Goal: Information Seeking & Learning: Learn about a topic

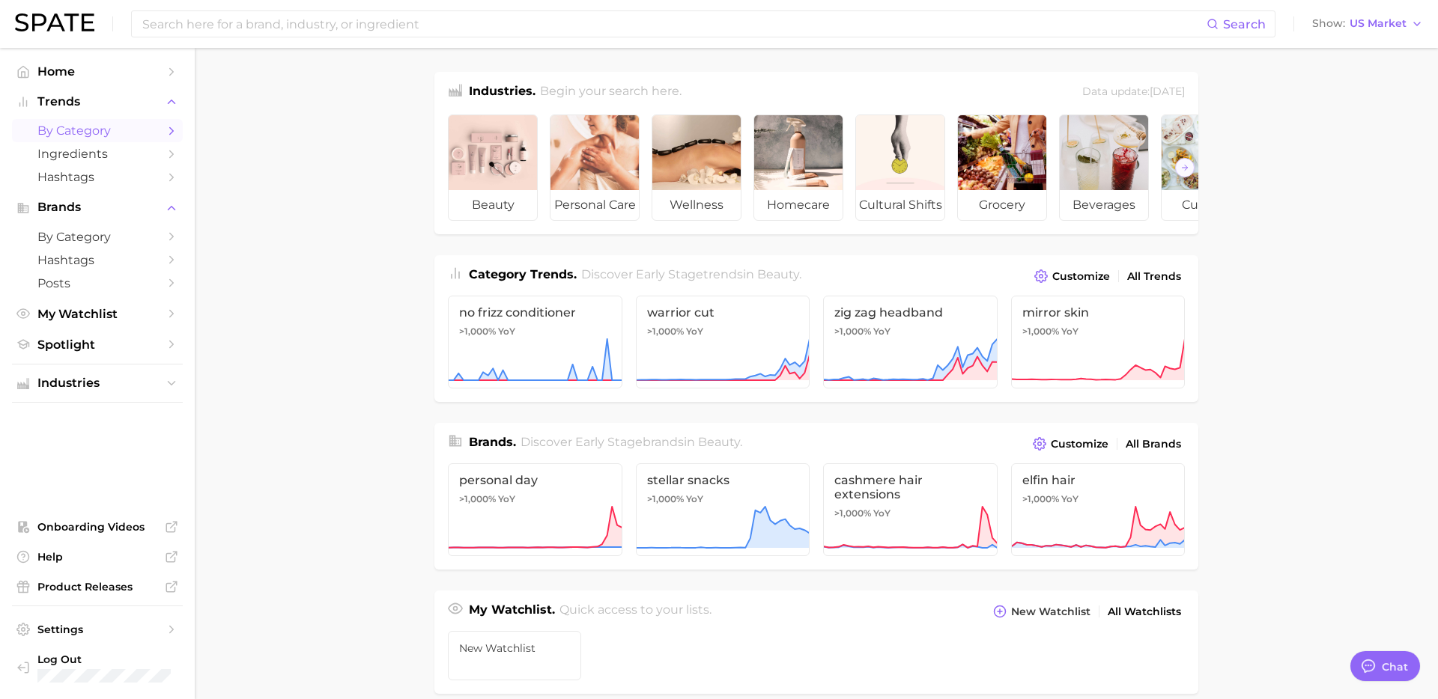
click at [100, 133] on span "by Category" at bounding box center [97, 131] width 120 height 14
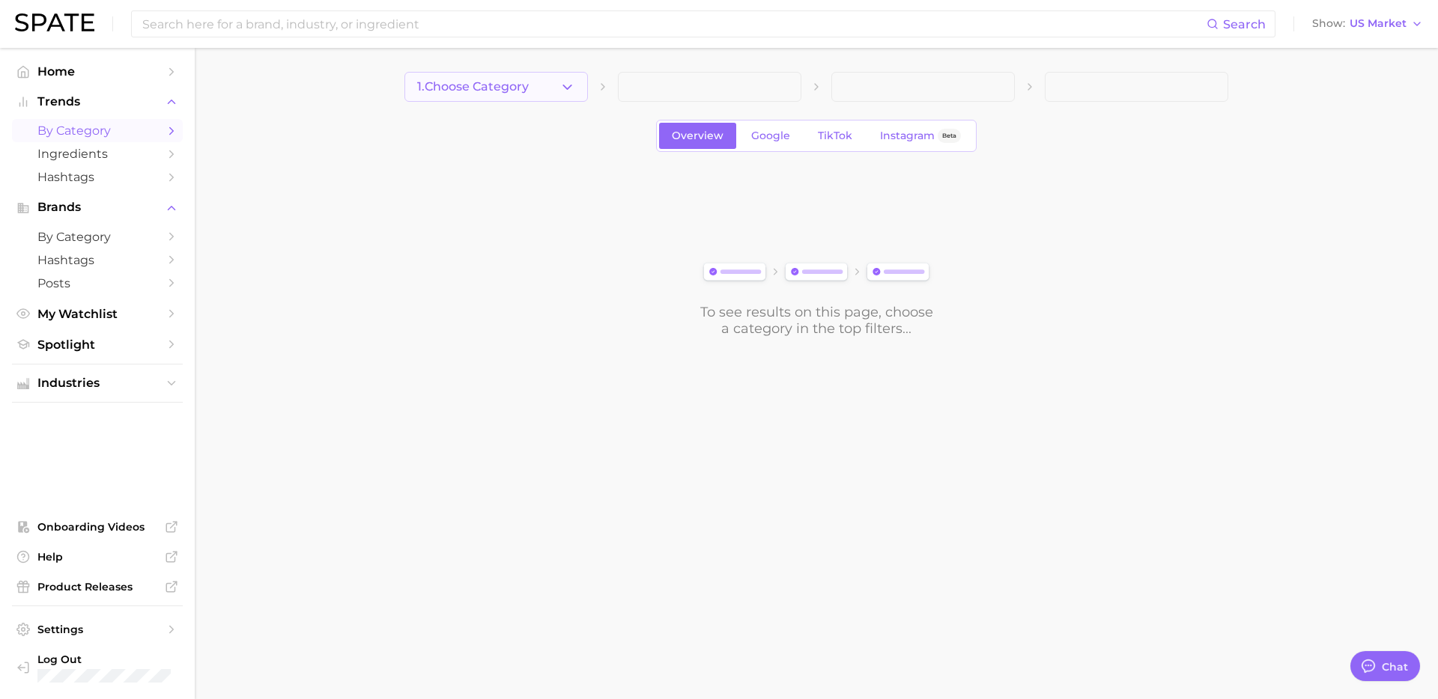
click at [577, 91] on button "1. Choose Category" at bounding box center [495, 87] width 183 height 30
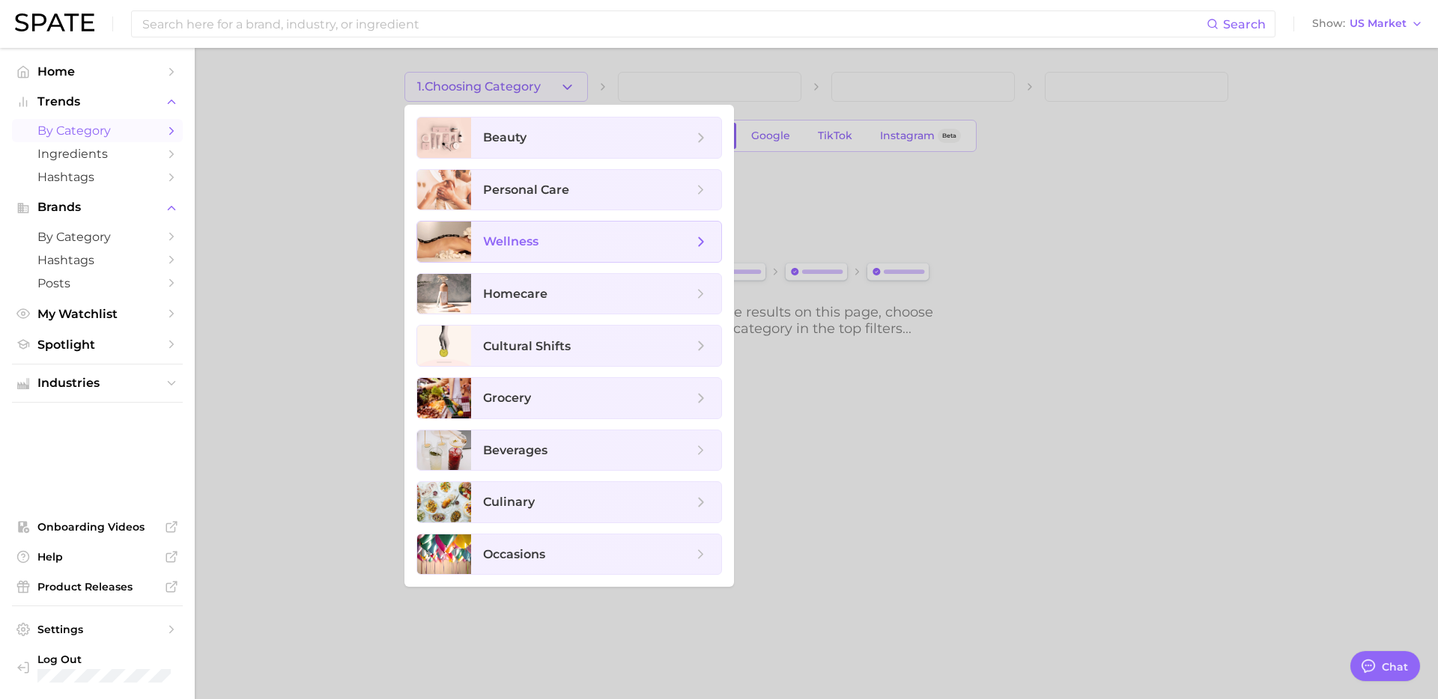
click at [566, 248] on span "wellness" at bounding box center [588, 242] width 210 height 16
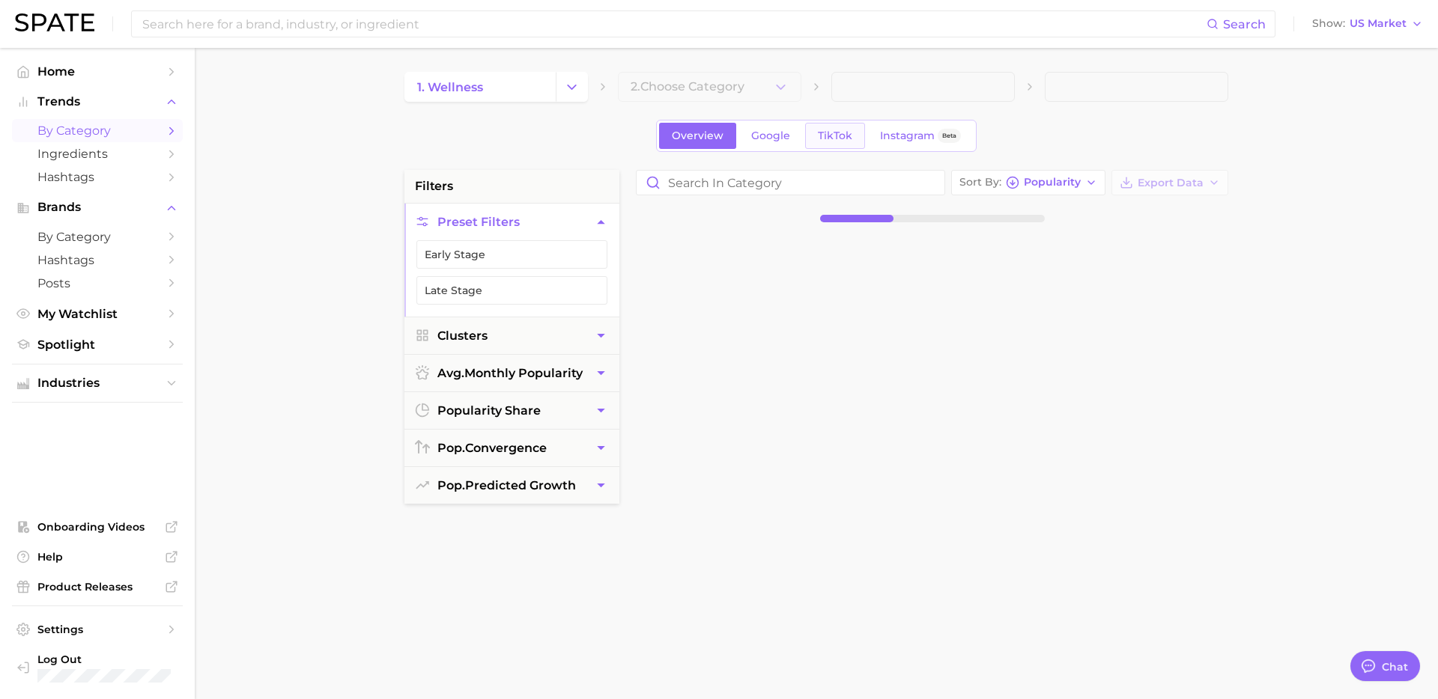
click at [847, 139] on span "TikTok" at bounding box center [835, 136] width 34 height 13
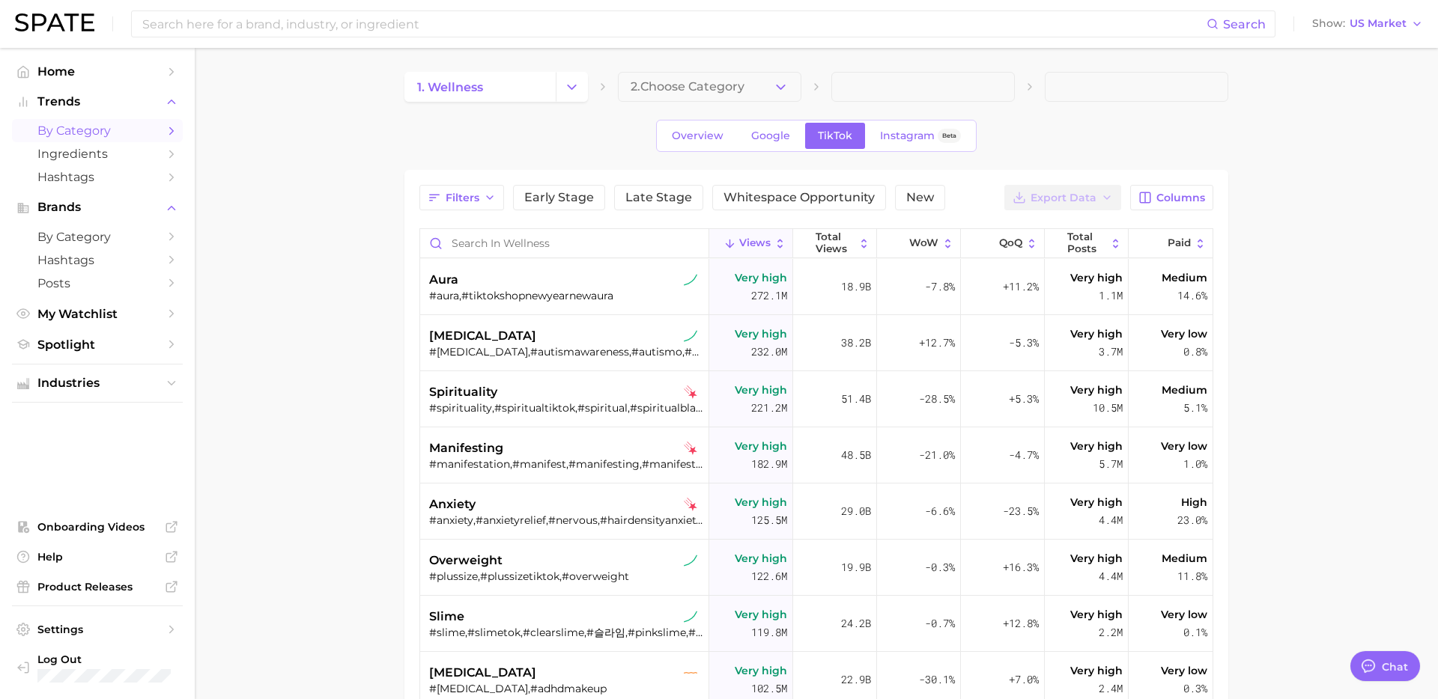
type textarea "x"
click at [463, 198] on span "Filters" at bounding box center [462, 198] width 34 height 13
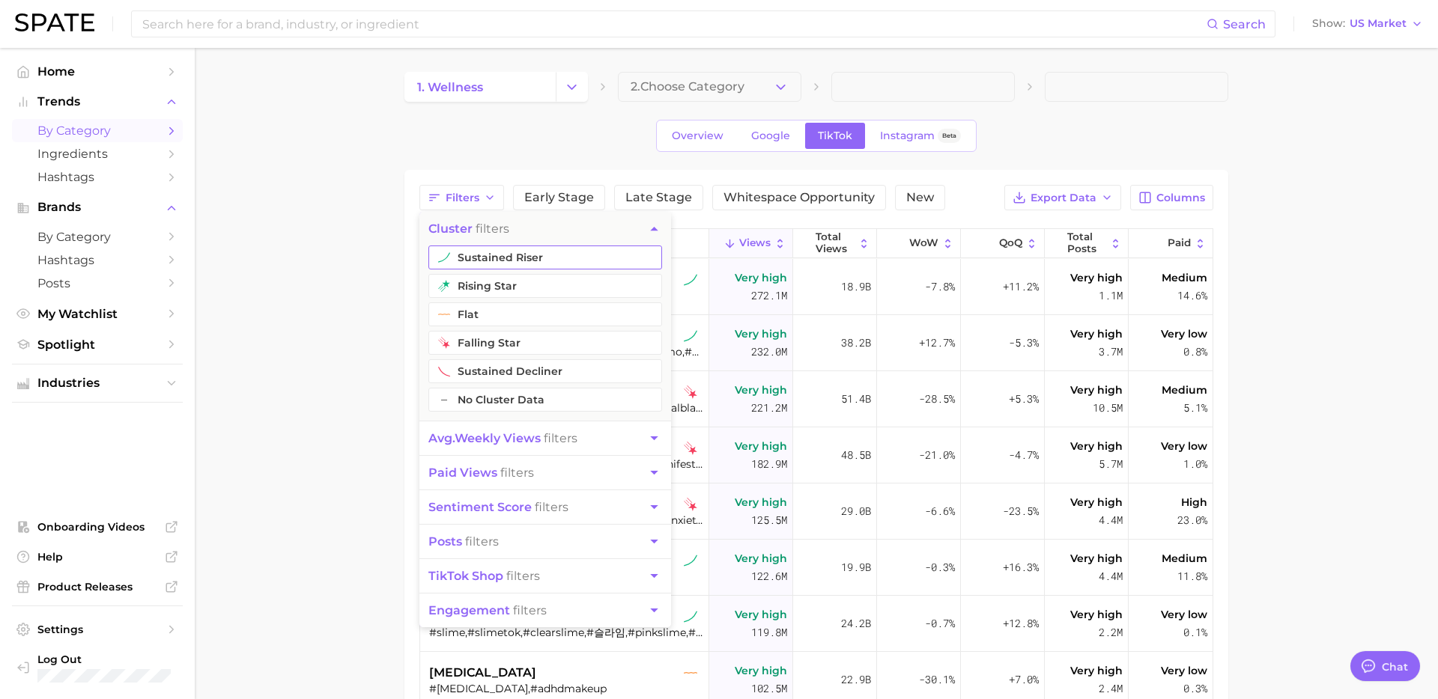
click at [536, 261] on button "sustained riser" at bounding box center [545, 258] width 234 height 24
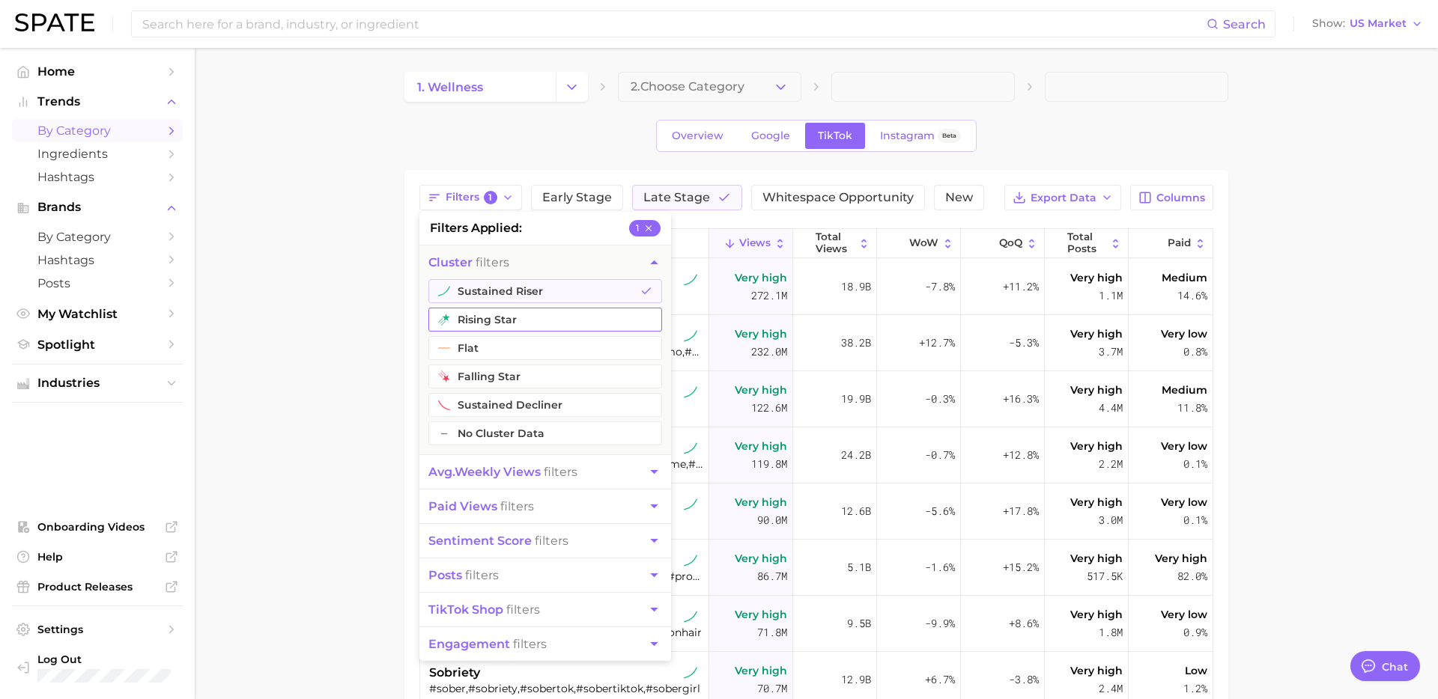
click at [508, 315] on button "rising star" at bounding box center [545, 320] width 234 height 24
click at [1108, 150] on div "Overview Google TikTok Instagram Beta" at bounding box center [816, 136] width 824 height 32
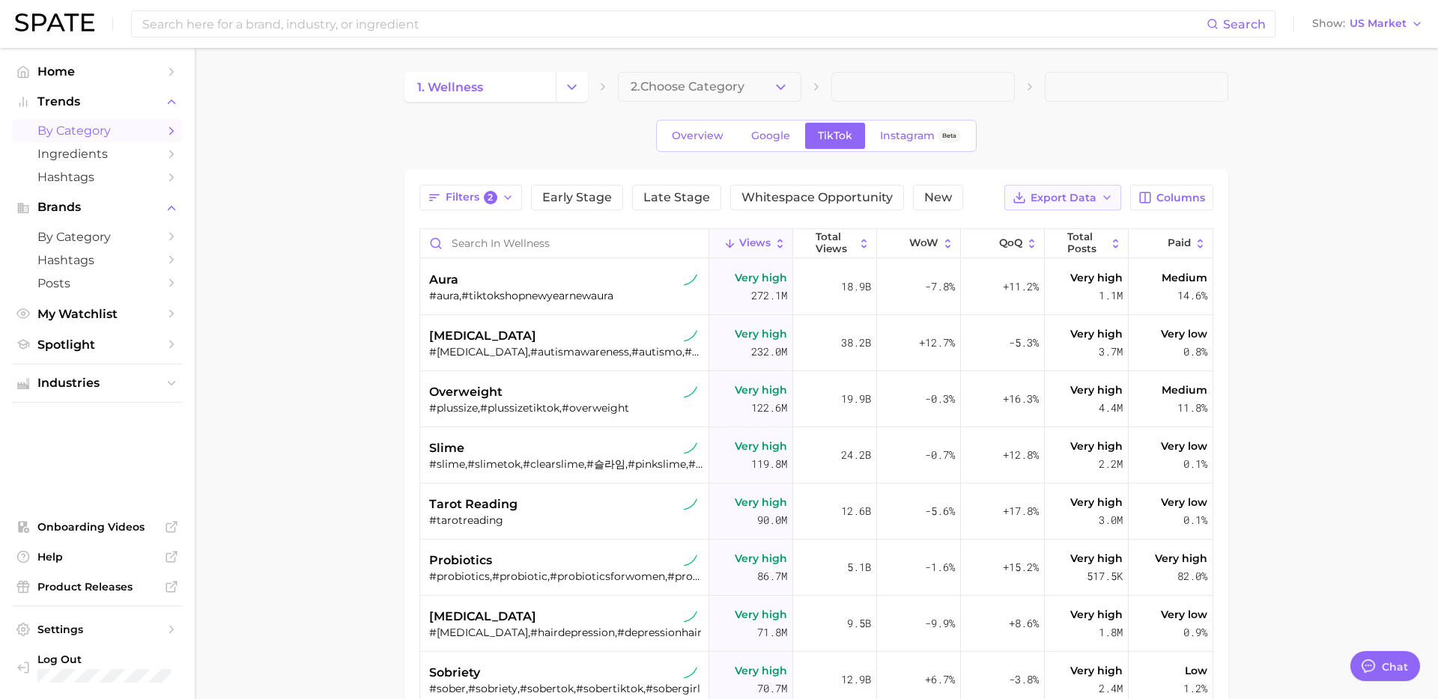
click at [1088, 192] on span "Export Data" at bounding box center [1063, 198] width 66 height 13
click at [1187, 183] on div "Filters 2 Early Stage Late Stage Whitespace Opportunity New Export Data Table D…" at bounding box center [816, 556] width 824 height 773
click at [1177, 195] on span "Columns" at bounding box center [1180, 198] width 49 height 13
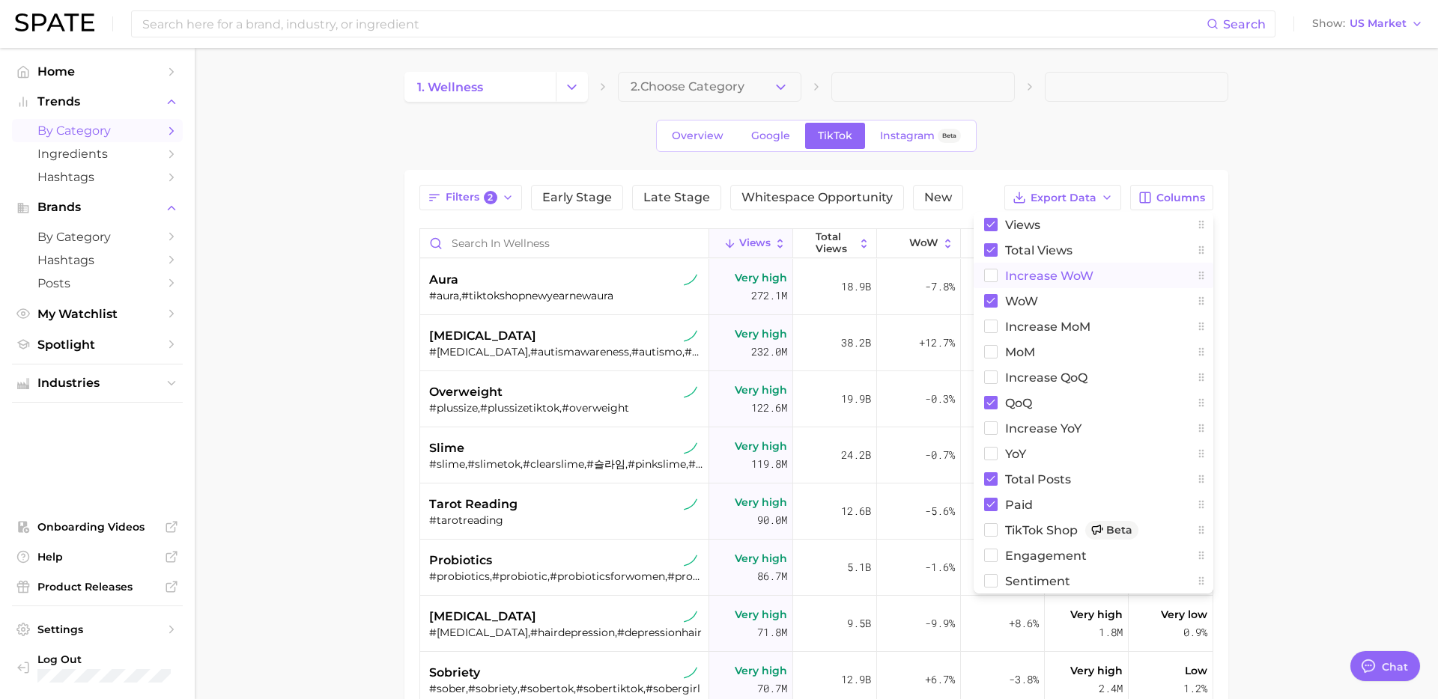
click at [1041, 280] on span "Increase WoW" at bounding box center [1049, 276] width 88 height 13
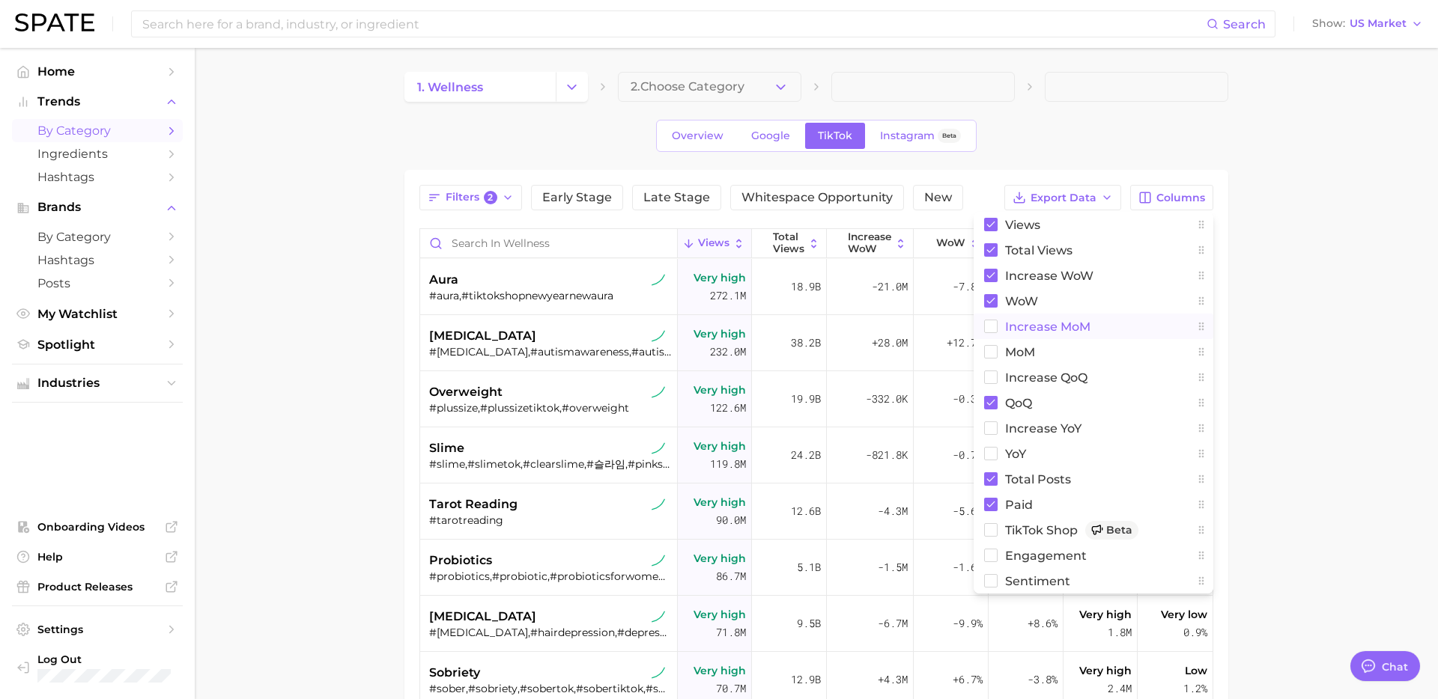
click at [1036, 323] on span "increase MoM" at bounding box center [1047, 326] width 85 height 13
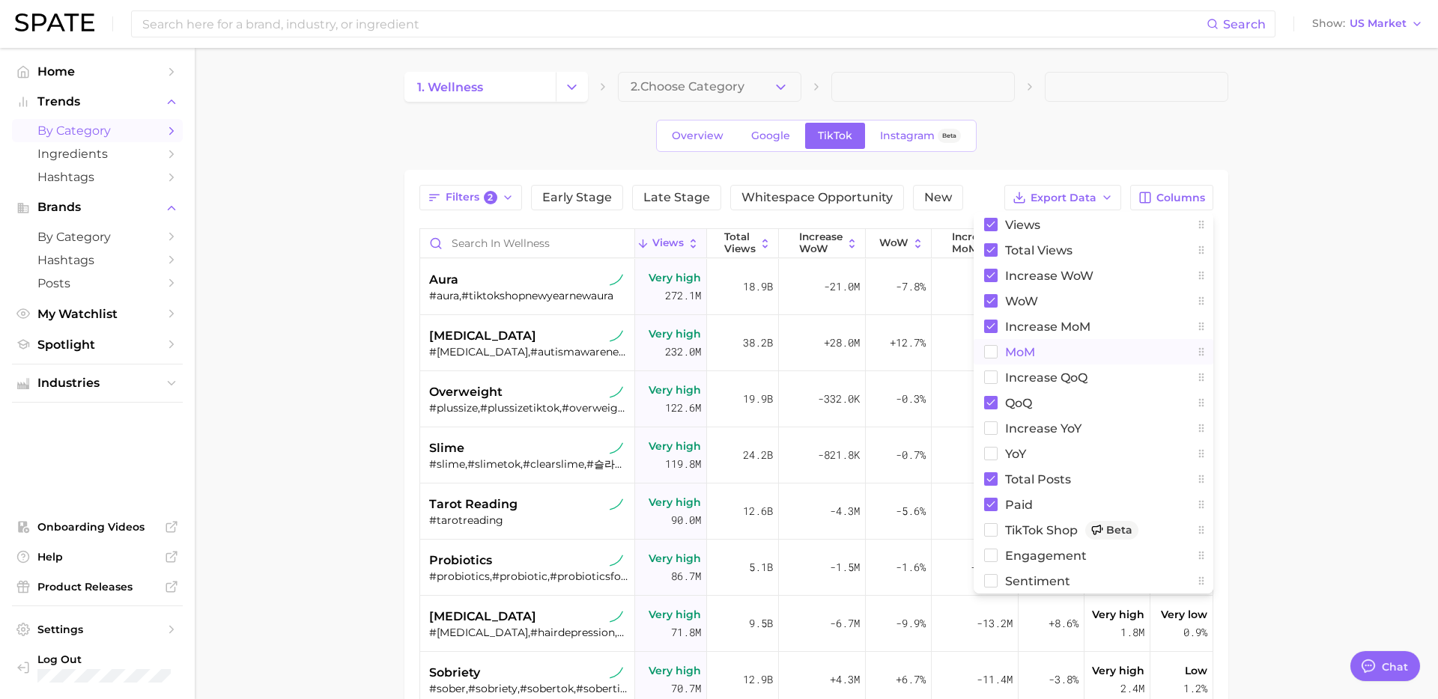
click at [1021, 353] on span "MoM" at bounding box center [1020, 352] width 30 height 13
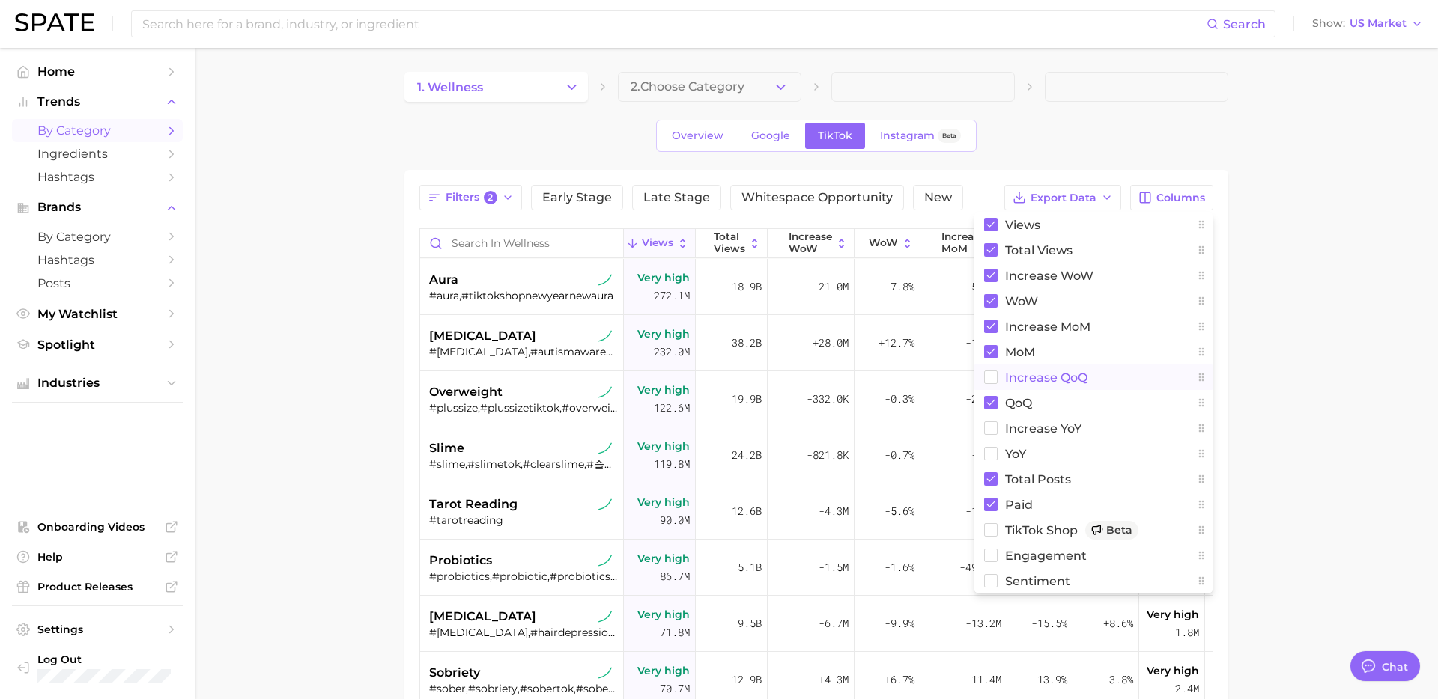
click at [1019, 385] on button "increase QoQ" at bounding box center [1093, 377] width 240 height 25
click at [1027, 434] on span "increase YoY" at bounding box center [1043, 428] width 76 height 13
click at [1015, 449] on span "YoY" at bounding box center [1015, 454] width 21 height 13
click at [1016, 560] on span "engagement" at bounding box center [1046, 556] width 82 height 13
click at [1012, 583] on span "Sentiment" at bounding box center [1037, 581] width 65 height 13
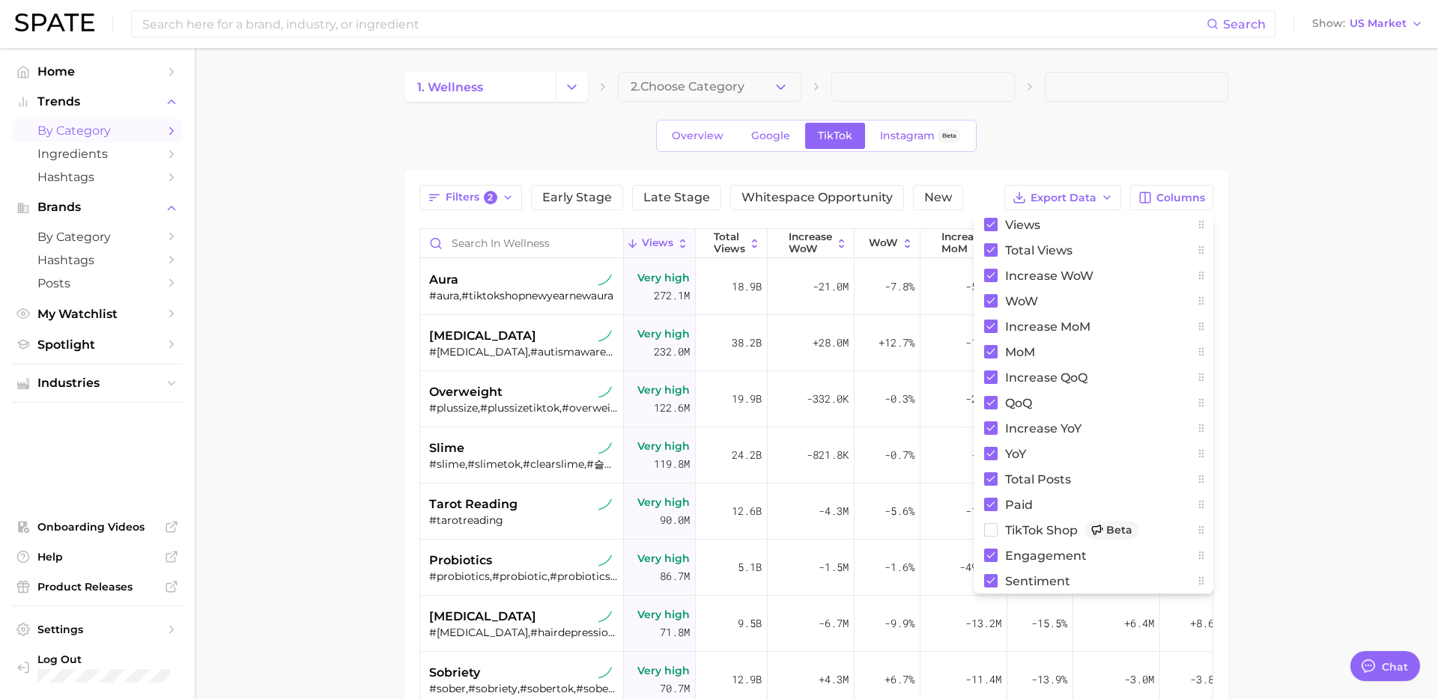
click at [1307, 157] on main "1. wellness 2. Choose Category Overview Google TikTok Instagram Beta Filters 2 …" at bounding box center [816, 533] width 1243 height 970
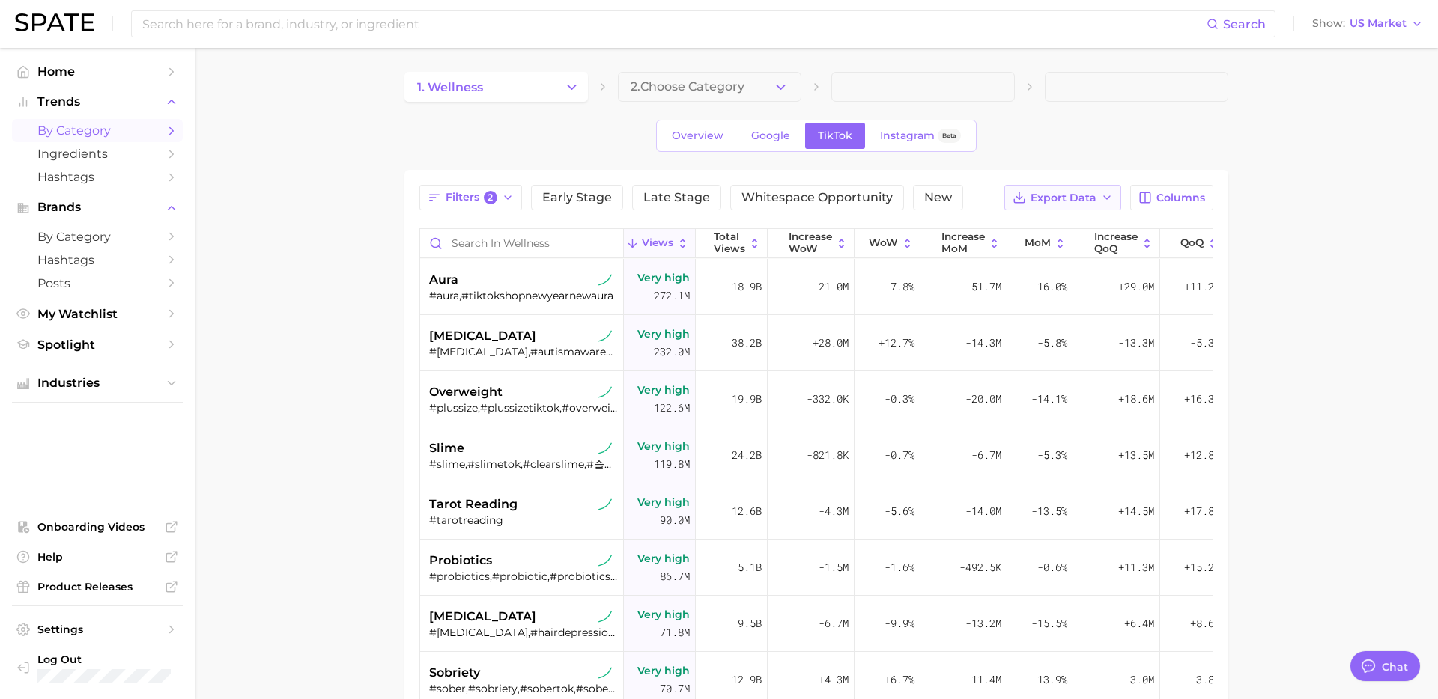
click at [1097, 195] on button "Export Data" at bounding box center [1062, 197] width 117 height 25
click at [1047, 228] on span "Table Data CSV" at bounding box center [1023, 225] width 82 height 13
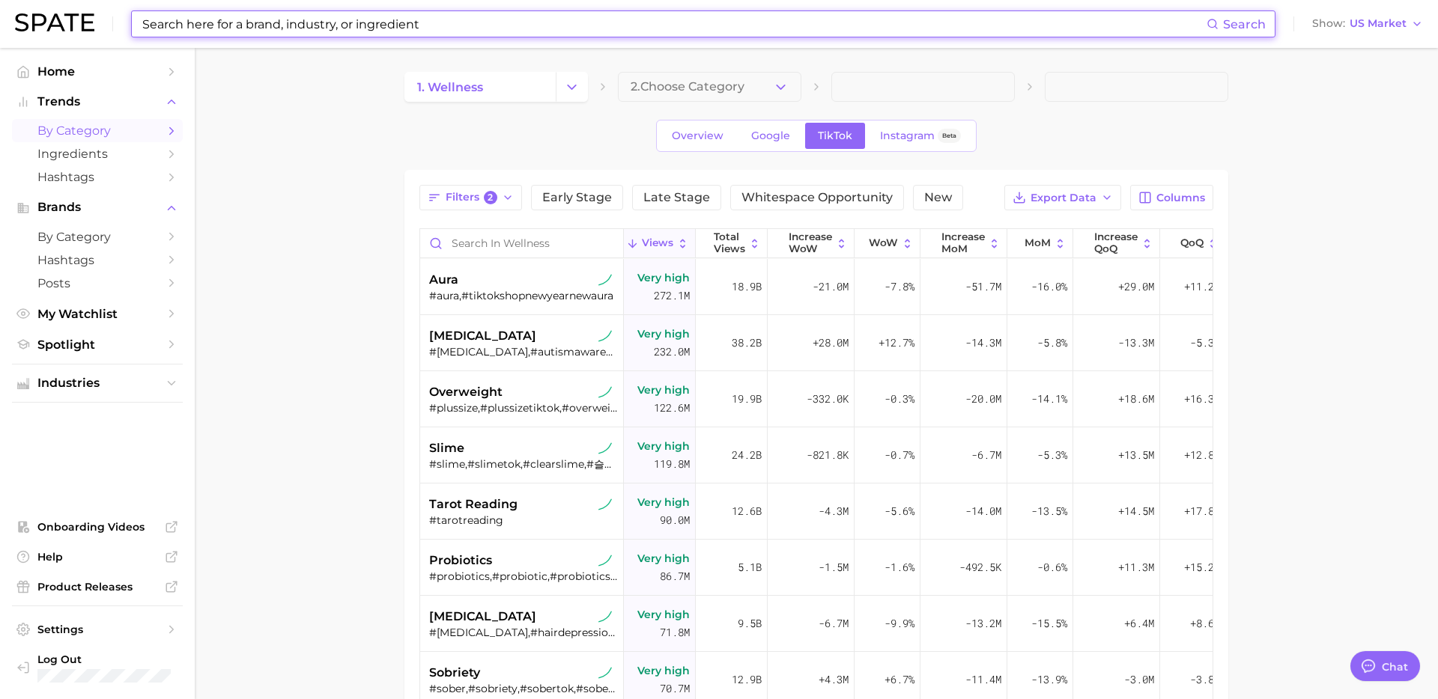
click at [355, 24] on input at bounding box center [673, 23] width 1065 height 25
paste input "meditation"
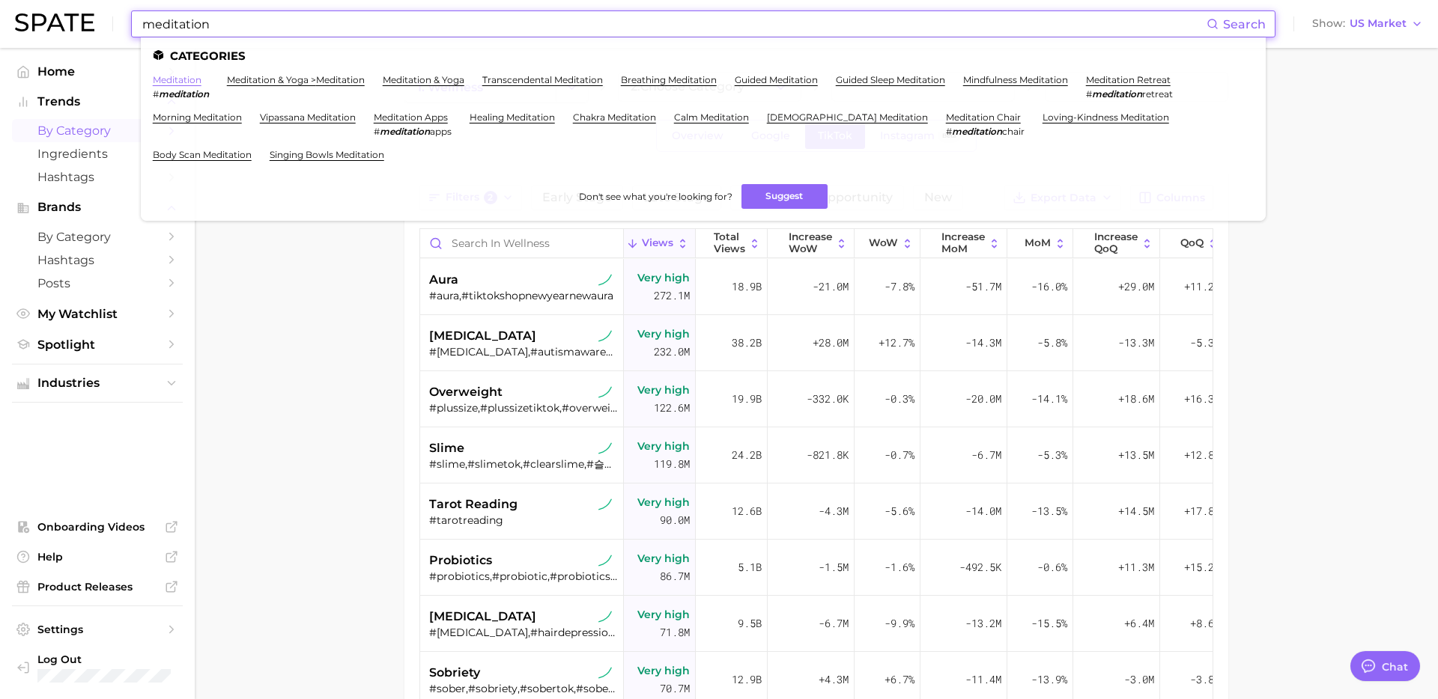
type input "meditation"
click at [195, 79] on link "meditation" at bounding box center [177, 79] width 49 height 11
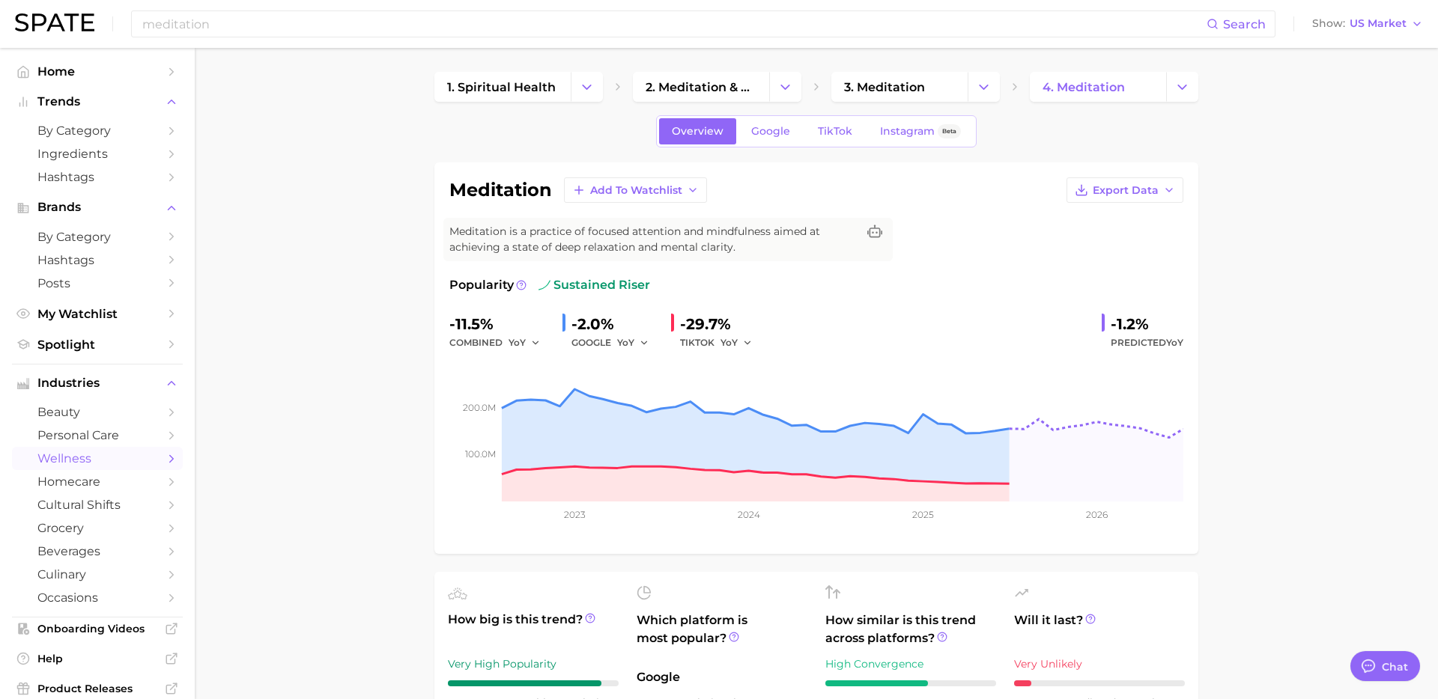
click at [836, 132] on span "TikTok" at bounding box center [835, 131] width 34 height 13
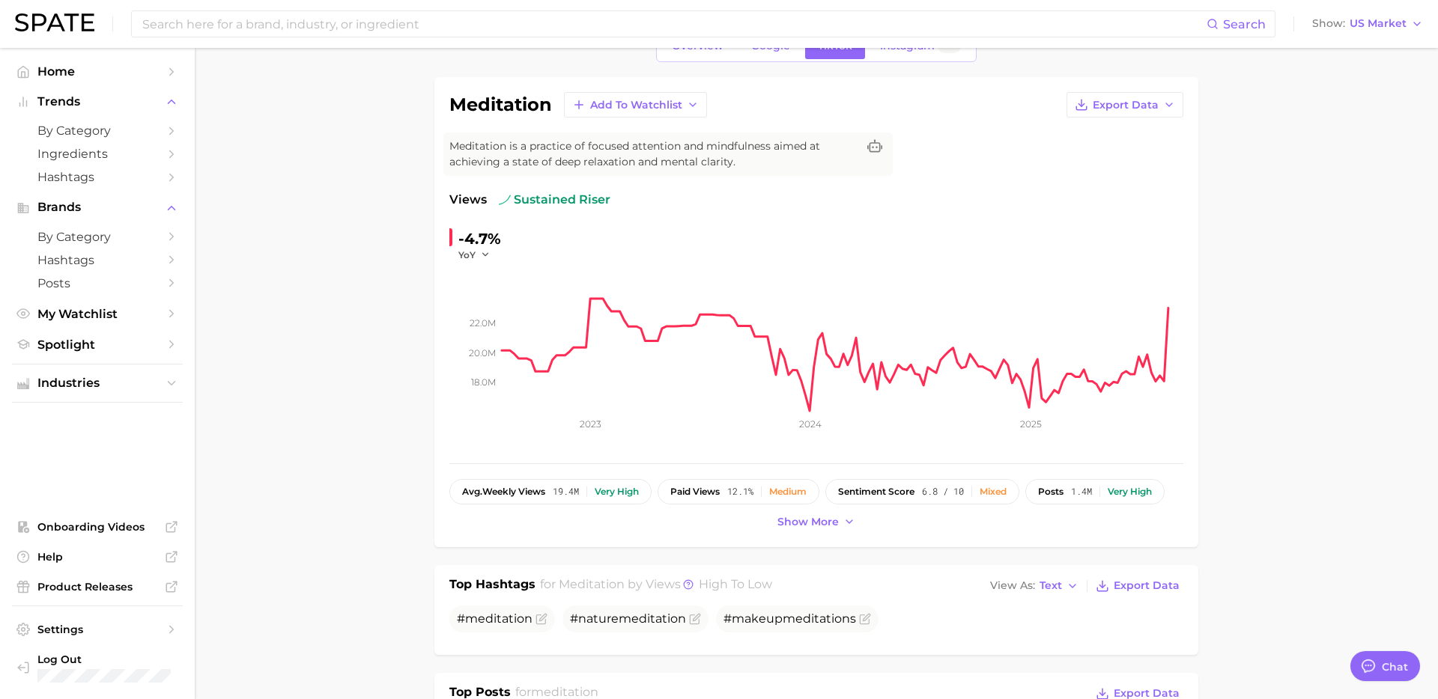
scroll to position [130, 0]
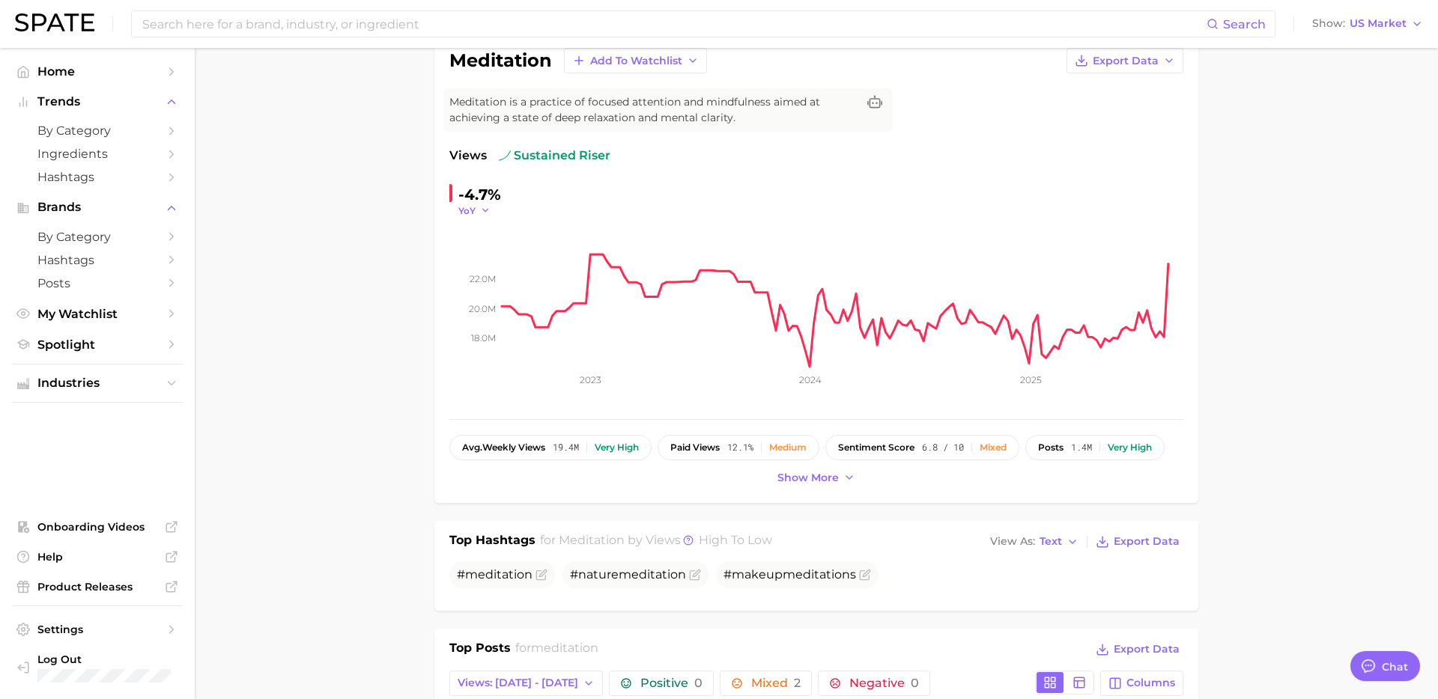
click at [481, 215] on icon "button" at bounding box center [485, 210] width 10 height 10
click at [445, 300] on button "WoW" at bounding box center [417, 312] width 165 height 27
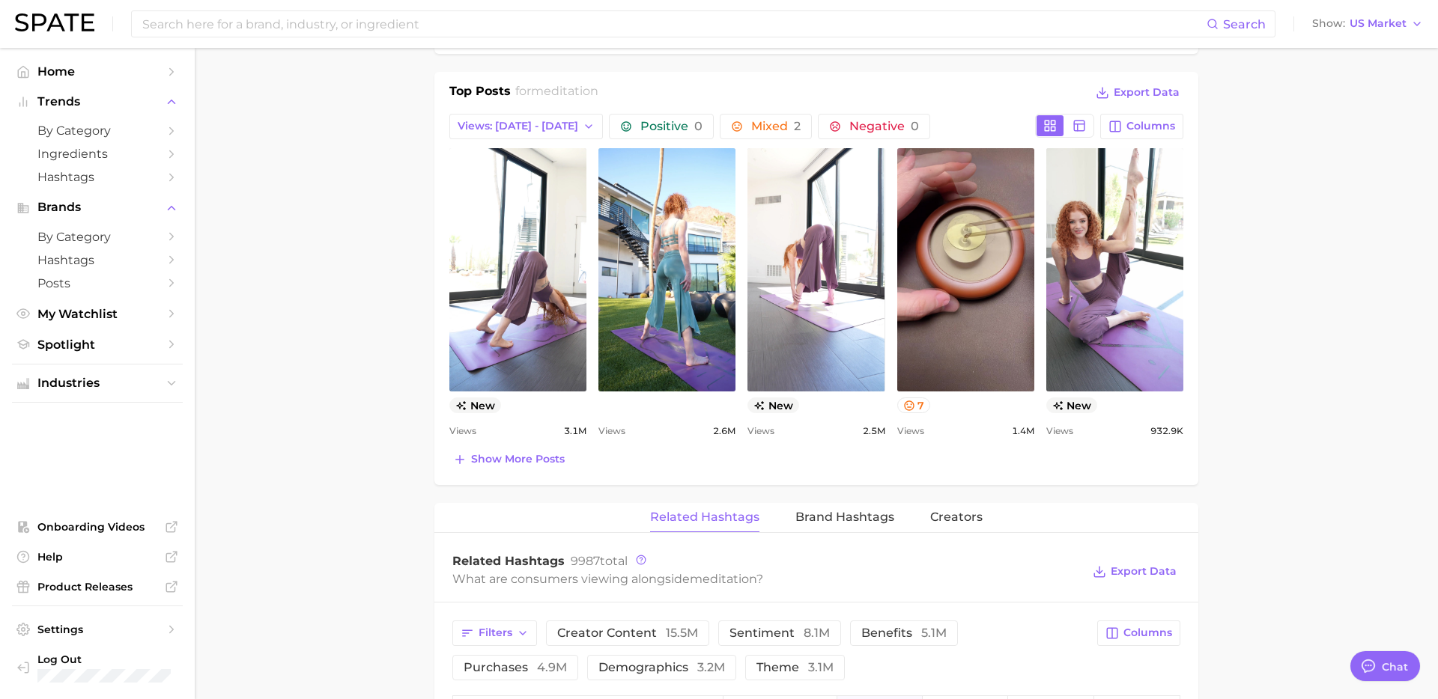
scroll to position [716, 0]
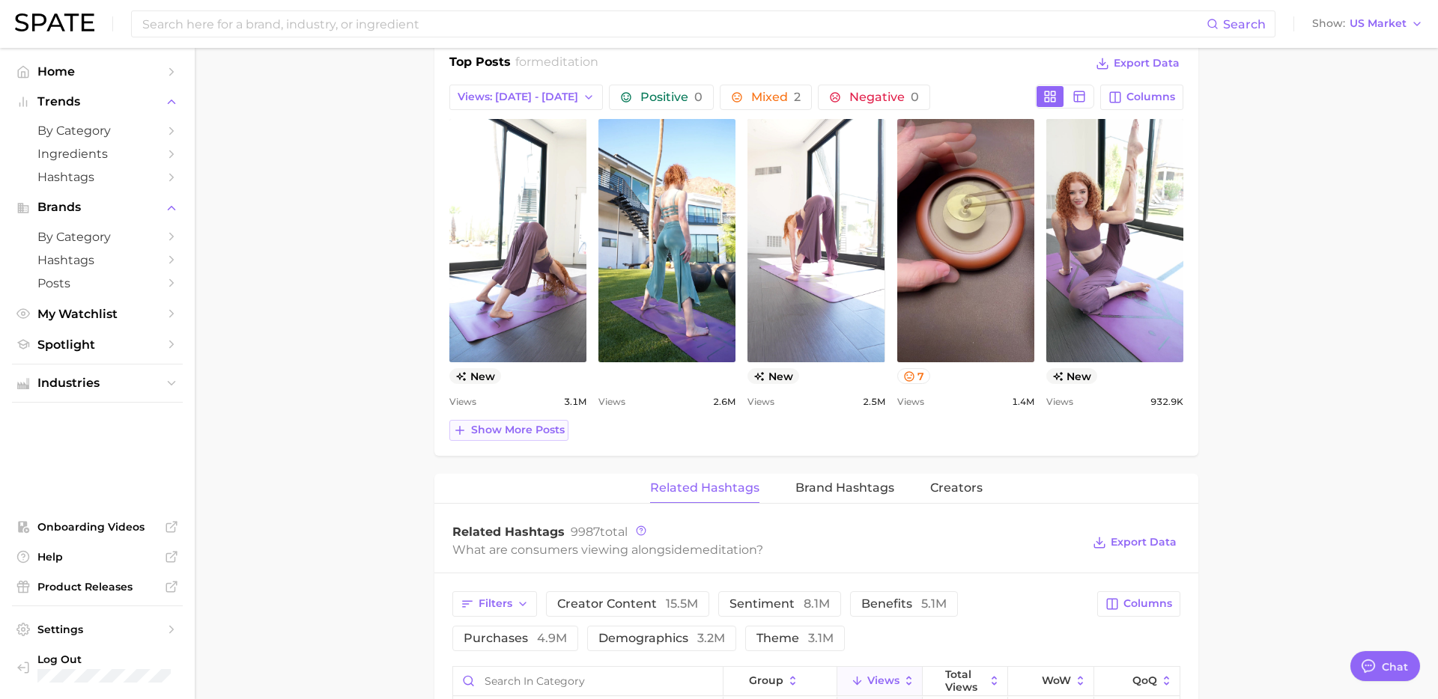
click at [542, 434] on span "Show more posts" at bounding box center [518, 430] width 94 height 13
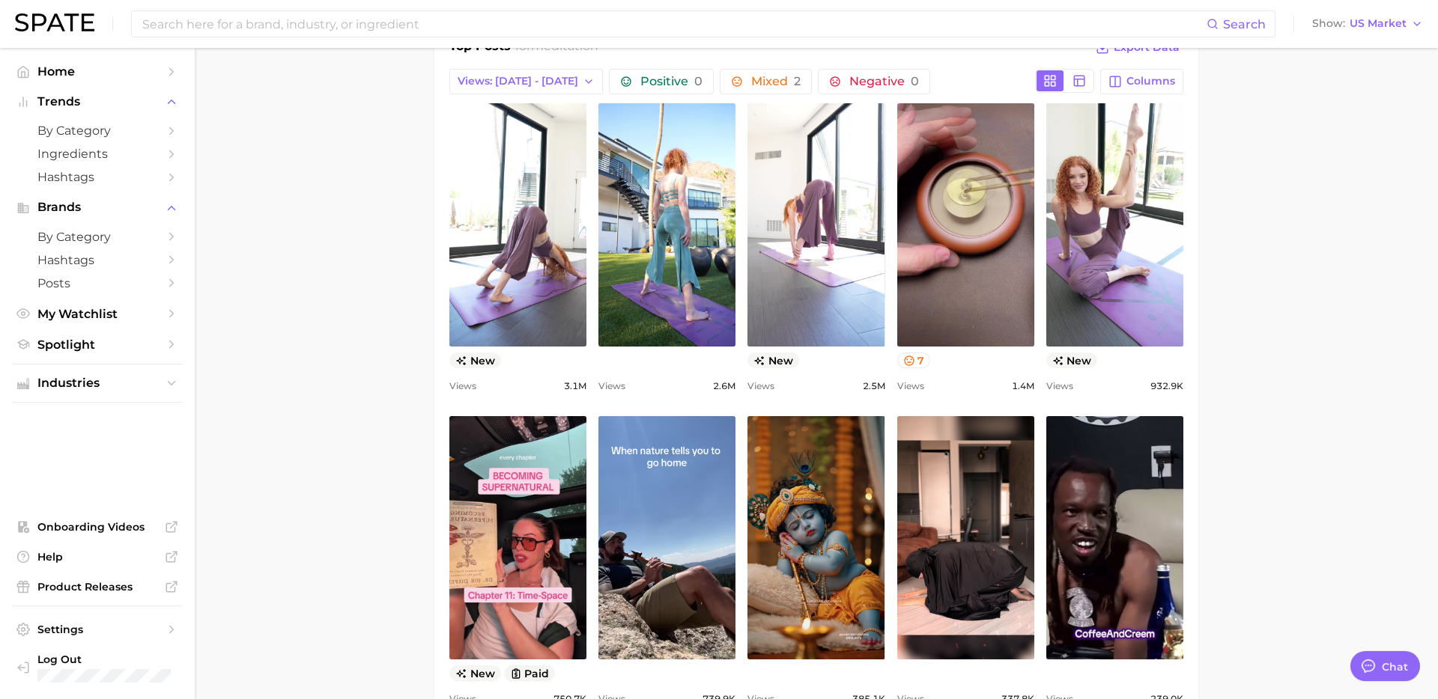
scroll to position [715, 0]
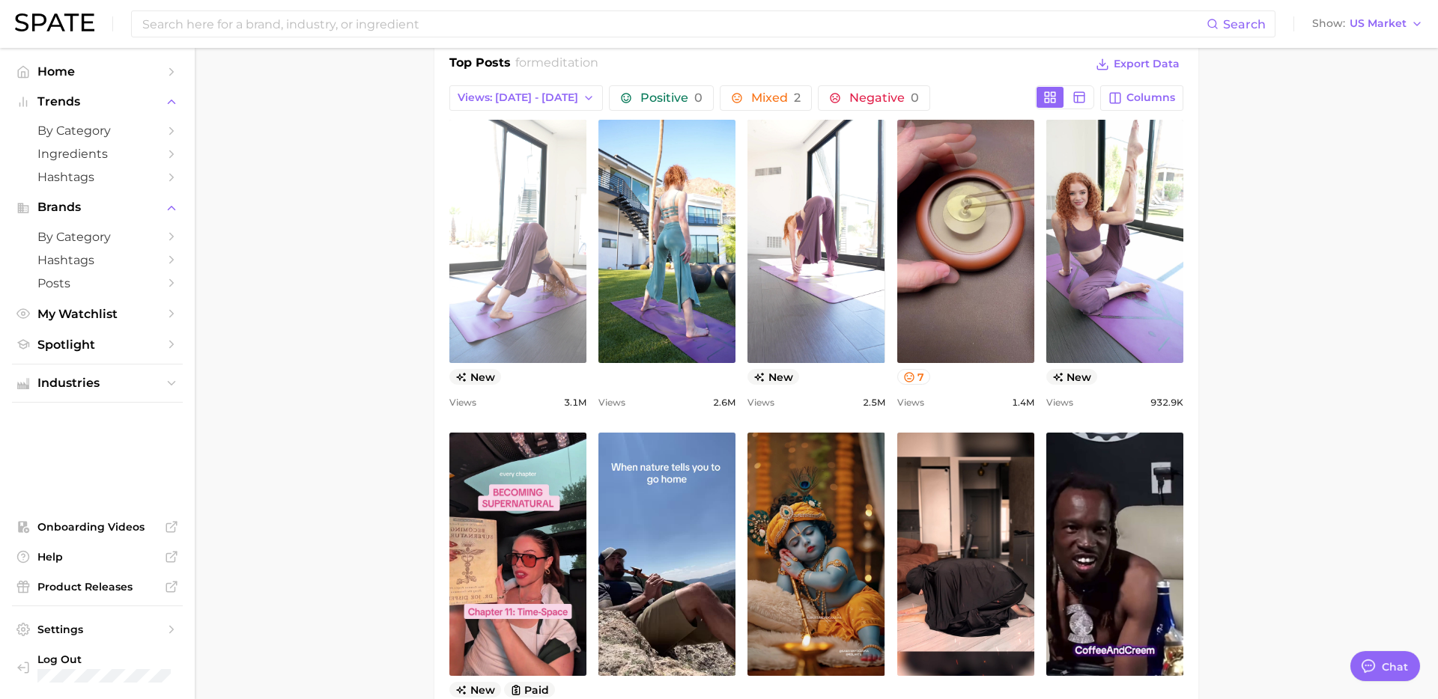
click at [523, 334] on link "view post on TikTok" at bounding box center [517, 241] width 137 height 243
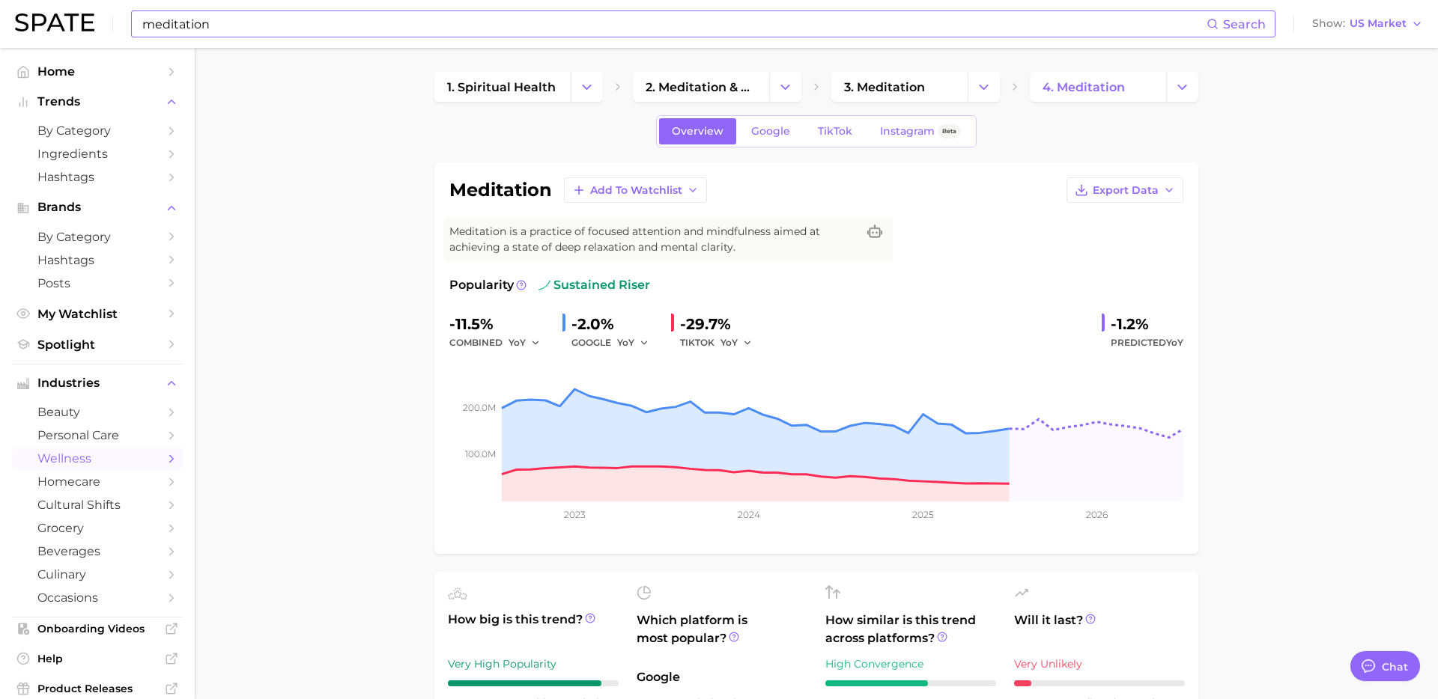
click at [602, 34] on input "meditation" at bounding box center [673, 23] width 1065 height 25
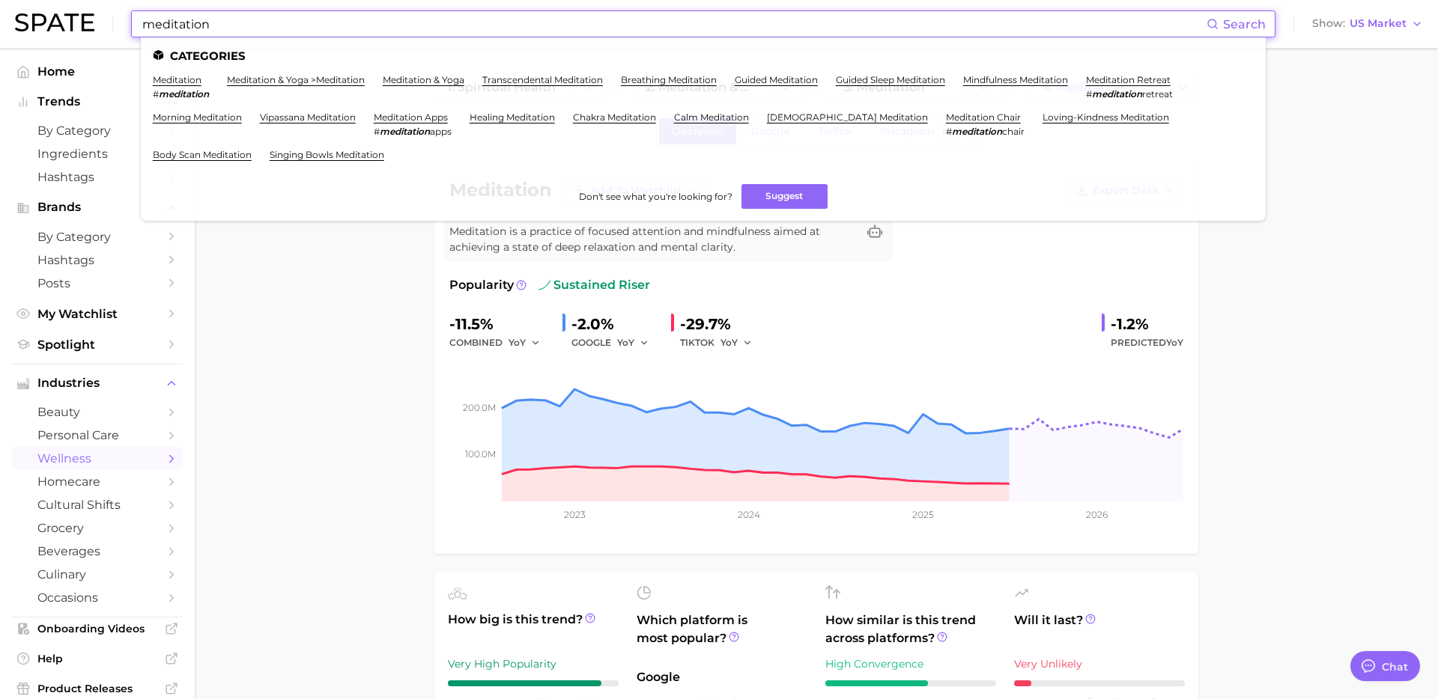
click at [602, 34] on input "meditation" at bounding box center [673, 23] width 1065 height 25
paste input "sobriety"
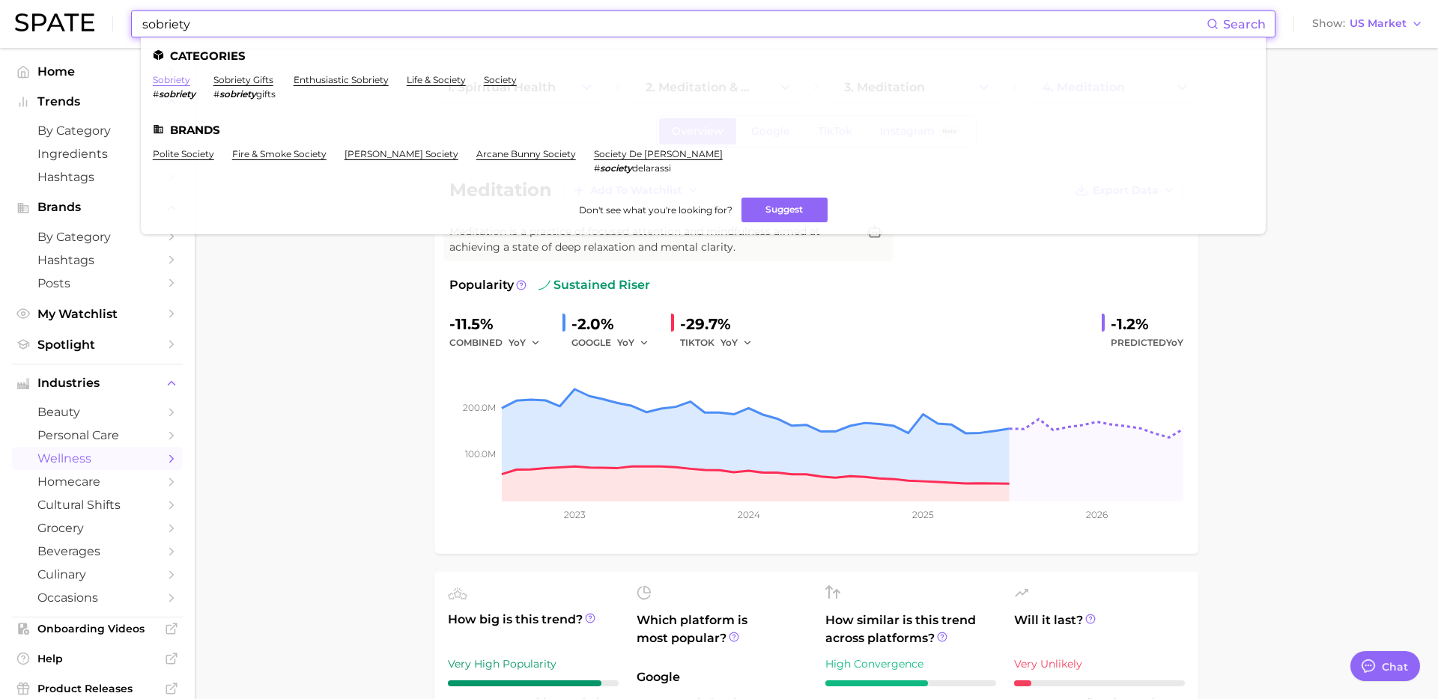
type input "sobriety"
click at [186, 79] on link "sobriety" at bounding box center [171, 79] width 37 height 11
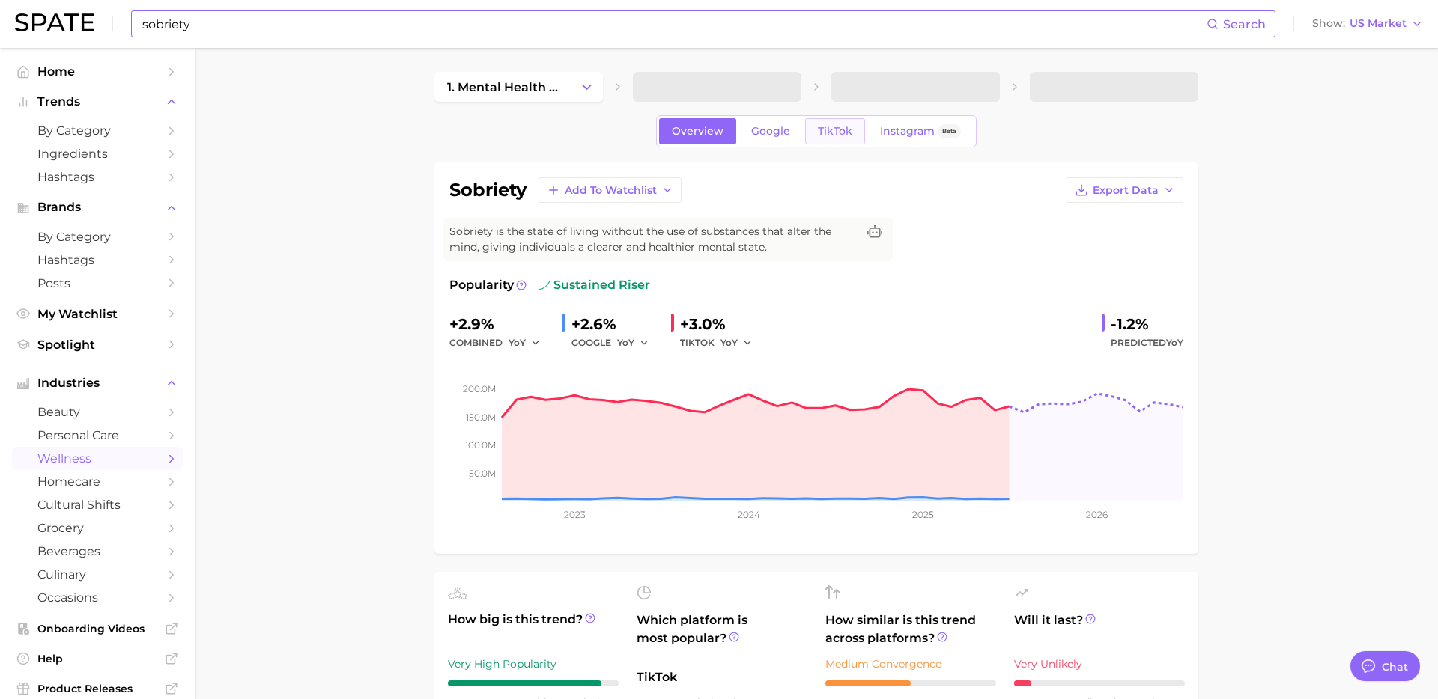
click at [845, 139] on link "TikTok" at bounding box center [835, 131] width 60 height 26
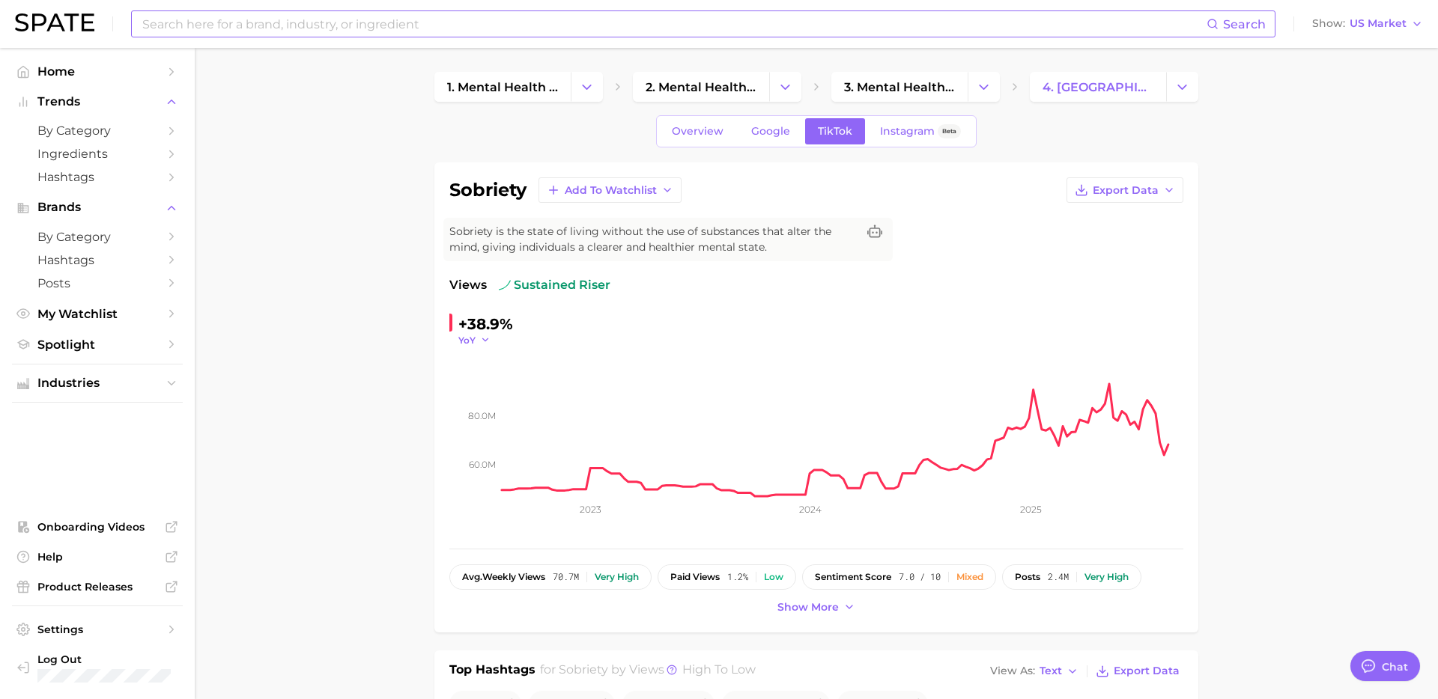
click at [475, 344] on button "YoY" at bounding box center [474, 340] width 32 height 13
click at [417, 439] on button "WoW" at bounding box center [417, 442] width 165 height 27
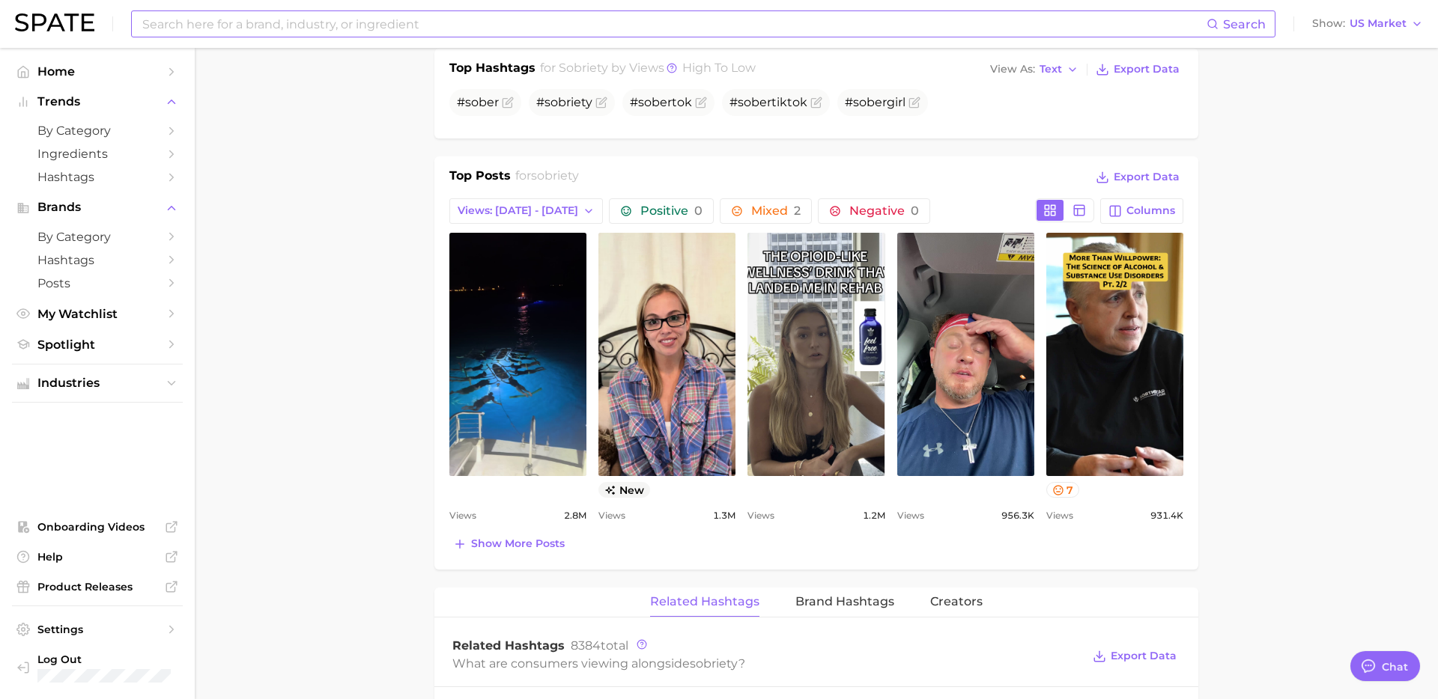
scroll to position [606, 0]
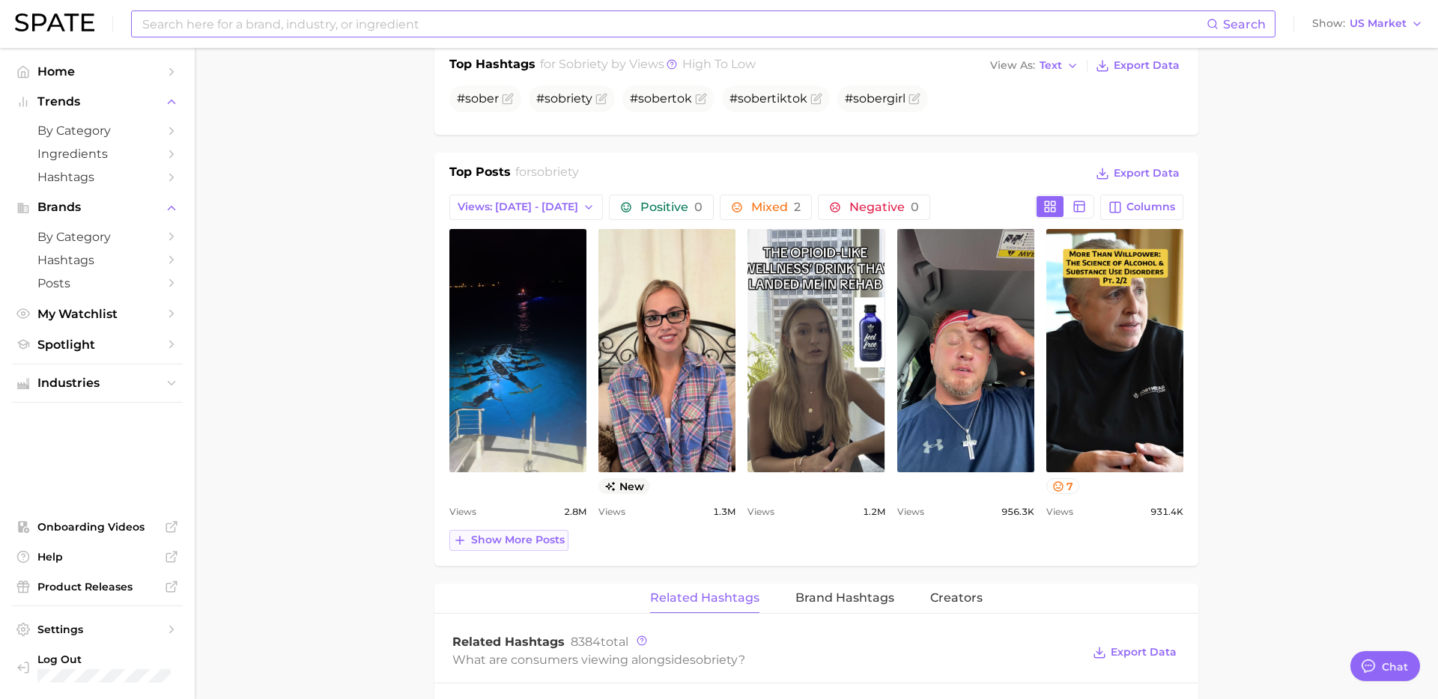
click at [527, 543] on span "Show more posts" at bounding box center [518, 540] width 94 height 13
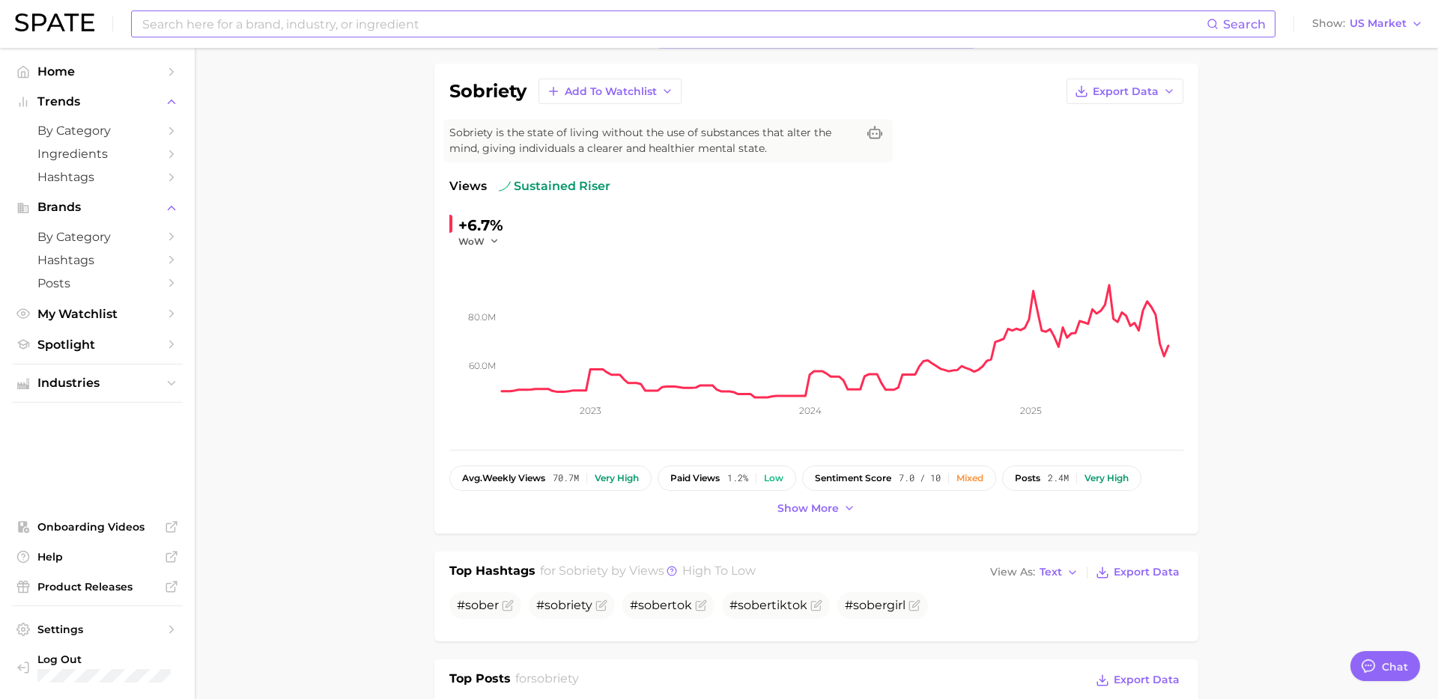
scroll to position [0, 0]
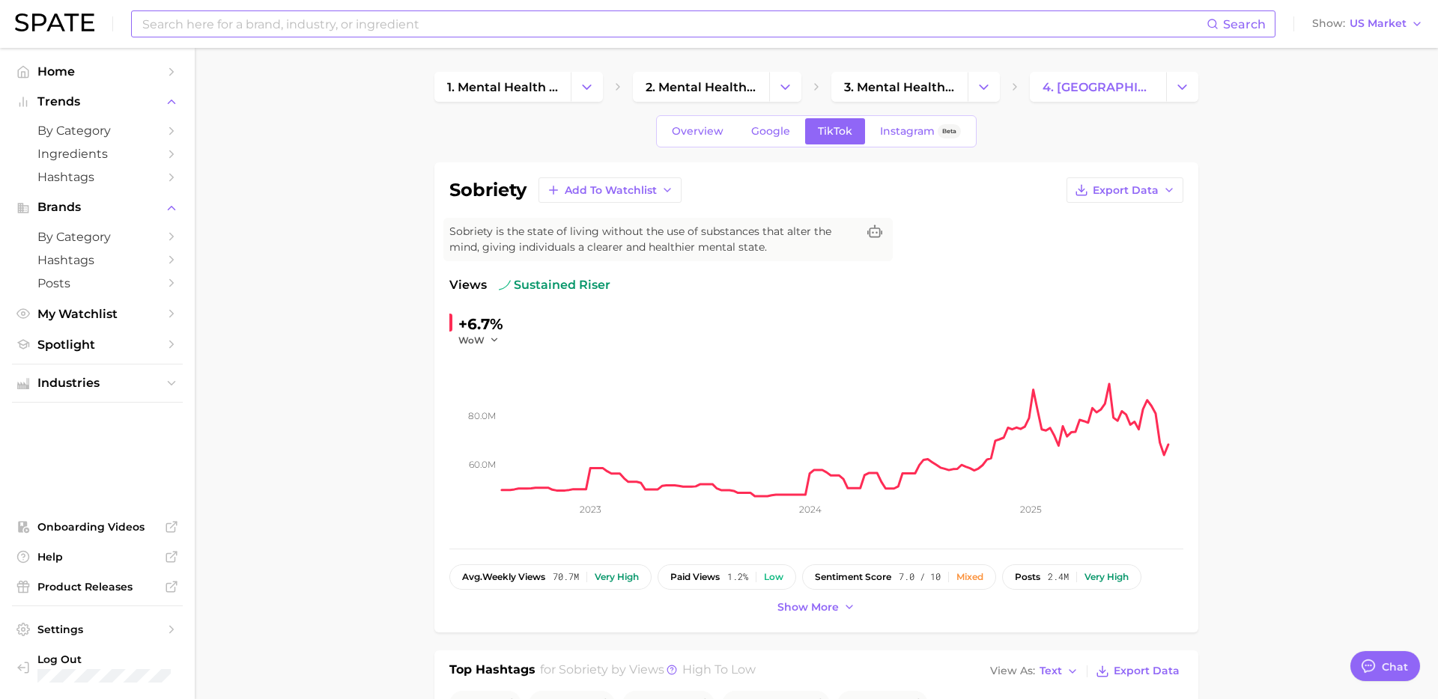
click at [440, 31] on input at bounding box center [673, 23] width 1065 height 25
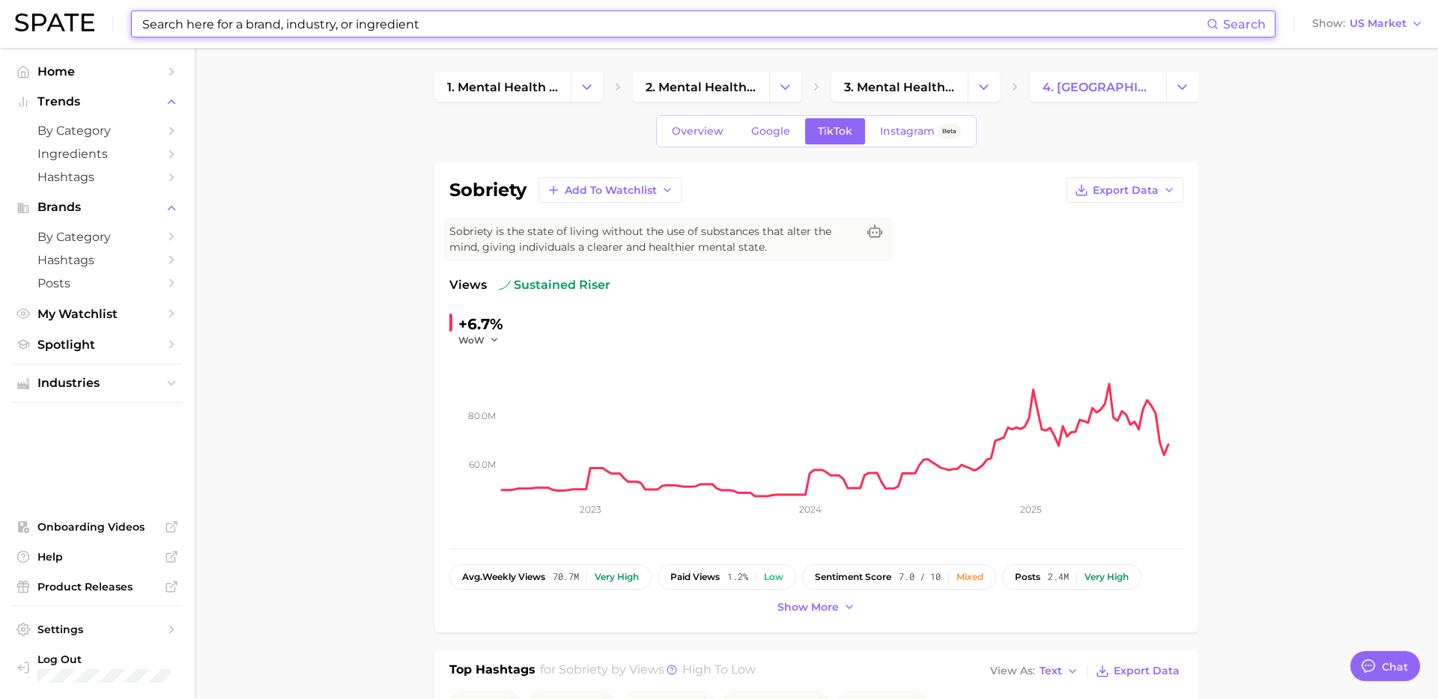
click at [440, 31] on input at bounding box center [673, 23] width 1065 height 25
paste input "stress ball"
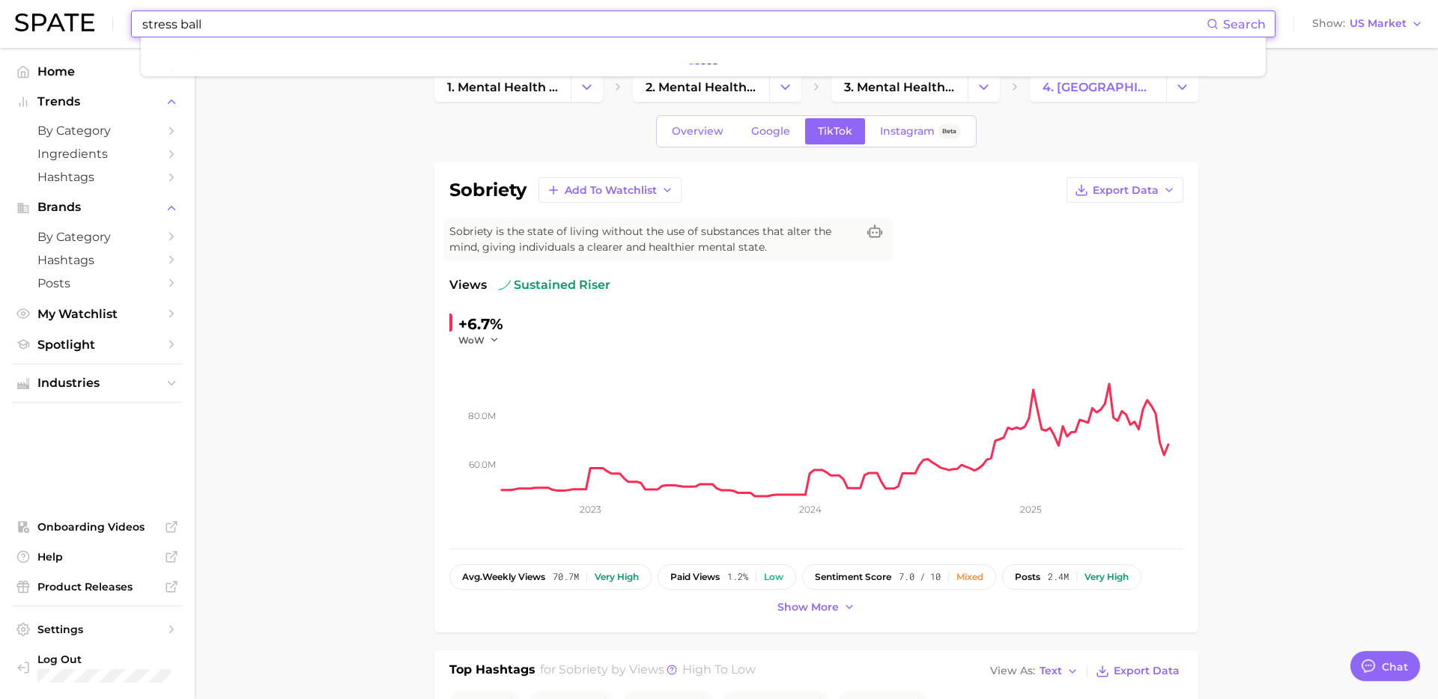
type input "stress ball"
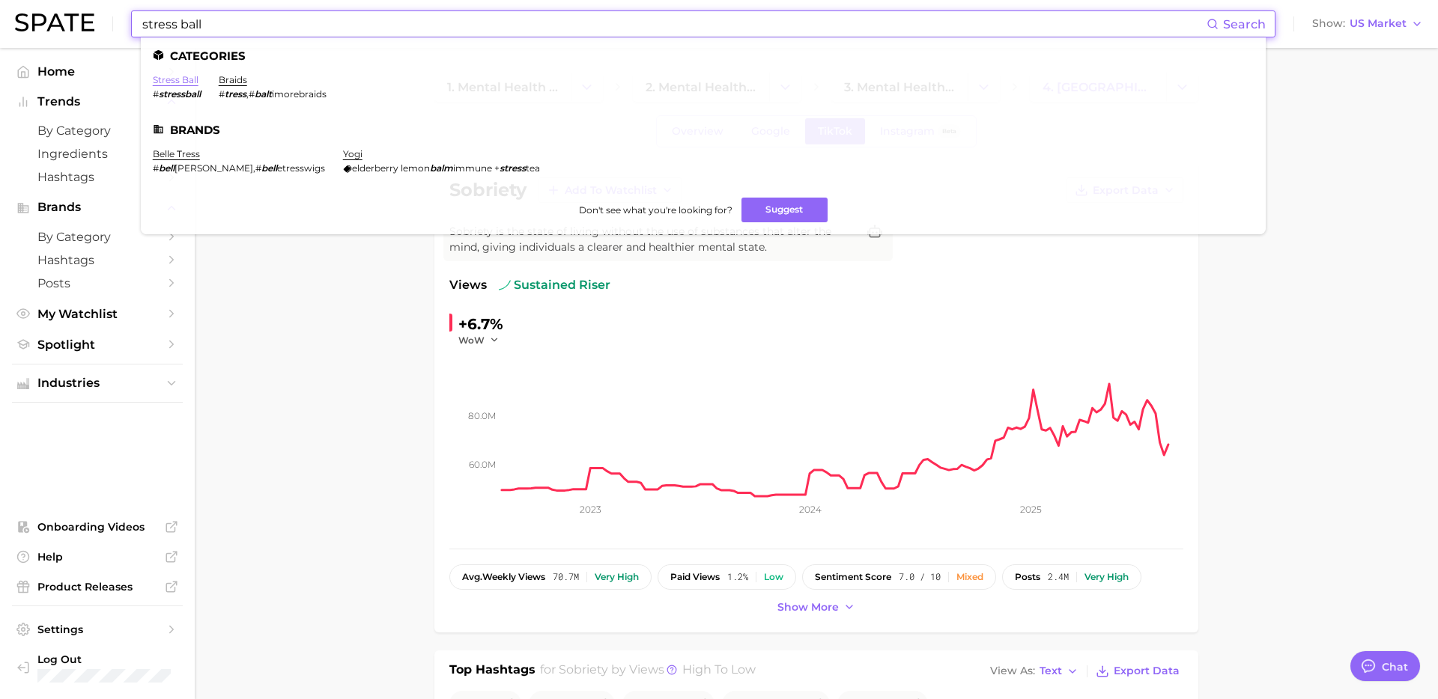
click at [185, 80] on link "stress ball" at bounding box center [176, 79] width 46 height 11
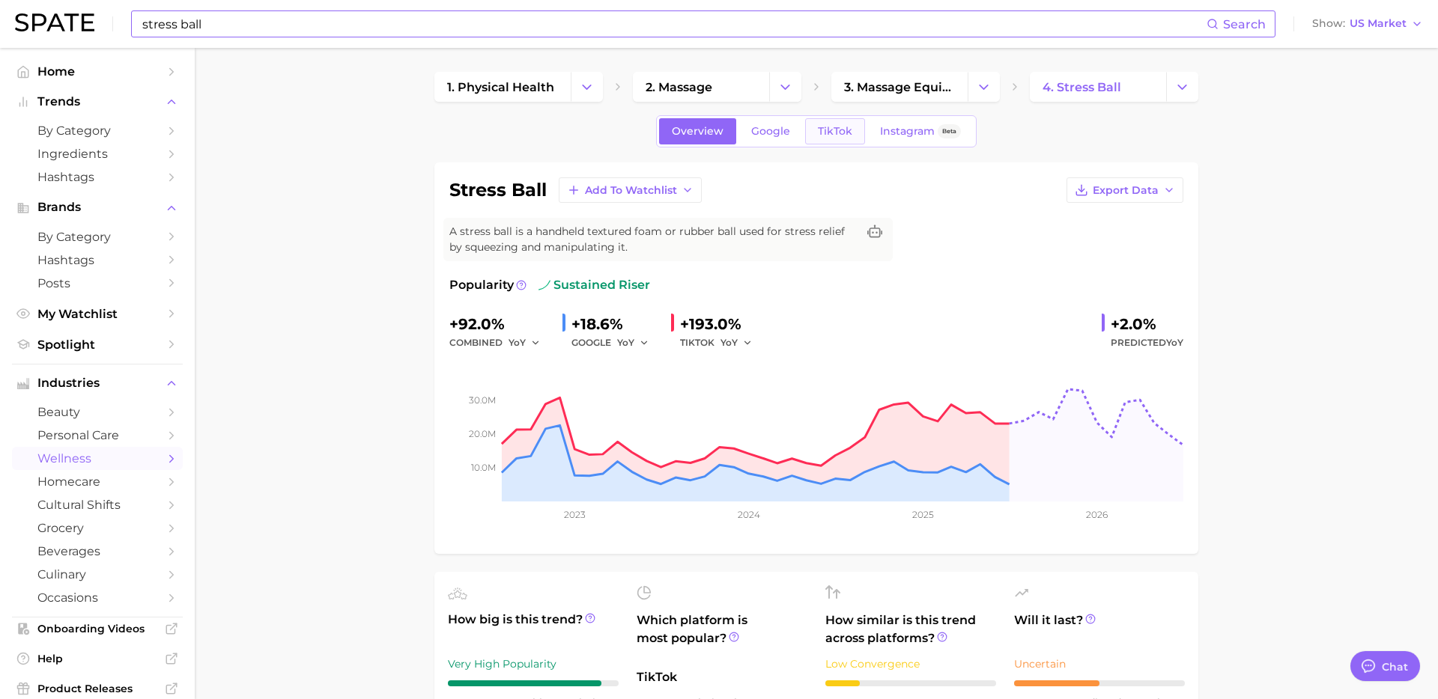
click at [839, 127] on span "TikTok" at bounding box center [835, 131] width 34 height 13
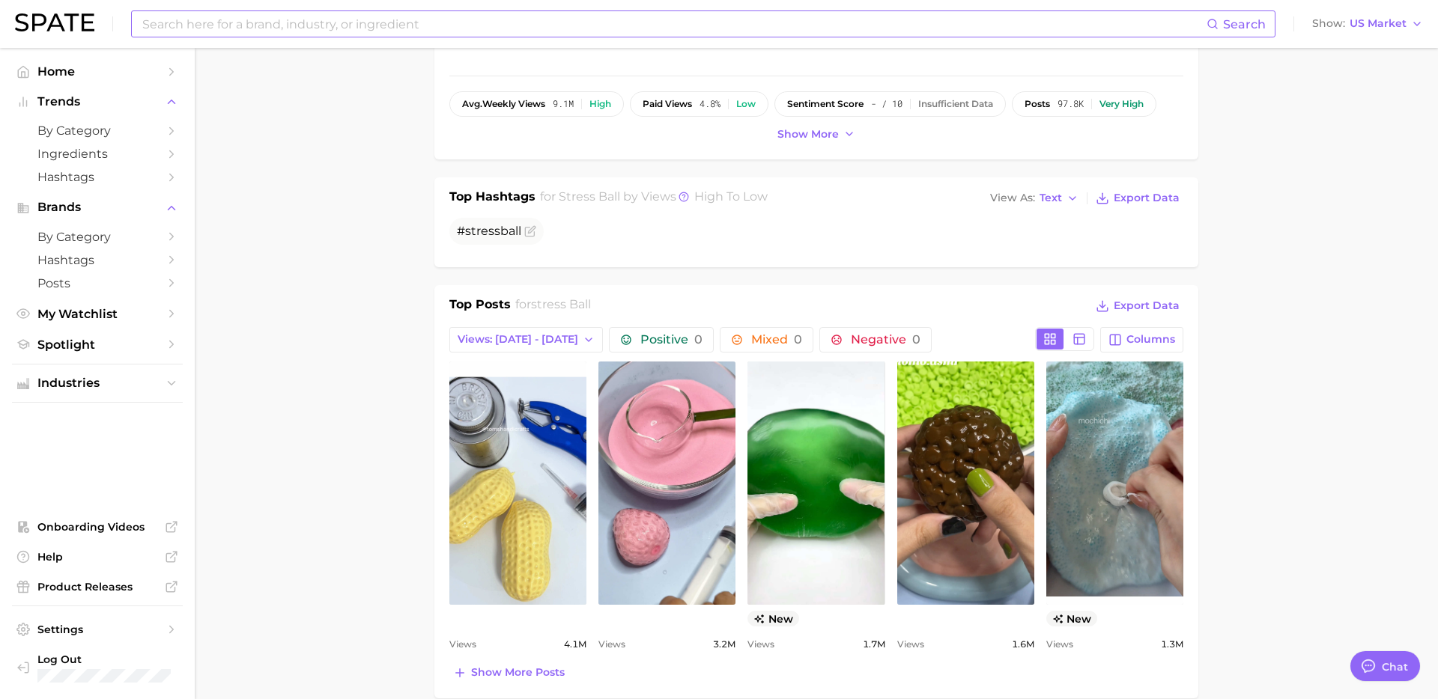
scroll to position [522, 0]
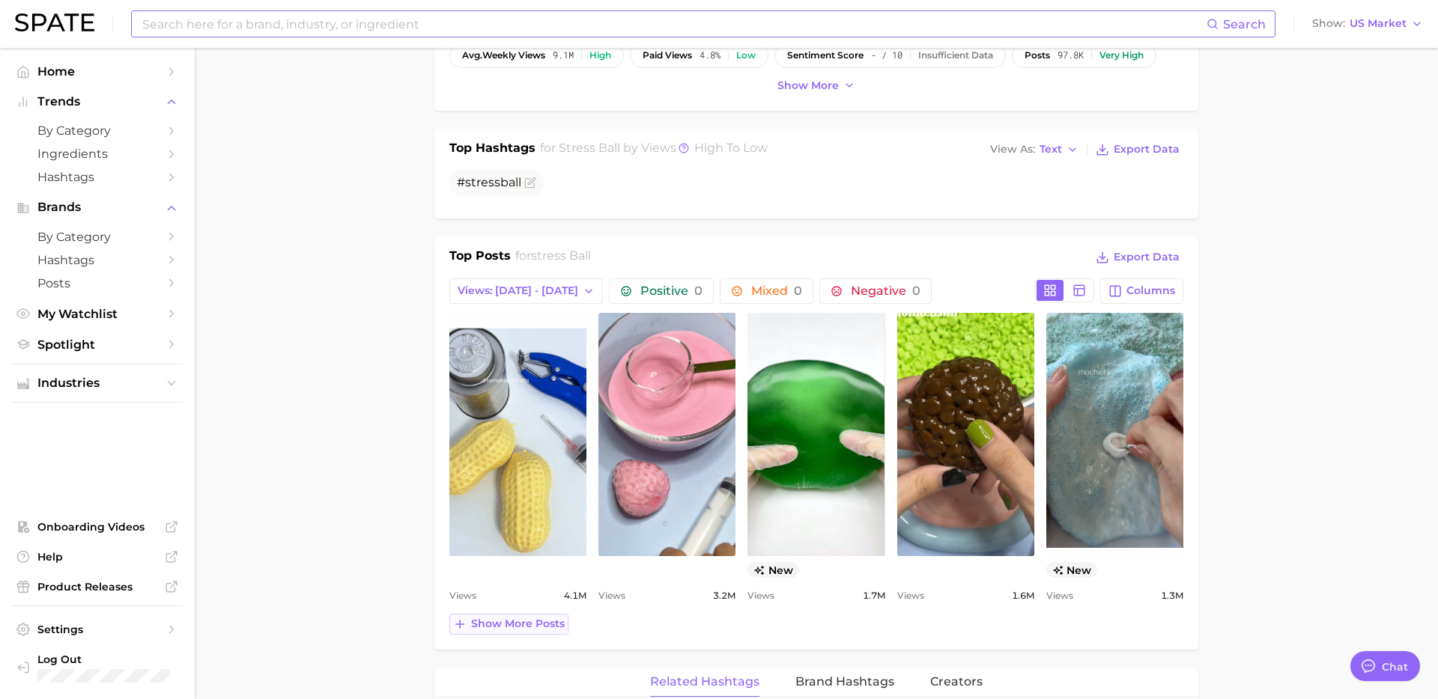
click at [540, 622] on span "Show more posts" at bounding box center [518, 624] width 94 height 13
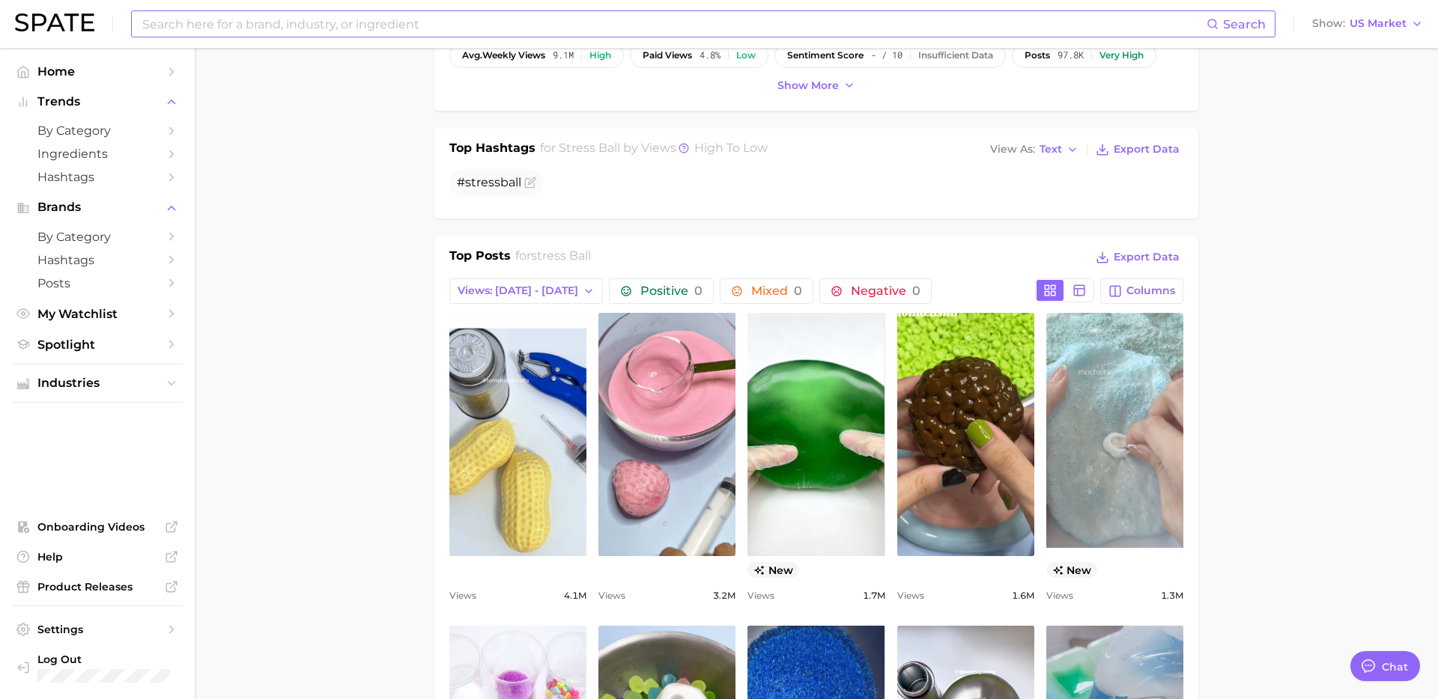
scroll to position [0, 0]
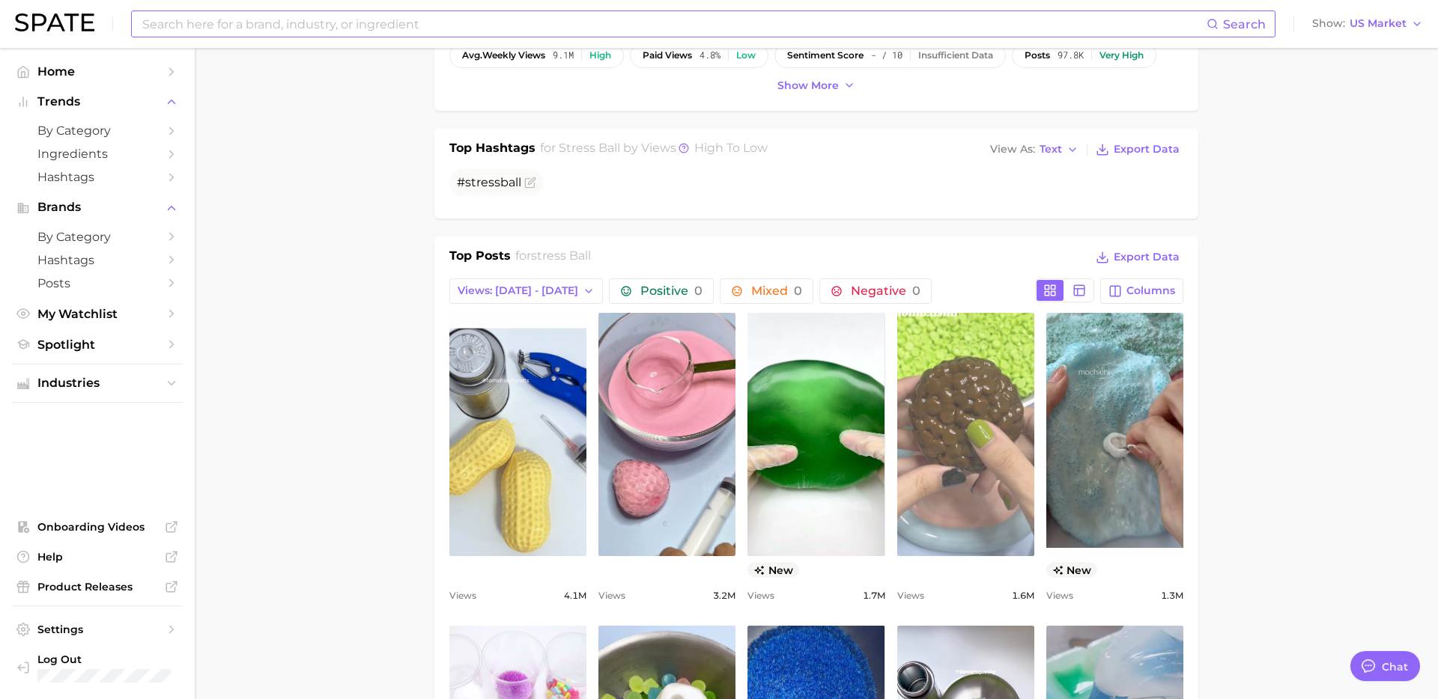
click at [952, 452] on link "view post on TikTok" at bounding box center [965, 434] width 137 height 243
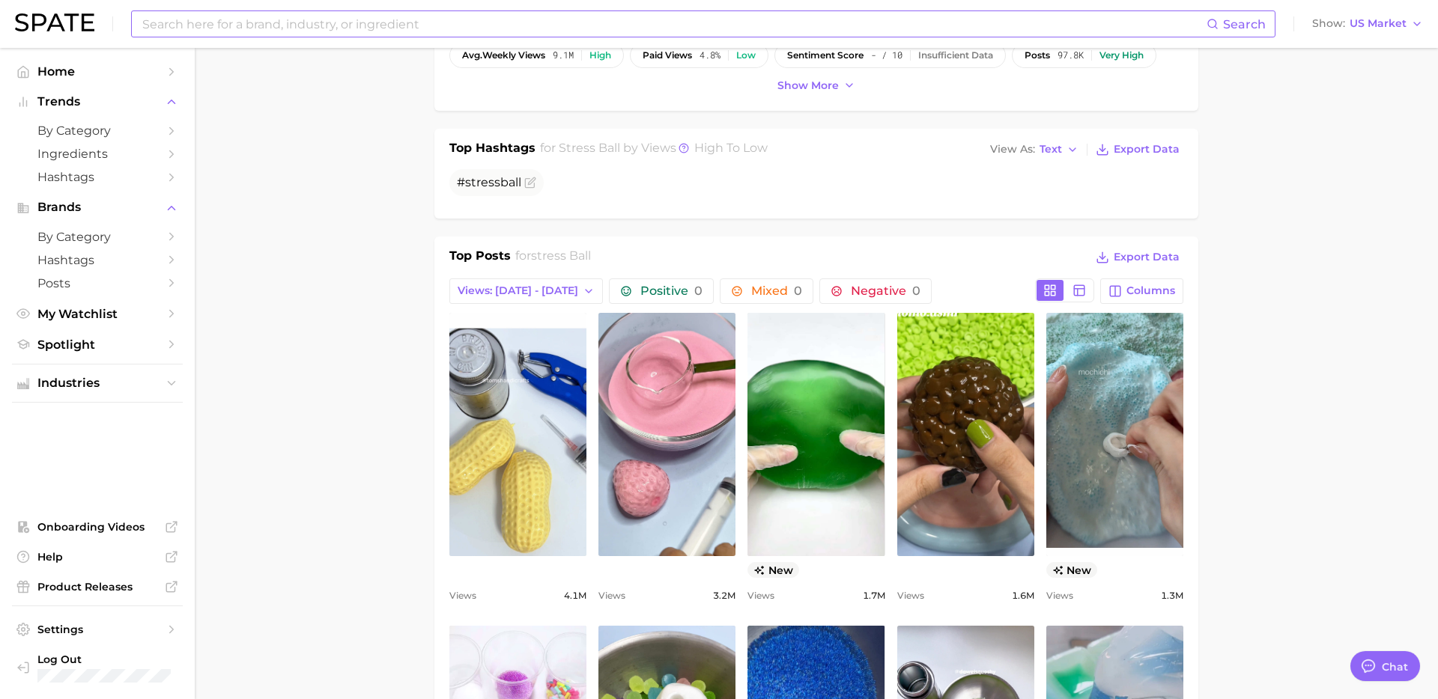
click at [369, 22] on input at bounding box center [673, 23] width 1065 height 25
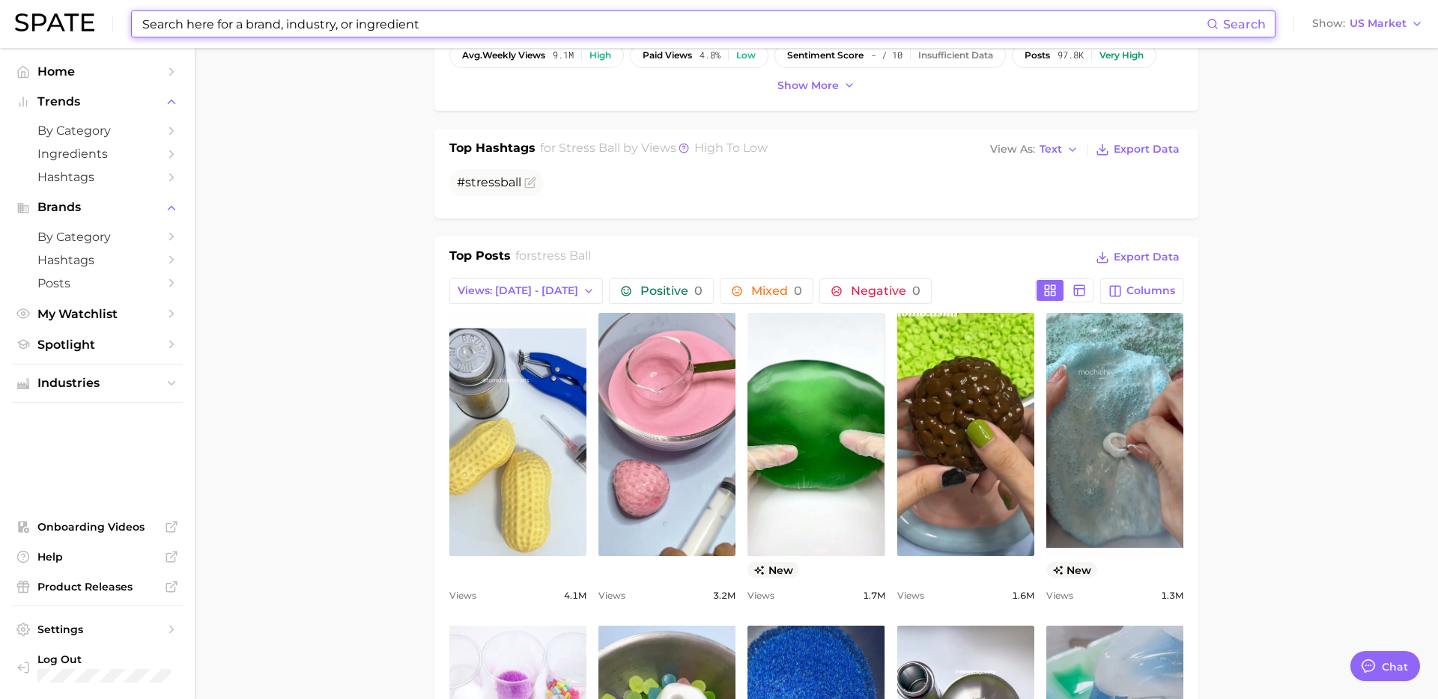
paste input "vacuum therapy"
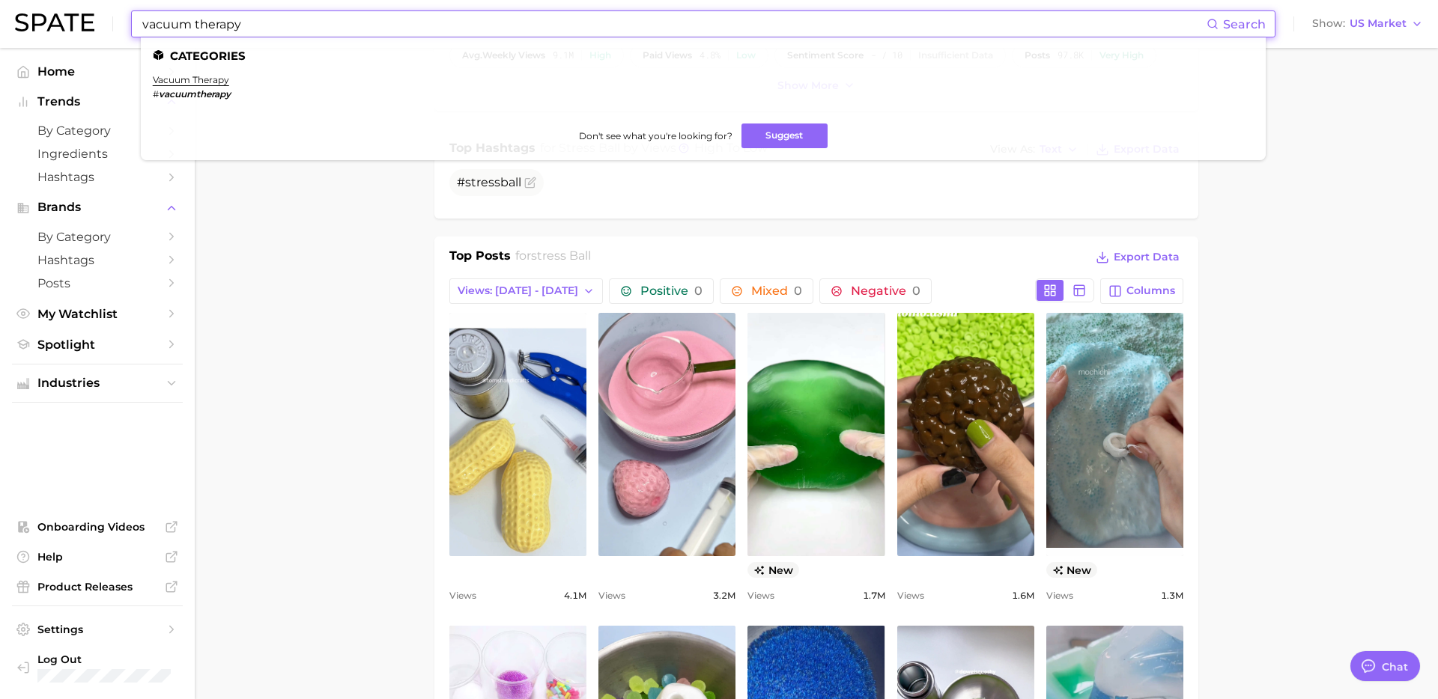
click at [171, 87] on li "vacuum therapy # vacuumtherapy" at bounding box center [192, 86] width 78 height 25
click at [184, 82] on link "vacuum therapy" at bounding box center [191, 79] width 76 height 11
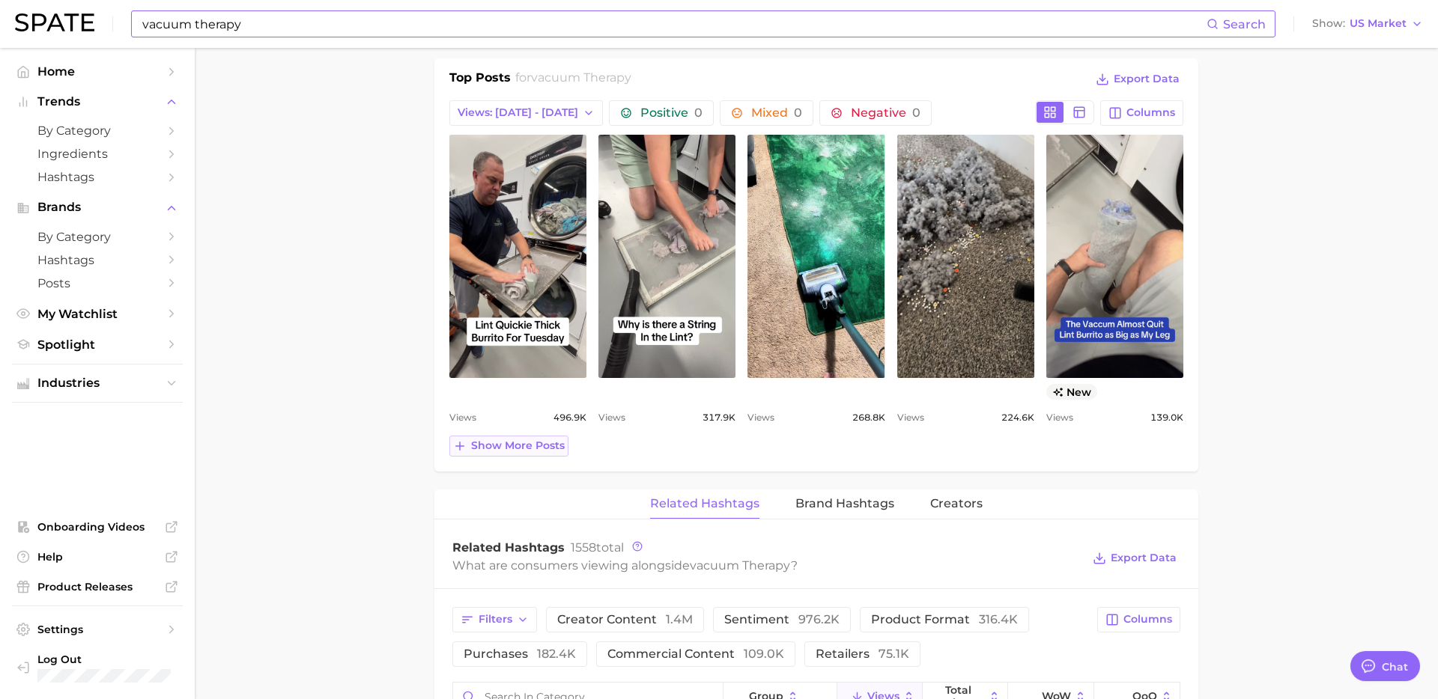
click at [524, 442] on span "Show more posts" at bounding box center [518, 445] width 94 height 13
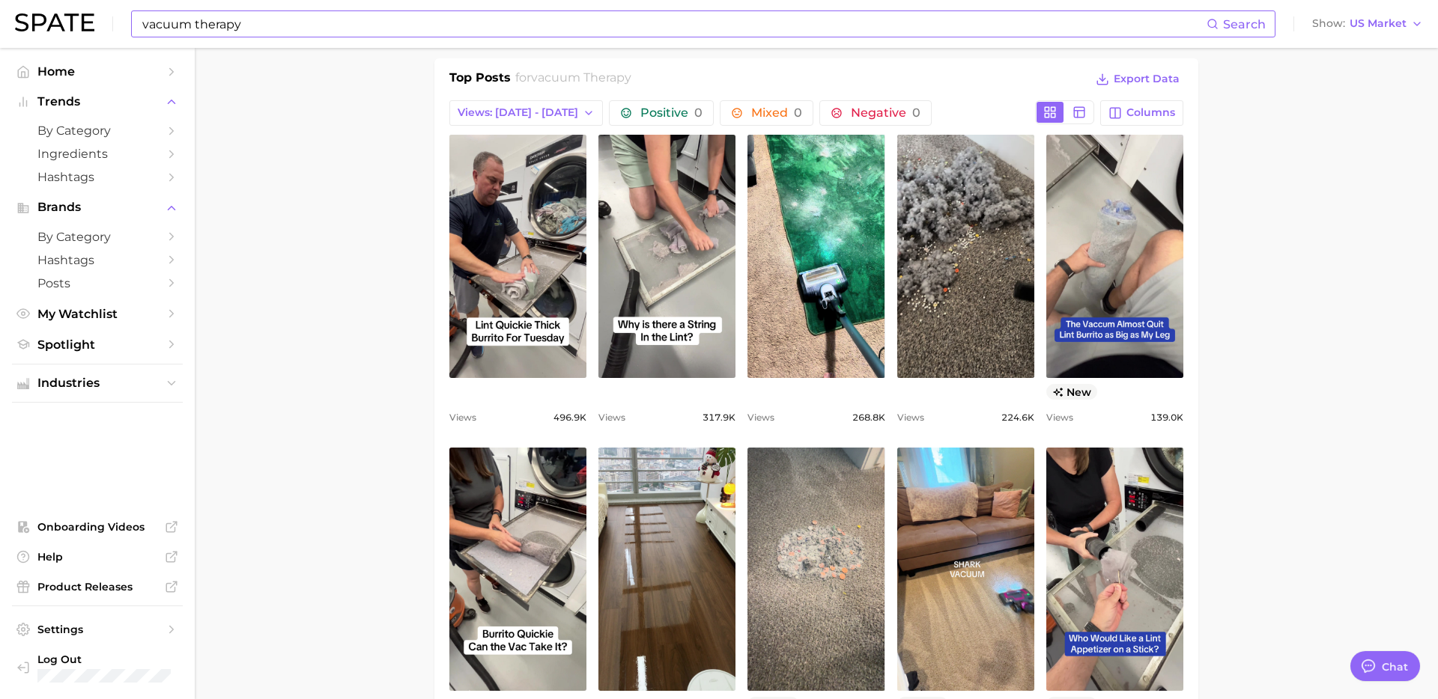
click at [493, 30] on input "vacuum therapy" at bounding box center [673, 23] width 1065 height 25
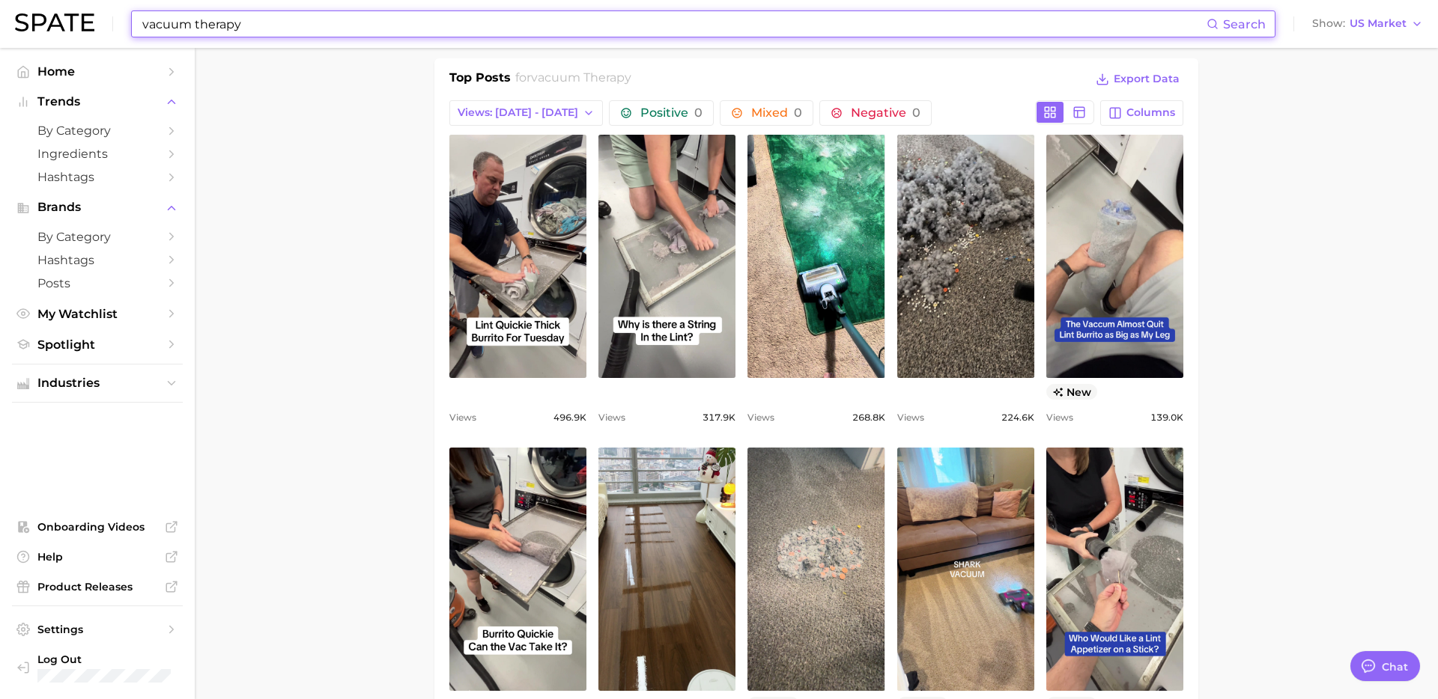
click at [493, 30] on input "vacuum therapy" at bounding box center [673, 23] width 1065 height 25
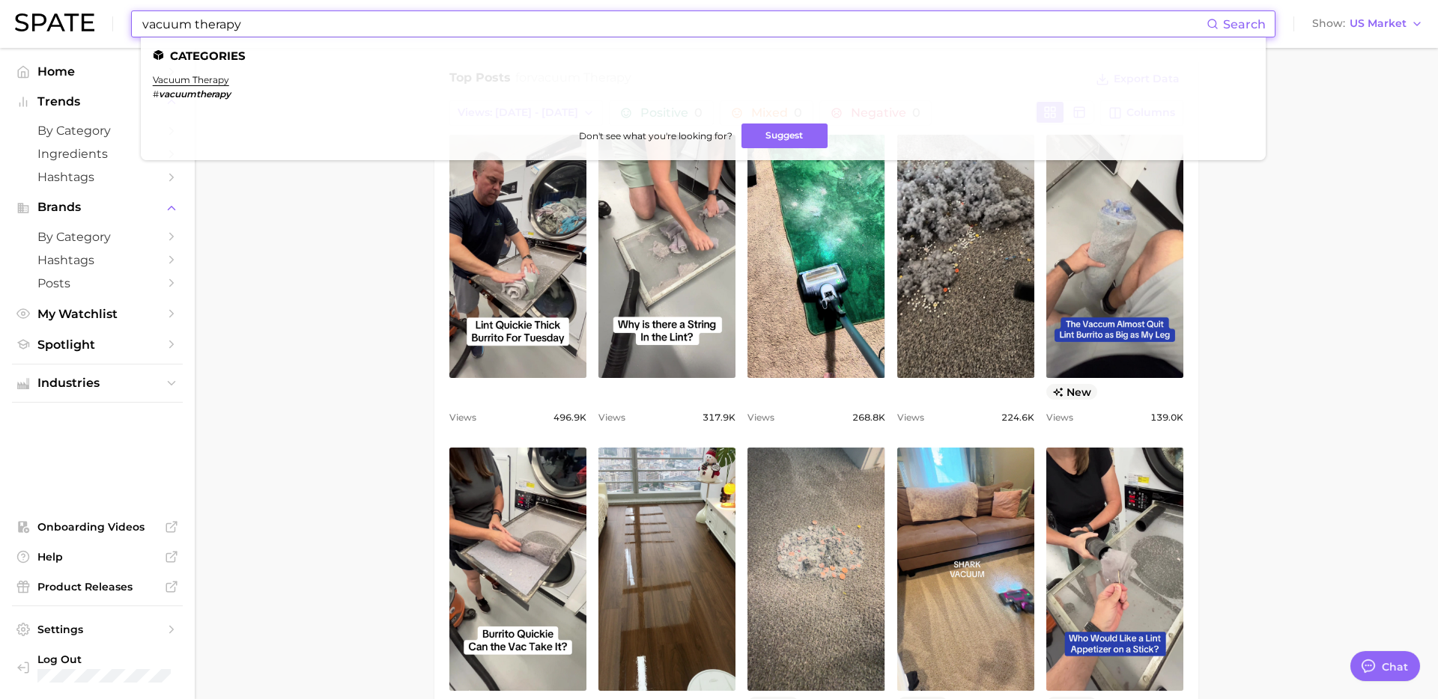
paste input "obesit"
type input "obesity"
click at [174, 76] on link "obesity" at bounding box center [170, 79] width 34 height 11
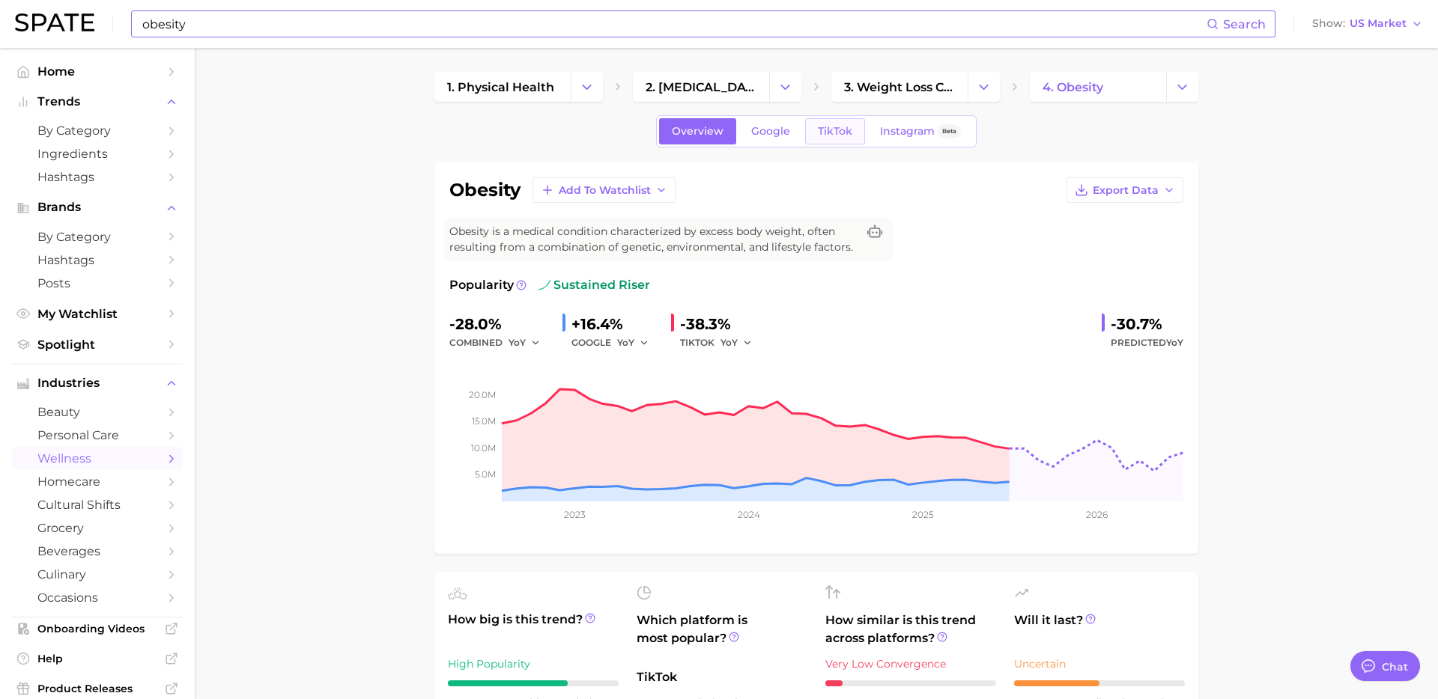
click at [848, 127] on span "TikTok" at bounding box center [835, 131] width 34 height 13
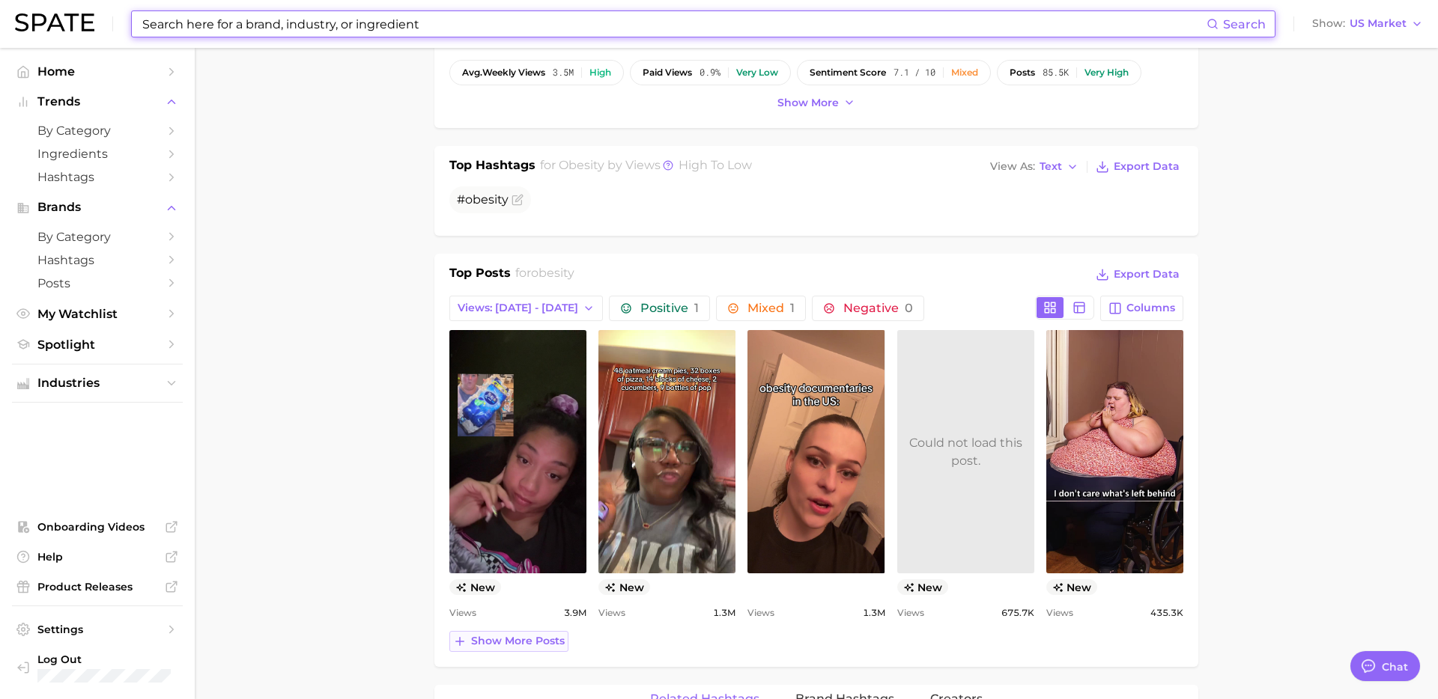
click at [535, 639] on span "Show more posts" at bounding box center [518, 641] width 94 height 13
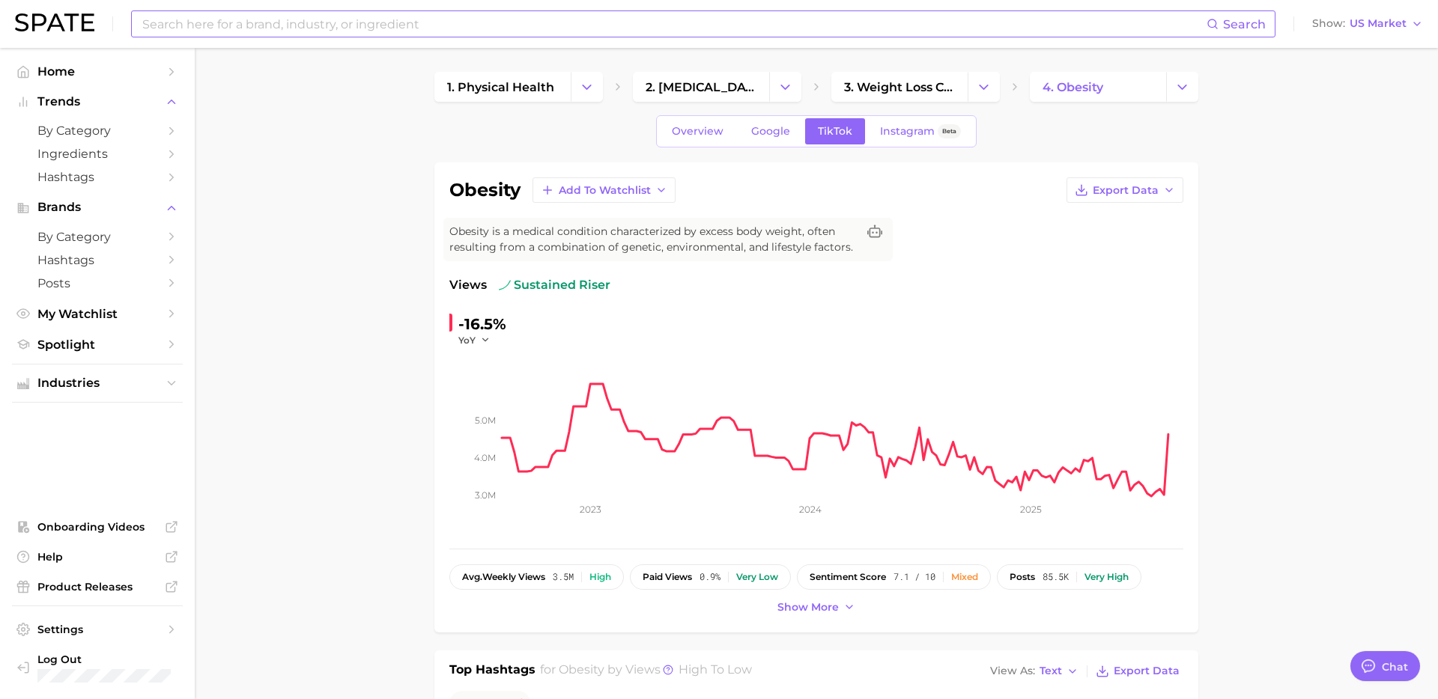
click at [415, 19] on input at bounding box center [673, 23] width 1065 height 25
paste input "lemonade powder"
type input "lemonade powder"
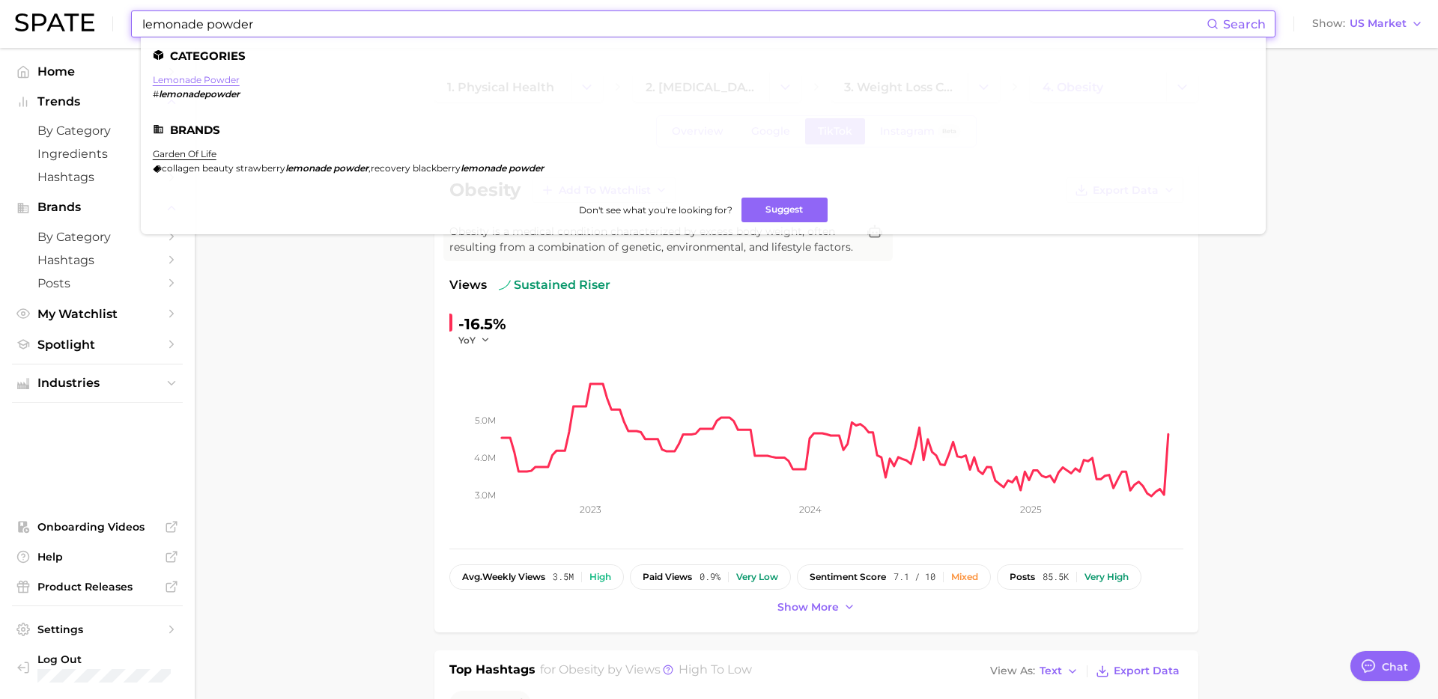
click at [216, 78] on link "lemonade powder" at bounding box center [196, 79] width 87 height 11
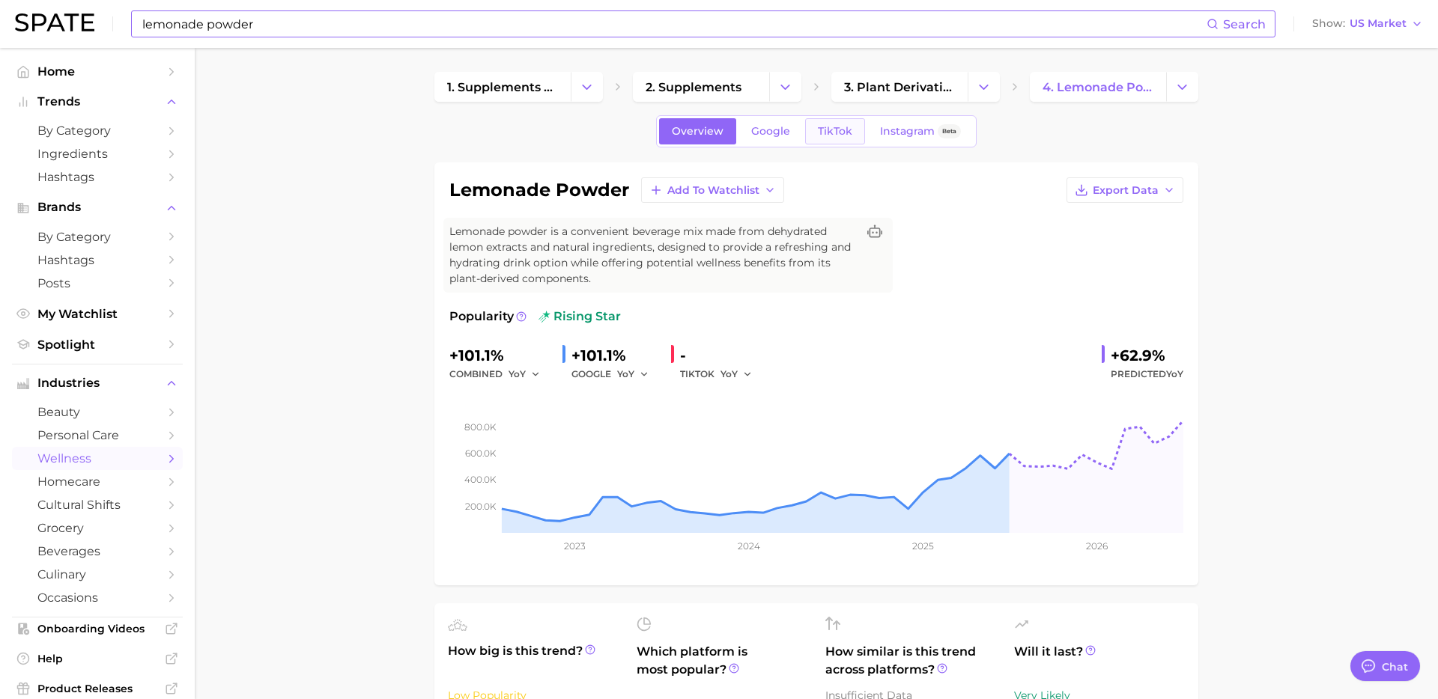
click at [833, 136] on span "TikTok" at bounding box center [835, 131] width 34 height 13
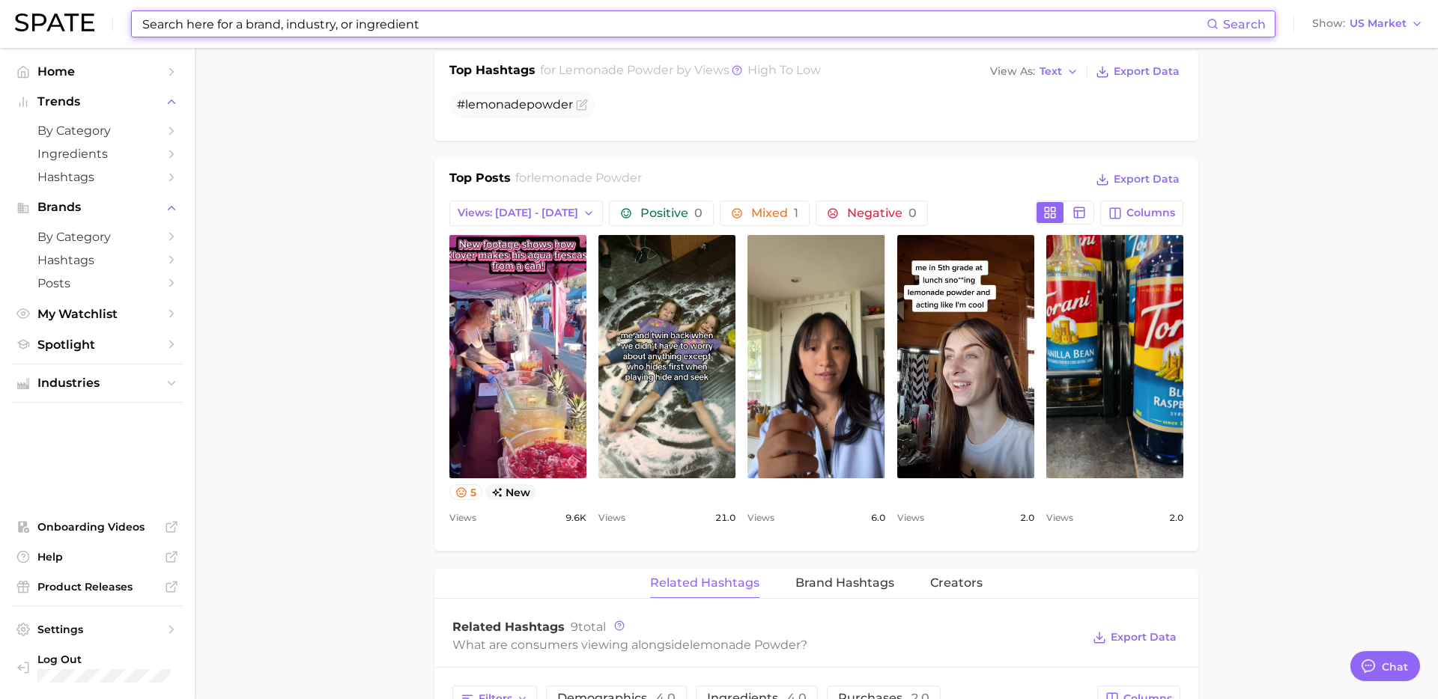
scroll to position [633, 0]
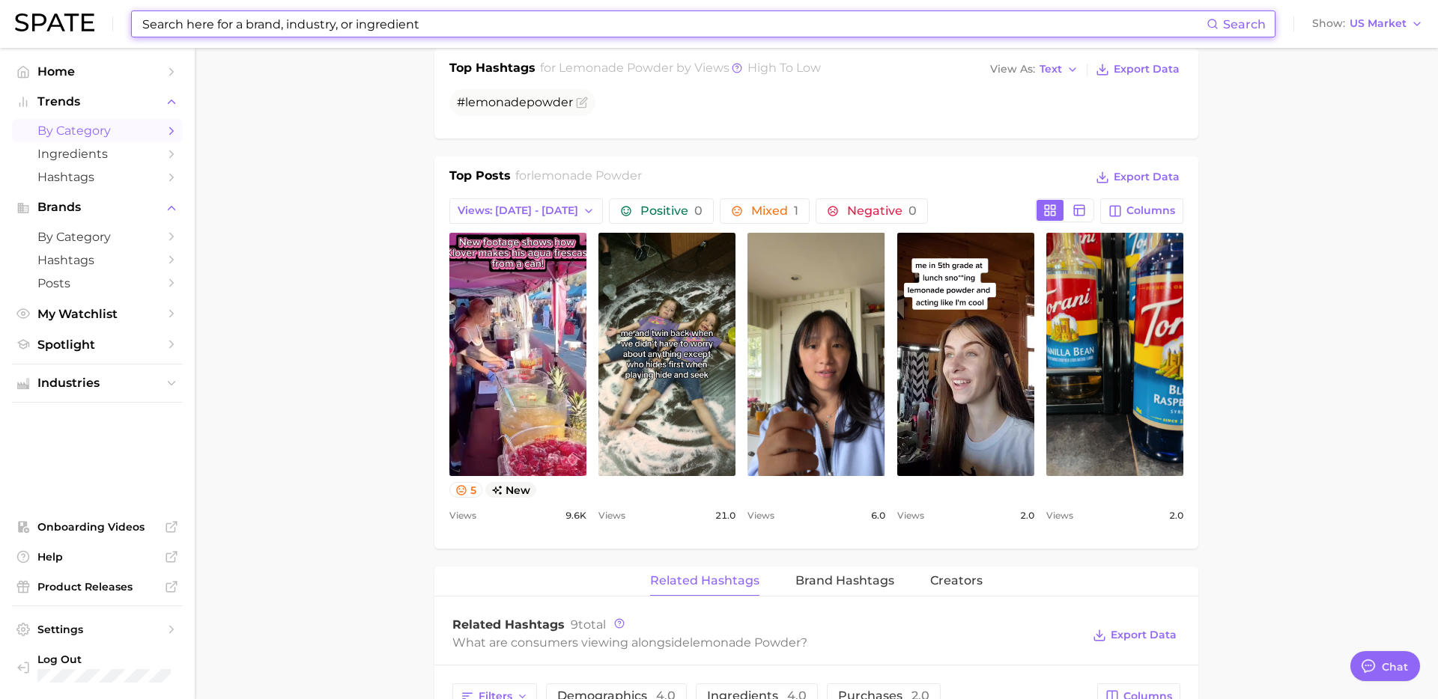
click at [112, 129] on span "by Category" at bounding box center [97, 131] width 120 height 14
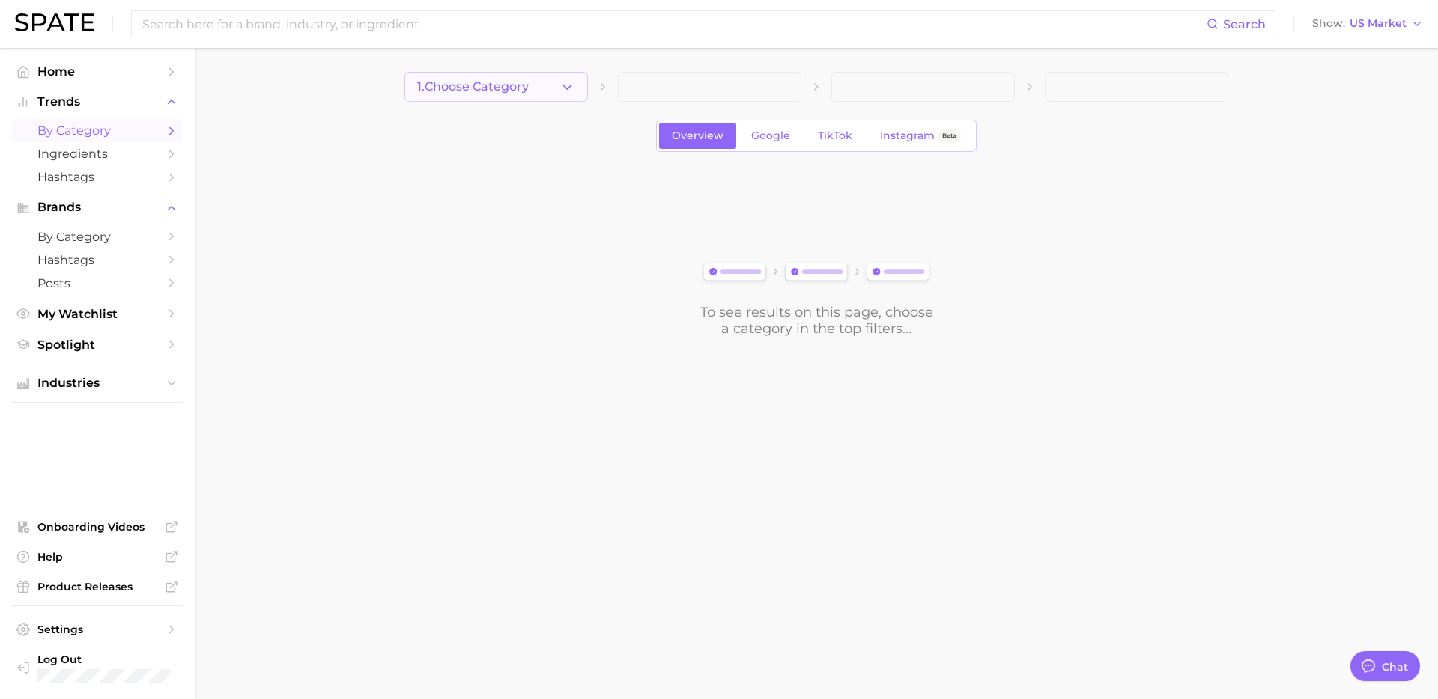
click at [561, 82] on icon "button" at bounding box center [567, 87] width 16 height 16
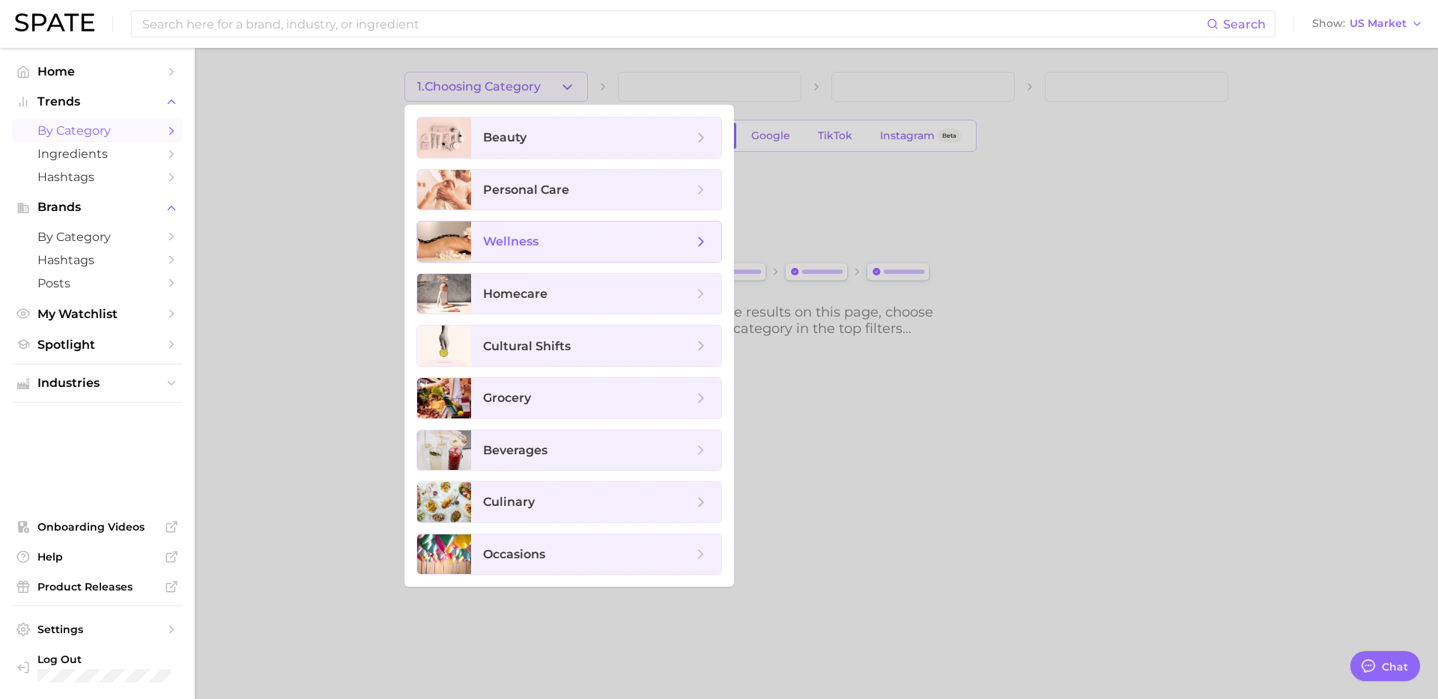
click at [534, 246] on span "wellness" at bounding box center [510, 241] width 55 height 14
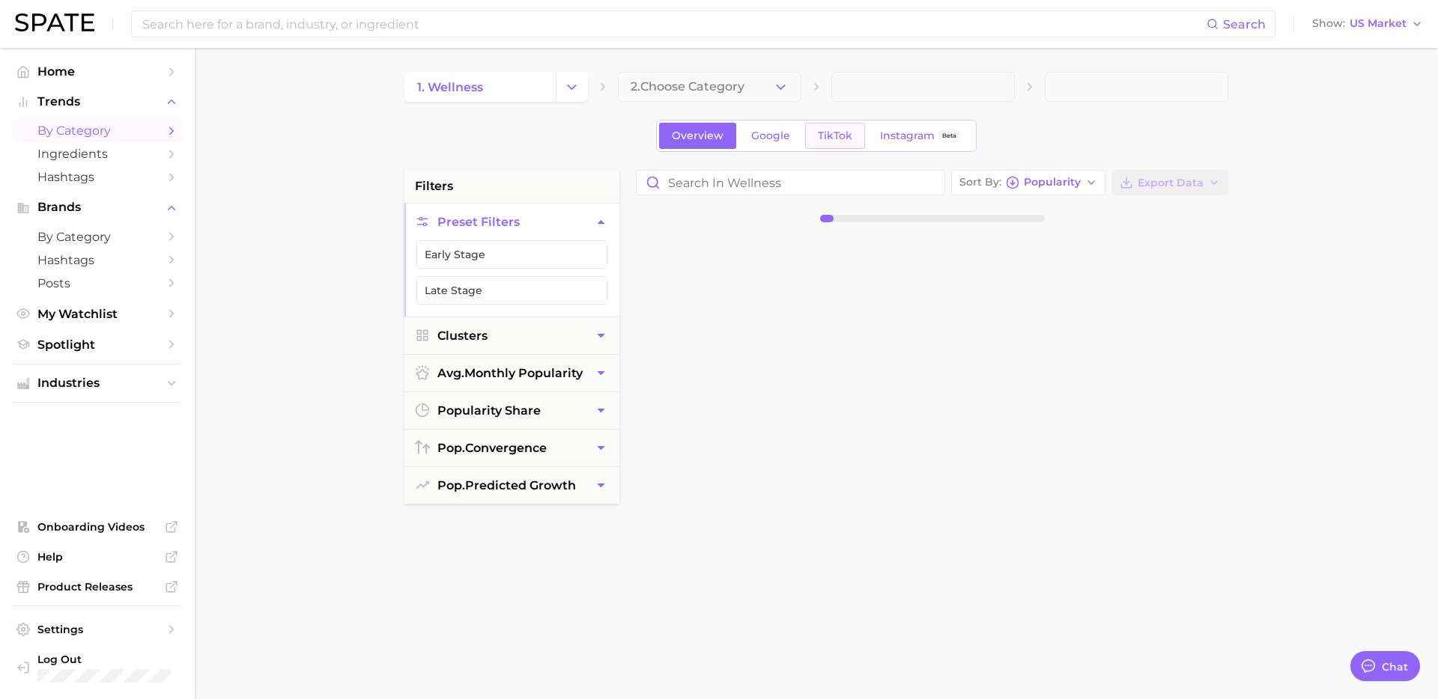
click at [833, 131] on span "TikTok" at bounding box center [835, 136] width 34 height 13
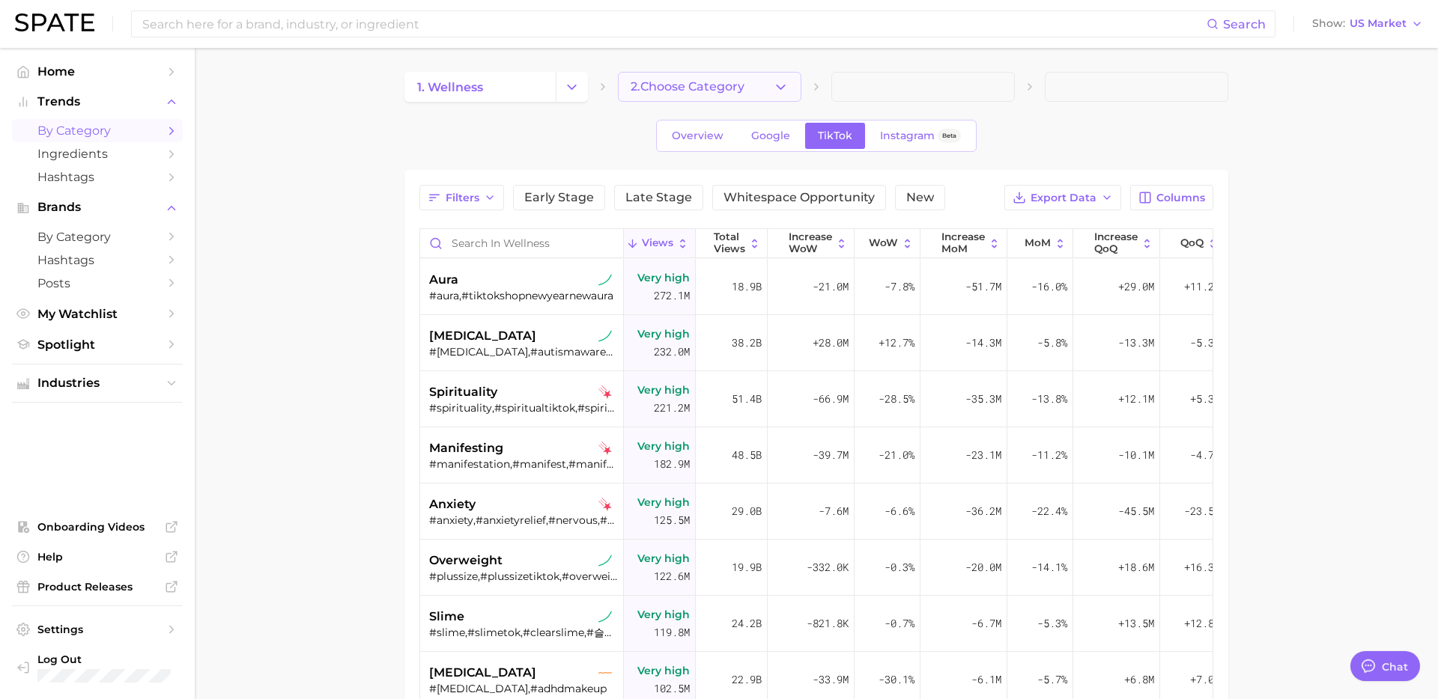
click at [654, 82] on span "2. Choose Category" at bounding box center [687, 86] width 114 height 13
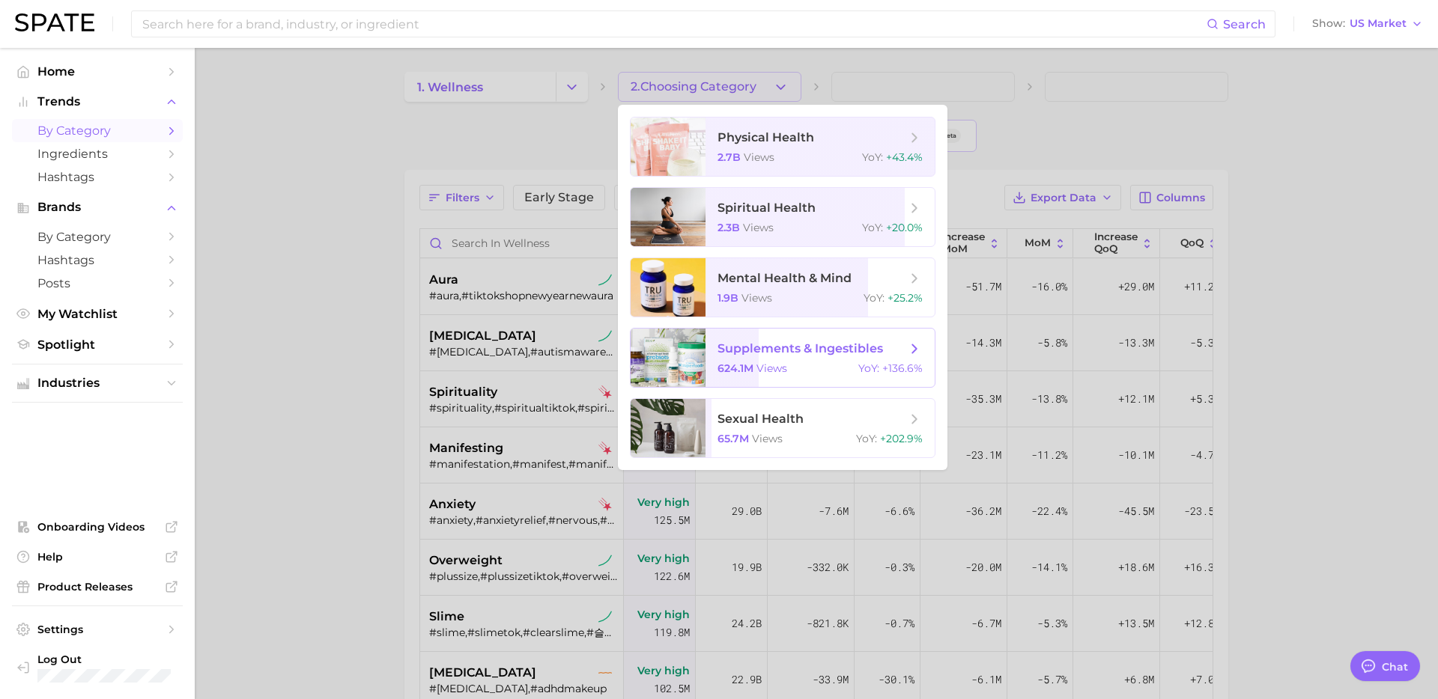
click at [781, 353] on span "supplements & ingestibles" at bounding box center [799, 348] width 165 height 14
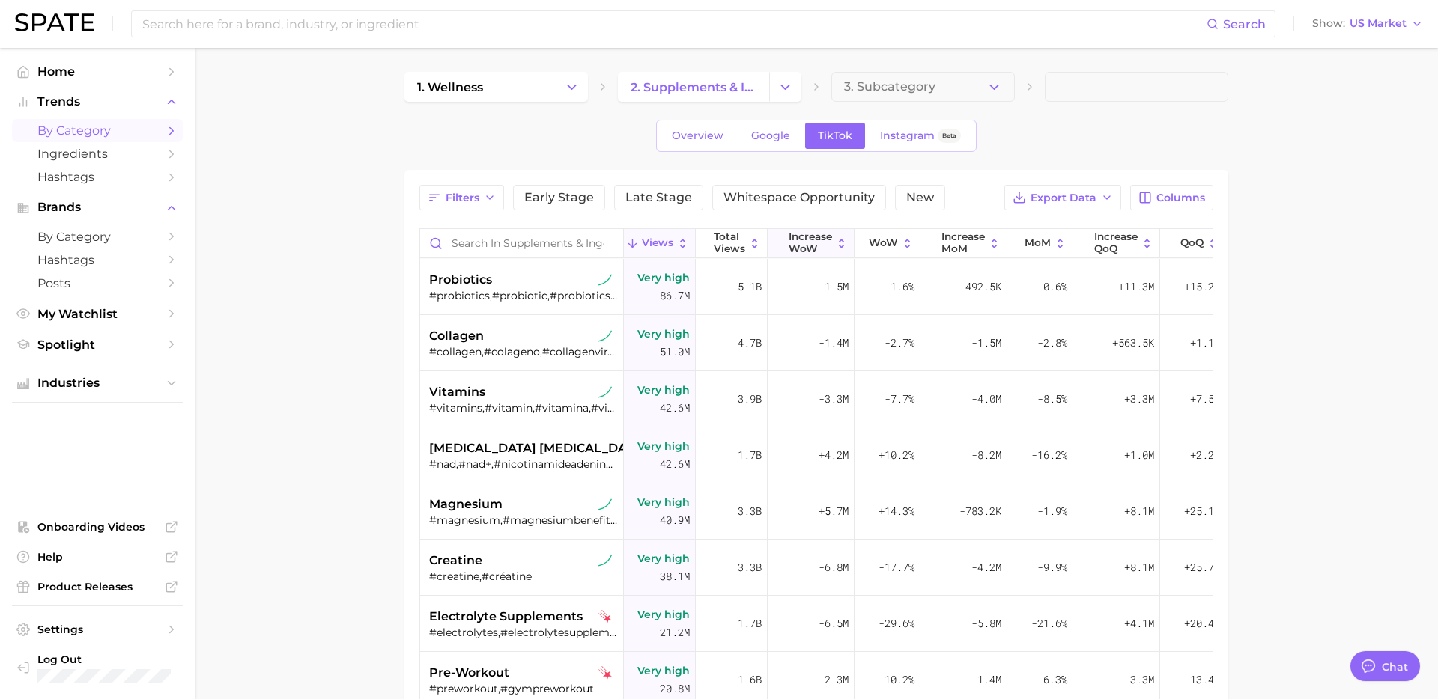
click at [806, 246] on span "Increase WoW" at bounding box center [809, 242] width 43 height 23
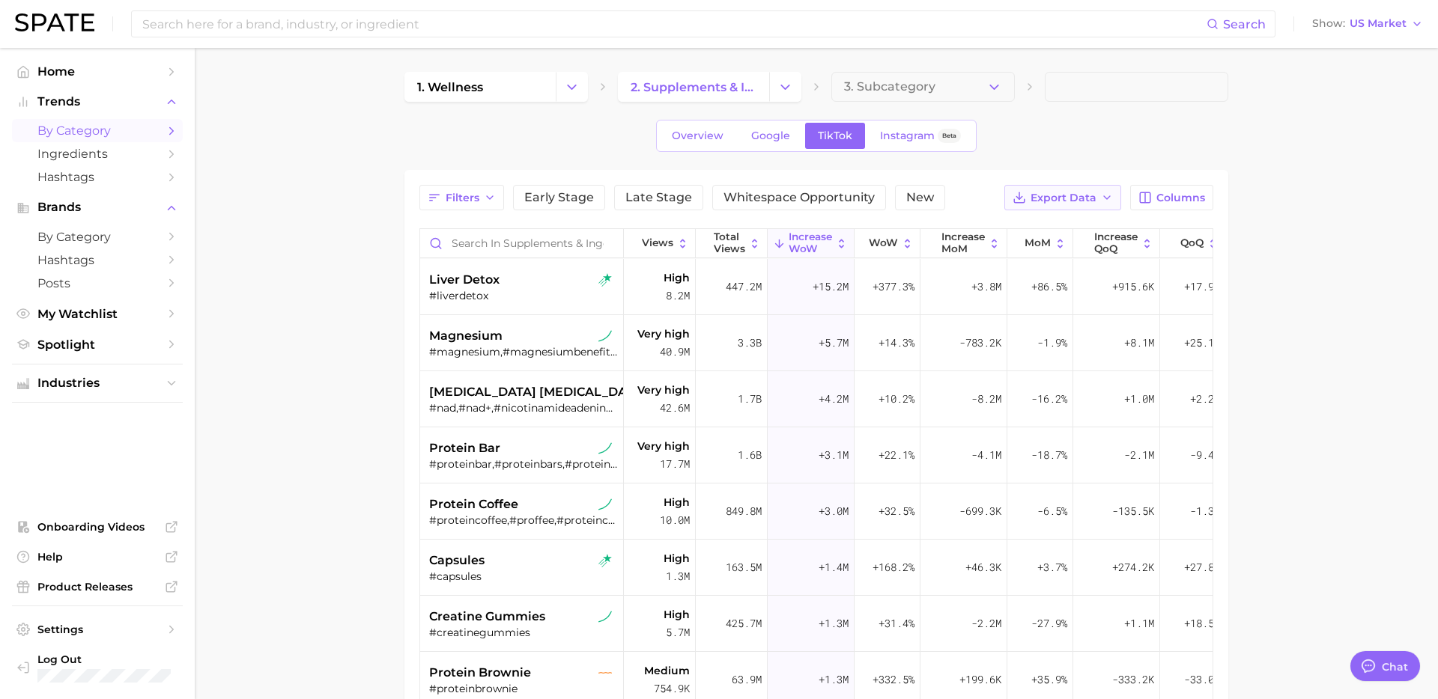
click at [1083, 202] on span "Export Data" at bounding box center [1063, 198] width 66 height 13
click at [1260, 255] on main "1. wellness 2. supplements & ingestibles 3. Subcategory Overview Google TikTok …" at bounding box center [816, 533] width 1243 height 970
click at [1071, 207] on button "Export Data" at bounding box center [1062, 197] width 117 height 25
click at [1046, 223] on span "Table Data CSV" at bounding box center [1023, 225] width 82 height 13
click at [350, 8] on div "Search Show US Market" at bounding box center [719, 24] width 1408 height 48
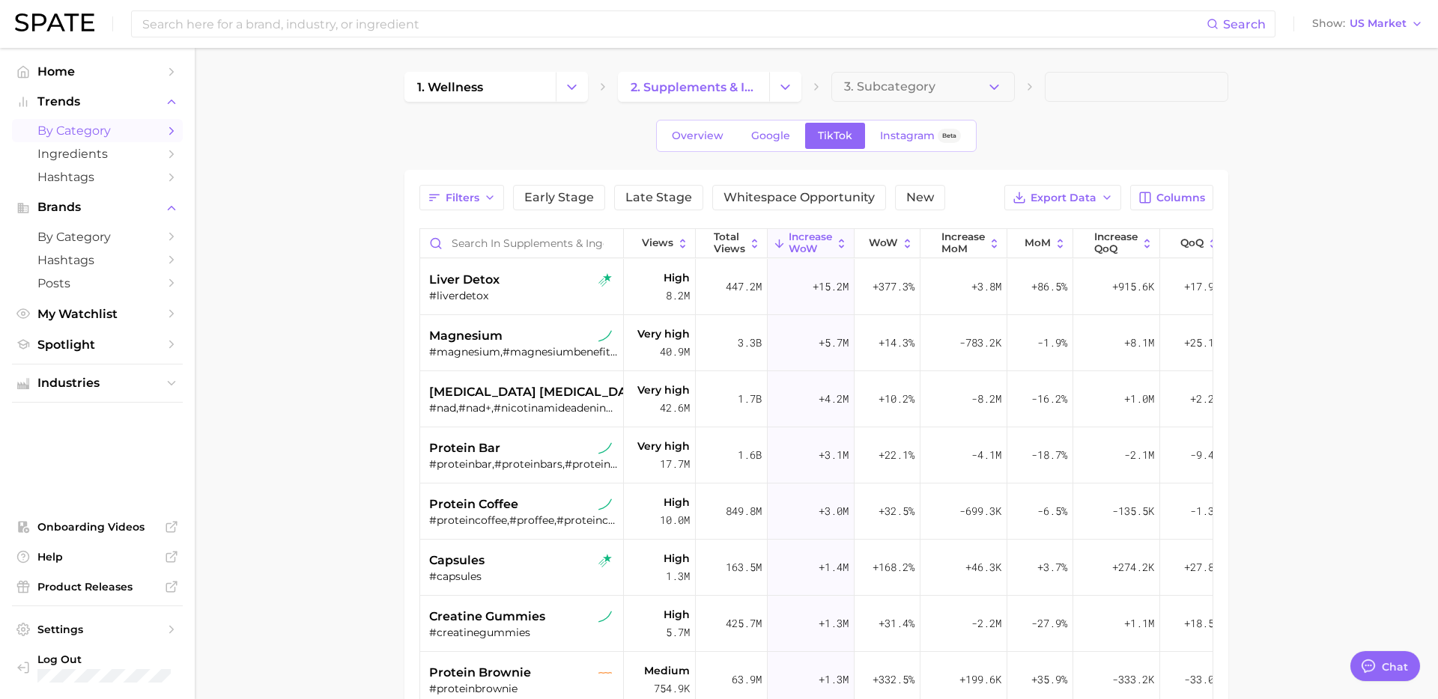
click at [350, 8] on div "Search Show US Market" at bounding box center [719, 24] width 1408 height 48
click at [328, 23] on input at bounding box center [673, 23] width 1065 height 25
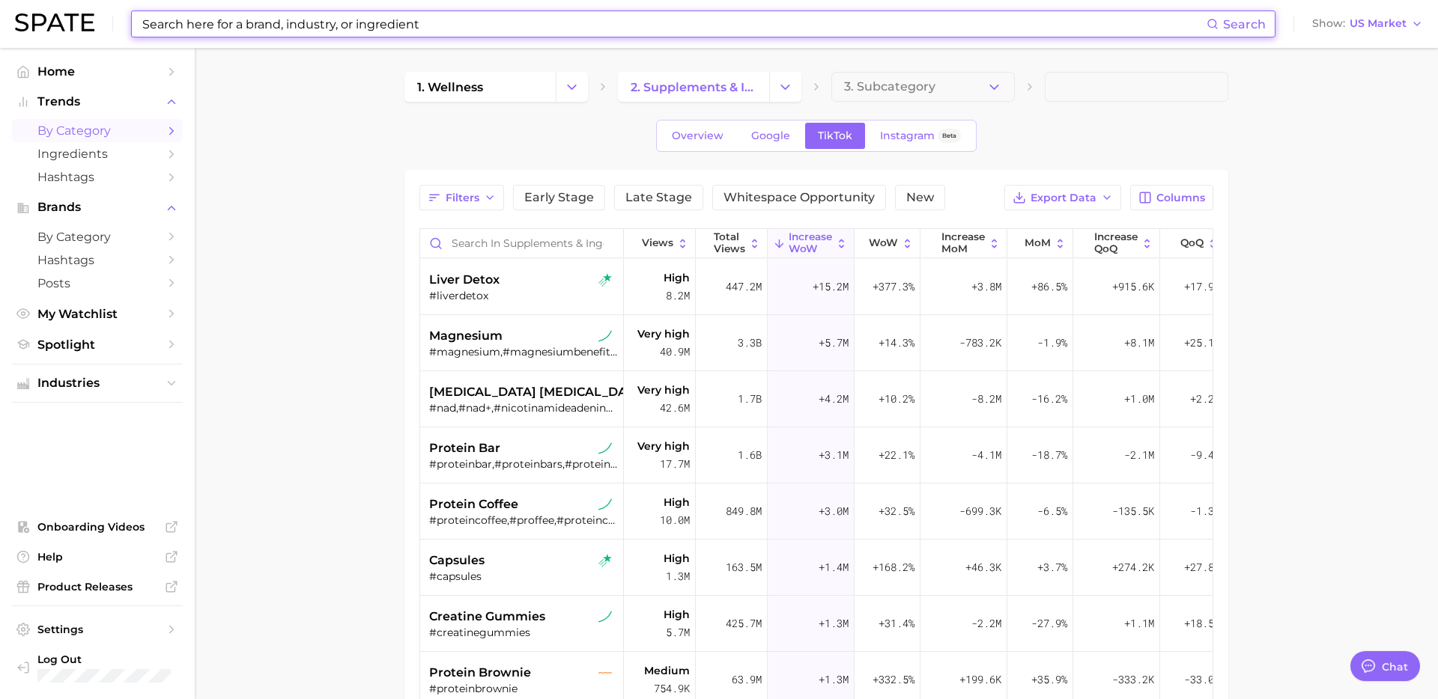
type input "v"
paste input "capsules"
type input "capsules"
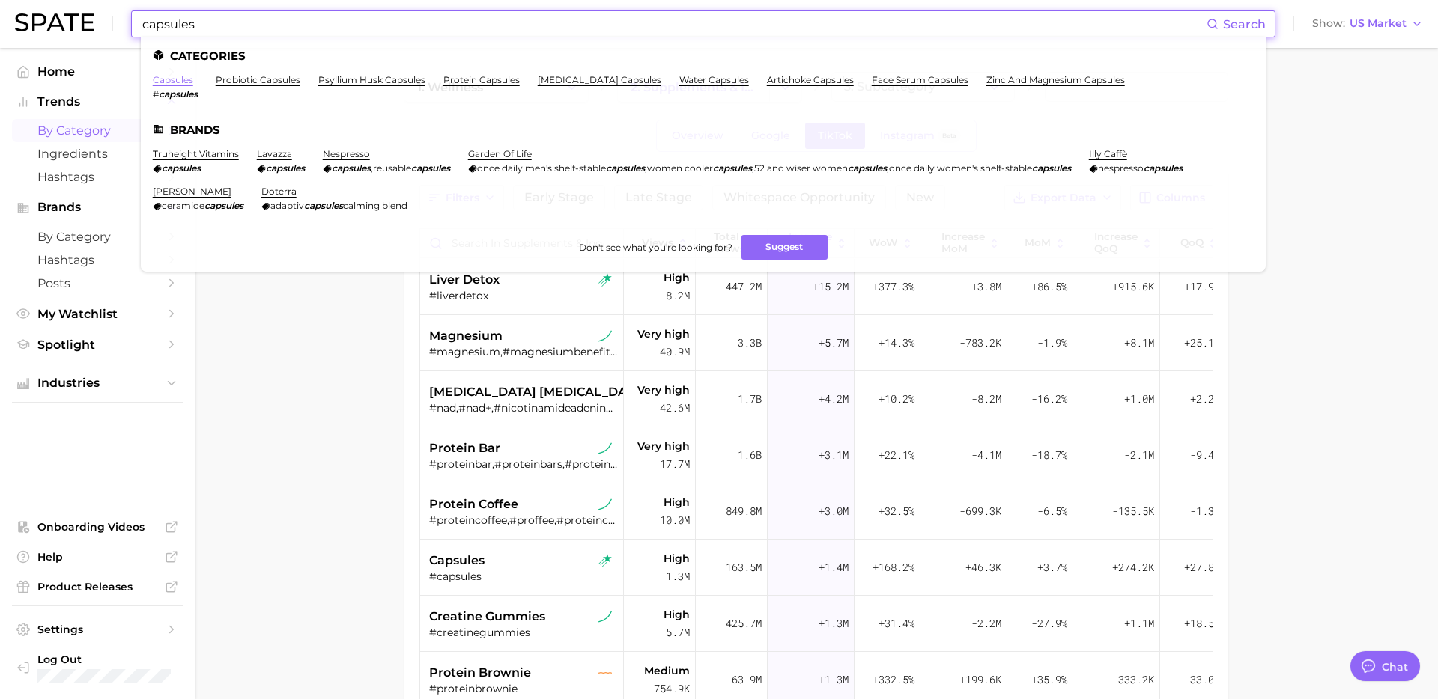
click at [180, 77] on link "capsules" at bounding box center [173, 79] width 40 height 11
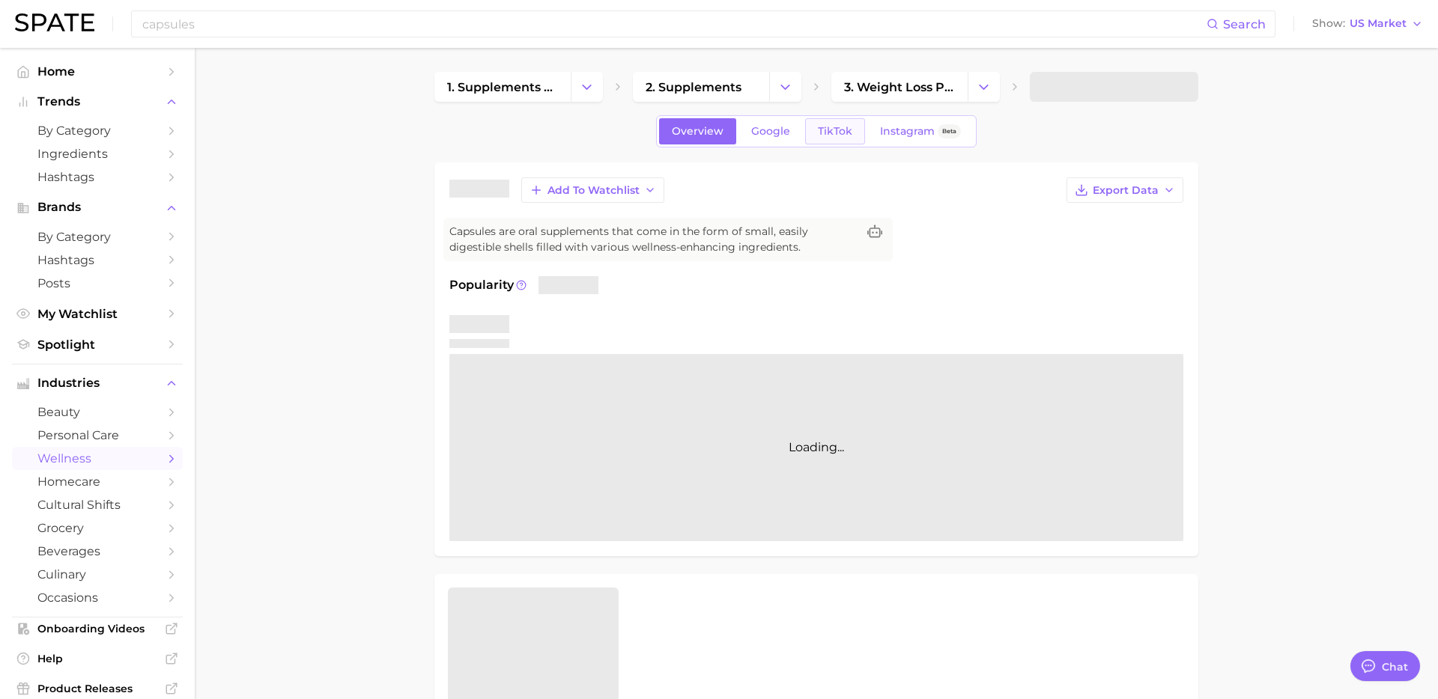
click at [823, 136] on span "TikTok" at bounding box center [835, 131] width 34 height 13
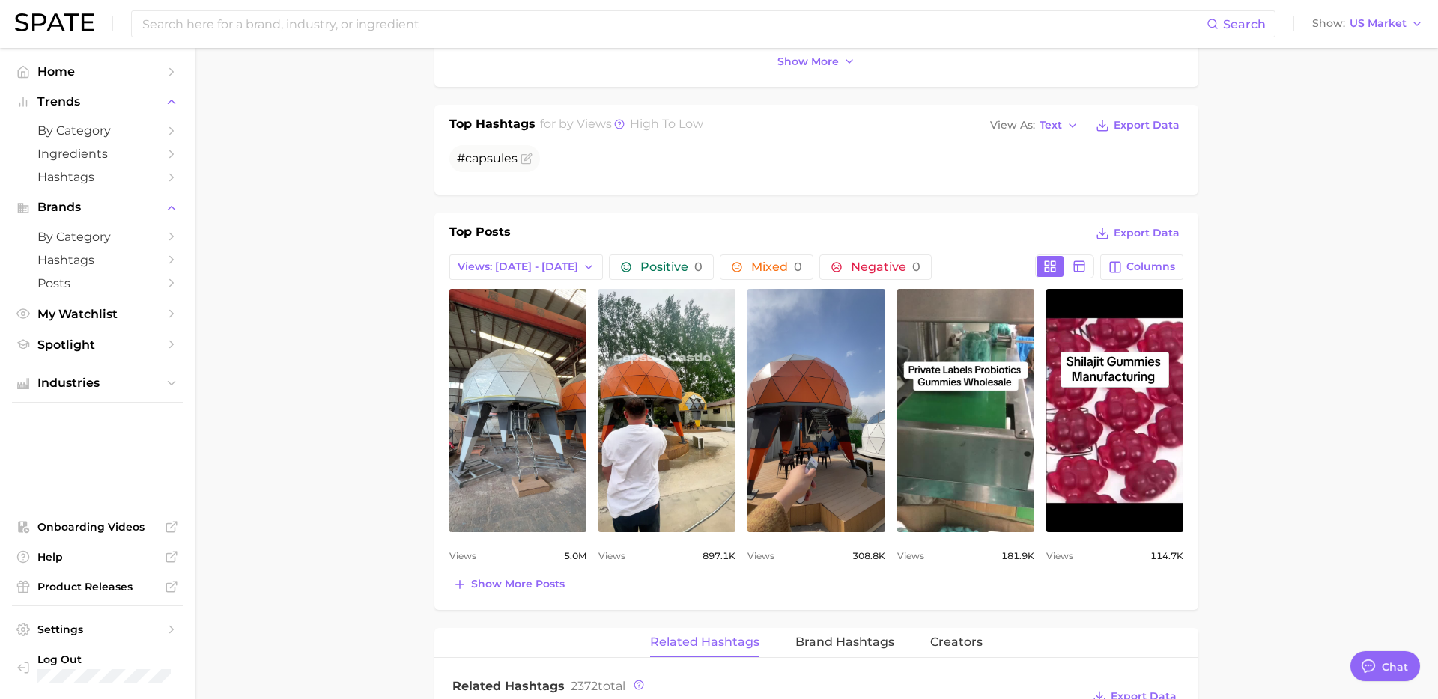
scroll to position [550, 0]
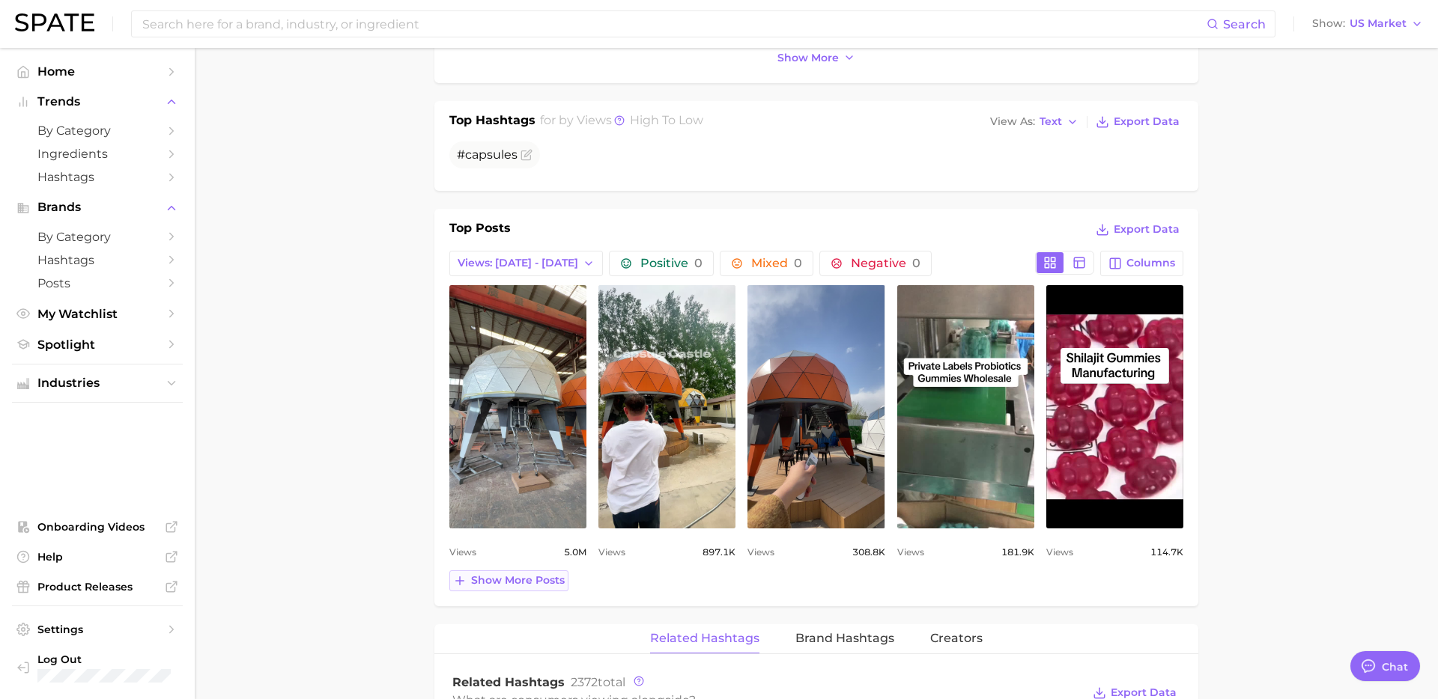
click at [520, 588] on button "Show more posts" at bounding box center [508, 581] width 119 height 21
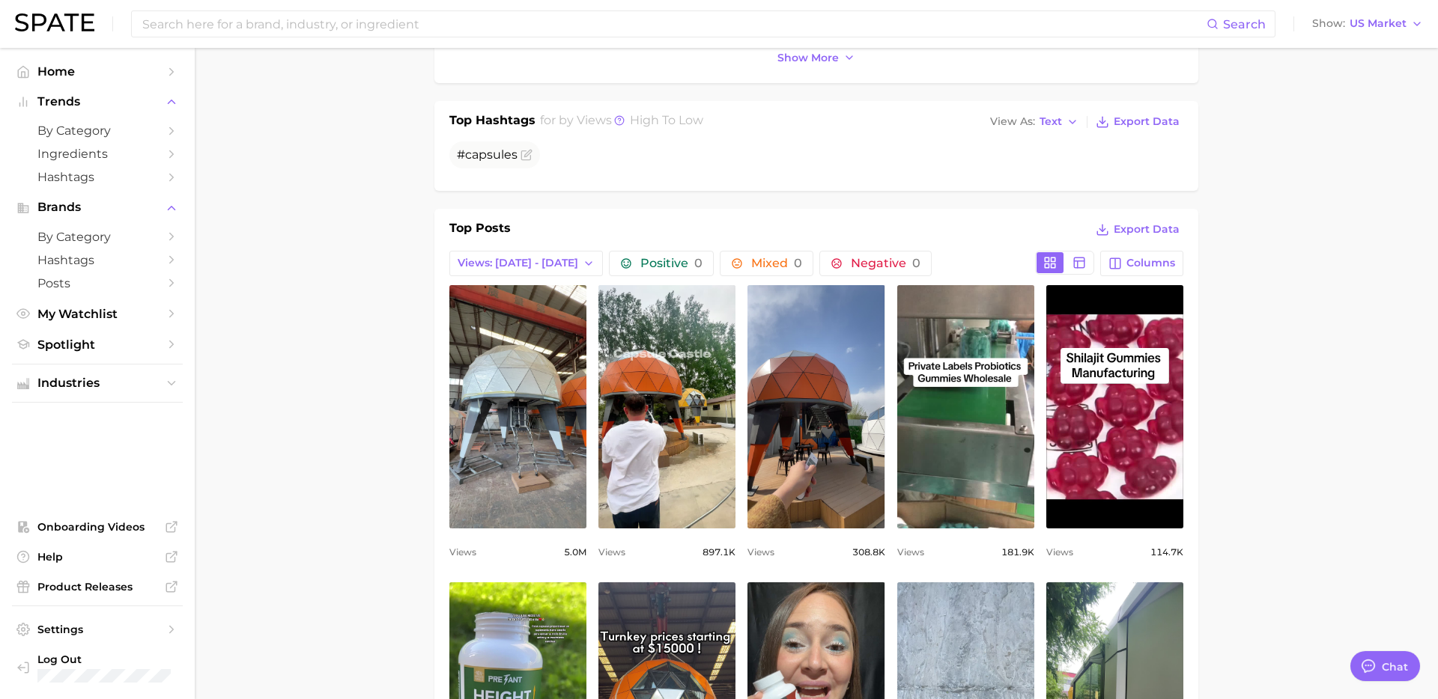
scroll to position [0, 0]
click at [399, 30] on input at bounding box center [673, 23] width 1065 height 25
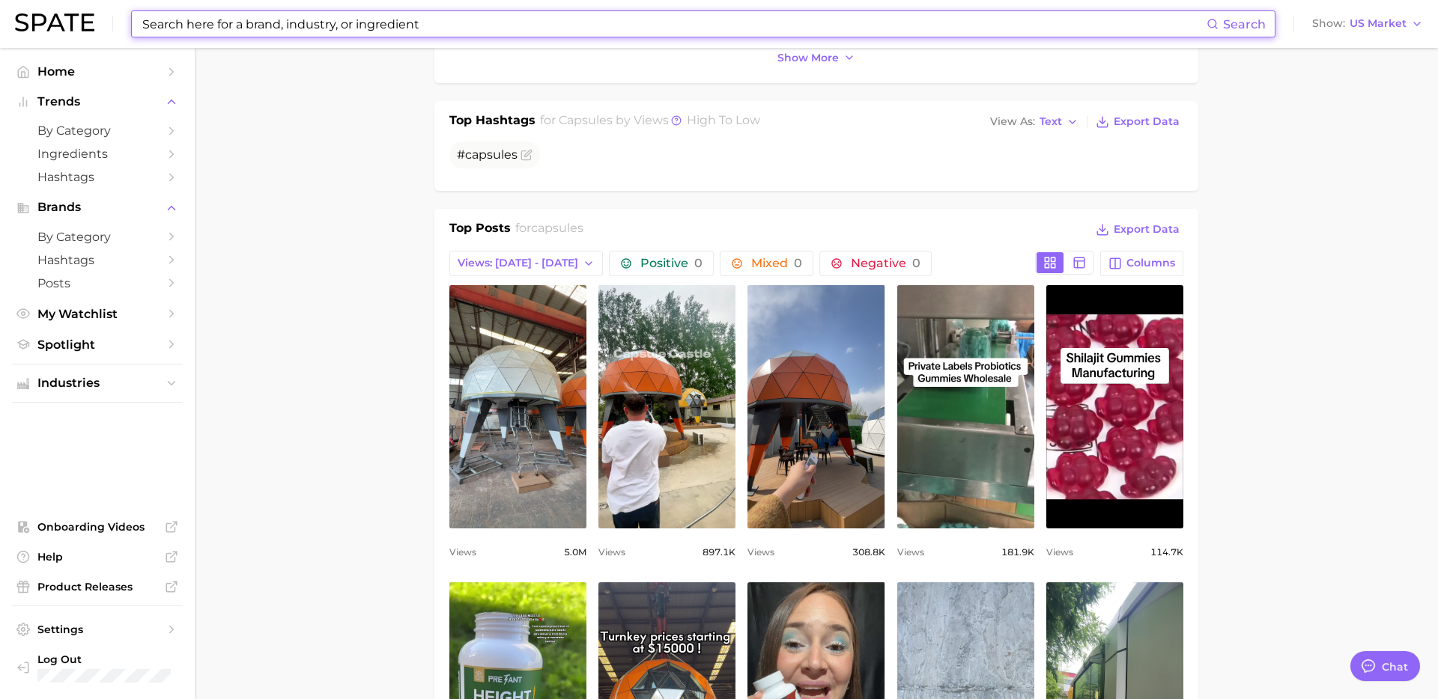
paste input "betaine"
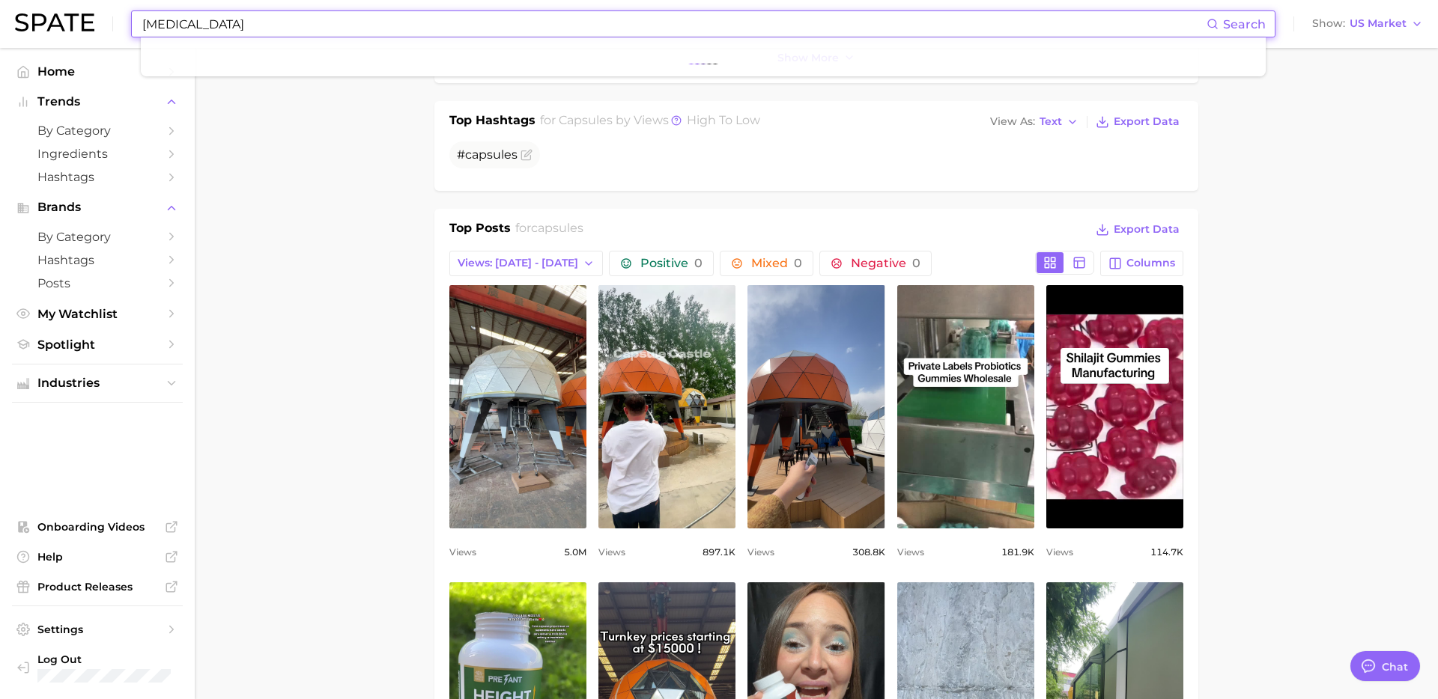
type input "betaine"
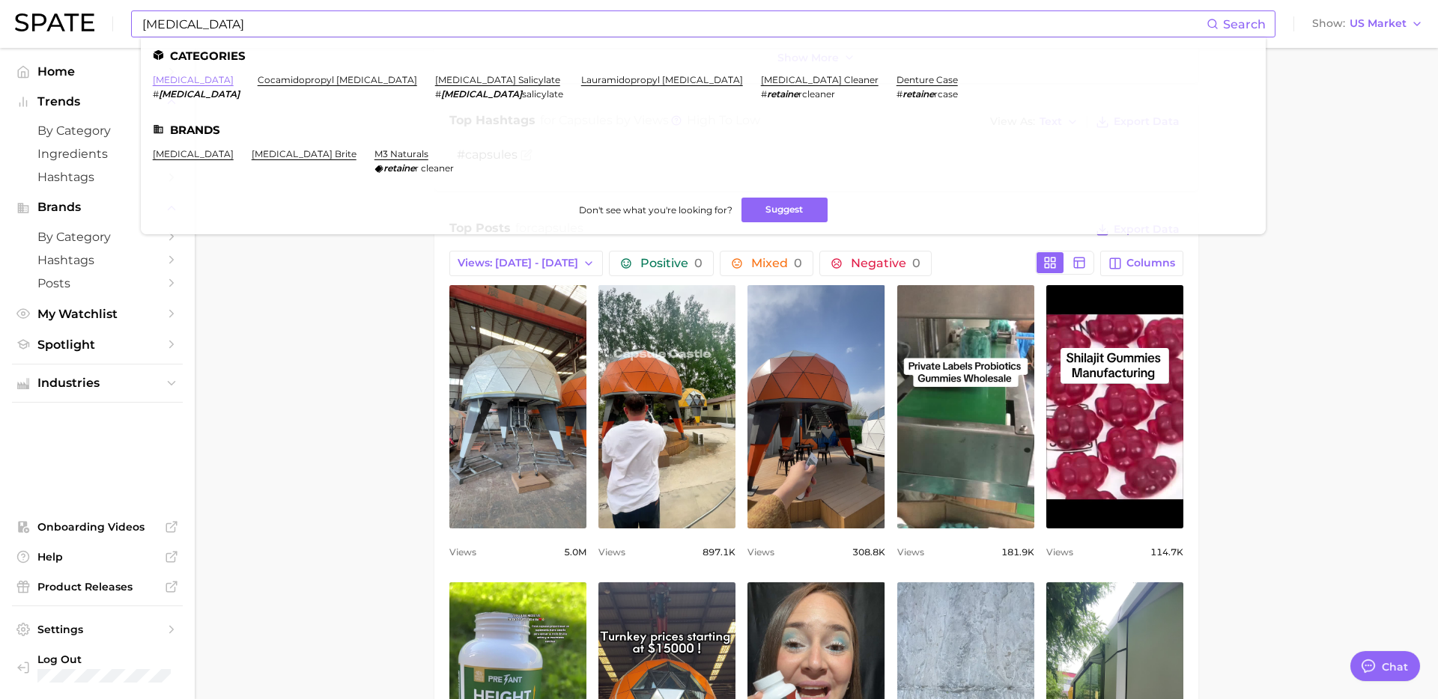
click at [163, 82] on link "betaine" at bounding box center [193, 79] width 81 height 11
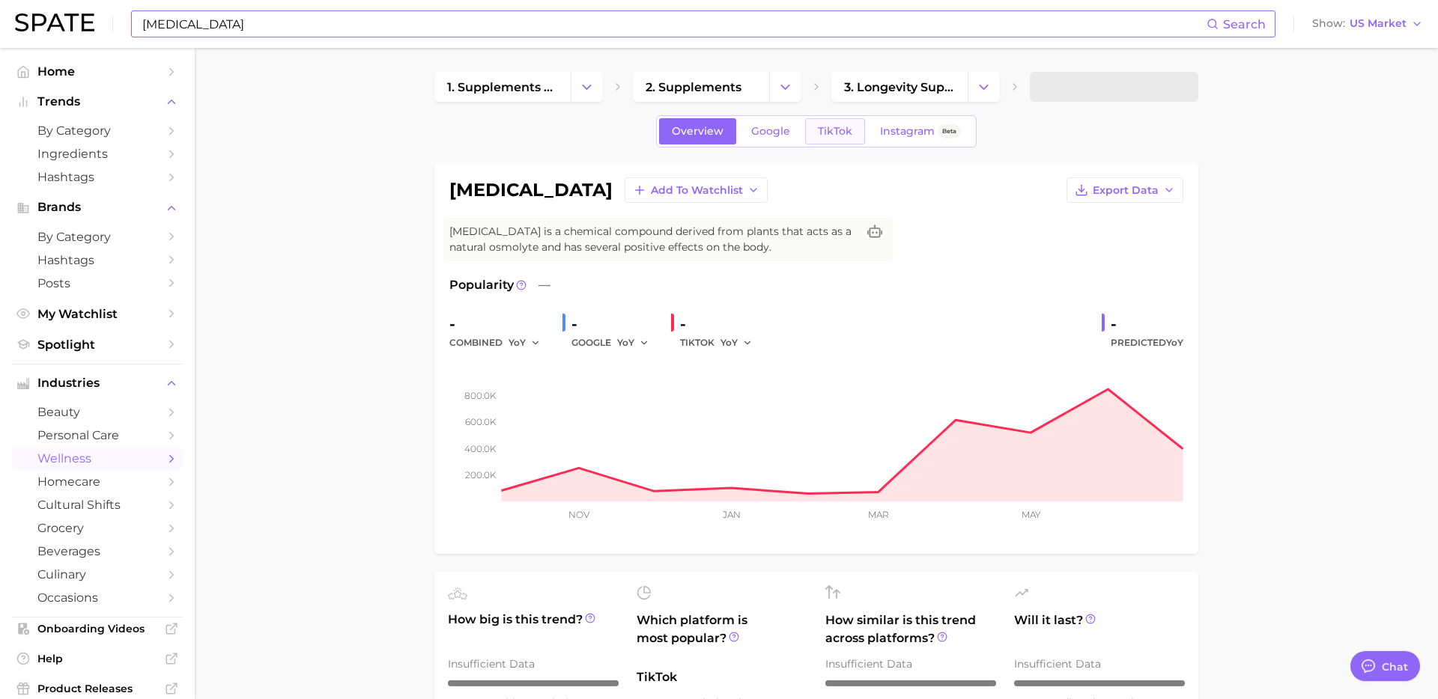
click at [830, 137] on span "TikTok" at bounding box center [835, 131] width 34 height 13
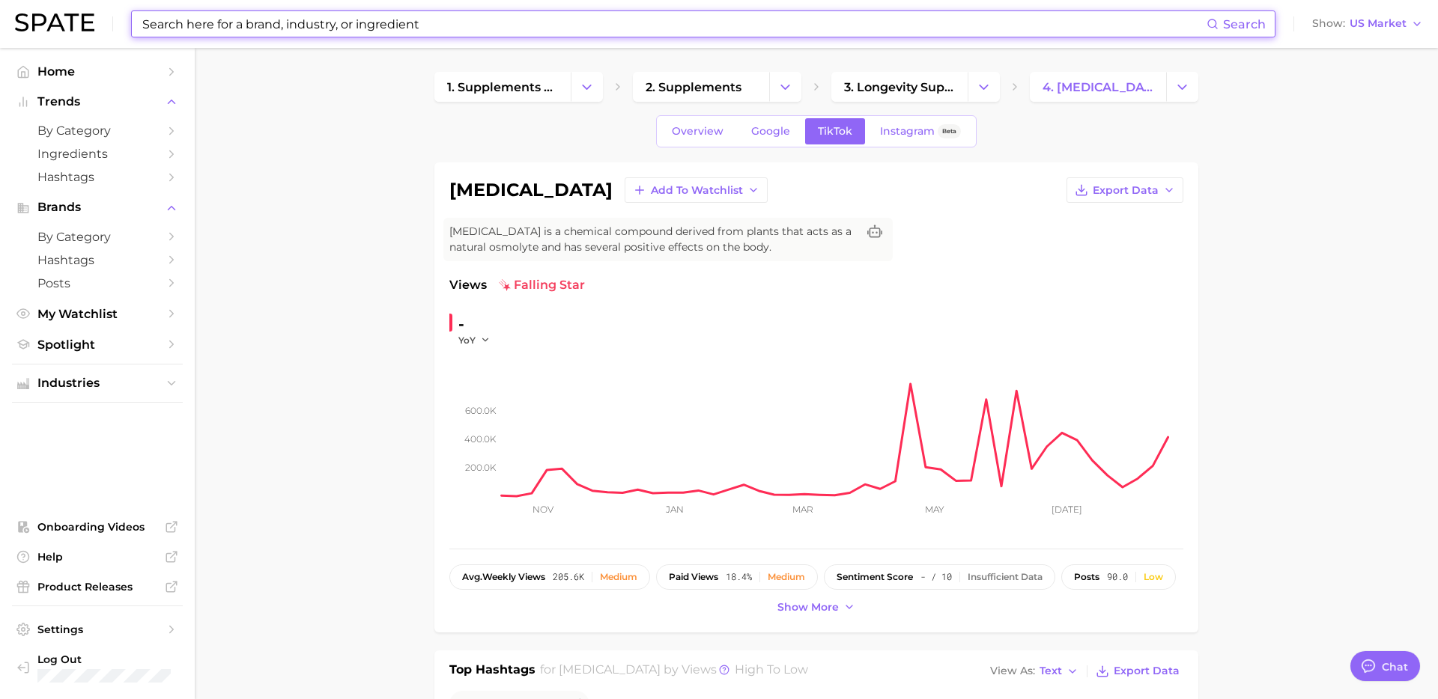
paste input "iv drip"
type input "iv drip"
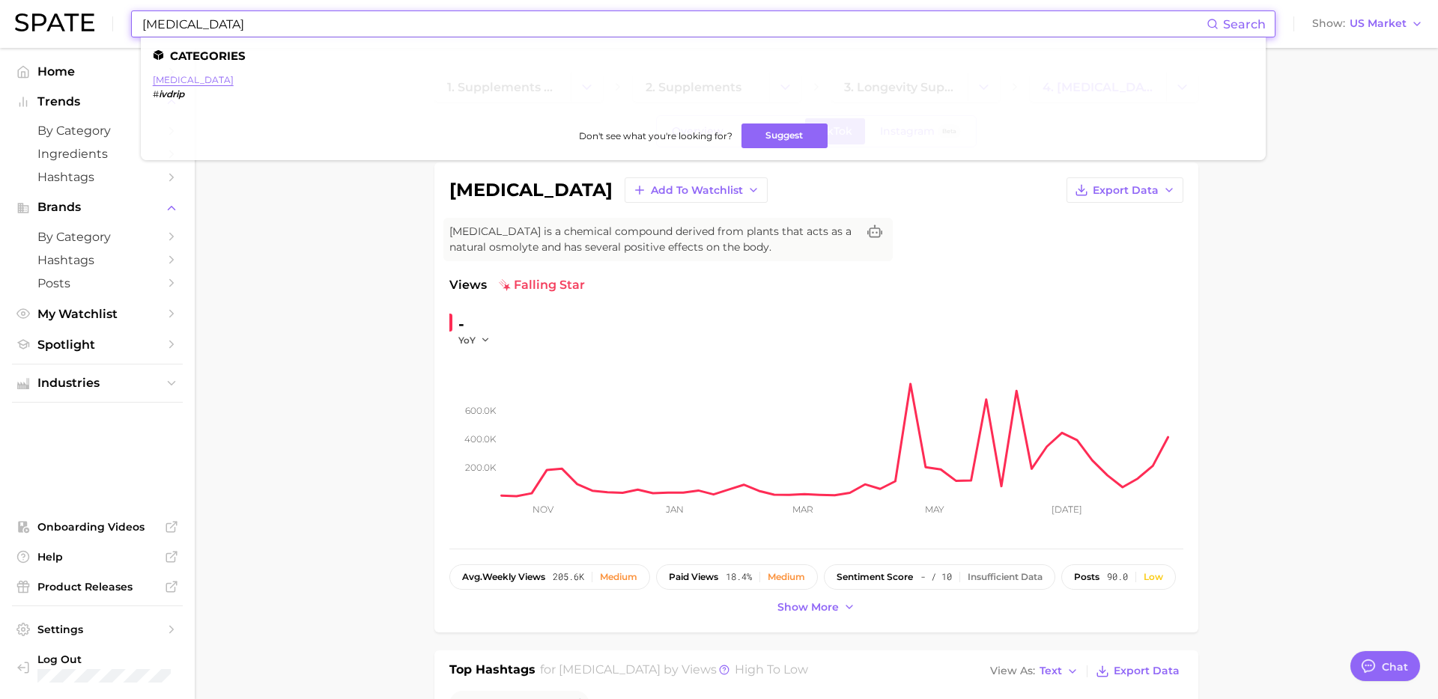
click at [167, 79] on link "iv drip" at bounding box center [193, 79] width 81 height 11
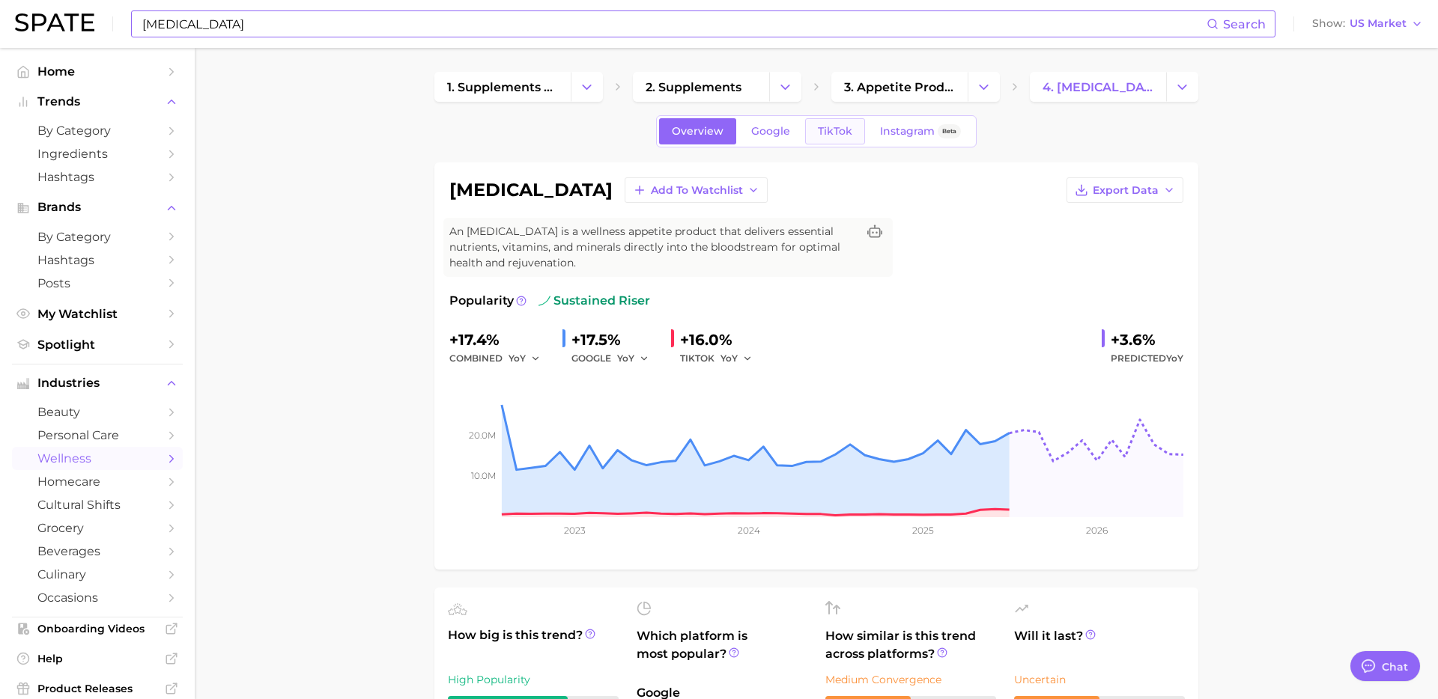
click at [836, 130] on span "TikTok" at bounding box center [835, 131] width 34 height 13
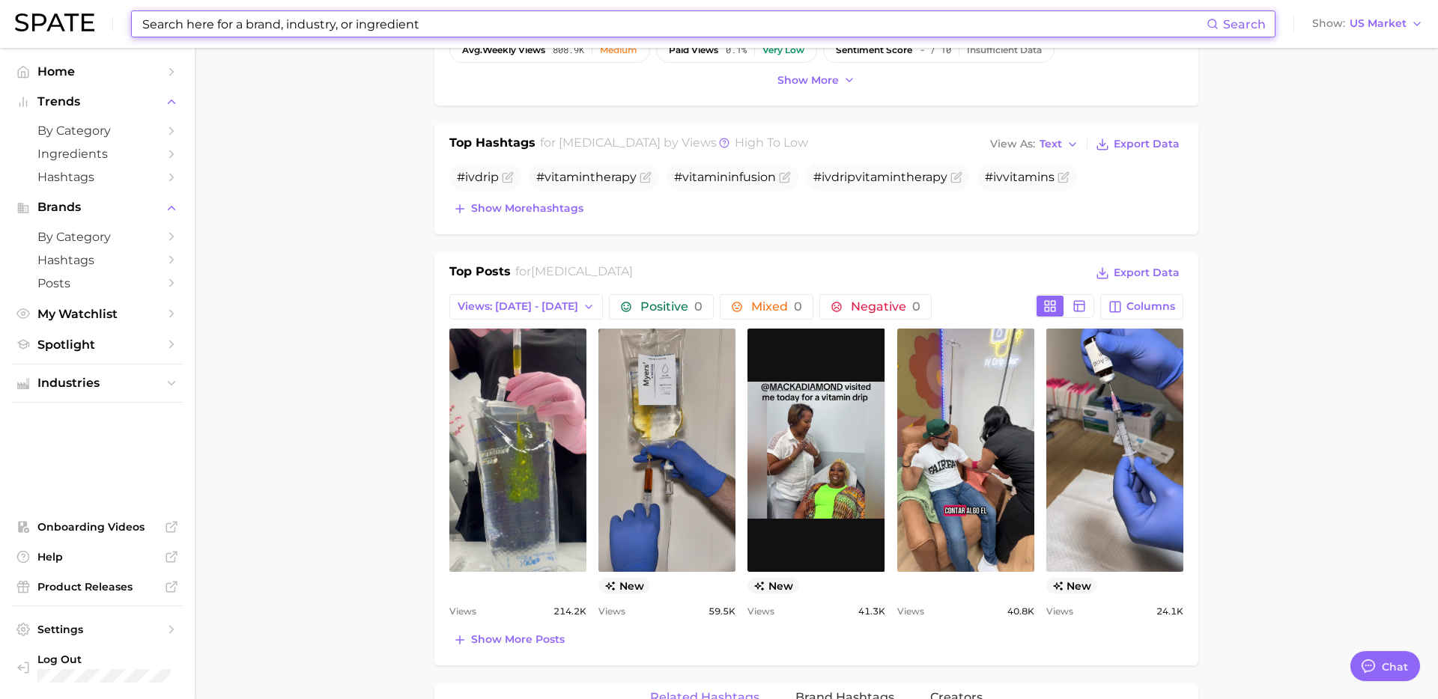
scroll to position [640, 0]
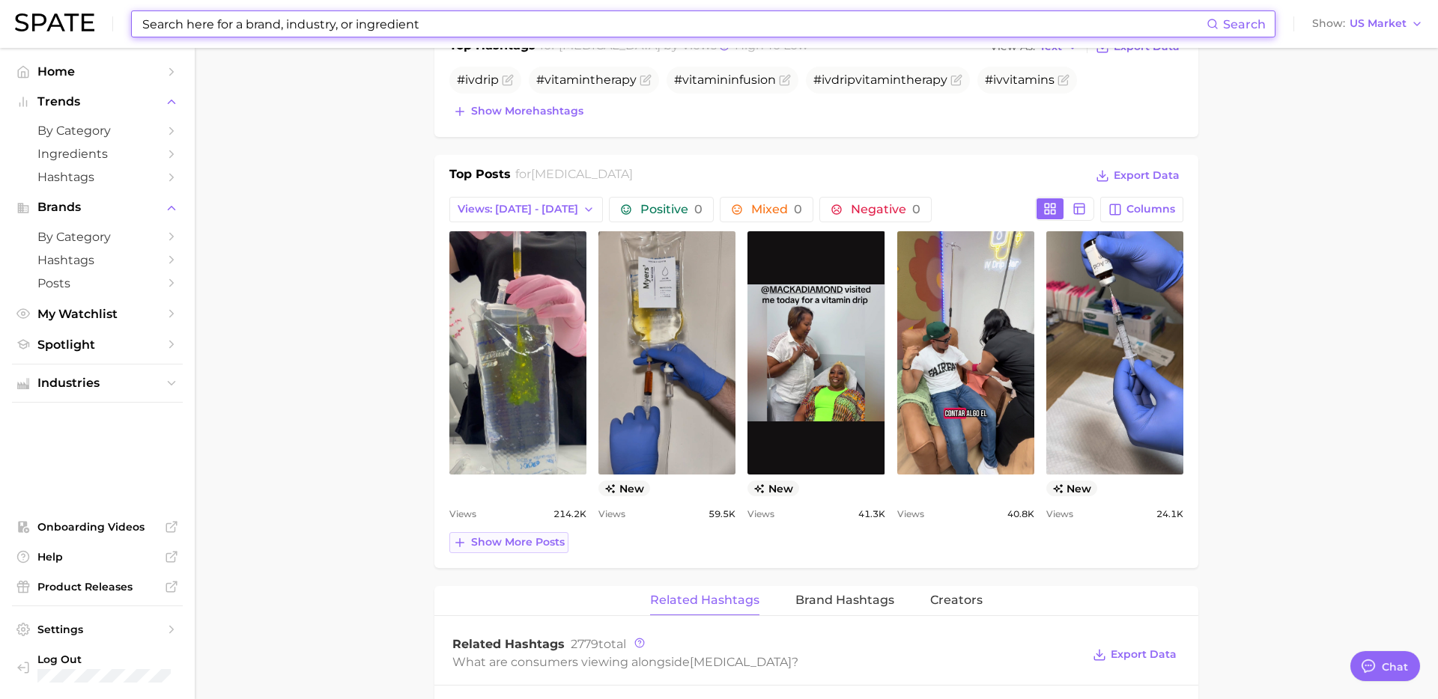
click at [522, 541] on span "Show more posts" at bounding box center [518, 542] width 94 height 13
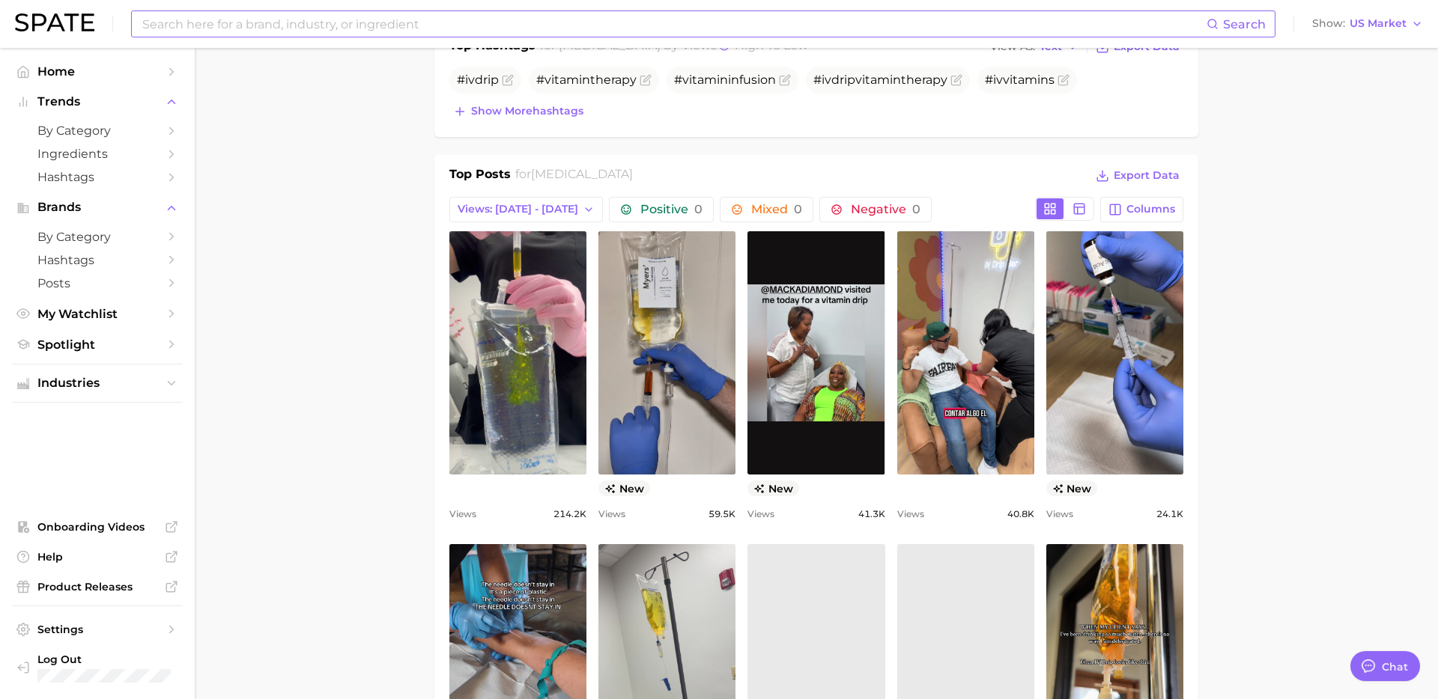
scroll to position [0, 0]
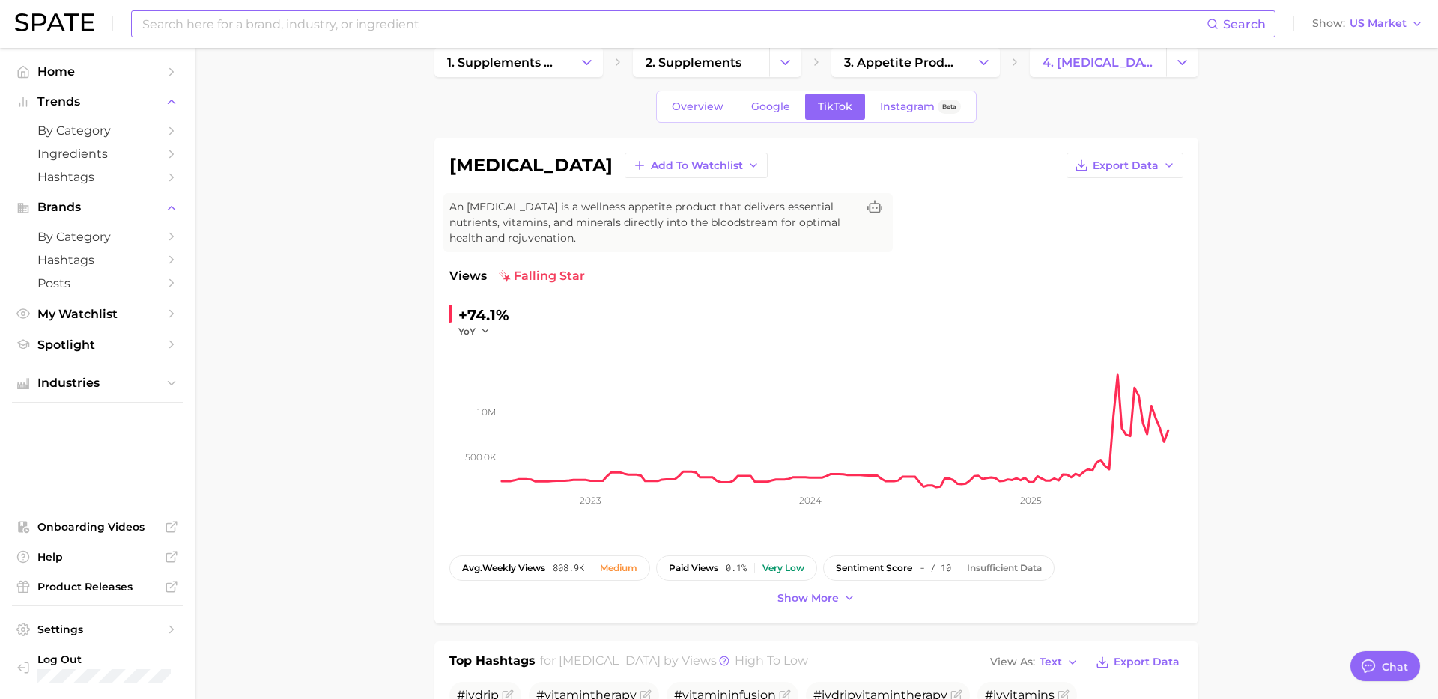
click at [394, 27] on input at bounding box center [673, 23] width 1065 height 25
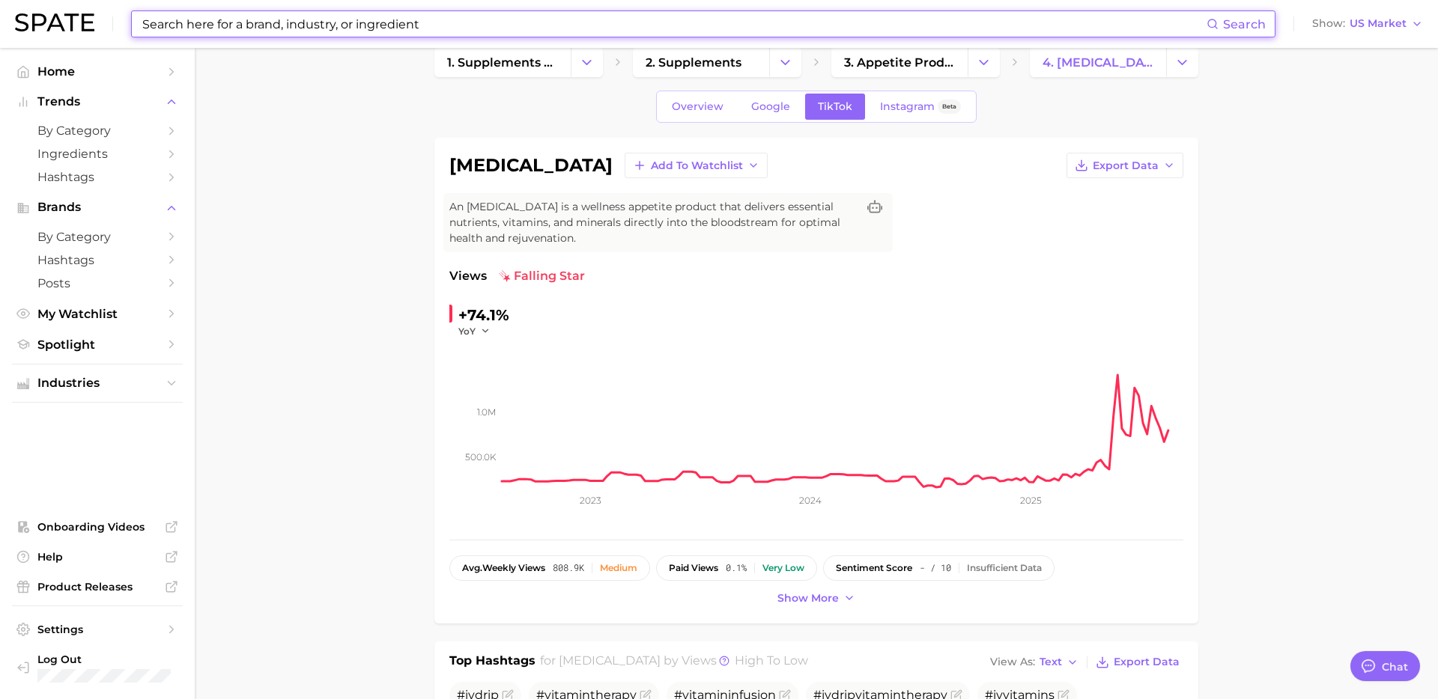
paste input "chaga mushroom"
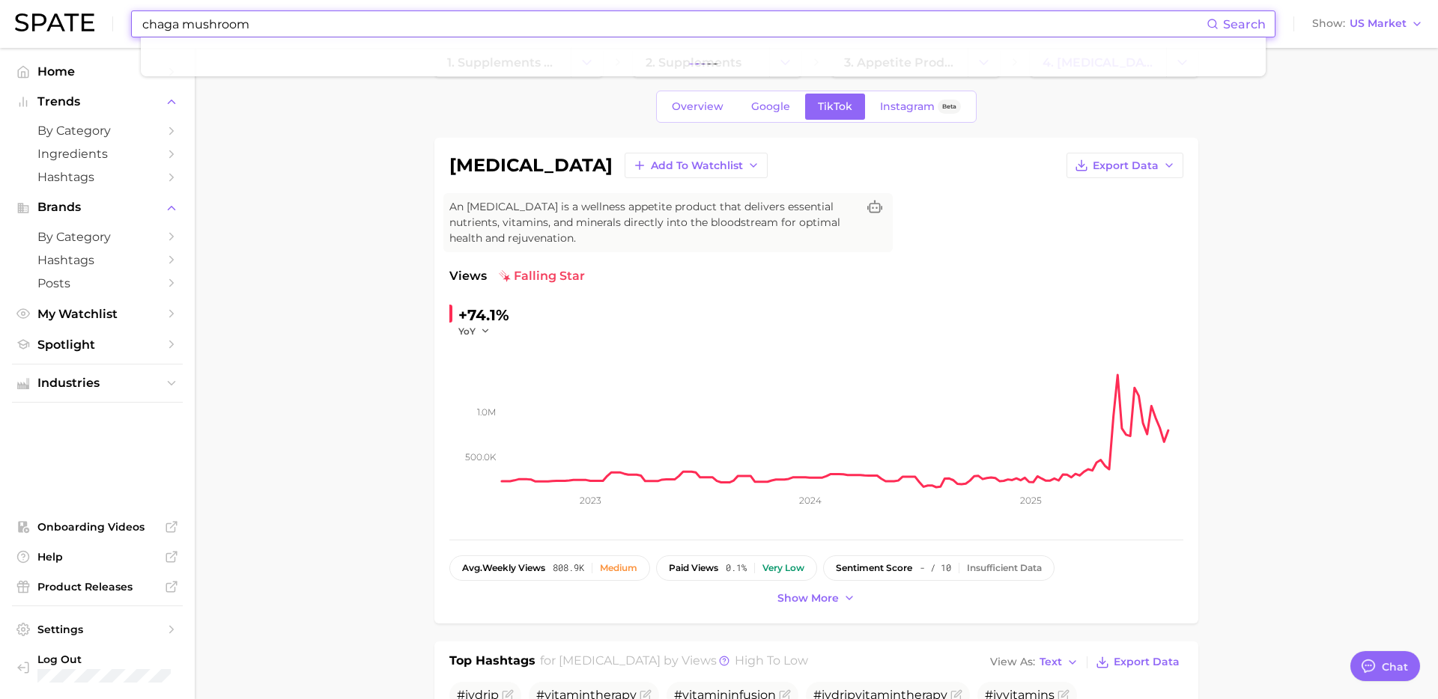
type input "chaga mushroom"
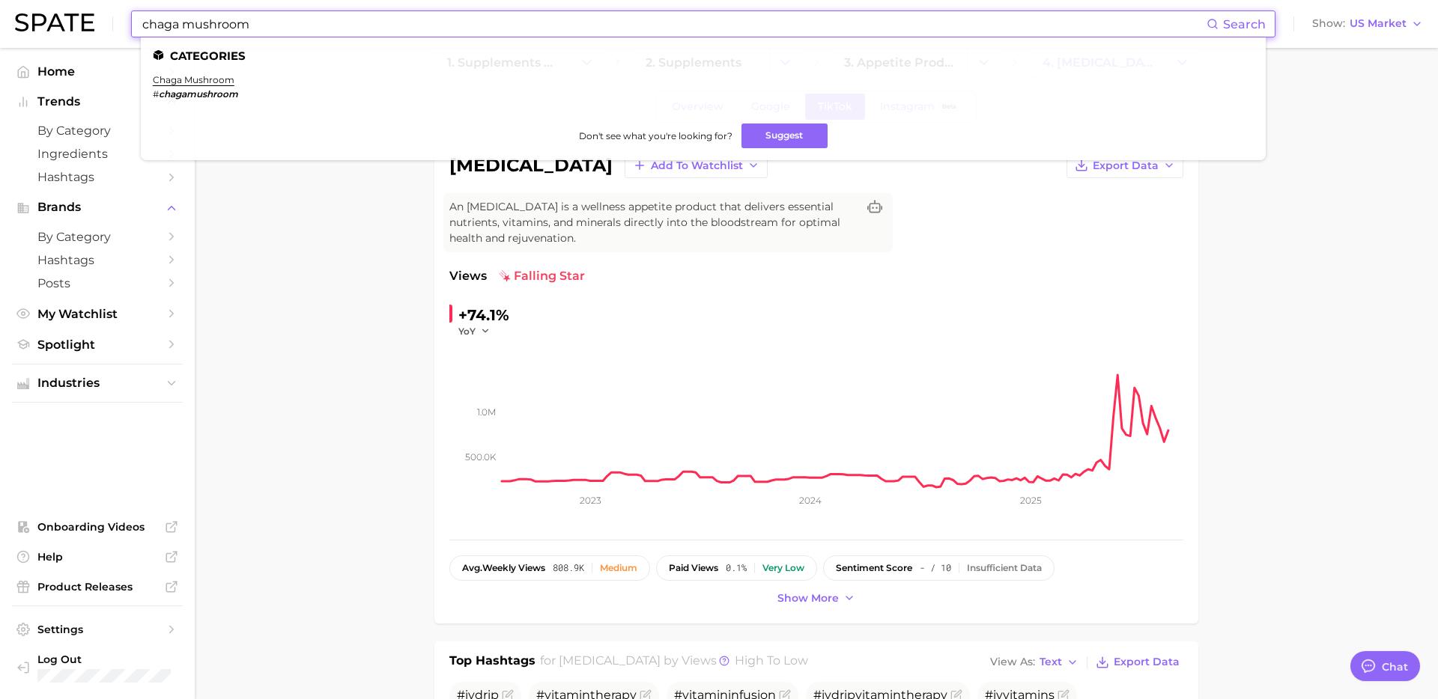
click at [195, 88] on em "chagamushroom" at bounding box center [198, 93] width 79 height 11
click at [192, 79] on link "chaga mushroom" at bounding box center [194, 79] width 82 height 11
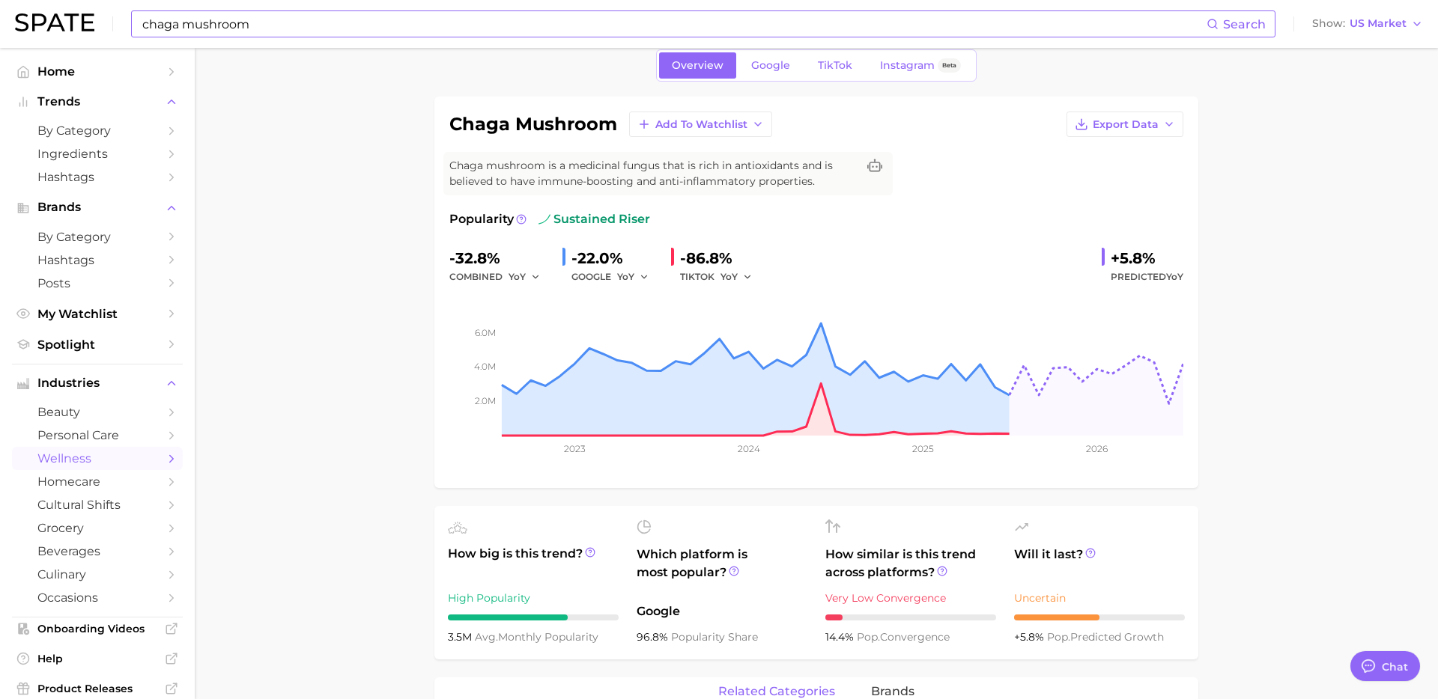
scroll to position [67, 0]
click at [810, 66] on link "TikTok" at bounding box center [835, 64] width 60 height 26
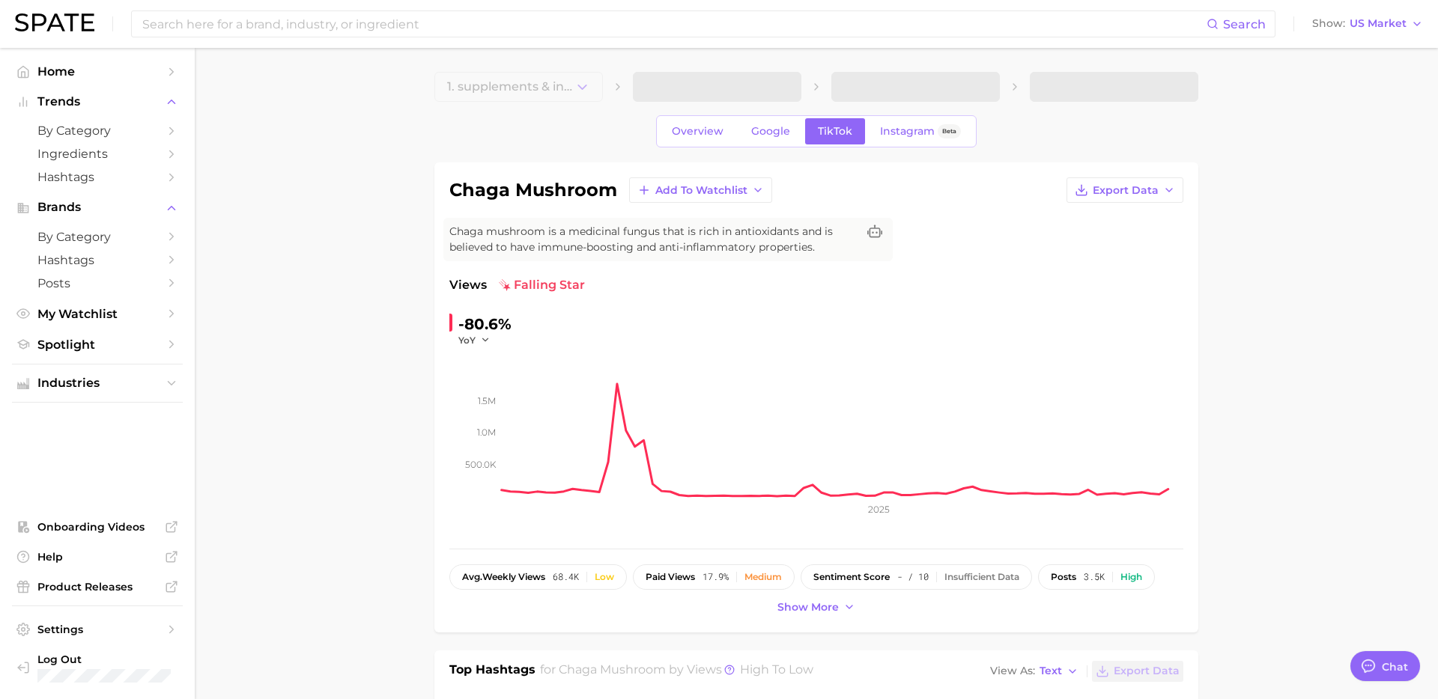
type textarea "x"
click at [474, 344] on span "YoY" at bounding box center [466, 340] width 17 height 13
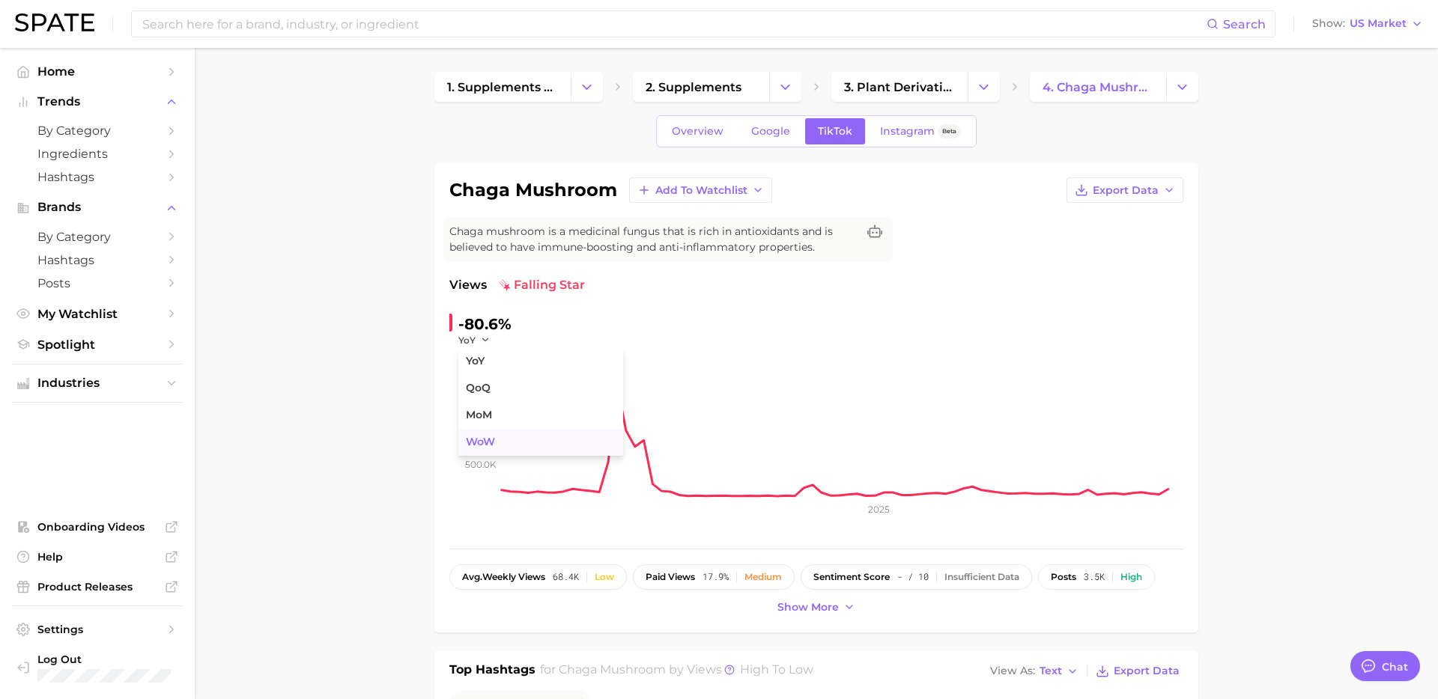
click at [500, 436] on button "WoW" at bounding box center [540, 442] width 165 height 27
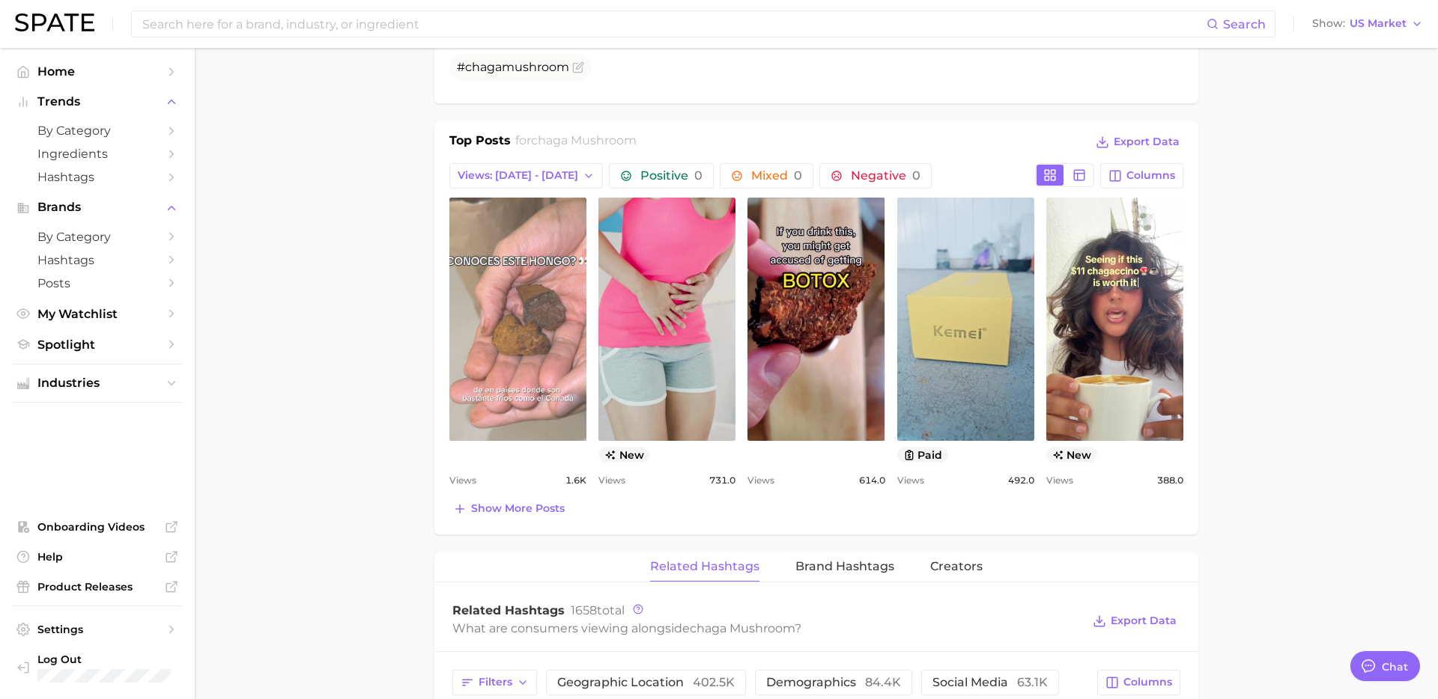
scroll to position [658, 0]
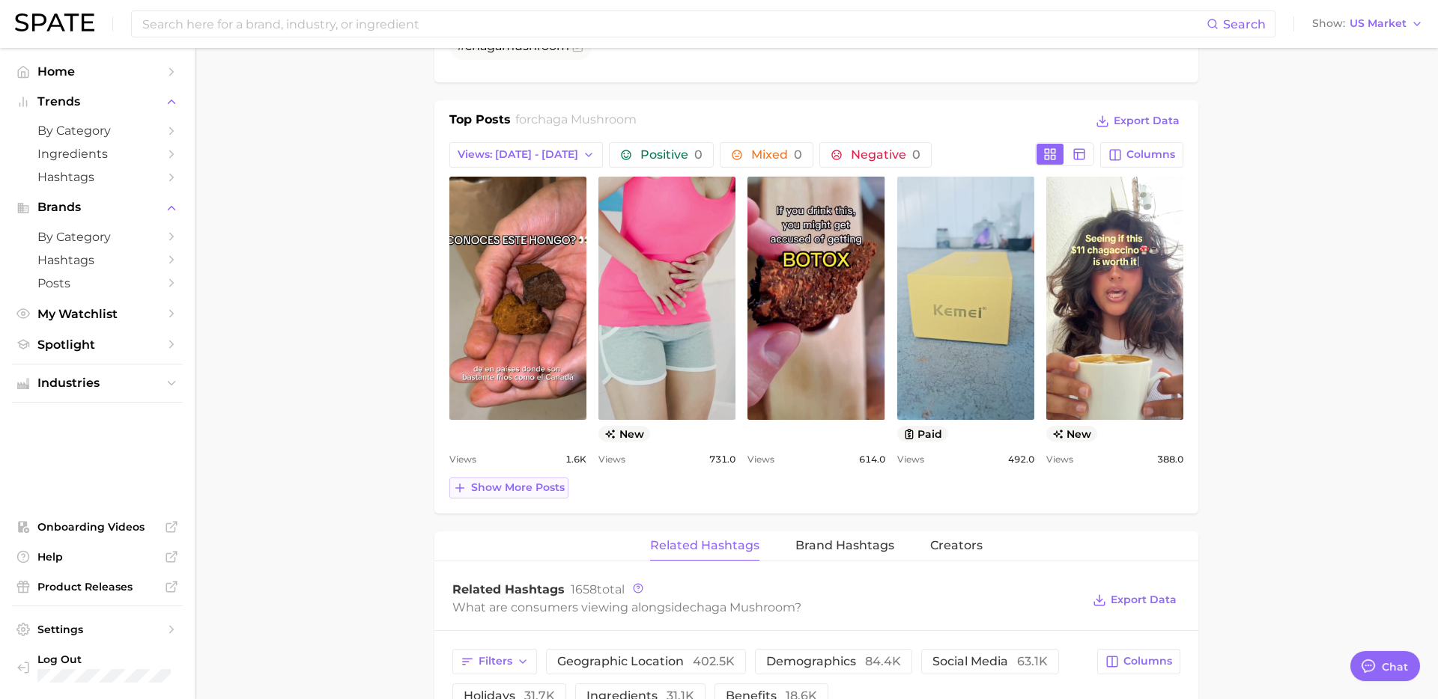
click at [529, 488] on span "Show more posts" at bounding box center [518, 487] width 94 height 13
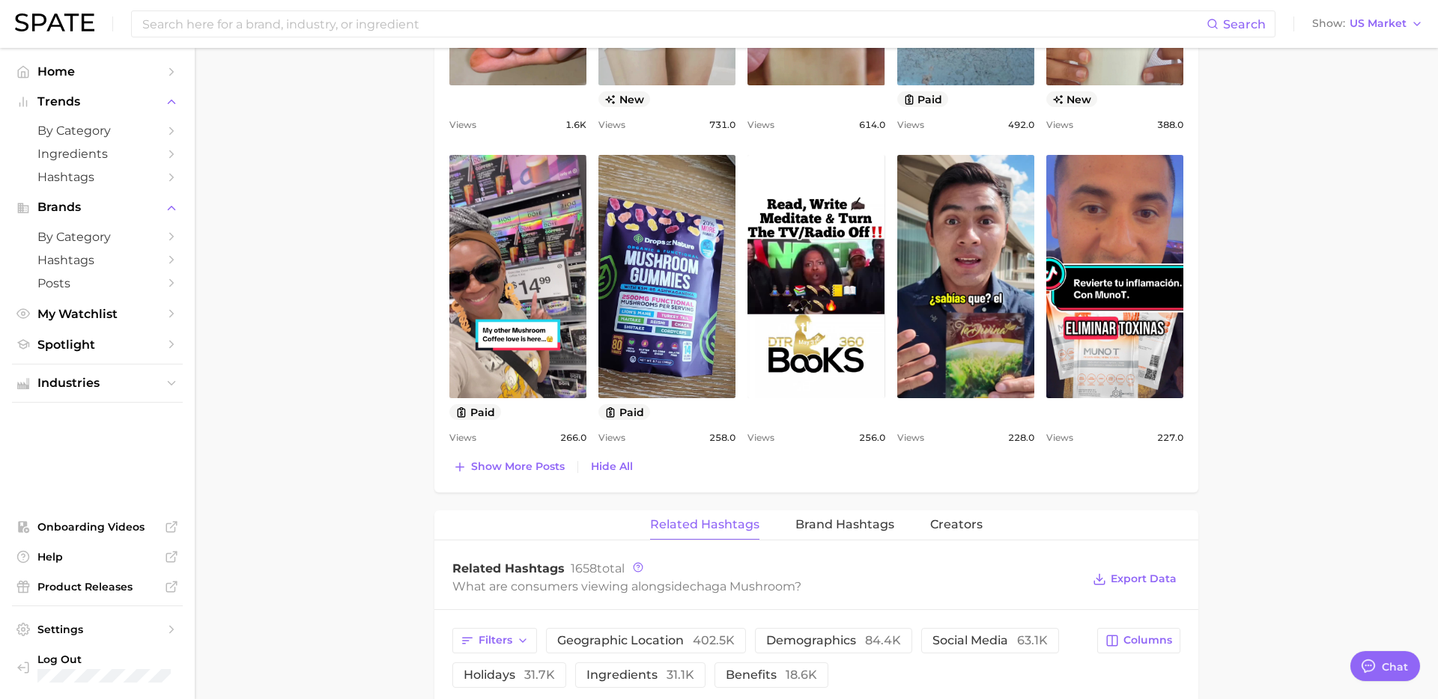
scroll to position [997, 0]
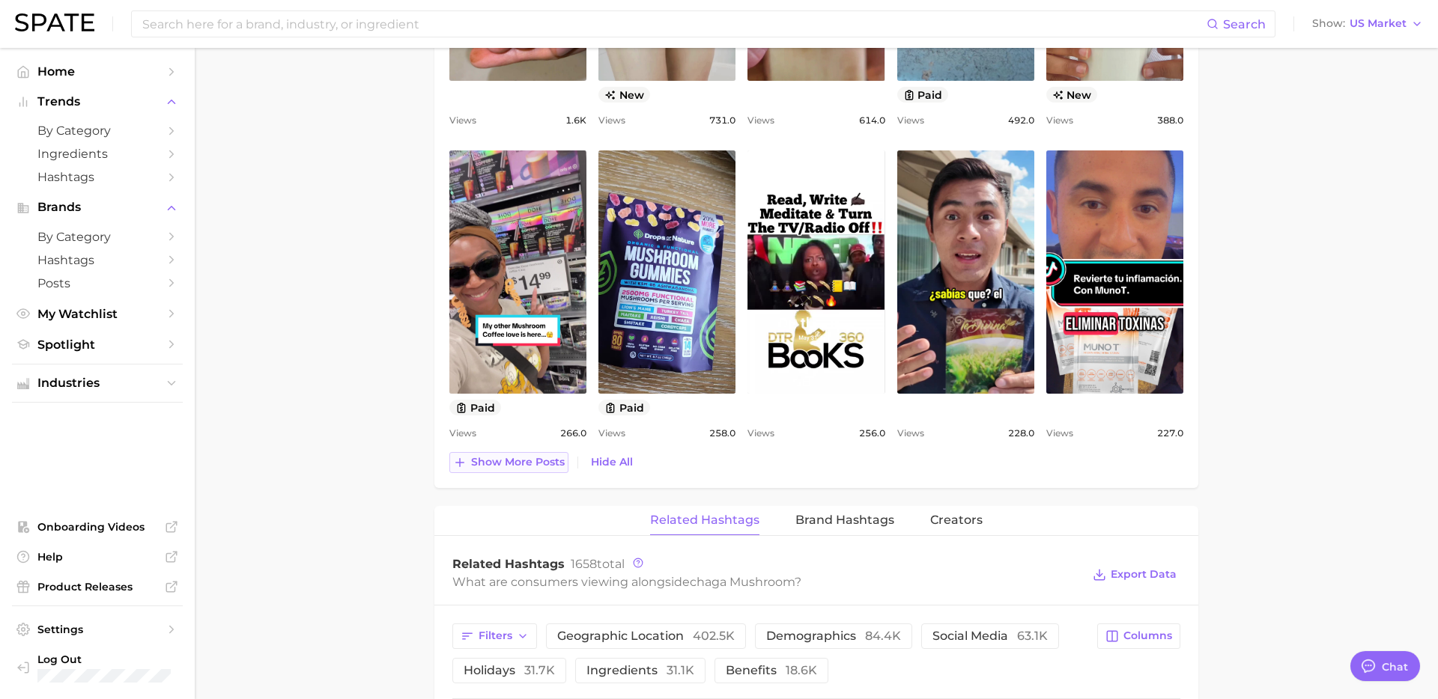
click at [544, 462] on span "Show more posts" at bounding box center [518, 462] width 94 height 13
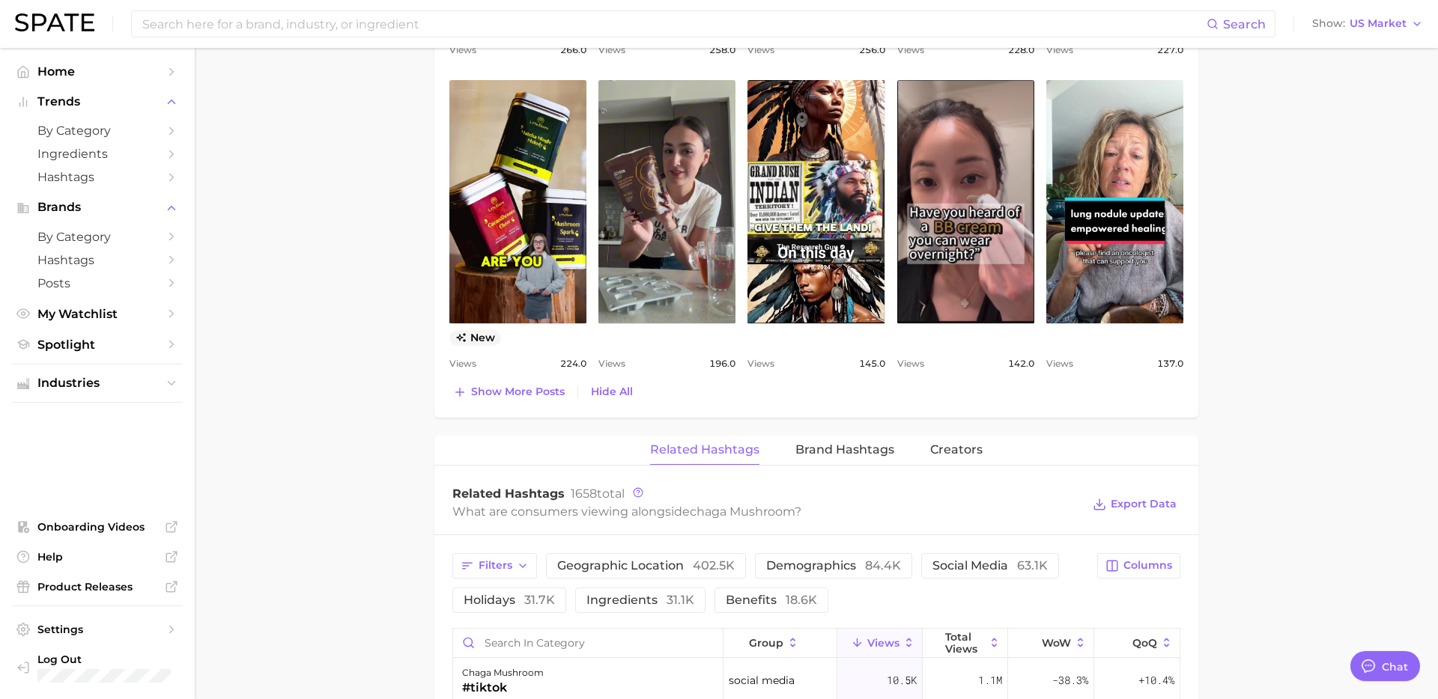
scroll to position [1381, 0]
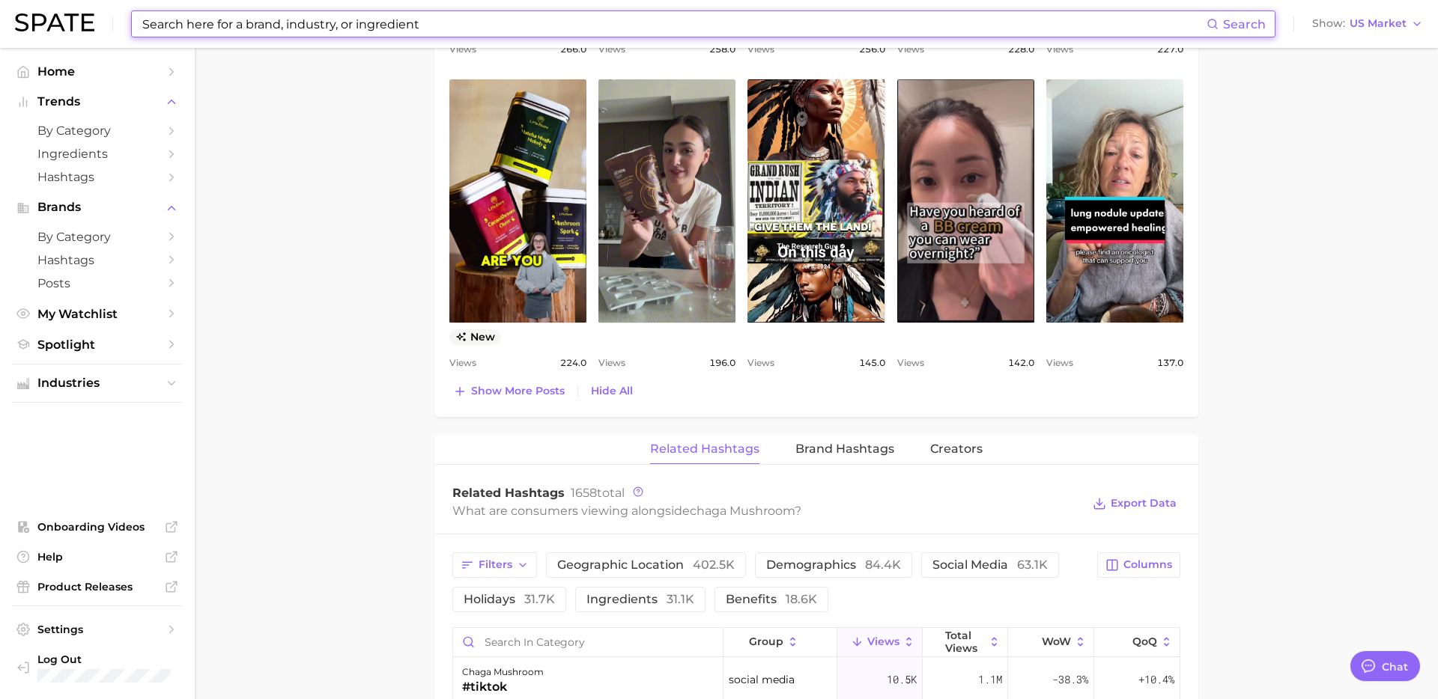
click at [310, 28] on input at bounding box center [673, 23] width 1065 height 25
paste input "boba tea protein"
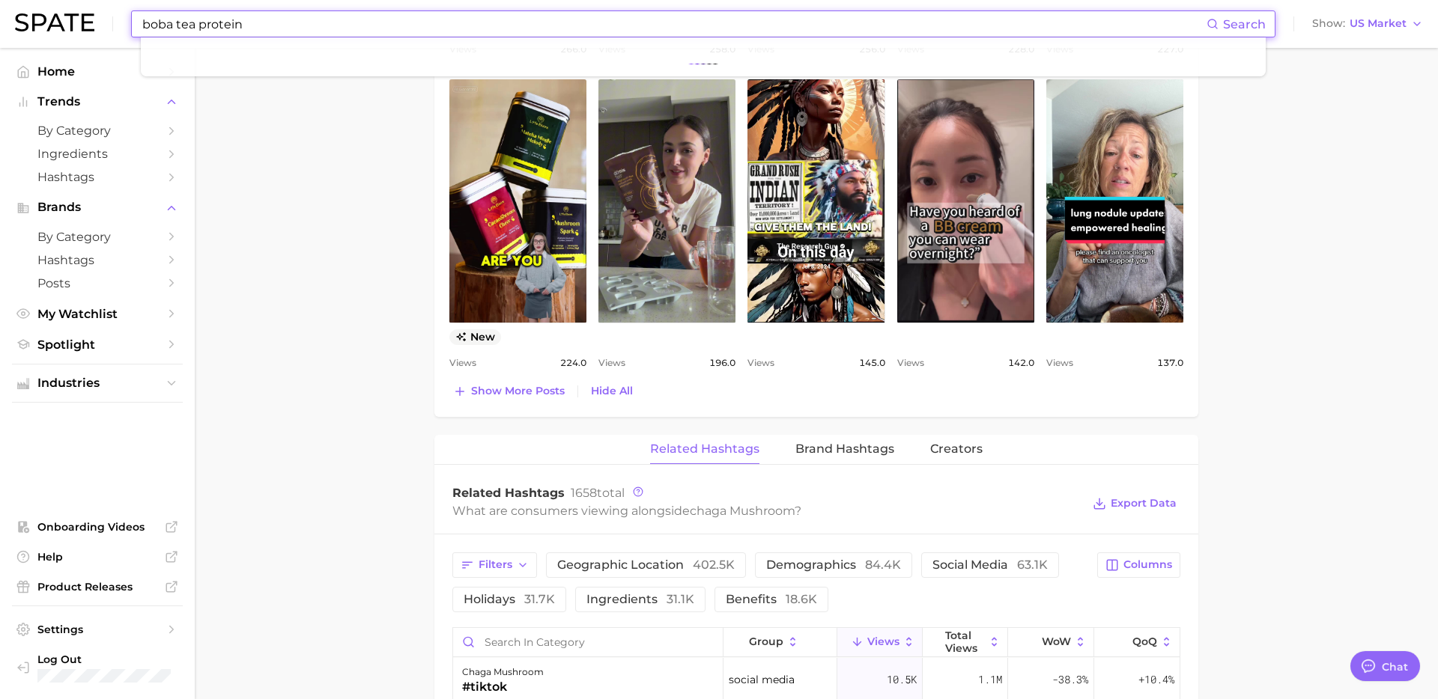
type input "boba tea protein"
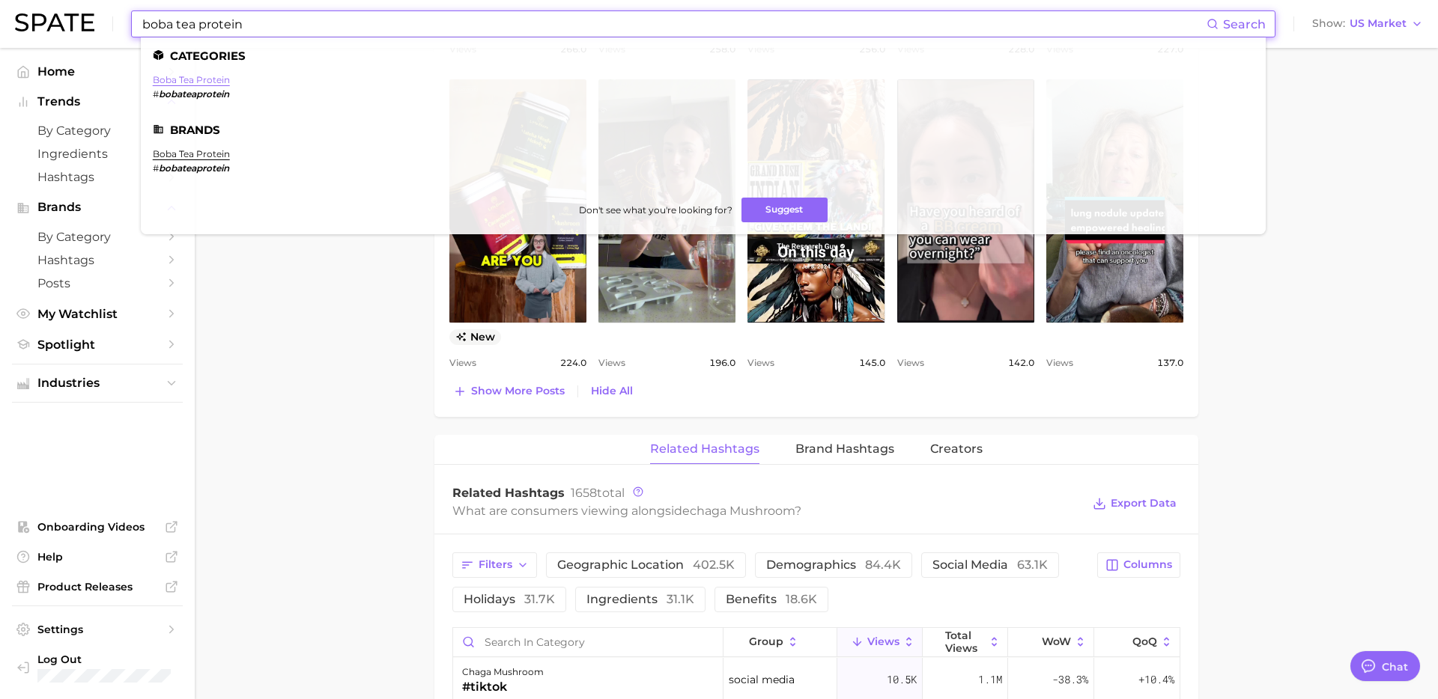
click at [184, 79] on link "boba tea protein" at bounding box center [191, 79] width 77 height 11
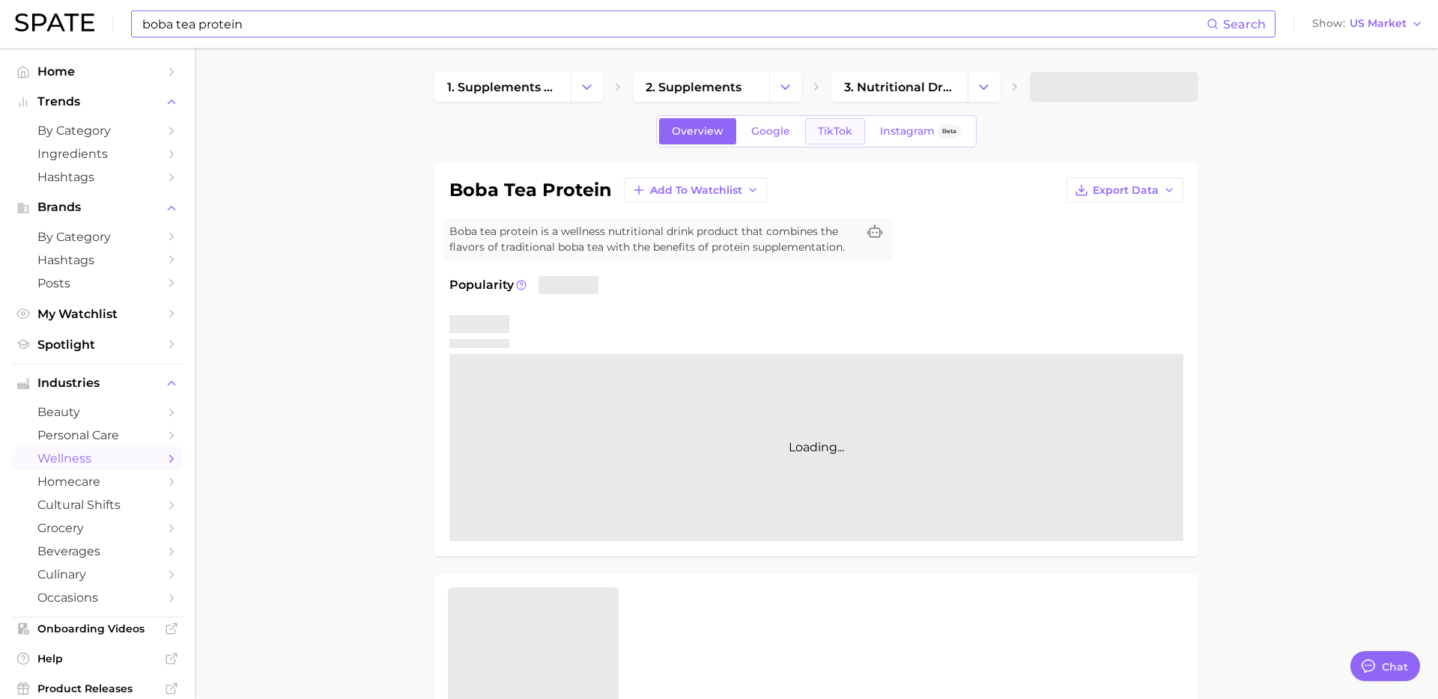
click at [850, 134] on span "TikTok" at bounding box center [835, 131] width 34 height 13
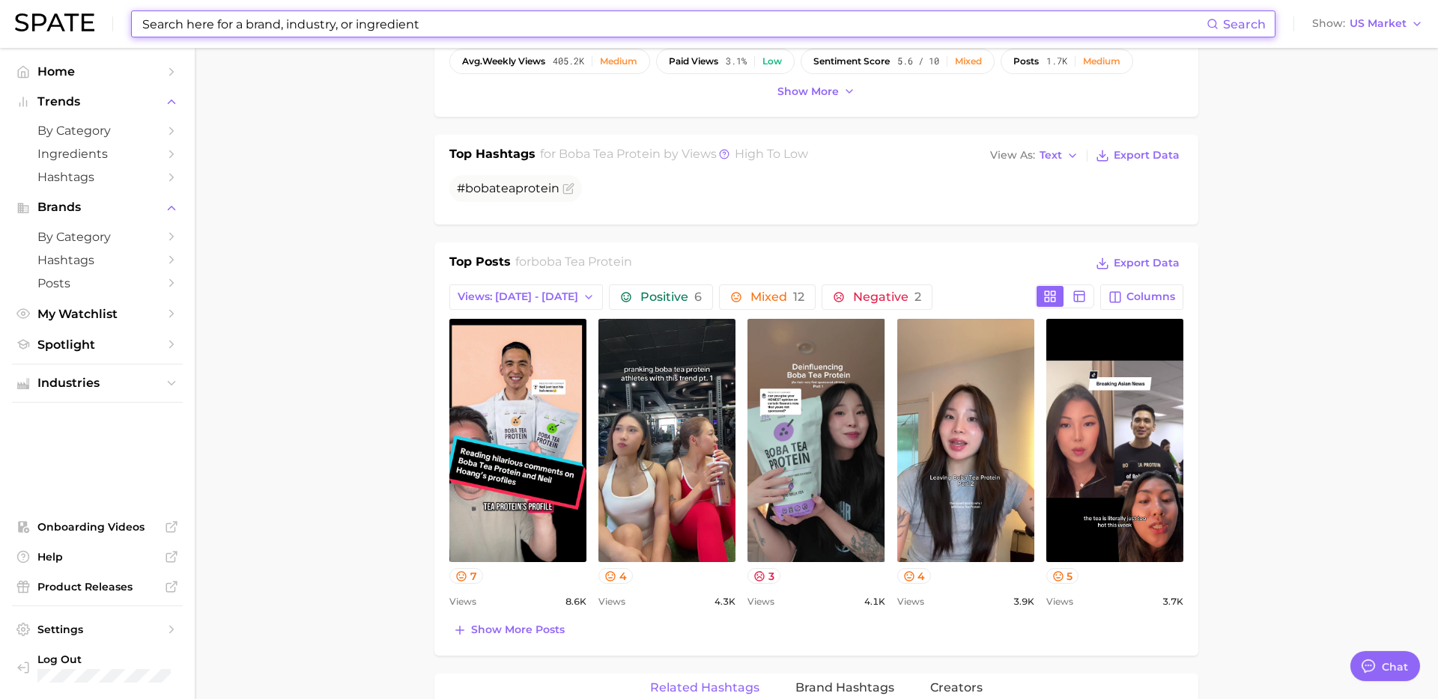
scroll to position [533, 0]
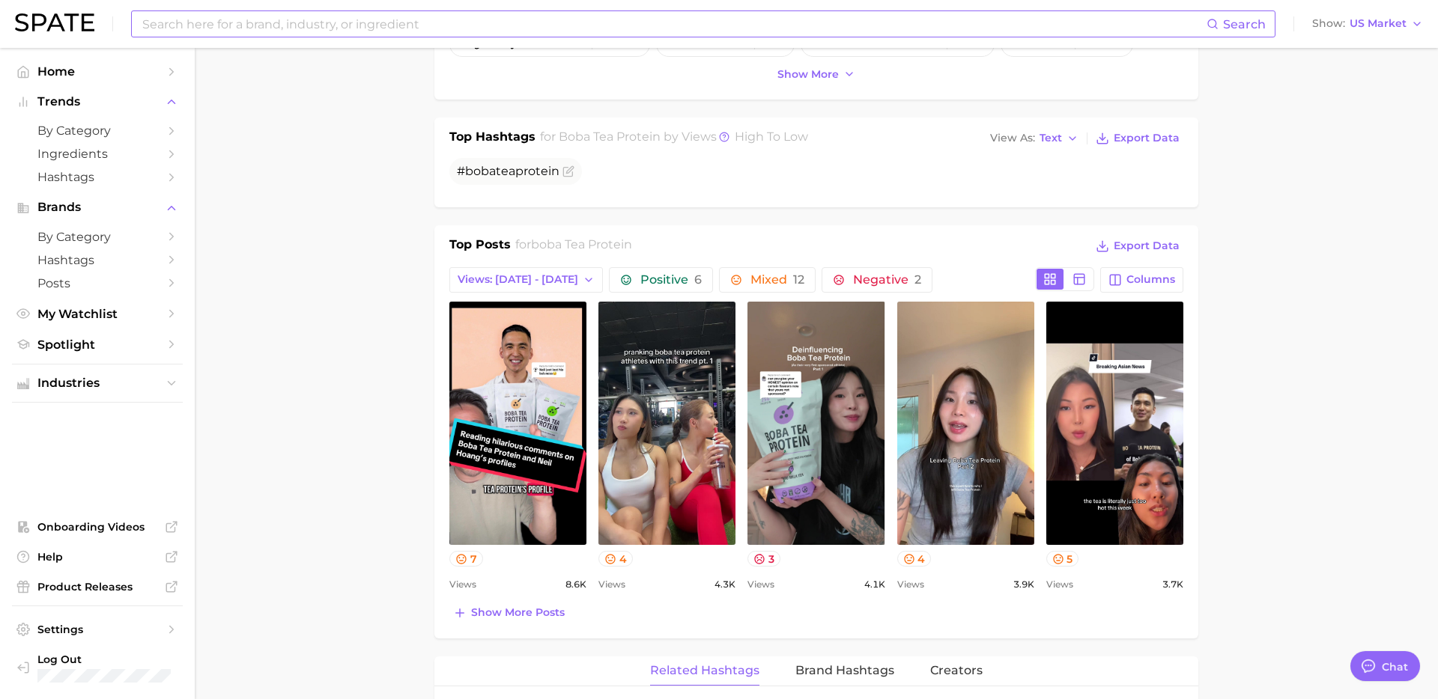
click at [593, 27] on input at bounding box center [673, 23] width 1065 height 25
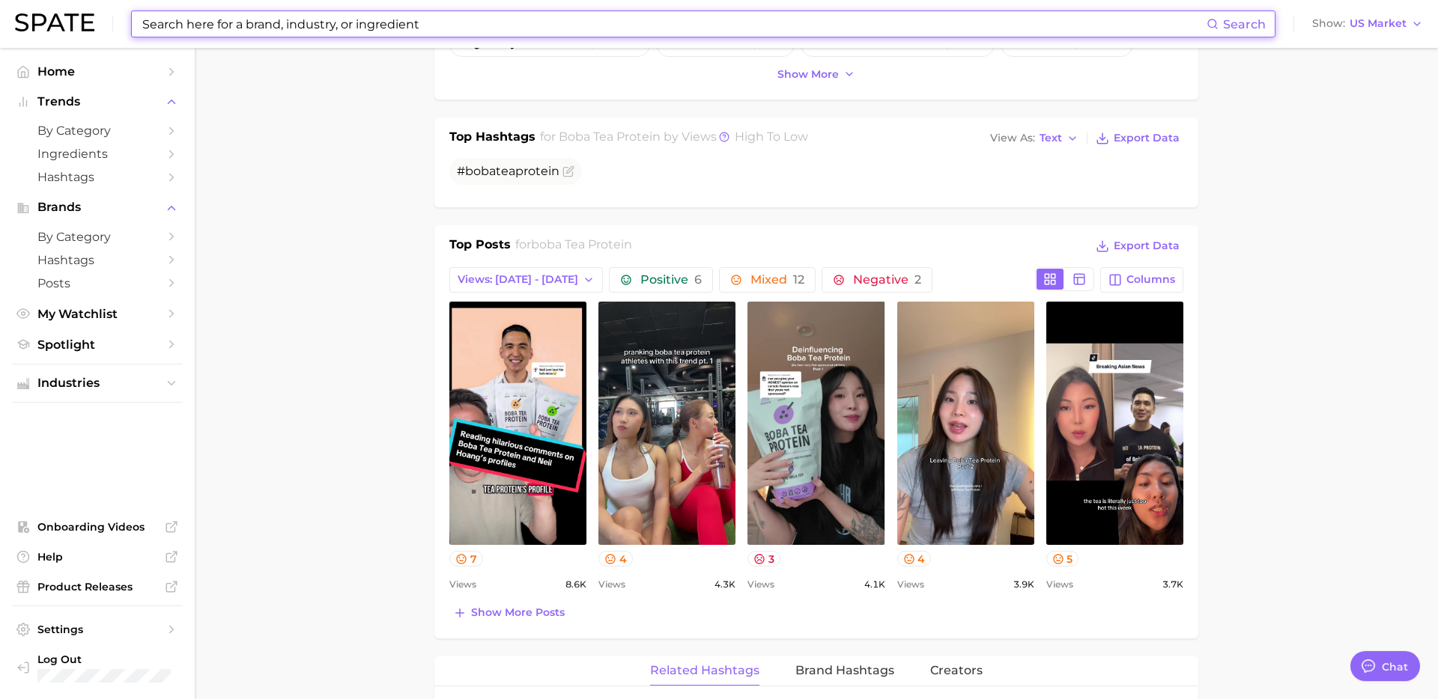
paste input "calcium supplement"
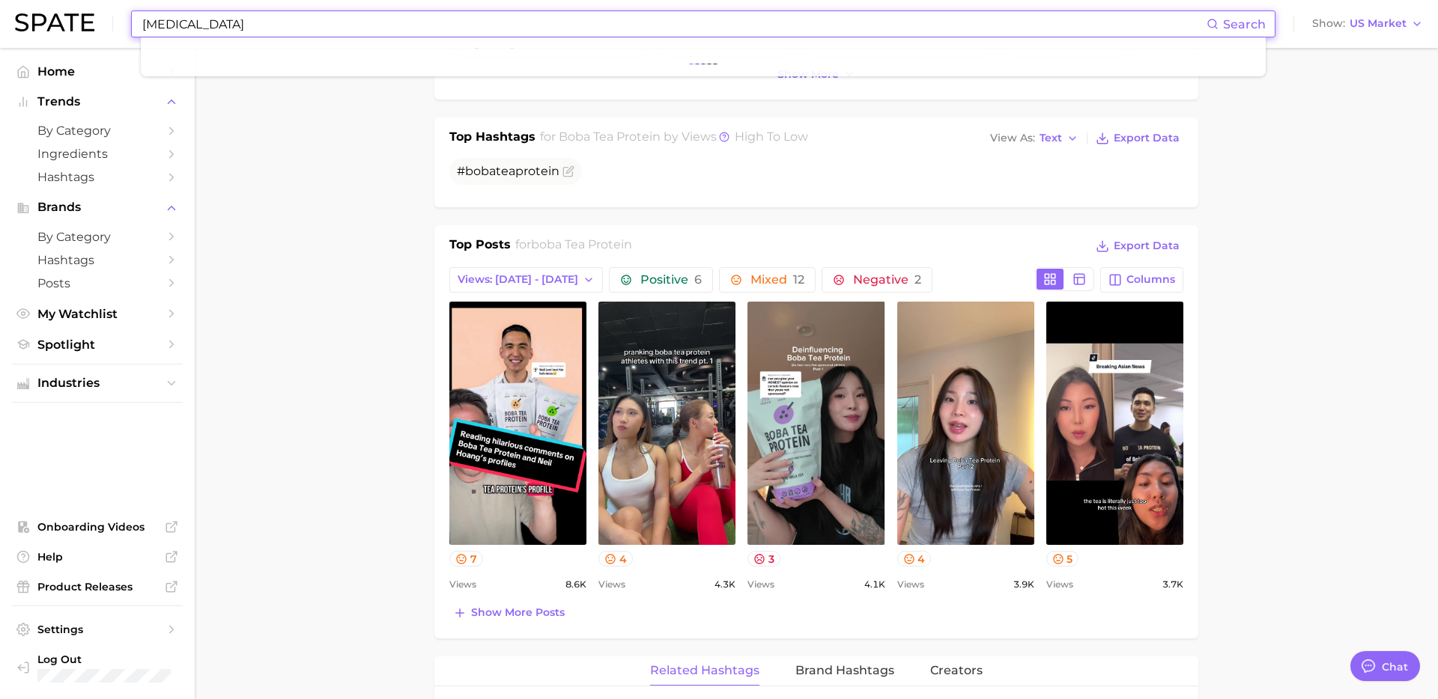
type input "calcium supplement"
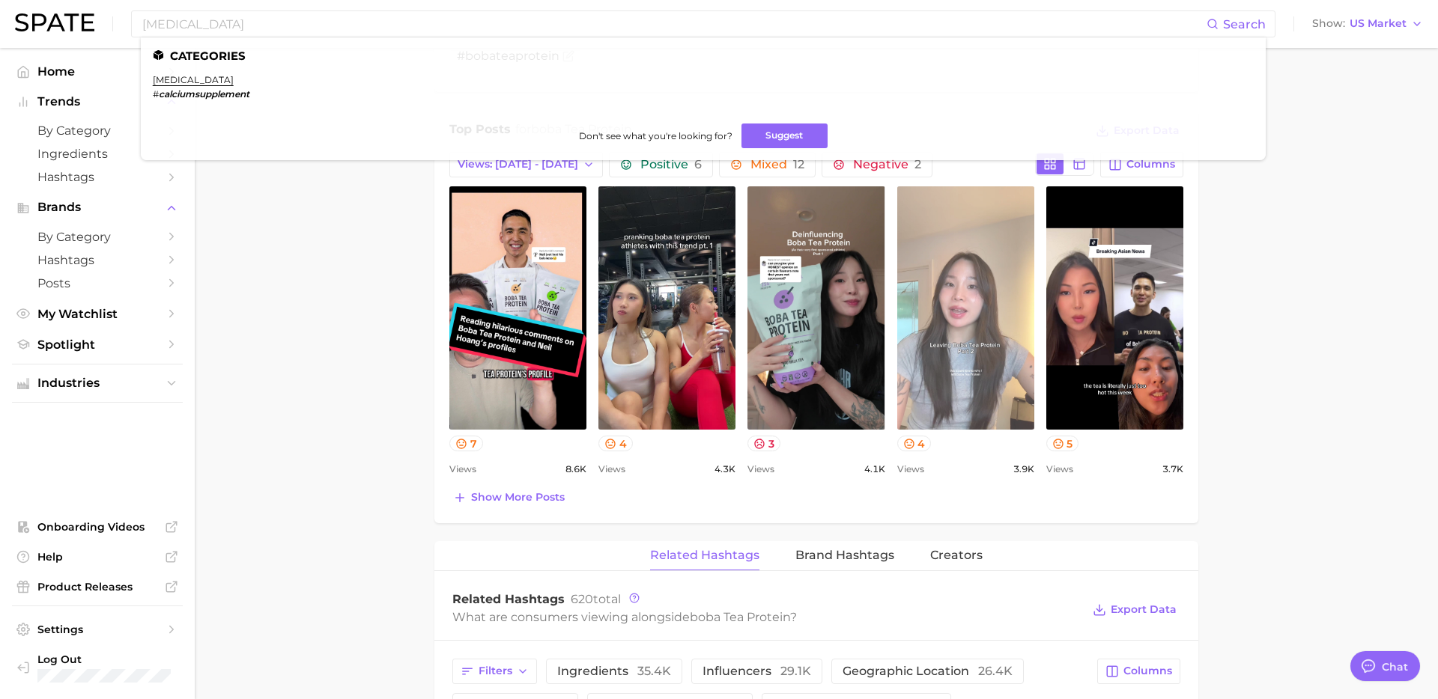
scroll to position [648, 0]
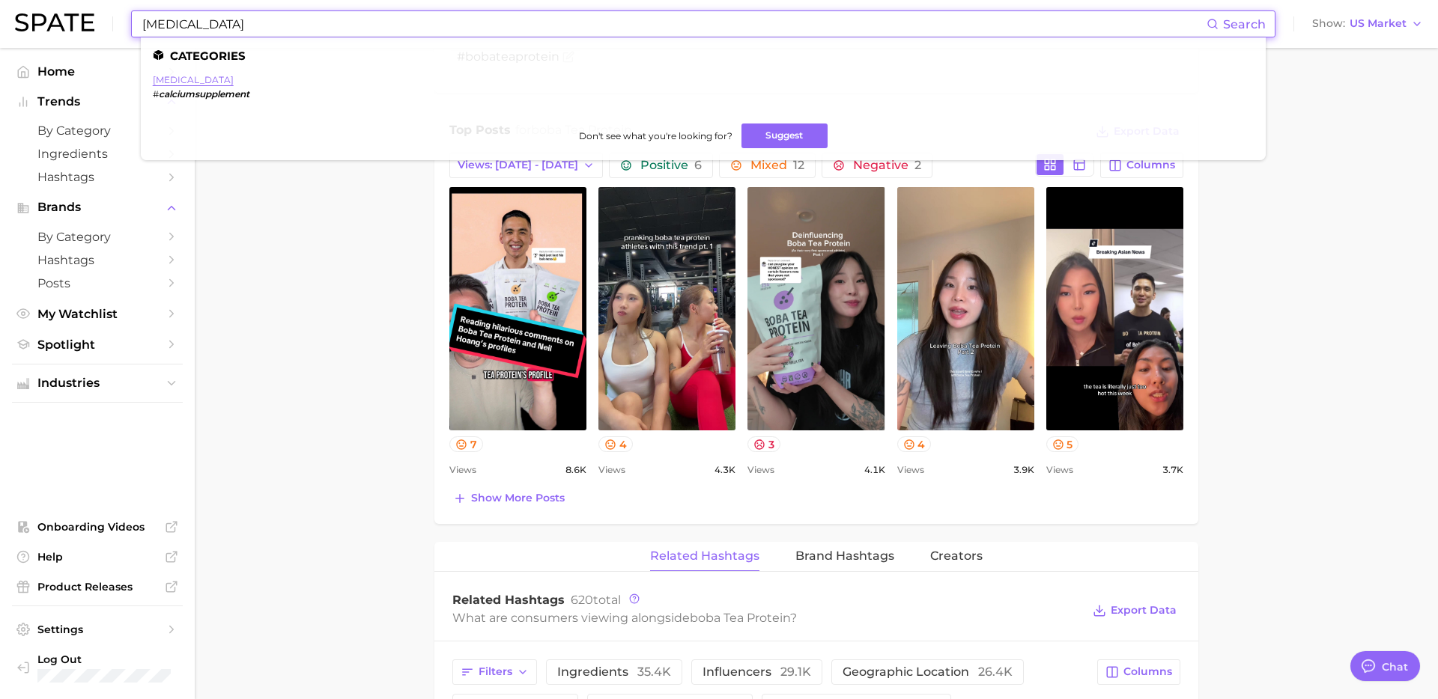
click at [213, 79] on link "calcium supplement" at bounding box center [193, 79] width 81 height 11
click at [213, 79] on main "1. supplements & ingestibles 2. supplements 3. nutritional drink products 4. bo…" at bounding box center [816, 463] width 1243 height 2126
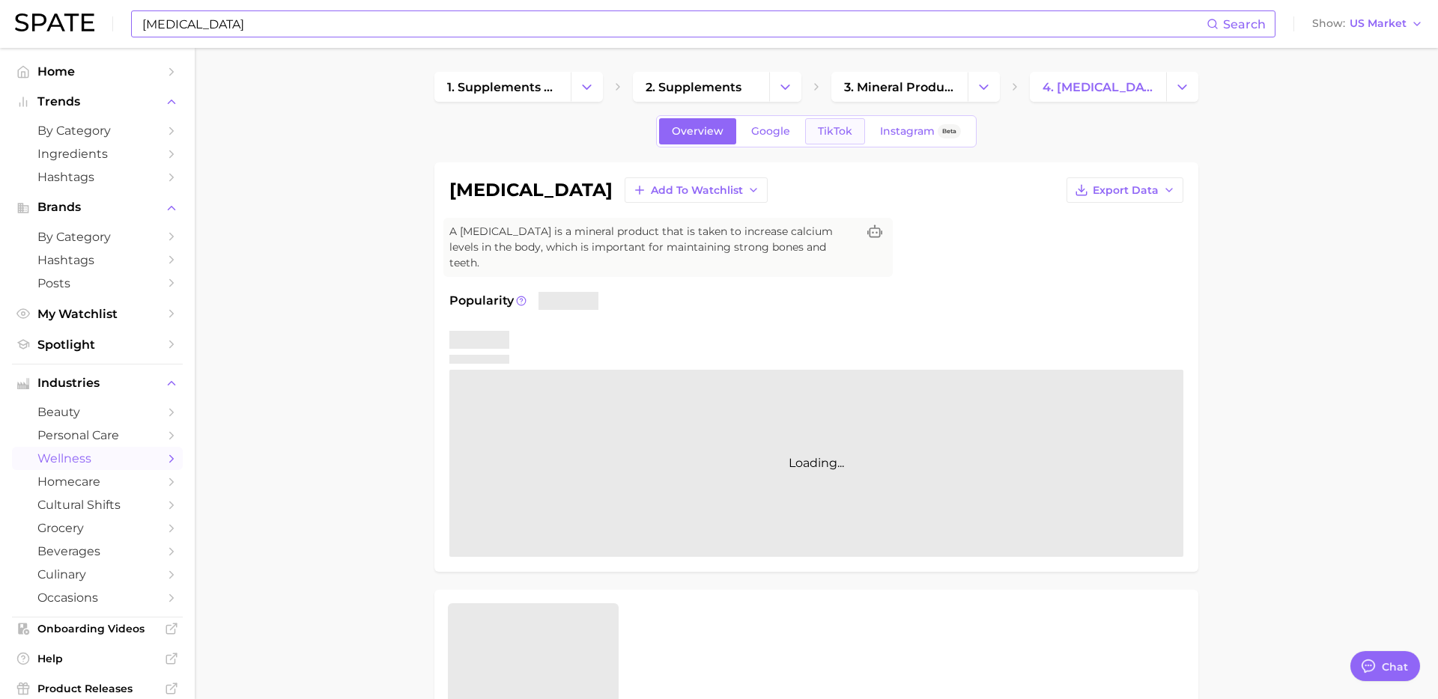
click at [827, 130] on span "TikTok" at bounding box center [835, 131] width 34 height 13
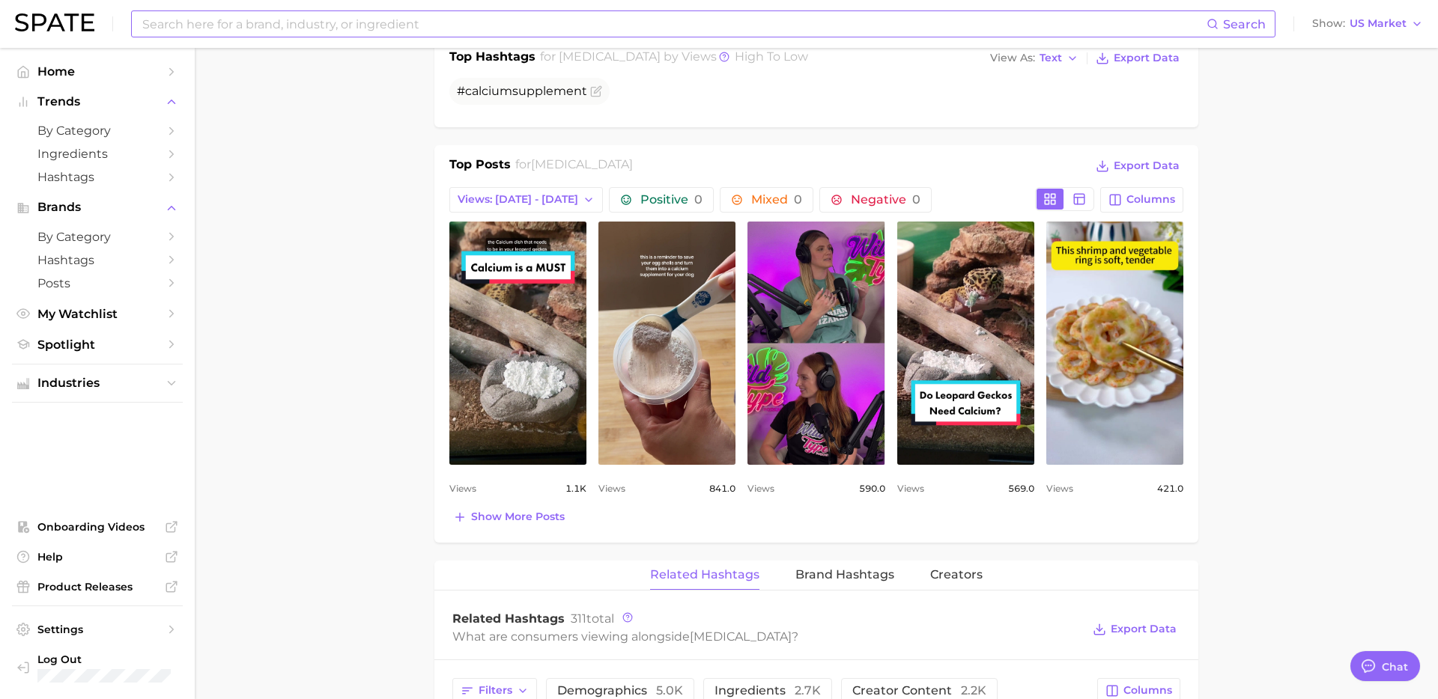
scroll to position [624, 0]
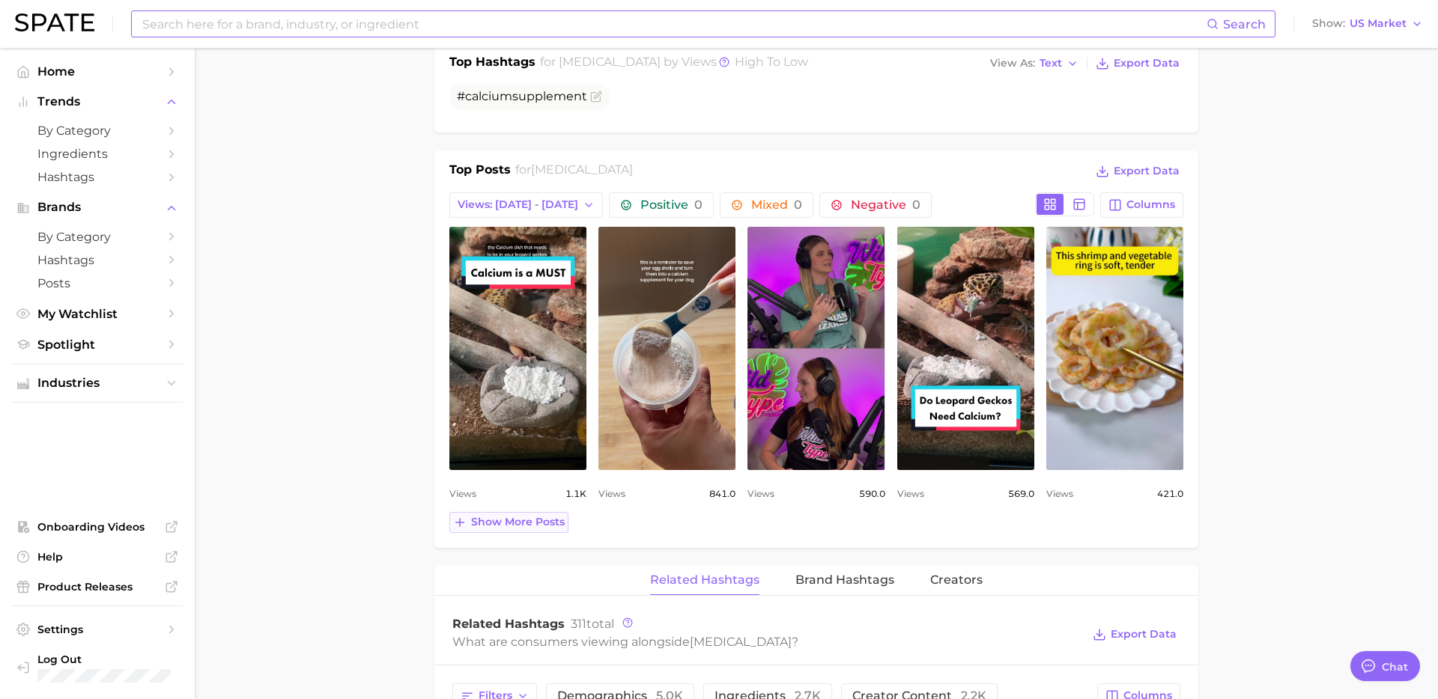
click at [511, 516] on span "Show more posts" at bounding box center [518, 522] width 94 height 13
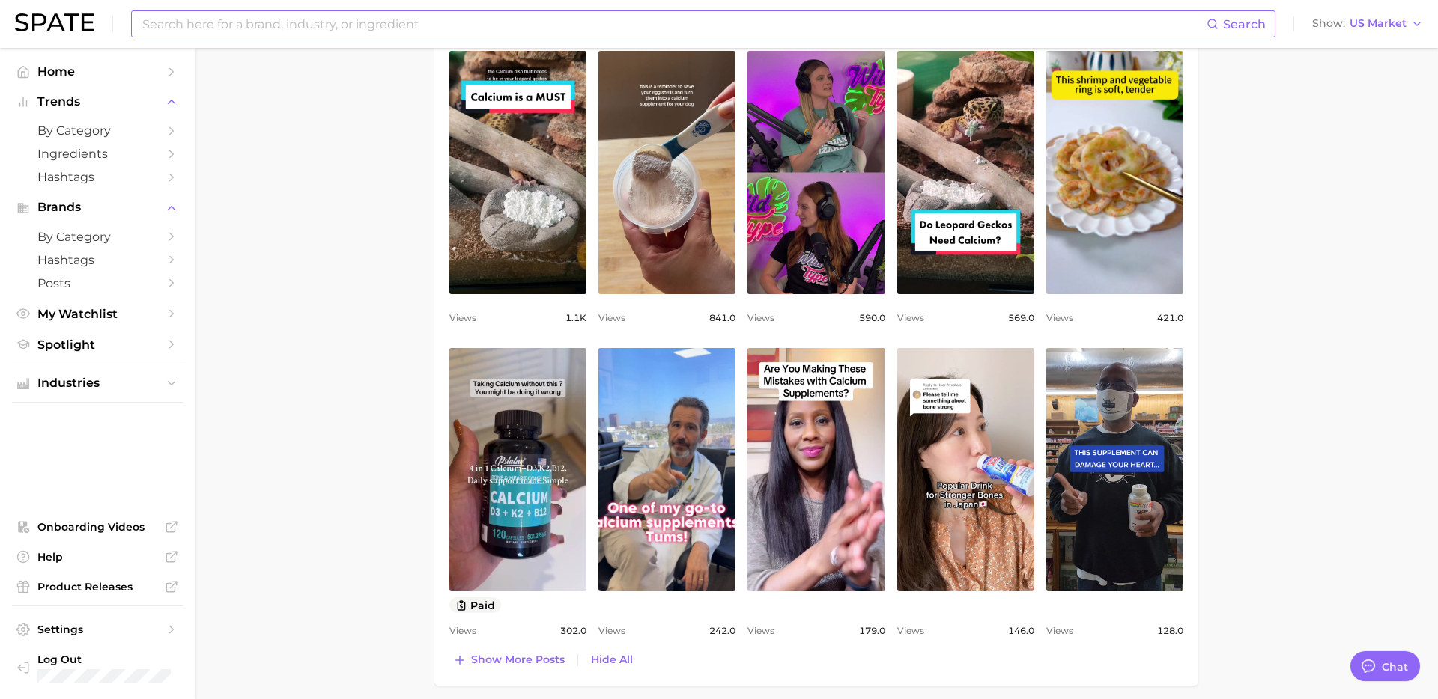
scroll to position [192, 0]
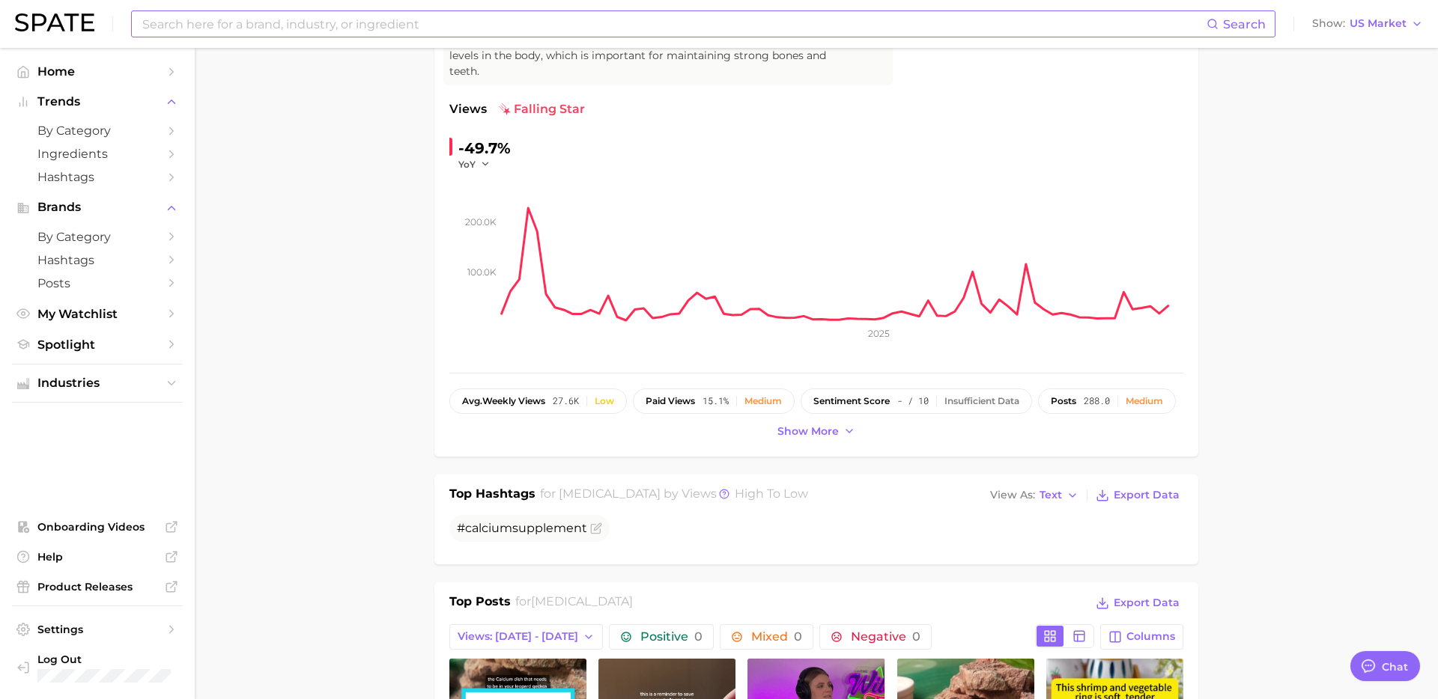
click at [686, 28] on input at bounding box center [673, 23] width 1065 height 25
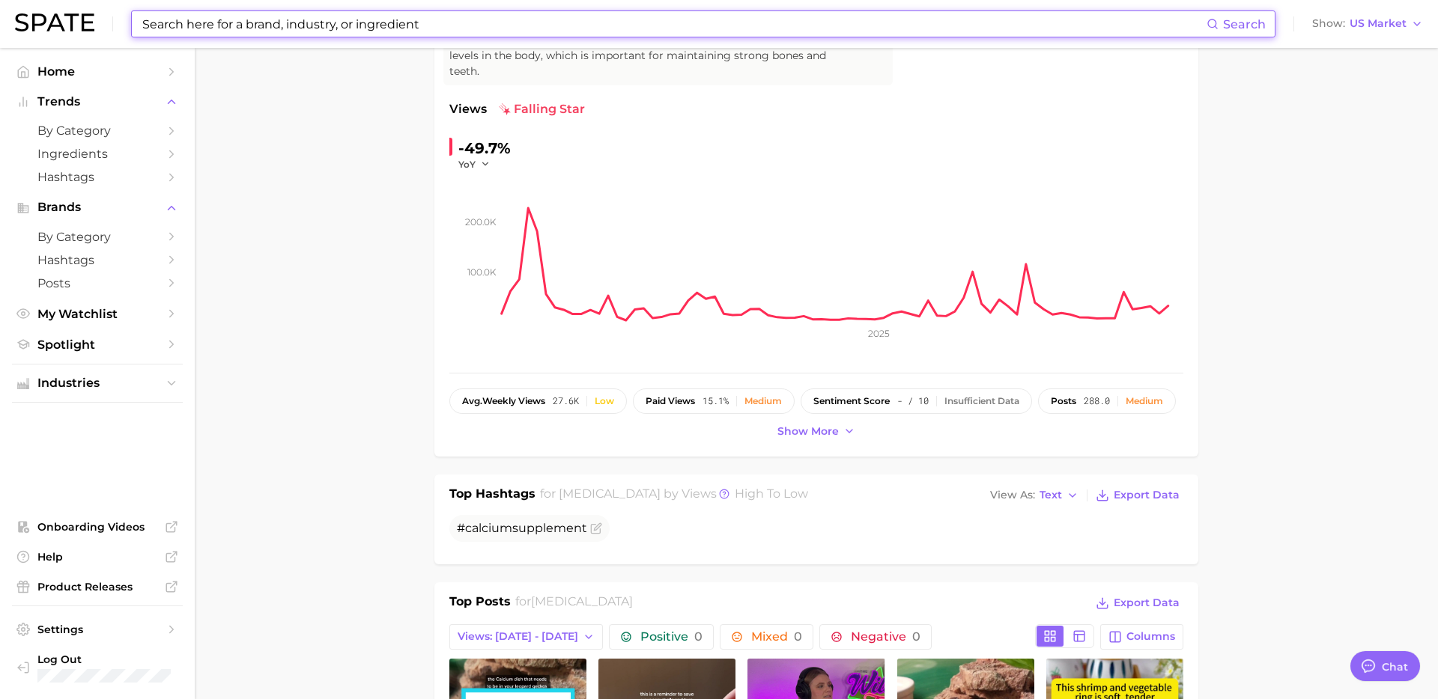
paste input "nattokinase"
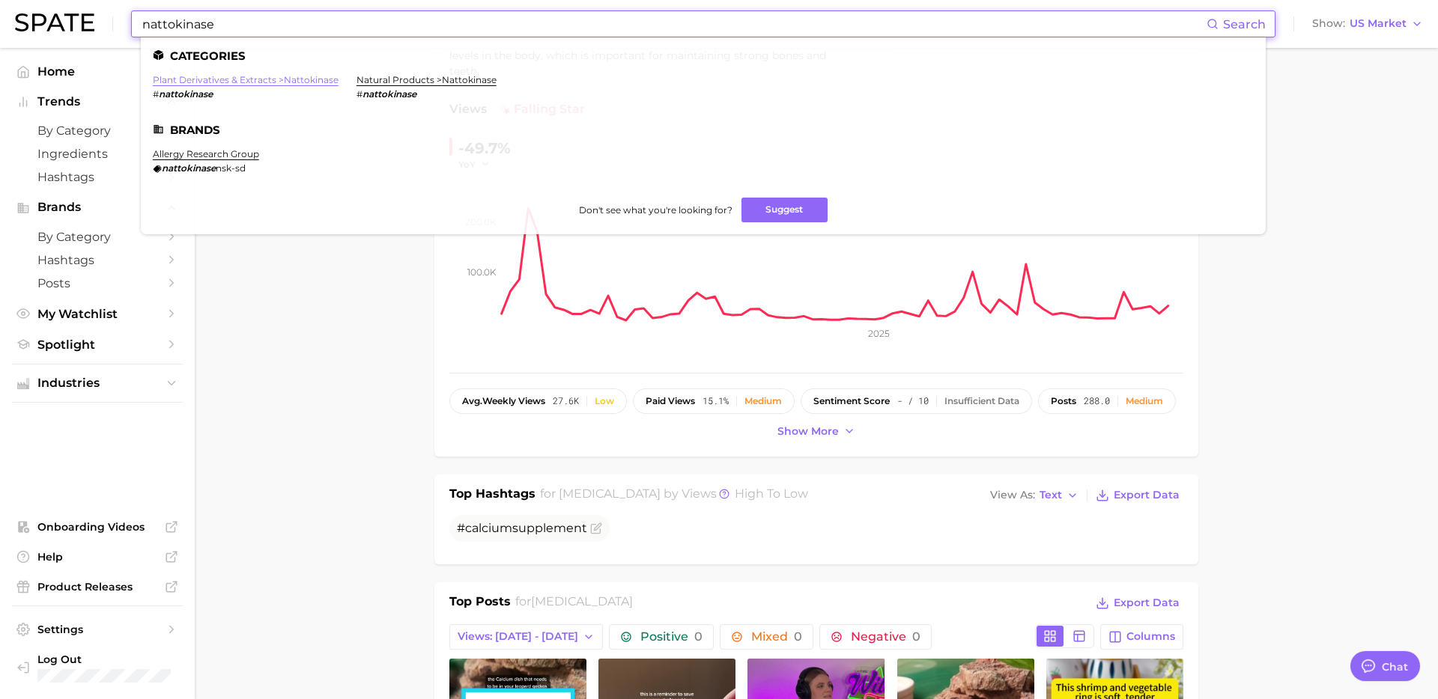
click at [308, 84] on link "plant derivatives & extracts > nattokinase" at bounding box center [246, 79] width 186 height 11
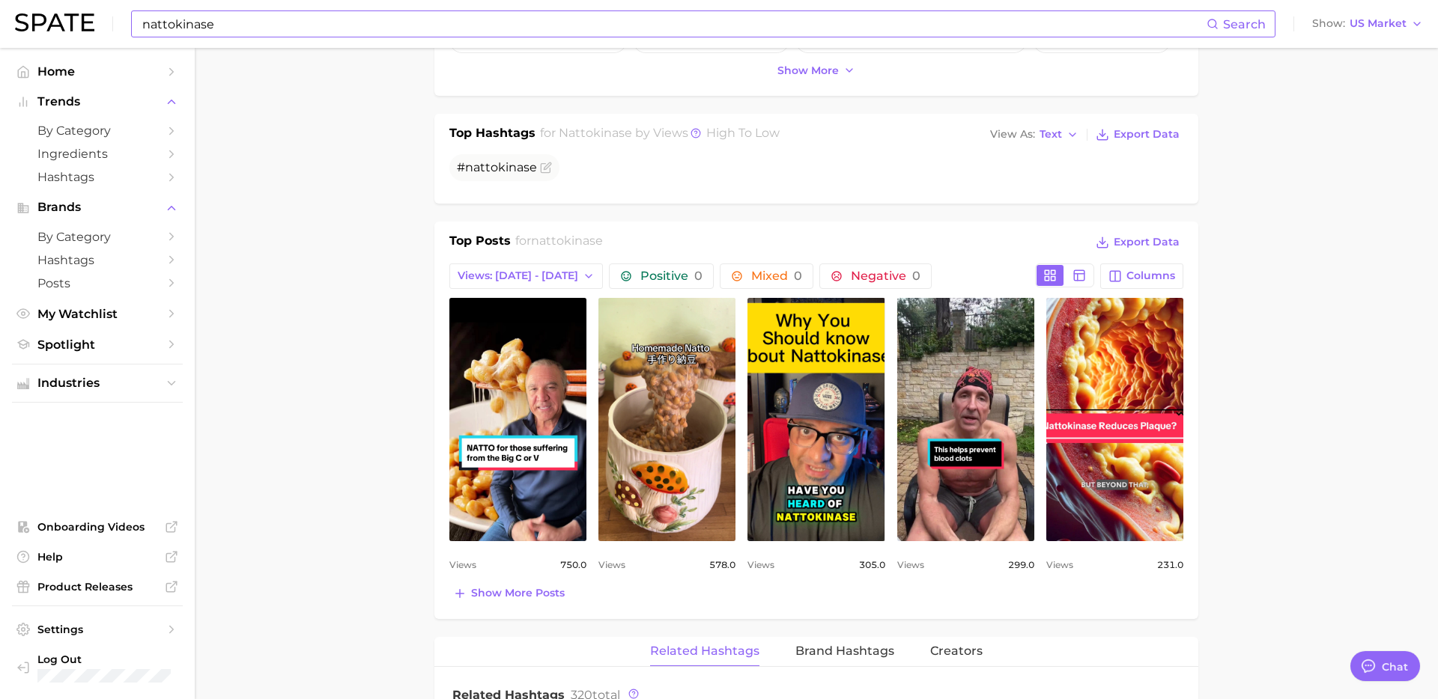
scroll to position [551, 0]
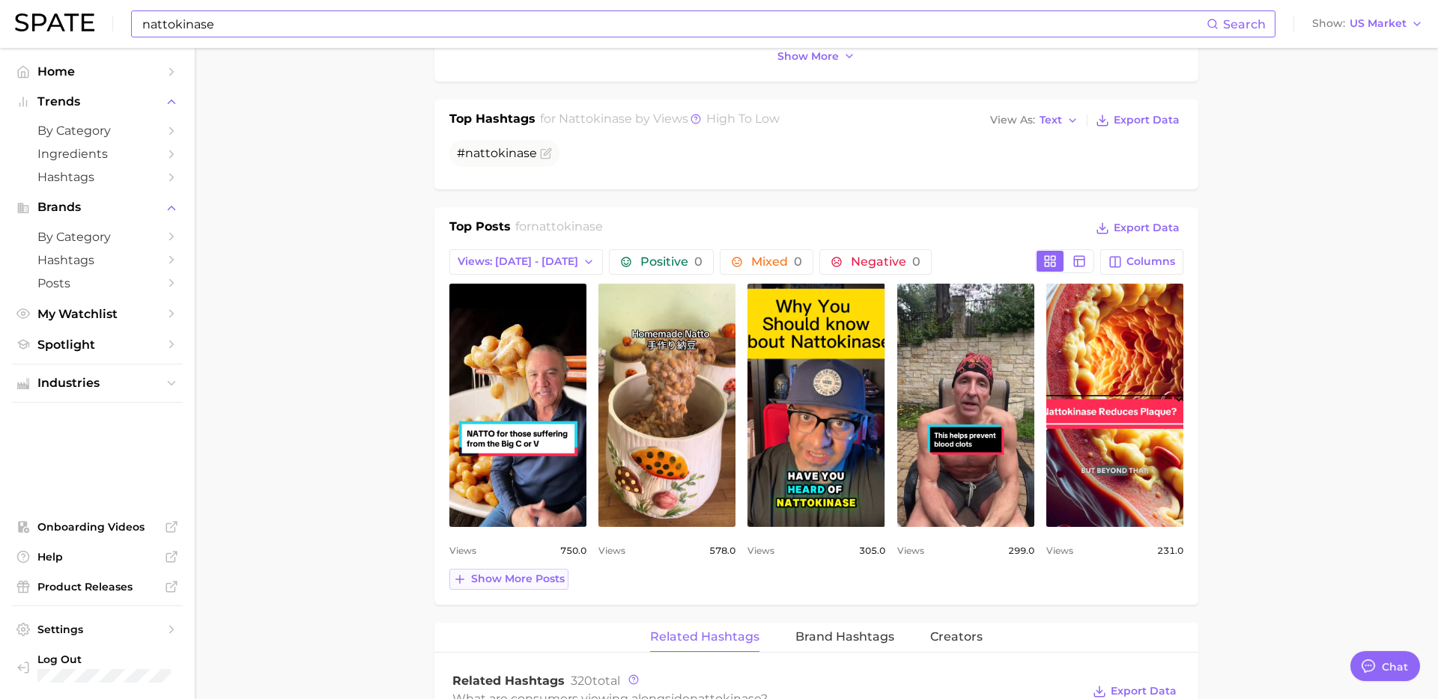
click at [532, 585] on span "Show more posts" at bounding box center [518, 579] width 94 height 13
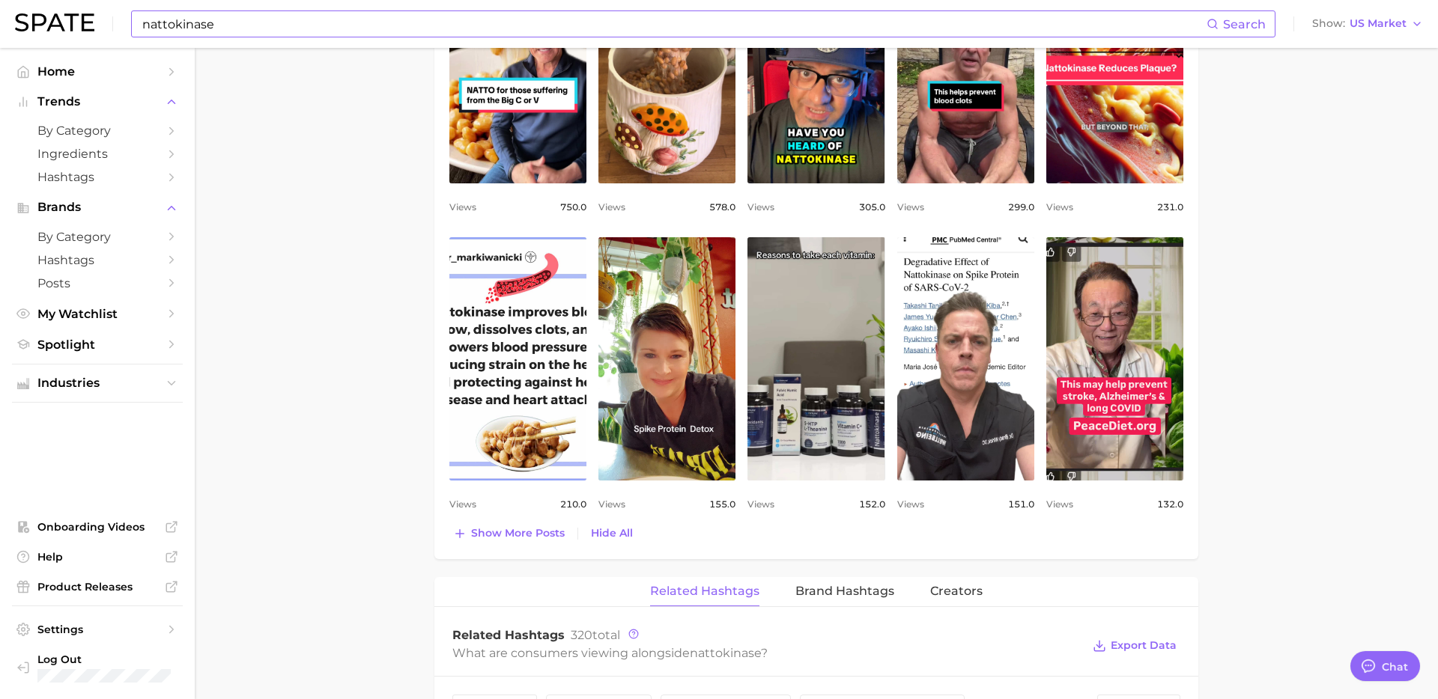
scroll to position [895, 0]
click at [535, 22] on input "nattokinase" at bounding box center [673, 23] width 1065 height 25
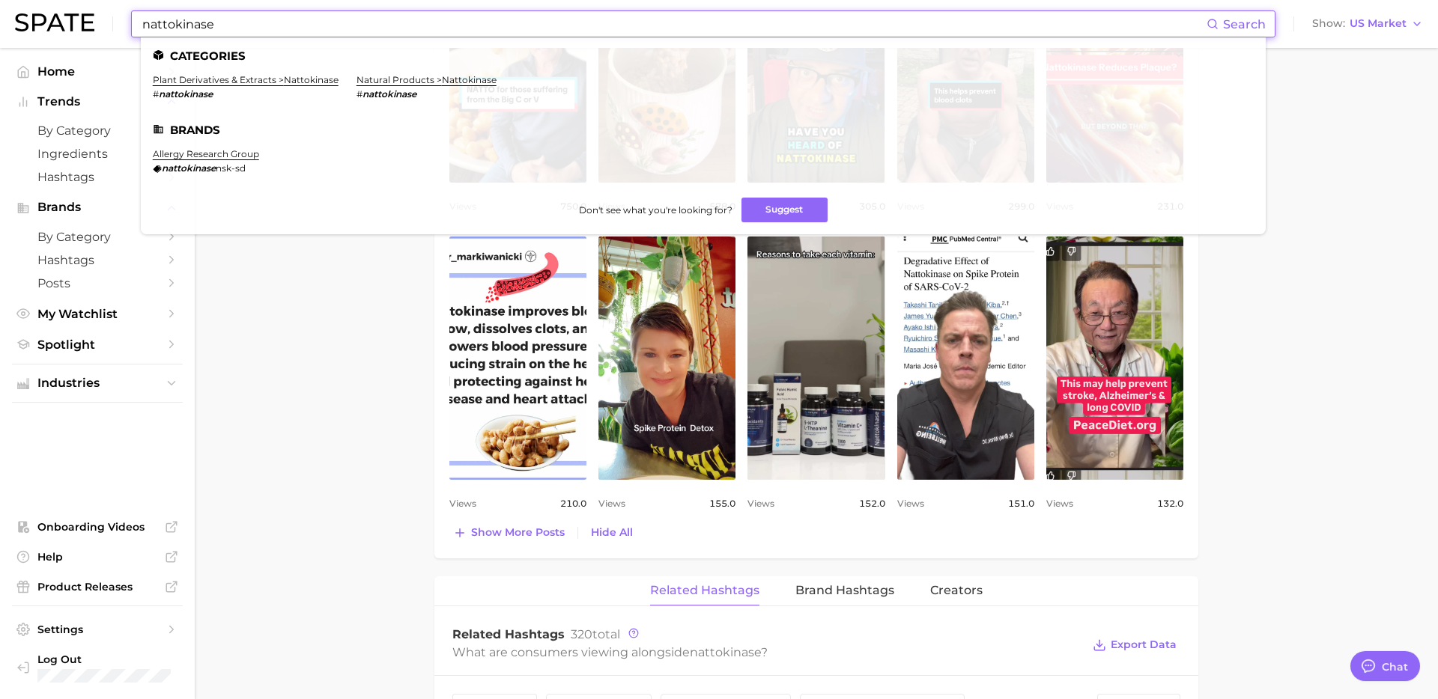
paste input "hair growth smoothi"
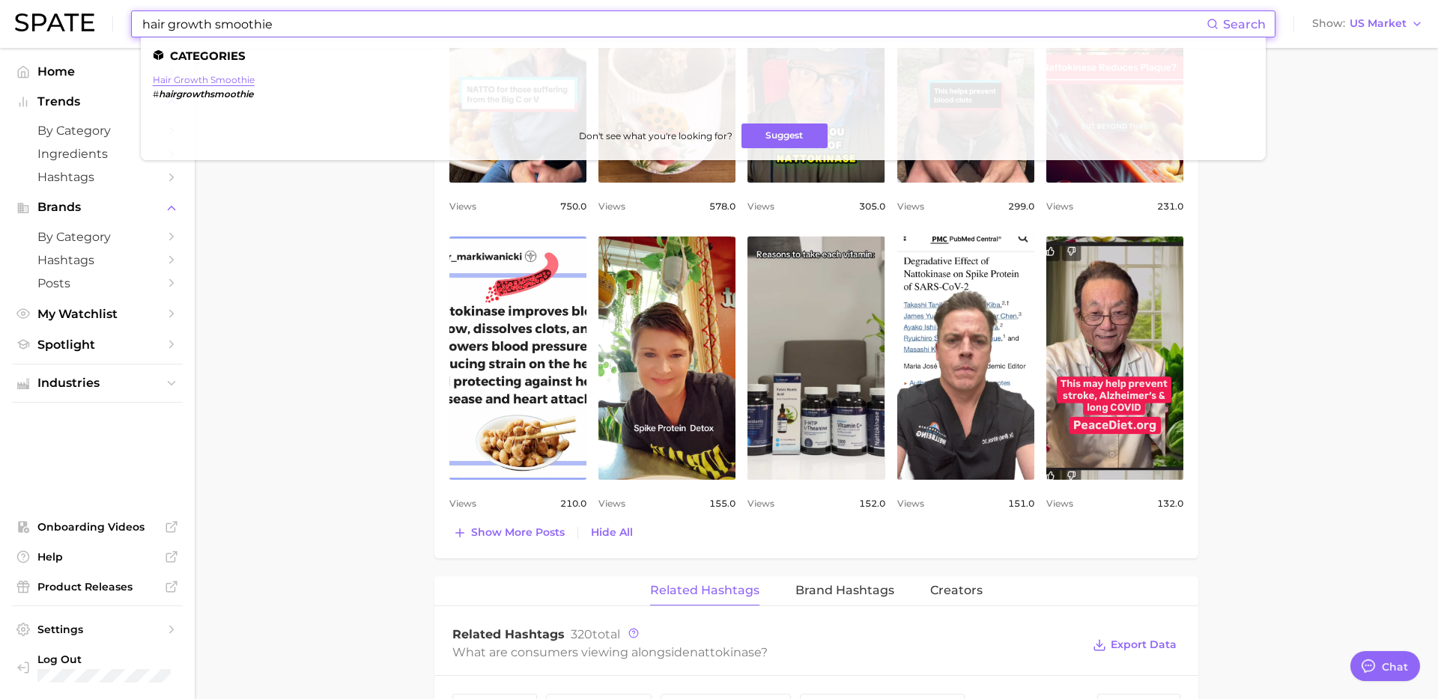
type input "hair growth smoothie"
click at [230, 76] on link "hair growth smoothie" at bounding box center [204, 79] width 102 height 11
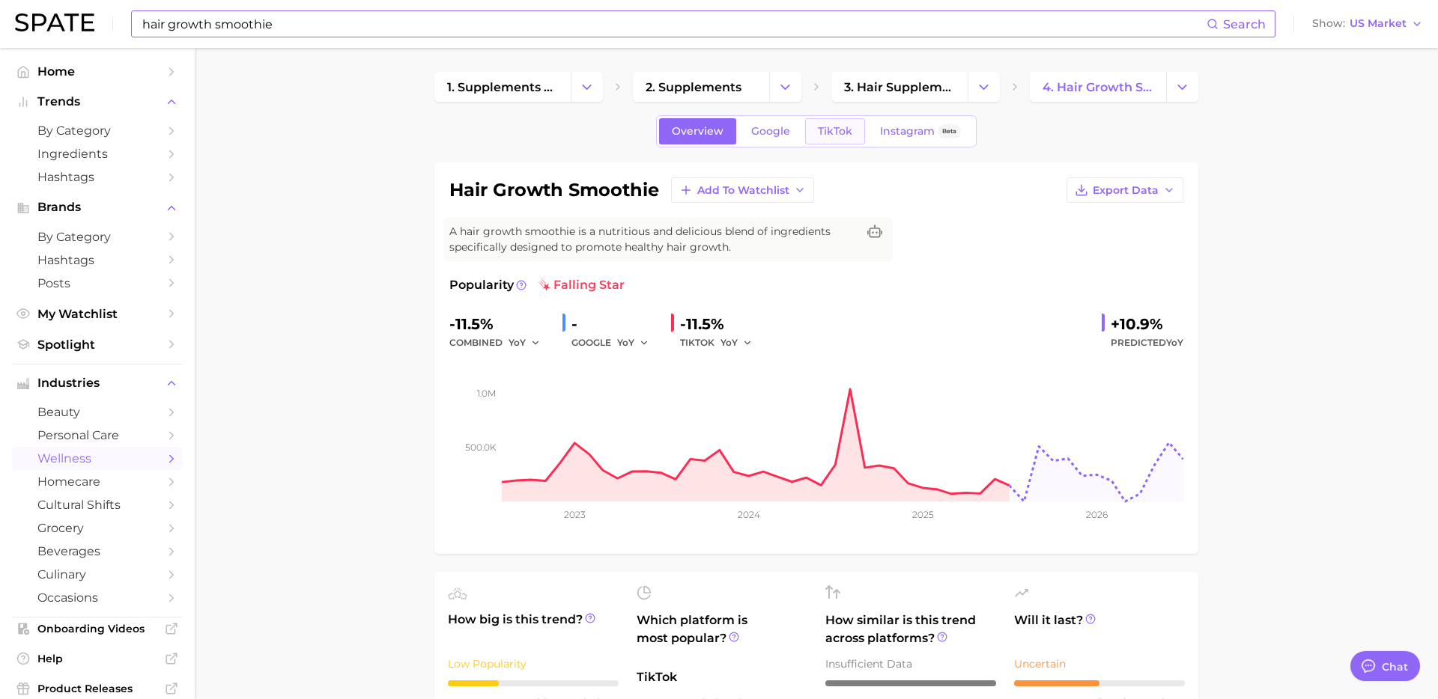
click at [830, 136] on span "TikTok" at bounding box center [835, 131] width 34 height 13
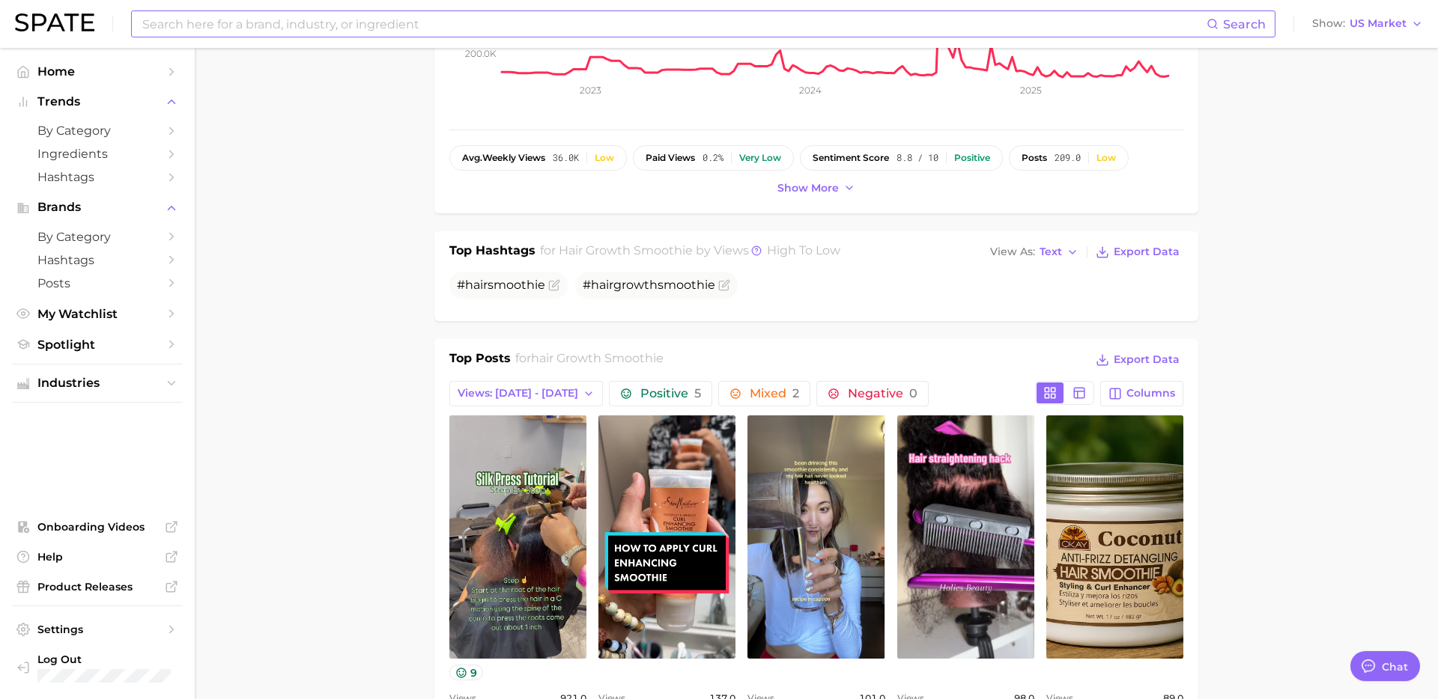
scroll to position [332, 0]
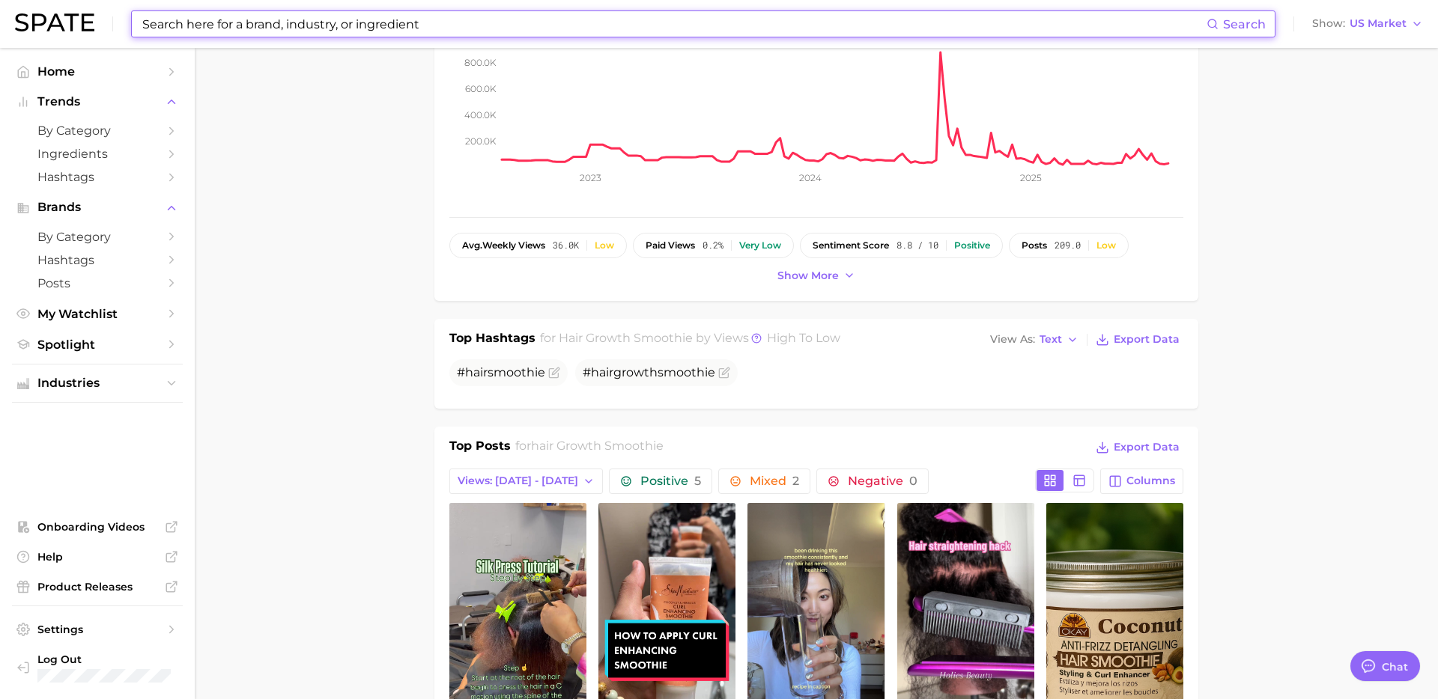
paste input "boba tea protein"
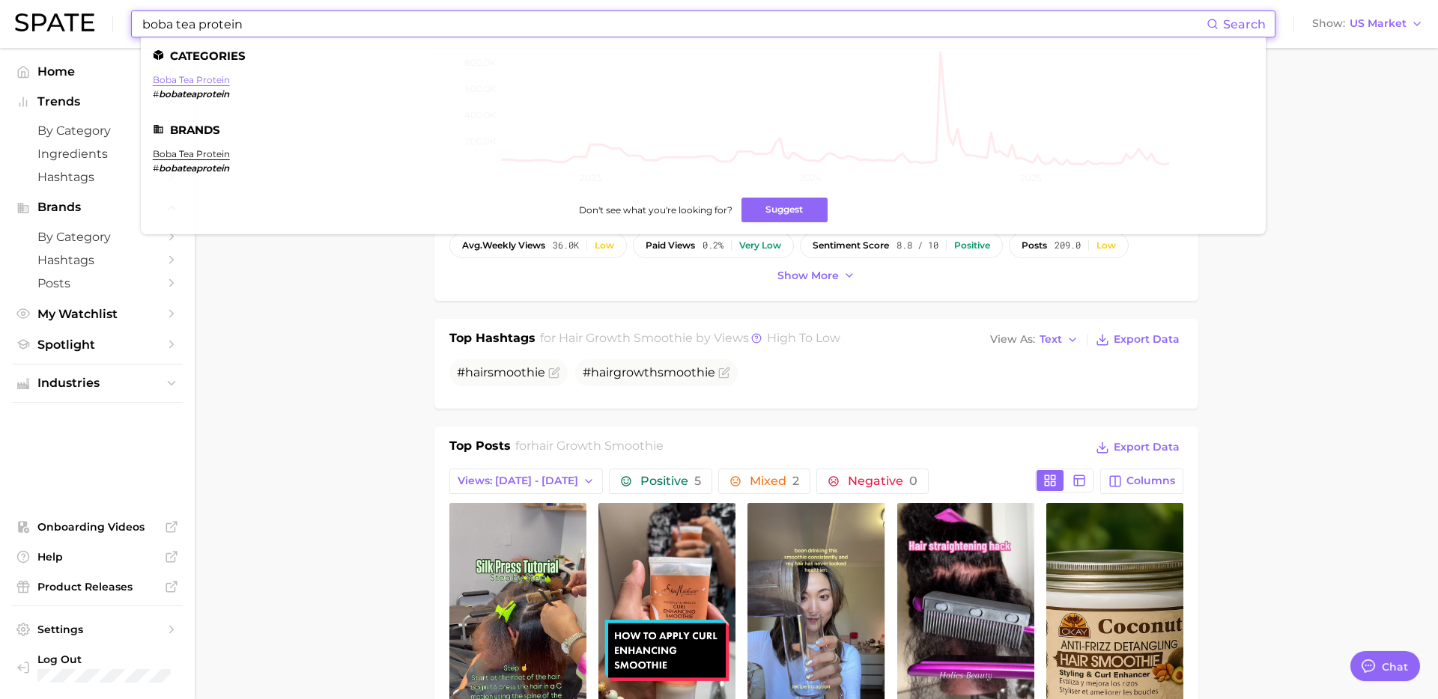
type input "boba tea protein"
click at [195, 79] on link "boba tea protein" at bounding box center [191, 79] width 77 height 11
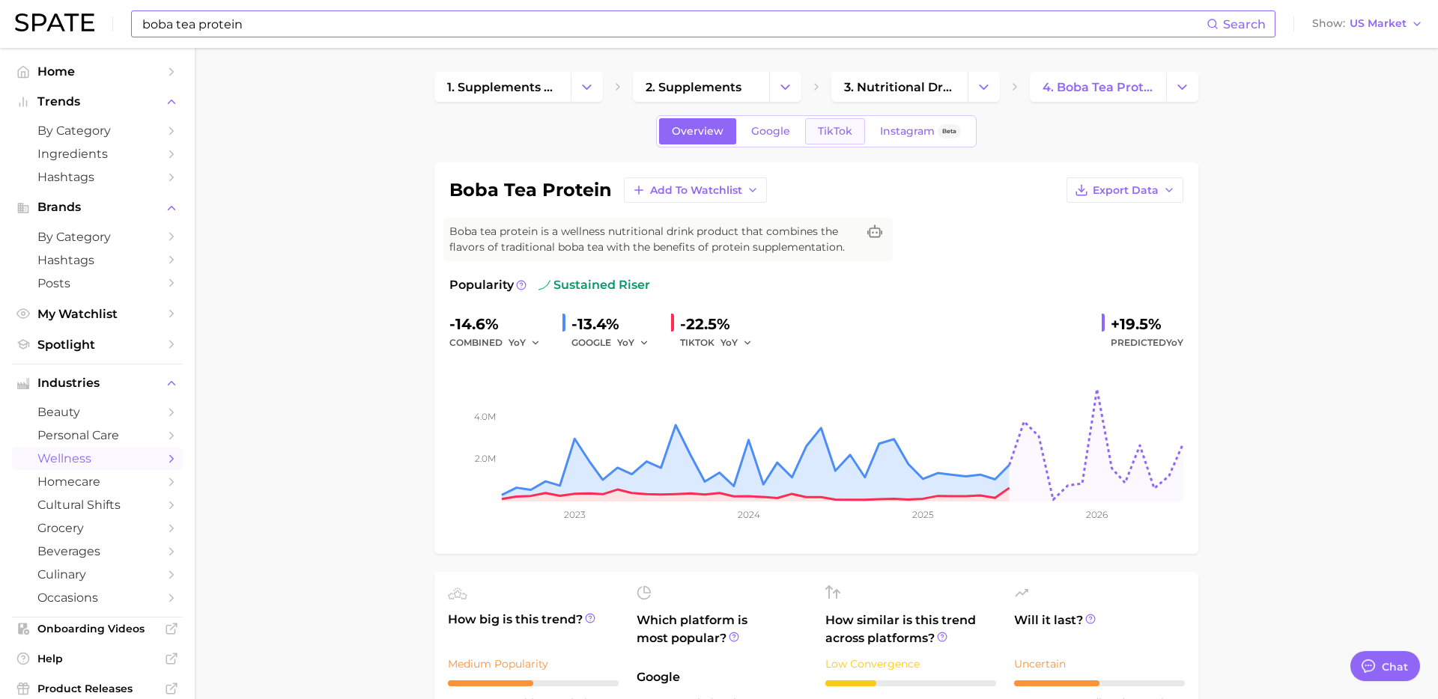
click at [844, 128] on span "TikTok" at bounding box center [835, 131] width 34 height 13
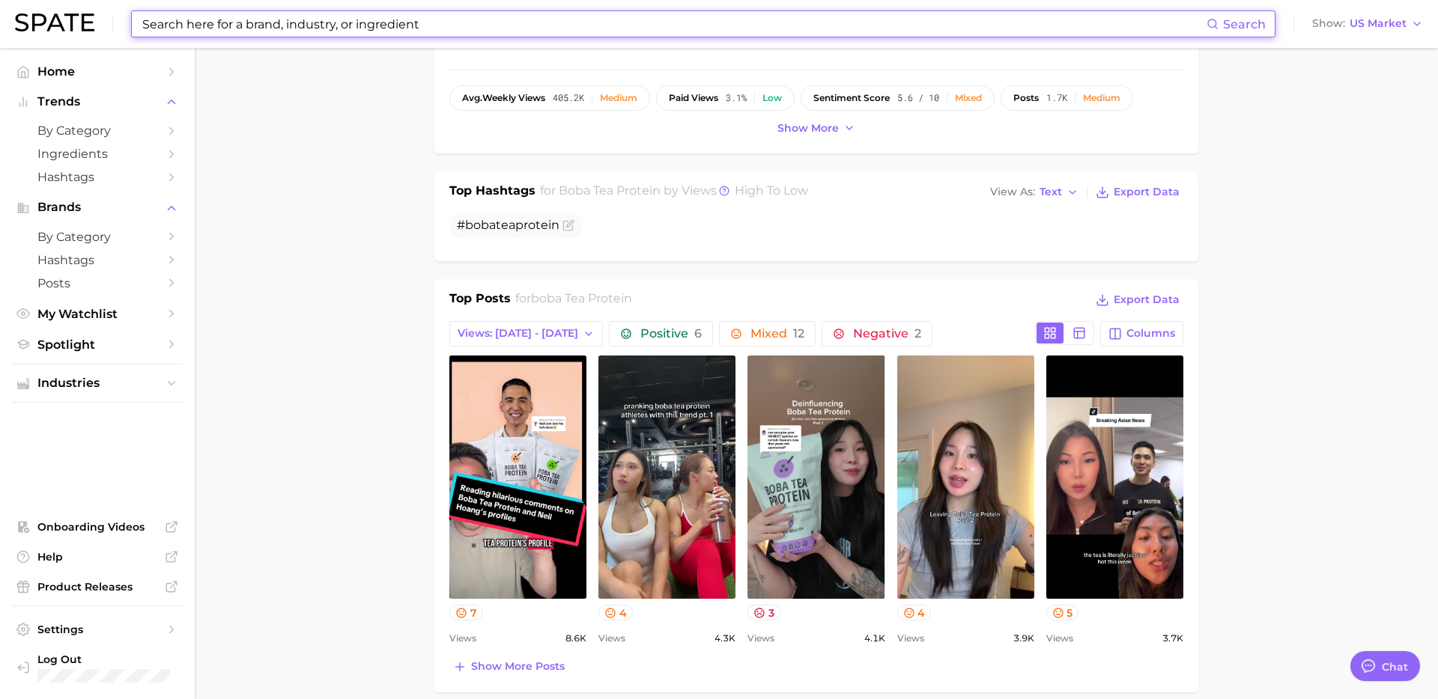
scroll to position [481, 0]
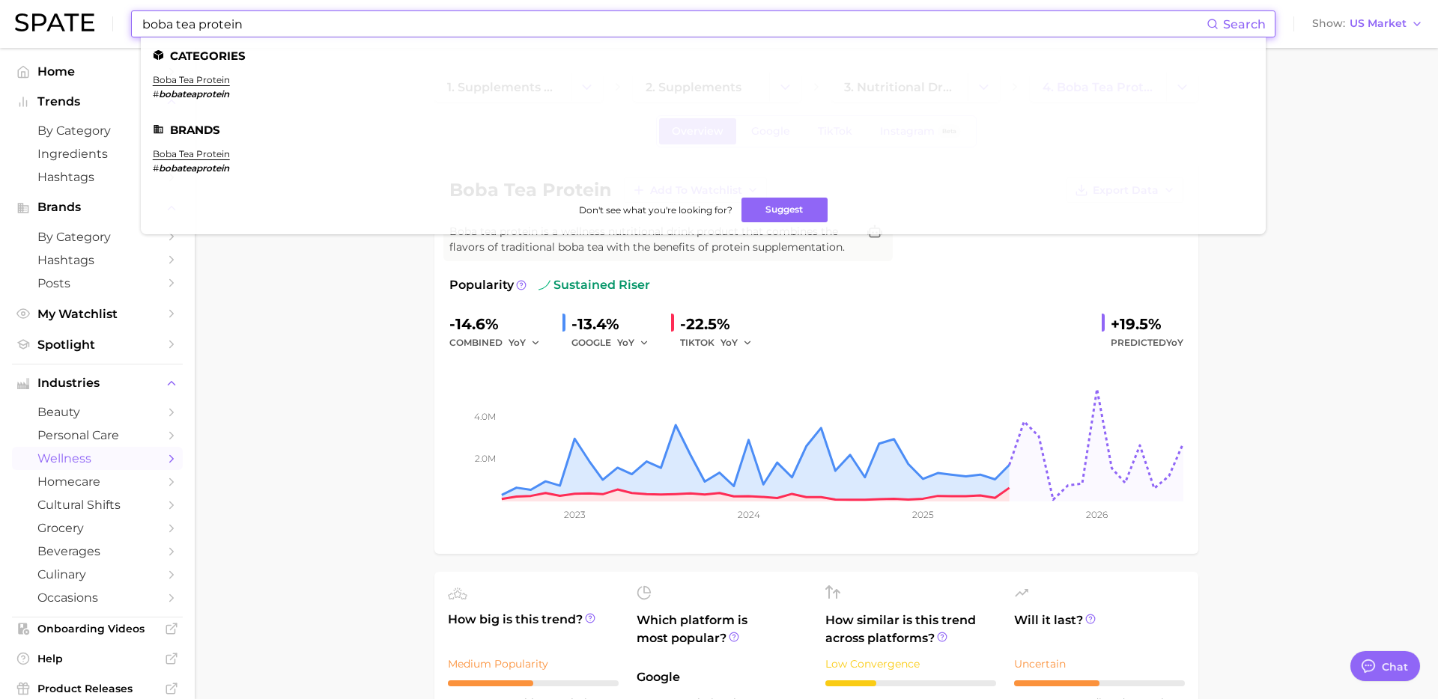
paste input "borage oil"
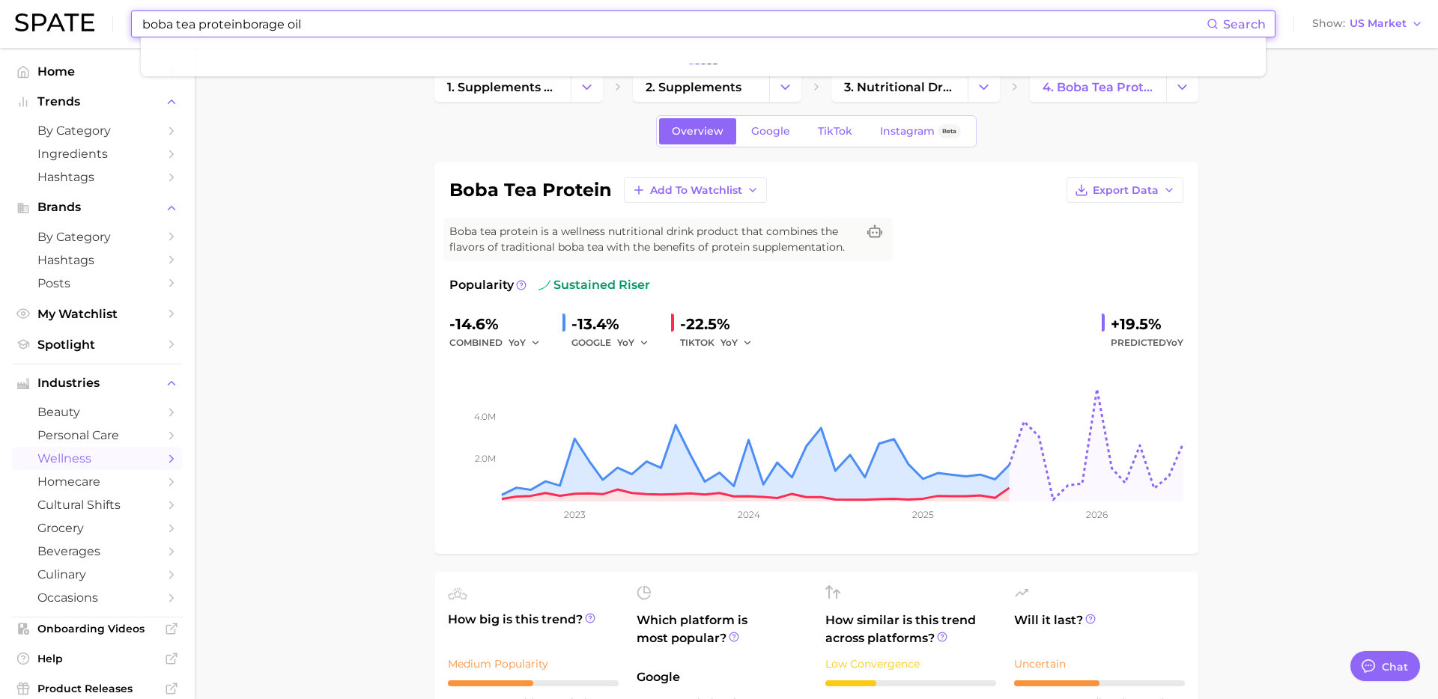
click at [439, 24] on input "boba tea proteinborage oil" at bounding box center [673, 23] width 1065 height 25
paste input
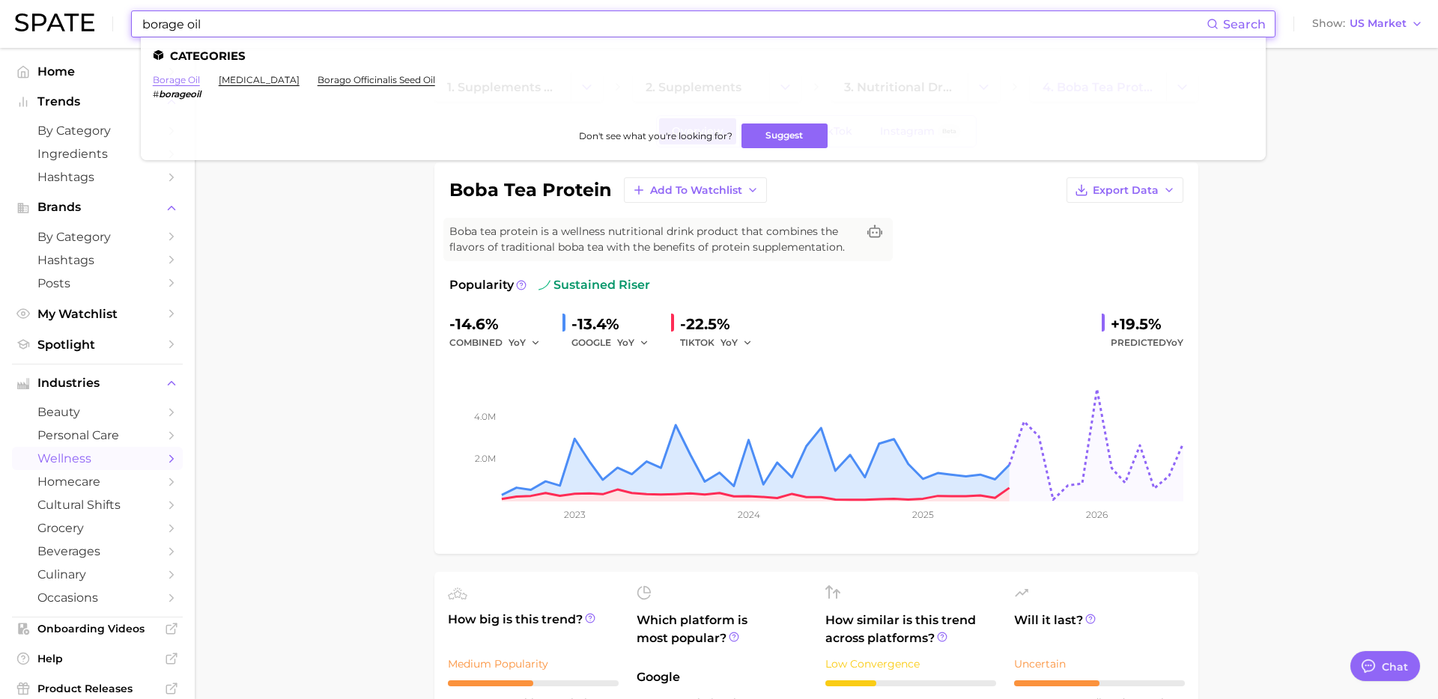
type input "borage oil"
click at [181, 78] on link "borage oil" at bounding box center [176, 79] width 47 height 11
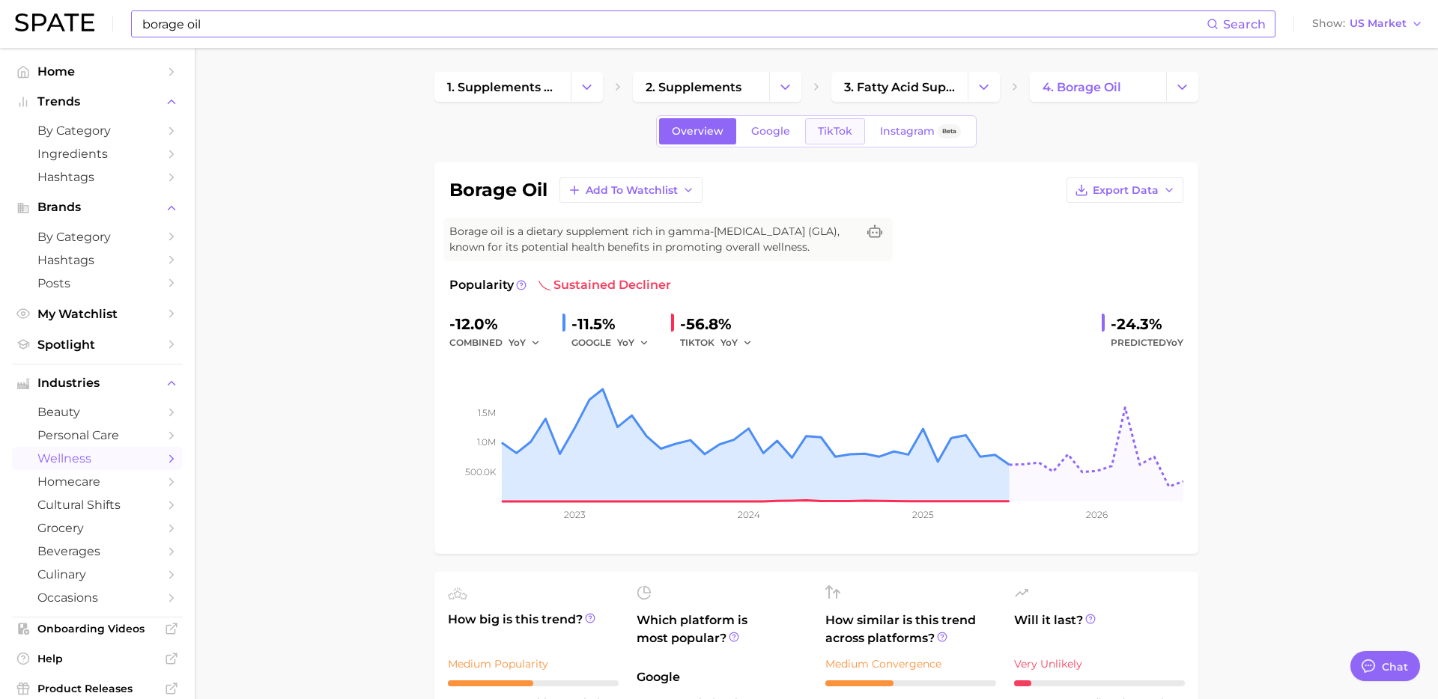
click at [851, 131] on link "TikTok" at bounding box center [835, 131] width 60 height 26
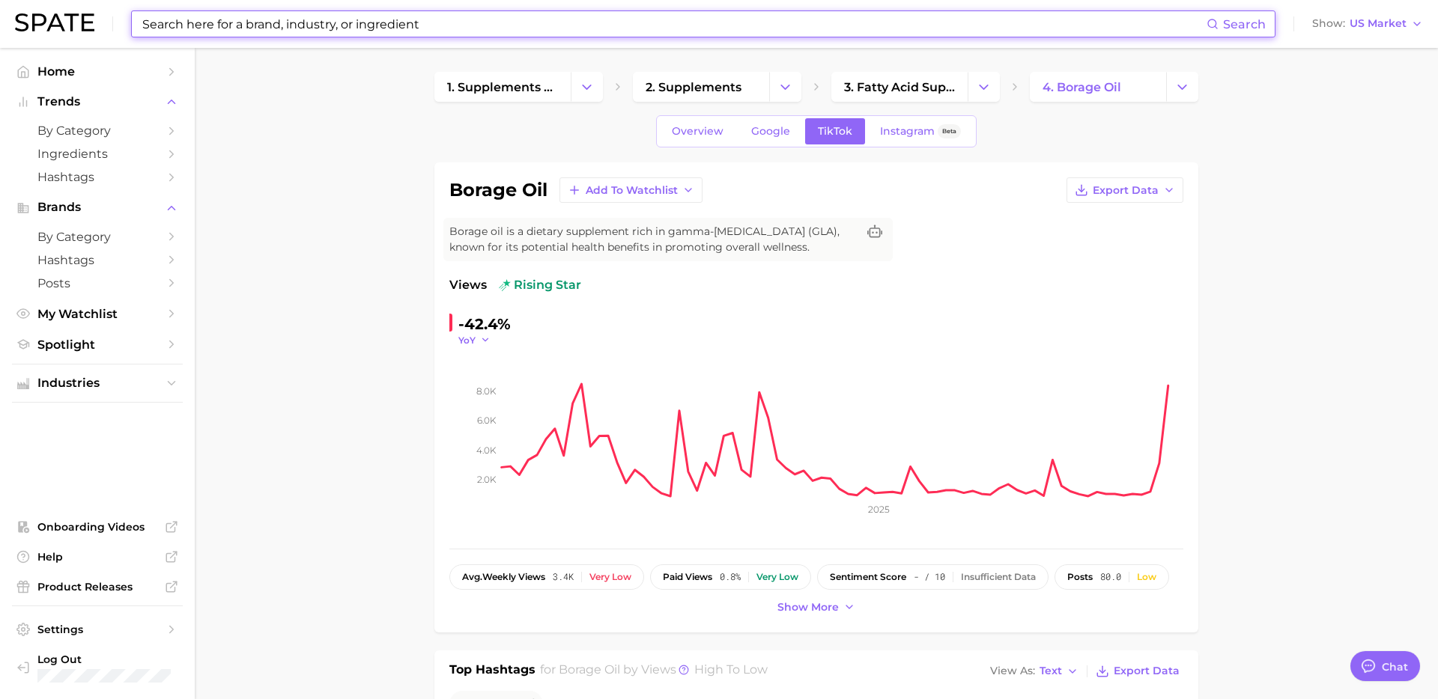
click at [474, 338] on span "YoY" at bounding box center [466, 340] width 17 height 13
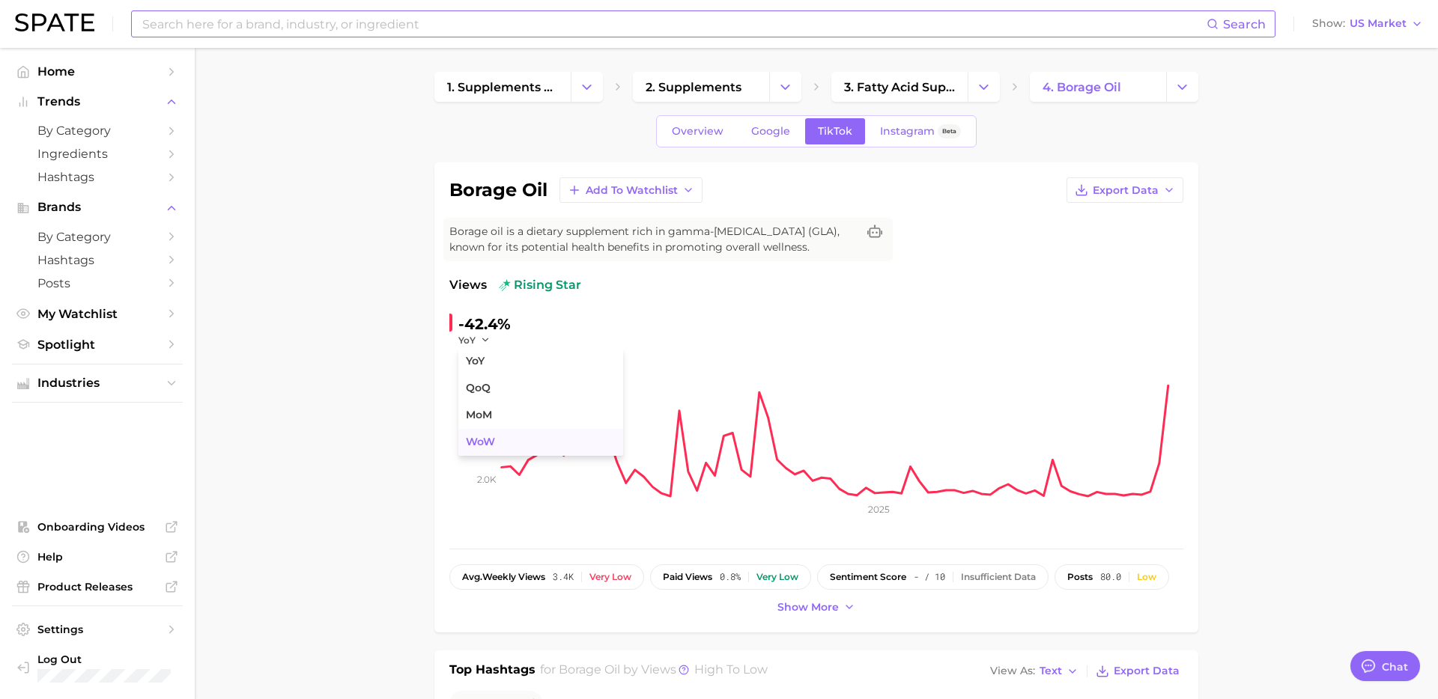
drag, startPoint x: 487, startPoint y: 413, endPoint x: 487, endPoint y: 432, distance: 18.7
click at [487, 431] on ul "YoY QoQ MoM WoW" at bounding box center [540, 402] width 165 height 108
click at [487, 432] on button "WoW" at bounding box center [540, 442] width 165 height 27
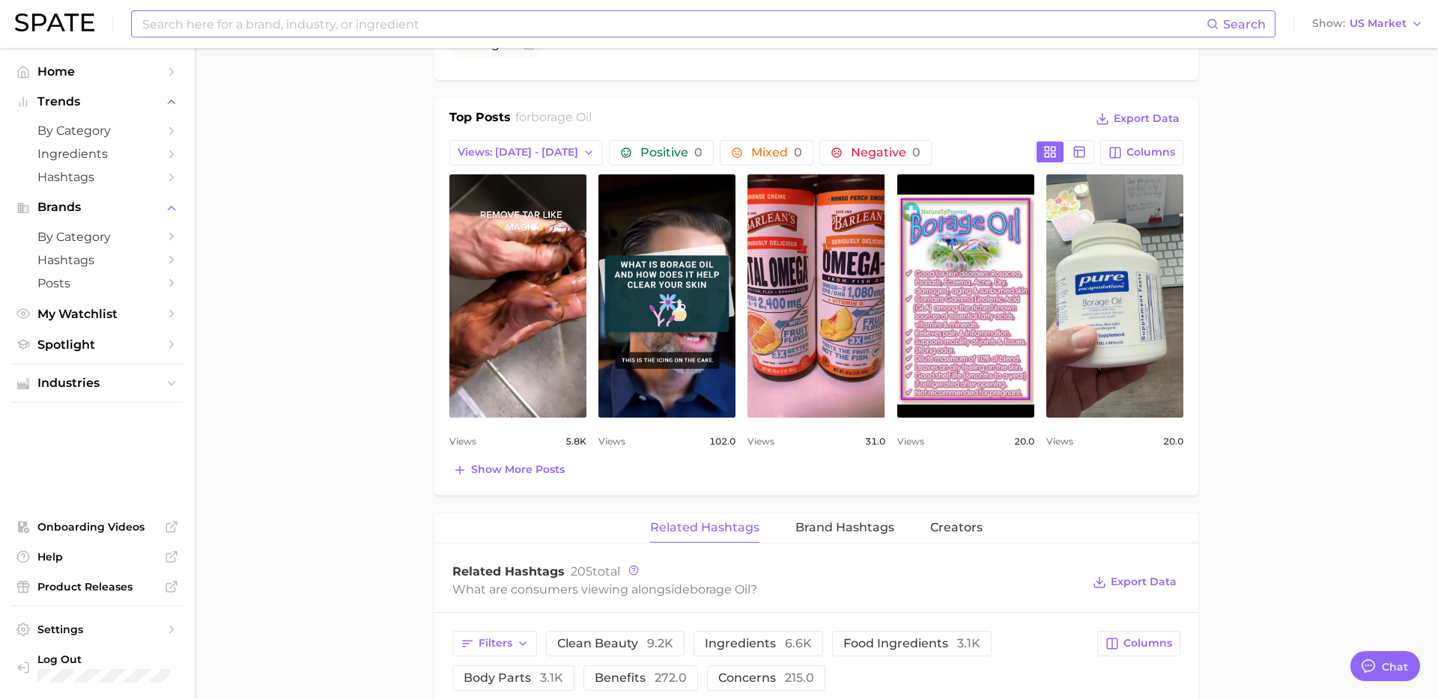
scroll to position [648, 0]
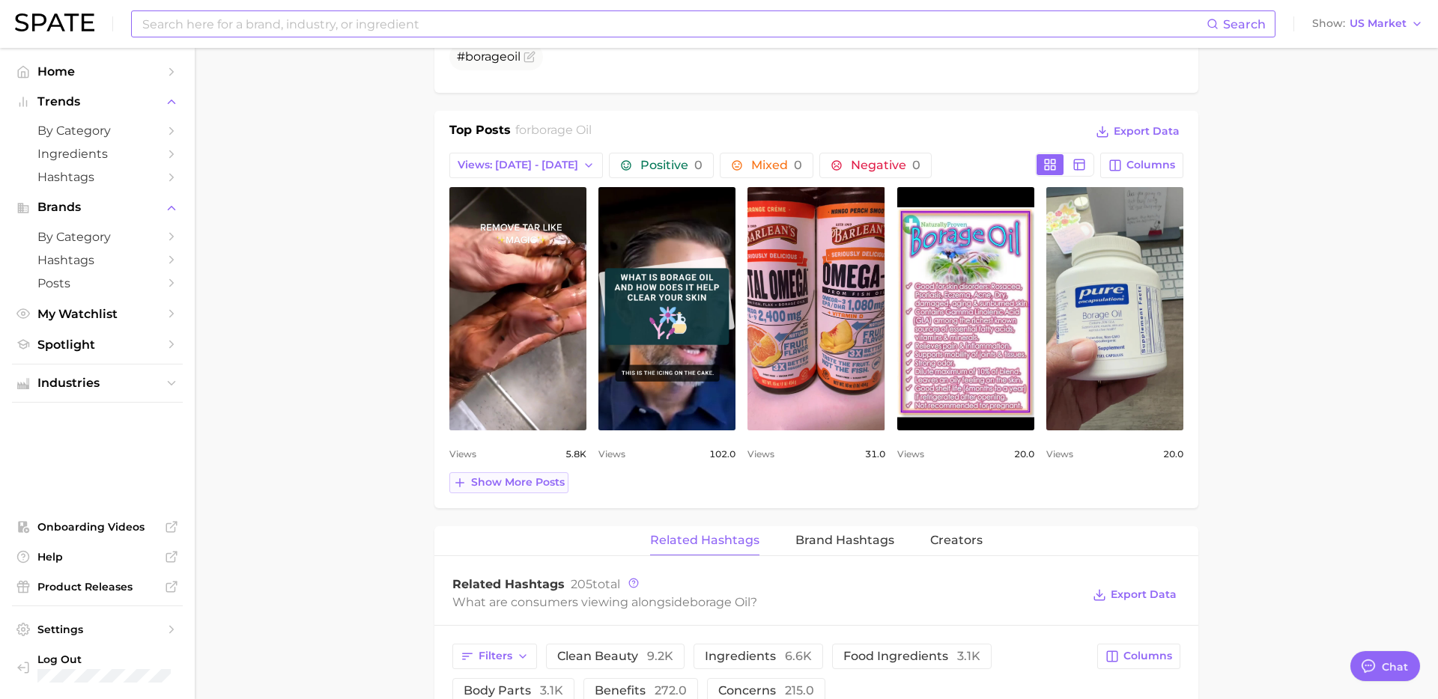
click at [534, 488] on span "Show more posts" at bounding box center [518, 482] width 94 height 13
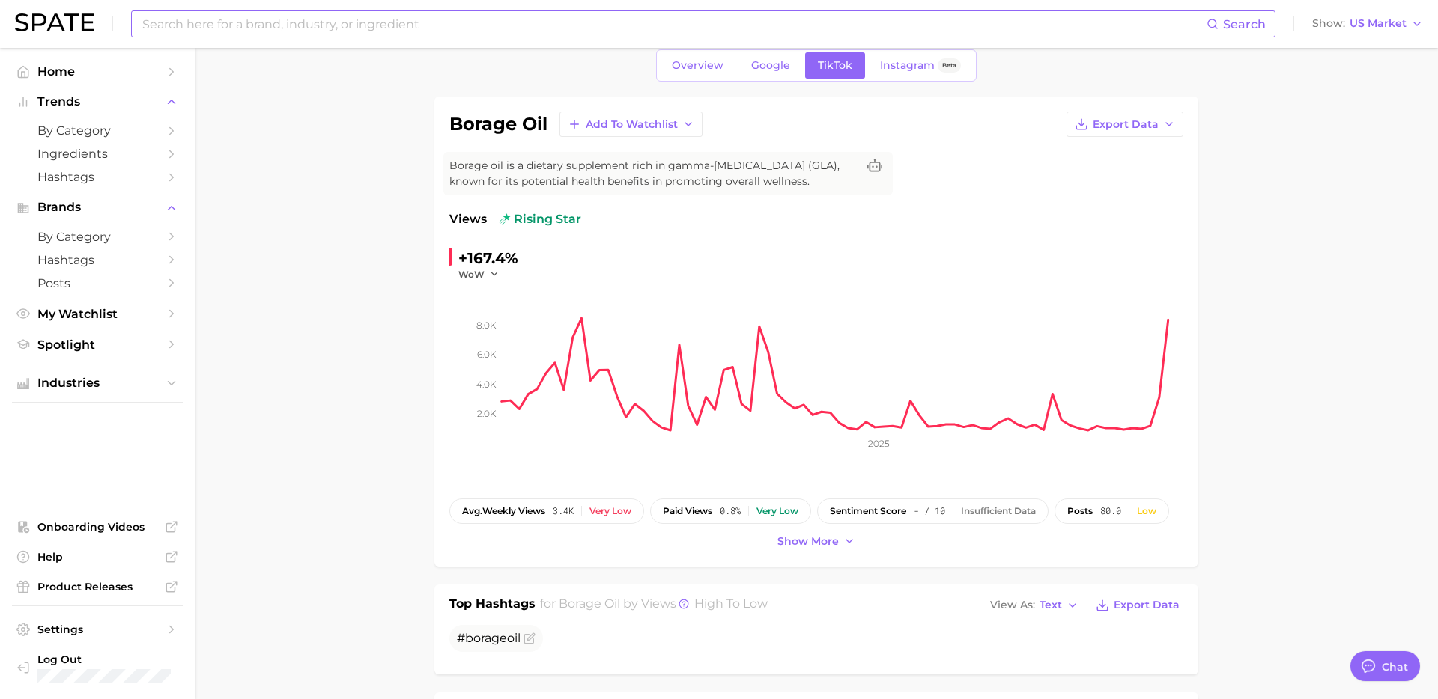
scroll to position [0, 0]
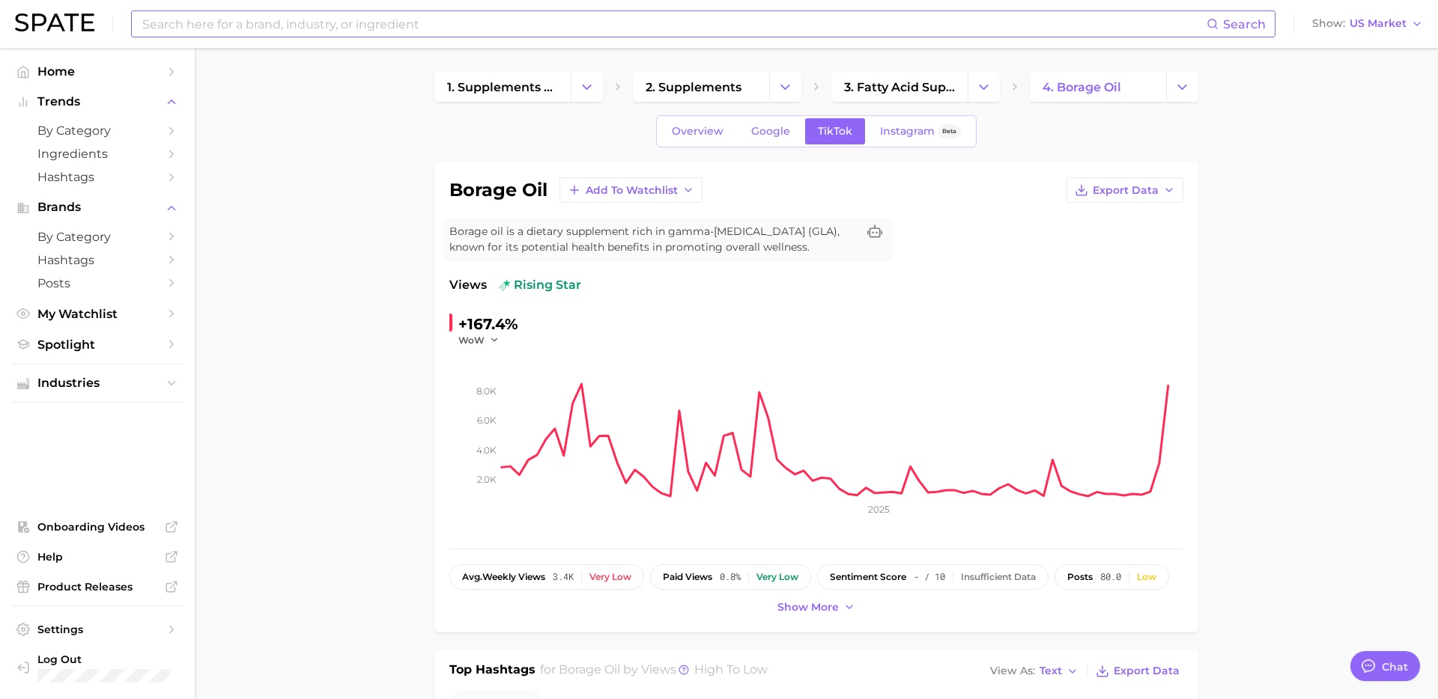
click at [402, 32] on input at bounding box center [673, 23] width 1065 height 25
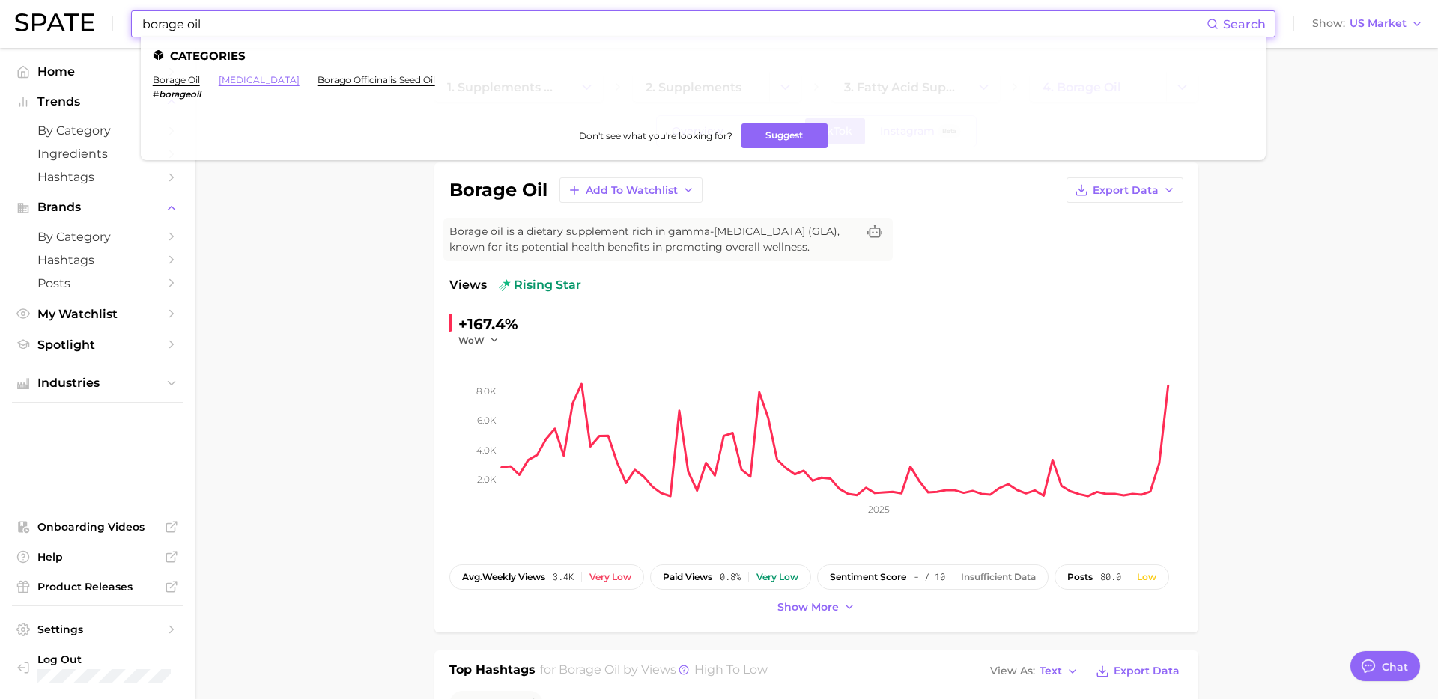
type input "borage oil"
click at [270, 81] on link "borage seed oil" at bounding box center [259, 79] width 81 height 11
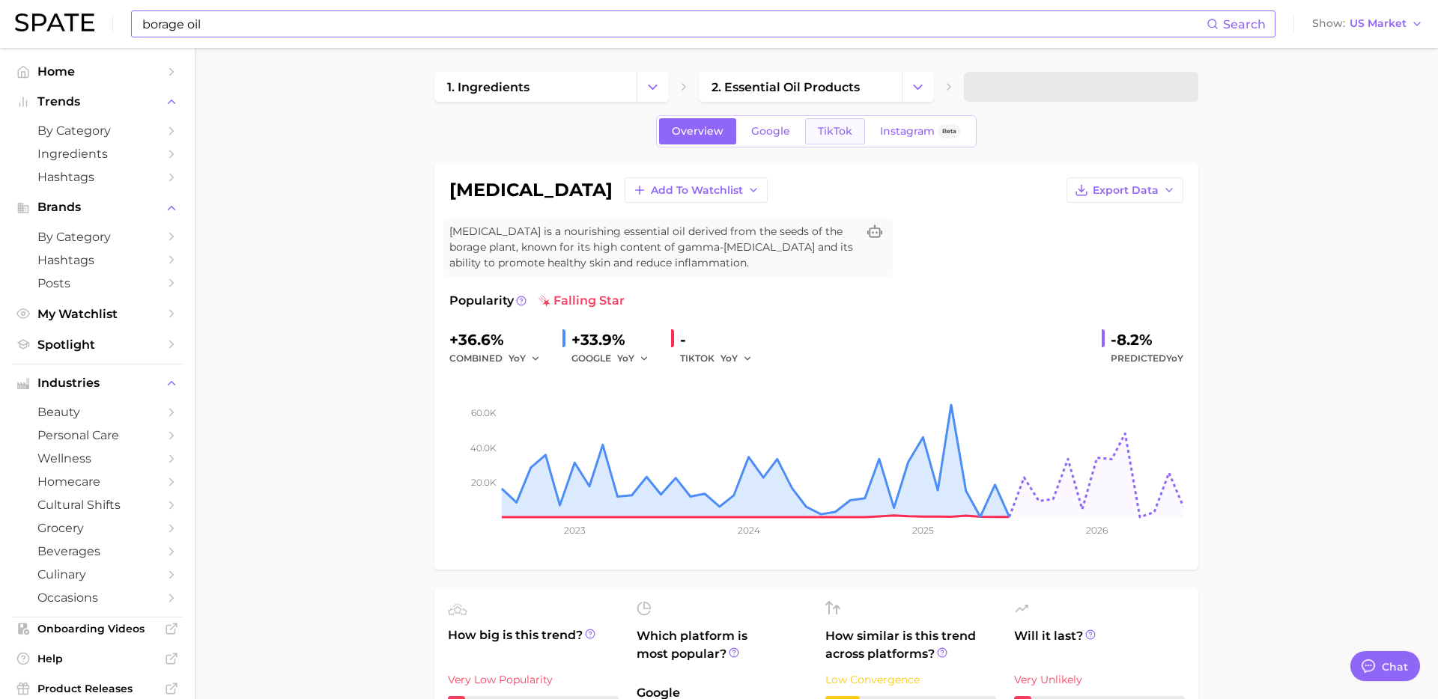
click at [841, 135] on span "TikTok" at bounding box center [835, 131] width 34 height 13
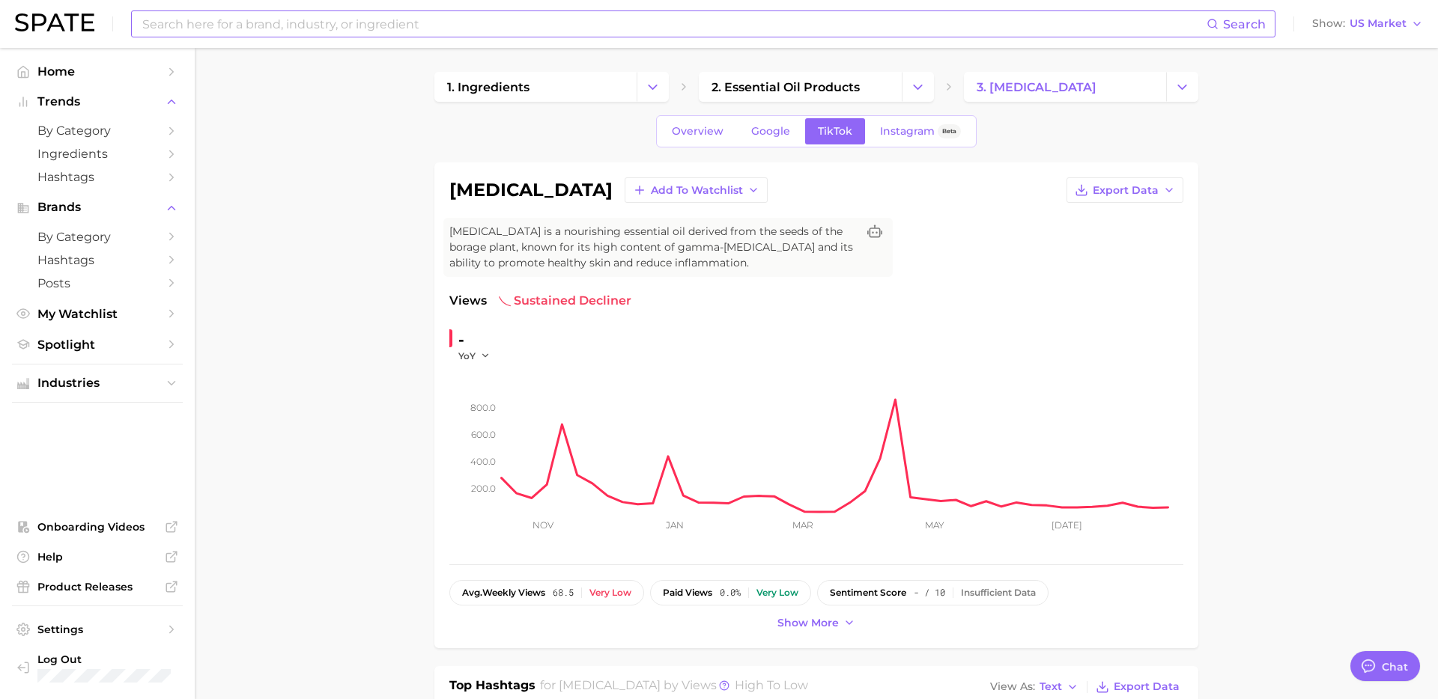
click at [484, 31] on input at bounding box center [673, 23] width 1065 height 25
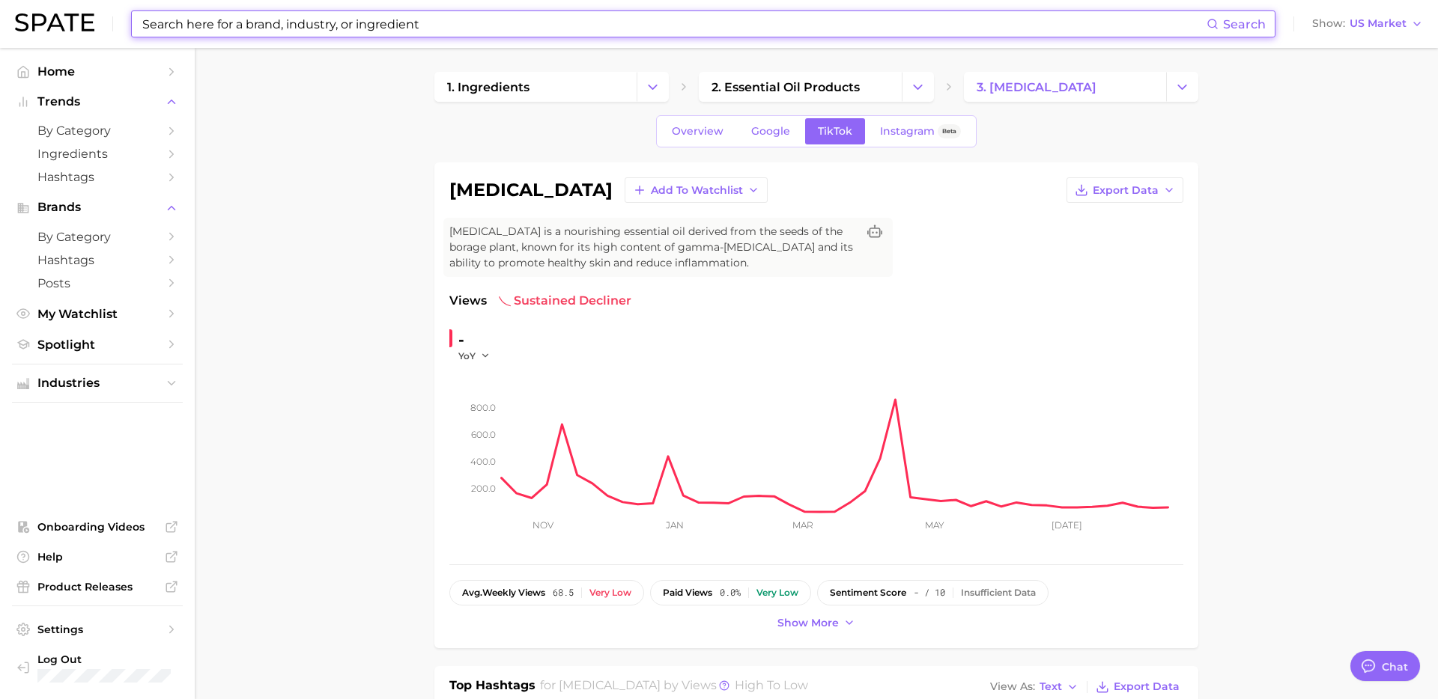
paste input "protein bread"
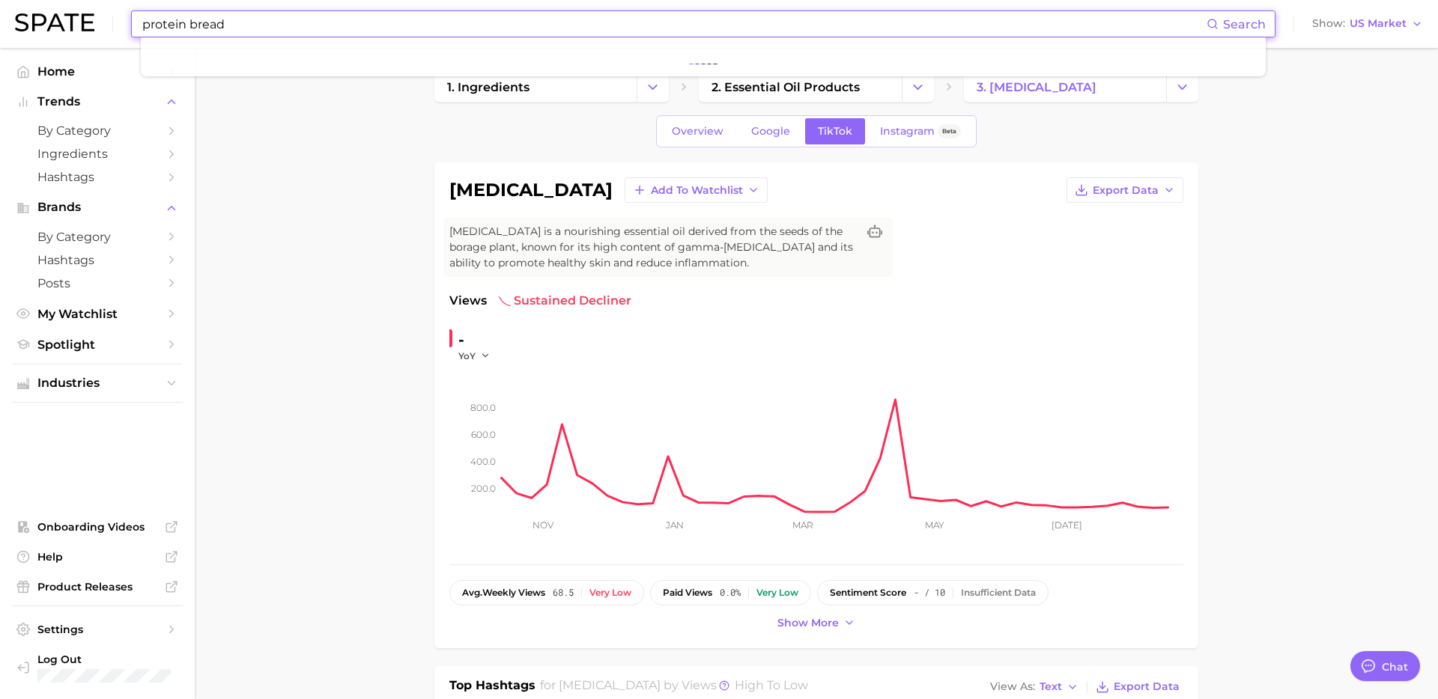
type input "protein bread"
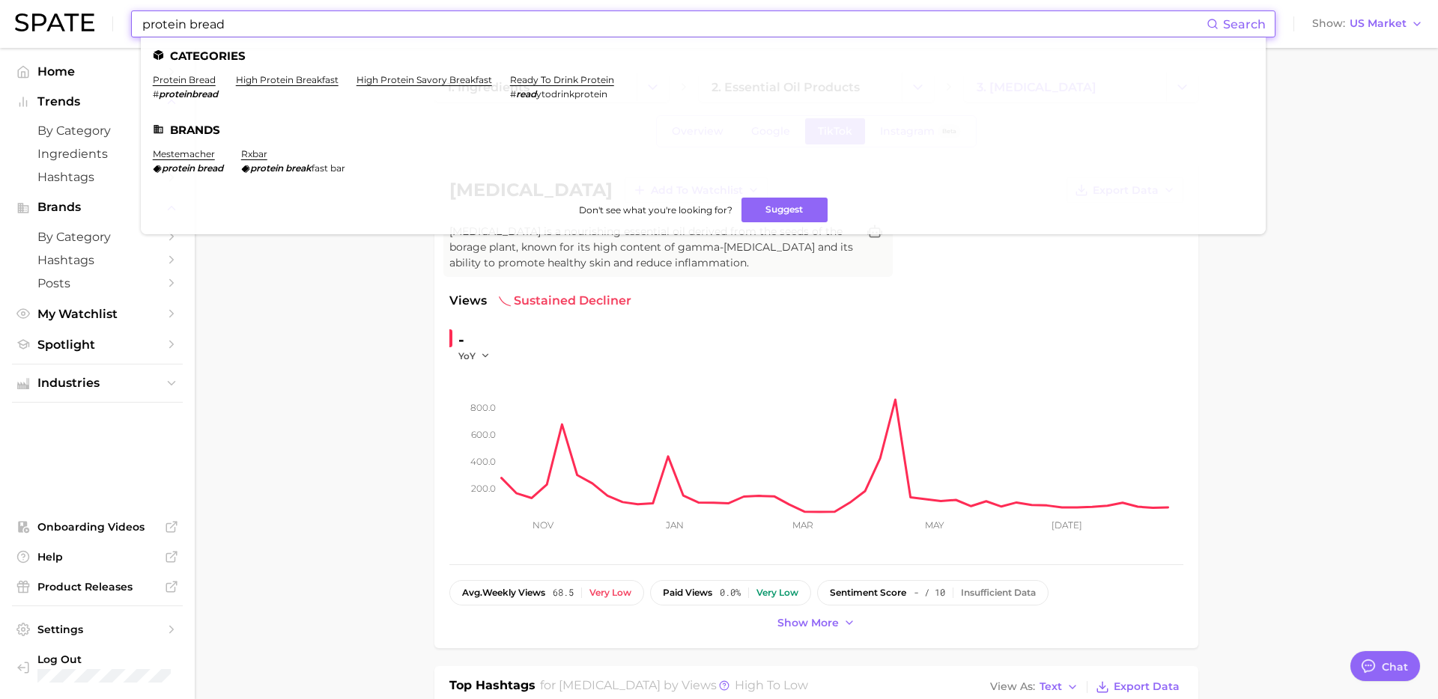
click at [194, 85] on li "protein bread # proteinbread" at bounding box center [185, 86] width 65 height 25
click at [192, 82] on link "protein bread" at bounding box center [184, 79] width 63 height 11
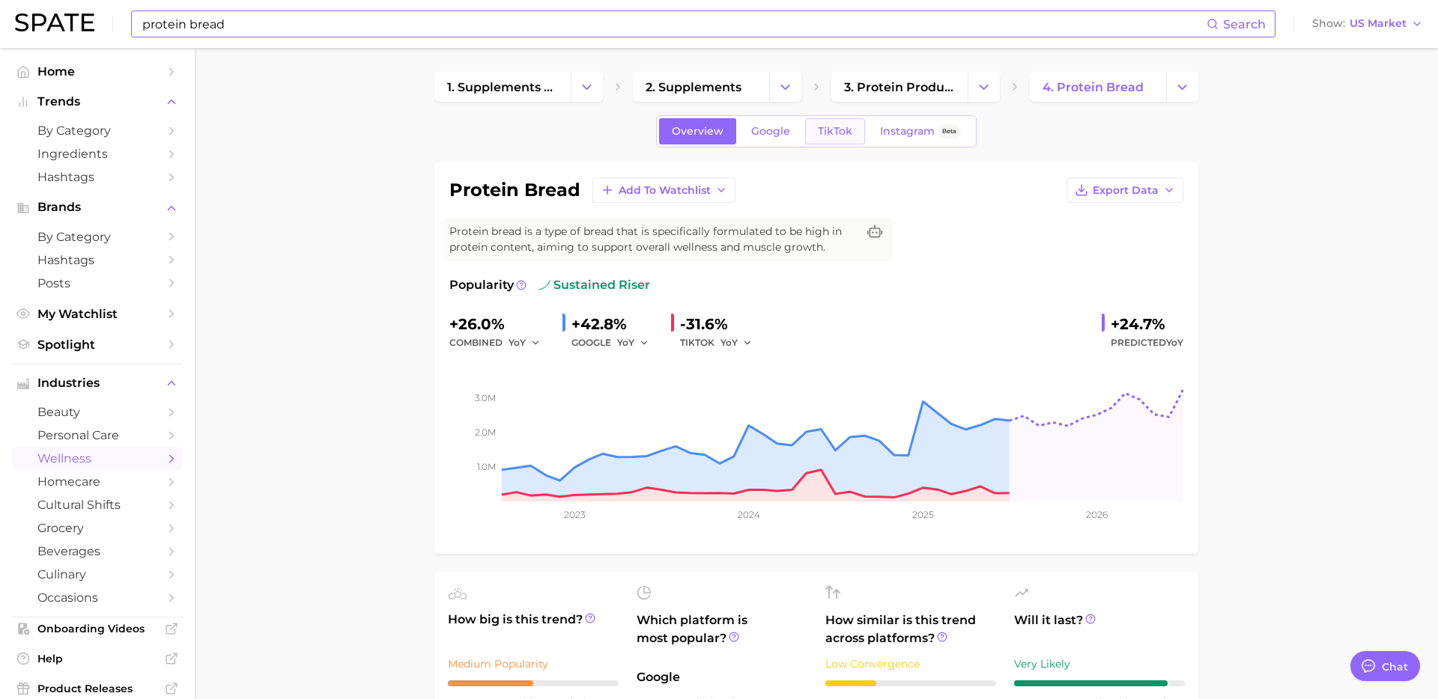
click at [828, 140] on link "TikTok" at bounding box center [835, 131] width 60 height 26
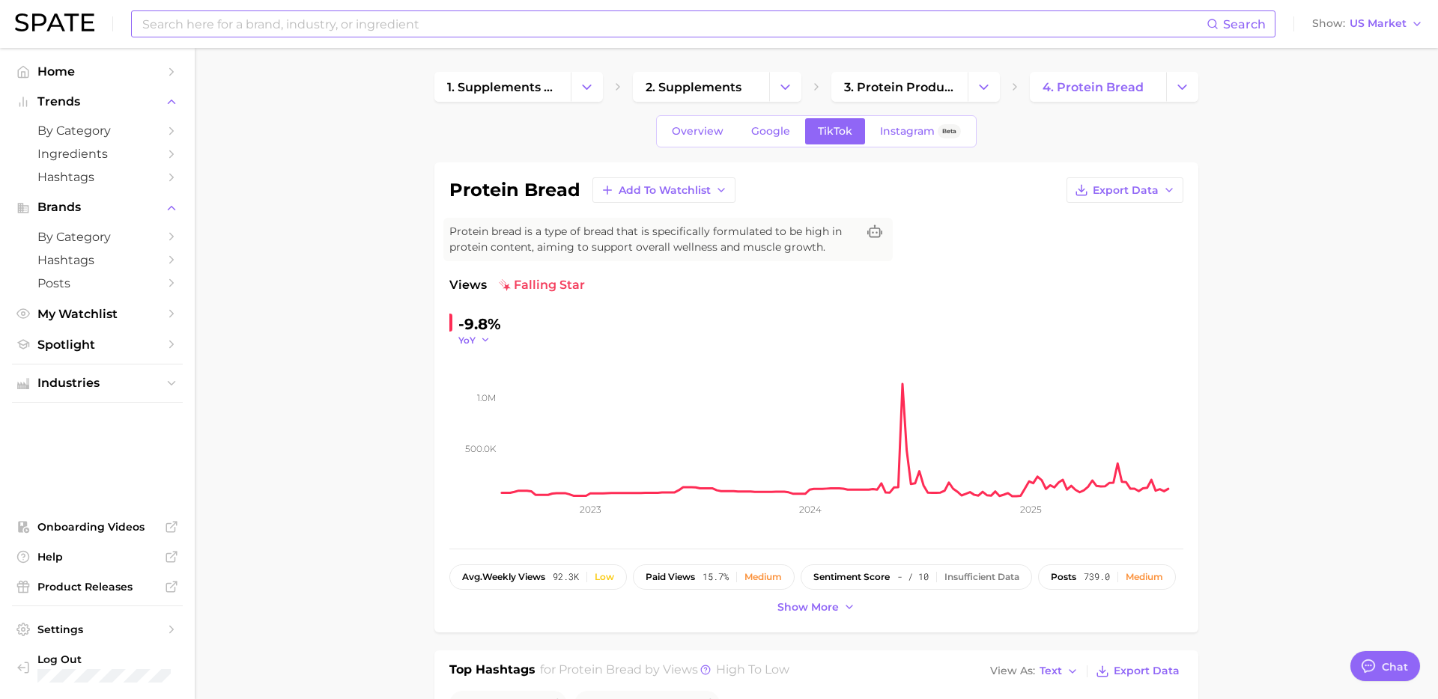
click at [464, 339] on span "YoY" at bounding box center [466, 340] width 17 height 13
click at [490, 445] on span "WoW" at bounding box center [480, 442] width 29 height 13
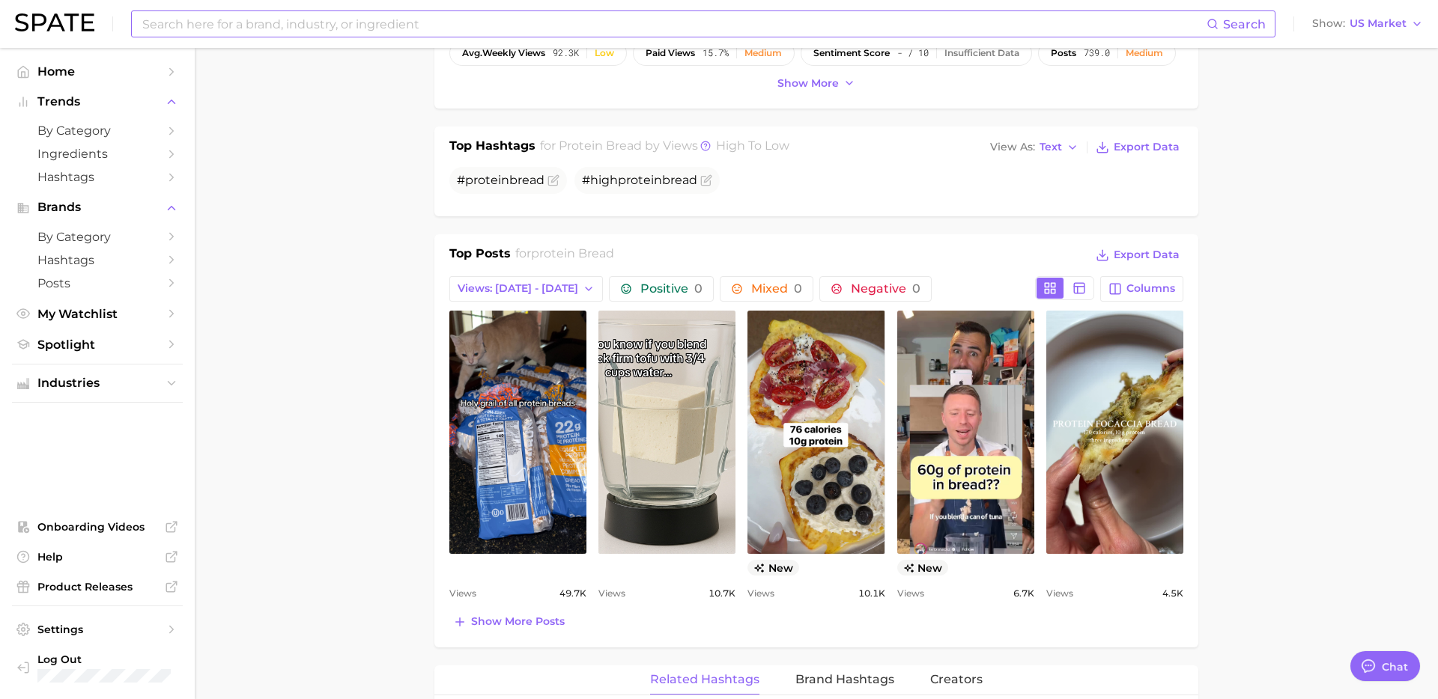
scroll to position [544, 0]
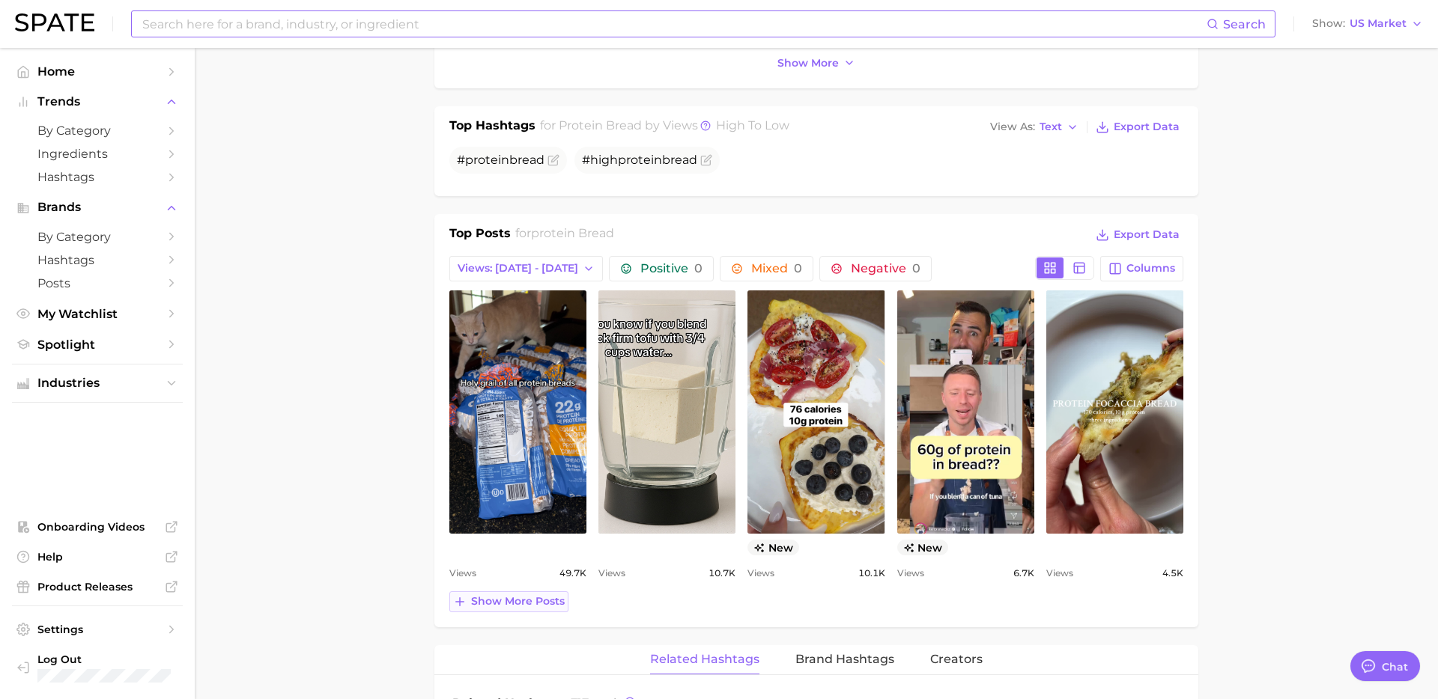
click at [525, 602] on span "Show more posts" at bounding box center [518, 601] width 94 height 13
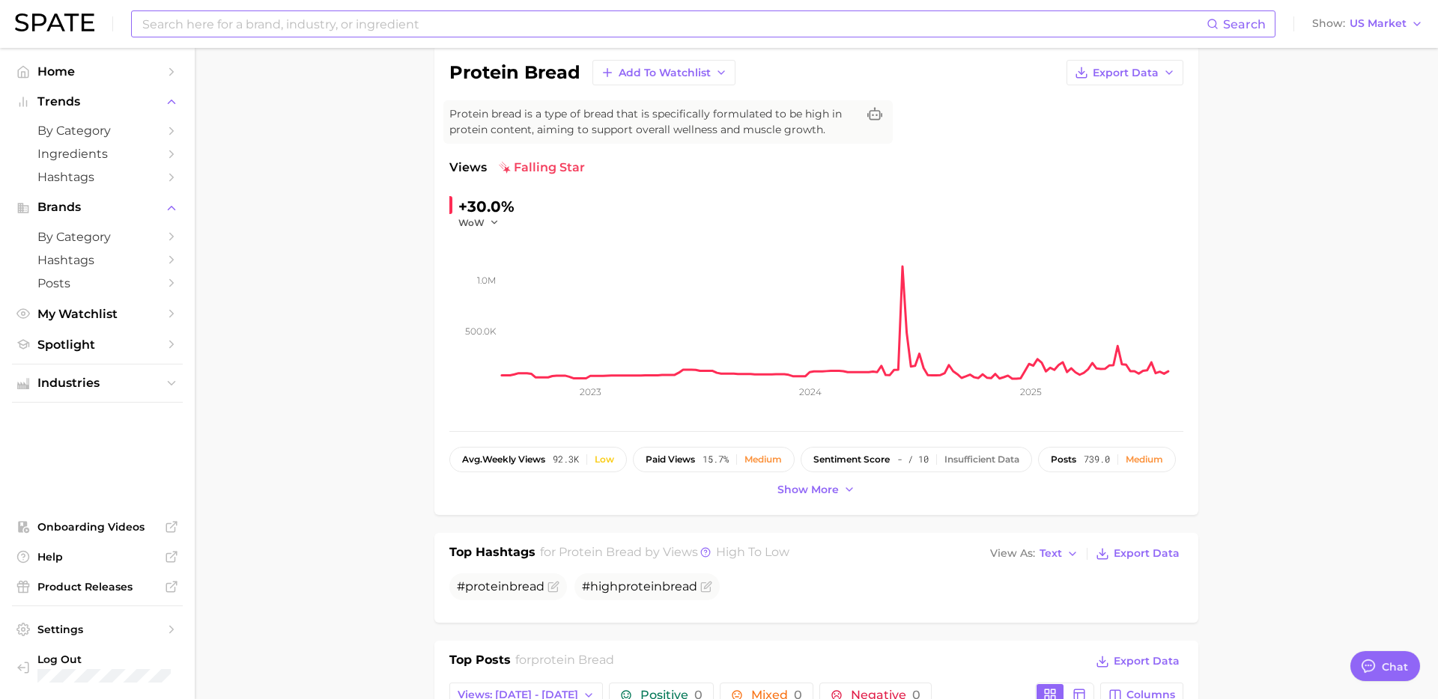
scroll to position [0, 0]
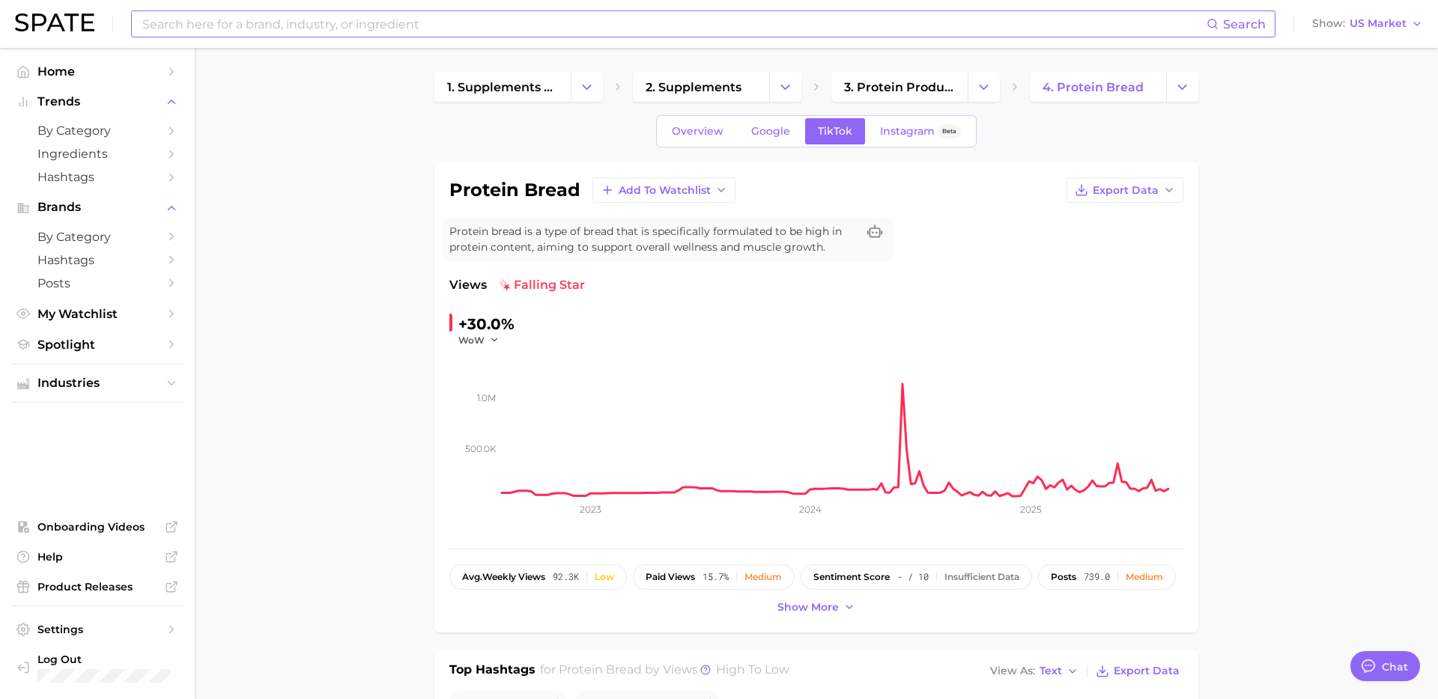
click at [353, 29] on input at bounding box center [673, 23] width 1065 height 25
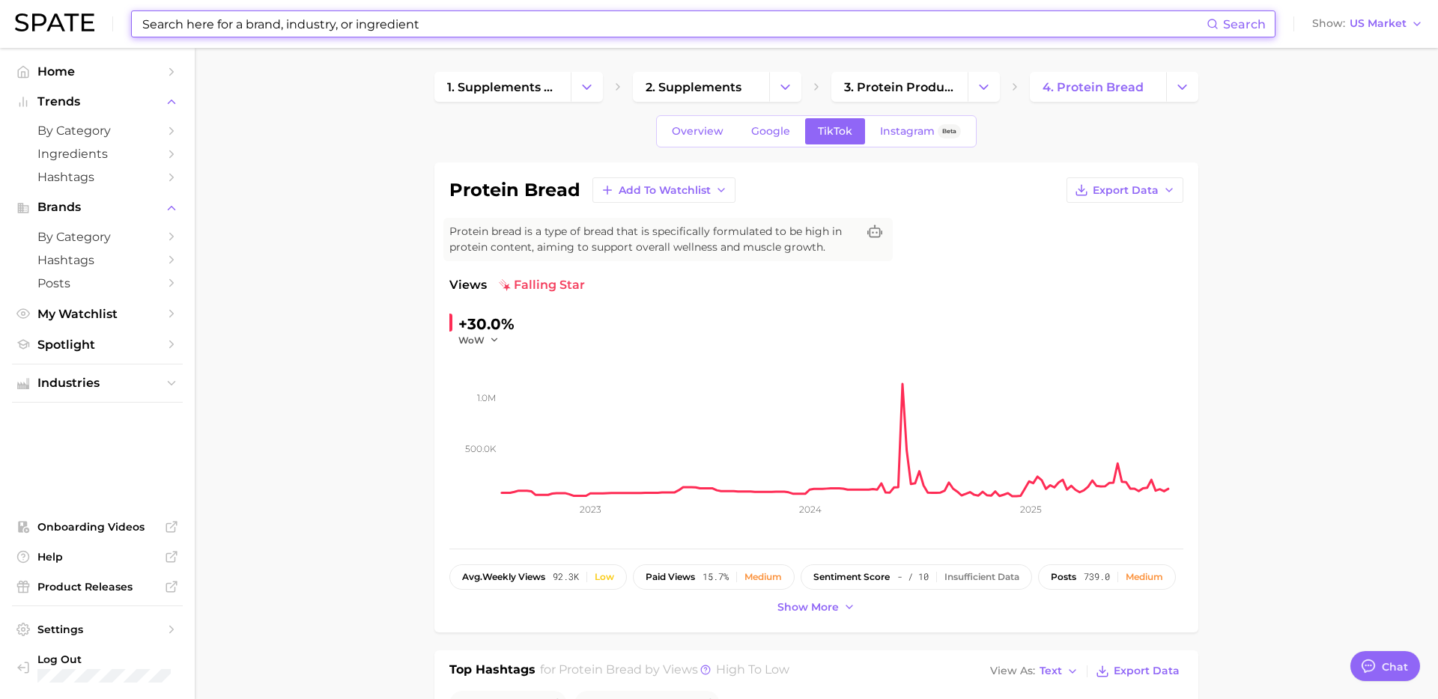
paste input "satiety"
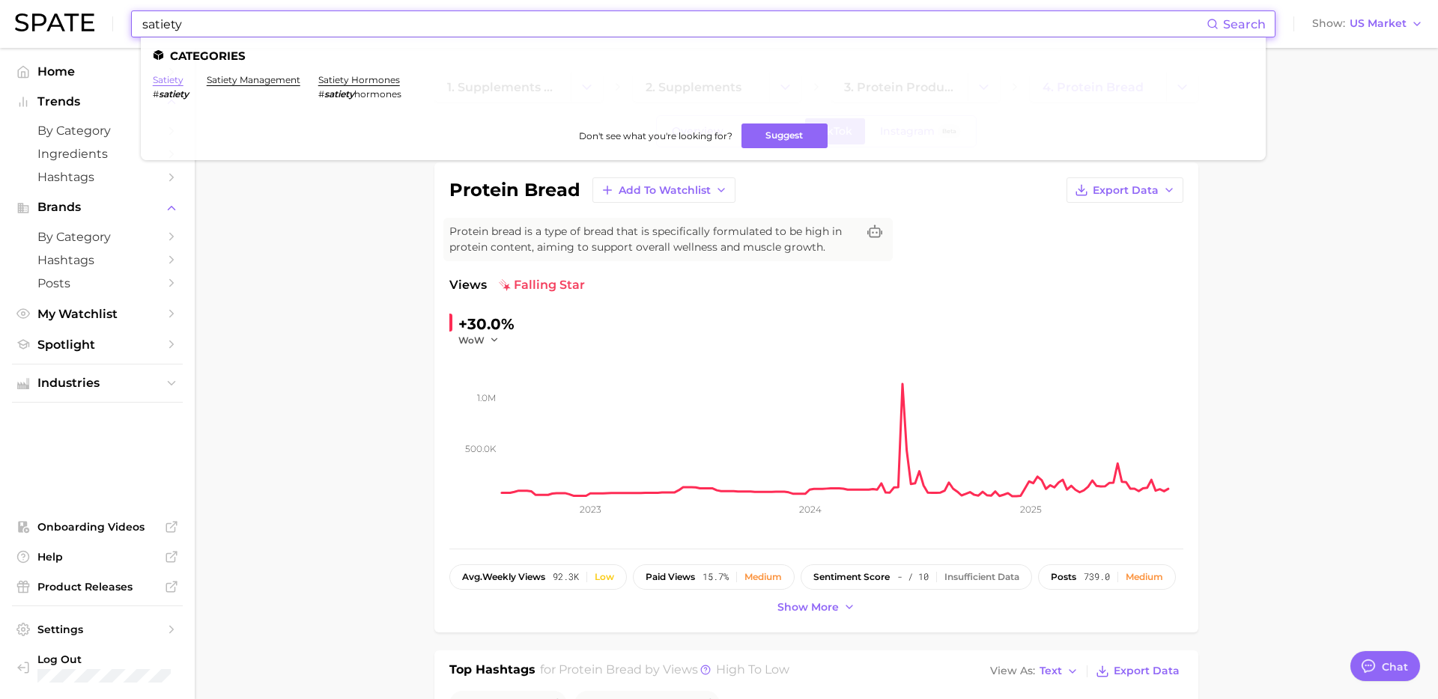
type input "satiety"
click at [174, 79] on link "satiety" at bounding box center [168, 79] width 31 height 11
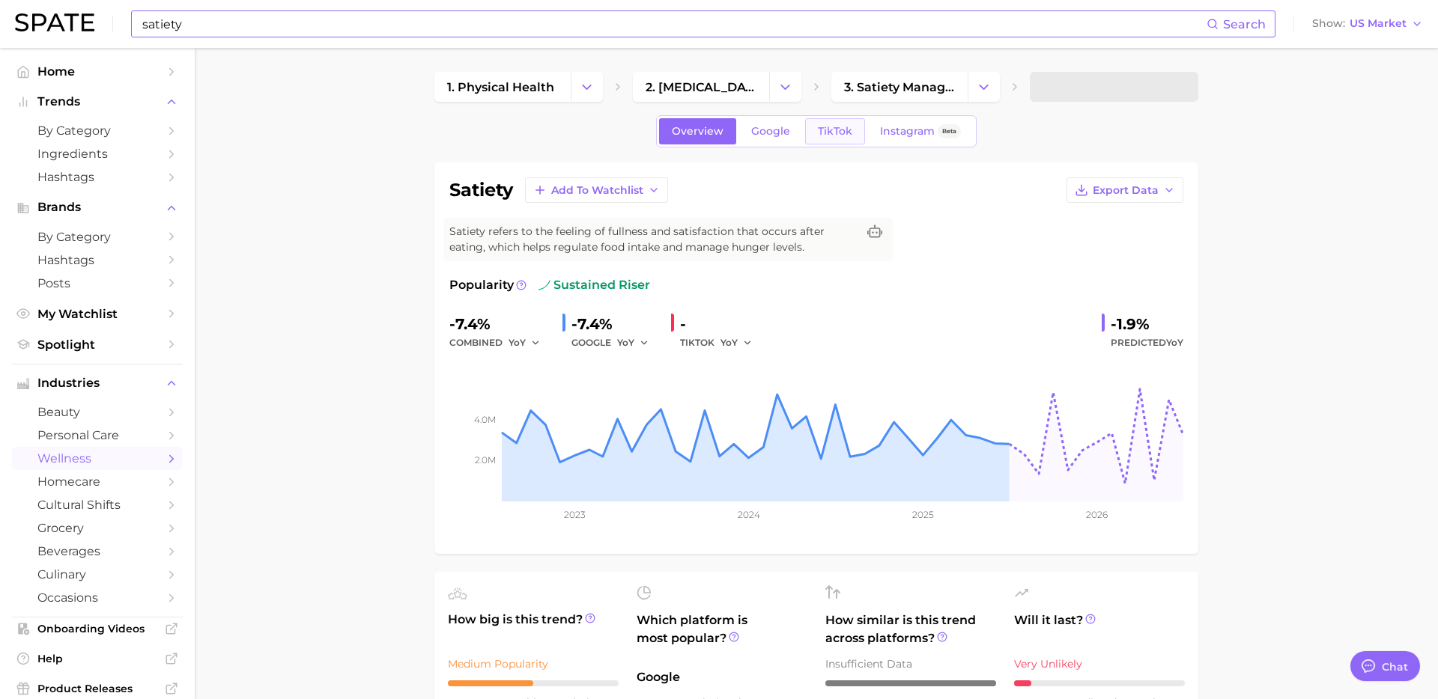
click at [831, 131] on span "TikTok" at bounding box center [835, 131] width 34 height 13
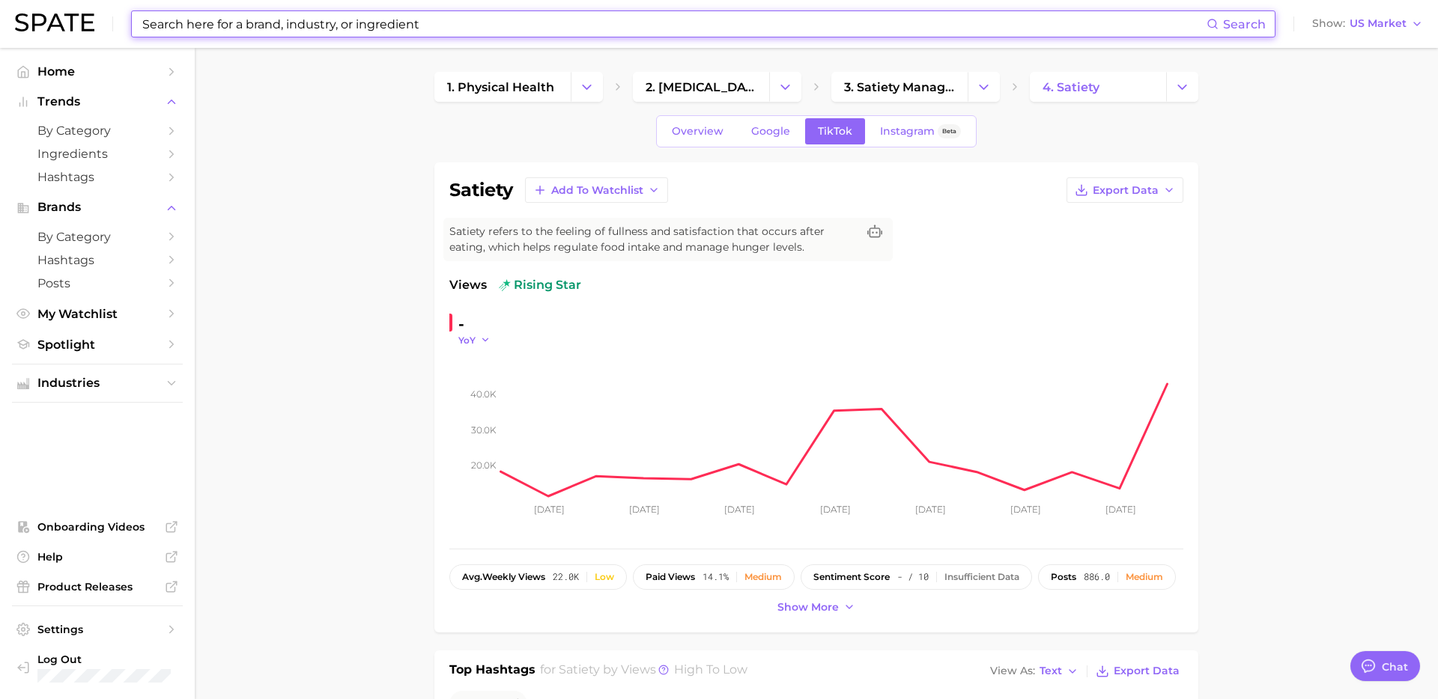
click at [482, 343] on icon "button" at bounding box center [485, 340] width 10 height 10
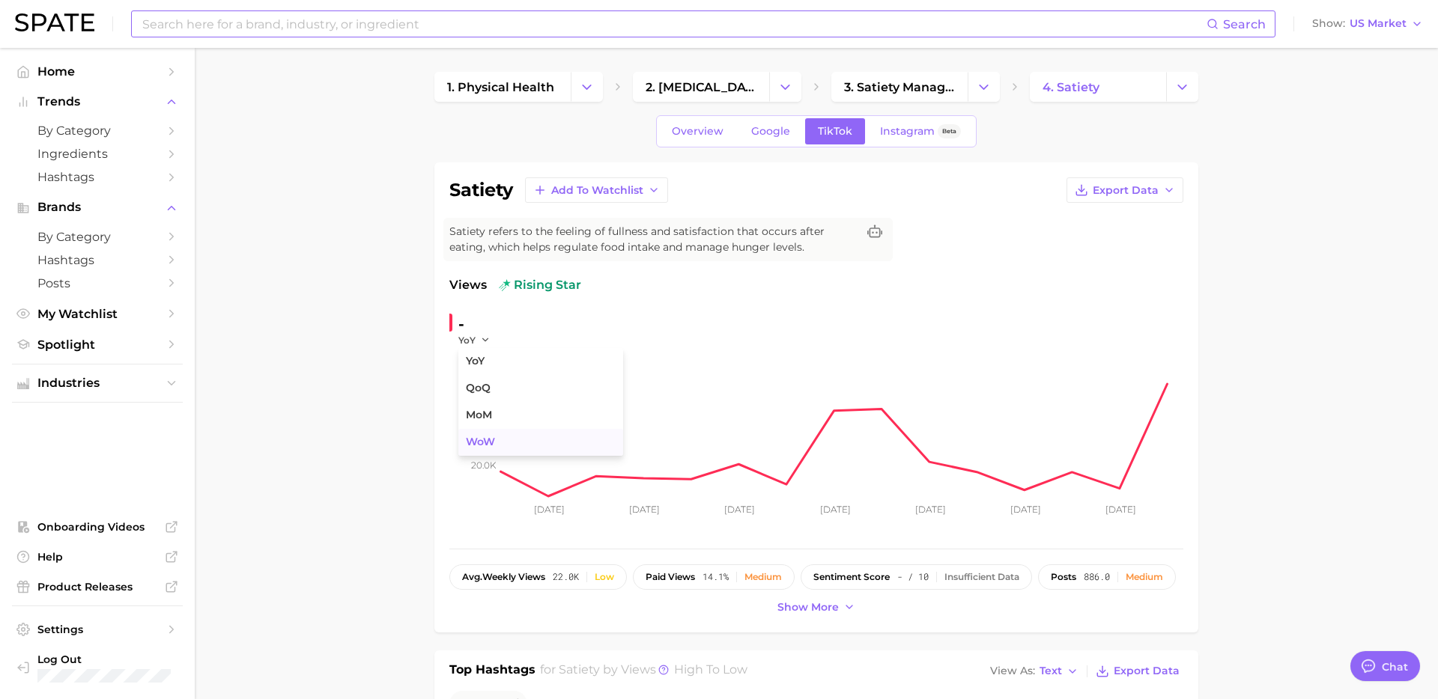
click at [500, 439] on button "WoW" at bounding box center [540, 442] width 165 height 27
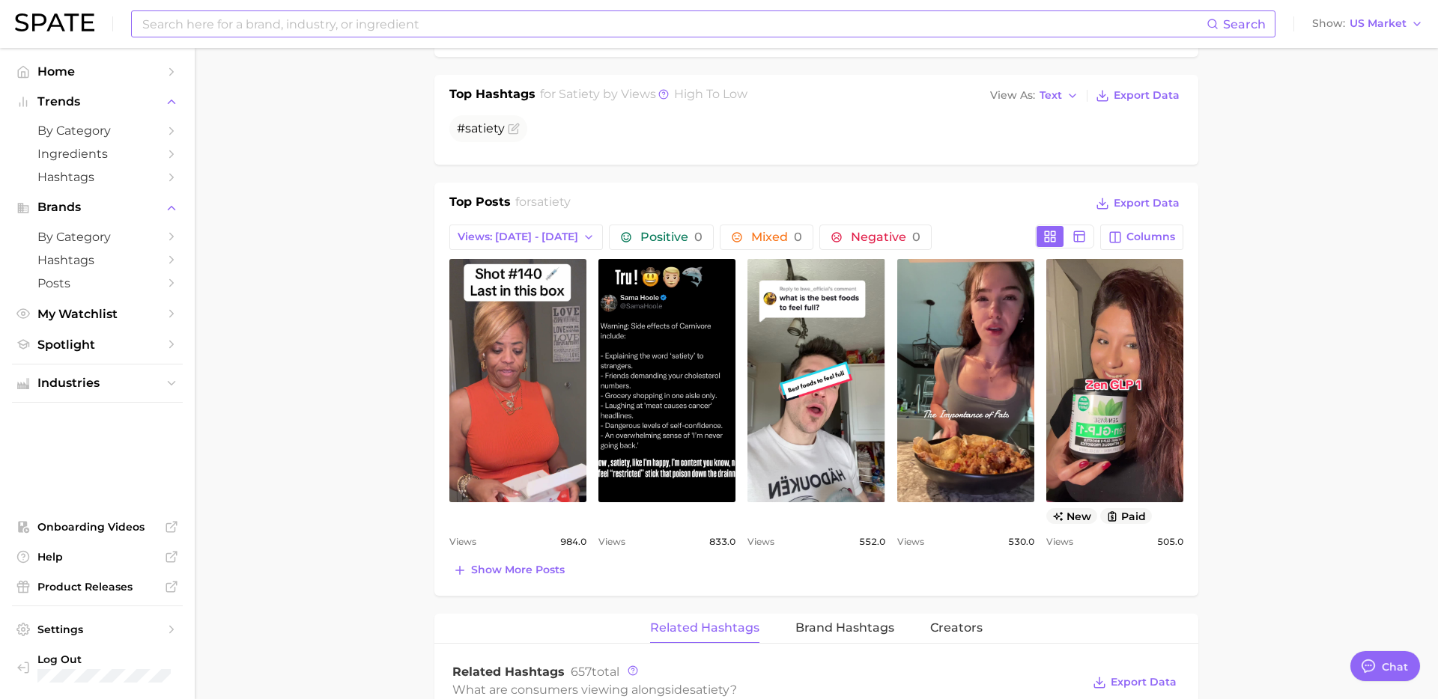
scroll to position [581, 0]
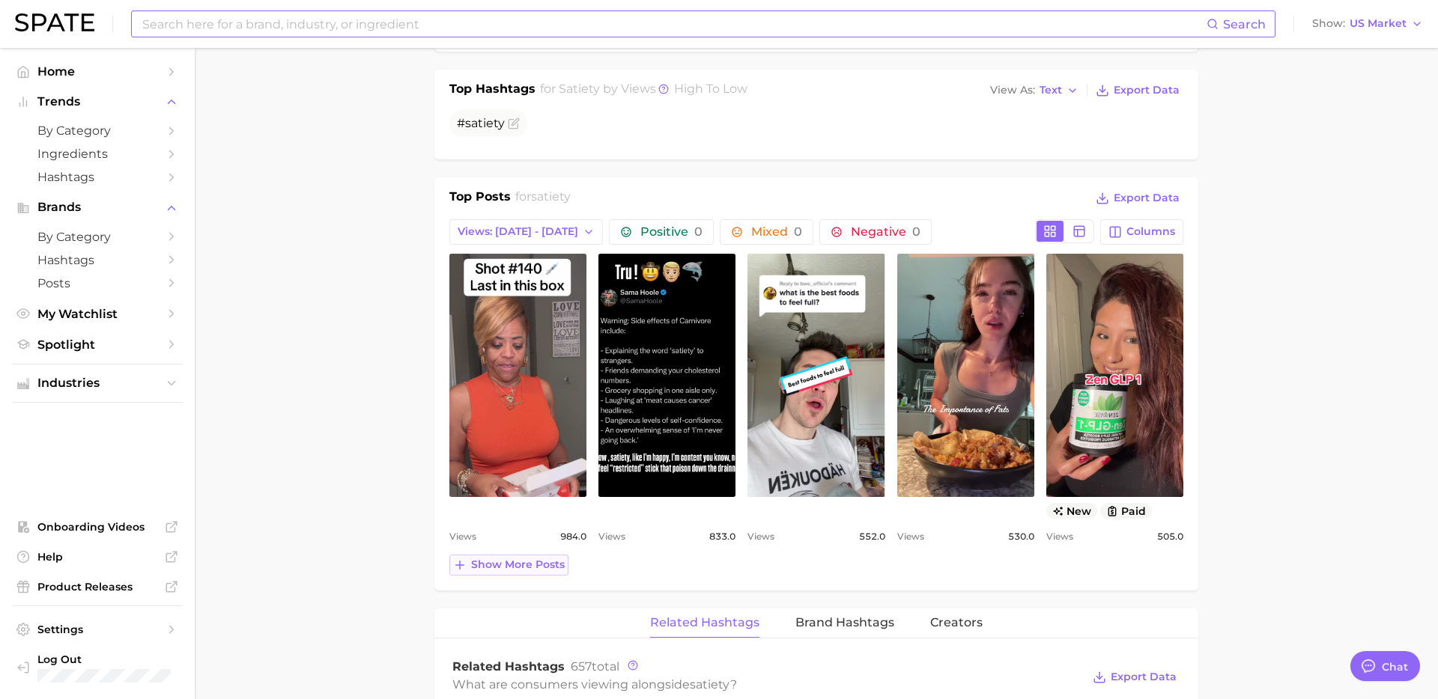
click at [526, 568] on span "Show more posts" at bounding box center [518, 565] width 94 height 13
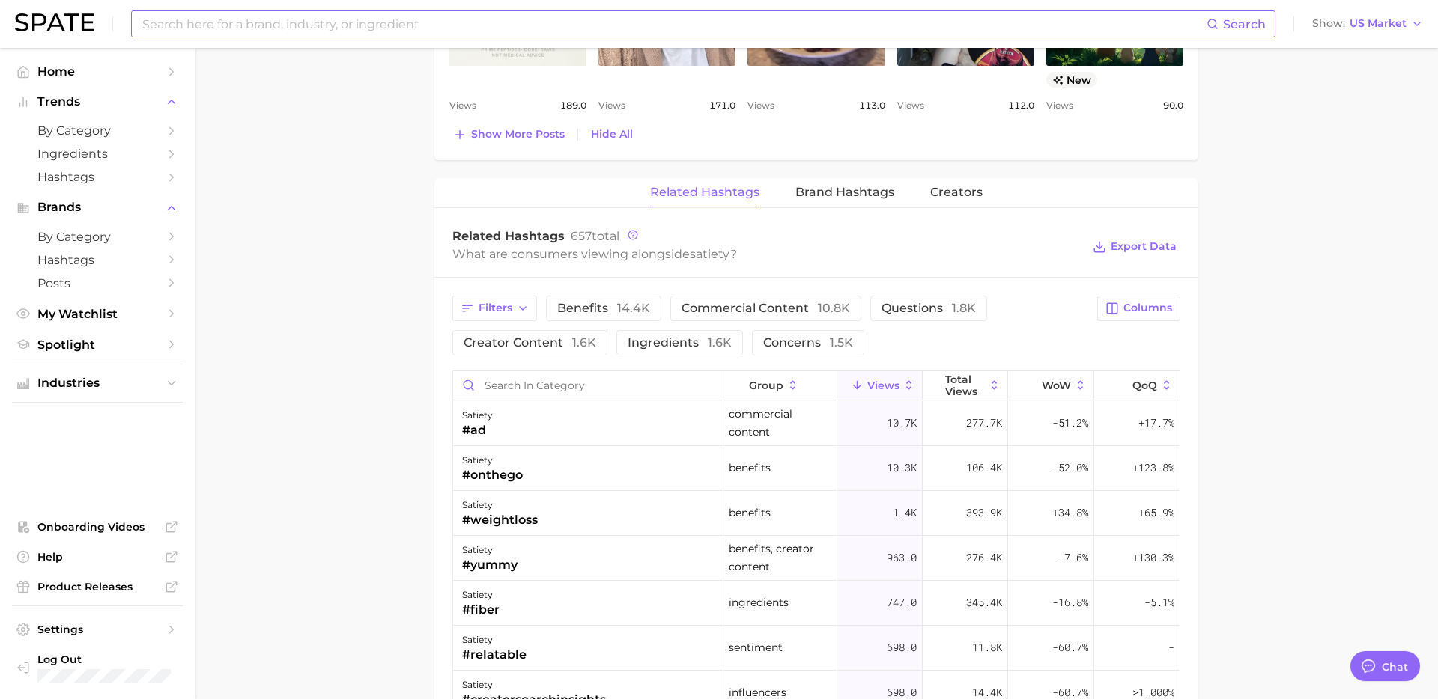
scroll to position [1356, 0]
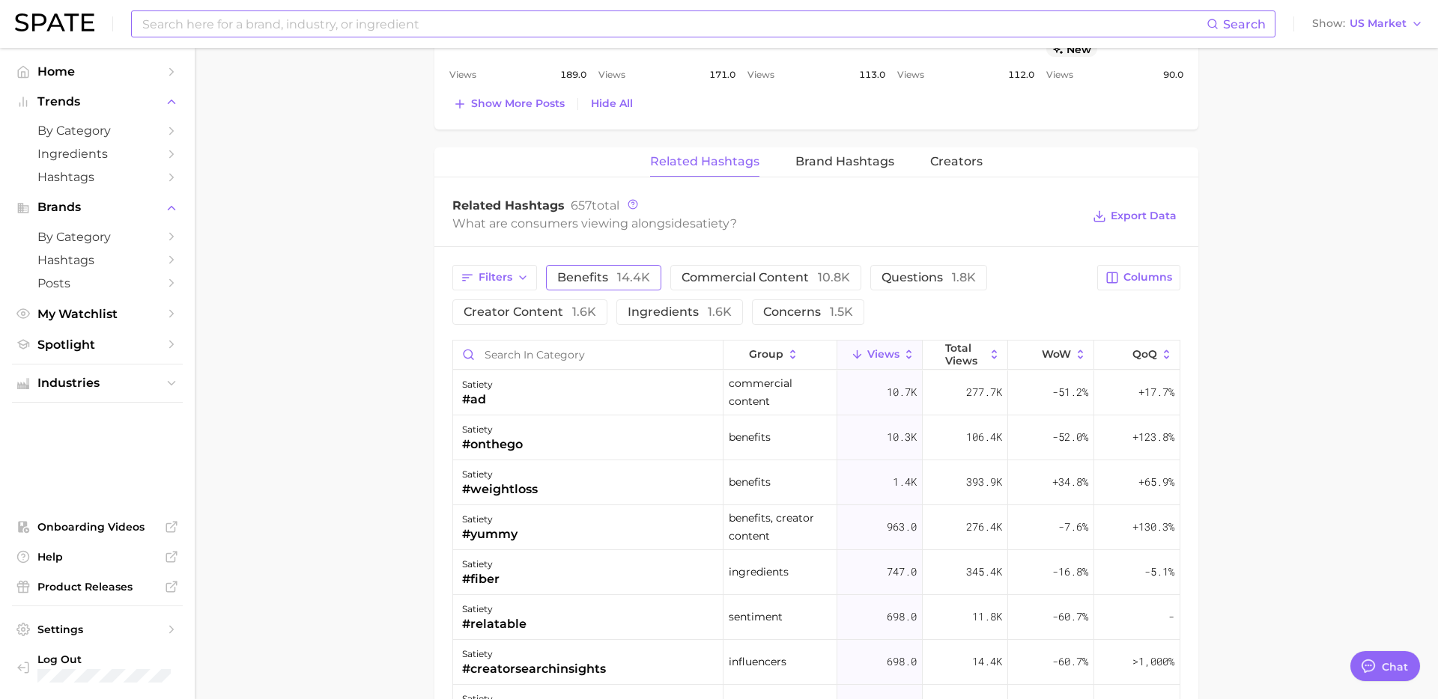
click at [612, 281] on span "benefits 14.4k" at bounding box center [603, 278] width 93 height 12
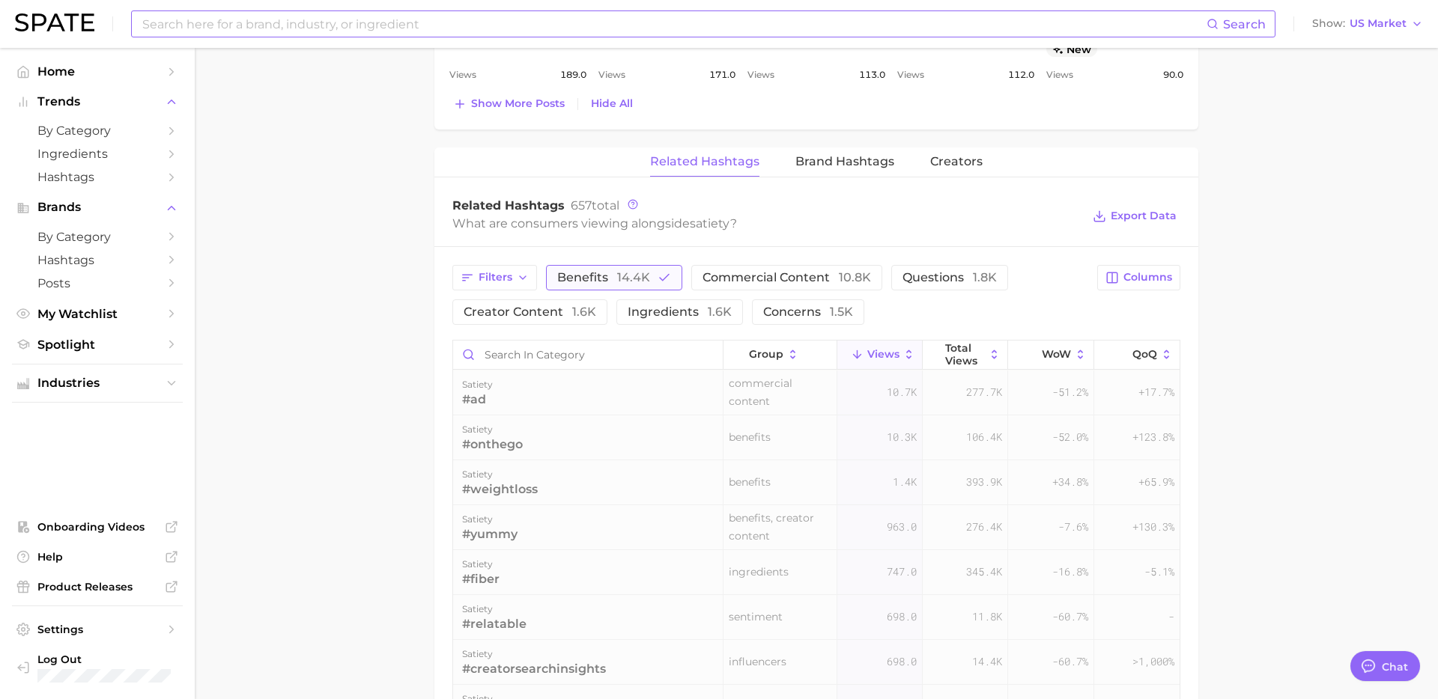
click at [612, 281] on span "benefits 14.4k" at bounding box center [603, 278] width 93 height 12
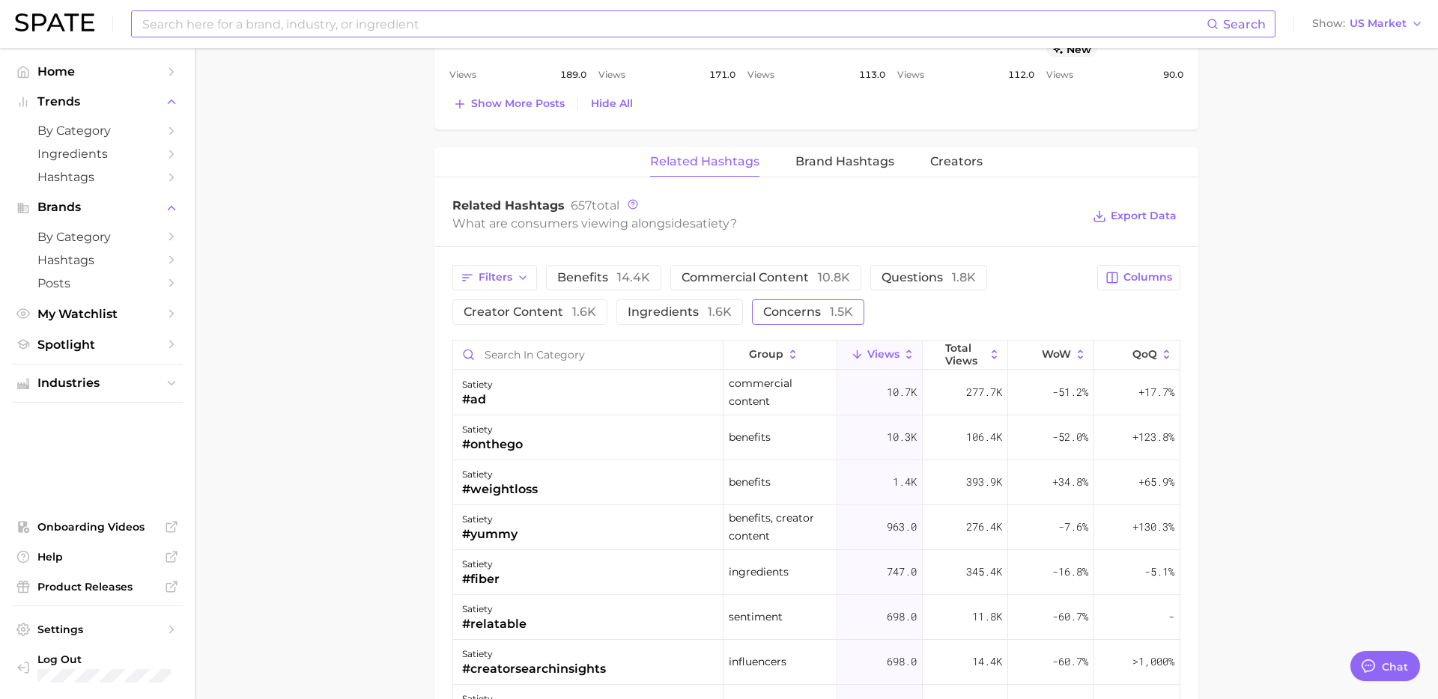
click at [782, 311] on span "concerns 1.5k" at bounding box center [808, 312] width 90 height 12
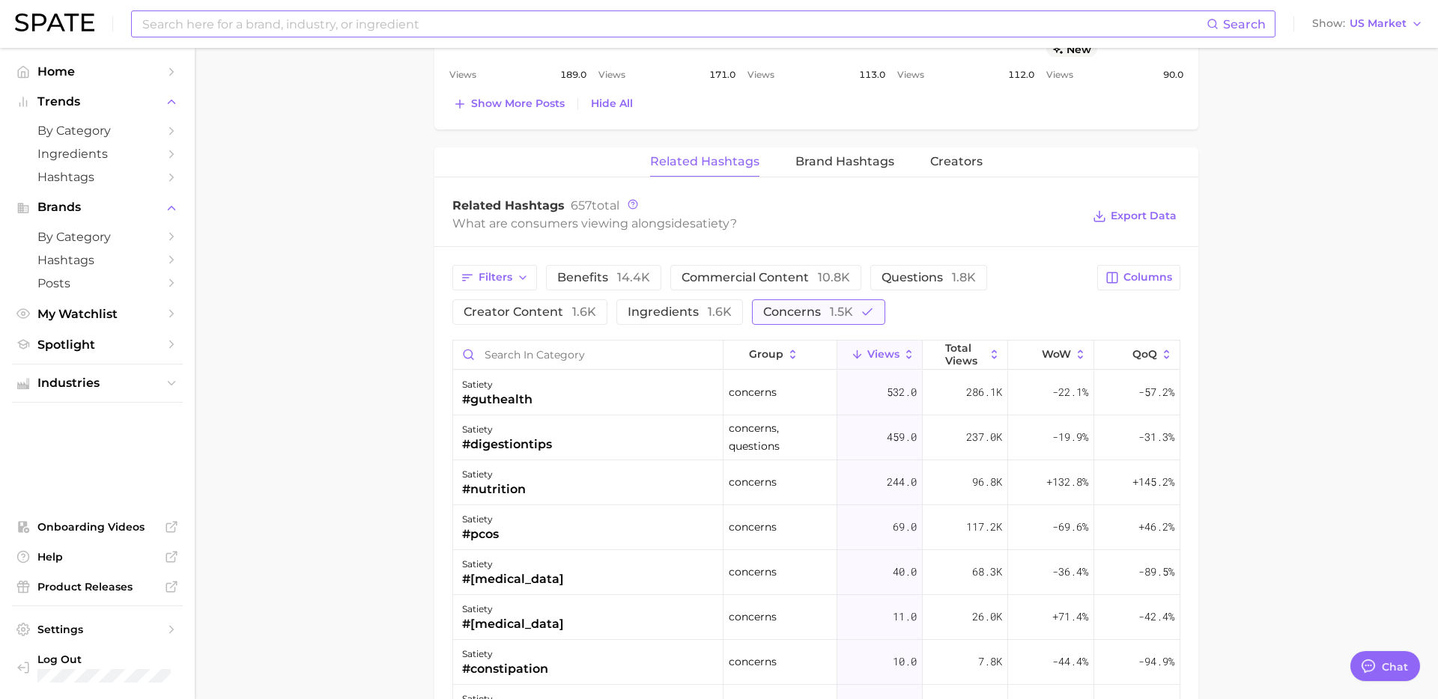
click at [782, 311] on span "concerns 1.5k" at bounding box center [808, 312] width 90 height 12
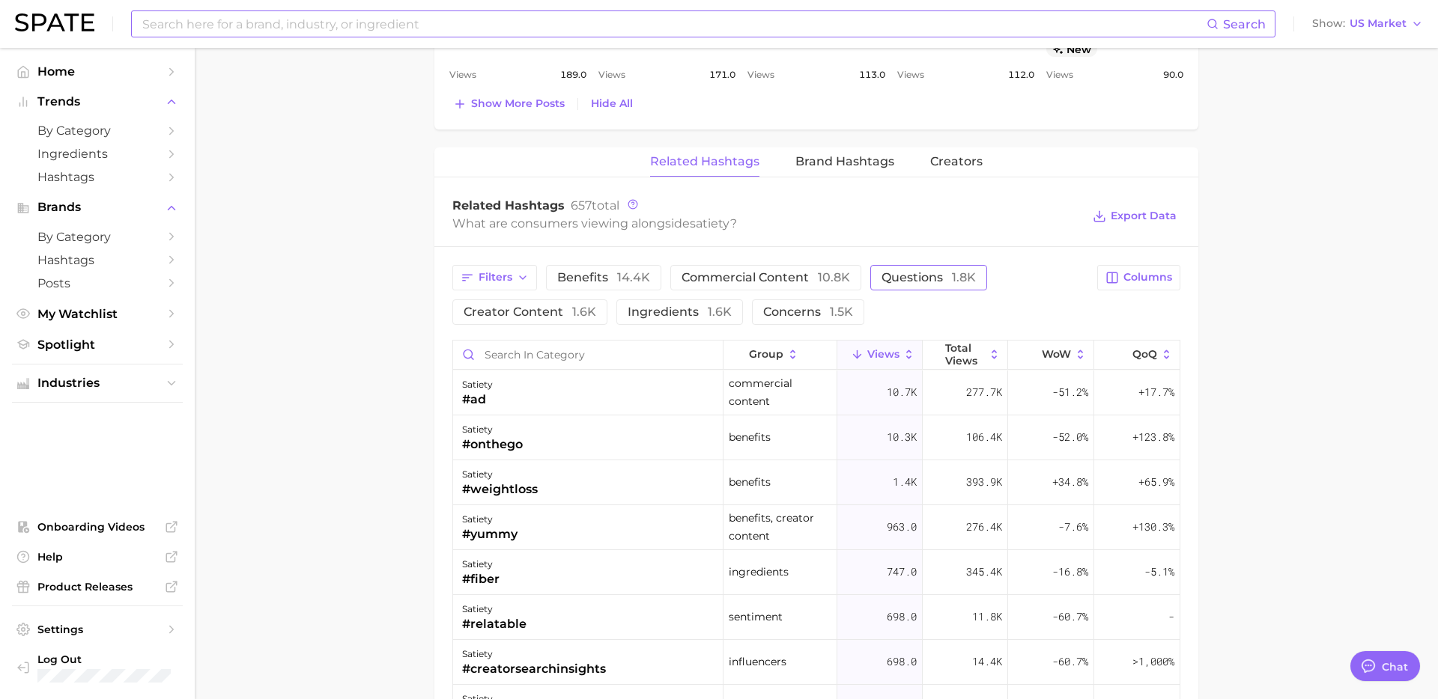
click at [907, 283] on span "questions 1.8k" at bounding box center [928, 278] width 94 height 12
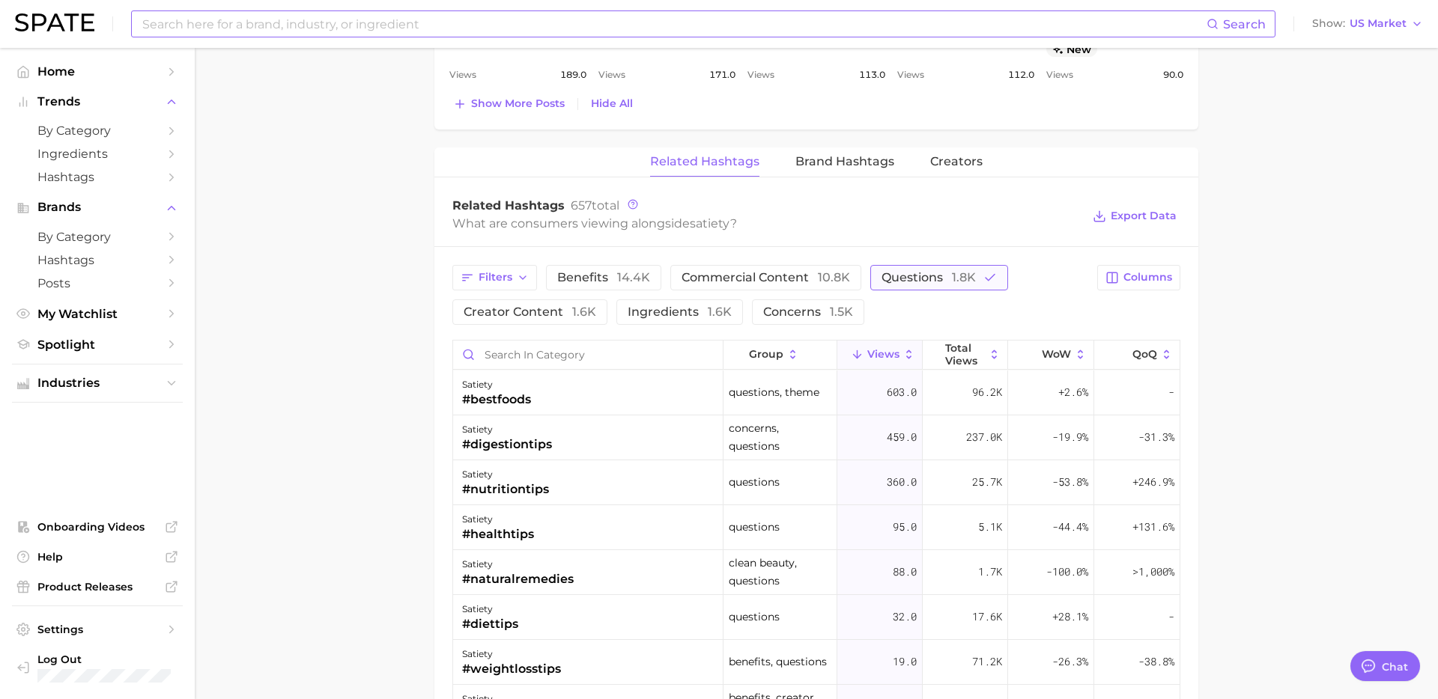
click at [915, 277] on span "questions 1.8k" at bounding box center [928, 278] width 94 height 12
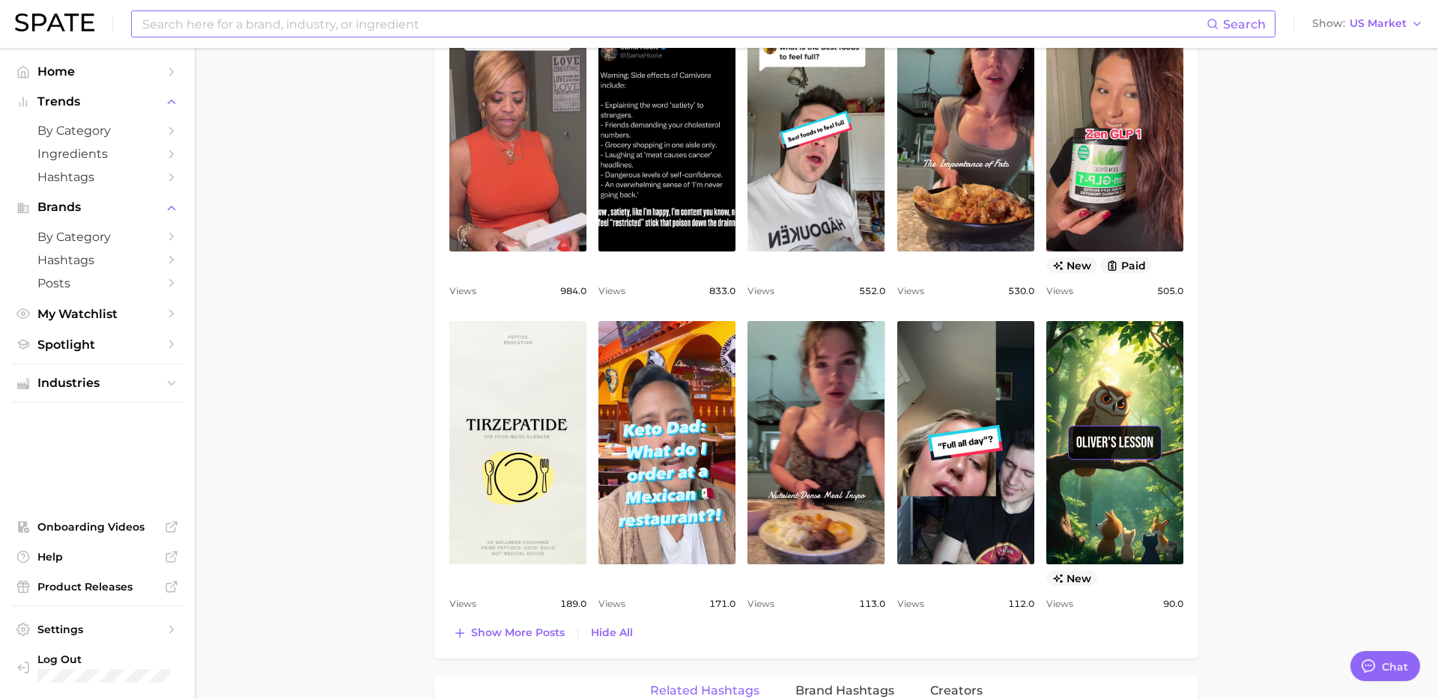
scroll to position [830, 0]
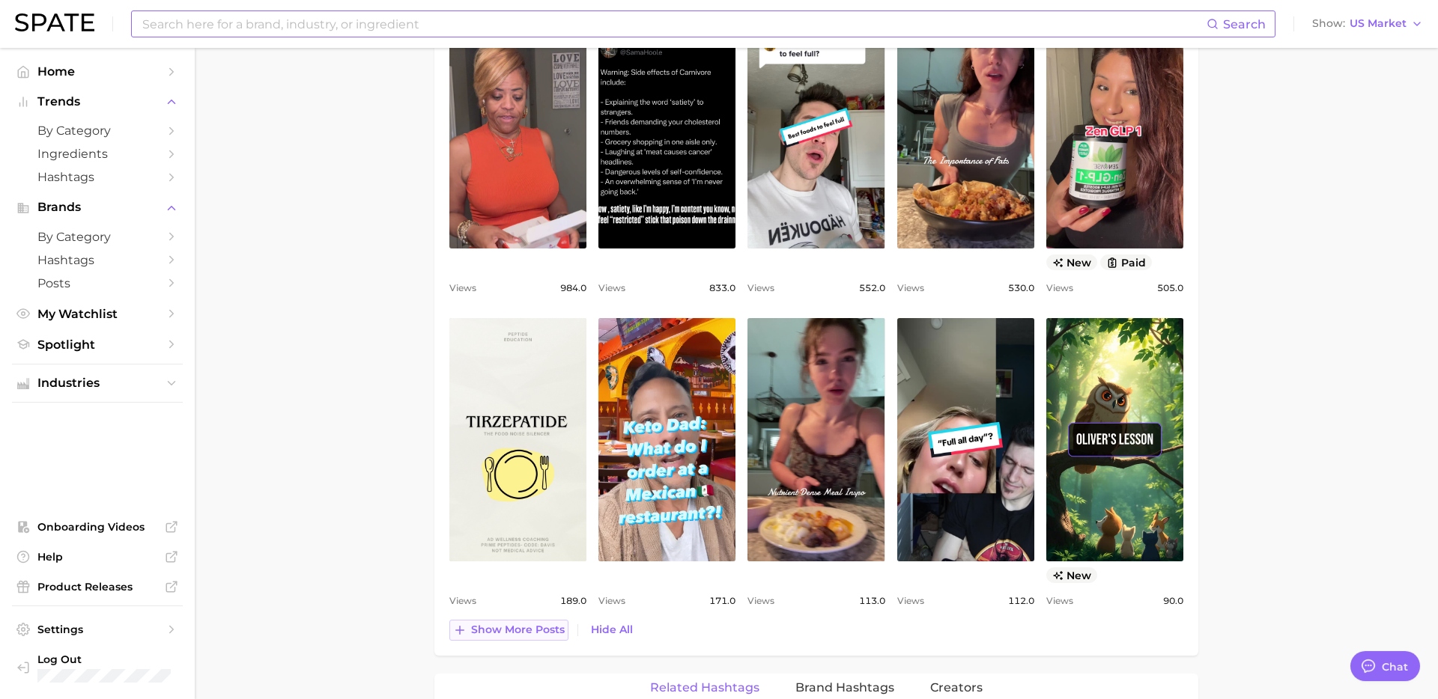
click at [509, 635] on span "Show more posts" at bounding box center [518, 630] width 94 height 13
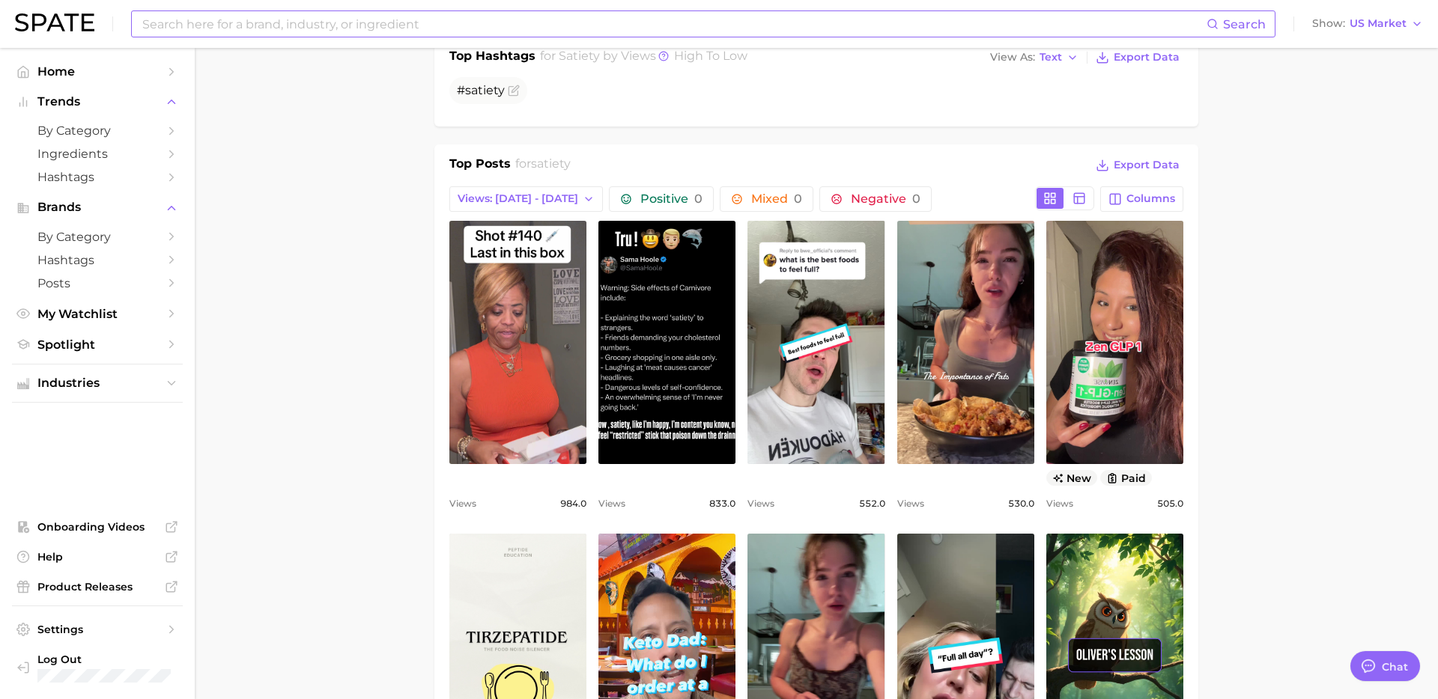
scroll to position [0, 0]
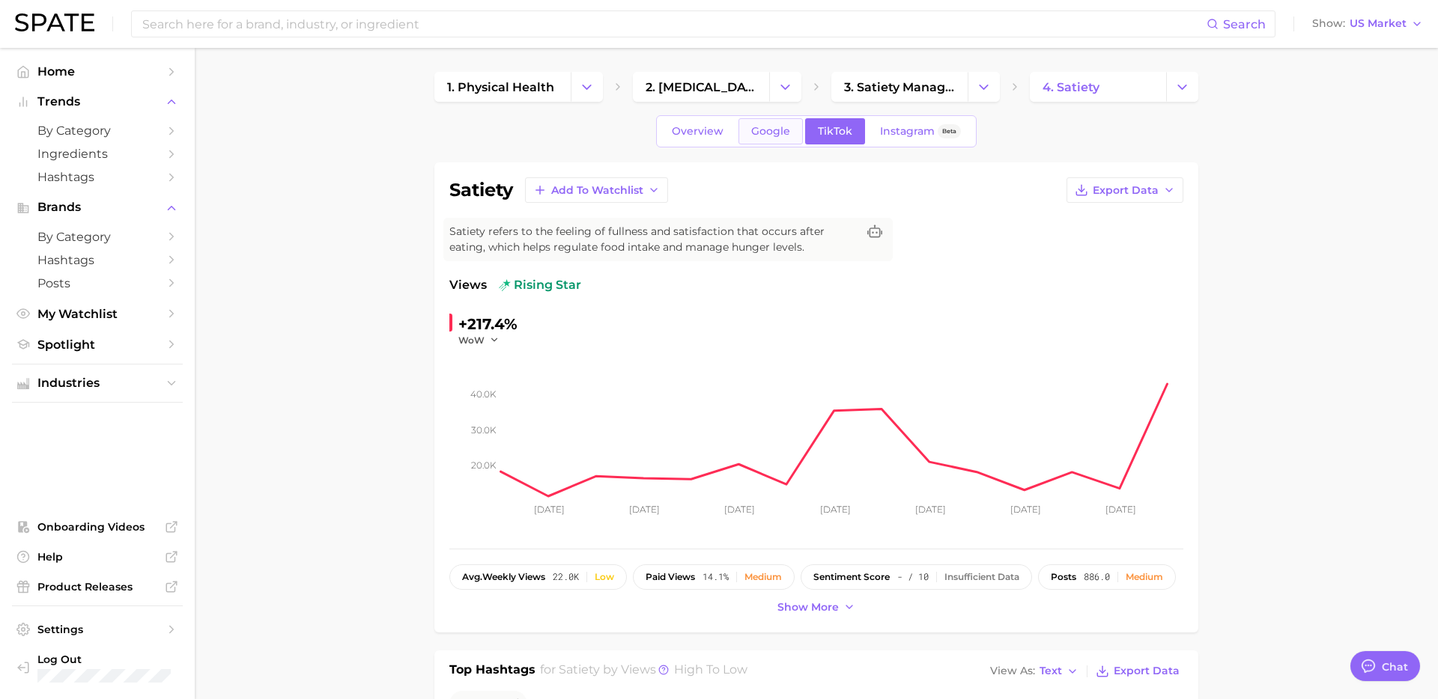
click at [781, 142] on link "Google" at bounding box center [770, 131] width 64 height 26
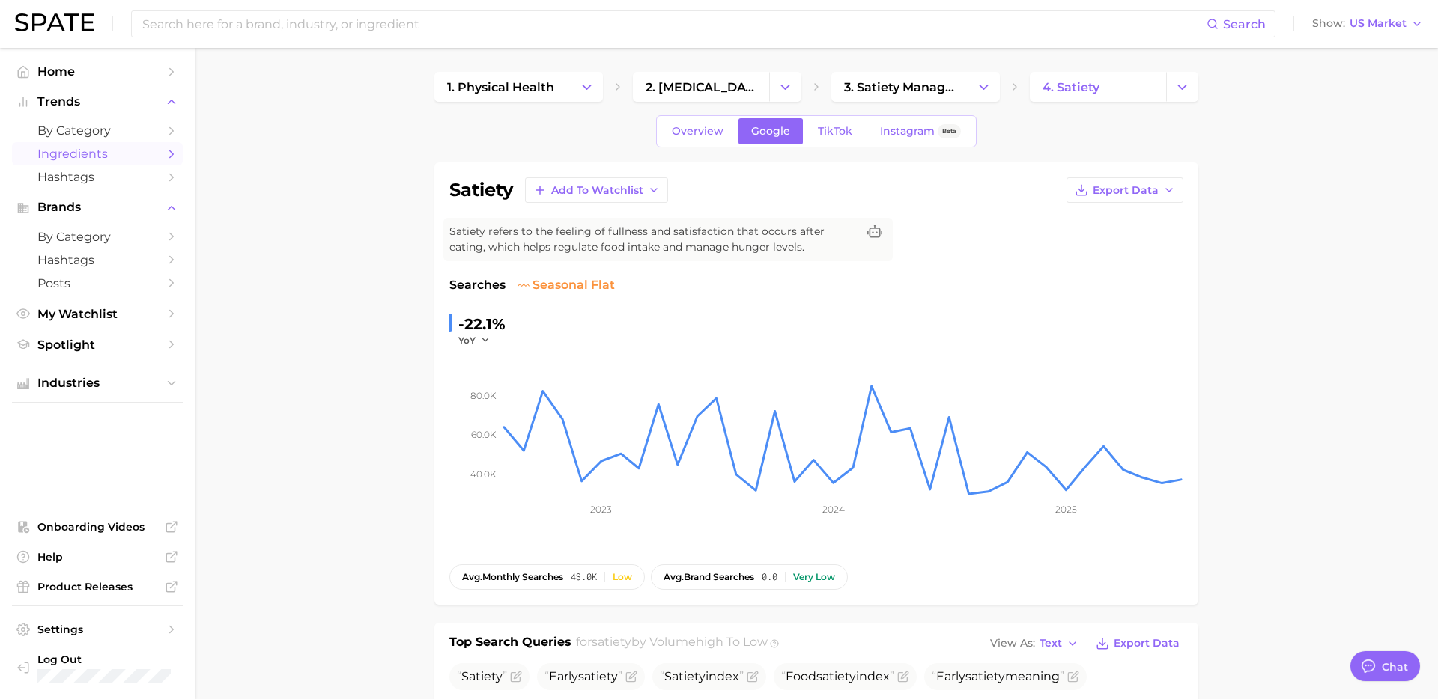
click at [76, 142] on link "Ingredients" at bounding box center [97, 153] width 171 height 23
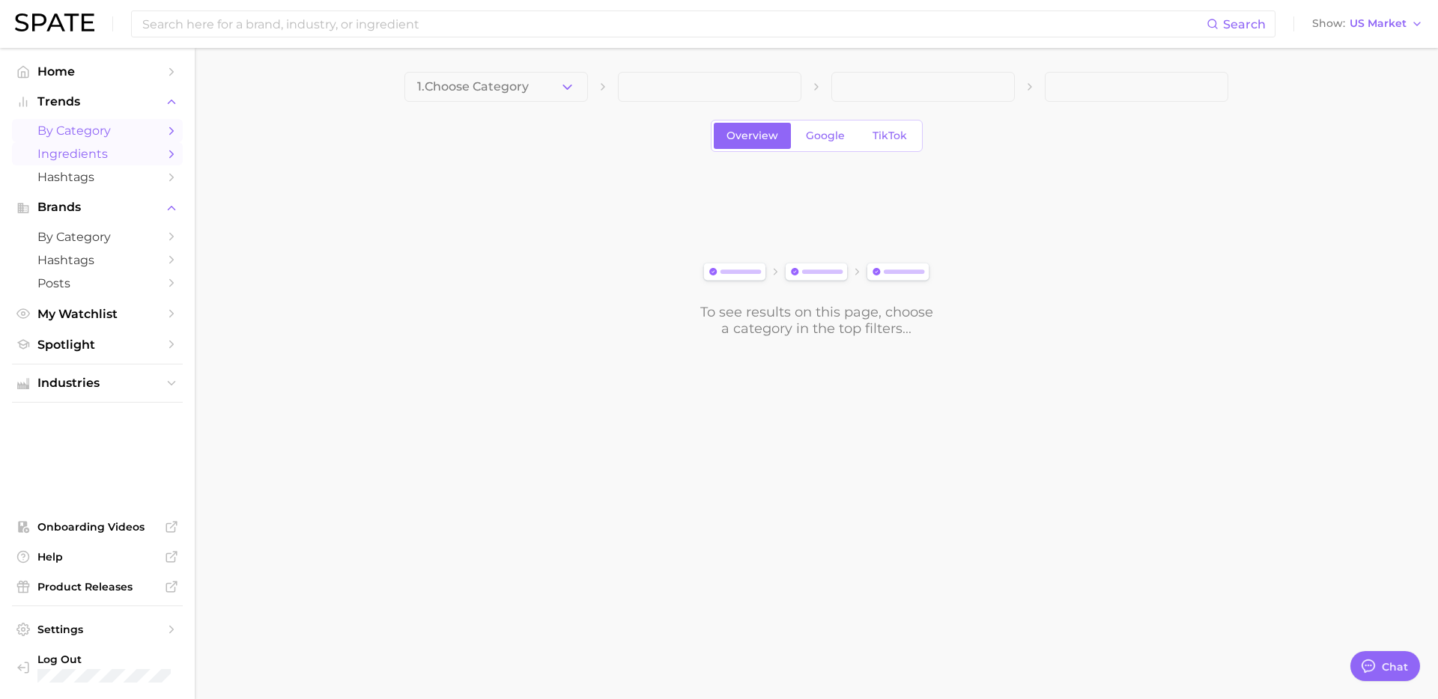
click at [82, 131] on span "by Category" at bounding box center [97, 131] width 120 height 14
click at [571, 85] on icon "button" at bounding box center [567, 87] width 16 height 16
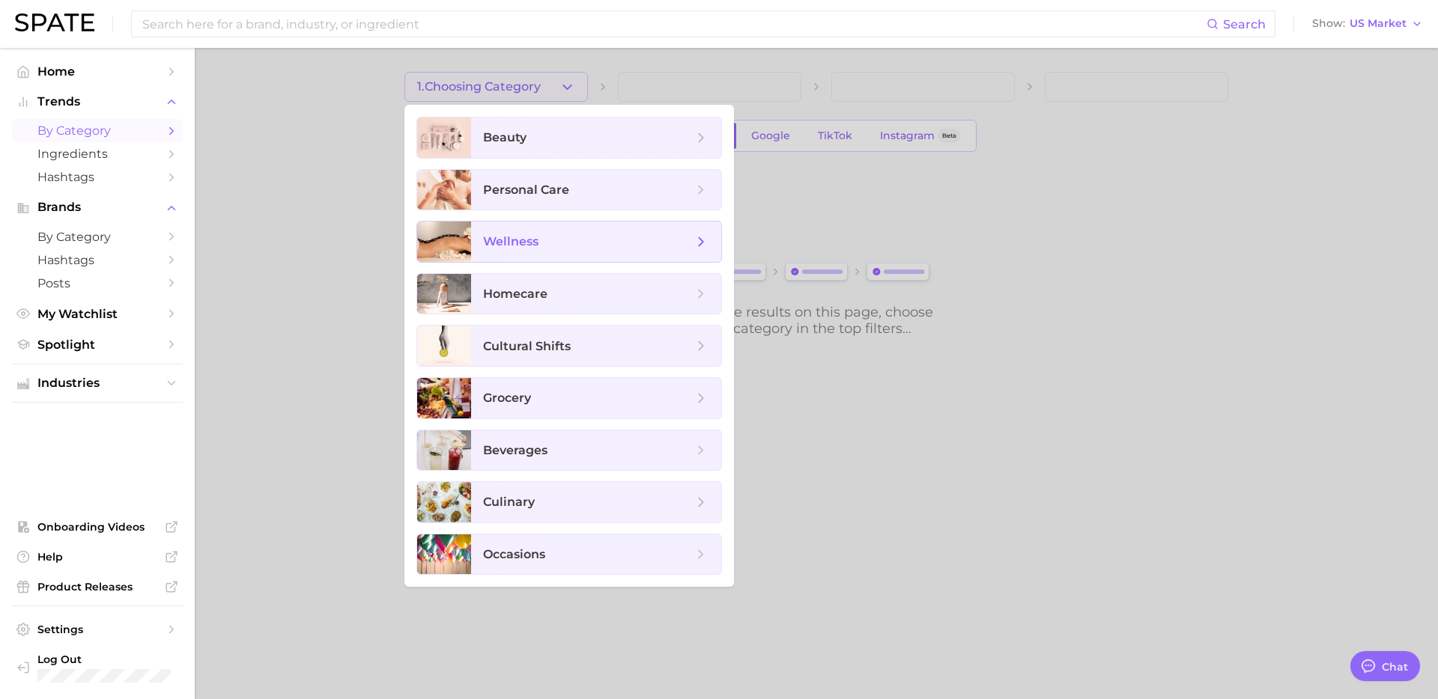
click at [572, 262] on div "wellness" at bounding box center [568, 242] width 305 height 42
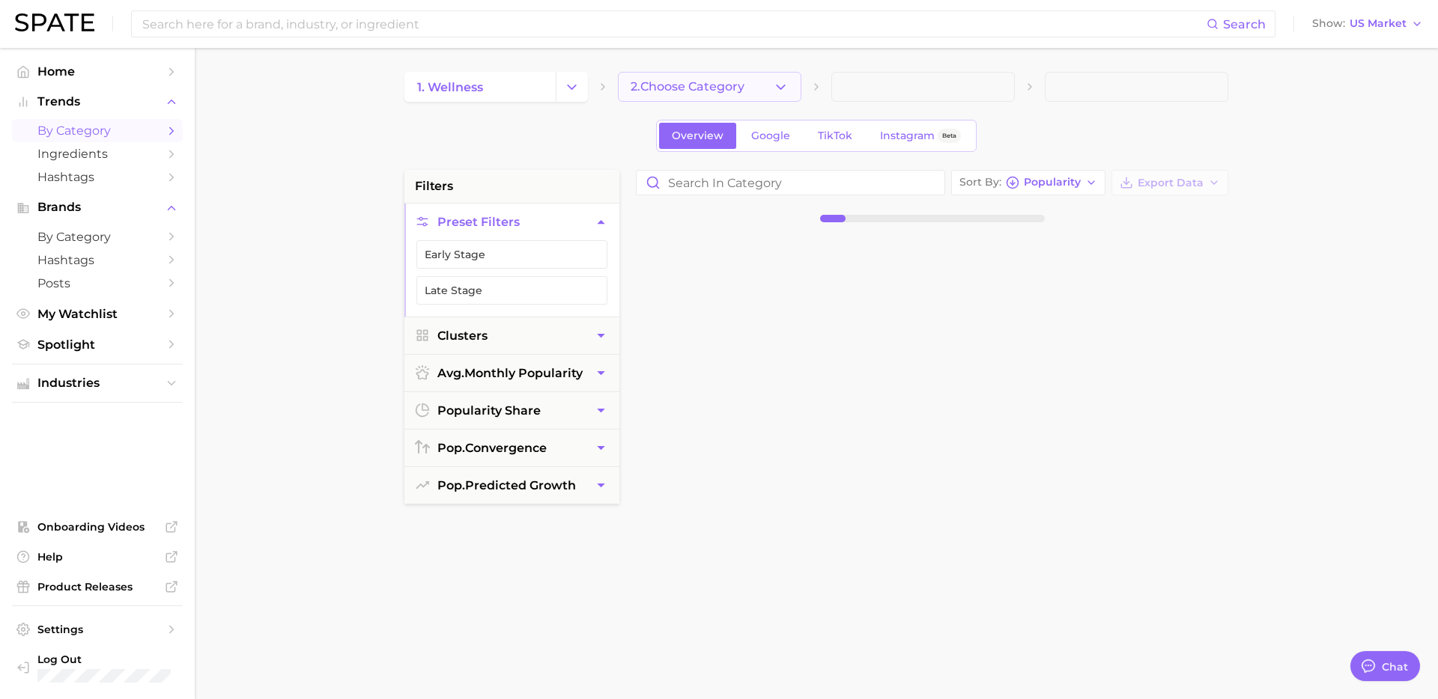
click at [738, 81] on span "2. Choose Category" at bounding box center [687, 86] width 114 height 13
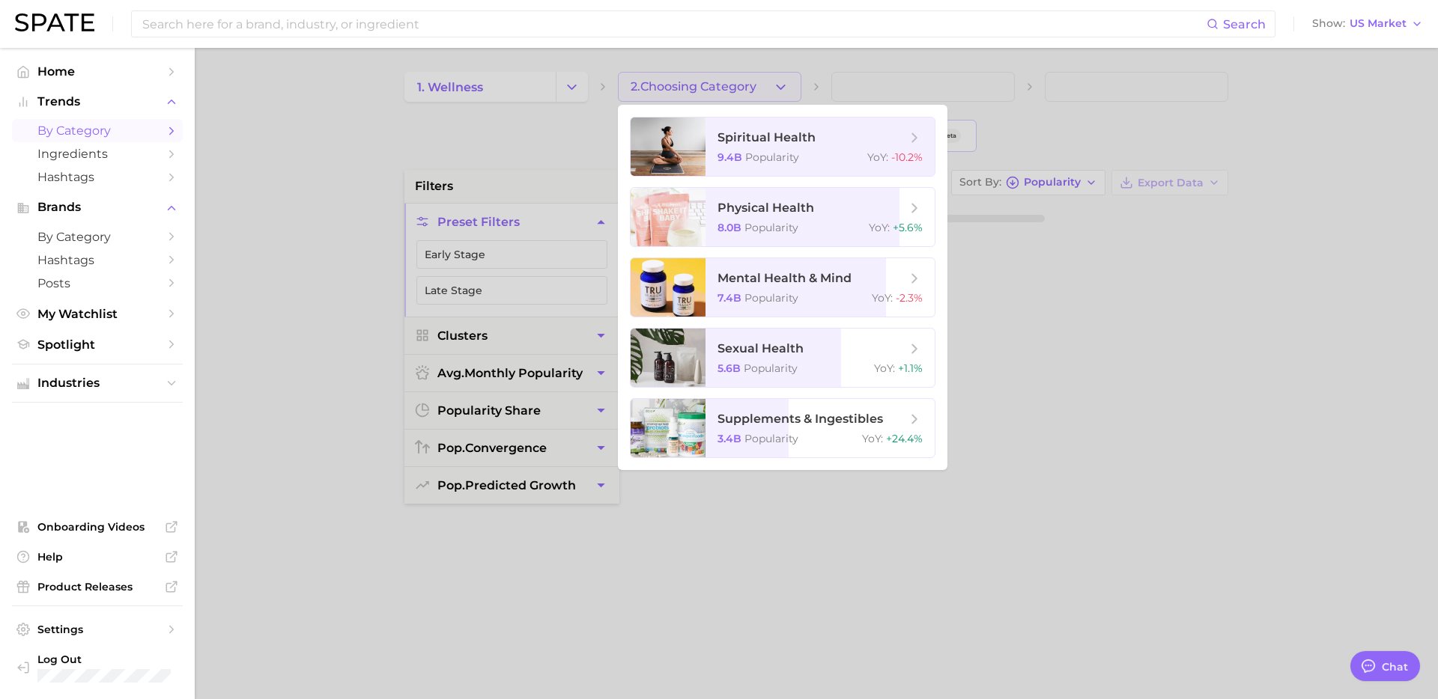
click at [1020, 299] on div at bounding box center [719, 349] width 1438 height 699
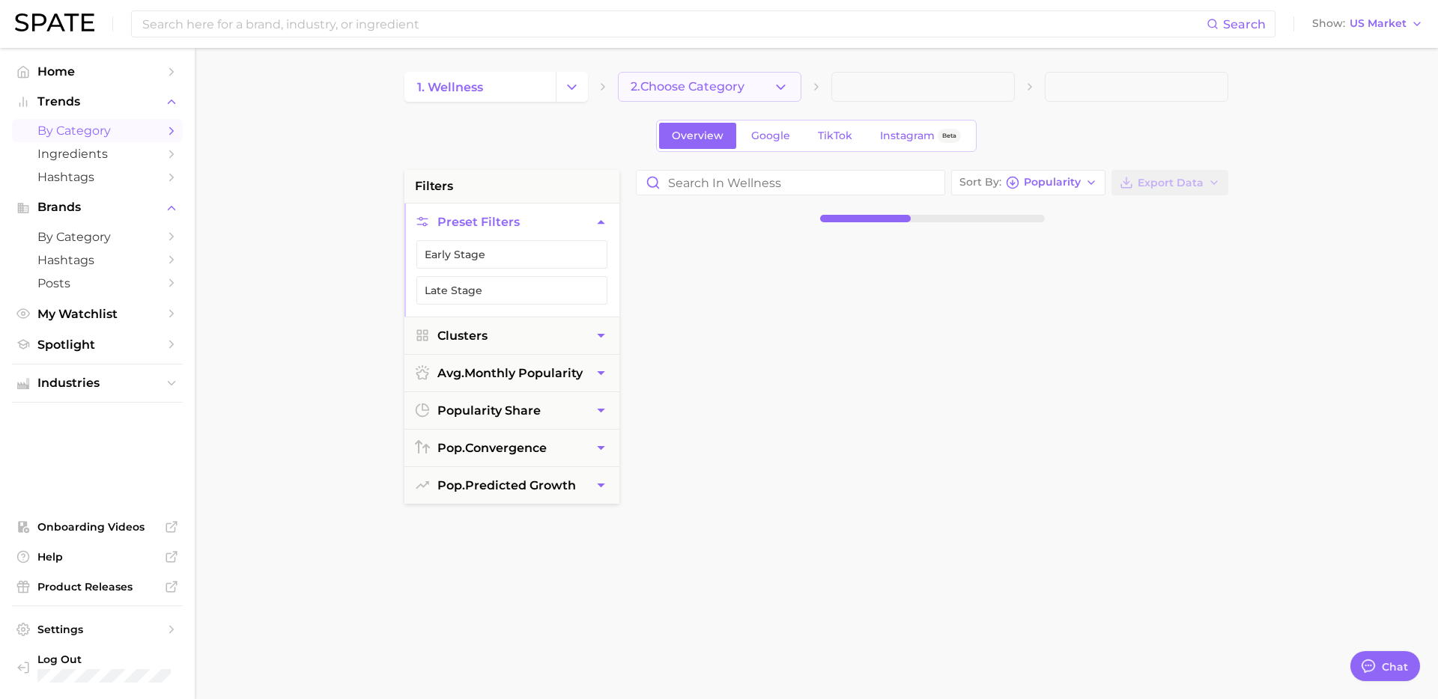
click at [743, 85] on span "2. Choose Category" at bounding box center [687, 86] width 114 height 13
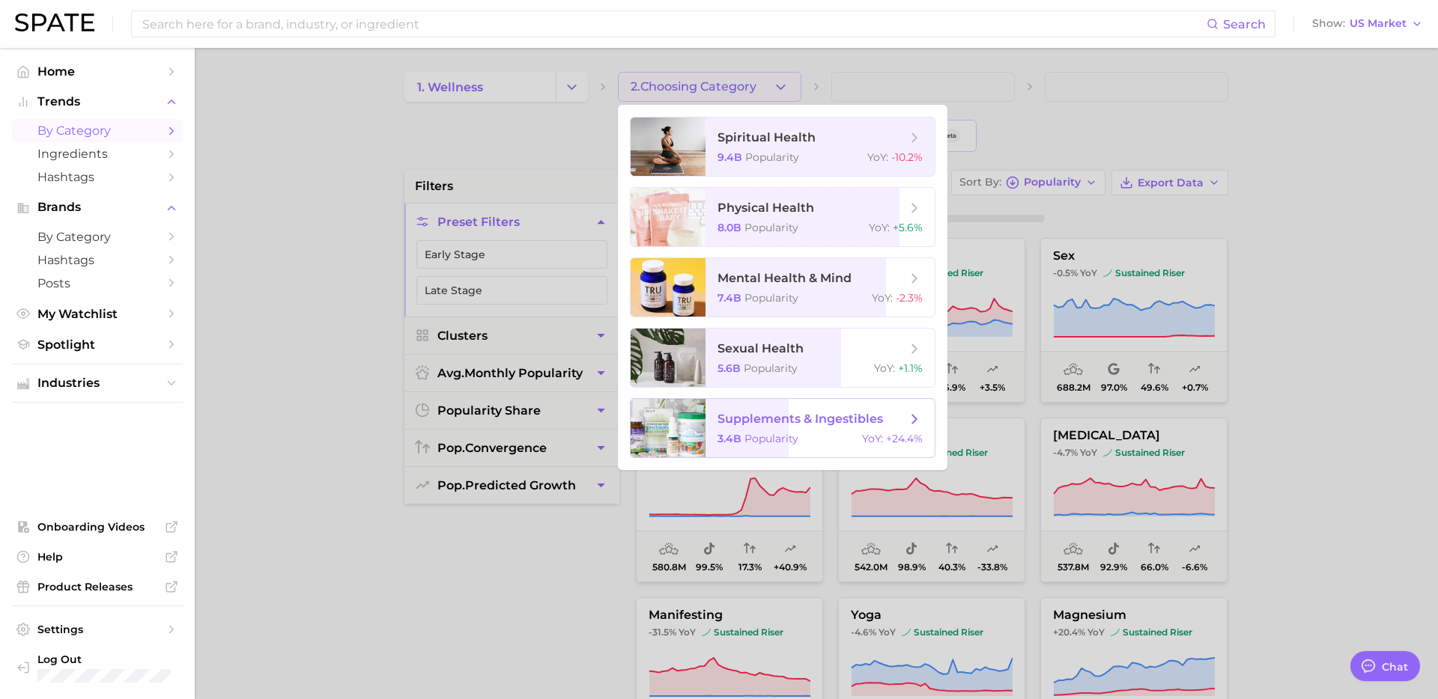
click at [784, 434] on span "Popularity" at bounding box center [771, 438] width 54 height 13
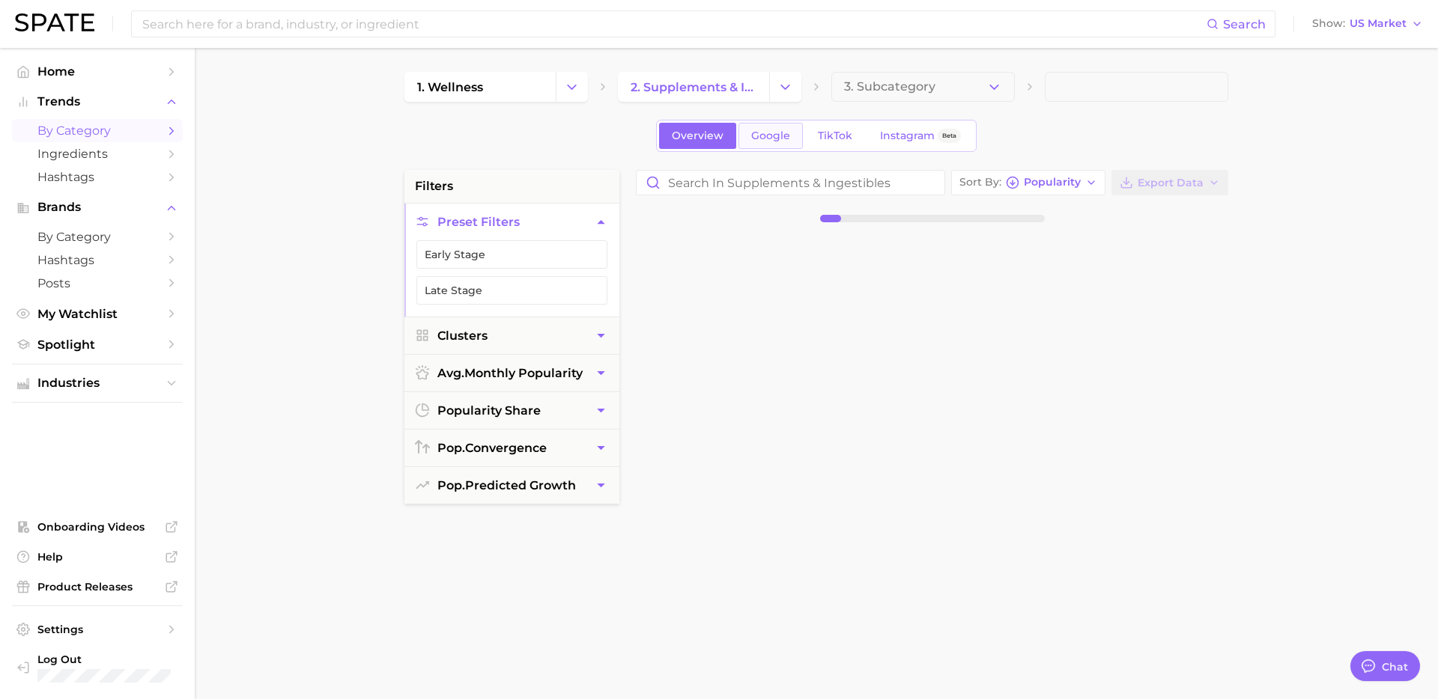
click at [770, 147] on link "Google" at bounding box center [770, 136] width 64 height 26
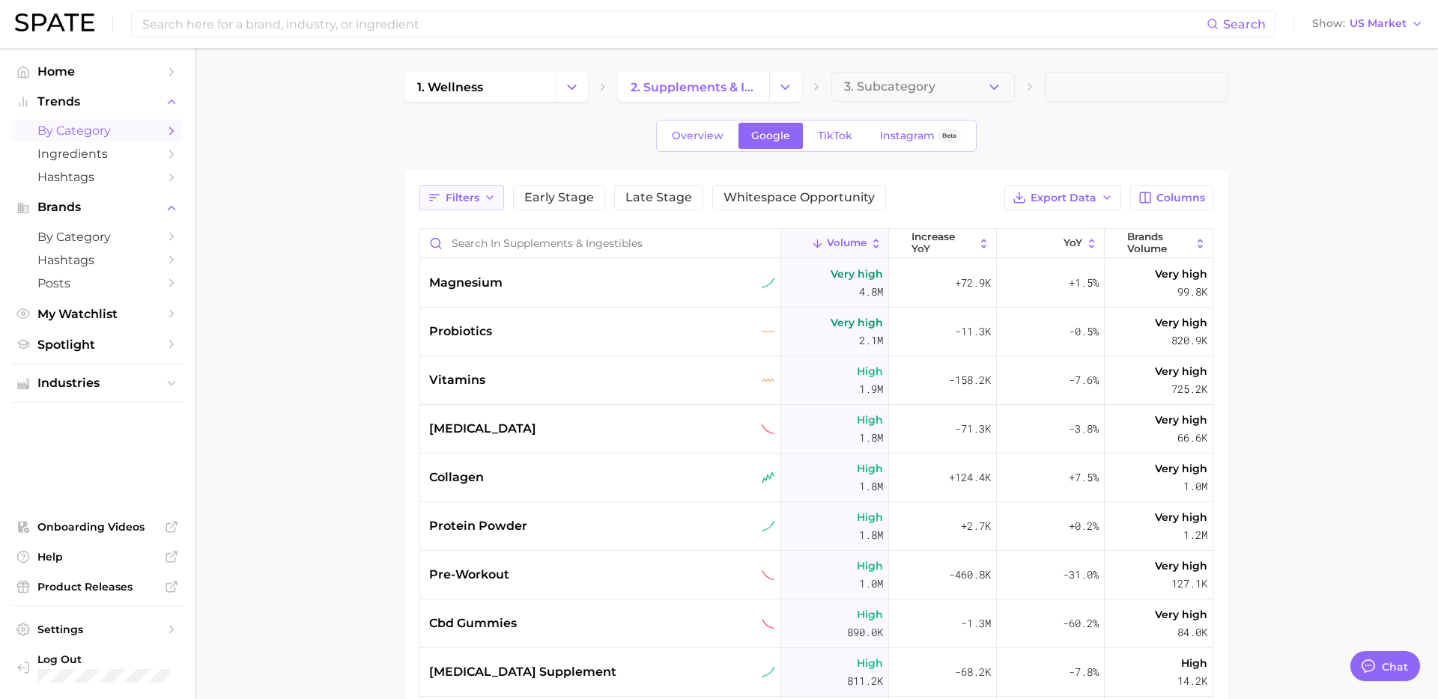
click at [466, 200] on span "Filters" at bounding box center [462, 198] width 34 height 13
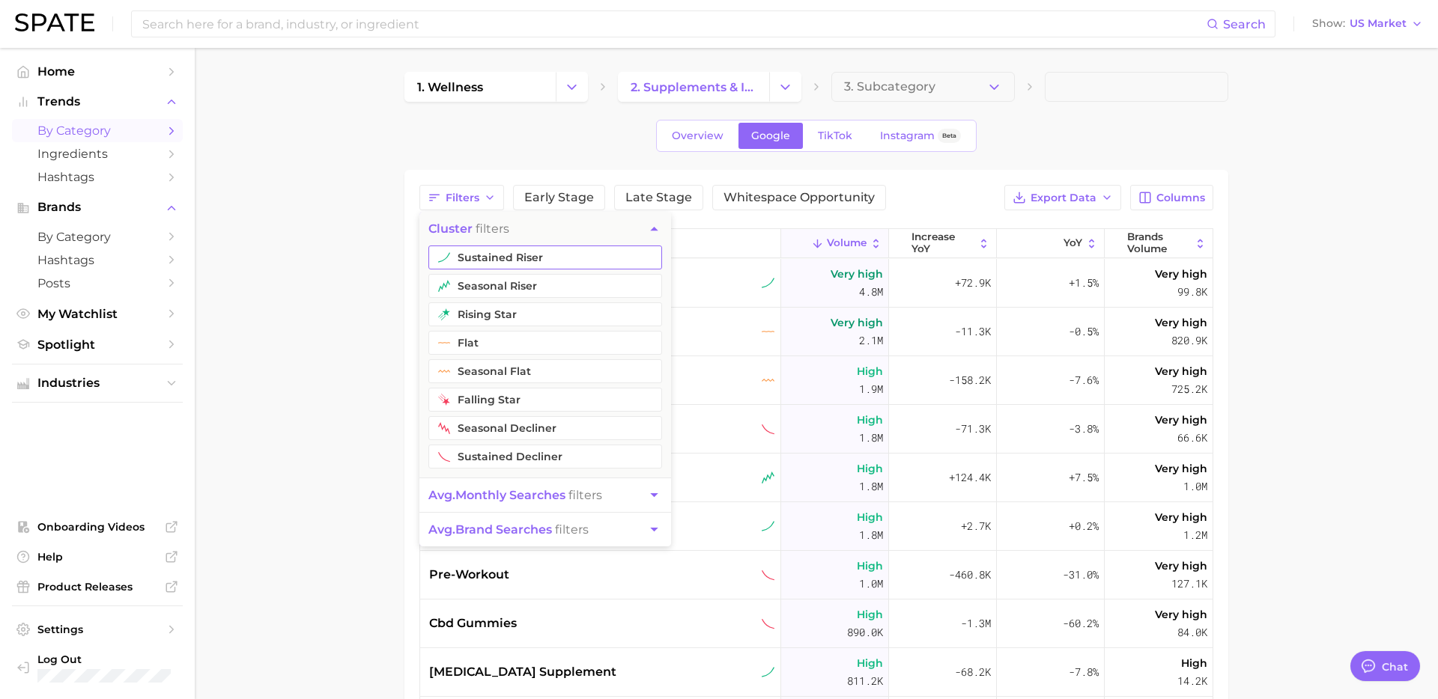
click at [493, 254] on button "sustained riser" at bounding box center [545, 258] width 234 height 24
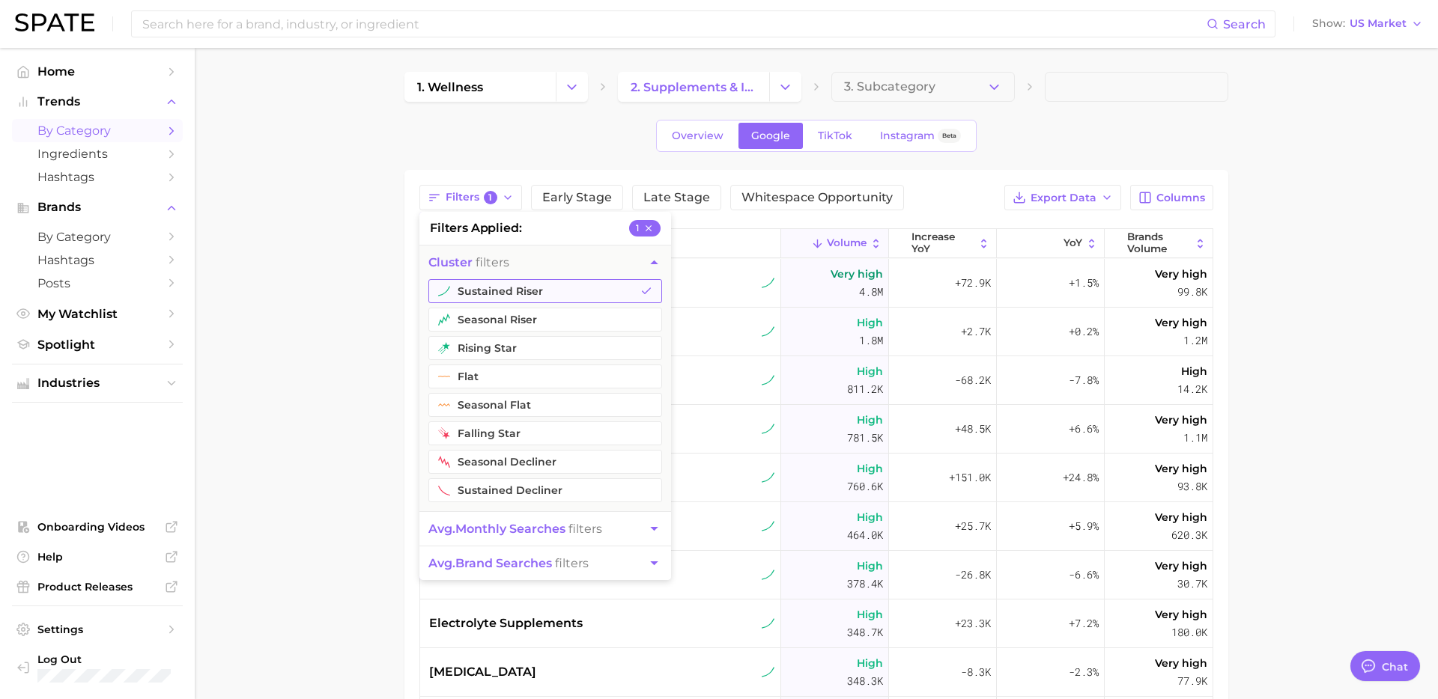
click at [495, 285] on button "sustained riser" at bounding box center [545, 291] width 234 height 24
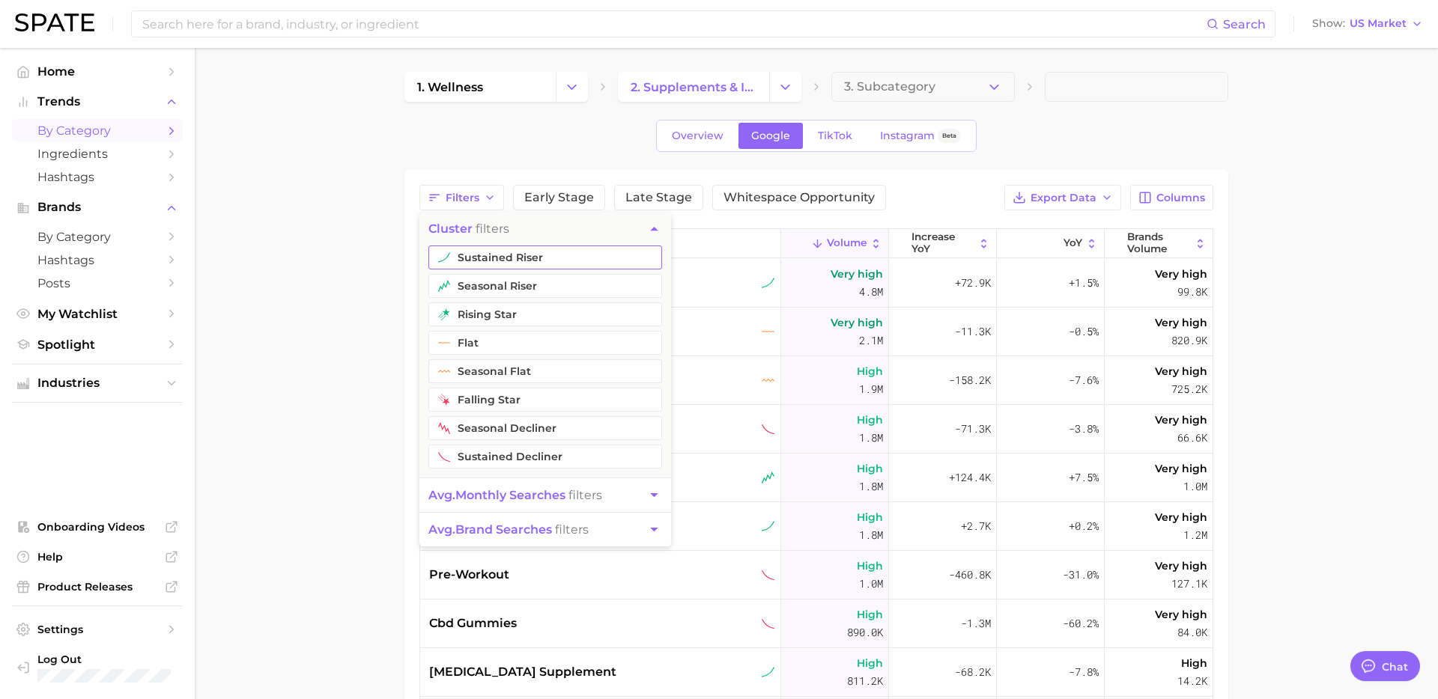
click at [495, 285] on button "seasonal riser" at bounding box center [545, 286] width 234 height 24
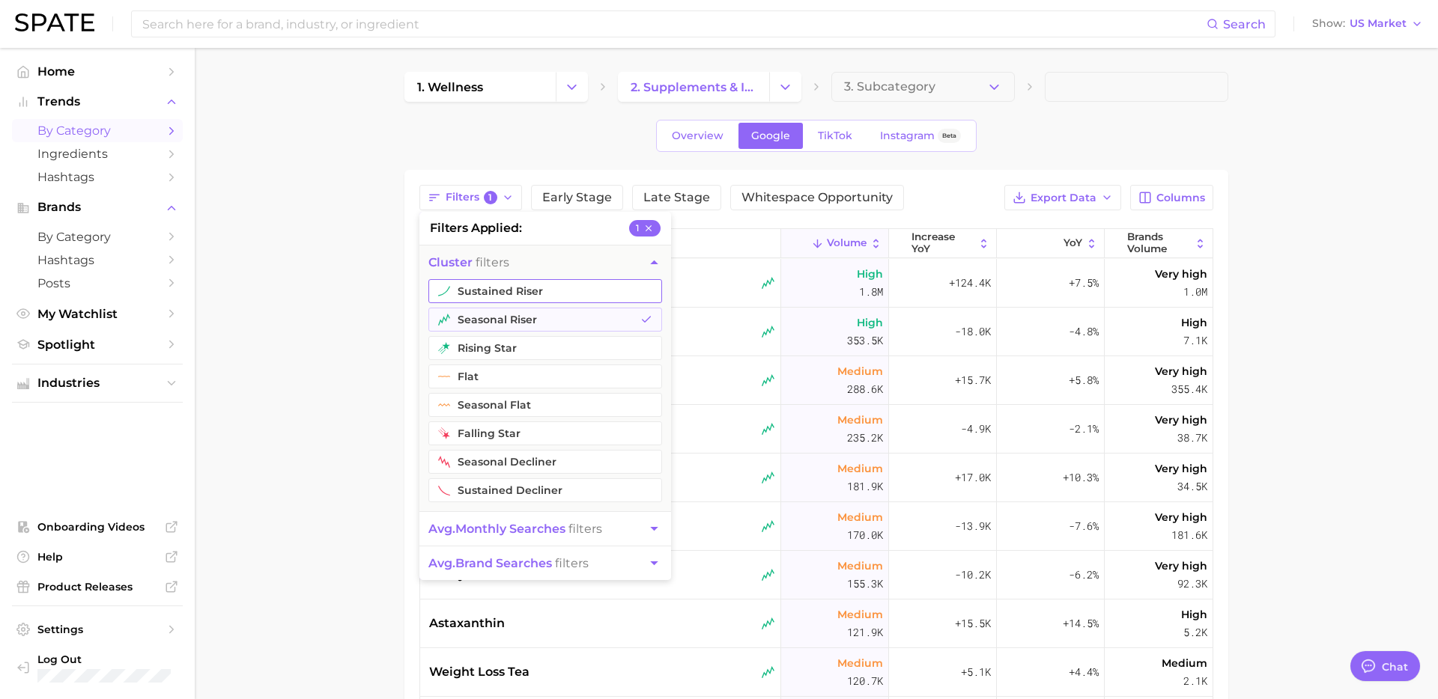
click at [531, 293] on button "sustained riser" at bounding box center [545, 291] width 234 height 24
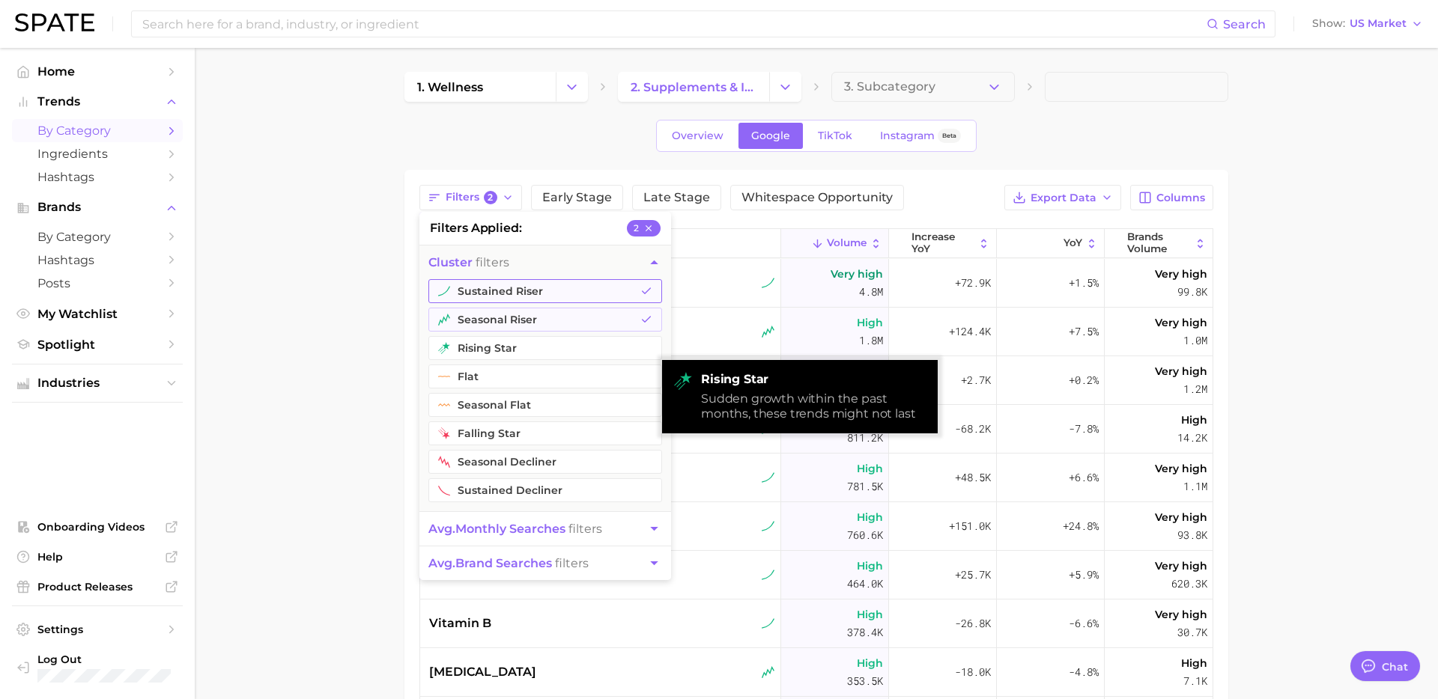
click at [551, 299] on button "sustained riser" at bounding box center [545, 291] width 234 height 24
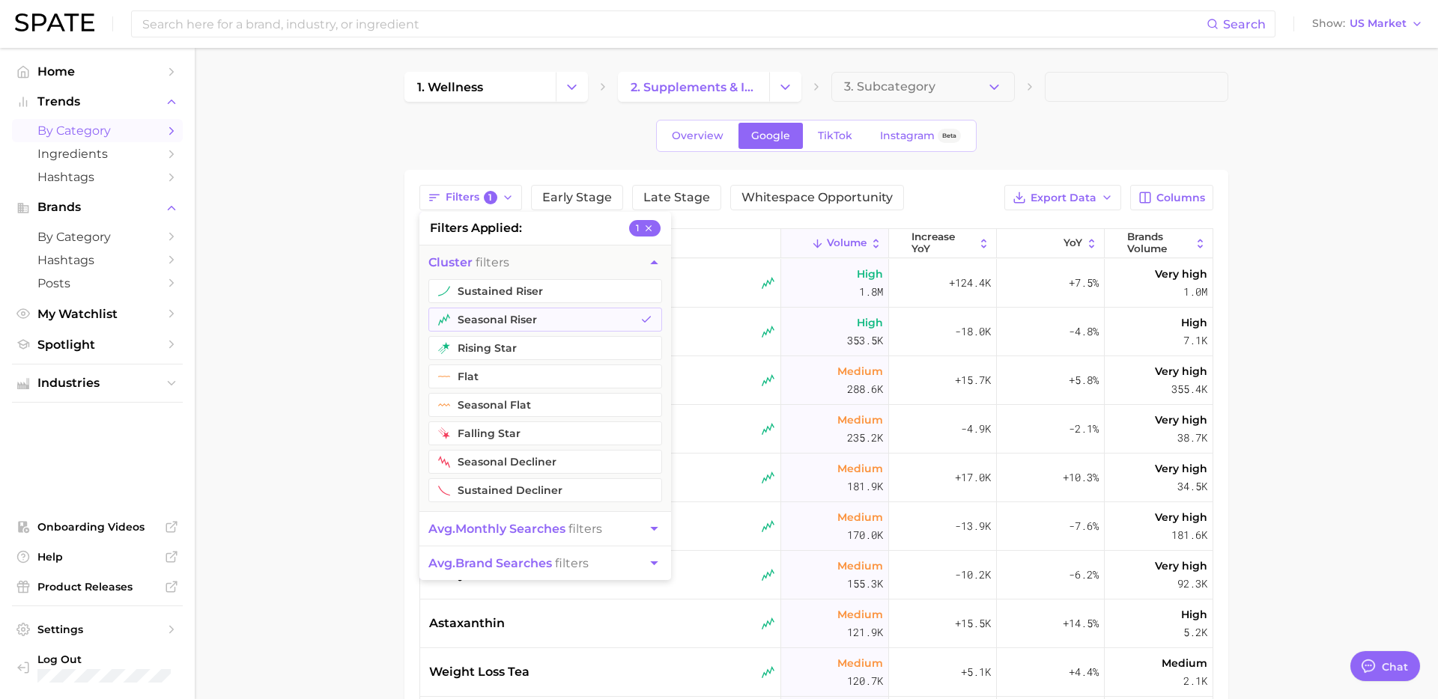
click at [330, 435] on main "1. wellness 2. supplements & ingestibles 3. Subcategory Overview Google TikTok …" at bounding box center [816, 533] width 1243 height 970
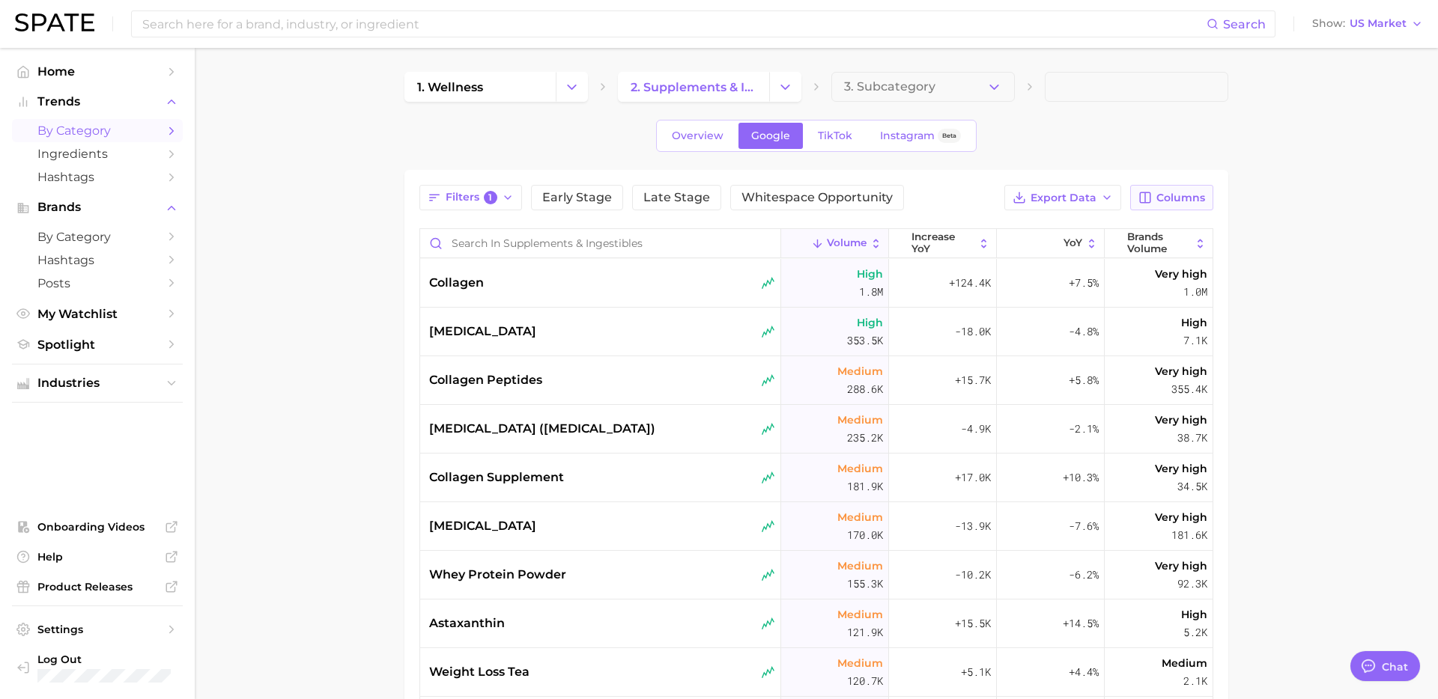
click at [1159, 201] on span "Columns" at bounding box center [1180, 198] width 49 height 13
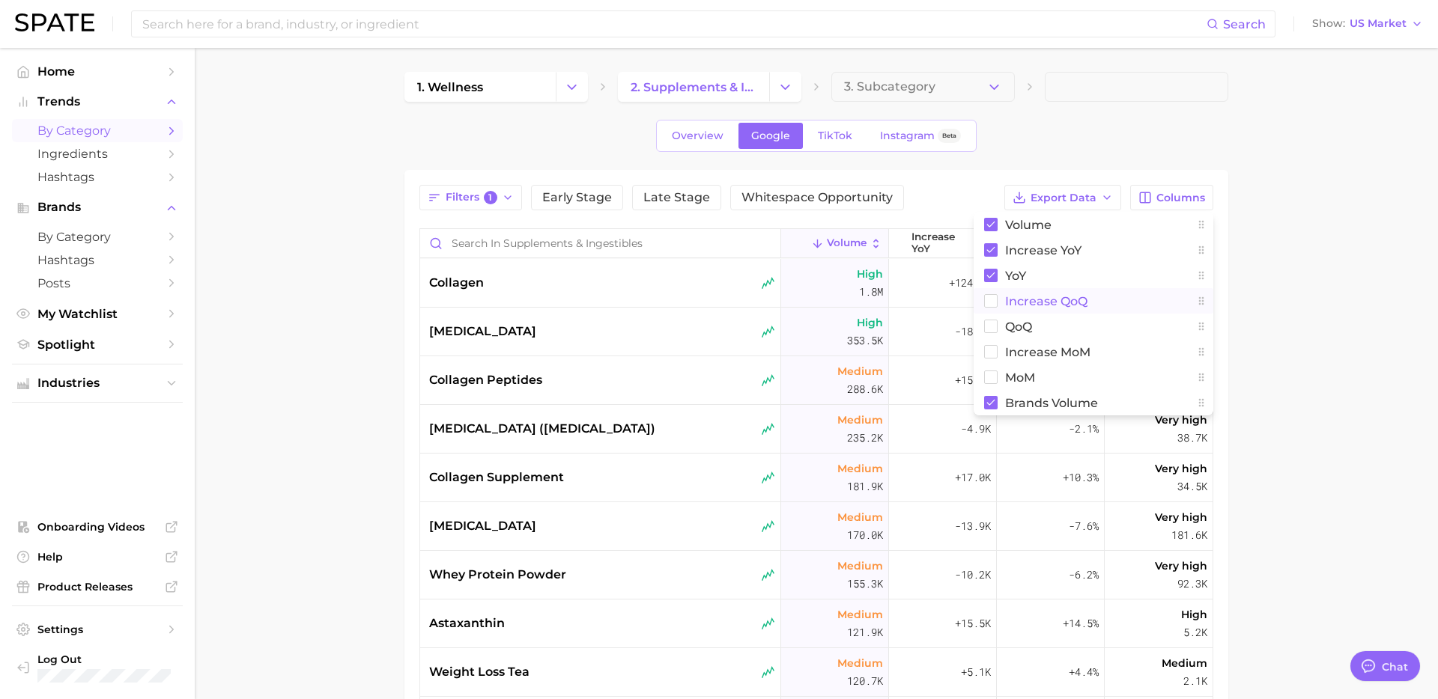
click at [1037, 305] on span "increase QoQ" at bounding box center [1046, 301] width 82 height 13
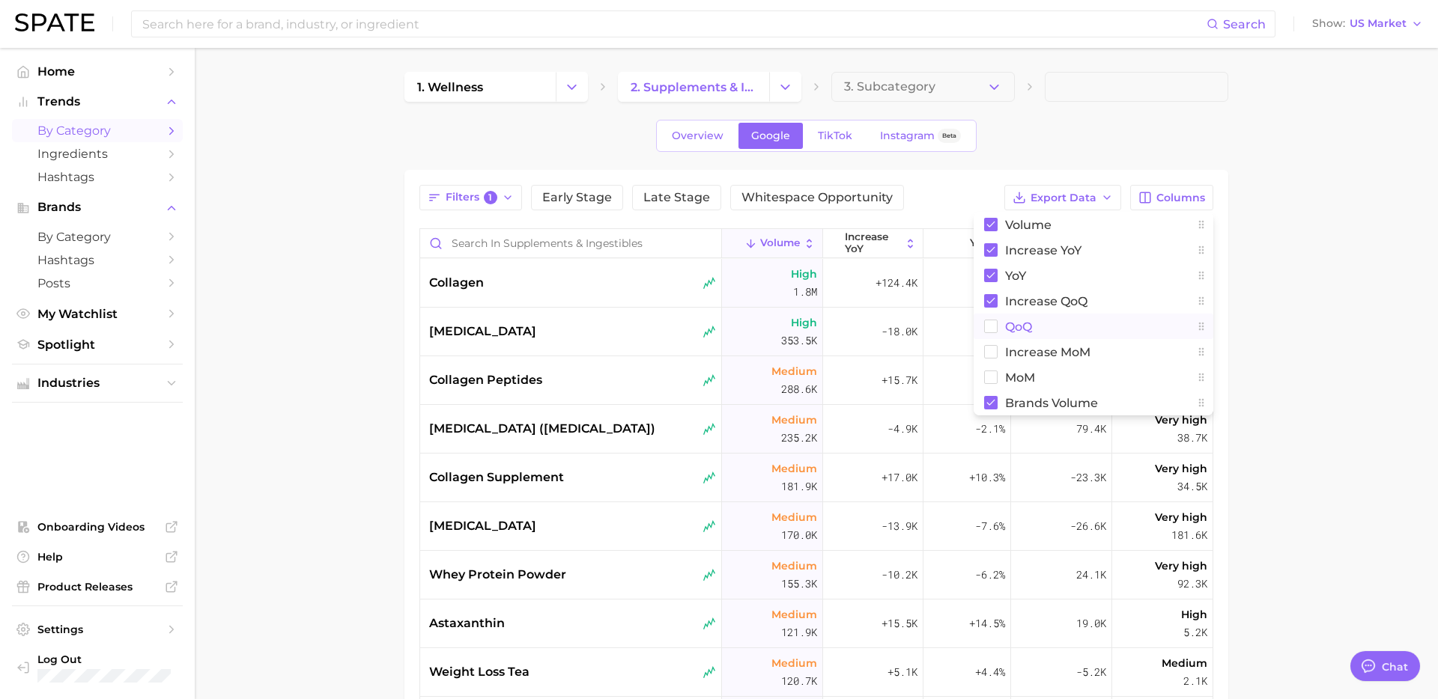
click at [1010, 326] on span "QoQ" at bounding box center [1018, 326] width 27 height 13
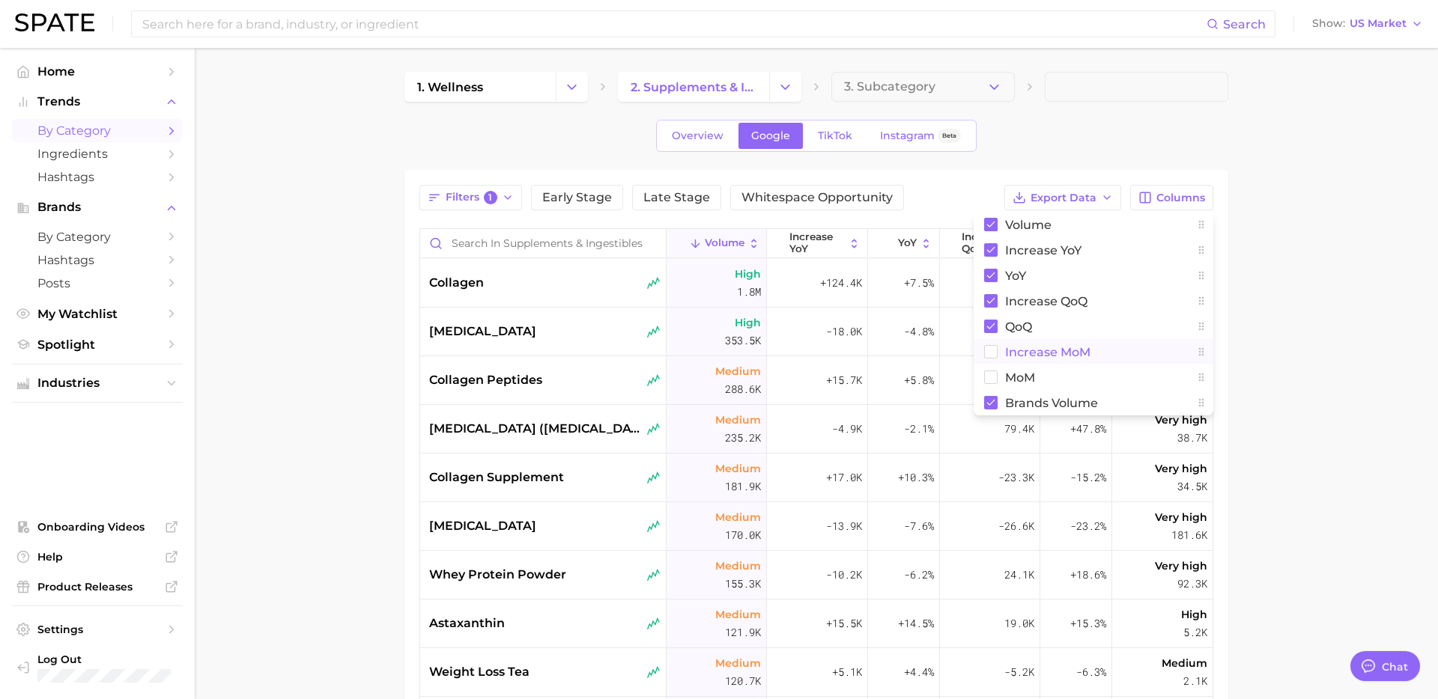
click at [1009, 349] on span "increase MoM" at bounding box center [1047, 352] width 85 height 13
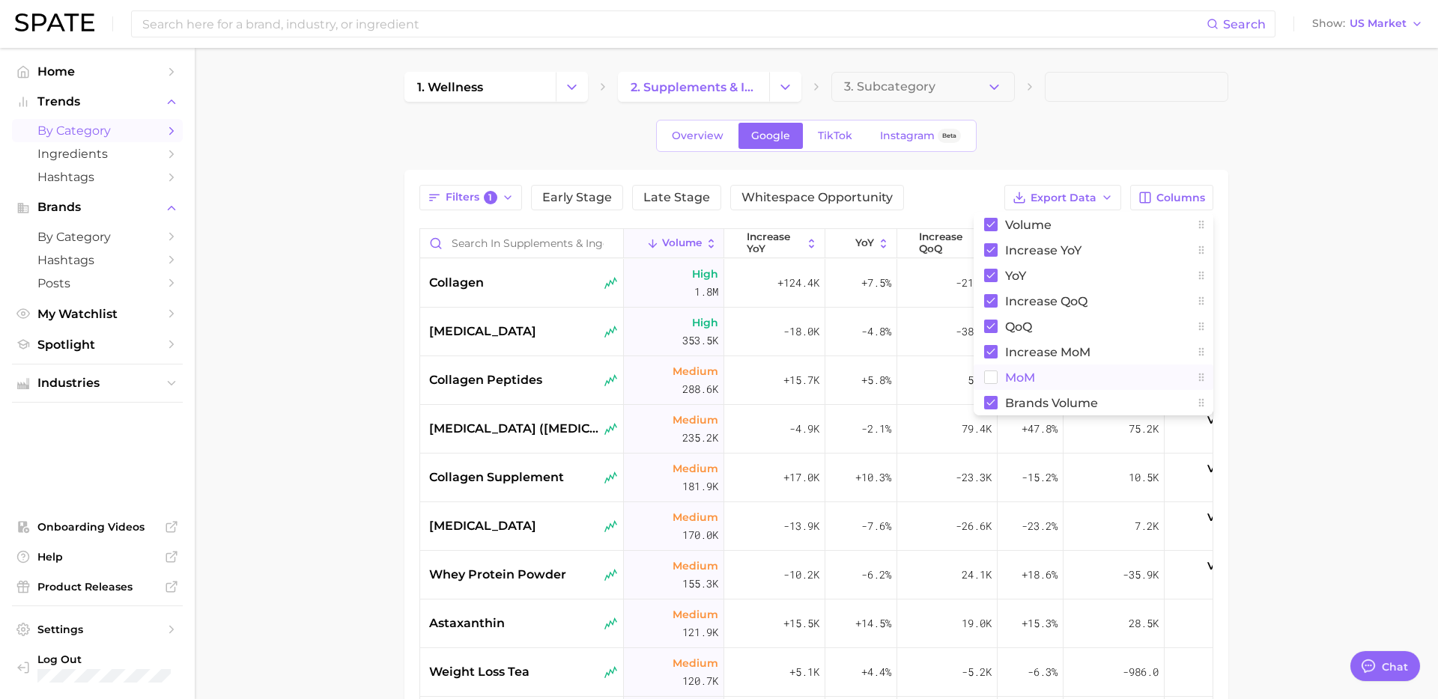
click at [1005, 373] on span "MoM" at bounding box center [1020, 377] width 30 height 13
click at [1345, 250] on main "1. wellness 2. supplements & ingestibles 3. Subcategory Overview Google TikTok …" at bounding box center [816, 533] width 1243 height 970
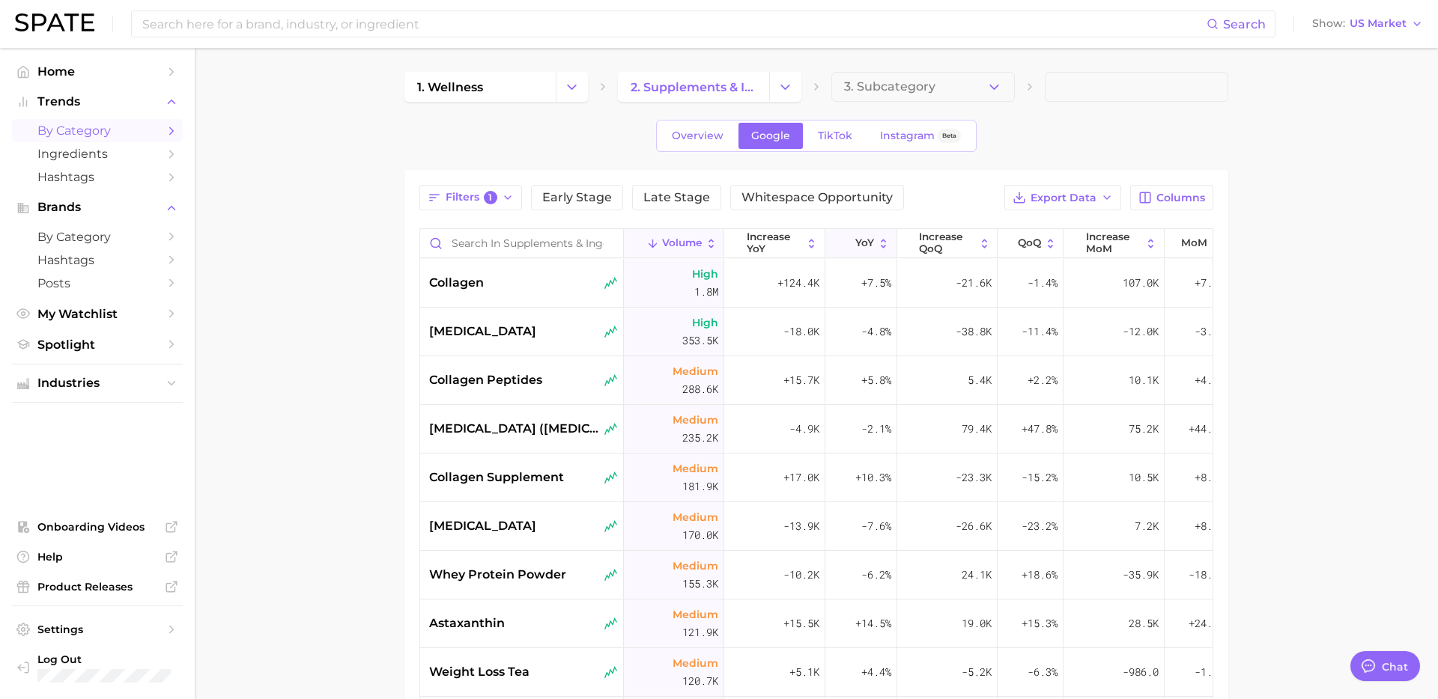
click at [866, 252] on button "YoY" at bounding box center [861, 243] width 72 height 29
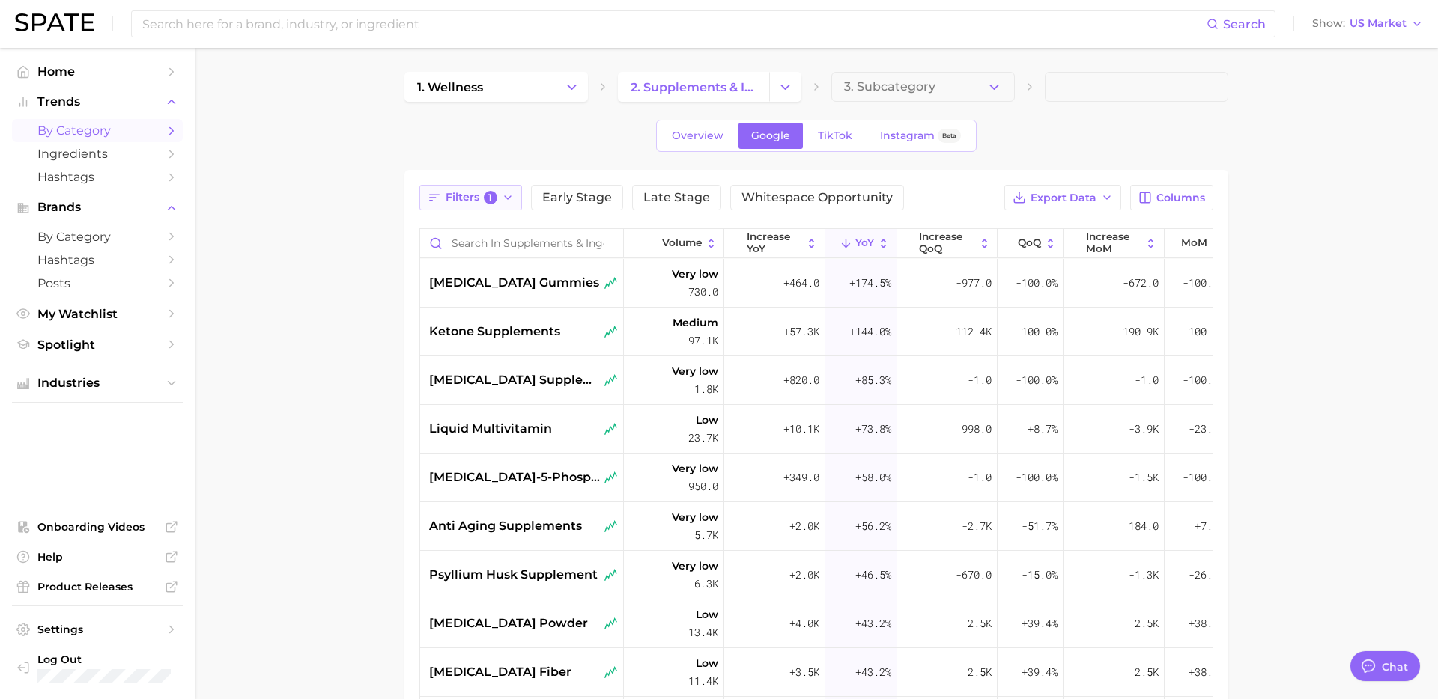
click at [474, 192] on span "Filters 1" at bounding box center [471, 197] width 52 height 13
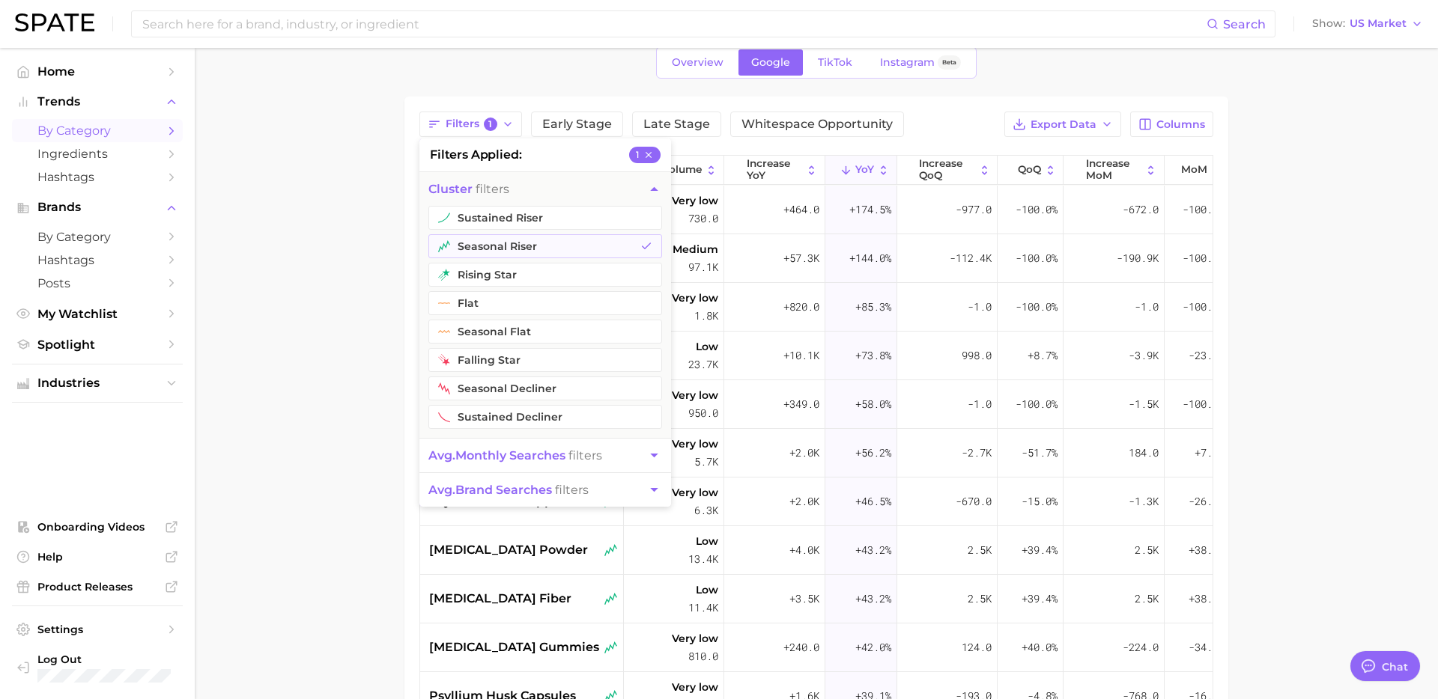
scroll to position [95, 0]
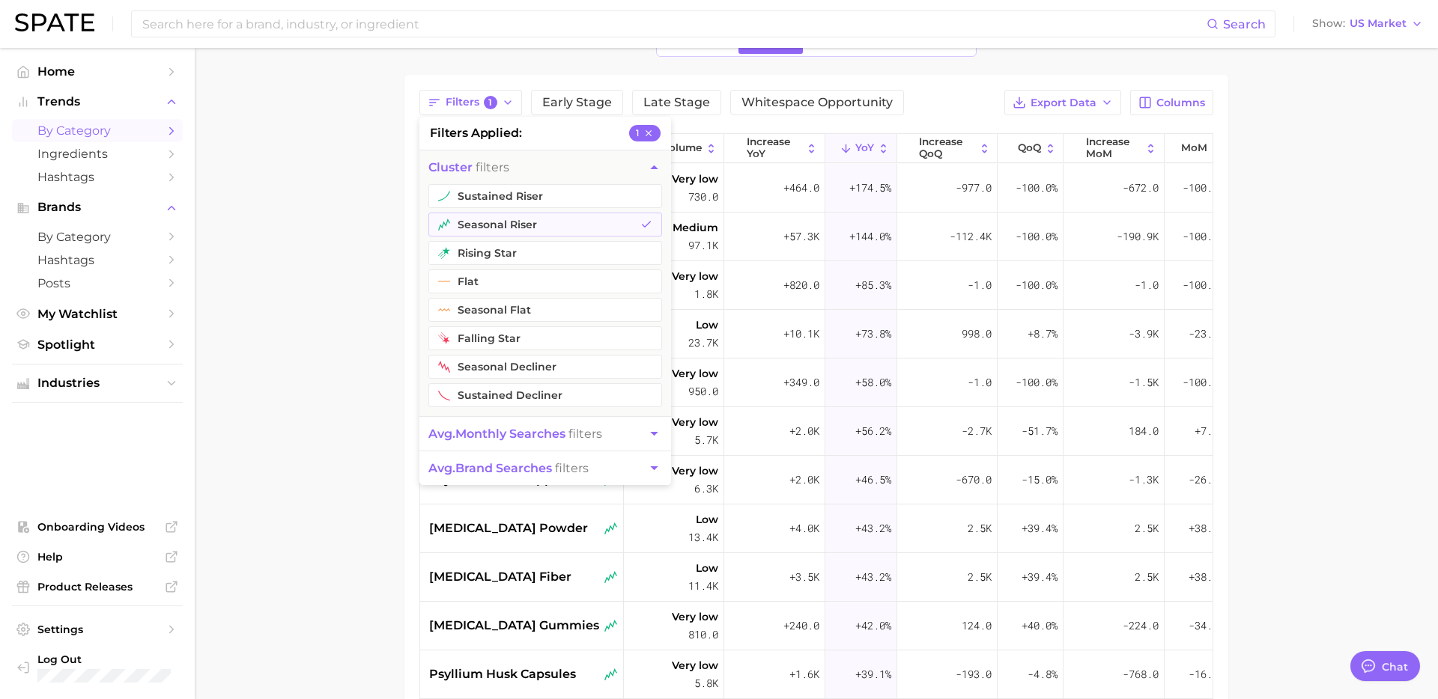
click at [546, 434] on span "avg. monthly searches" at bounding box center [496, 434] width 137 height 14
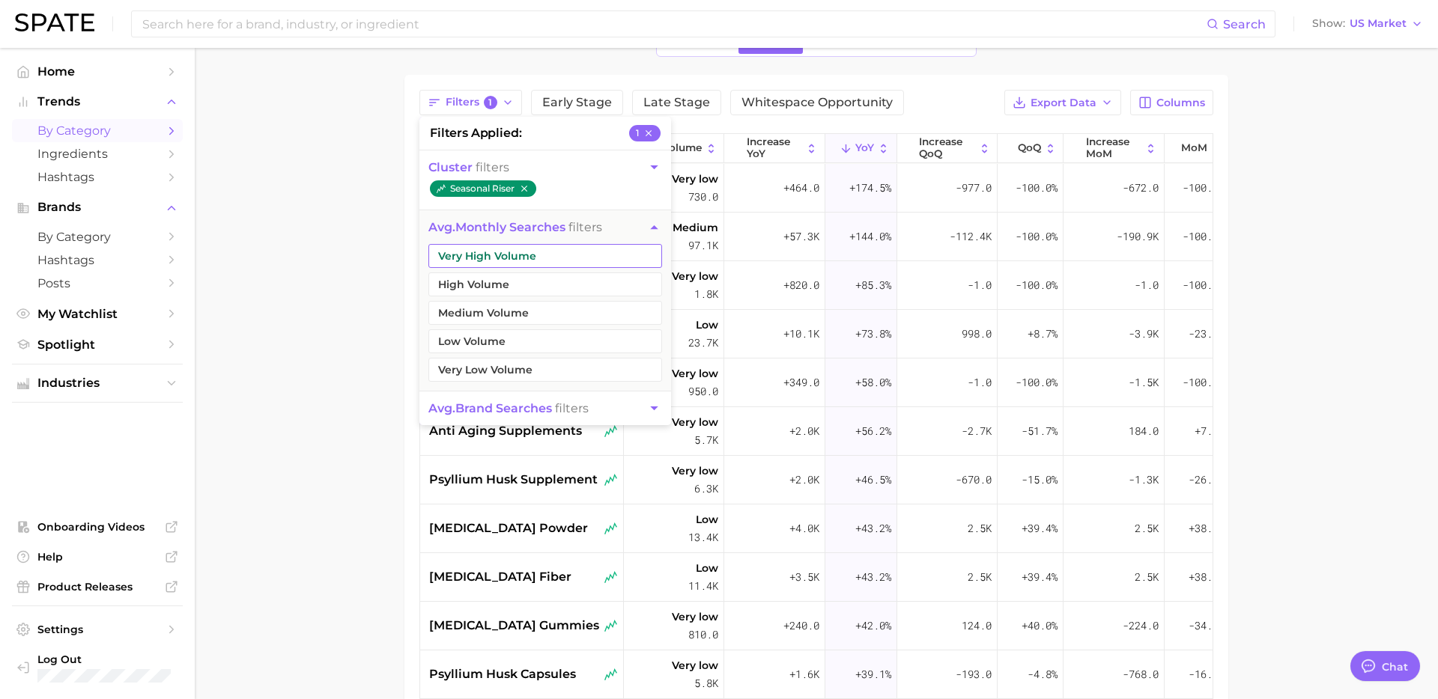
click at [551, 265] on button "Very High Volume" at bounding box center [545, 256] width 234 height 24
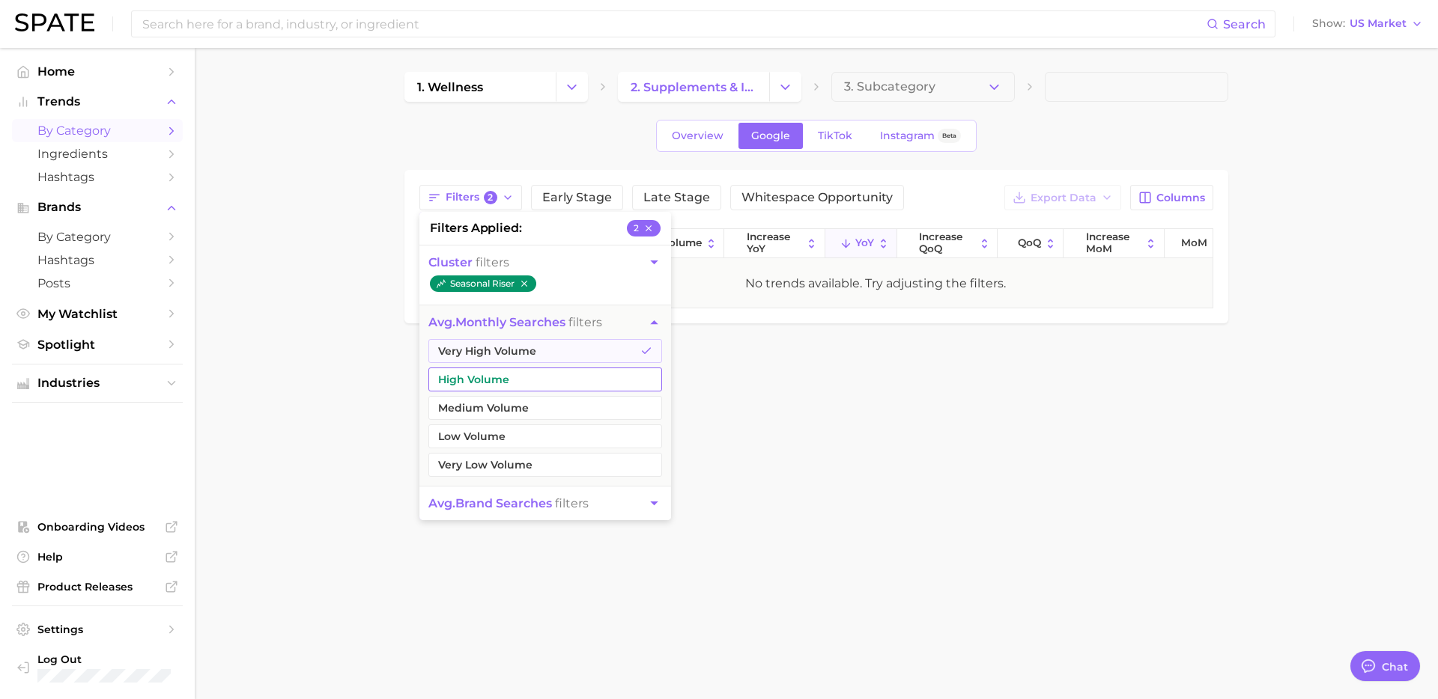
click at [514, 385] on button "High Volume" at bounding box center [545, 380] width 234 height 24
click at [516, 410] on button "Medium Volume" at bounding box center [545, 408] width 234 height 24
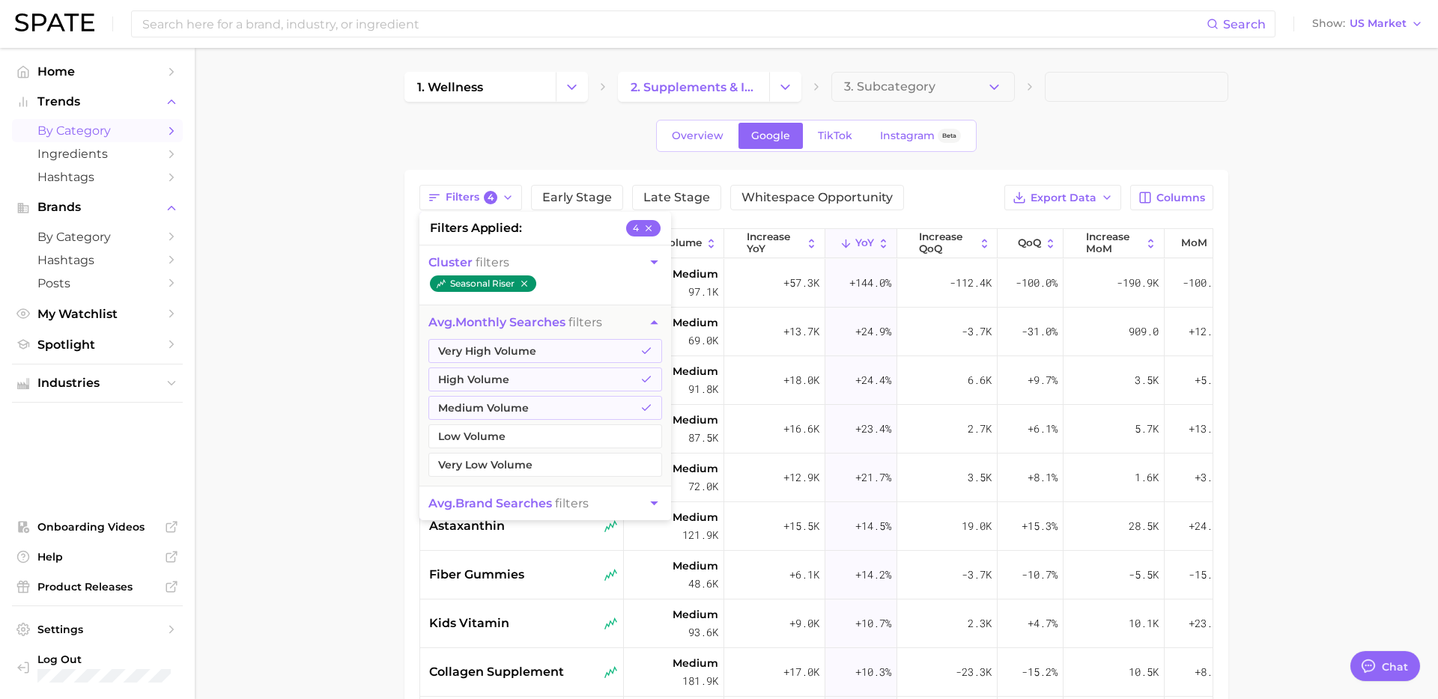
click at [375, 442] on main "1. wellness 2. supplements & ingestibles 3. Subcategory Overview Google TikTok …" at bounding box center [816, 533] width 1243 height 970
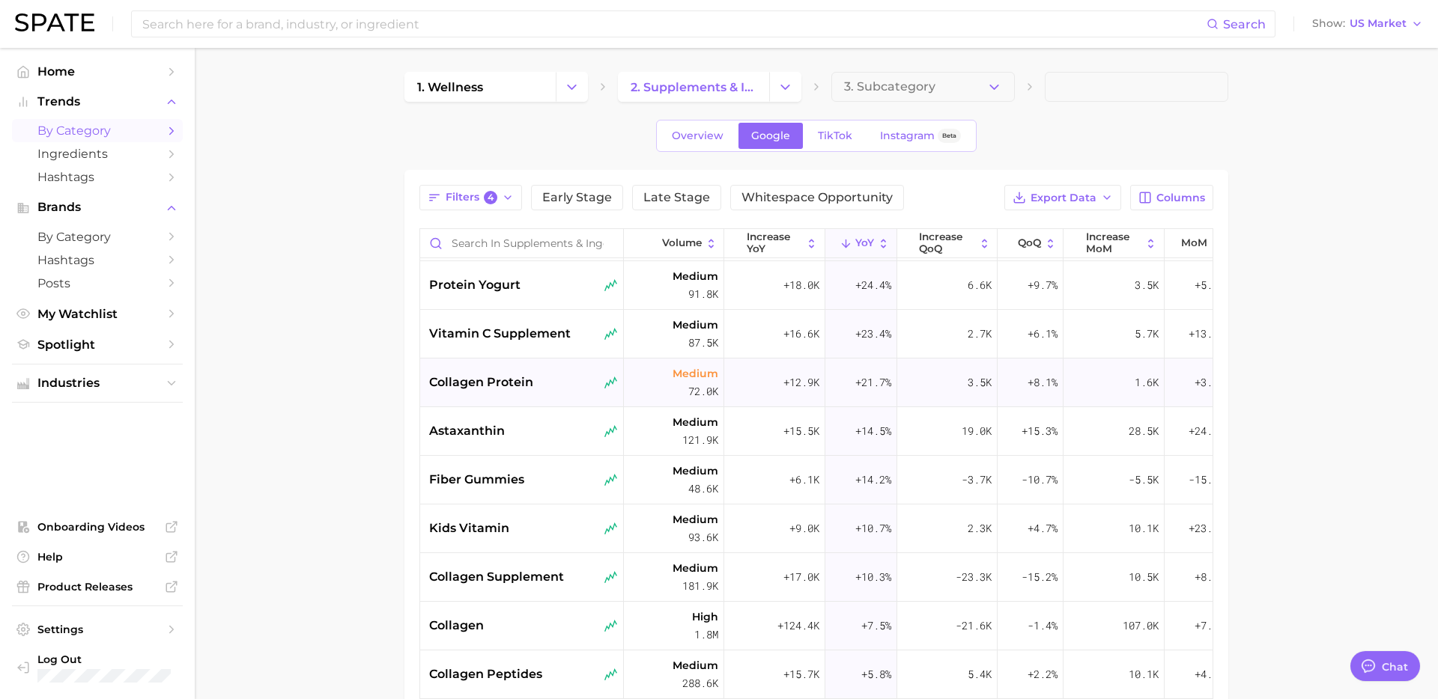
scroll to position [85, 0]
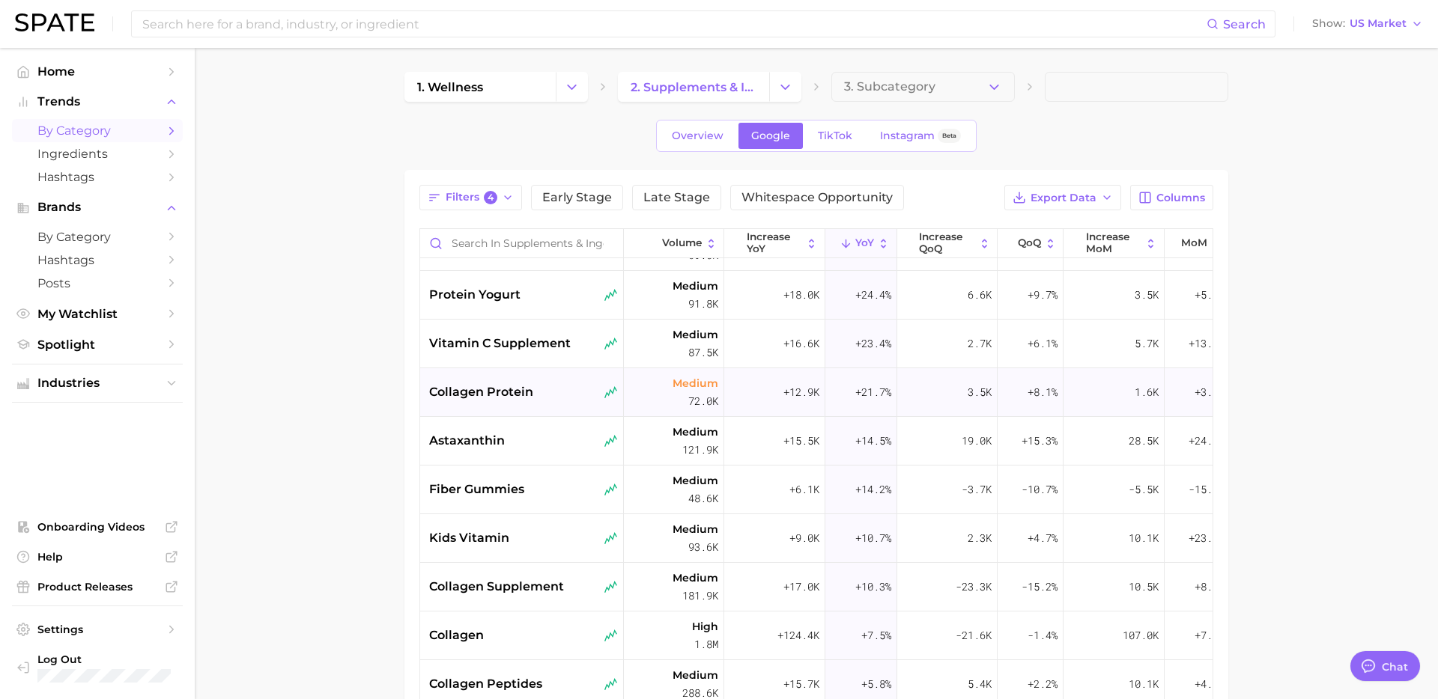
click at [508, 401] on span "collagen protein" at bounding box center [481, 392] width 104 height 18
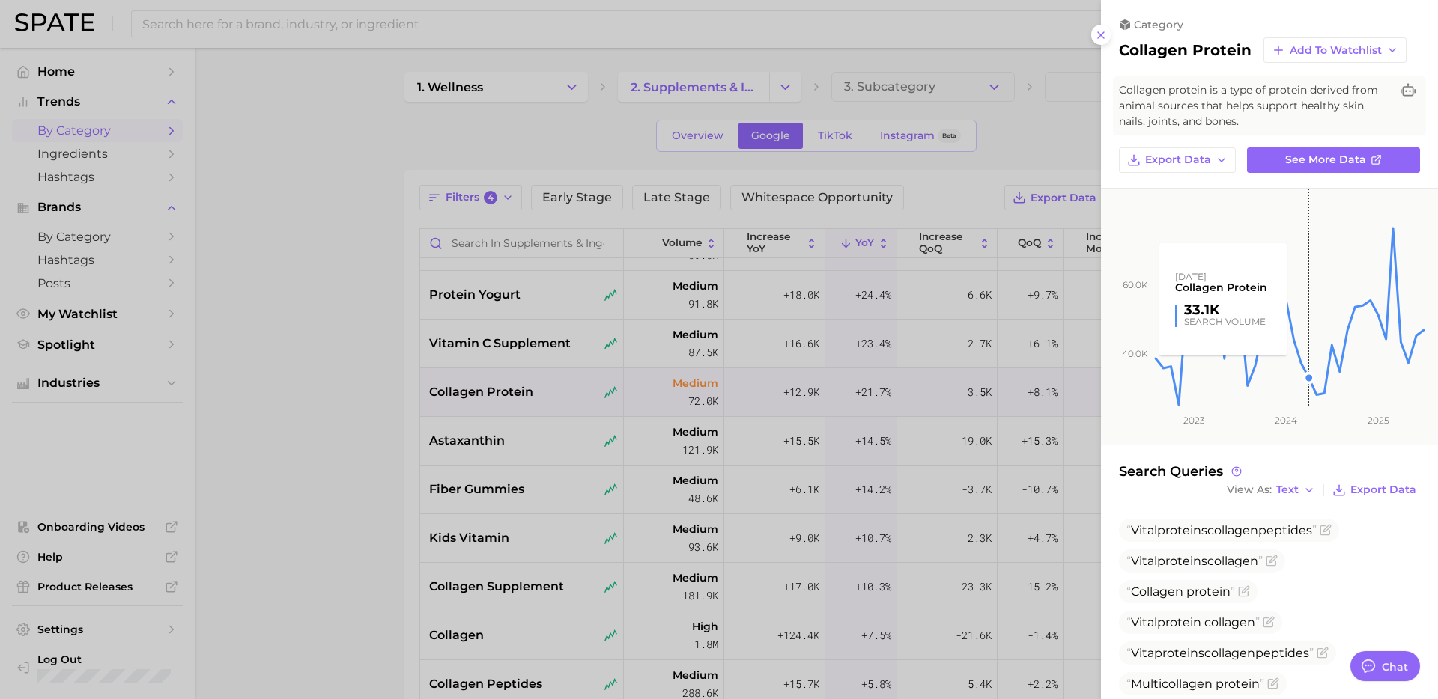
scroll to position [174, 0]
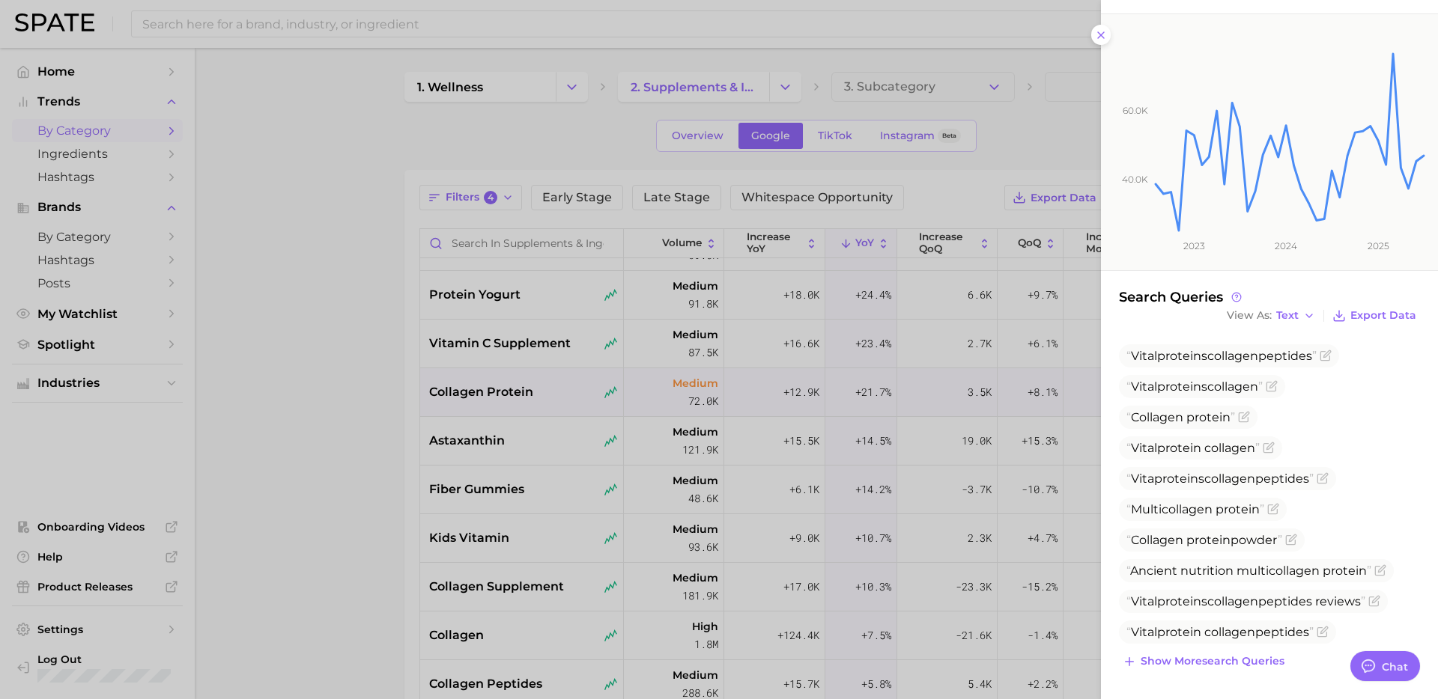
click at [371, 501] on div at bounding box center [719, 349] width 1438 height 699
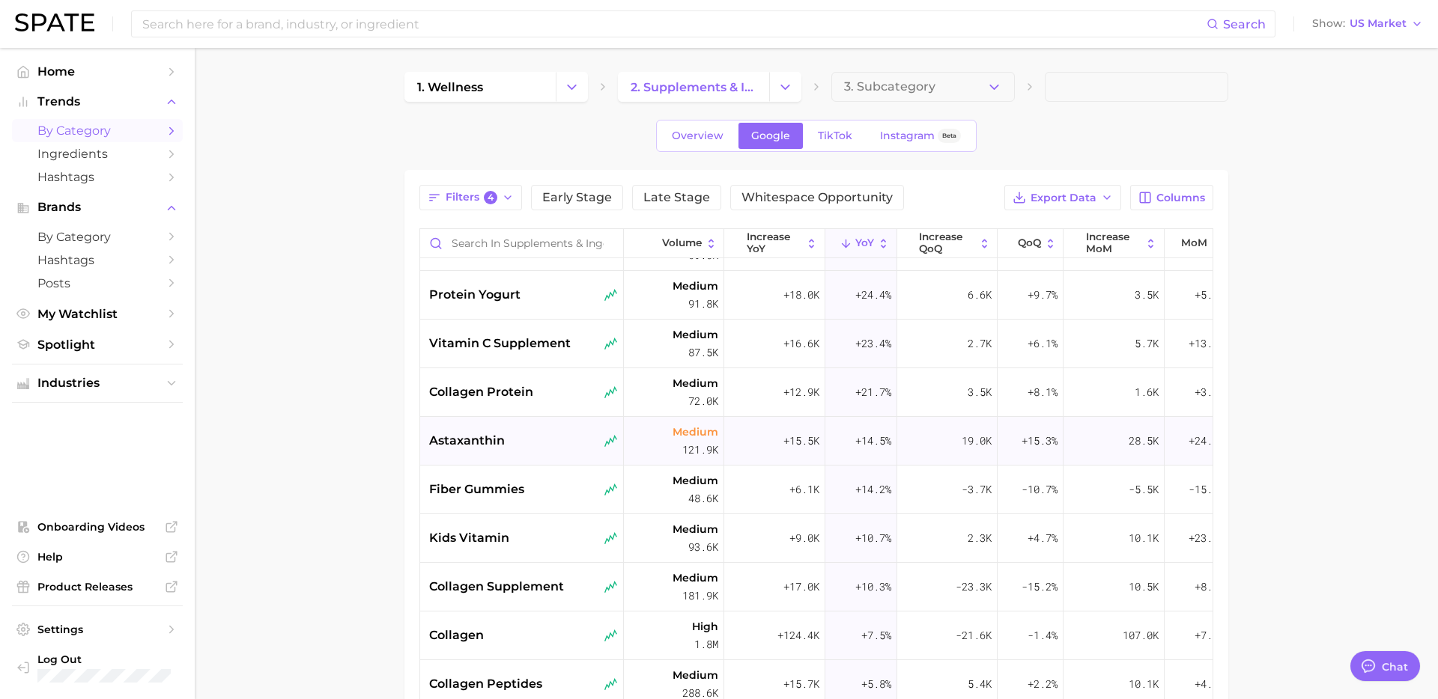
click at [515, 448] on div "astaxanthin" at bounding box center [523, 441] width 189 height 18
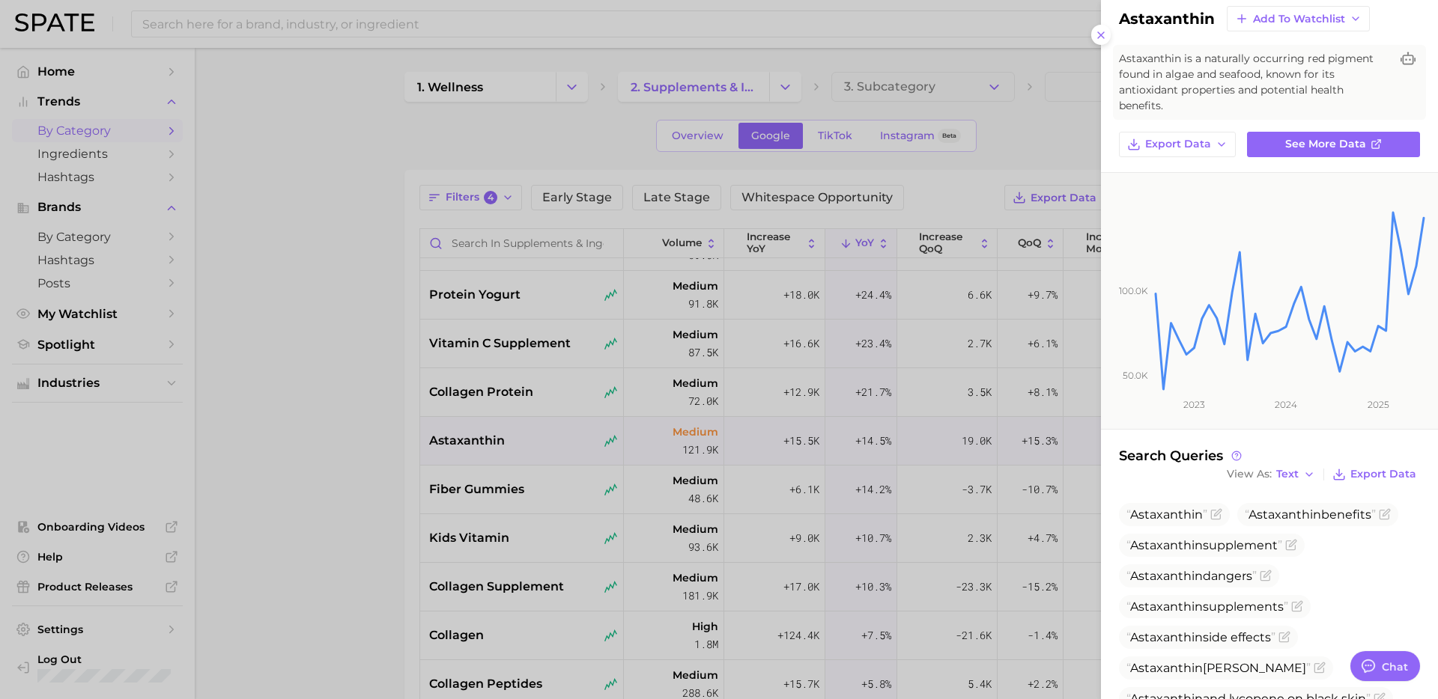
scroll to position [0, 0]
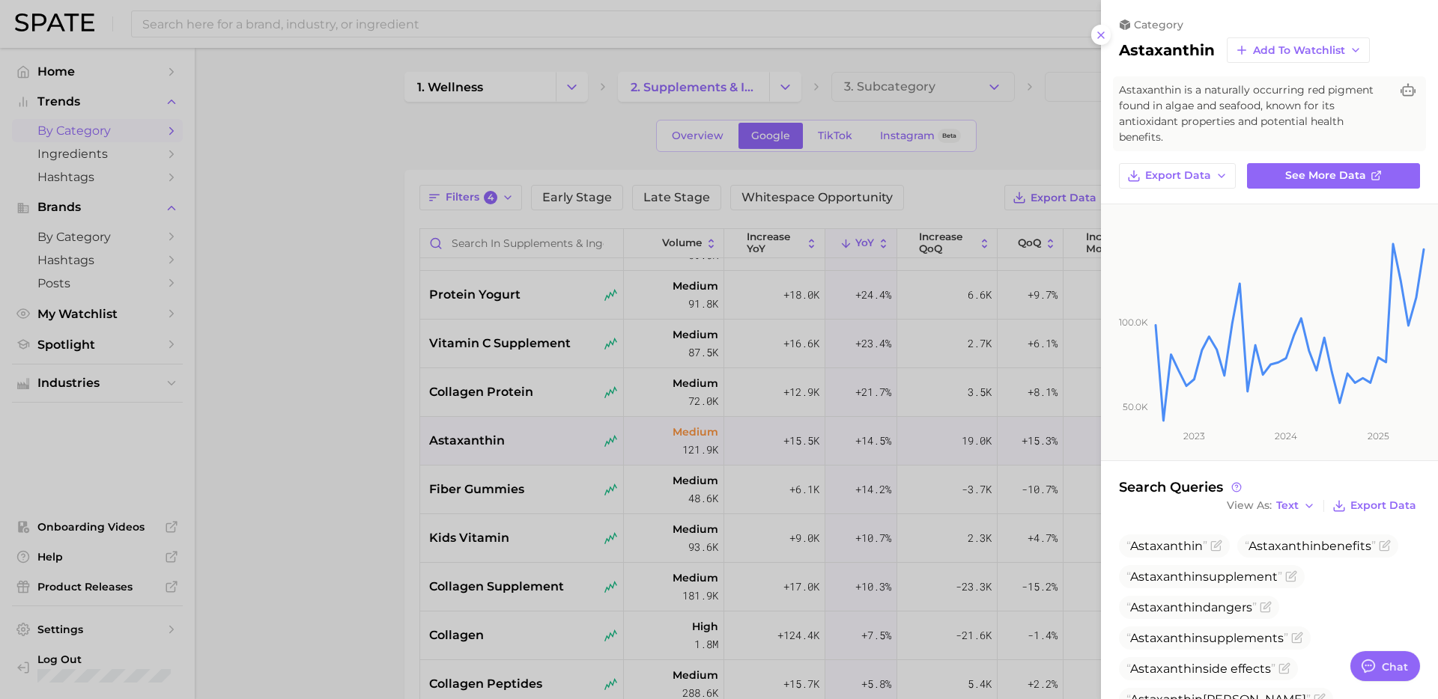
click at [374, 531] on div at bounding box center [719, 349] width 1438 height 699
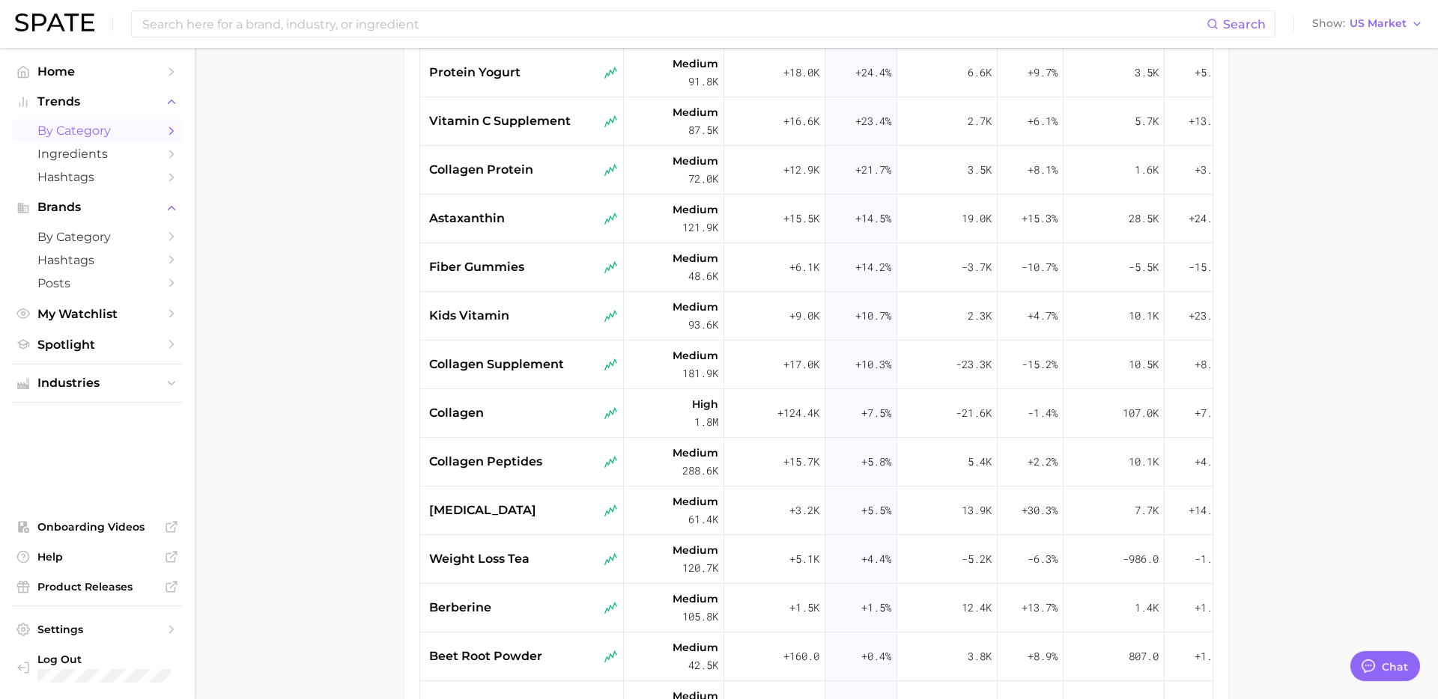
scroll to position [318, 0]
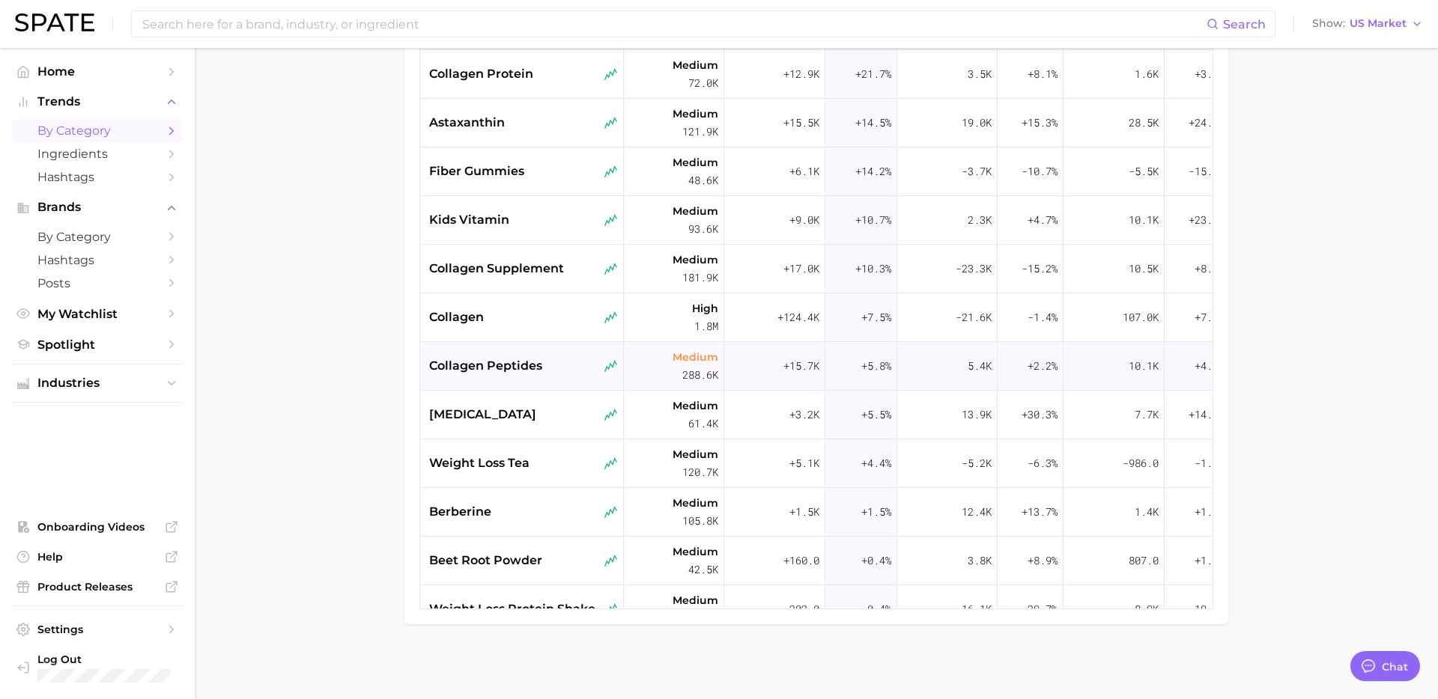
click at [537, 362] on span "collagen peptides" at bounding box center [485, 366] width 113 height 18
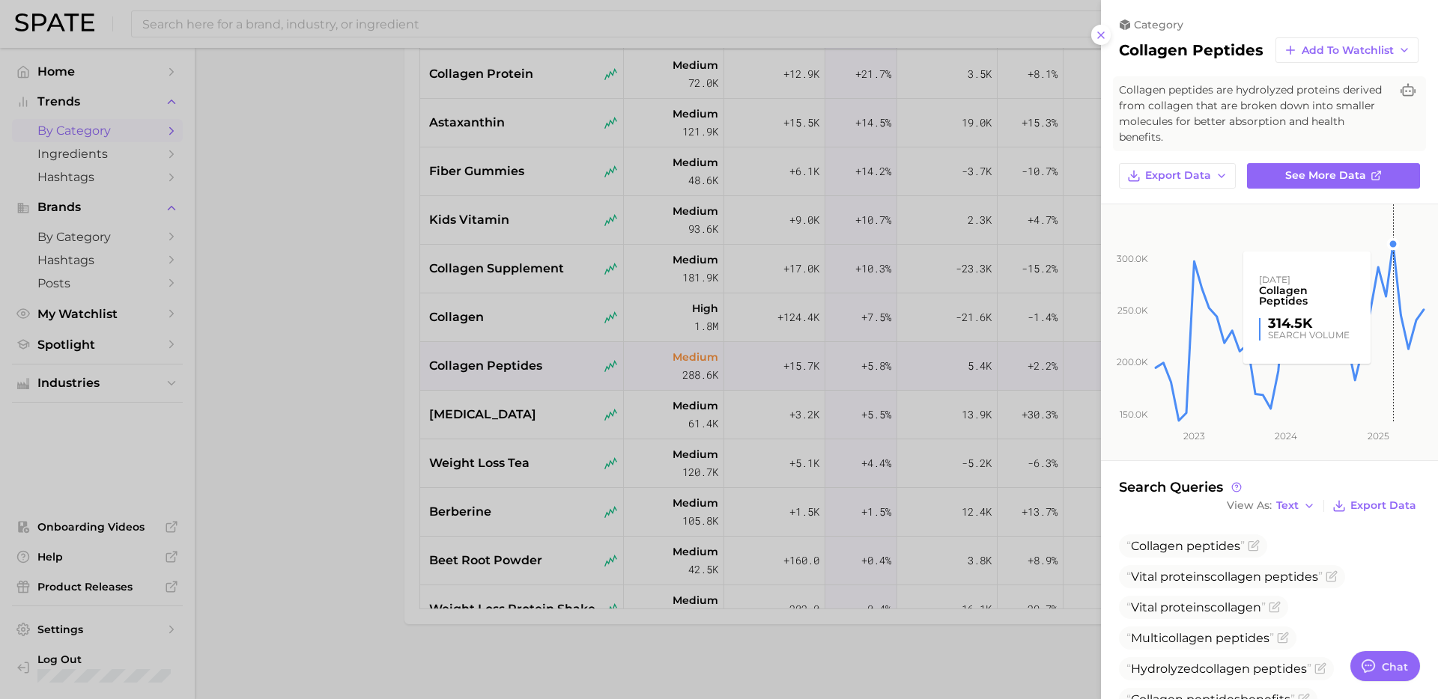
click at [1399, 262] on rect at bounding box center [1289, 313] width 273 height 219
click at [359, 448] on div at bounding box center [719, 349] width 1438 height 699
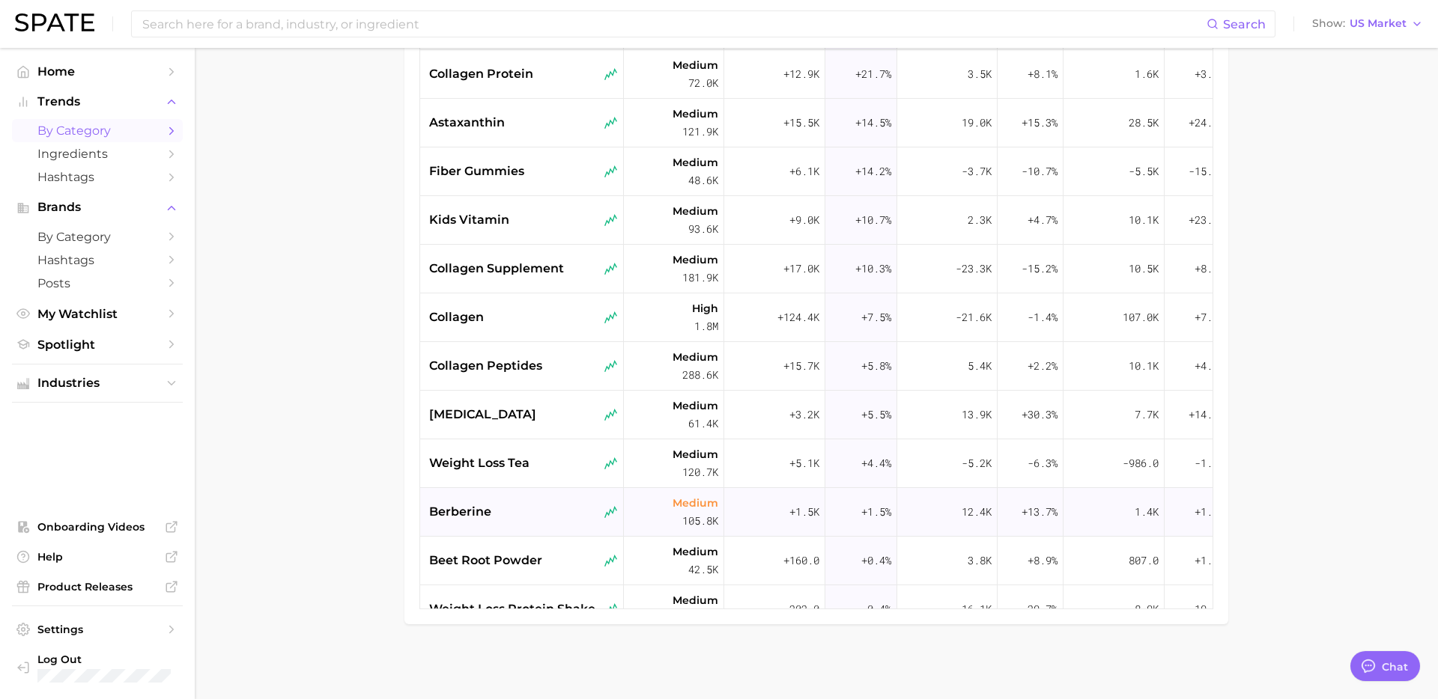
click at [539, 517] on div "berberine" at bounding box center [523, 512] width 189 height 18
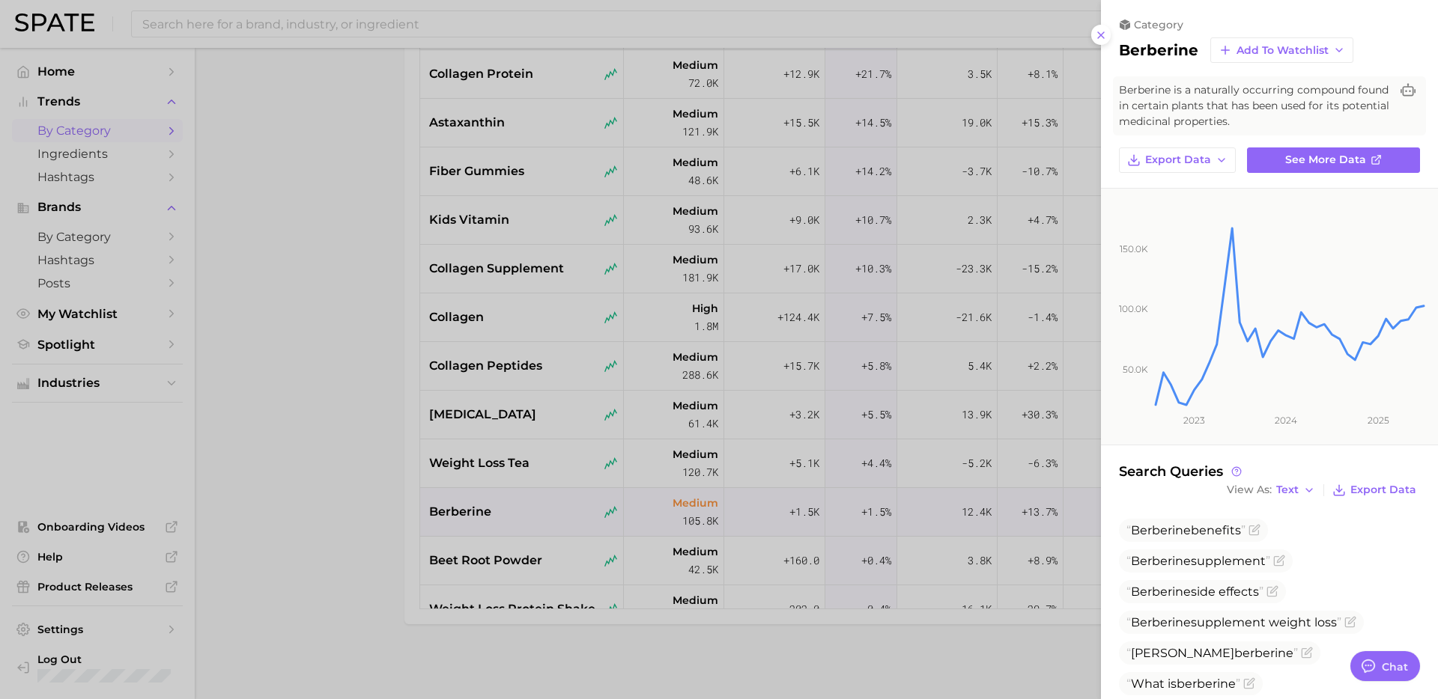
click at [539, 517] on div at bounding box center [719, 349] width 1438 height 699
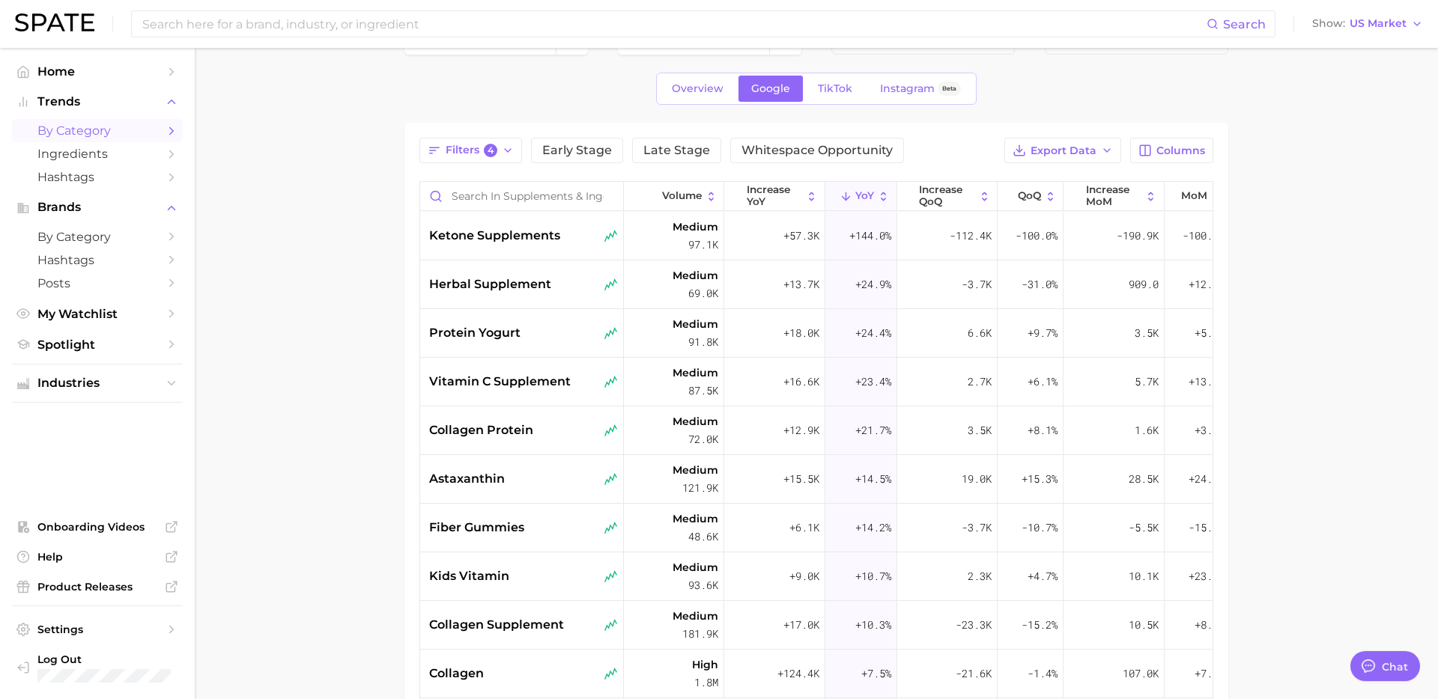
scroll to position [0, 0]
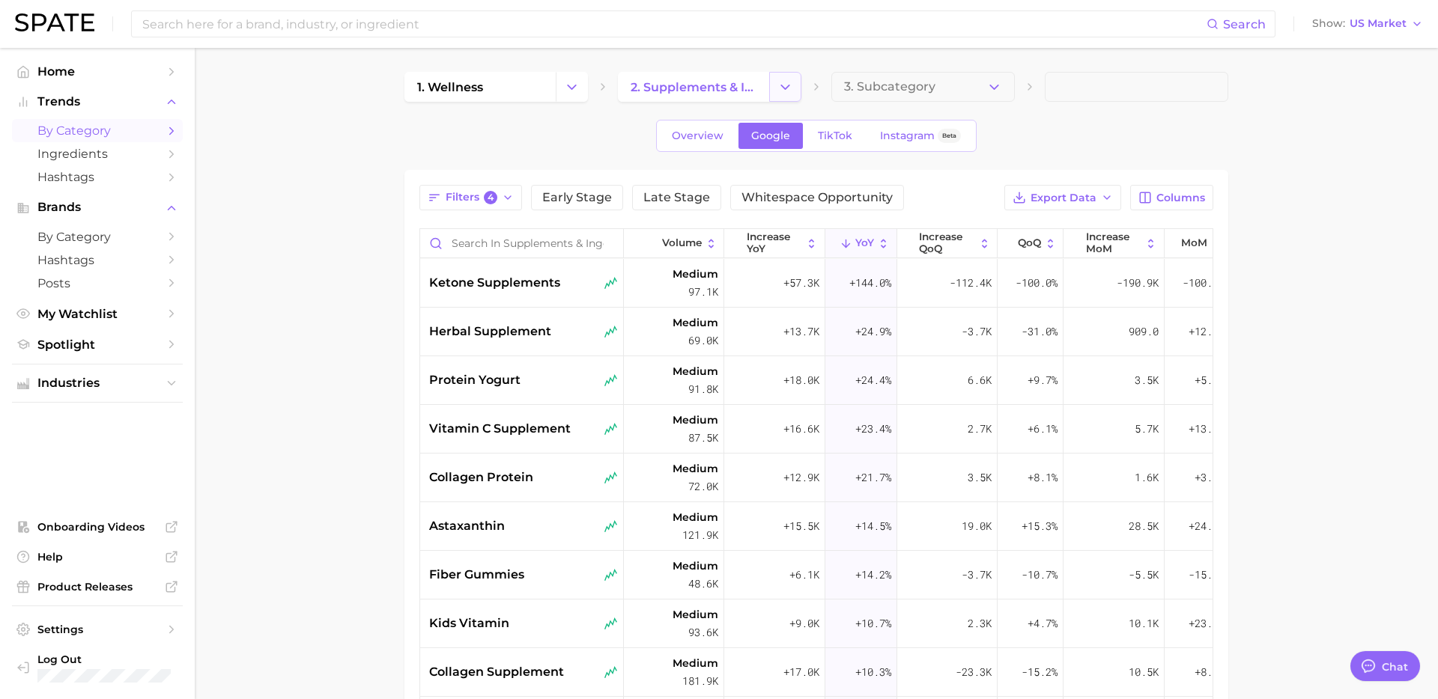
click at [773, 91] on button "Change Category" at bounding box center [785, 87] width 32 height 30
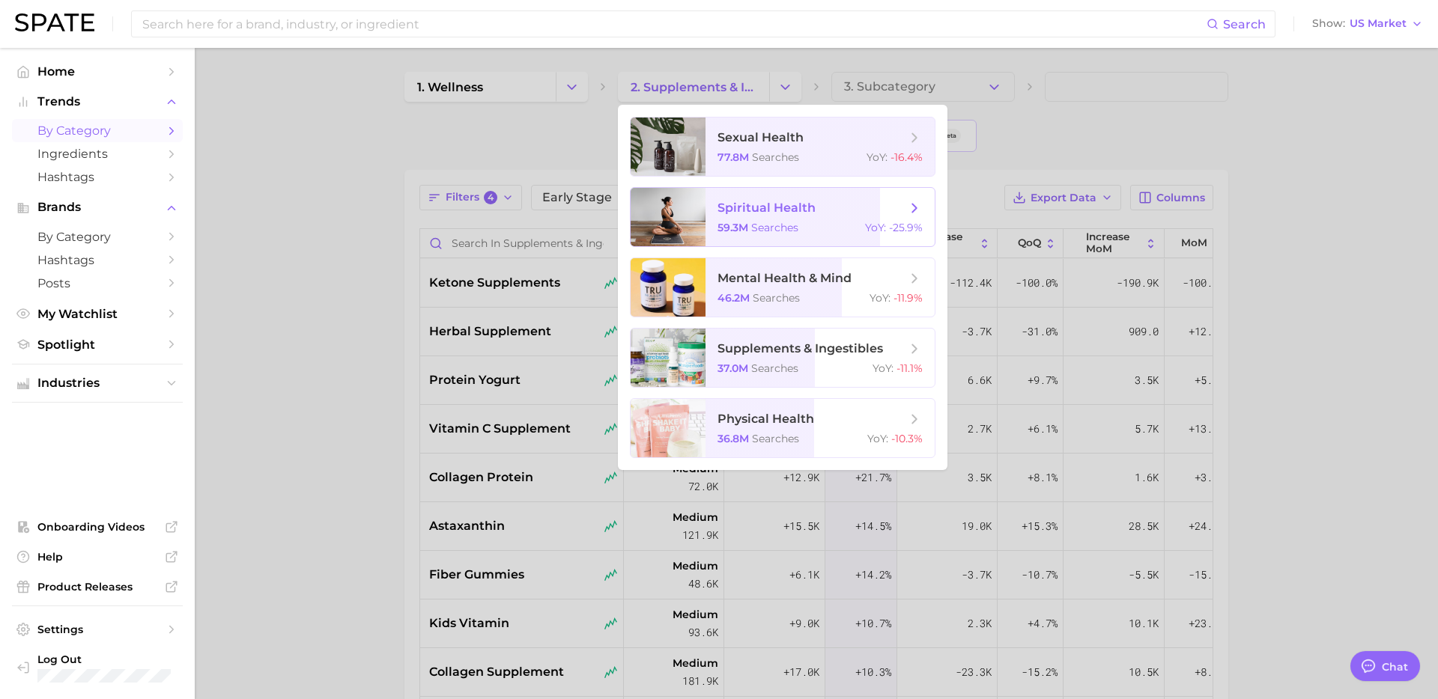
click at [754, 222] on span "searches" at bounding box center [774, 227] width 47 height 13
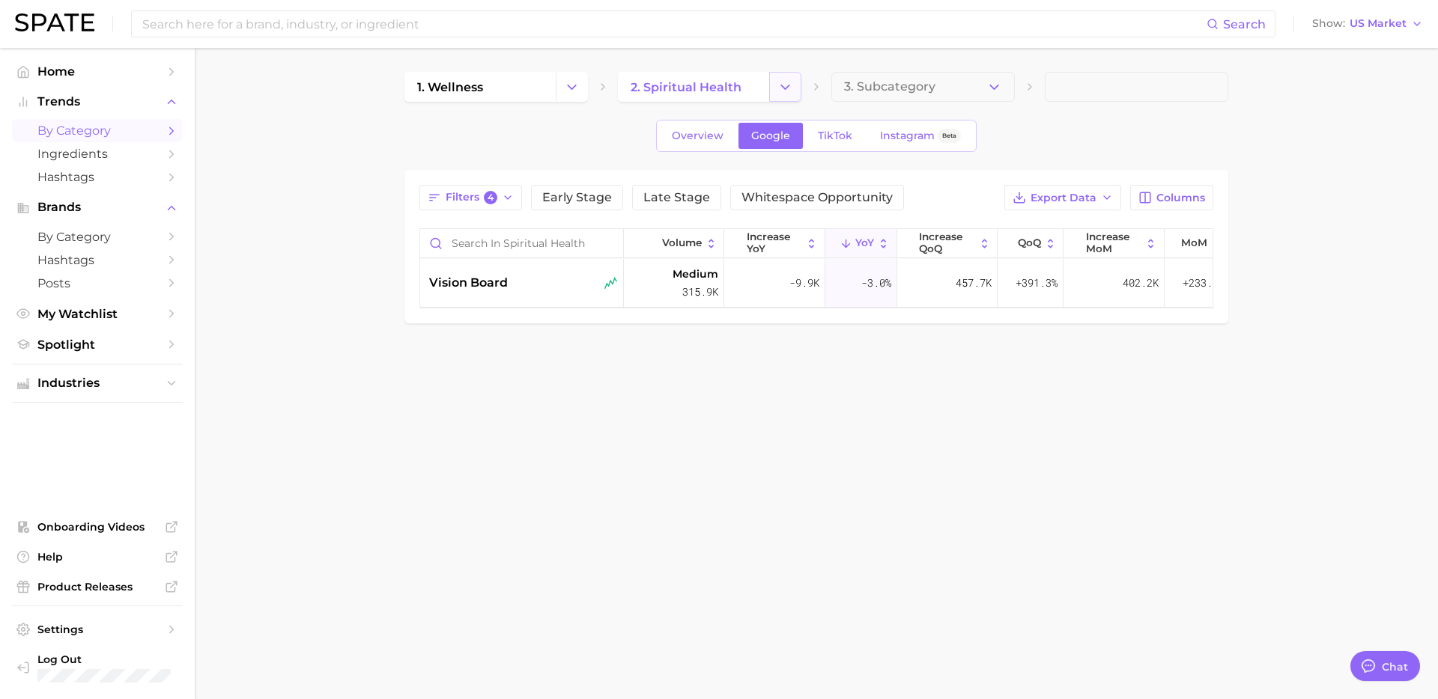
click at [785, 92] on icon "Change Category" at bounding box center [785, 87] width 16 height 16
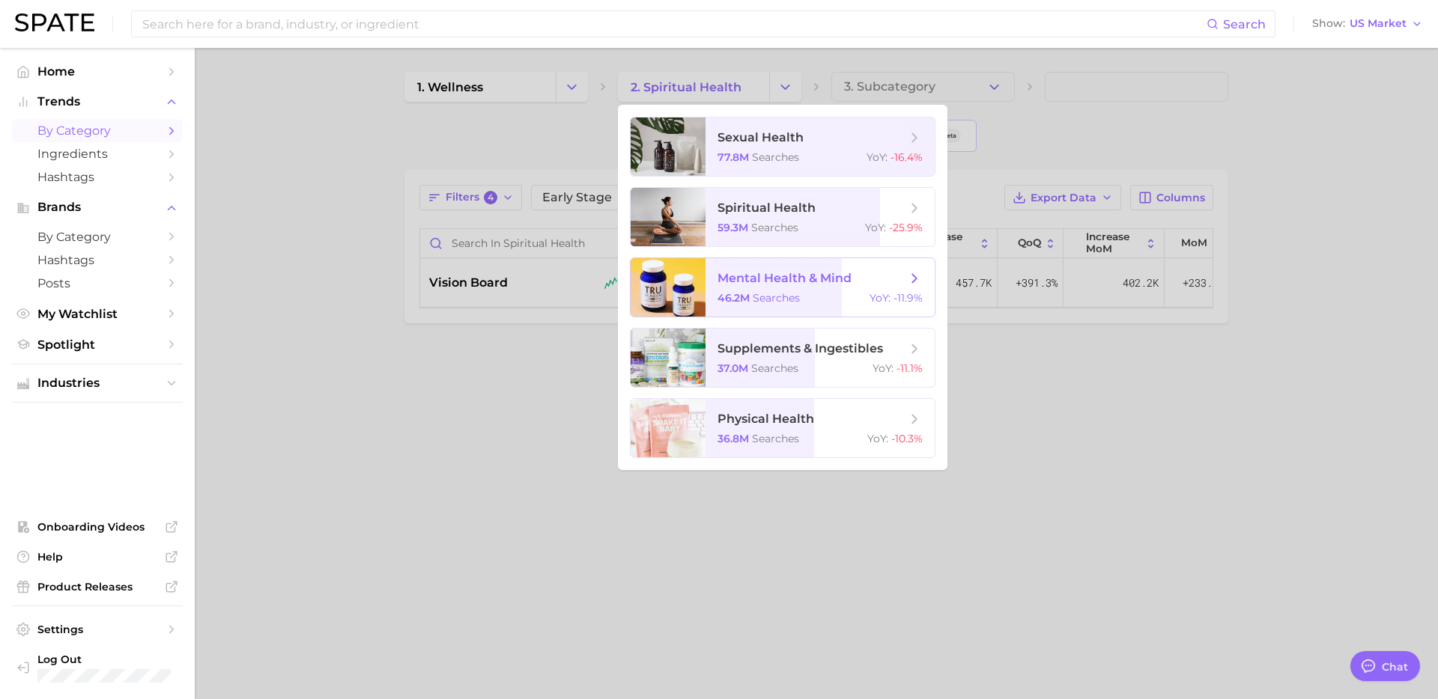
click at [782, 288] on span "mental health & mind 46.2m searches YoY : -11.9%" at bounding box center [819, 287] width 229 height 58
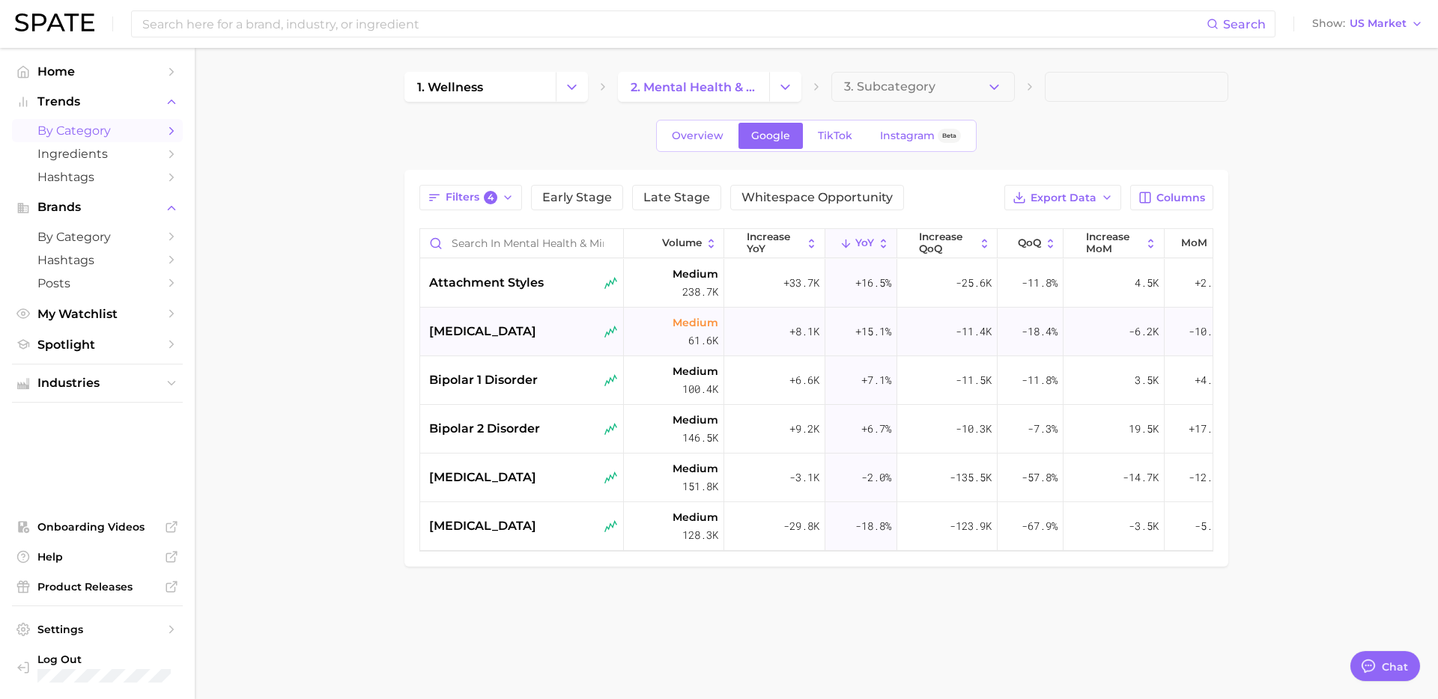
click at [498, 320] on div "cortisol test" at bounding box center [522, 332] width 204 height 49
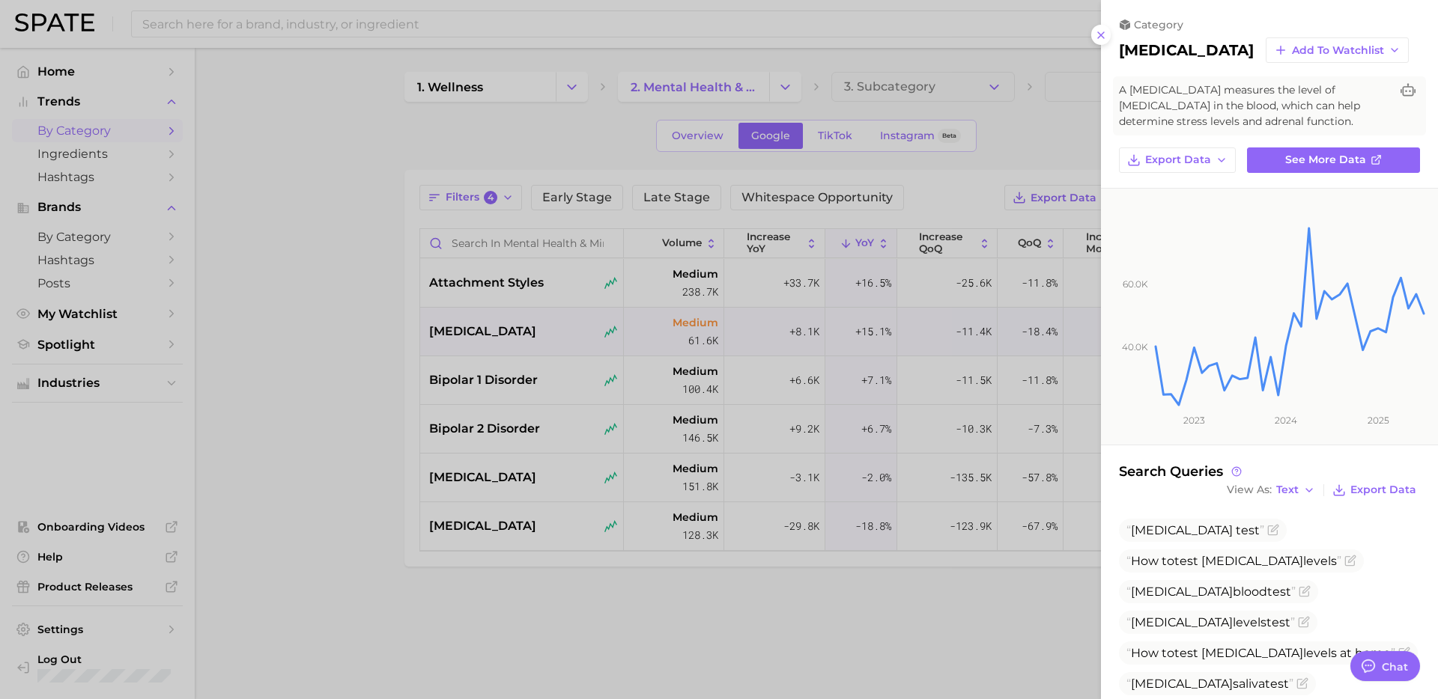
click at [633, 418] on div at bounding box center [719, 349] width 1438 height 699
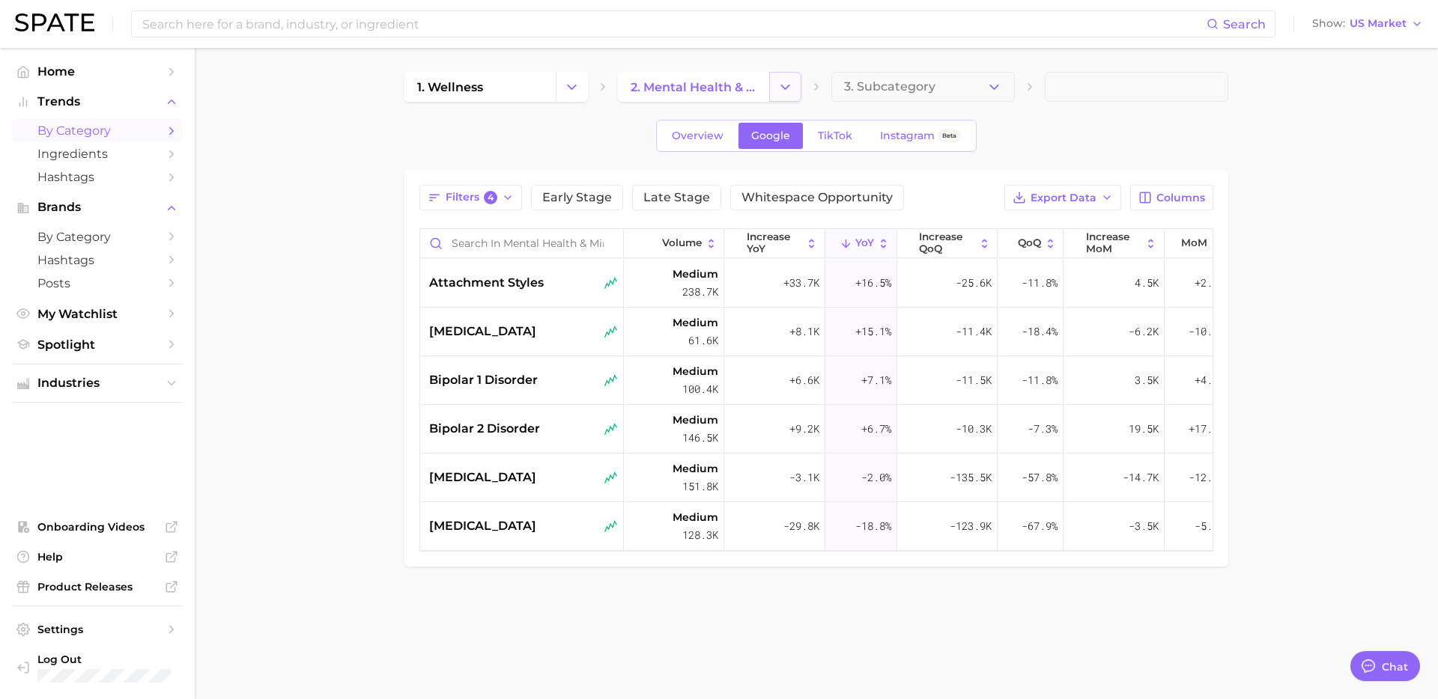
click at [787, 89] on icon "Change Category" at bounding box center [785, 87] width 16 height 16
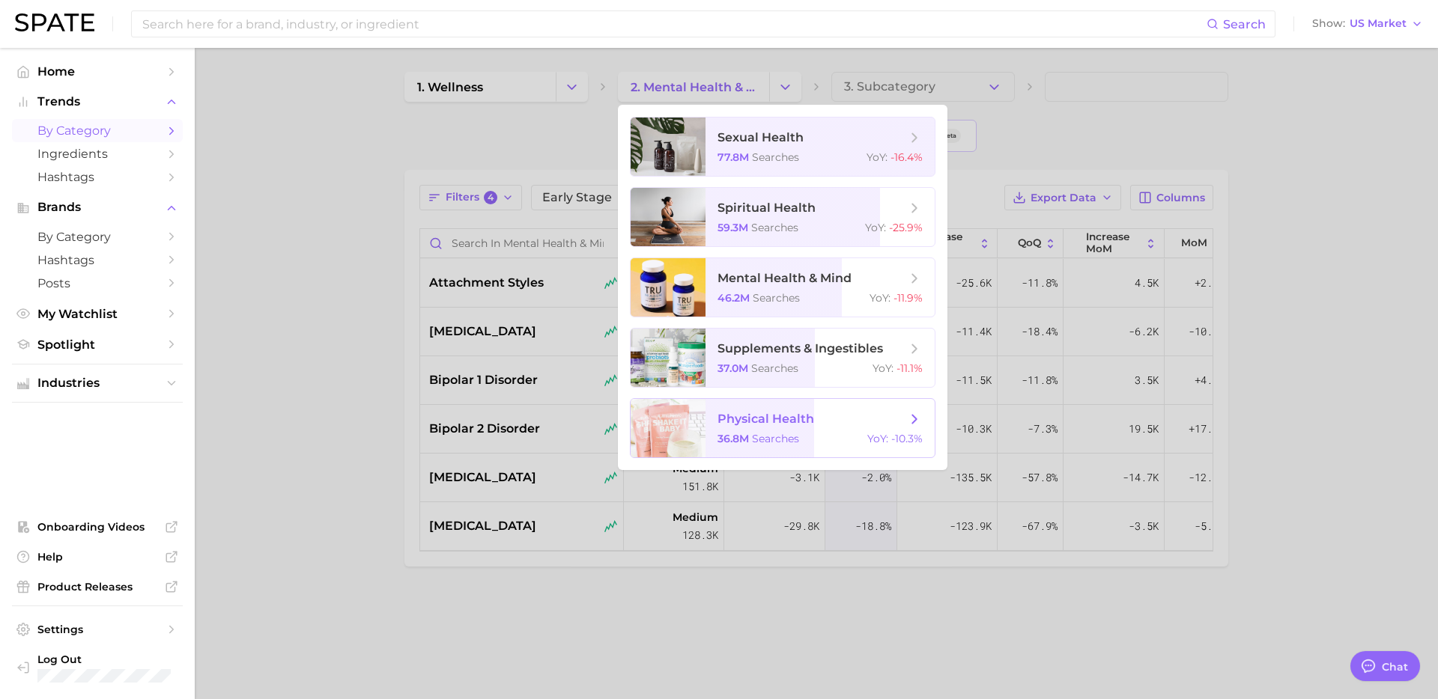
click at [771, 418] on span "physical health" at bounding box center [765, 419] width 97 height 14
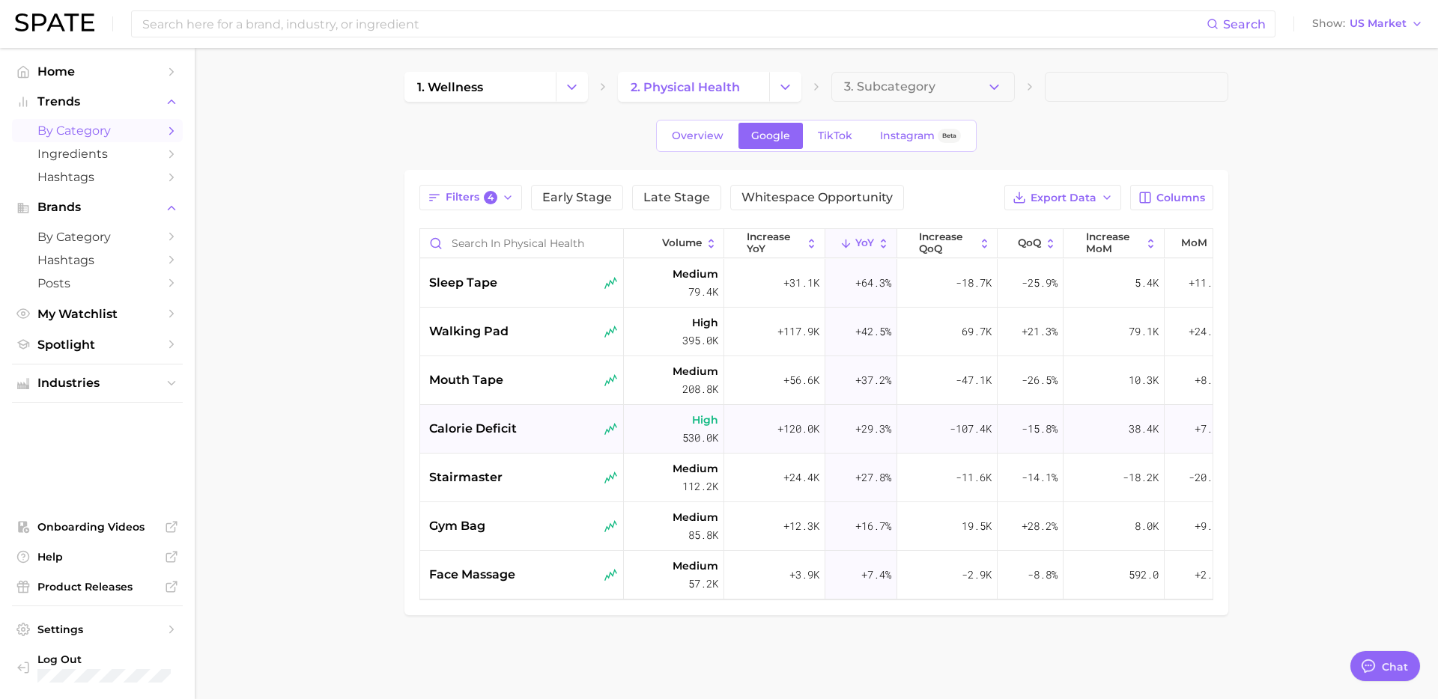
click at [526, 425] on div "calorie deficit" at bounding box center [523, 429] width 189 height 18
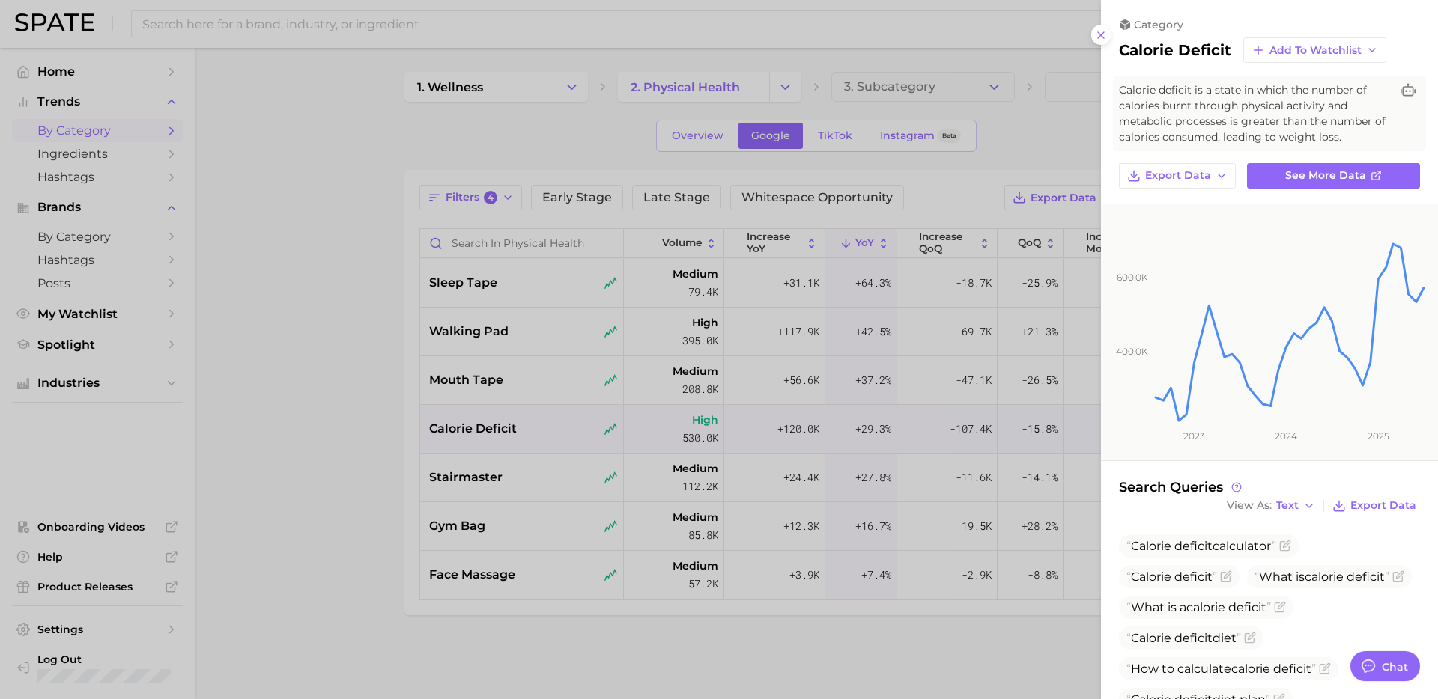
click at [509, 347] on div at bounding box center [719, 349] width 1438 height 699
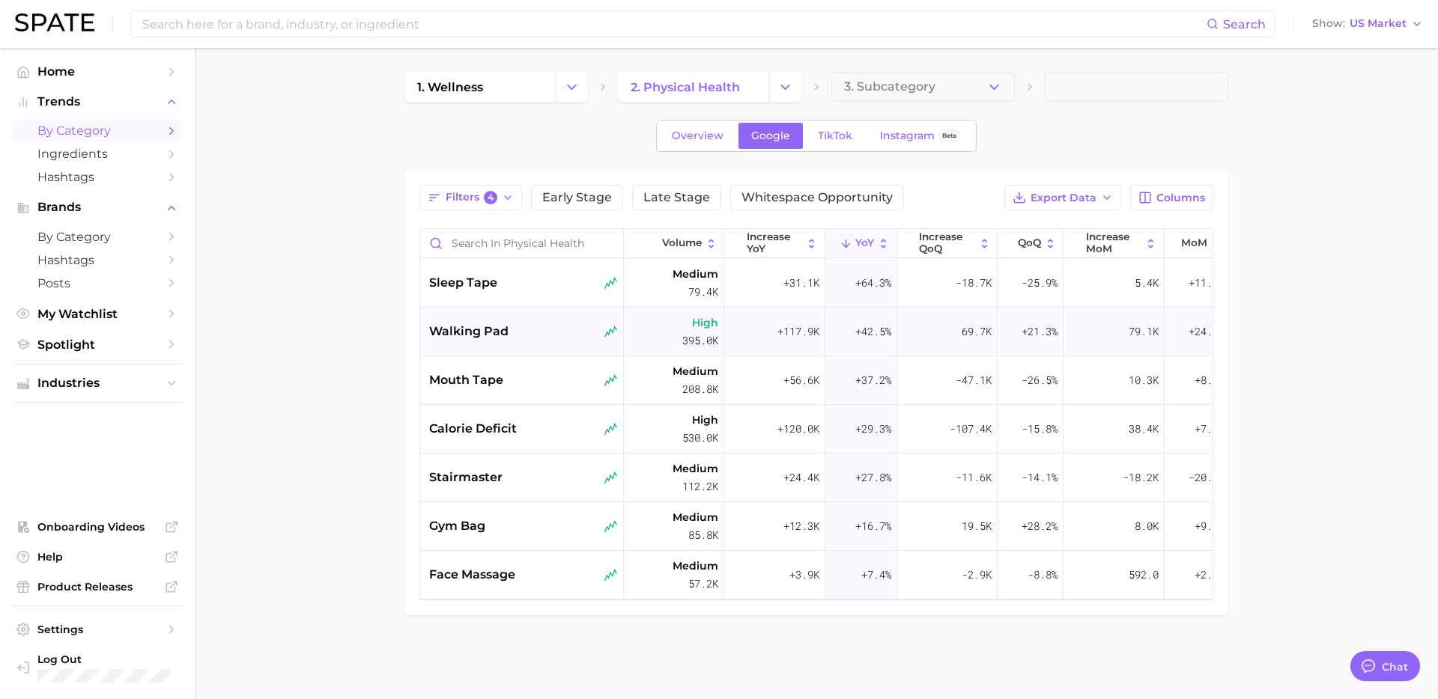
click at [541, 327] on div "walking pad" at bounding box center [523, 332] width 189 height 18
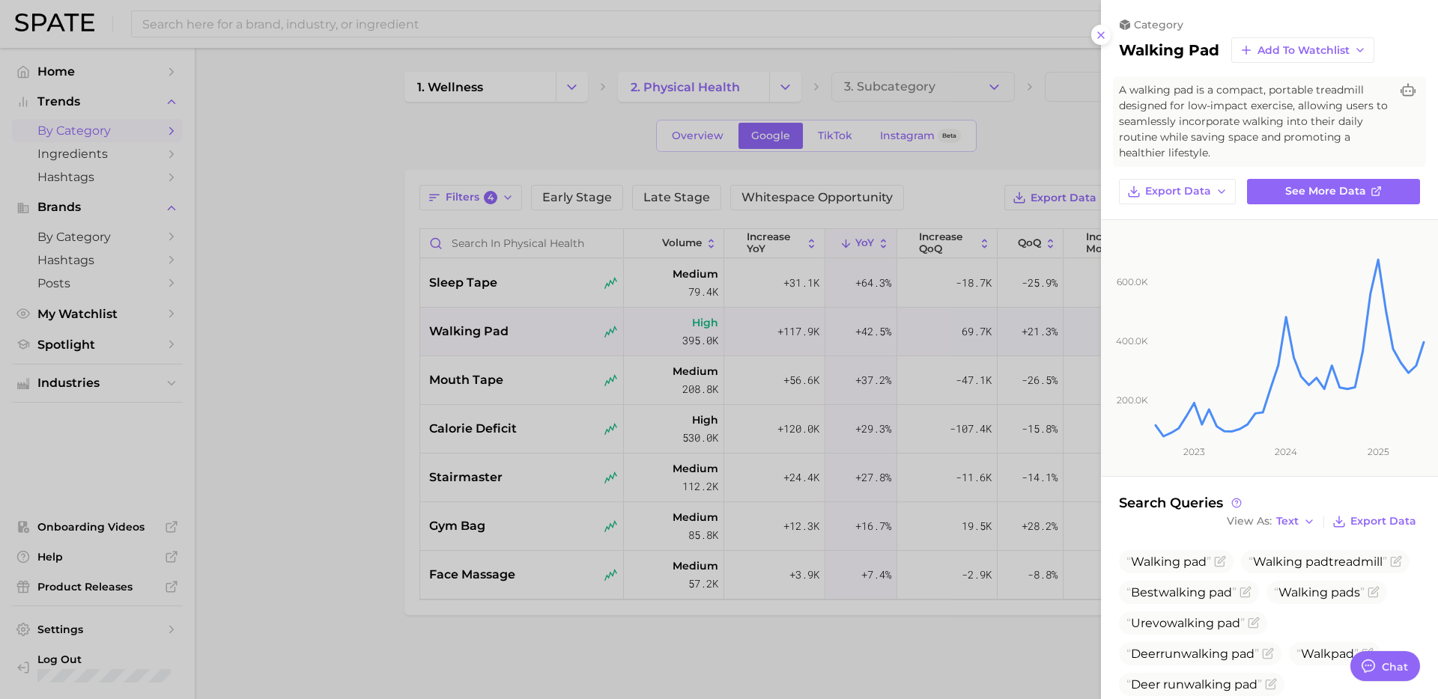
click at [464, 410] on div at bounding box center [719, 349] width 1438 height 699
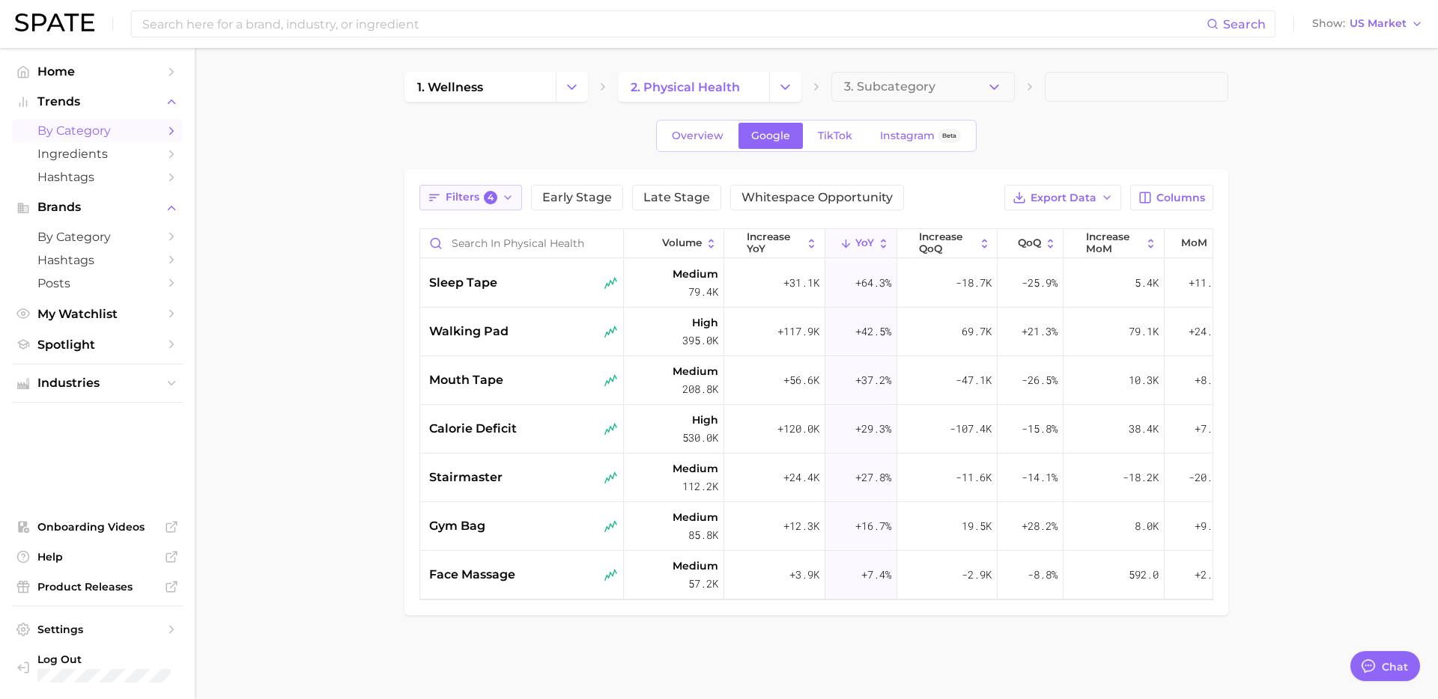
click at [490, 204] on button "Filters 4" at bounding box center [470, 197] width 103 height 25
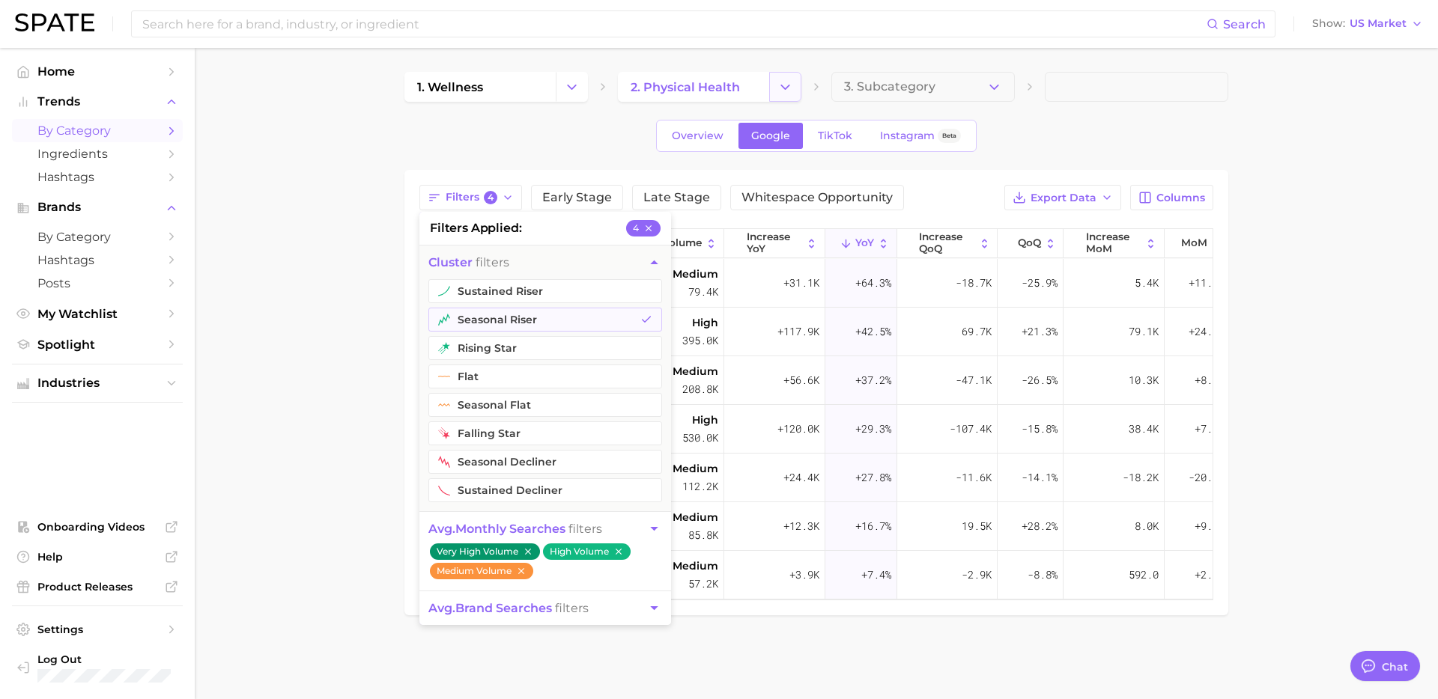
click at [779, 100] on button "Change Category" at bounding box center [785, 87] width 32 height 30
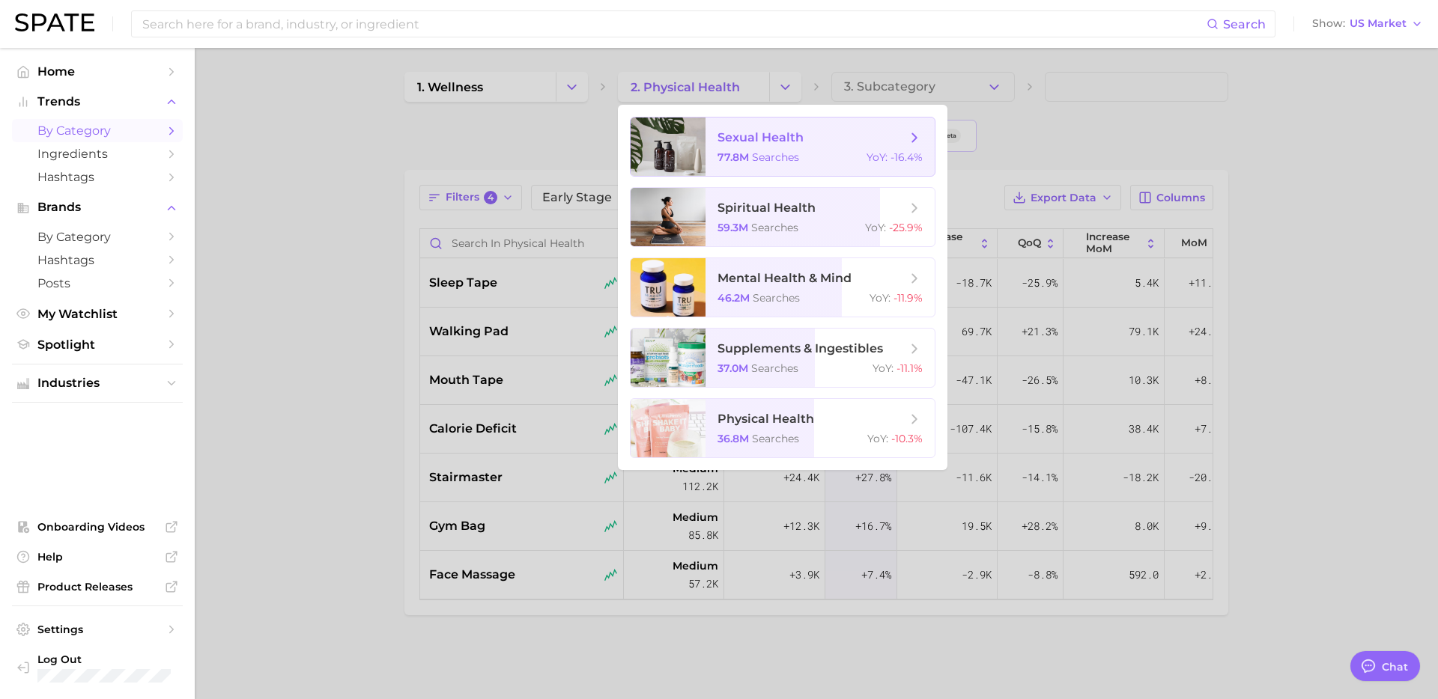
click at [777, 150] on span "searches" at bounding box center [775, 156] width 47 height 13
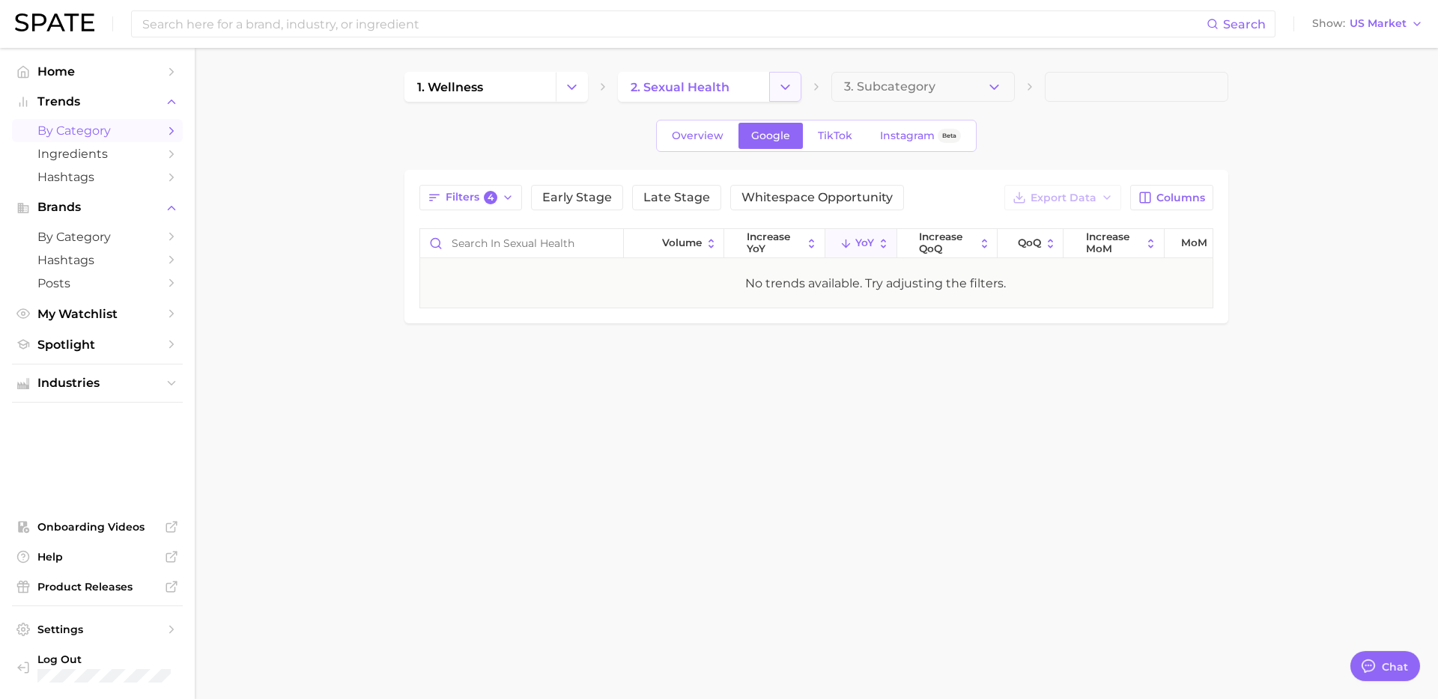
click at [785, 93] on icon "Change Category" at bounding box center [785, 87] width 16 height 16
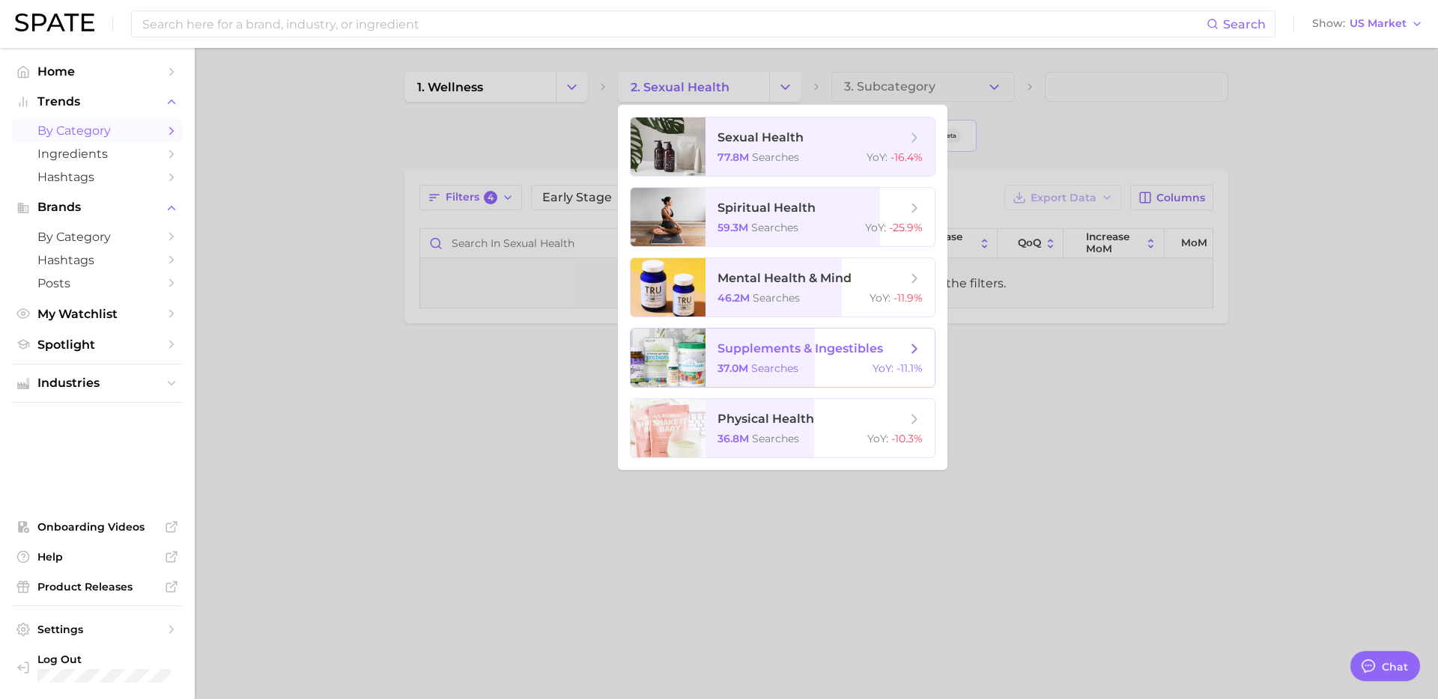
click at [762, 344] on span "supplements & ingestibles" at bounding box center [799, 348] width 165 height 14
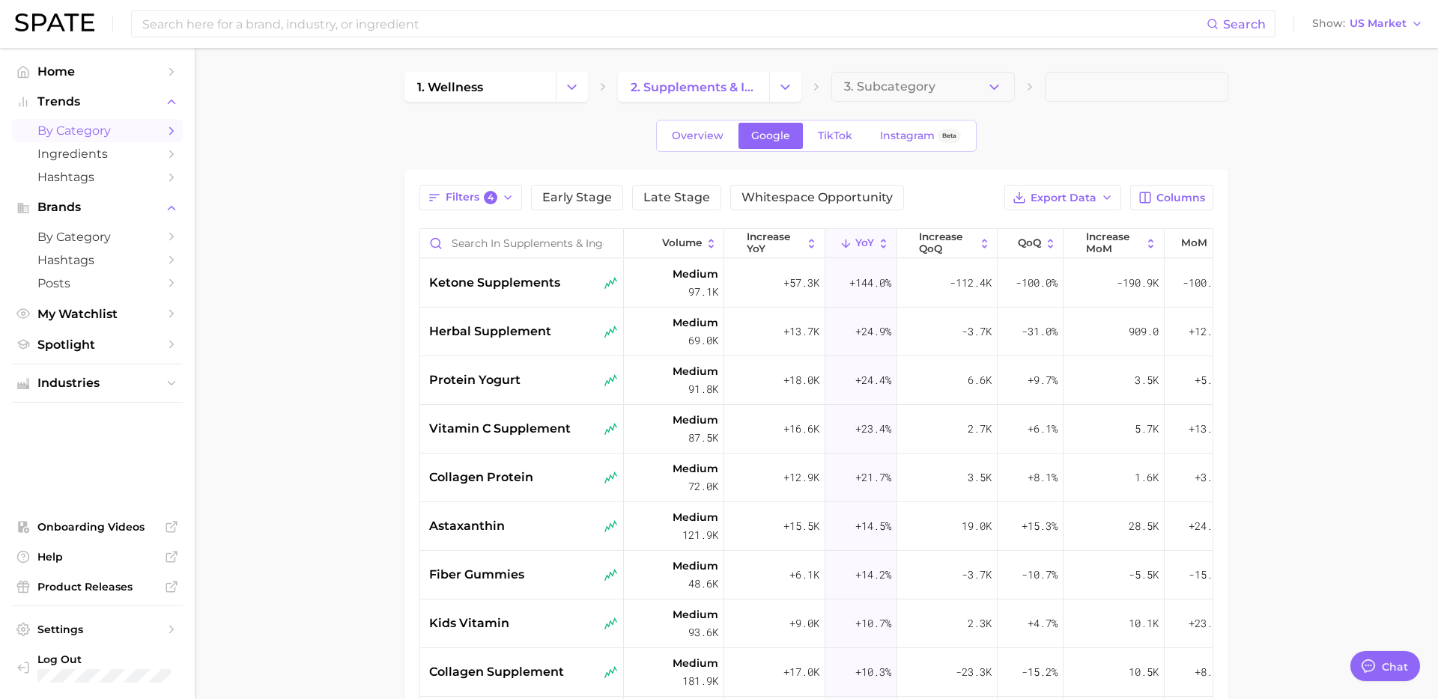
click at [293, 502] on main "1. wellness 2. supplements & ingestibles 3. Subcategory Overview Google TikTok …" at bounding box center [816, 533] width 1243 height 970
click at [512, 290] on span "ketone supplements" at bounding box center [494, 283] width 131 height 18
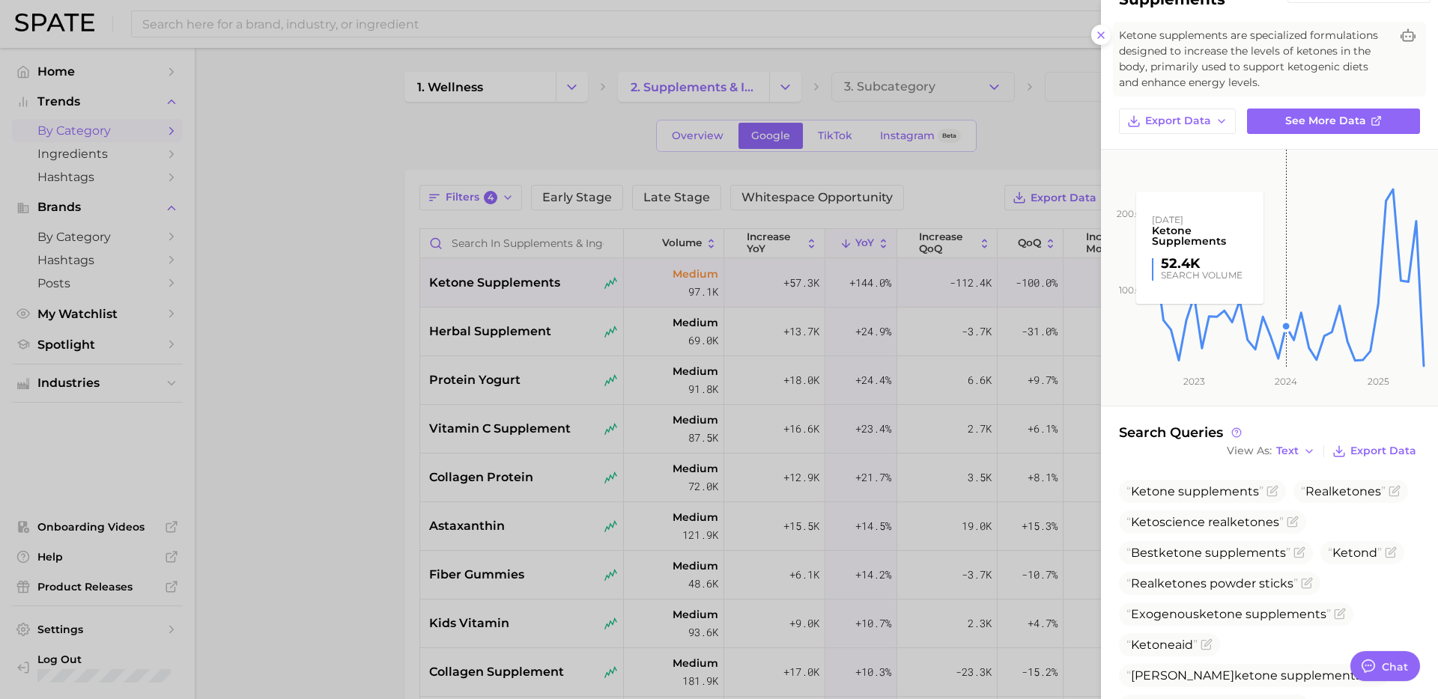
scroll to position [139, 0]
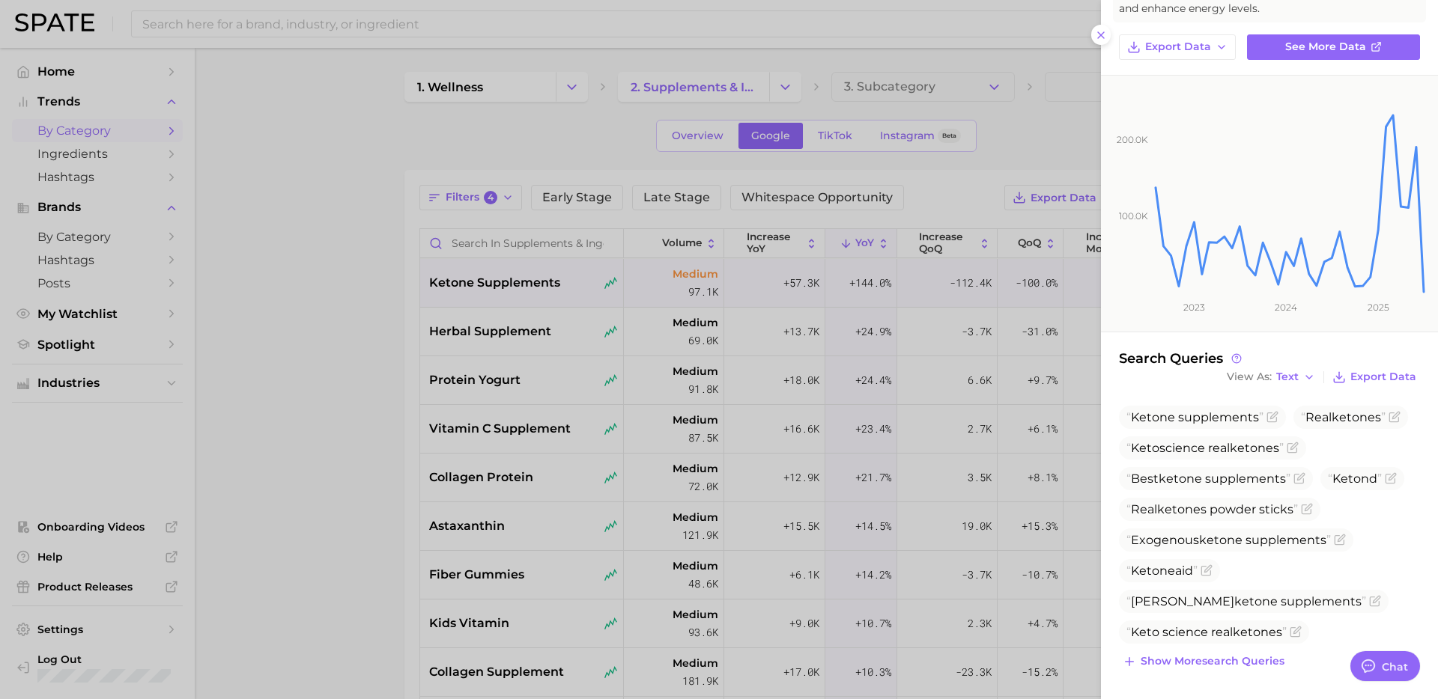
click at [345, 506] on div at bounding box center [719, 349] width 1438 height 699
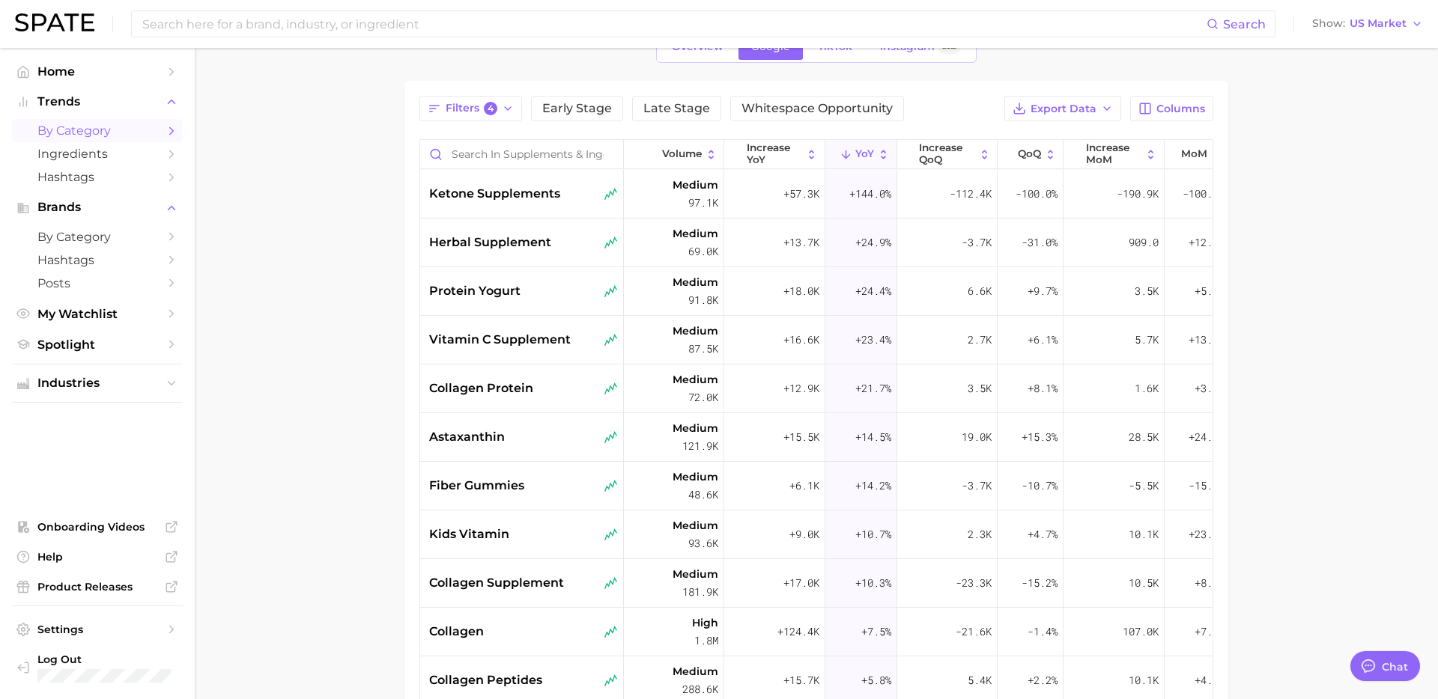
scroll to position [100, 0]
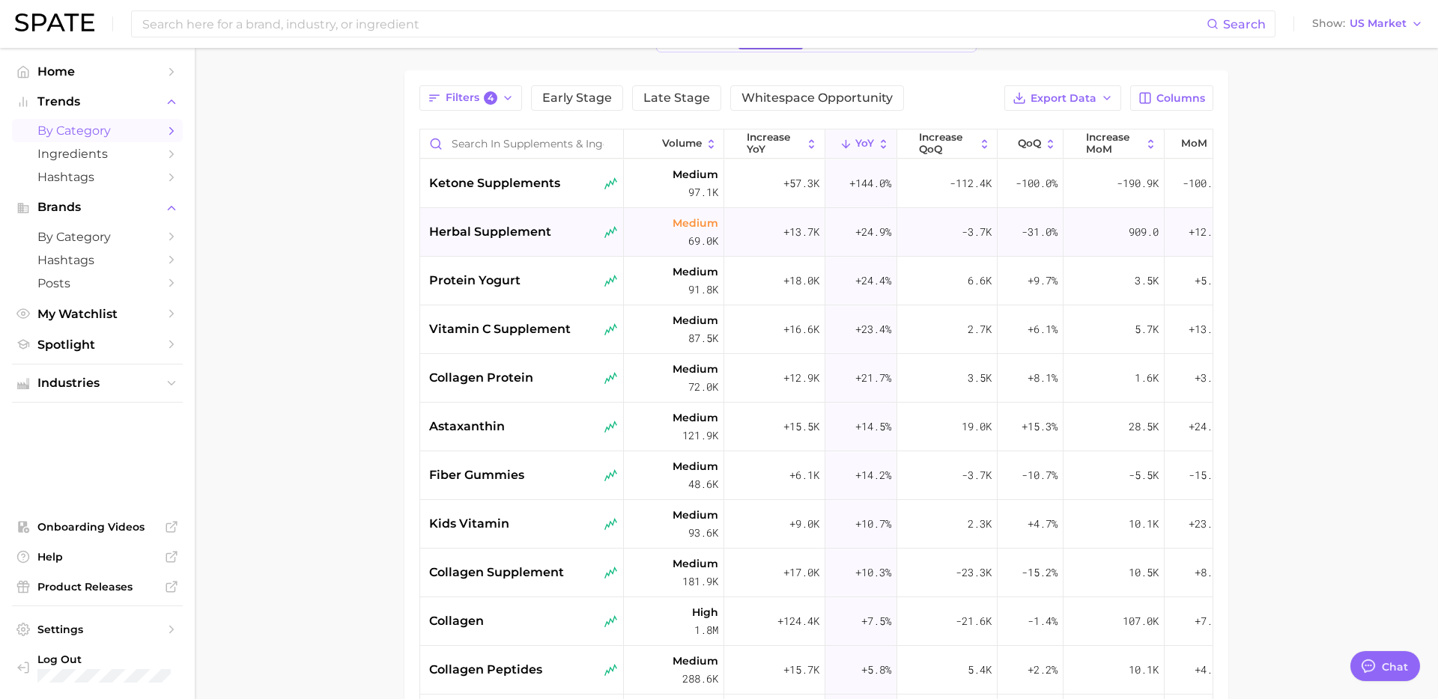
click at [499, 235] on span "herbal supplement" at bounding box center [490, 232] width 122 height 18
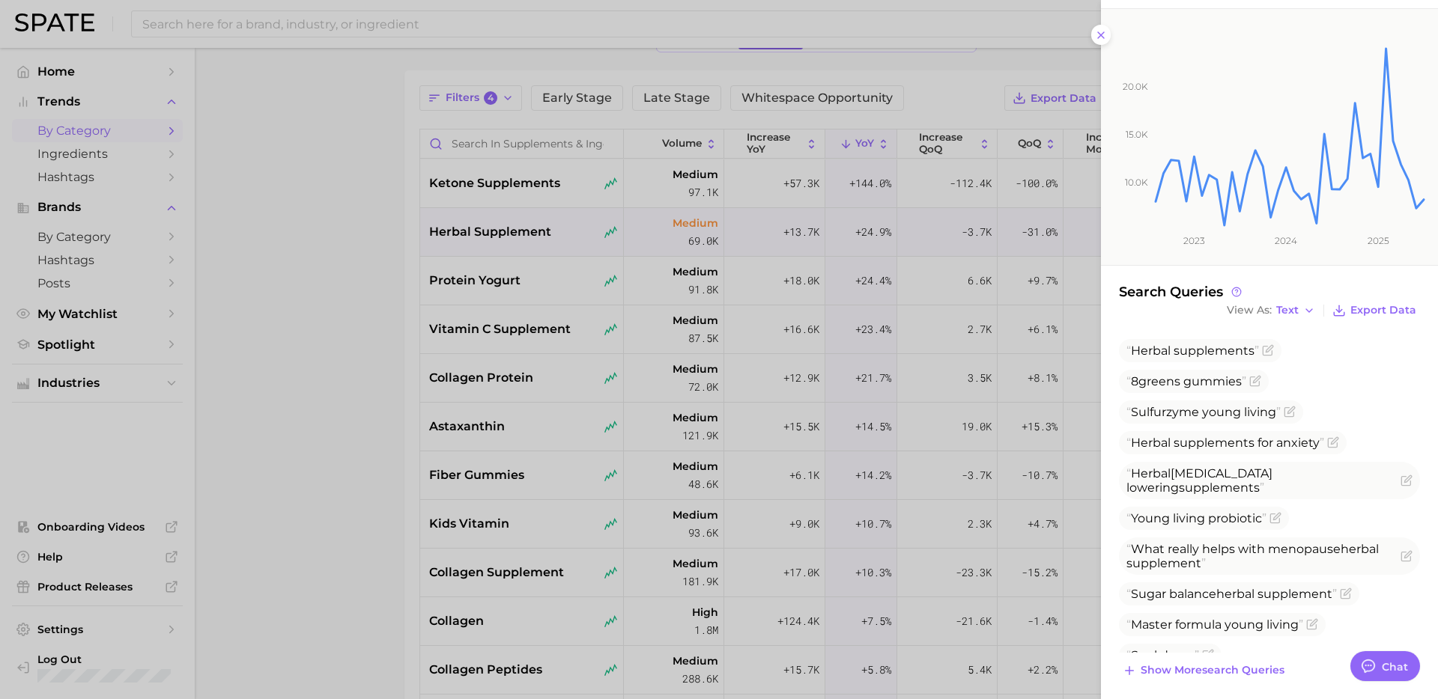
scroll to position [199, 0]
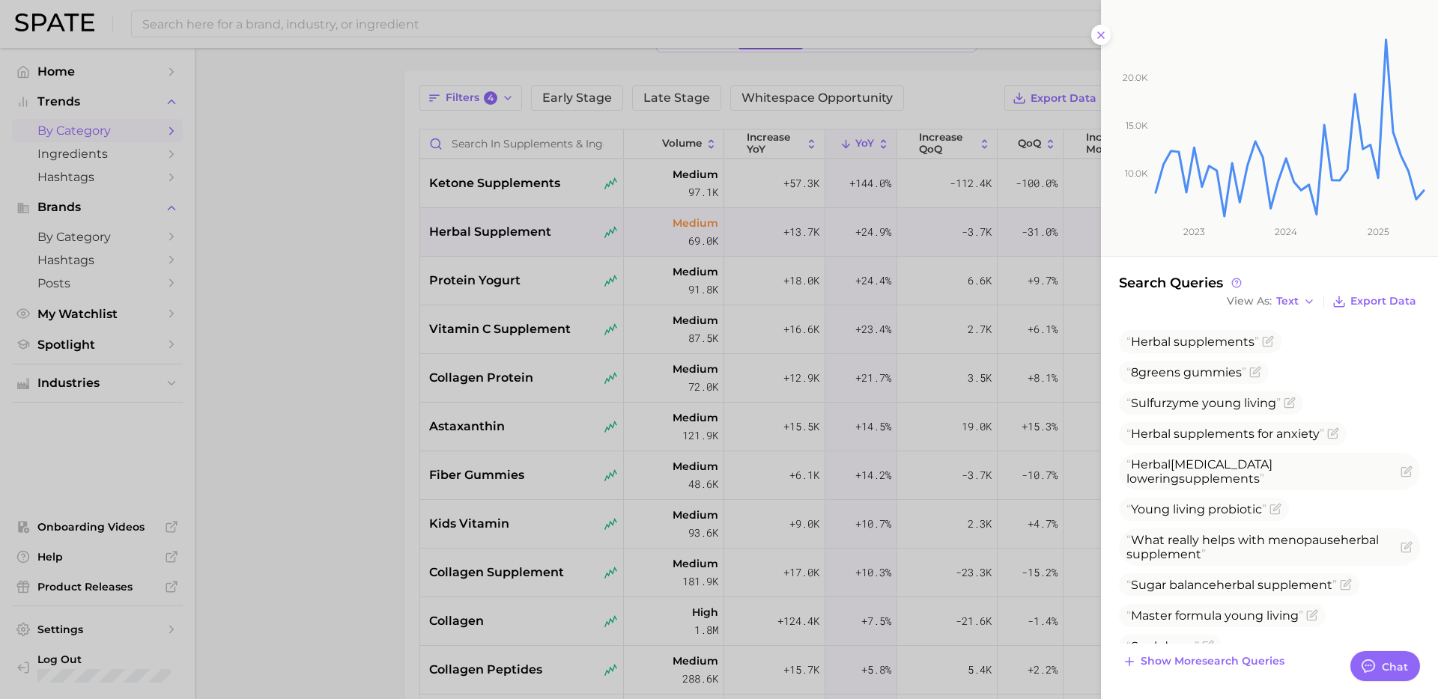
click at [352, 460] on div at bounding box center [719, 349] width 1438 height 699
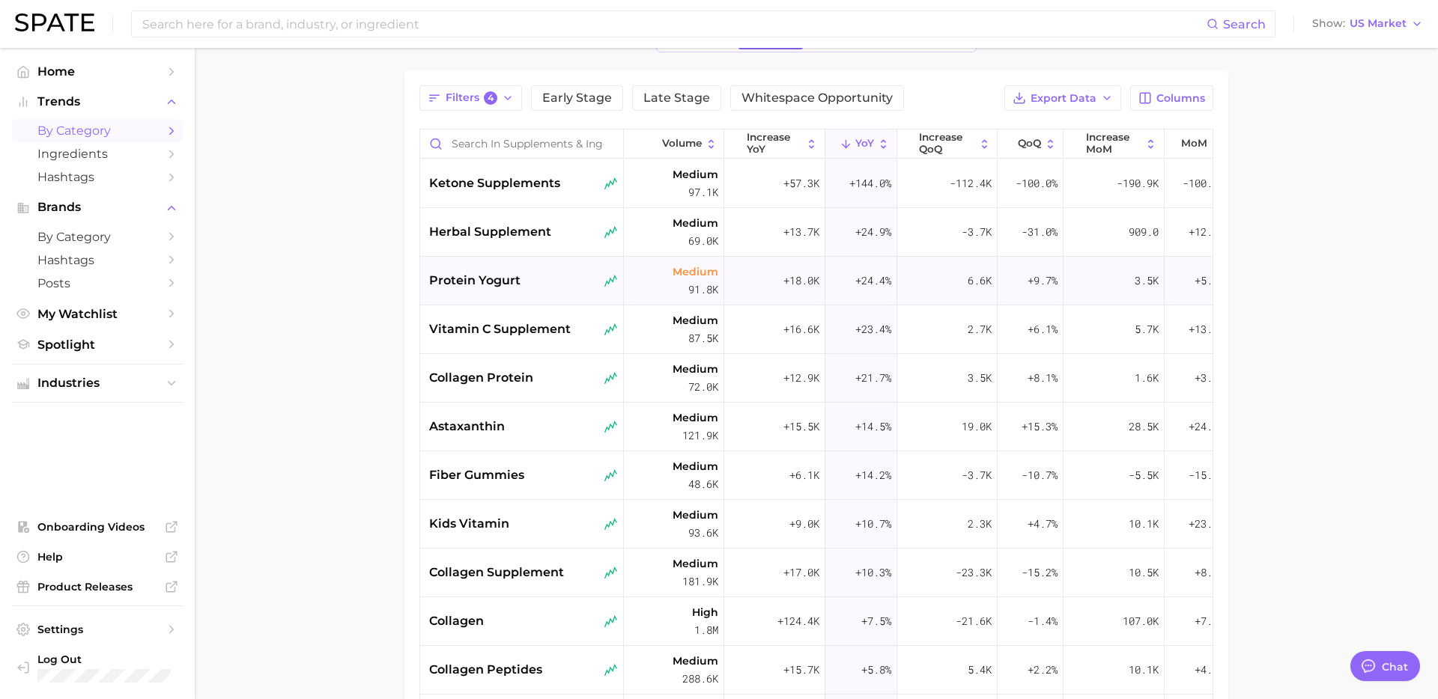
click at [551, 280] on div "protein yogurt" at bounding box center [523, 281] width 189 height 18
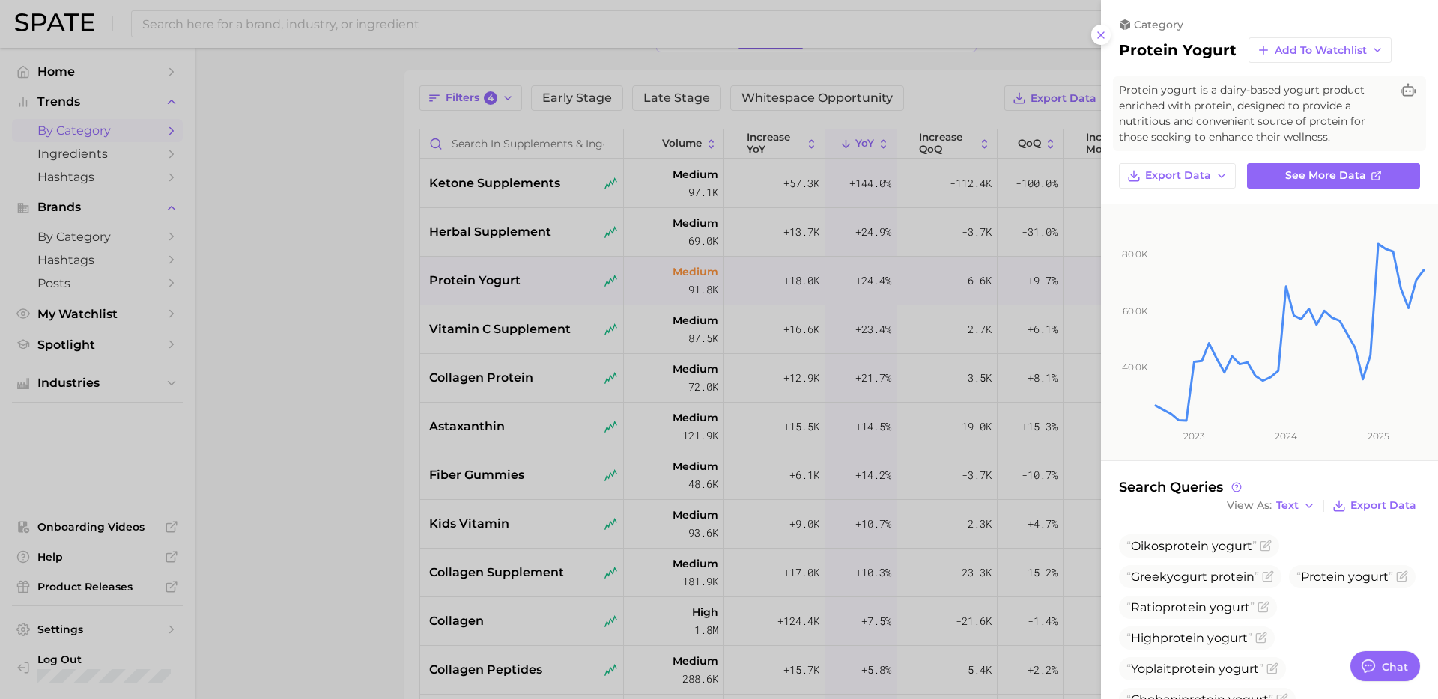
click at [304, 478] on div at bounding box center [719, 349] width 1438 height 699
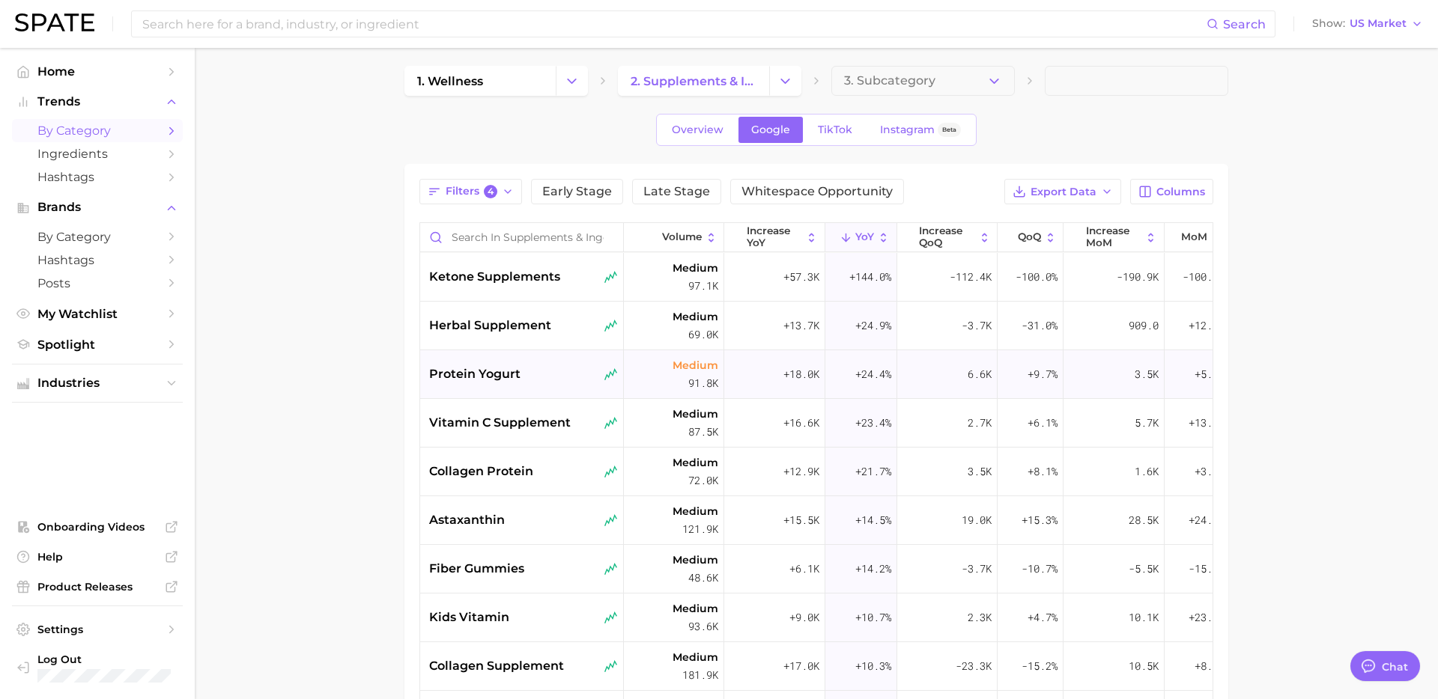
scroll to position [0, 0]
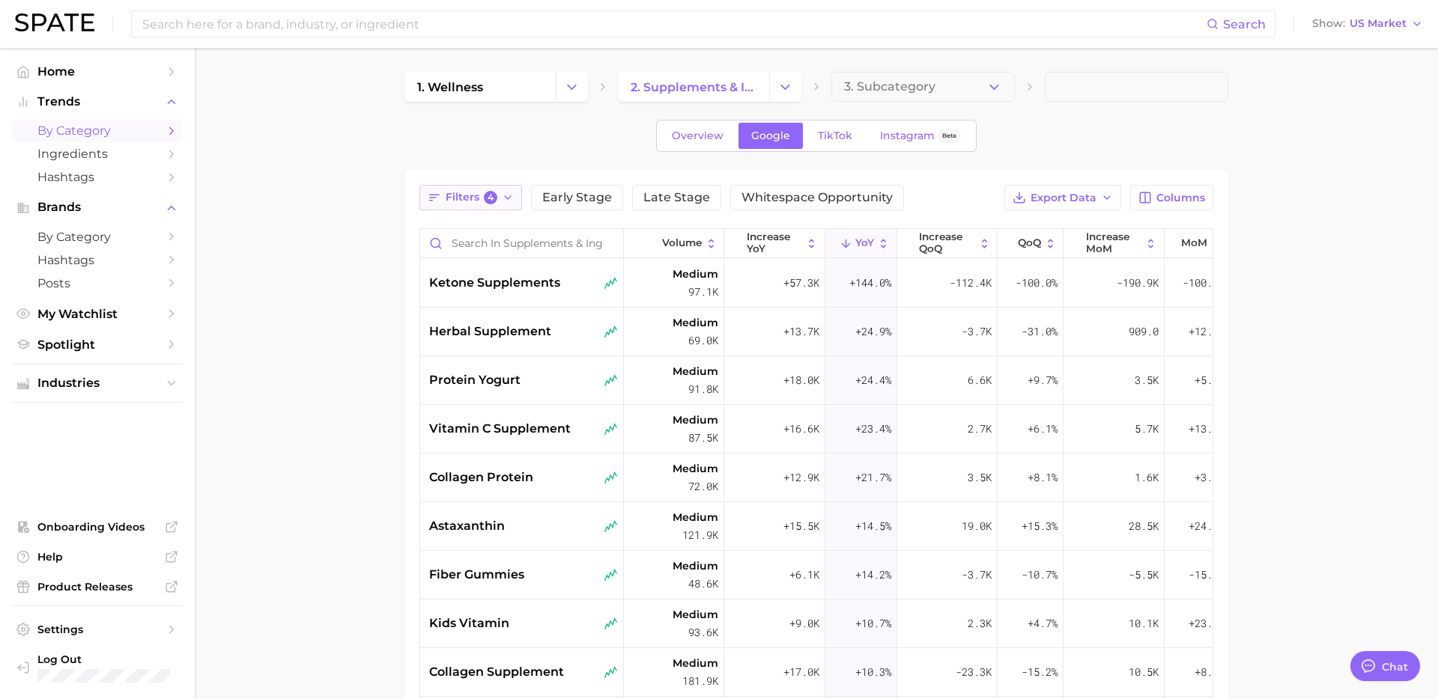
click at [493, 197] on span "4" at bounding box center [490, 197] width 13 height 13
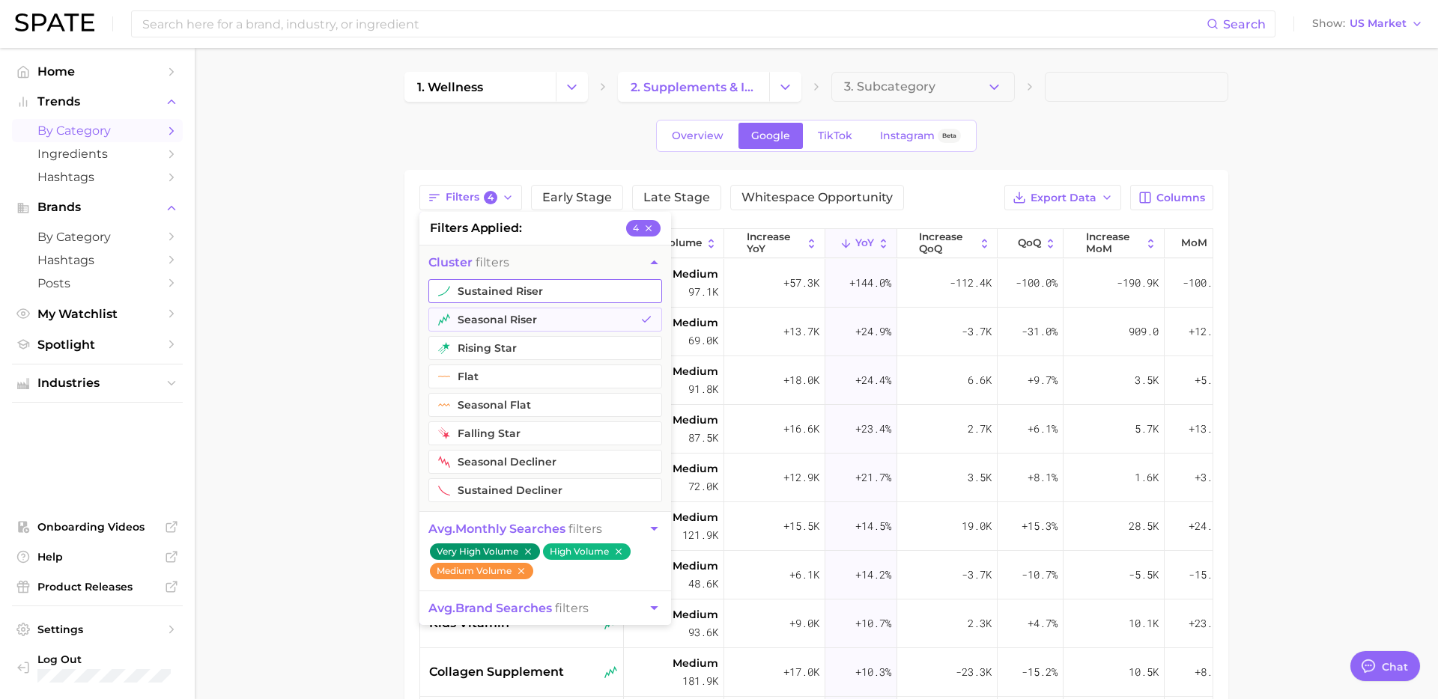
click at [533, 293] on button "sustained riser" at bounding box center [545, 291] width 234 height 24
click at [516, 352] on button "rising star" at bounding box center [545, 348] width 234 height 24
click at [301, 456] on main "1. wellness 2. supplements & ingestibles 3. Subcategory Overview Google TikTok …" at bounding box center [816, 533] width 1243 height 970
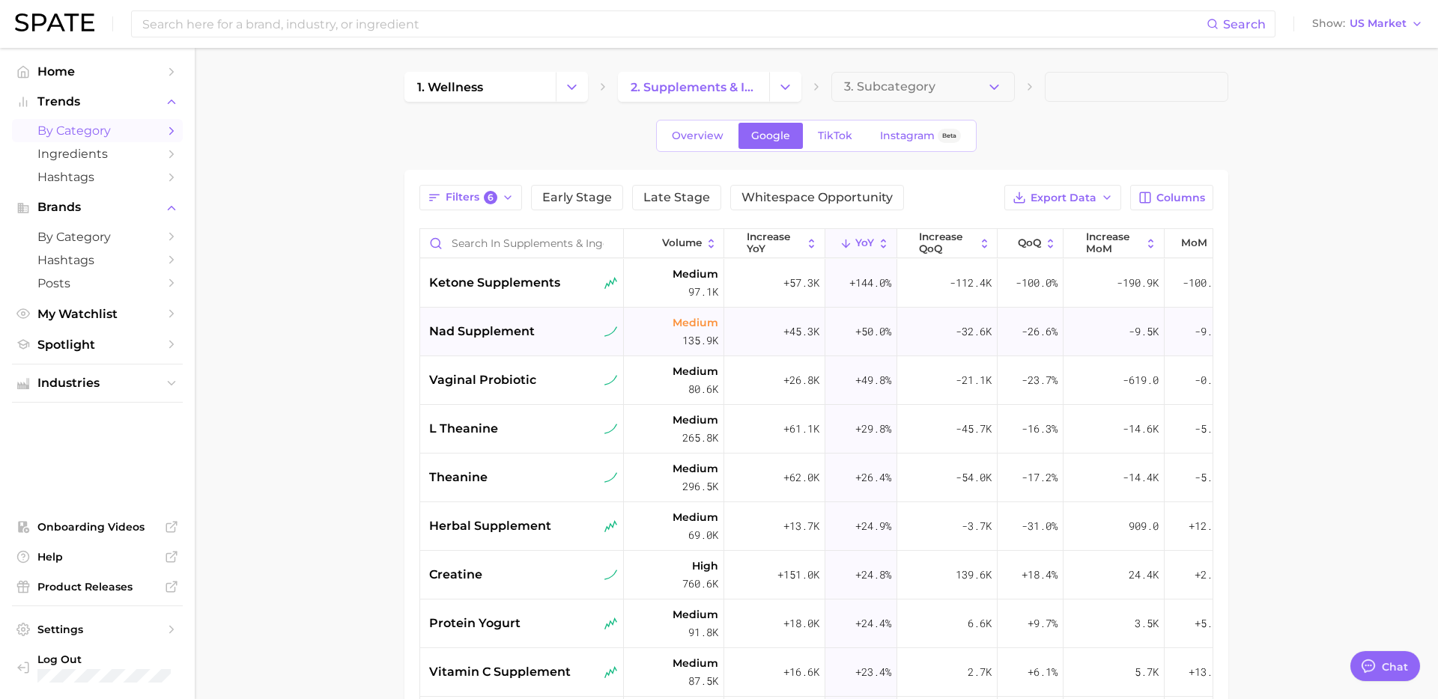
click at [544, 340] on div "nad supplement" at bounding box center [523, 332] width 189 height 18
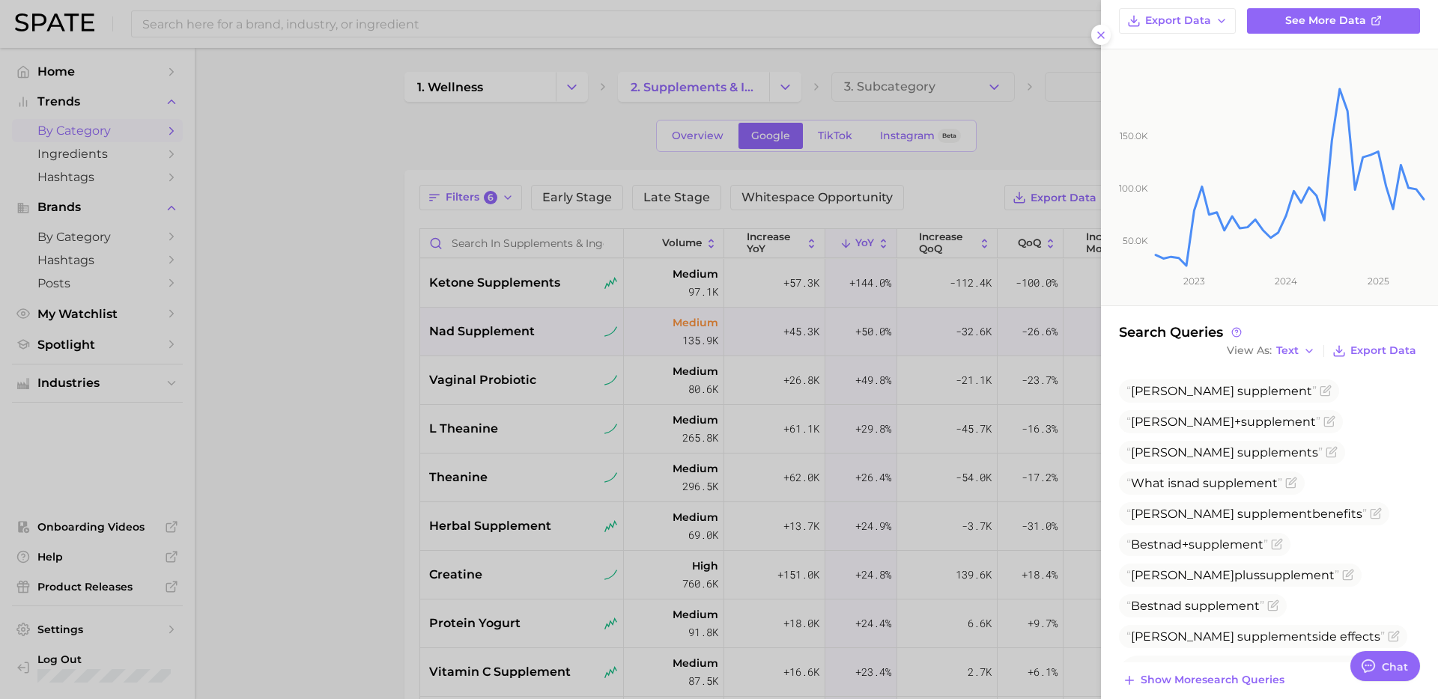
scroll to position [158, 0]
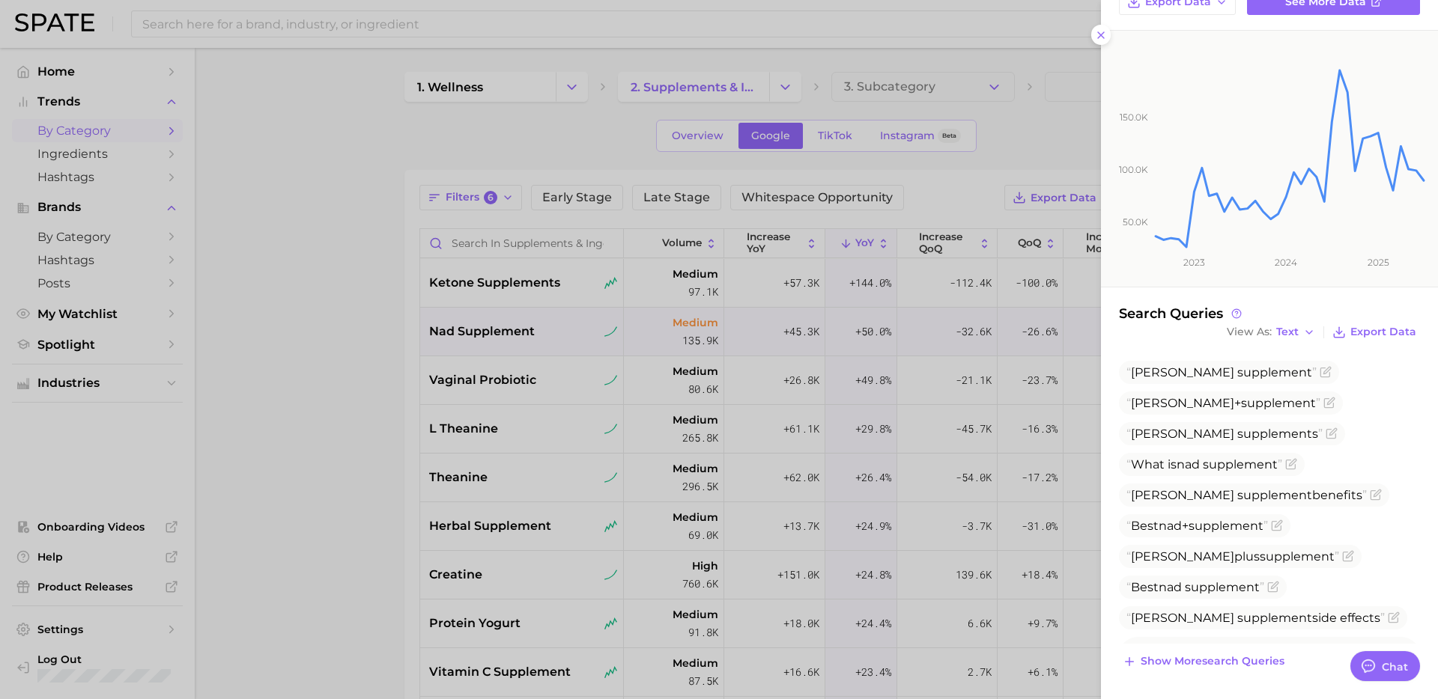
click at [303, 514] on div at bounding box center [719, 349] width 1438 height 699
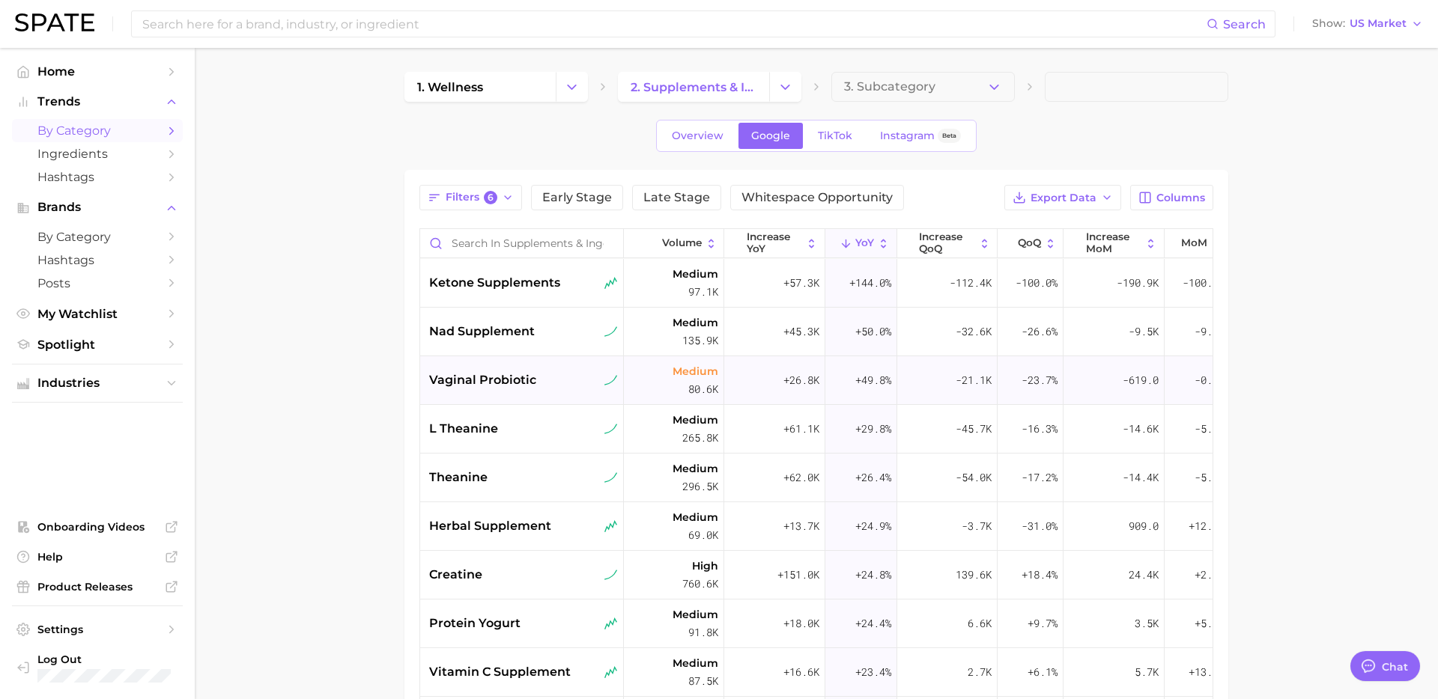
click at [571, 394] on div "vaginal probiotic" at bounding box center [522, 380] width 204 height 49
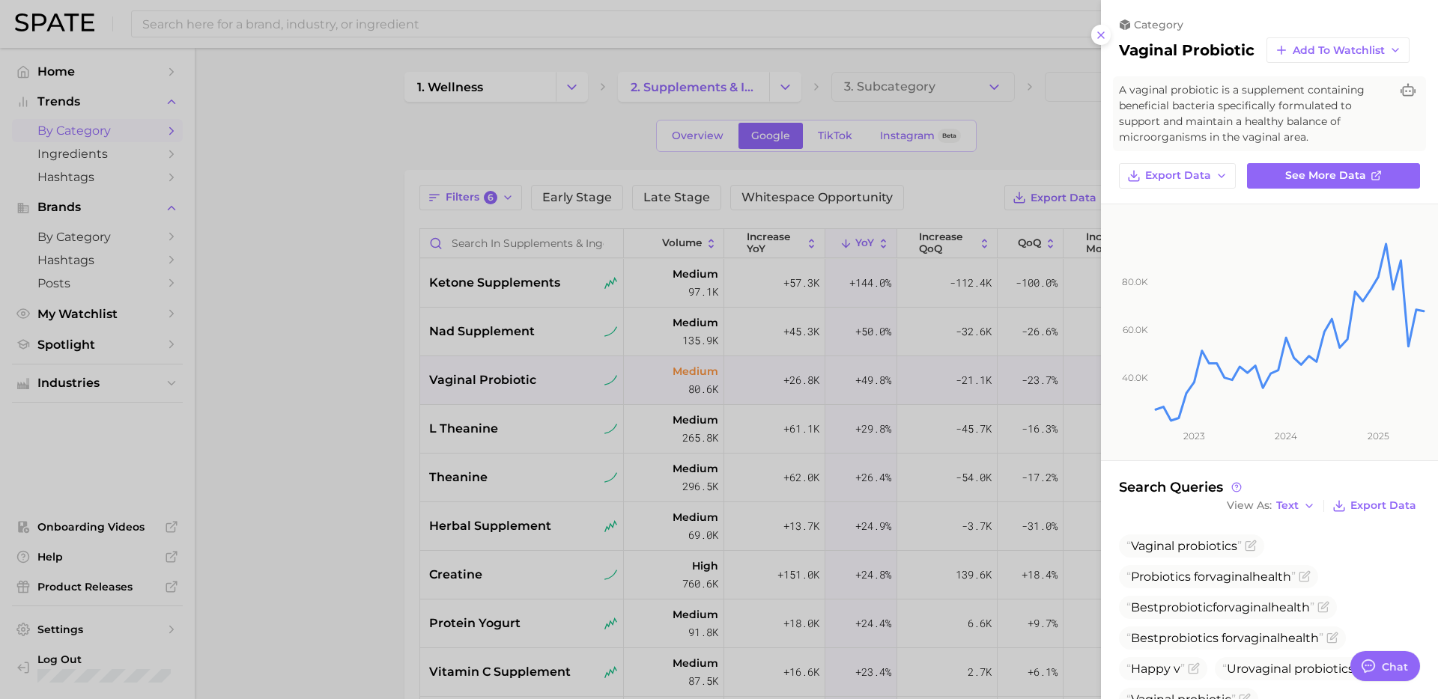
click at [576, 431] on div at bounding box center [719, 349] width 1438 height 699
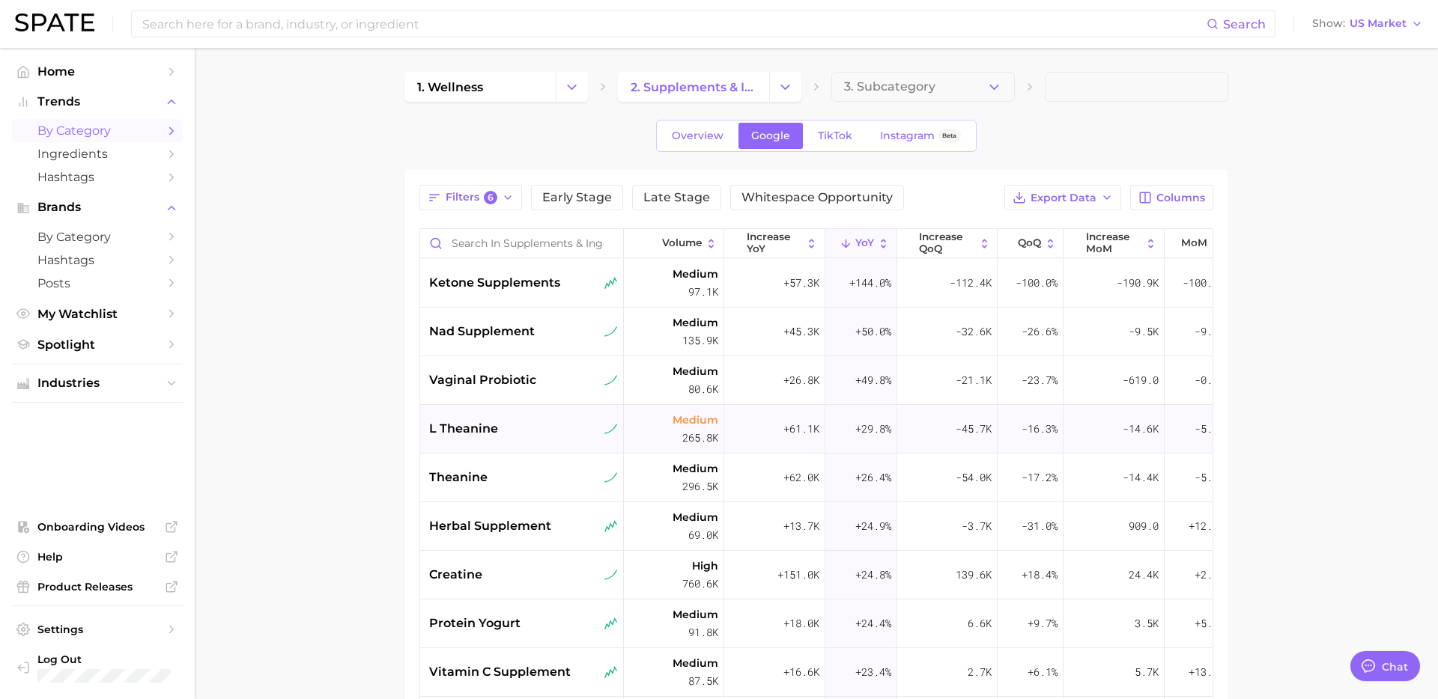
click at [552, 436] on div "l theanine" at bounding box center [523, 429] width 189 height 18
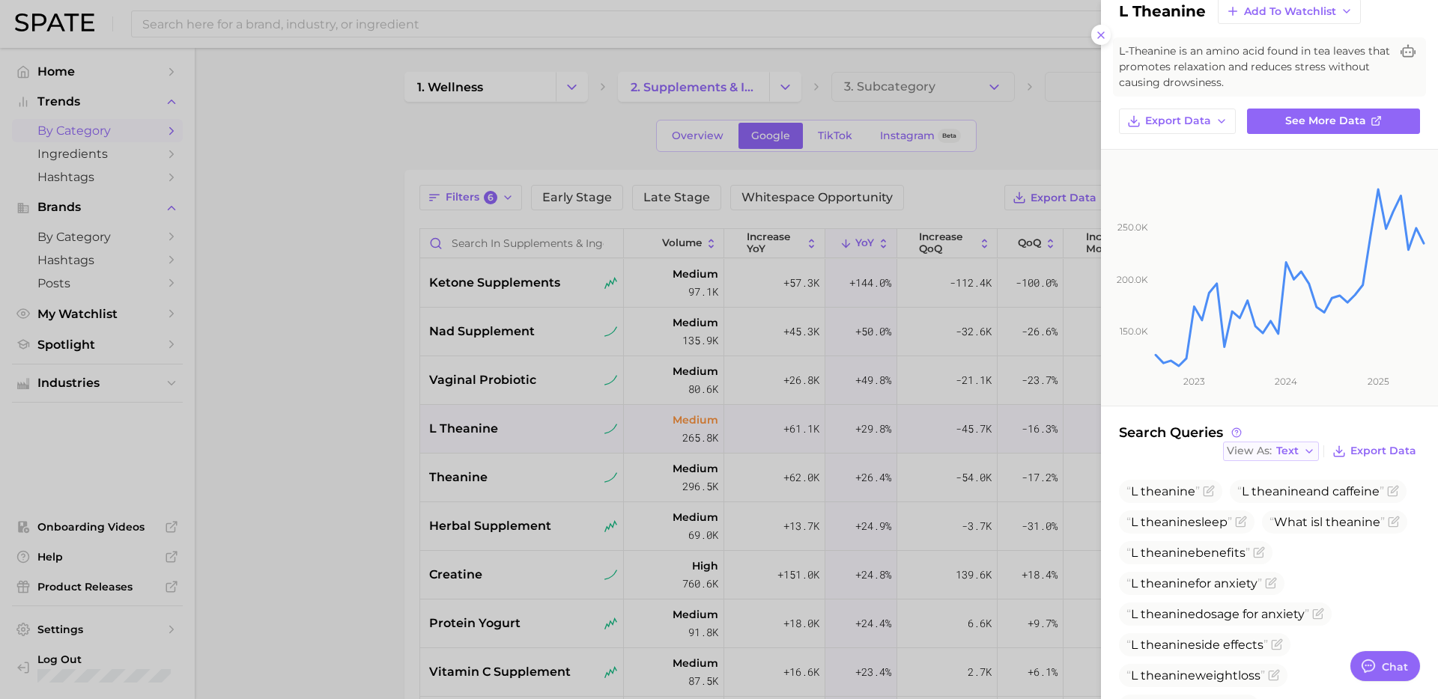
scroll to position [113, 0]
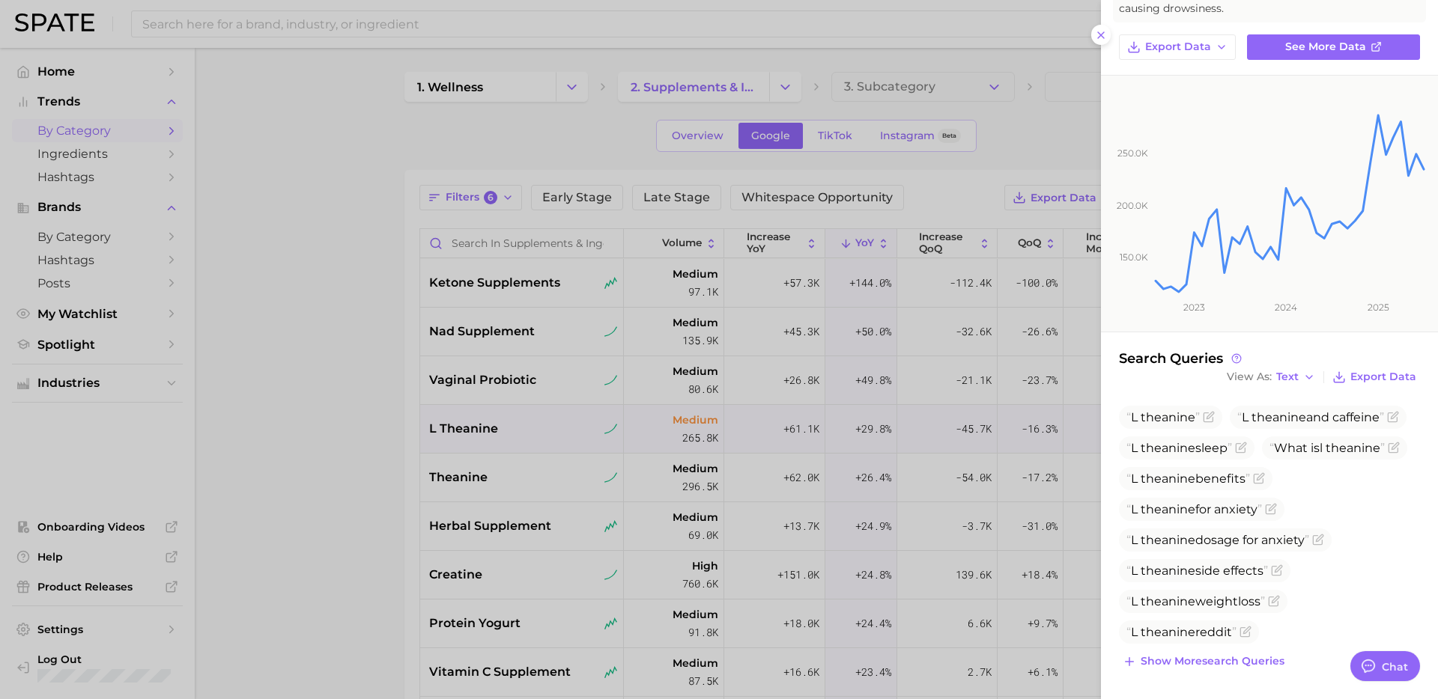
click at [322, 439] on div at bounding box center [719, 349] width 1438 height 699
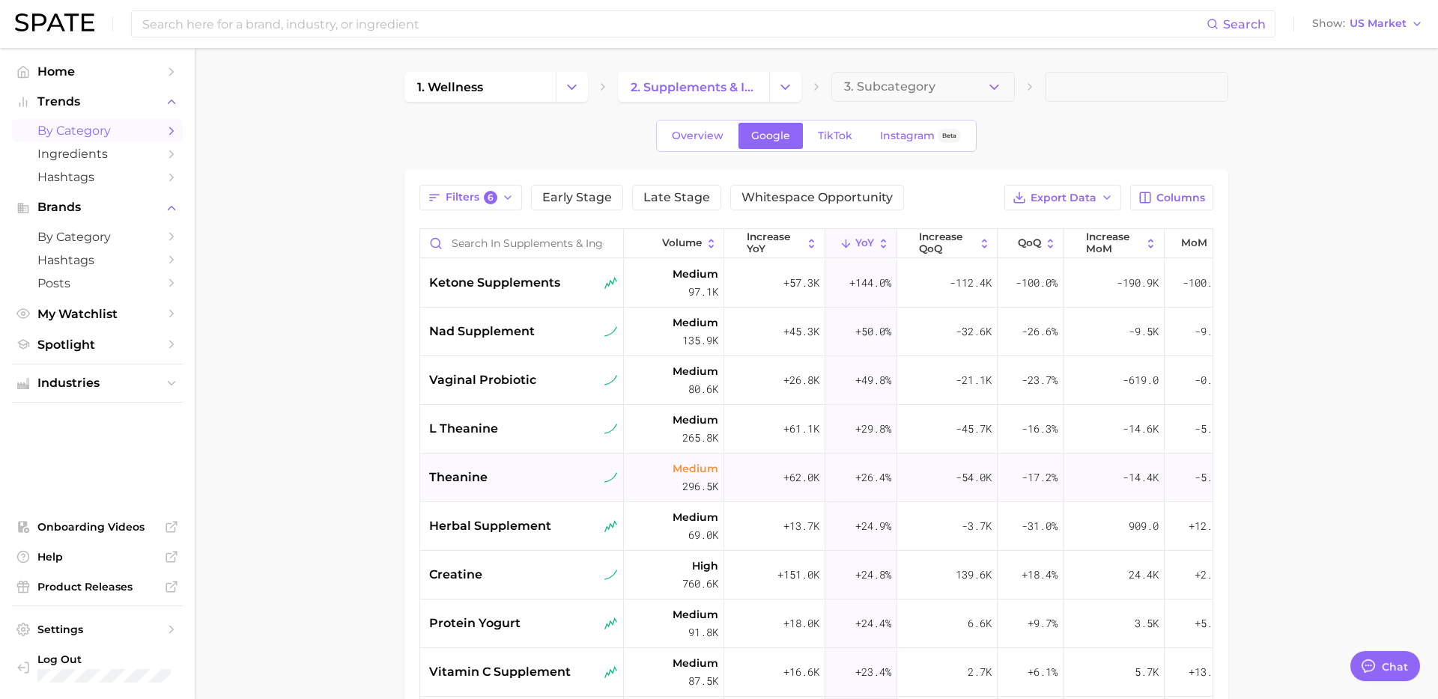
click at [545, 480] on div "theanine" at bounding box center [523, 478] width 189 height 18
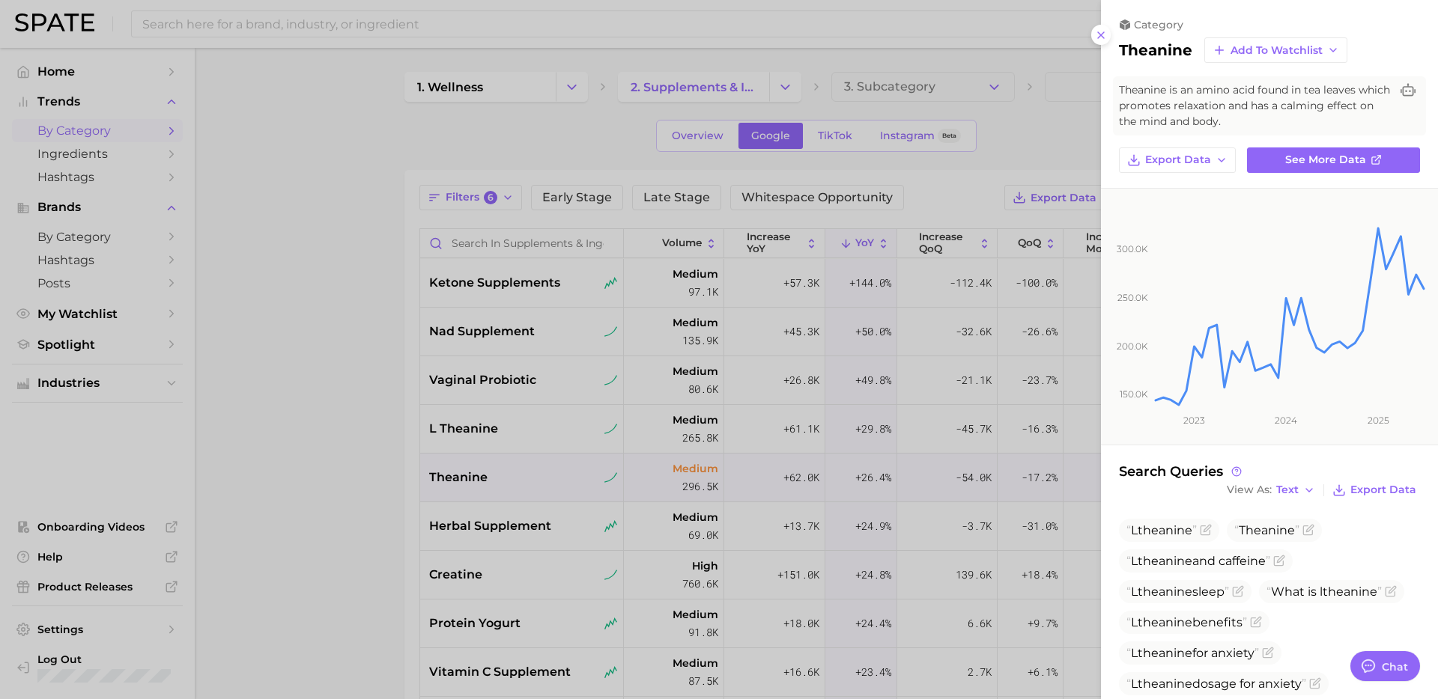
click at [404, 549] on div at bounding box center [719, 349] width 1438 height 699
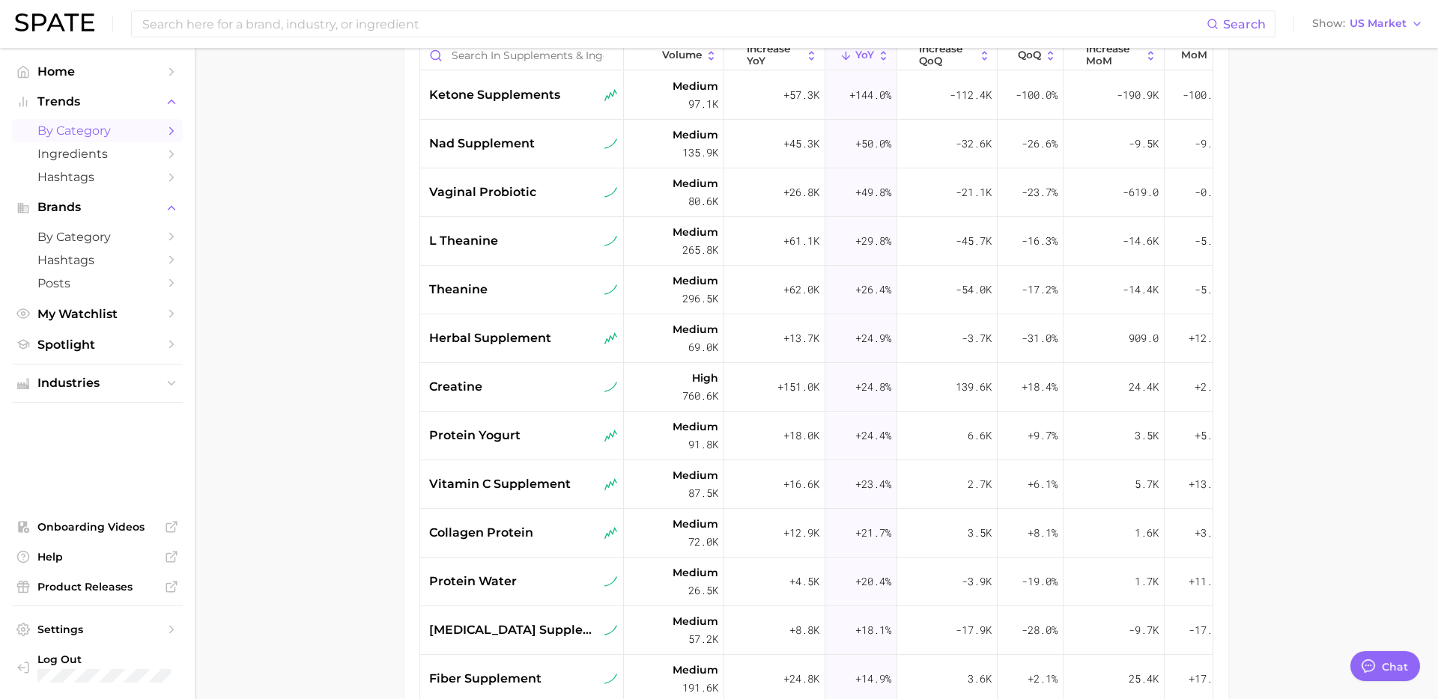
scroll to position [192, 0]
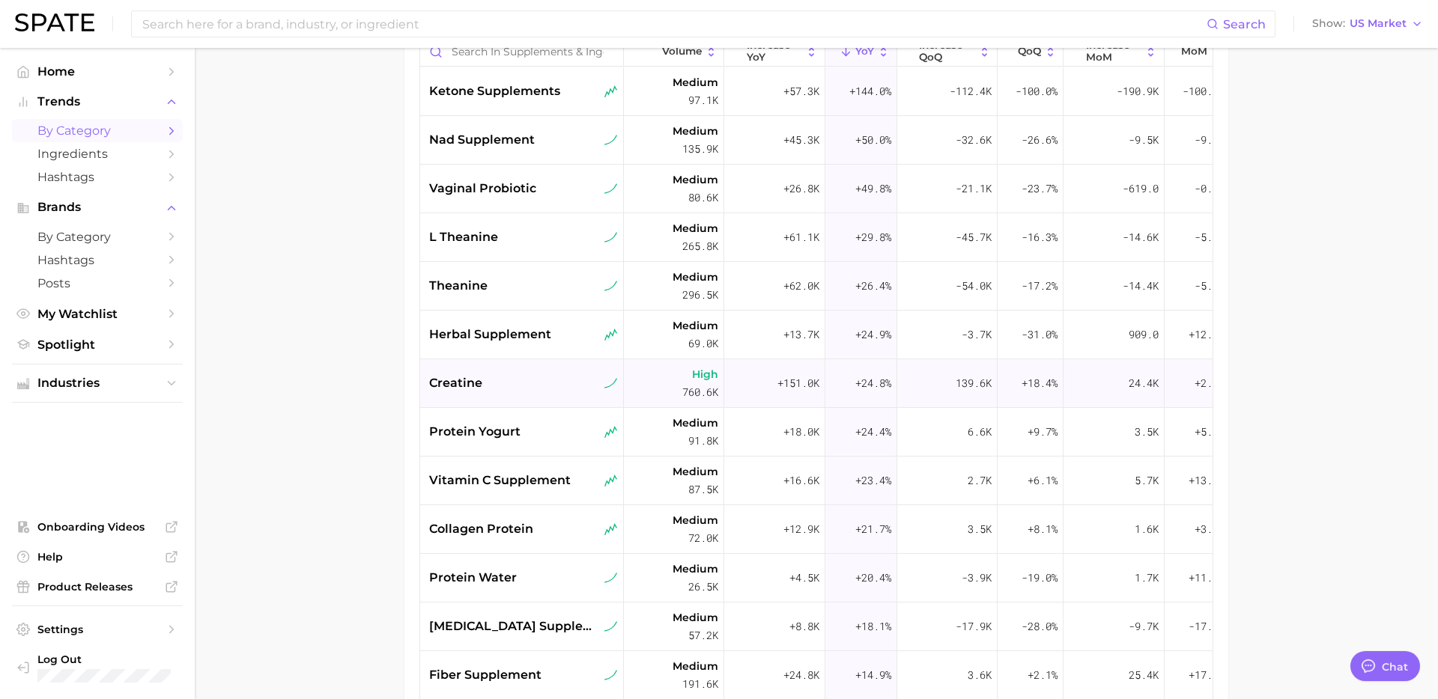
click at [532, 386] on div "creatine" at bounding box center [523, 383] width 189 height 18
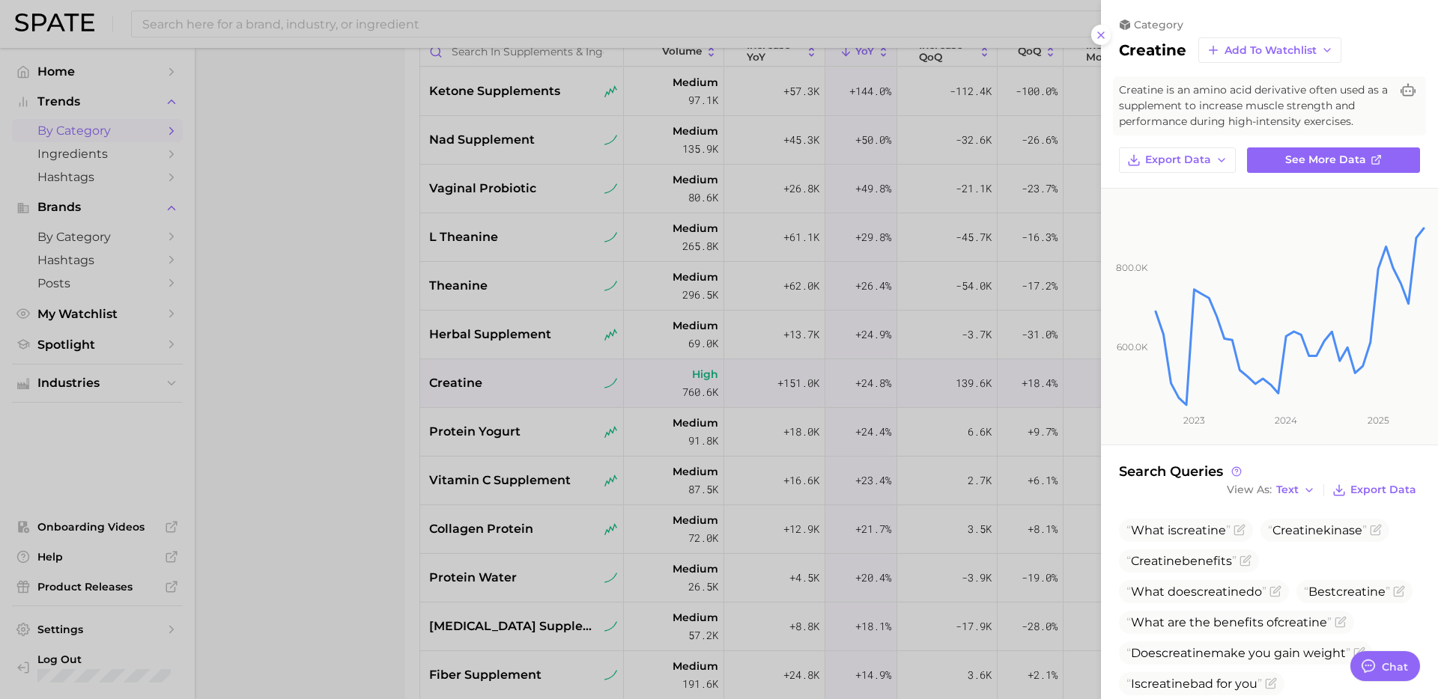
click at [314, 303] on div at bounding box center [719, 349] width 1438 height 699
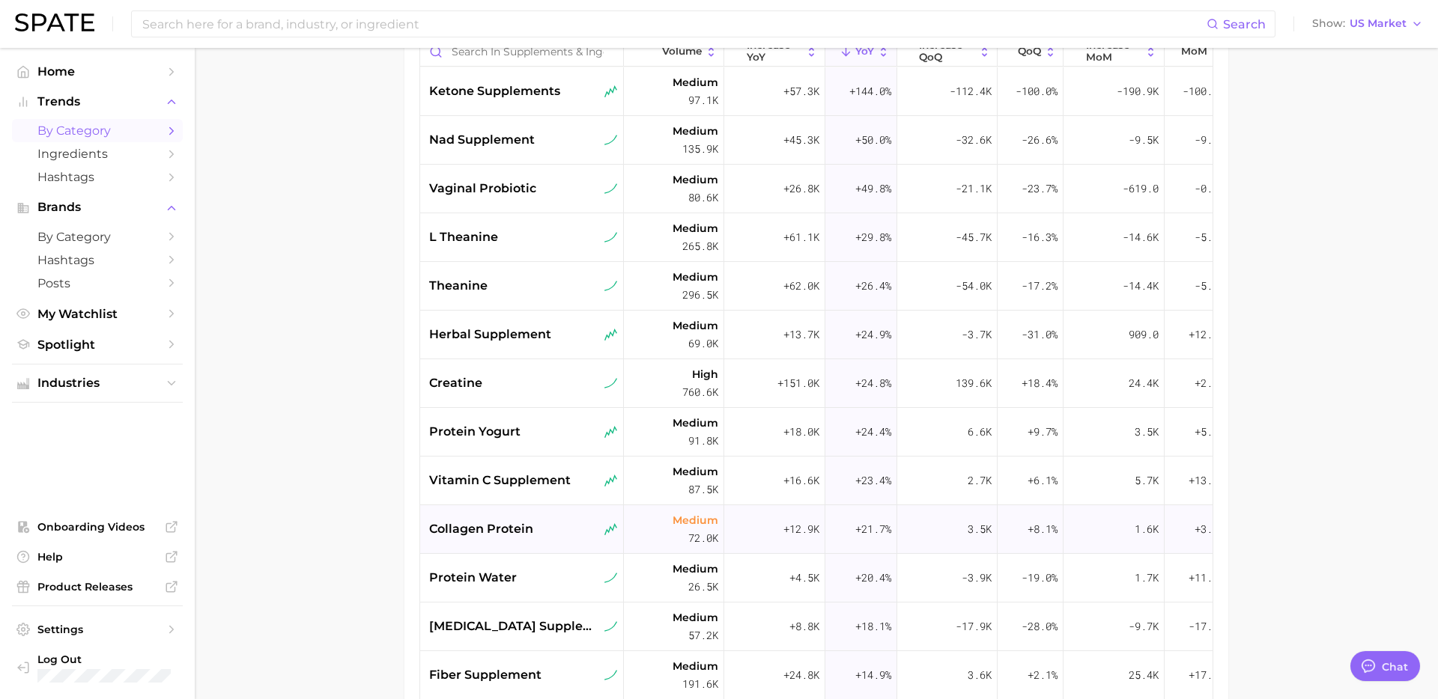
click at [542, 531] on div "collagen protein" at bounding box center [523, 529] width 189 height 18
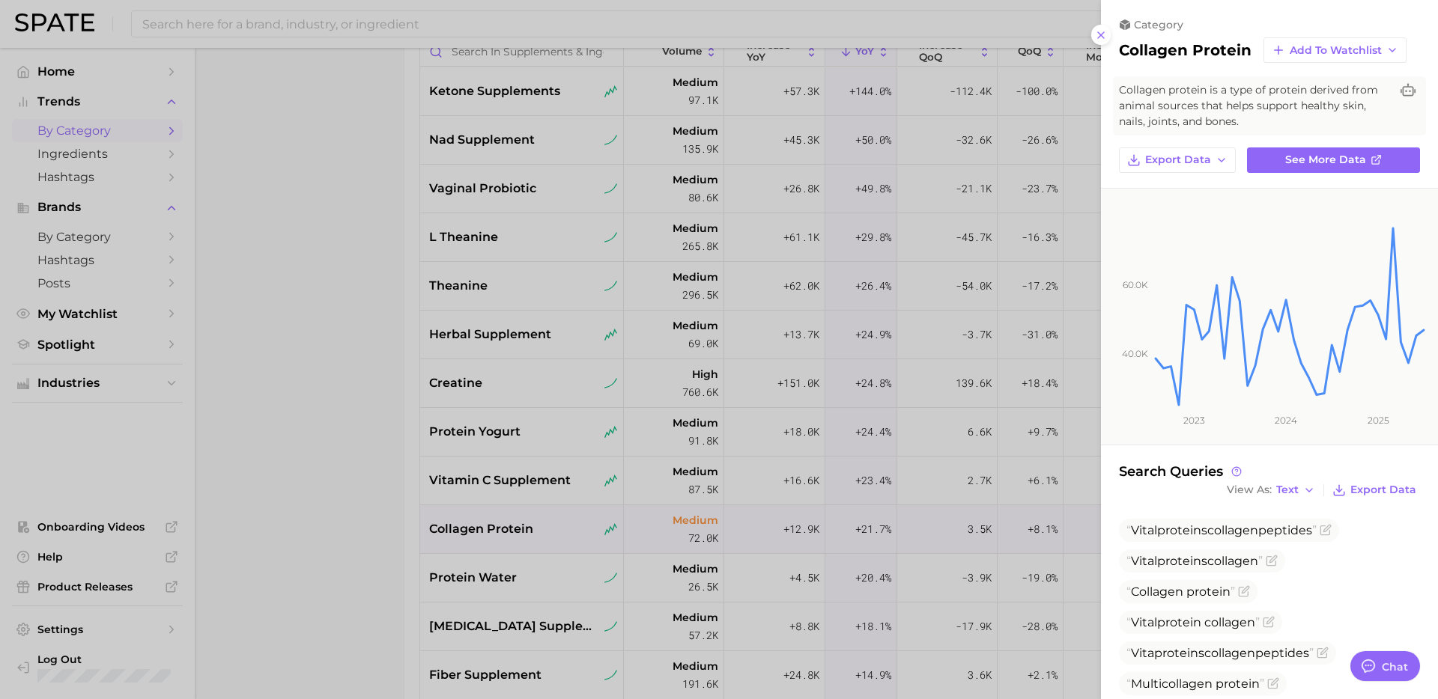
click at [346, 514] on div at bounding box center [719, 349] width 1438 height 699
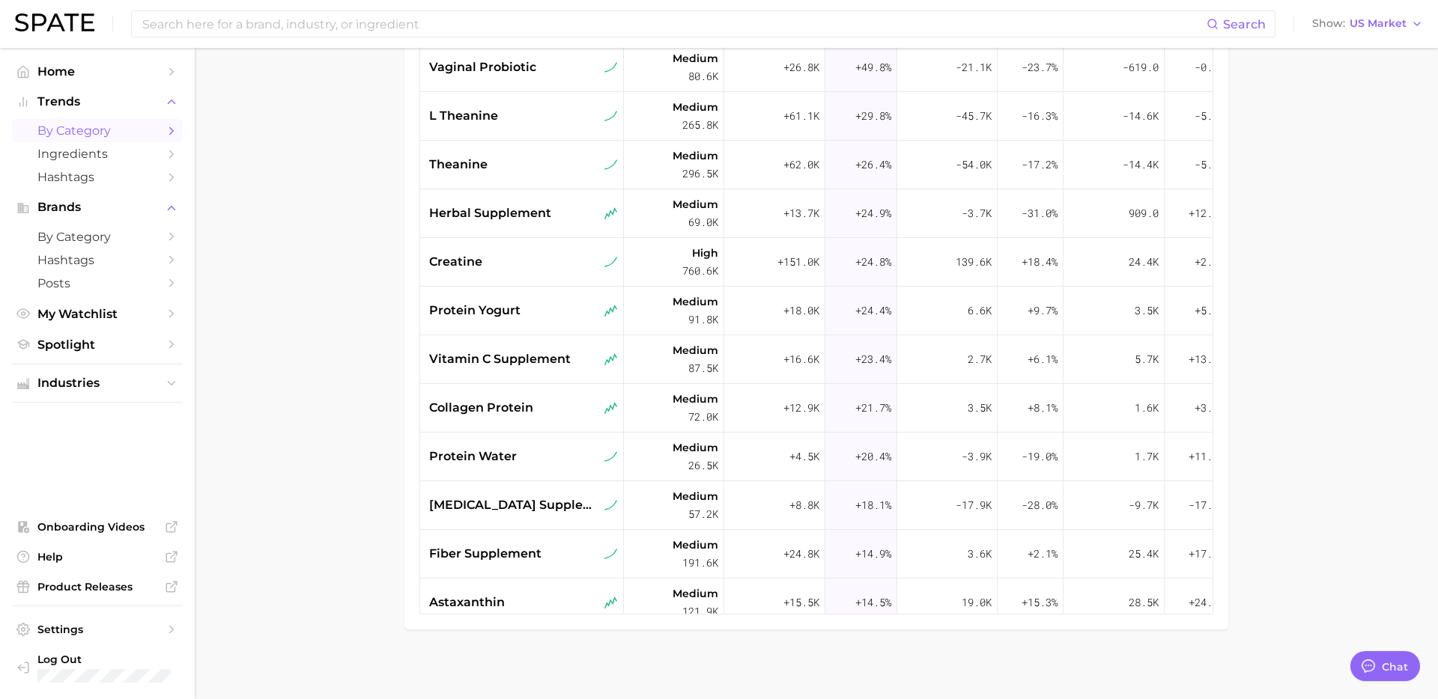
scroll to position [318, 0]
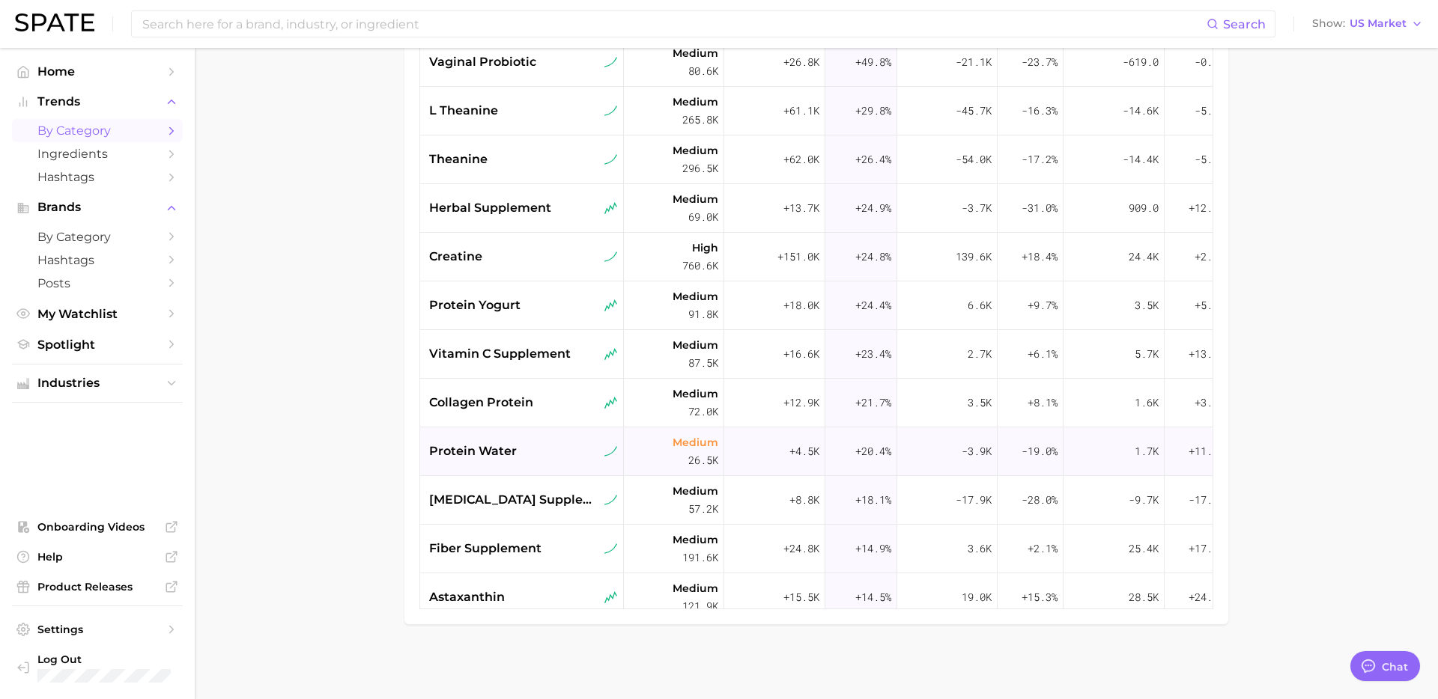
click at [532, 451] on div "protein water" at bounding box center [523, 451] width 189 height 18
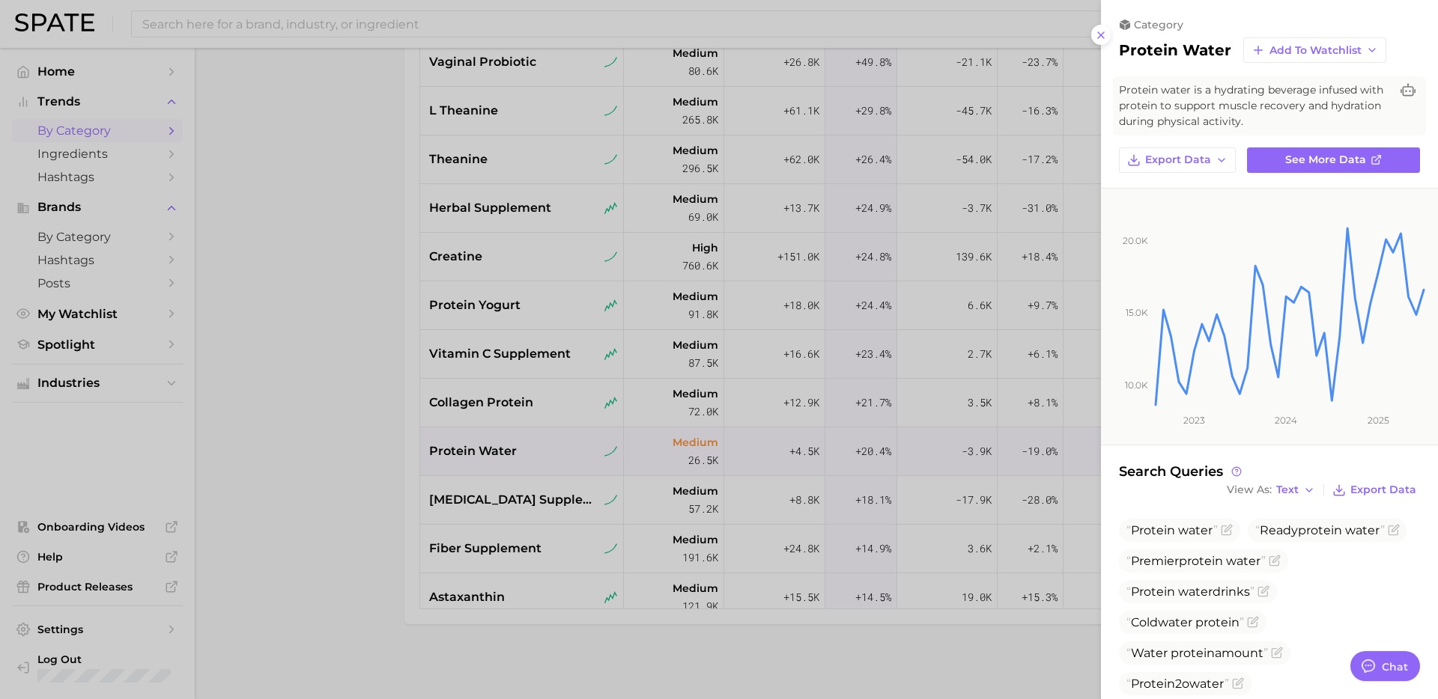
click at [470, 511] on div at bounding box center [719, 349] width 1438 height 699
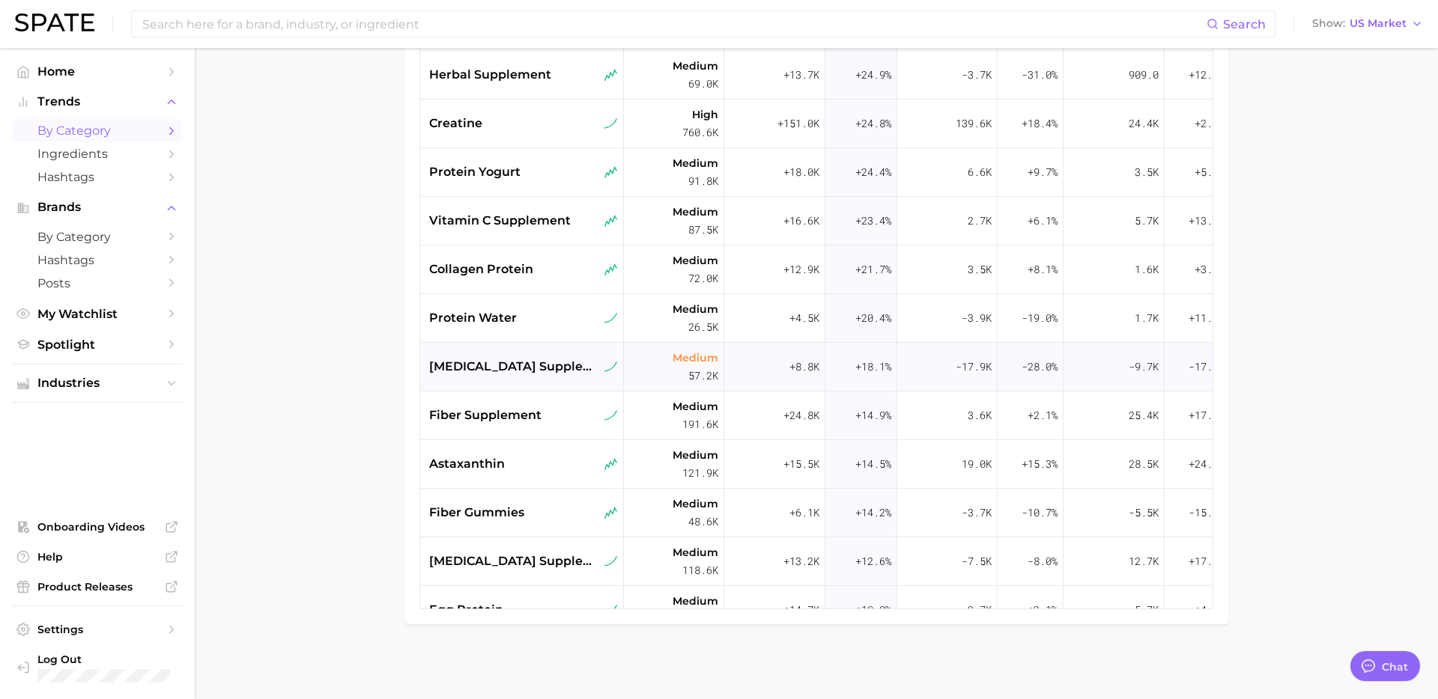
scroll to position [141, 0]
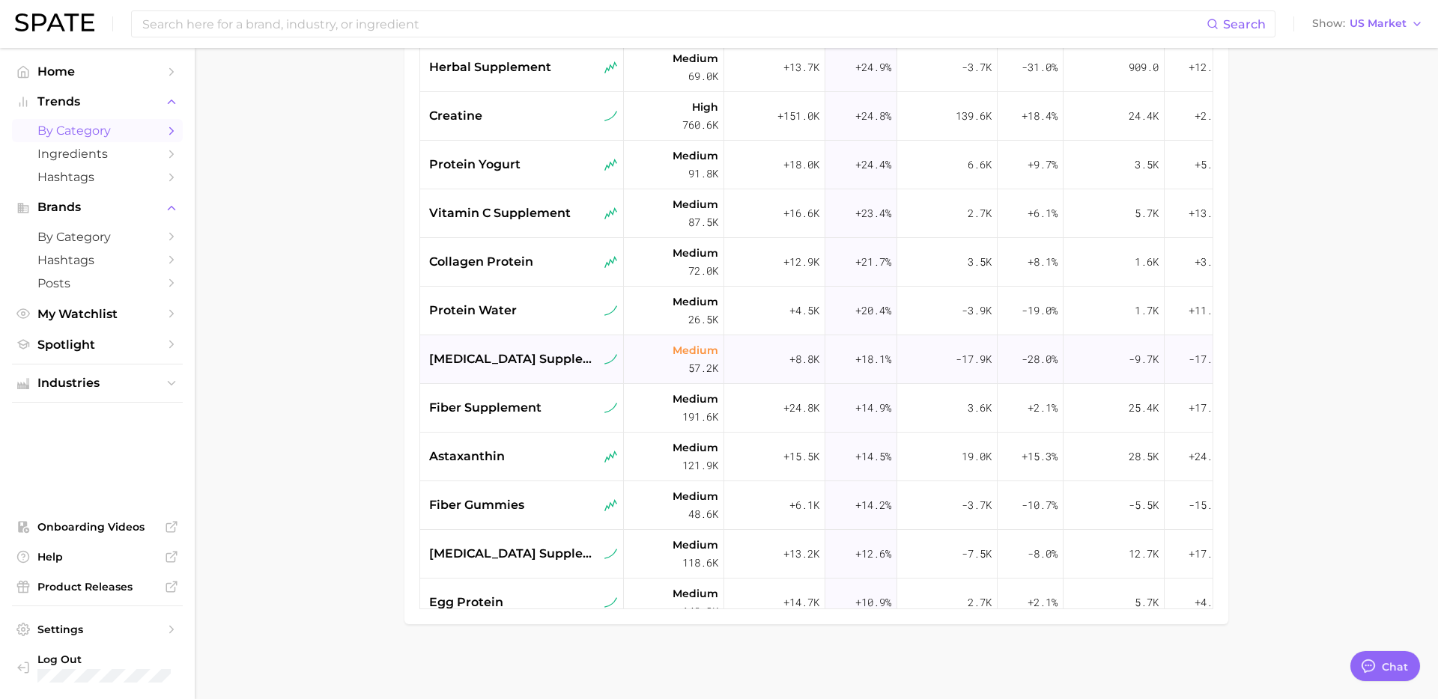
click at [561, 366] on span "cholesterol supplement" at bounding box center [515, 359] width 172 height 18
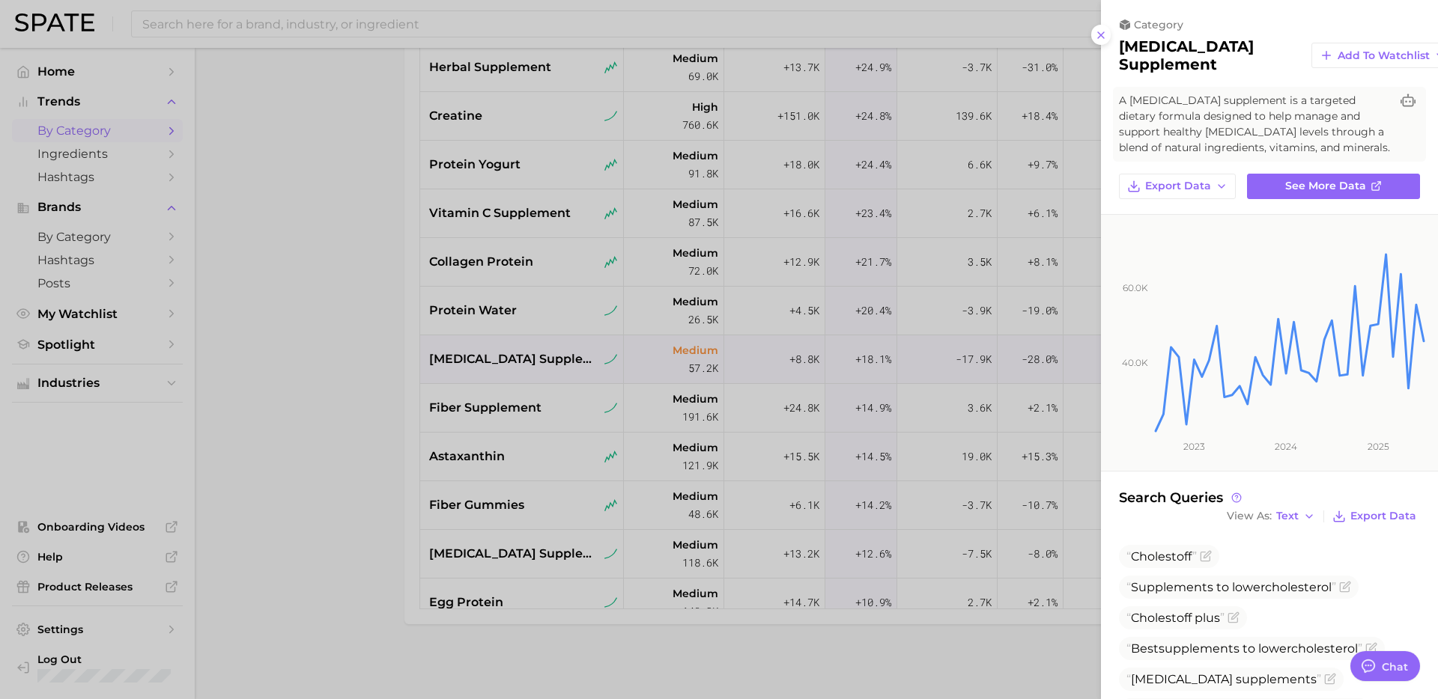
click at [377, 486] on div at bounding box center [719, 349] width 1438 height 699
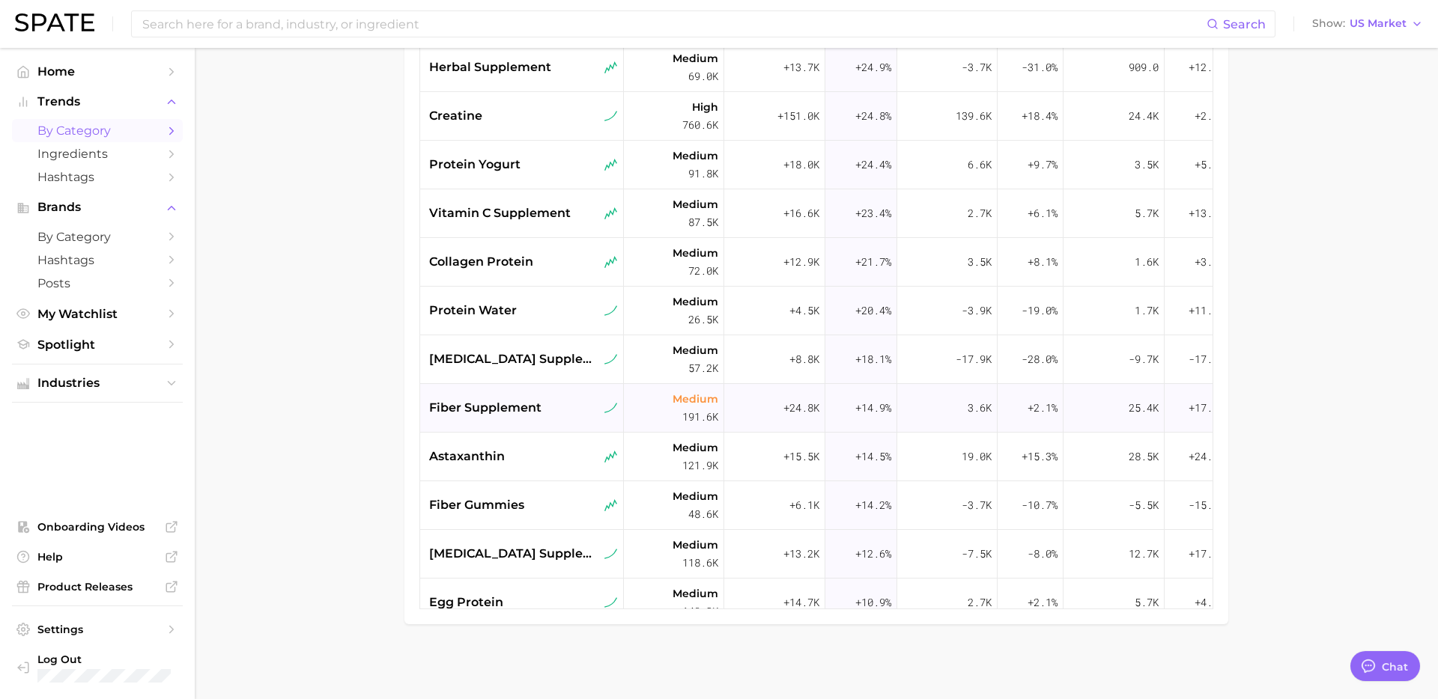
click at [555, 397] on div "fiber supplement" at bounding box center [522, 408] width 204 height 49
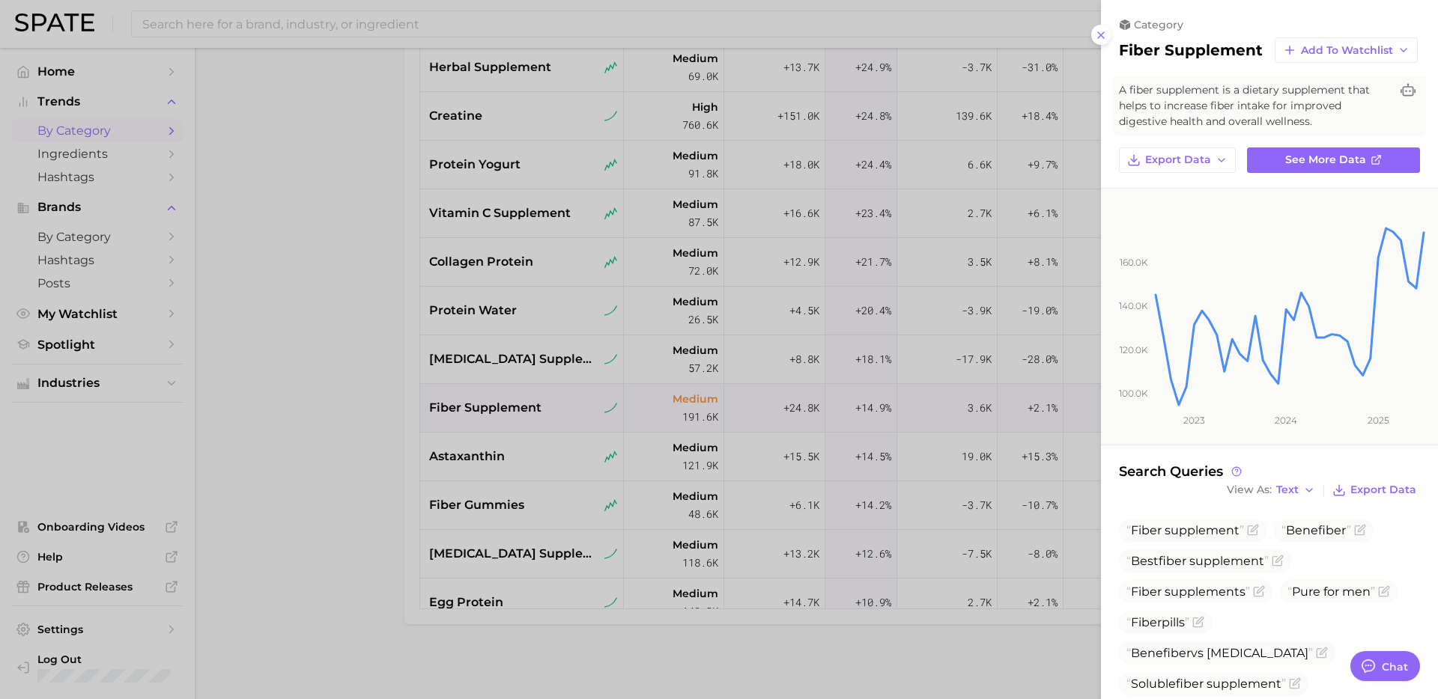
click at [372, 491] on div at bounding box center [719, 349] width 1438 height 699
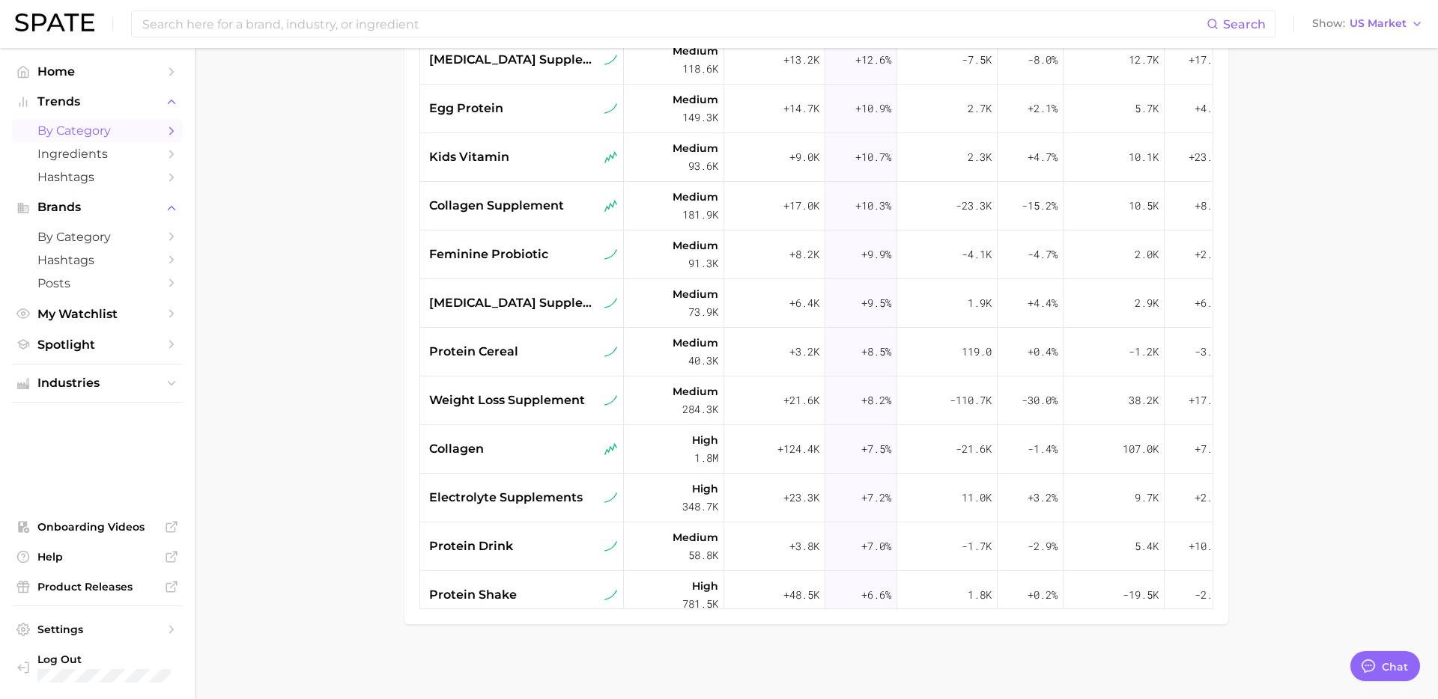
scroll to position [638, 0]
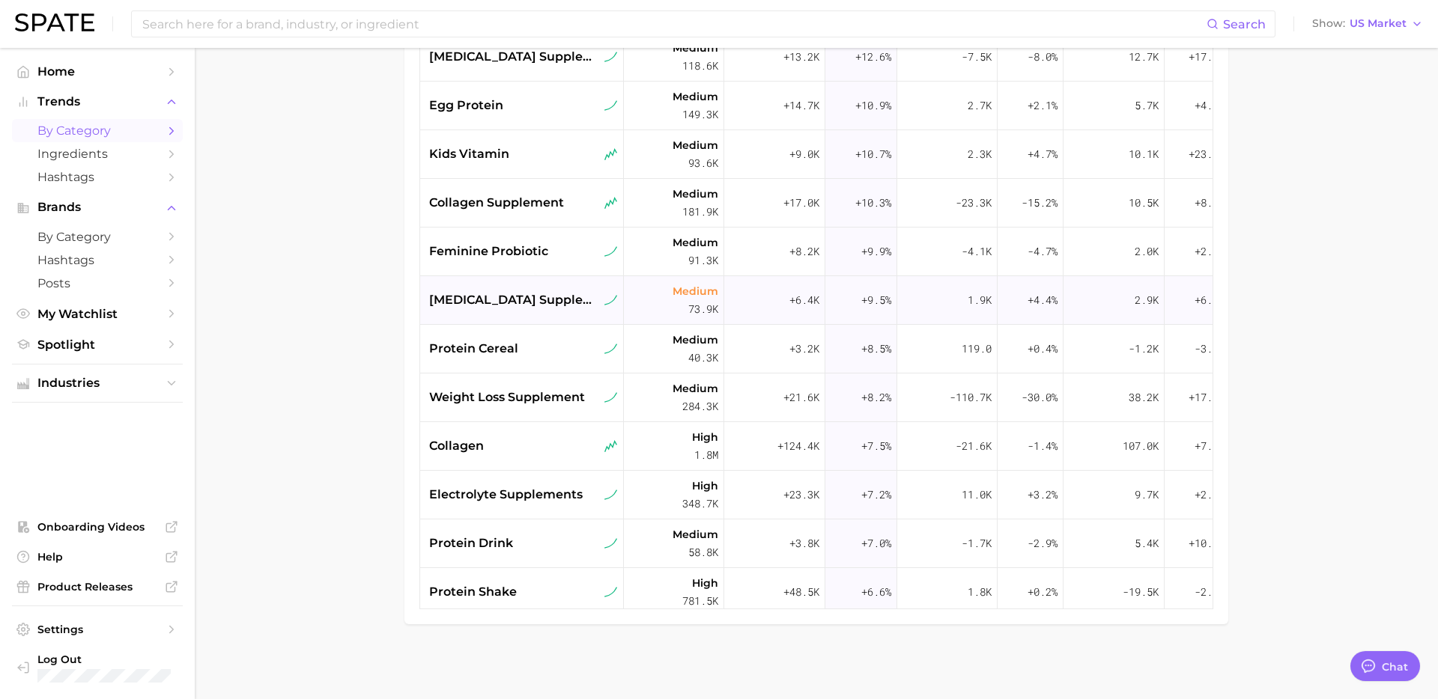
click at [550, 308] on span "folic acid supplement" at bounding box center [515, 300] width 172 height 18
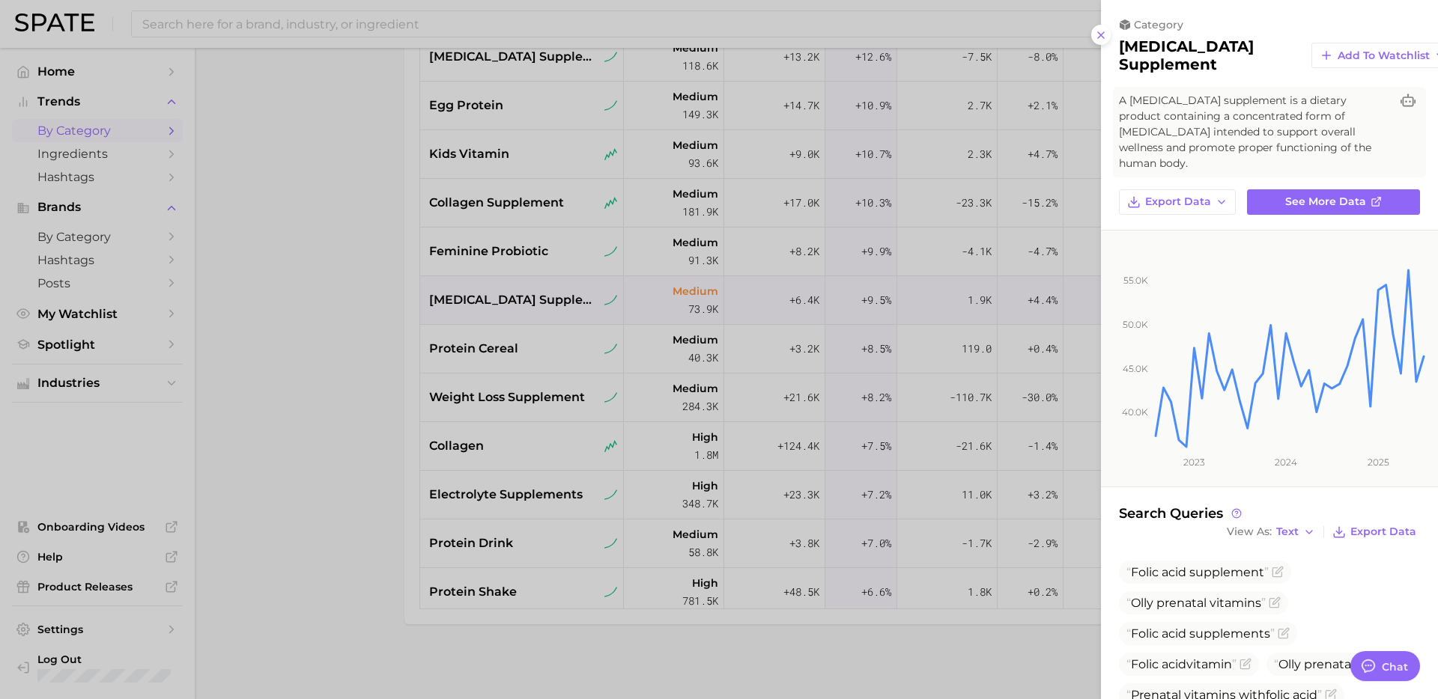
click at [528, 436] on div at bounding box center [719, 349] width 1438 height 699
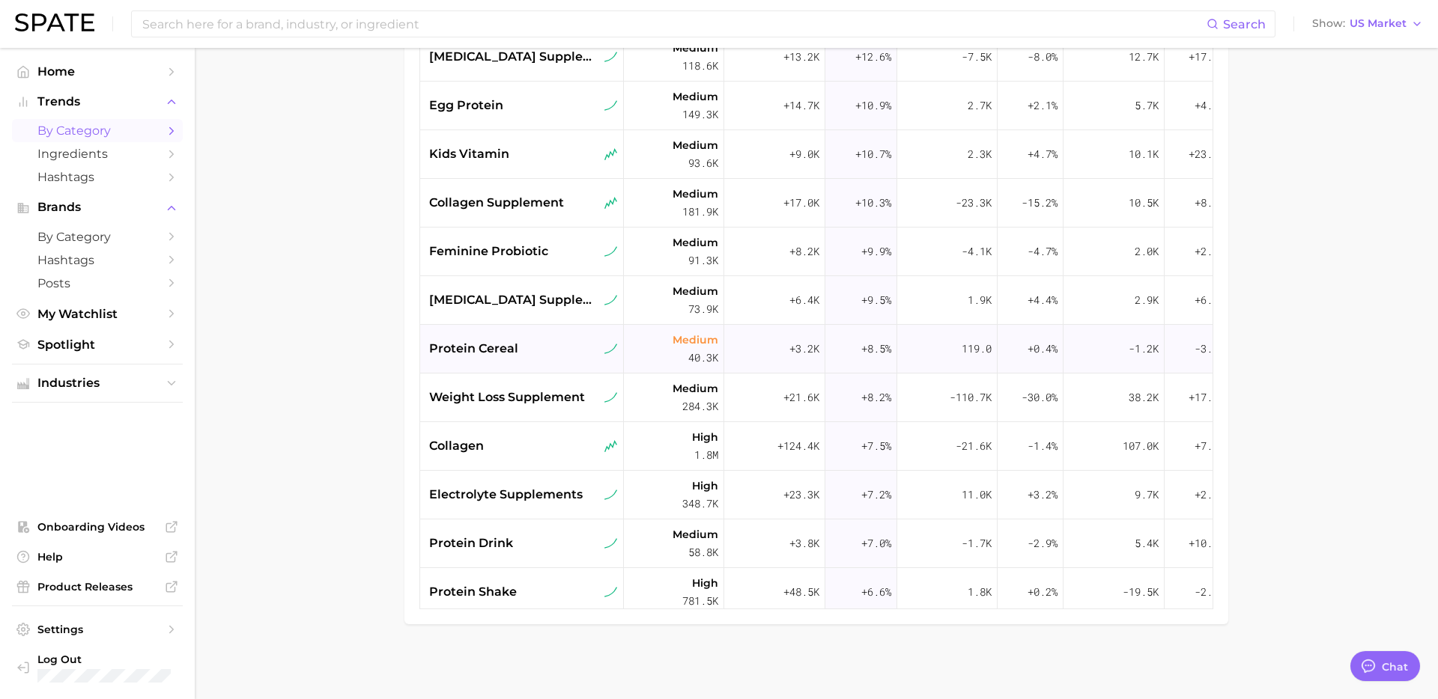
click at [558, 357] on div "protein cereal" at bounding box center [523, 349] width 189 height 18
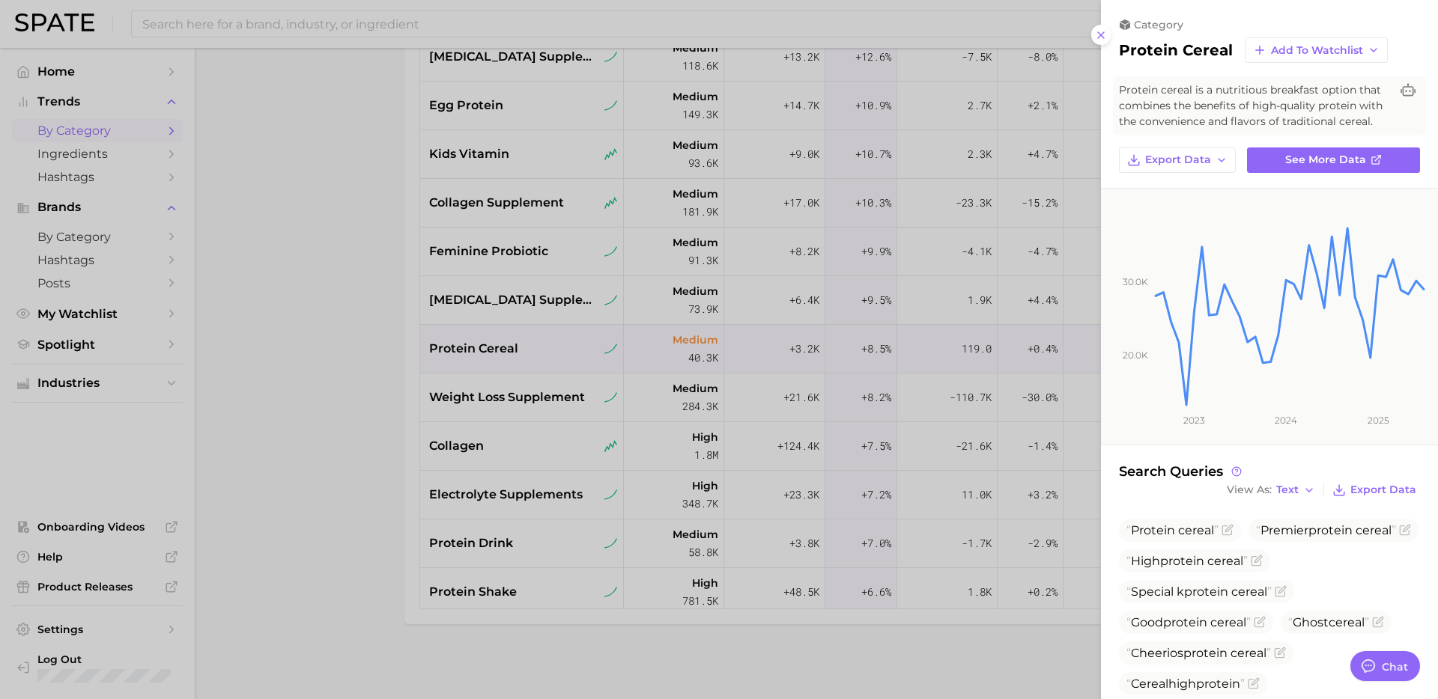
click at [639, 453] on div at bounding box center [719, 349] width 1438 height 699
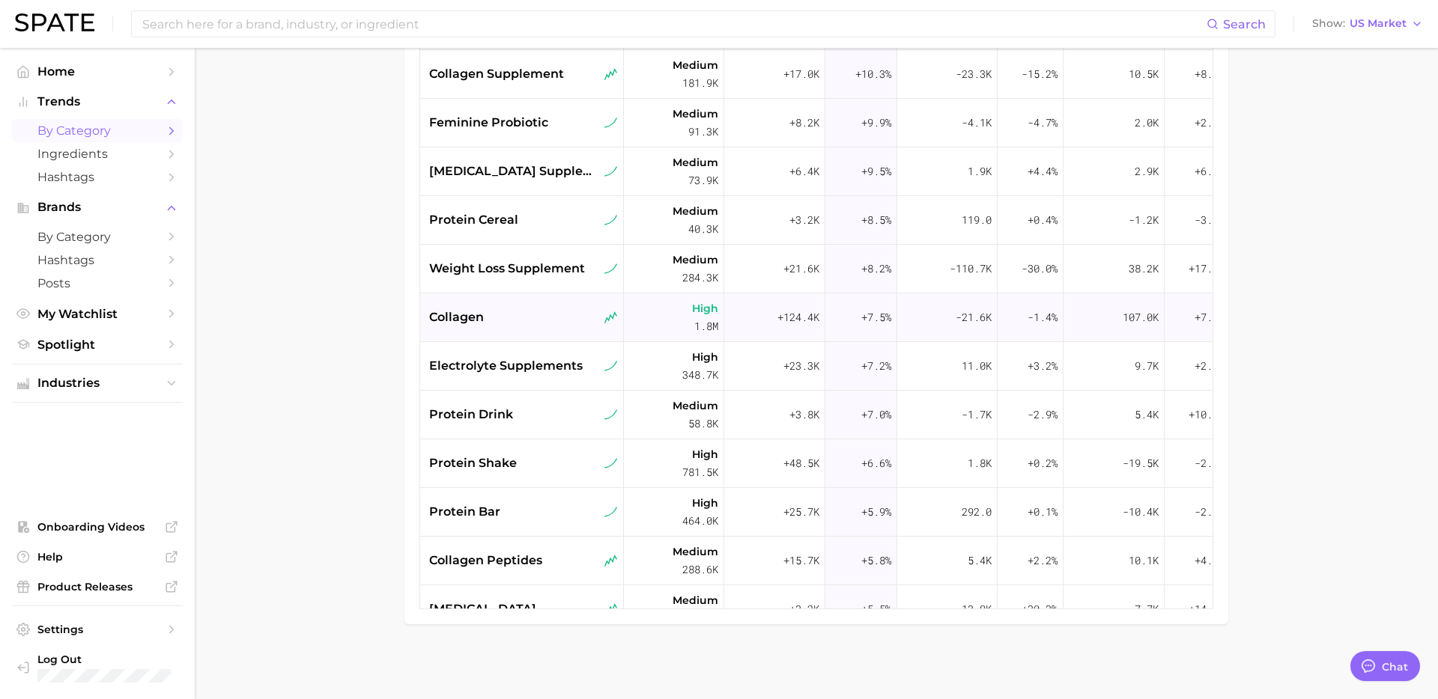
scroll to position [774, 0]
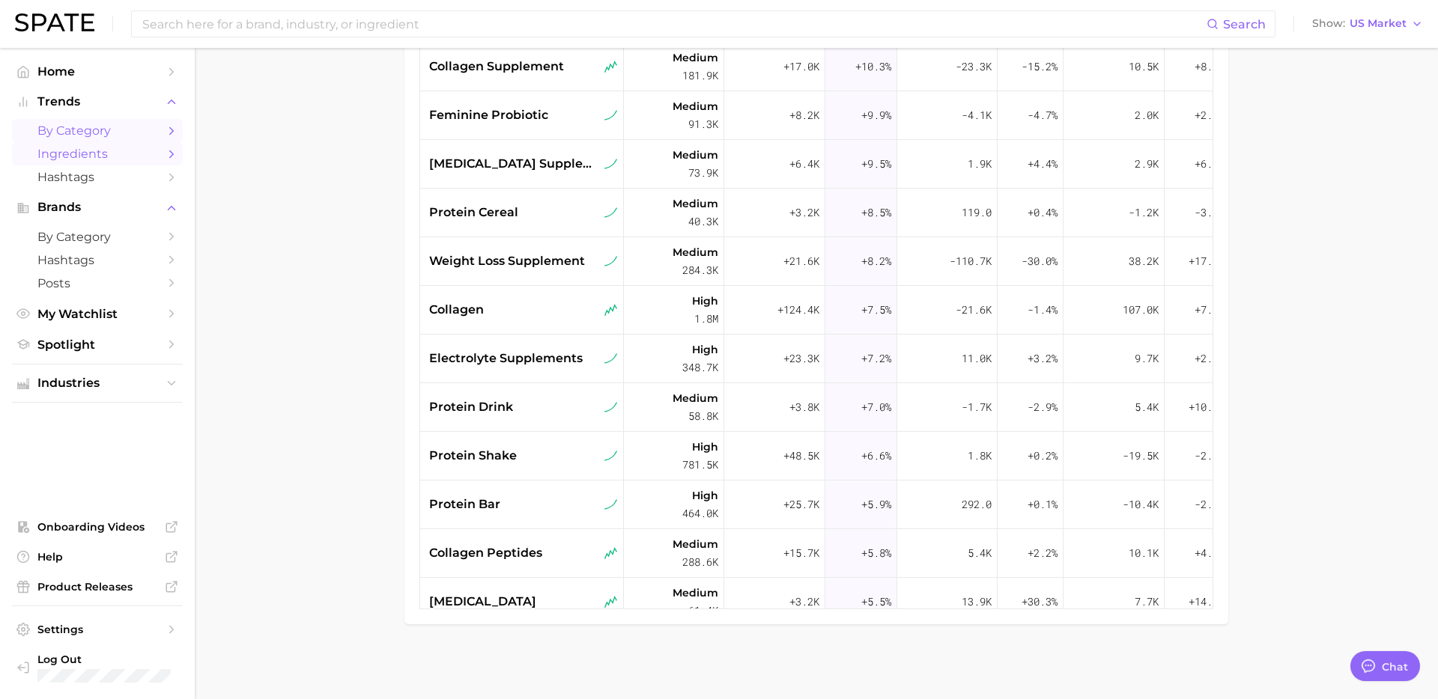
click at [115, 156] on span "Ingredients" at bounding box center [97, 154] width 120 height 14
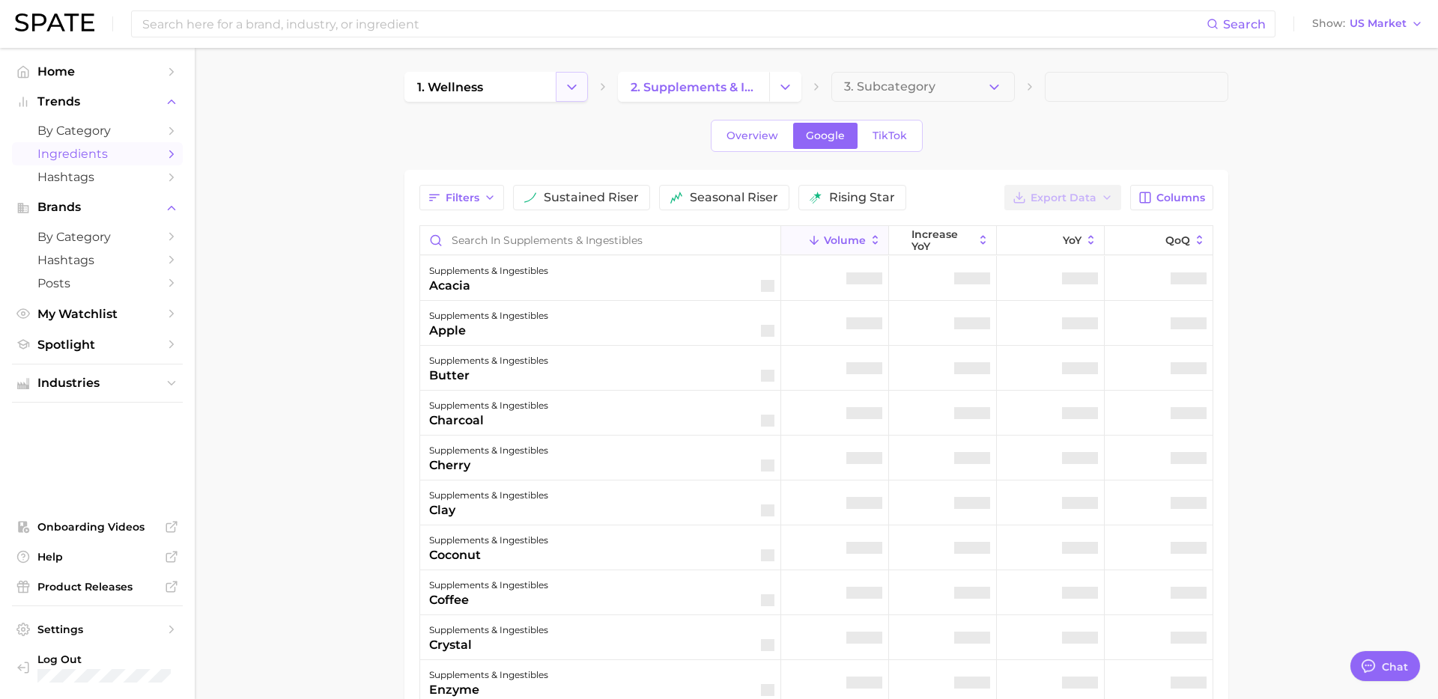
click at [573, 89] on icon "Change Category" at bounding box center [572, 87] width 16 height 16
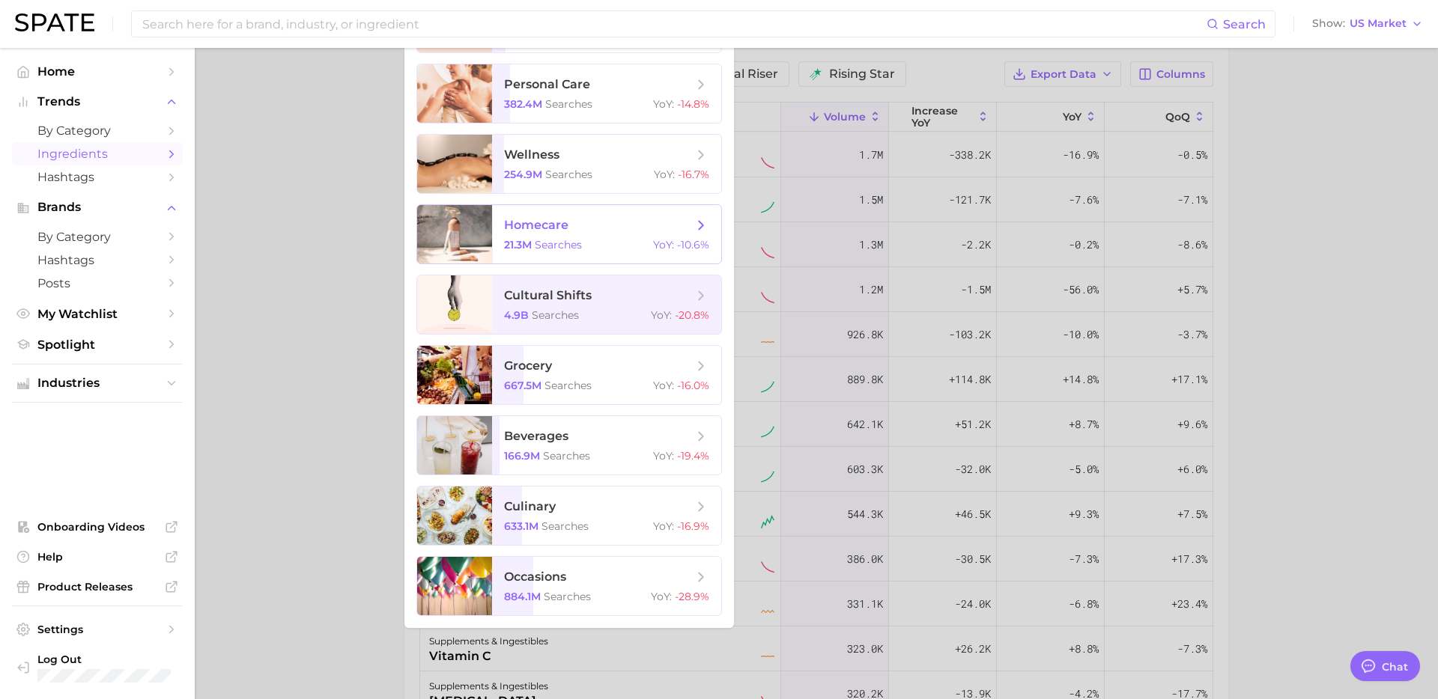
scroll to position [132, 0]
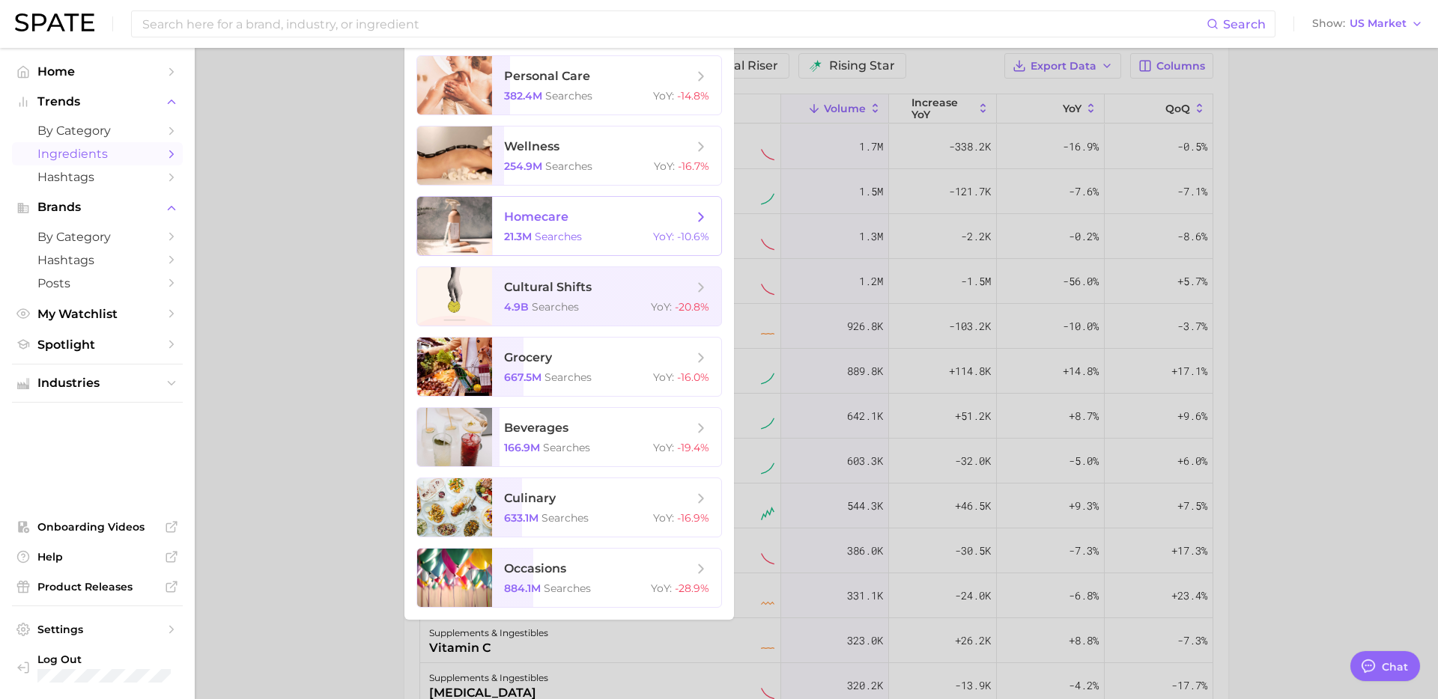
click at [570, 366] on span "grocery 667.5m searches YoY : -16.0%" at bounding box center [606, 367] width 229 height 58
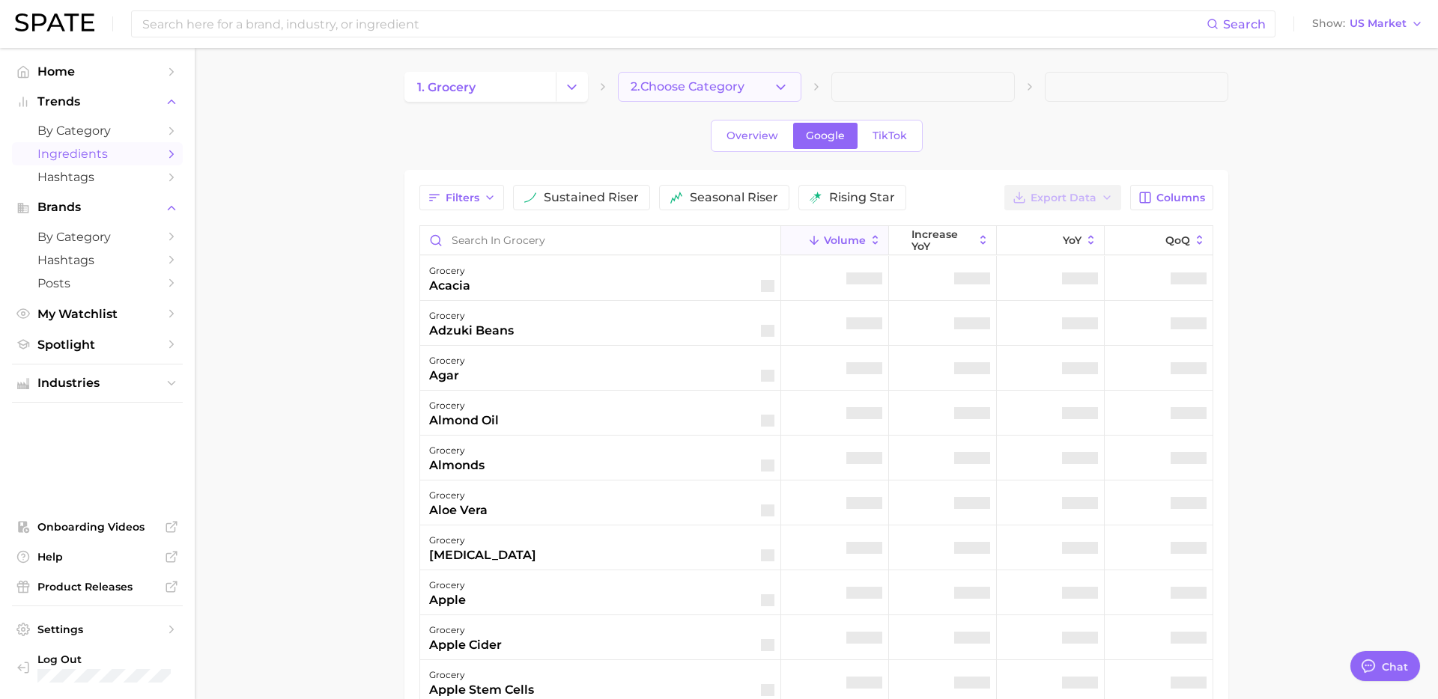
click at [752, 96] on button "2. Choose Category" at bounding box center [709, 87] width 183 height 30
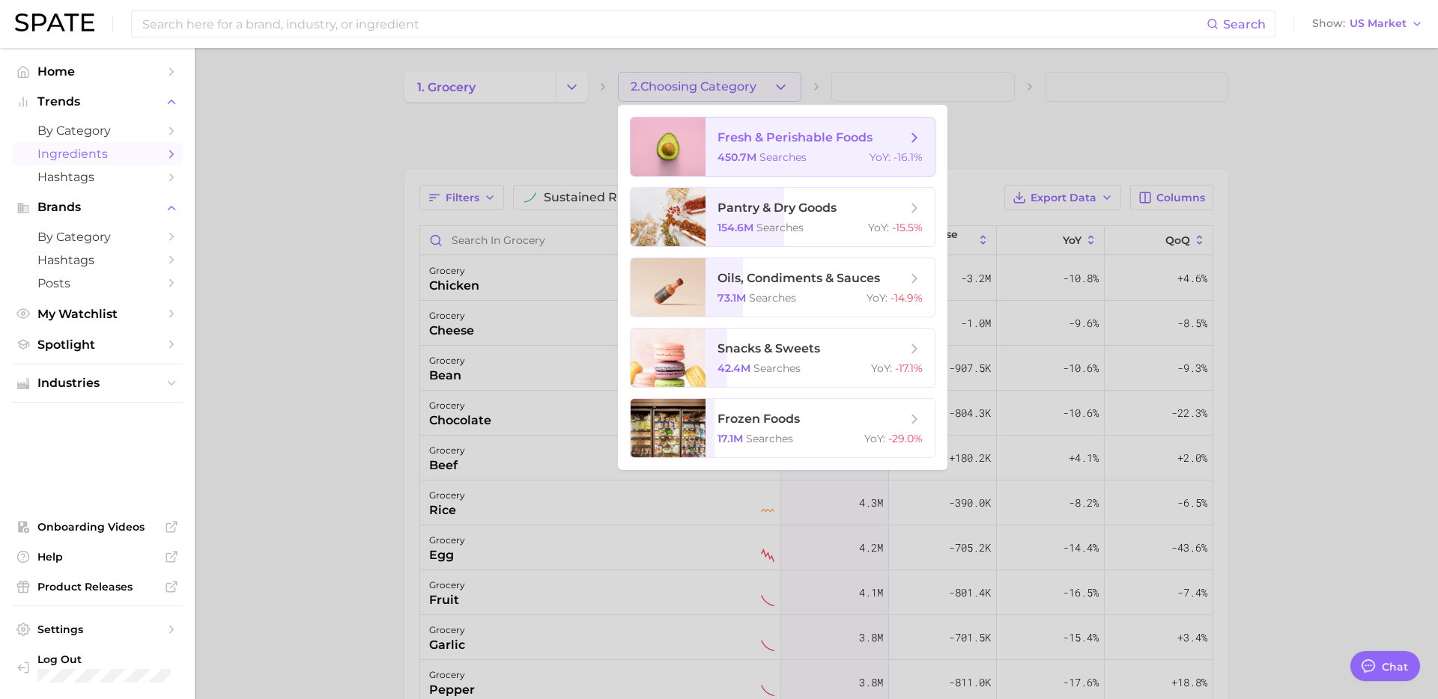
click at [813, 154] on div "450.7m searches YoY : -16.1%" at bounding box center [819, 156] width 205 height 13
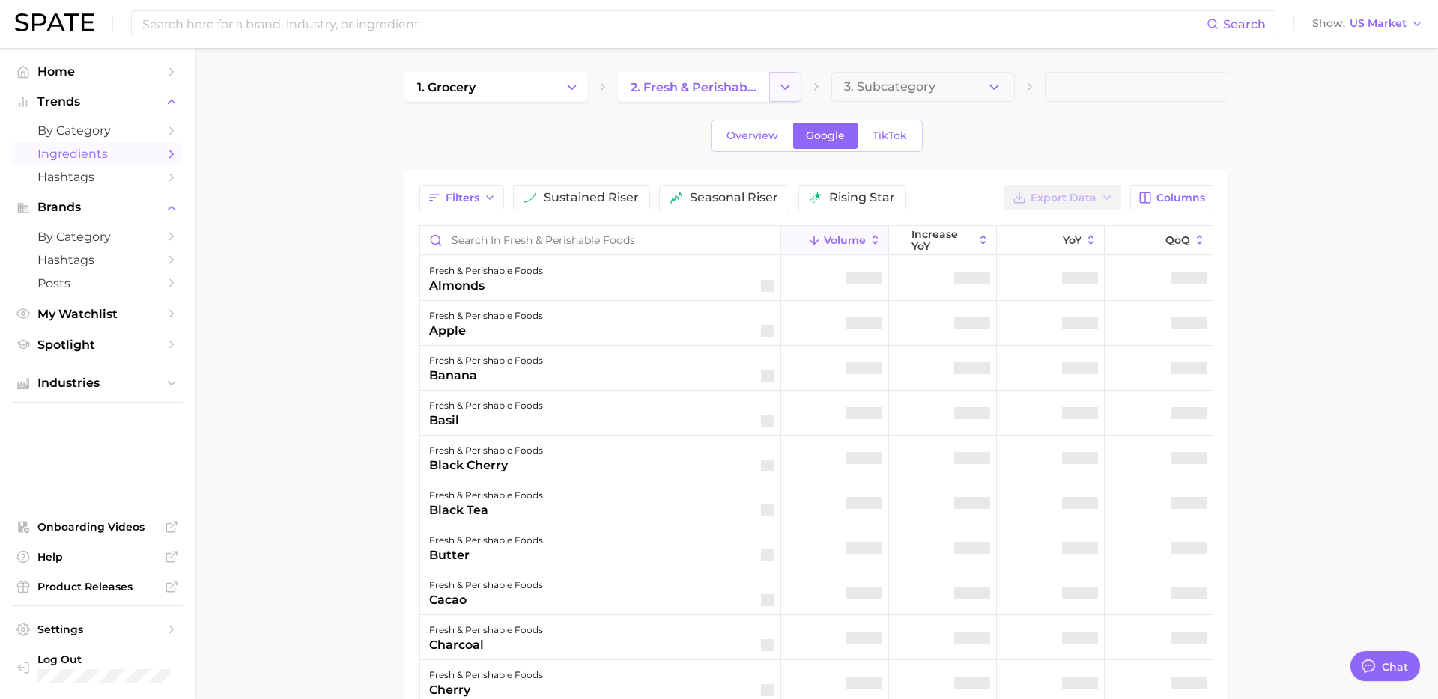
click at [791, 83] on icon "Change Category" at bounding box center [785, 87] width 16 height 16
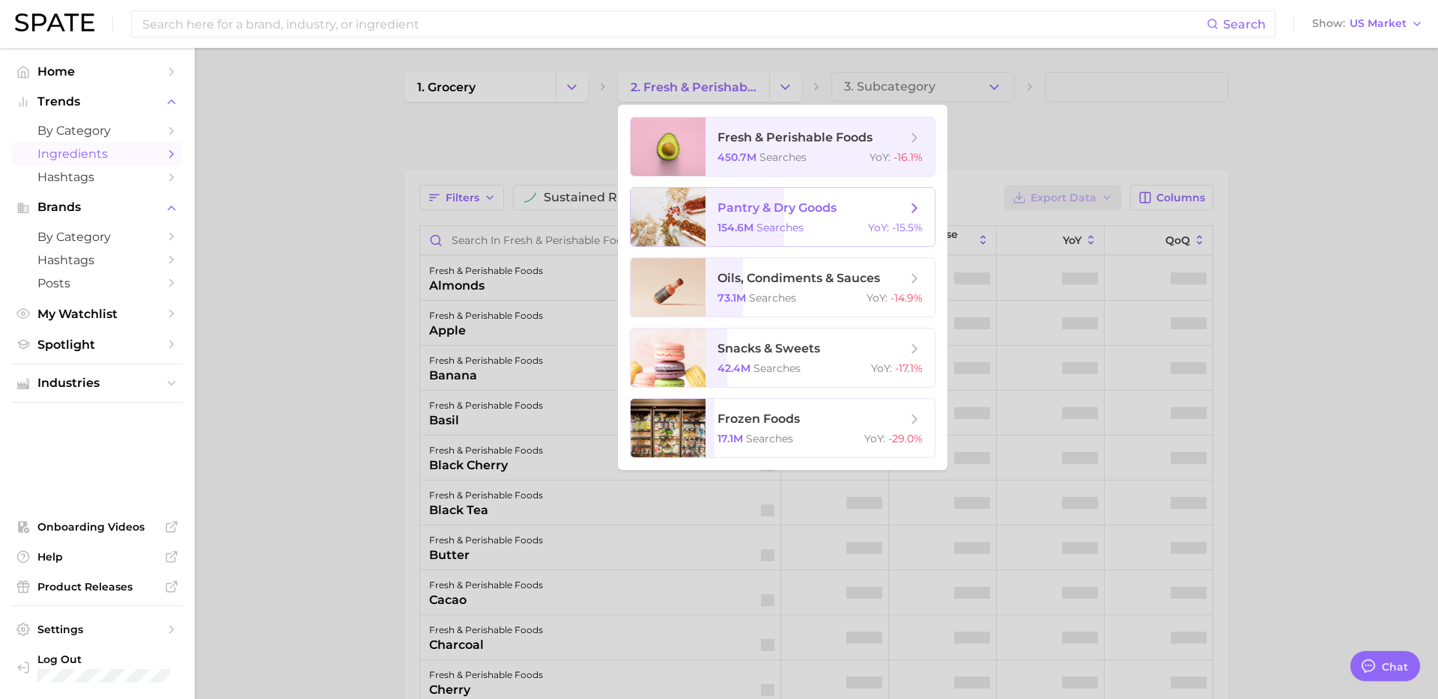
click at [827, 226] on div "154.6m searches YoY : -15.5%" at bounding box center [819, 227] width 205 height 13
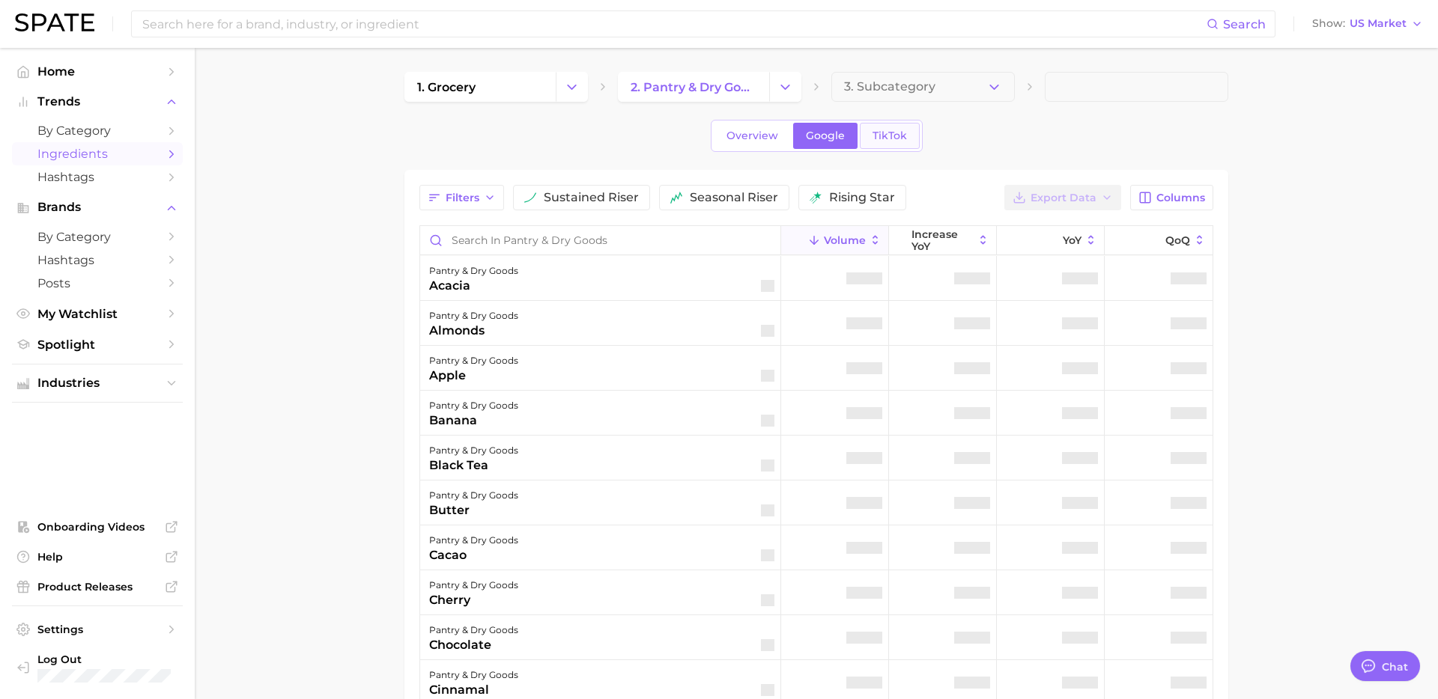
click at [903, 139] on span "TikTok" at bounding box center [889, 136] width 34 height 13
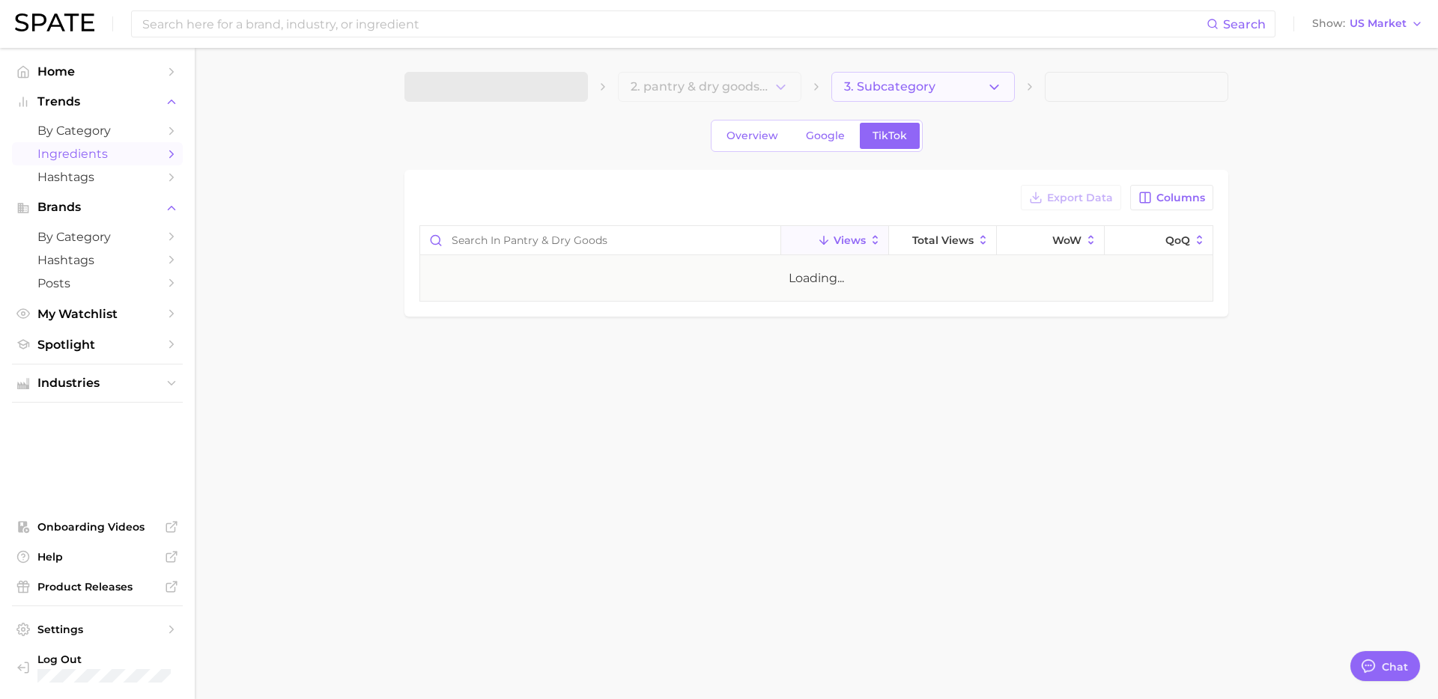
click at [944, 77] on button "3. Subcategory" at bounding box center [922, 87] width 183 height 30
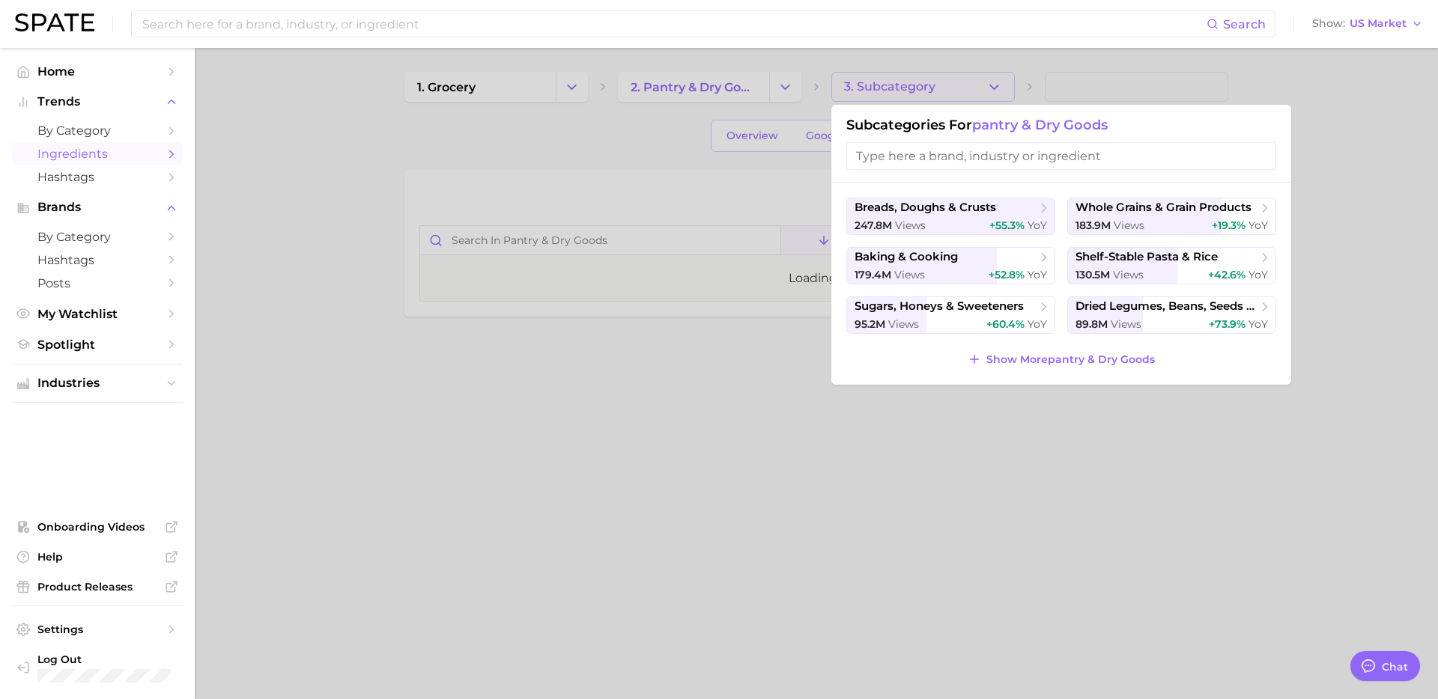
click at [681, 168] on div at bounding box center [719, 349] width 1438 height 699
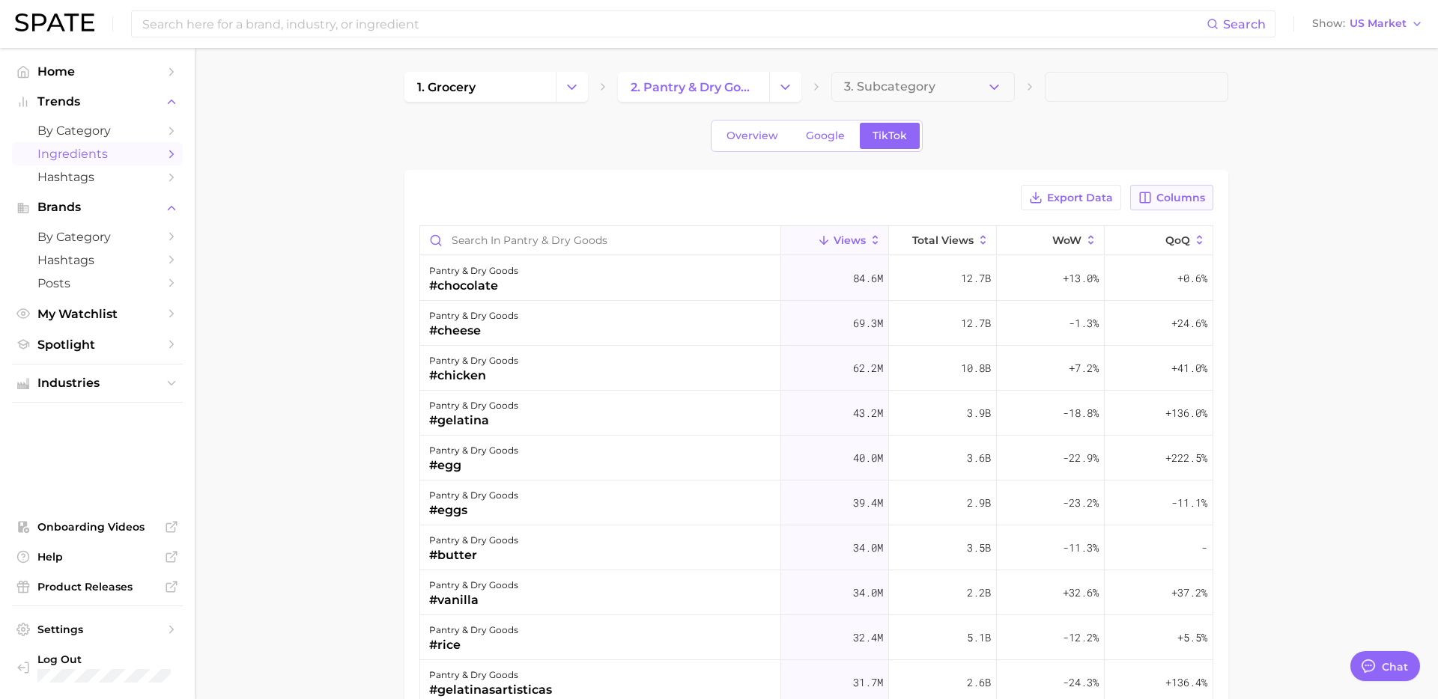
click at [1143, 193] on icon "button" at bounding box center [1144, 197] width 13 height 13
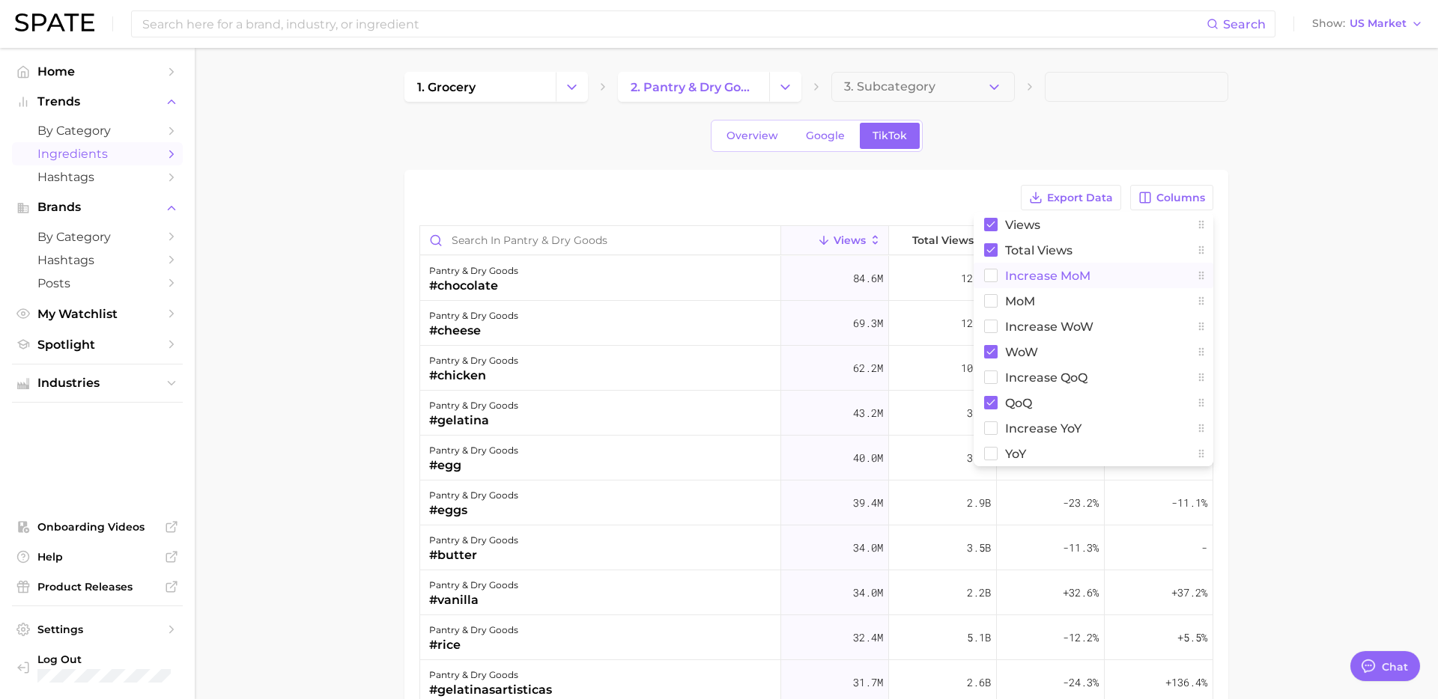
click at [1047, 274] on span "increase MoM" at bounding box center [1047, 276] width 85 height 13
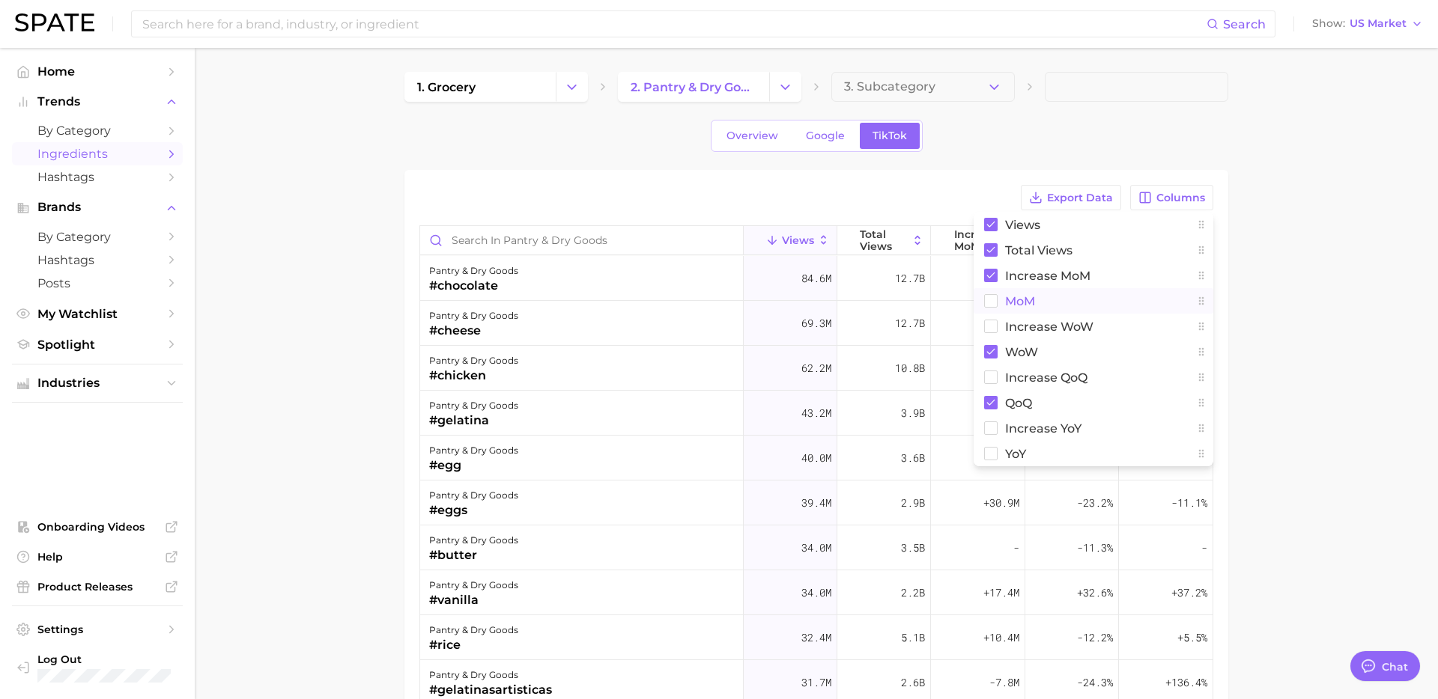
click at [1031, 296] on span "MoM" at bounding box center [1020, 301] width 30 height 13
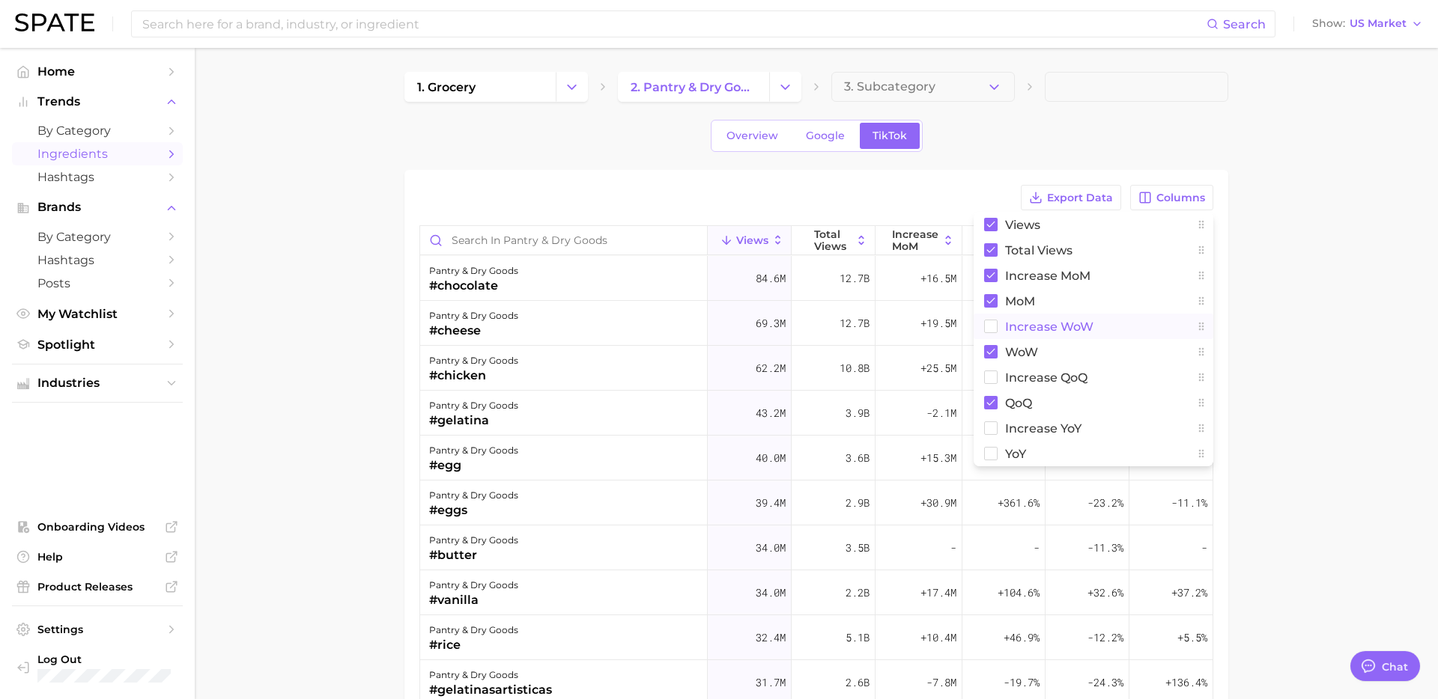
click at [1016, 329] on span "Increase WoW" at bounding box center [1049, 326] width 88 height 13
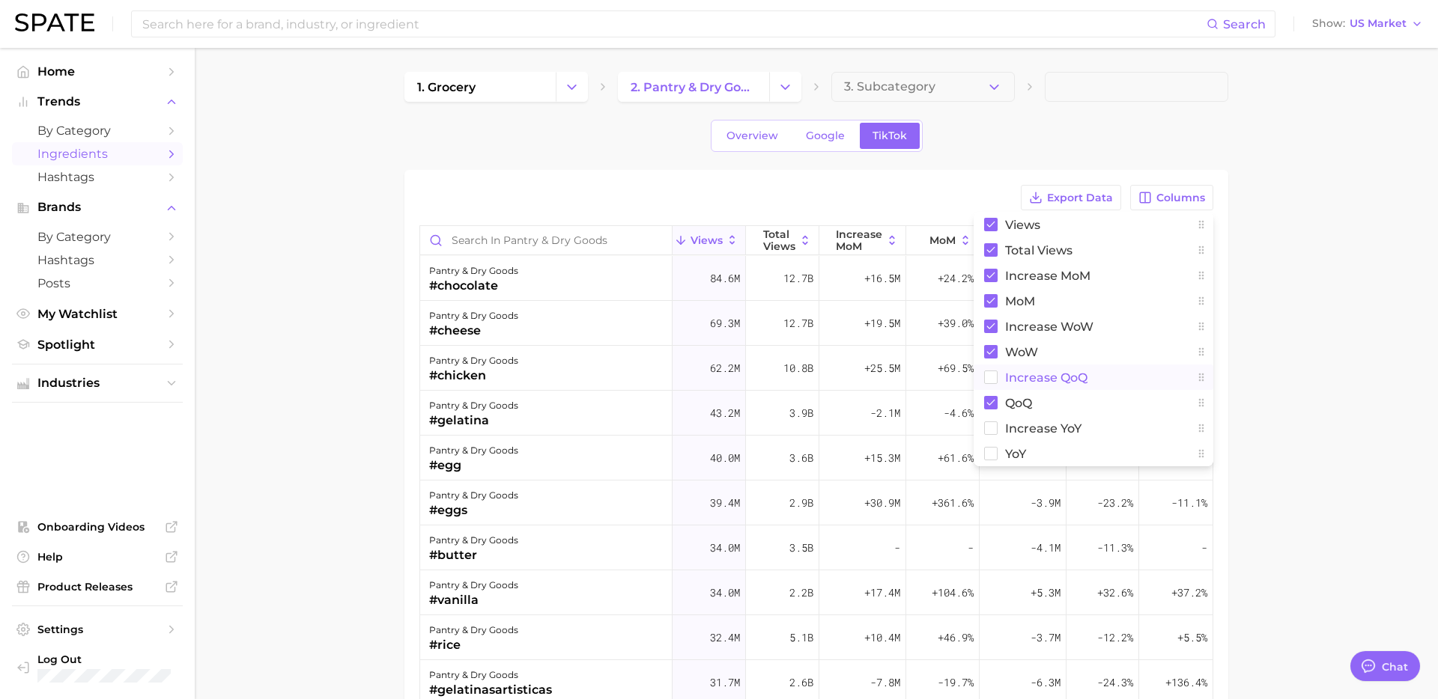
click at [1011, 385] on button "increase QoQ" at bounding box center [1093, 377] width 240 height 25
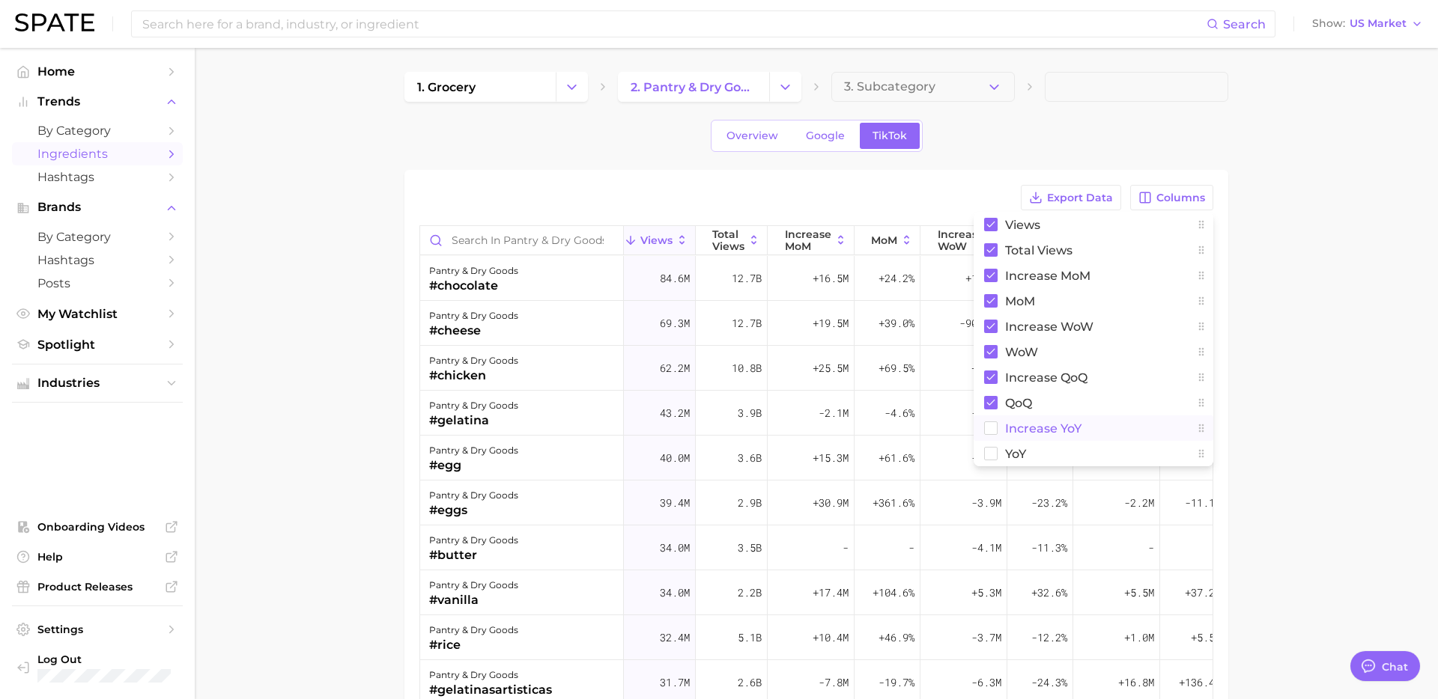
click at [999, 428] on button "increase YoY" at bounding box center [1093, 428] width 240 height 25
click at [999, 454] on button "YoY" at bounding box center [1093, 453] width 240 height 25
click at [1318, 305] on main "1. grocery 2. pantry & dry goods 3. Subcategory Overview Google TikTok Export D…" at bounding box center [816, 531] width 1243 height 967
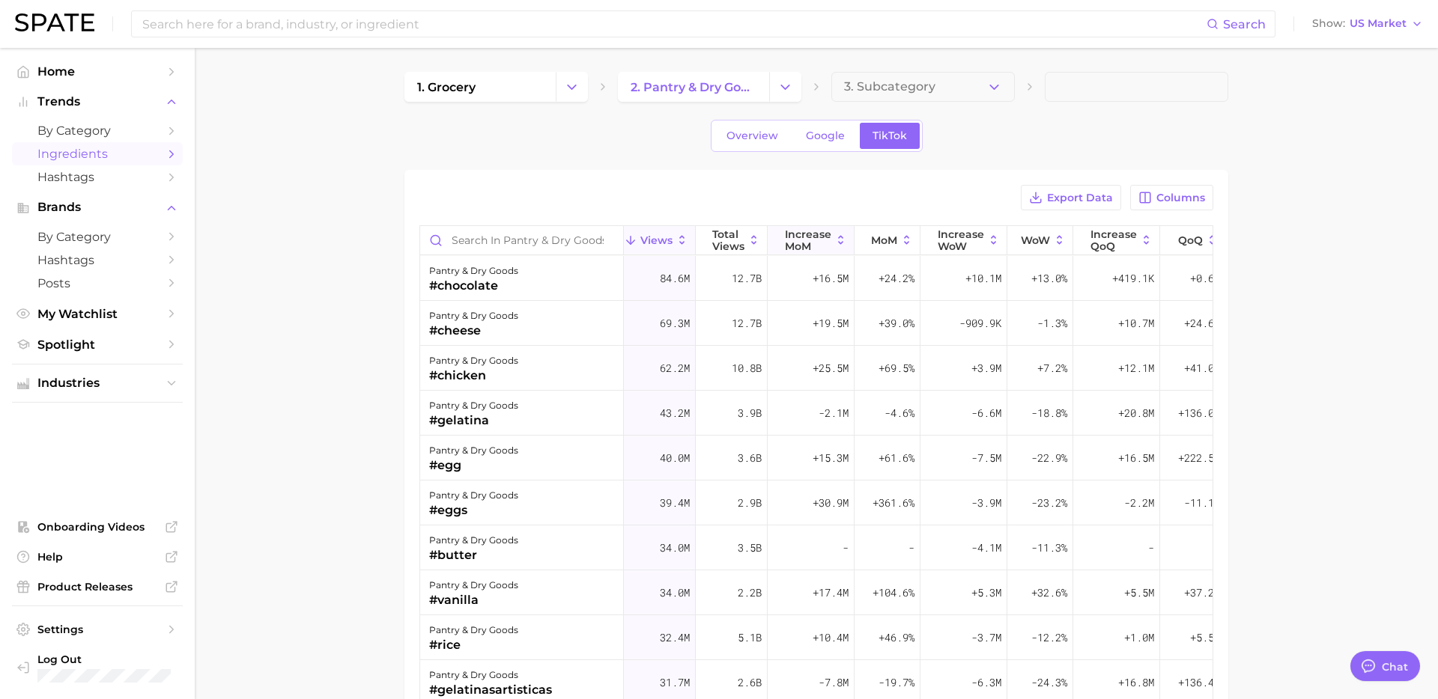
click at [818, 244] on span "increase MoM" at bounding box center [808, 240] width 46 height 24
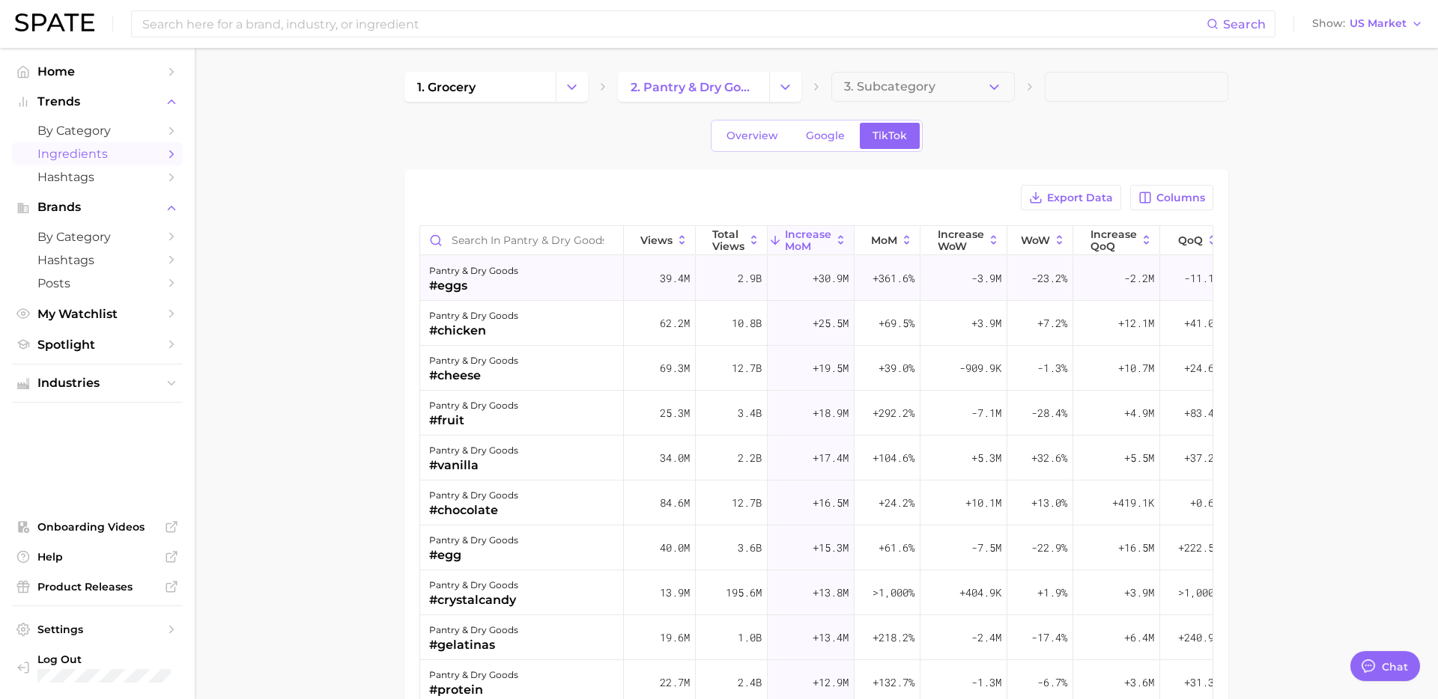
click at [570, 279] on div "pantry & dry goods #eggs" at bounding box center [522, 278] width 204 height 45
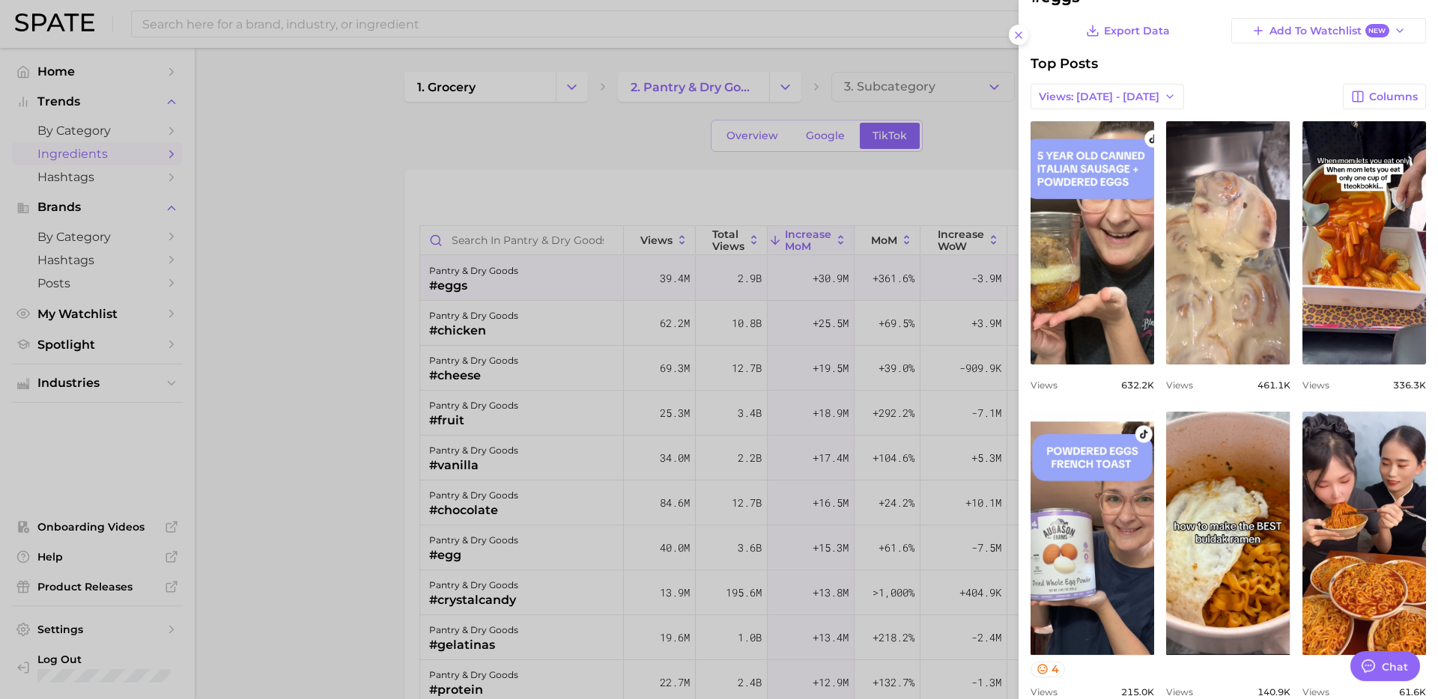
scroll to position [52, 0]
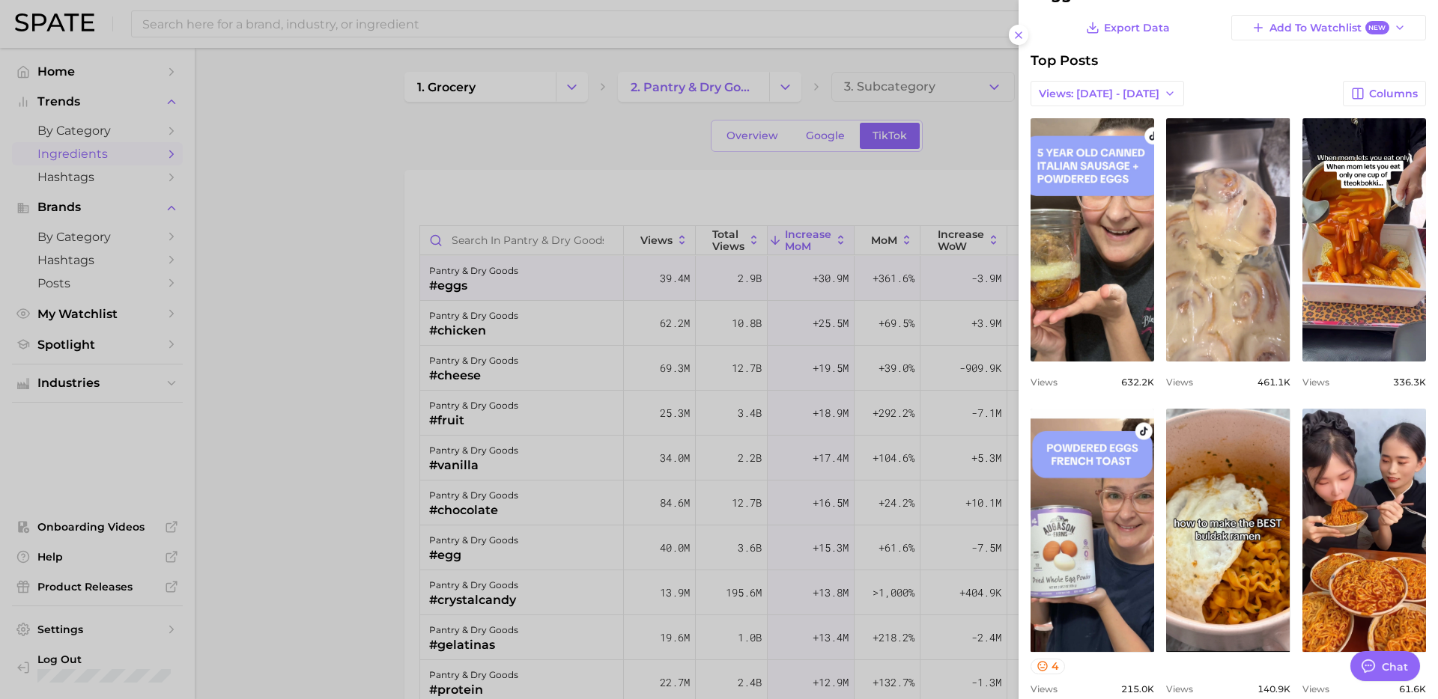
click at [855, 183] on div at bounding box center [719, 349] width 1438 height 699
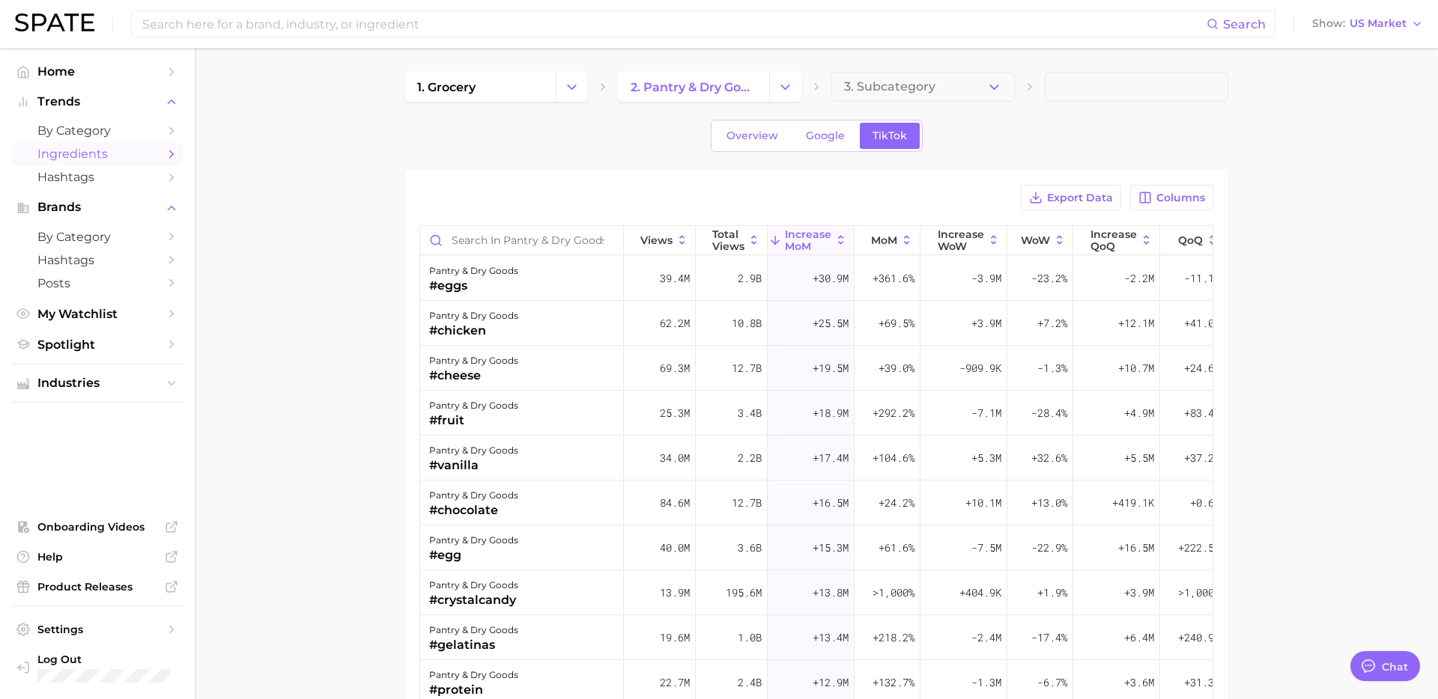
click at [579, 91] on icon "Change Category" at bounding box center [572, 87] width 16 height 16
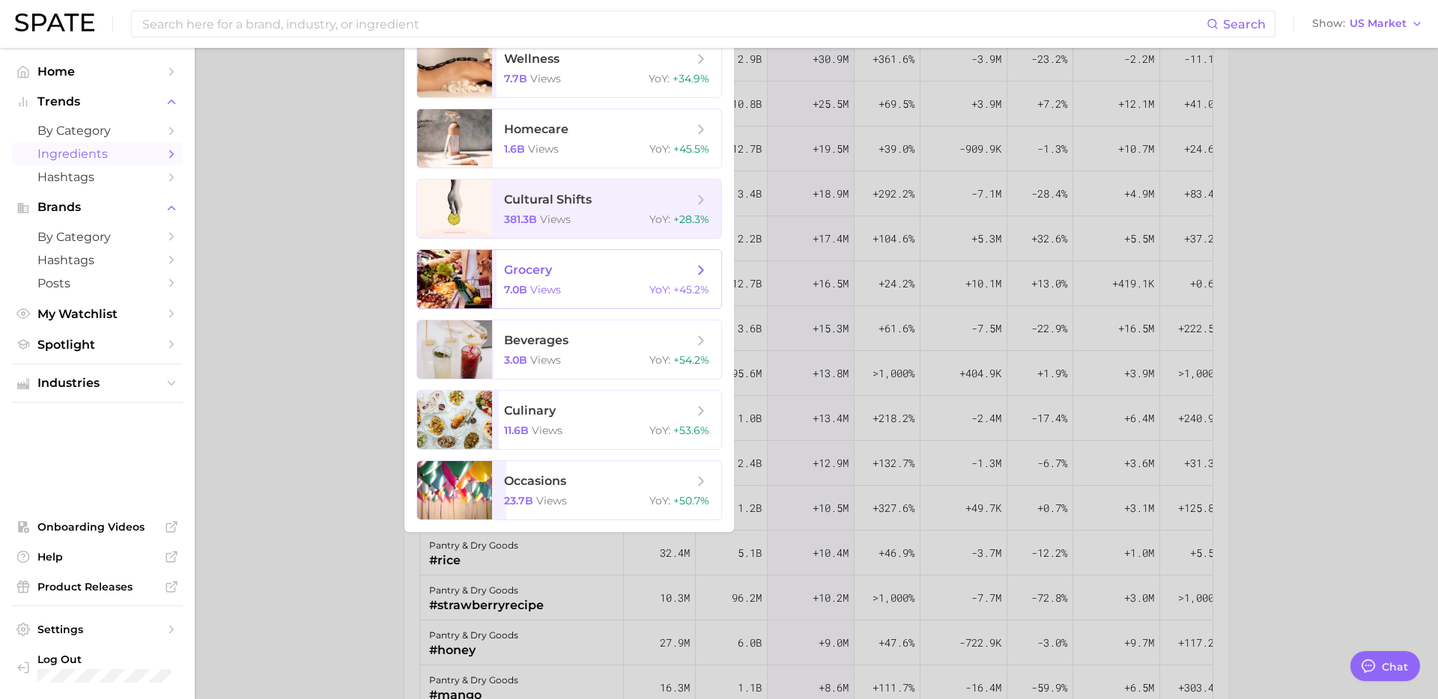
scroll to position [237, 0]
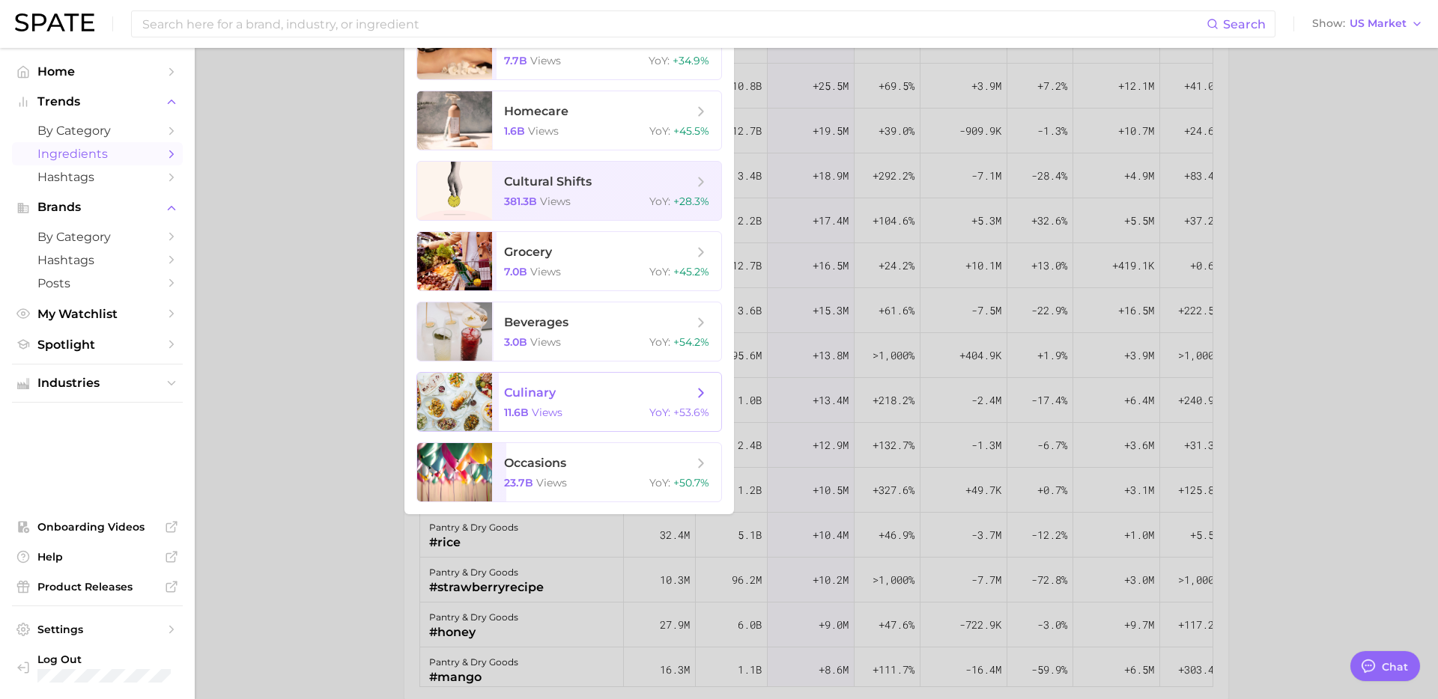
click at [573, 406] on div "11.6b views YoY : +53.6%" at bounding box center [606, 412] width 205 height 13
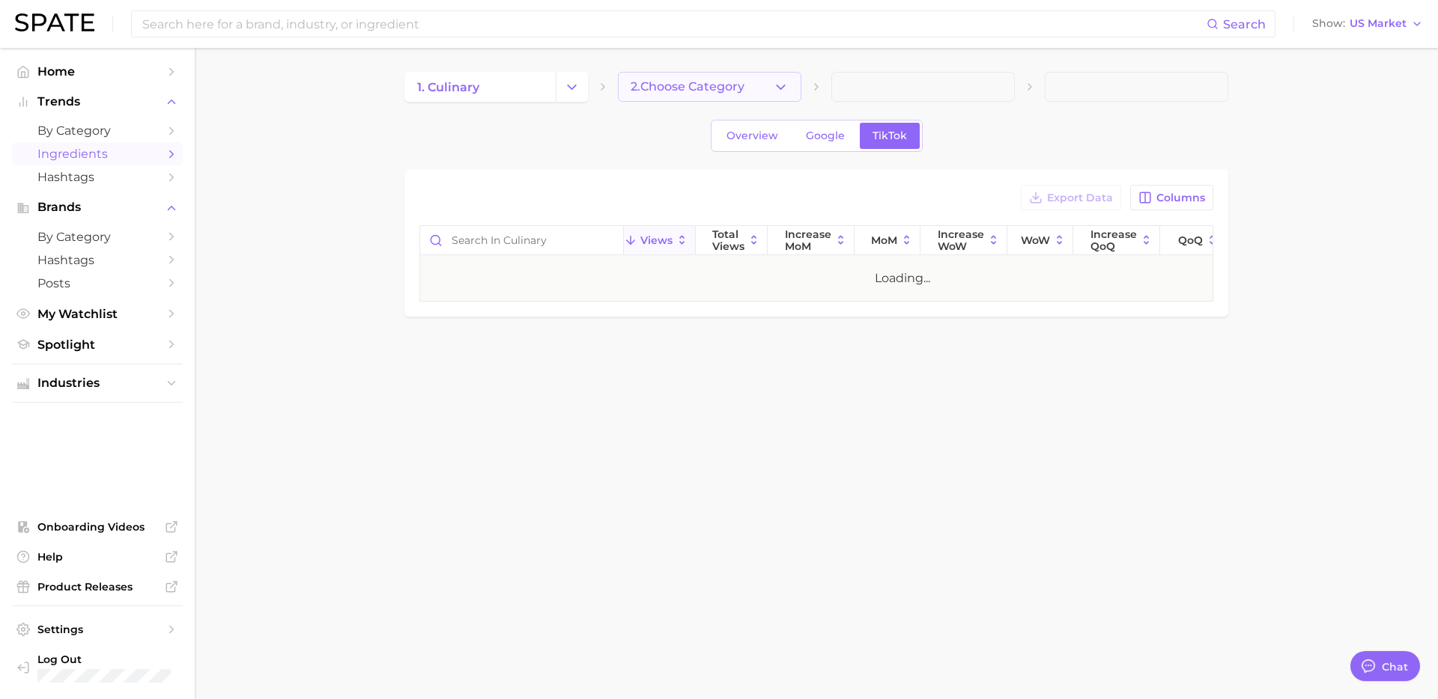
click at [777, 88] on icon "button" at bounding box center [781, 87] width 16 height 16
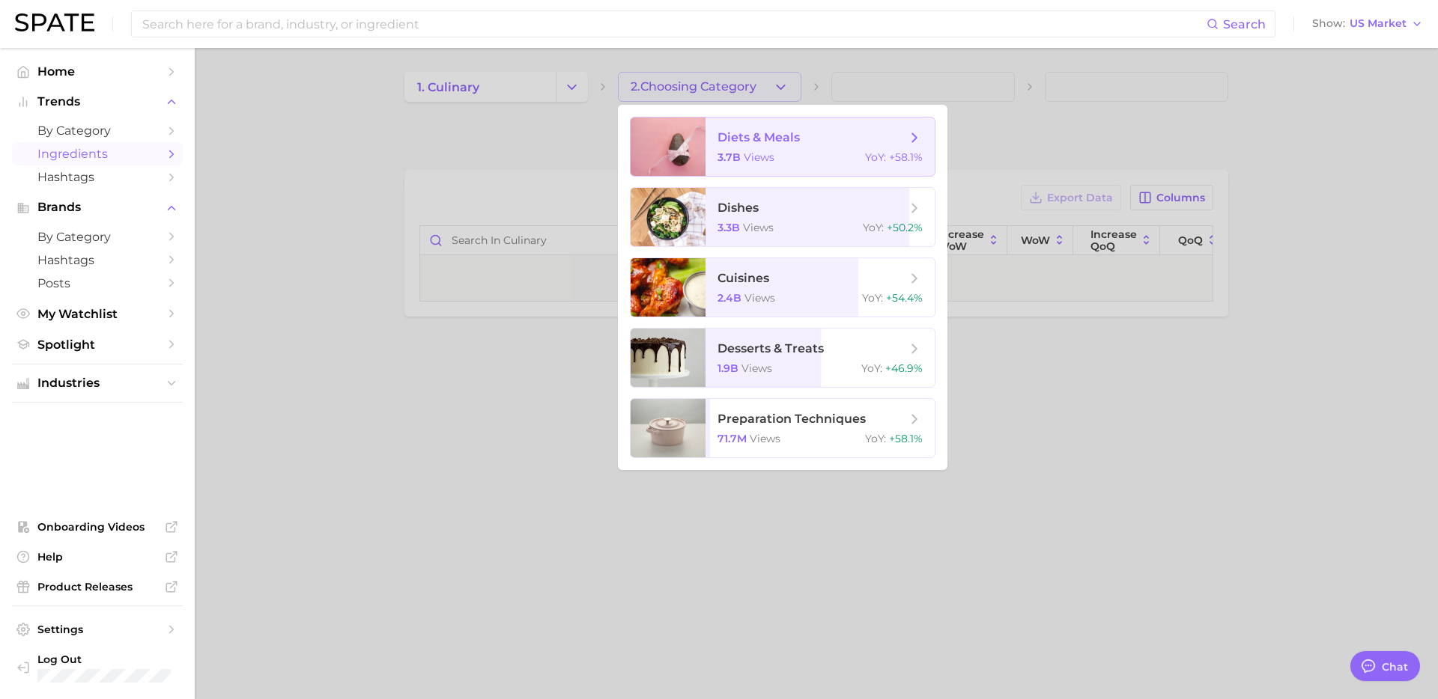
click at [762, 151] on span "views" at bounding box center [758, 156] width 31 height 13
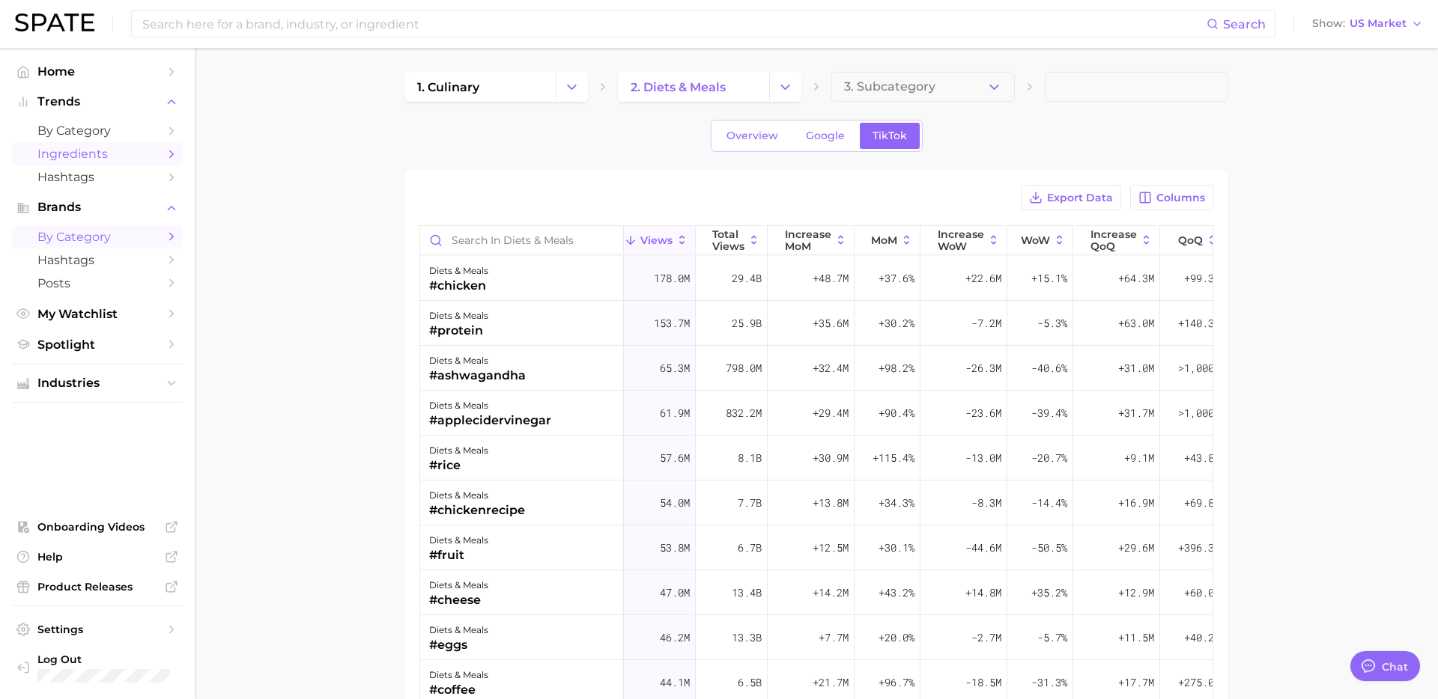
click at [115, 238] on span "by Category" at bounding box center [97, 237] width 120 height 14
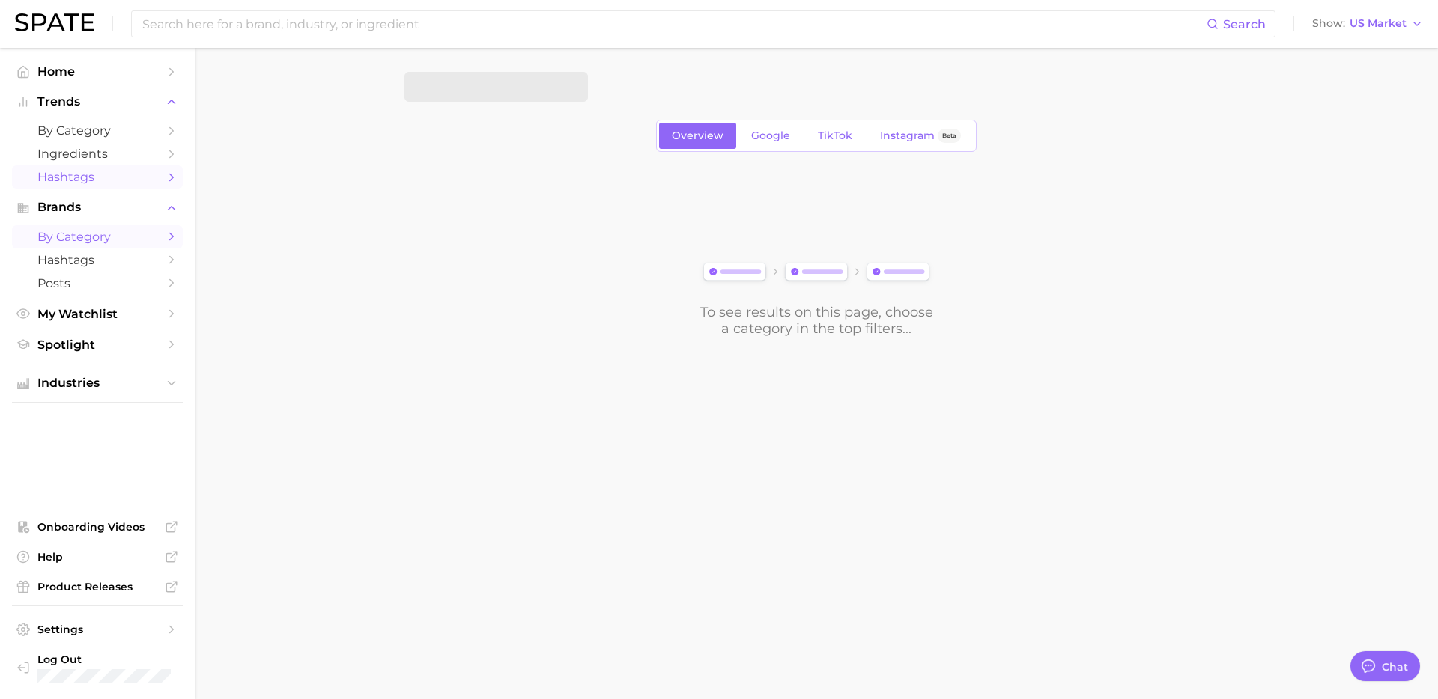
click at [133, 177] on span "Hashtags" at bounding box center [97, 177] width 120 height 14
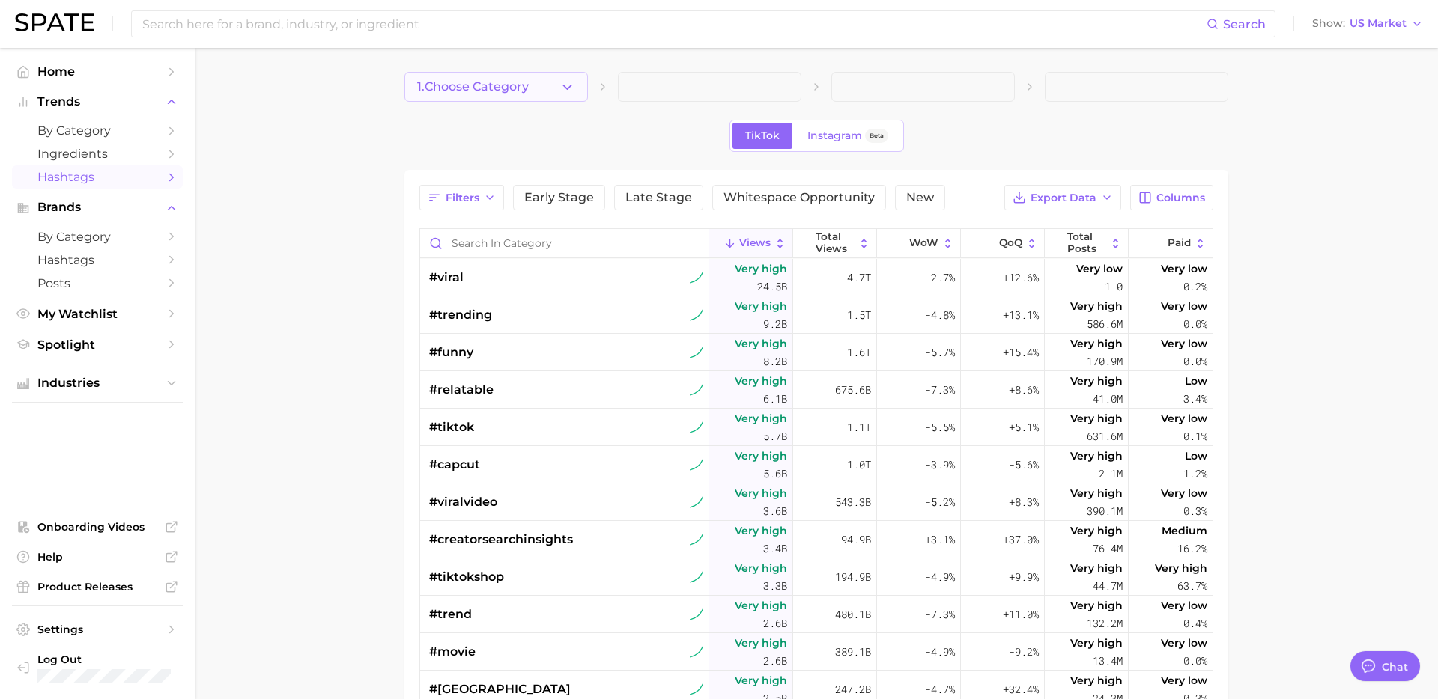
click at [543, 81] on button "1. Choose Category" at bounding box center [495, 87] width 183 height 30
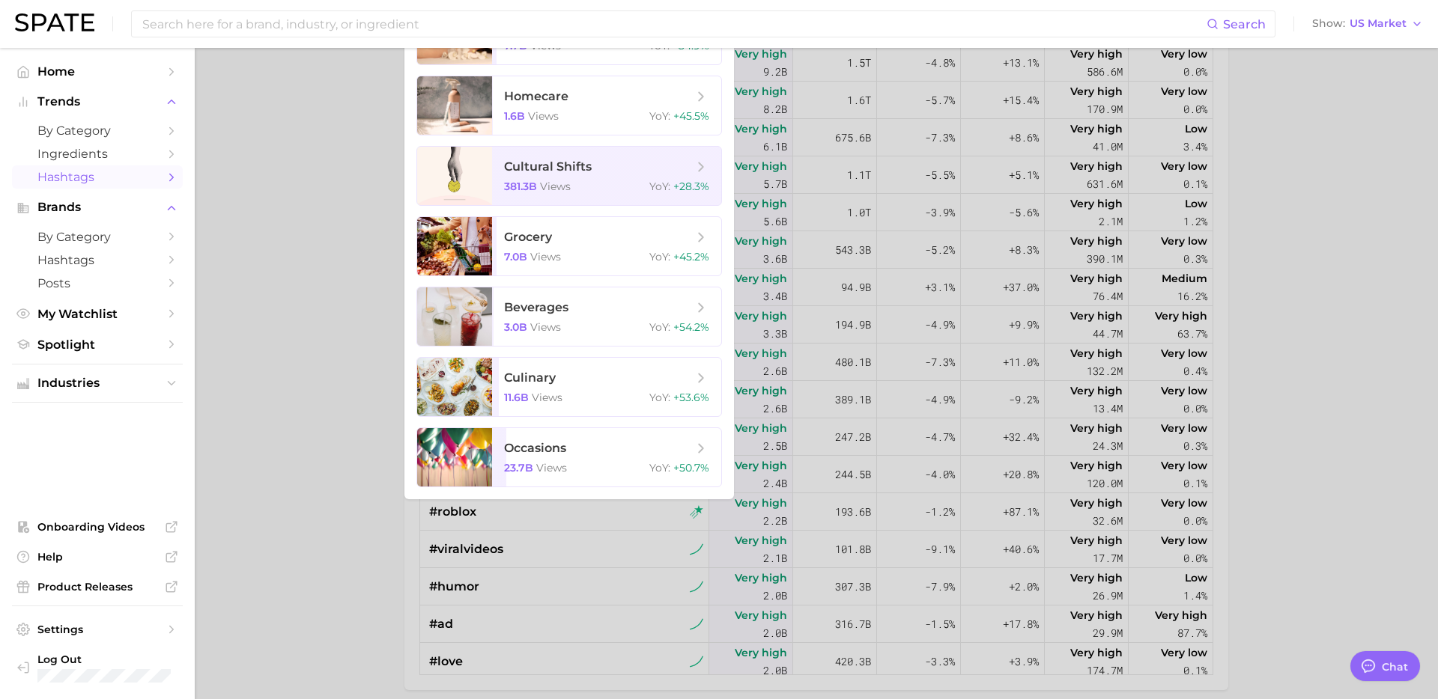
scroll to position [271, 0]
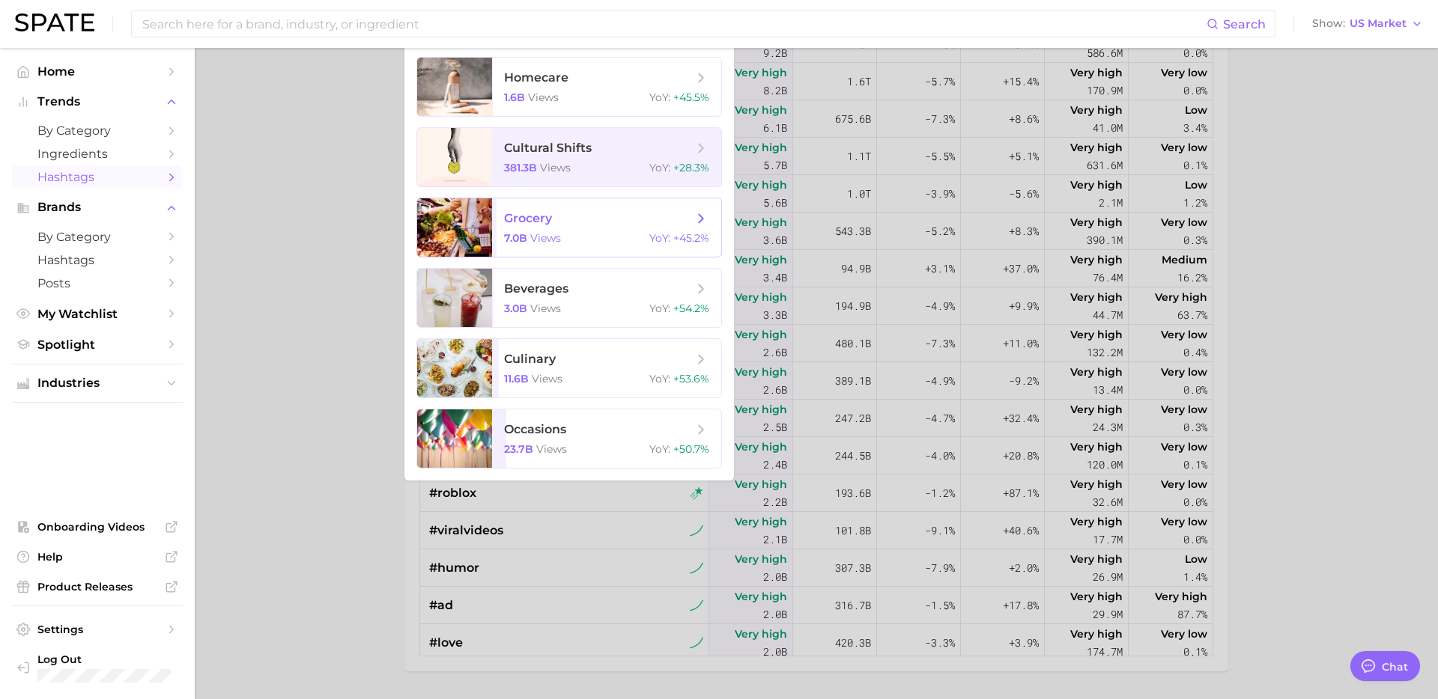
click at [600, 213] on span "grocery" at bounding box center [598, 218] width 189 height 16
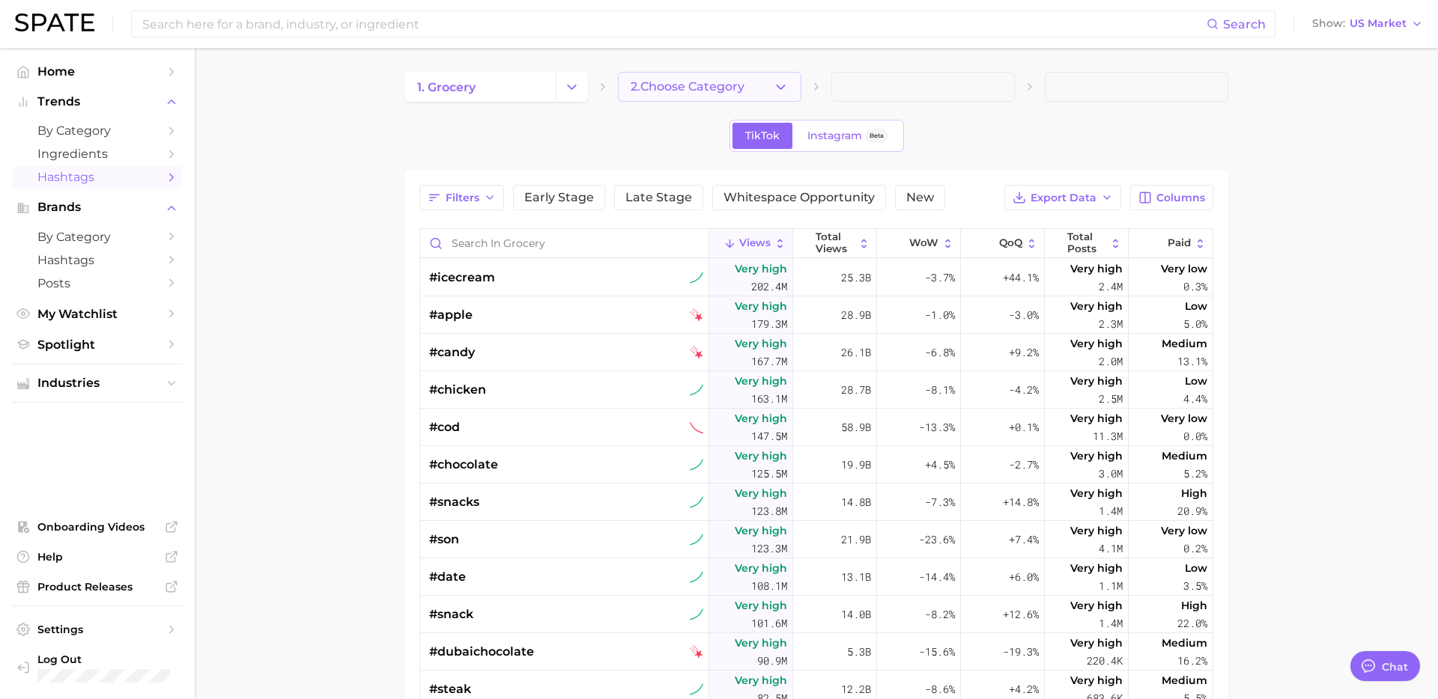
click at [744, 92] on span "2. Choose Category" at bounding box center [687, 86] width 114 height 13
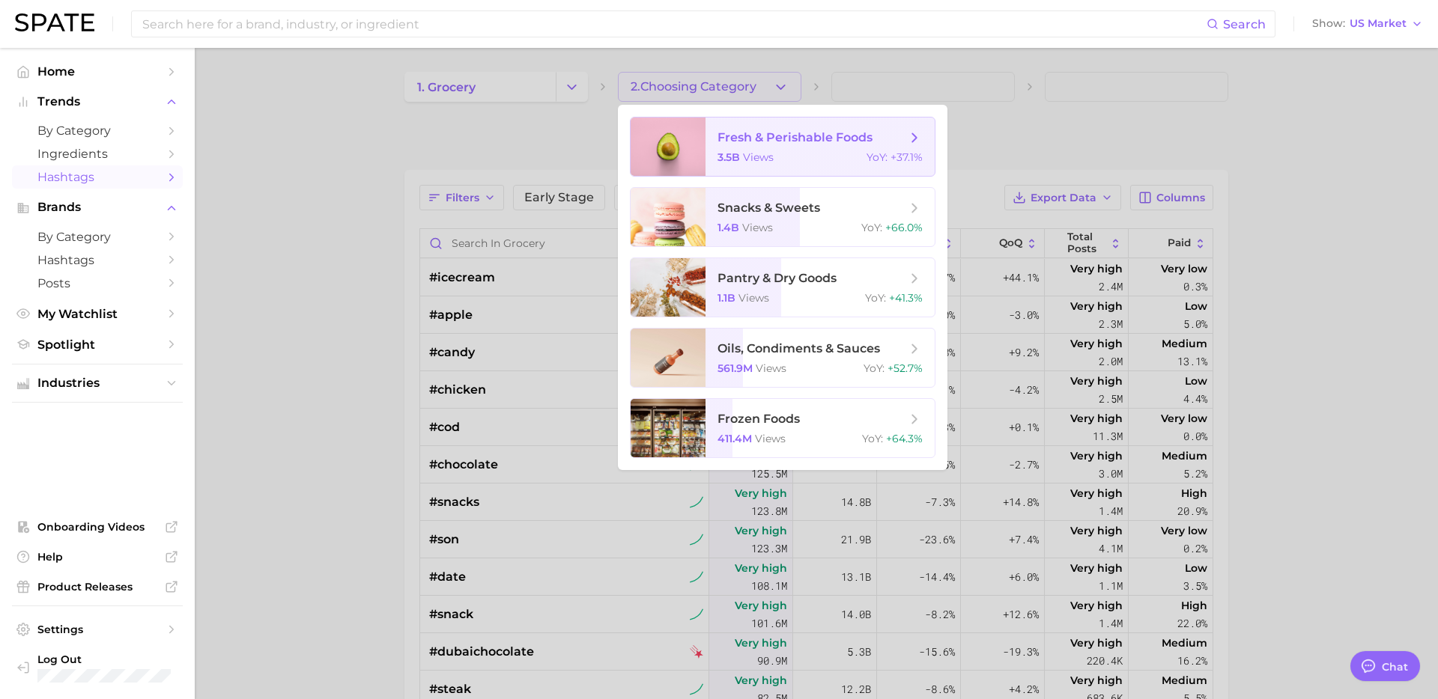
click at [1043, 147] on div at bounding box center [719, 349] width 1438 height 699
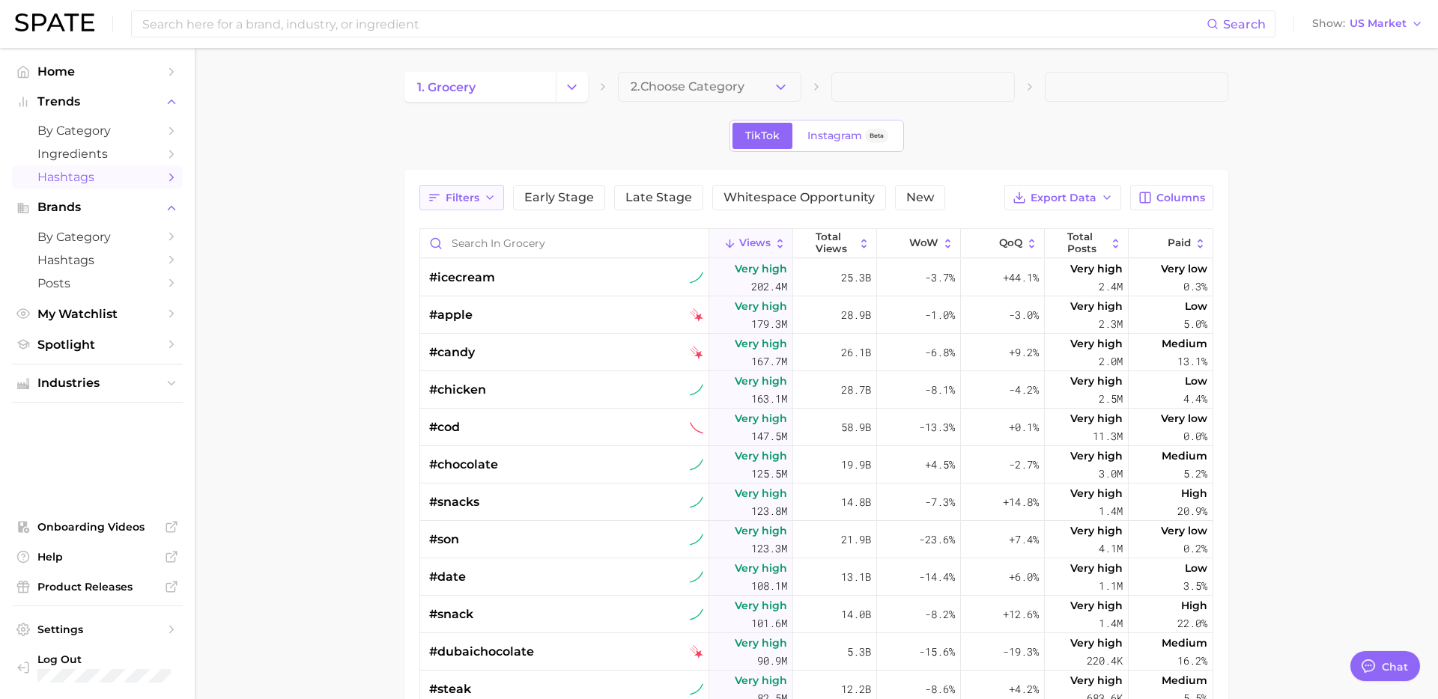
click at [481, 201] on button "Filters" at bounding box center [461, 197] width 85 height 25
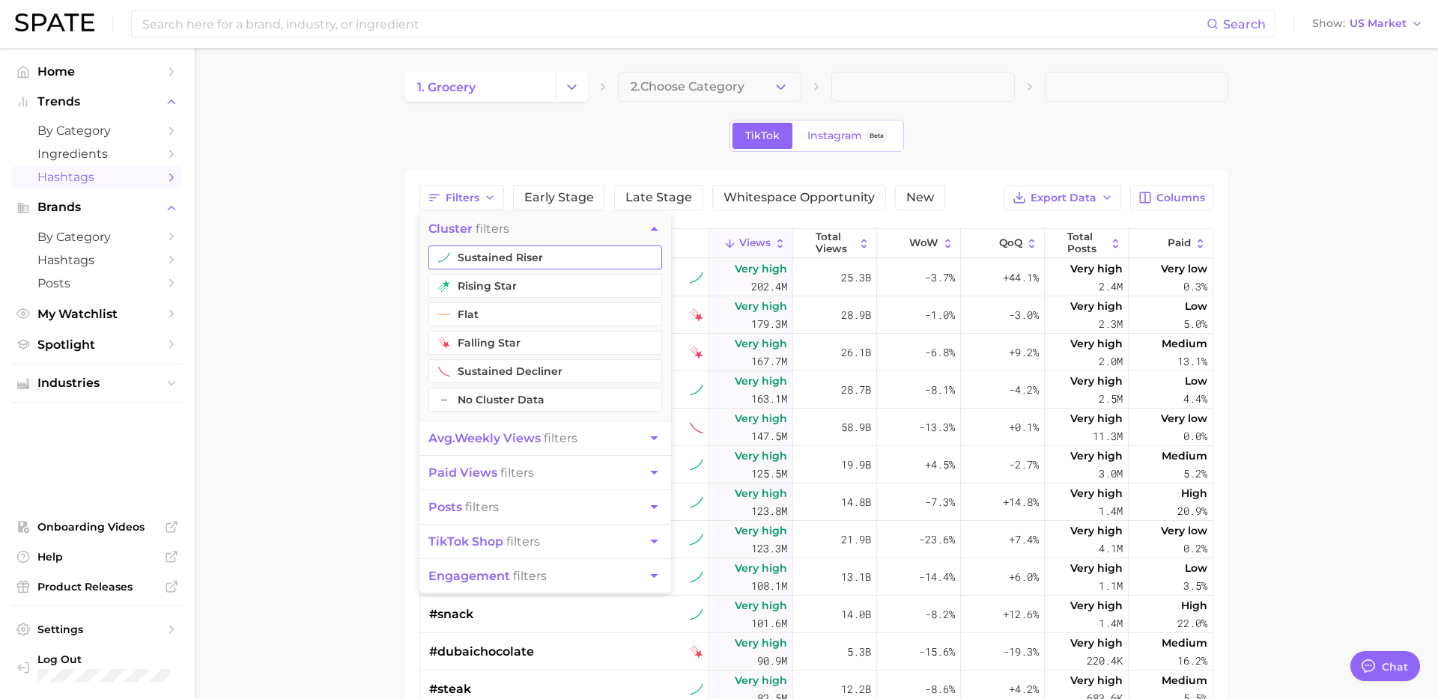
click at [502, 265] on button "sustained riser" at bounding box center [545, 258] width 234 height 24
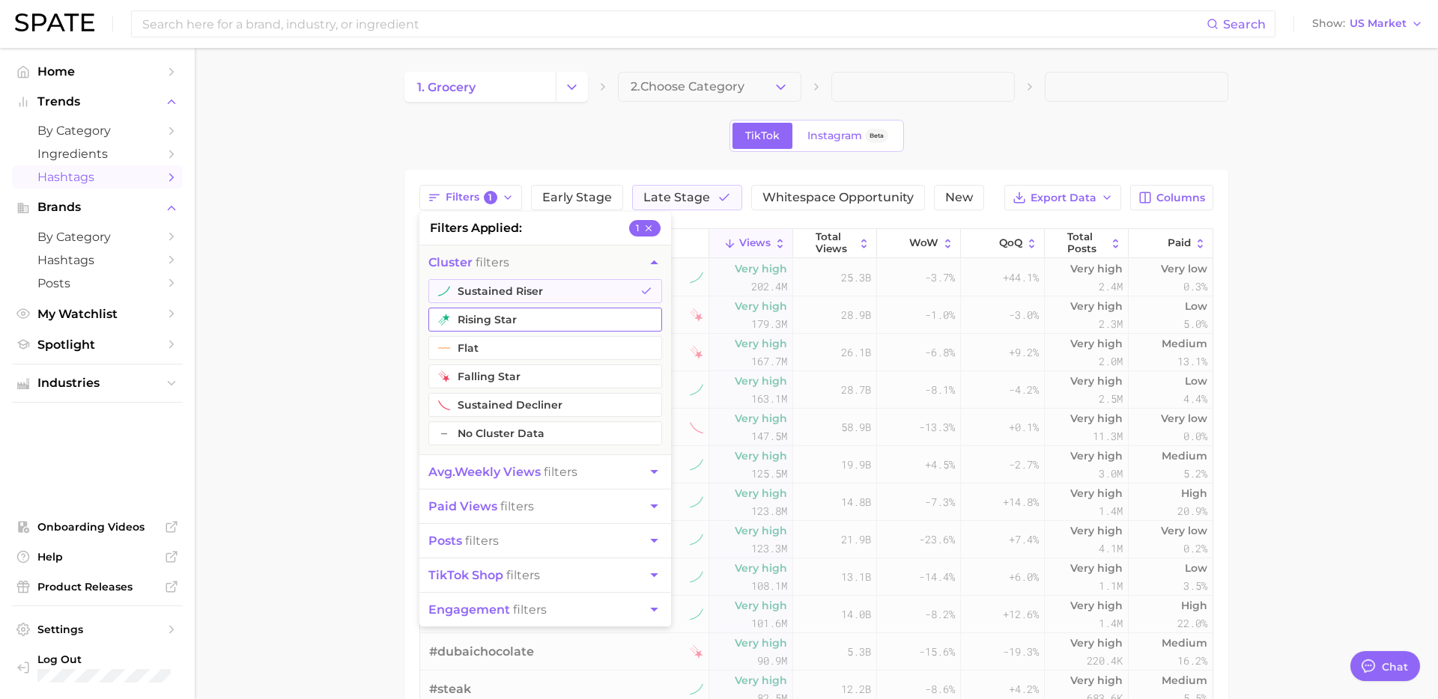
click at [492, 315] on button "rising star" at bounding box center [545, 320] width 234 height 24
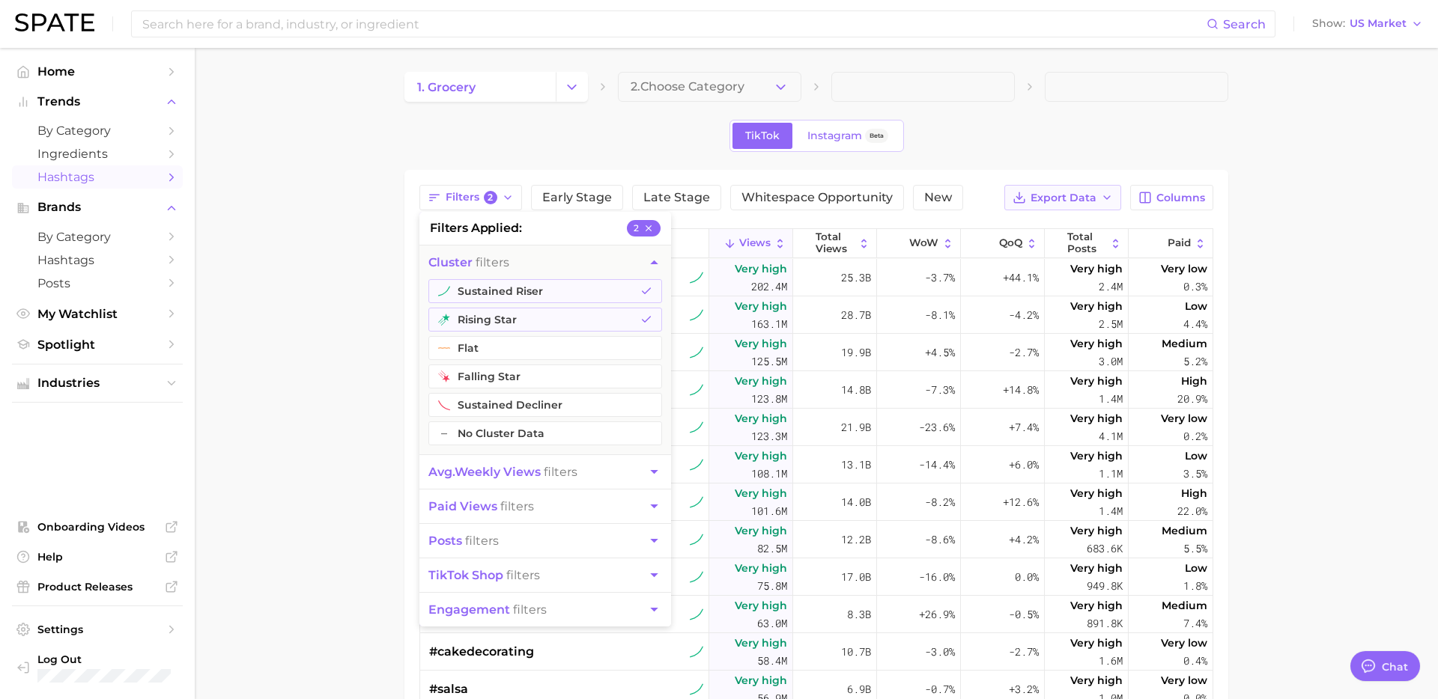
click at [1047, 189] on button "Export Data" at bounding box center [1062, 197] width 117 height 25
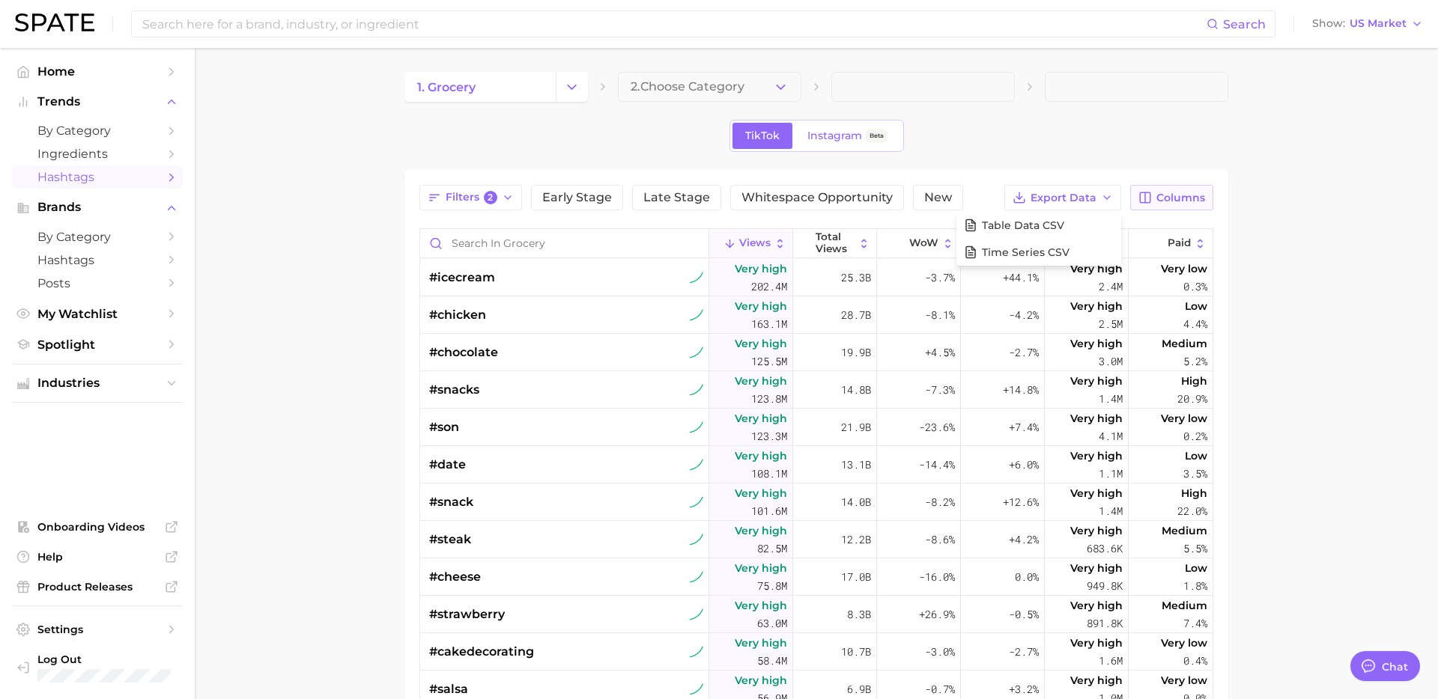
click at [1144, 202] on icon "button" at bounding box center [1145, 197] width 10 height 10
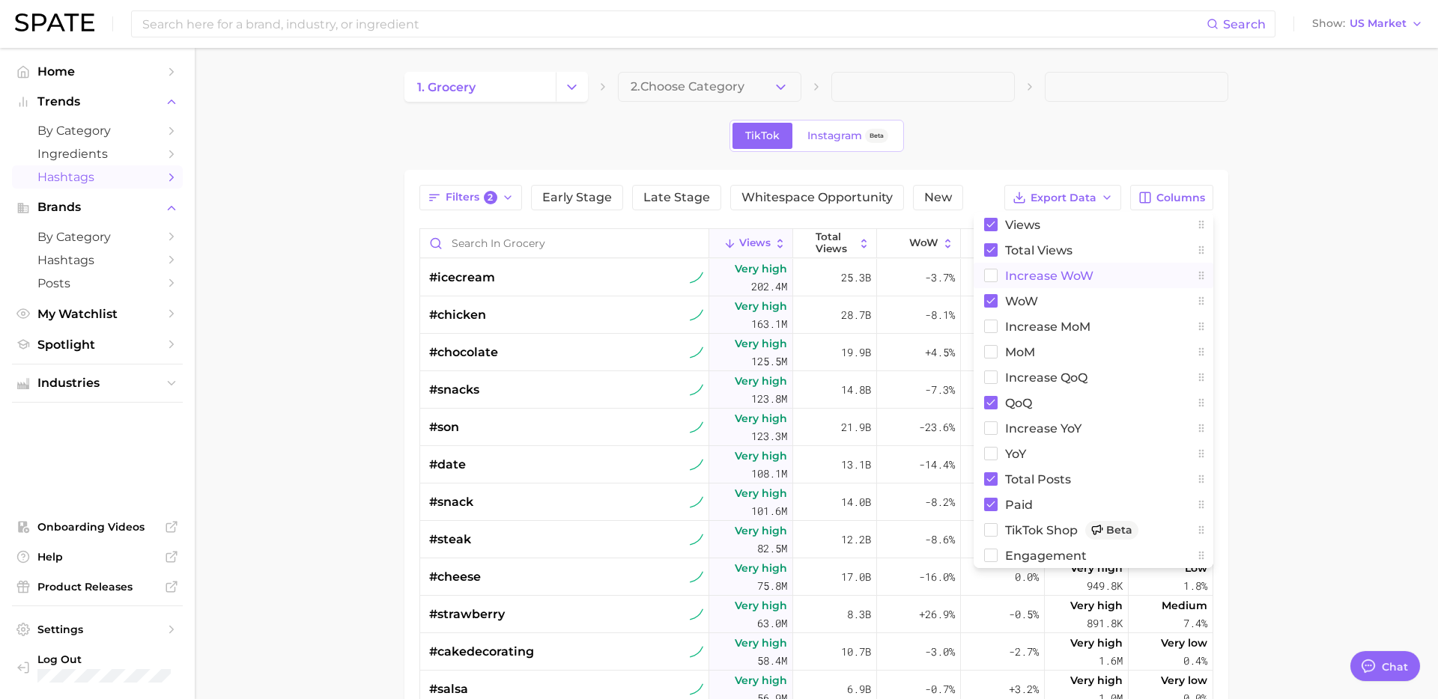
click at [1010, 279] on span "Increase WoW" at bounding box center [1049, 276] width 88 height 13
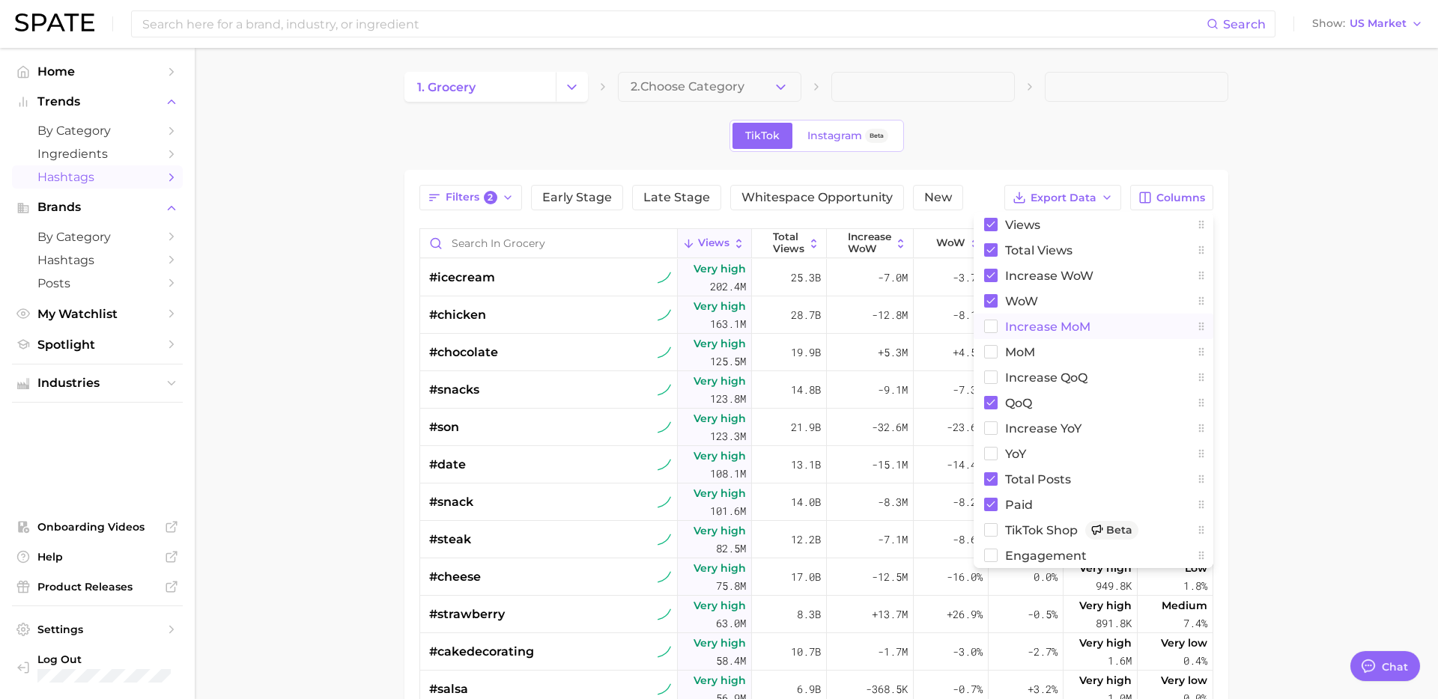
click at [997, 332] on rect at bounding box center [991, 326] width 13 height 13
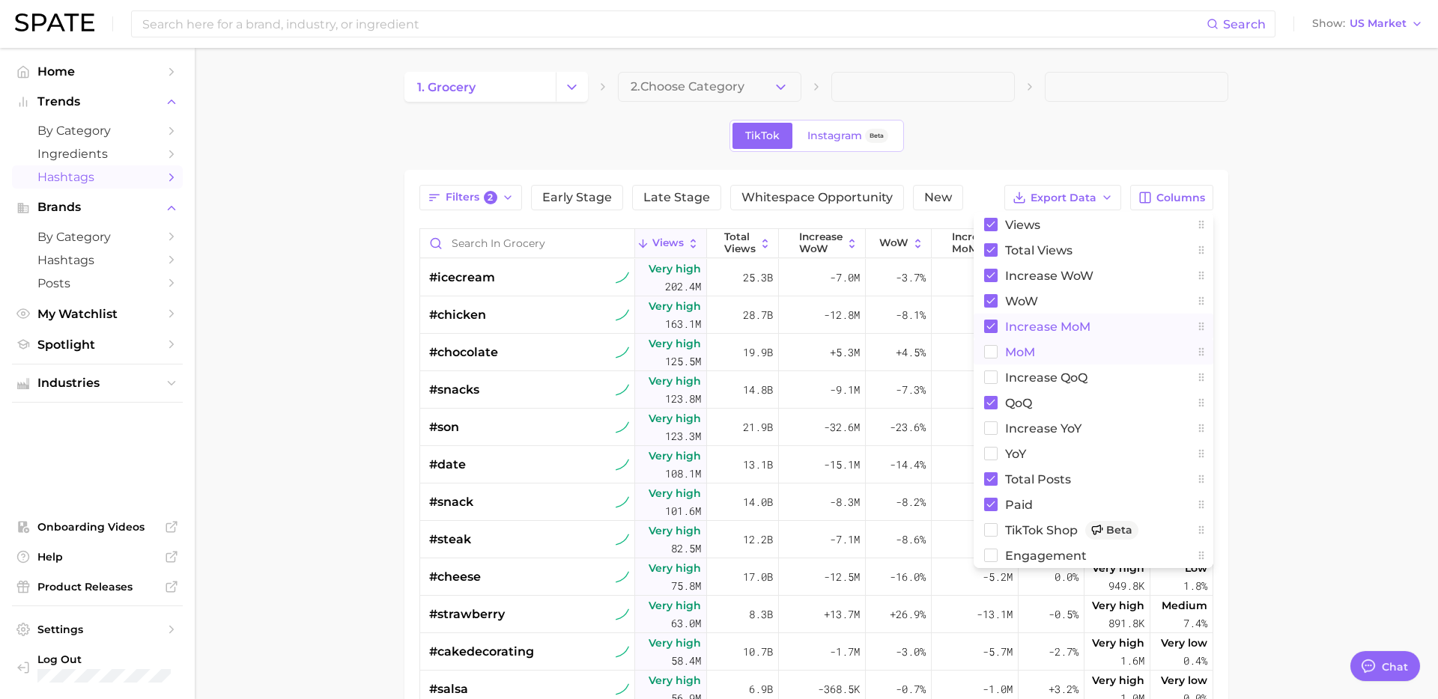
click at [992, 356] on rect at bounding box center [991, 352] width 13 height 13
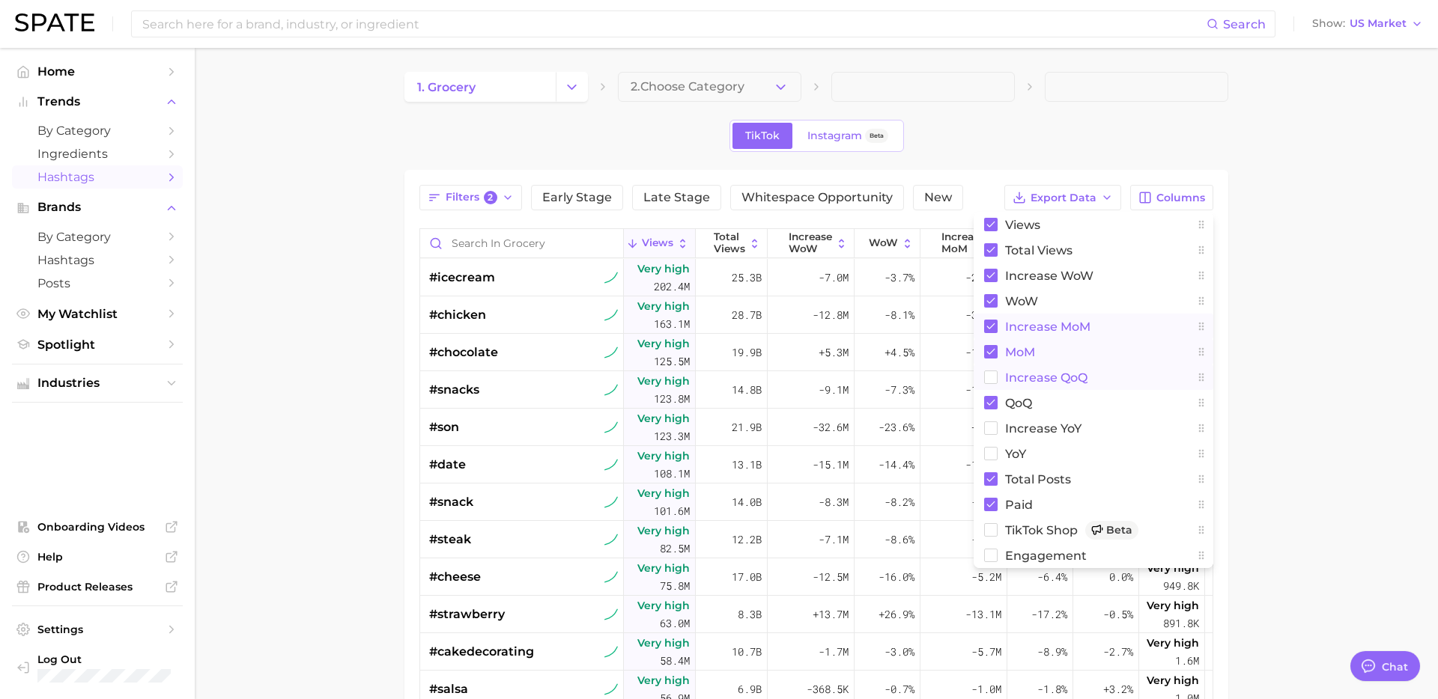
click at [995, 388] on button "increase QoQ" at bounding box center [1093, 377] width 240 height 25
click at [997, 431] on rect at bounding box center [991, 428] width 13 height 13
click at [997, 458] on rect at bounding box center [991, 454] width 13 height 13
click at [986, 558] on rect at bounding box center [991, 556] width 13 height 13
click at [1131, 460] on button "YoY" at bounding box center [1093, 453] width 240 height 25
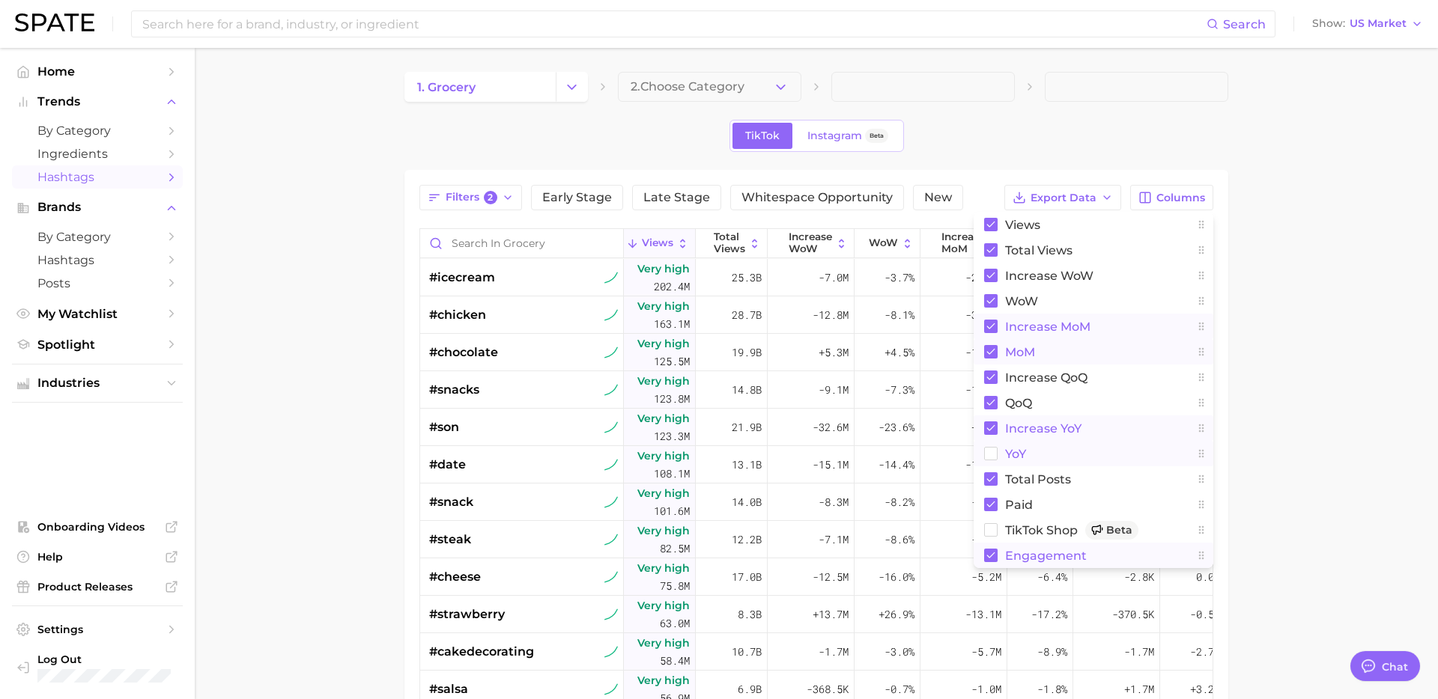
click at [1131, 460] on button "YoY" at bounding box center [1093, 453] width 240 height 25
click at [1299, 373] on main "1. grocery 2. Choose Category TikTok Instagram Beta Filters 2 Early Stage Late …" at bounding box center [816, 533] width 1243 height 970
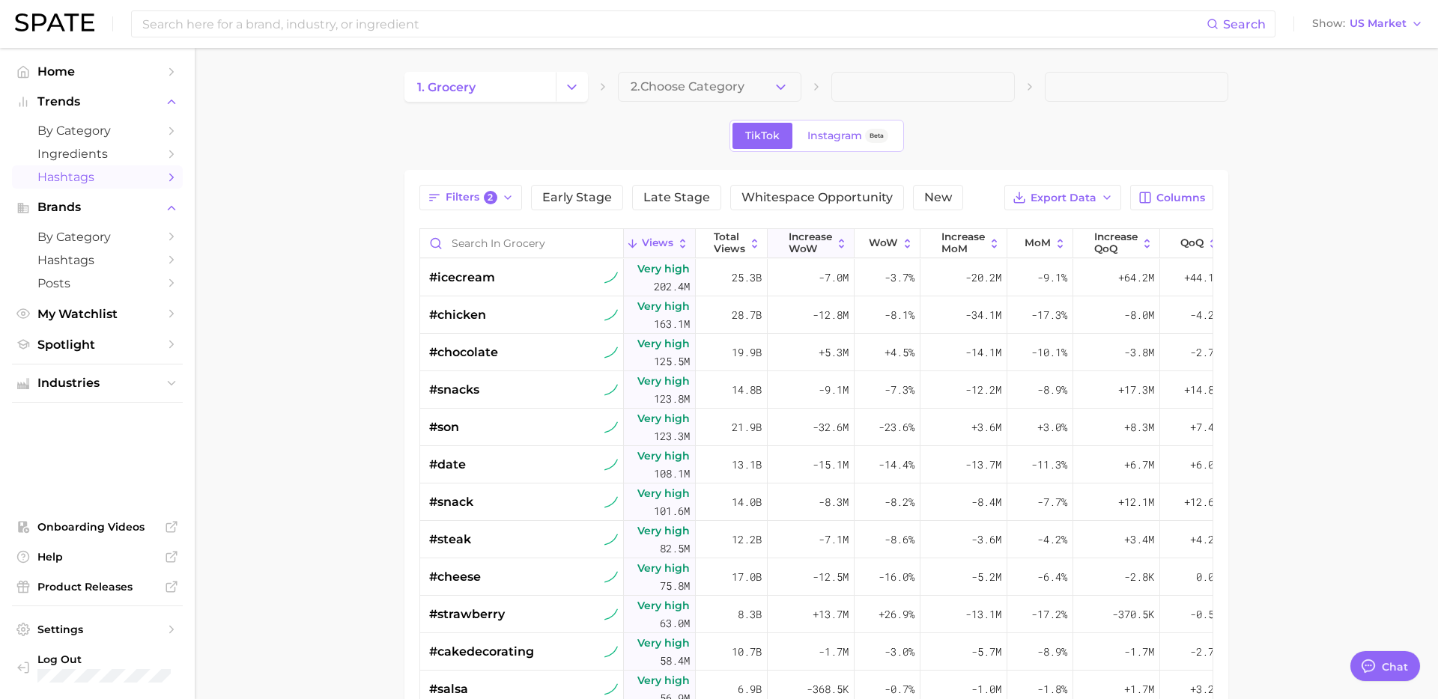
click at [814, 257] on button "Increase WoW" at bounding box center [810, 243] width 87 height 29
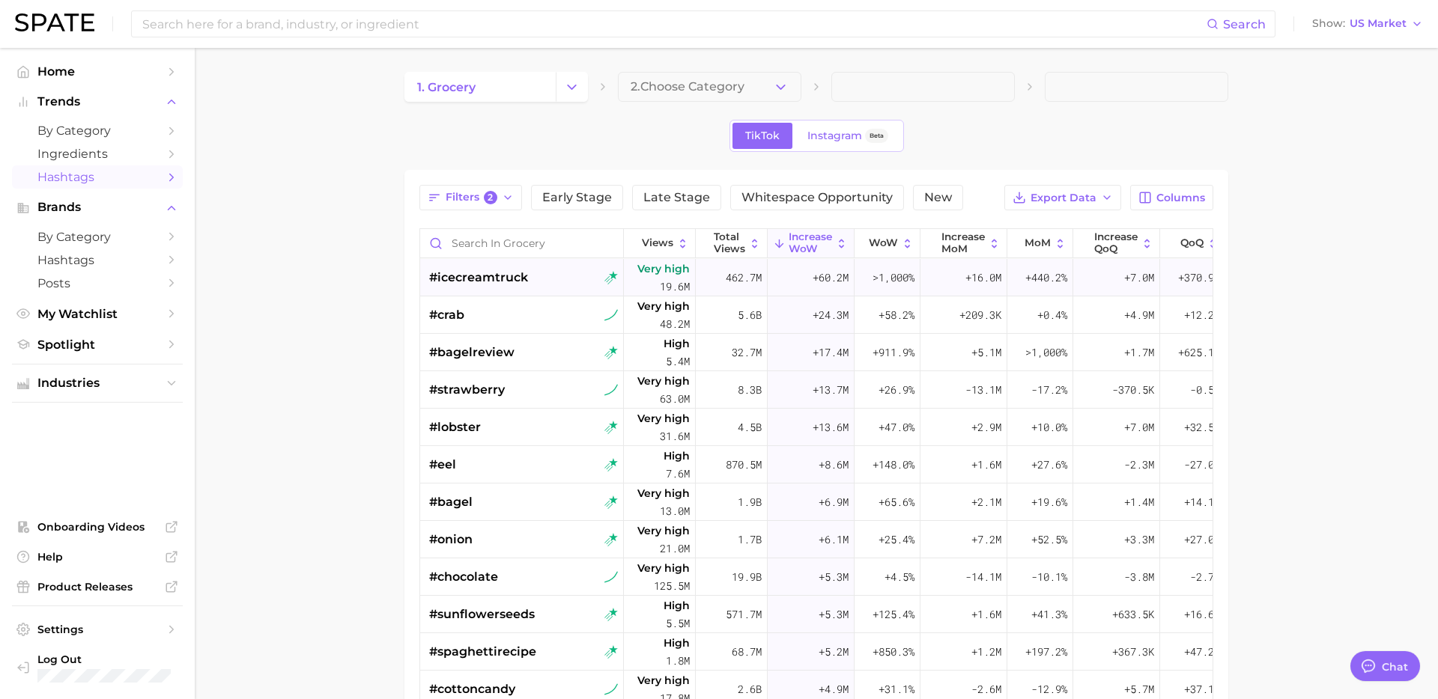
click at [546, 275] on div "#icecreamtruck" at bounding box center [523, 277] width 189 height 37
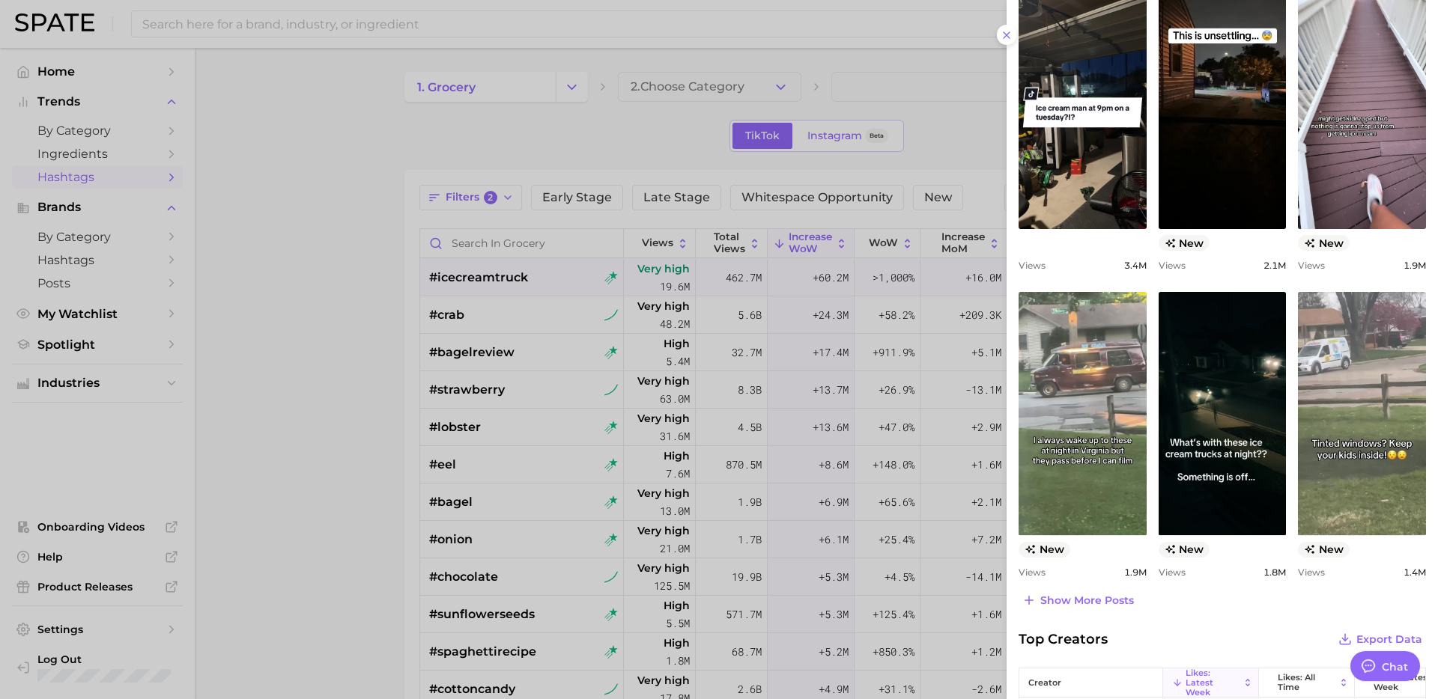
scroll to position [424, 0]
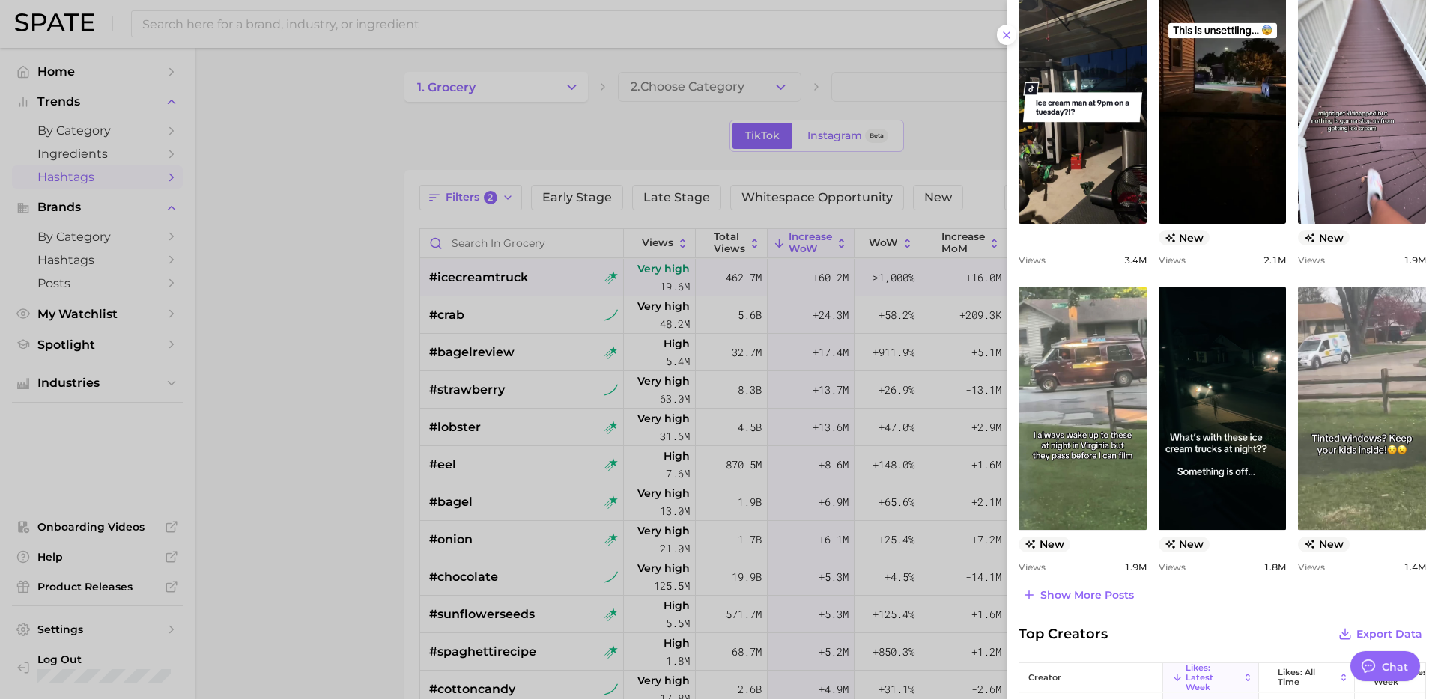
click at [418, 487] on div at bounding box center [719, 349] width 1438 height 699
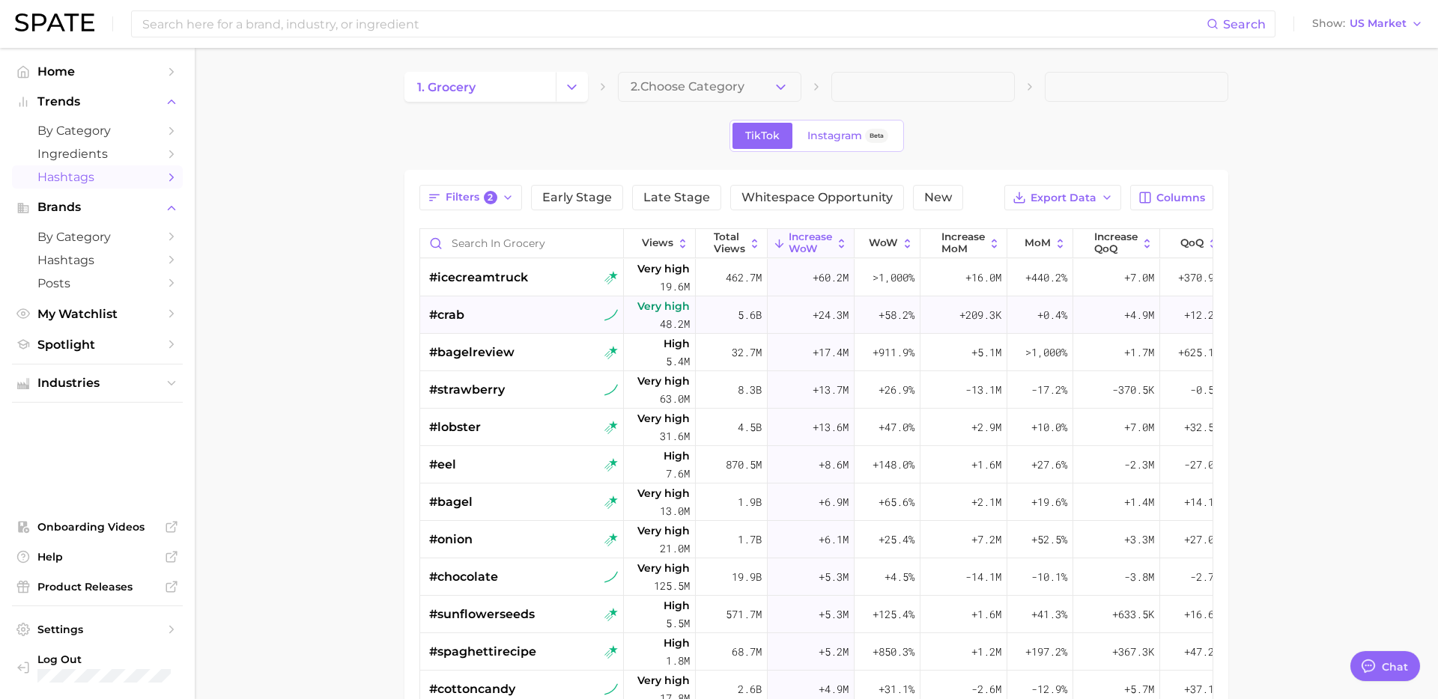
click at [556, 304] on div "#crab" at bounding box center [523, 314] width 189 height 37
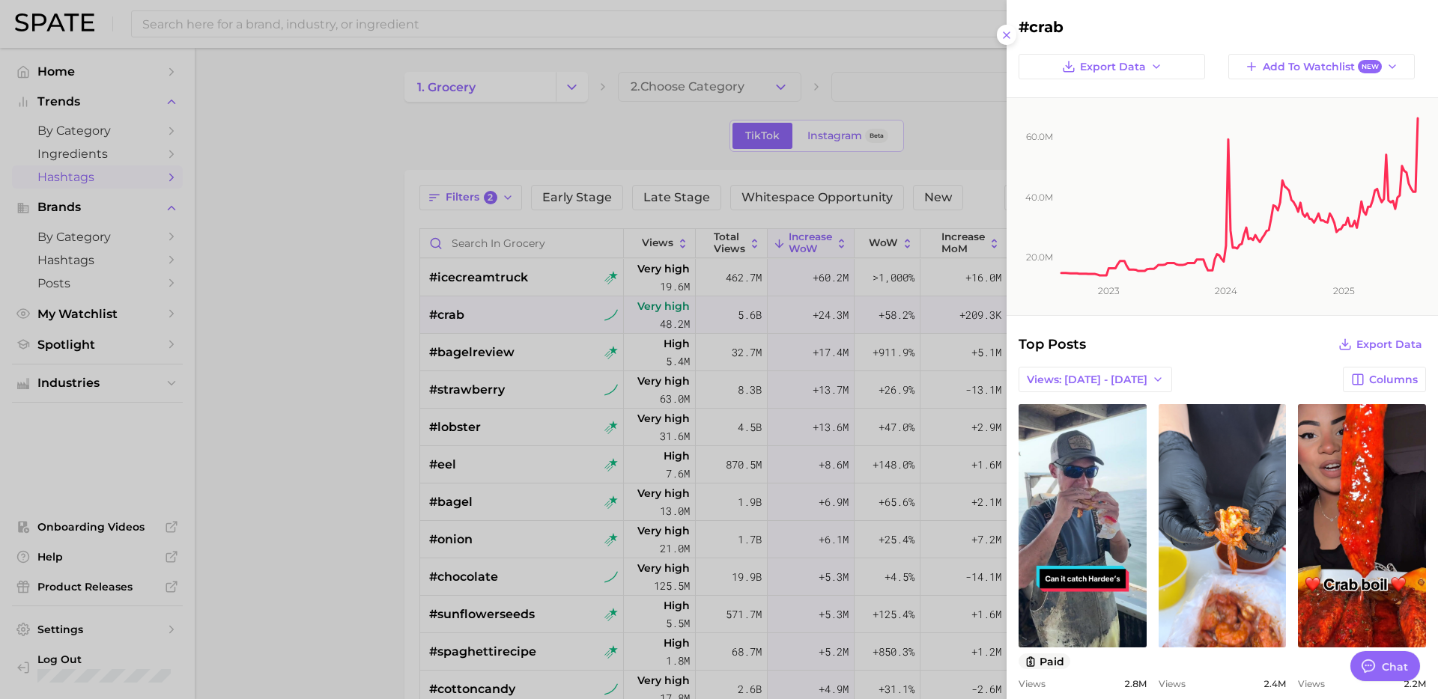
scroll to position [0, 0]
click at [431, 440] on div at bounding box center [719, 349] width 1438 height 699
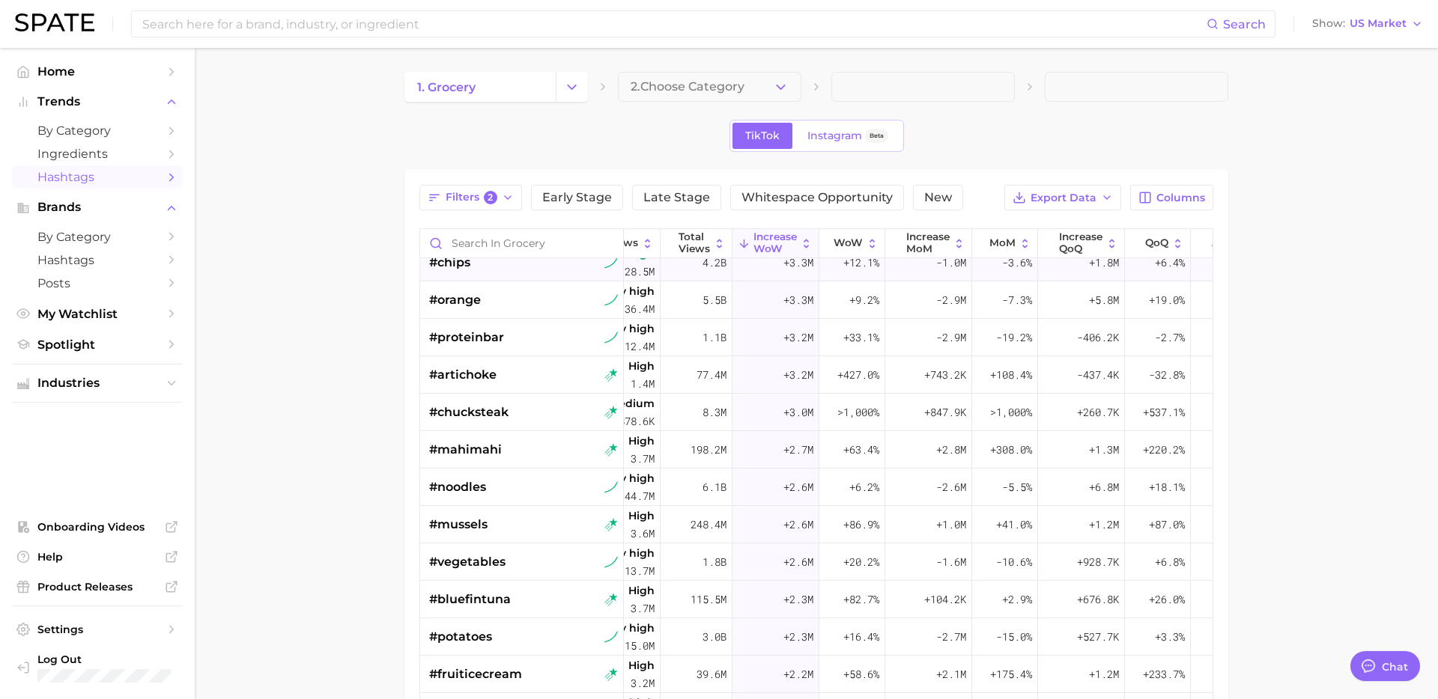
scroll to position [0, 35]
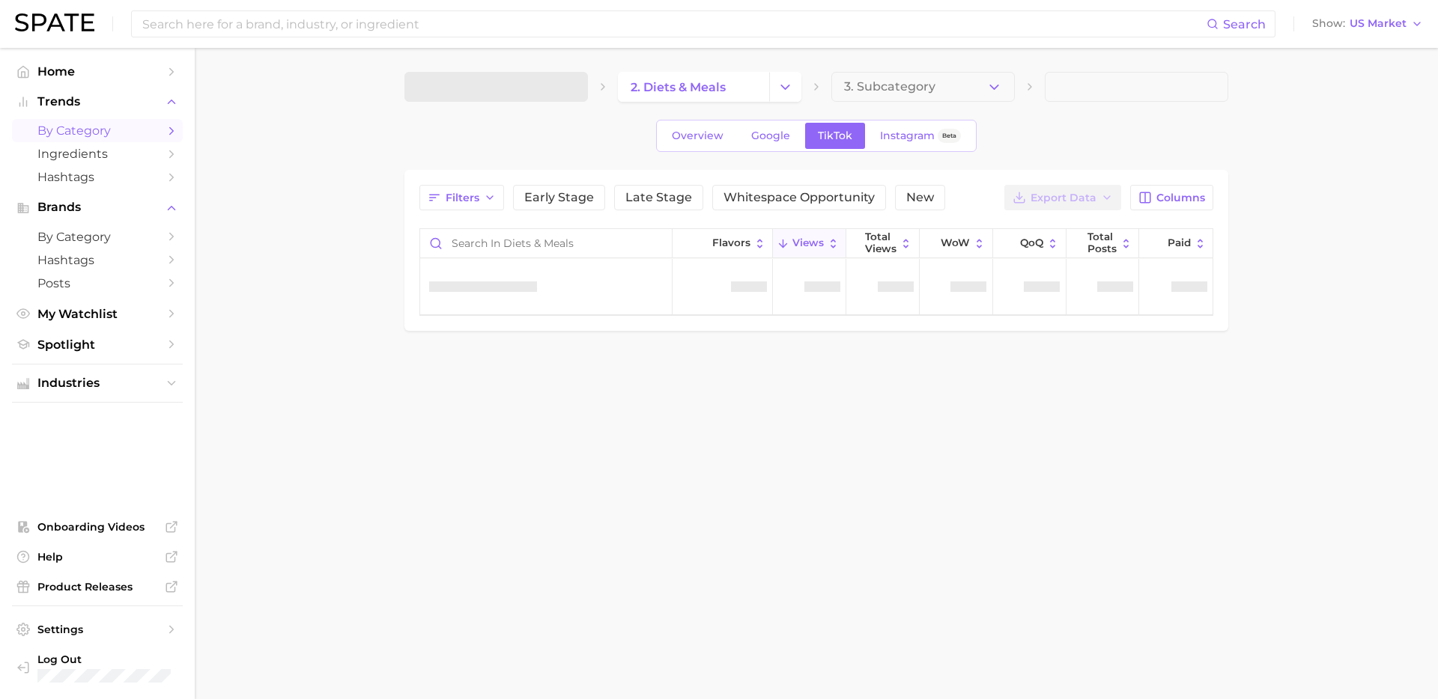
click at [579, 86] on span at bounding box center [495, 87] width 183 height 30
click at [565, 93] on icon "Change Category" at bounding box center [572, 87] width 16 height 16
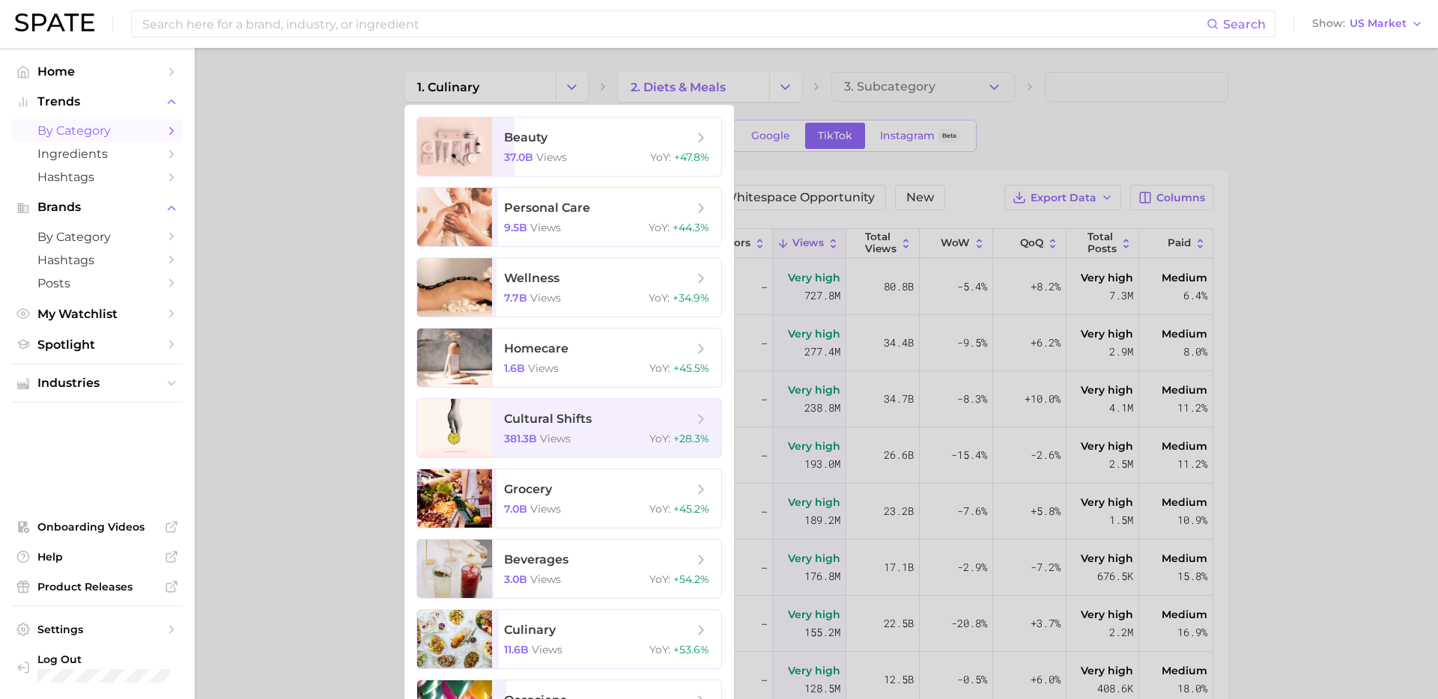
click at [596, 84] on div at bounding box center [719, 349] width 1438 height 699
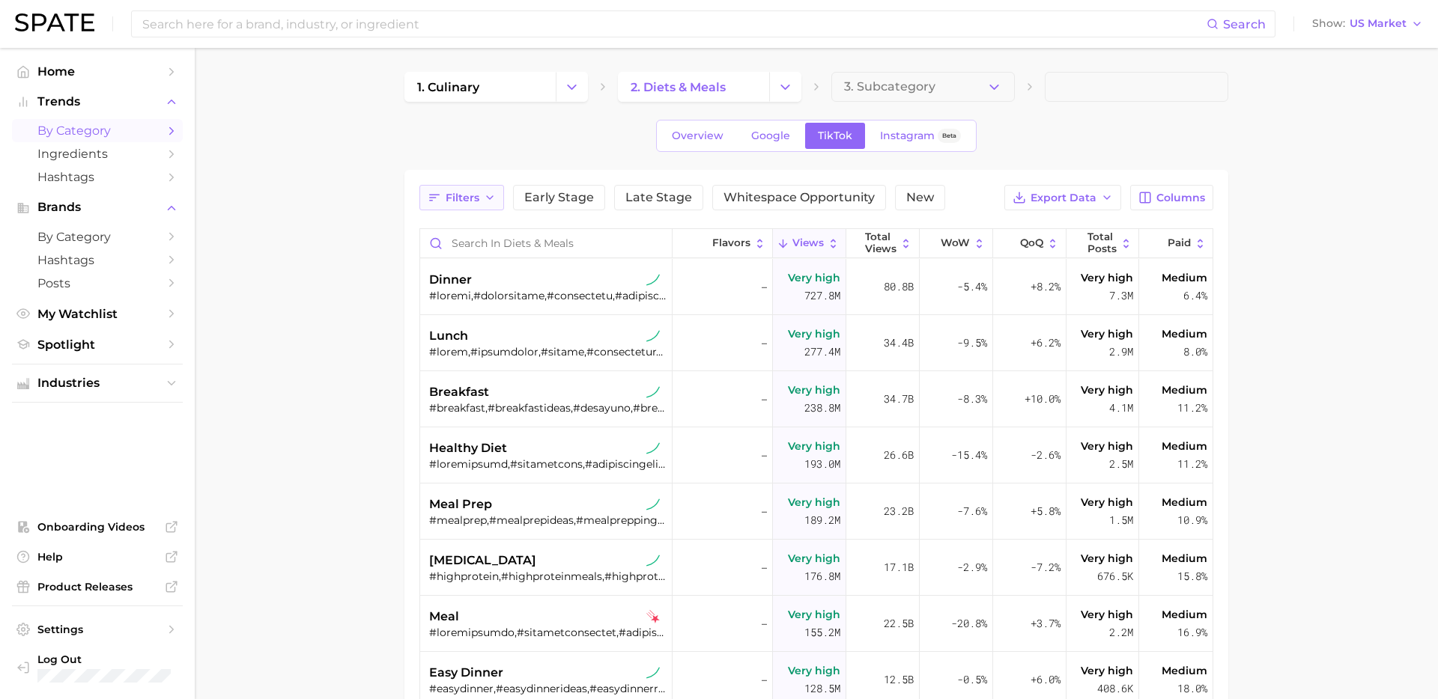
click at [460, 205] on button "Filters" at bounding box center [461, 197] width 85 height 25
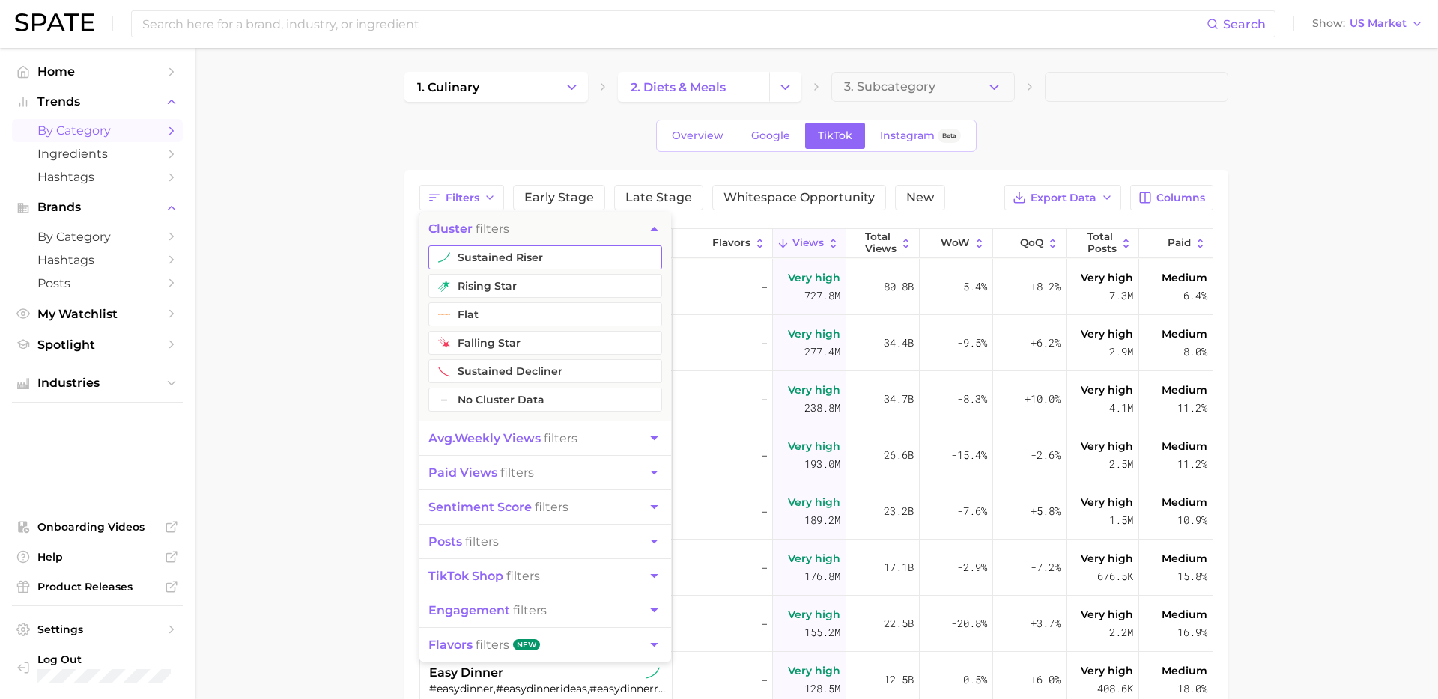
click at [514, 259] on button "sustained riser" at bounding box center [545, 258] width 234 height 24
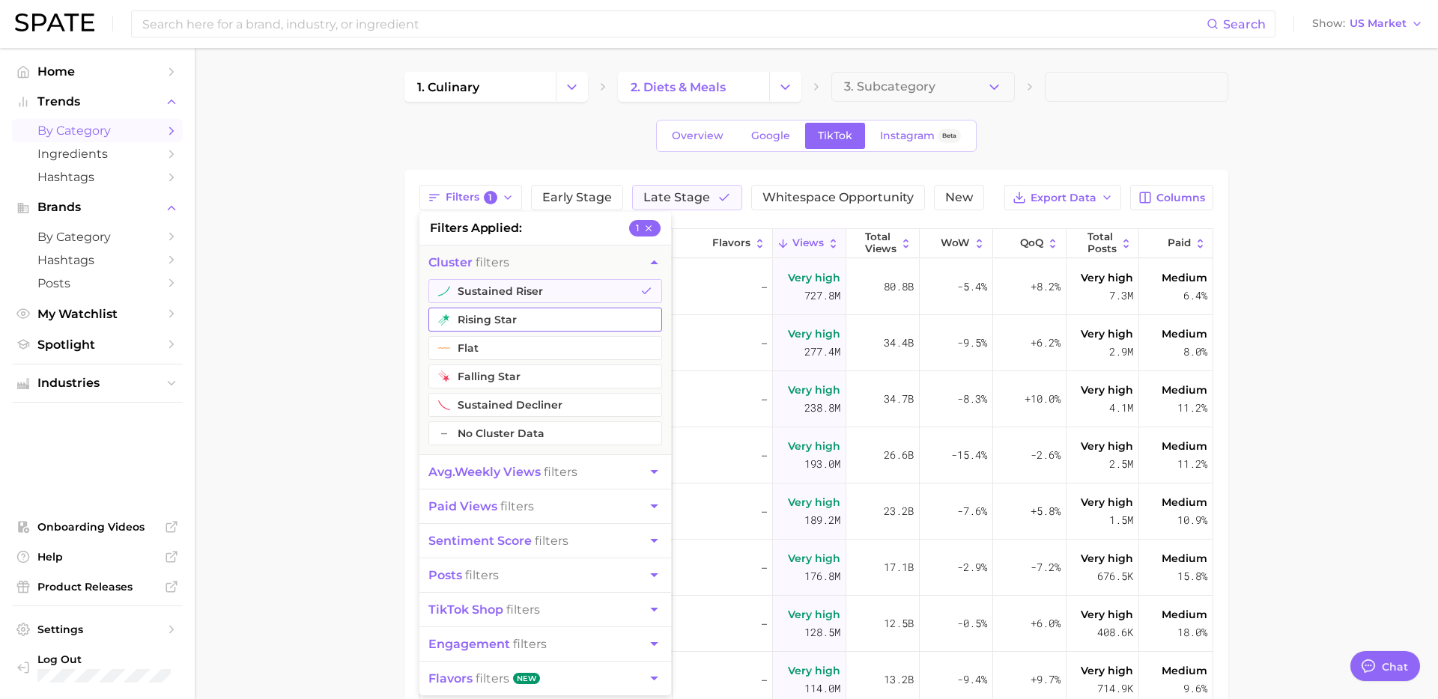
click at [493, 314] on button "rising star" at bounding box center [545, 320] width 234 height 24
click at [1046, 115] on div "1. culinary 2. diets & meals 3. Subcategory Overview Google TikTok Instagram Be…" at bounding box center [816, 507] width 824 height 871
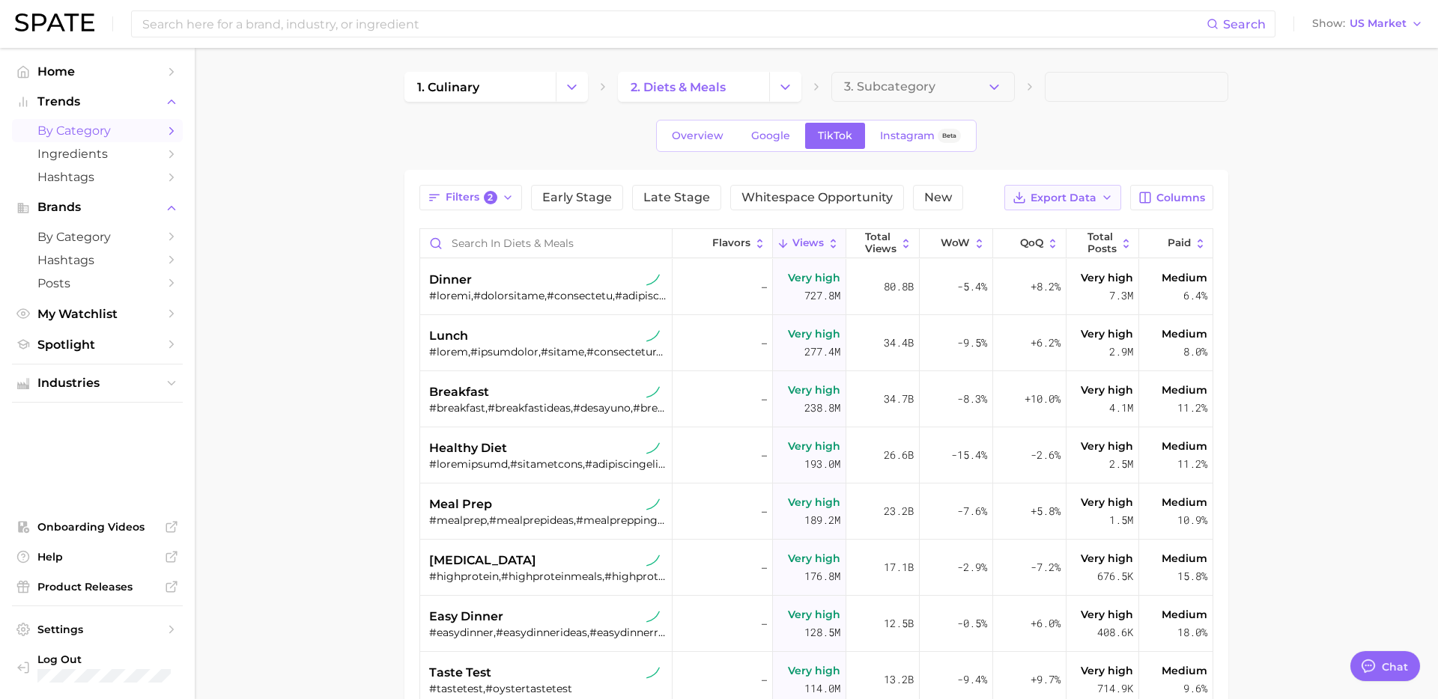
click at [1077, 198] on span "Export Data" at bounding box center [1063, 198] width 66 height 13
click at [1190, 189] on button "Columns" at bounding box center [1171, 197] width 83 height 25
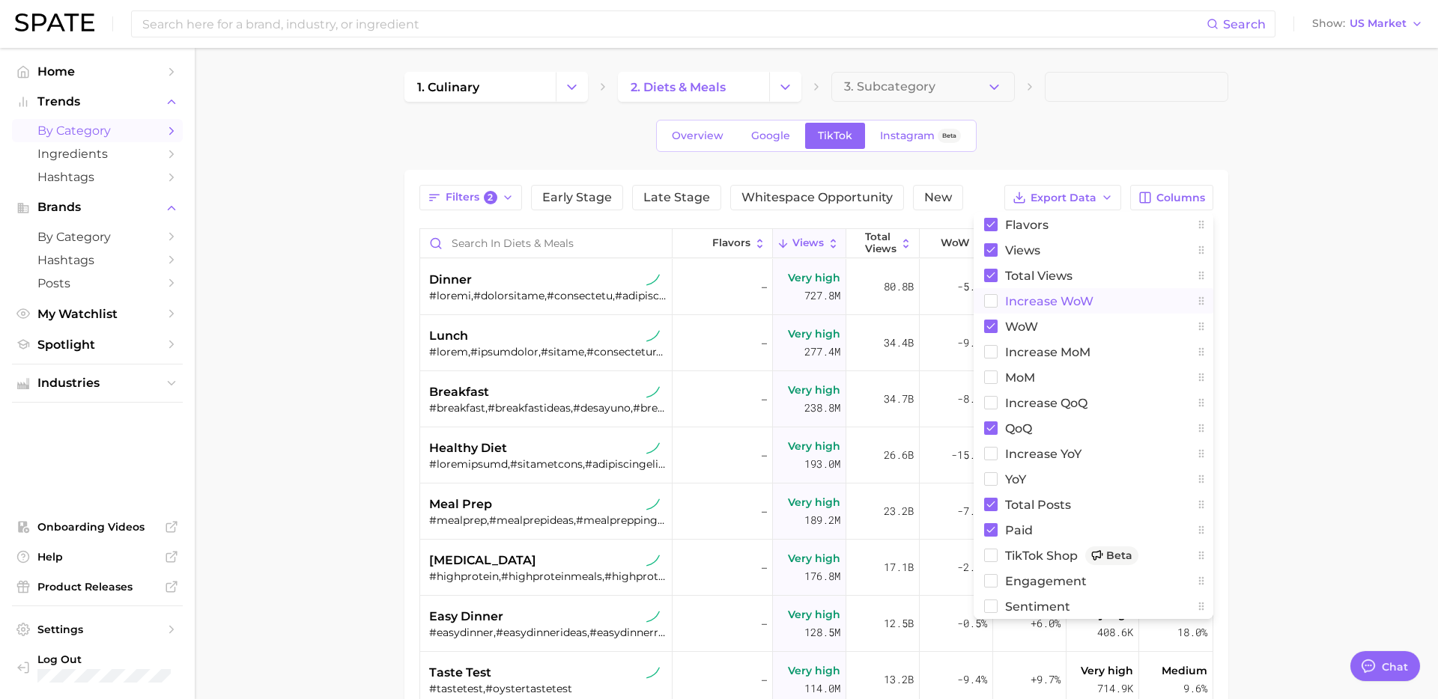
click at [1027, 304] on span "Increase WoW" at bounding box center [1049, 301] width 88 height 13
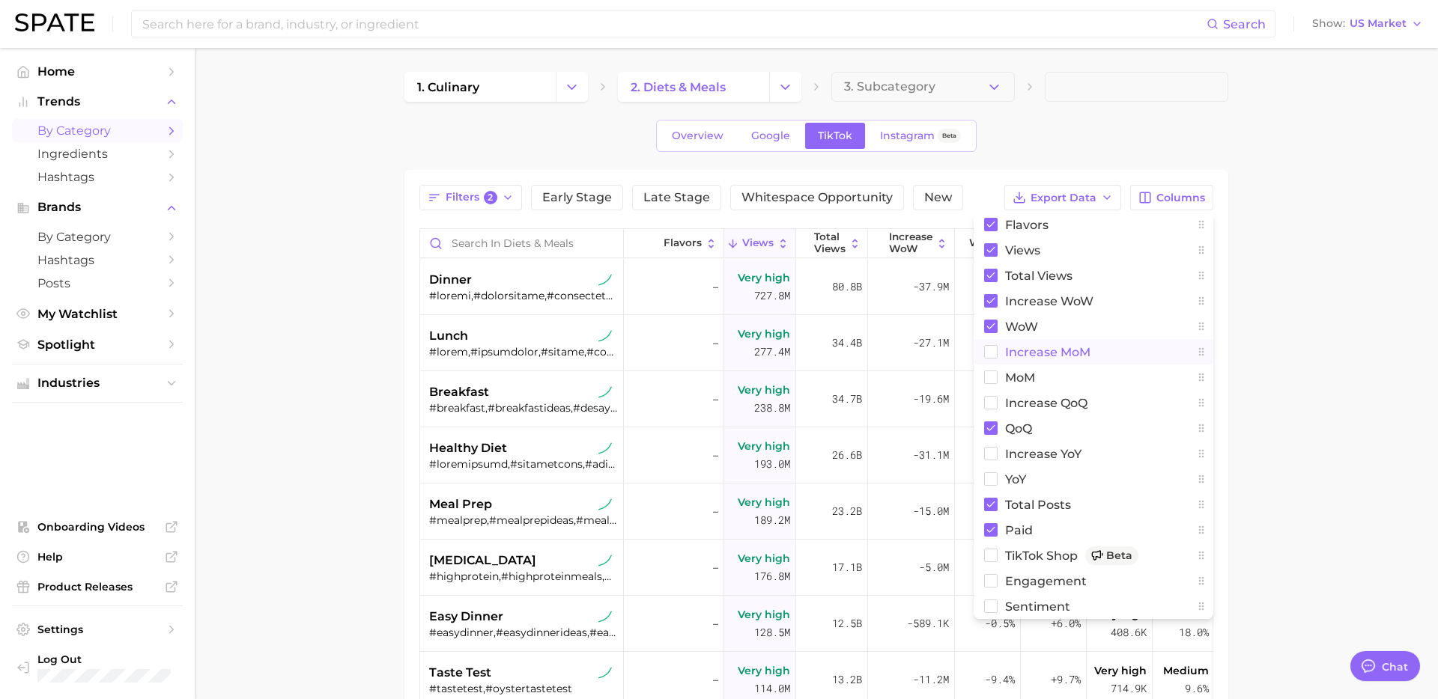
click at [1020, 348] on span "increase MoM" at bounding box center [1047, 352] width 85 height 13
click at [1009, 384] on button "MoM" at bounding box center [1093, 377] width 240 height 25
click at [1009, 410] on span "increase QoQ" at bounding box center [1046, 403] width 82 height 13
click at [1006, 457] on span "increase YoY" at bounding box center [1043, 454] width 76 height 13
click at [1002, 484] on button "YoY" at bounding box center [1093, 478] width 240 height 25
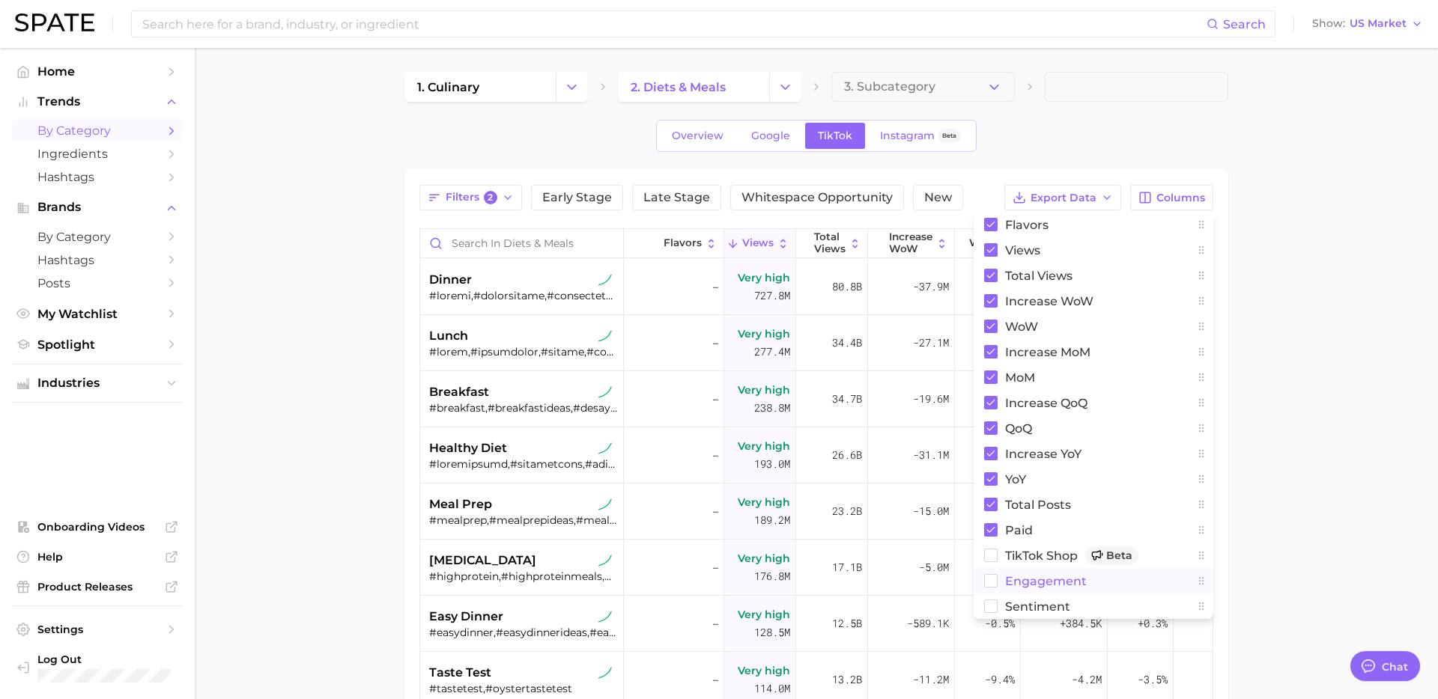
click at [1003, 581] on button "engagement" at bounding box center [1093, 580] width 240 height 25
click at [1005, 606] on span "Sentiment" at bounding box center [1037, 606] width 65 height 13
click at [1363, 320] on main "1. culinary 2. diets & meals 3. Subcategory Overview Google TikTok Instagram Be…" at bounding box center [816, 533] width 1243 height 970
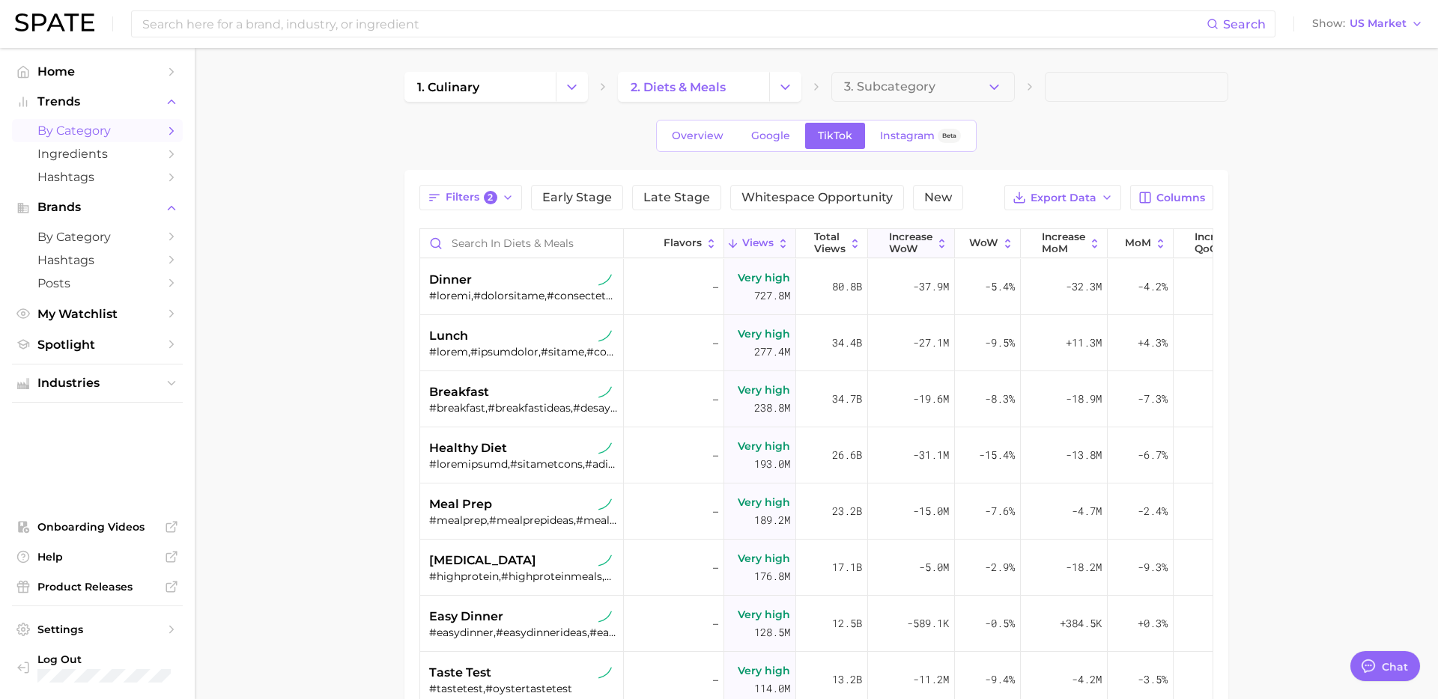
click at [907, 250] on span "Increase WoW" at bounding box center [910, 242] width 43 height 23
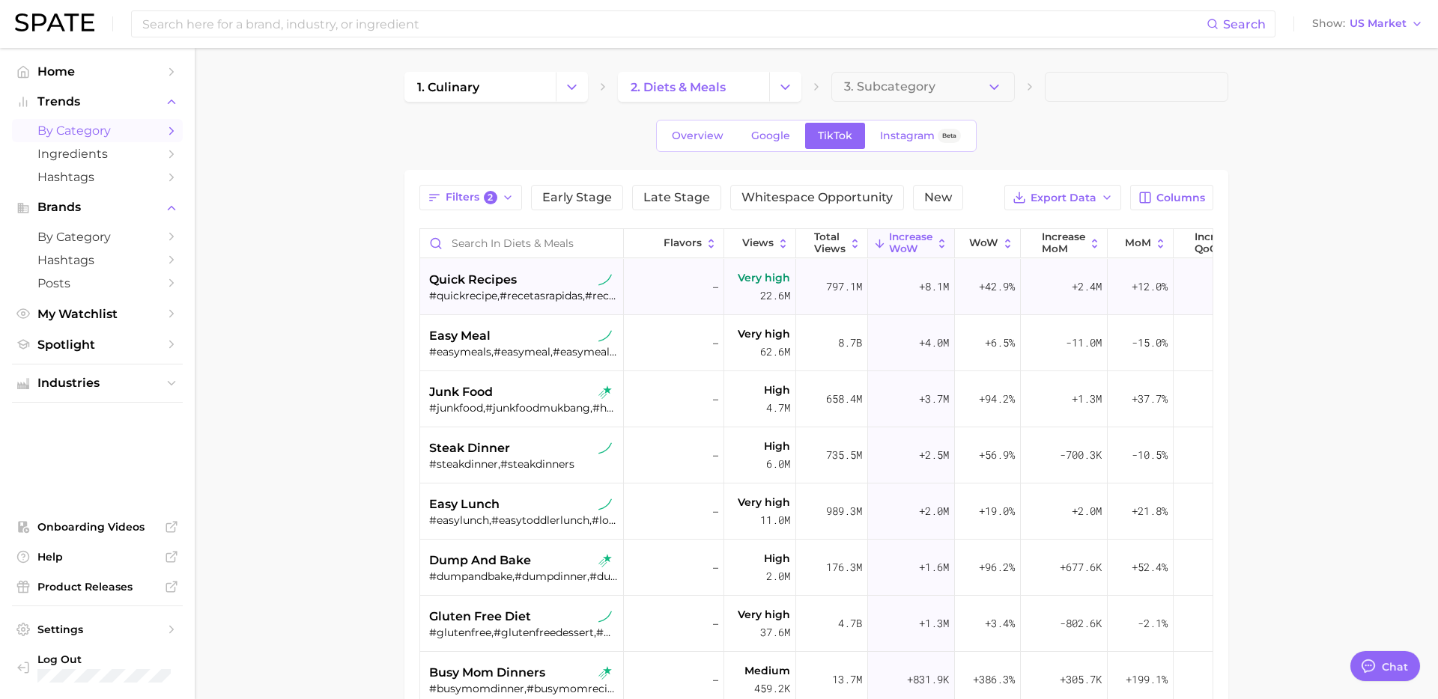
click at [546, 300] on div "#quickrecipe,#recetasrapidas,#recetterapide,#recetarapida,#quickdinnerrecipe,#q…" at bounding box center [523, 295] width 189 height 13
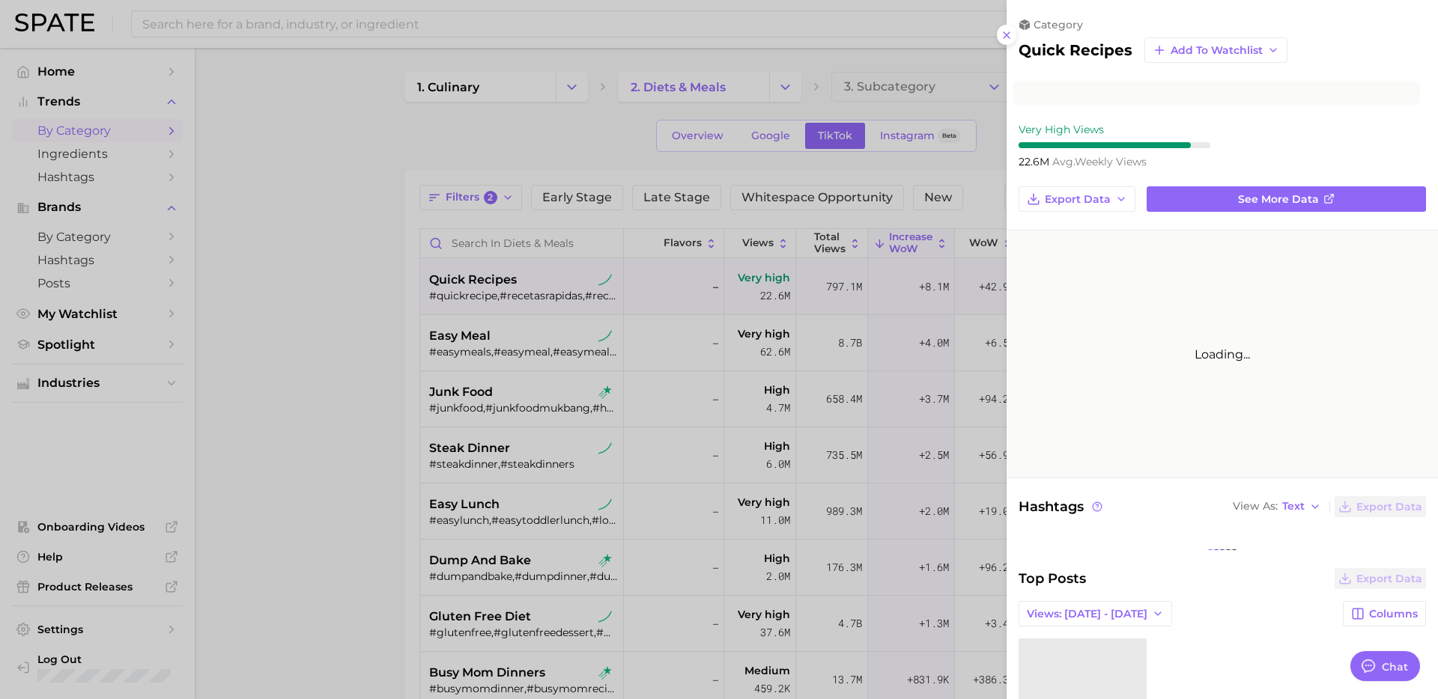
type textarea "x"
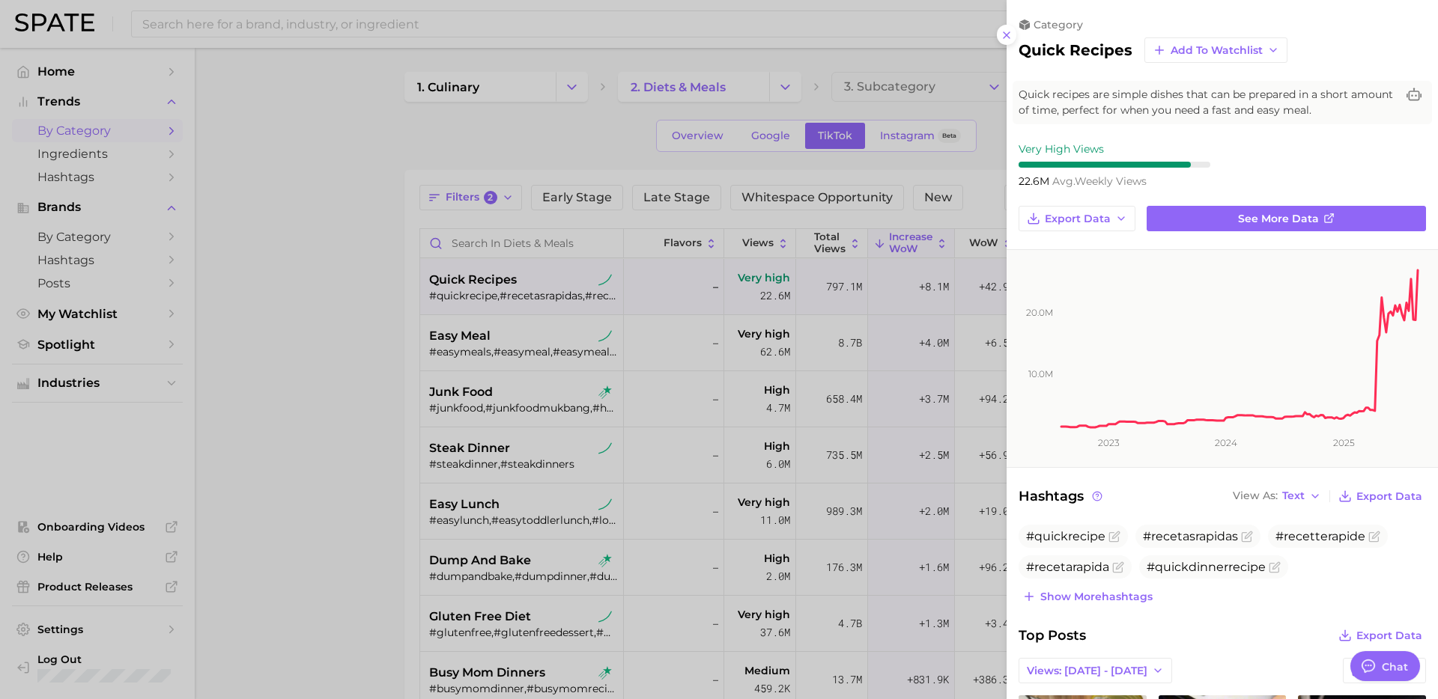
click at [644, 109] on div at bounding box center [719, 349] width 1438 height 699
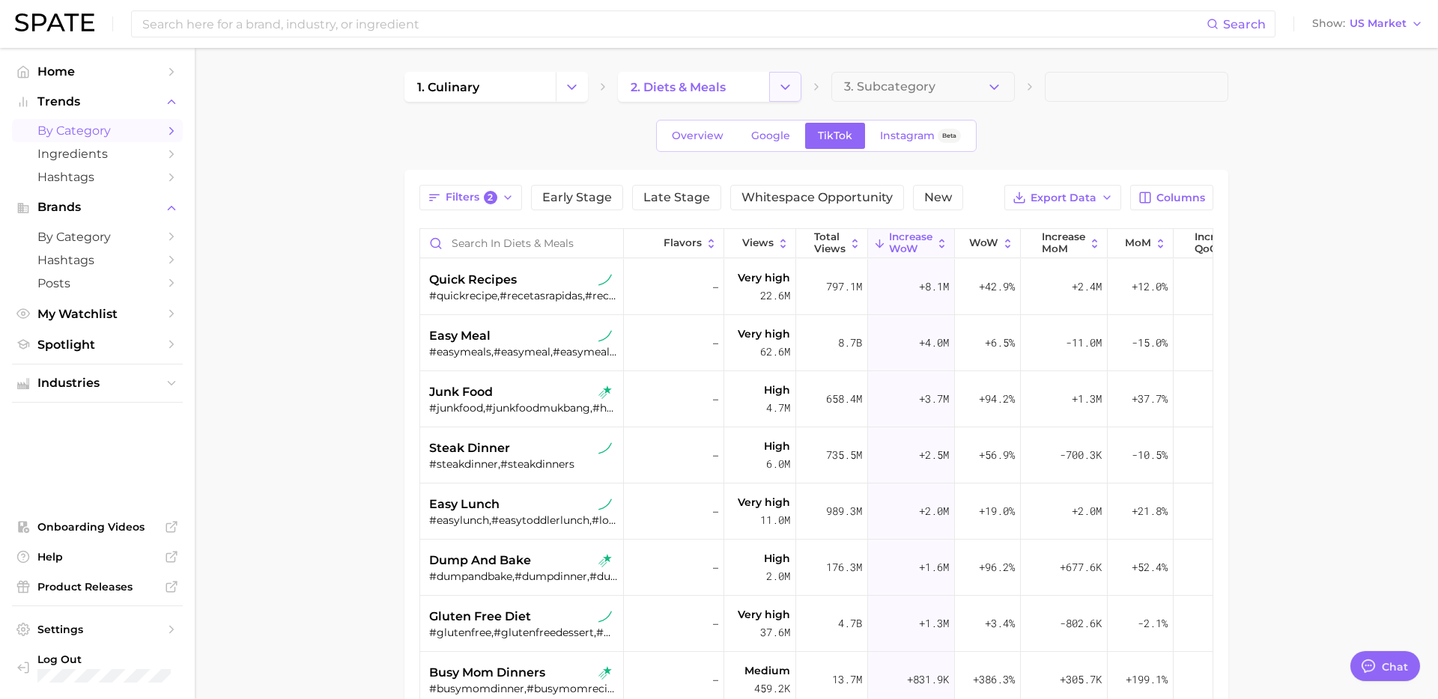
click at [774, 94] on button "Change Category" at bounding box center [785, 87] width 32 height 30
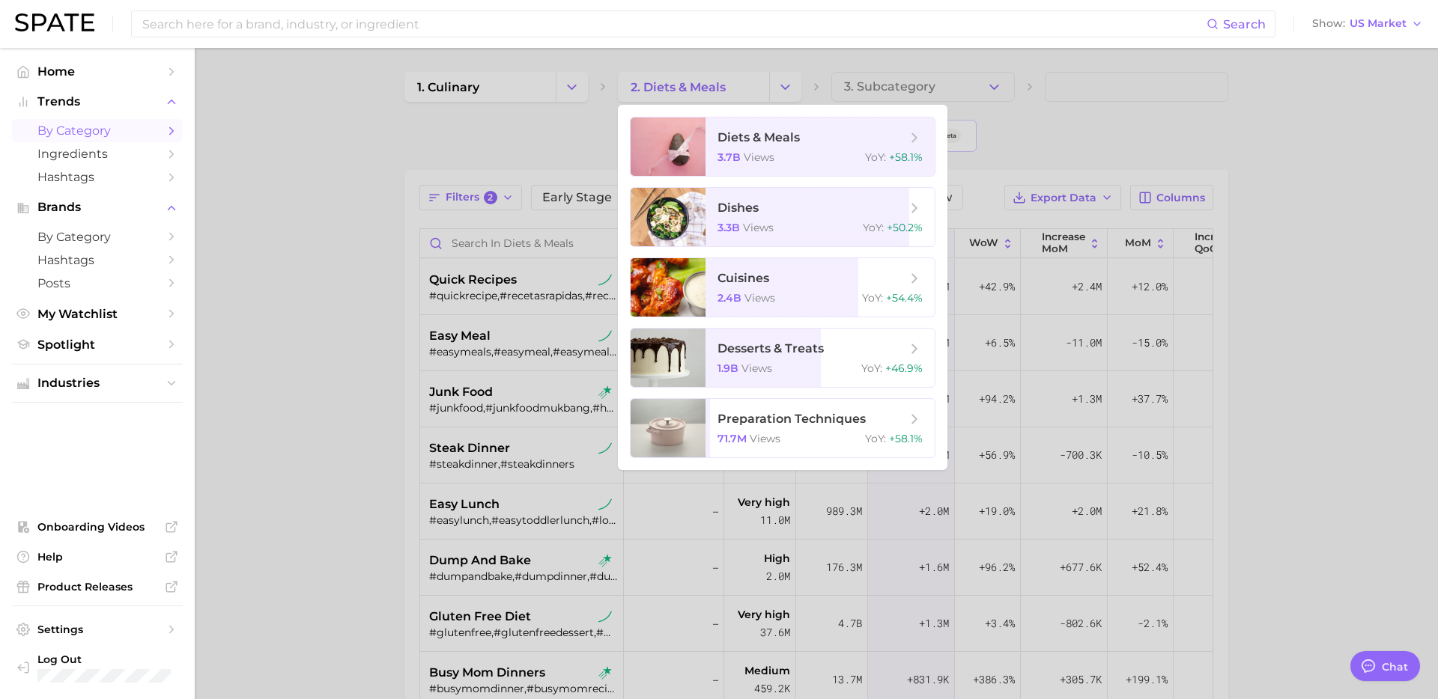
click at [357, 500] on div at bounding box center [719, 349] width 1438 height 699
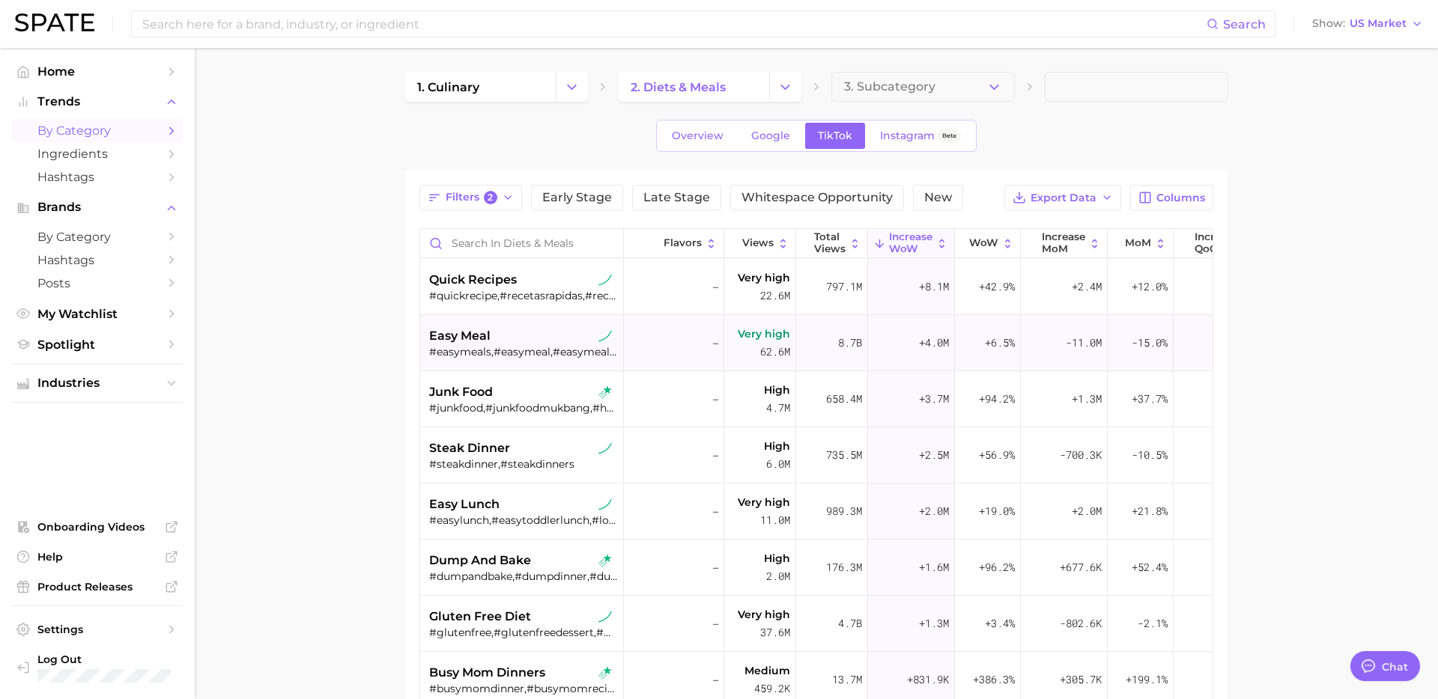
click at [539, 345] on div "#easymeals,#easymeal,#easymealideas,#easyfood,#comidasfaciles,#easymealsfornewm…" at bounding box center [523, 351] width 189 height 13
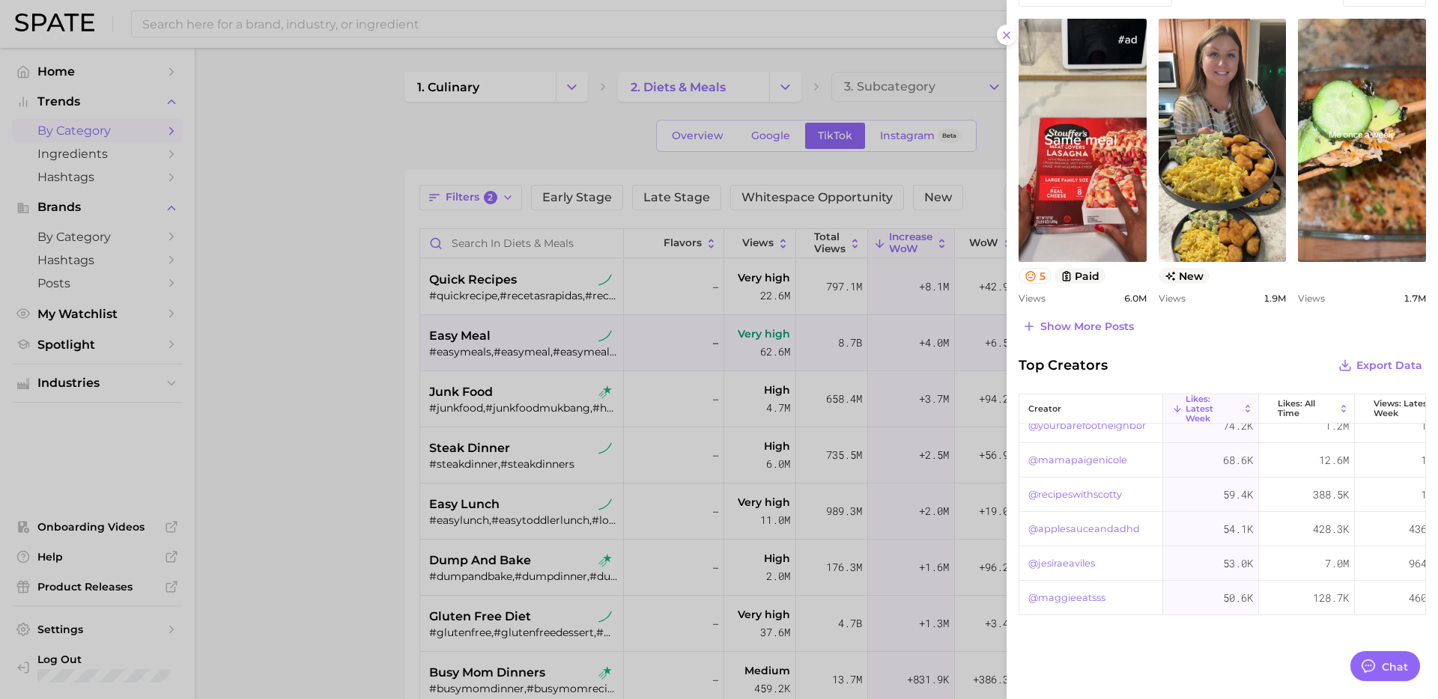
scroll to position [163, 0]
click at [479, 623] on div at bounding box center [719, 349] width 1438 height 699
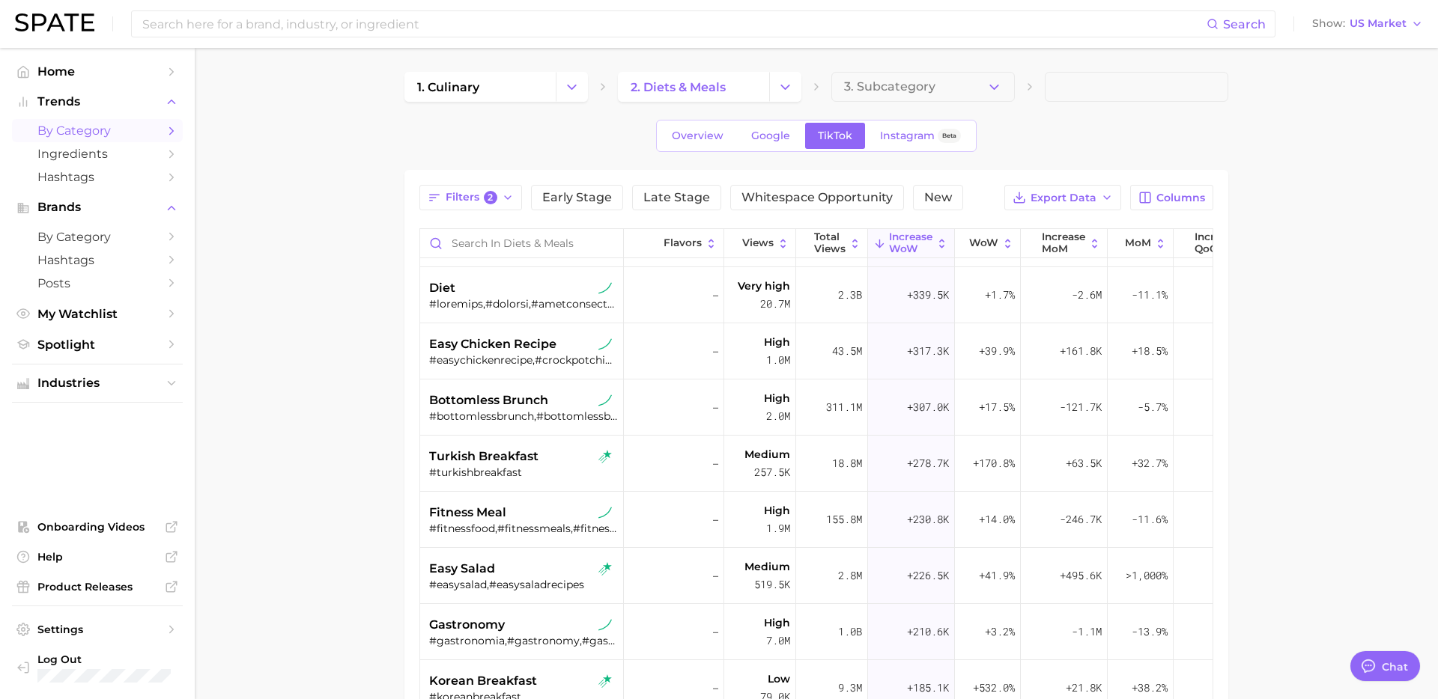
scroll to position [0, 0]
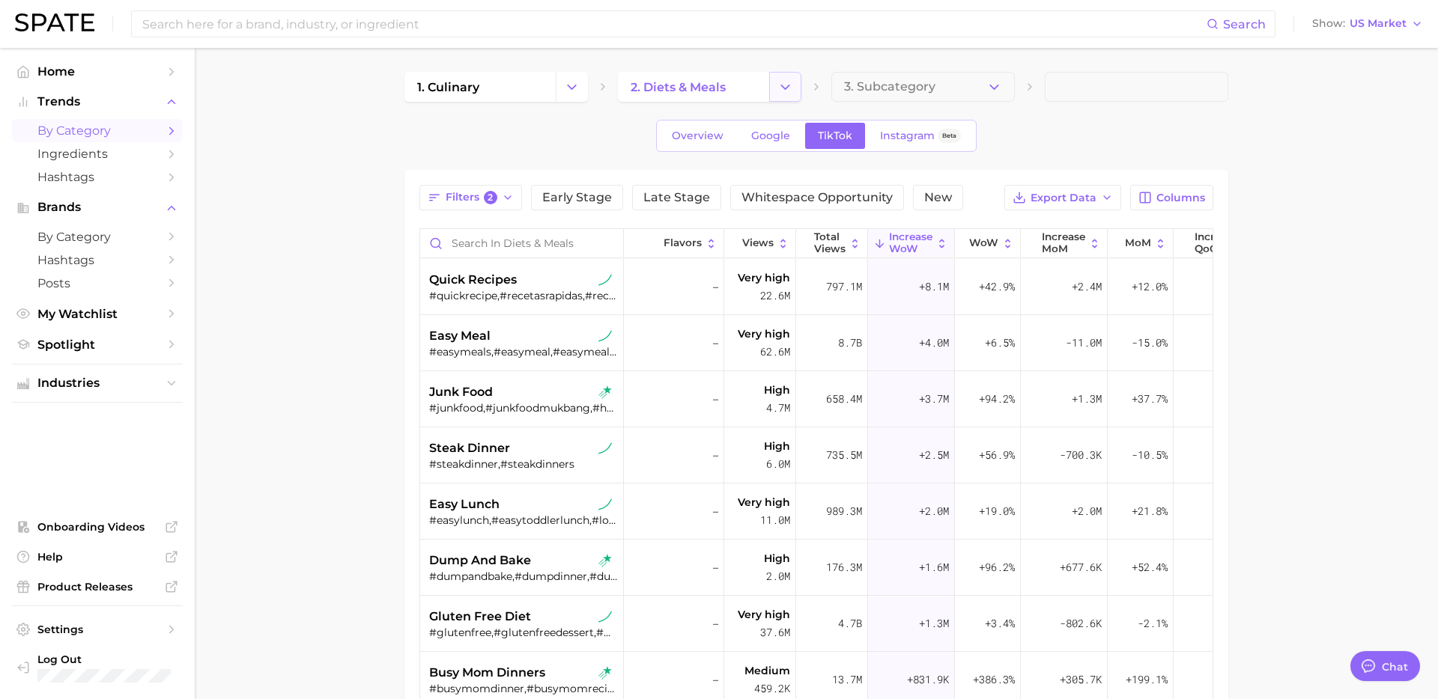
click at [781, 88] on icon "Change Category" at bounding box center [785, 87] width 16 height 16
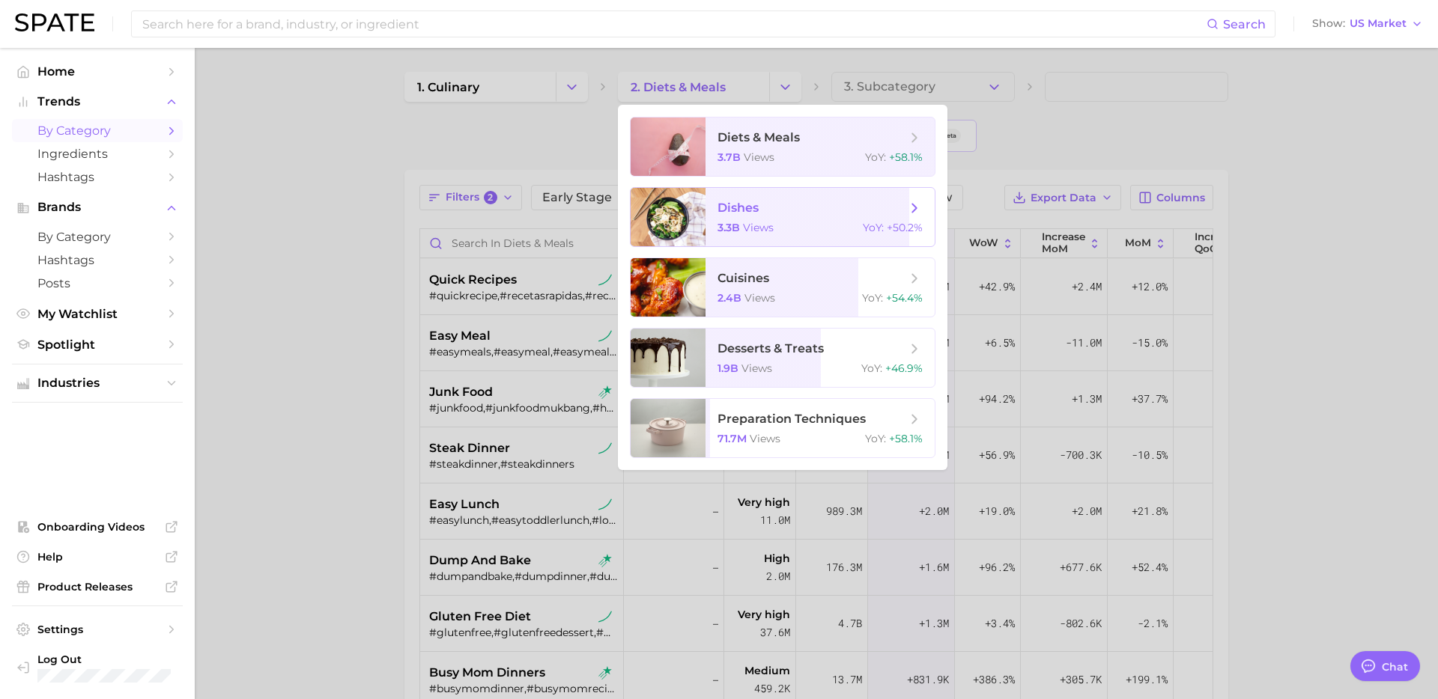
click at [767, 234] on span "views" at bounding box center [758, 227] width 31 height 13
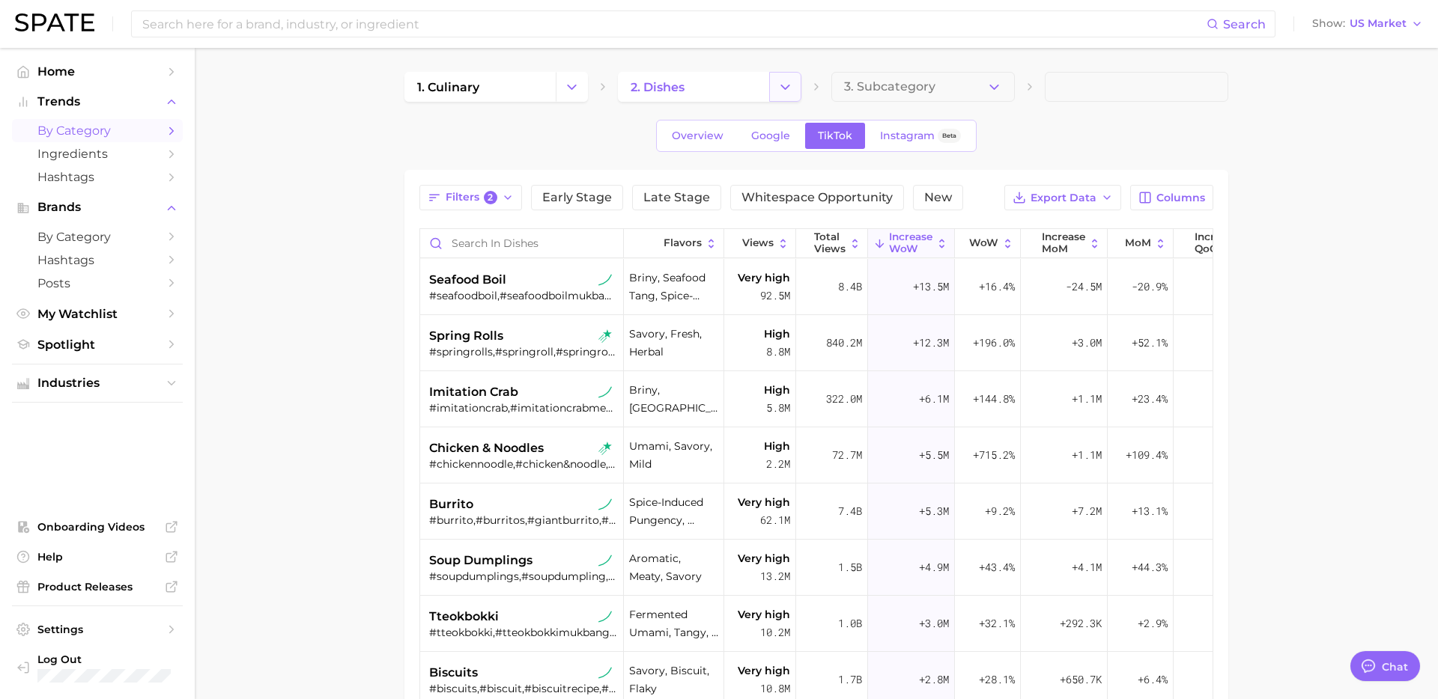
click at [789, 87] on icon "Change Category" at bounding box center [785, 87] width 16 height 16
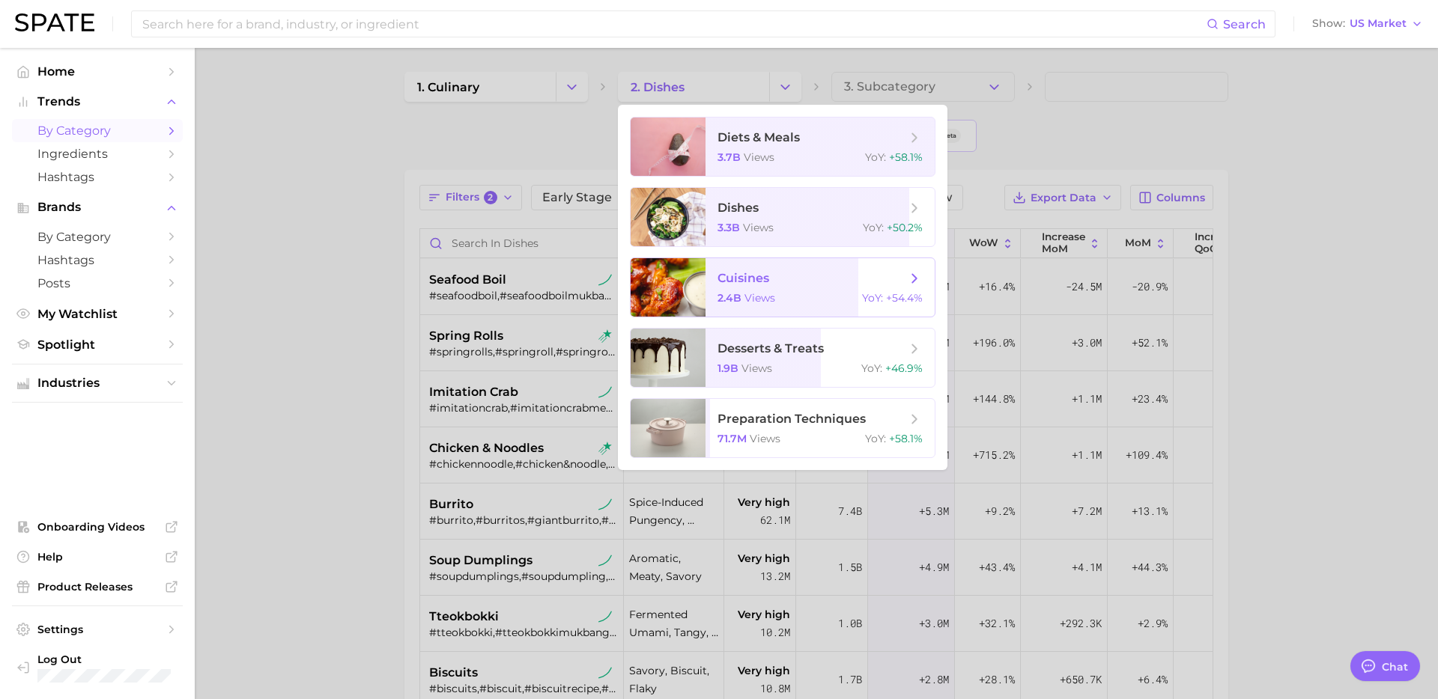
click at [767, 285] on span "cuisines" at bounding box center [811, 278] width 189 height 16
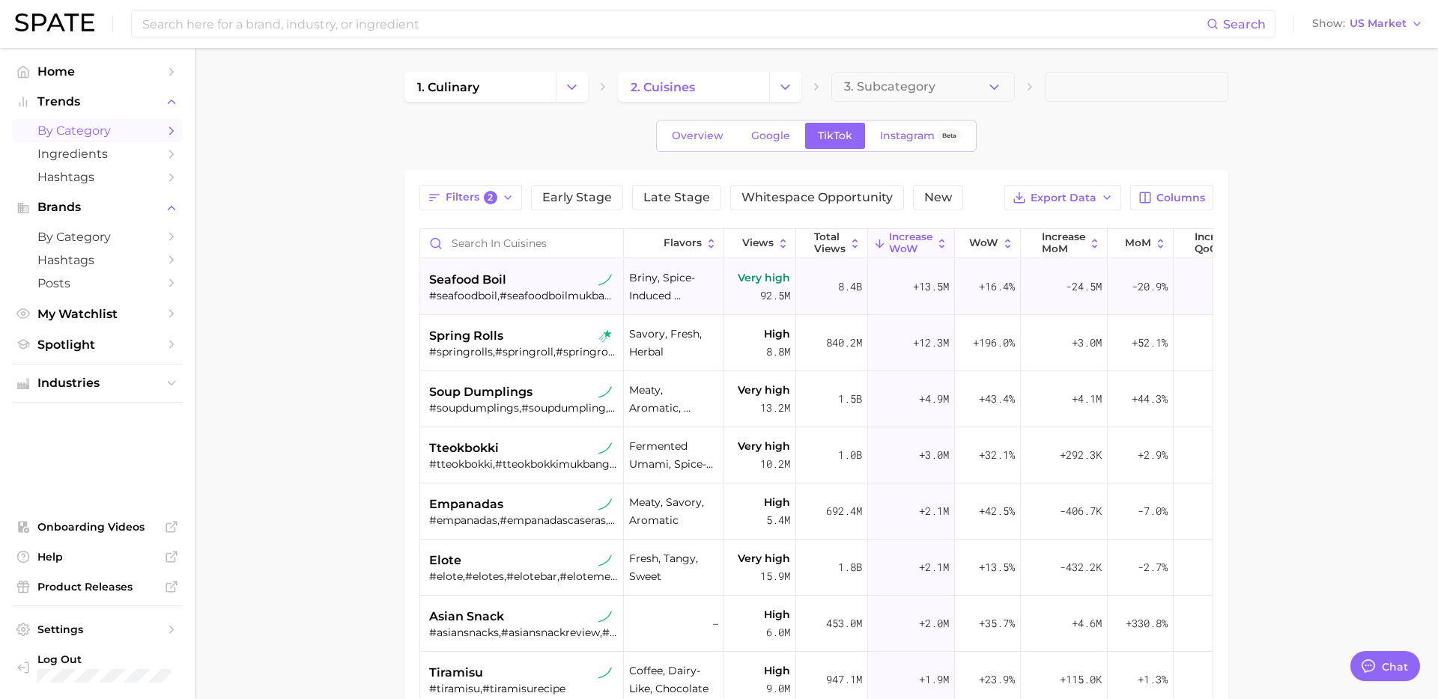
click at [527, 289] on div "#seafoodboil,#seafoodboilmukbang,#seafoodboils,#seafoodboilathome,#seafoodboilr…" at bounding box center [523, 295] width 189 height 13
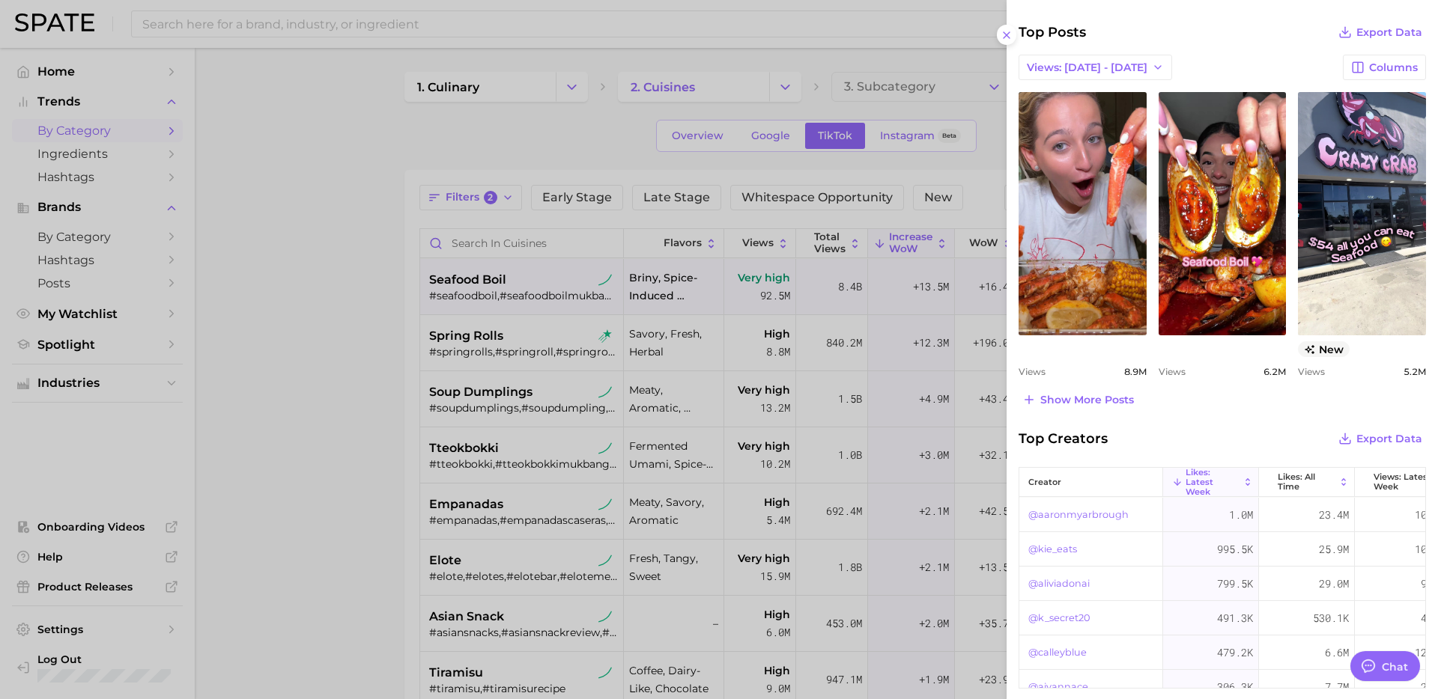
scroll to position [669, 0]
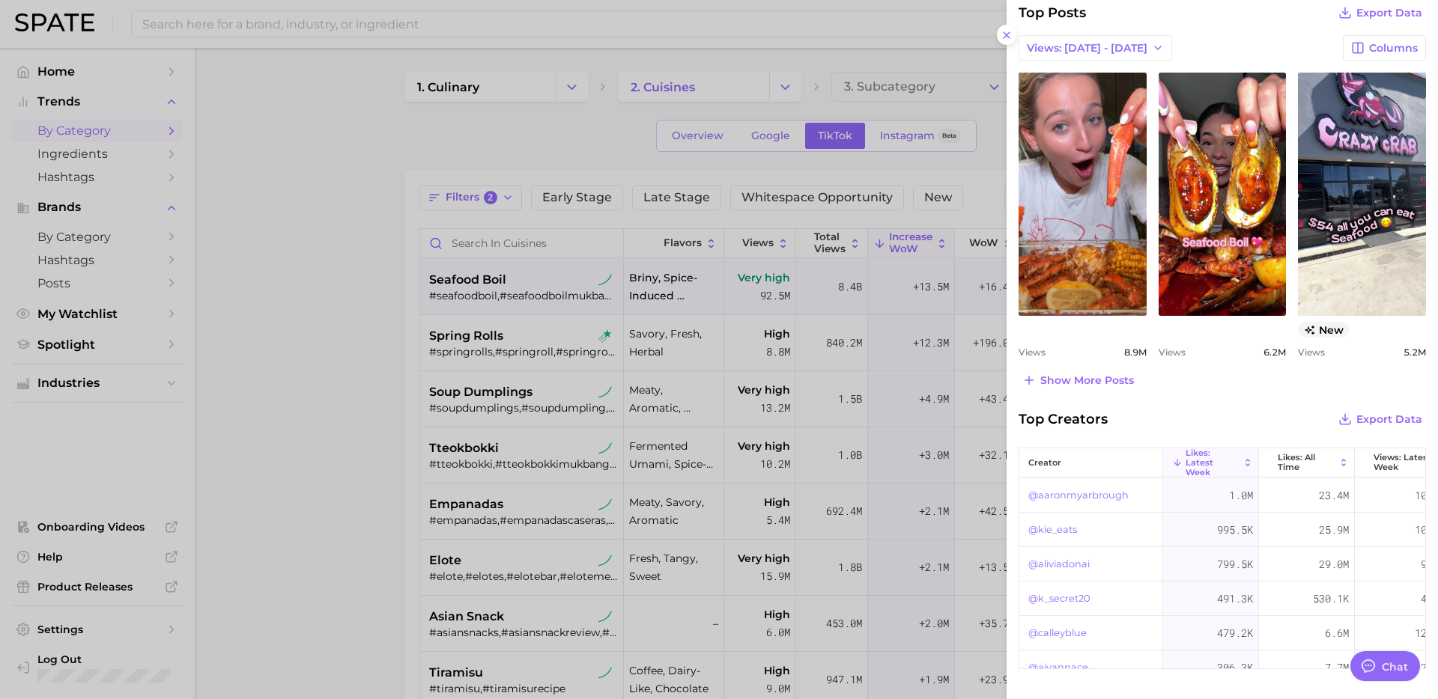
click at [499, 338] on div at bounding box center [719, 349] width 1438 height 699
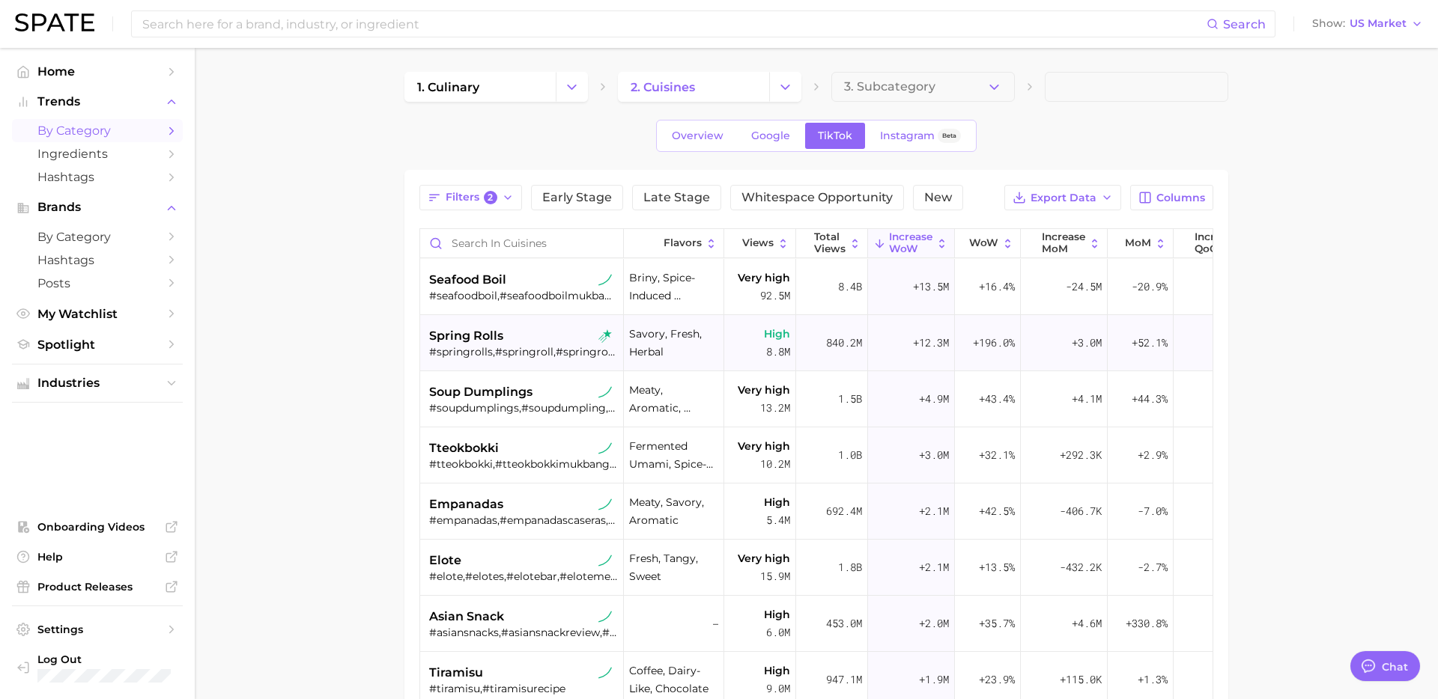
click at [517, 357] on div "#springrolls,#springroll,#springrollrecipe,#springrollsmaking,#springrollslover" at bounding box center [523, 351] width 189 height 13
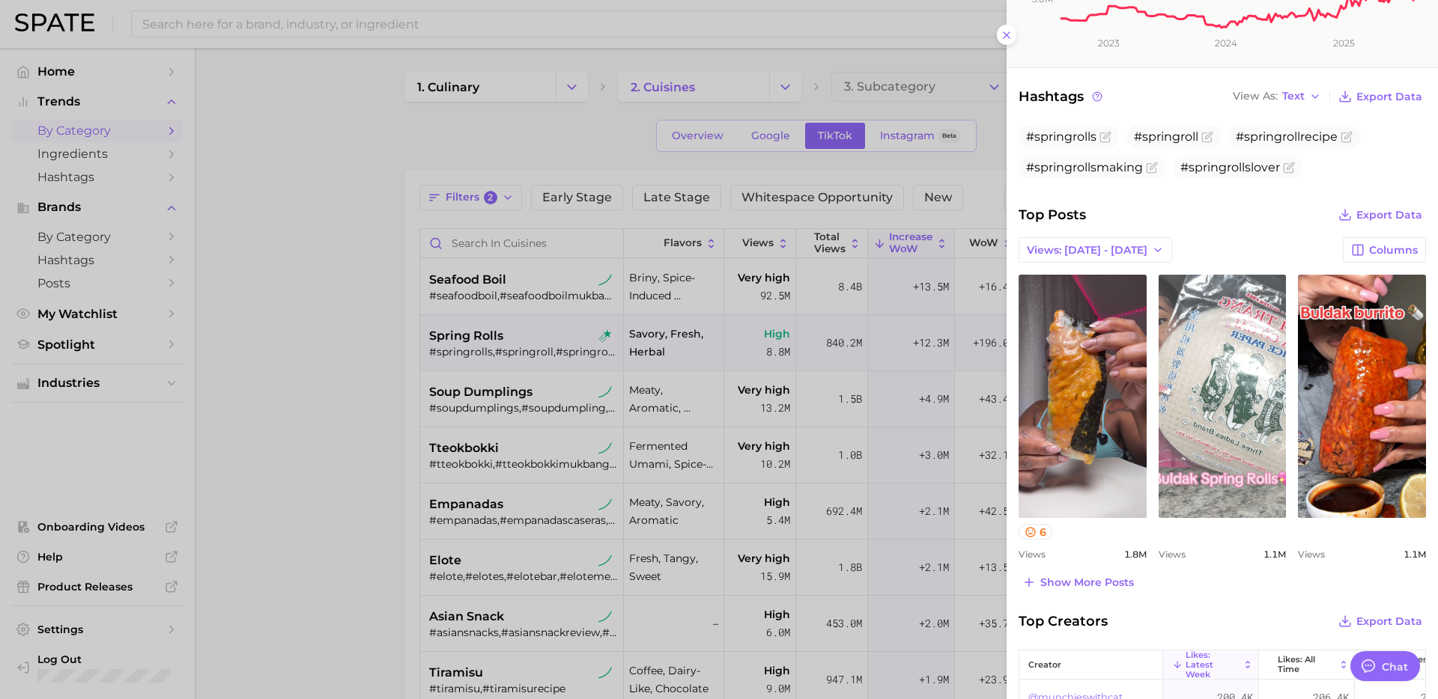
scroll to position [451, 0]
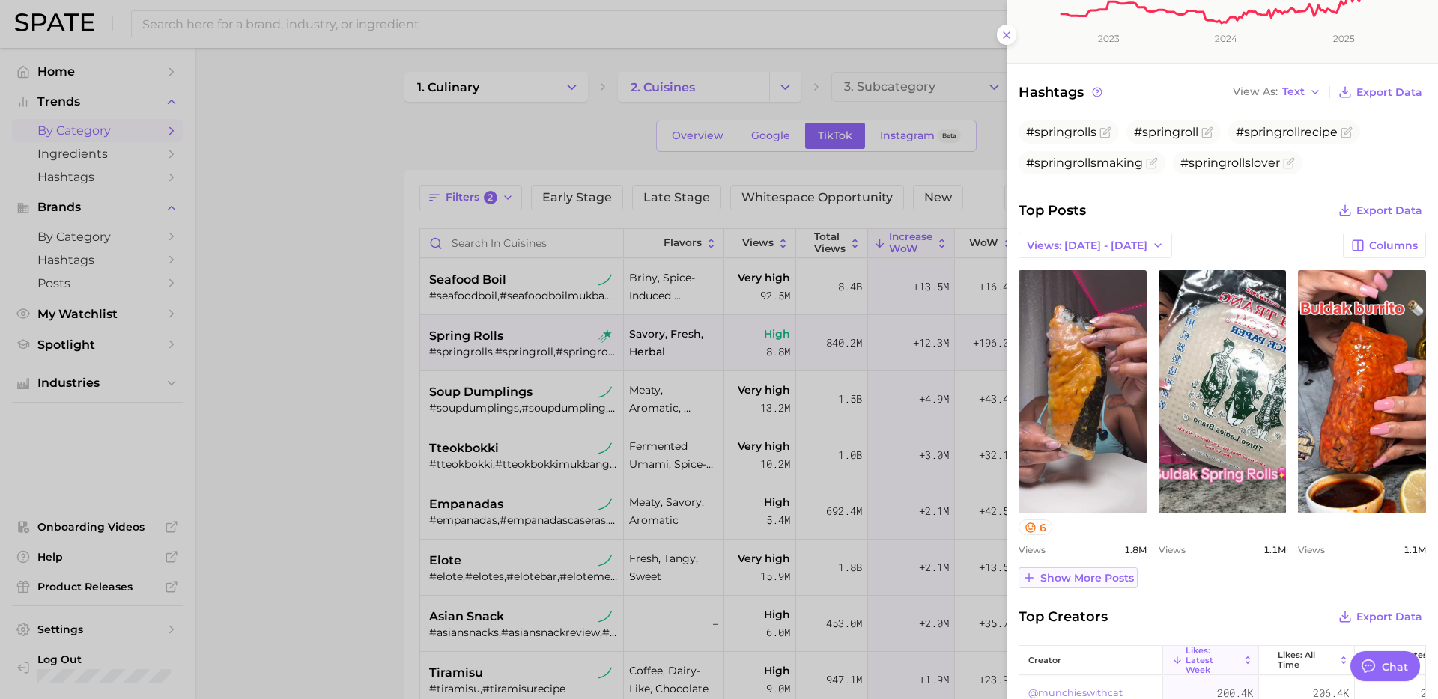
click at [1081, 582] on span "Show more posts" at bounding box center [1087, 578] width 94 height 13
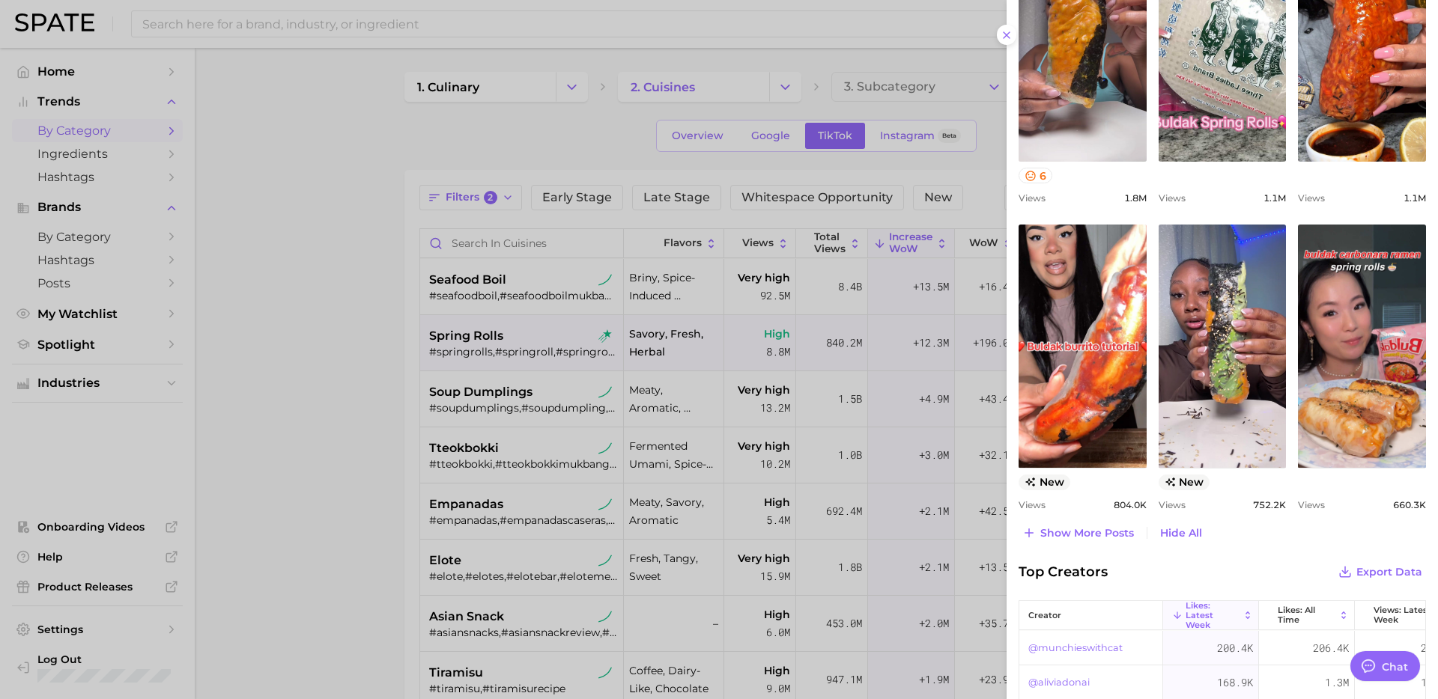
scroll to position [805, 0]
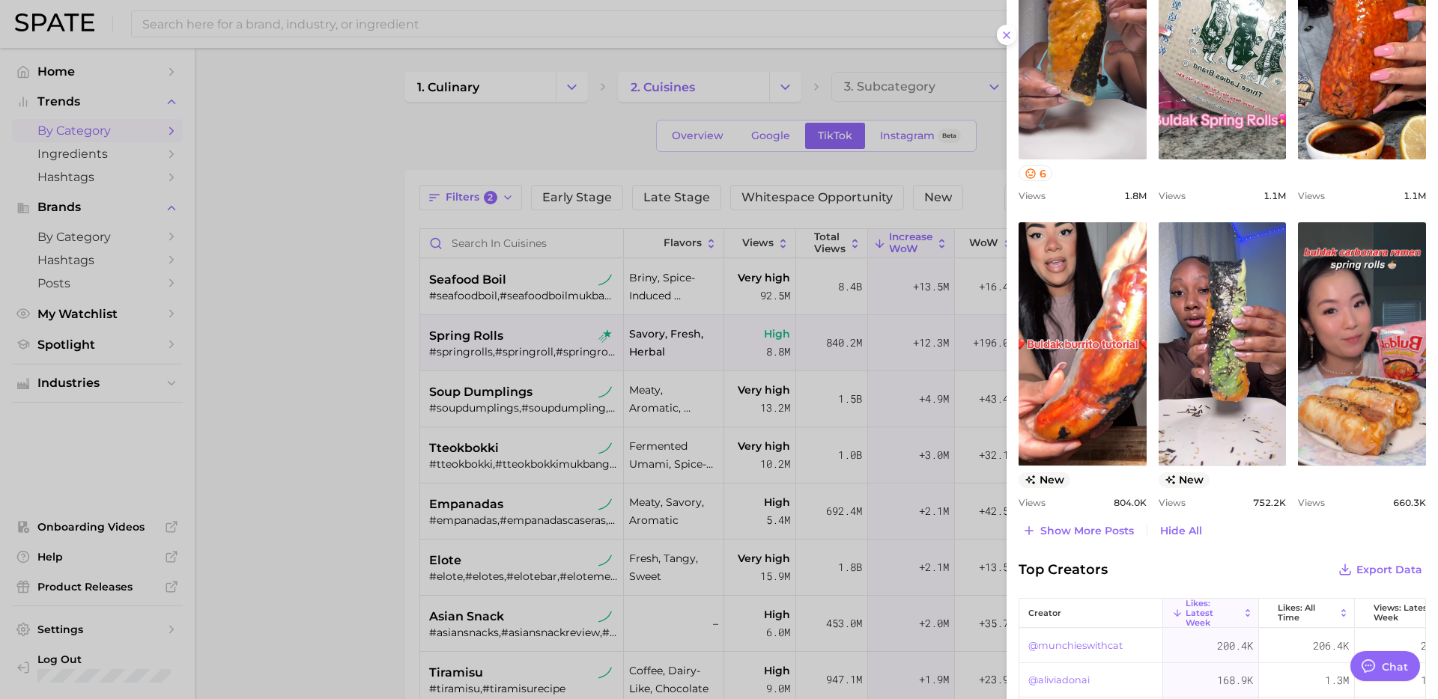
click at [536, 398] on div at bounding box center [719, 349] width 1438 height 699
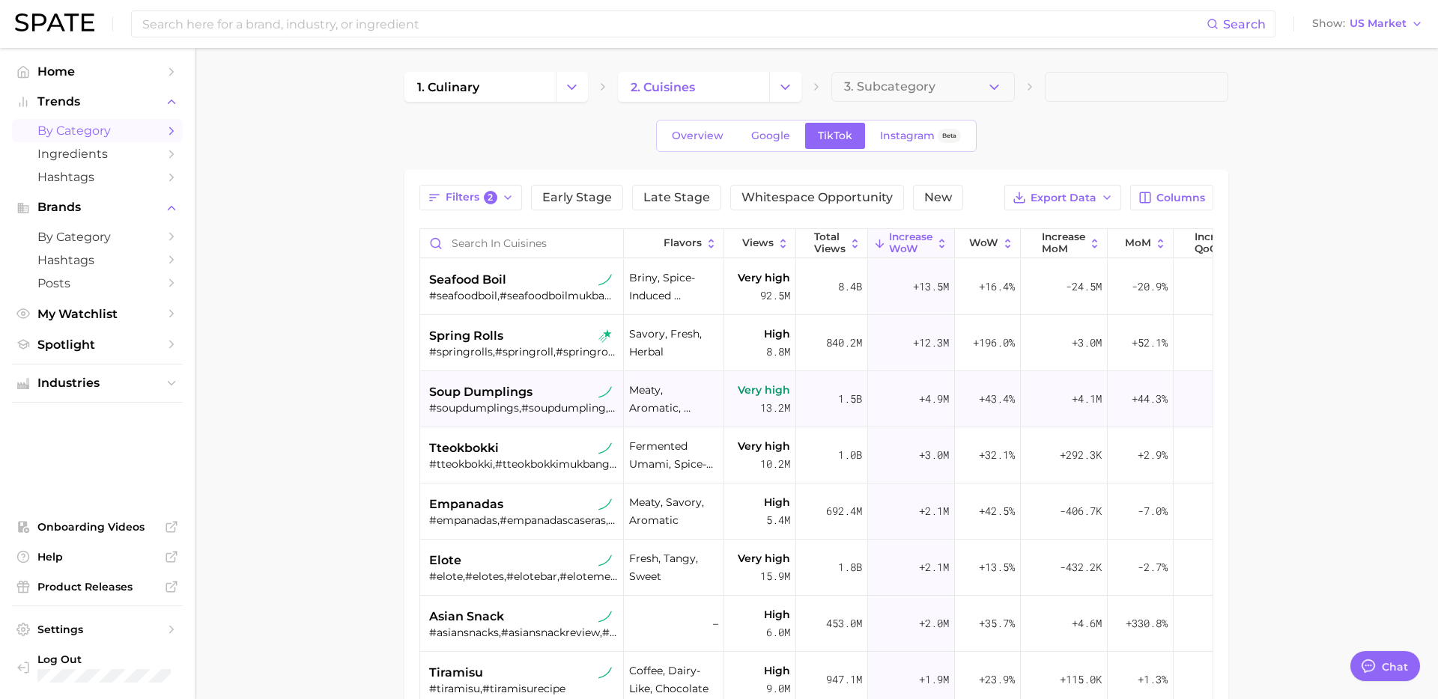
click at [514, 404] on div "#soupdumplings,#soupdumpling,#juicysoupdumplings,#soupdumplingmukbang,#dumpling…" at bounding box center [523, 407] width 189 height 13
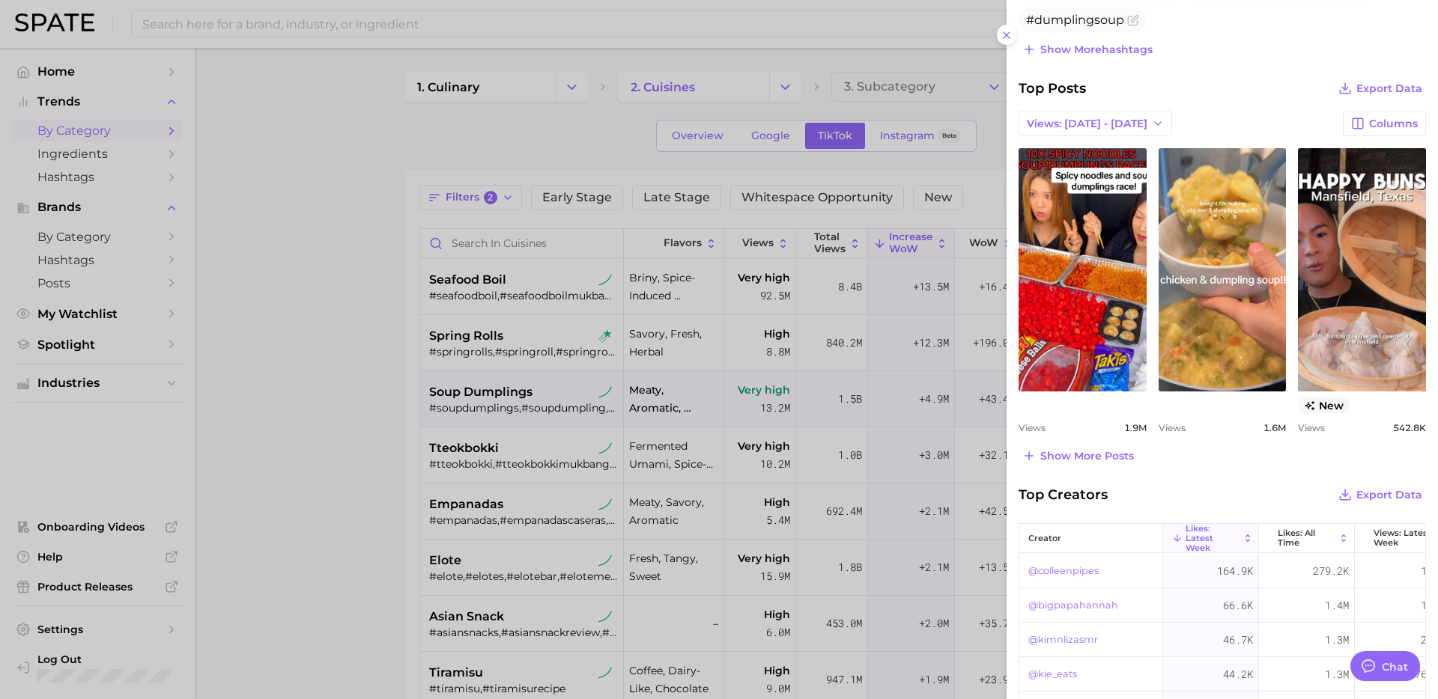
scroll to position [613, 0]
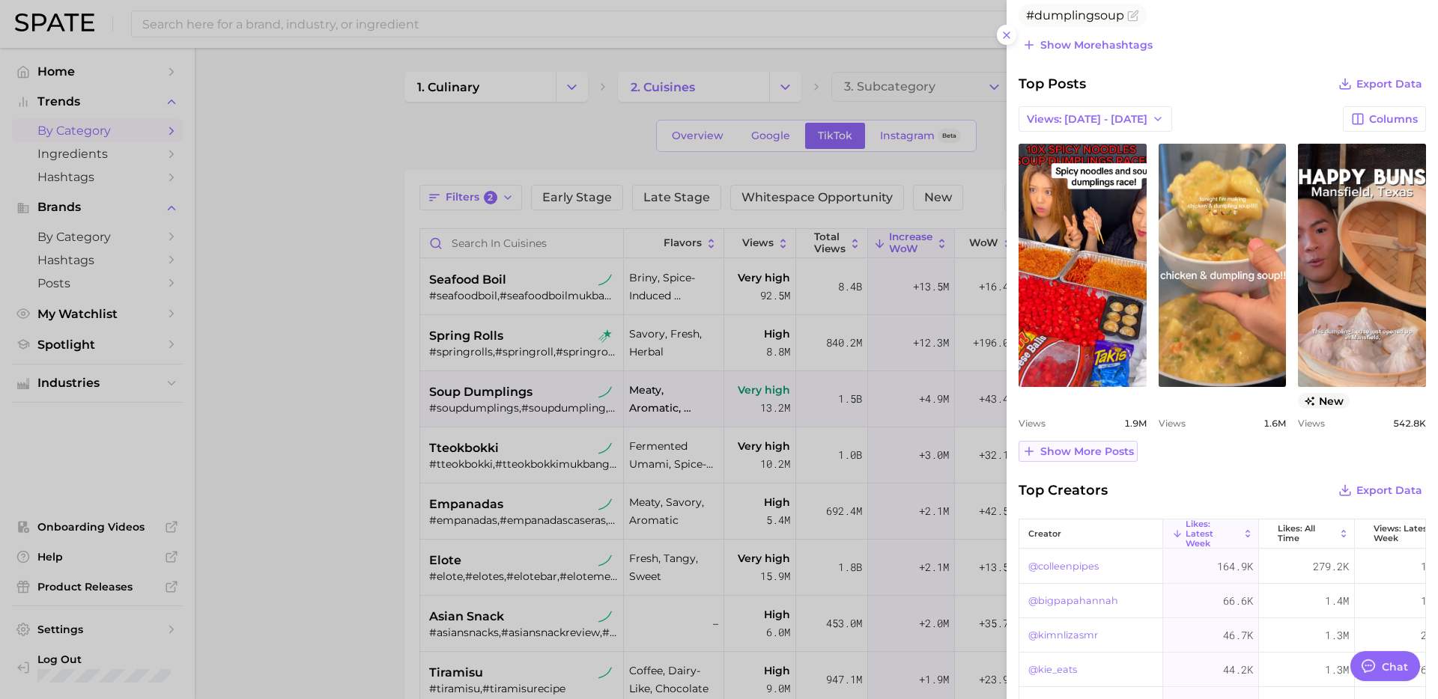
click at [1079, 443] on button "Show more posts" at bounding box center [1077, 451] width 119 height 21
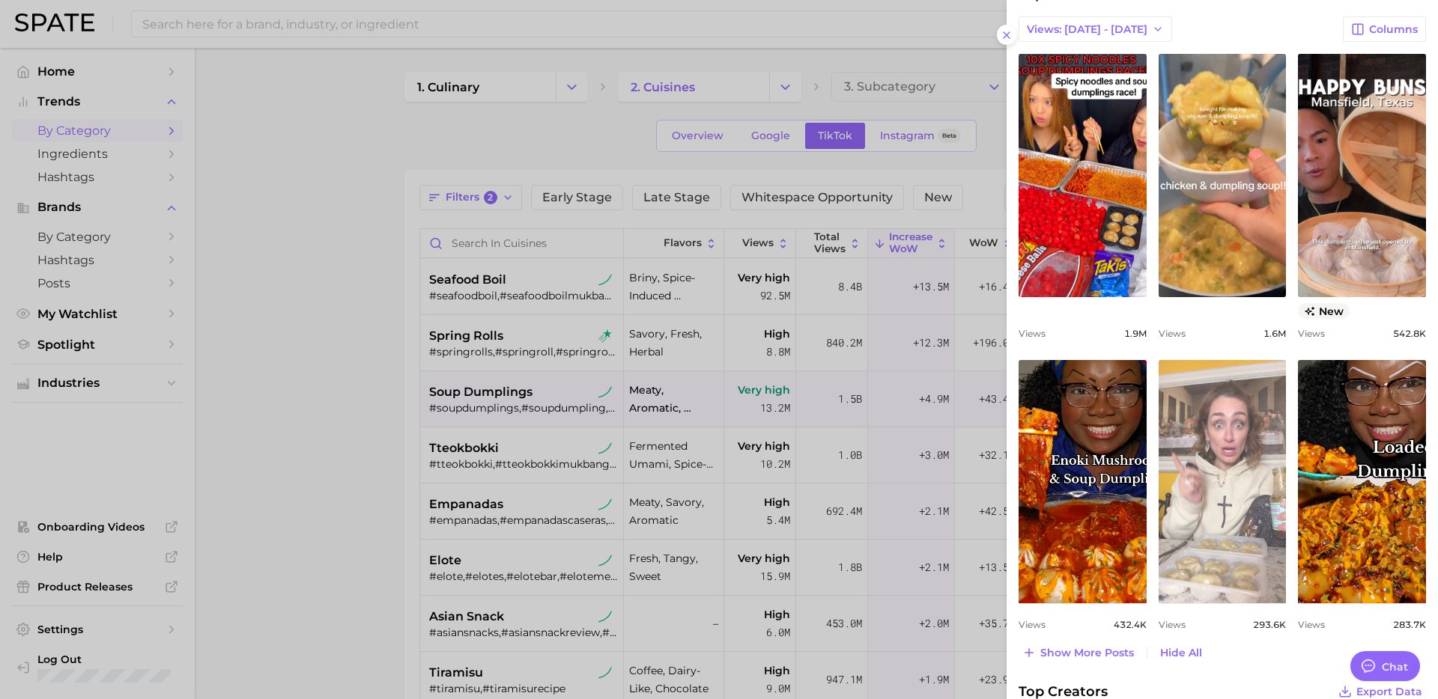
scroll to position [699, 0]
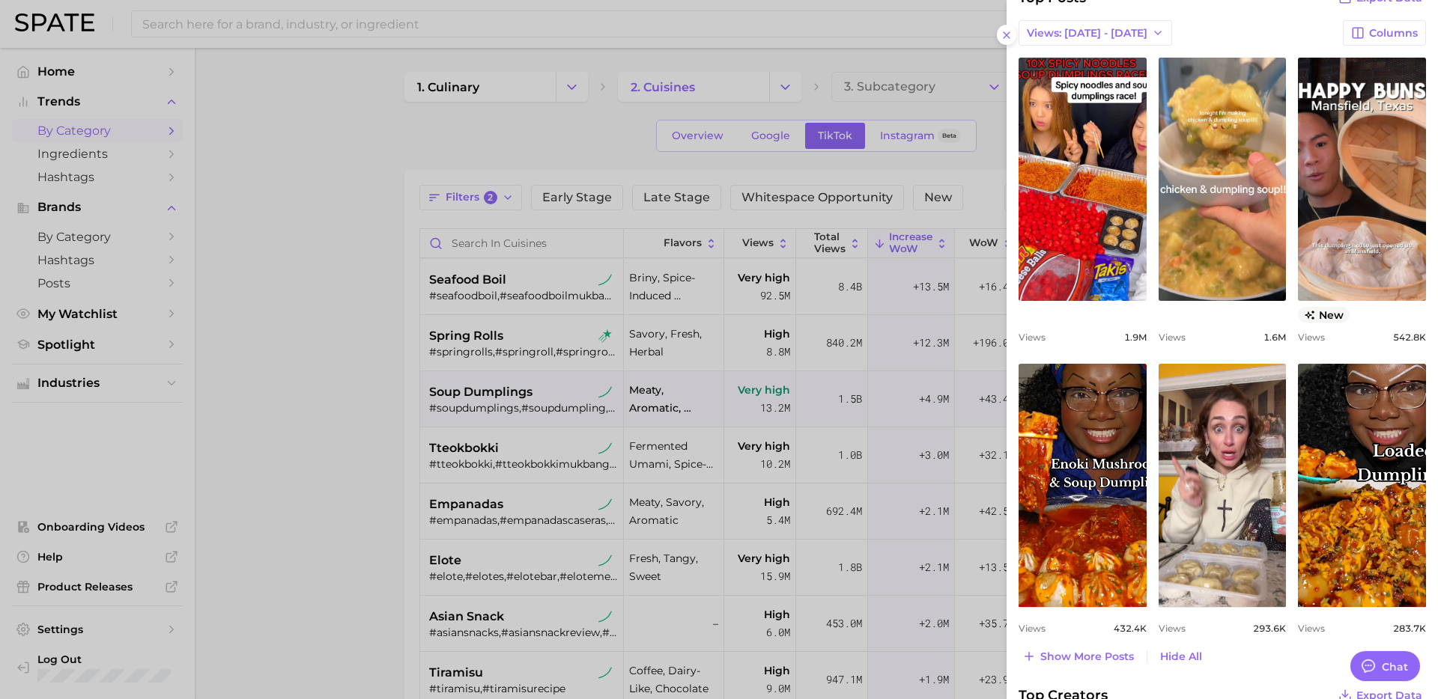
click at [568, 481] on div at bounding box center [719, 349] width 1438 height 699
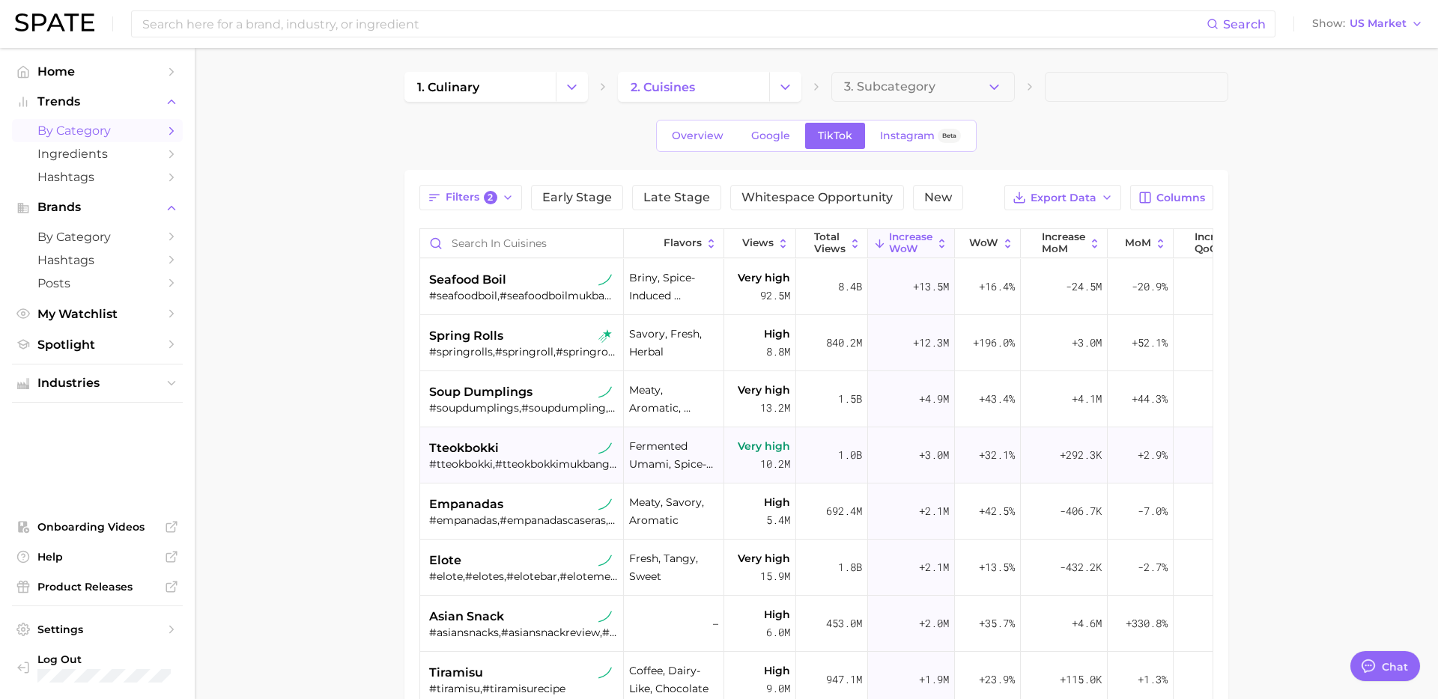
click at [563, 466] on div "#tteokbokki,#tteokbokkimukbang,#cheesyricecakes,#spicyricecakes,#ddukbokki,#tte…" at bounding box center [523, 463] width 189 height 13
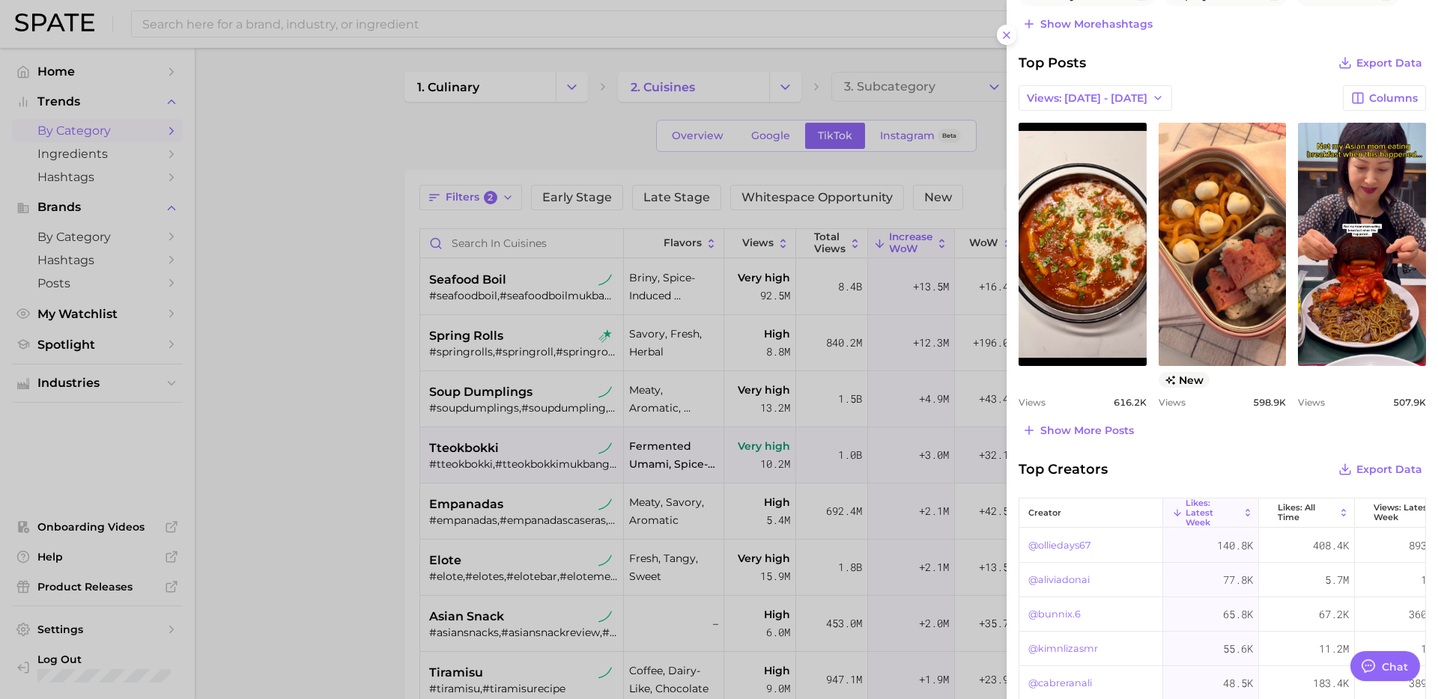
scroll to position [621, 0]
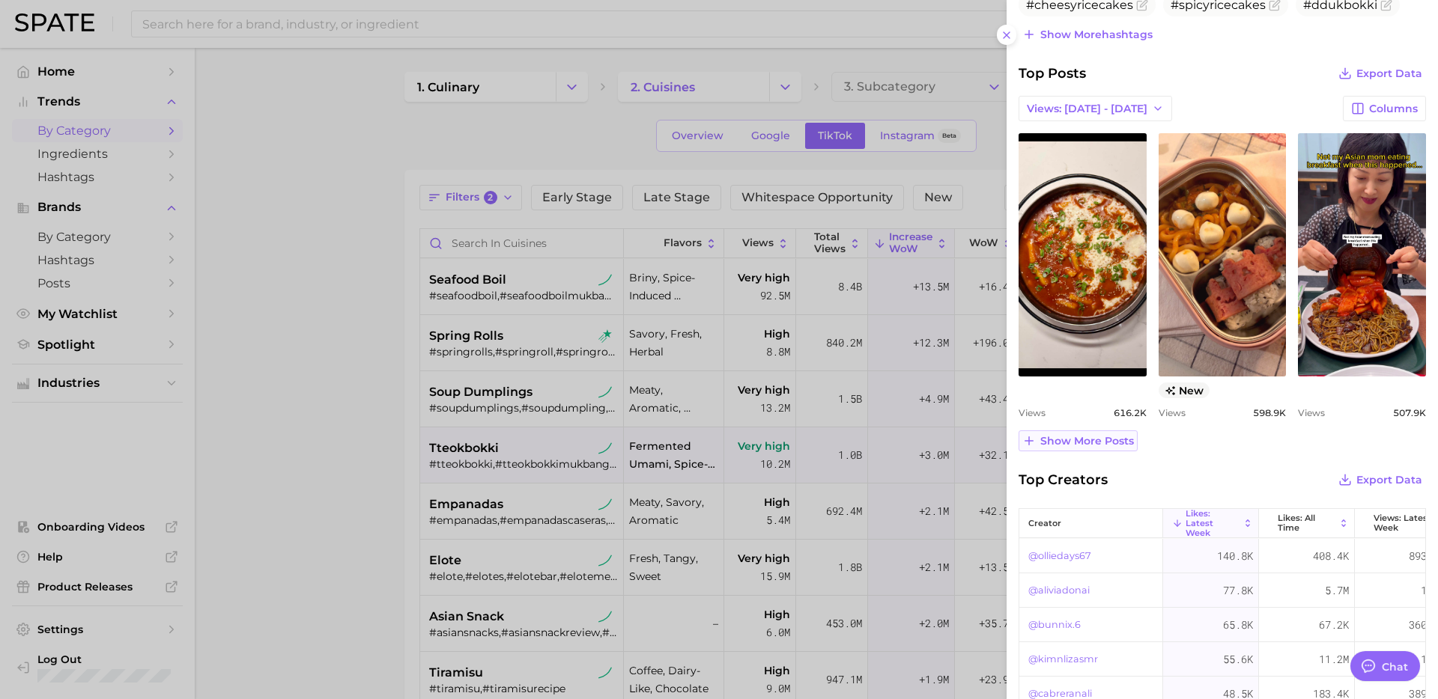
click at [1085, 446] on span "Show more posts" at bounding box center [1087, 441] width 94 height 13
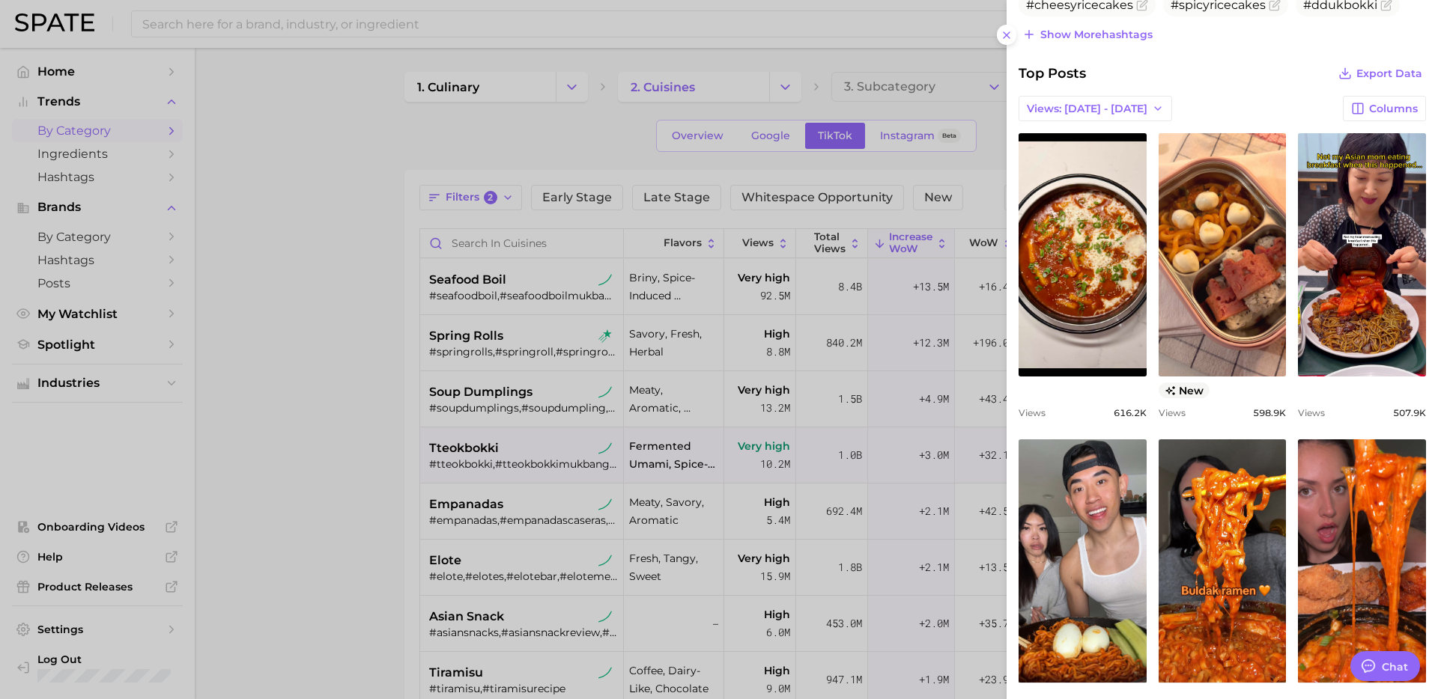
scroll to position [0, 0]
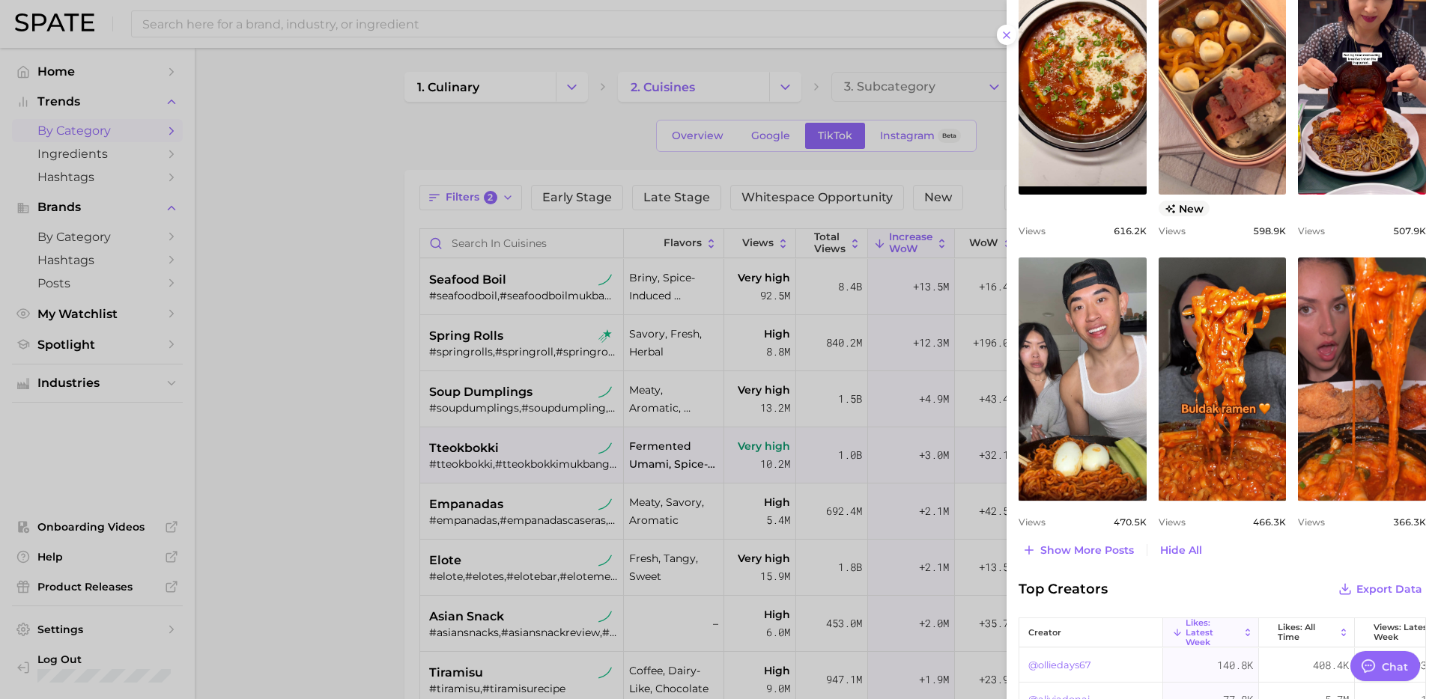
click at [507, 480] on div at bounding box center [719, 349] width 1438 height 699
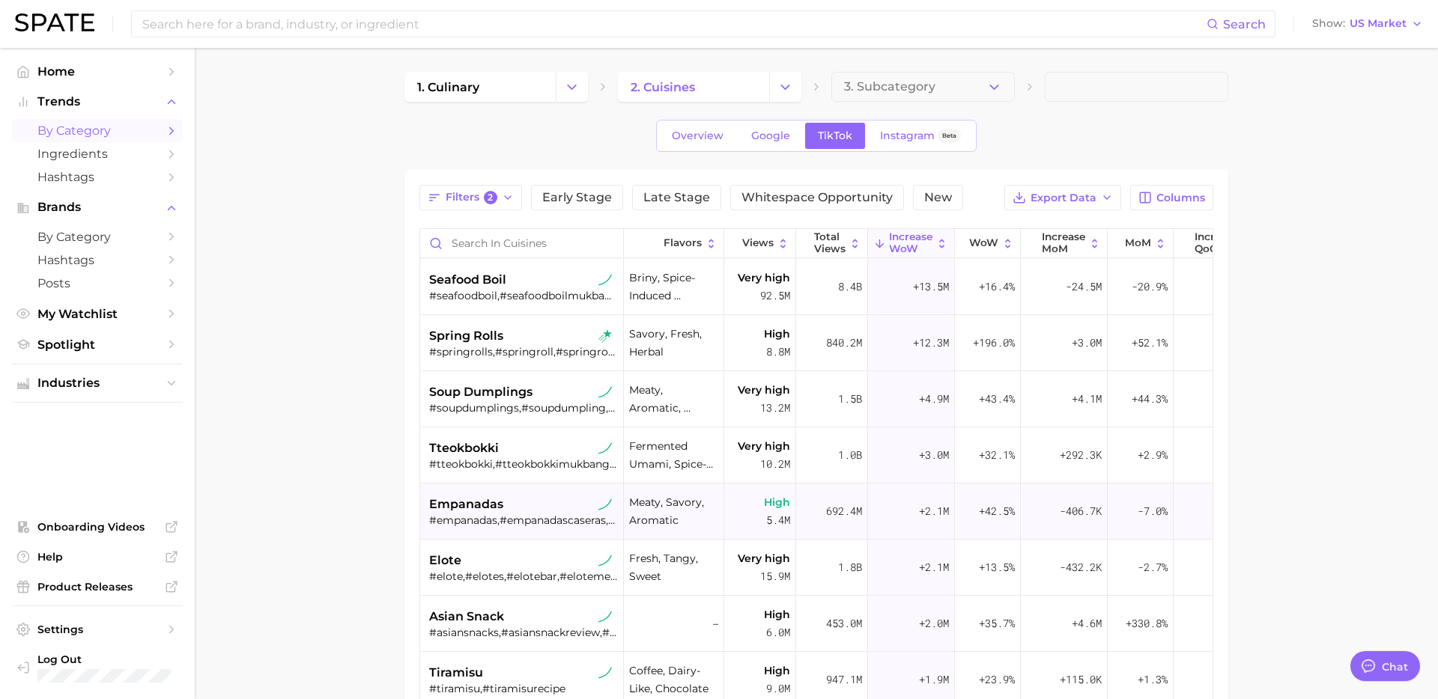
click at [518, 528] on div "empanadas #empanadas,#empanadascaseras,#empanadascompleta,#empanadasenmiami,#em…" at bounding box center [523, 512] width 189 height 56
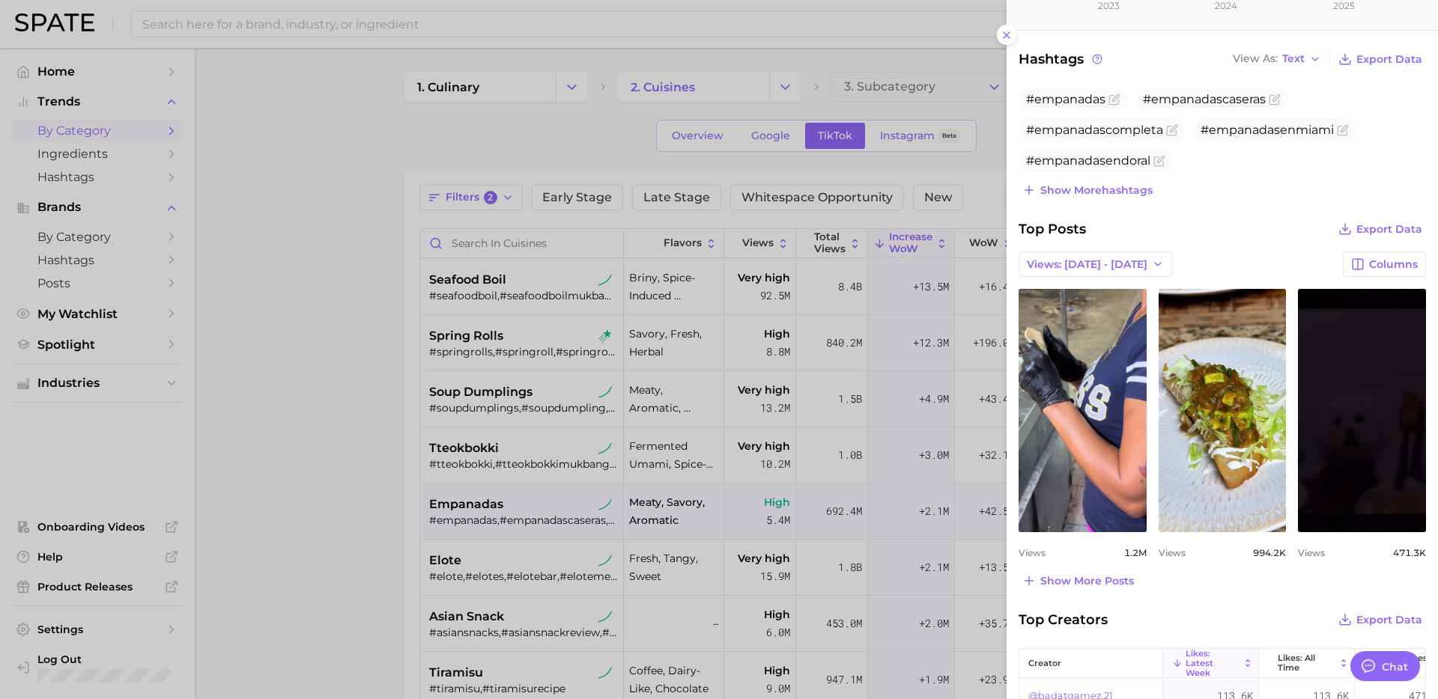
scroll to position [486, 0]
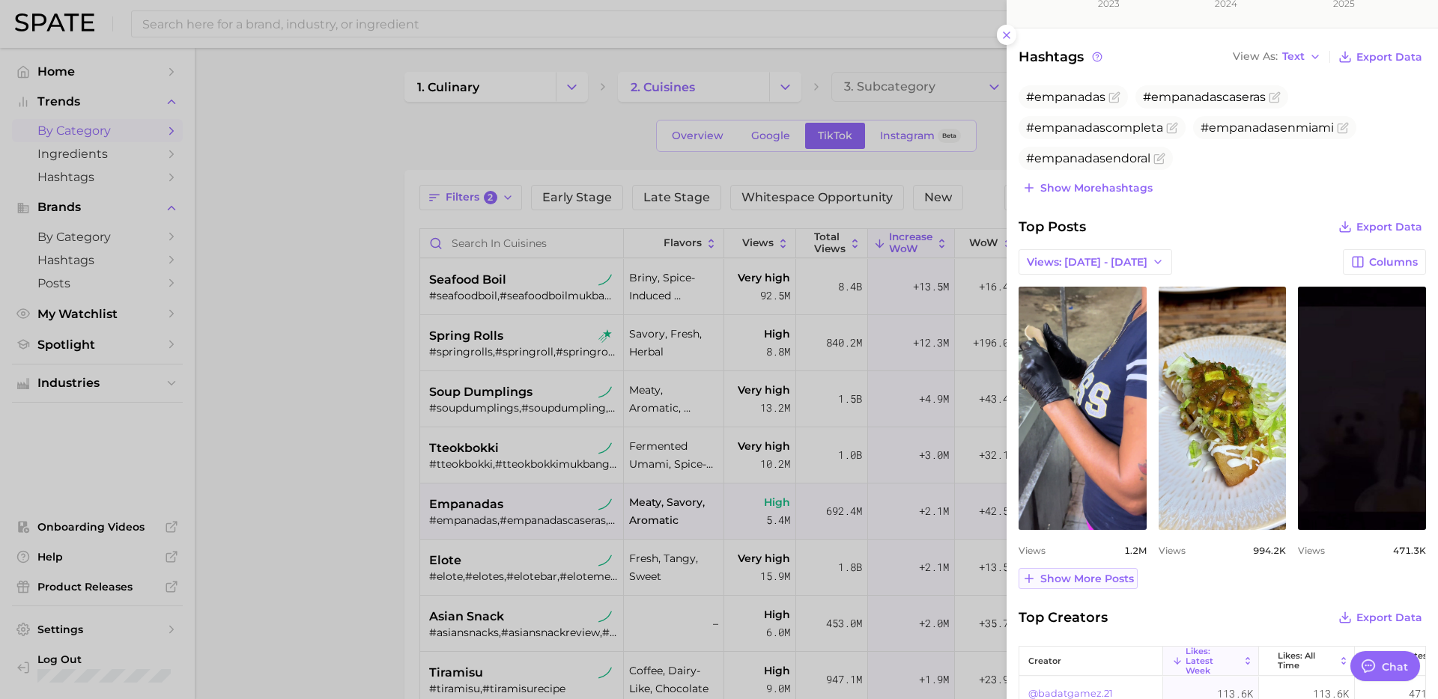
click at [1084, 587] on button "Show more posts" at bounding box center [1077, 578] width 119 height 21
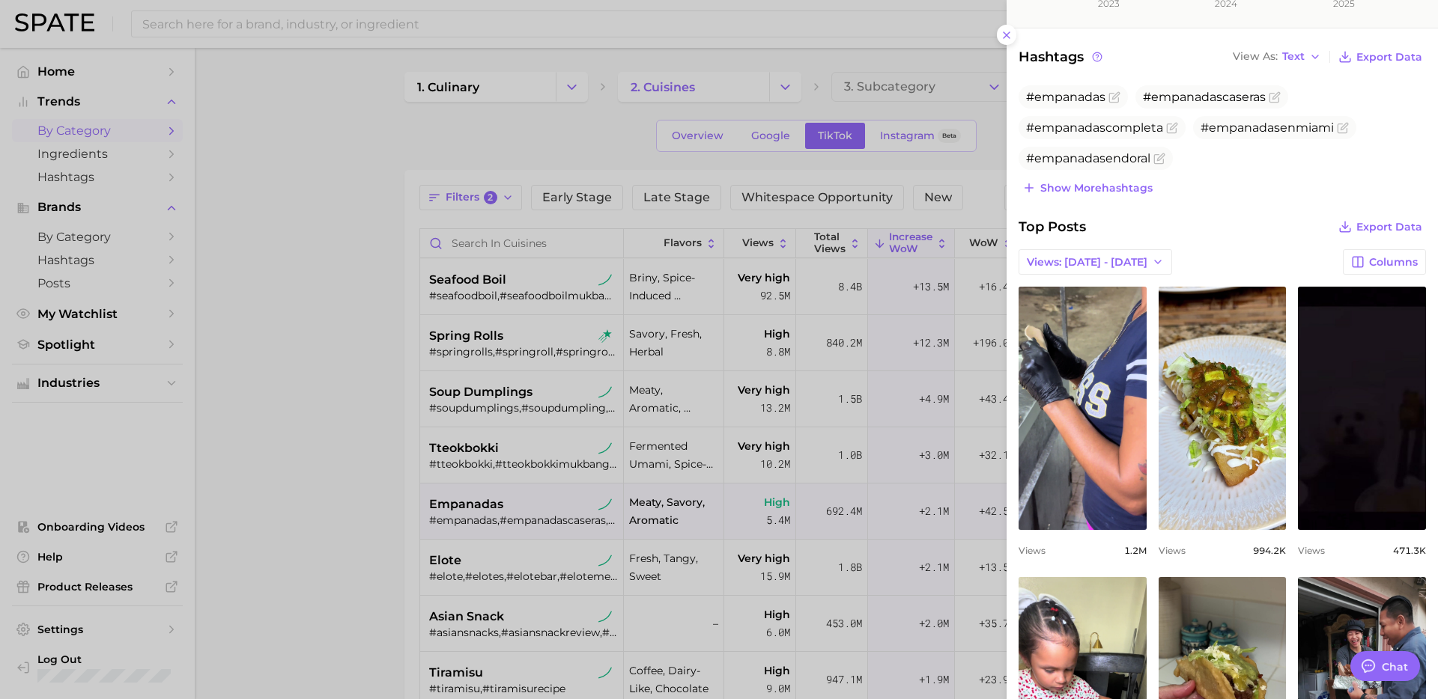
scroll to position [0, 0]
click at [574, 538] on div at bounding box center [719, 349] width 1438 height 699
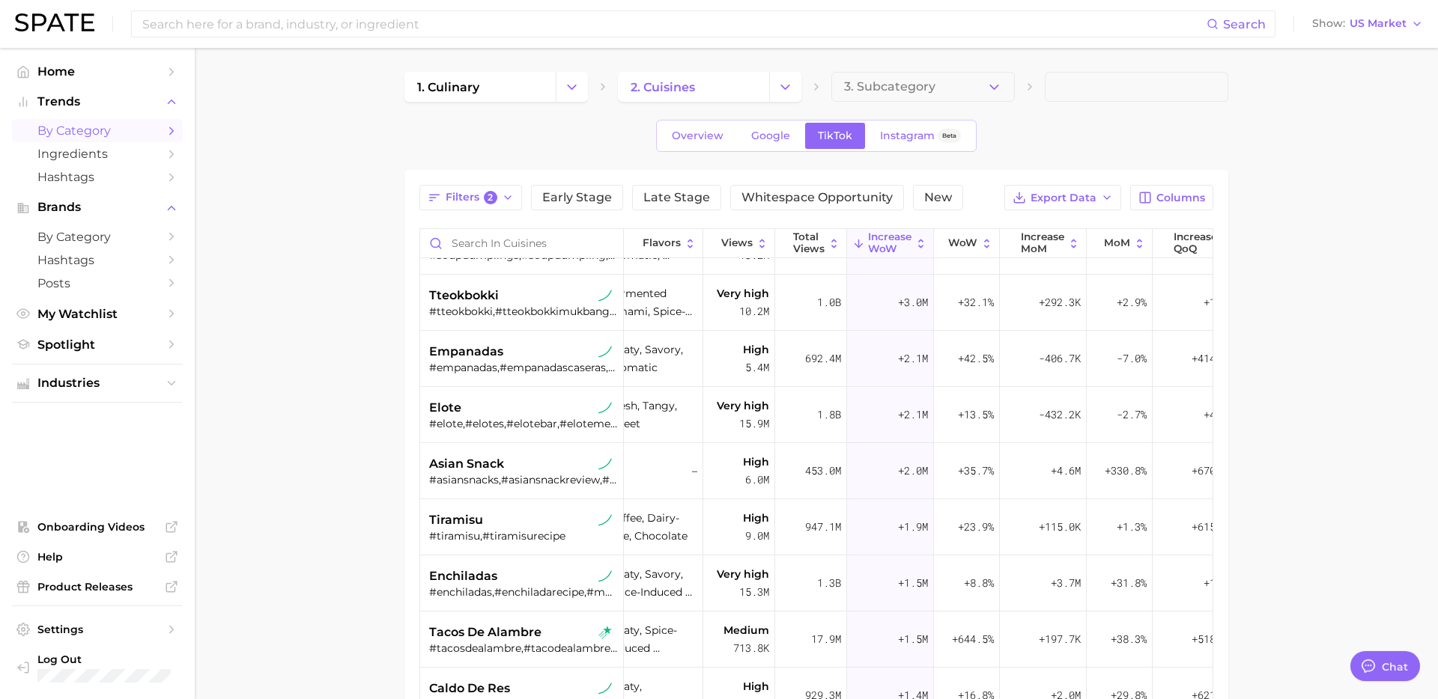
scroll to position [153, 24]
click at [541, 463] on div "asian snack" at bounding box center [523, 464] width 189 height 18
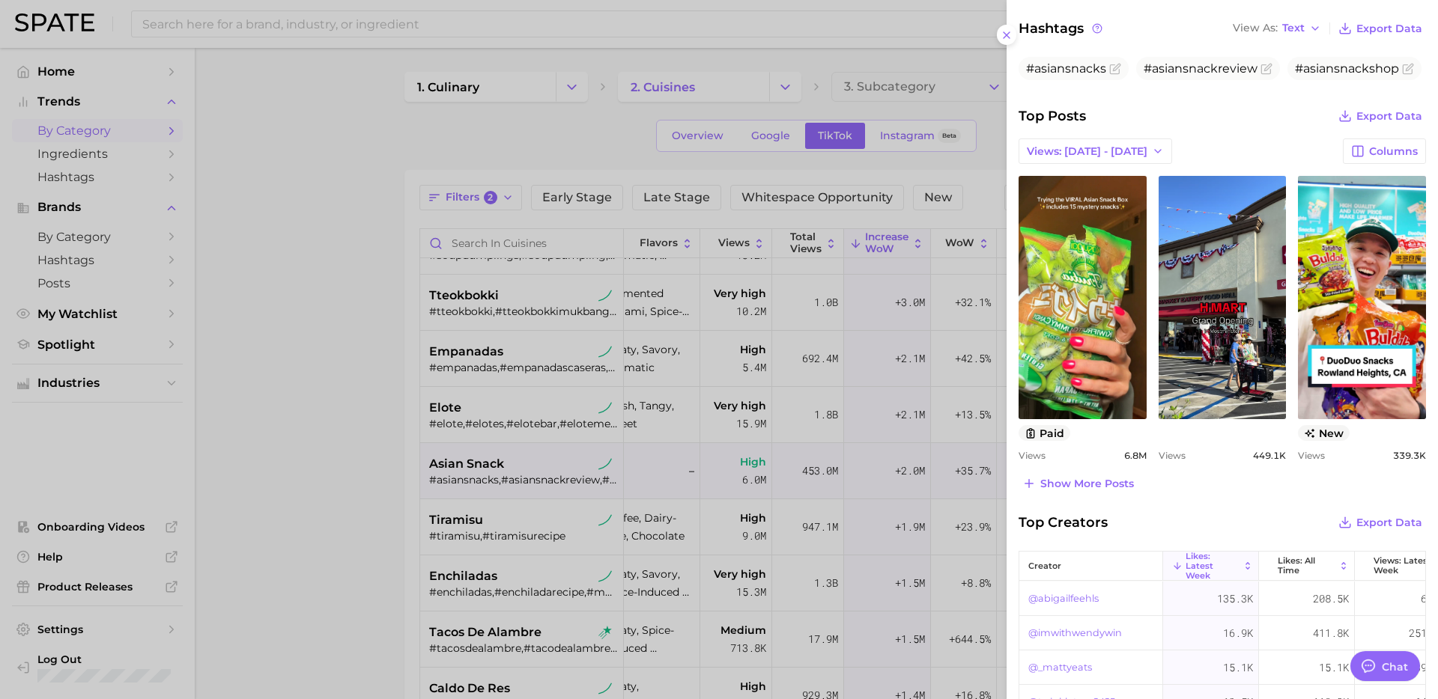
scroll to position [469, 0]
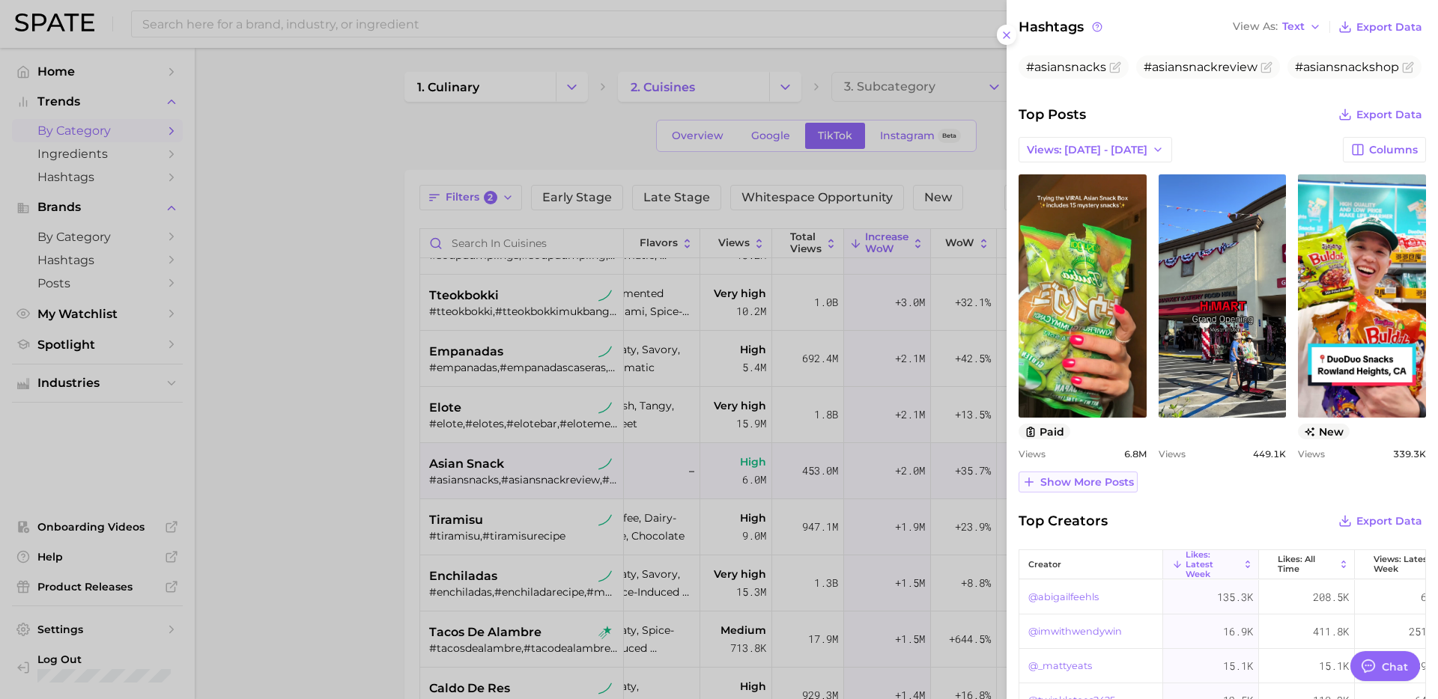
click at [1099, 487] on span "Show more posts" at bounding box center [1087, 482] width 94 height 13
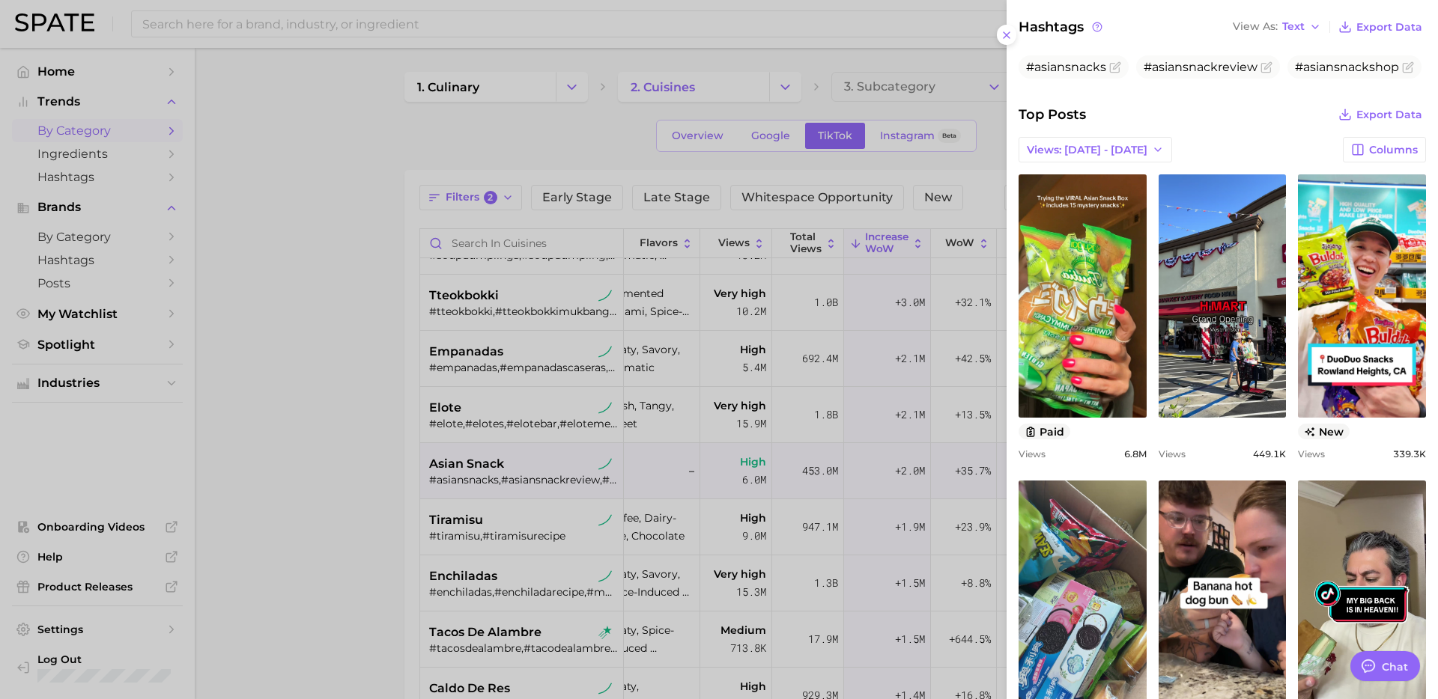
scroll to position [0, 0]
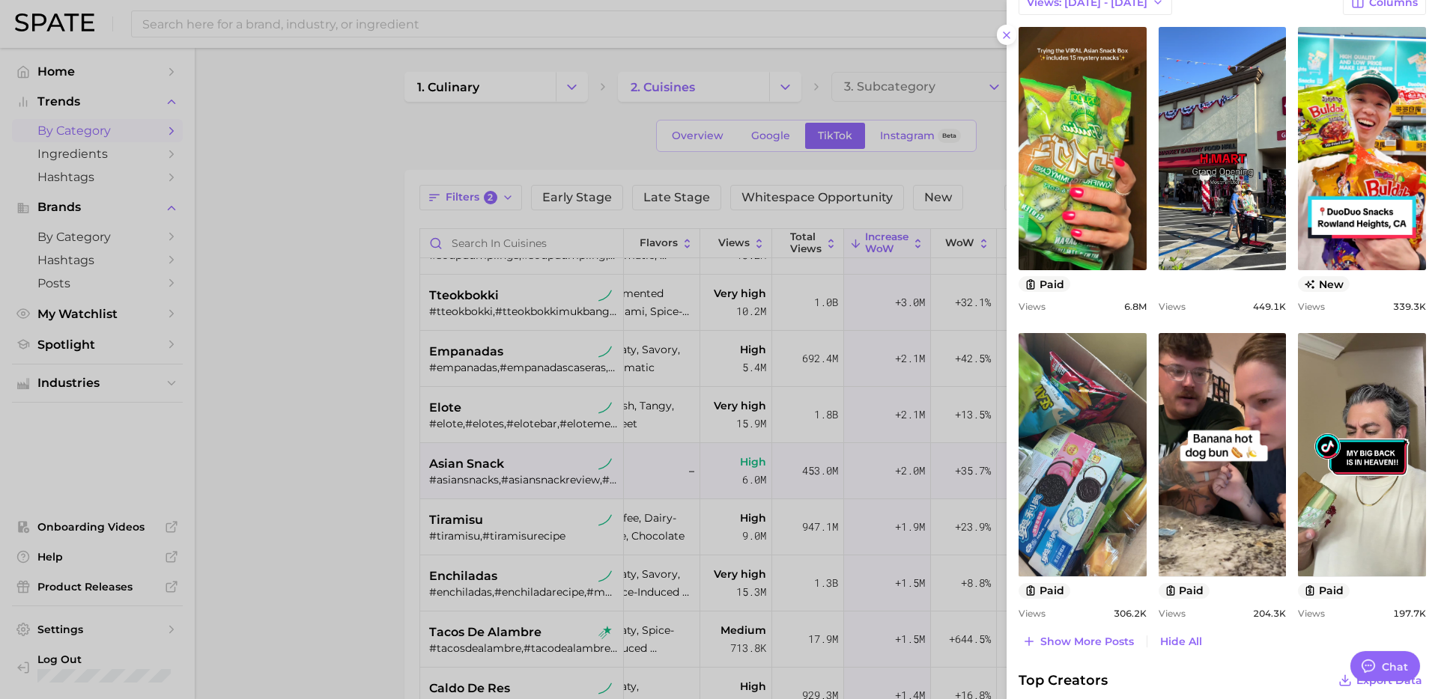
click at [557, 502] on div at bounding box center [719, 349] width 1438 height 699
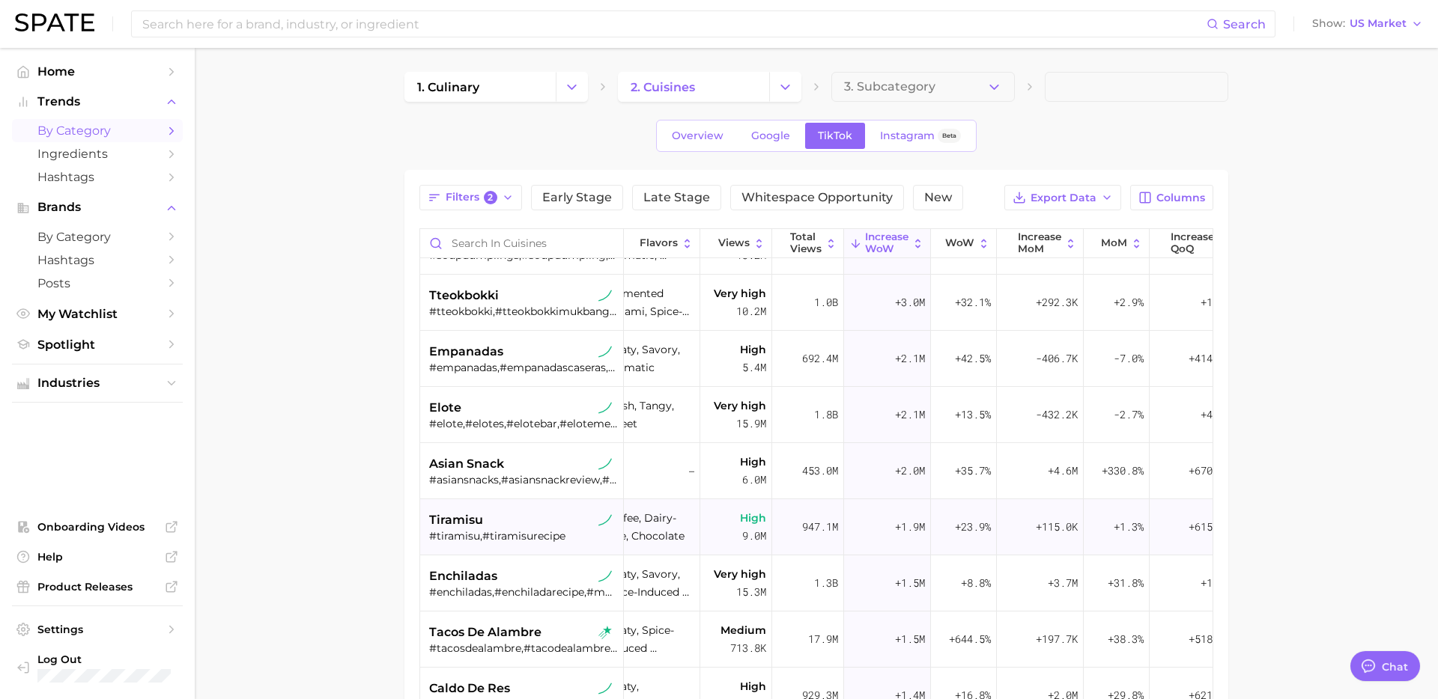
click at [553, 526] on div "tiramisu" at bounding box center [523, 520] width 189 height 18
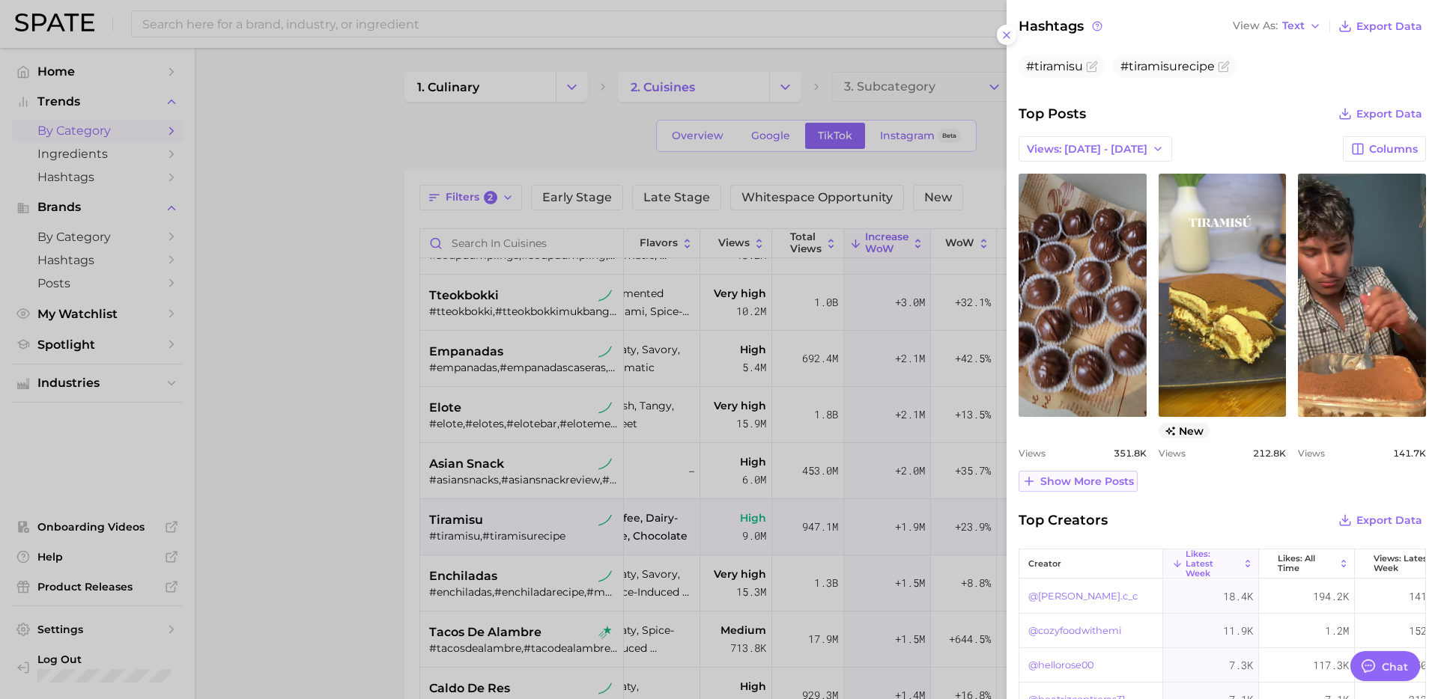
click at [1111, 489] on button "Show more posts" at bounding box center [1077, 481] width 119 height 21
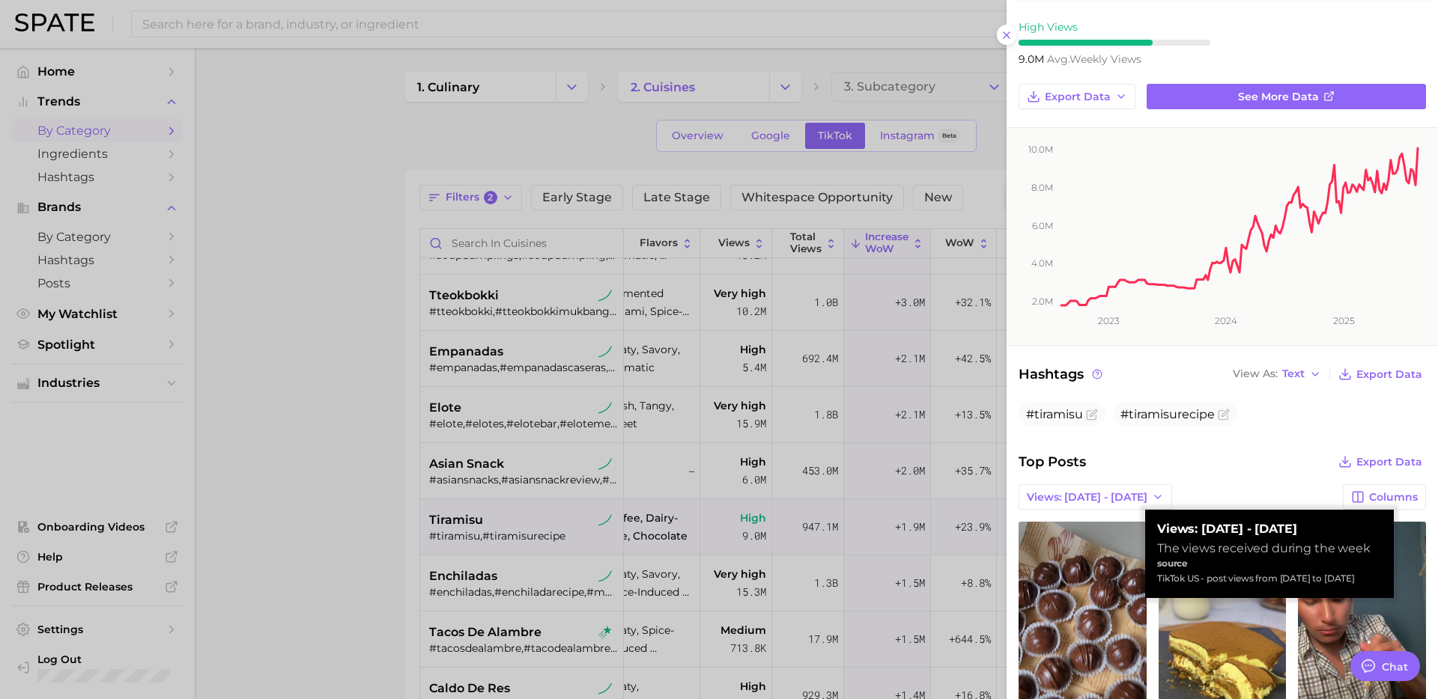
click at [1131, 442] on div "category tiramisu Add to Watchlist Tiramisu is a classic Italian dessert made w…" at bounding box center [1221, 671] width 431 height 1678
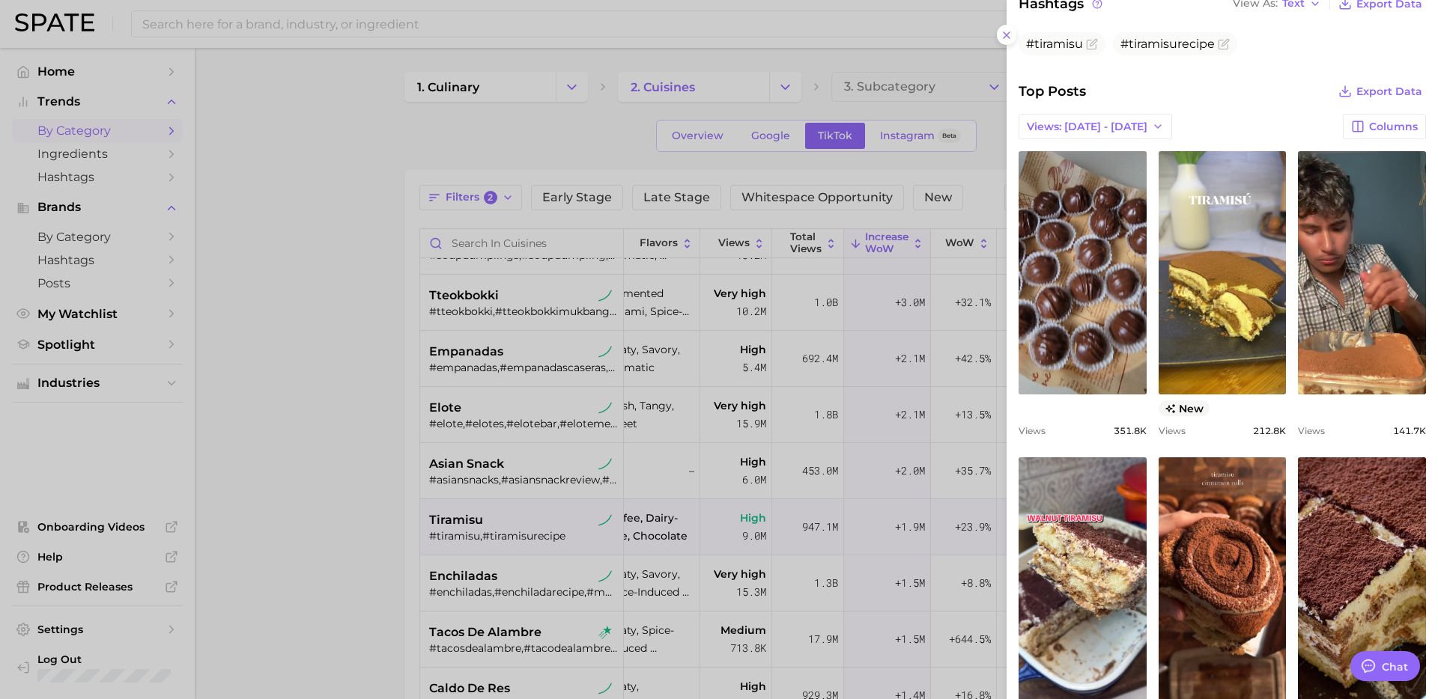
click at [515, 453] on div at bounding box center [719, 349] width 1438 height 699
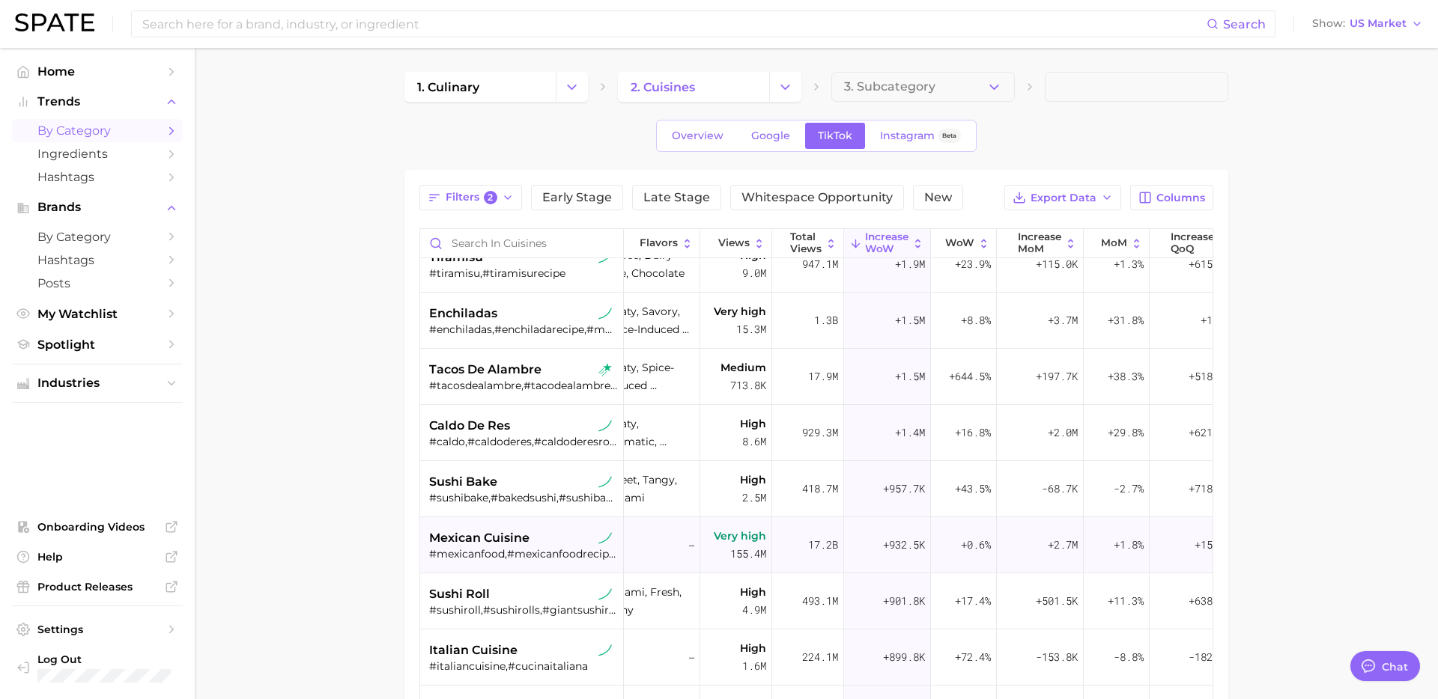
scroll to position [362, 24]
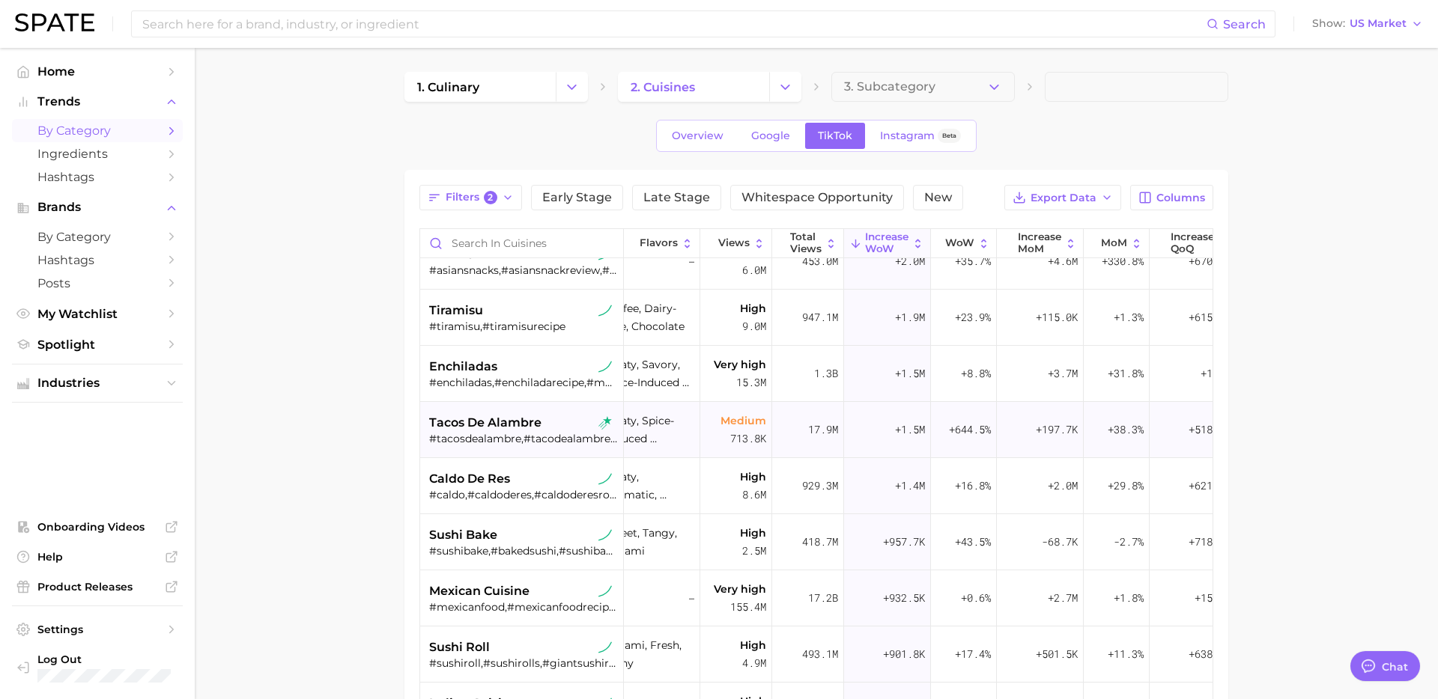
click at [529, 431] on span "tacos de alambre" at bounding box center [485, 423] width 112 height 18
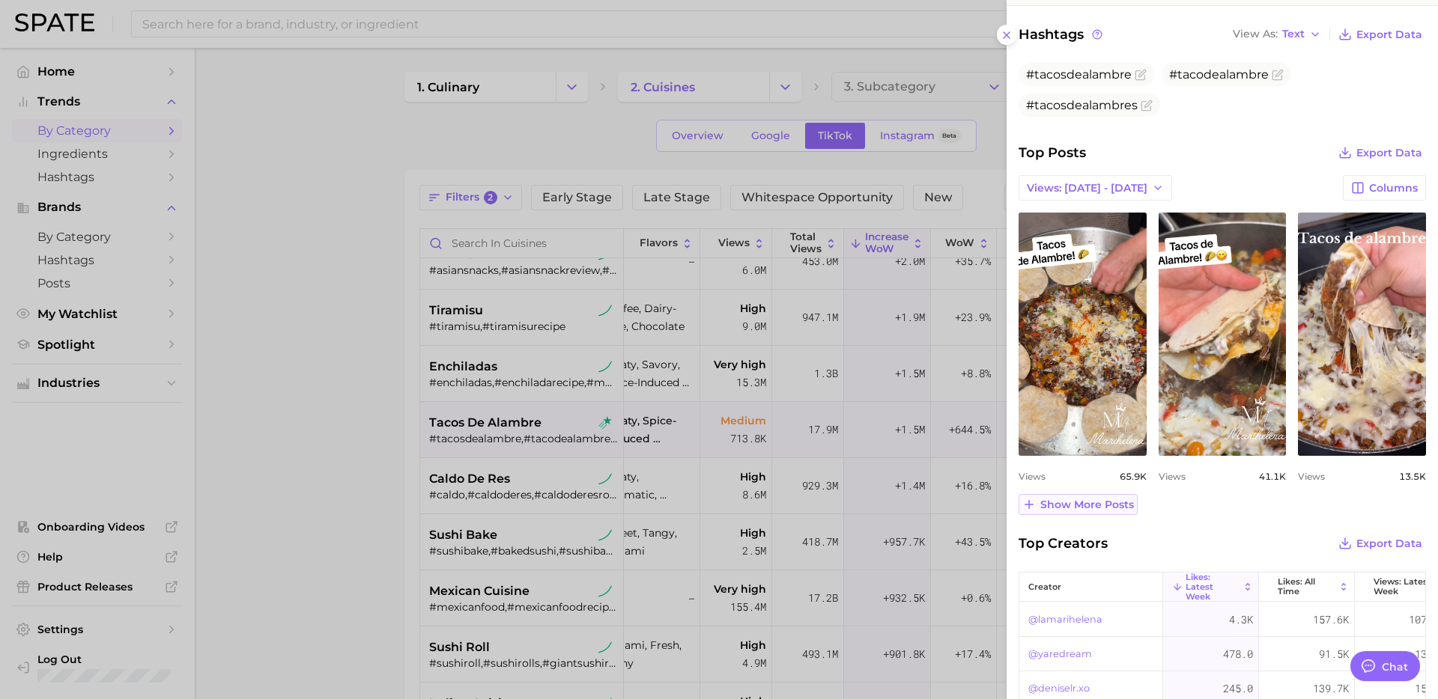
click at [1102, 505] on span "Show more posts" at bounding box center [1087, 505] width 94 height 13
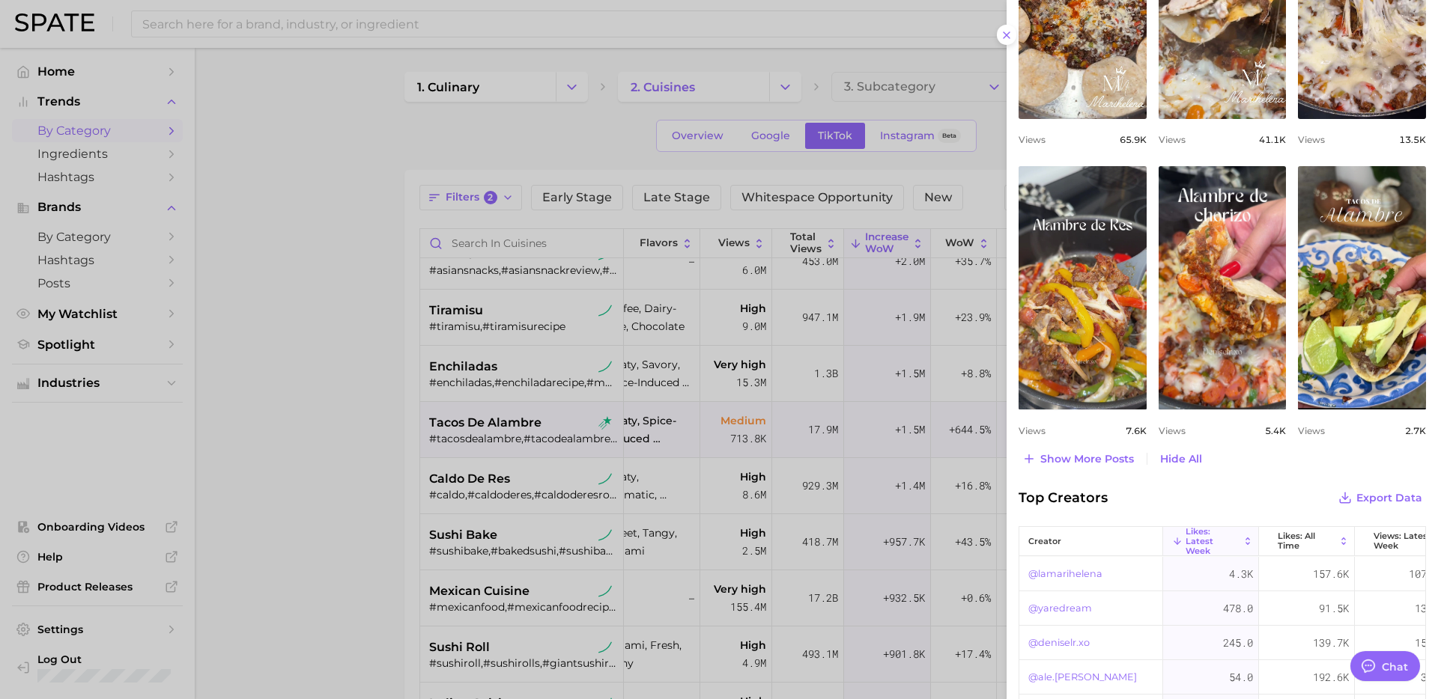
click at [386, 512] on div at bounding box center [719, 349] width 1438 height 699
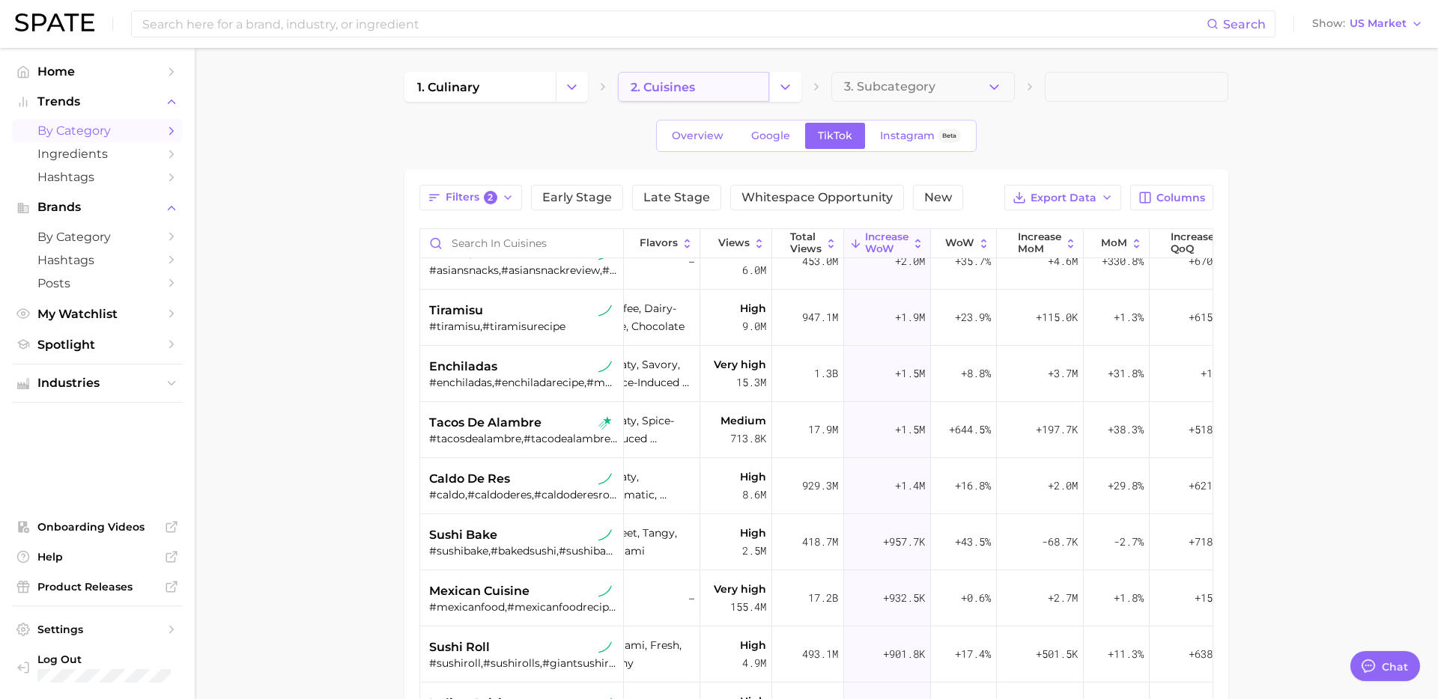
click at [714, 82] on link "2. cuisines" at bounding box center [693, 87] width 151 height 30
click at [788, 94] on icon "Change Category" at bounding box center [785, 87] width 16 height 16
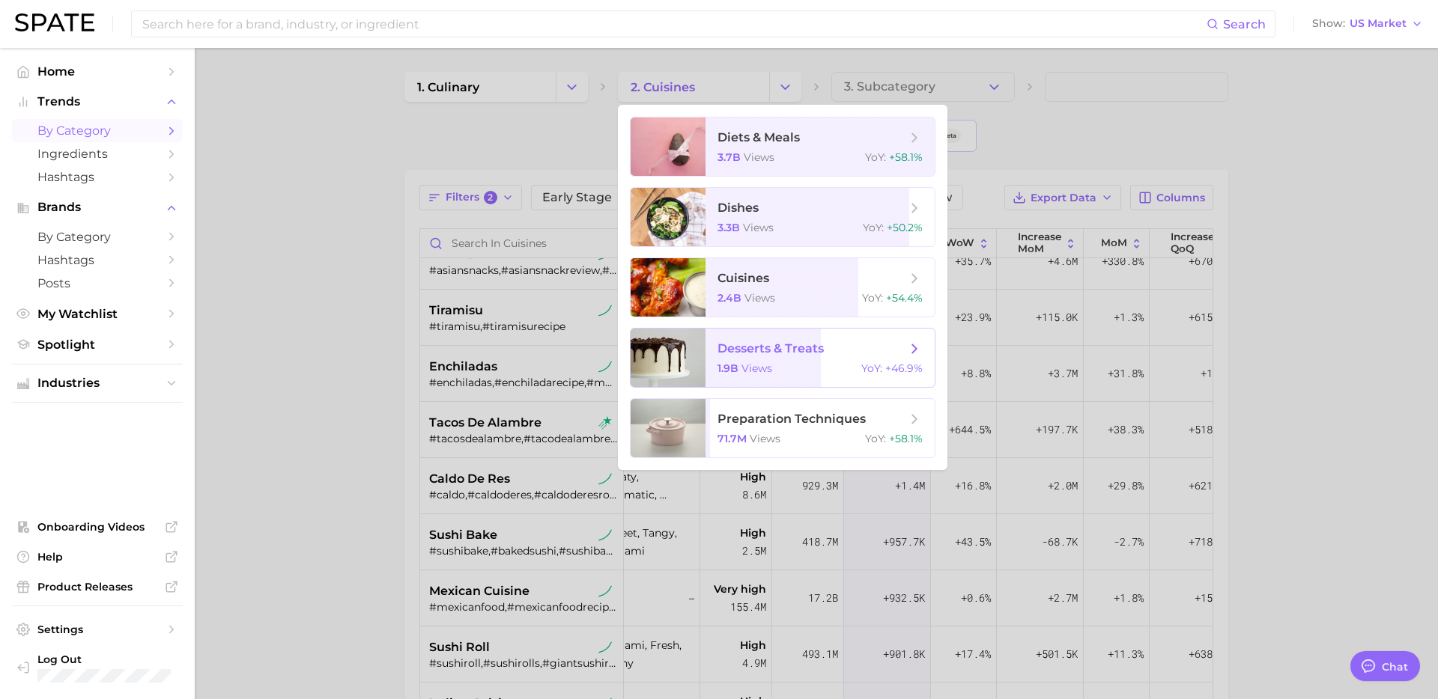
click at [797, 378] on span "desserts & treats 1.9b views YoY : +46.9%" at bounding box center [819, 358] width 229 height 58
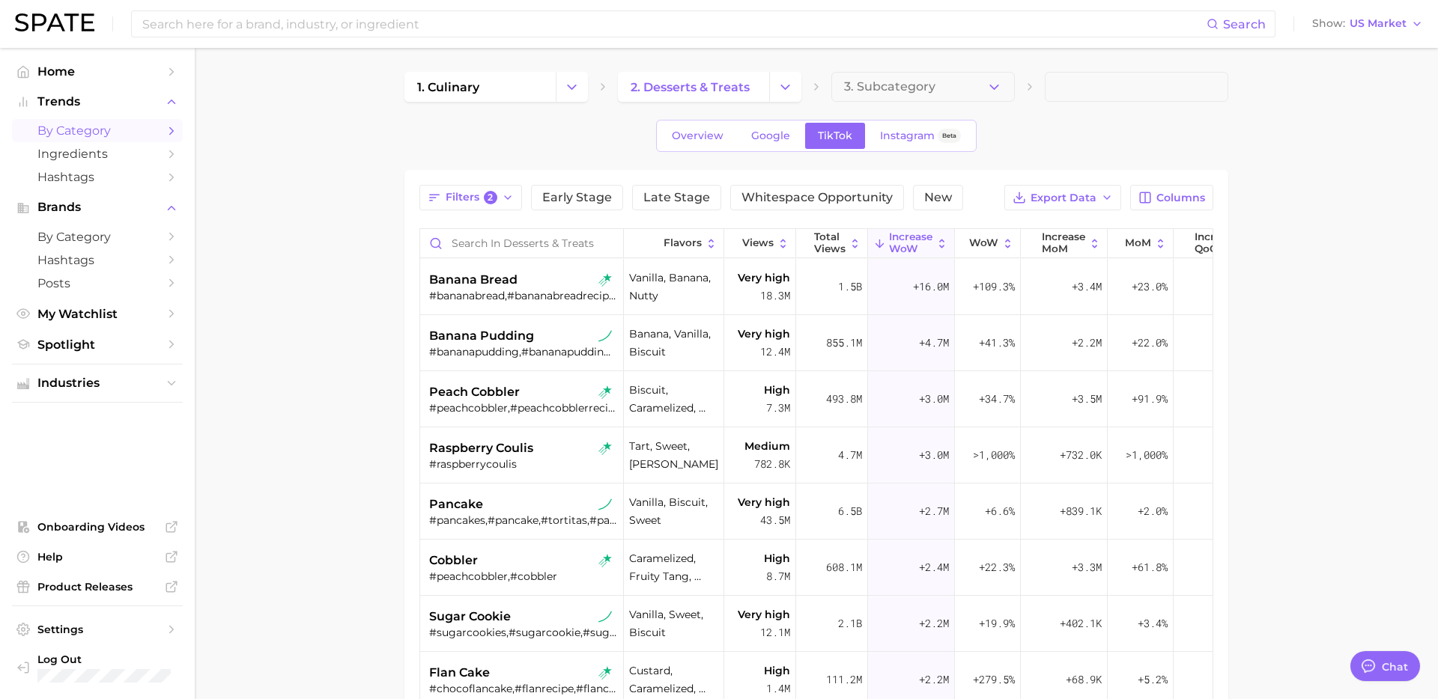
click at [364, 512] on main "1. culinary 2. desserts & treats 3. Subcategory Overview Google TikTok Instagra…" at bounding box center [816, 533] width 1243 height 970
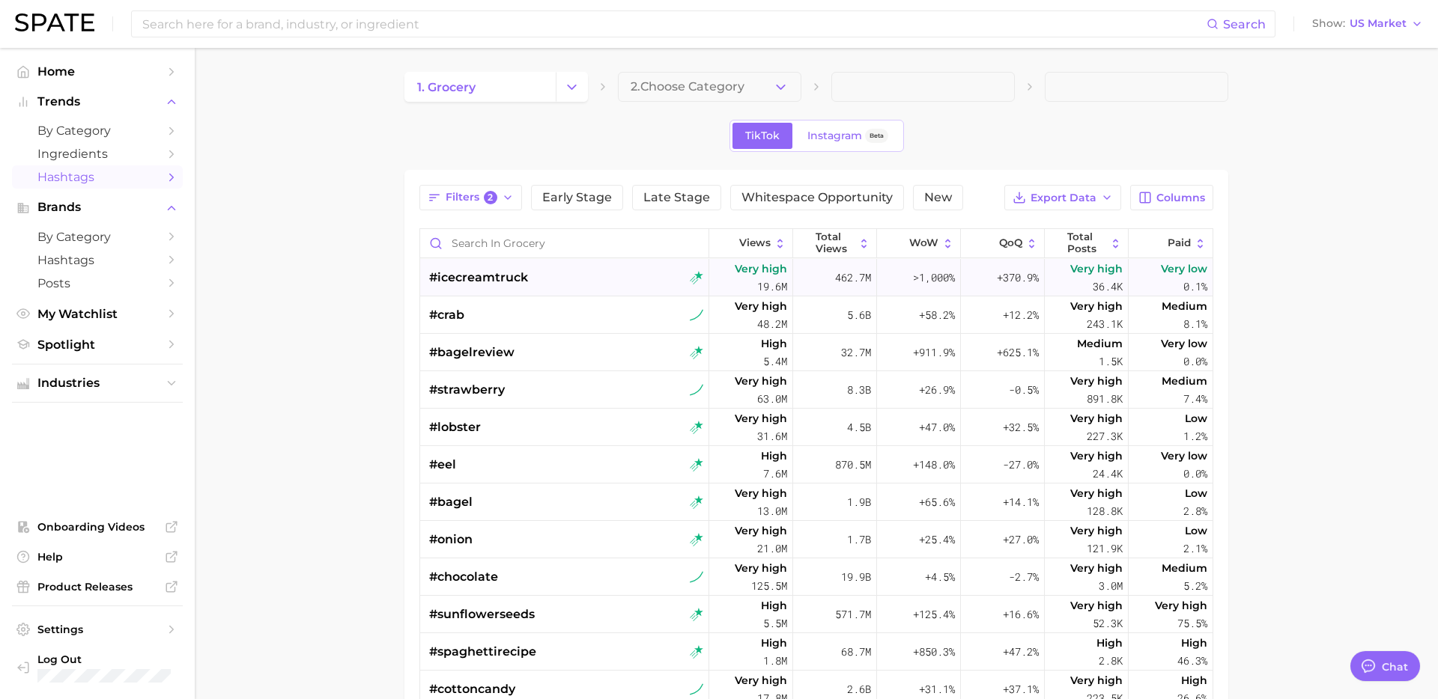
click at [582, 281] on div "#icecreamtruck" at bounding box center [566, 277] width 274 height 37
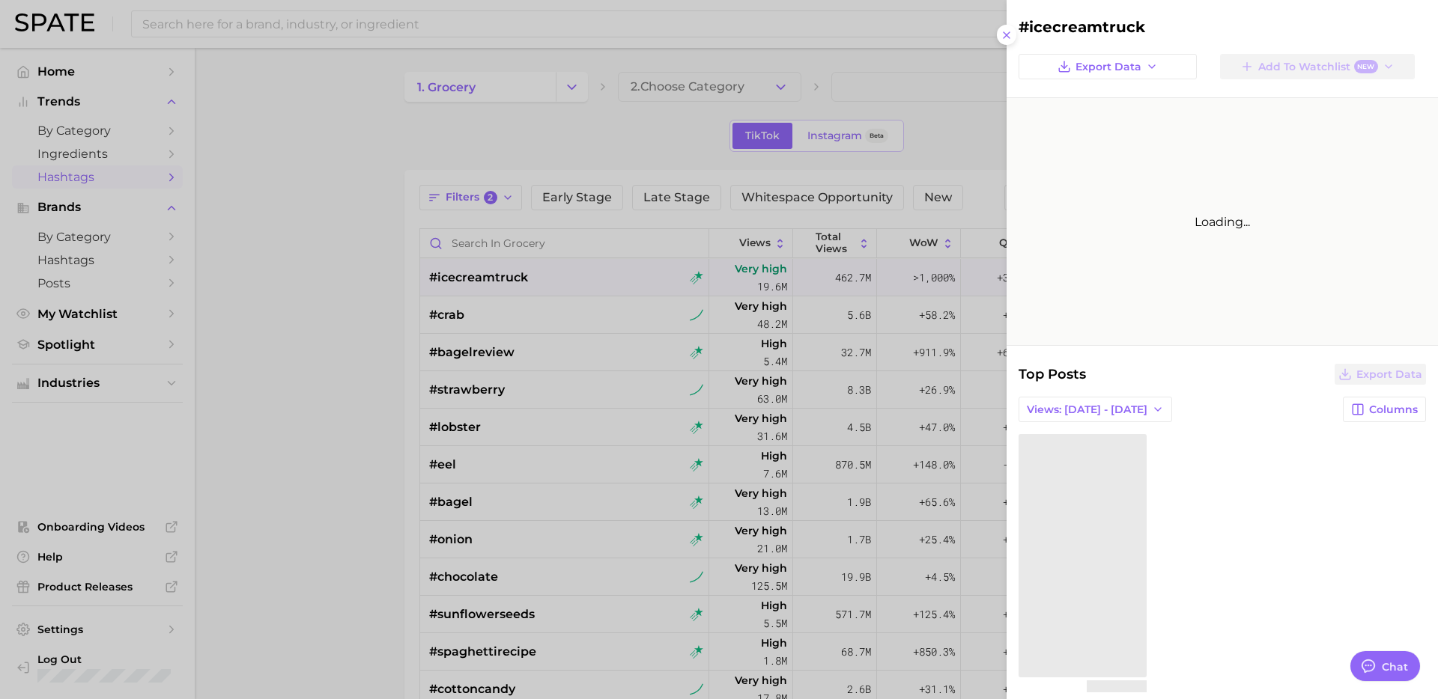
type textarea "x"
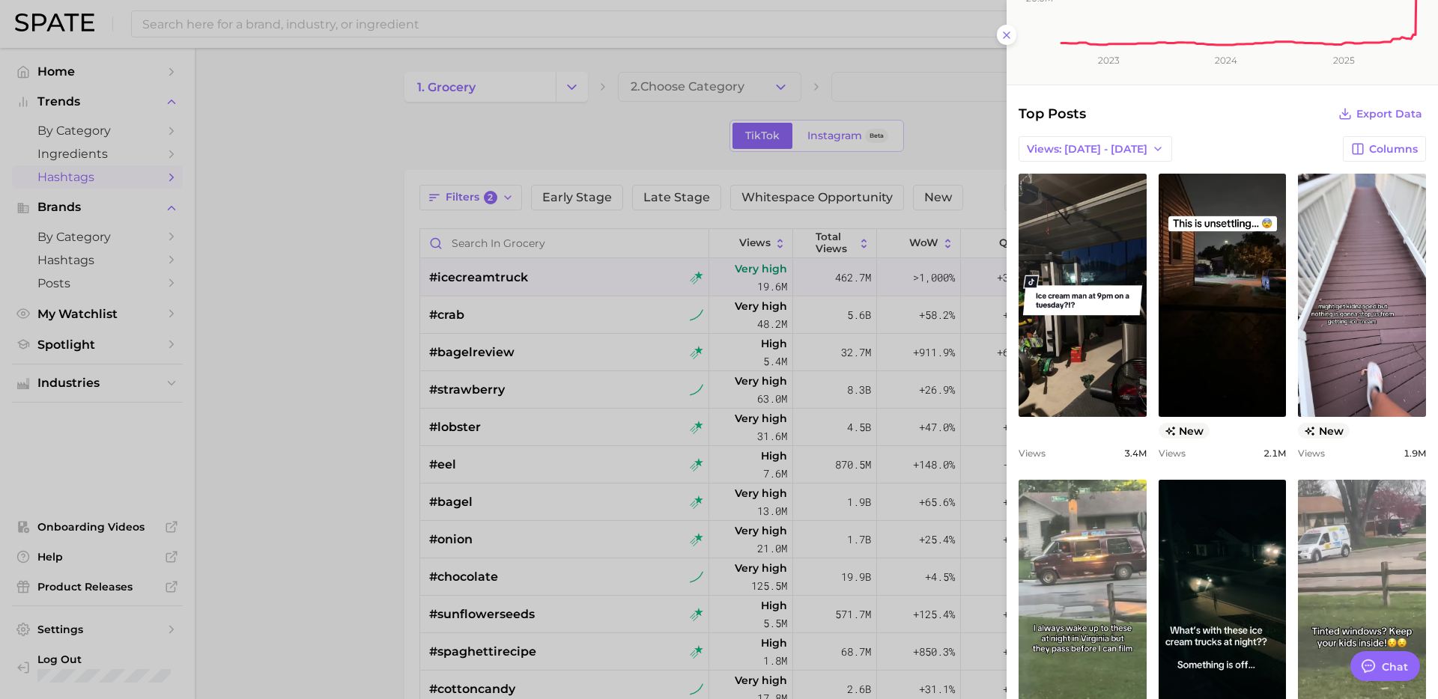
scroll to position [237, 0]
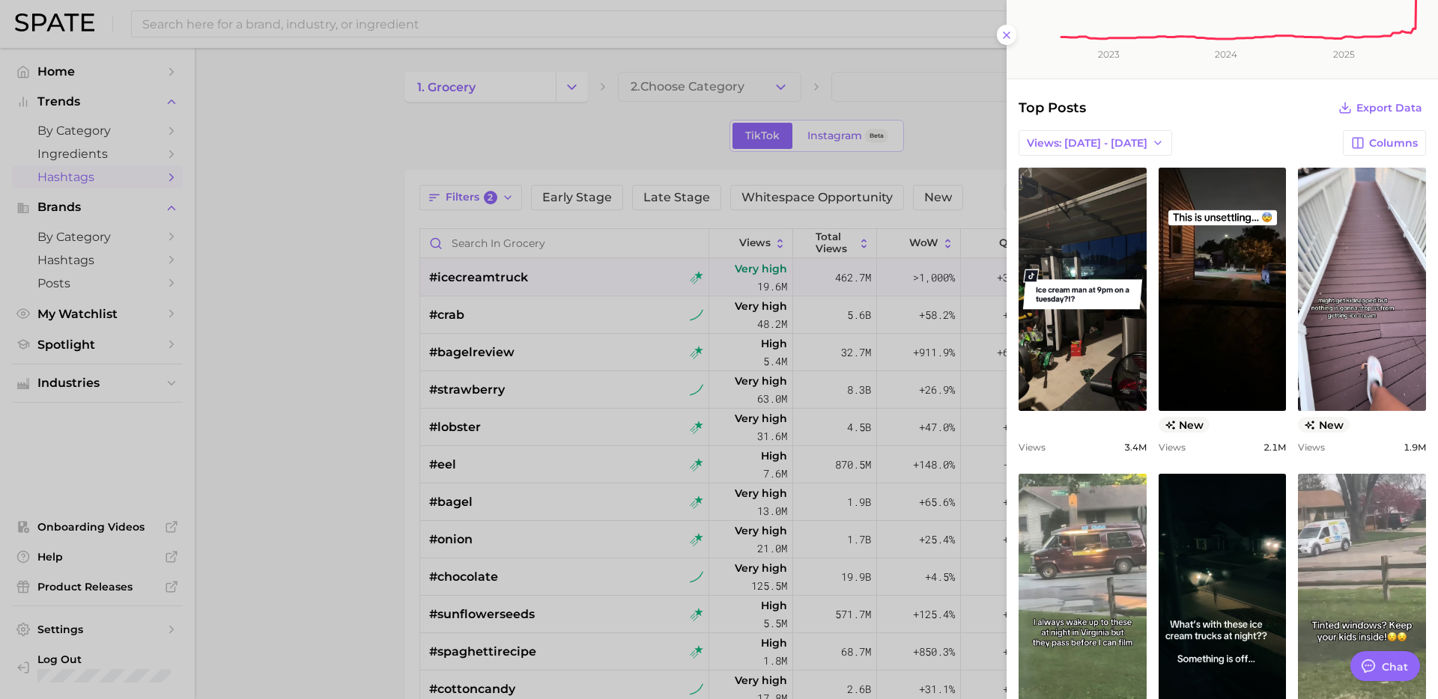
click at [571, 291] on div at bounding box center [719, 349] width 1438 height 699
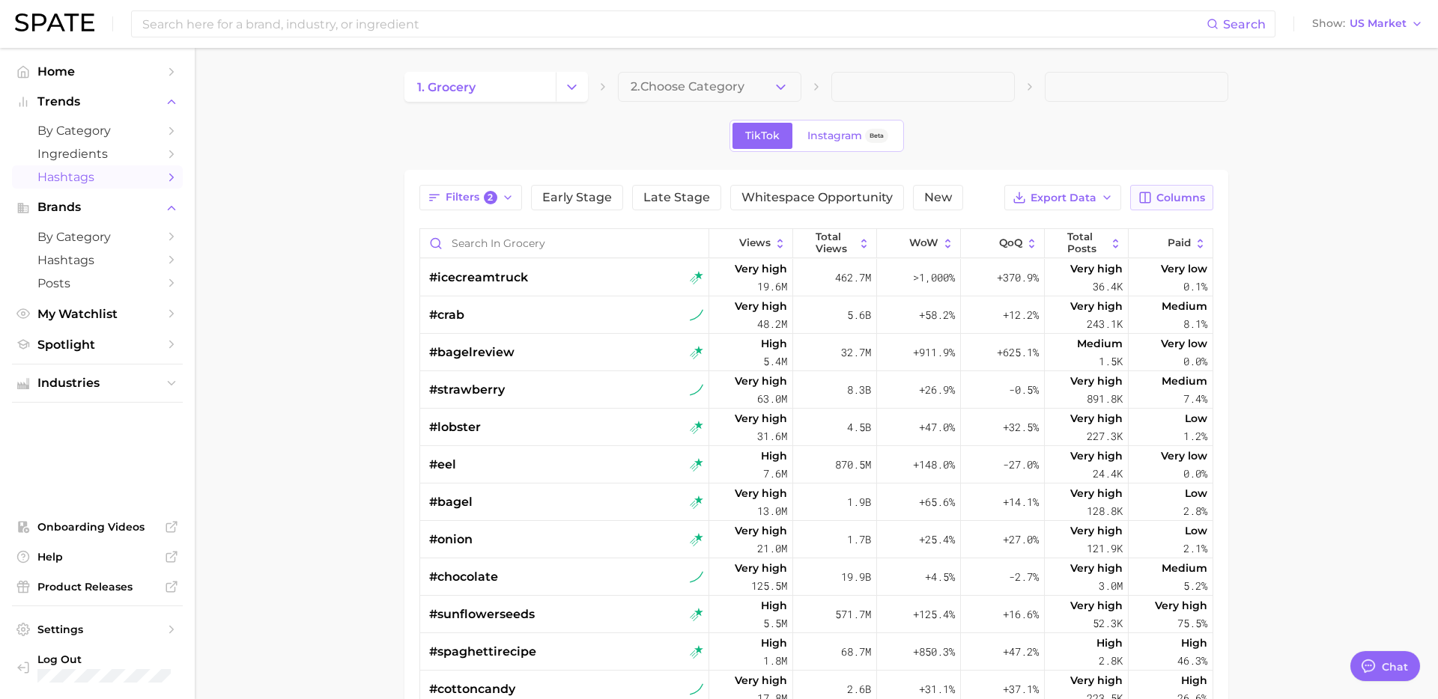
click at [1176, 186] on button "Columns" at bounding box center [1171, 197] width 83 height 25
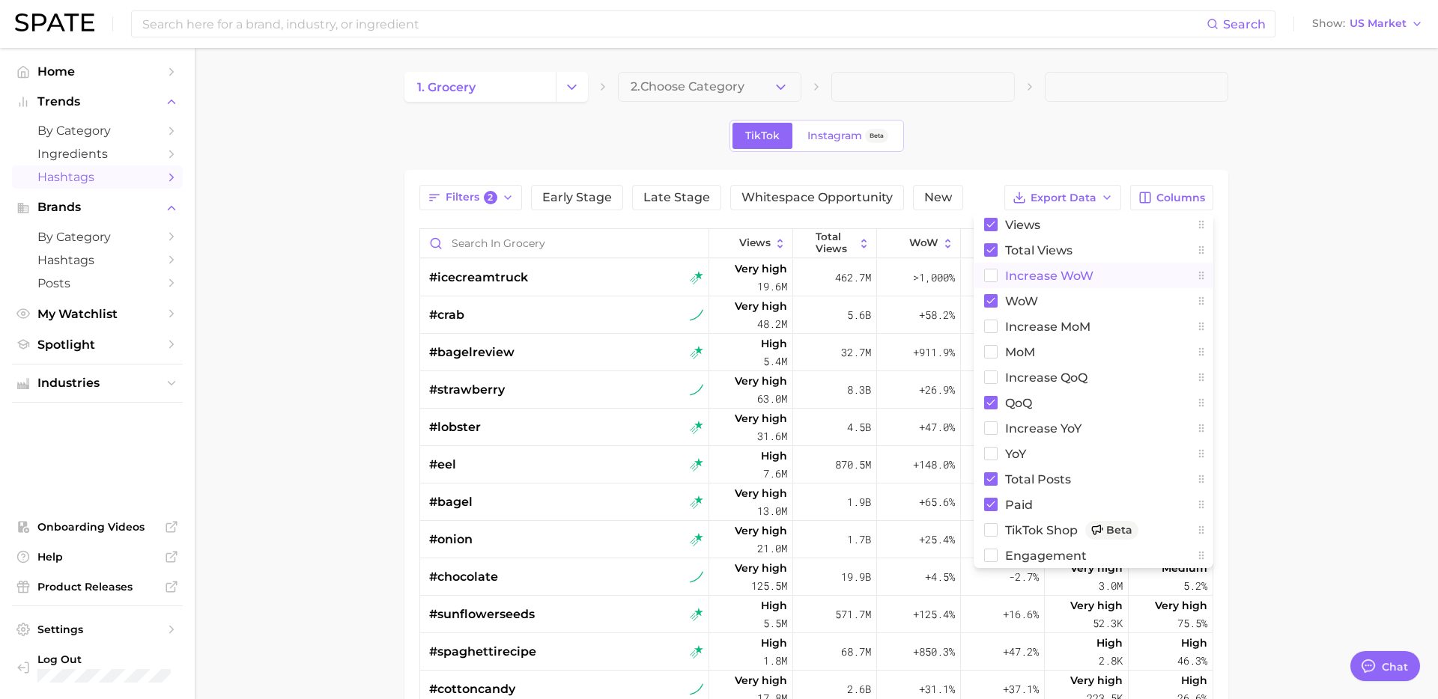
click at [1022, 285] on button "Increase WoW" at bounding box center [1093, 275] width 240 height 25
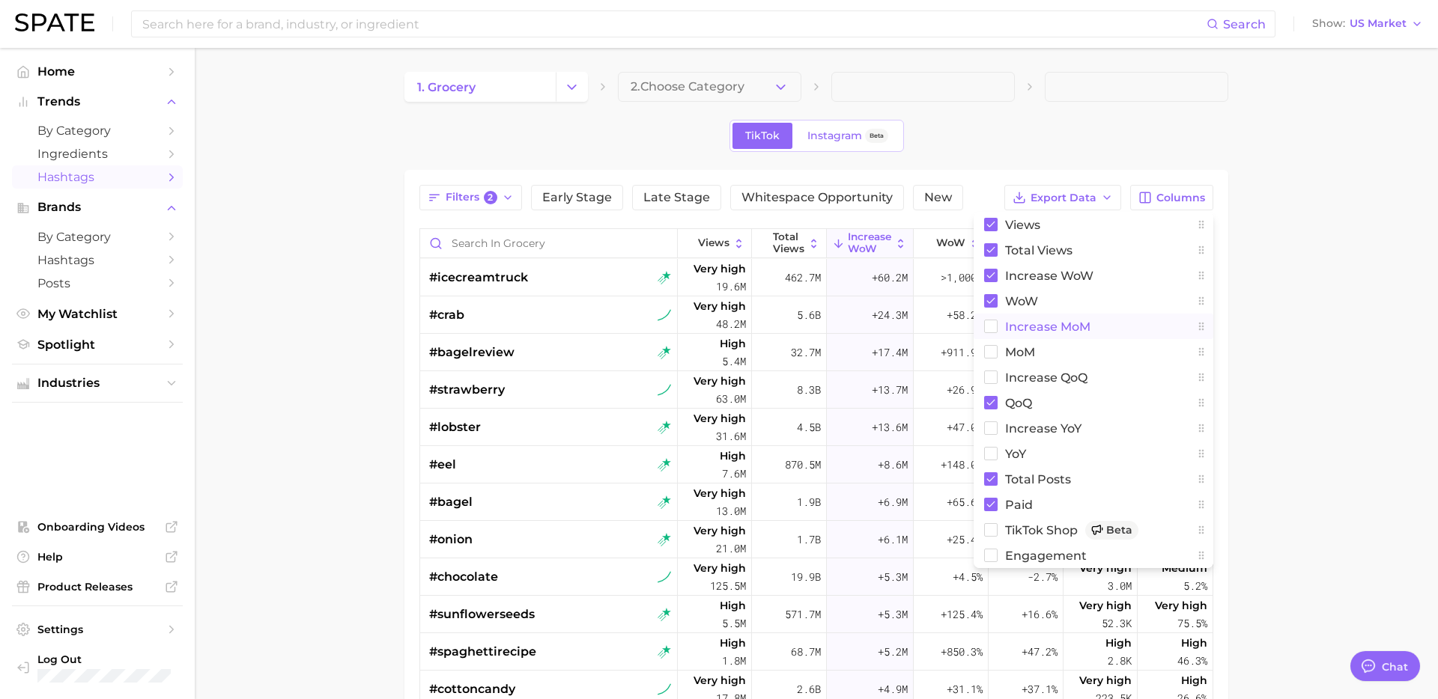
click at [1011, 320] on span "increase MoM" at bounding box center [1047, 326] width 85 height 13
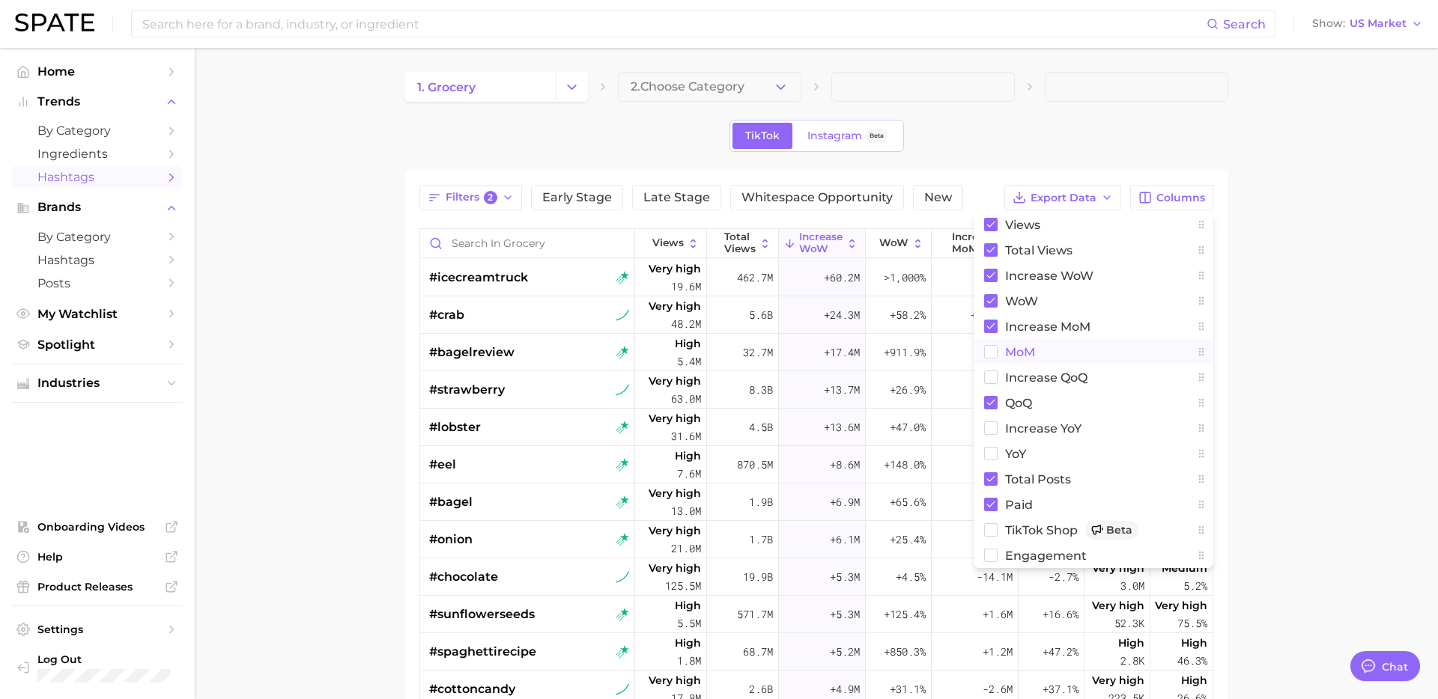
click at [1003, 356] on button "MoM" at bounding box center [1093, 351] width 240 height 25
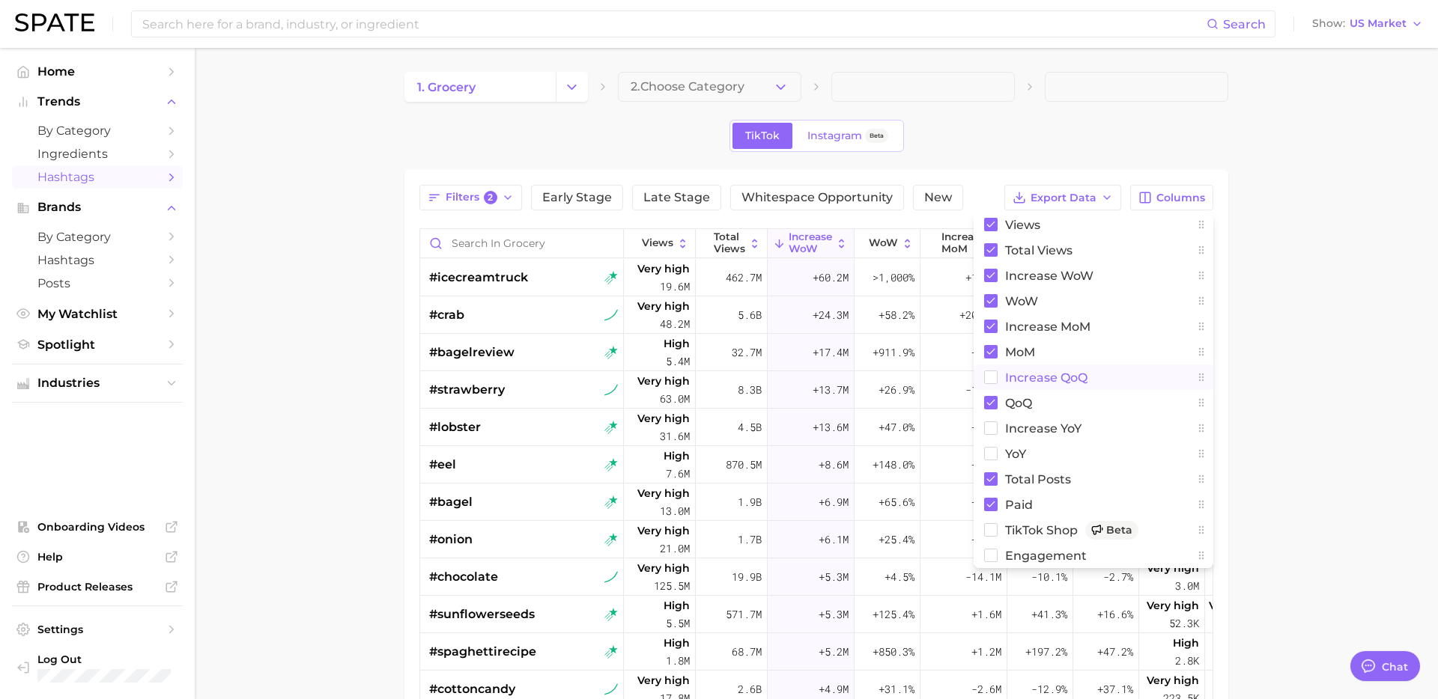
click at [995, 371] on rect at bounding box center [991, 377] width 13 height 13
click at [997, 421] on button "increase YoY" at bounding box center [1093, 428] width 240 height 25
click at [997, 454] on rect at bounding box center [991, 454] width 13 height 13
click at [997, 564] on button "engagement" at bounding box center [1093, 555] width 240 height 25
click at [1358, 330] on main "1. grocery 2. Choose Category TikTok Instagram Beta Filters 2 Early Stage Late …" at bounding box center [816, 533] width 1243 height 970
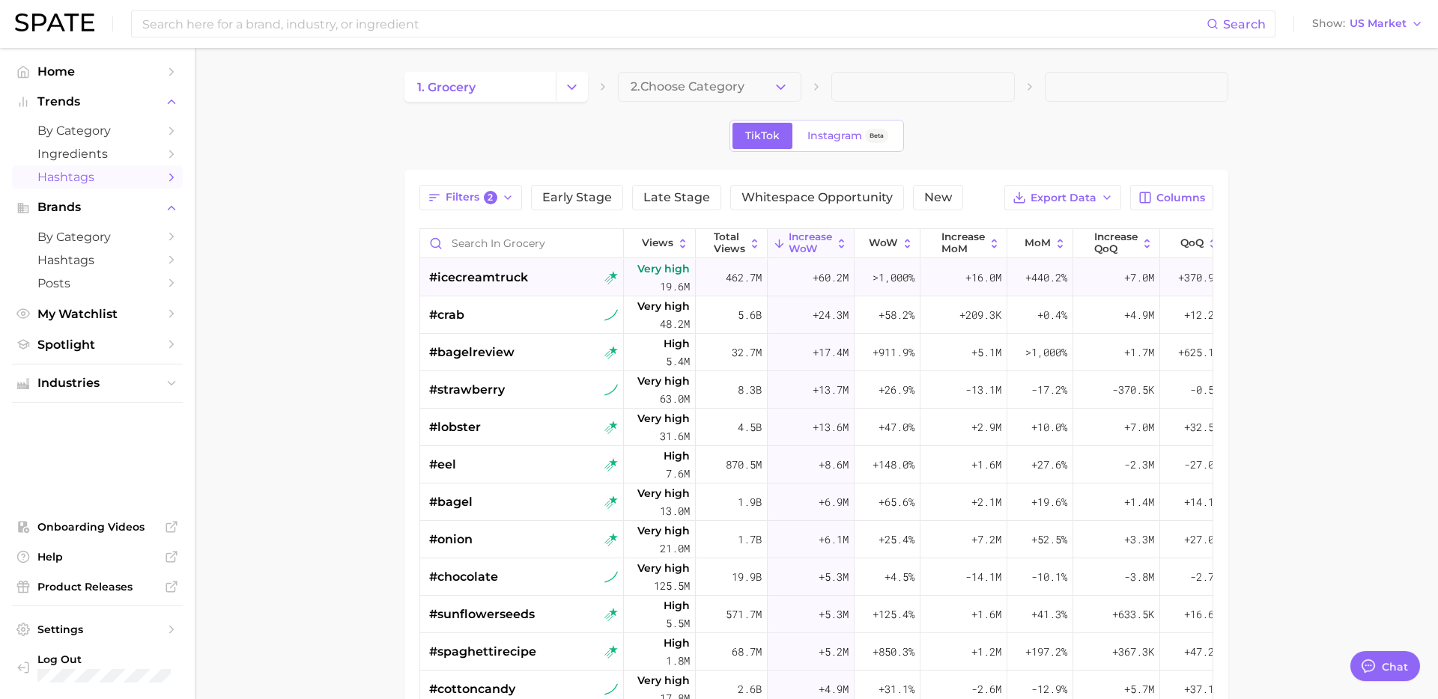
click at [493, 284] on span "#icecreamtruck" at bounding box center [478, 278] width 99 height 18
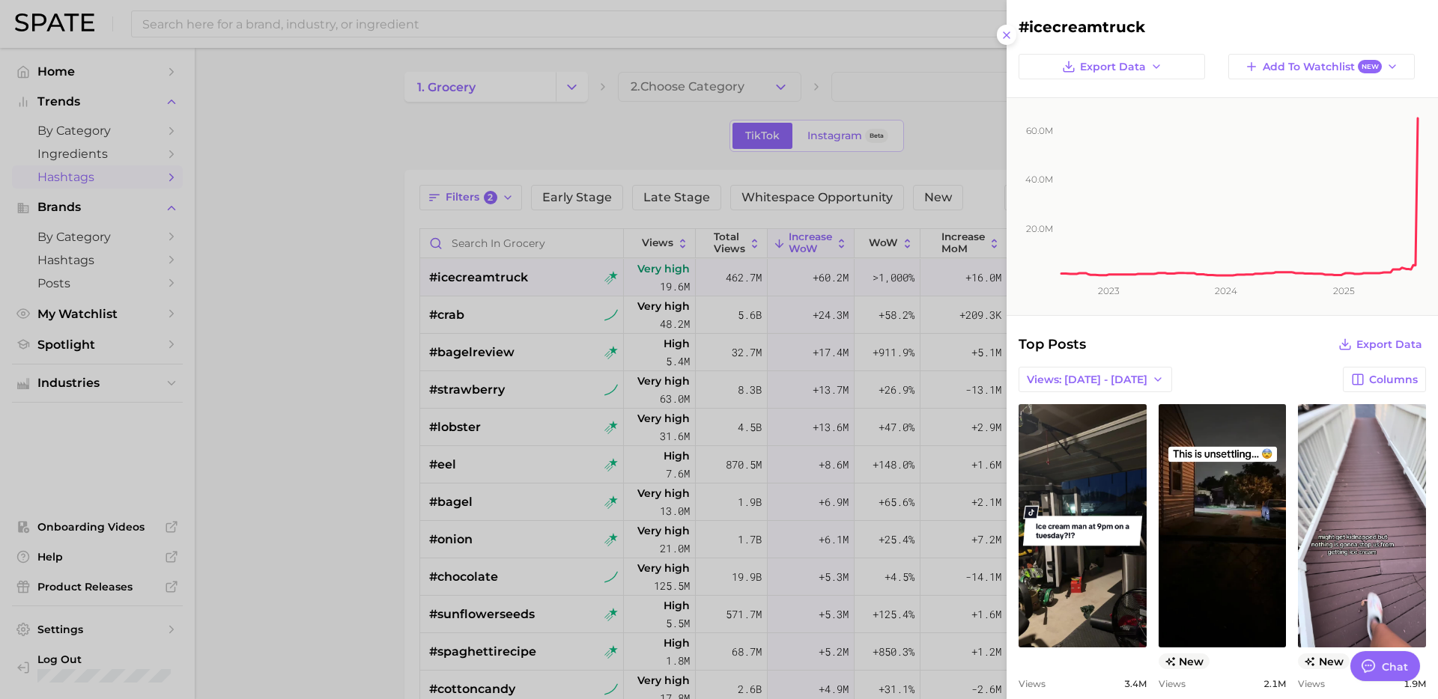
scroll to position [0, 0]
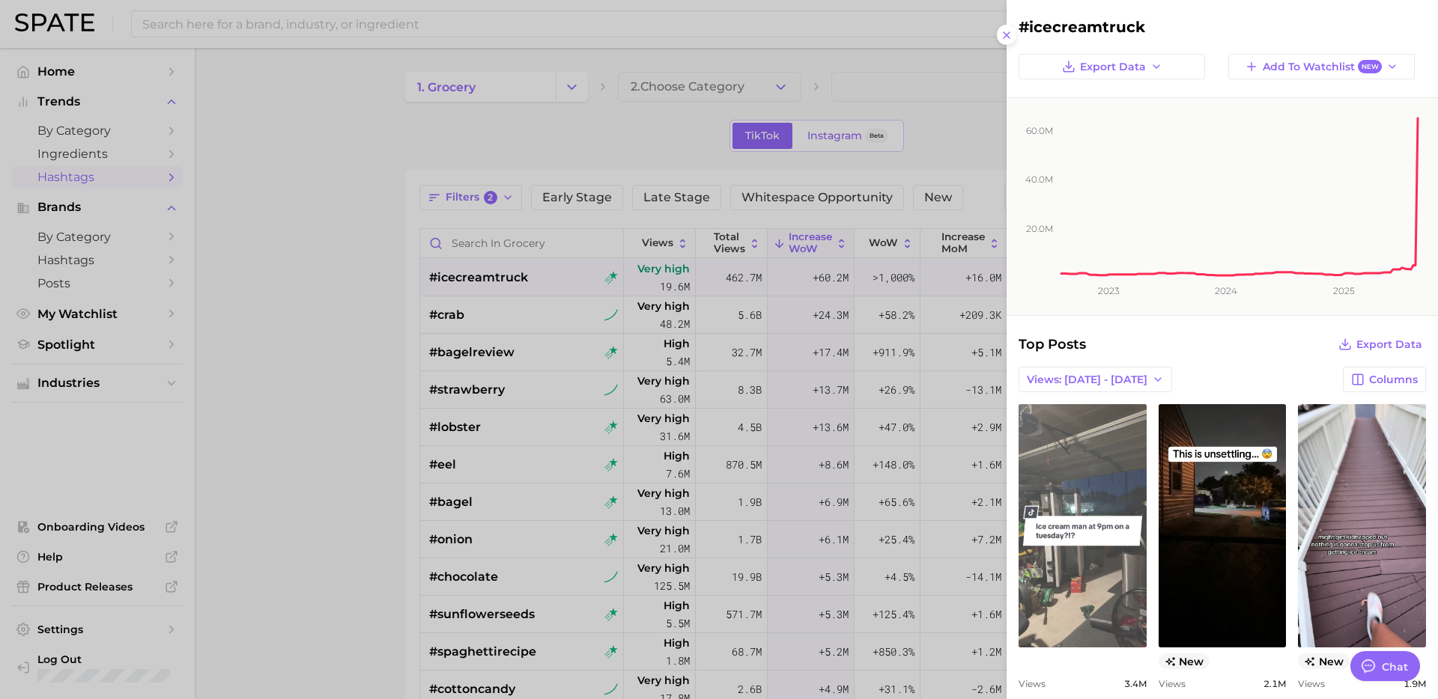
click at [1088, 560] on link "view post on TikTok" at bounding box center [1082, 525] width 128 height 243
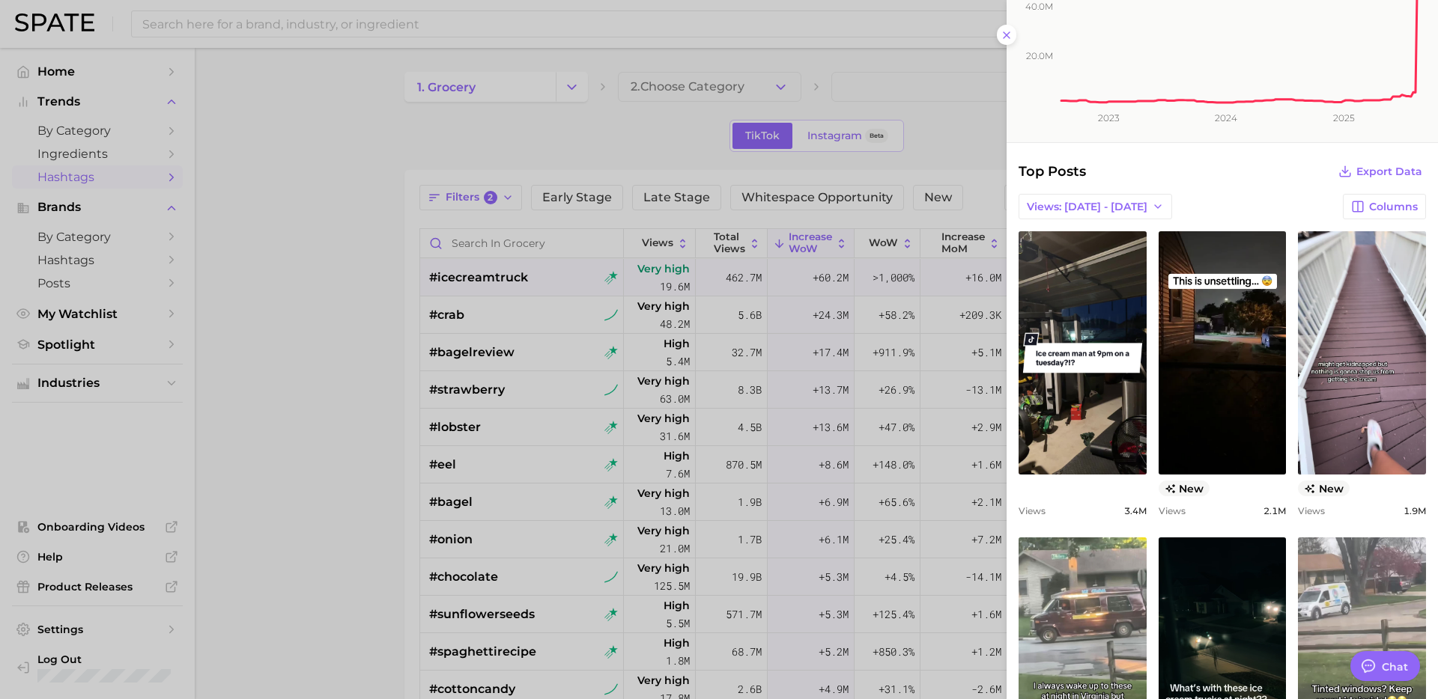
scroll to position [199, 0]
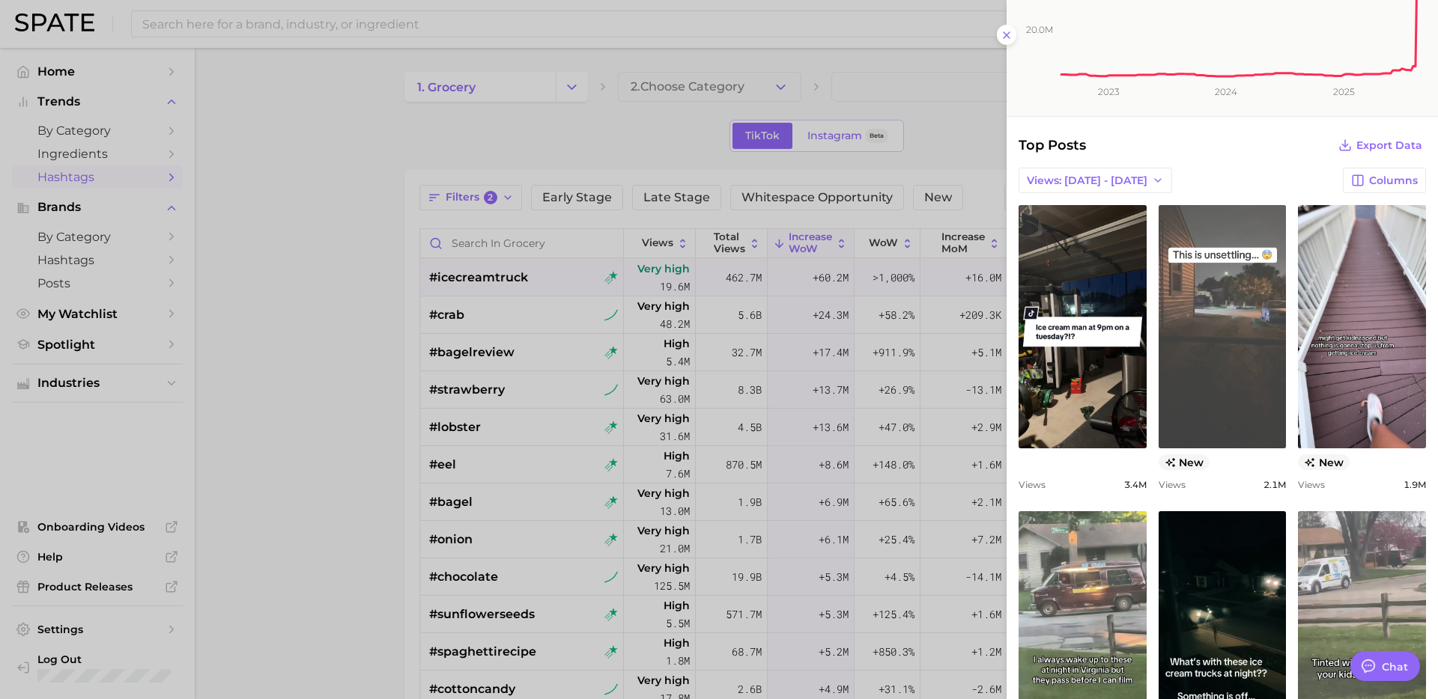
click at [1237, 383] on link "view post on TikTok" at bounding box center [1222, 326] width 128 height 243
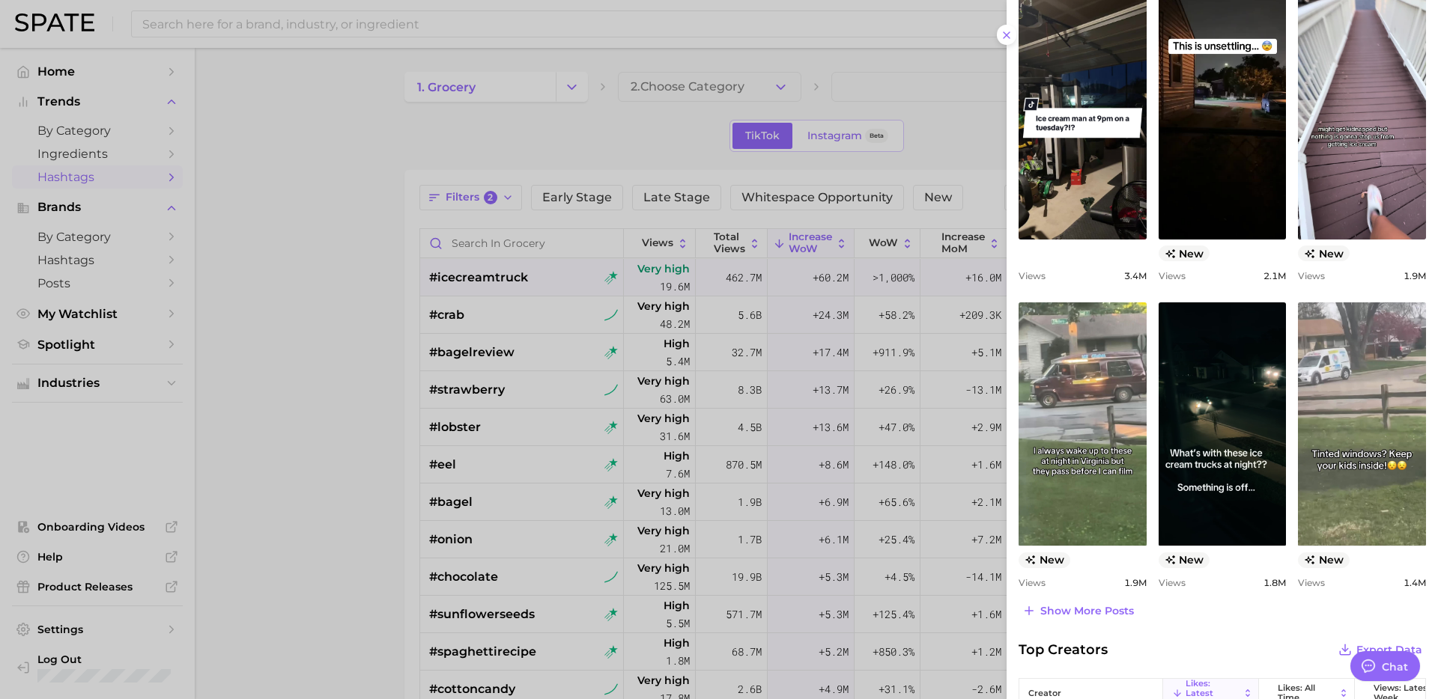
scroll to position [410, 0]
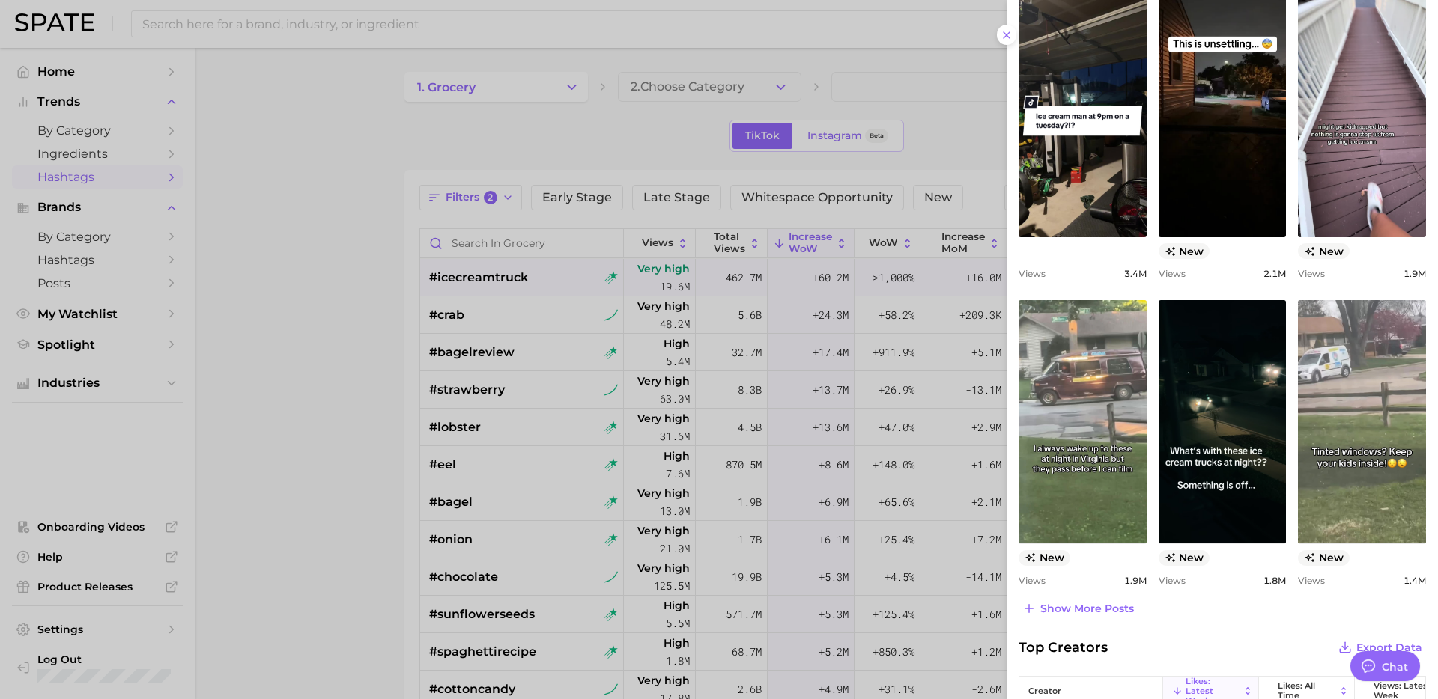
click at [367, 463] on div at bounding box center [719, 349] width 1438 height 699
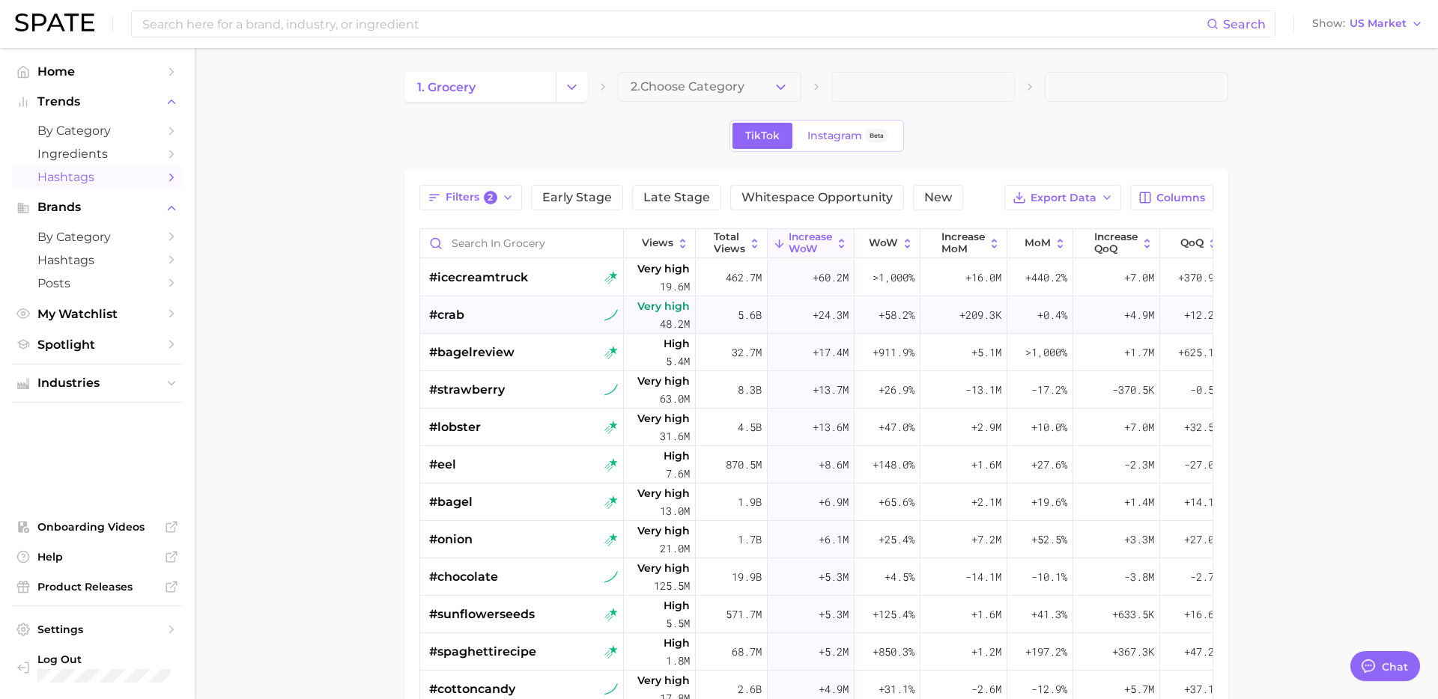
click at [540, 317] on div "#crab" at bounding box center [523, 314] width 189 height 37
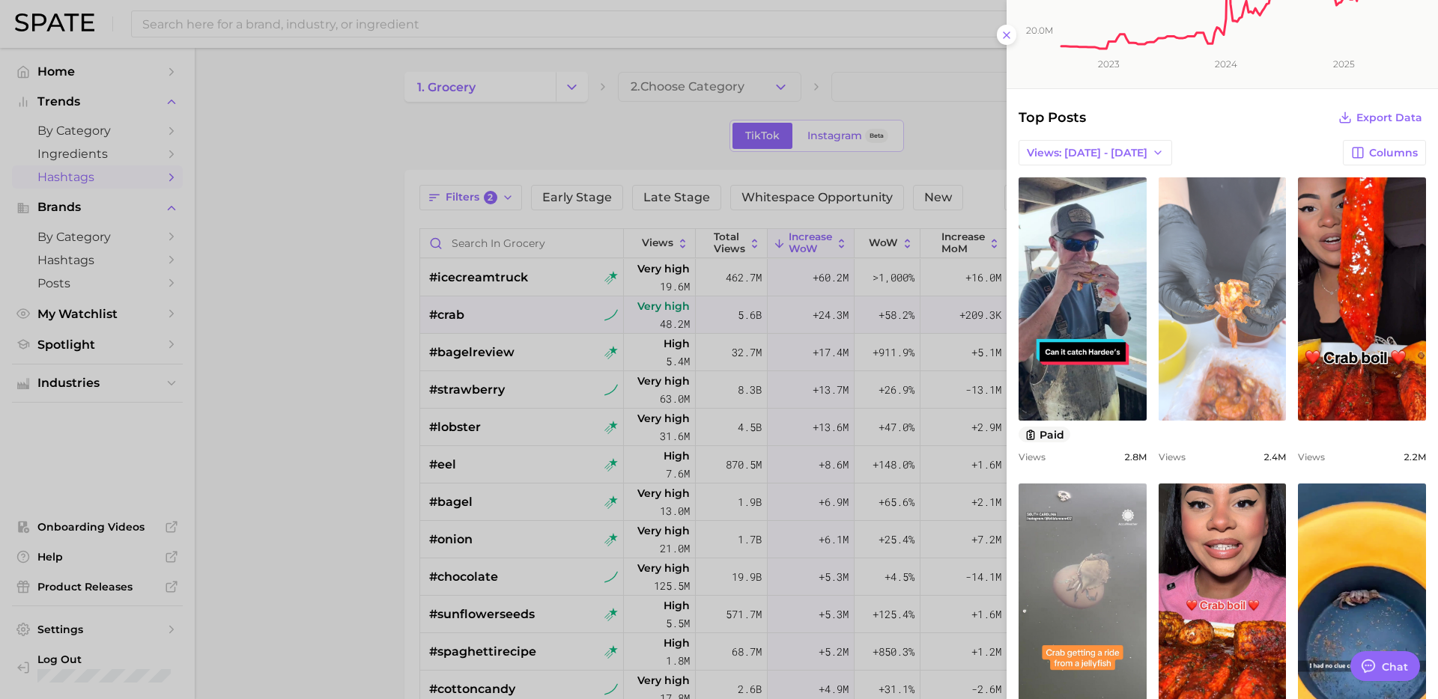
scroll to position [246, 0]
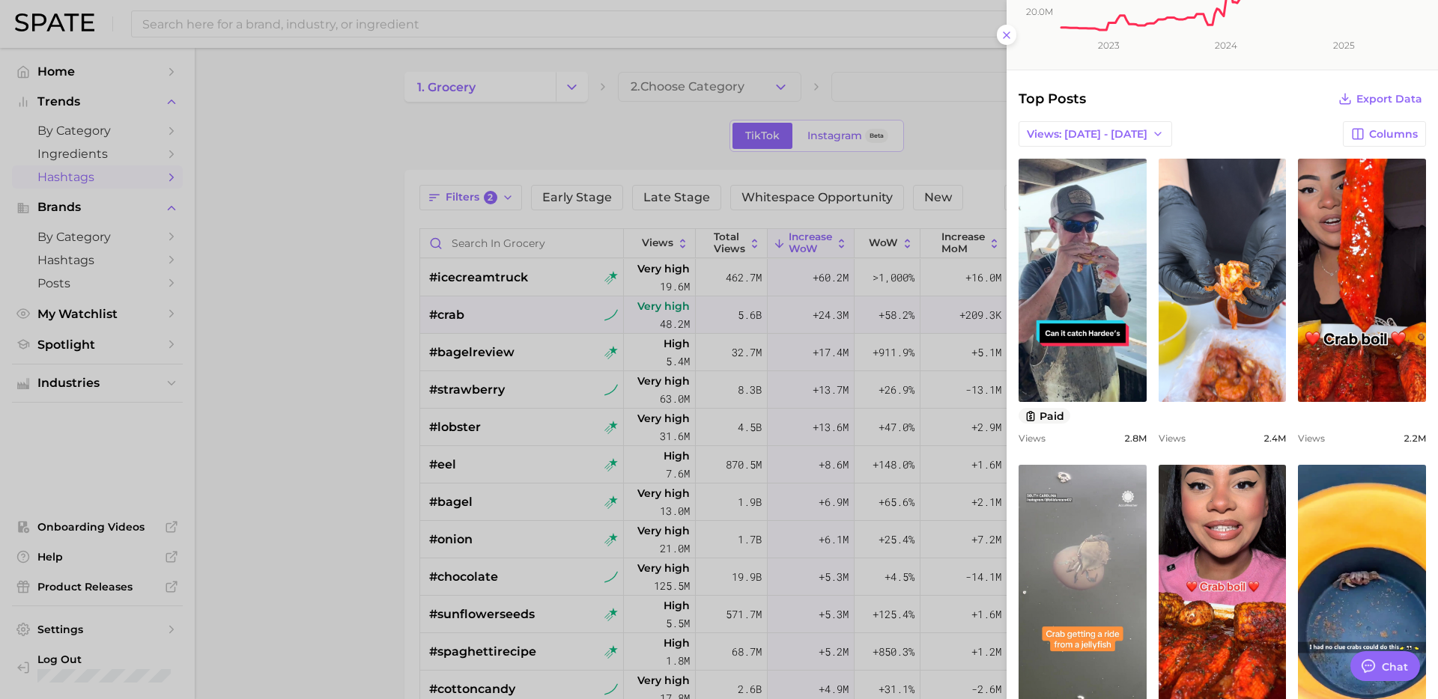
click at [490, 413] on div at bounding box center [719, 349] width 1438 height 699
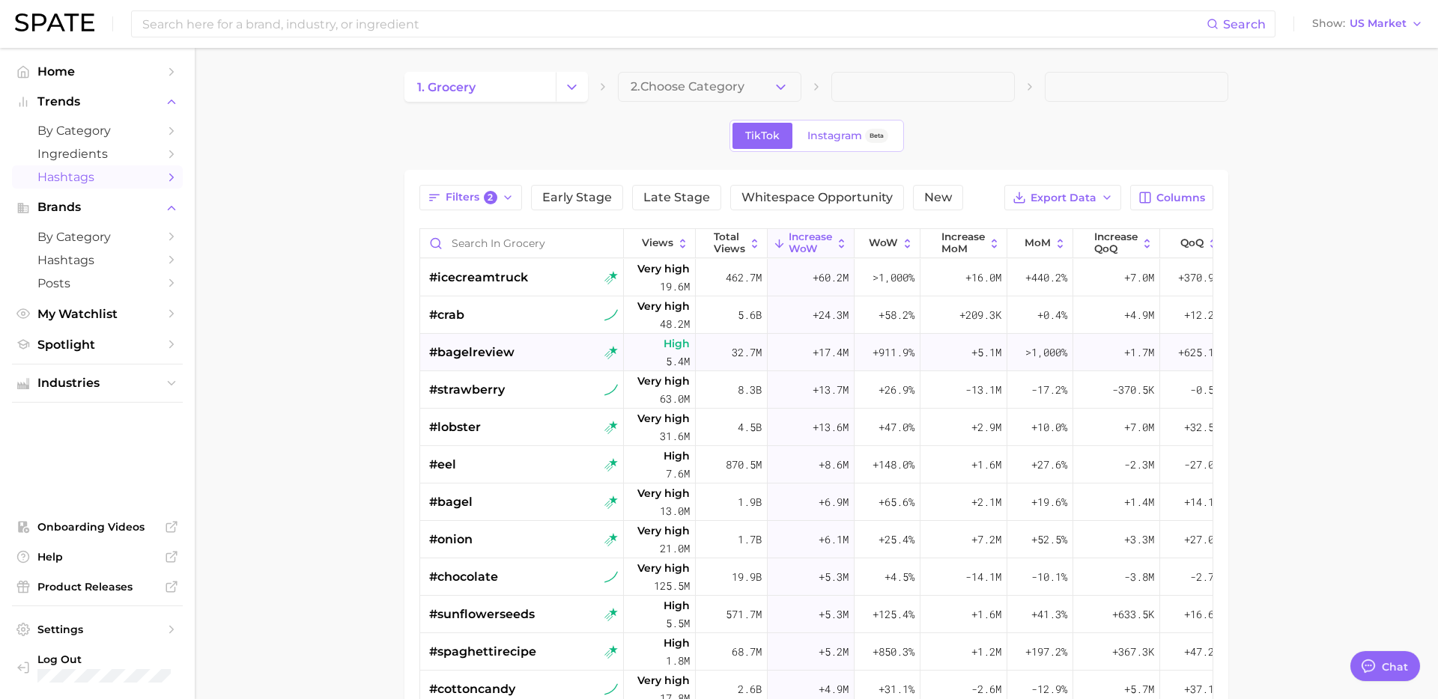
click at [510, 356] on span "#bagelreview" at bounding box center [471, 353] width 85 height 18
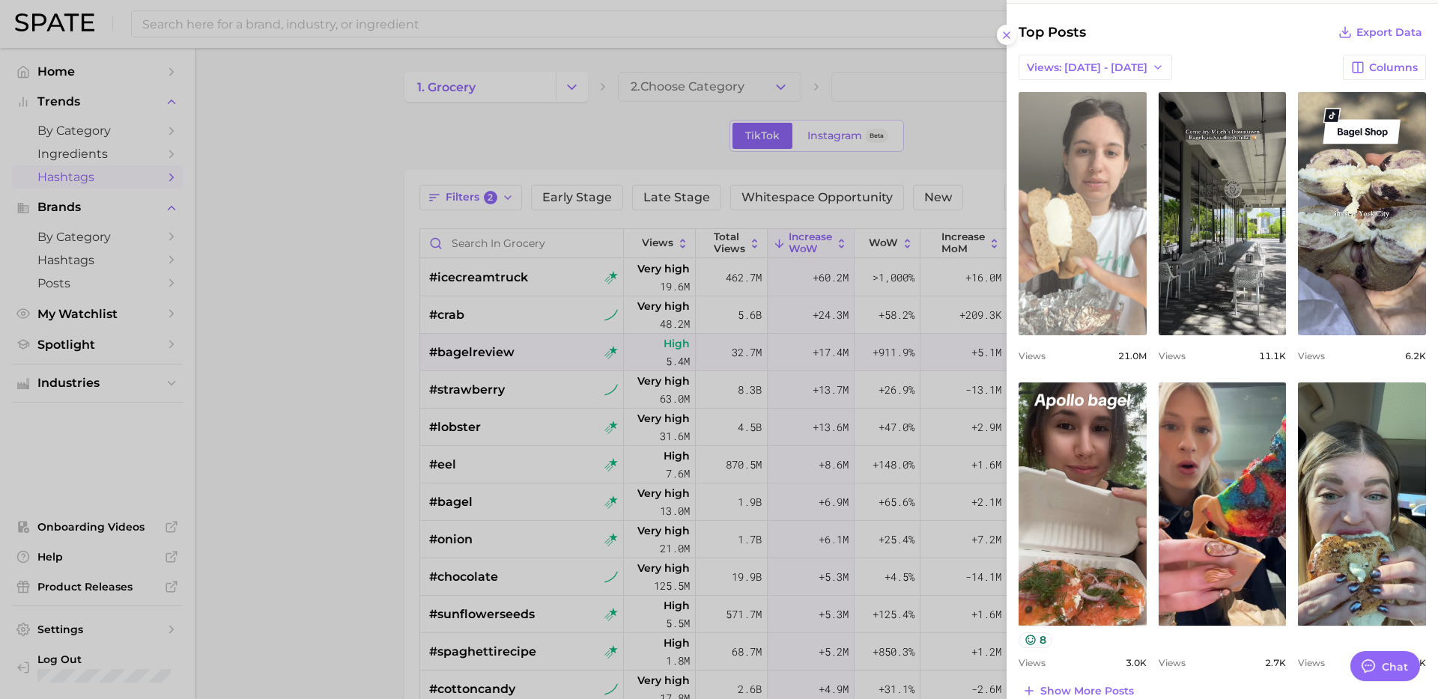
scroll to position [376, 0]
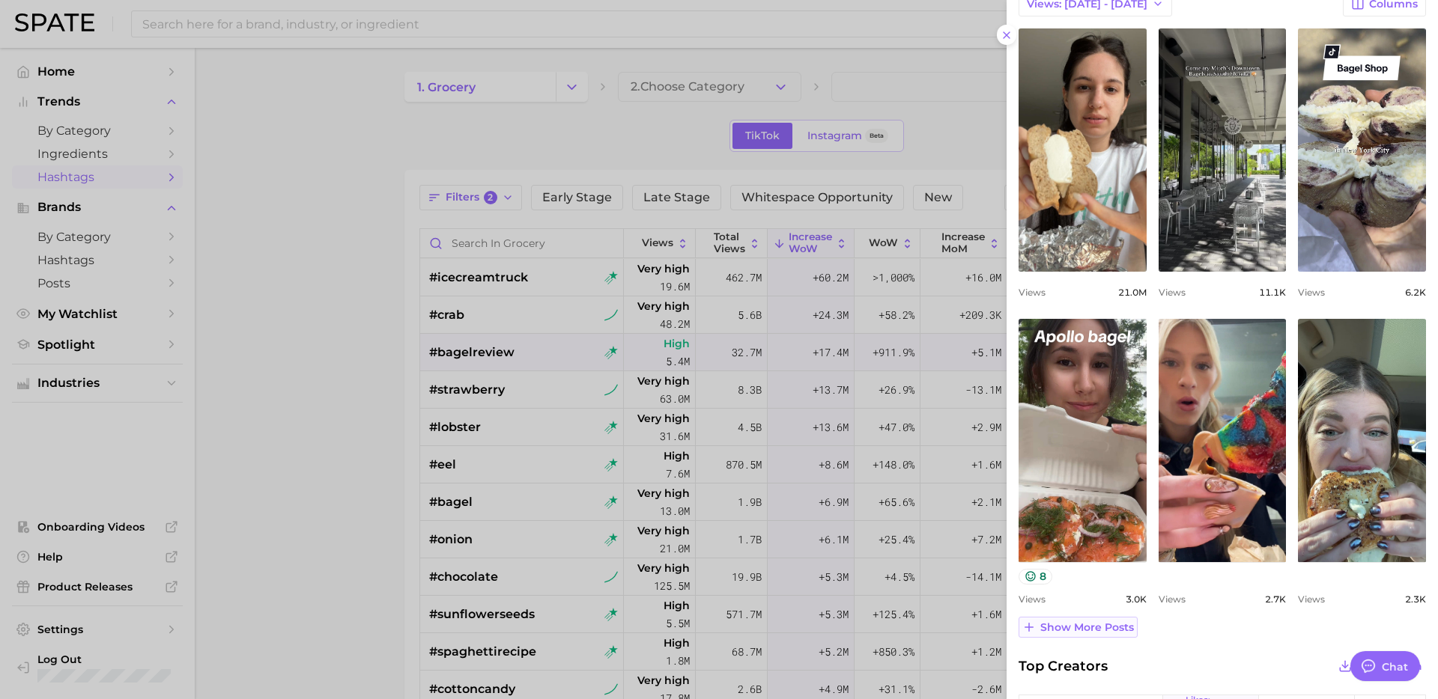
click at [1066, 625] on span "Show more posts" at bounding box center [1087, 627] width 94 height 13
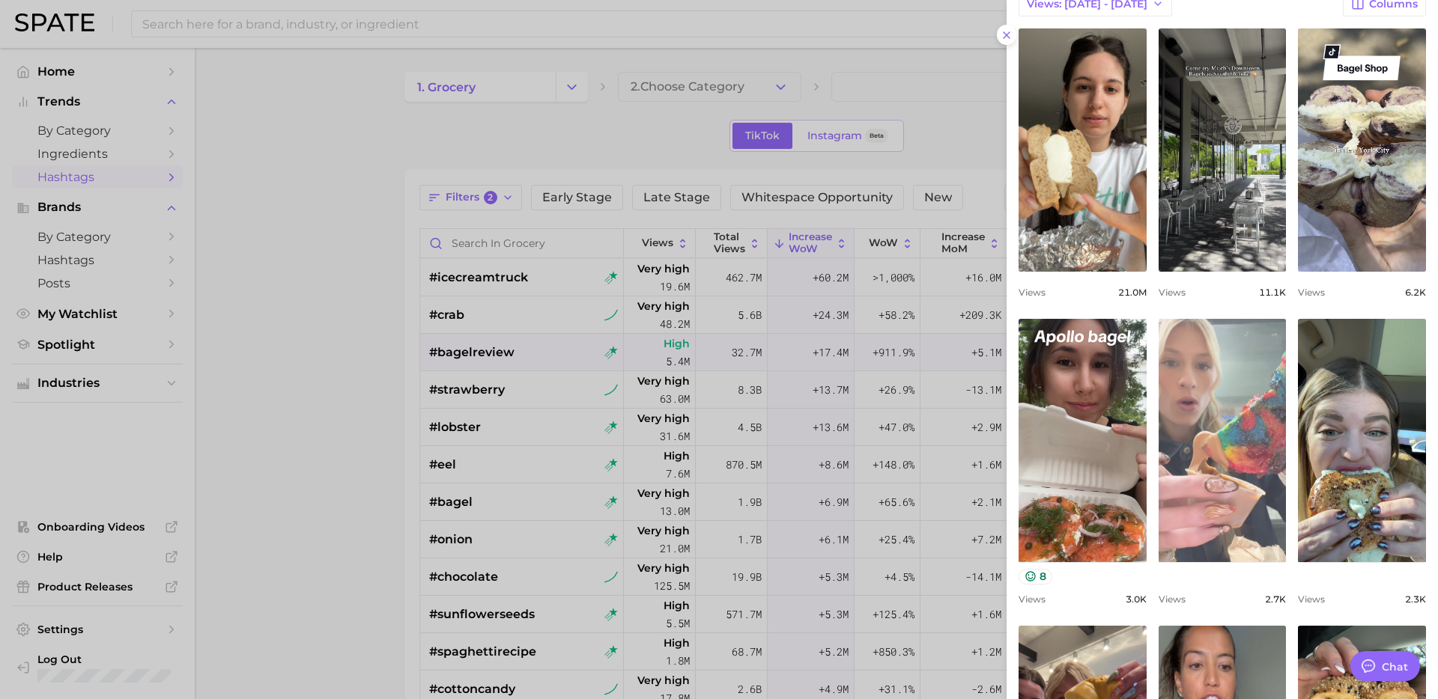
scroll to position [0, 0]
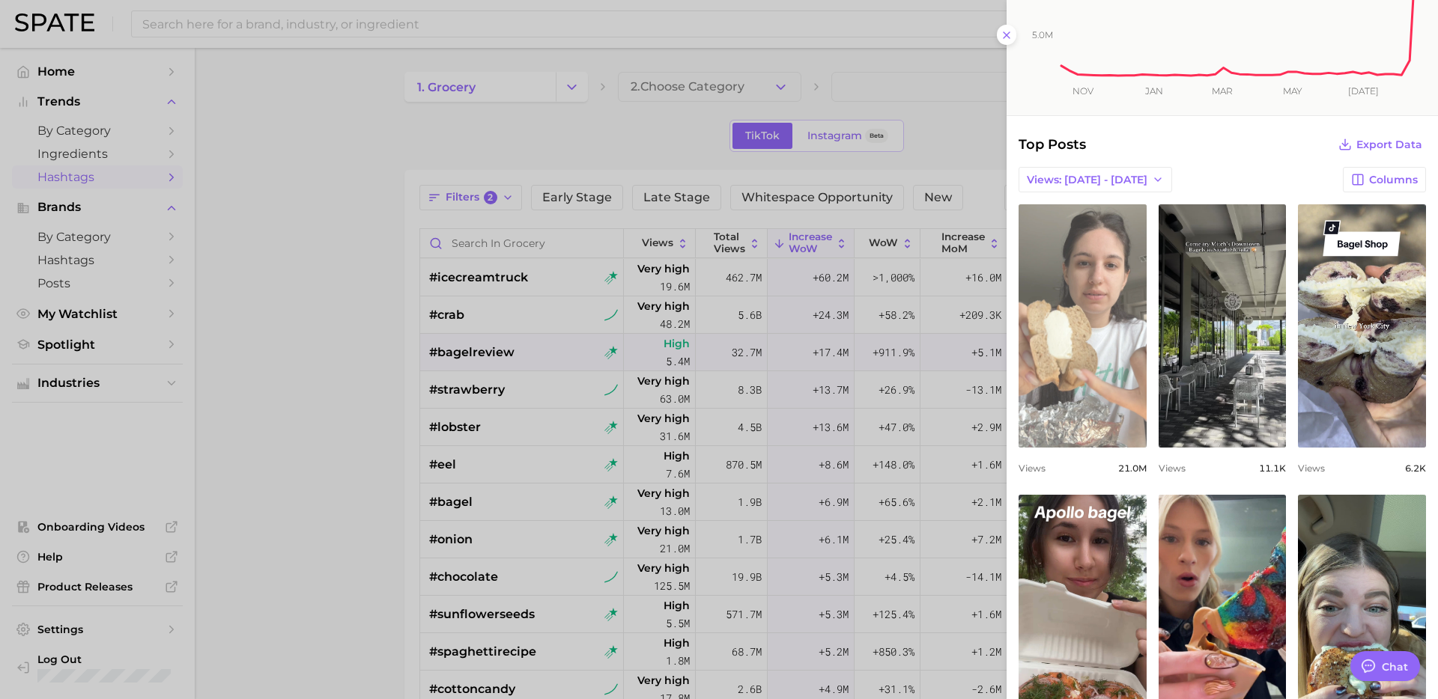
click at [1074, 365] on link "view post on TikTok" at bounding box center [1082, 325] width 128 height 243
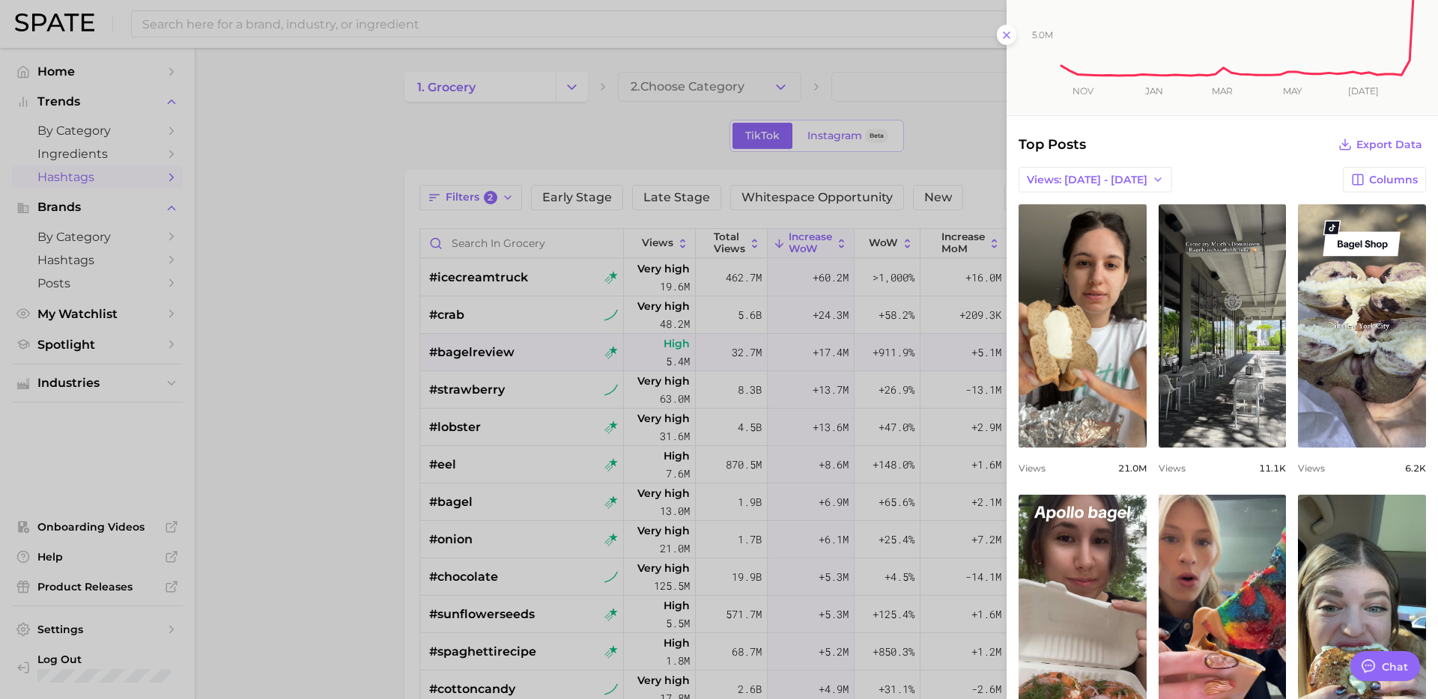
click at [347, 478] on div at bounding box center [719, 349] width 1438 height 699
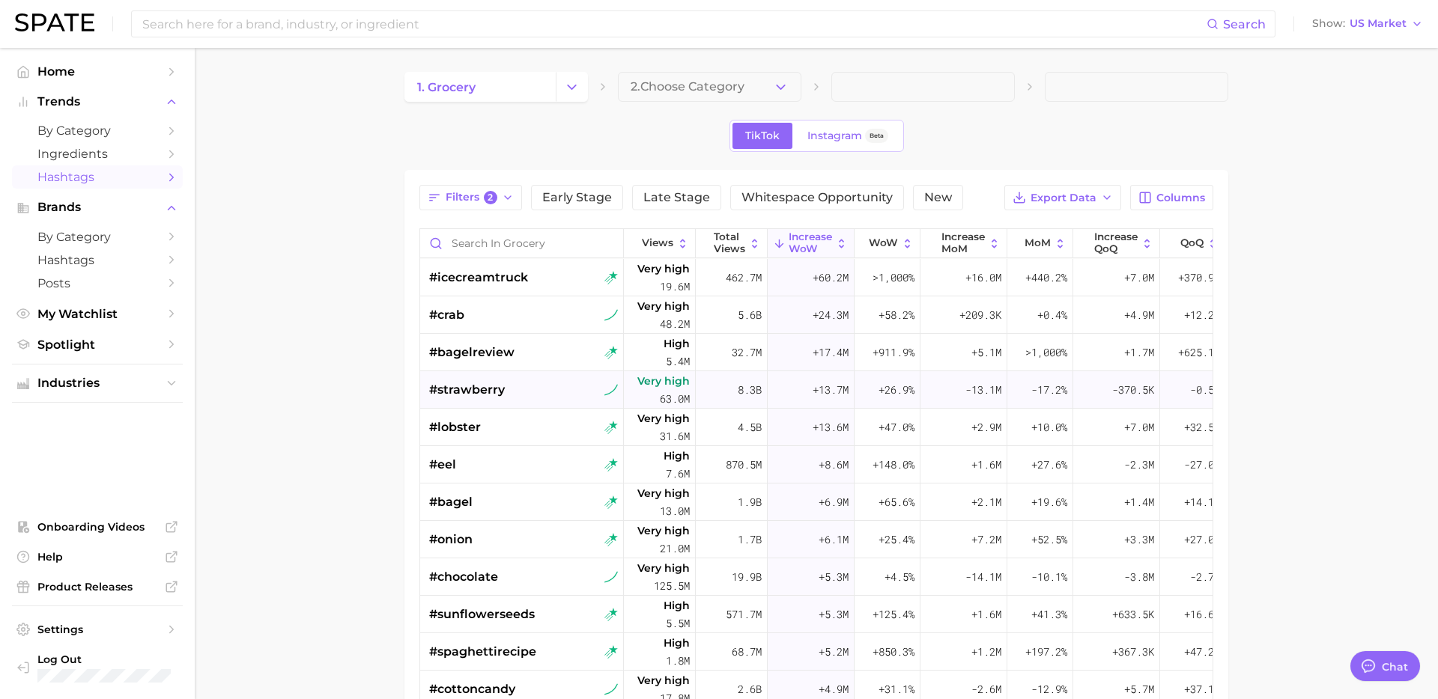
click at [528, 389] on div "#strawberry" at bounding box center [523, 389] width 189 height 37
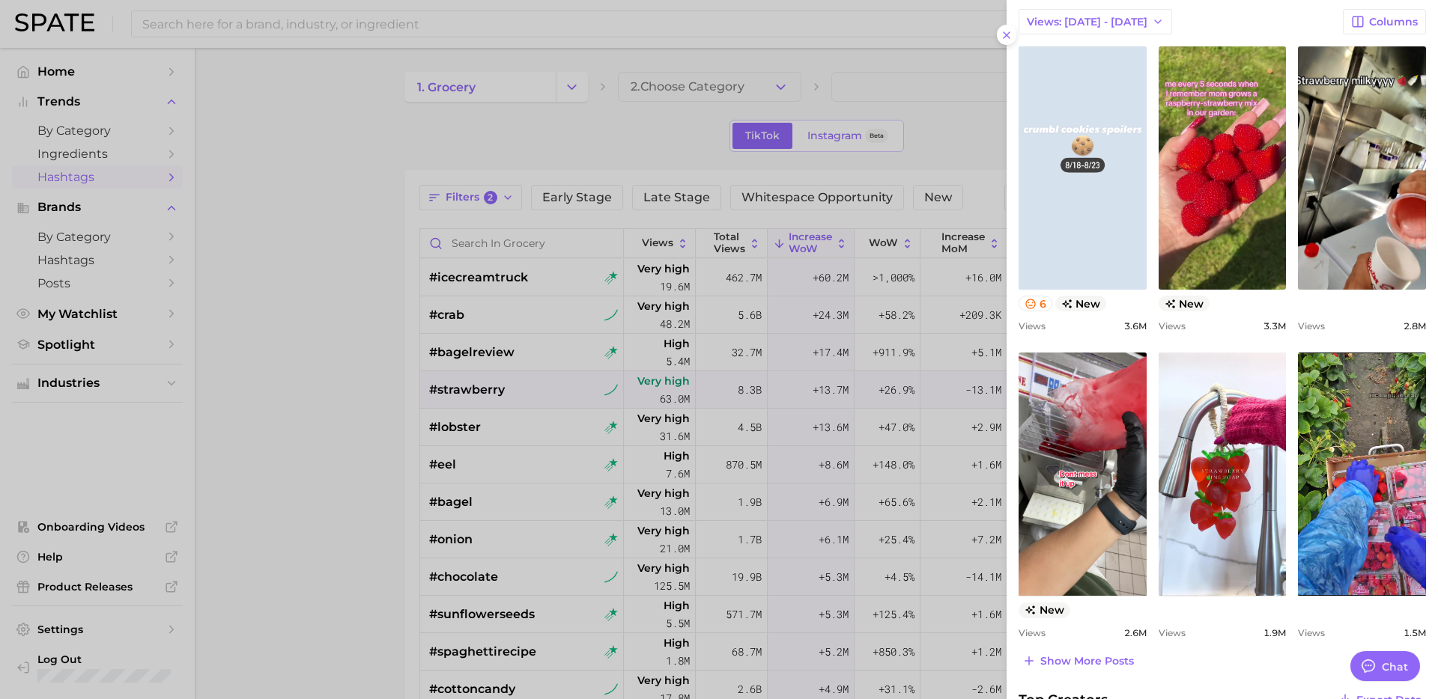
scroll to position [370, 0]
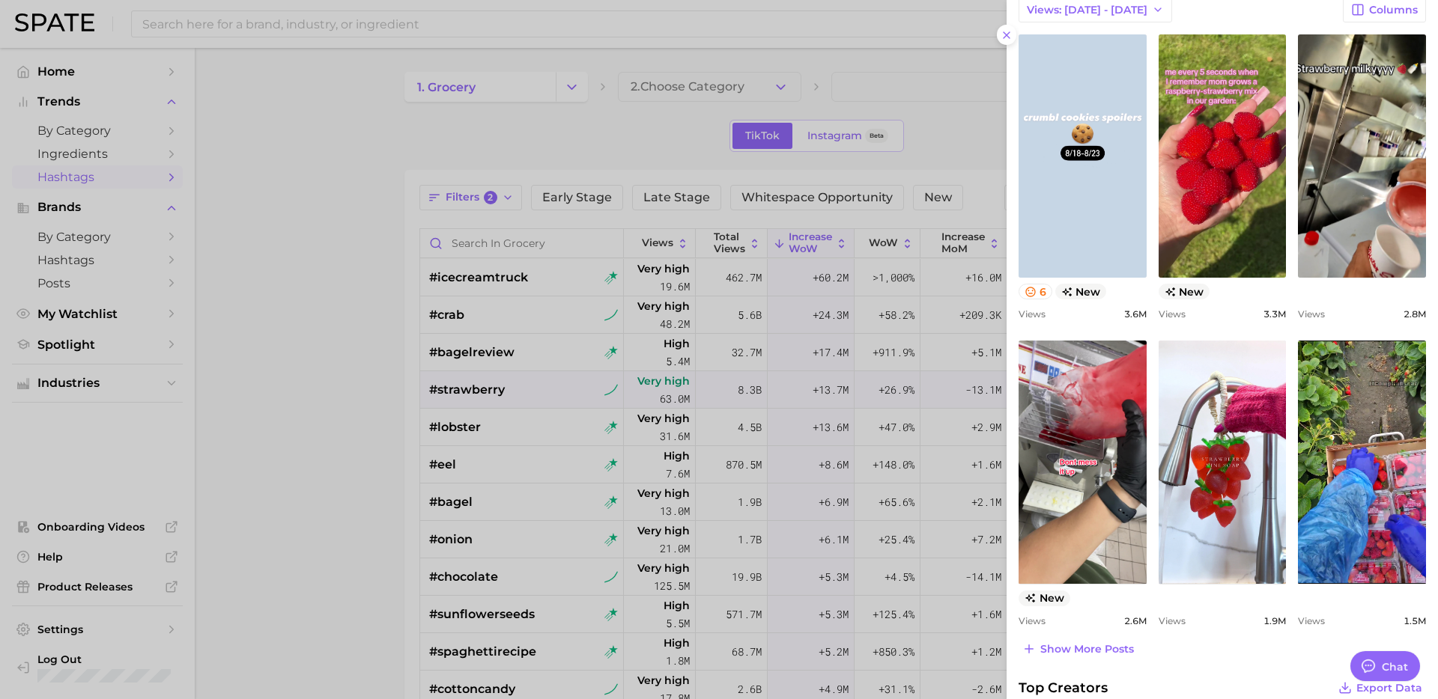
click at [552, 428] on div at bounding box center [719, 349] width 1438 height 699
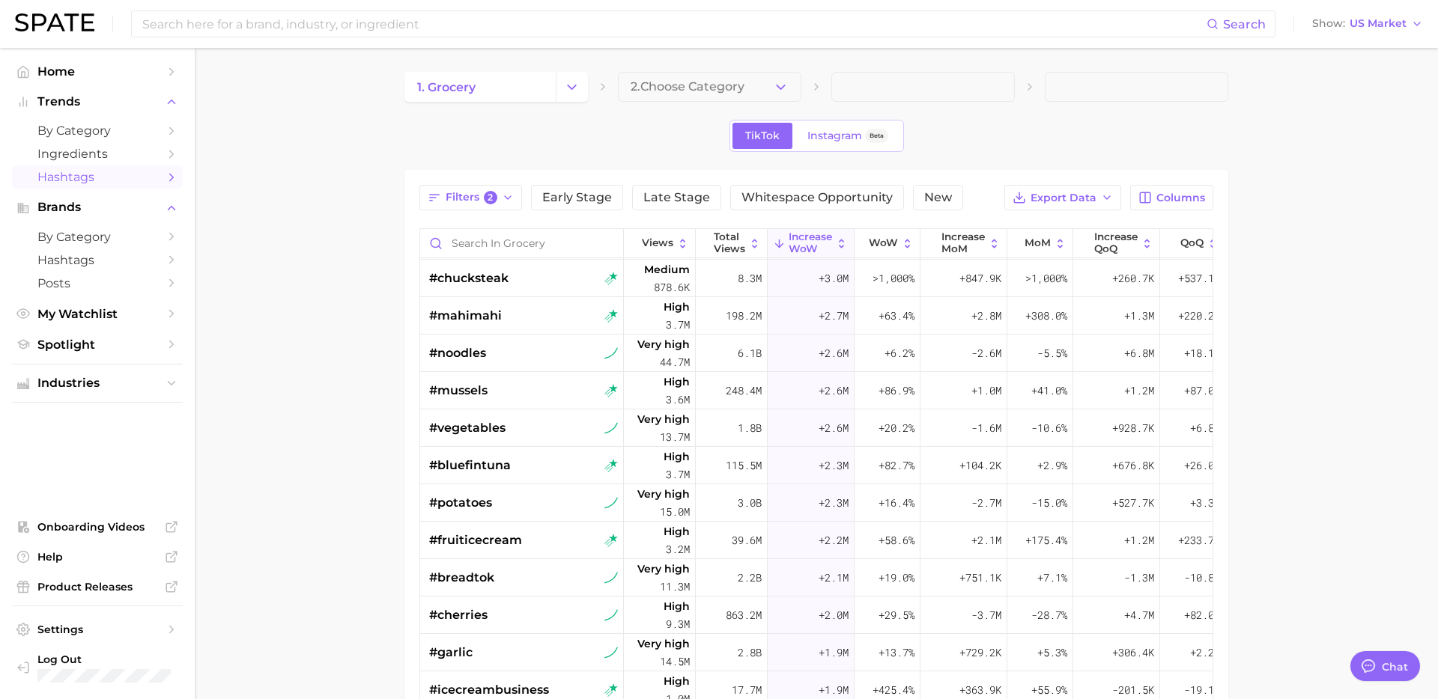
scroll to position [0, 0]
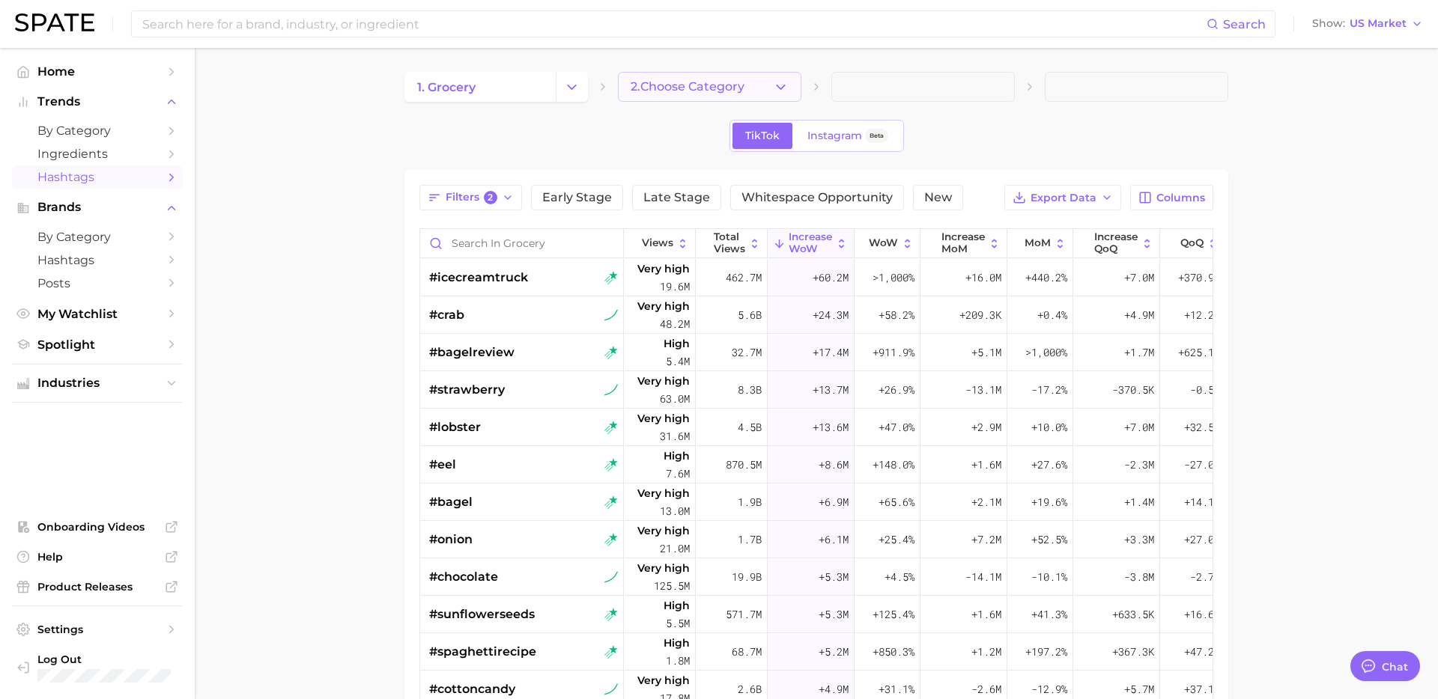
click at [696, 82] on span "2. Choose Category" at bounding box center [687, 86] width 114 height 13
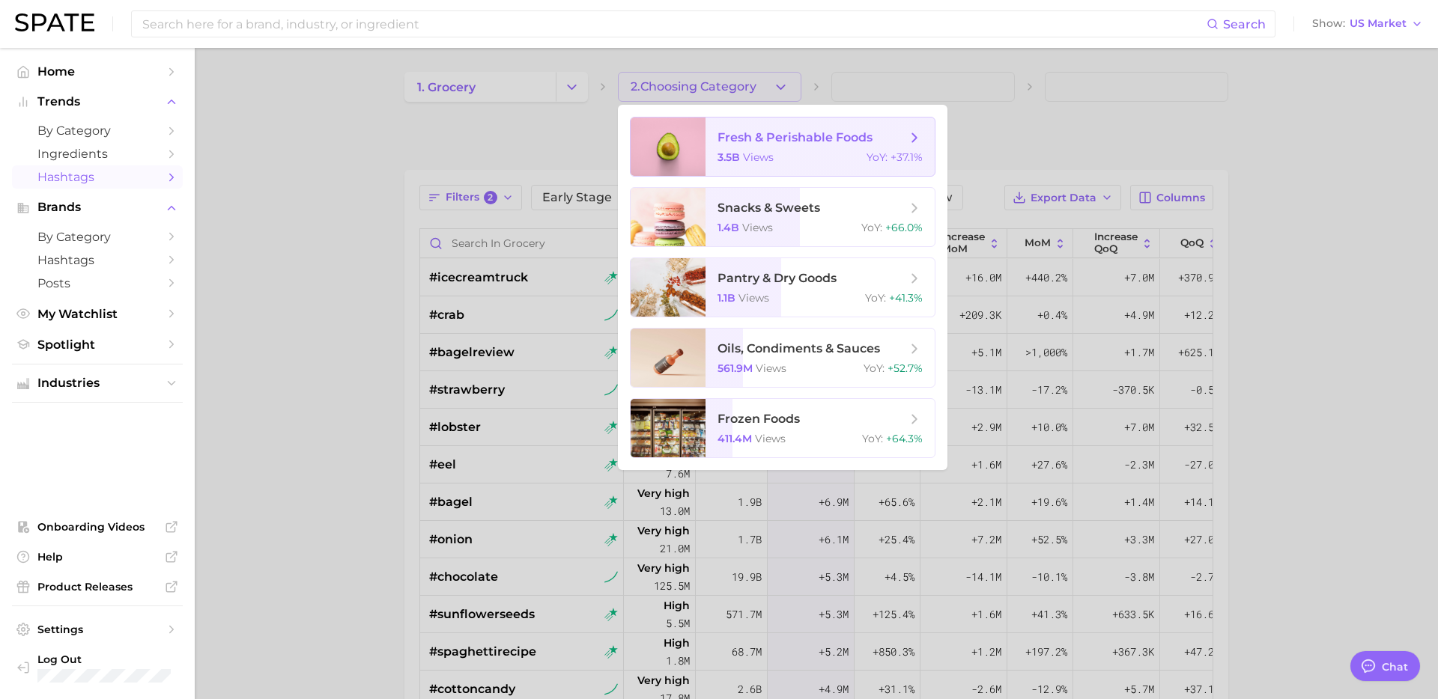
click at [800, 159] on div "3.5b views YoY : +37.1%" at bounding box center [819, 156] width 205 height 13
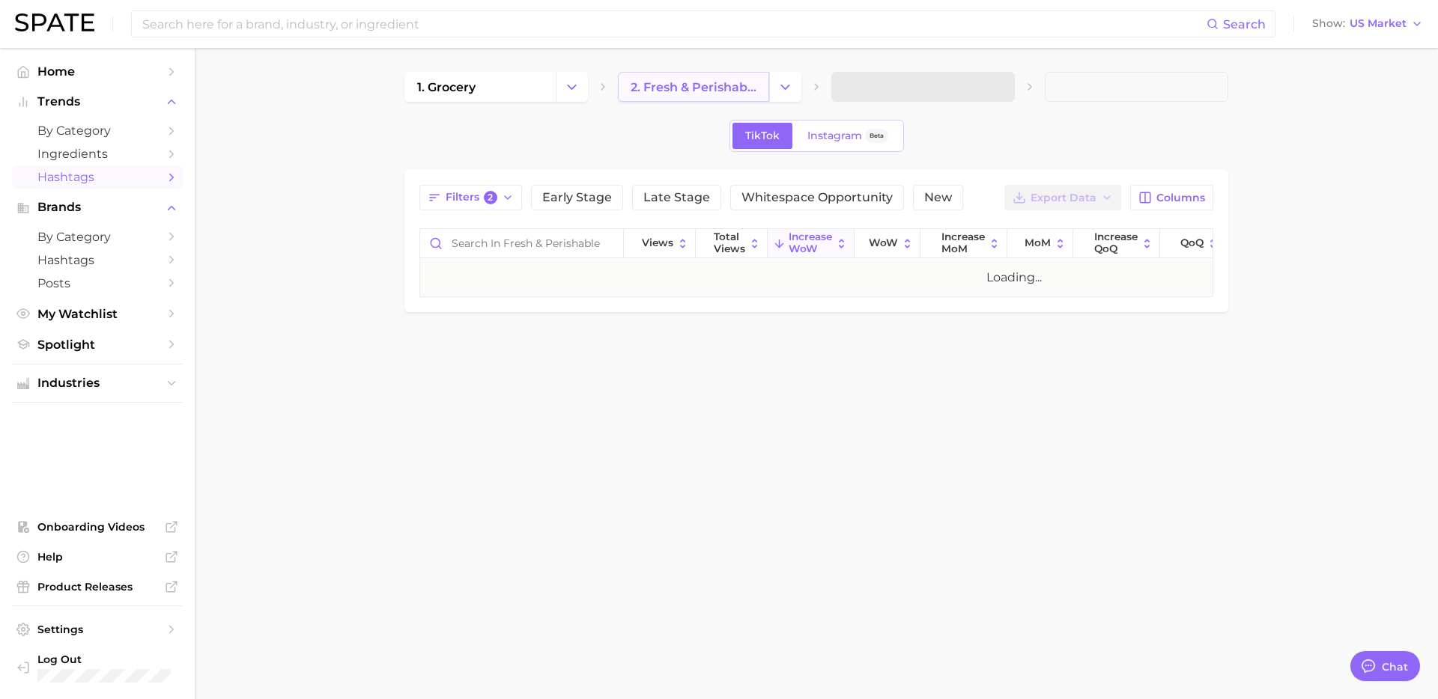
click at [699, 94] on link "2. fresh & perishable foods" at bounding box center [693, 87] width 151 height 30
click at [791, 84] on icon "Change Category" at bounding box center [785, 87] width 16 height 16
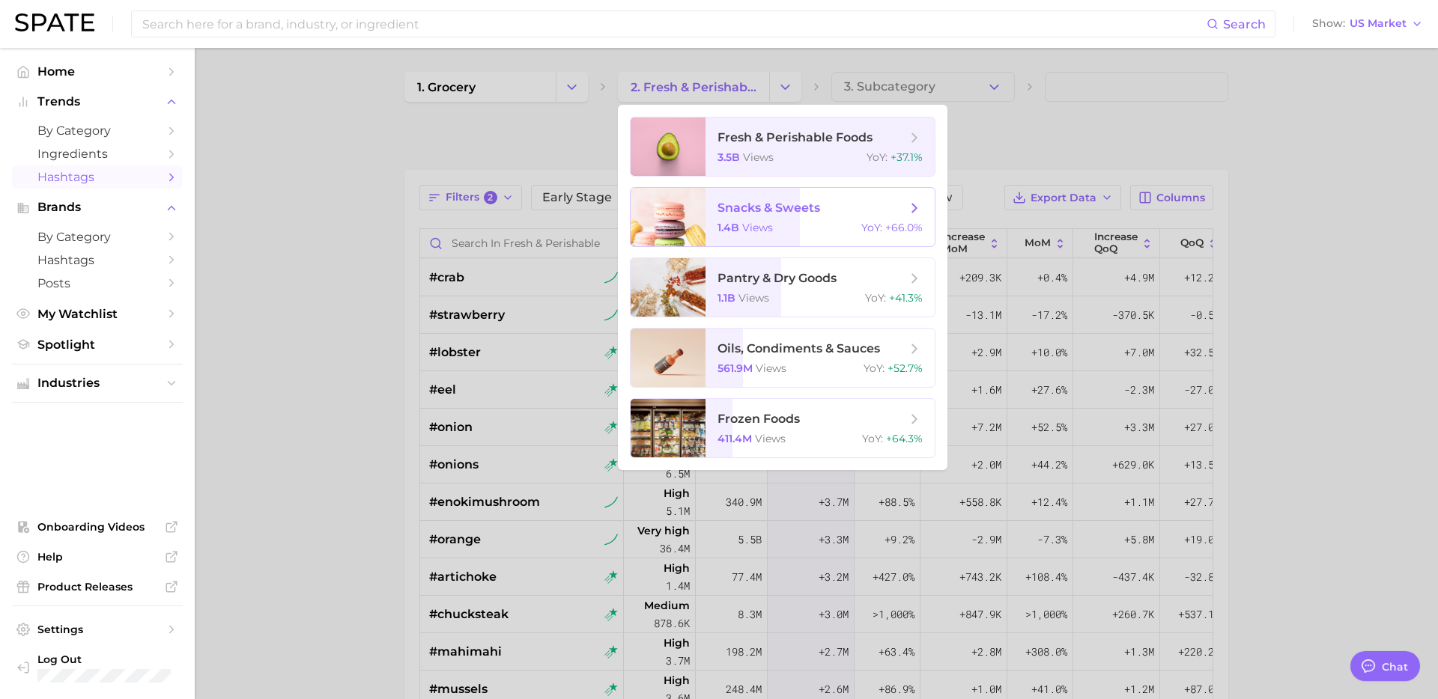
click at [782, 211] on span "snacks & sweets" at bounding box center [768, 208] width 103 height 14
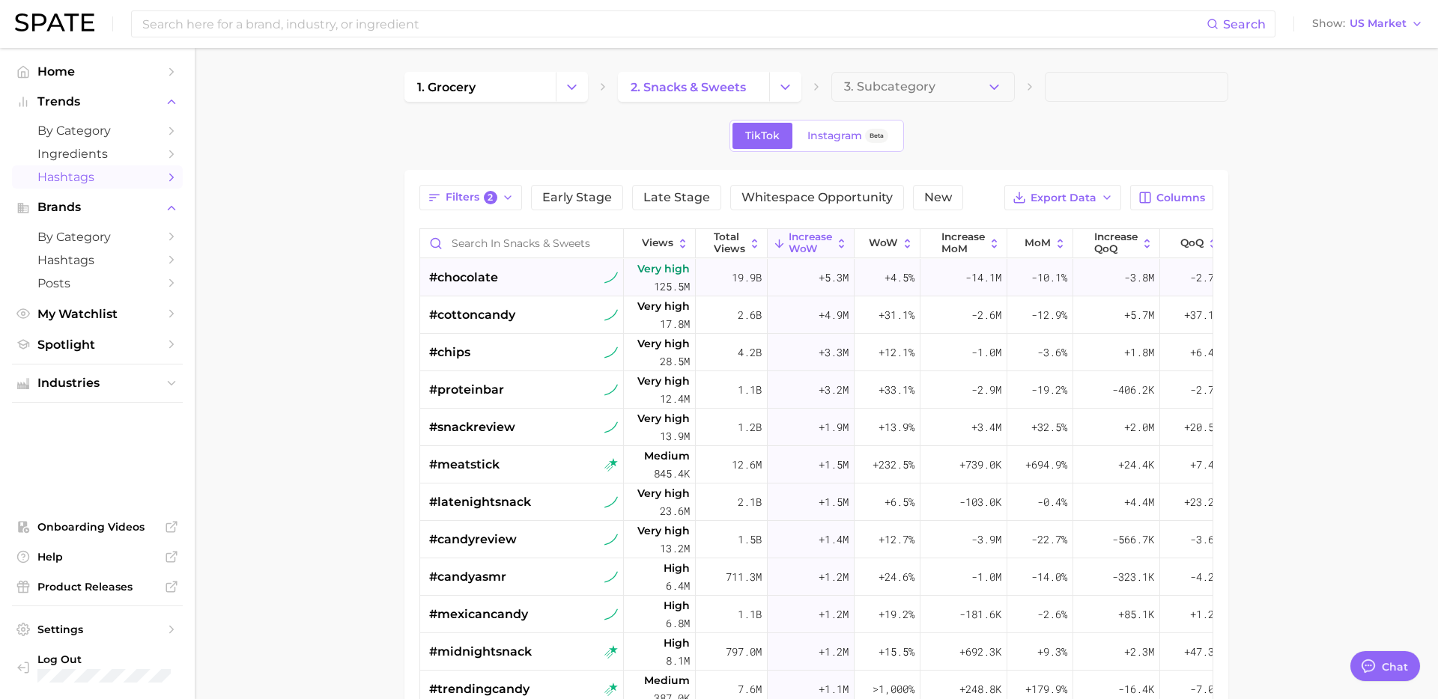
click at [542, 276] on div "#chocolate" at bounding box center [523, 277] width 189 height 37
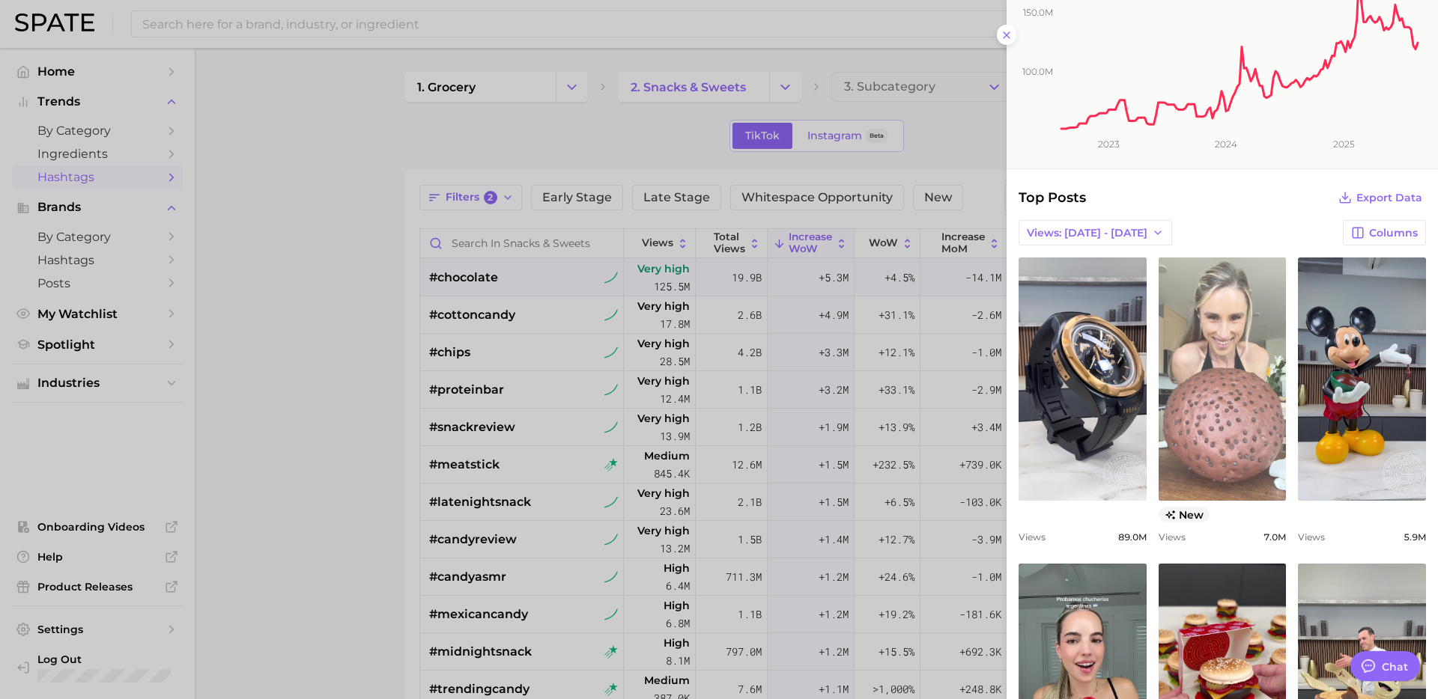
scroll to position [156, 0]
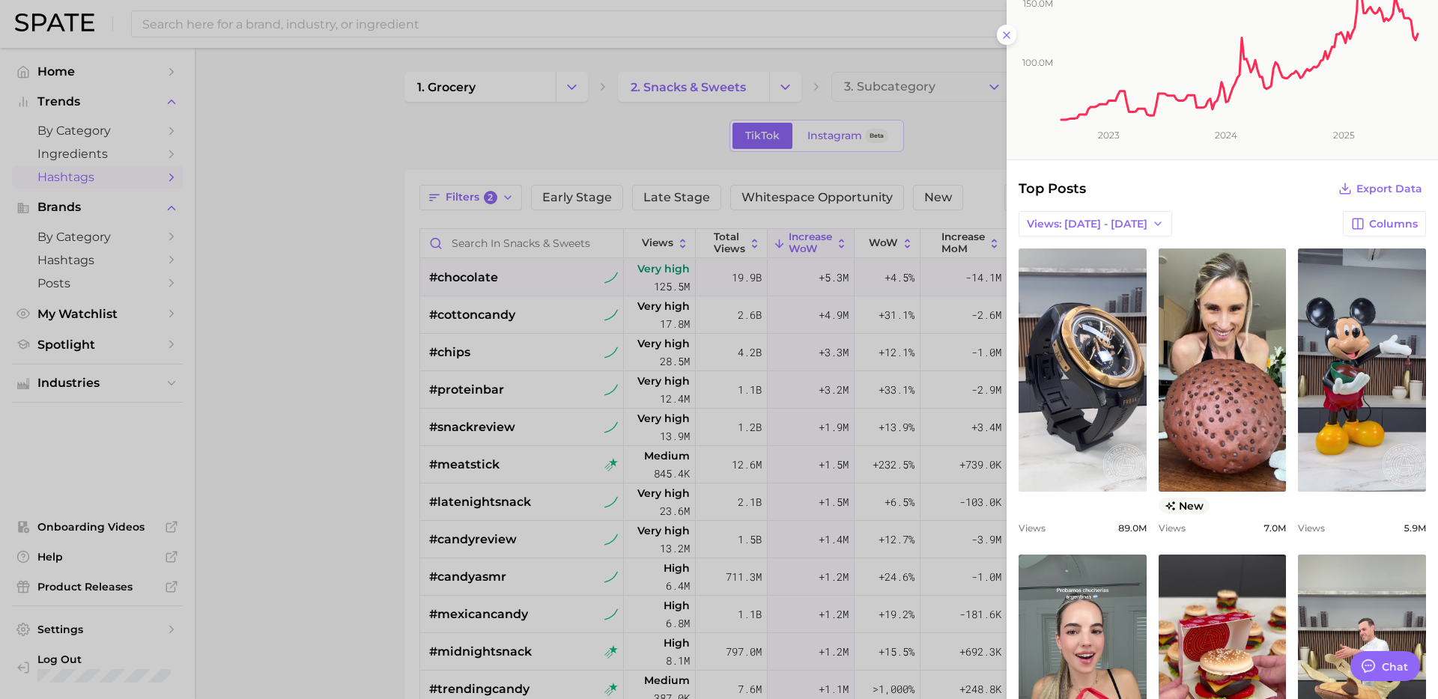
click at [547, 289] on div at bounding box center [719, 349] width 1438 height 699
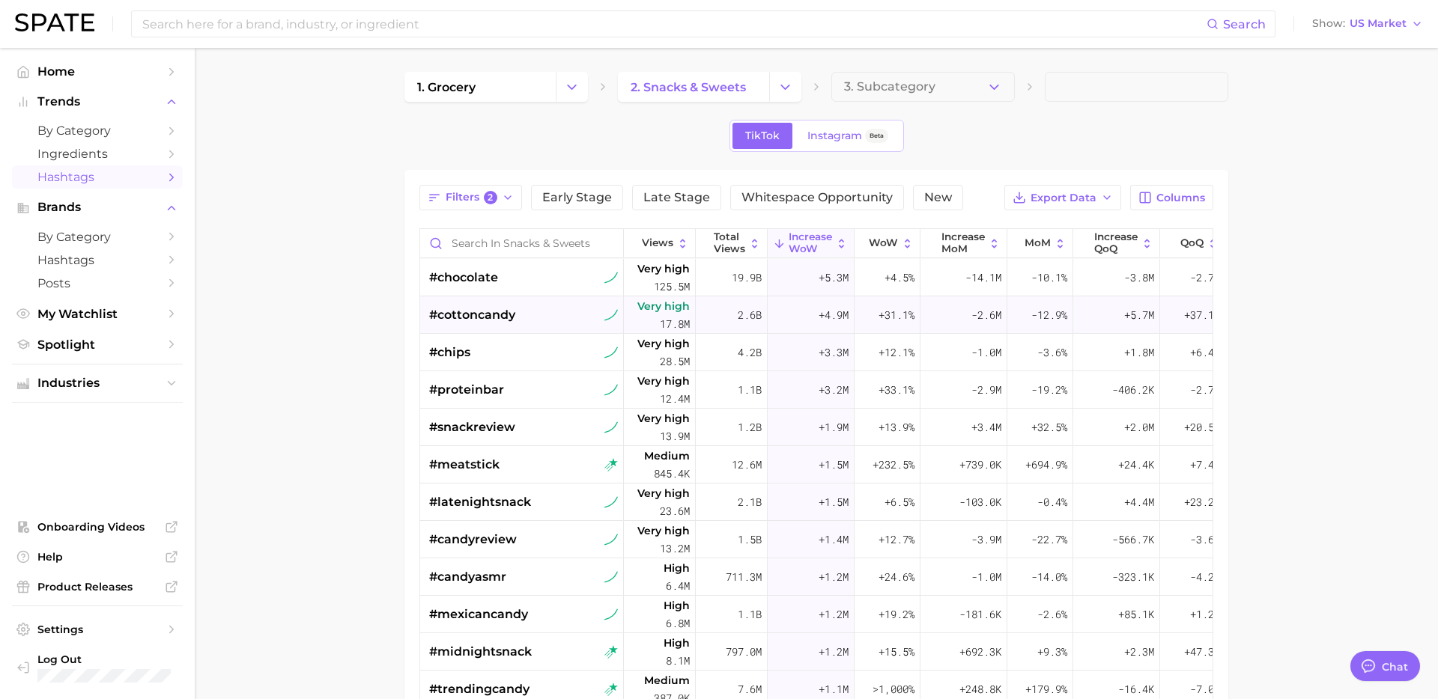
click at [541, 306] on div "#cottoncandy" at bounding box center [523, 314] width 189 height 37
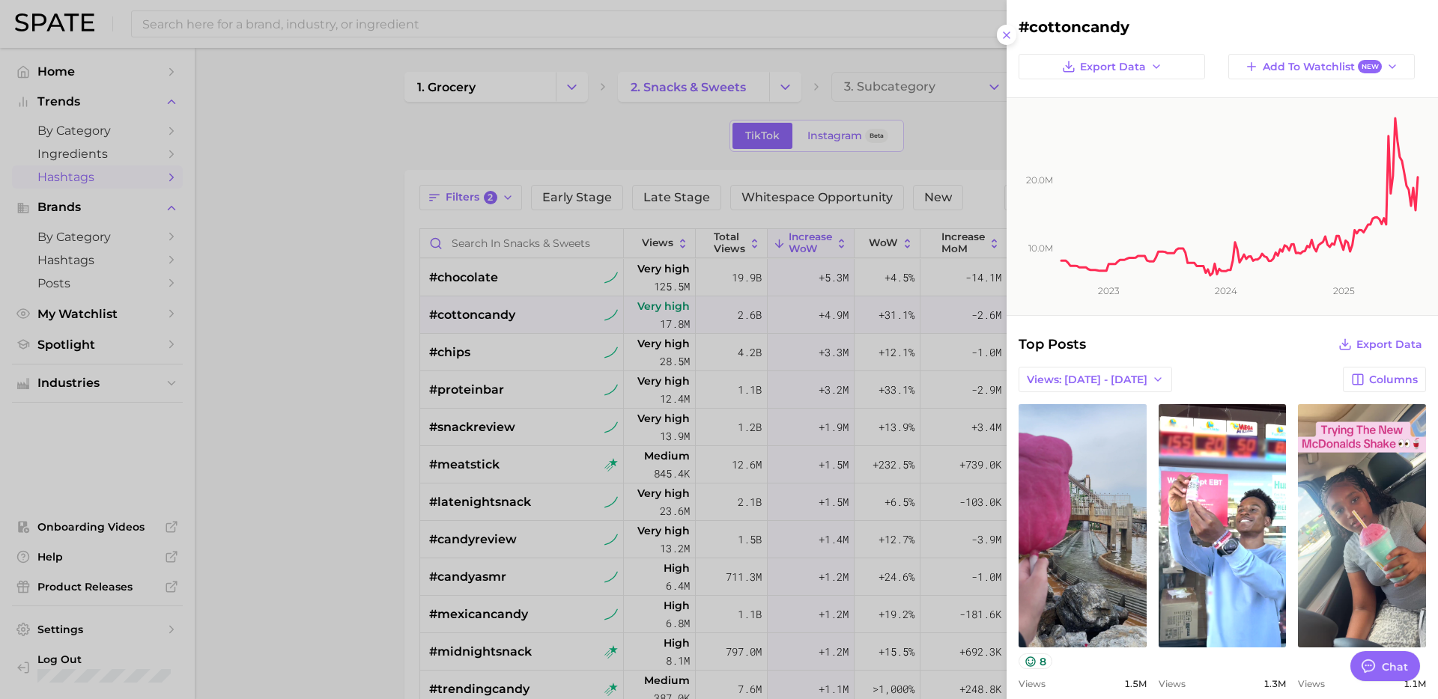
scroll to position [0, 0]
click at [541, 353] on div at bounding box center [719, 349] width 1438 height 699
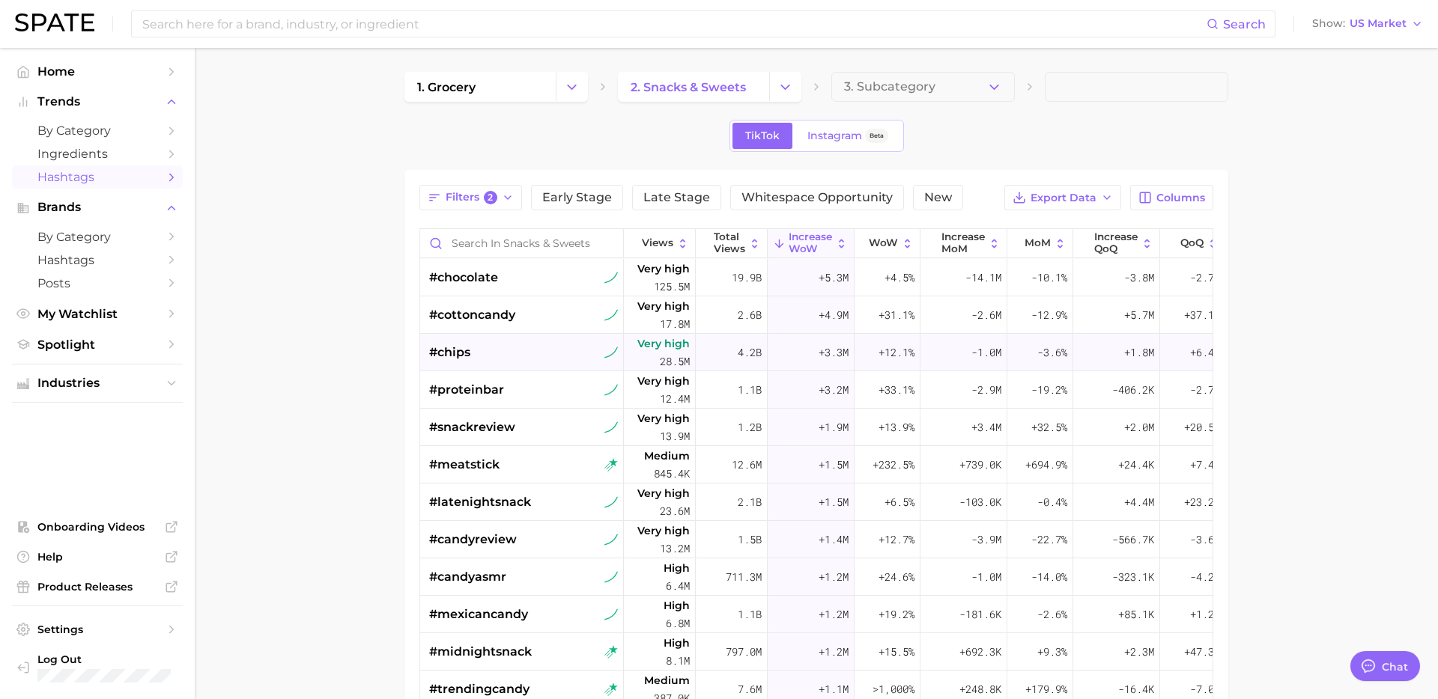
click at [525, 360] on div "#chips" at bounding box center [523, 352] width 189 height 37
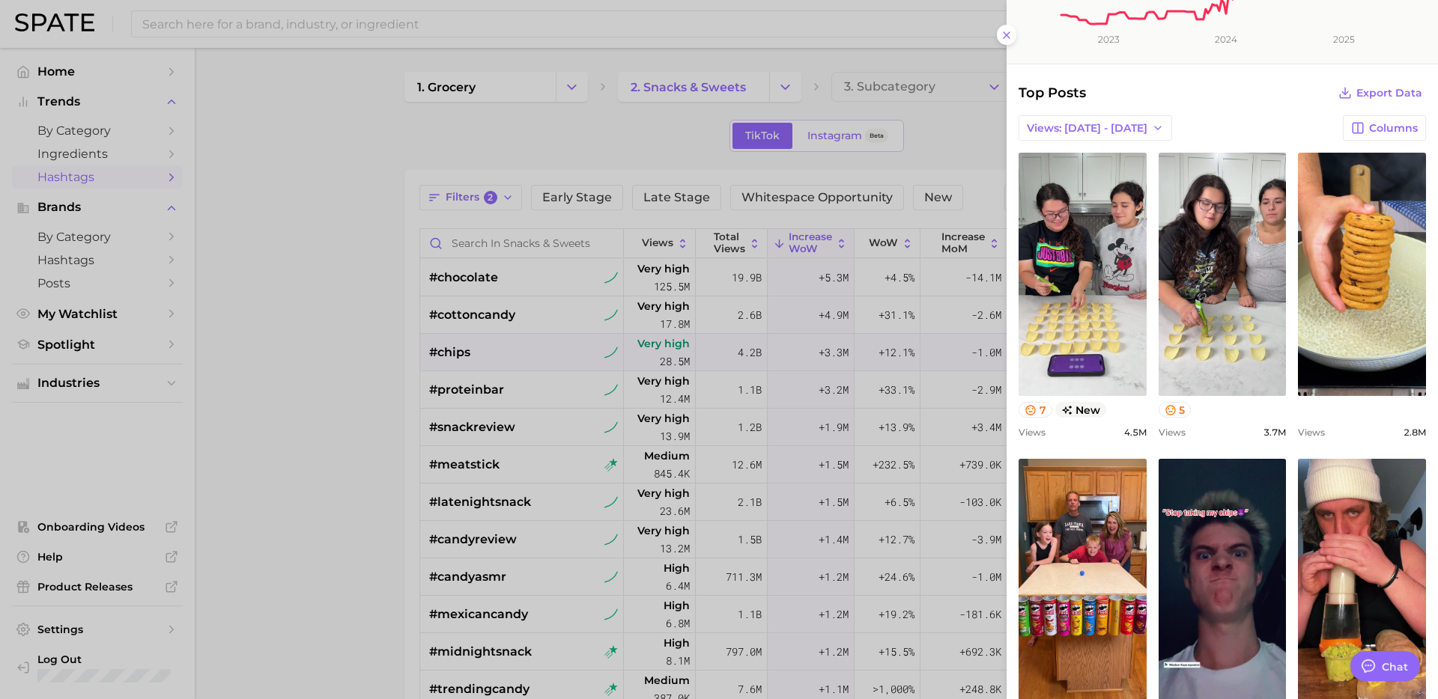
scroll to position [257, 0]
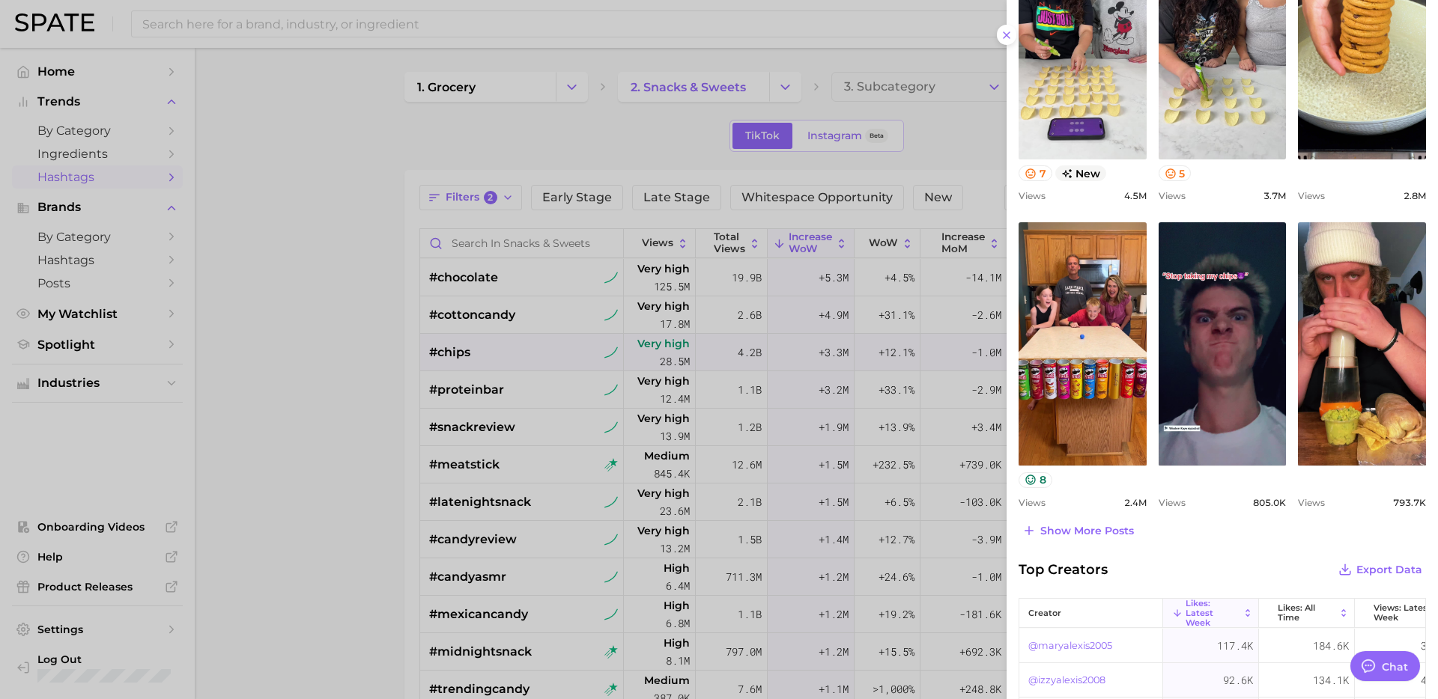
click at [504, 398] on div at bounding box center [719, 349] width 1438 height 699
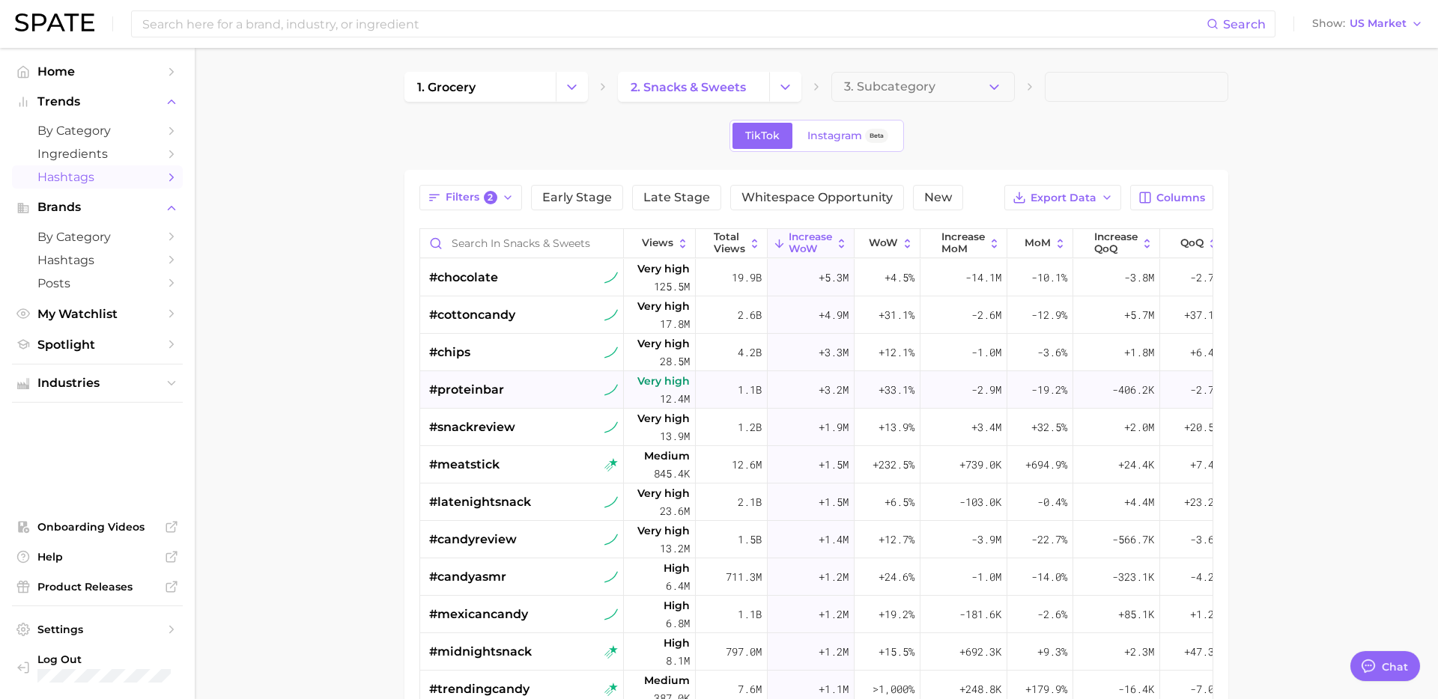
click at [530, 393] on div "#proteinbar" at bounding box center [523, 389] width 189 height 37
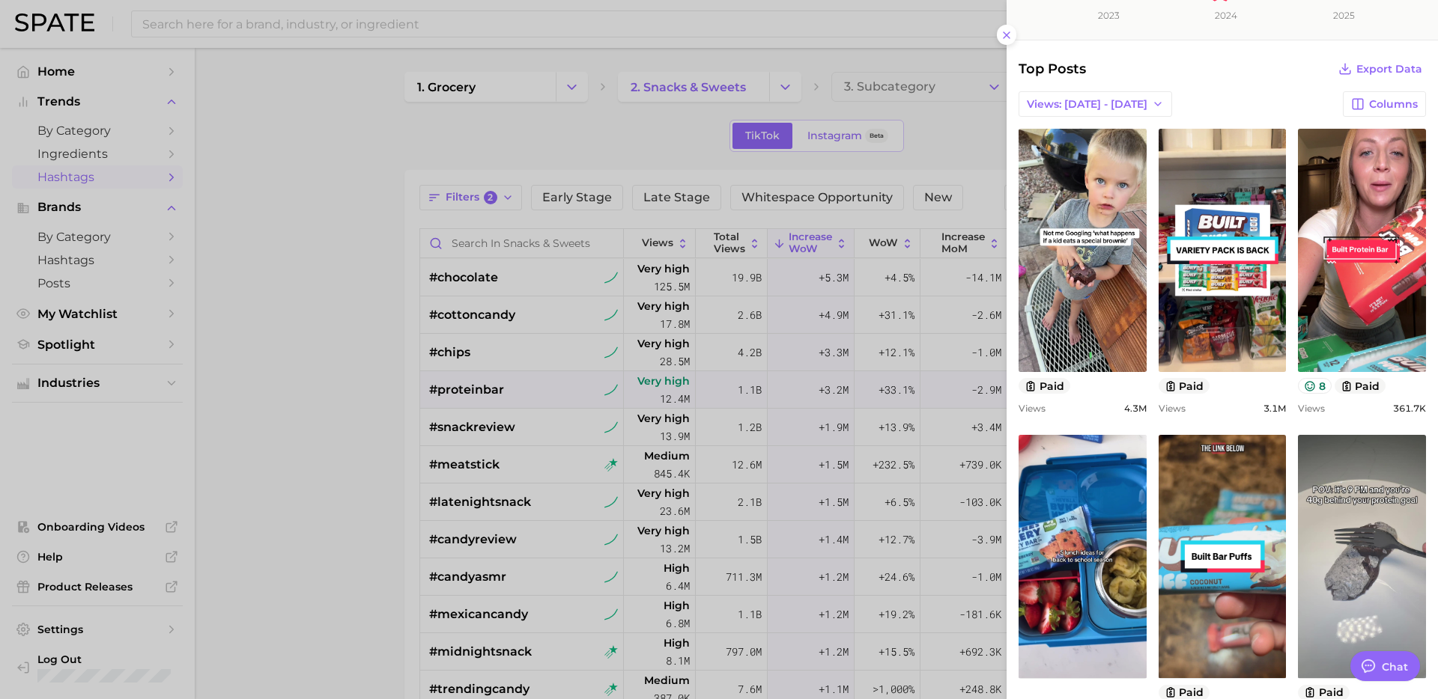
click at [523, 431] on div at bounding box center [719, 349] width 1438 height 699
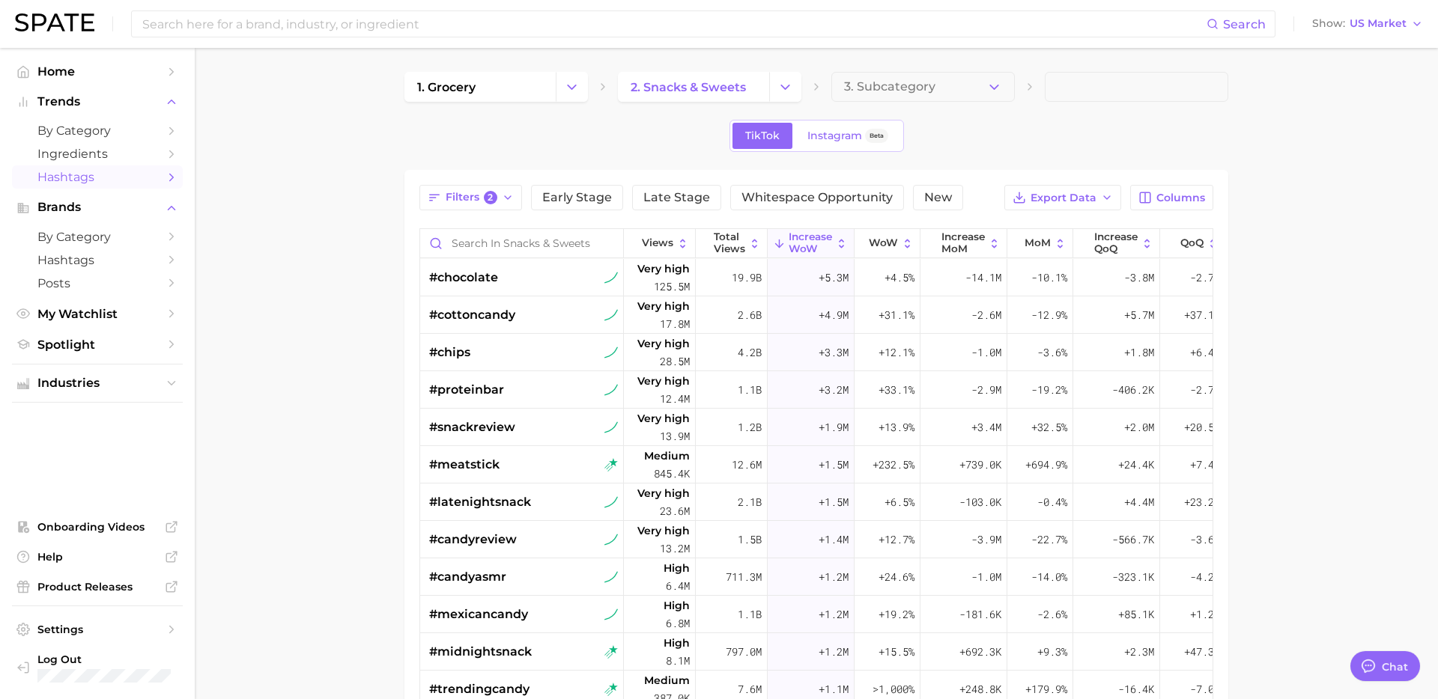
click at [523, 431] on div "#snackreview" at bounding box center [523, 427] width 189 height 37
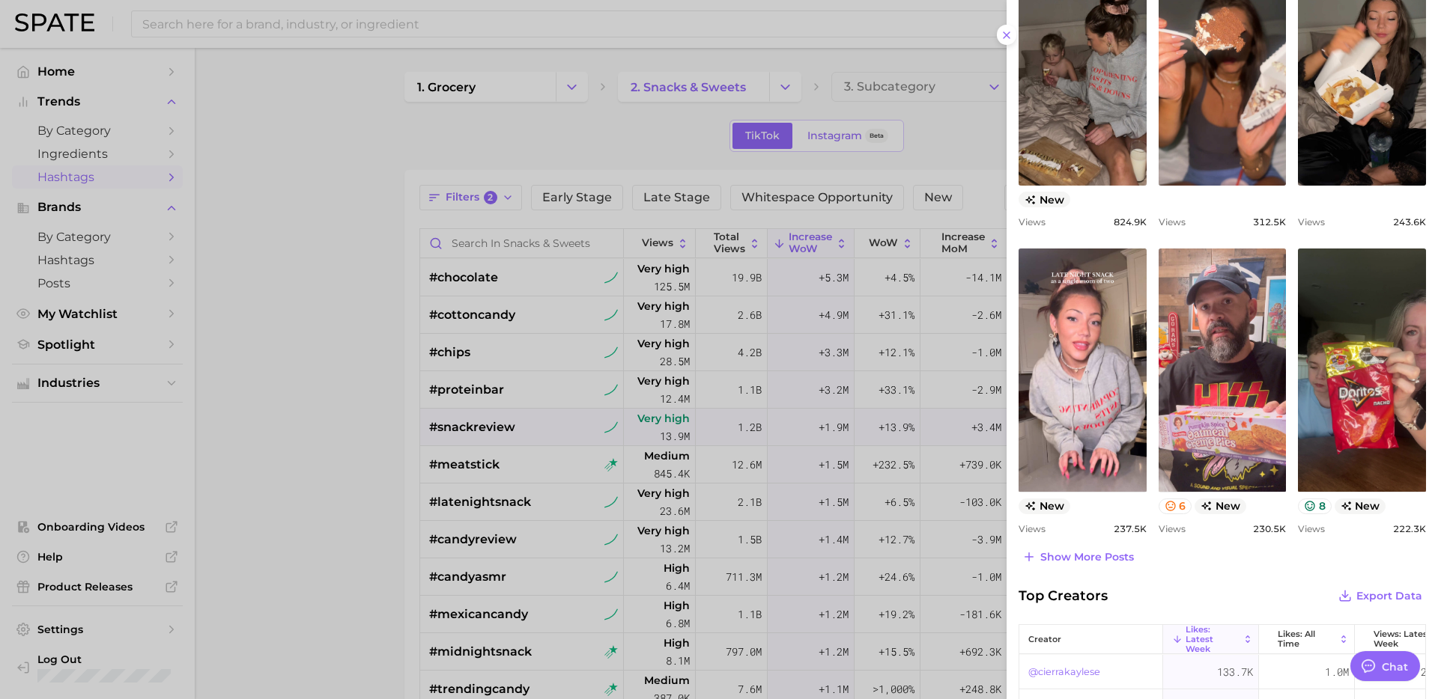
click at [575, 424] on div at bounding box center [719, 349] width 1438 height 699
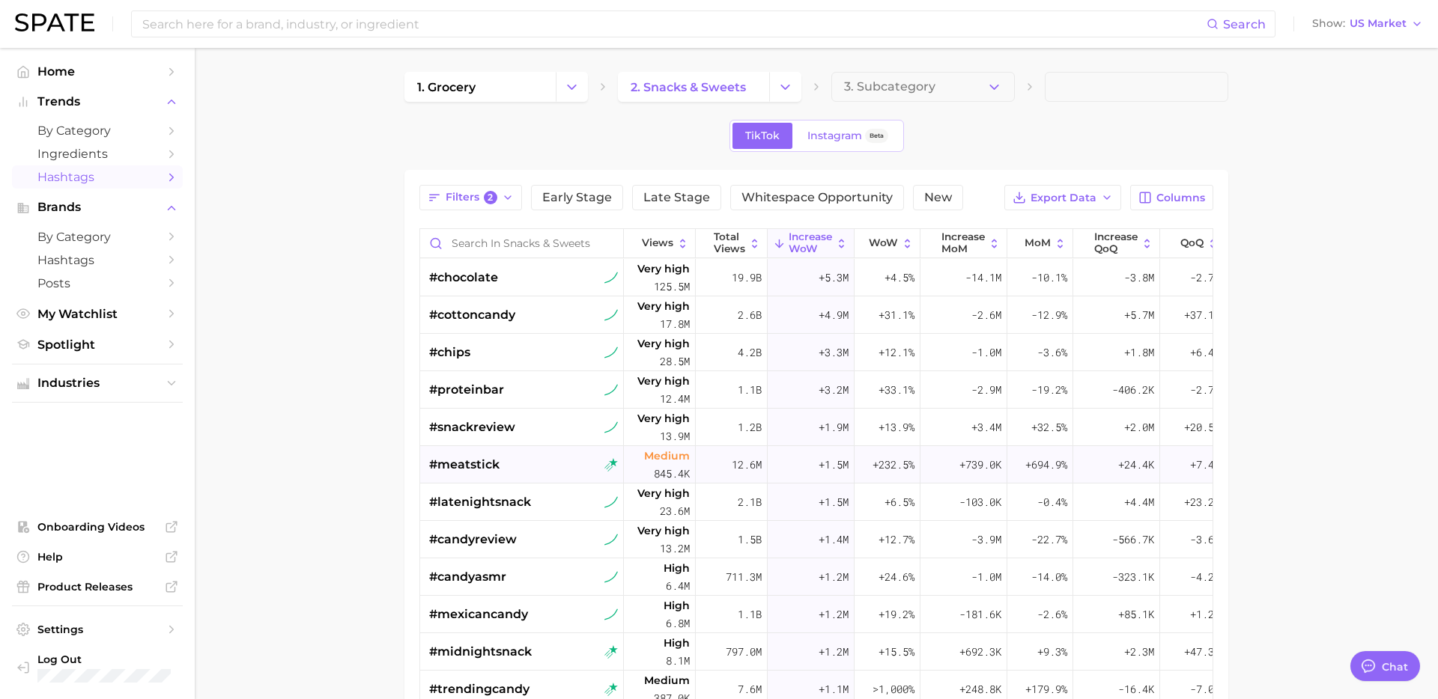
click at [538, 467] on div "#meatstick" at bounding box center [523, 464] width 189 height 37
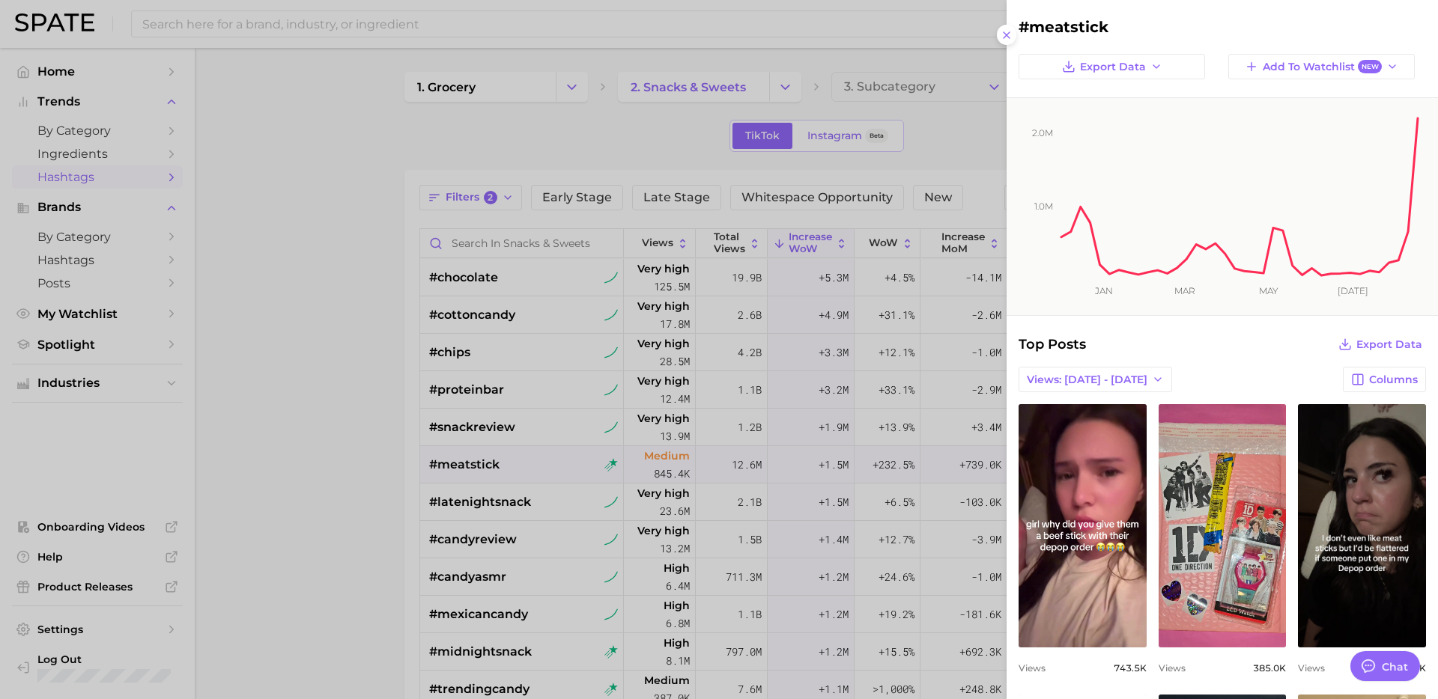
click at [541, 507] on div at bounding box center [719, 349] width 1438 height 699
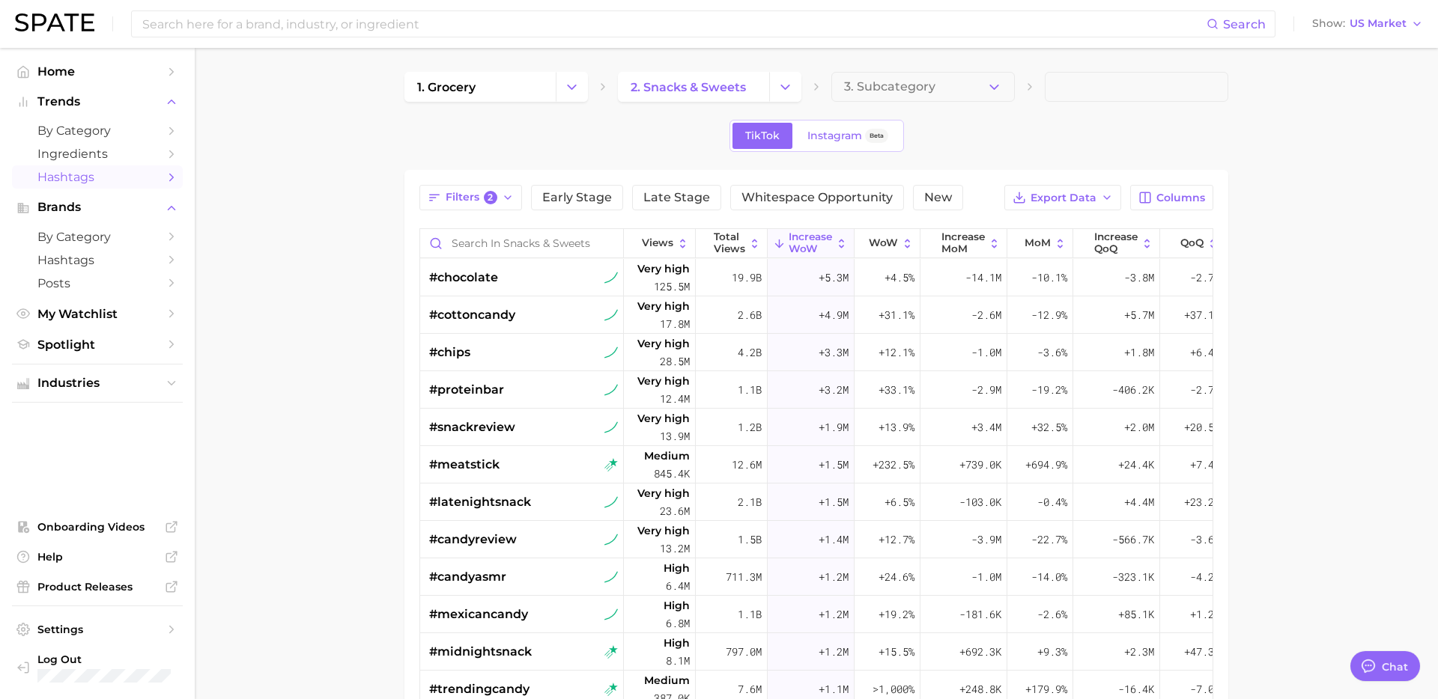
click at [541, 507] on div "#latenightsnack" at bounding box center [523, 502] width 189 height 37
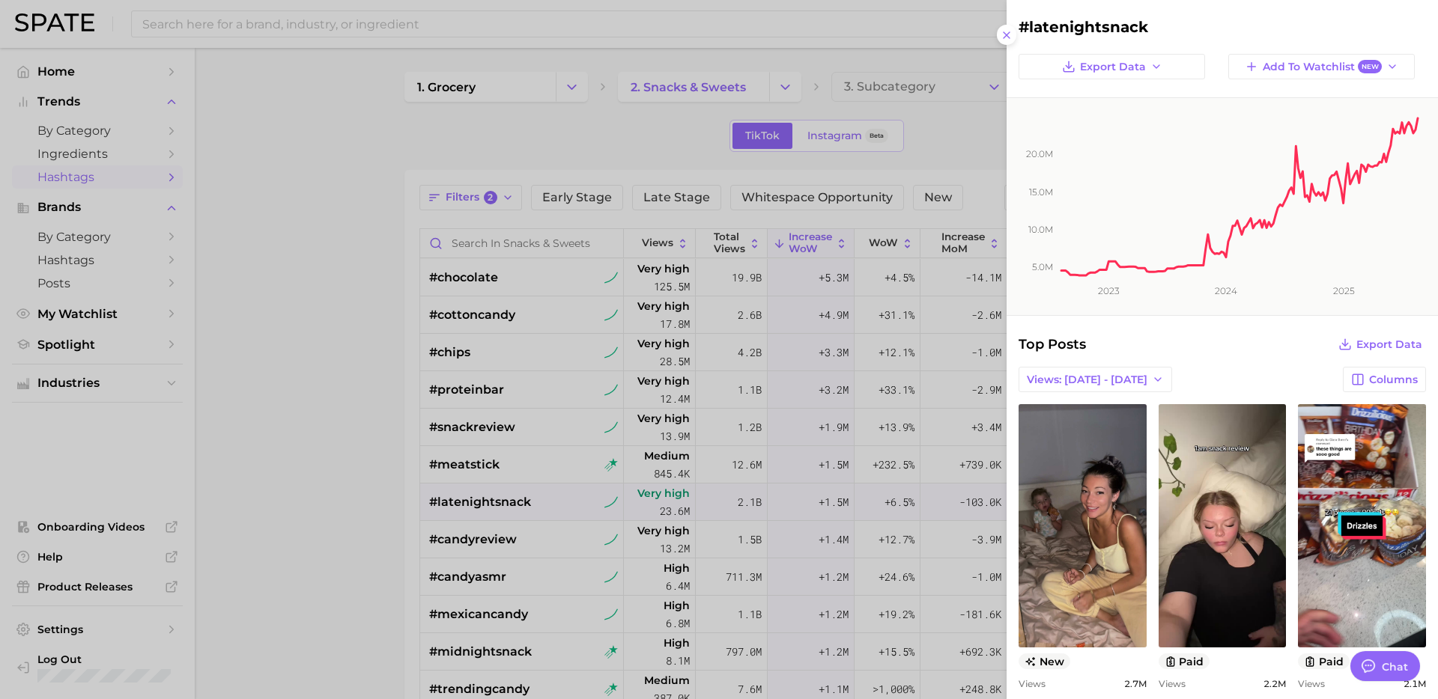
click at [562, 545] on div at bounding box center [719, 349] width 1438 height 699
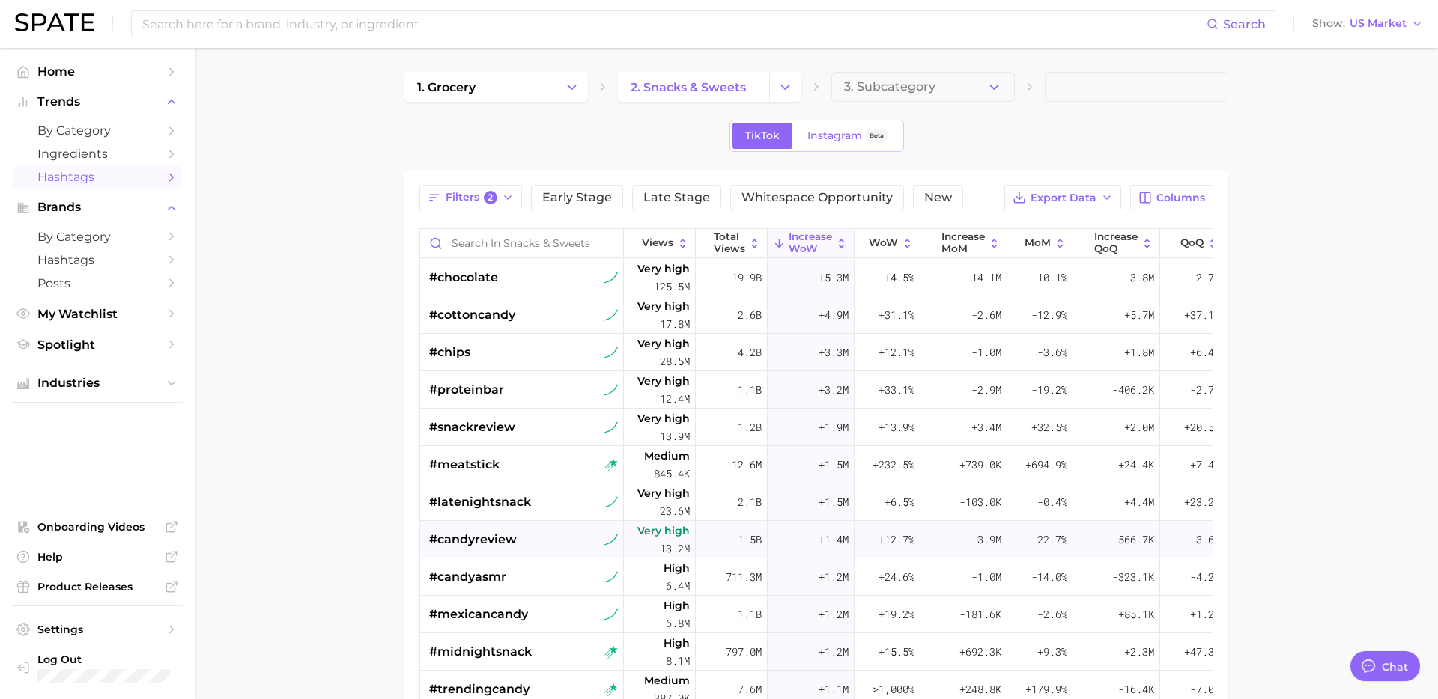
click at [541, 547] on div "#candyreview" at bounding box center [523, 539] width 189 height 37
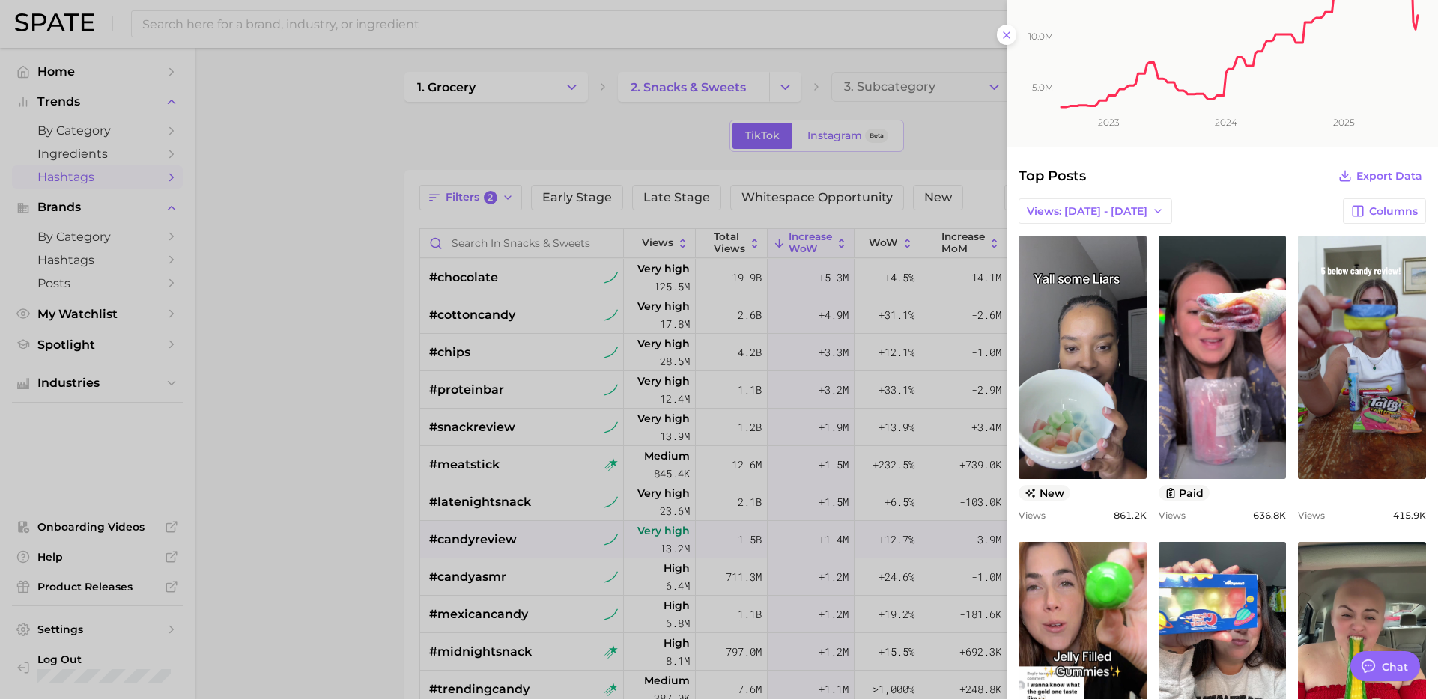
click at [551, 567] on div at bounding box center [719, 349] width 1438 height 699
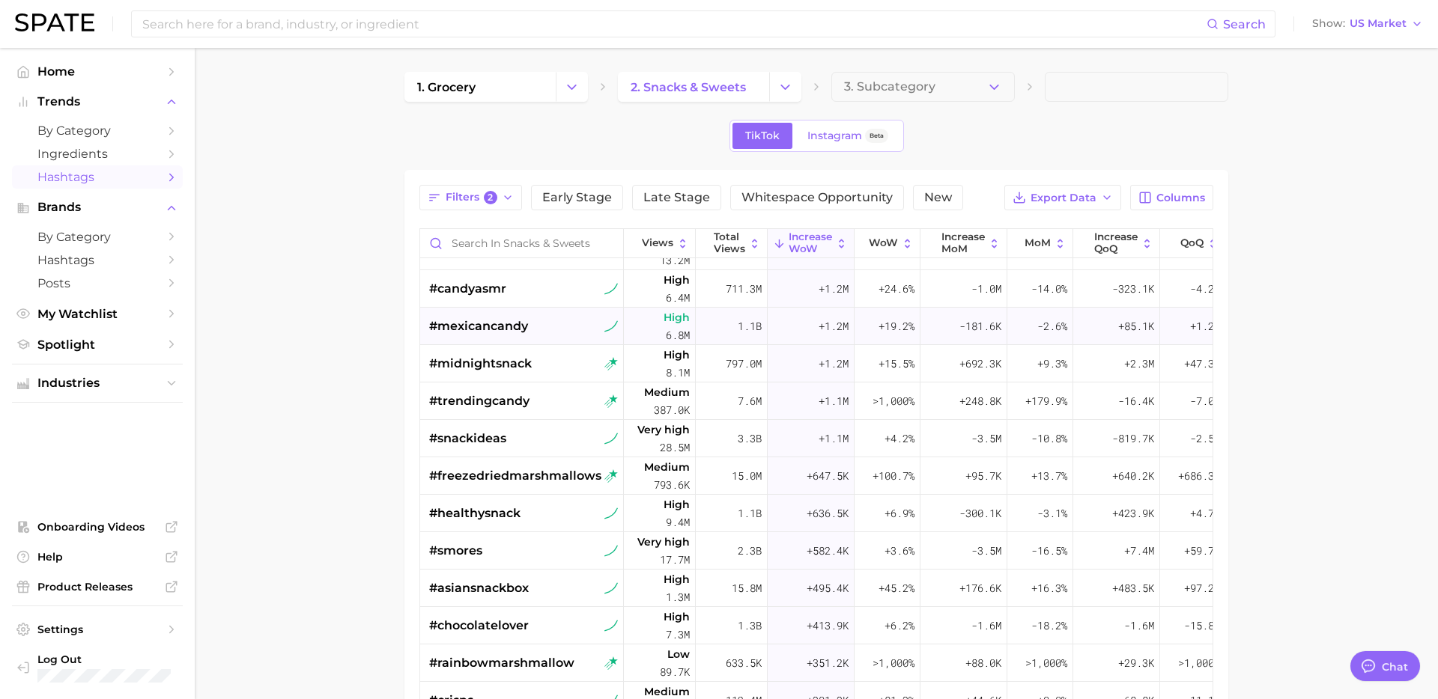
click at [541, 331] on div "#mexicancandy" at bounding box center [523, 326] width 189 height 37
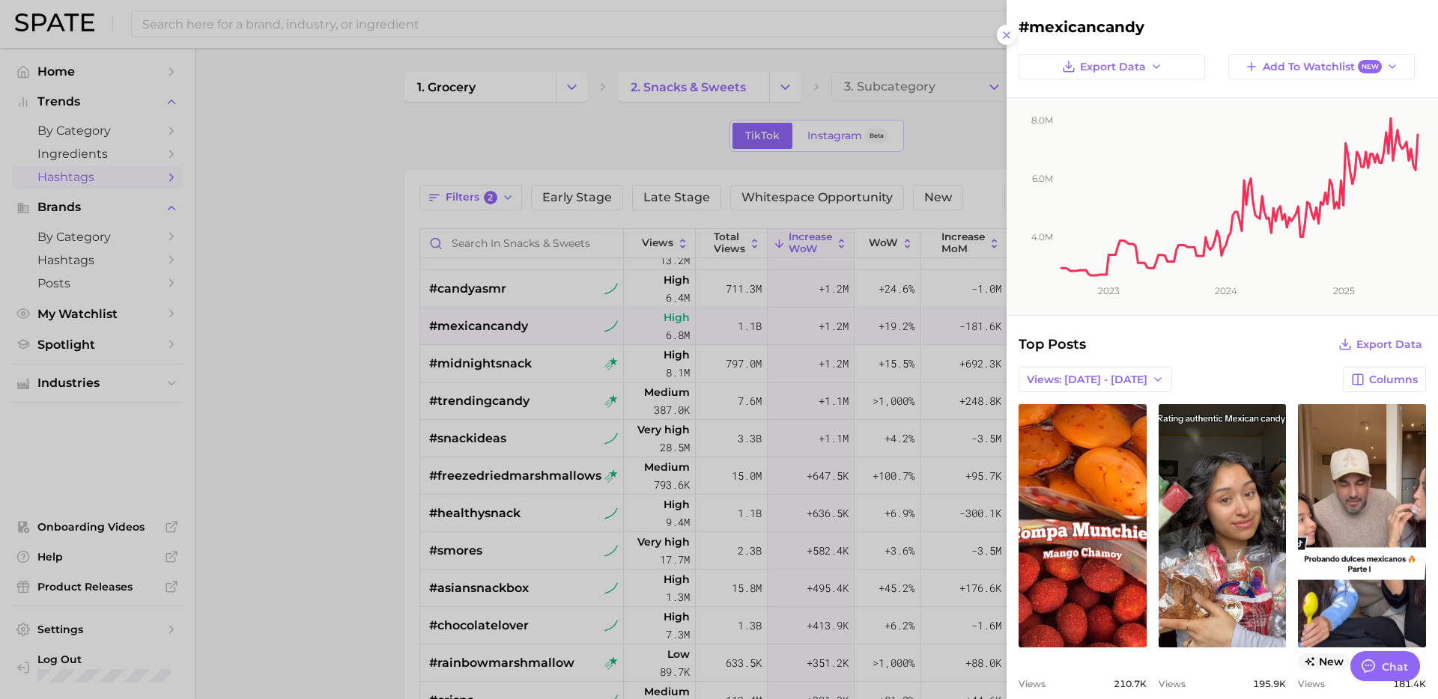
click at [552, 398] on div at bounding box center [719, 349] width 1438 height 699
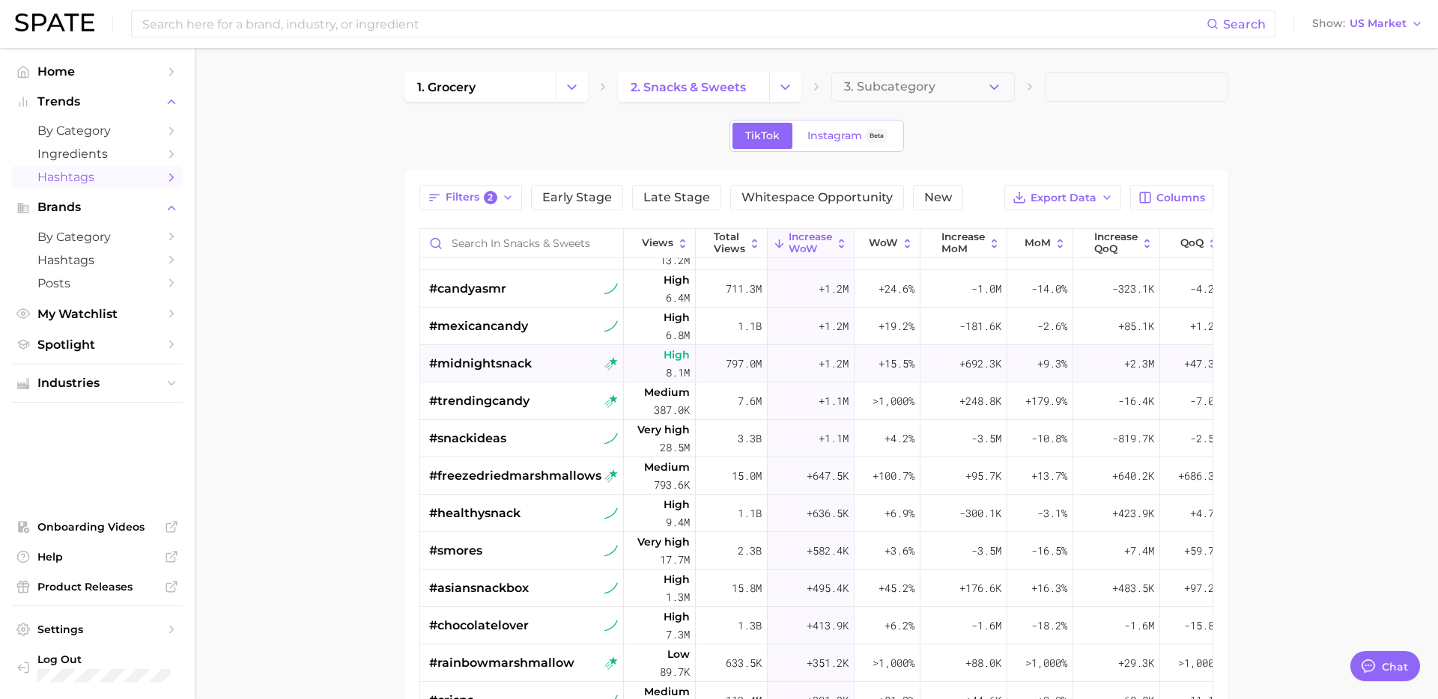
click at [556, 375] on div "#midnightsnack" at bounding box center [523, 363] width 189 height 37
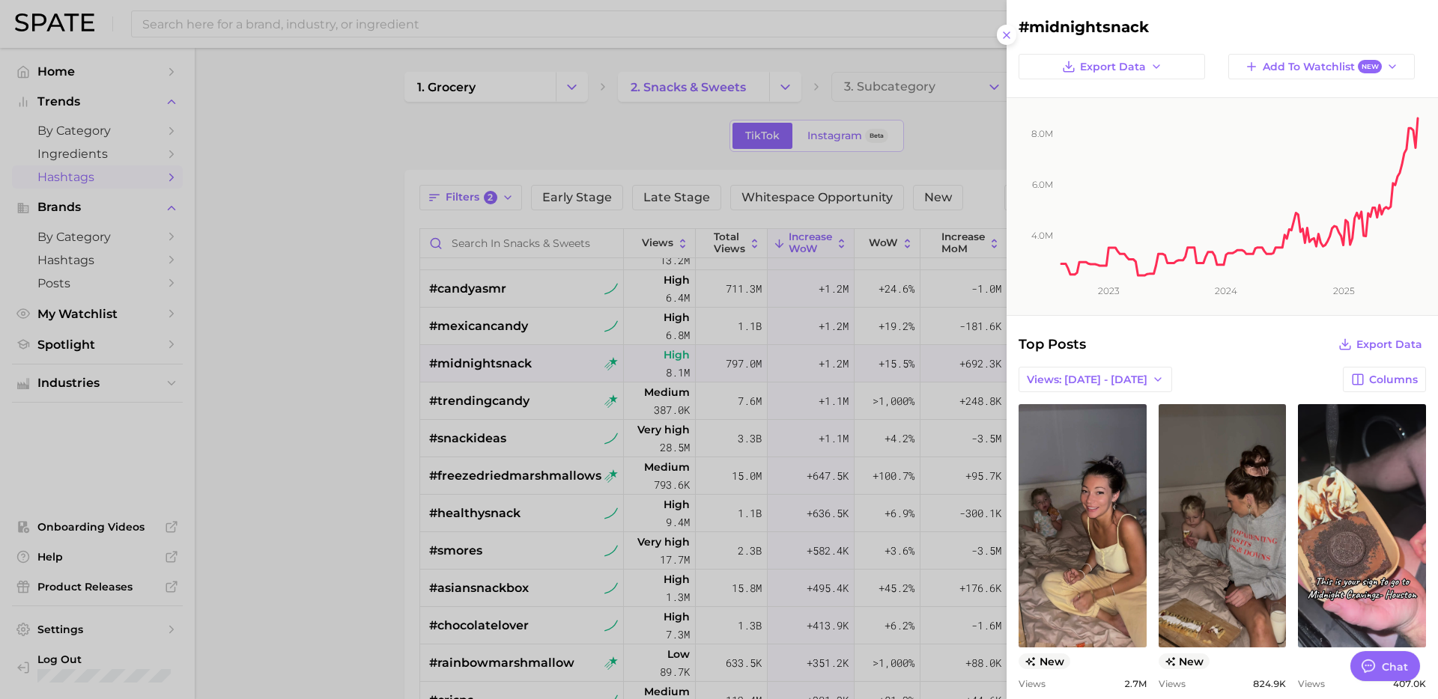
click at [554, 400] on div at bounding box center [719, 349] width 1438 height 699
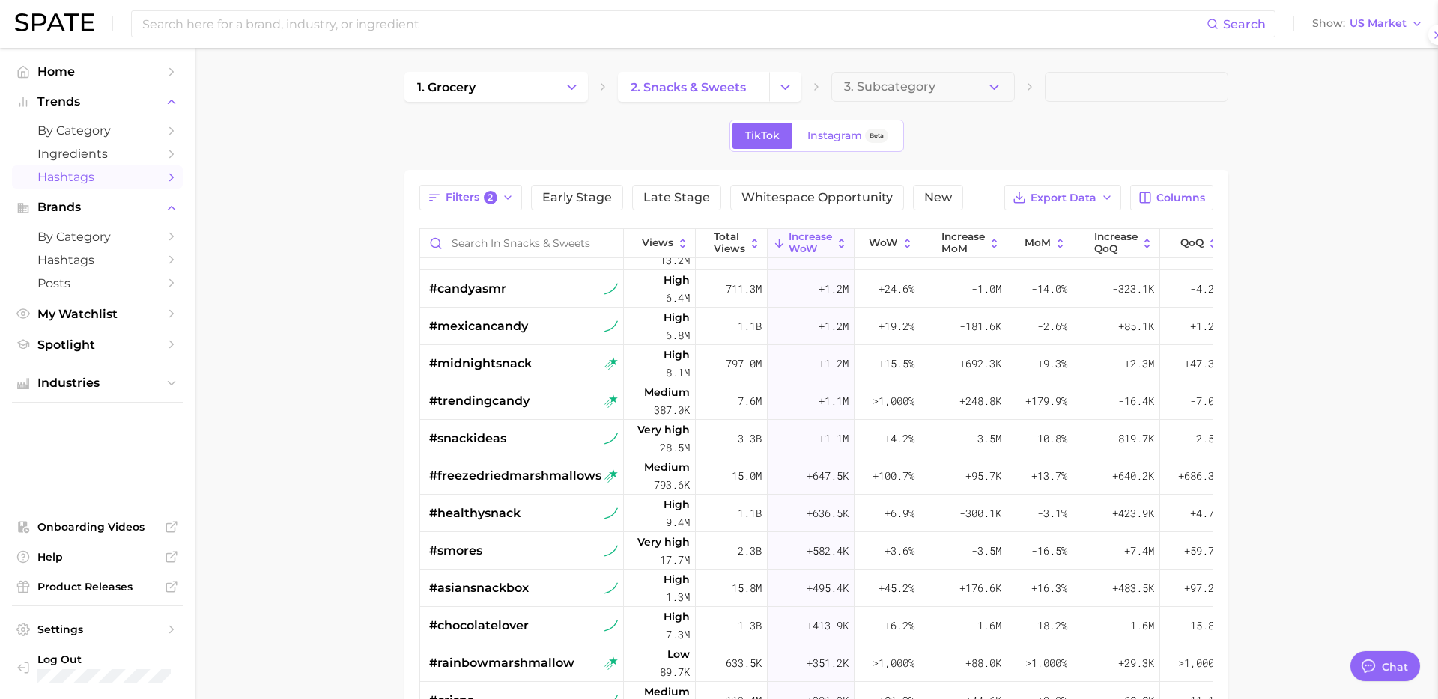
click at [554, 400] on div "#trendingcandy" at bounding box center [523, 401] width 189 height 37
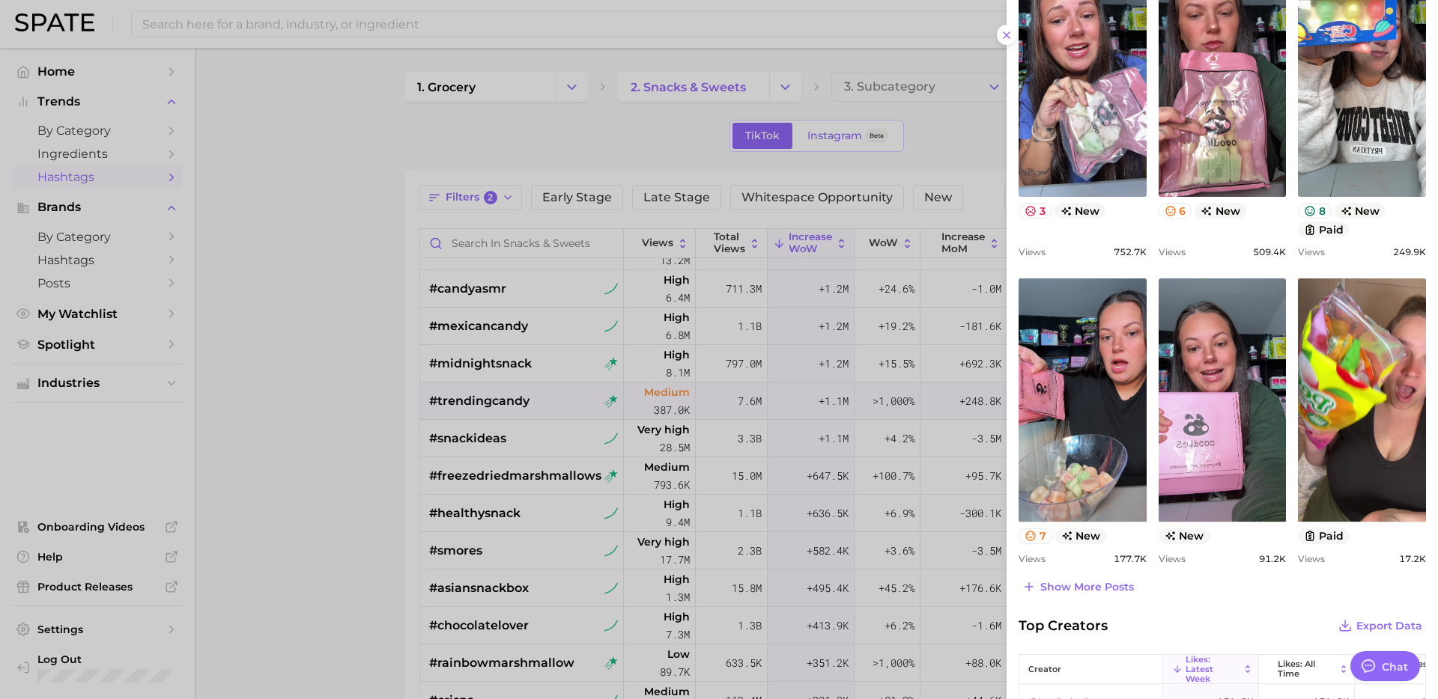
click at [541, 481] on div at bounding box center [719, 349] width 1438 height 699
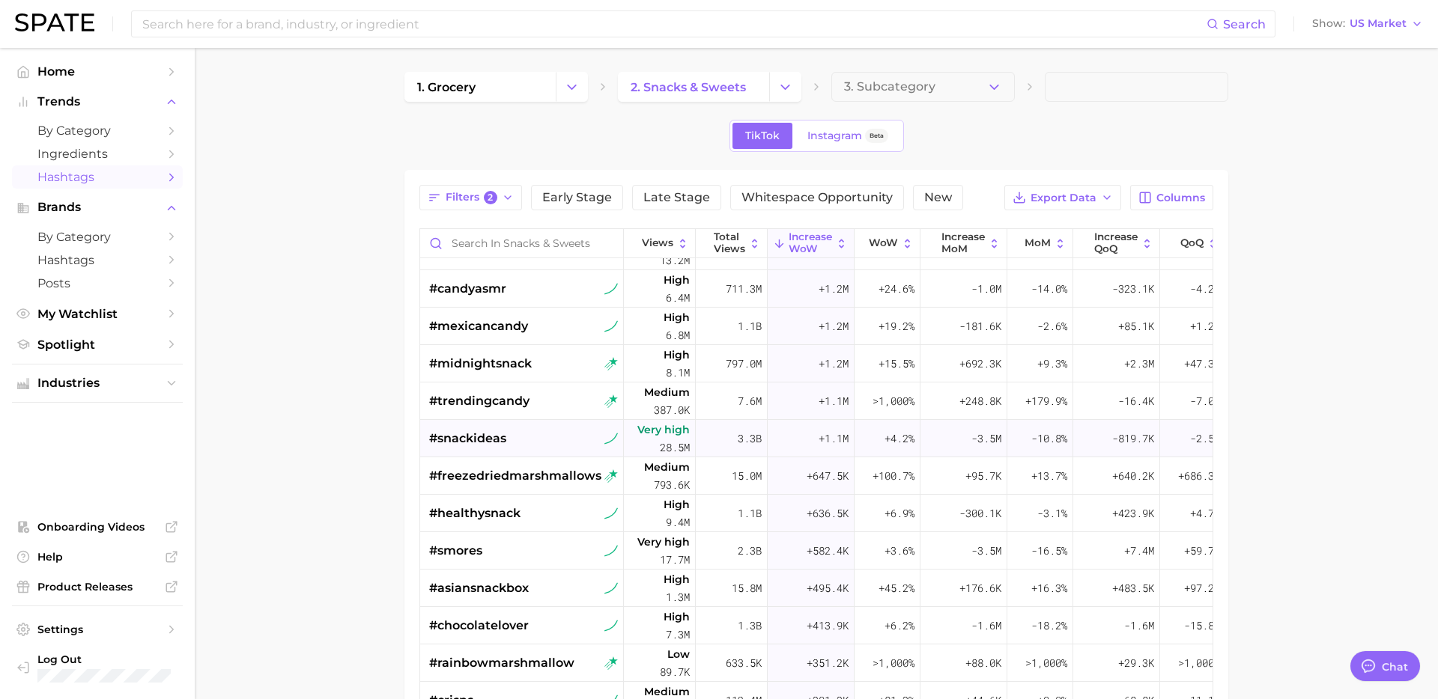
click at [535, 443] on div "#snackideas" at bounding box center [523, 438] width 189 height 37
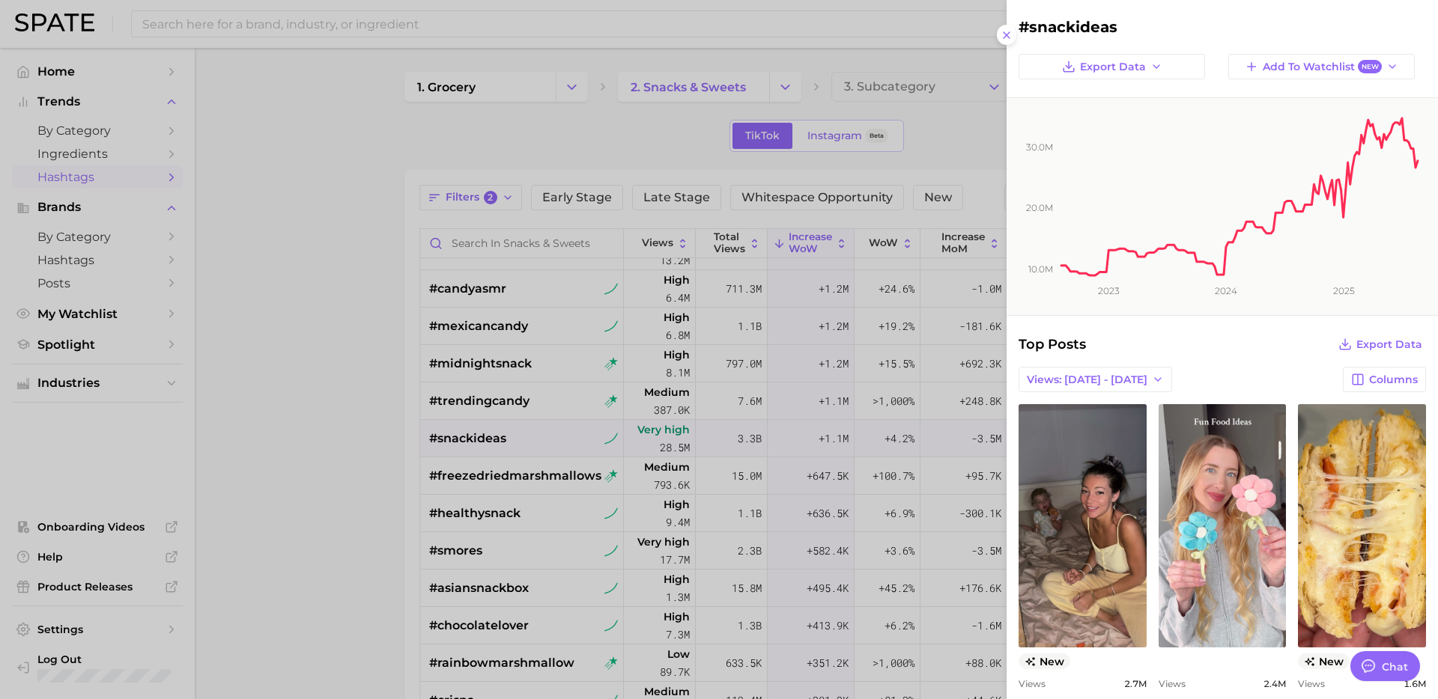
click at [544, 480] on div at bounding box center [719, 349] width 1438 height 699
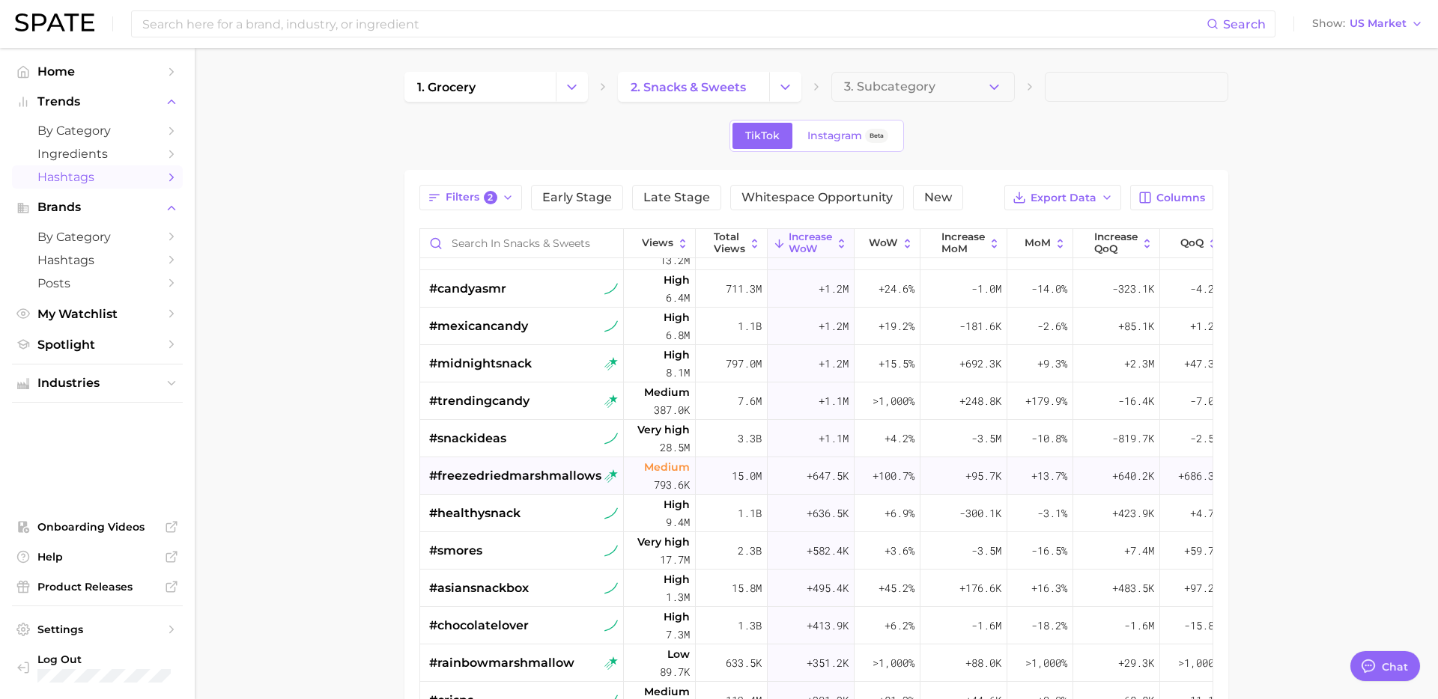
click at [560, 478] on span "#freezedriedmarshmallows" at bounding box center [515, 476] width 172 height 18
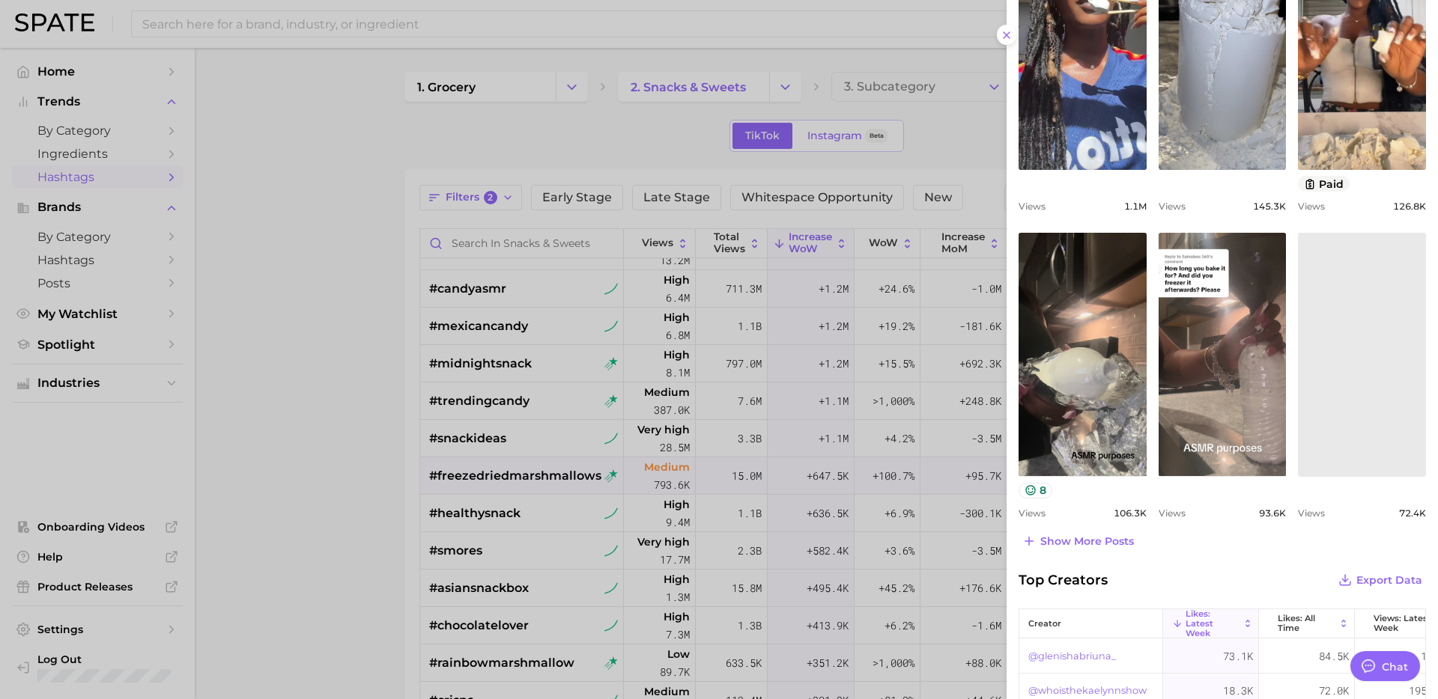
click at [543, 508] on div at bounding box center [719, 349] width 1438 height 699
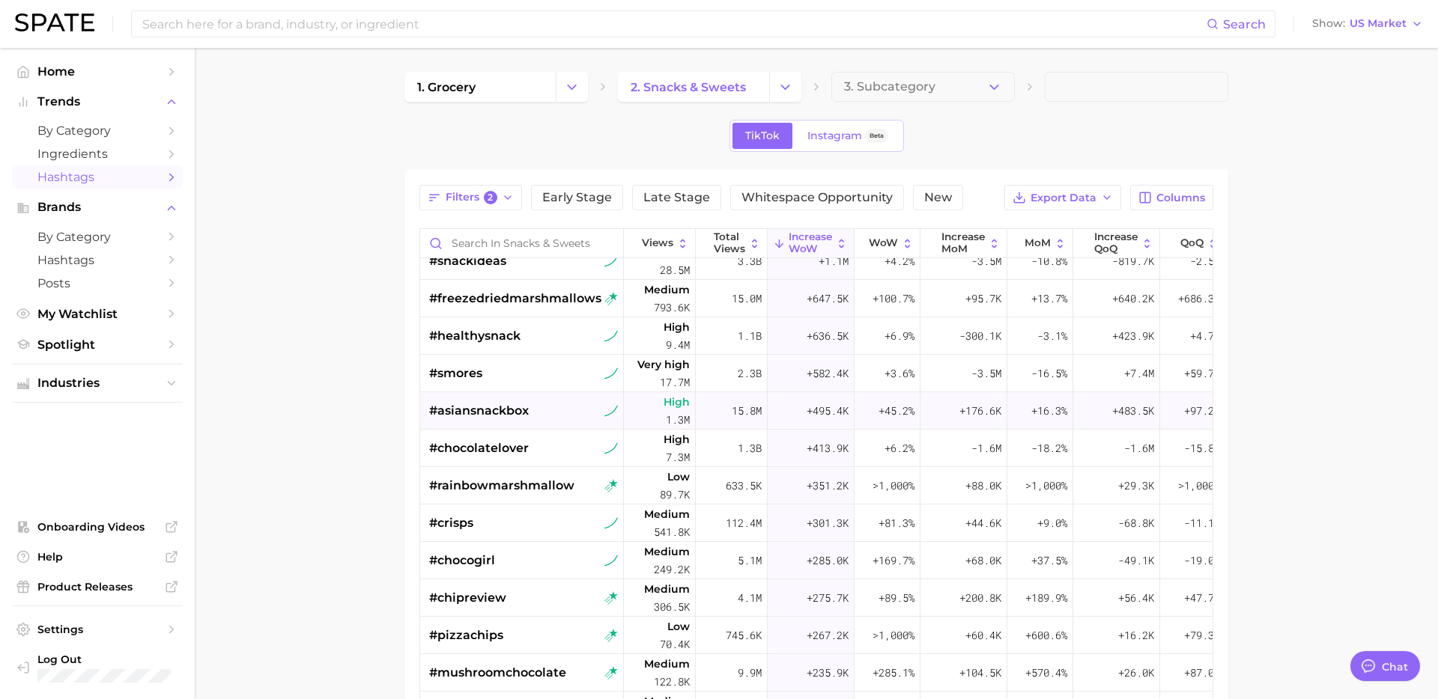
click at [543, 415] on div "#asiansnackbox" at bounding box center [523, 410] width 189 height 37
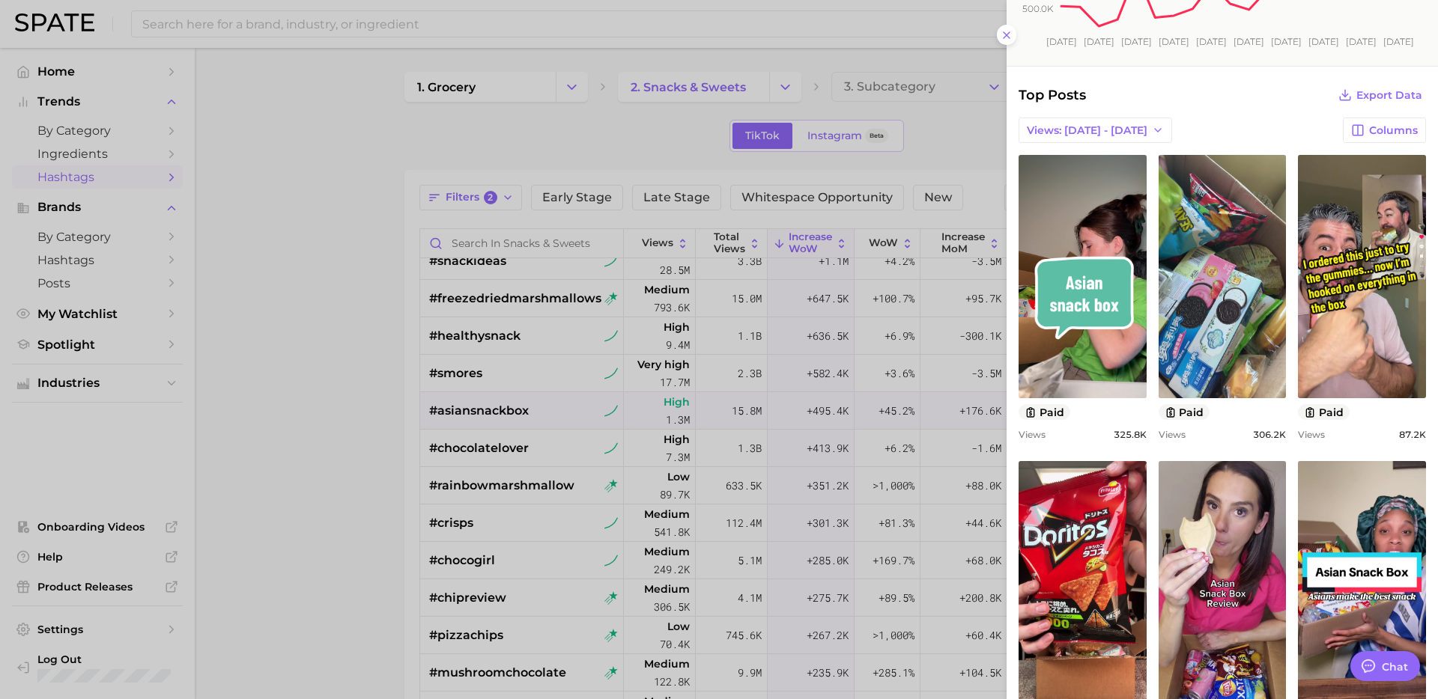
click at [518, 499] on div at bounding box center [719, 349] width 1438 height 699
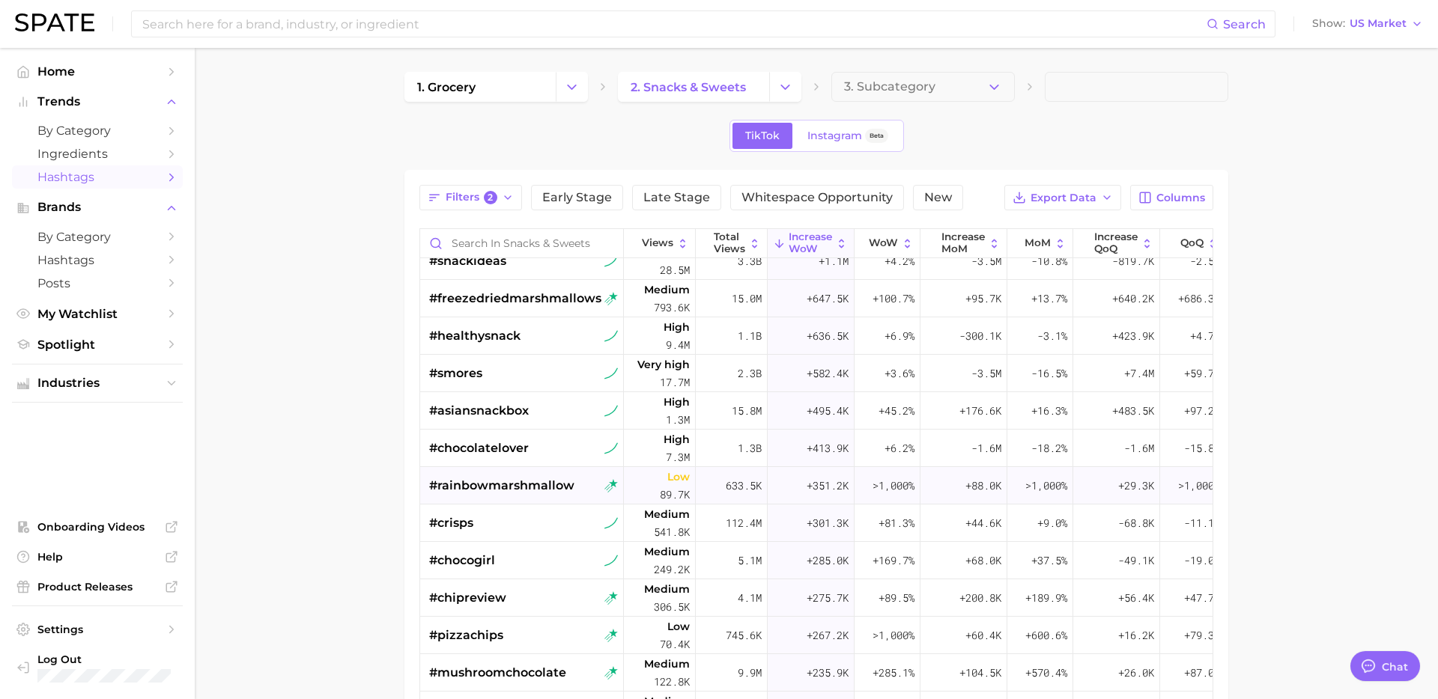
click at [535, 494] on span "#rainbowmarshmallow" at bounding box center [501, 486] width 145 height 18
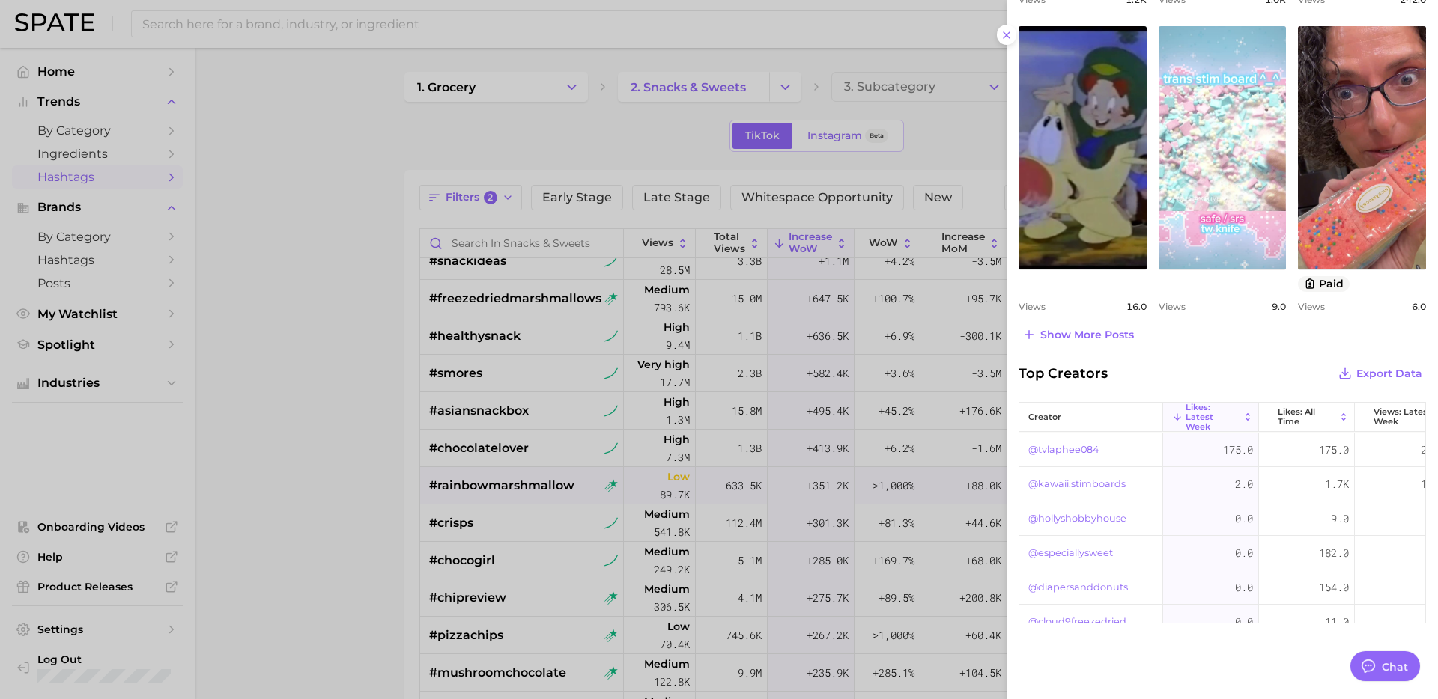
click at [502, 562] on div at bounding box center [719, 349] width 1438 height 699
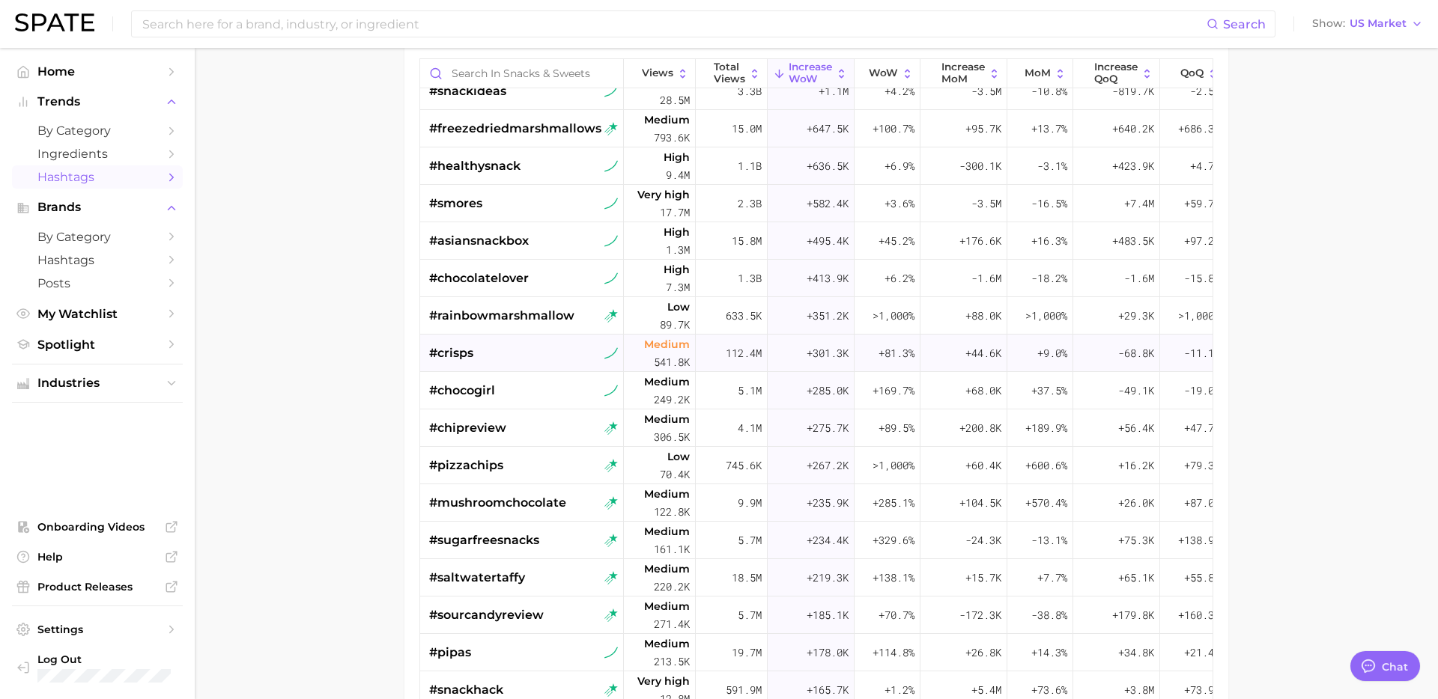
click at [517, 353] on div "#crisps" at bounding box center [523, 353] width 189 height 37
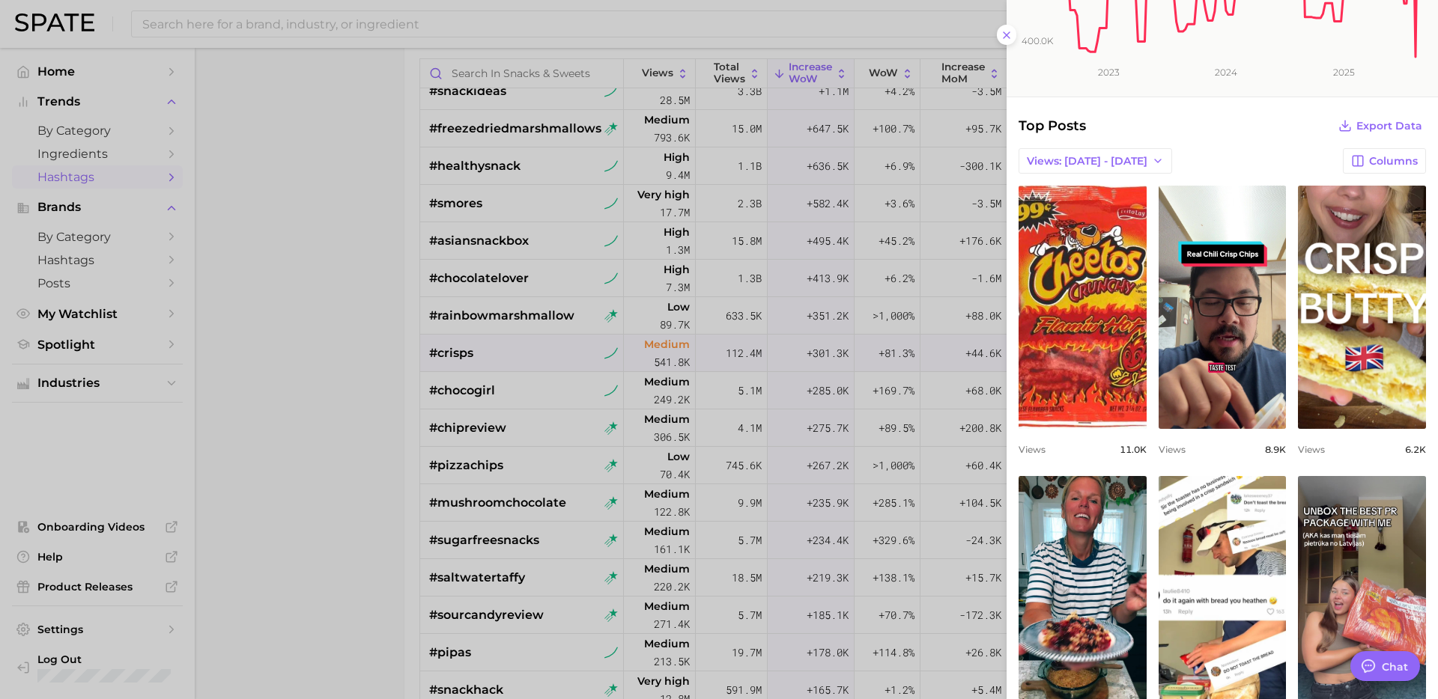
click at [517, 505] on div at bounding box center [719, 349] width 1438 height 699
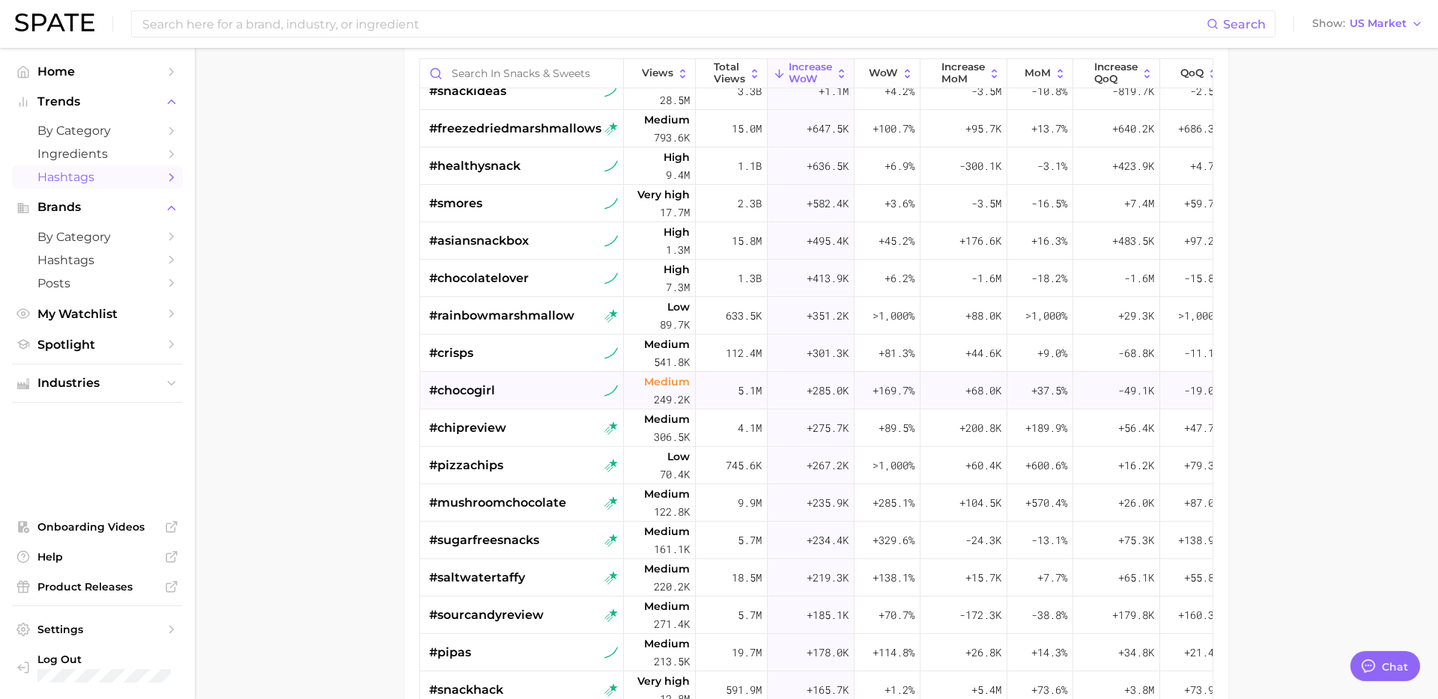
click at [534, 395] on div "#chocogirl" at bounding box center [523, 390] width 189 height 37
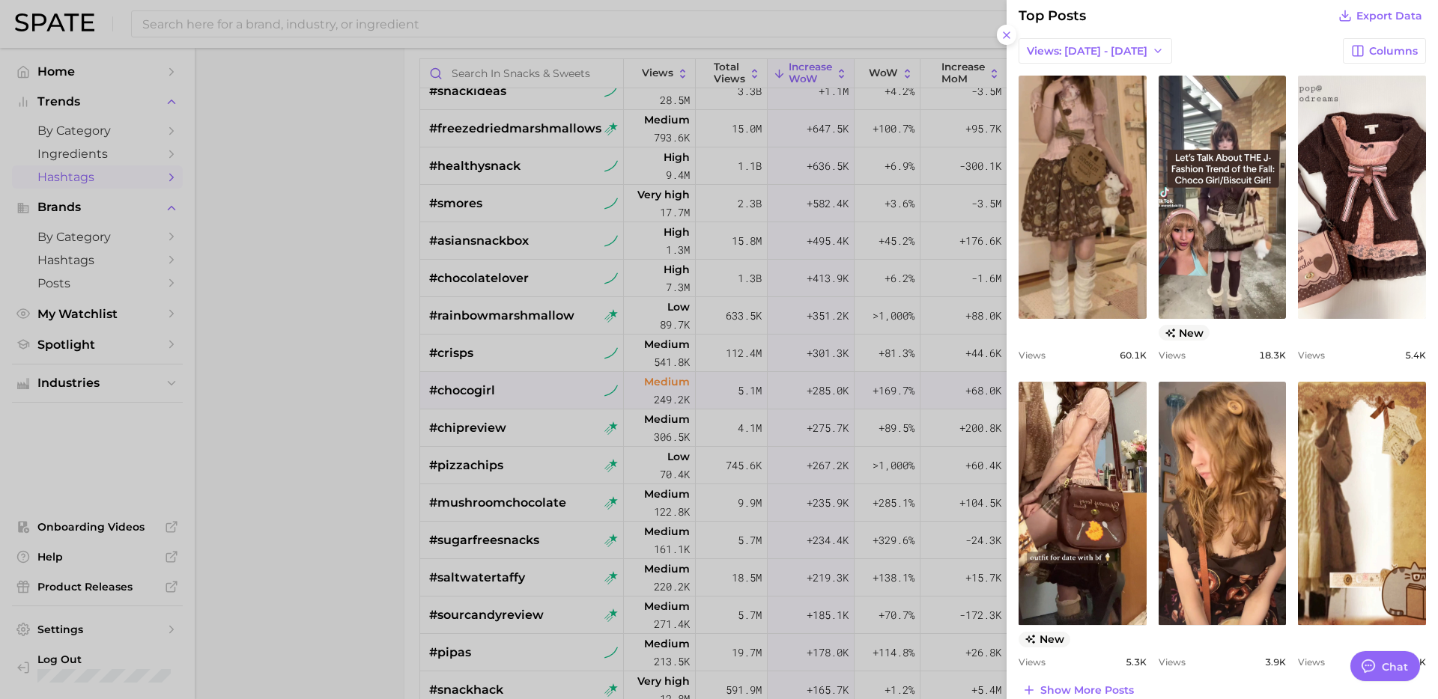
click at [501, 419] on div at bounding box center [719, 349] width 1438 height 699
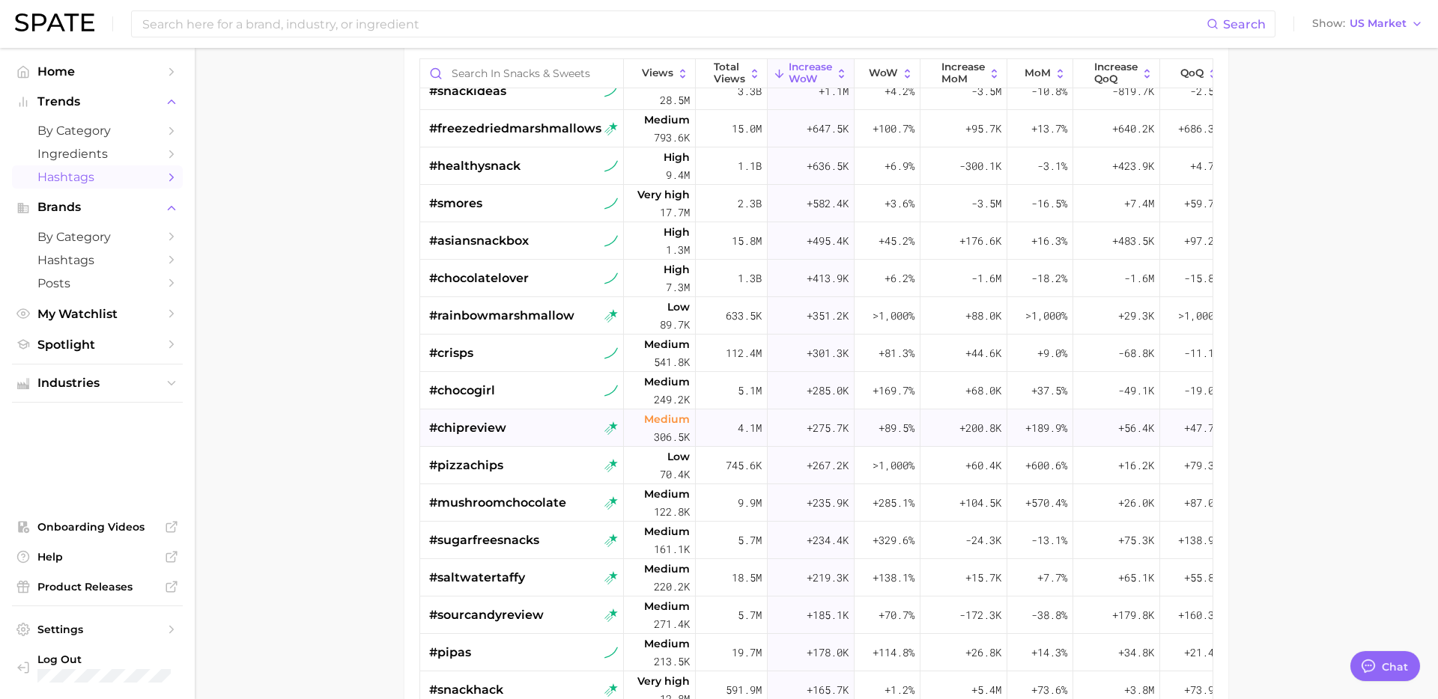
click at [528, 431] on div "#chipreview" at bounding box center [523, 428] width 189 height 37
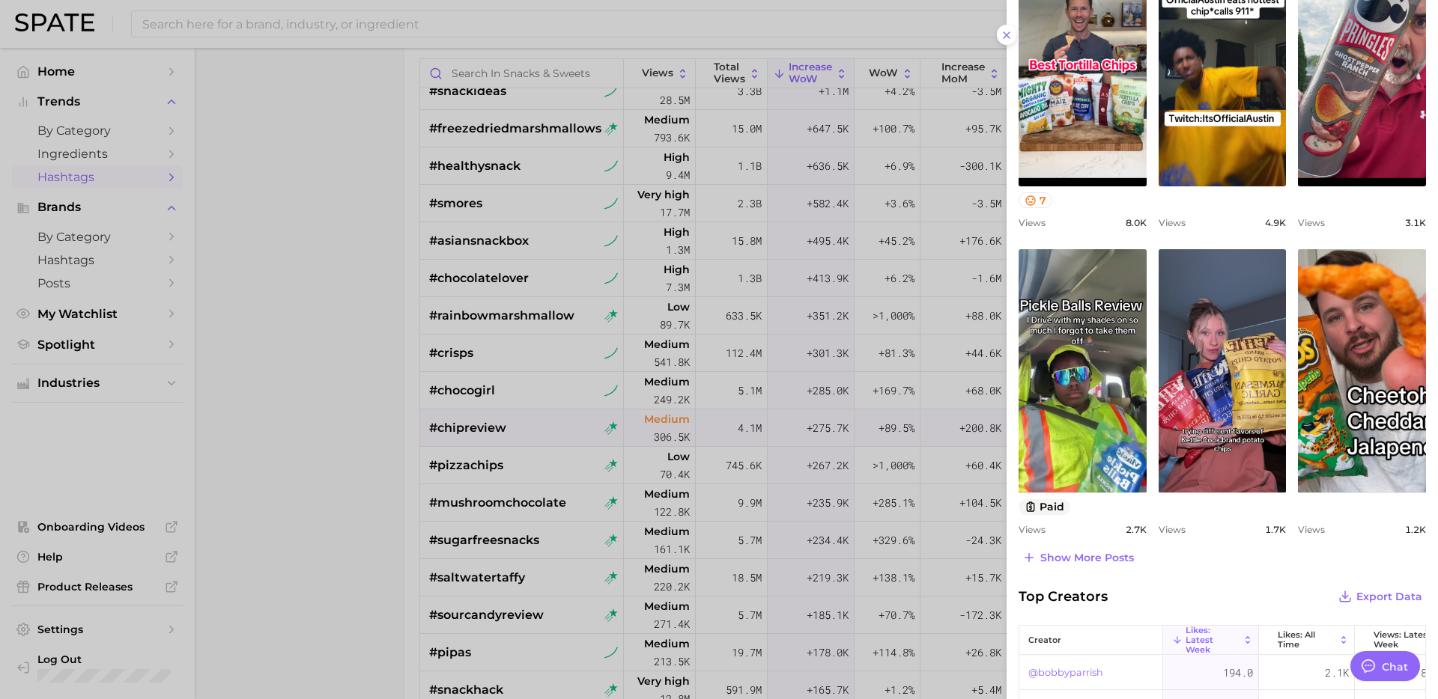
click at [499, 375] on div at bounding box center [719, 349] width 1438 height 699
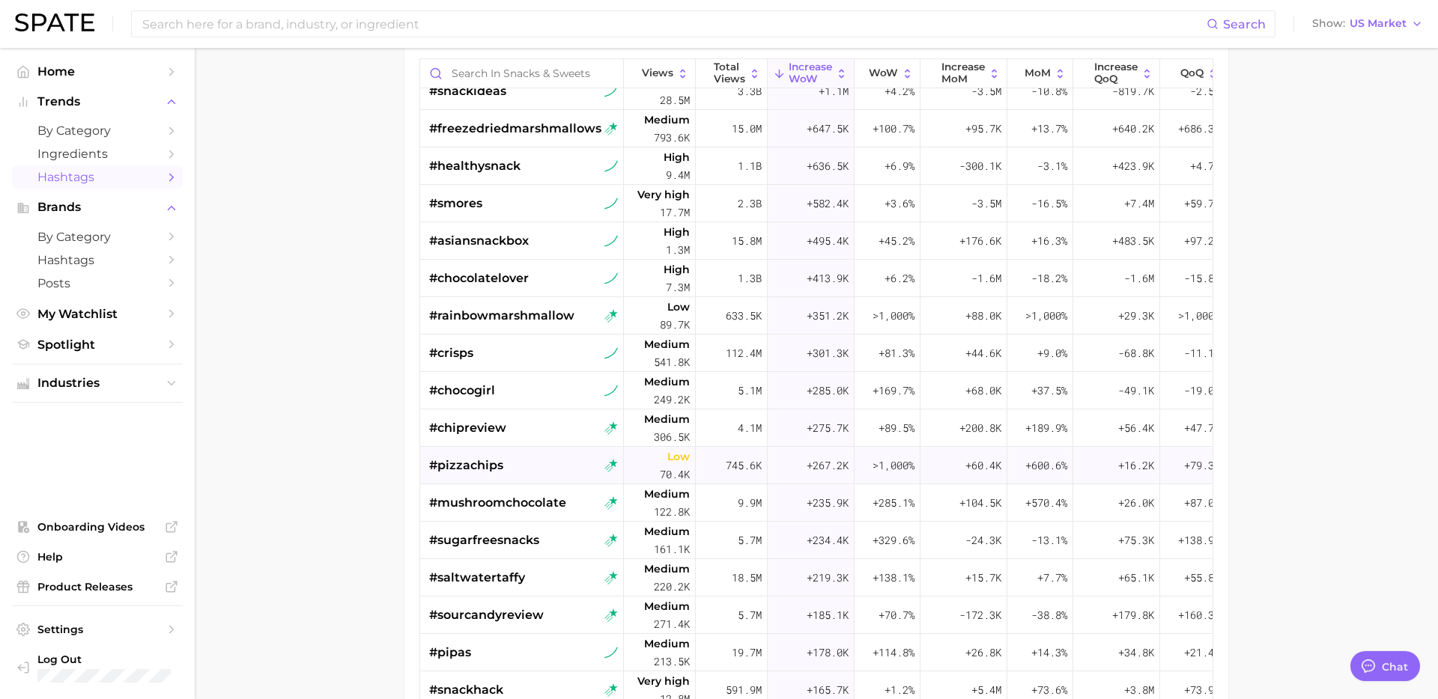
click at [556, 467] on div "#pizzachips" at bounding box center [523, 465] width 189 height 37
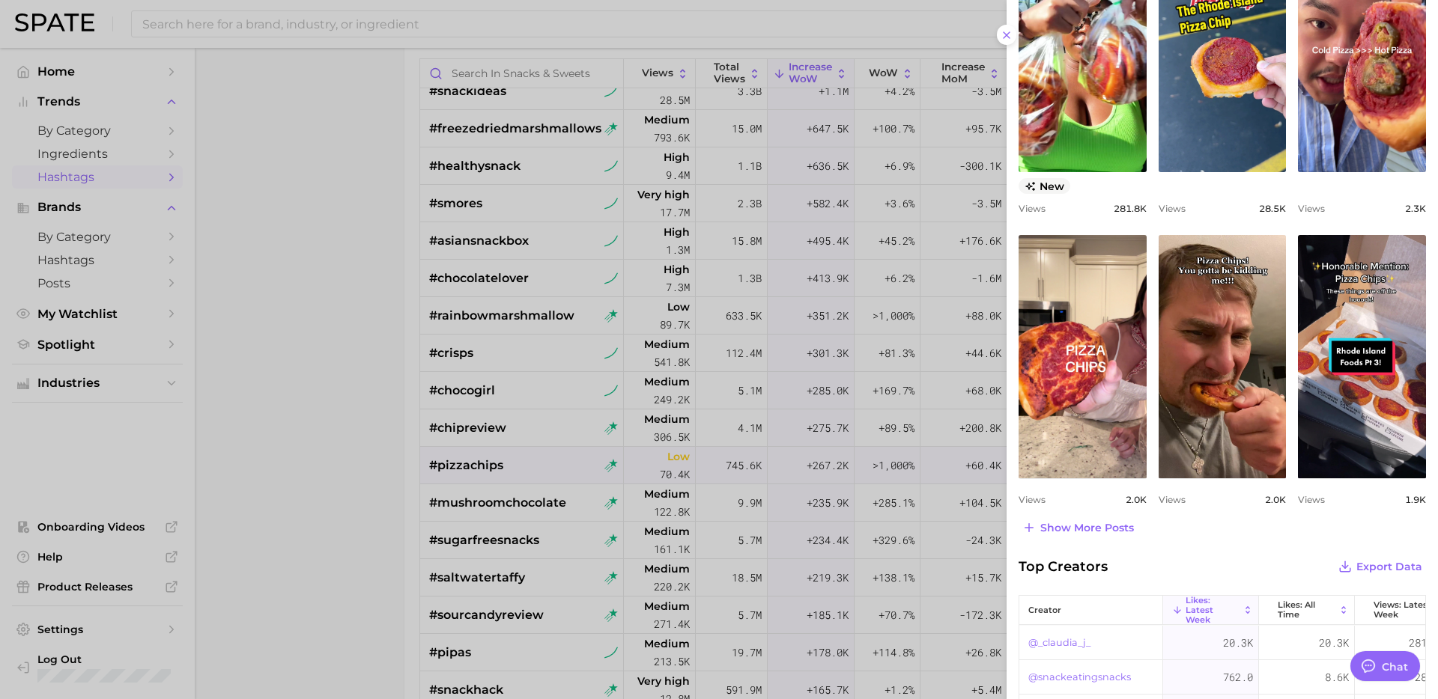
click at [519, 509] on div at bounding box center [719, 349] width 1438 height 699
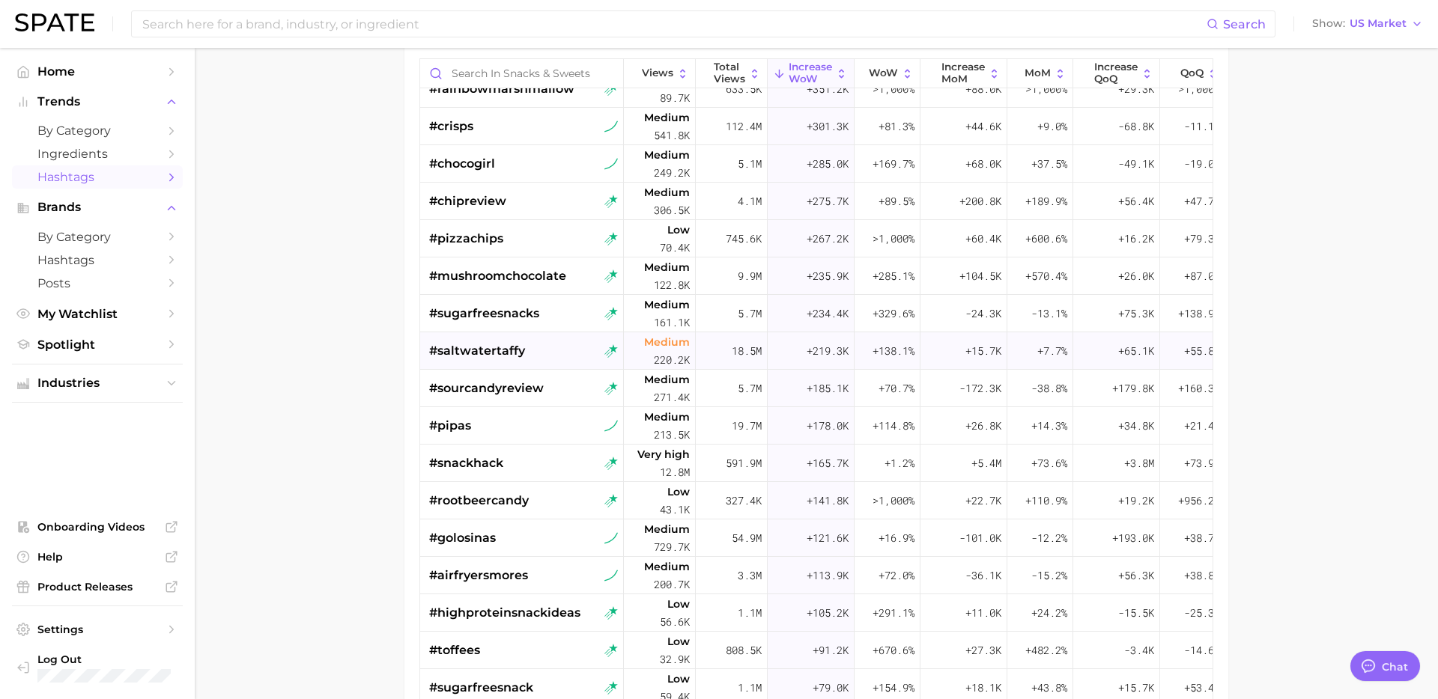
click at [537, 335] on div "#saltwatertaffy" at bounding box center [523, 350] width 189 height 37
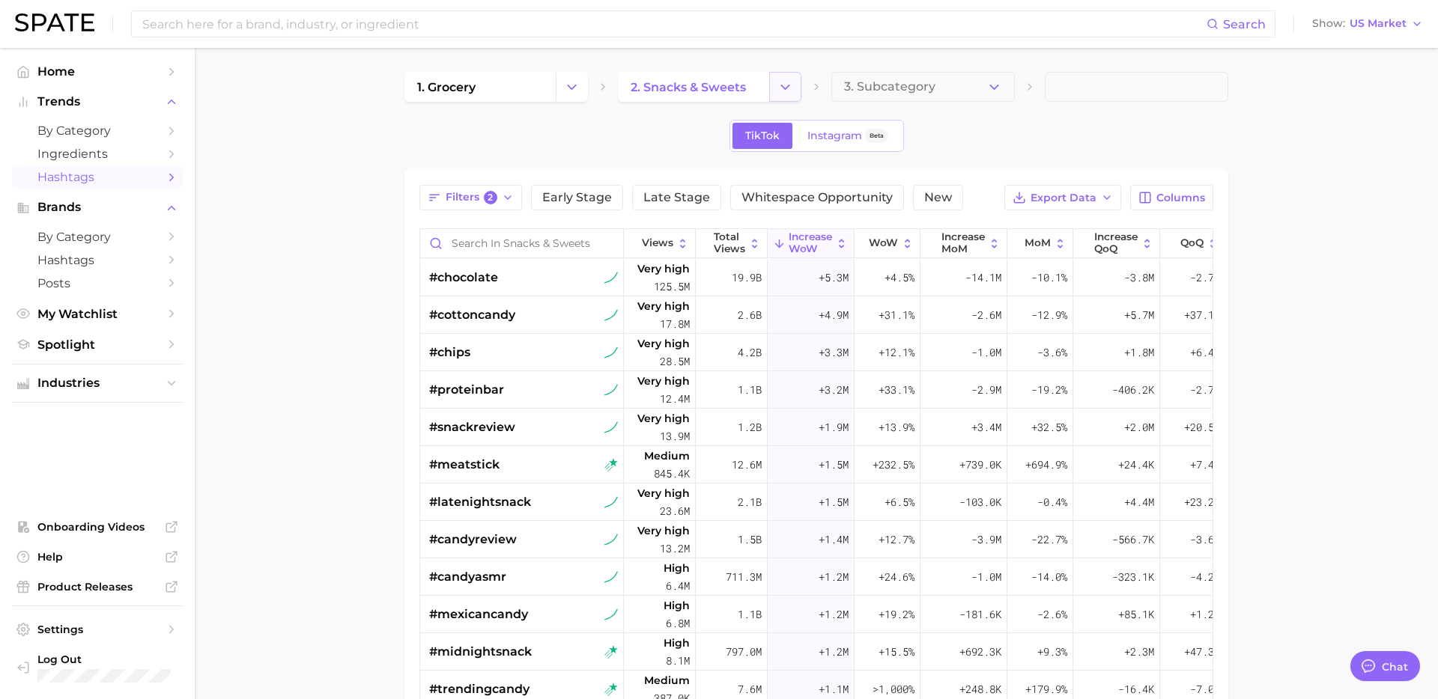
click at [793, 98] on button "Change Category" at bounding box center [785, 87] width 32 height 30
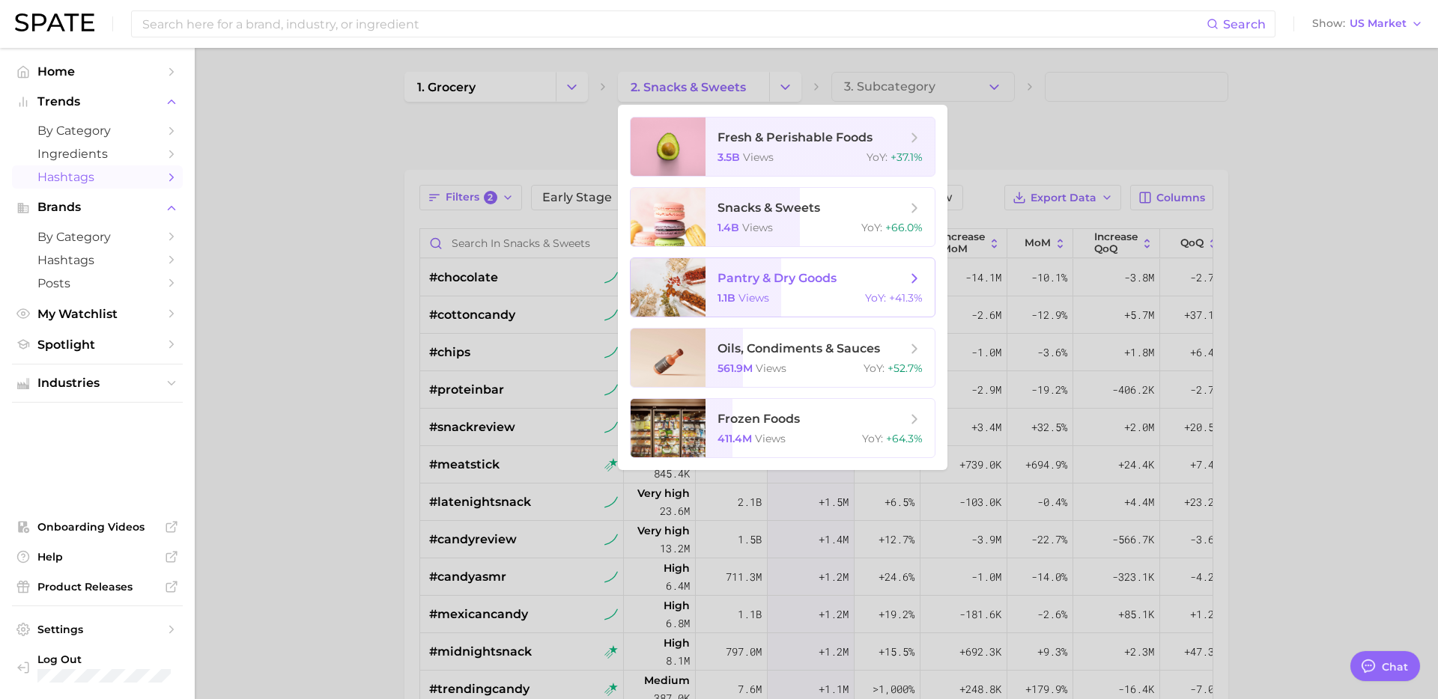
click at [812, 299] on div "1.1b views YoY : +41.3%" at bounding box center [819, 297] width 205 height 13
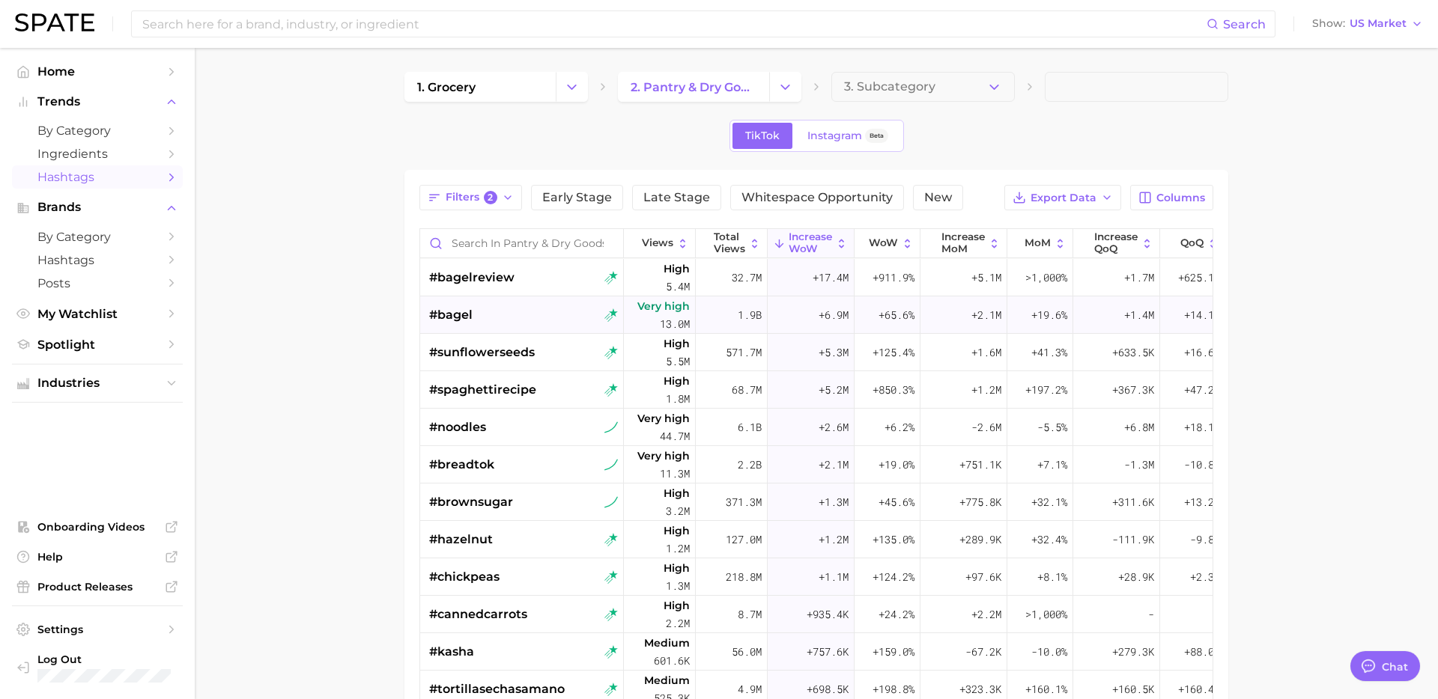
click at [535, 322] on div "#bagel" at bounding box center [523, 314] width 189 height 37
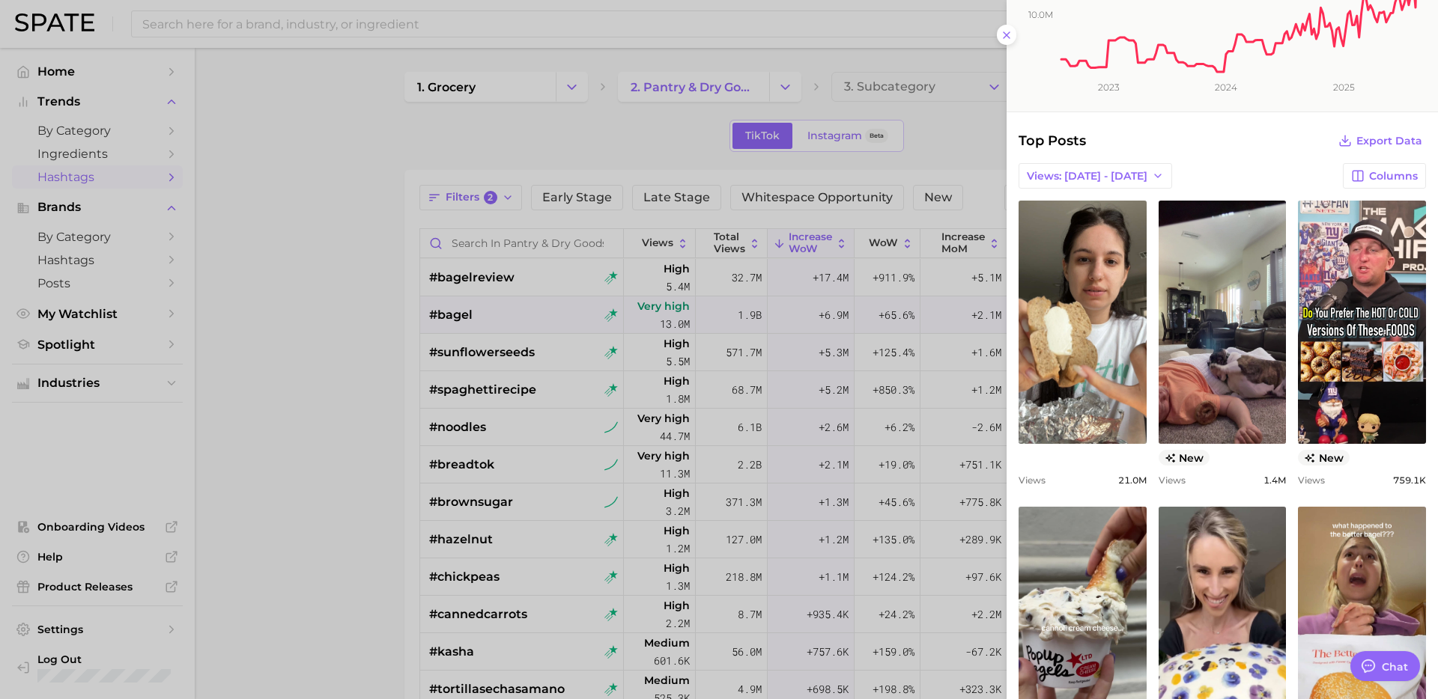
click at [535, 376] on div at bounding box center [719, 349] width 1438 height 699
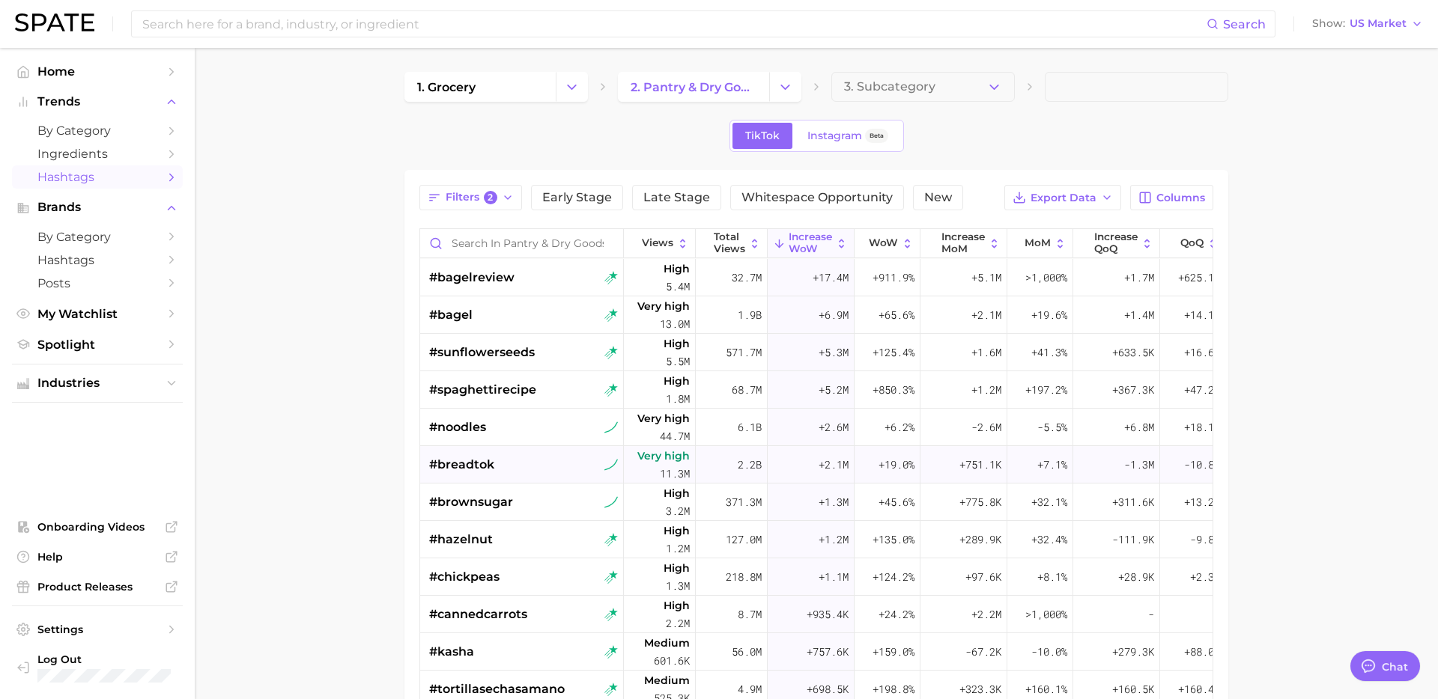
click at [482, 459] on span "#breadtok" at bounding box center [461, 465] width 65 height 18
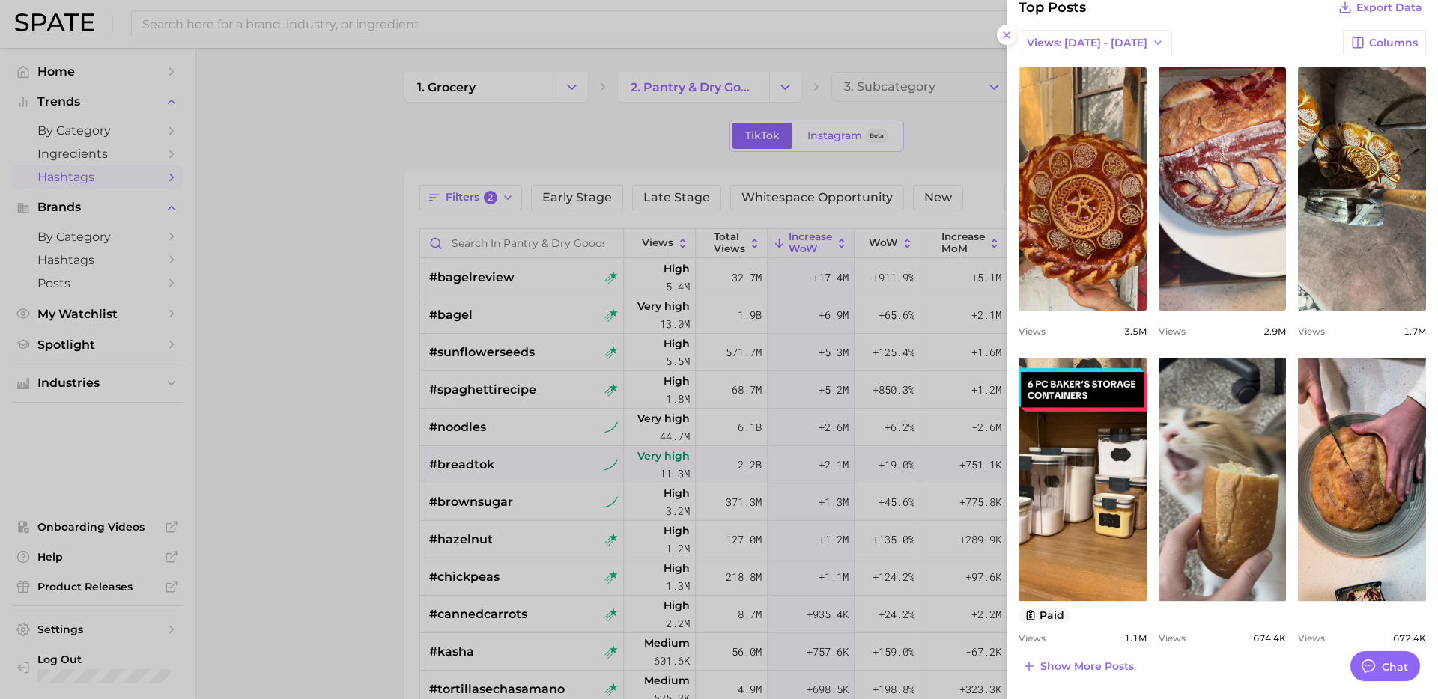
click at [458, 537] on div at bounding box center [719, 349] width 1438 height 699
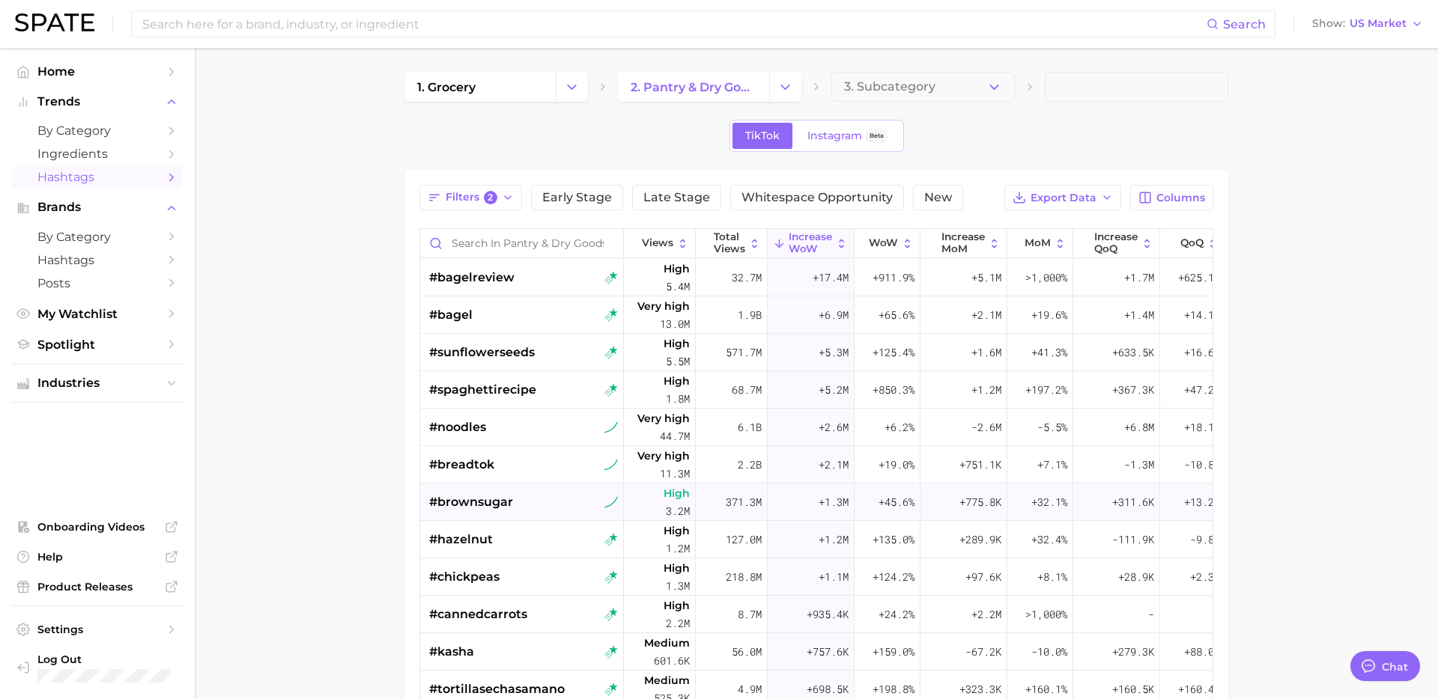
click at [536, 505] on div "#brownsugar" at bounding box center [523, 502] width 189 height 37
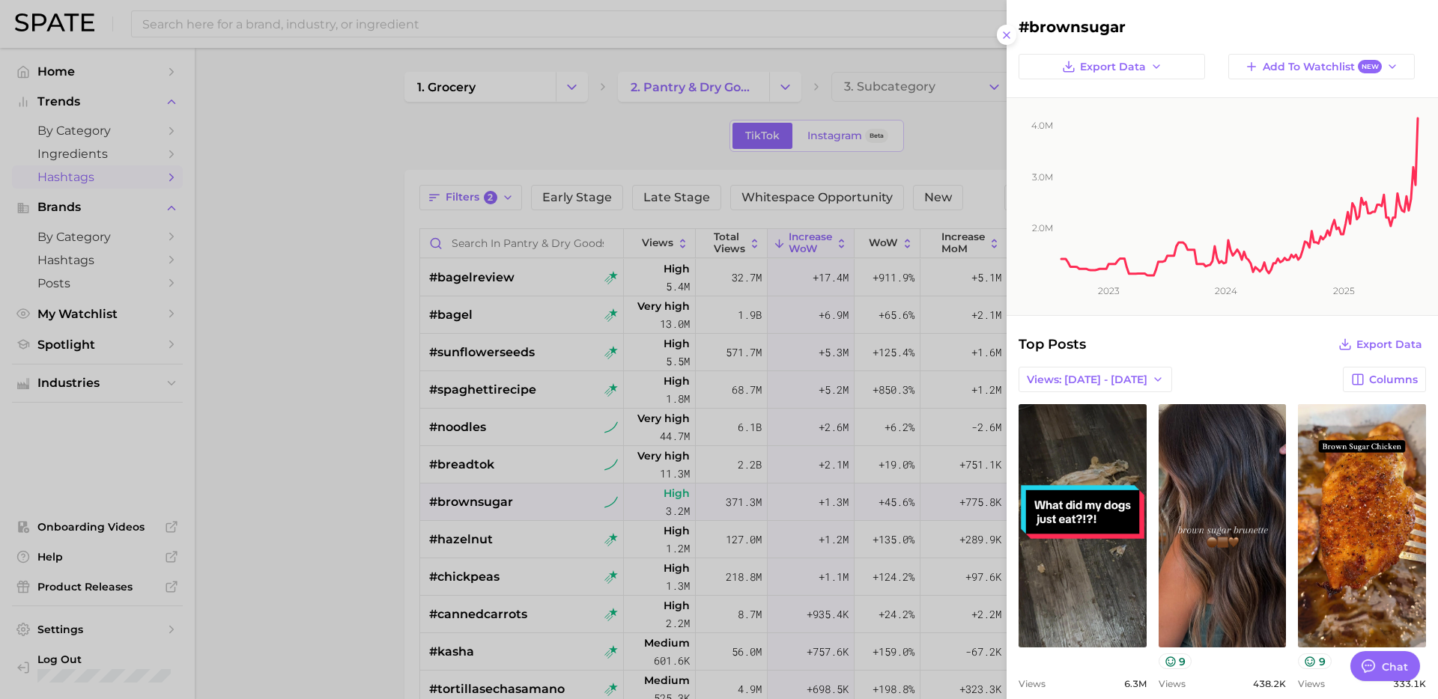
click at [550, 552] on div at bounding box center [719, 349] width 1438 height 699
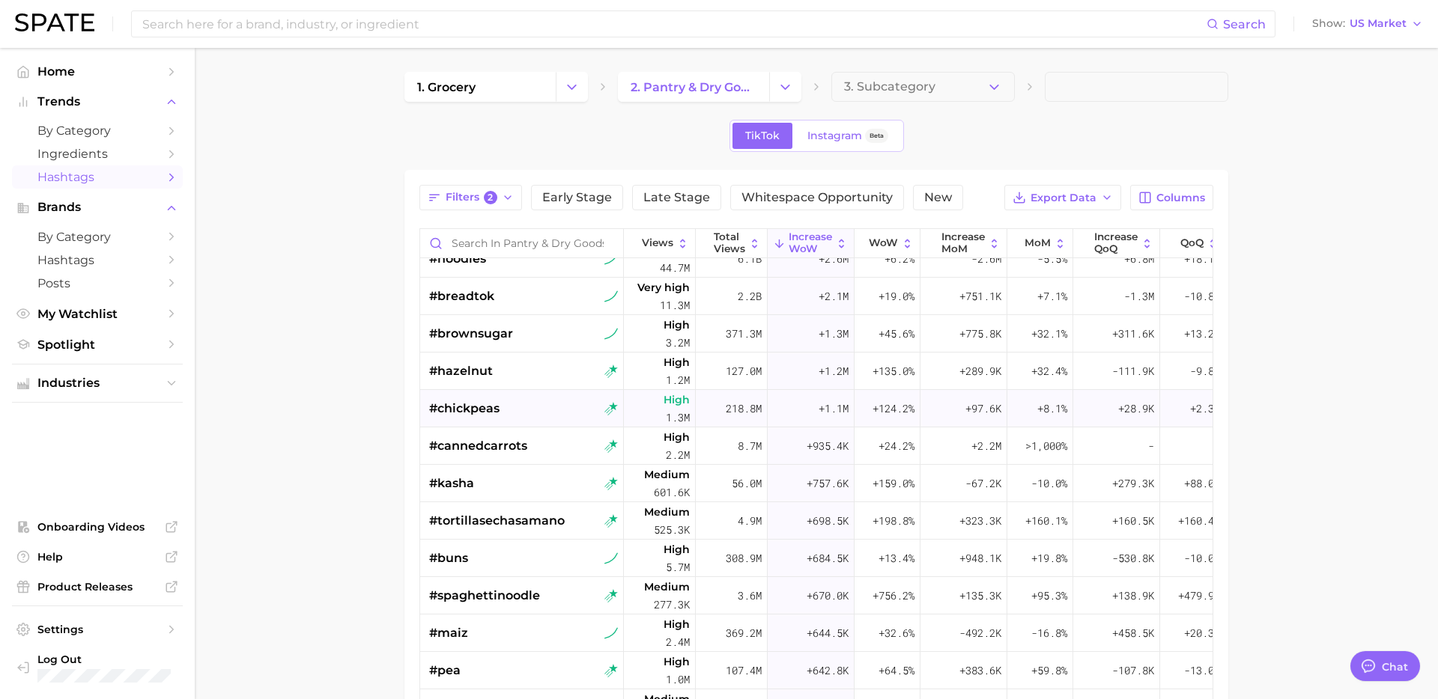
click at [539, 426] on div "#chickpeas" at bounding box center [523, 408] width 189 height 37
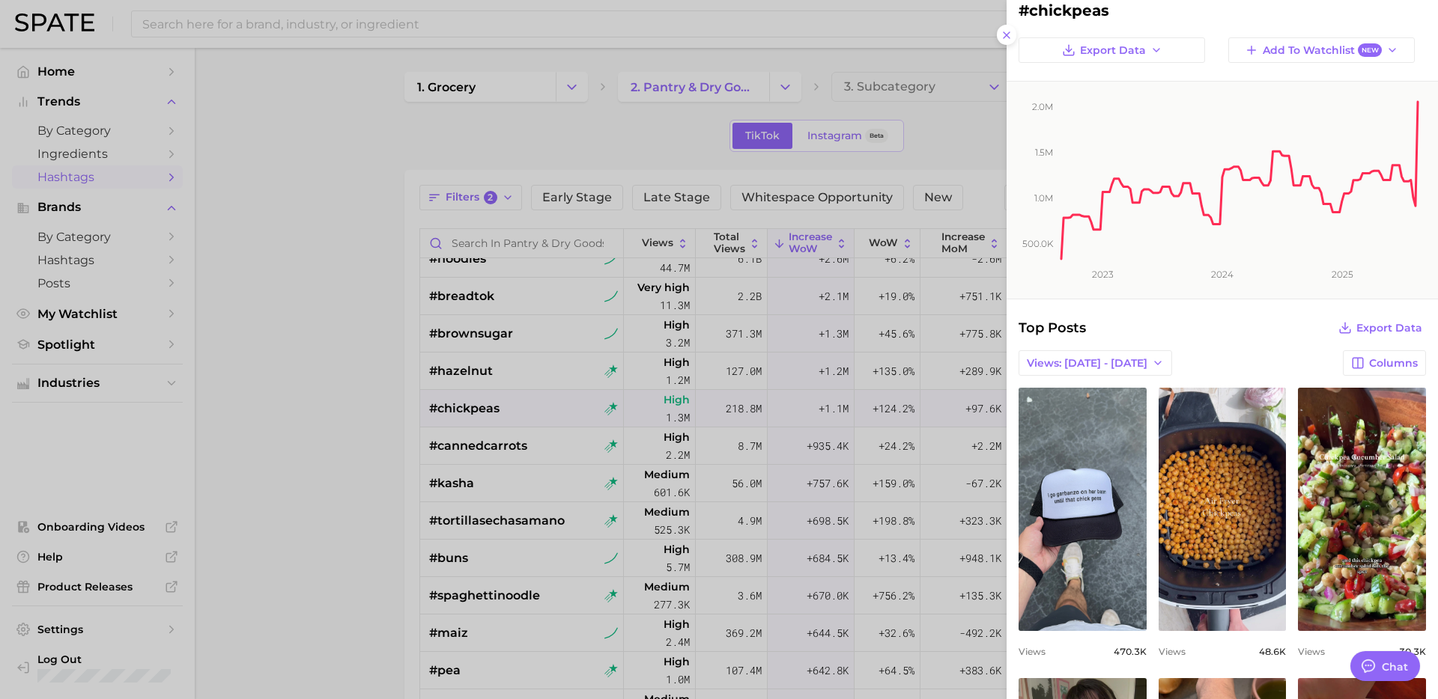
click at [588, 547] on div at bounding box center [719, 349] width 1438 height 699
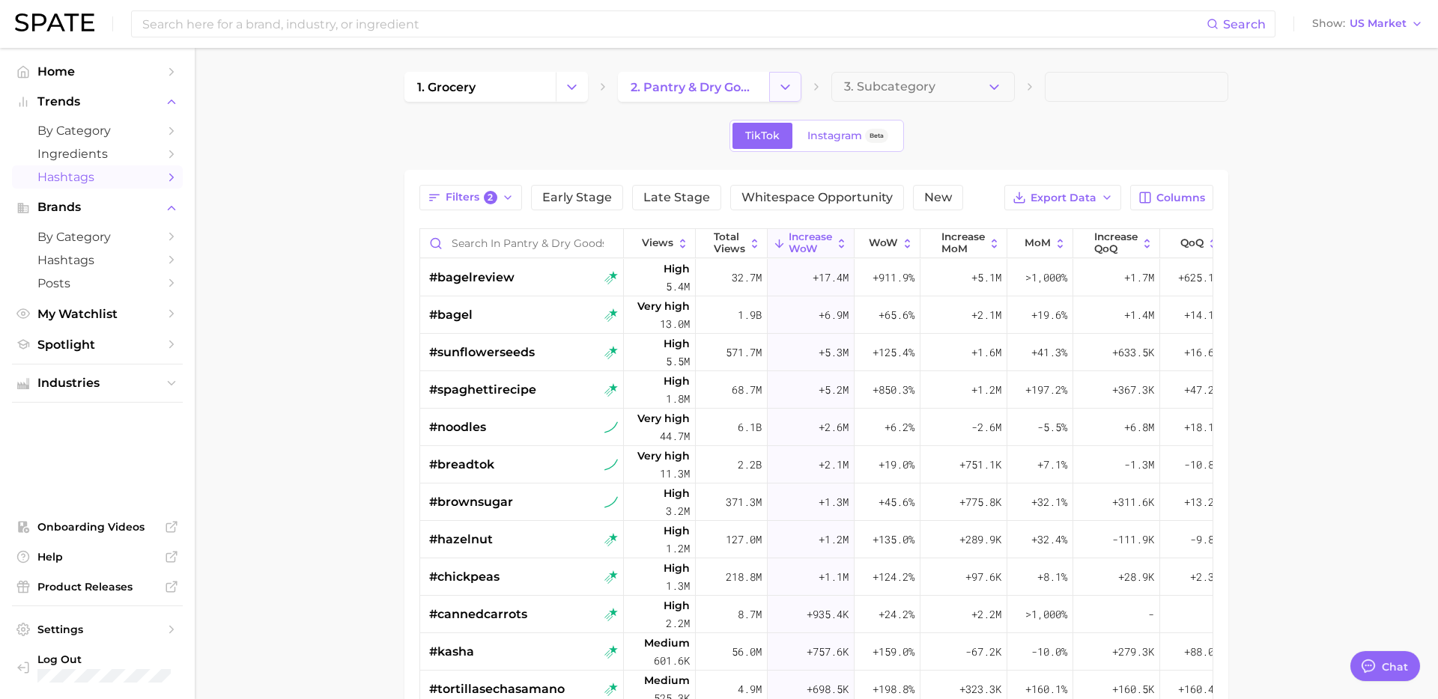
click at [782, 97] on button "Change Category" at bounding box center [785, 87] width 32 height 30
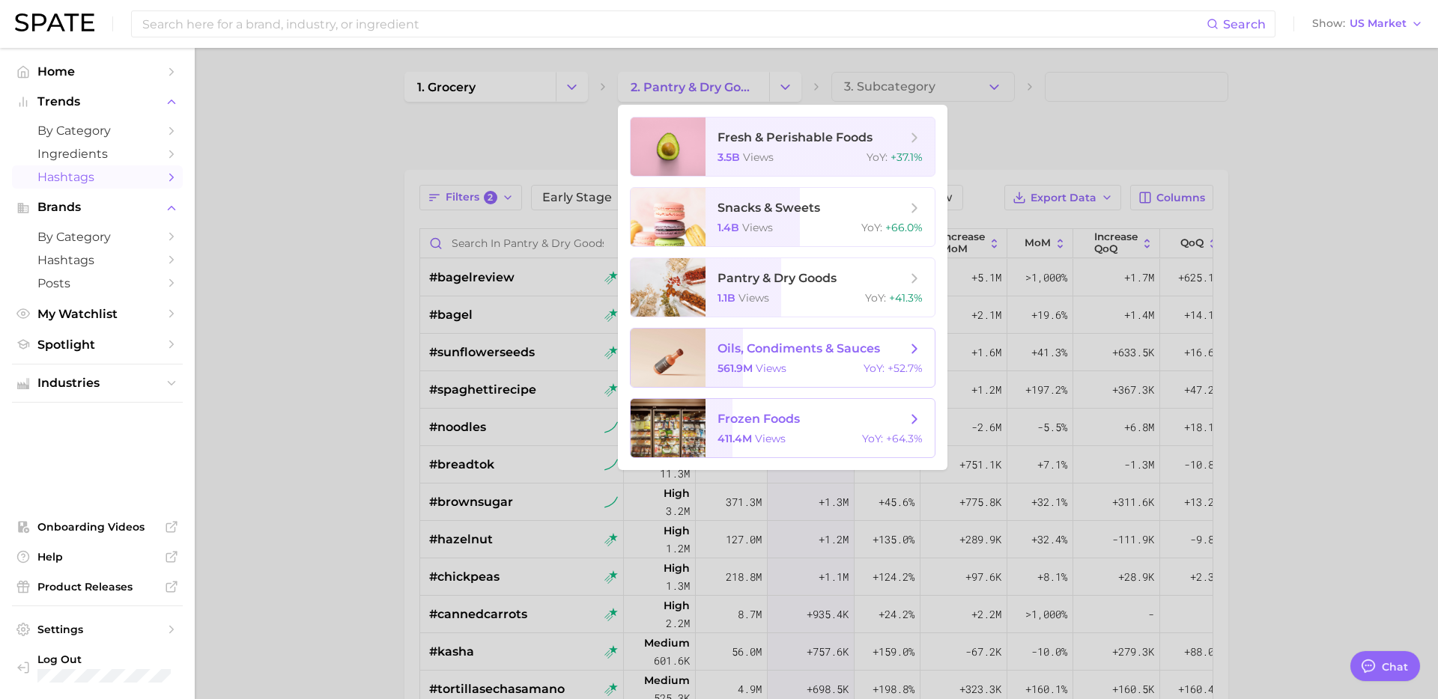
click at [769, 341] on span "oils, condiments & sauces" at bounding box center [811, 349] width 189 height 16
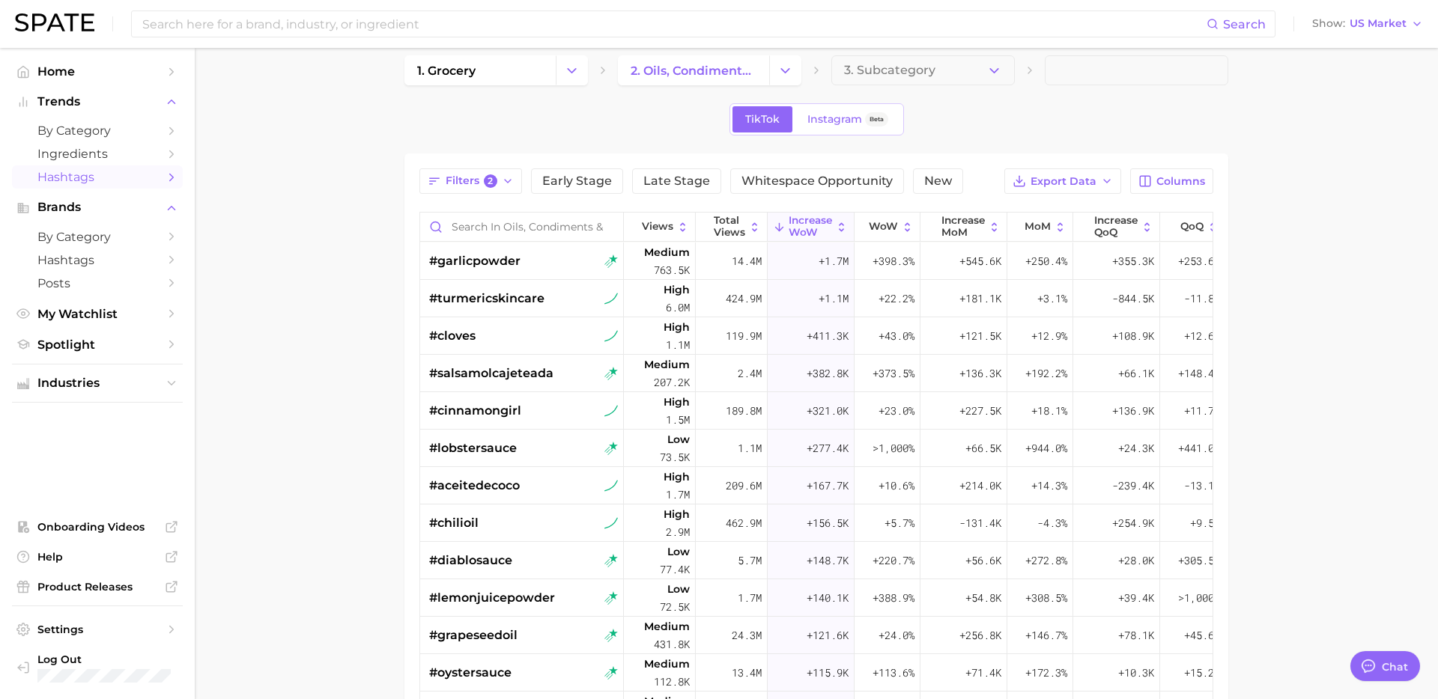
scroll to position [17, 0]
click at [532, 493] on div "#aceitedecoco" at bounding box center [523, 484] width 189 height 37
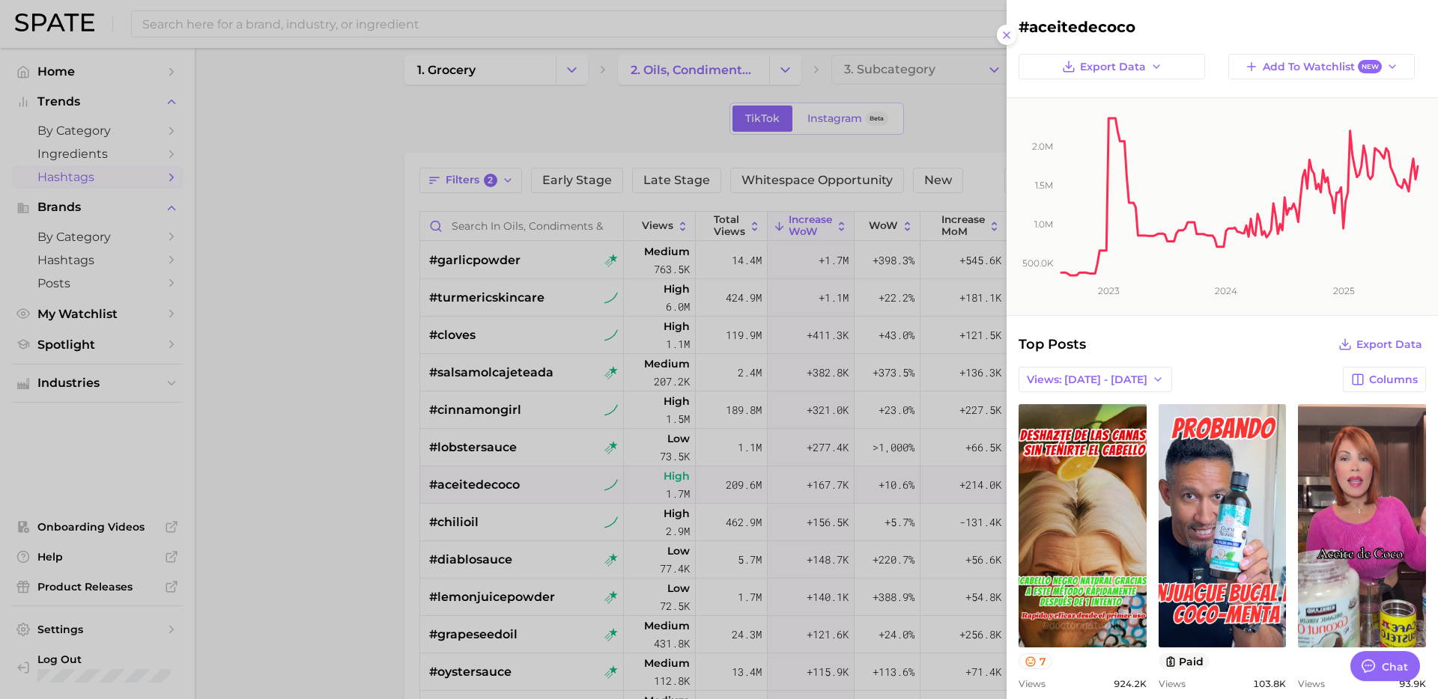
scroll to position [0, 0]
click at [566, 544] on div at bounding box center [719, 349] width 1438 height 699
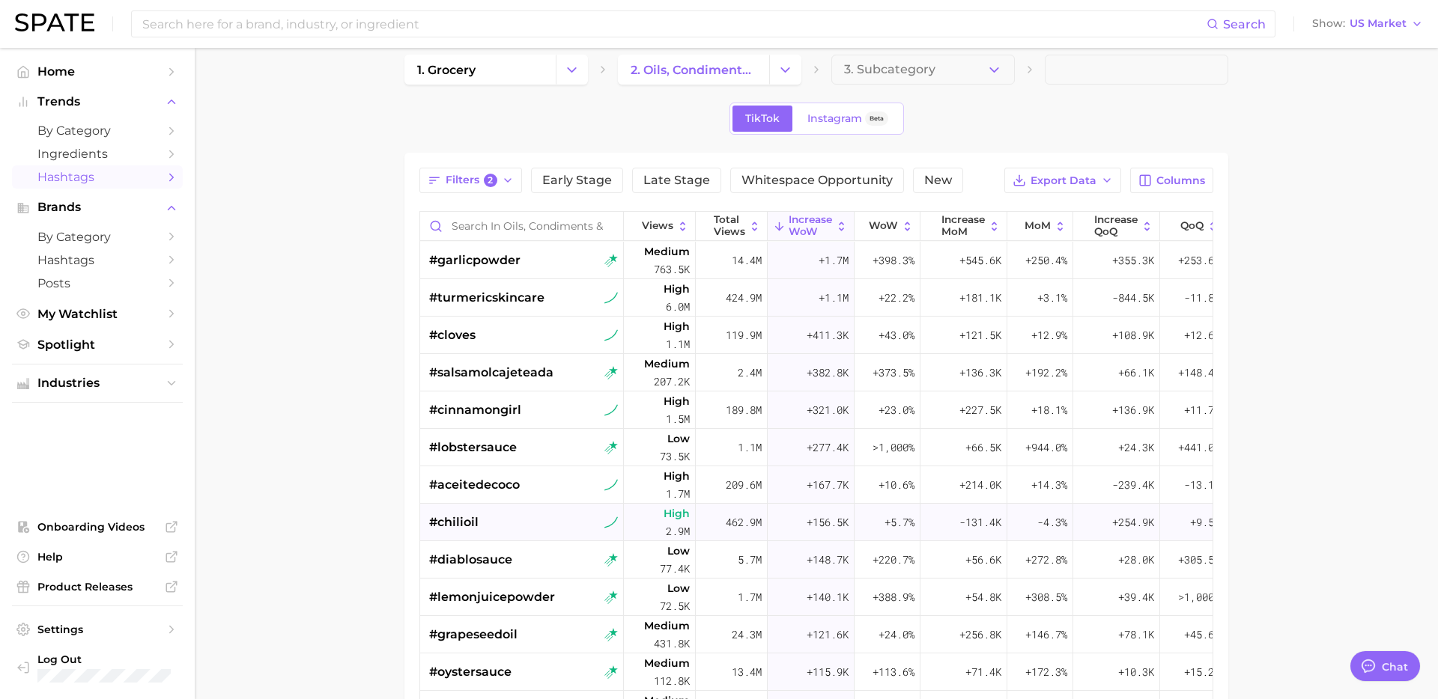
click at [544, 522] on div "#chilioil" at bounding box center [523, 522] width 189 height 37
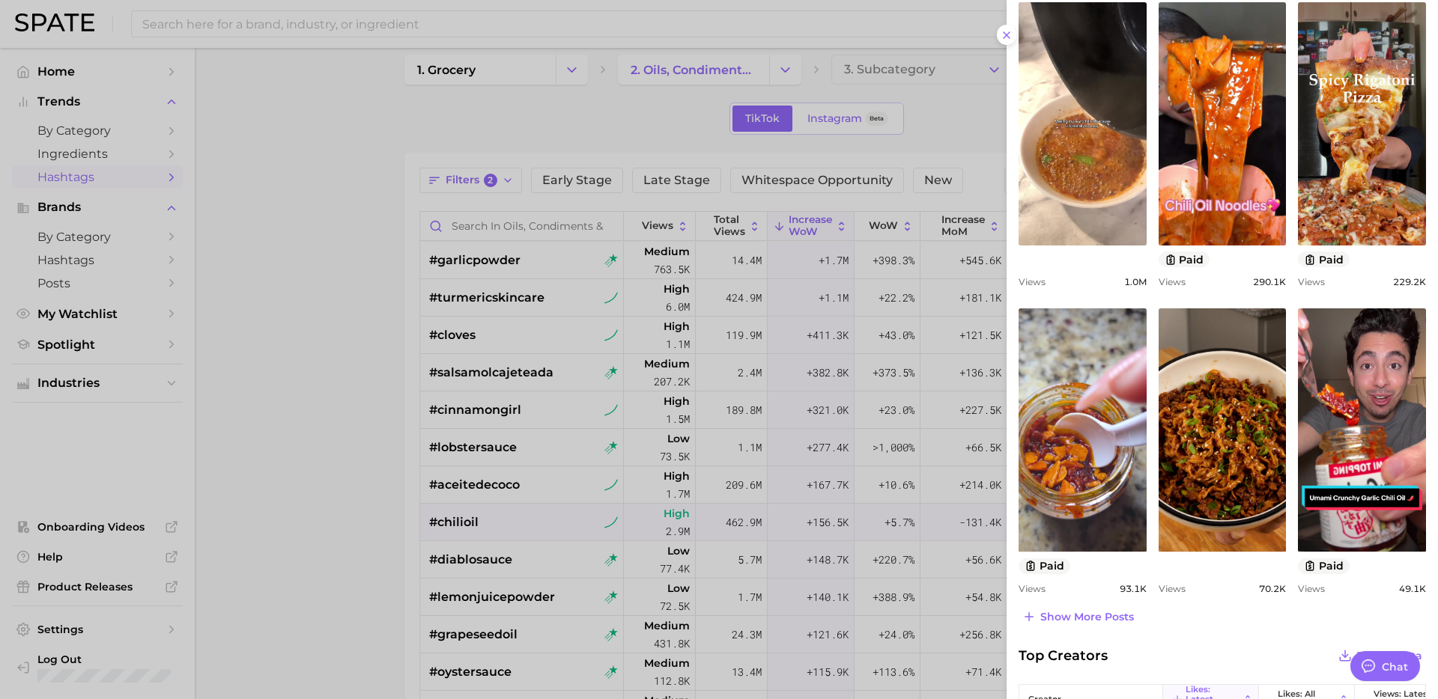
scroll to position [411, 0]
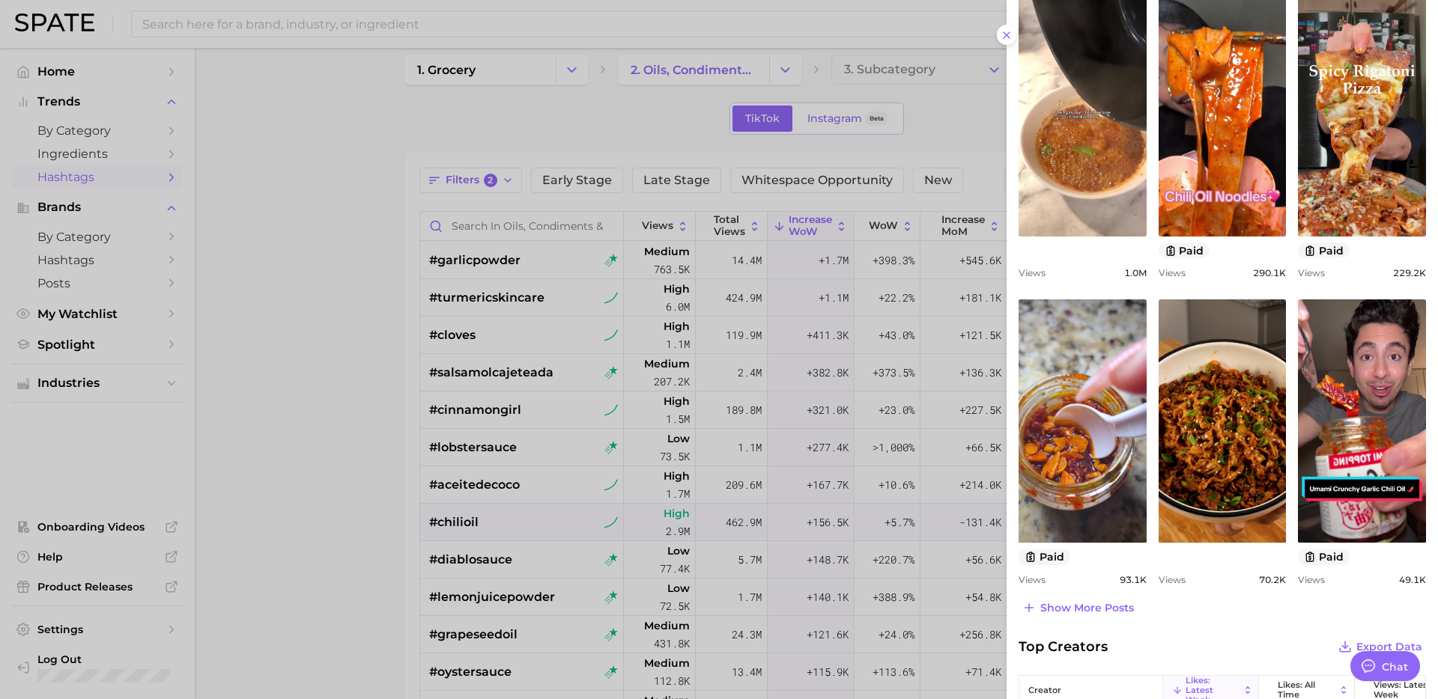
click at [492, 551] on div at bounding box center [719, 349] width 1438 height 699
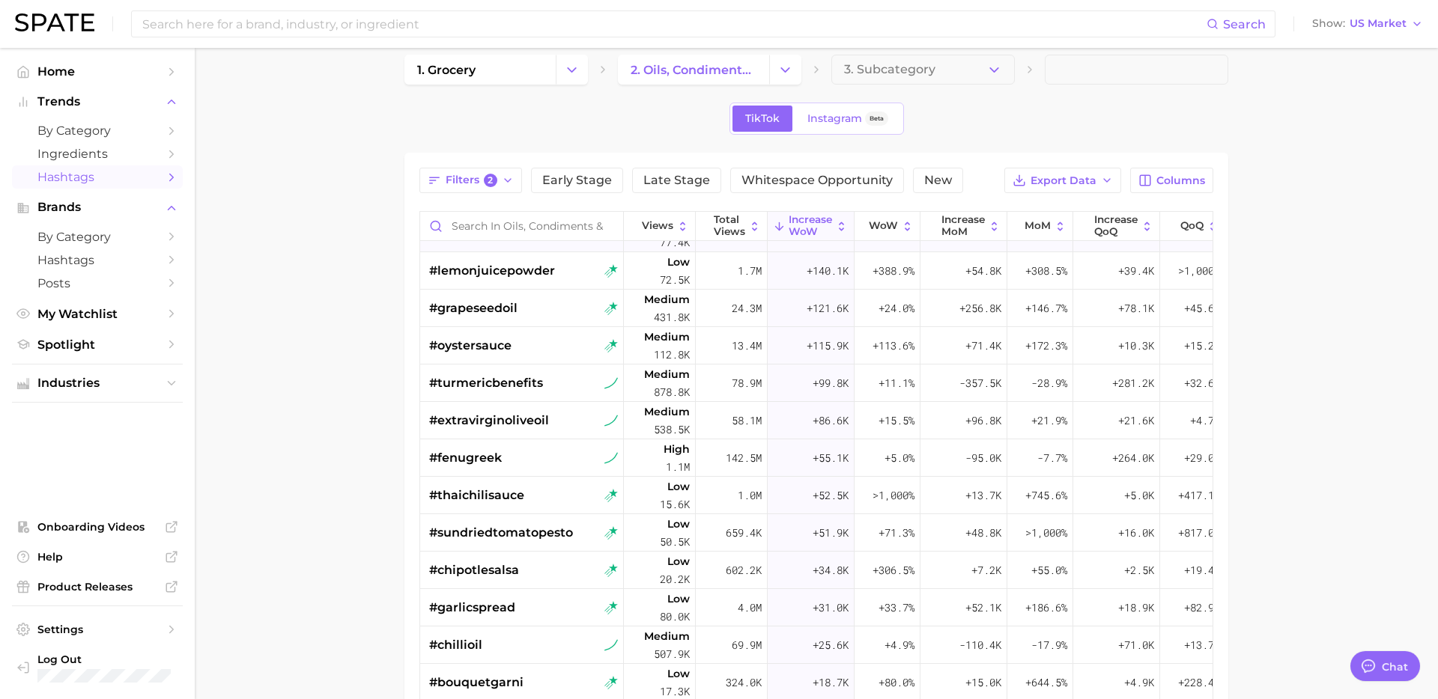
scroll to position [0, 0]
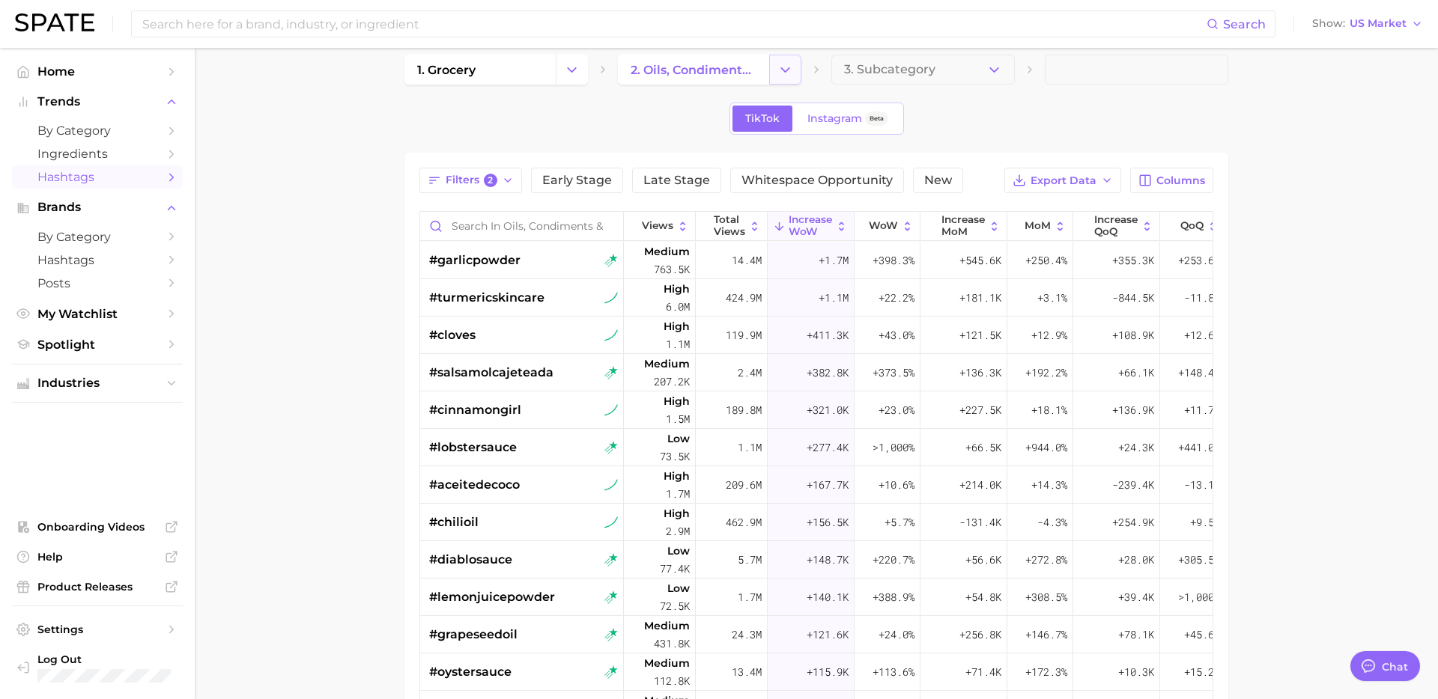
click at [783, 76] on icon "Change Category" at bounding box center [785, 70] width 16 height 16
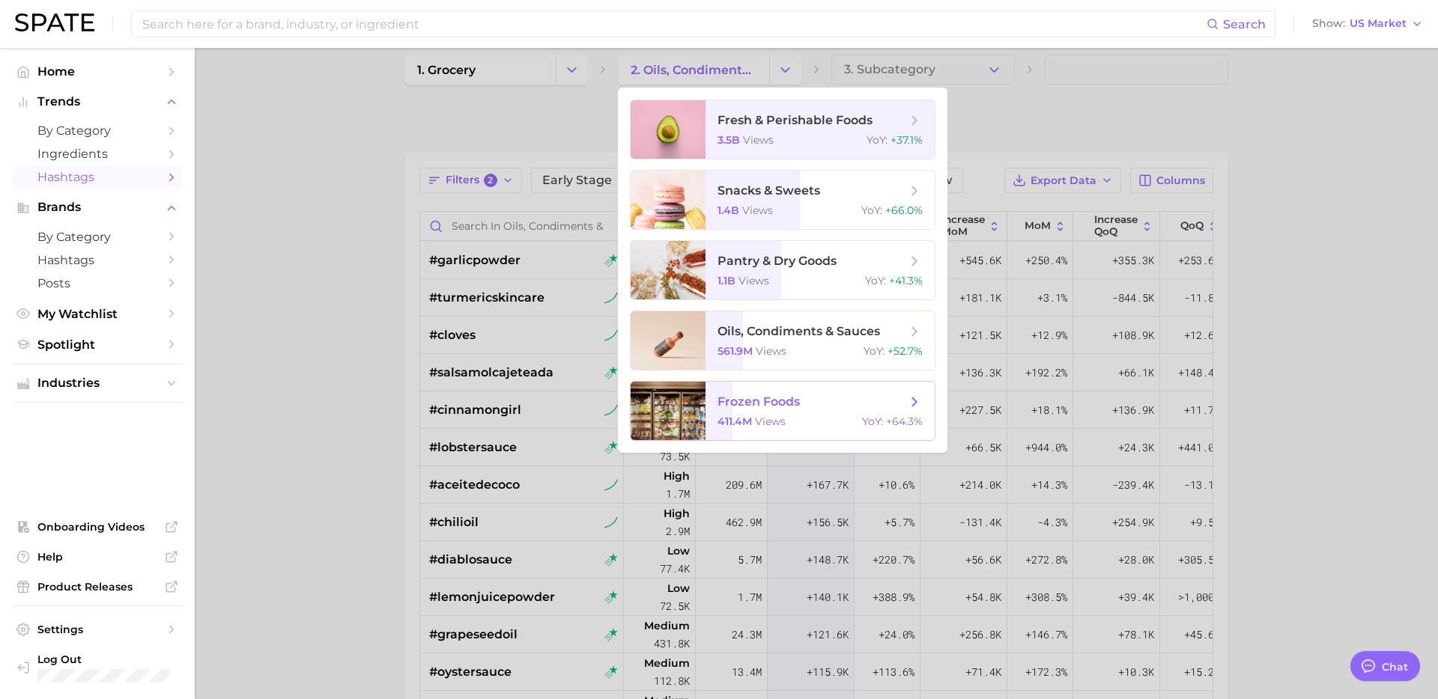
click at [769, 410] on span "frozen foods 411.4m views YoY : +64.3%" at bounding box center [819, 411] width 229 height 58
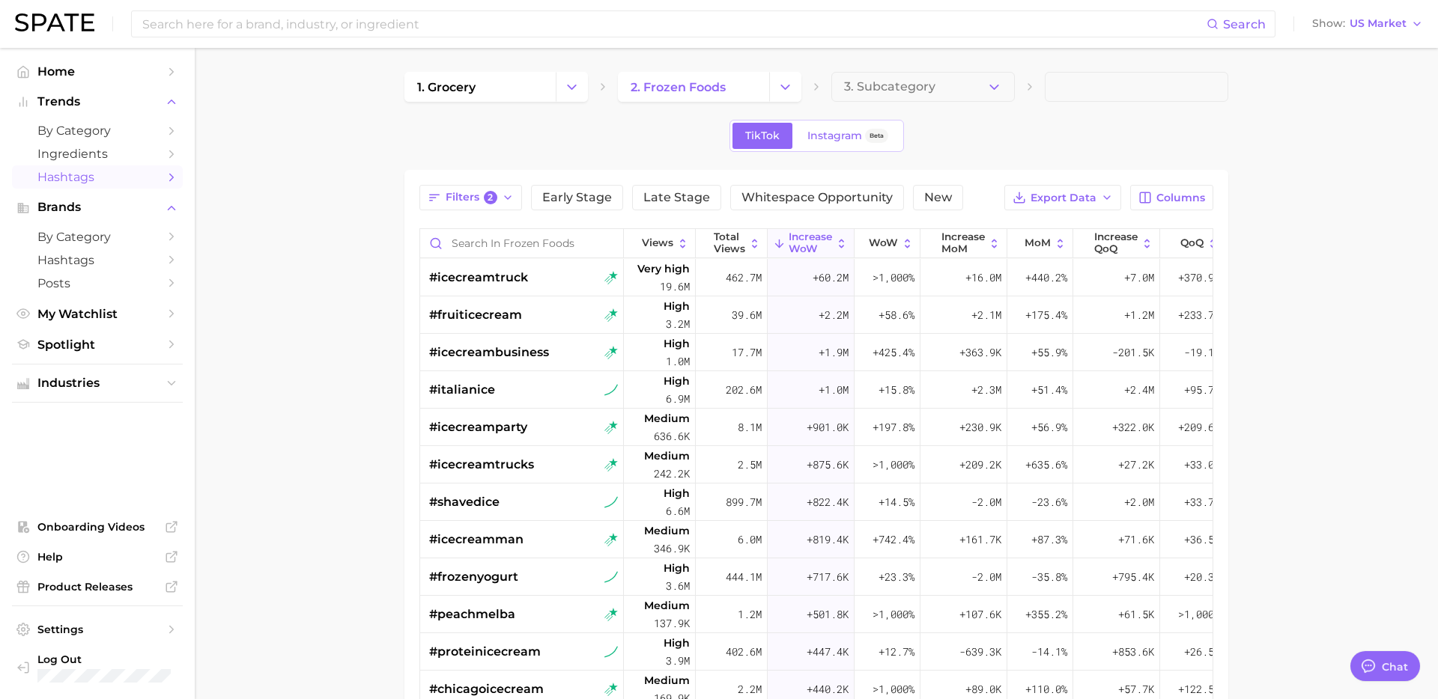
click at [384, 450] on main "1. grocery 2. frozen foods 3. Subcategory TikTok Instagram Beta Filters 2 Early…" at bounding box center [816, 533] width 1243 height 970
click at [122, 238] on span "by Category" at bounding box center [97, 237] width 120 height 14
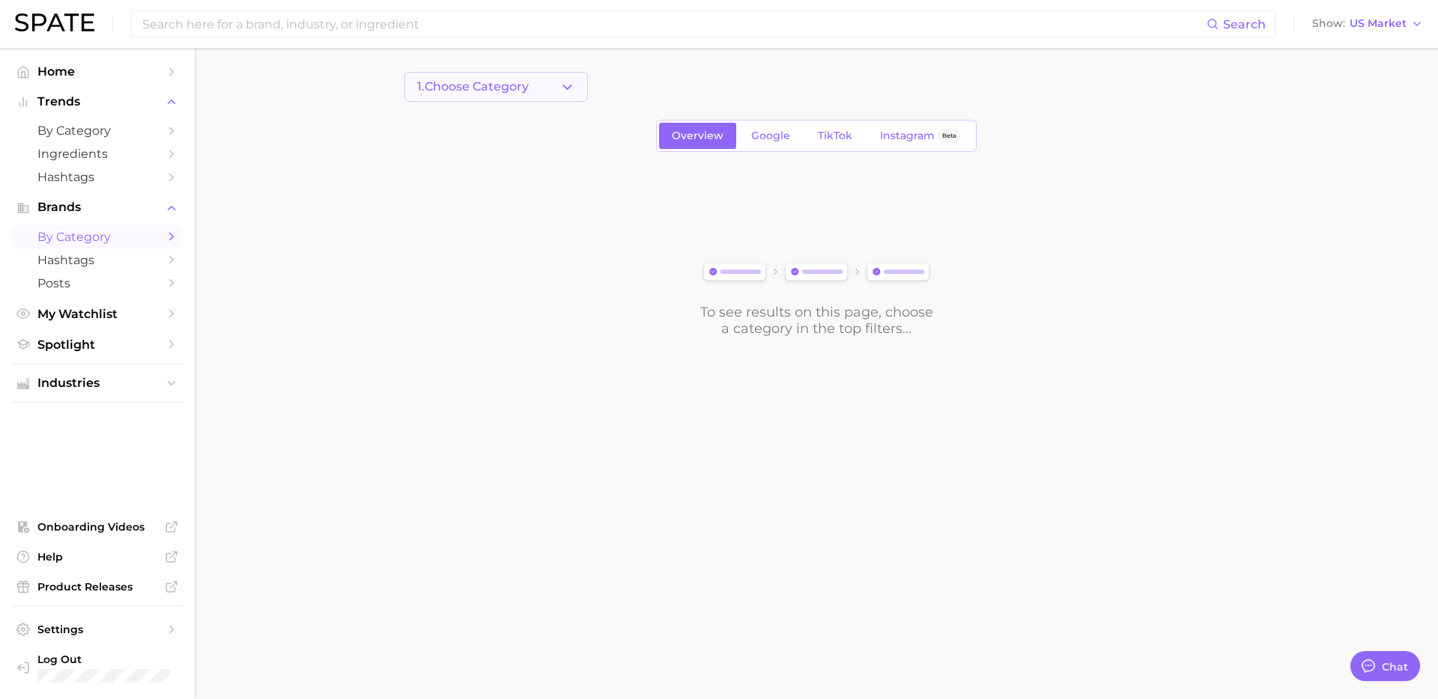
click at [582, 82] on button "1. Choose Category" at bounding box center [495, 87] width 183 height 30
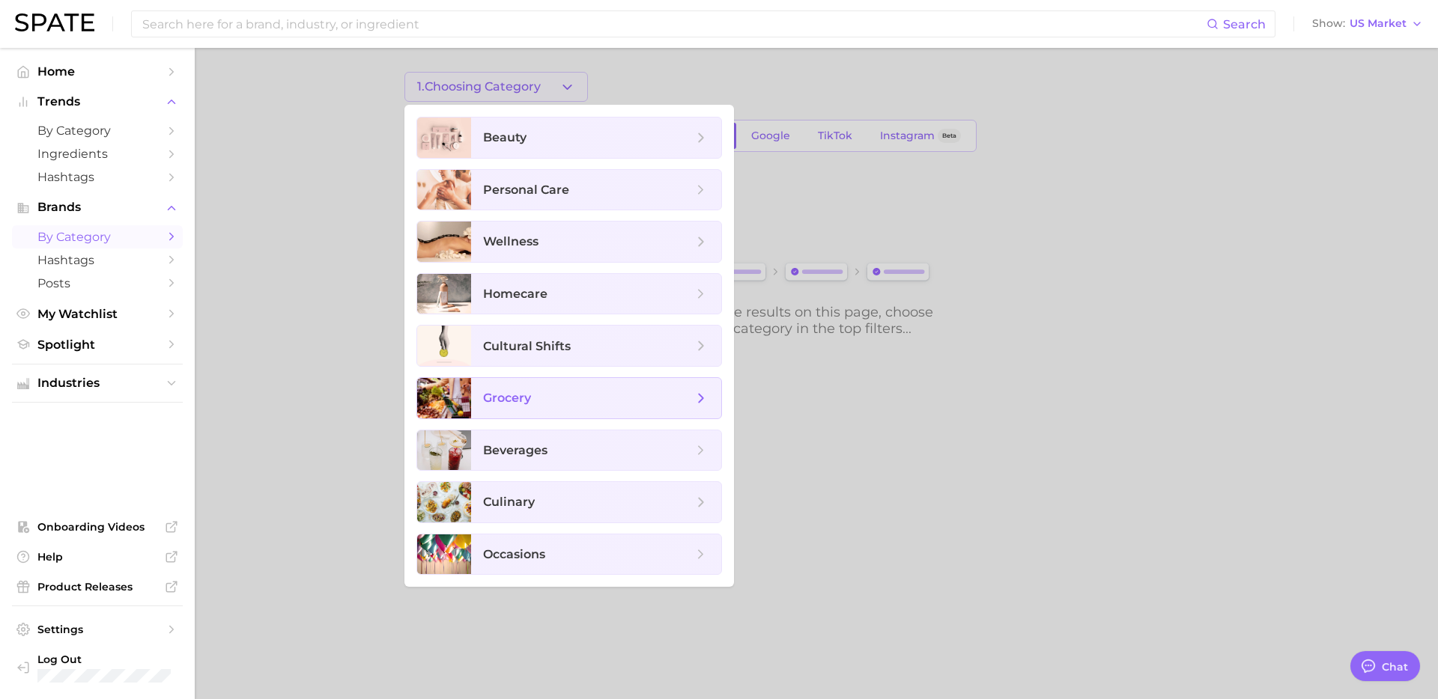
click at [547, 409] on span "grocery" at bounding box center [596, 398] width 250 height 40
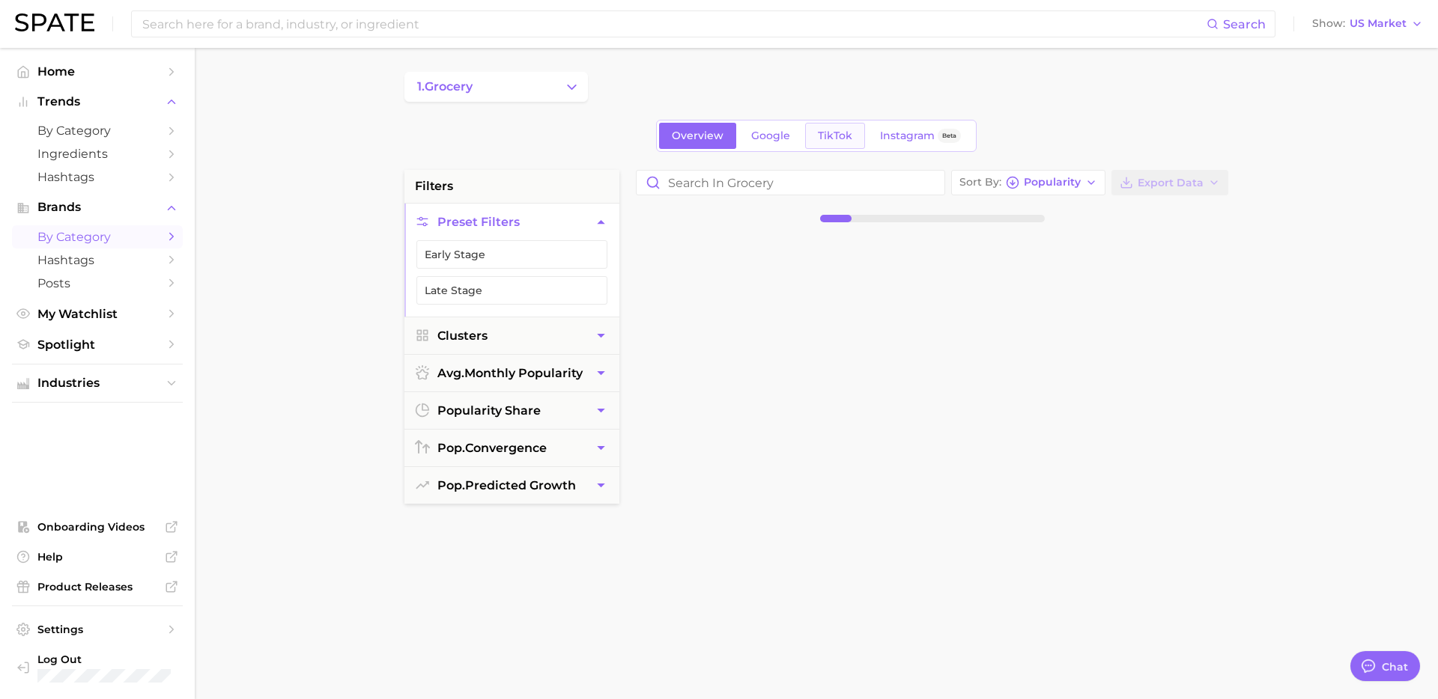
click at [834, 135] on span "TikTok" at bounding box center [835, 136] width 34 height 13
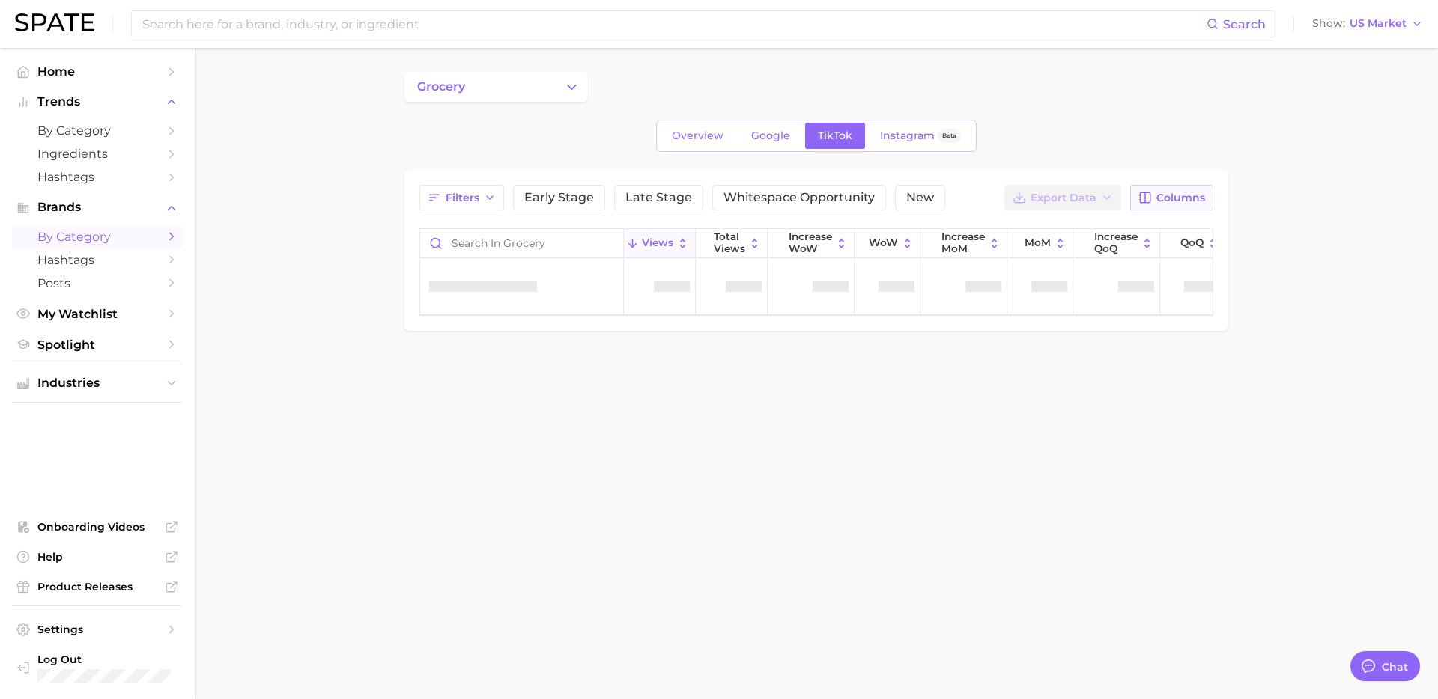
click at [1149, 198] on icon "button" at bounding box center [1144, 197] width 13 height 13
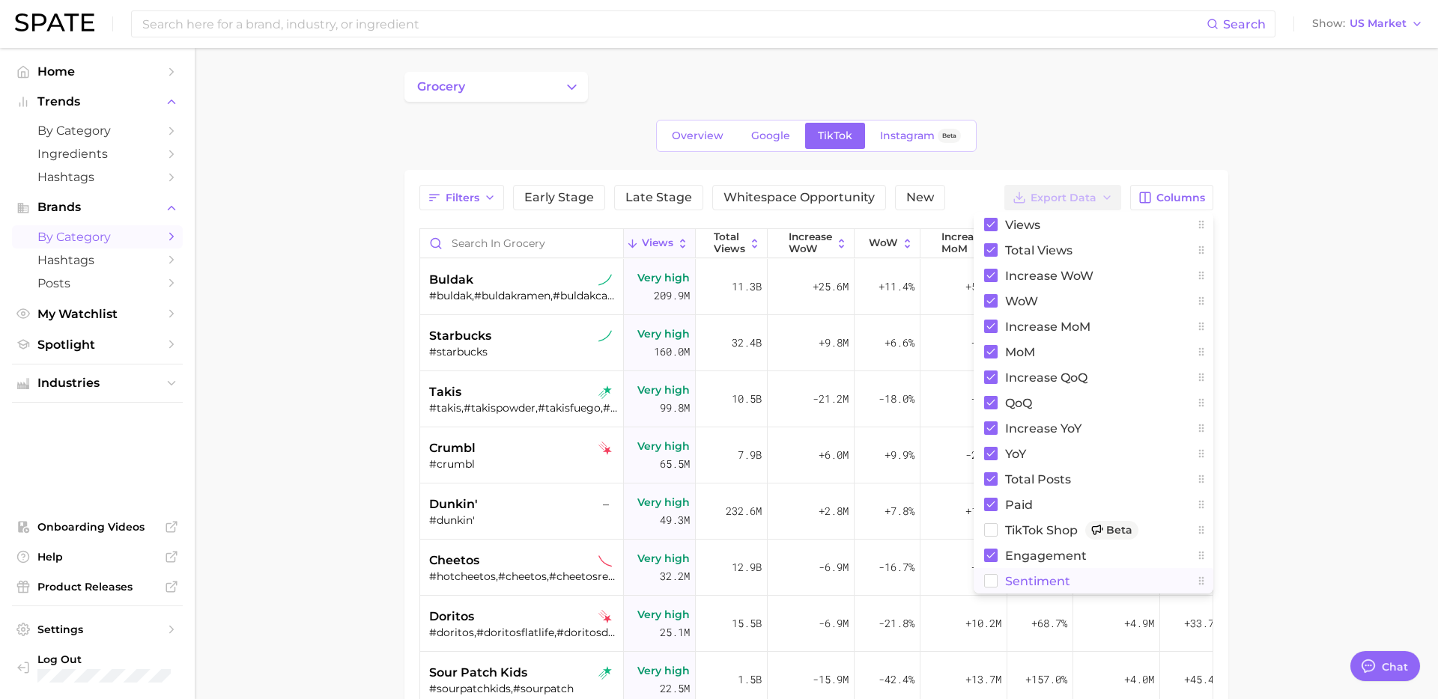
click at [1035, 579] on span "Sentiment" at bounding box center [1037, 581] width 65 height 13
click at [1272, 354] on main "grocery Overview Google TikTok Instagram Beta Filters Early Stage Late Stage Wh…" at bounding box center [816, 533] width 1243 height 970
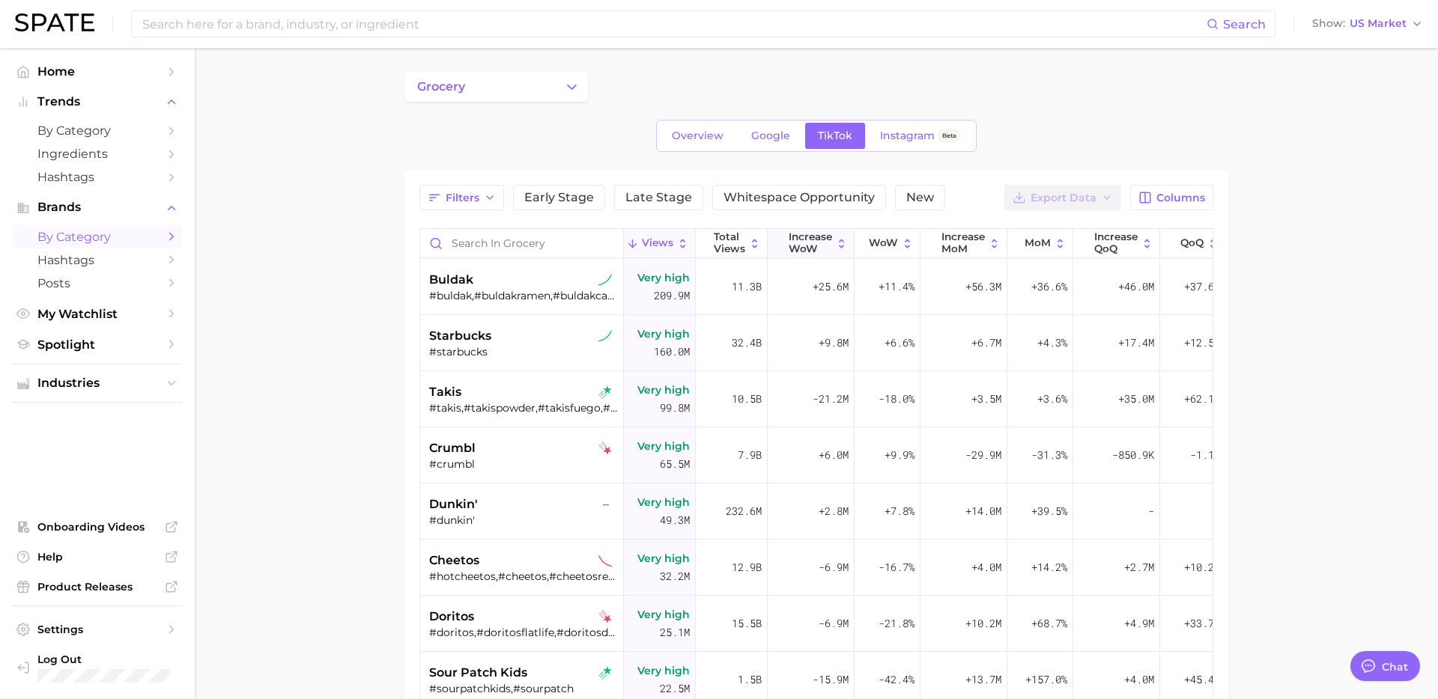
click at [819, 243] on span "Increase WoW" at bounding box center [809, 242] width 43 height 23
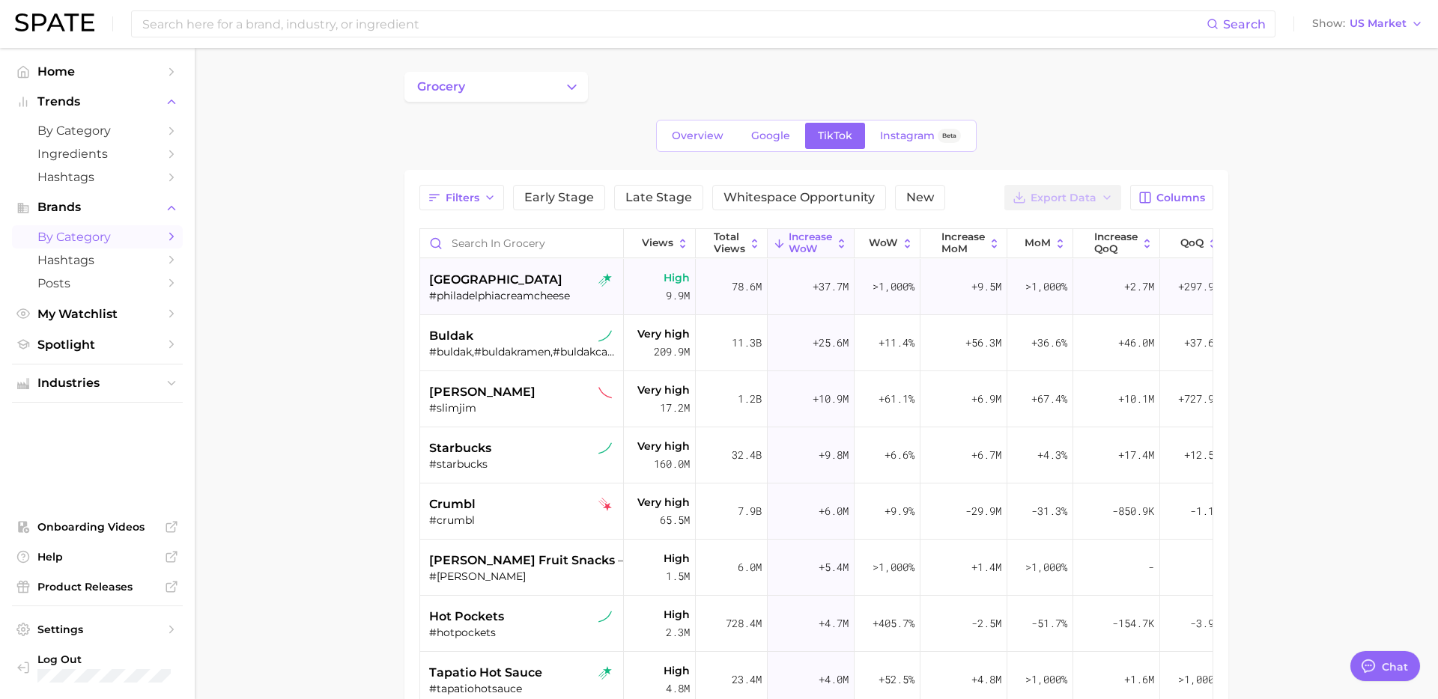
click at [519, 279] on div "[GEOGRAPHIC_DATA]" at bounding box center [523, 280] width 189 height 18
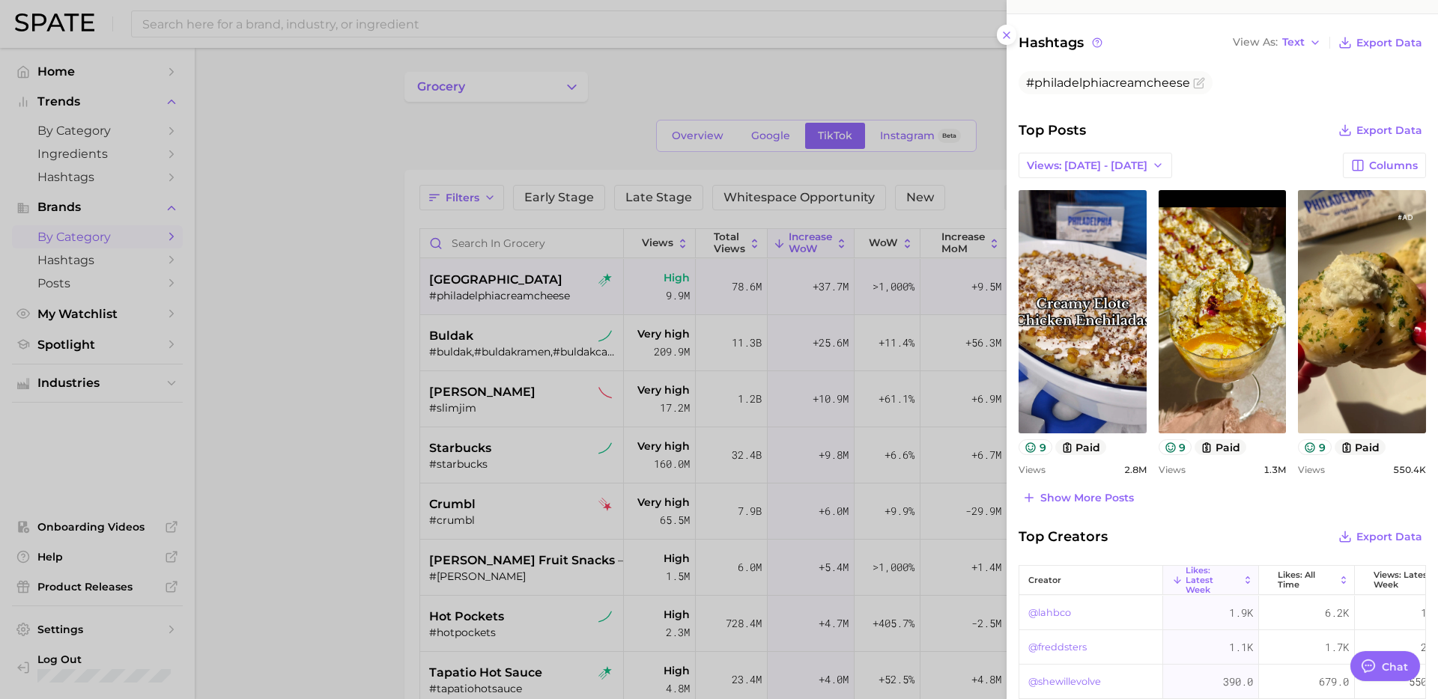
scroll to position [411, 0]
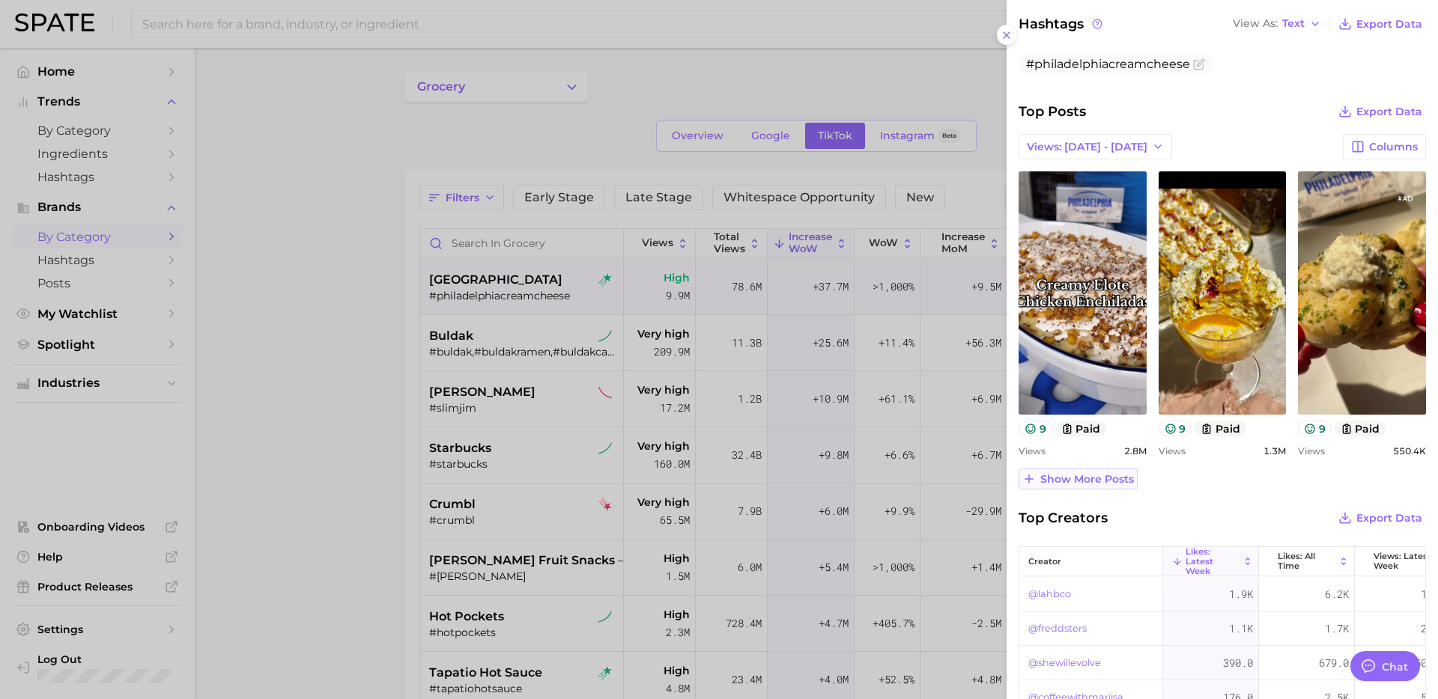
click at [1098, 483] on span "Show more posts" at bounding box center [1087, 479] width 94 height 13
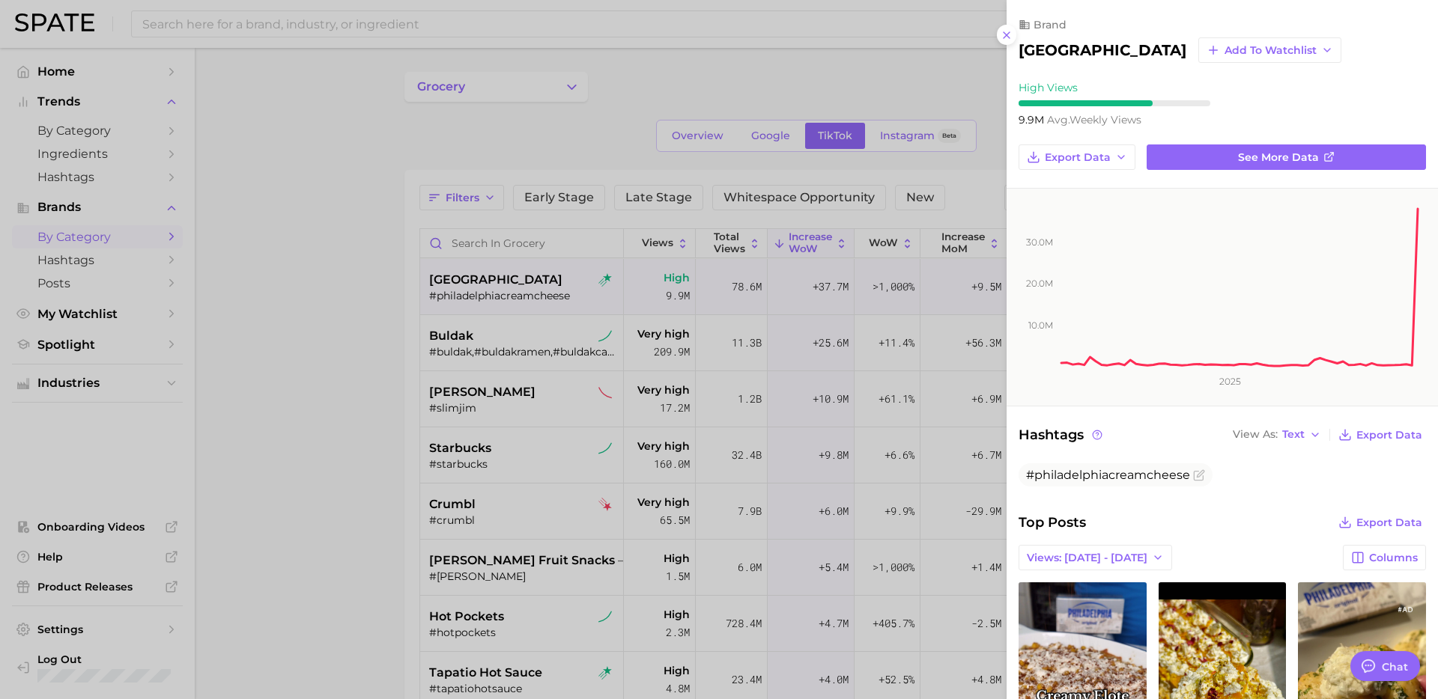
scroll to position [10, 0]
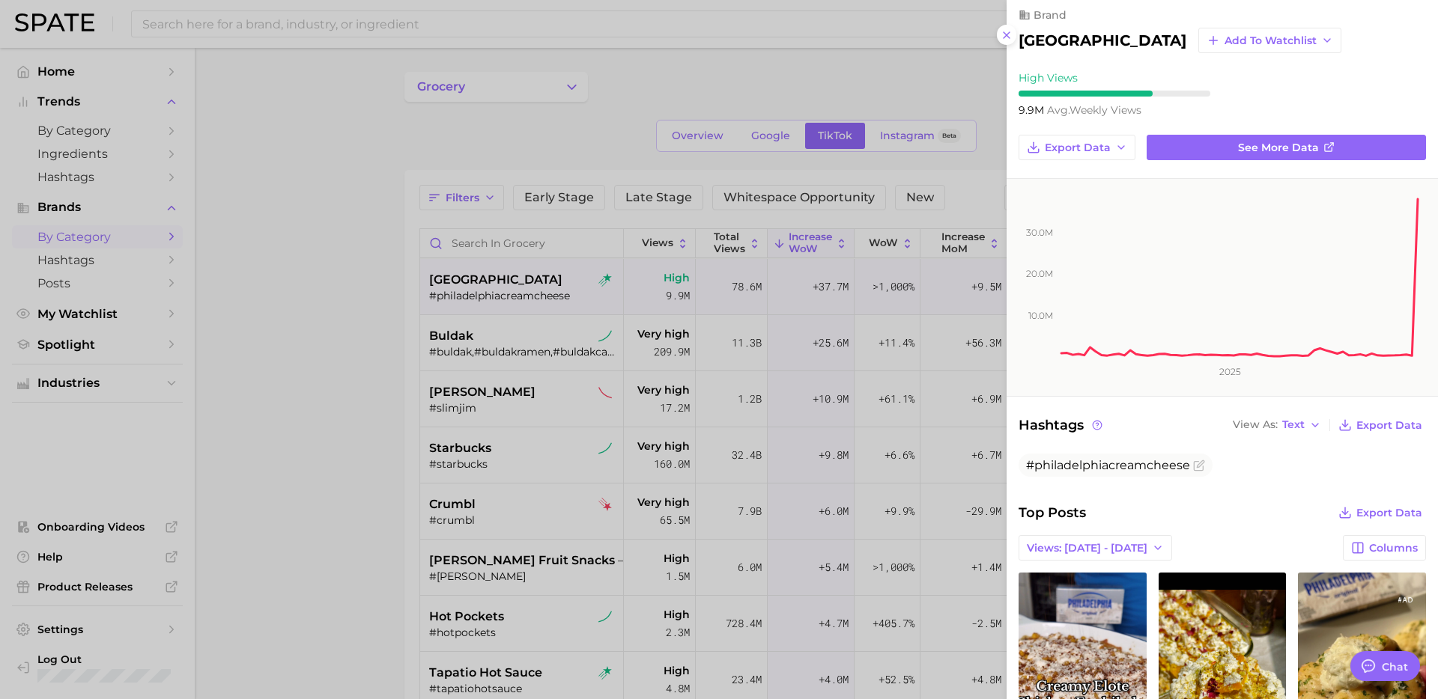
click at [963, 203] on div at bounding box center [719, 349] width 1438 height 699
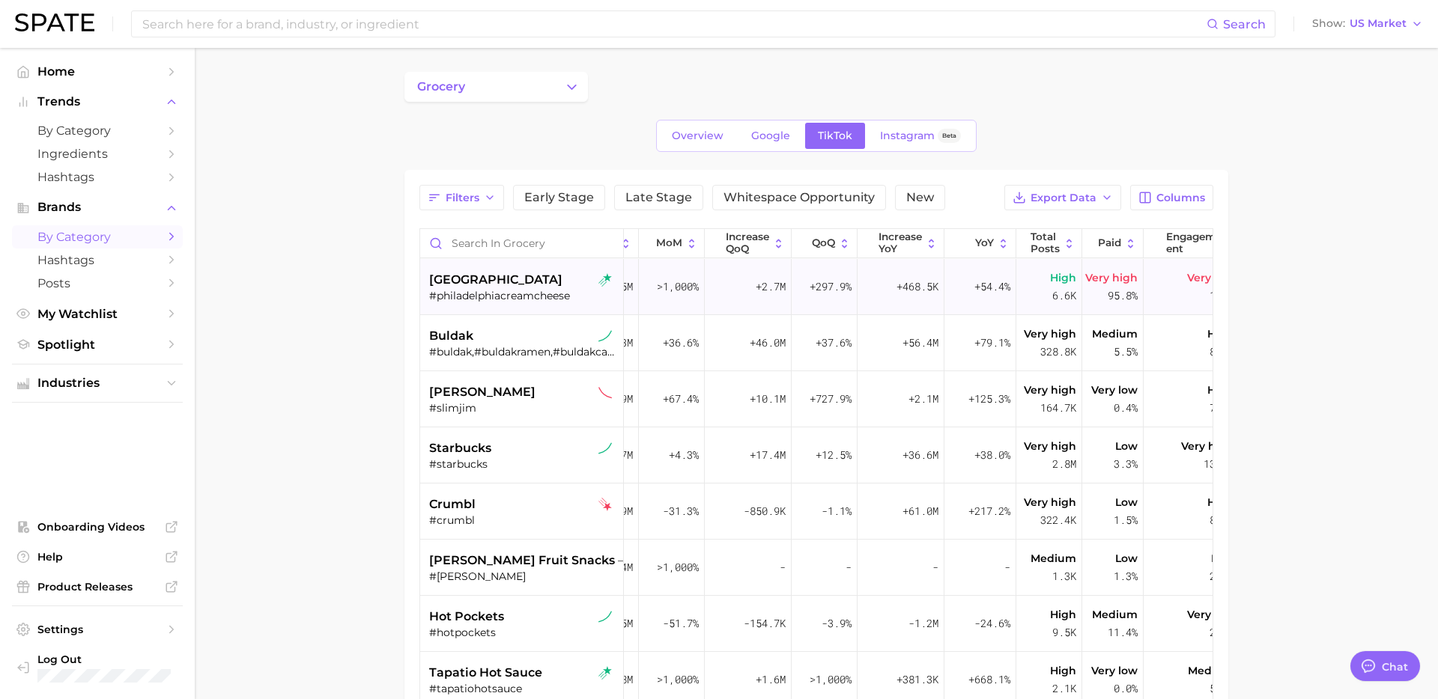
scroll to position [0, 491]
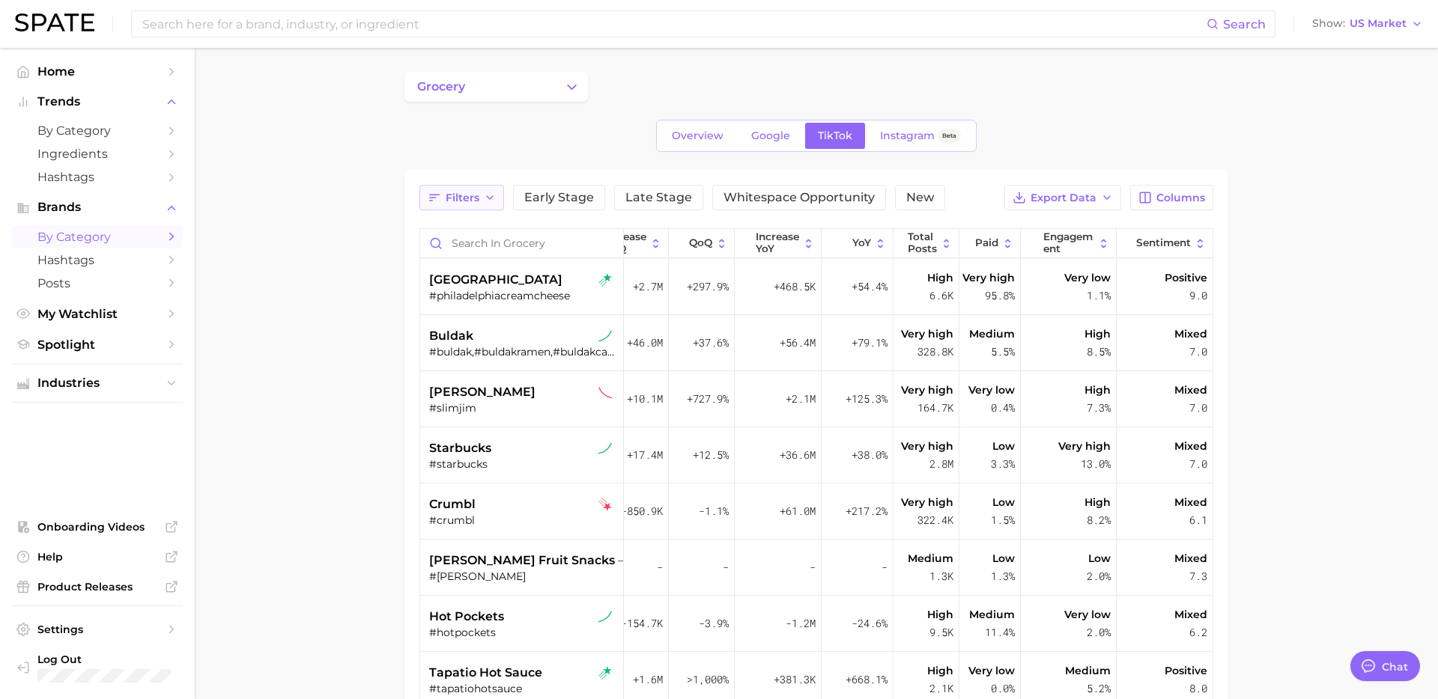
click at [466, 200] on span "Filters" at bounding box center [462, 198] width 34 height 13
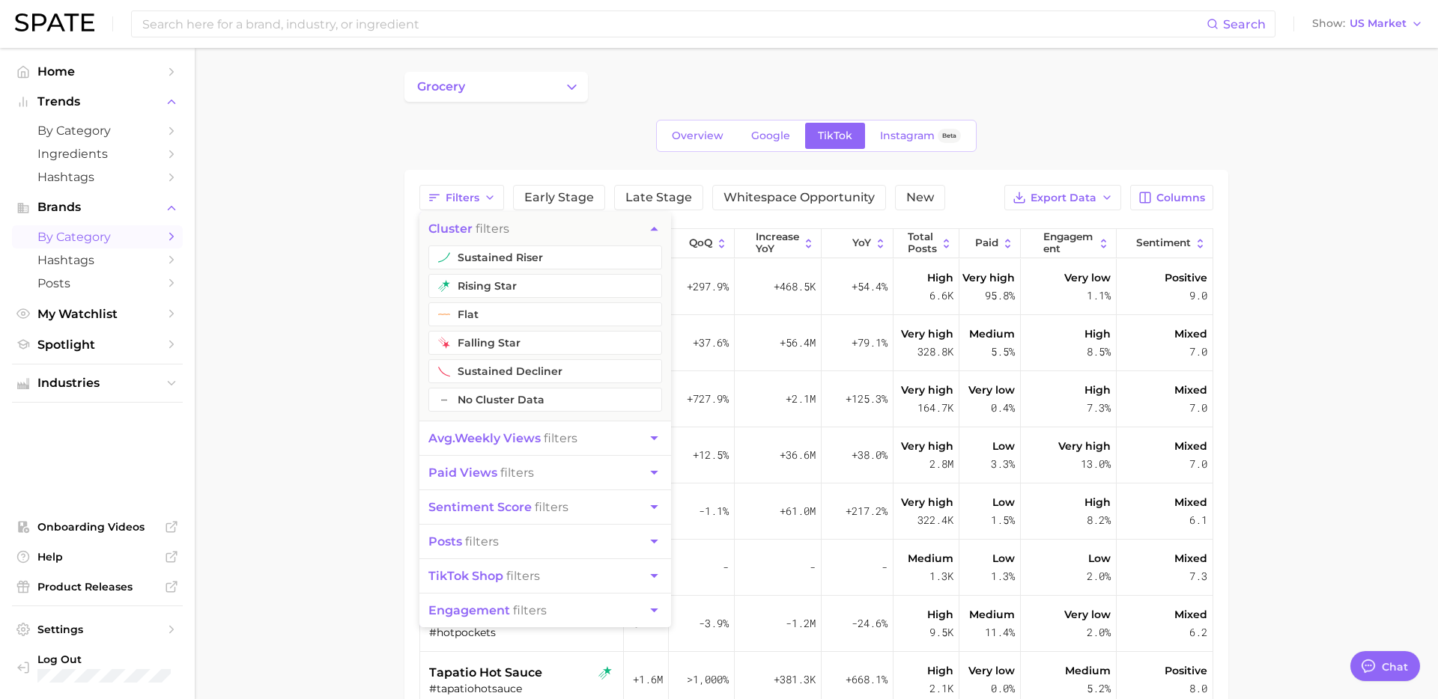
click at [568, 475] on button "paid views filters" at bounding box center [545, 473] width 252 height 34
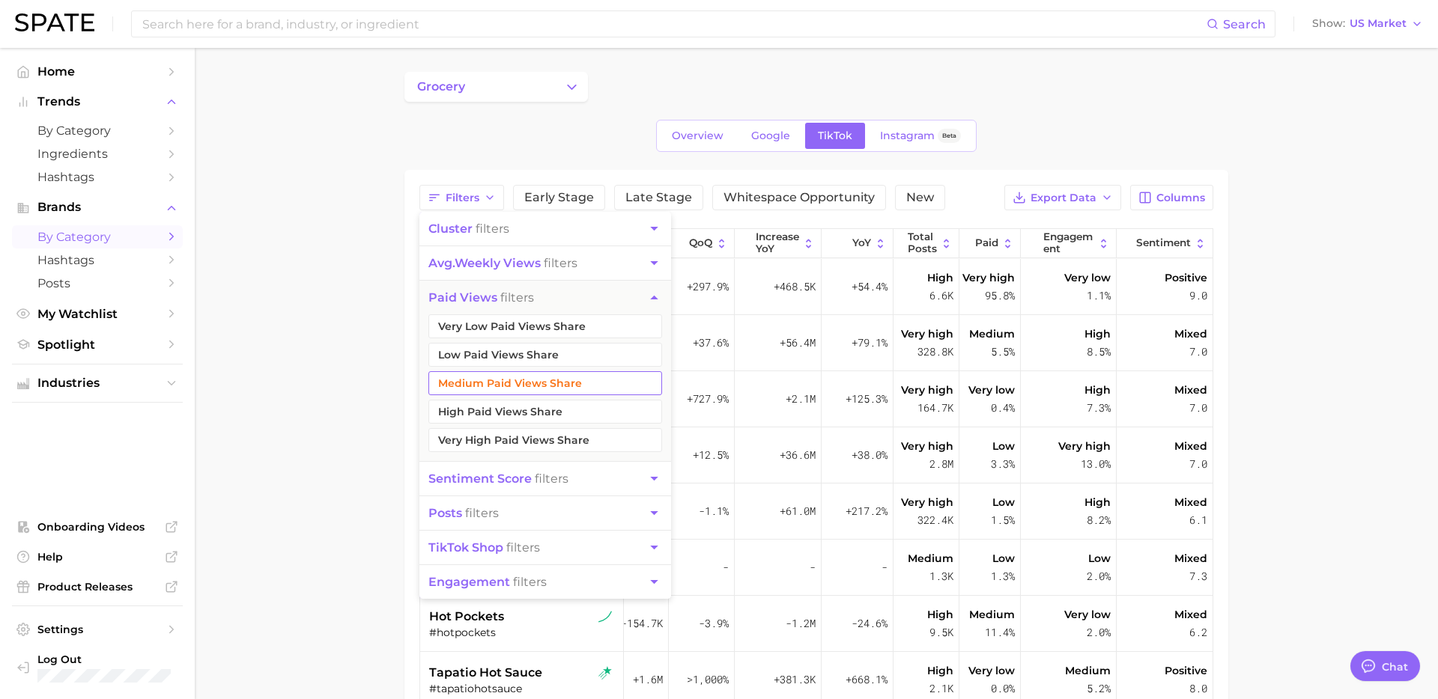
click at [548, 382] on button "Medium Paid Views Share" at bounding box center [545, 383] width 234 height 24
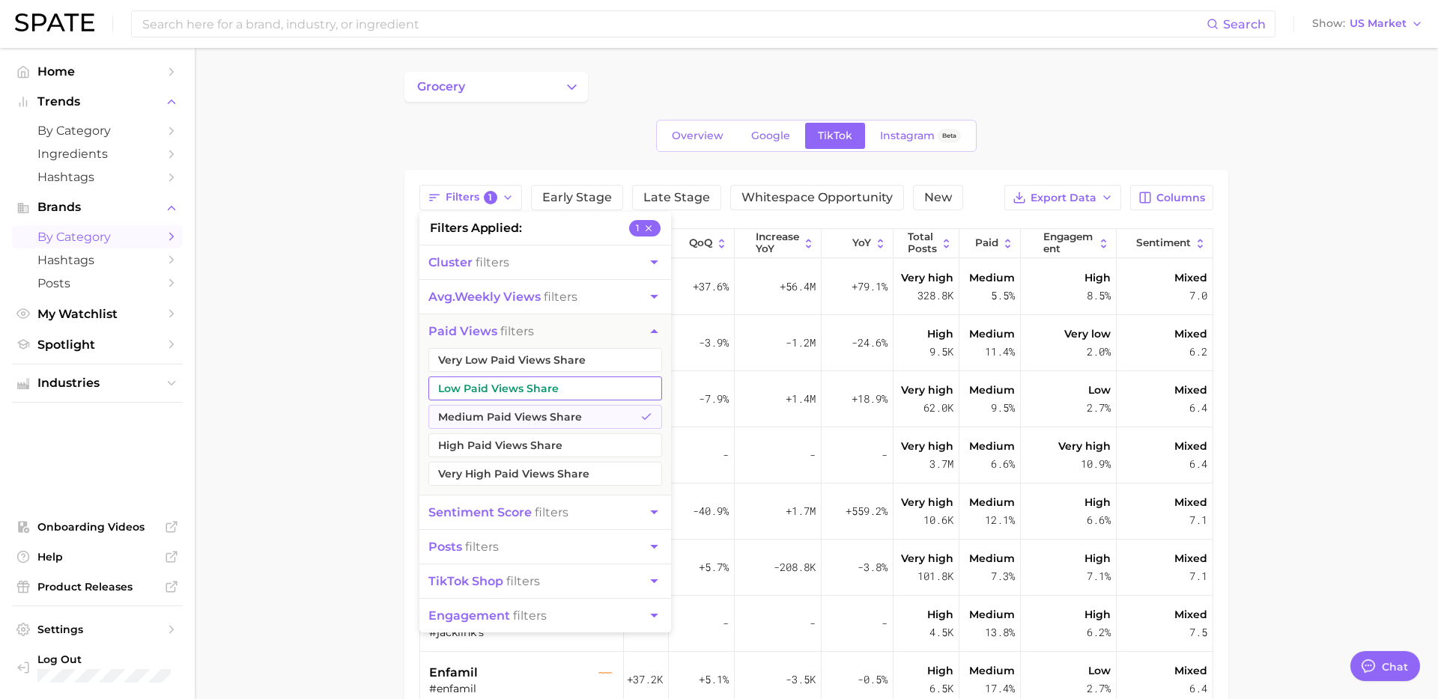
click at [540, 383] on button "Low Paid Views Share" at bounding box center [545, 389] width 234 height 24
click at [544, 359] on button "Very Low Paid Views Share" at bounding box center [545, 360] width 234 height 24
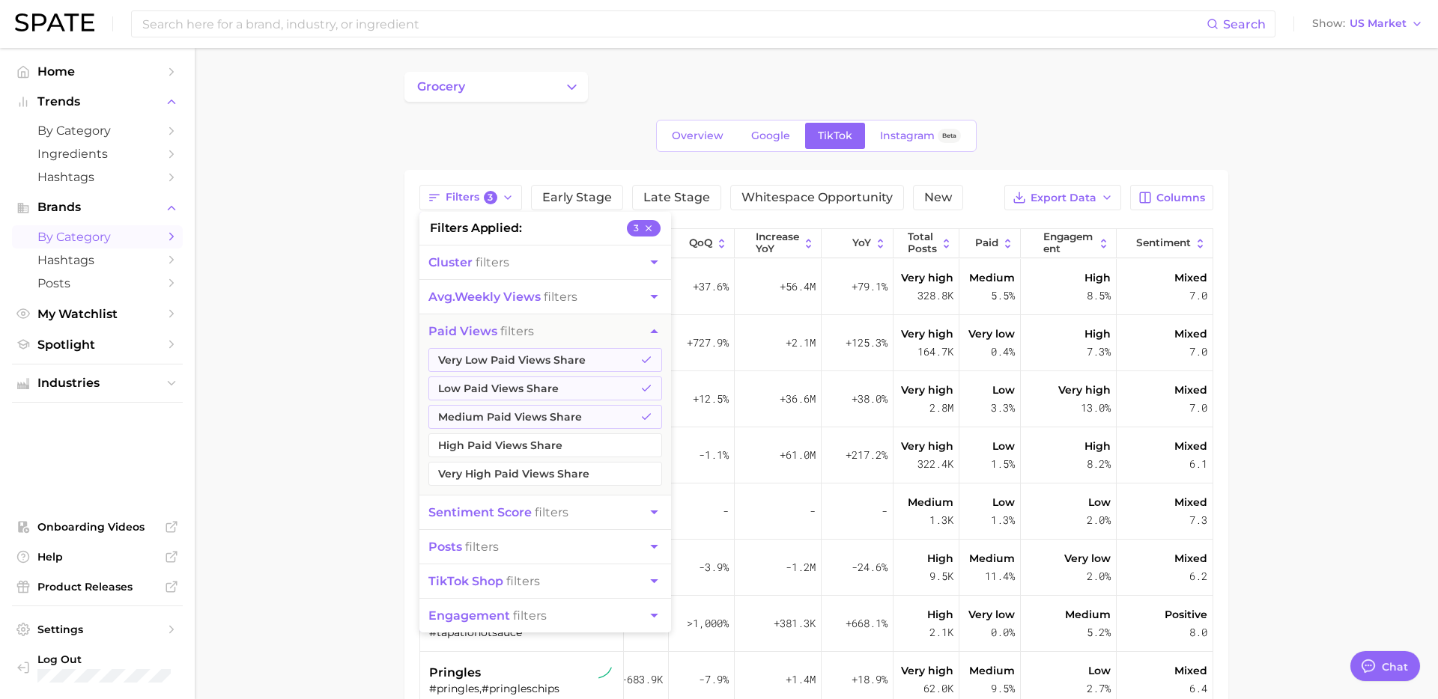
click at [326, 397] on main "grocery Overview Google TikTok Instagram Beta Filters 3 filters applied 3 clust…" at bounding box center [816, 533] width 1243 height 970
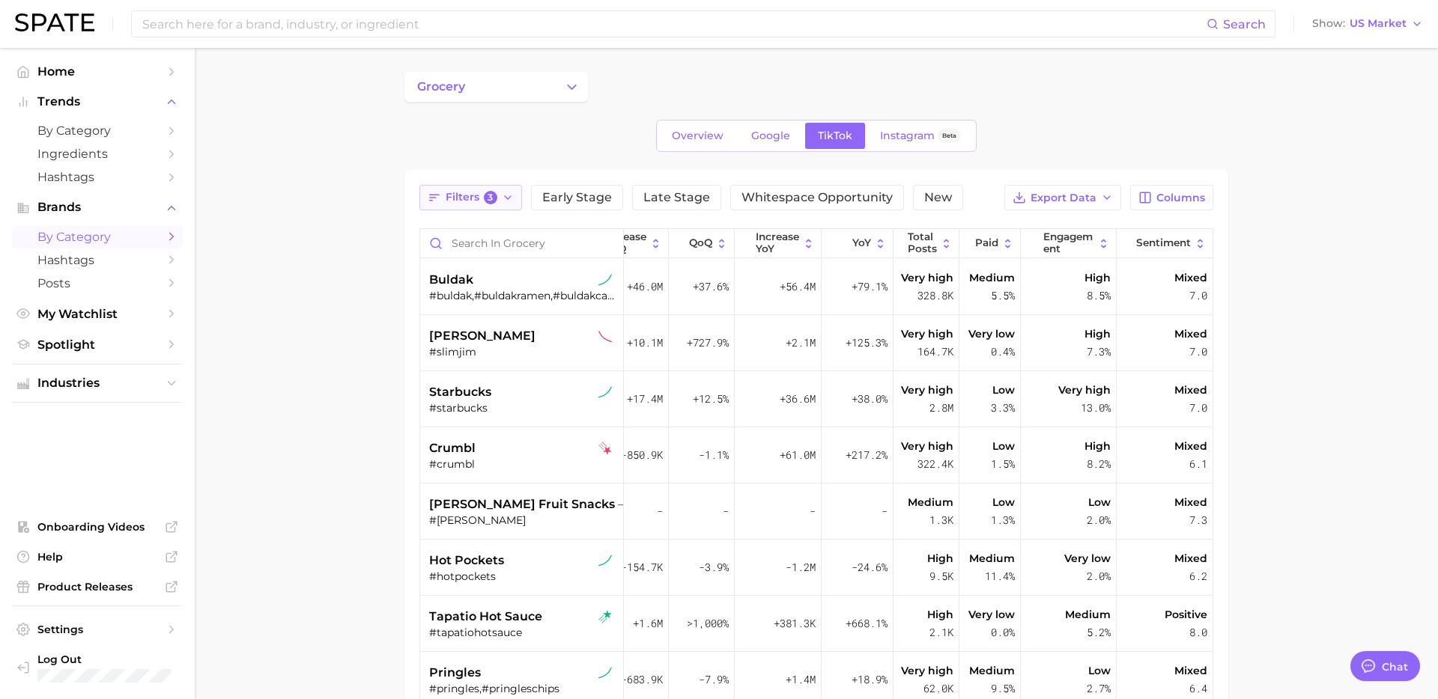
click at [473, 205] on button "Filters 3" at bounding box center [470, 197] width 103 height 25
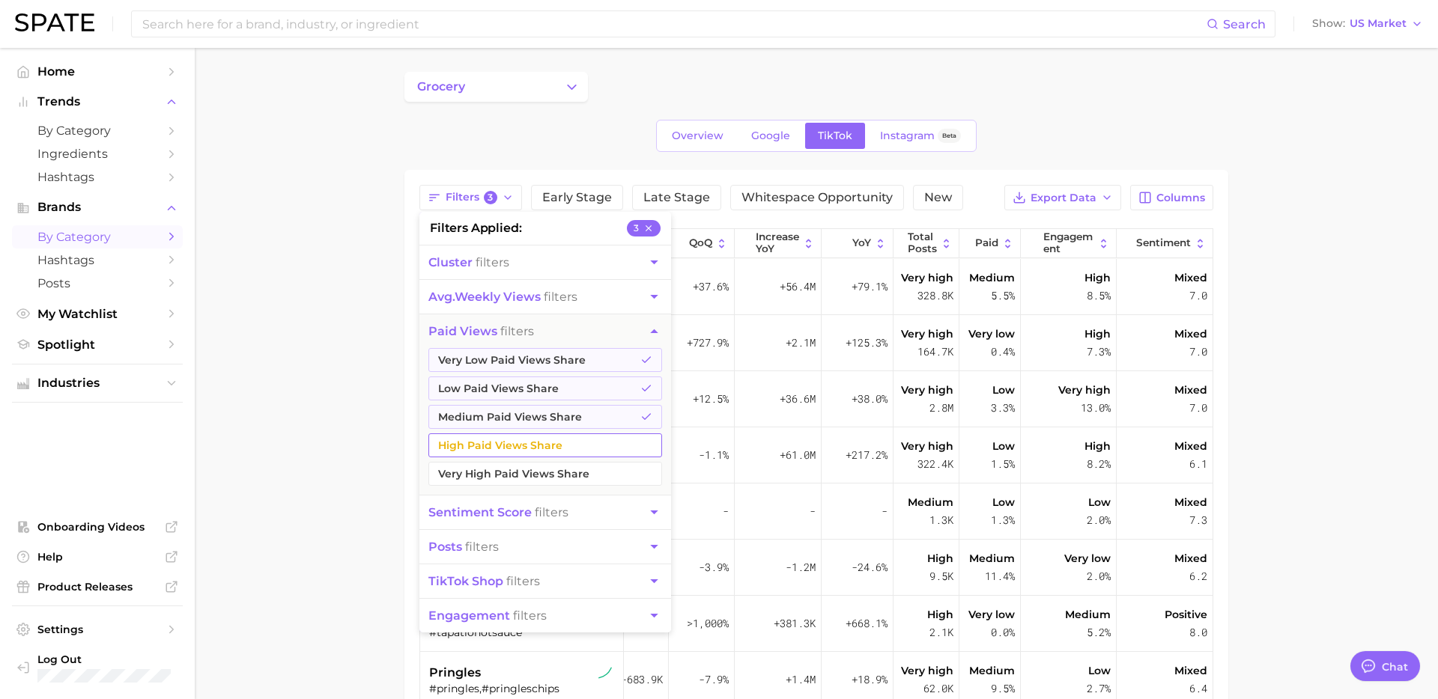
click at [487, 442] on button "High Paid Views Share" at bounding box center [545, 446] width 234 height 24
click at [517, 508] on span "sentiment score" at bounding box center [479, 512] width 103 height 14
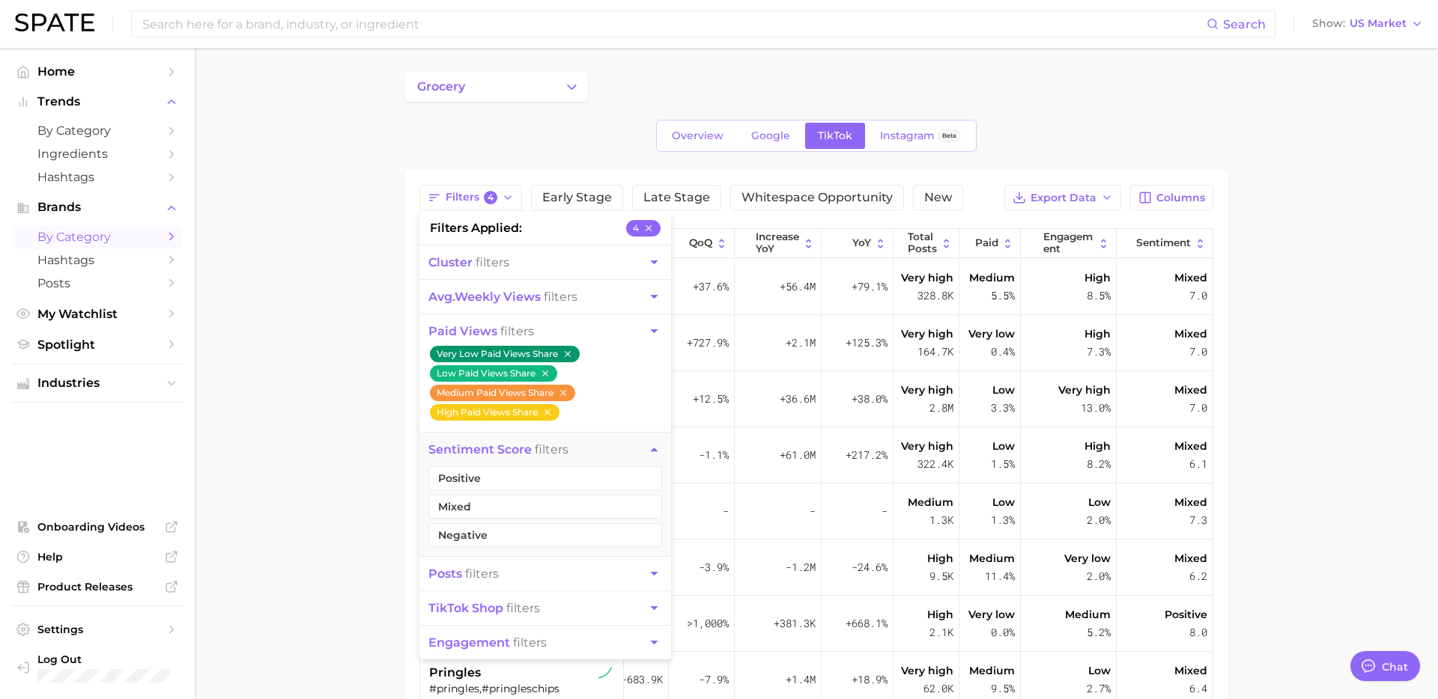
click at [648, 329] on icon "button" at bounding box center [654, 331] width 16 height 16
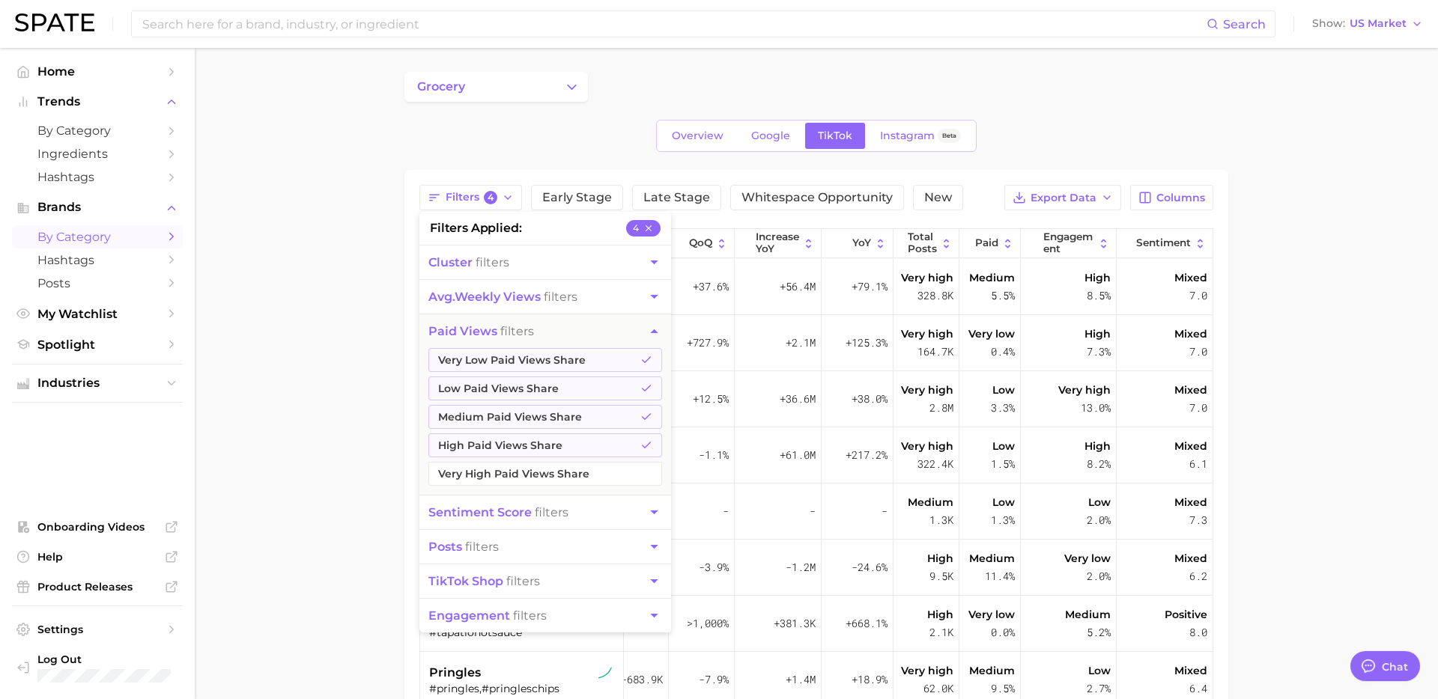
scroll to position [48, 0]
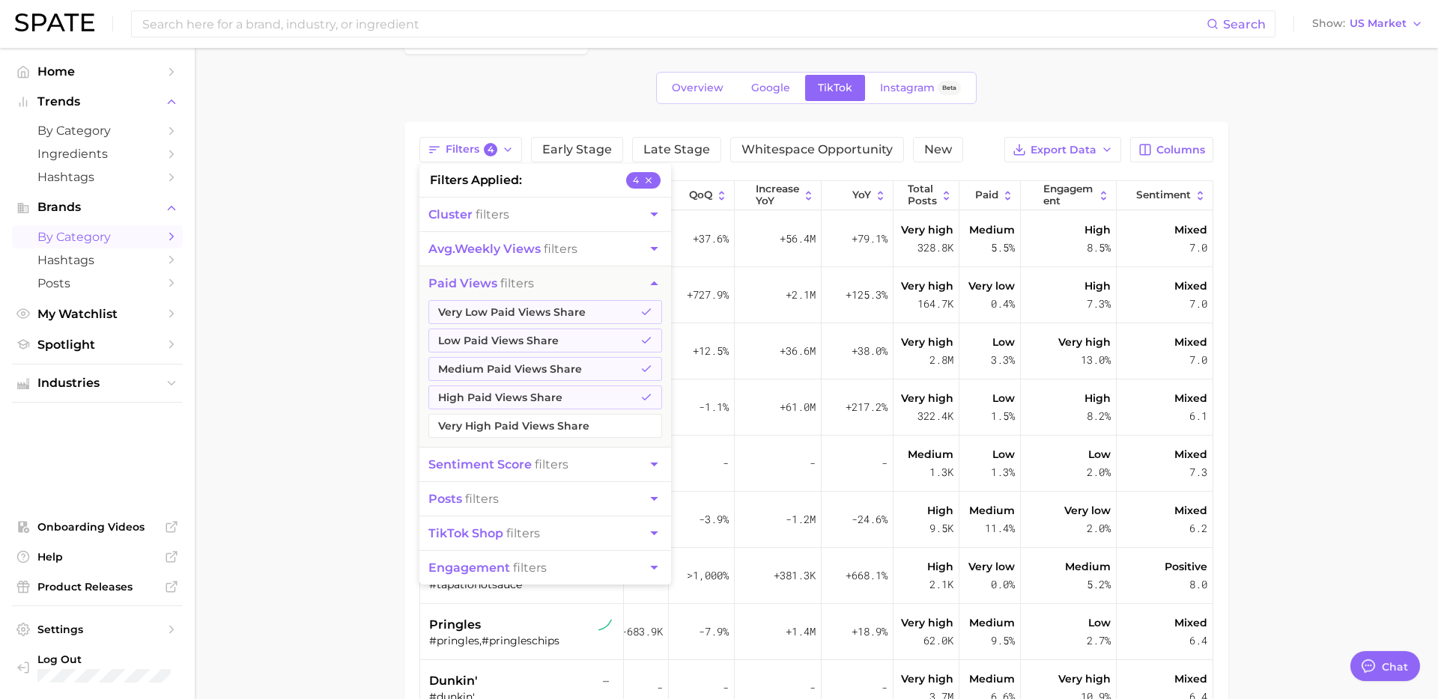
click at [540, 573] on span "engagement filters" at bounding box center [487, 568] width 118 height 14
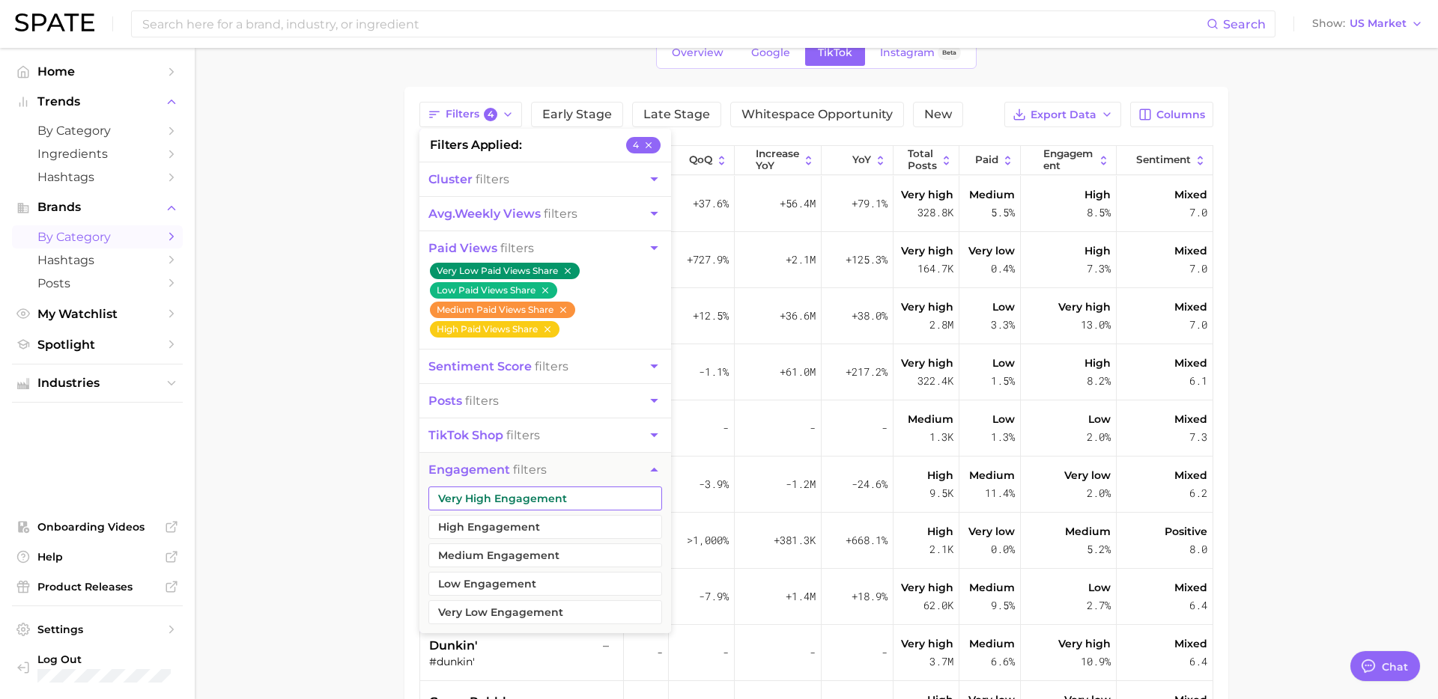
scroll to position [85, 0]
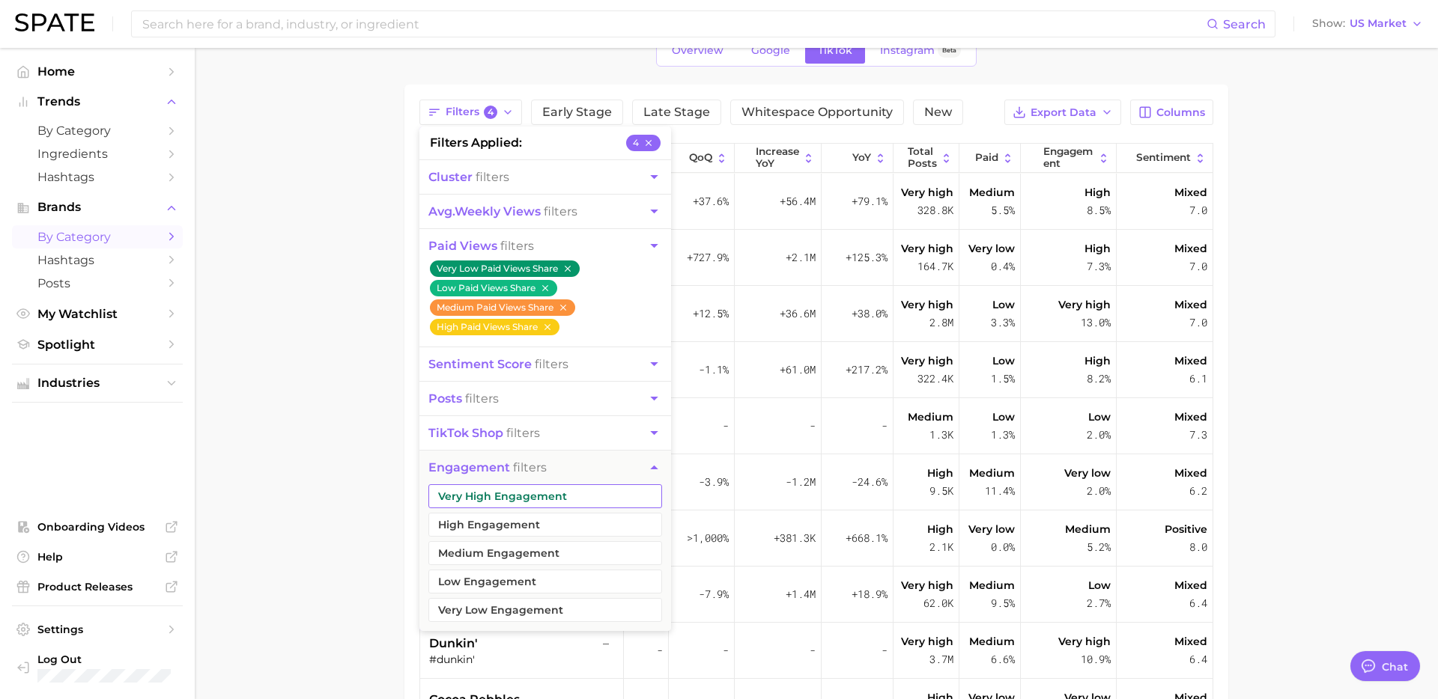
click at [556, 505] on button "Very High Engagement" at bounding box center [545, 496] width 234 height 24
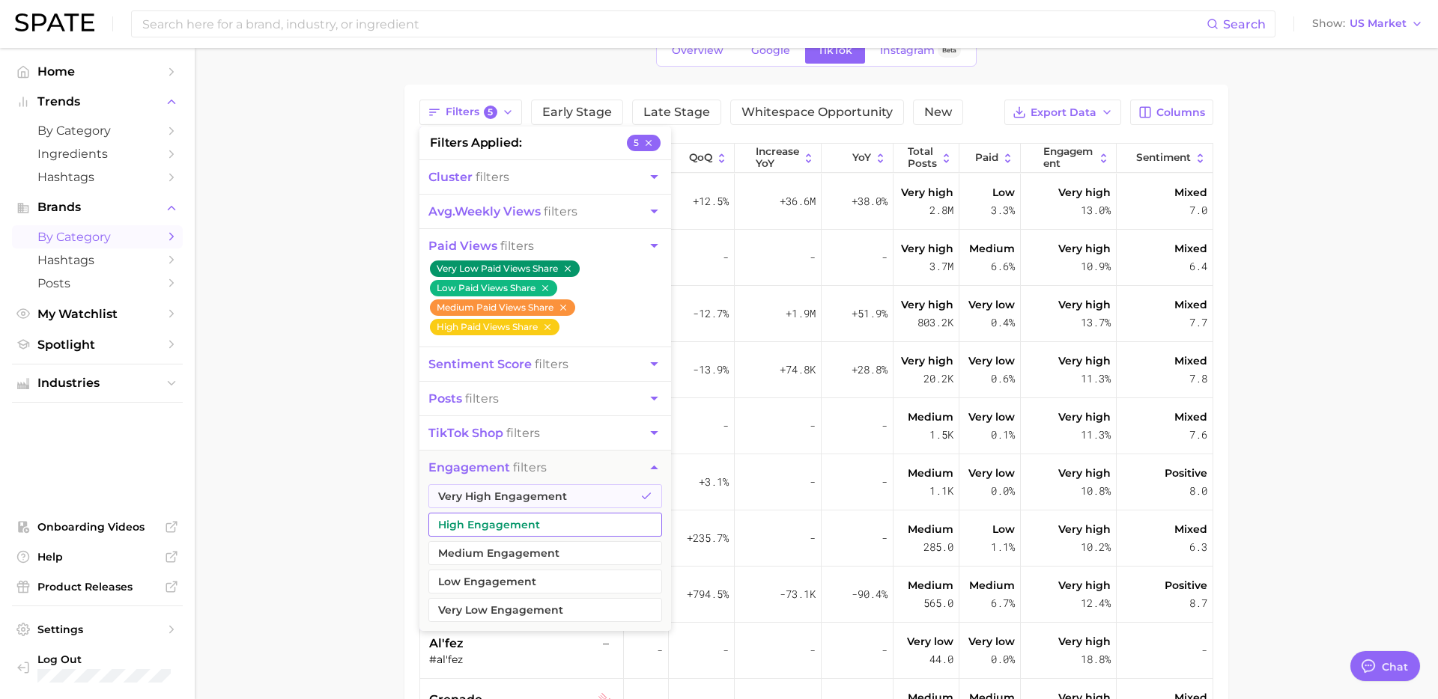
click at [543, 529] on button "High Engagement" at bounding box center [545, 525] width 234 height 24
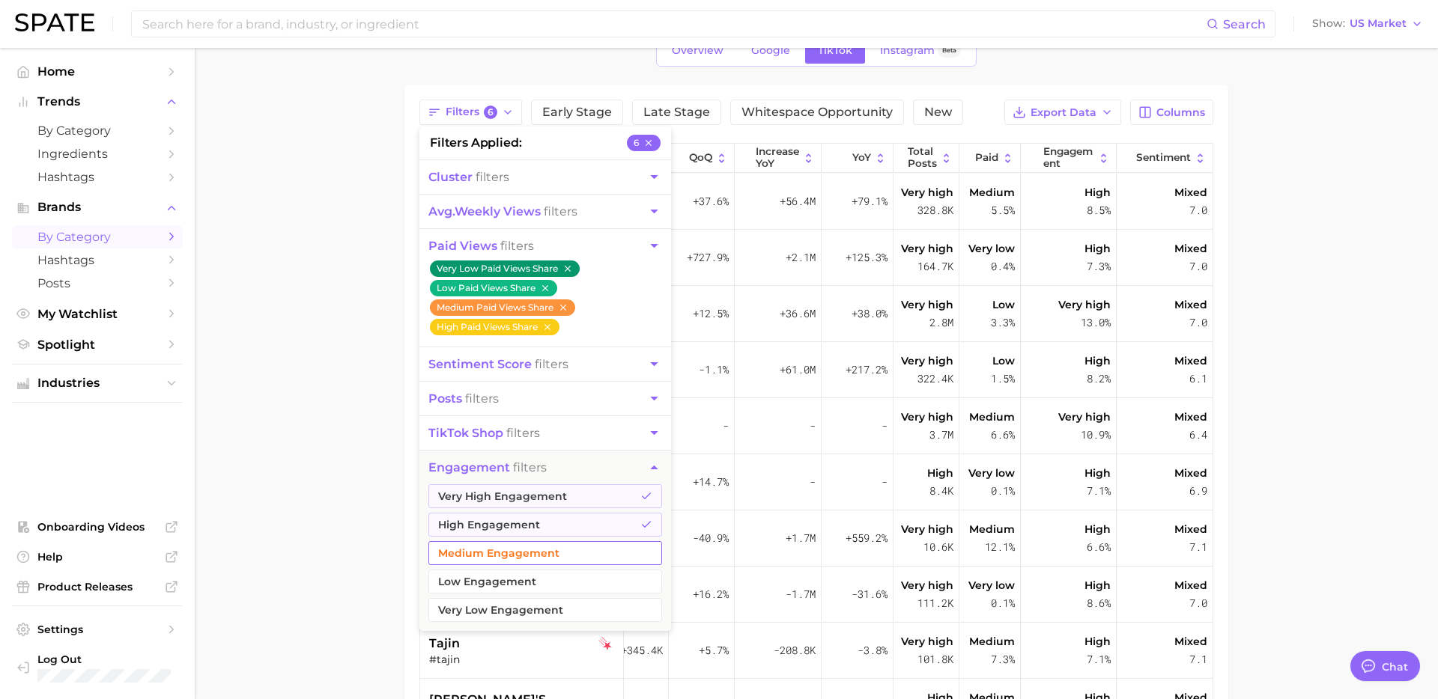
click at [541, 545] on button "Medium Engagement" at bounding box center [545, 553] width 234 height 24
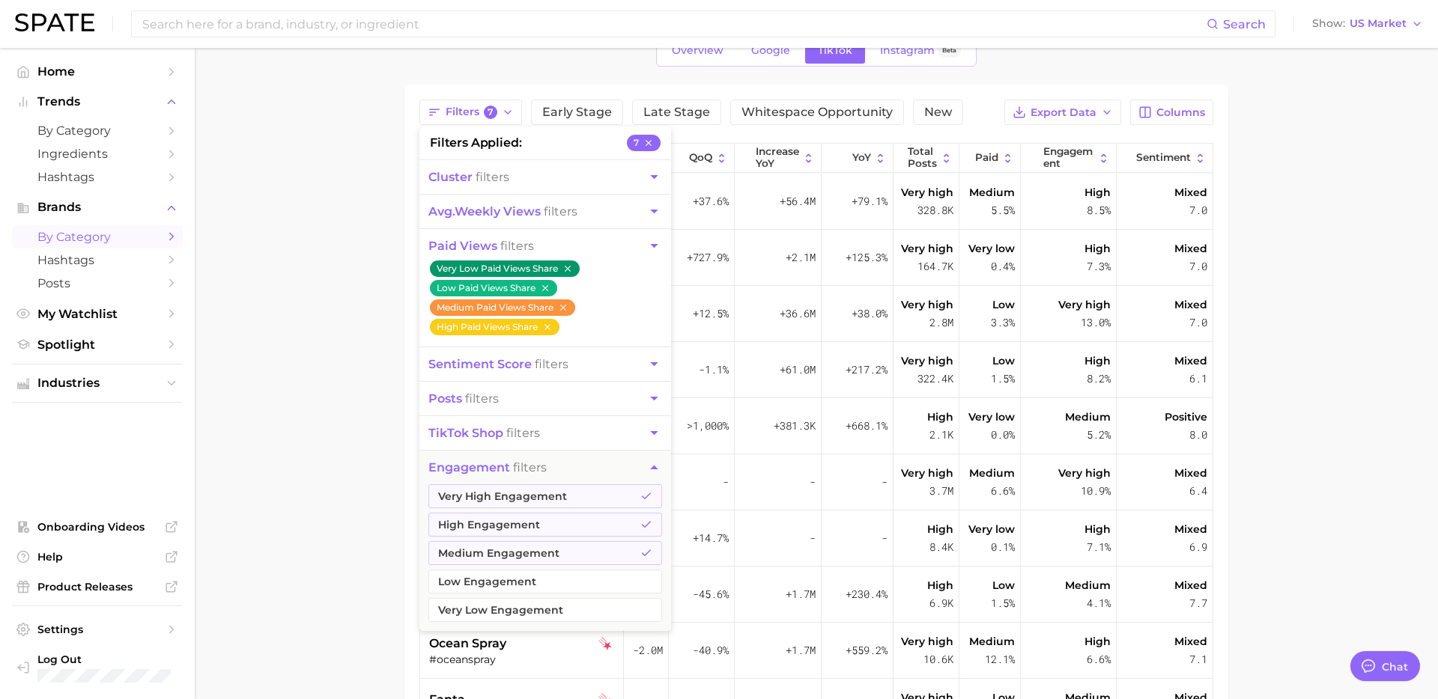
click at [275, 544] on main "grocery Overview Google TikTok Instagram Beta Filters 7 filters applied 7 clust…" at bounding box center [816, 448] width 1243 height 970
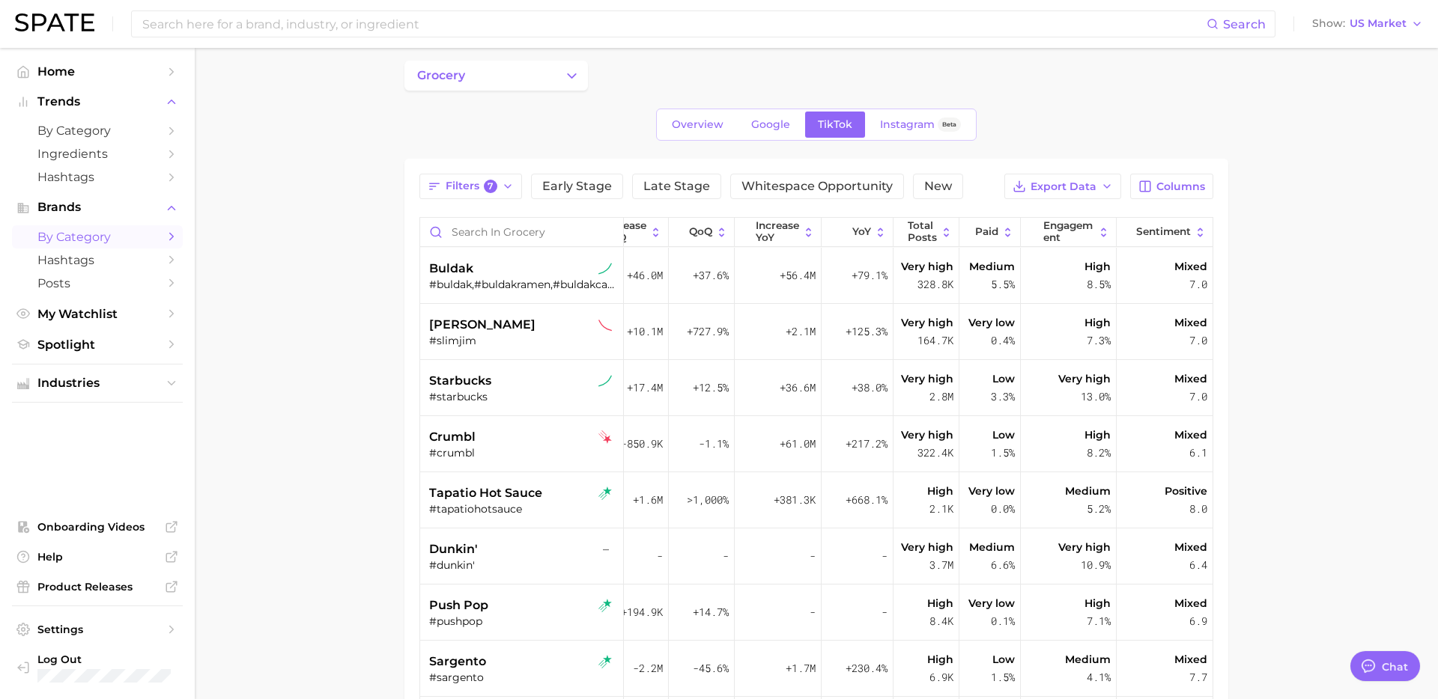
scroll to position [7, 0]
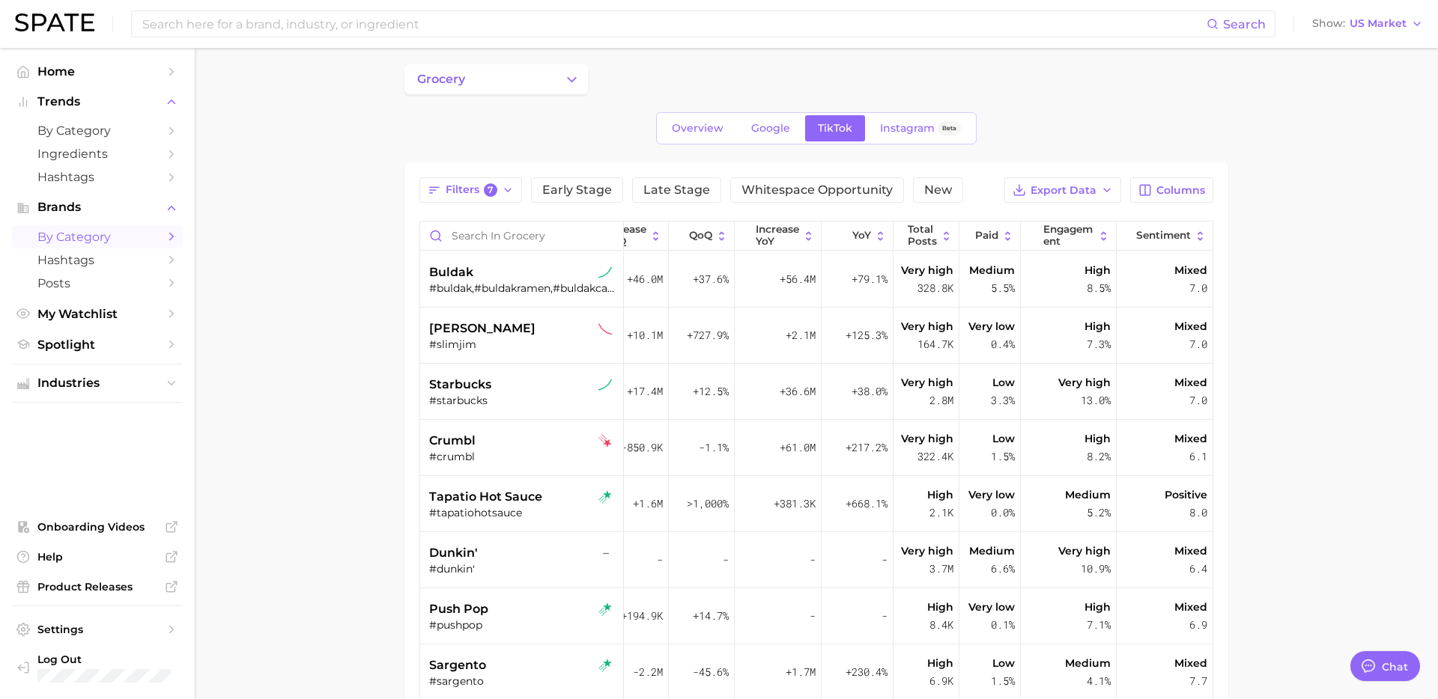
click at [475, 176] on div "Filters 7 Early Stage Late Stage Whitespace Opportunity New Export Data Columns…" at bounding box center [816, 548] width 824 height 773
click at [465, 186] on span "Filters 7" at bounding box center [471, 189] width 52 height 13
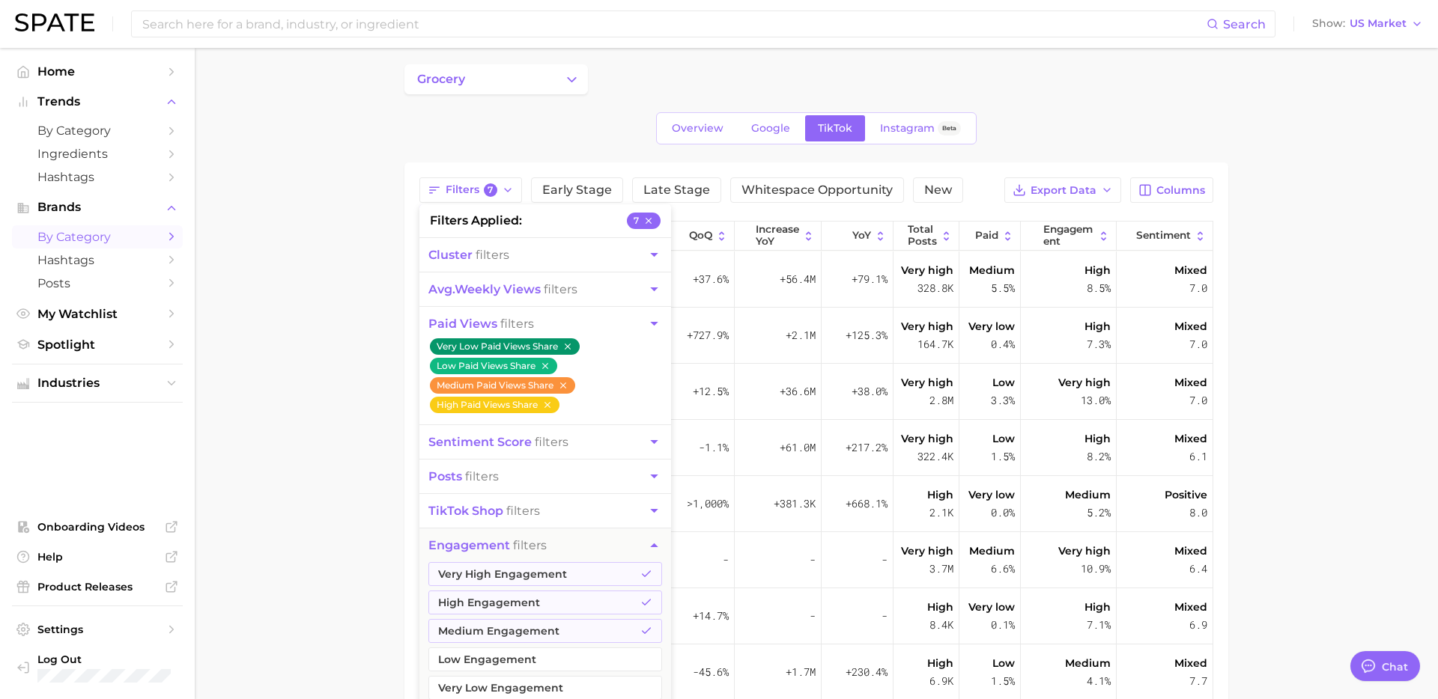
scroll to position [0, 0]
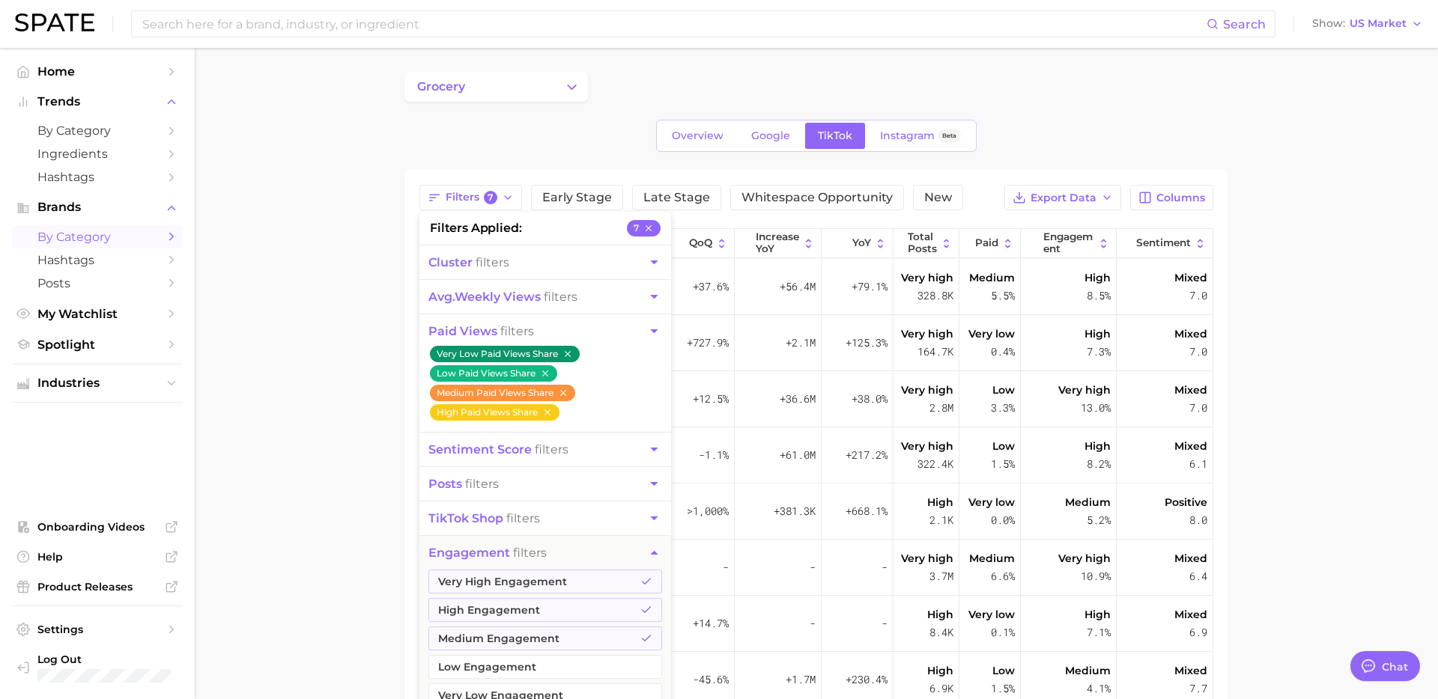
click at [649, 266] on icon "button" at bounding box center [654, 263] width 16 height 16
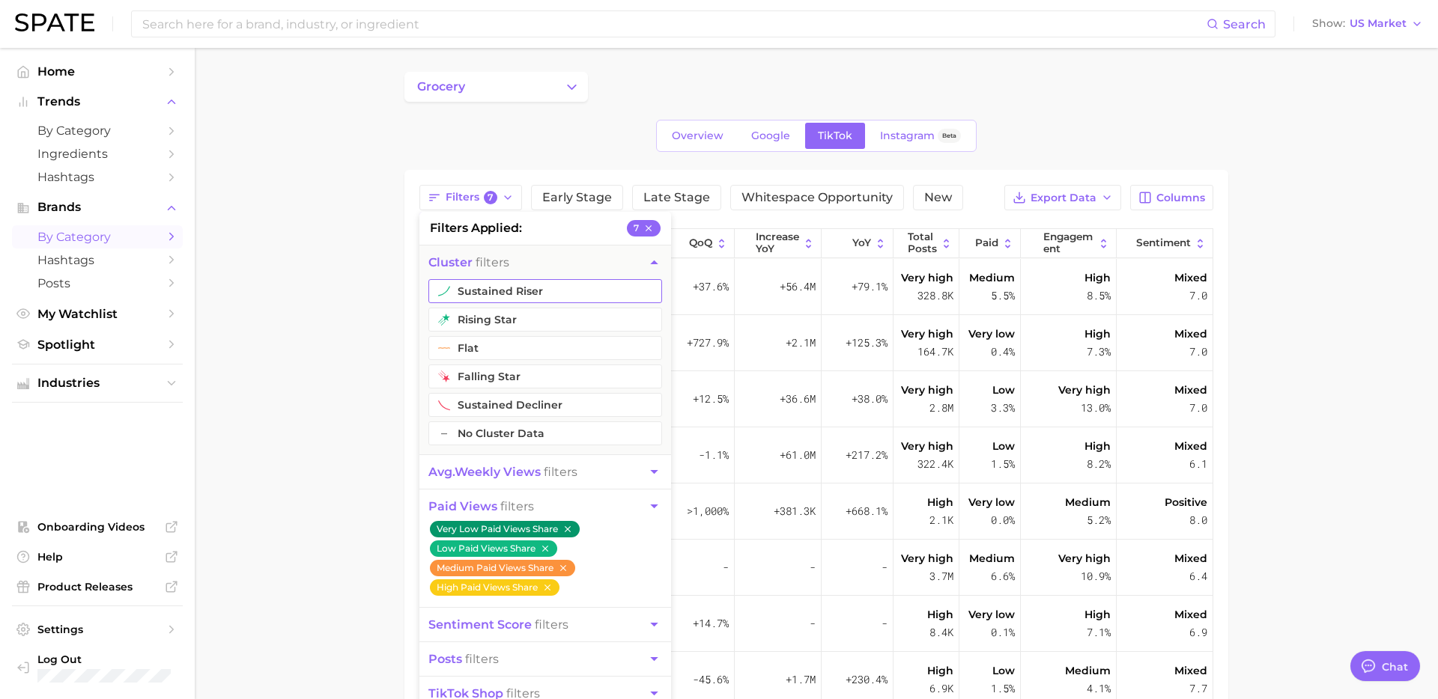
click at [592, 296] on button "sustained riser" at bounding box center [545, 291] width 234 height 24
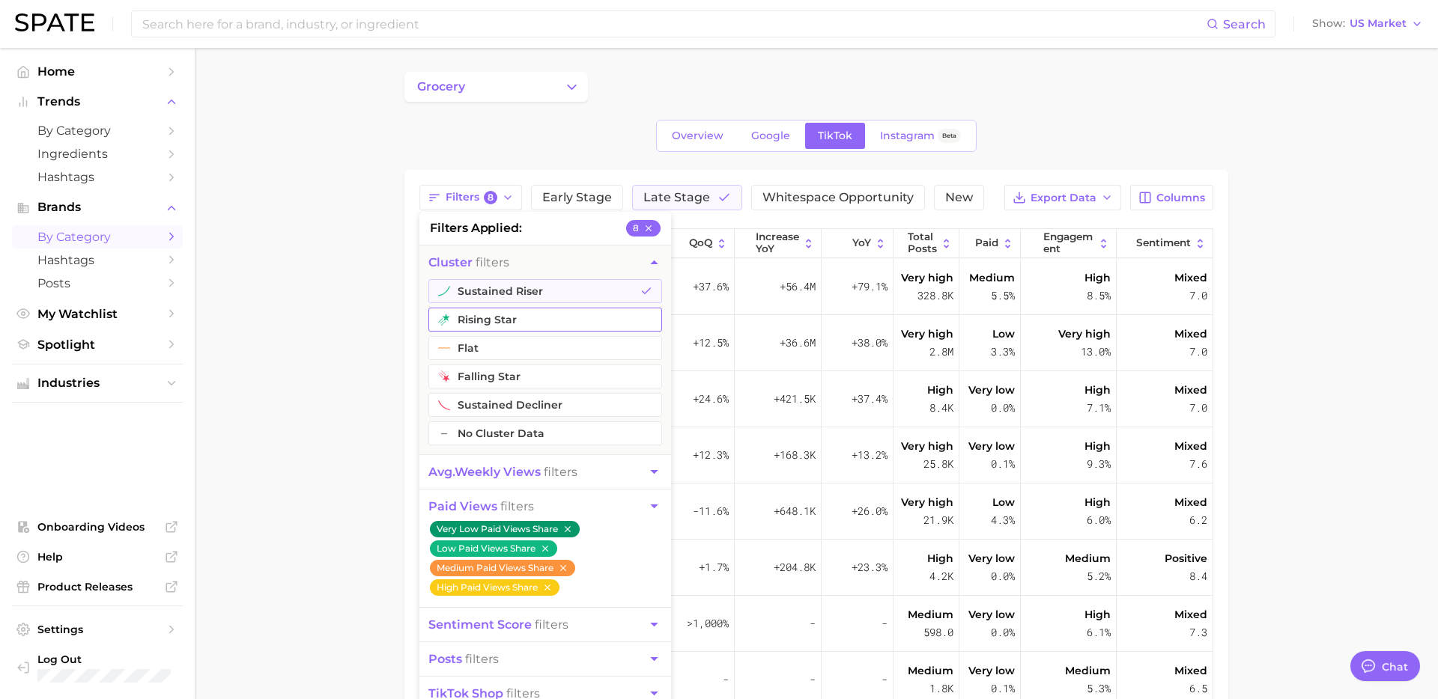
click at [579, 313] on button "rising star" at bounding box center [545, 320] width 234 height 24
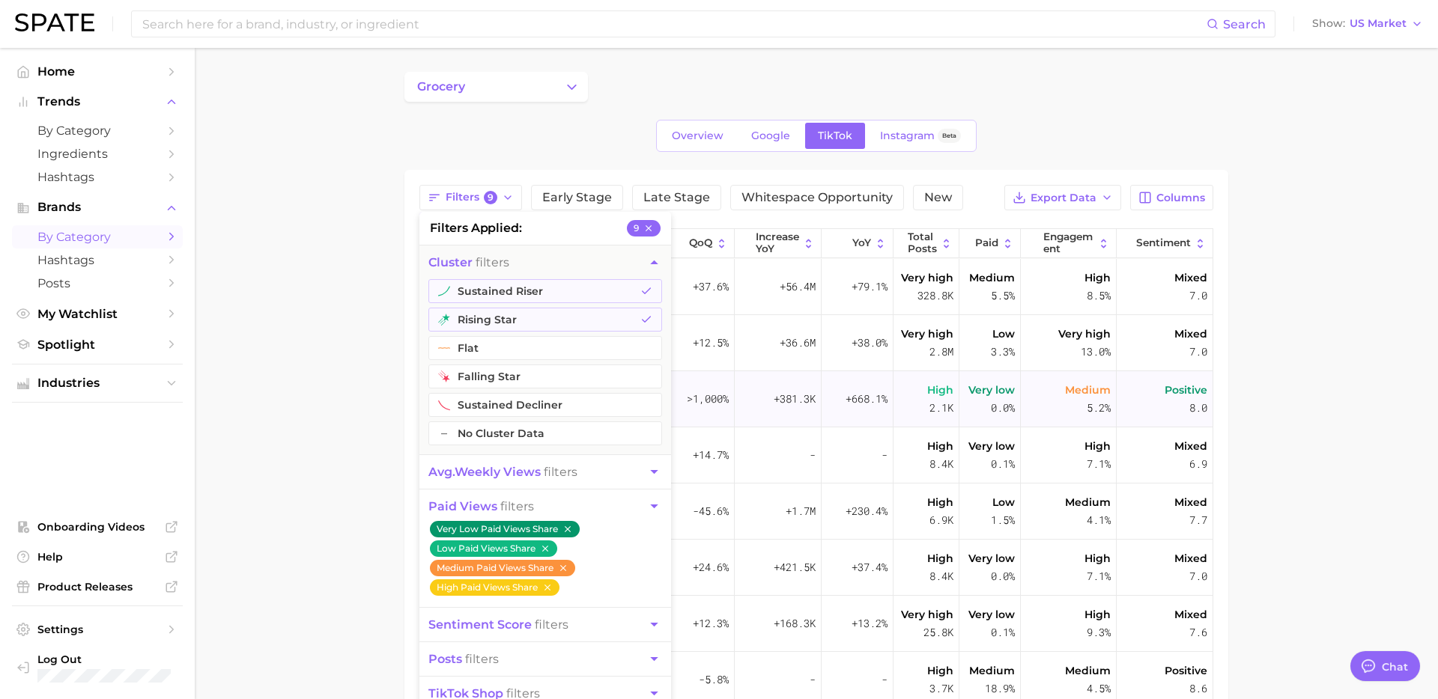
click at [330, 467] on main "grocery Overview Google TikTok Instagram Beta Filters 9 filters applied 9 clust…" at bounding box center [816, 533] width 1243 height 970
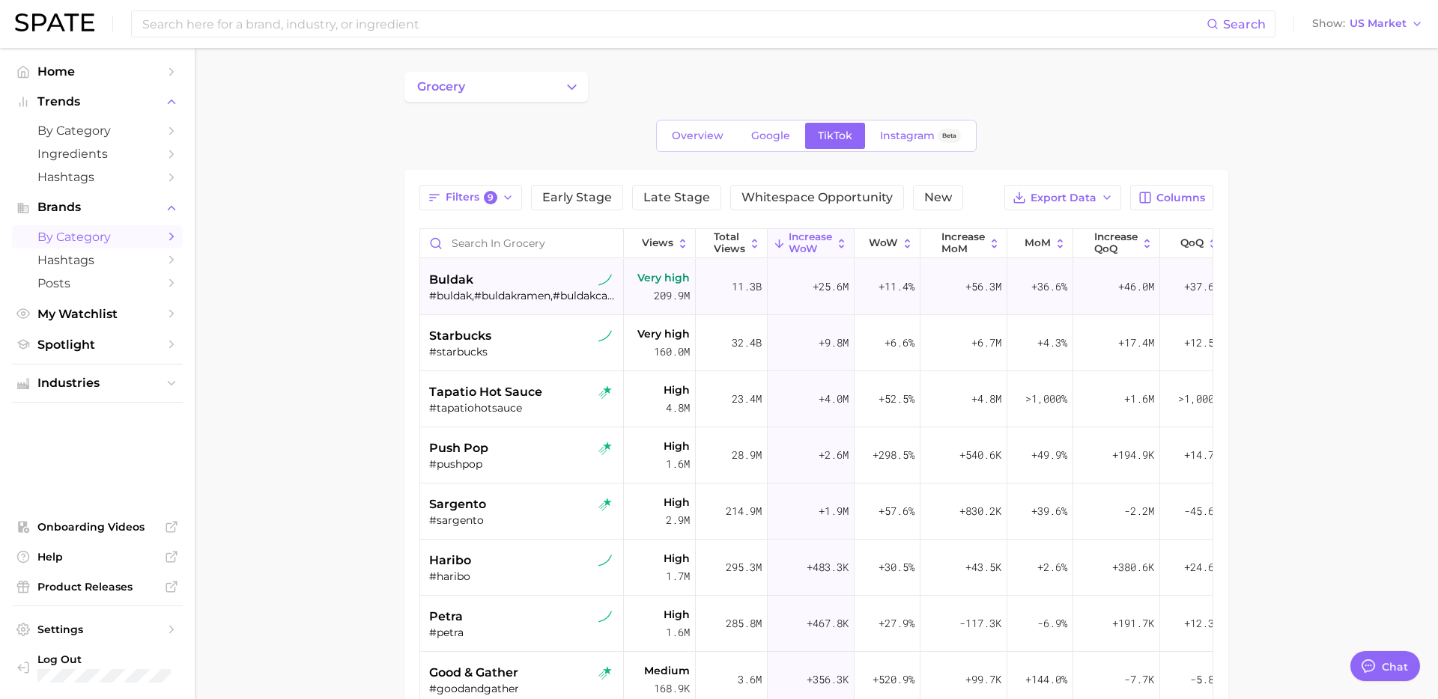
click at [517, 296] on div "#buldak,#buldakramen,#buldakcarbonara,#buldaknoodles,#[GEOGRAPHIC_DATA],#[GEOGR…" at bounding box center [523, 295] width 189 height 13
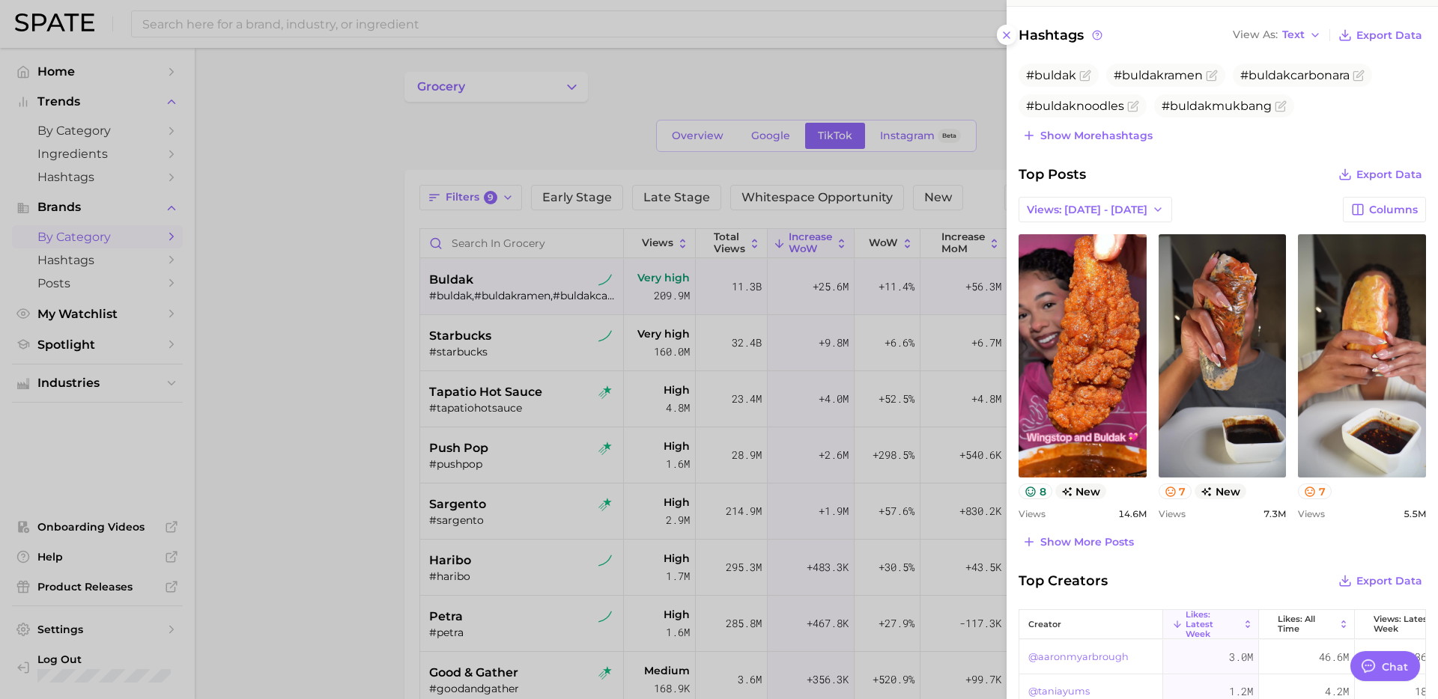
scroll to position [411, 0]
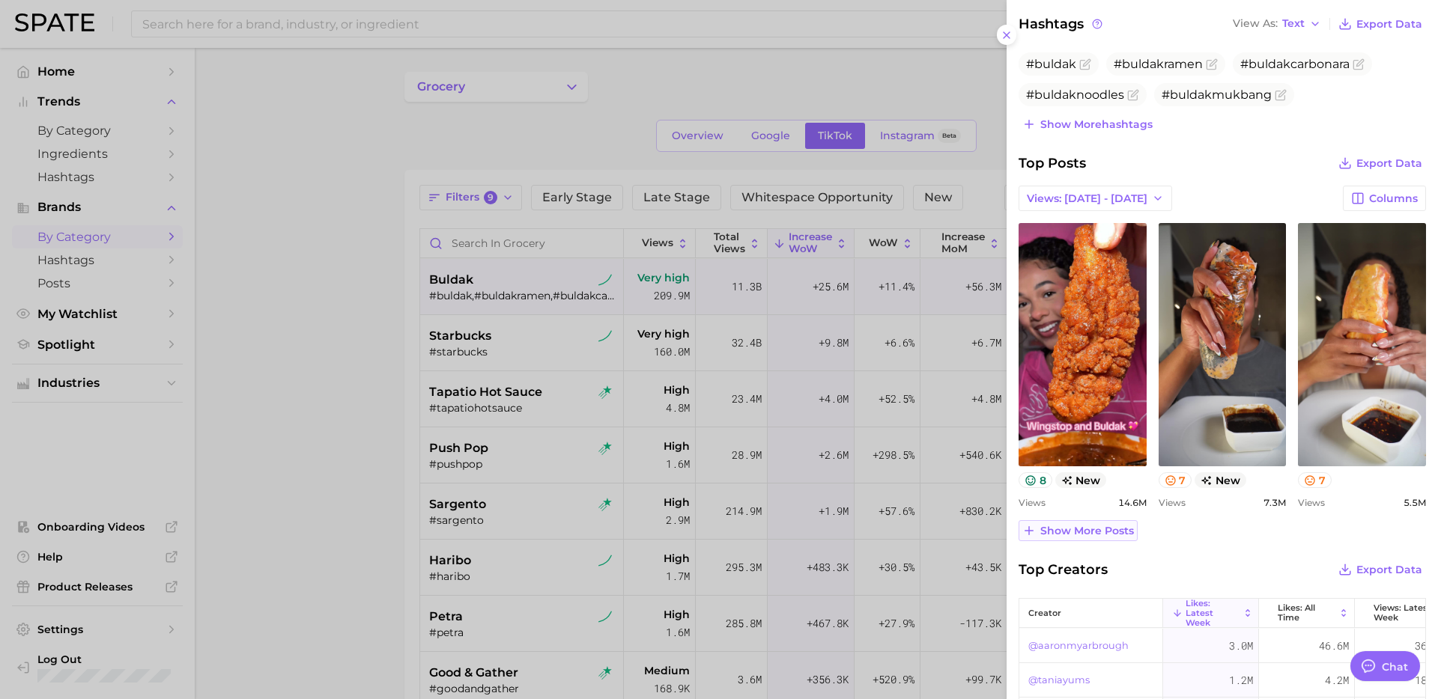
click at [1082, 535] on span "Show more posts" at bounding box center [1087, 531] width 94 height 13
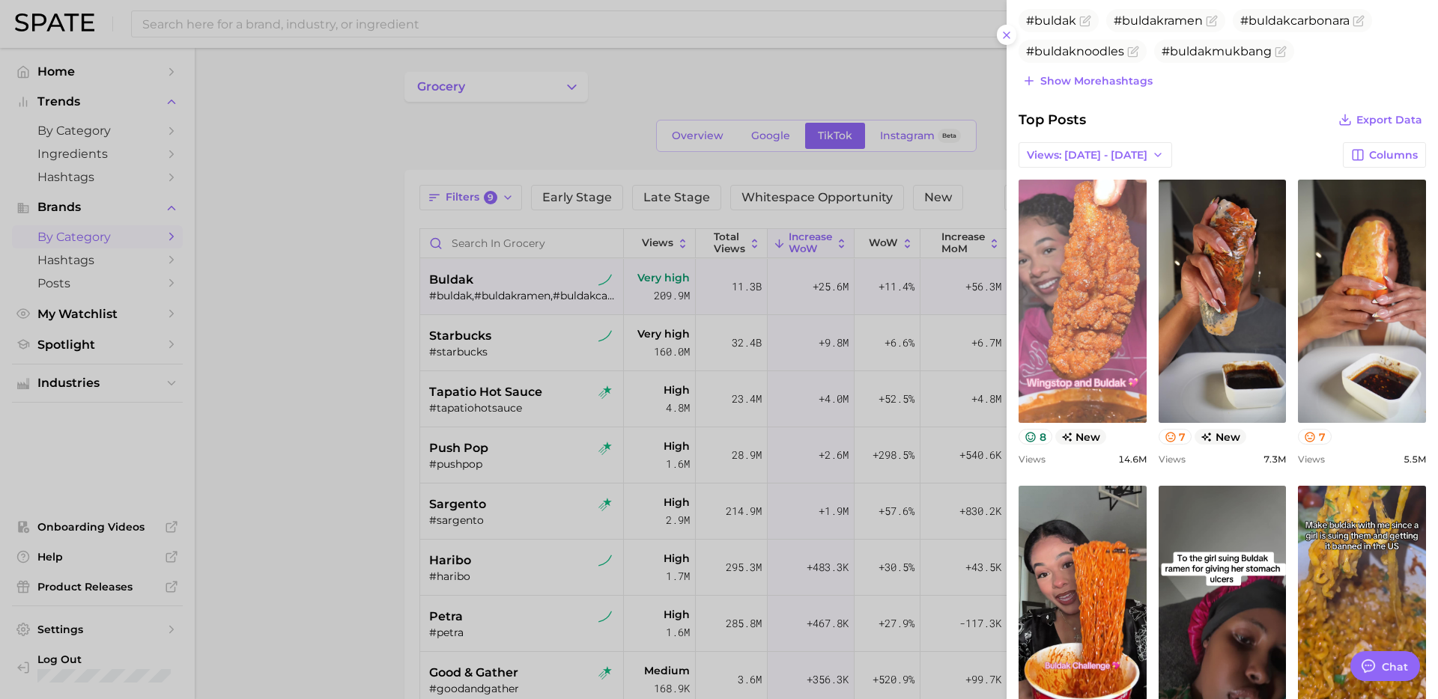
scroll to position [465, 0]
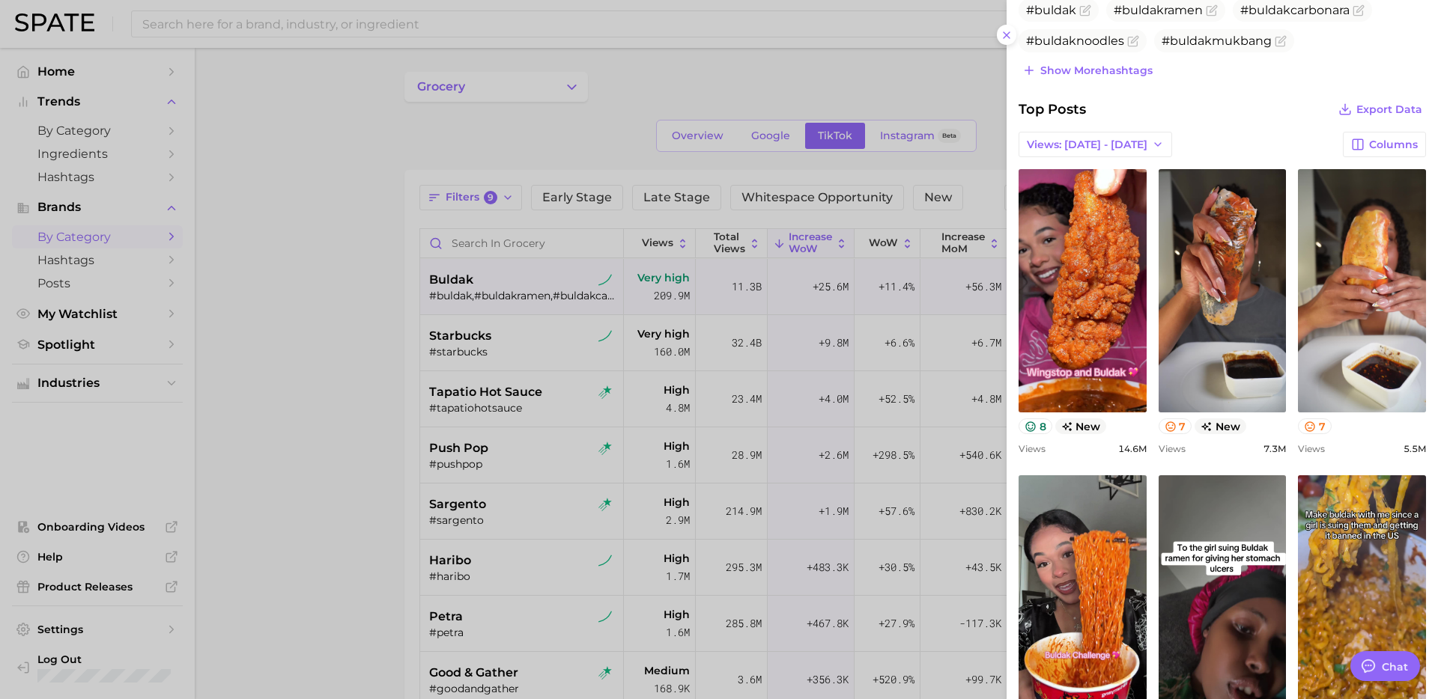
click at [490, 354] on div at bounding box center [719, 349] width 1438 height 699
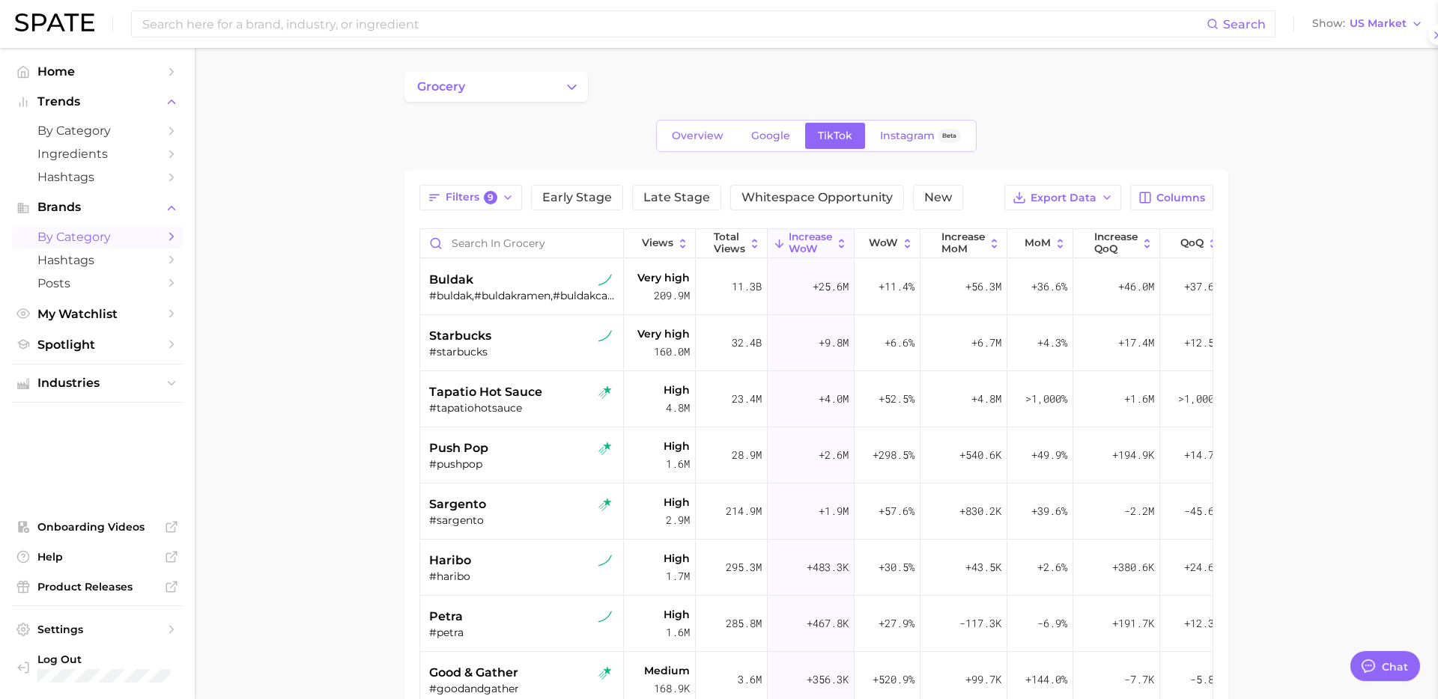
click at [514, 352] on div "#starbucks" at bounding box center [523, 351] width 189 height 13
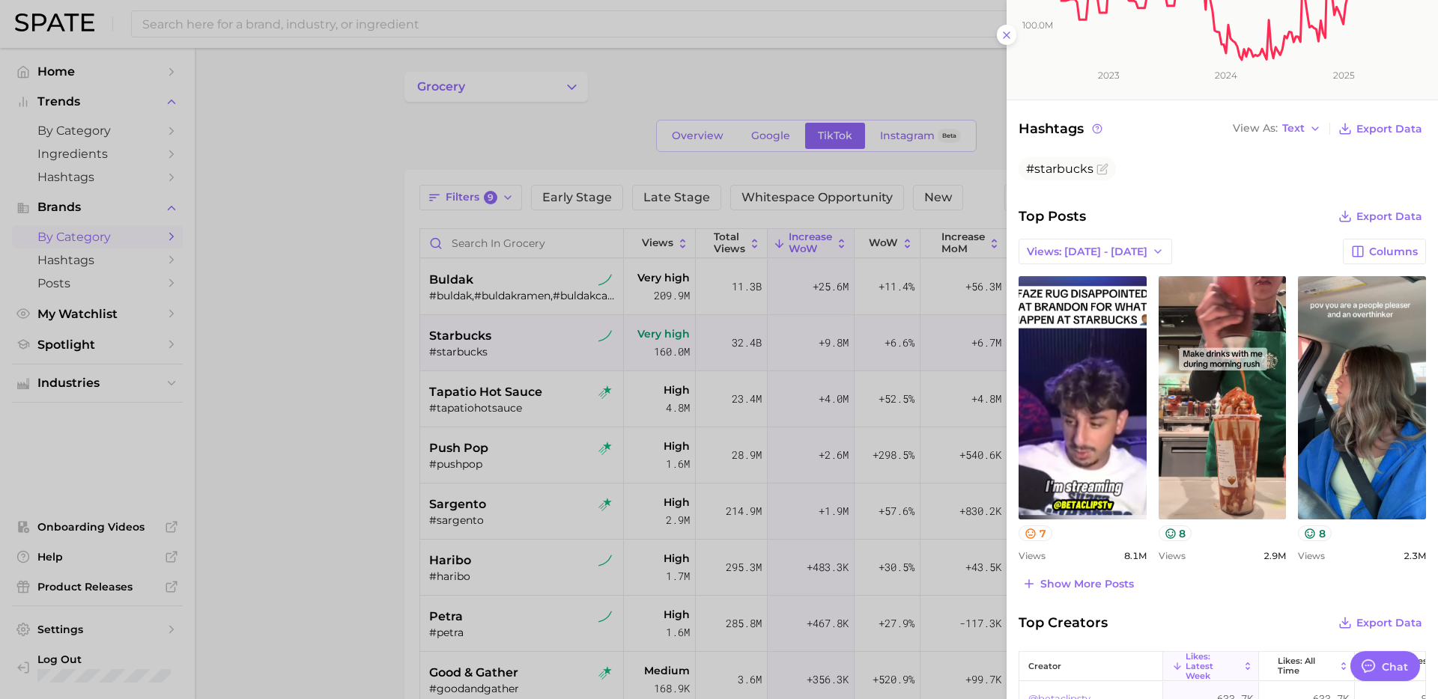
scroll to position [329, 0]
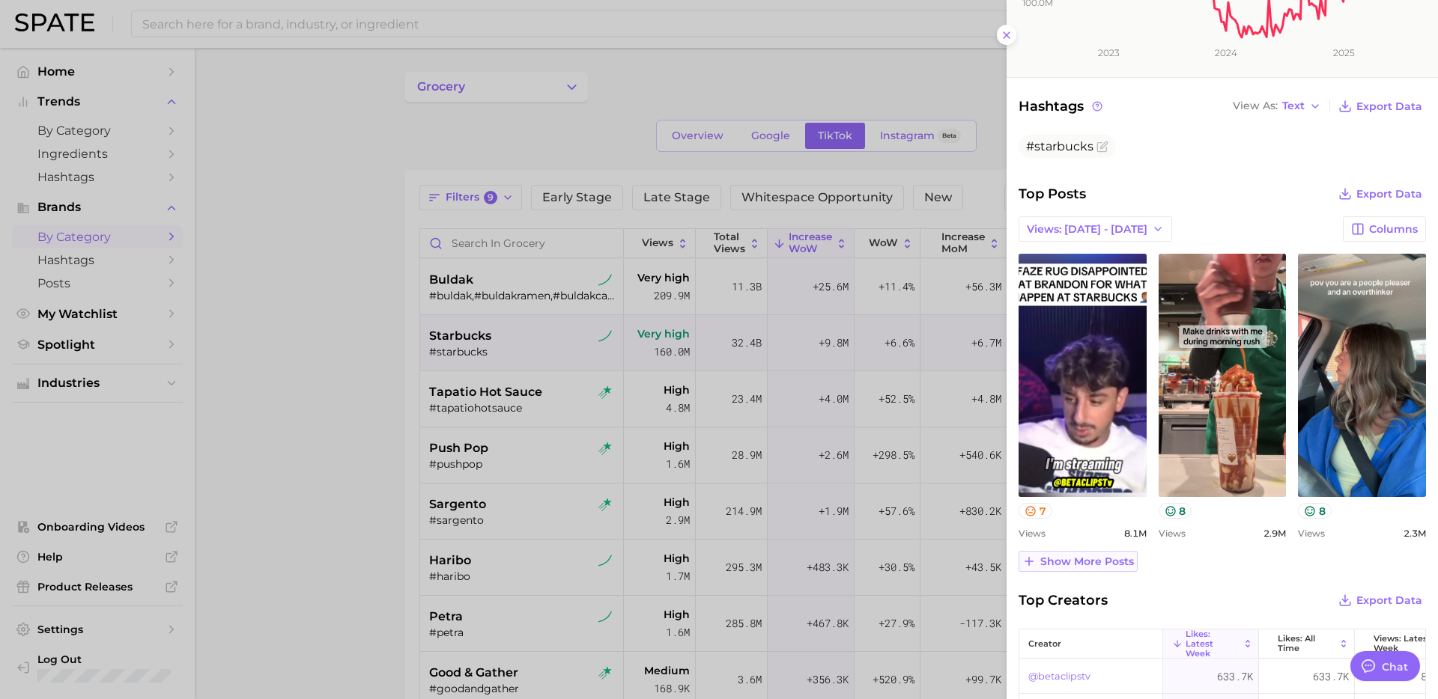
click at [1082, 562] on span "Show more posts" at bounding box center [1087, 562] width 94 height 13
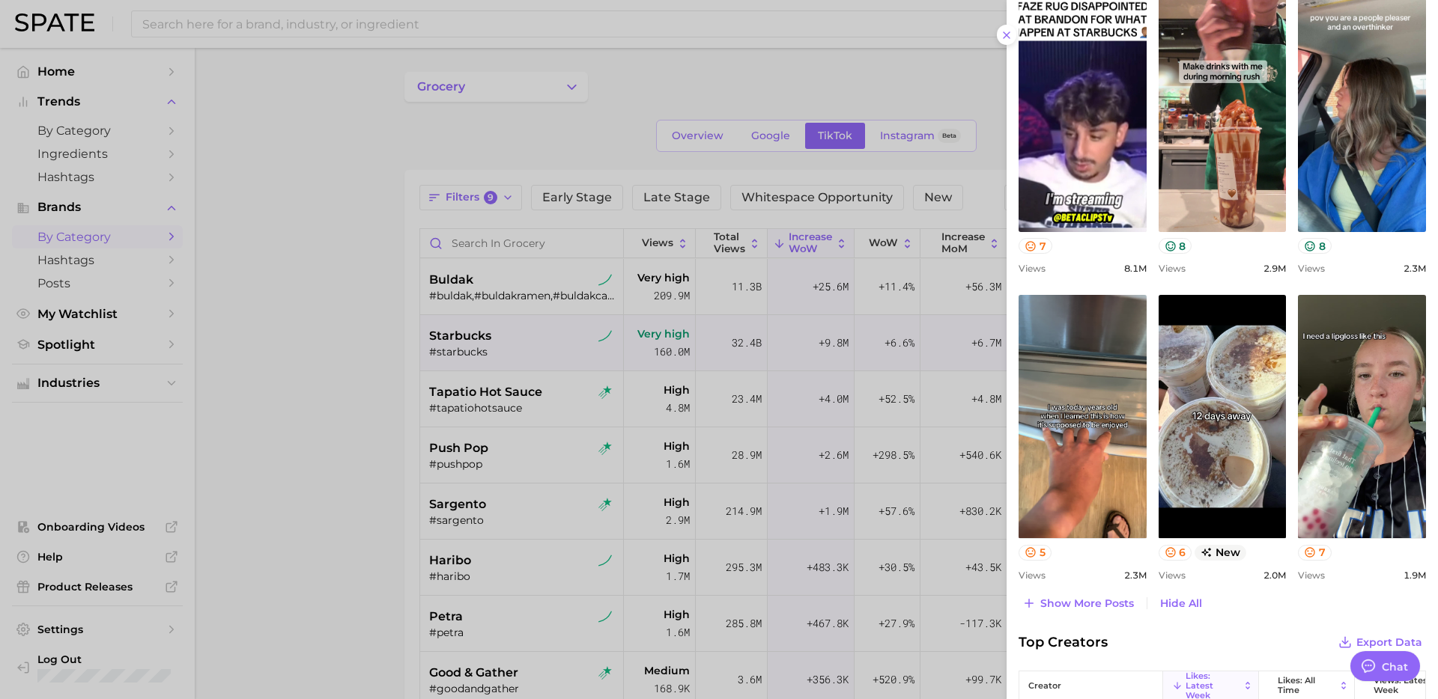
scroll to position [596, 0]
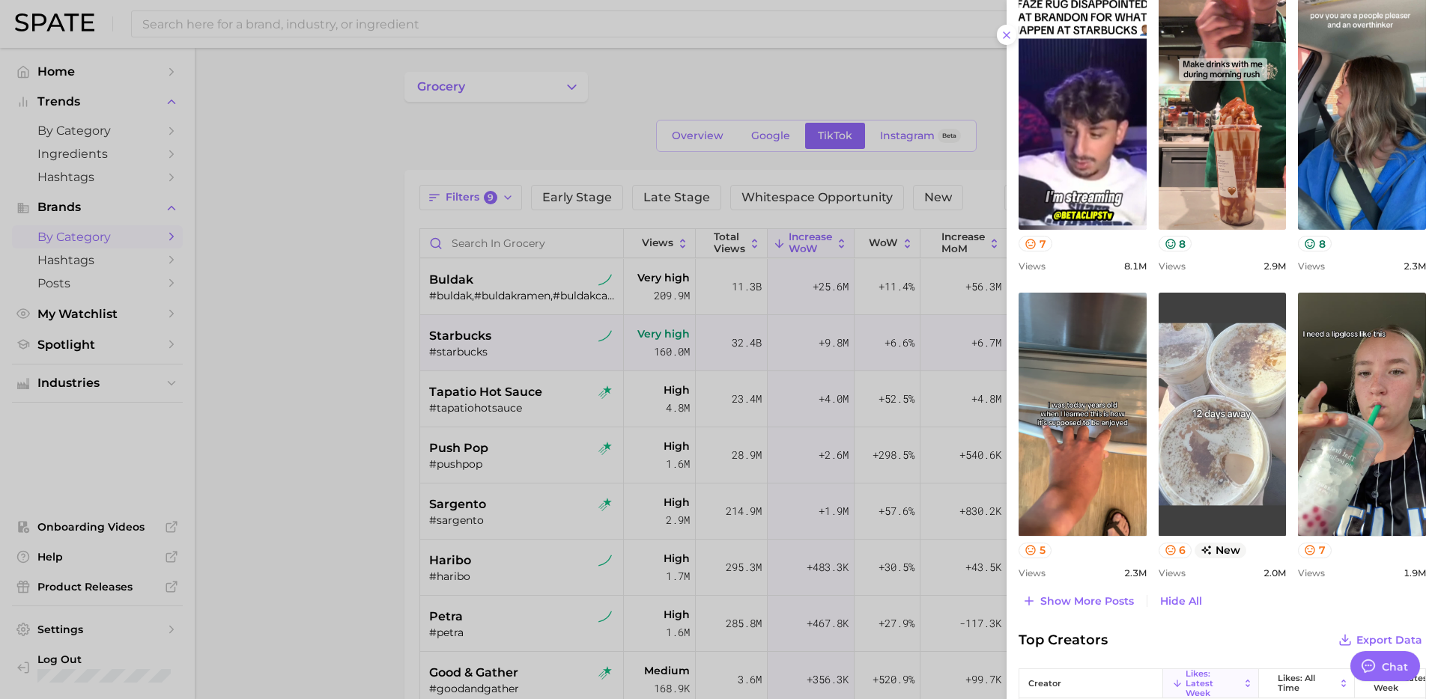
click at [1192, 441] on link "view post on TikTok" at bounding box center [1222, 414] width 128 height 243
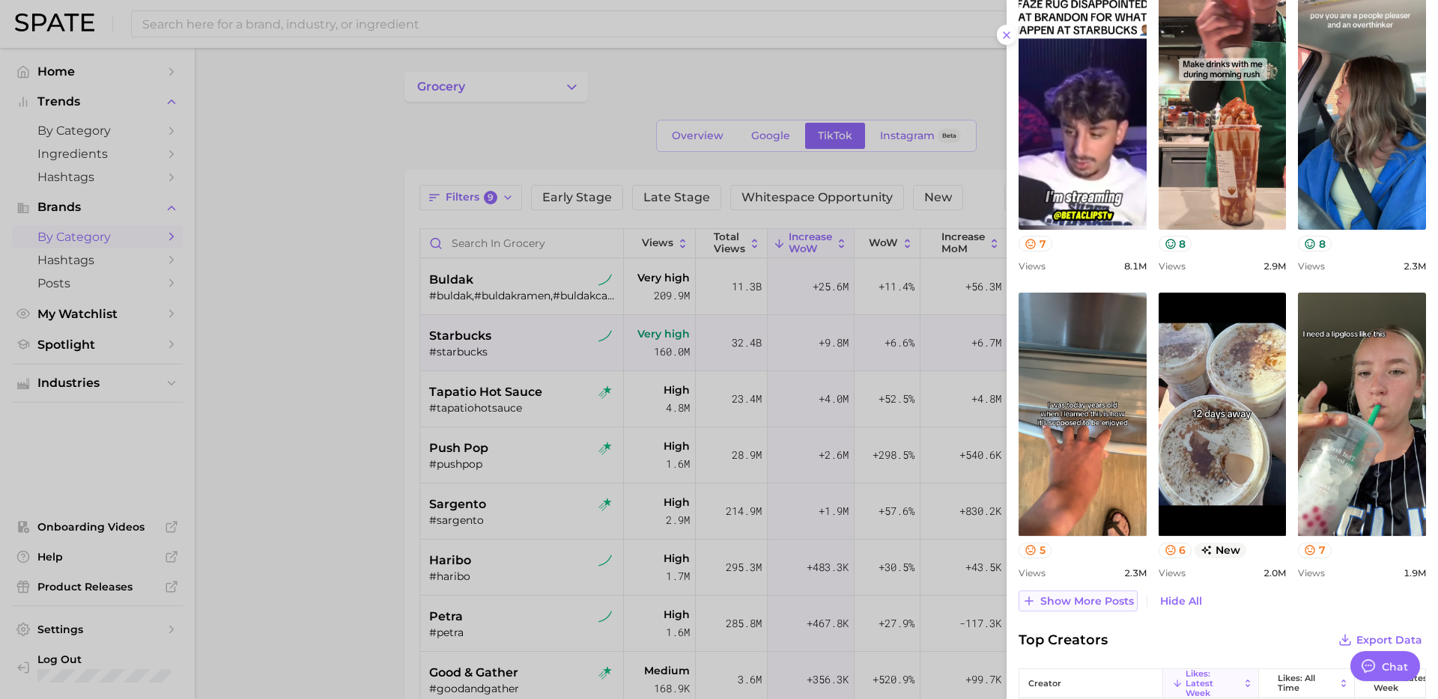
click at [1078, 598] on span "Show more posts" at bounding box center [1087, 601] width 94 height 13
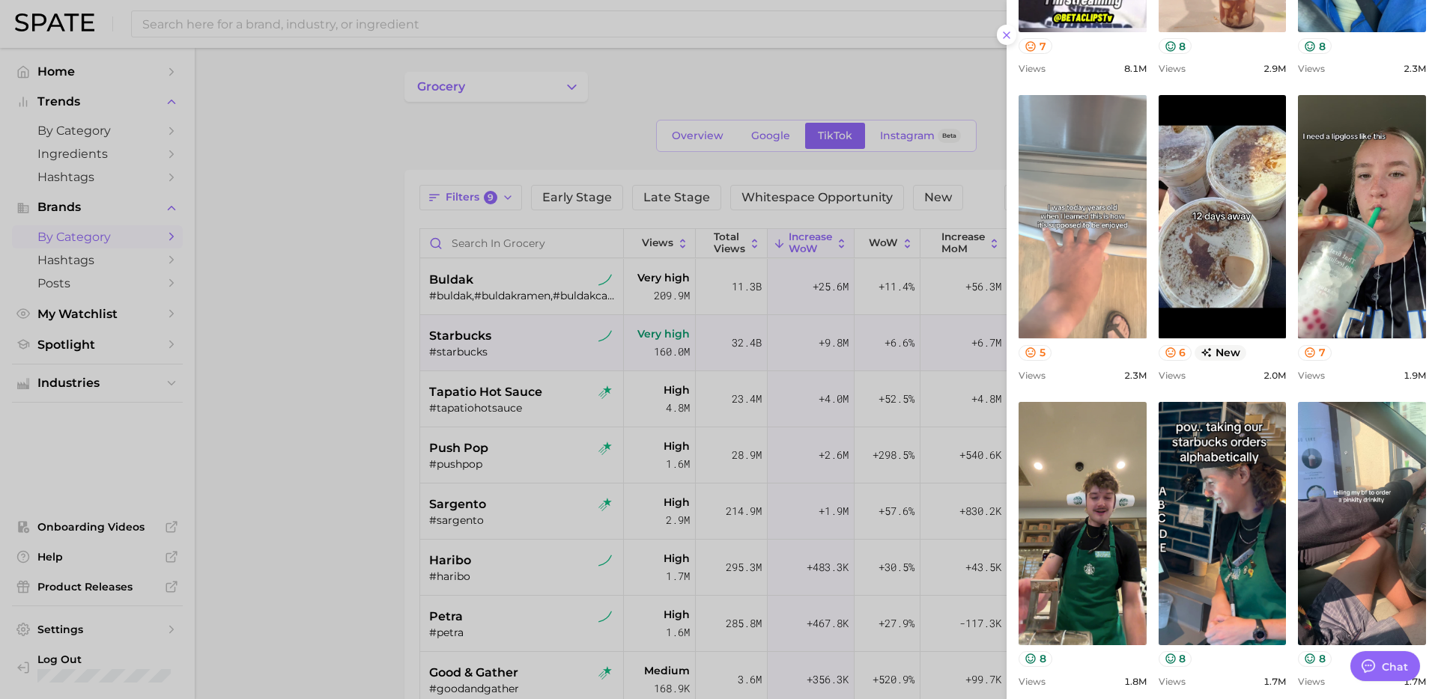
scroll to position [379, 0]
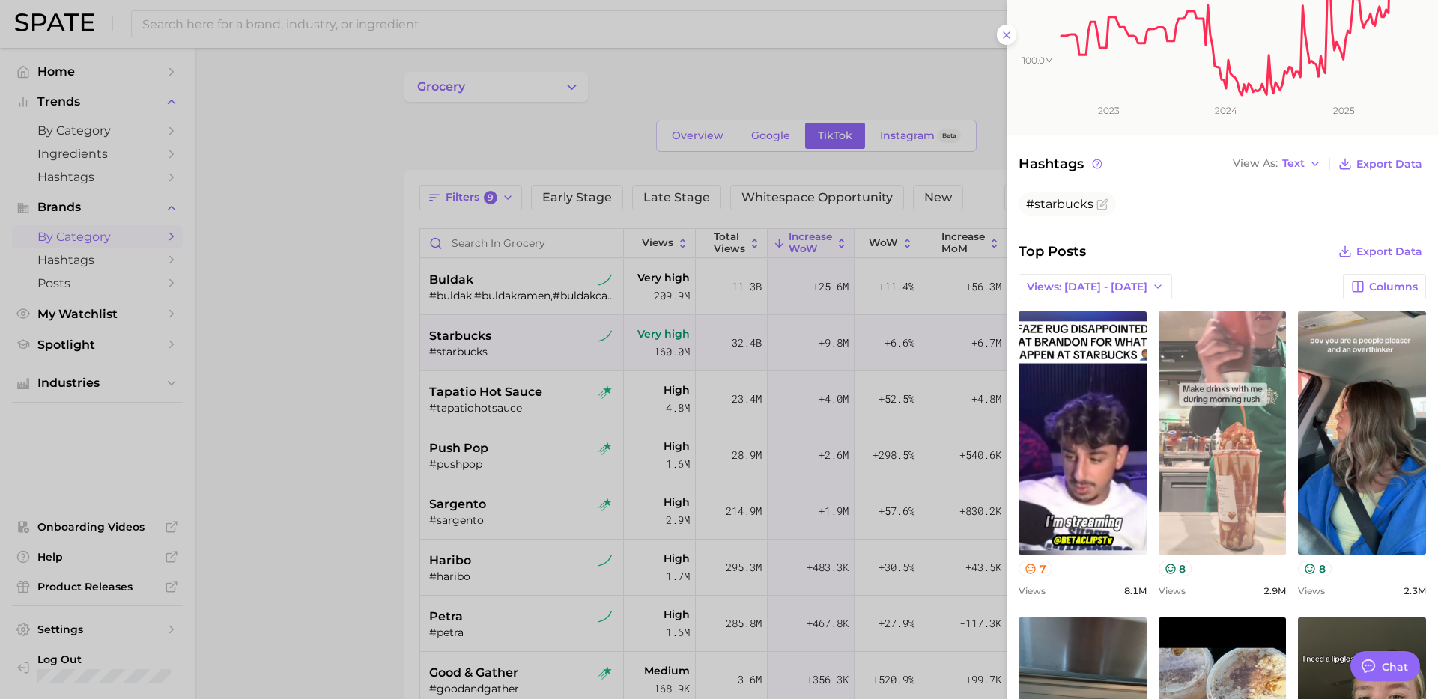
click at [1219, 428] on link "view post on TikTok" at bounding box center [1222, 432] width 128 height 243
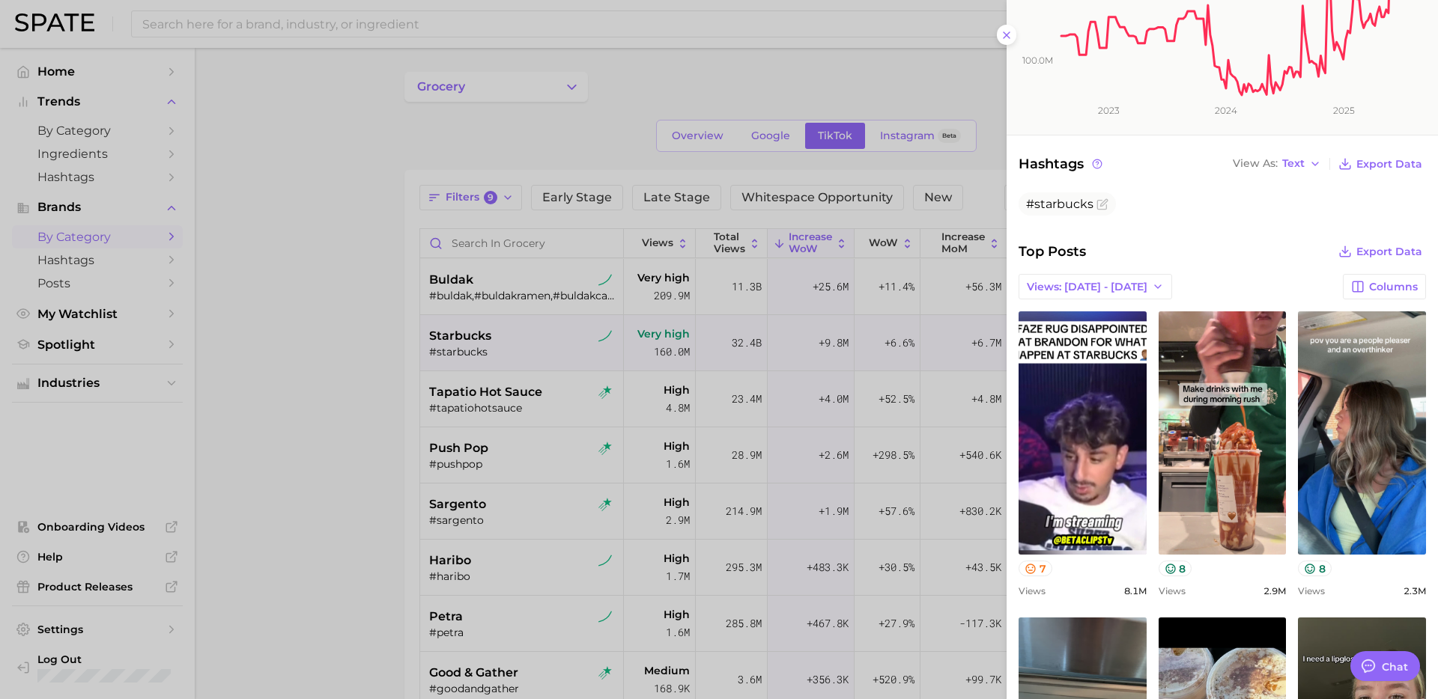
click at [485, 440] on div at bounding box center [719, 349] width 1438 height 699
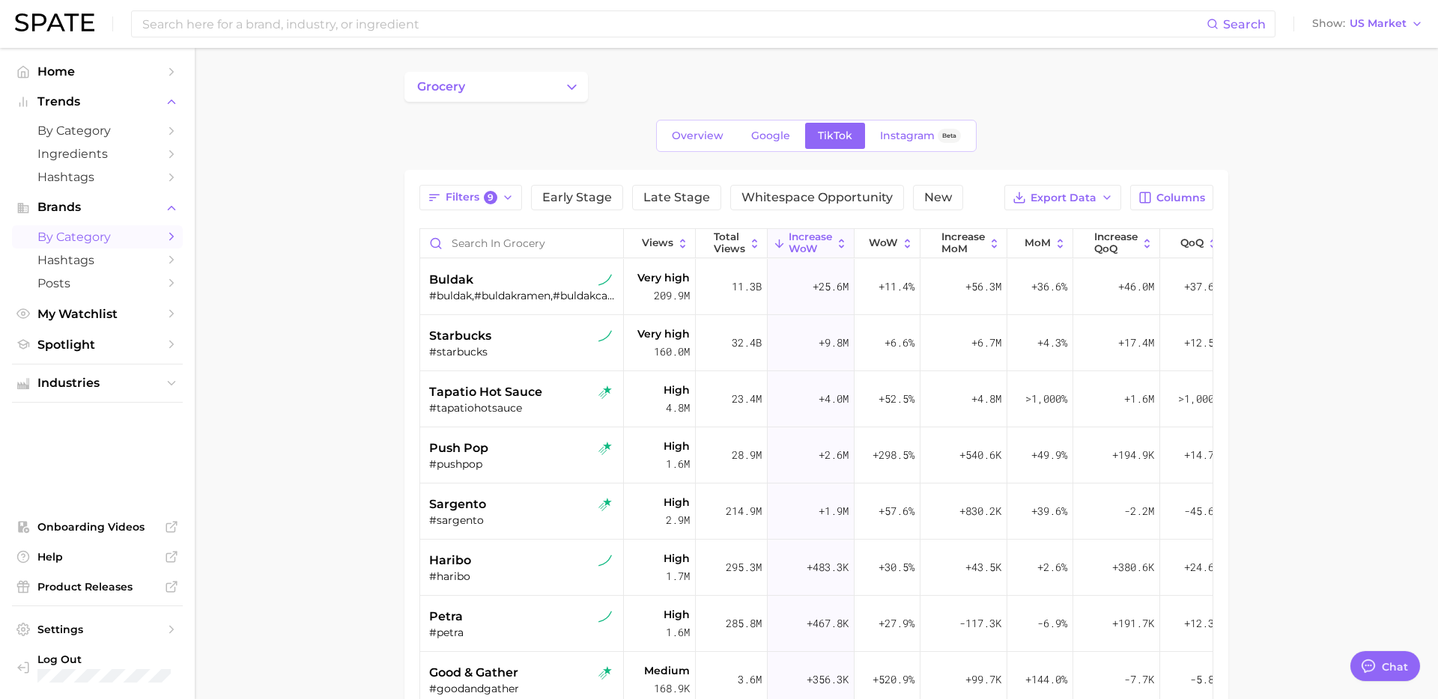
click at [513, 408] on div "#tapatiohotsauce" at bounding box center [523, 407] width 189 height 13
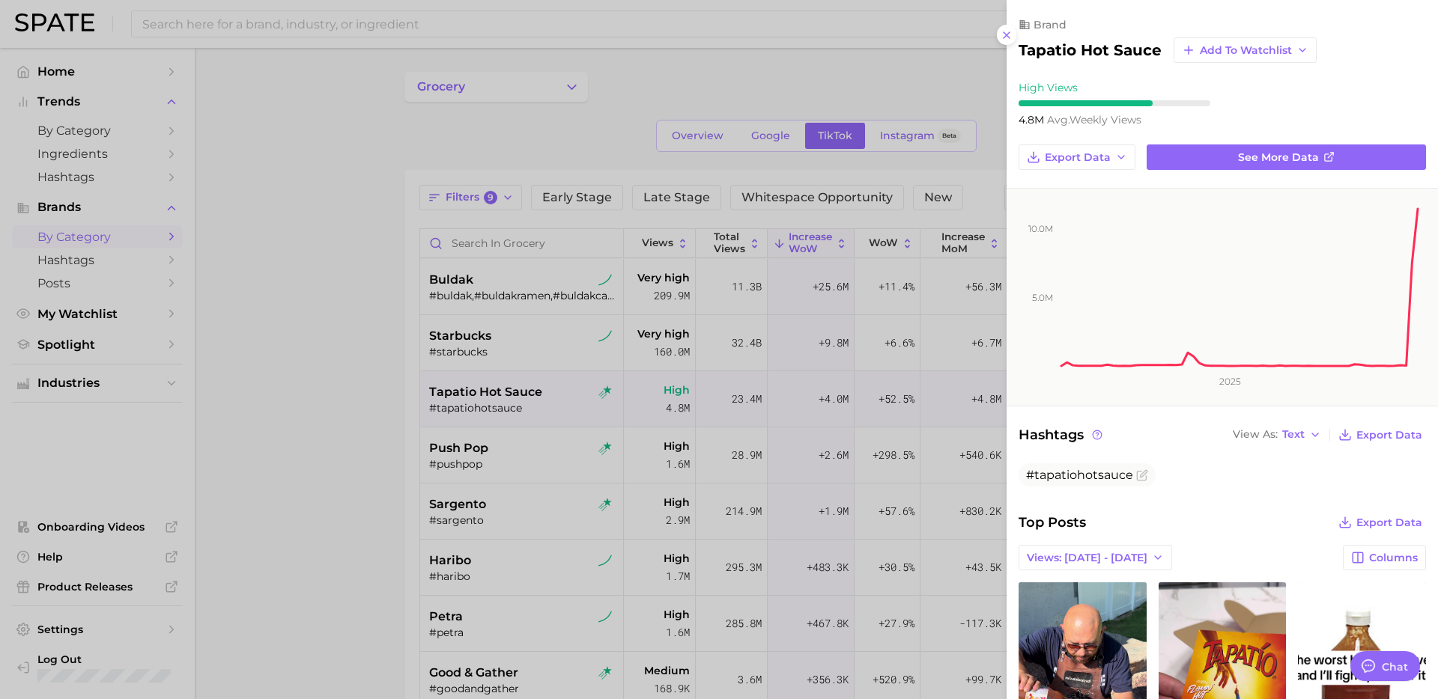
scroll to position [0, 0]
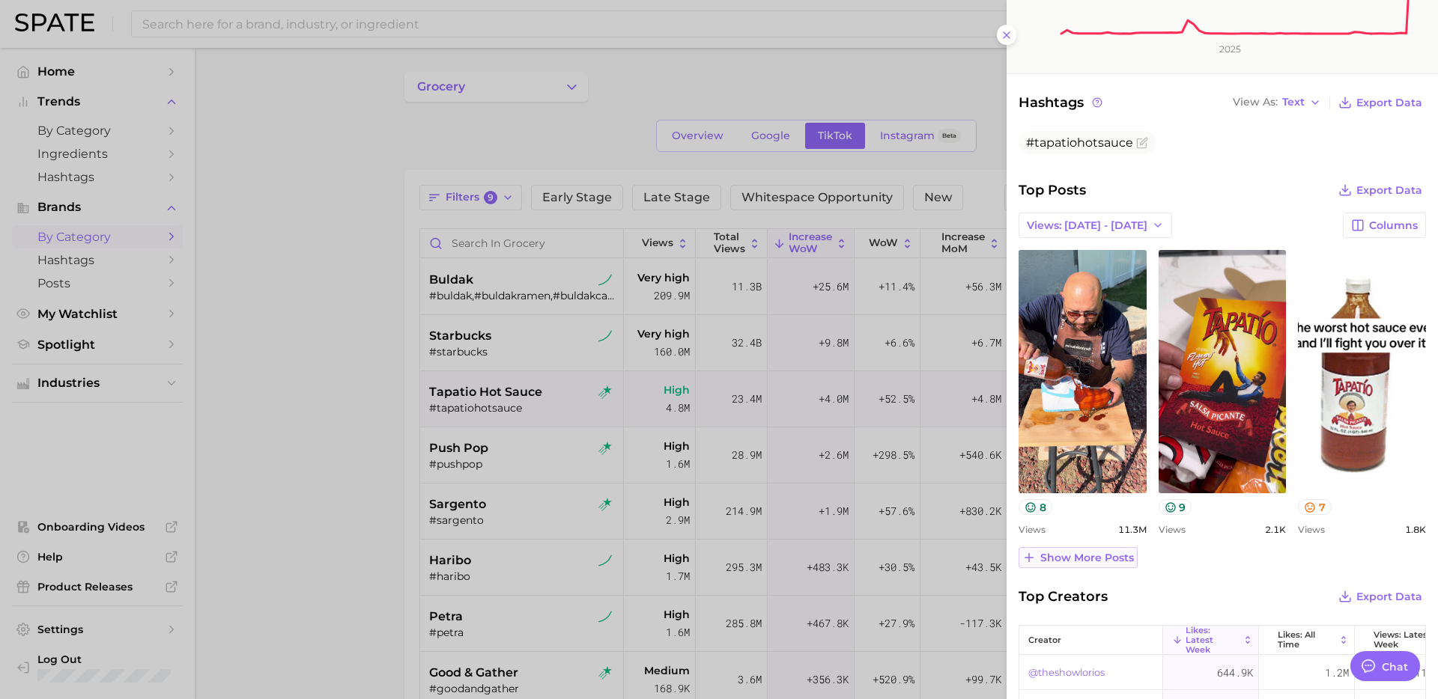
click at [1075, 557] on span "Show more posts" at bounding box center [1087, 558] width 94 height 13
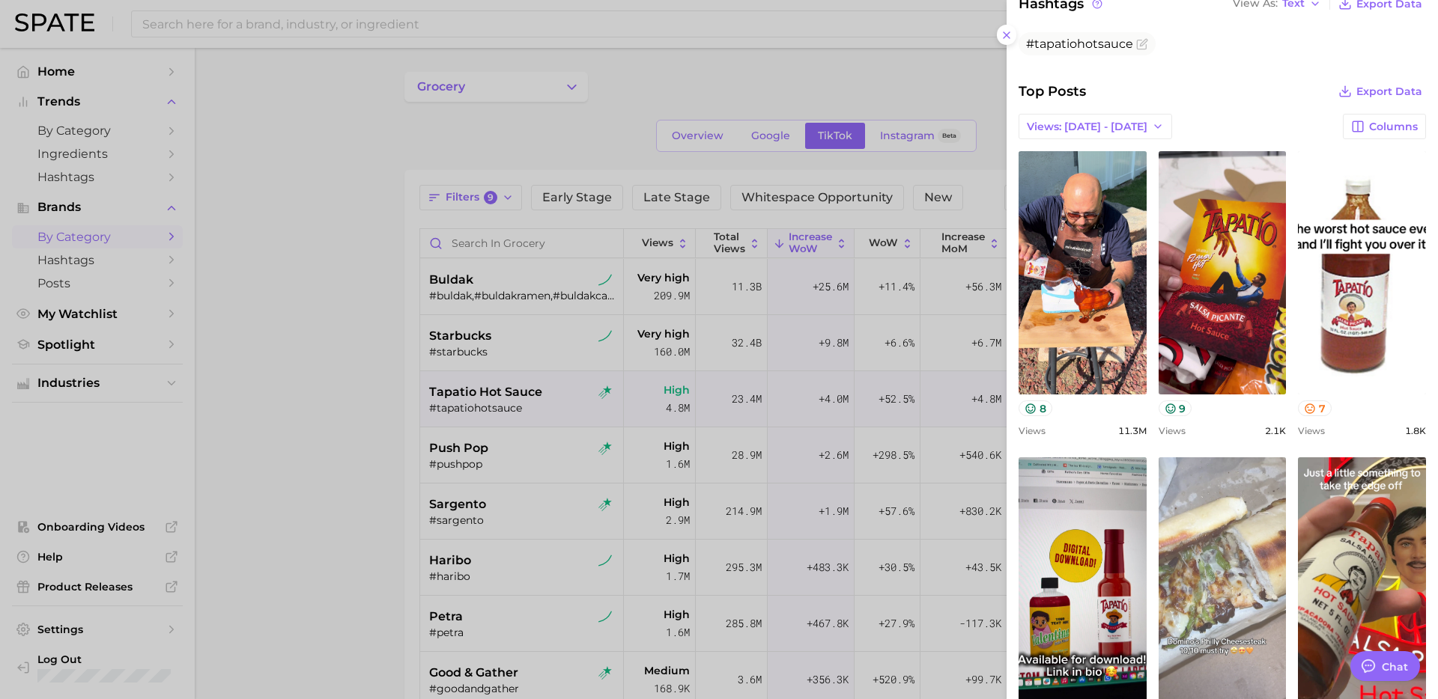
scroll to position [220, 0]
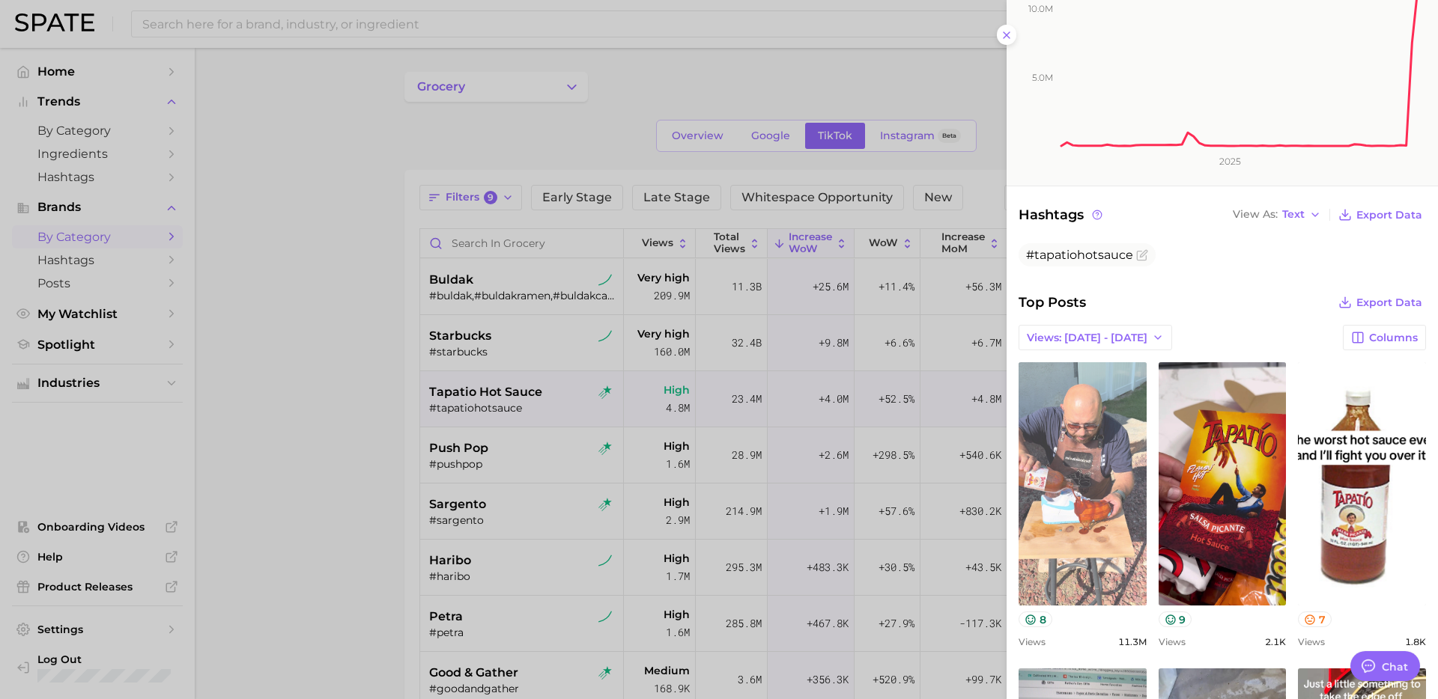
click at [1124, 462] on link "view post on TikTok" at bounding box center [1082, 483] width 128 height 243
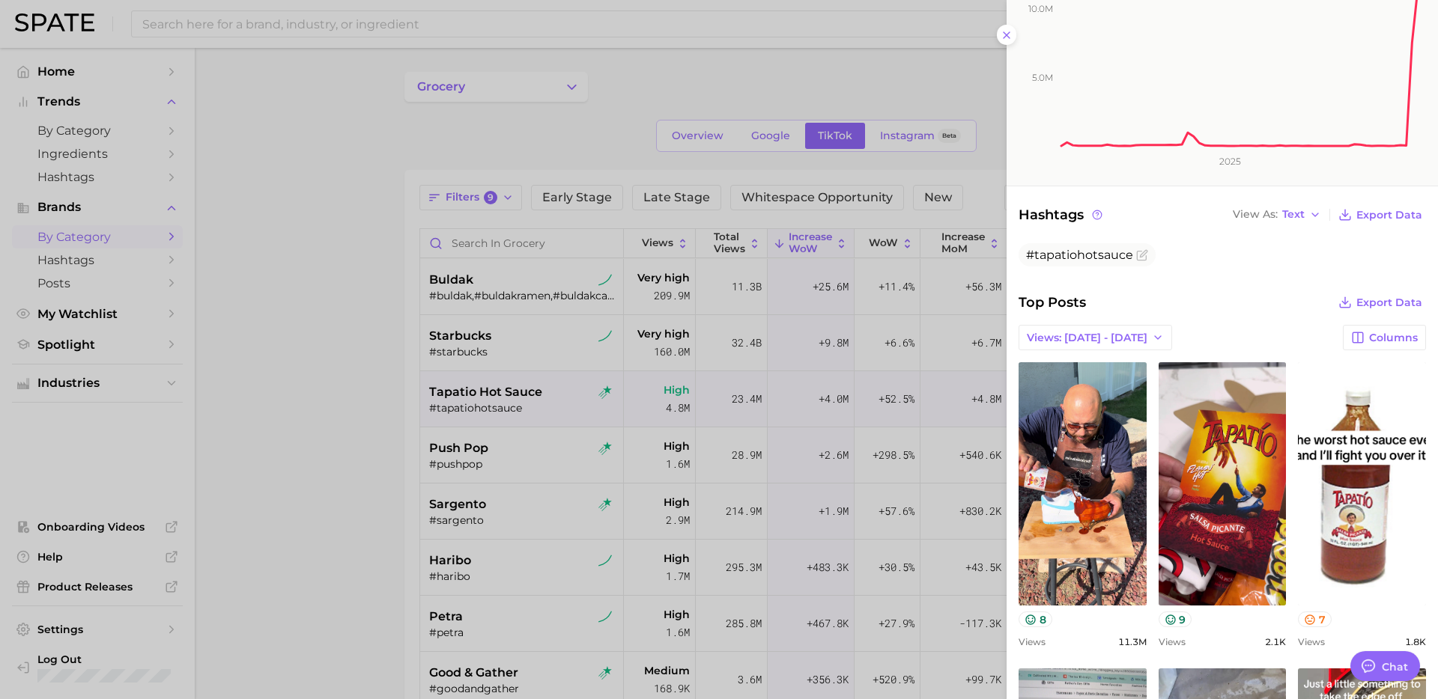
click at [548, 469] on div at bounding box center [719, 349] width 1438 height 699
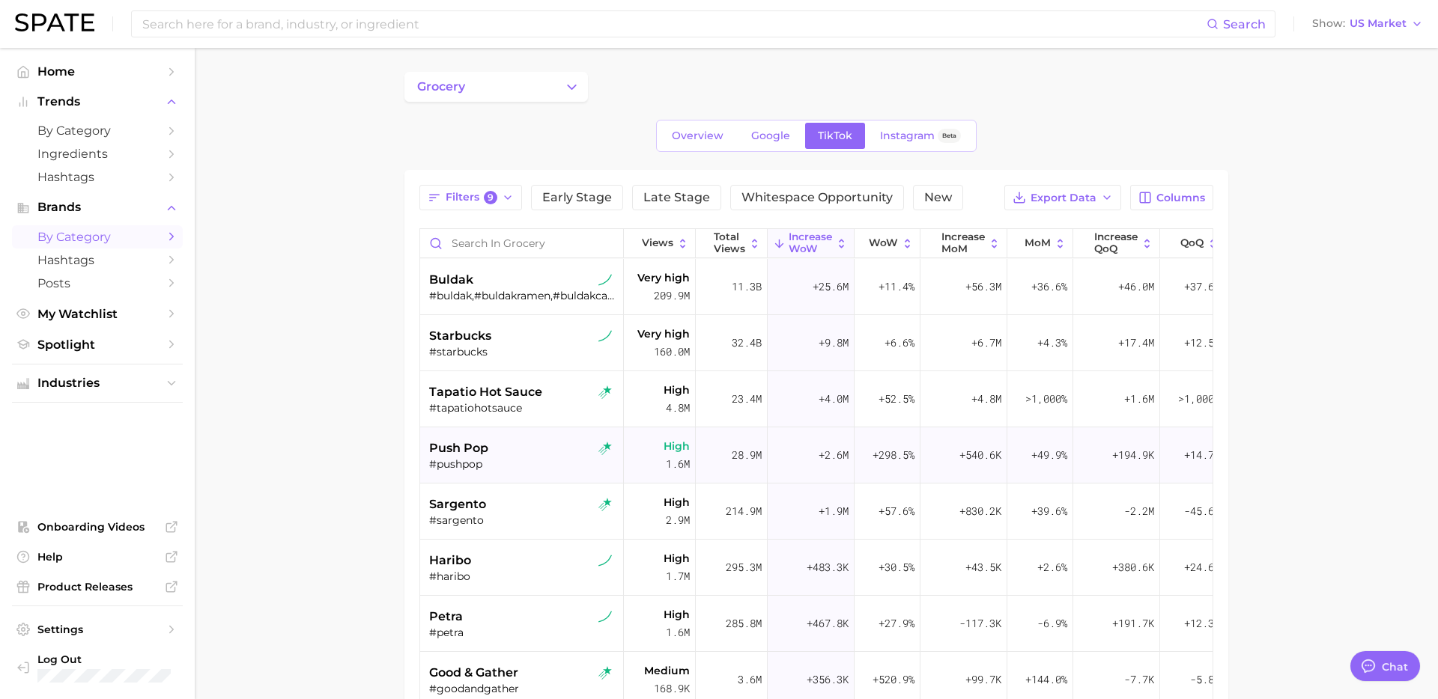
click at [512, 469] on div "#pushpop" at bounding box center [523, 463] width 189 height 13
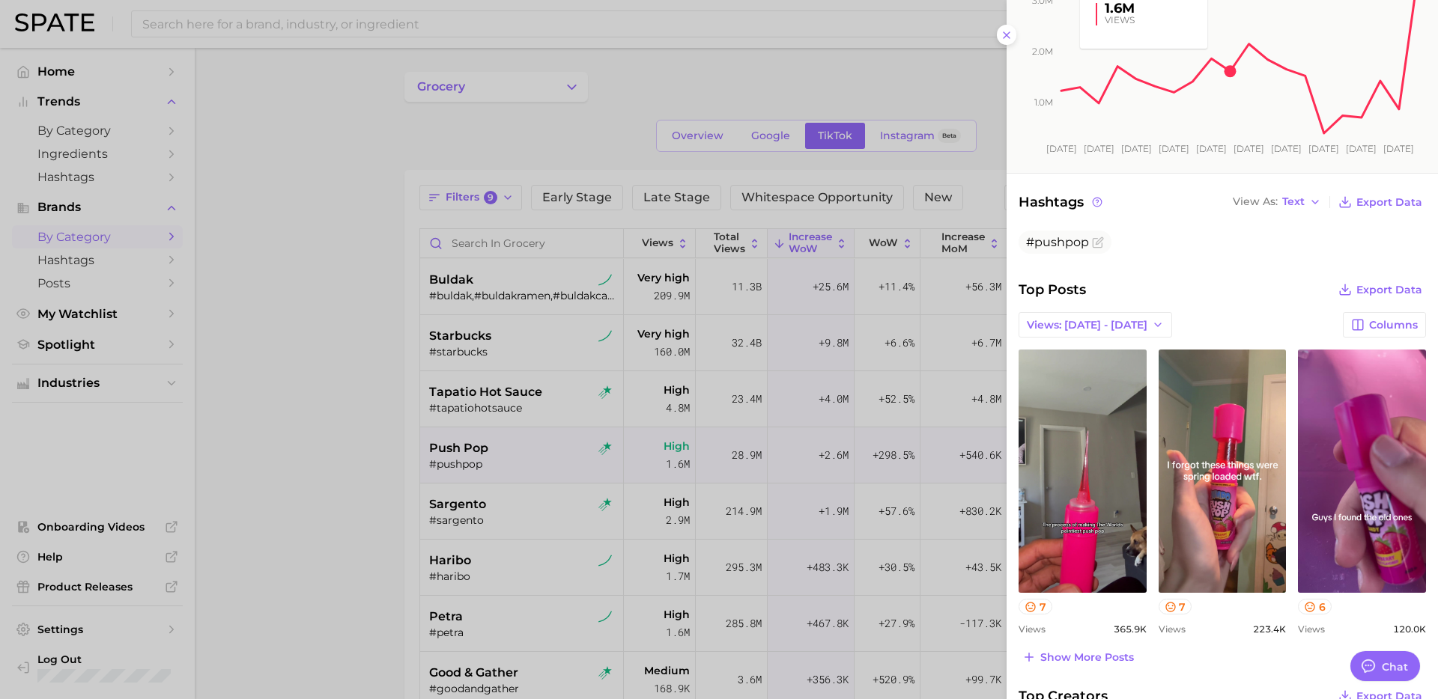
scroll to position [237, 0]
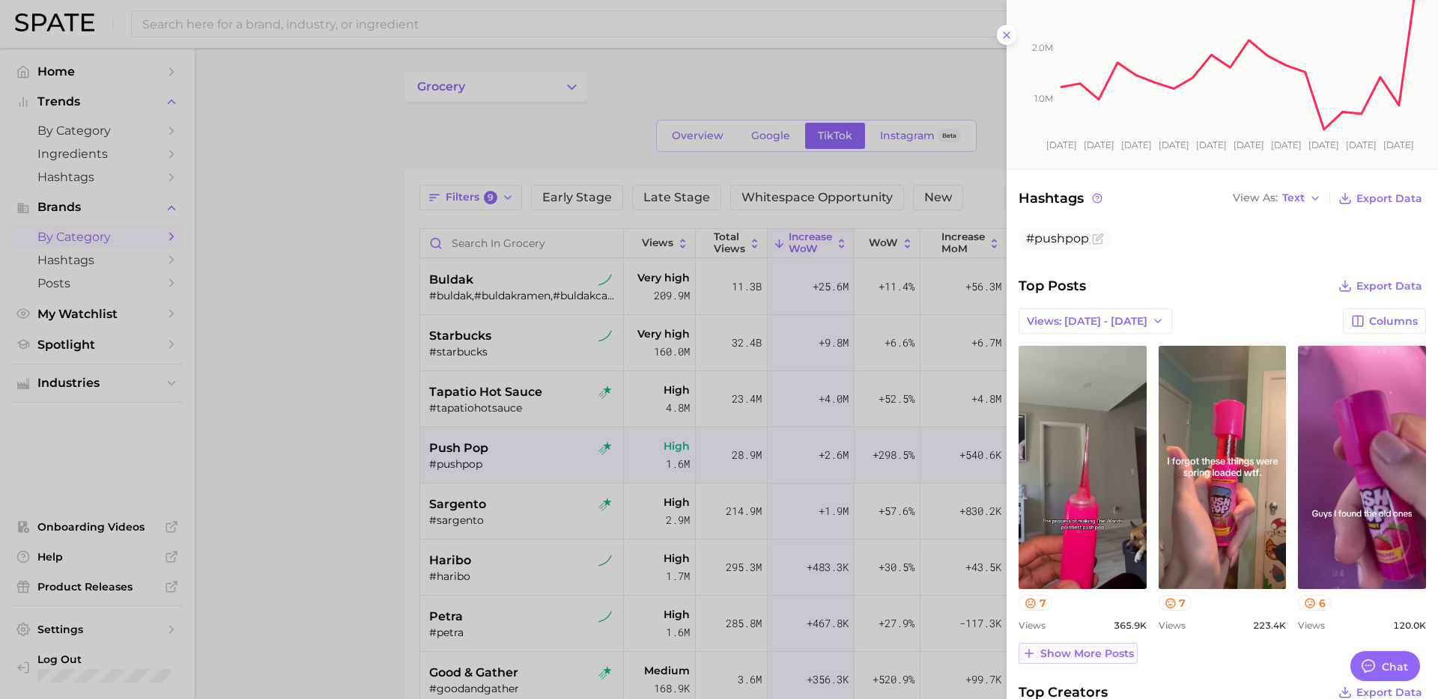
click at [1092, 657] on span "Show more posts" at bounding box center [1087, 654] width 94 height 13
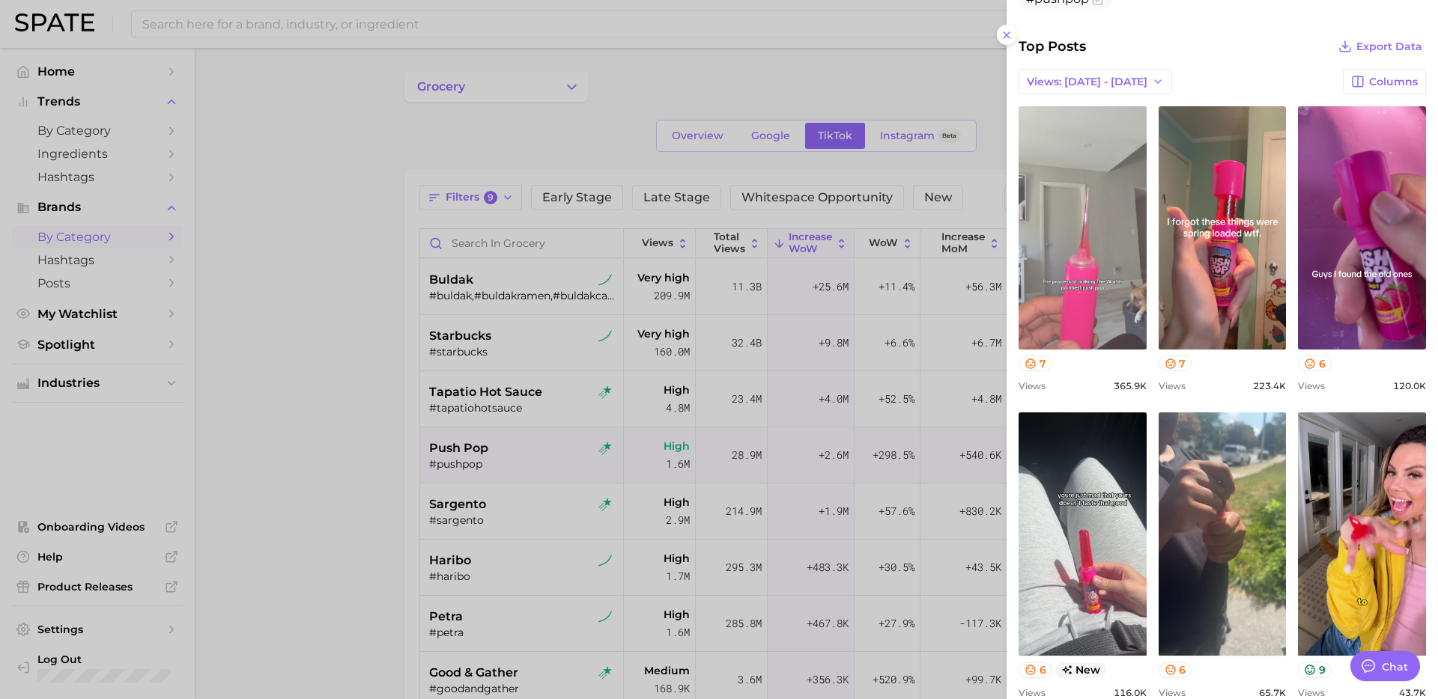
scroll to position [394, 0]
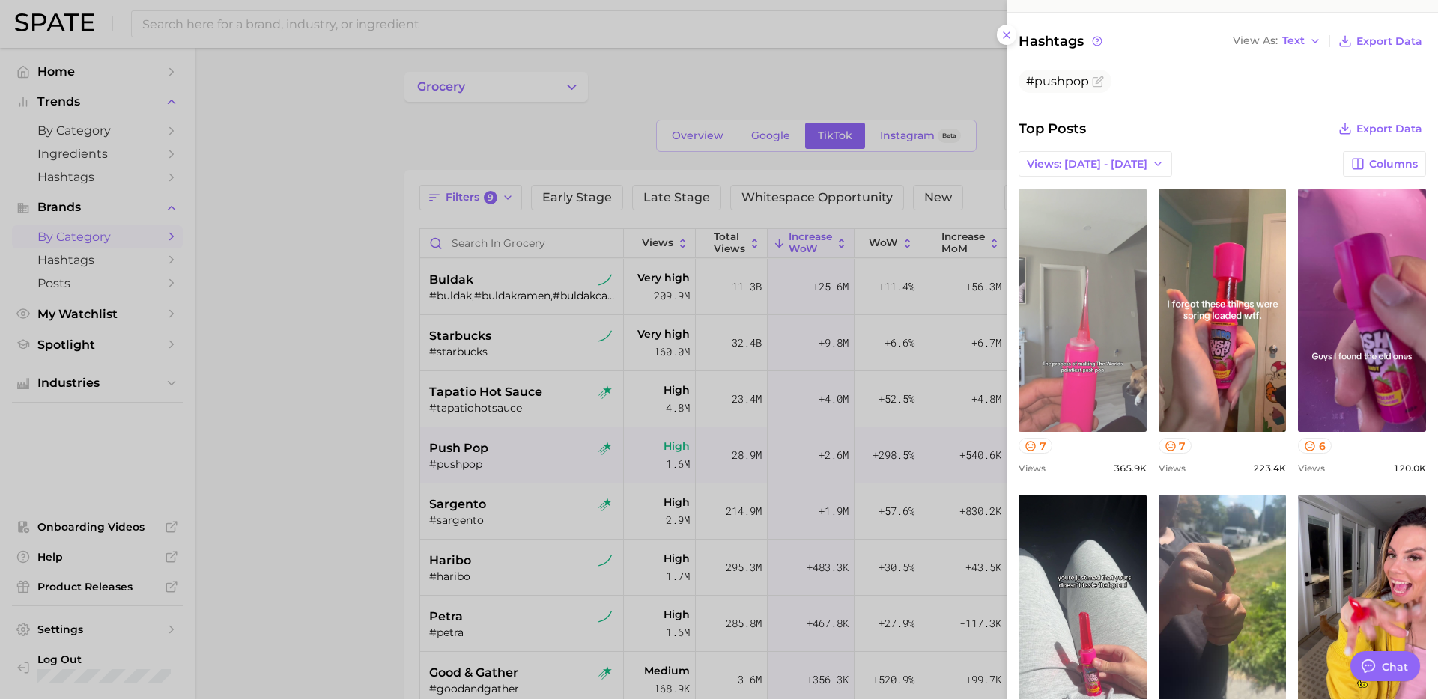
click at [1074, 377] on link "view post on TikTok" at bounding box center [1082, 310] width 128 height 243
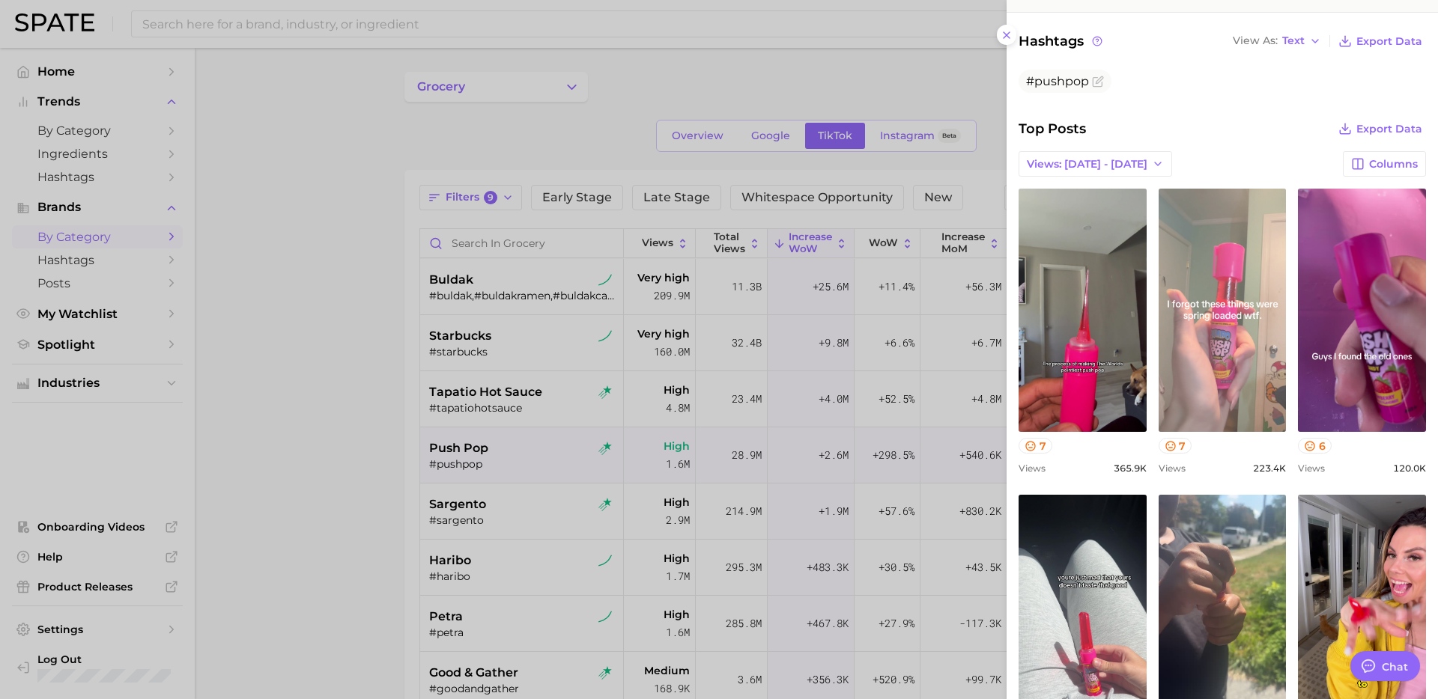
click at [1265, 377] on link "view post on TikTok" at bounding box center [1222, 310] width 128 height 243
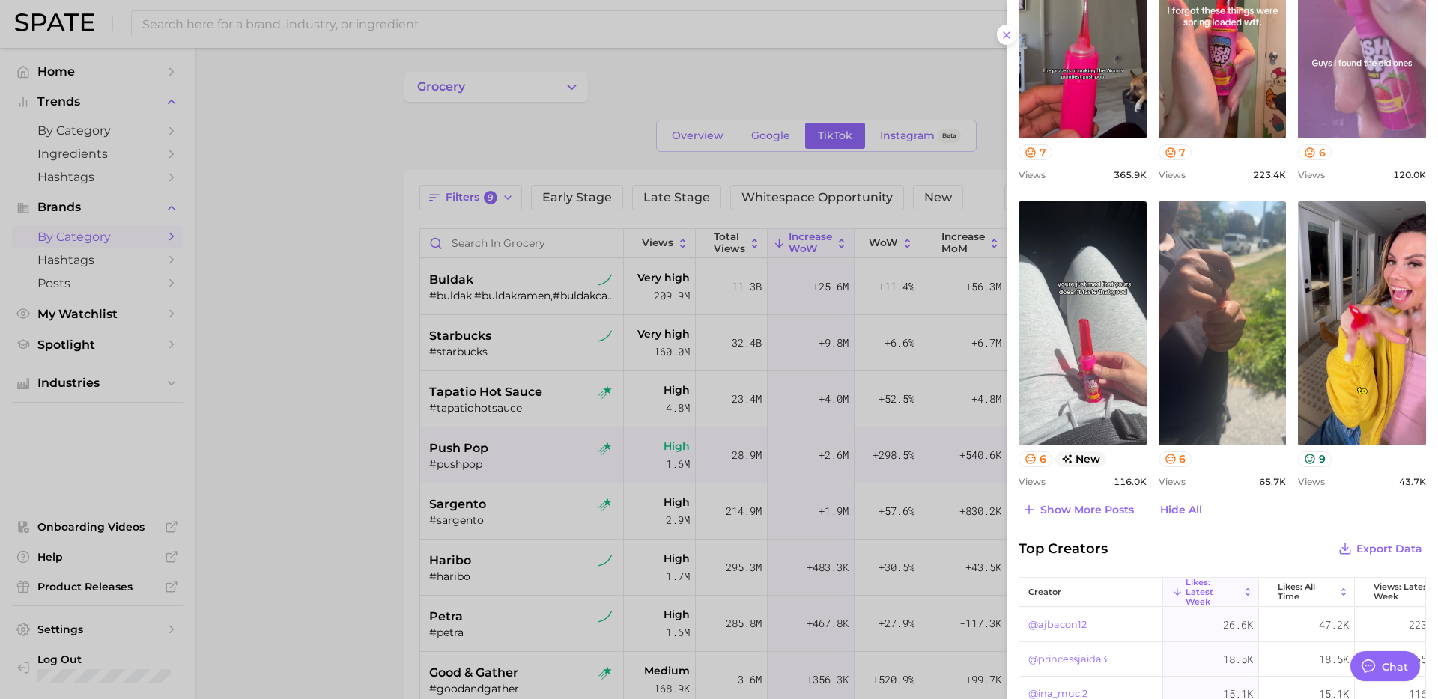
scroll to position [684, 0]
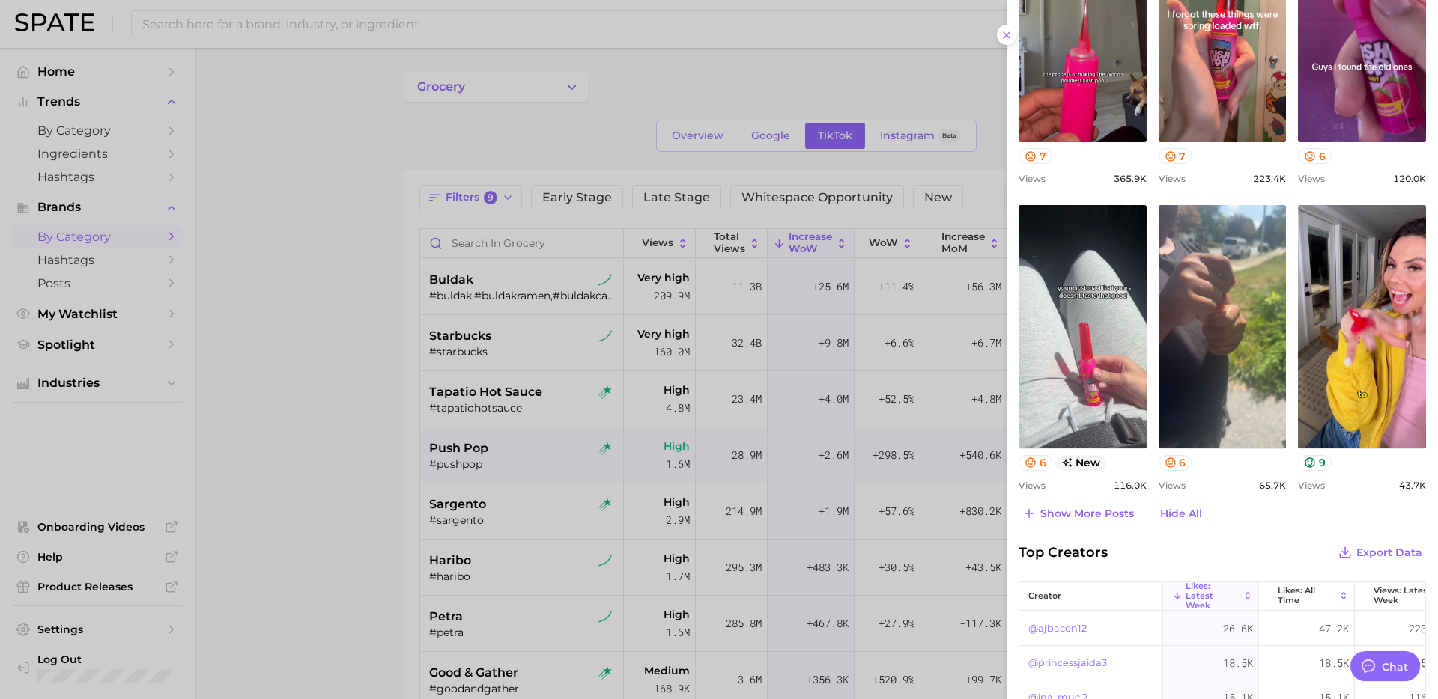
click at [529, 491] on div at bounding box center [719, 349] width 1438 height 699
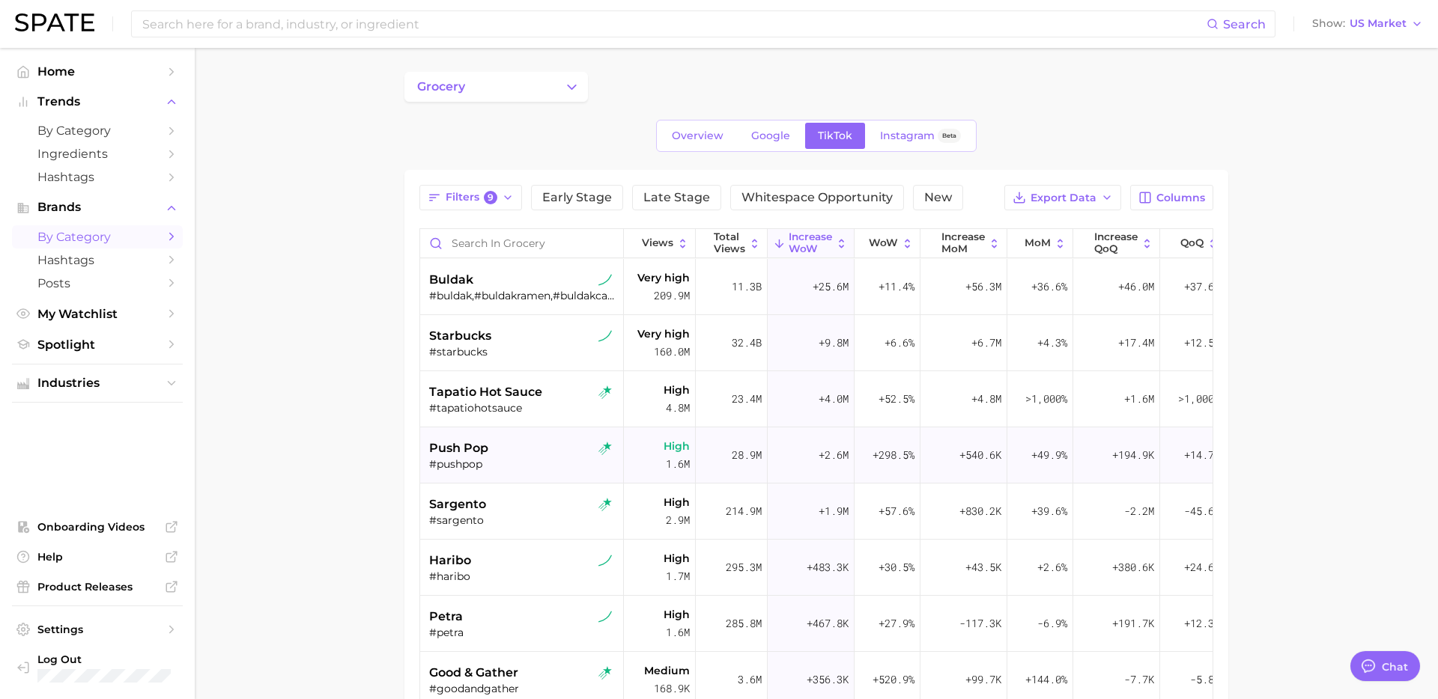
click at [534, 460] on div "#pushpop" at bounding box center [523, 463] width 189 height 13
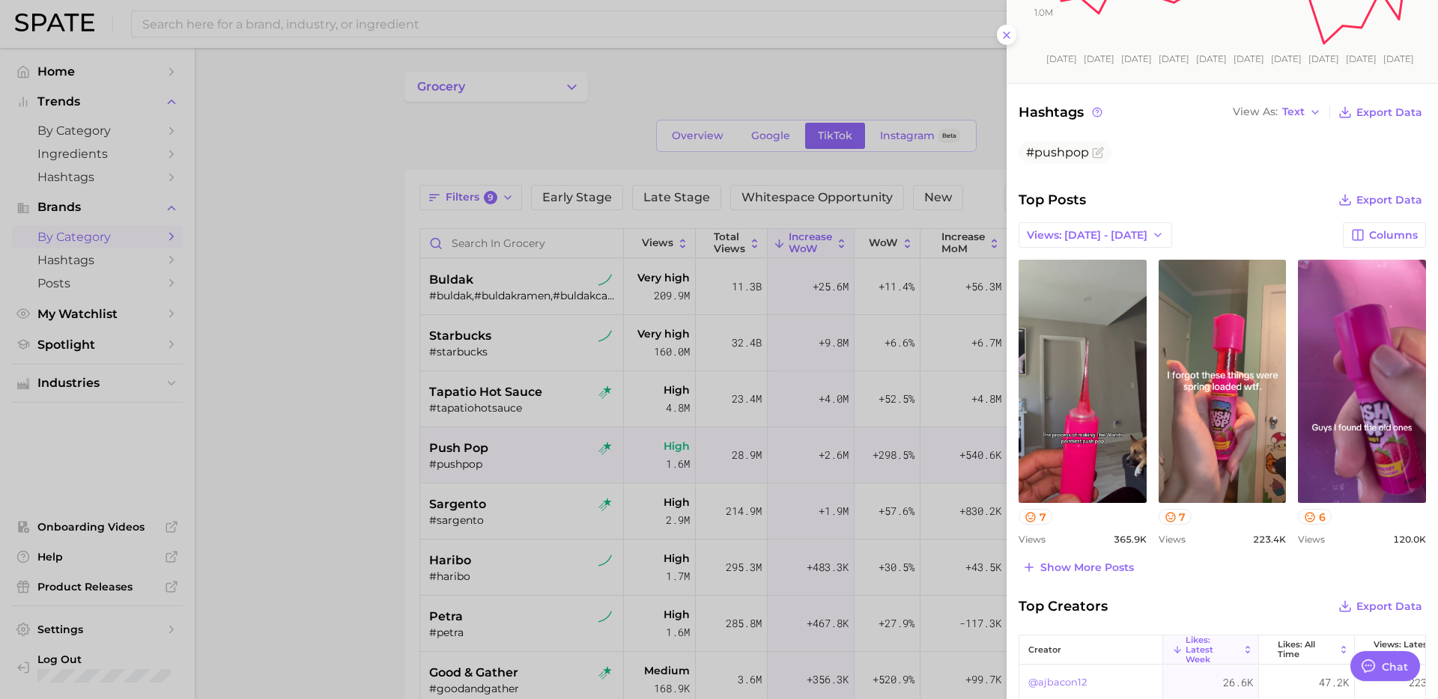
scroll to position [352, 0]
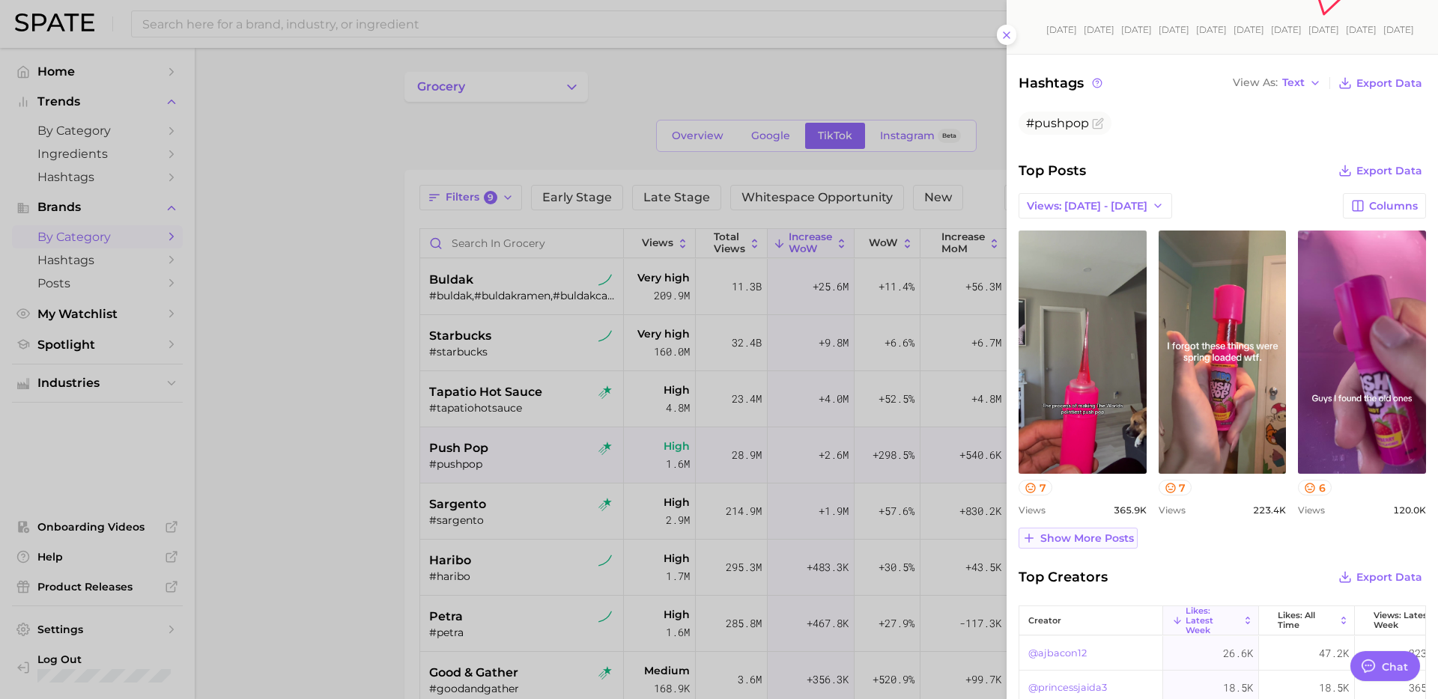
click at [1110, 544] on span "Show more posts" at bounding box center [1087, 538] width 94 height 13
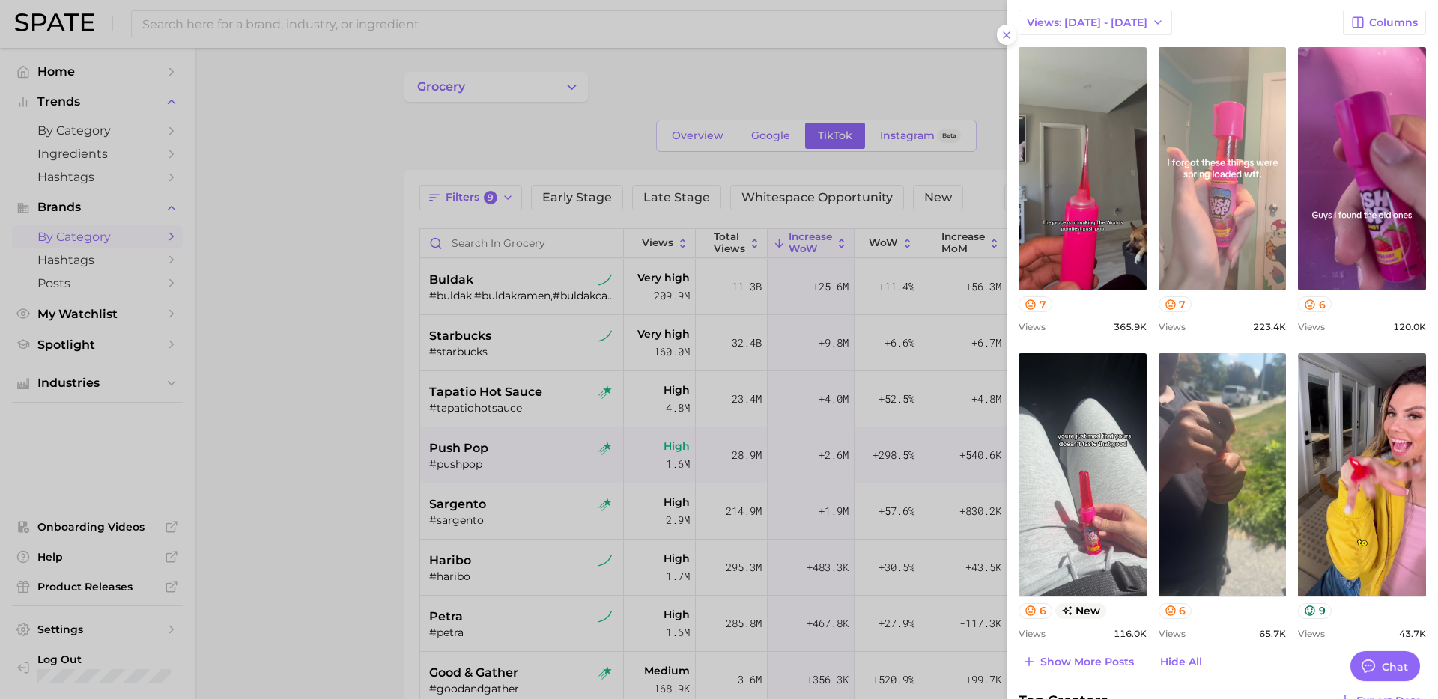
scroll to position [538, 0]
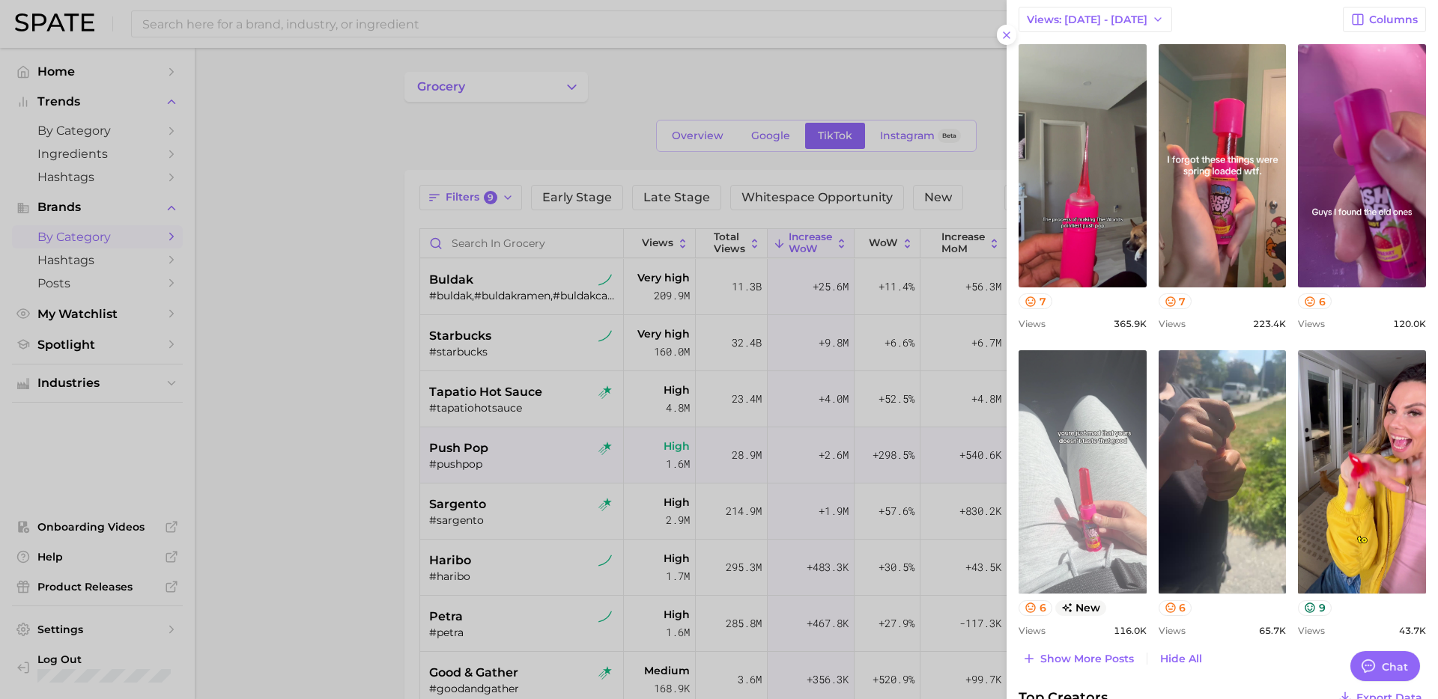
click at [1119, 475] on link "view post on TikTok" at bounding box center [1082, 471] width 128 height 243
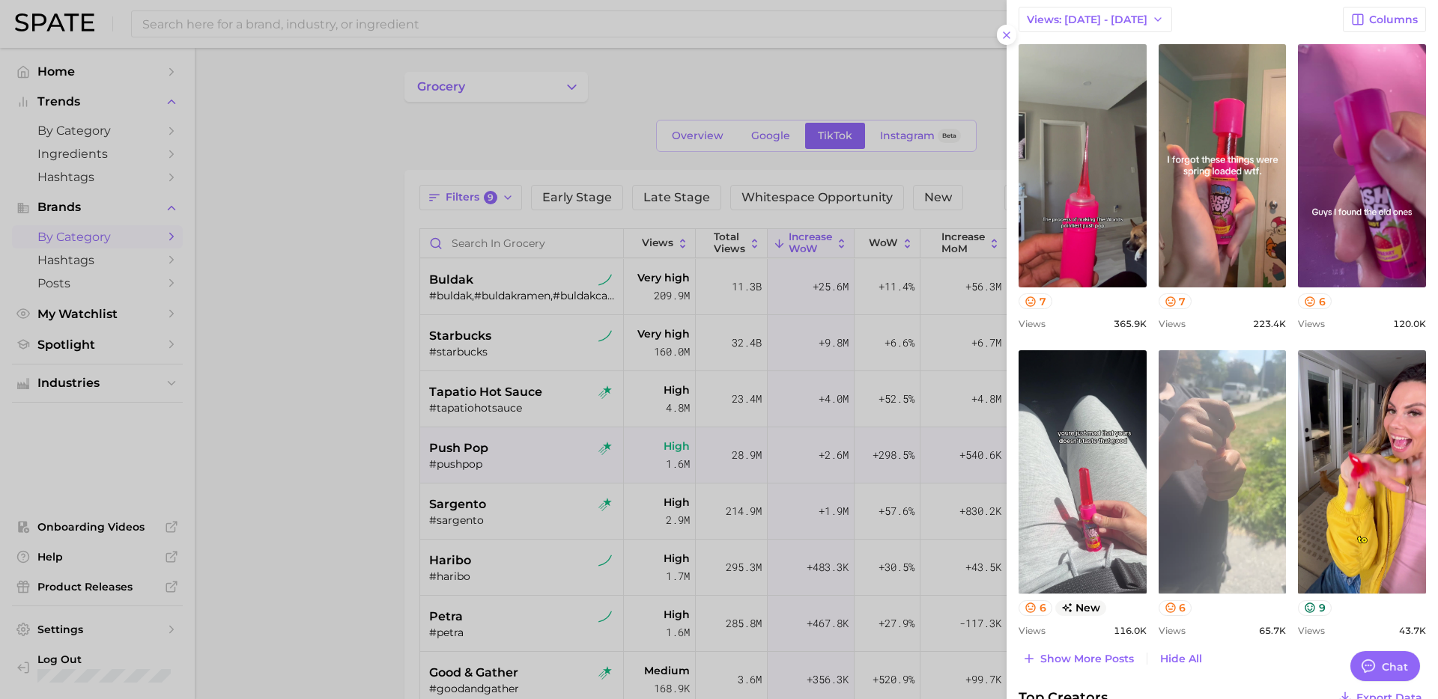
click at [1238, 469] on link "view post on TikTok" at bounding box center [1222, 471] width 128 height 243
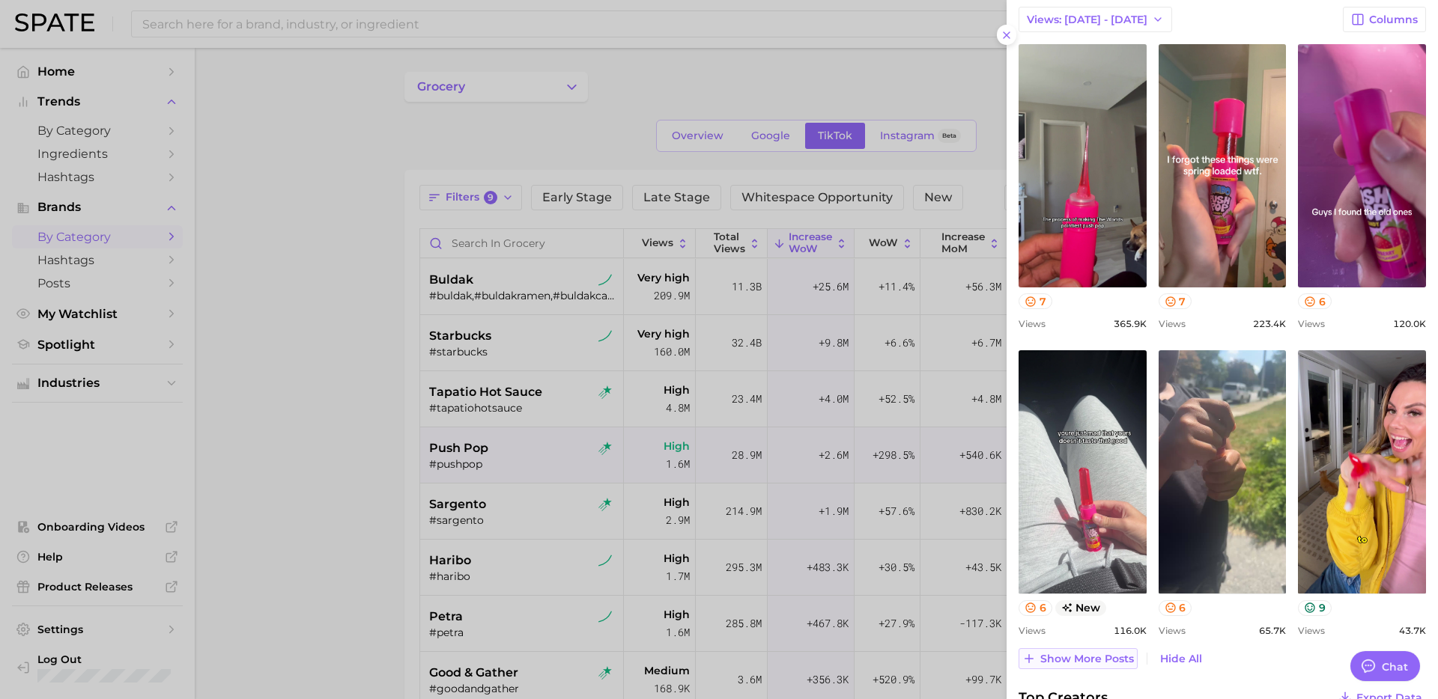
click at [1080, 657] on span "Show more posts" at bounding box center [1087, 659] width 94 height 13
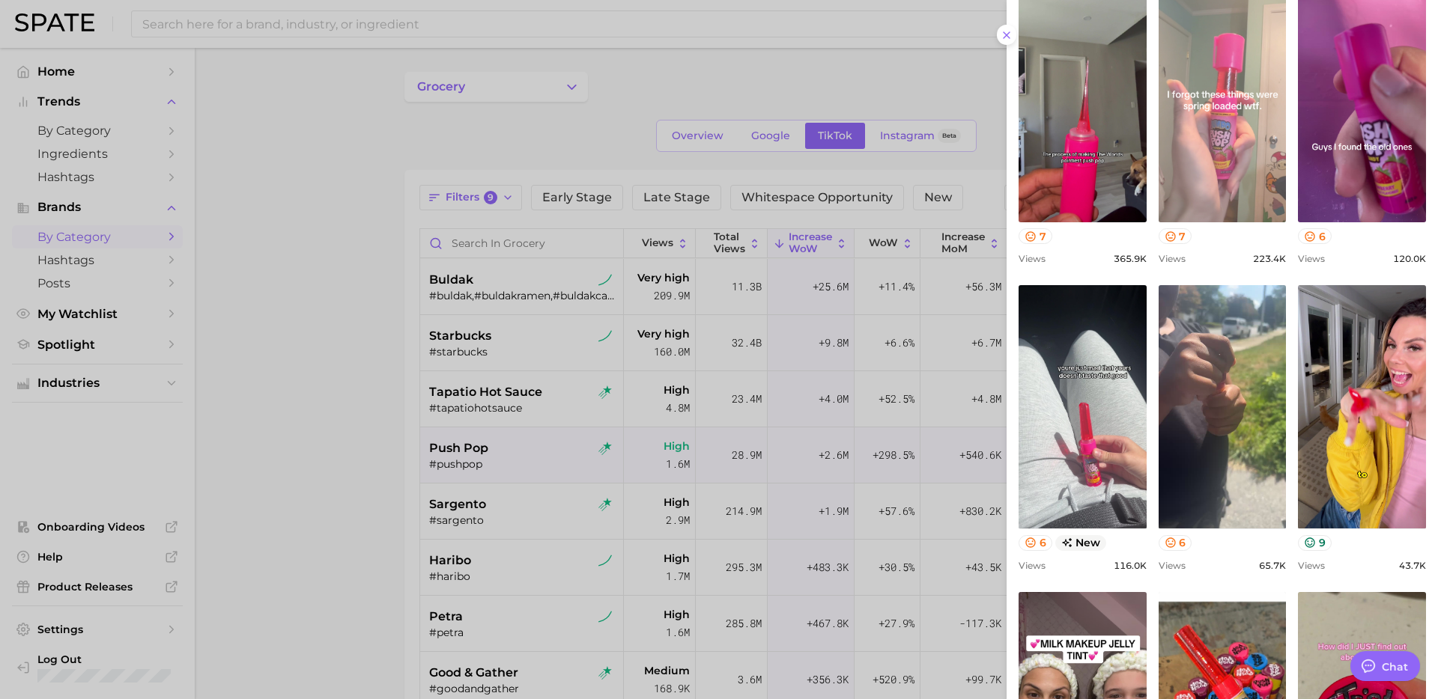
scroll to position [561, 0]
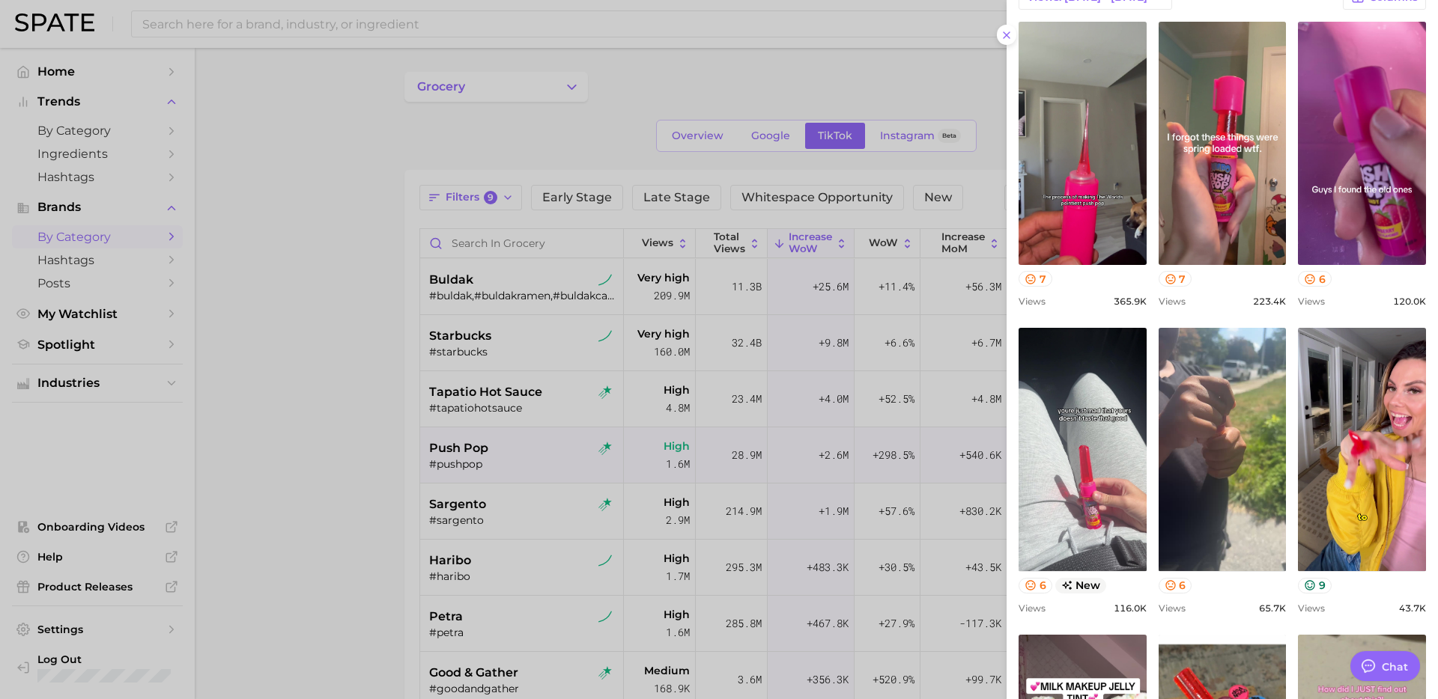
click at [526, 526] on div at bounding box center [719, 349] width 1438 height 699
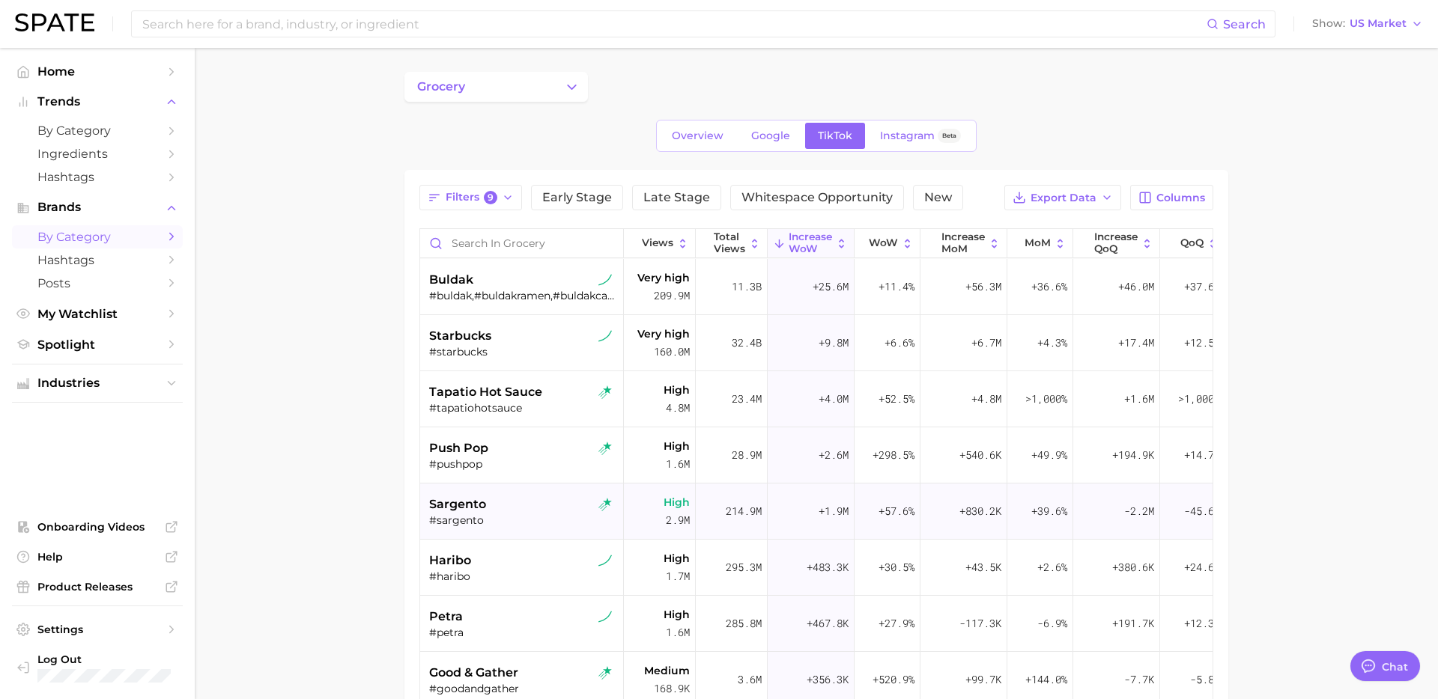
click at [510, 510] on div "sargento" at bounding box center [523, 505] width 189 height 18
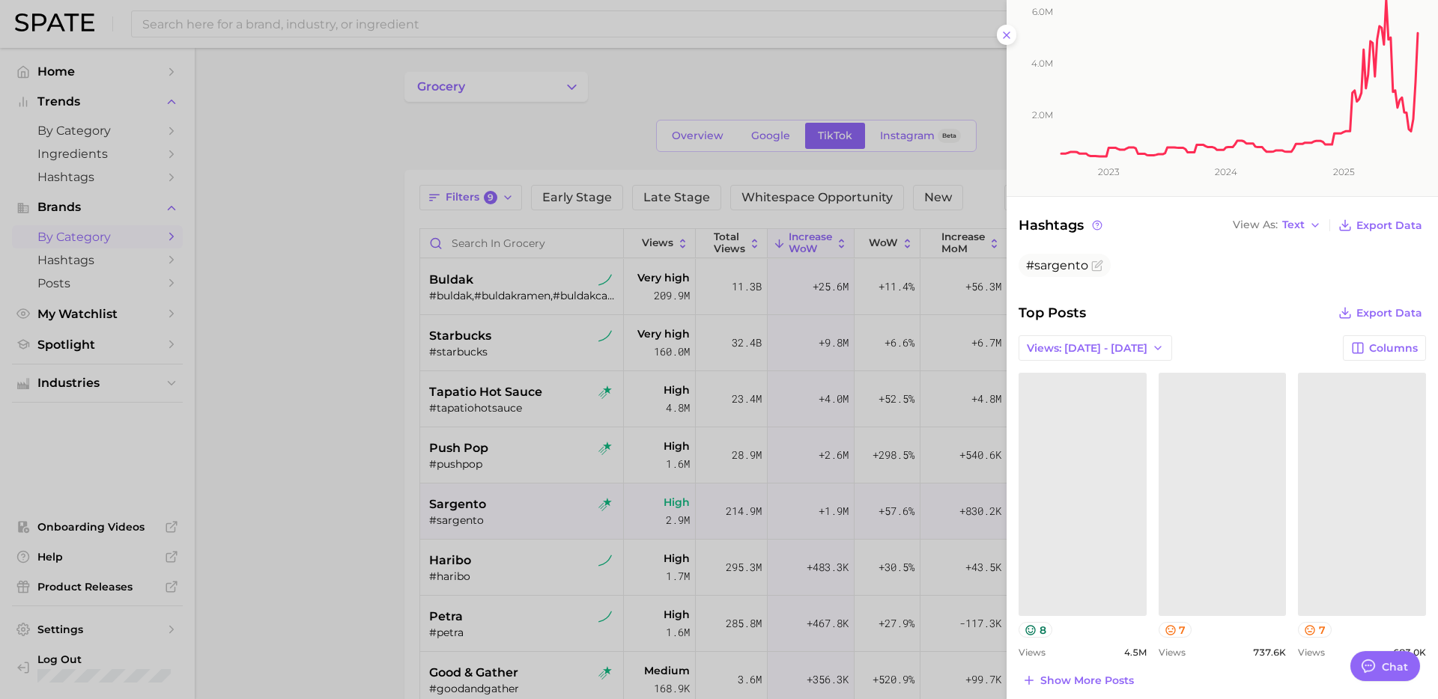
scroll to position [216, 0]
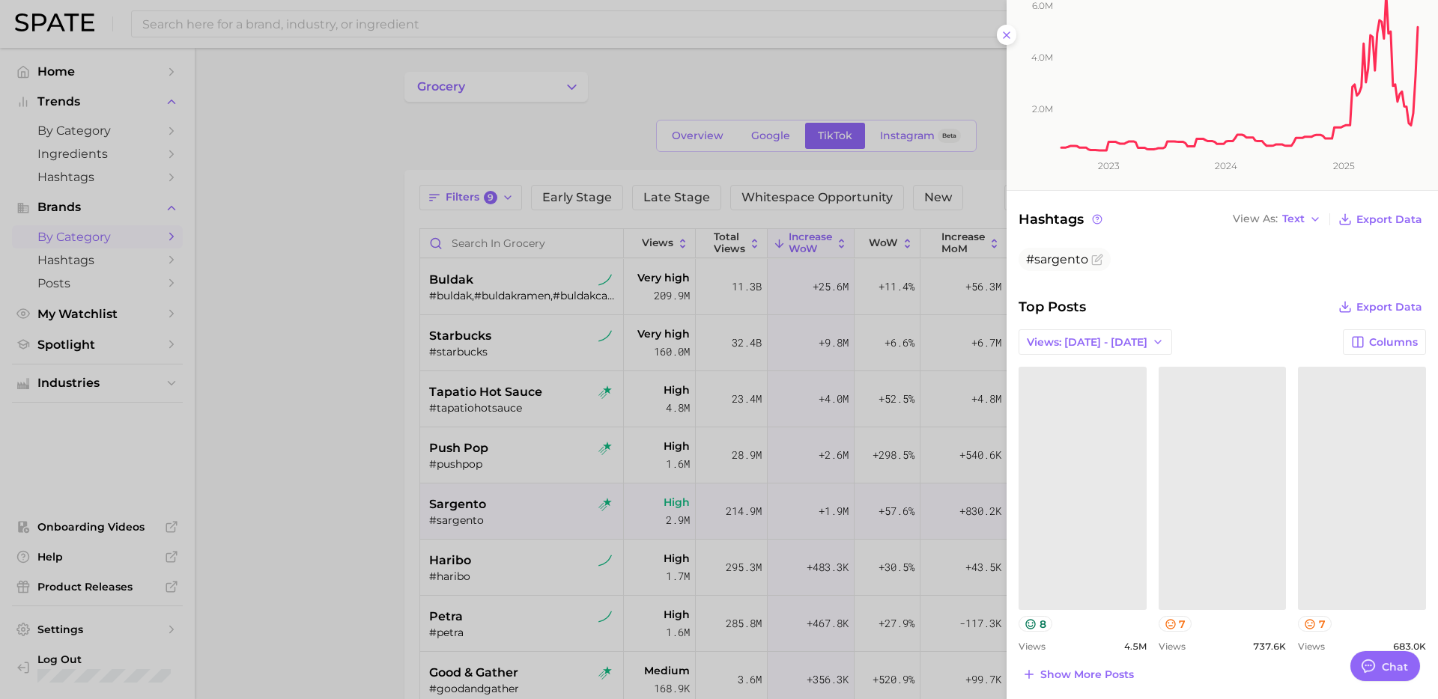
click at [1175, 299] on div "Top Posts Export Data" at bounding box center [1221, 306] width 407 height 21
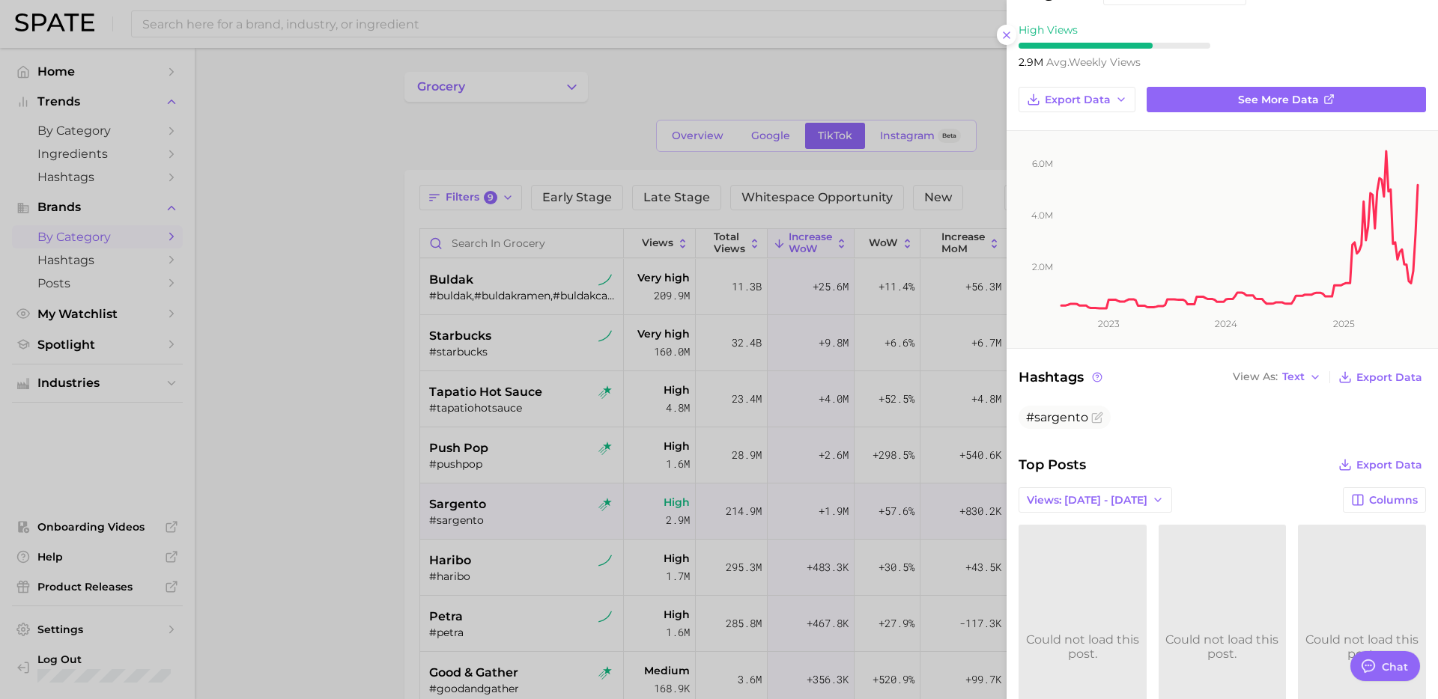
scroll to position [0, 0]
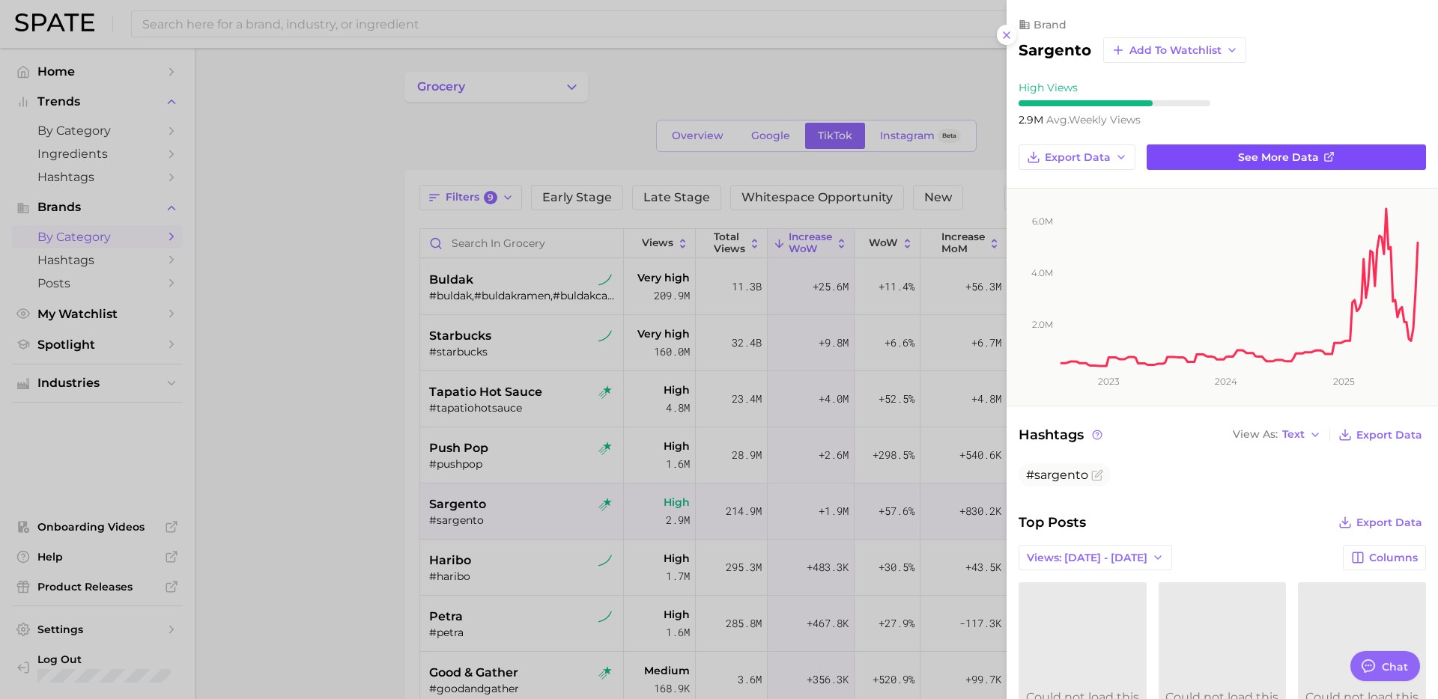
click at [1241, 147] on link "See more data" at bounding box center [1285, 157] width 279 height 25
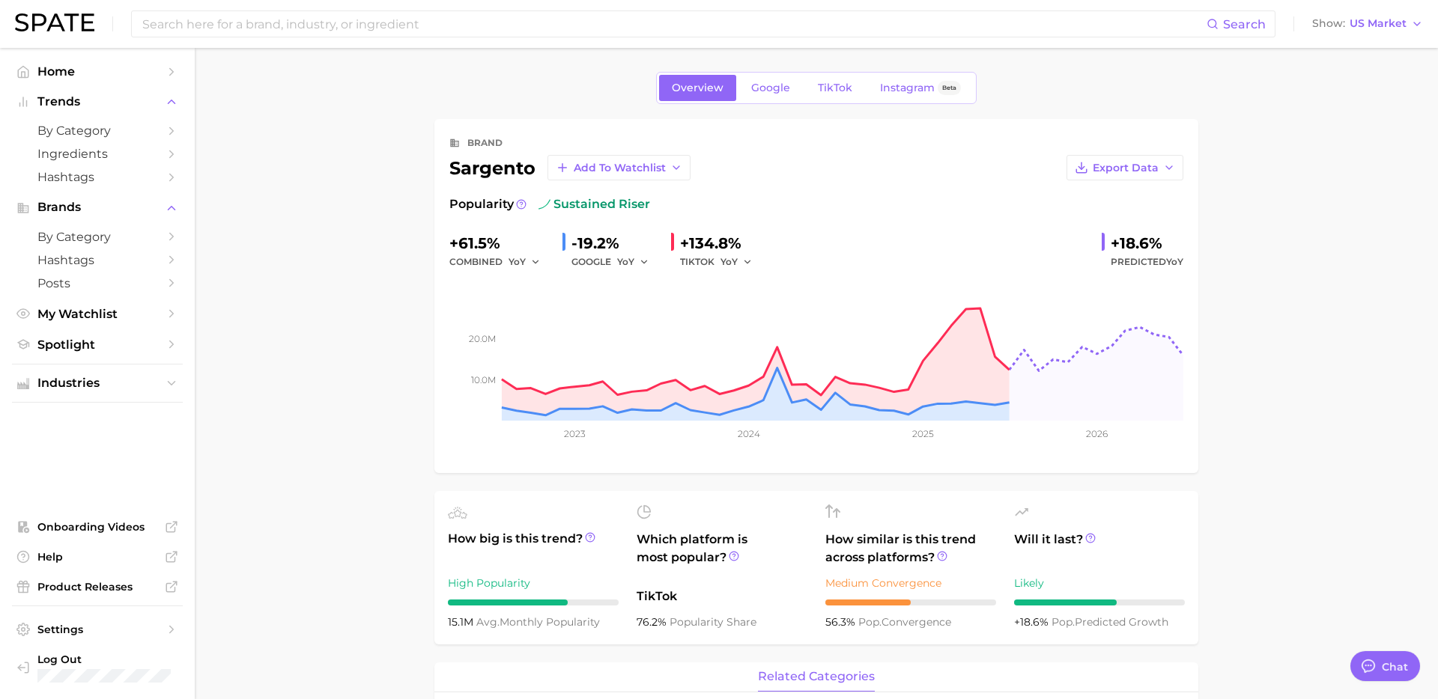
click at [374, 304] on main "Overview Google TikTok Instagram Beta brand sargento Add to Watchlist Export Da…" at bounding box center [816, 694] width 1243 height 1293
click at [818, 84] on span "TikTok" at bounding box center [835, 88] width 34 height 13
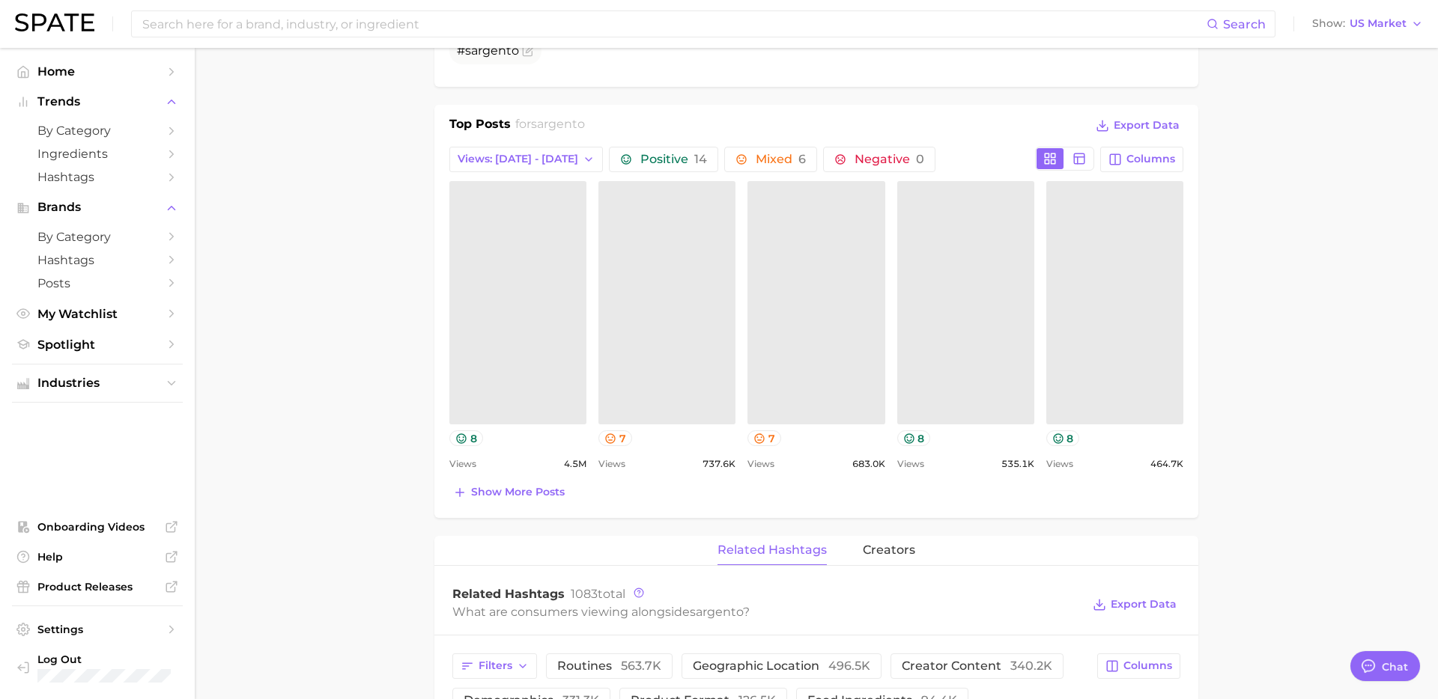
scroll to position [652, 0]
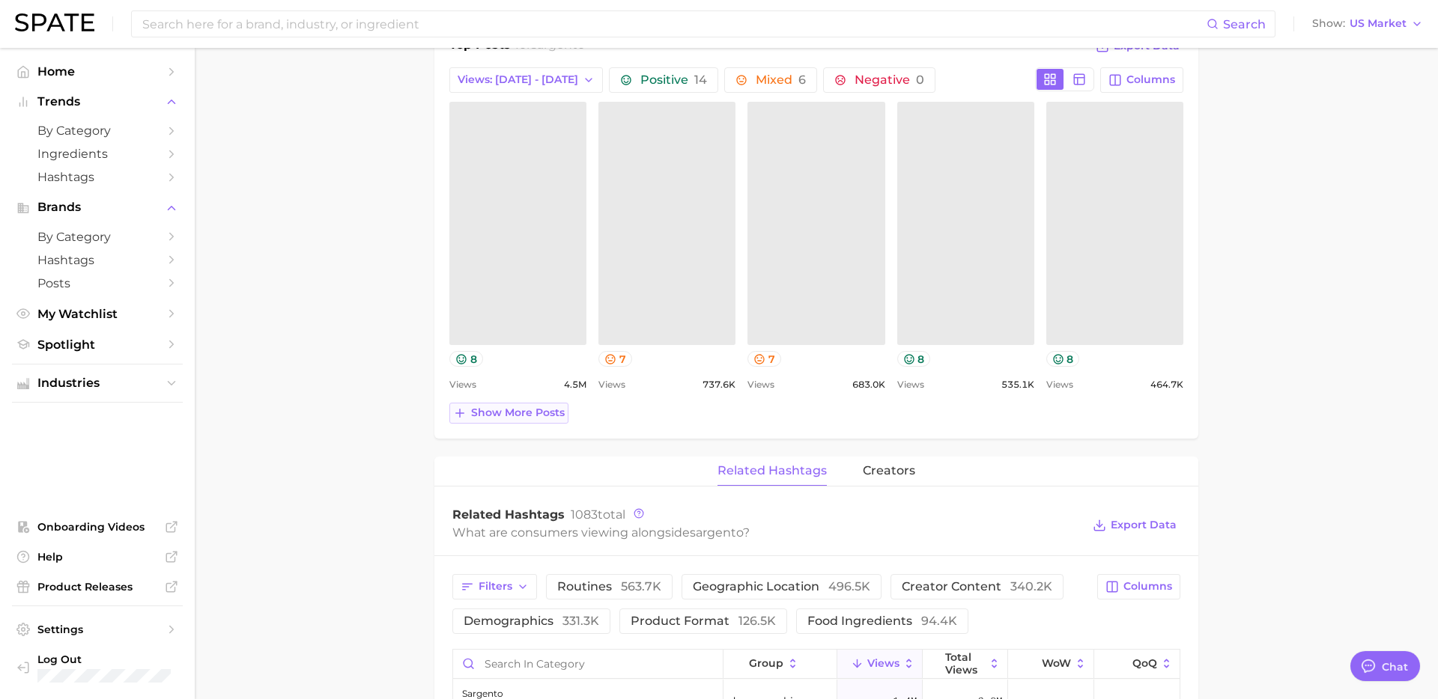
click at [523, 413] on span "Show more posts" at bounding box center [518, 413] width 94 height 13
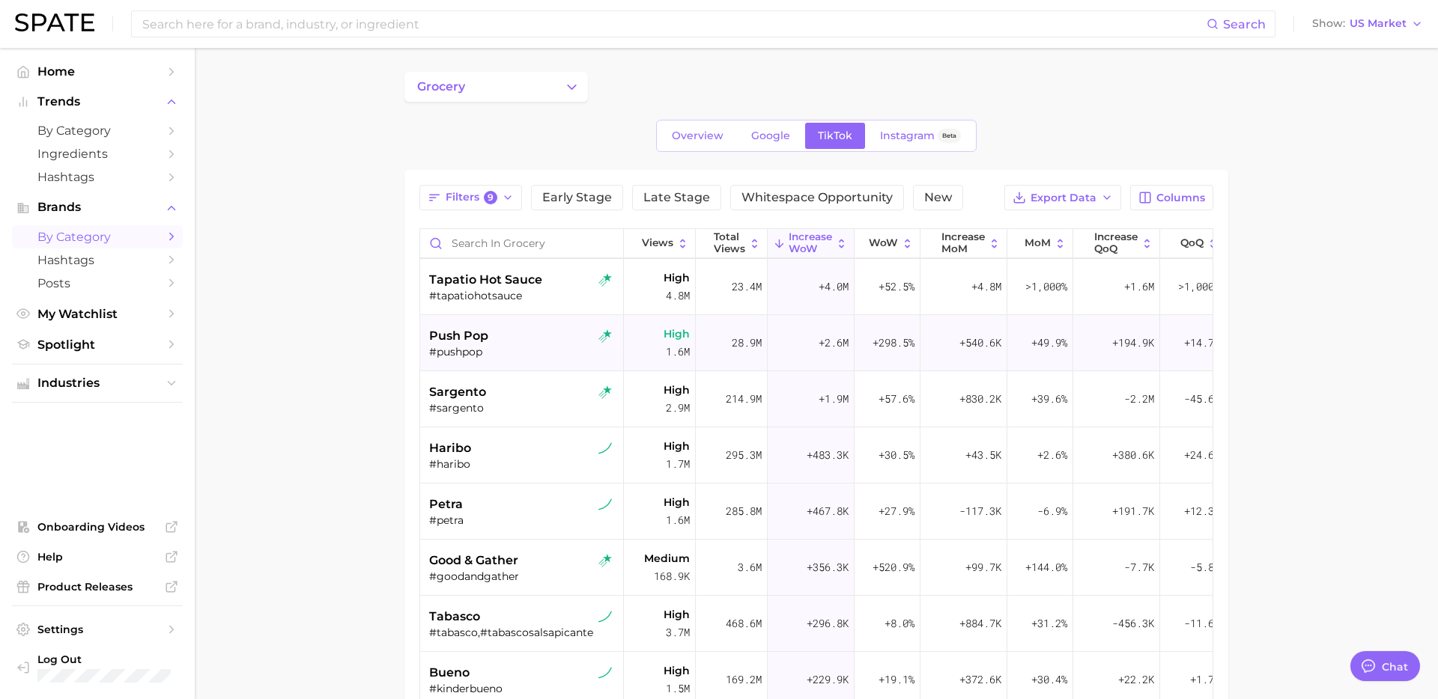
scroll to position [115, 0]
click at [533, 441] on div "haribo" at bounding box center [523, 446] width 189 height 18
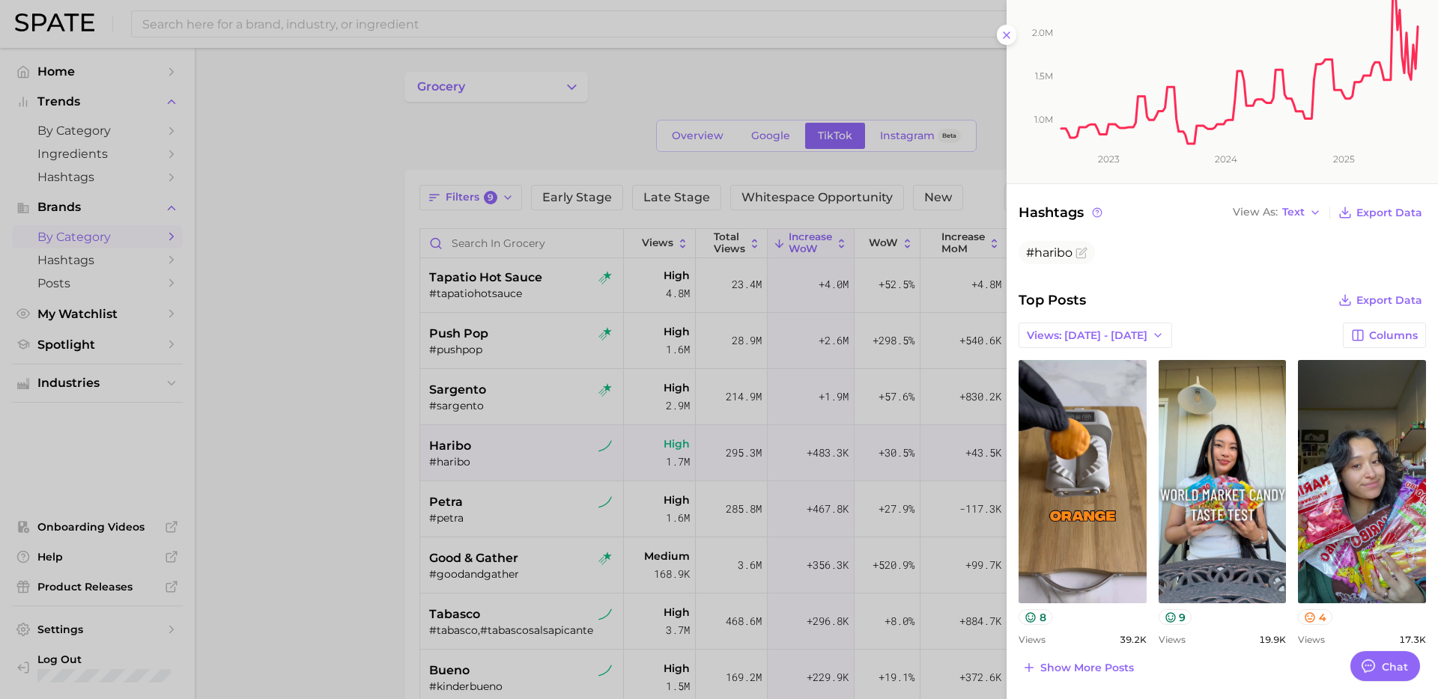
scroll to position [234, 0]
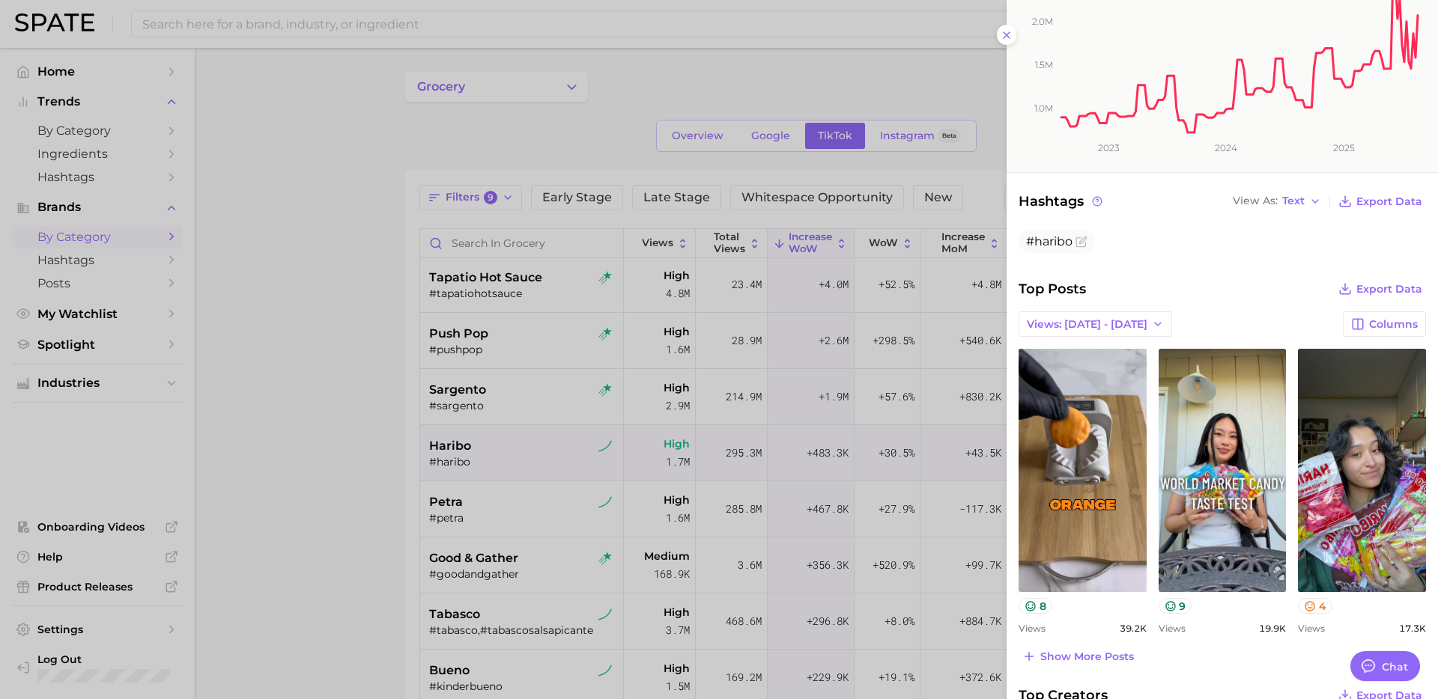
click at [482, 425] on div at bounding box center [719, 349] width 1438 height 699
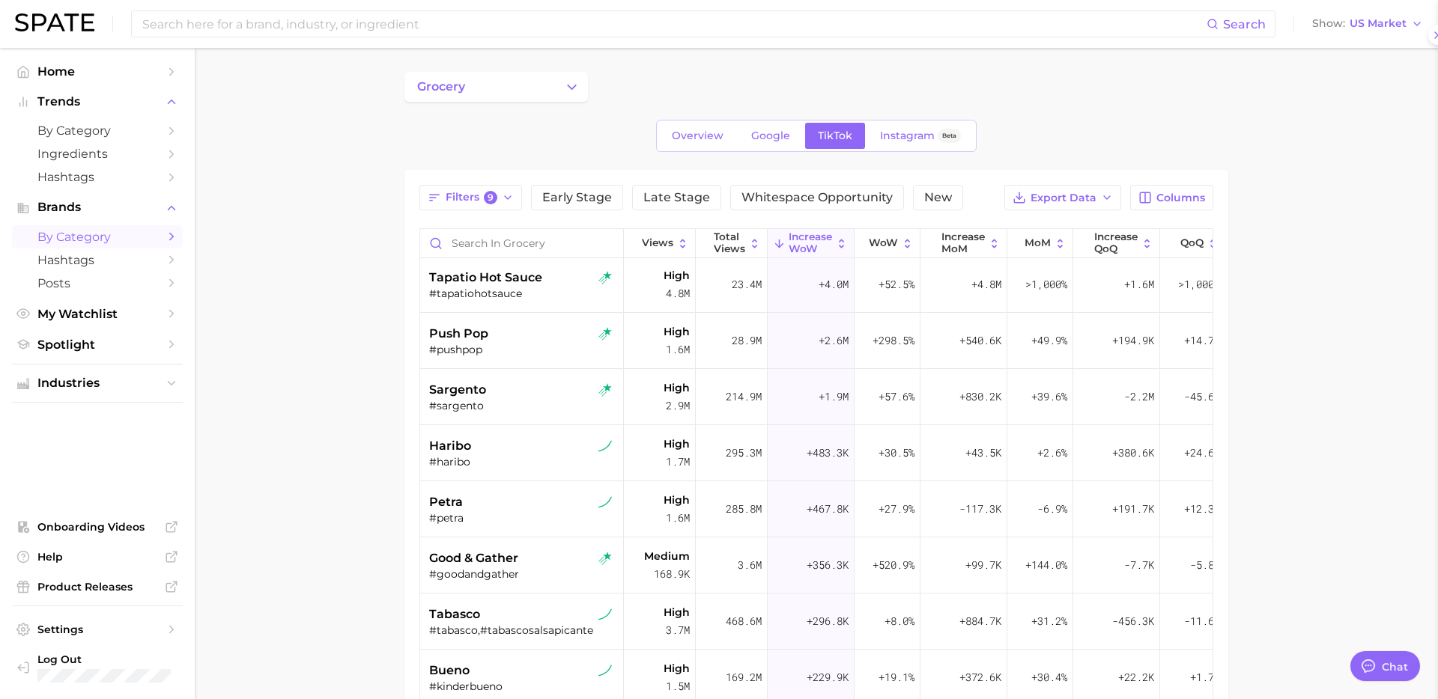
click at [515, 401] on div "#sargento" at bounding box center [523, 405] width 189 height 13
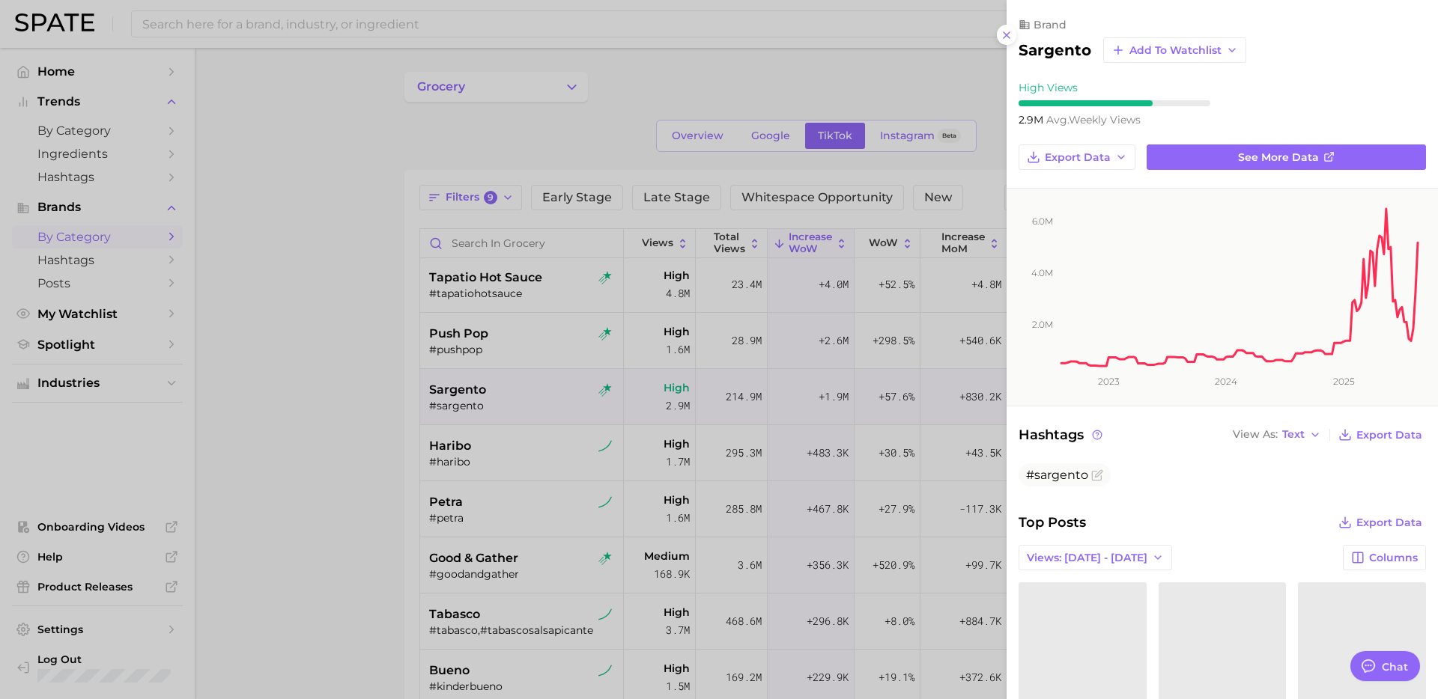
click at [541, 455] on div at bounding box center [719, 349] width 1438 height 699
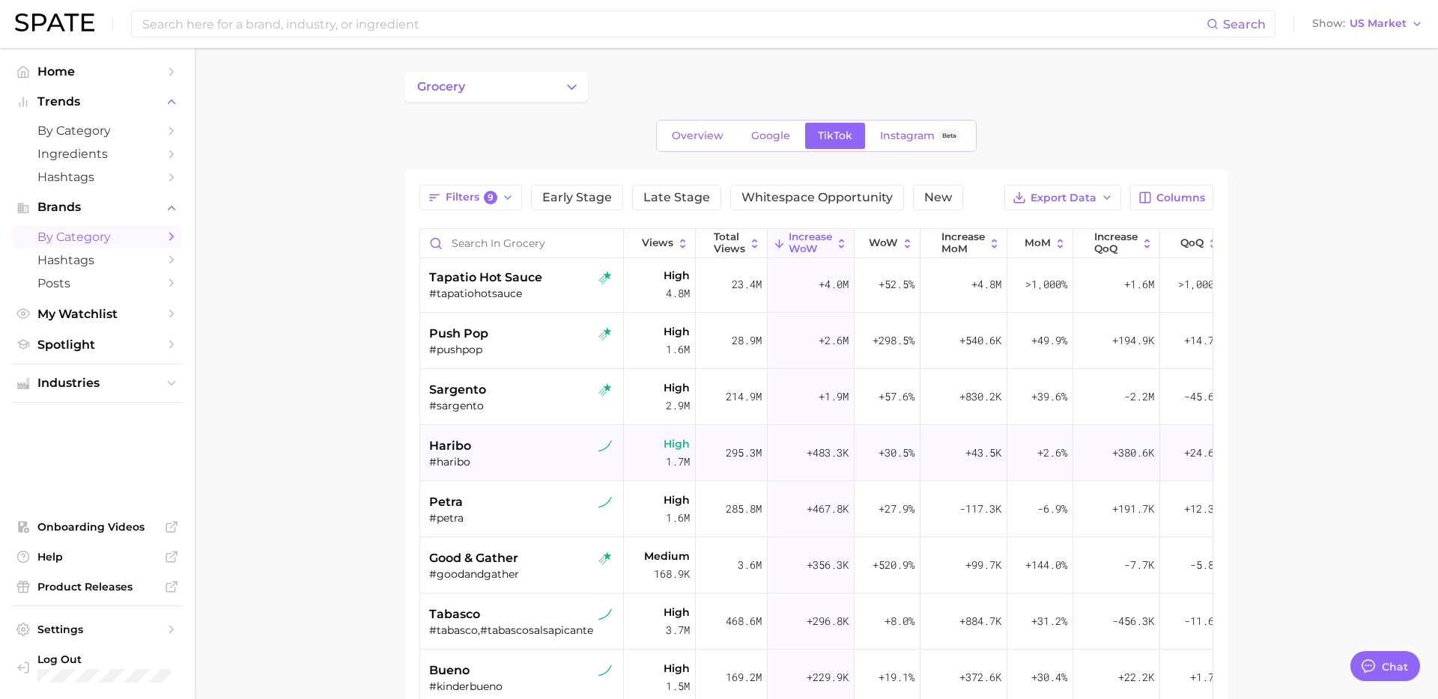
click at [519, 460] on div "#haribo" at bounding box center [523, 461] width 189 height 13
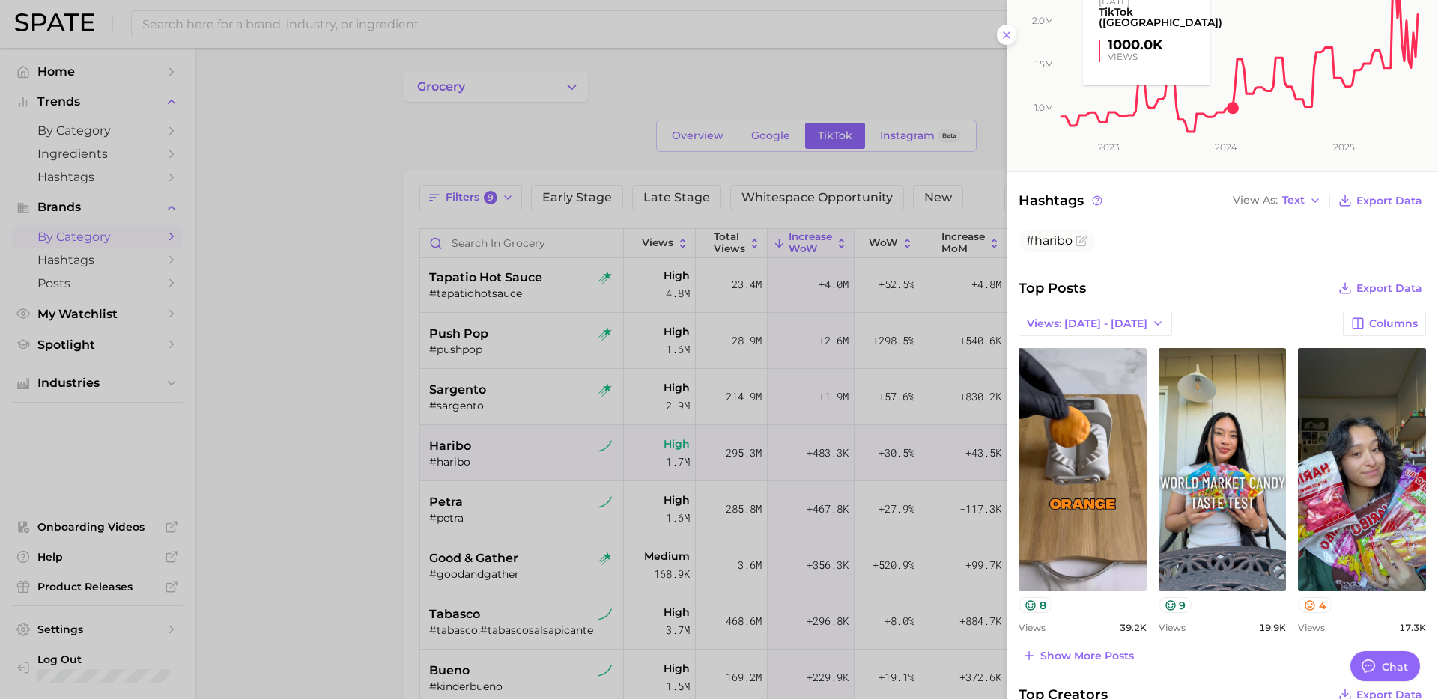
scroll to position [255, 0]
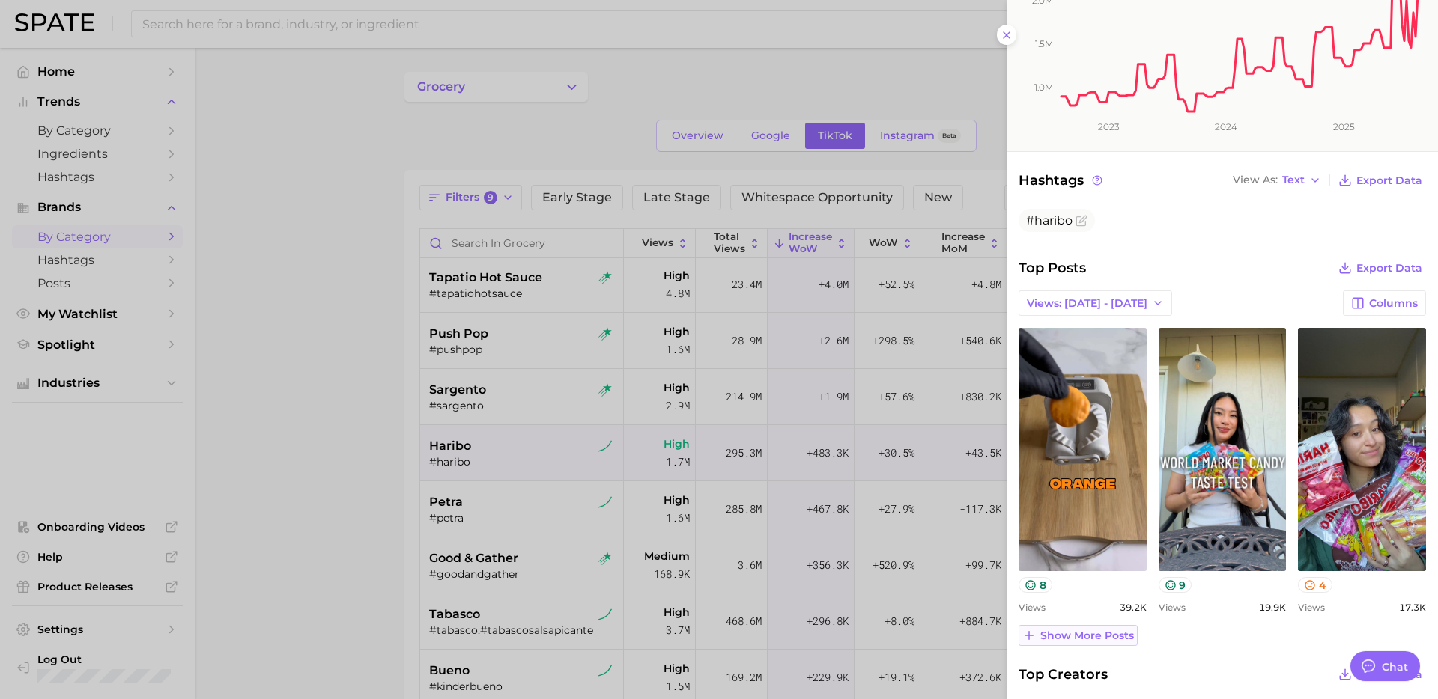
click at [1098, 638] on span "Show more posts" at bounding box center [1087, 636] width 94 height 13
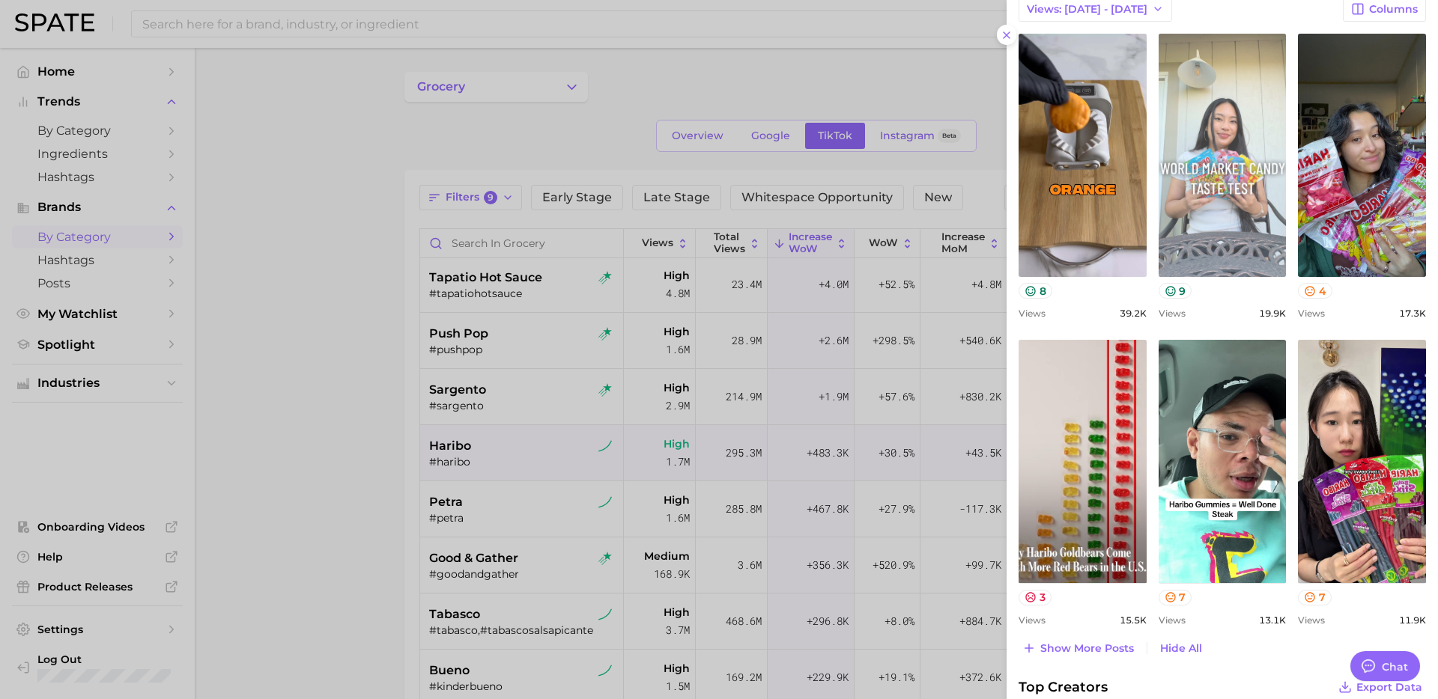
scroll to position [567, 0]
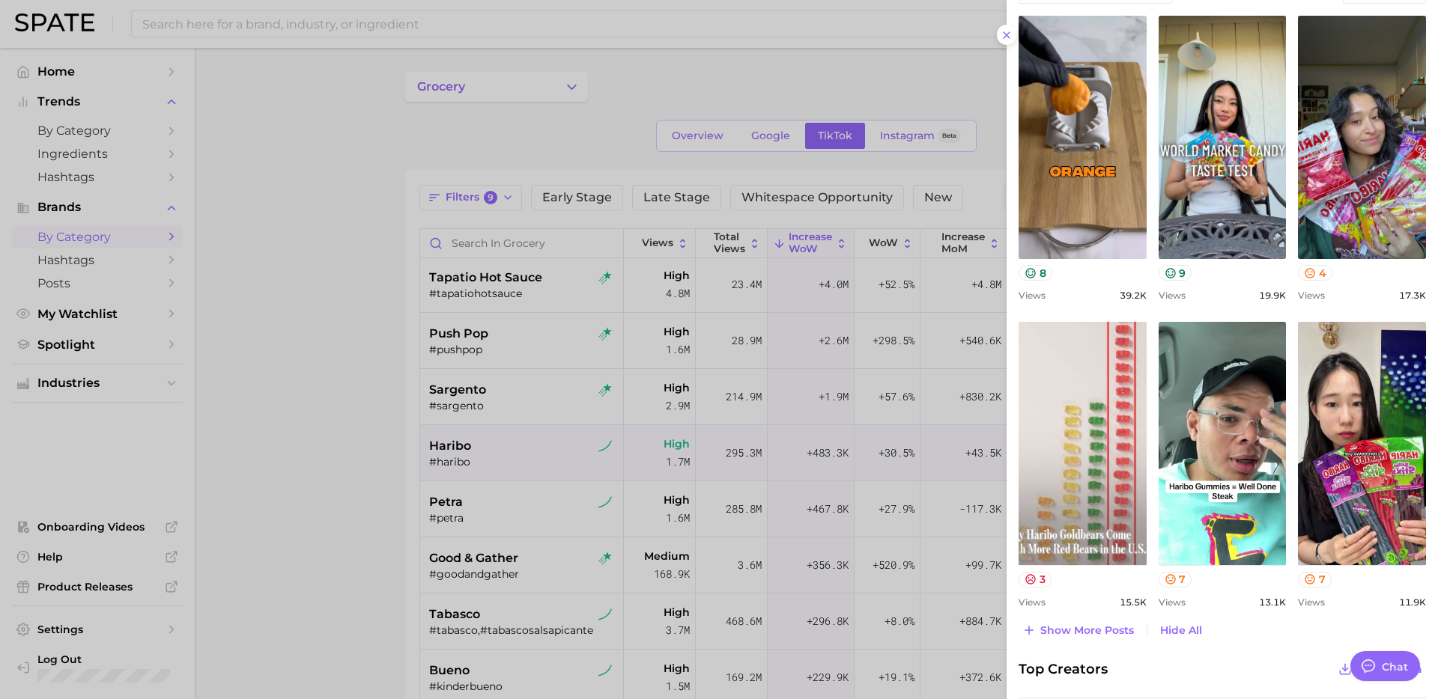
click at [1113, 433] on link "view post on TikTok" at bounding box center [1082, 443] width 128 height 243
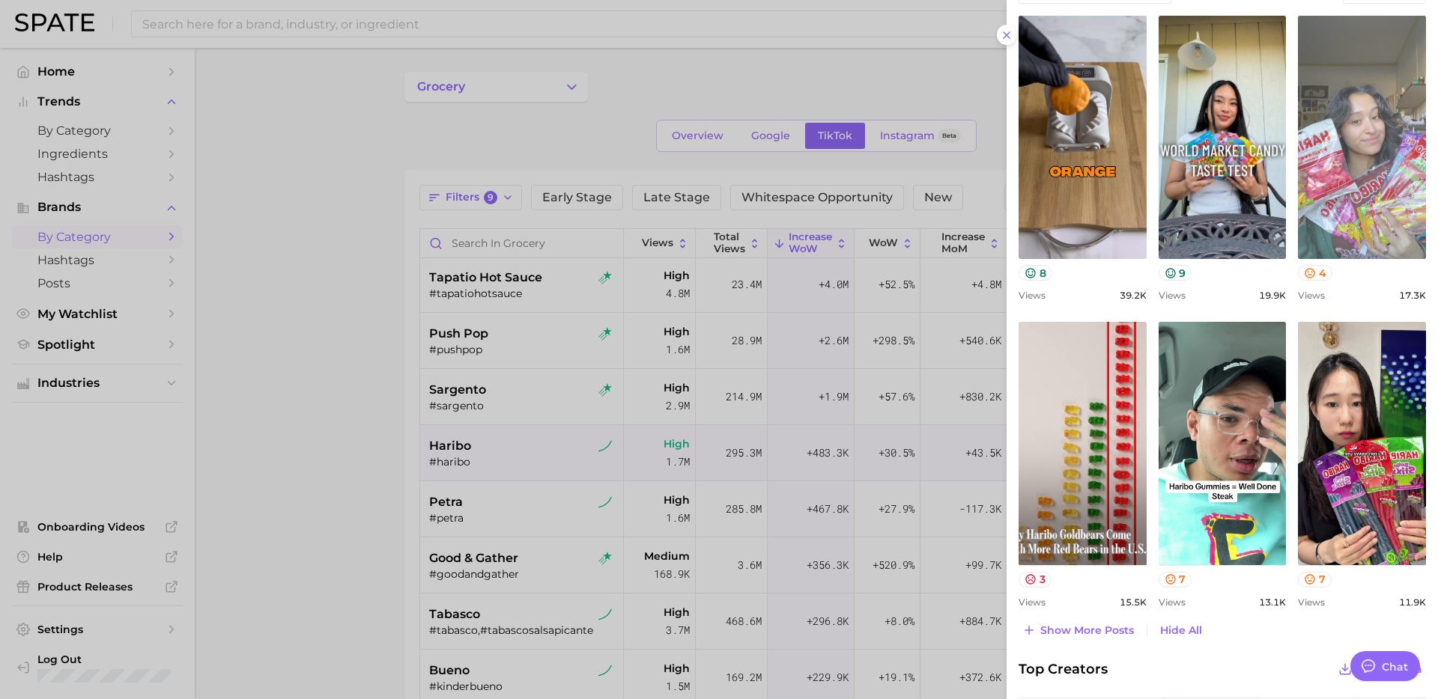
click at [1346, 149] on link "view post on TikTok" at bounding box center [1362, 137] width 128 height 243
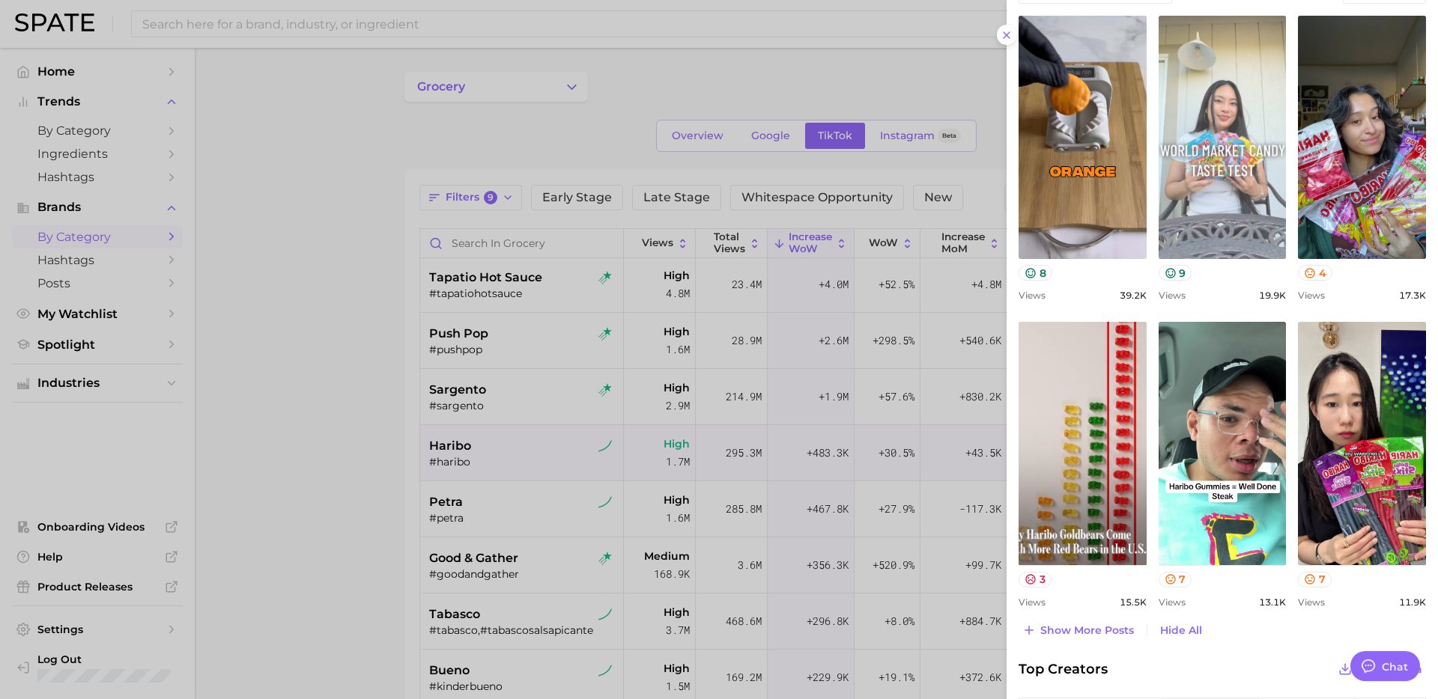
click at [1169, 159] on link "view post on TikTok" at bounding box center [1222, 137] width 128 height 243
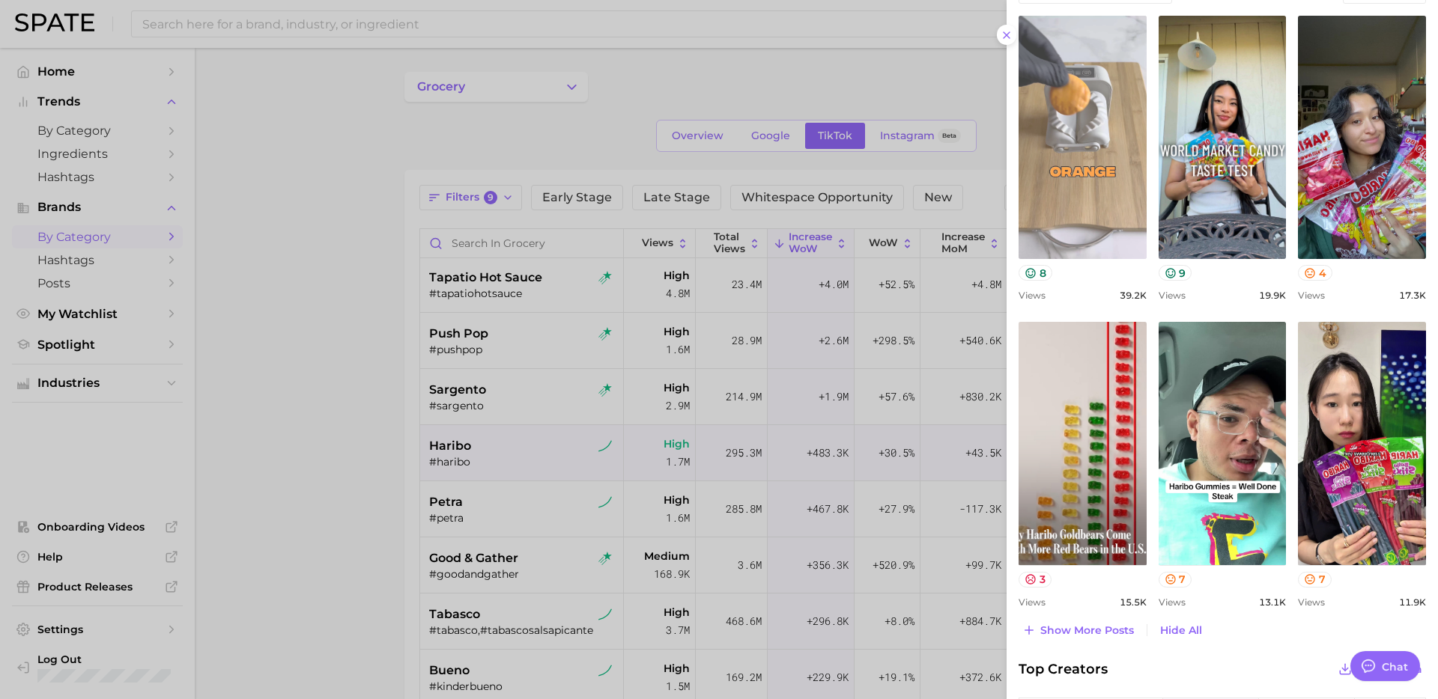
click at [1067, 153] on link "view post on TikTok" at bounding box center [1082, 137] width 128 height 243
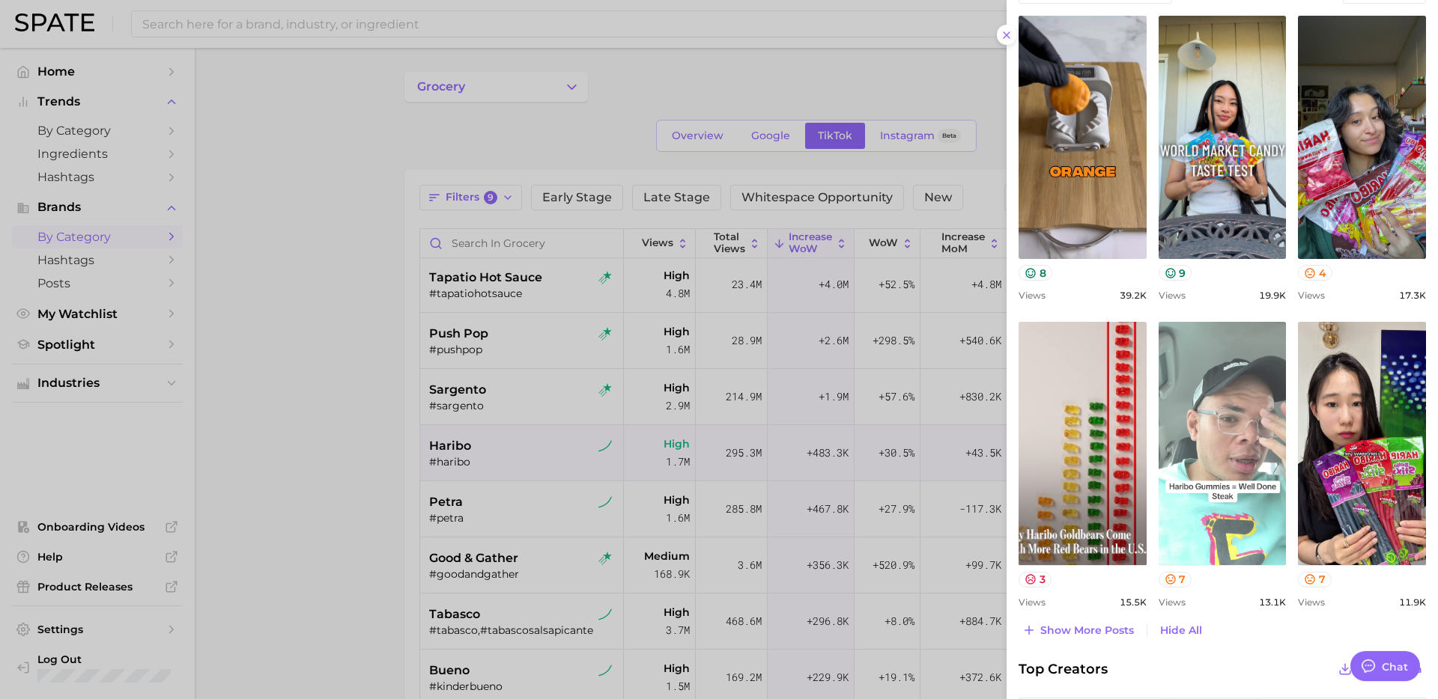
click at [1262, 448] on link "view post on TikTok" at bounding box center [1222, 443] width 128 height 243
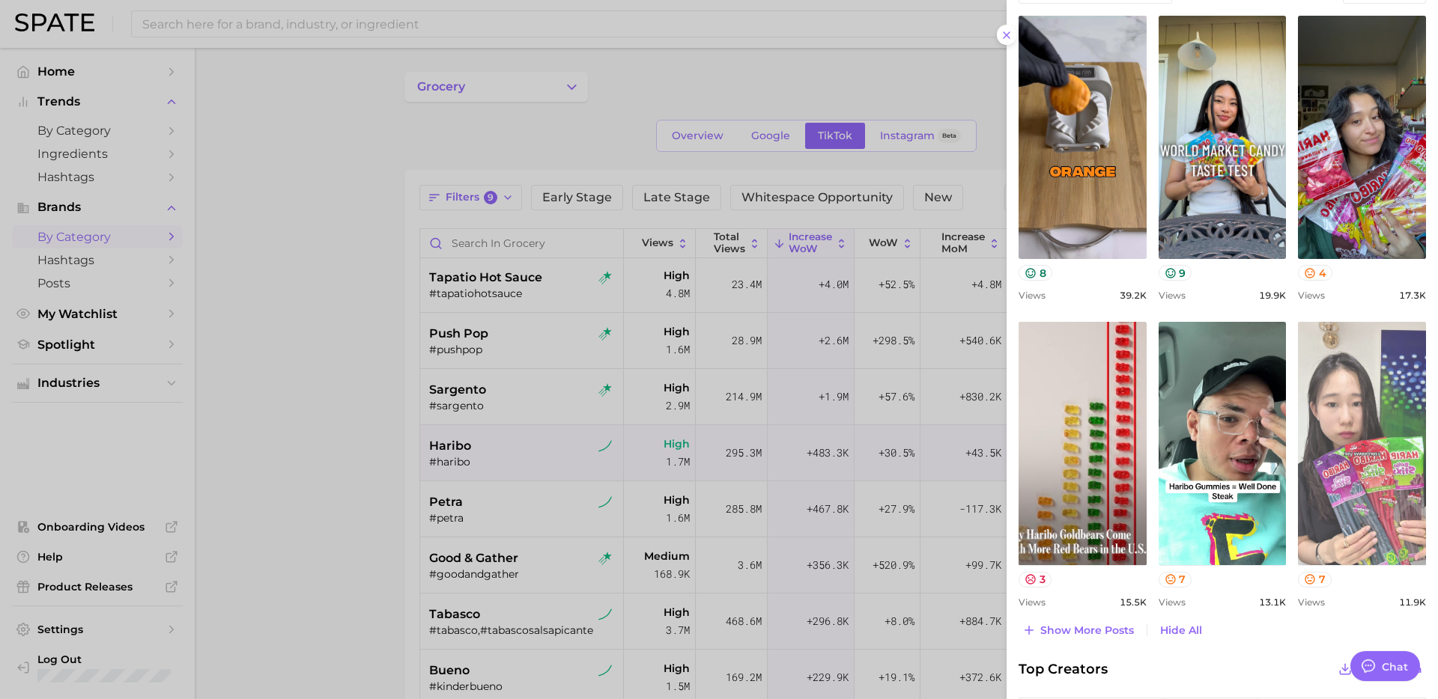
click at [1330, 371] on link "view post on TikTok" at bounding box center [1362, 443] width 128 height 243
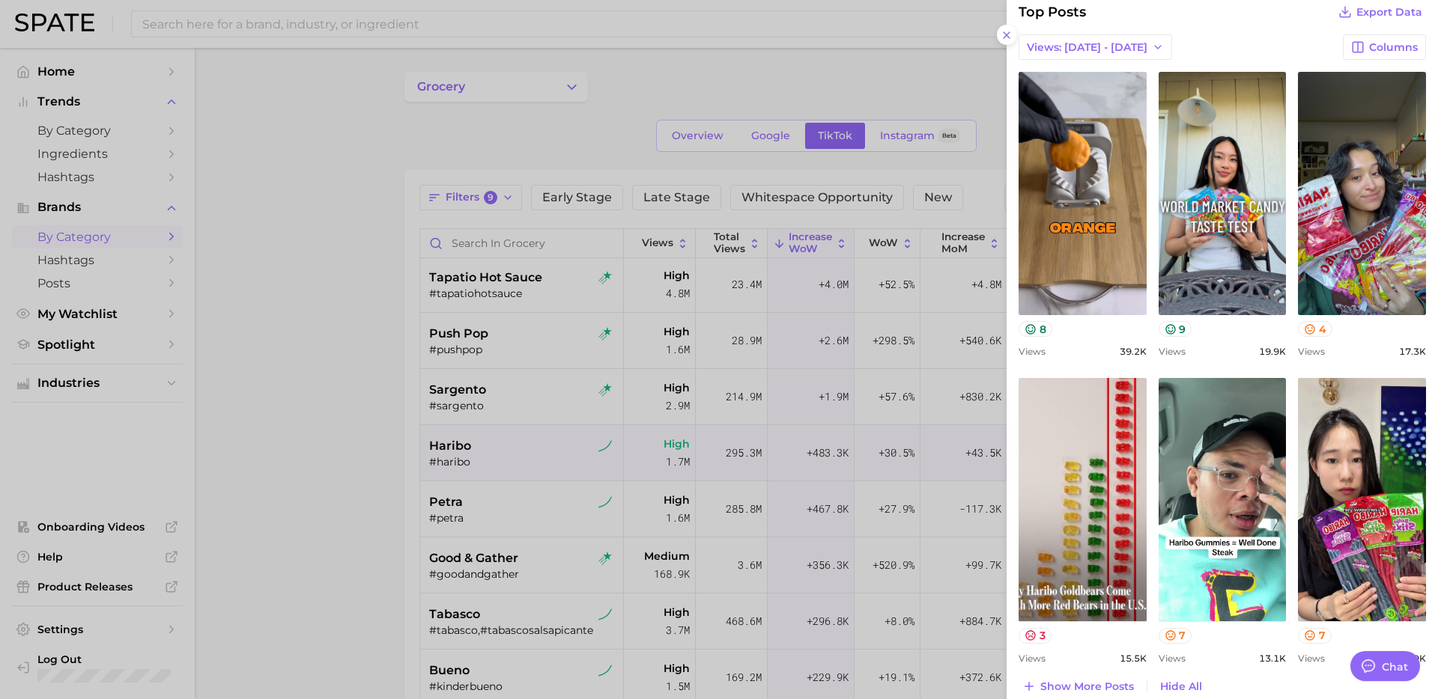
scroll to position [516, 0]
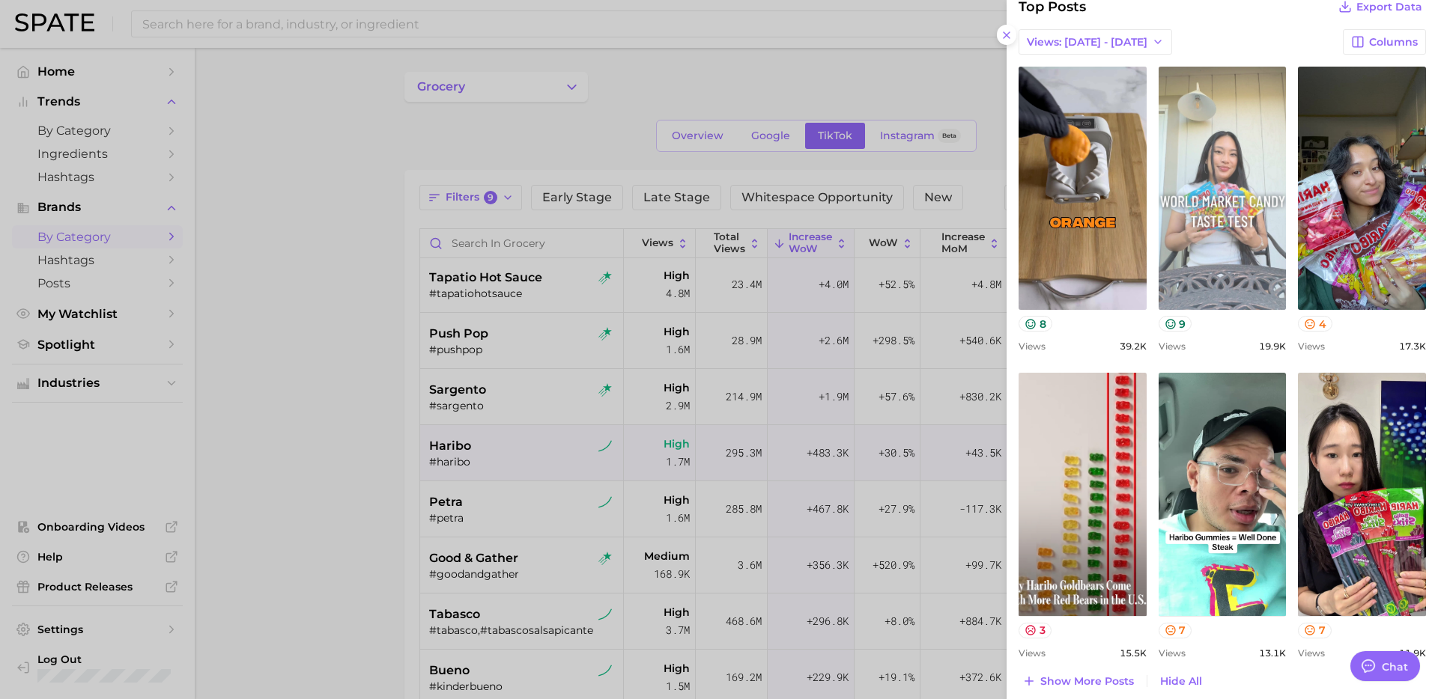
click at [1216, 234] on link "view post on TikTok" at bounding box center [1222, 188] width 128 height 243
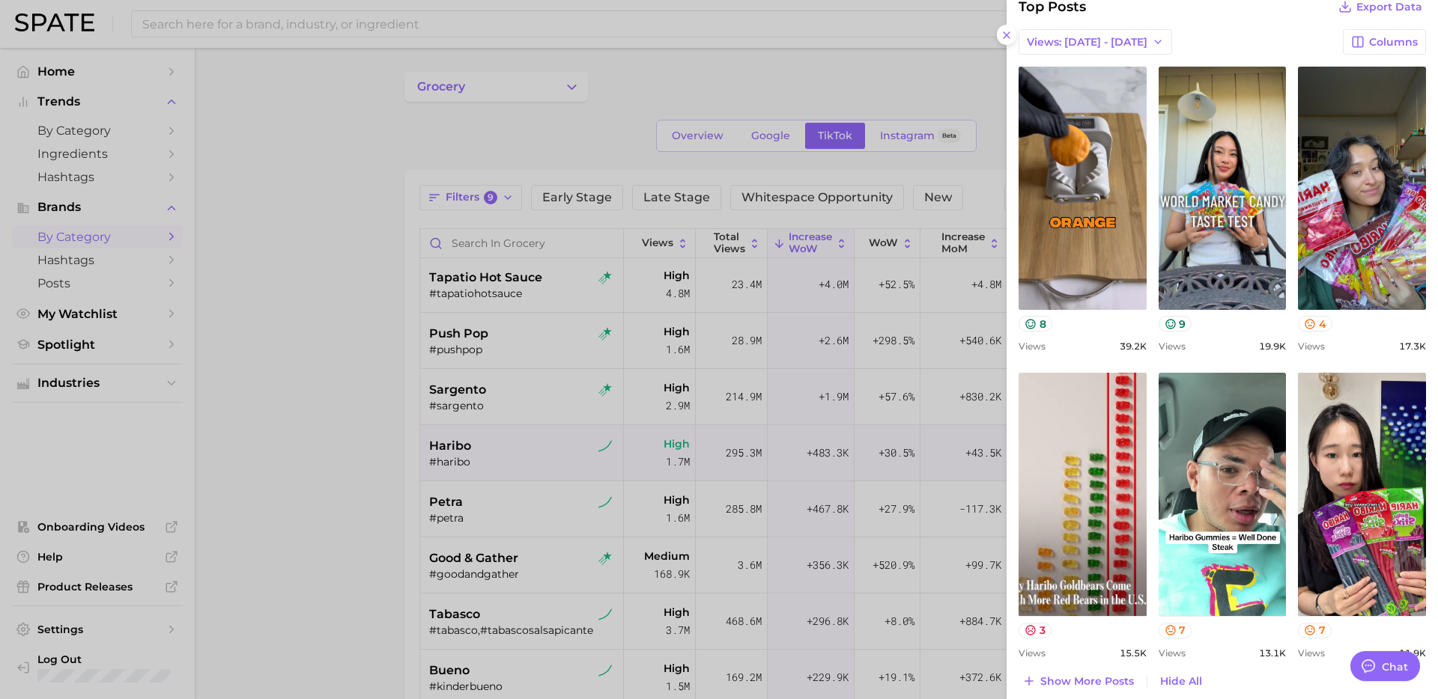
click at [489, 529] on div at bounding box center [719, 349] width 1438 height 699
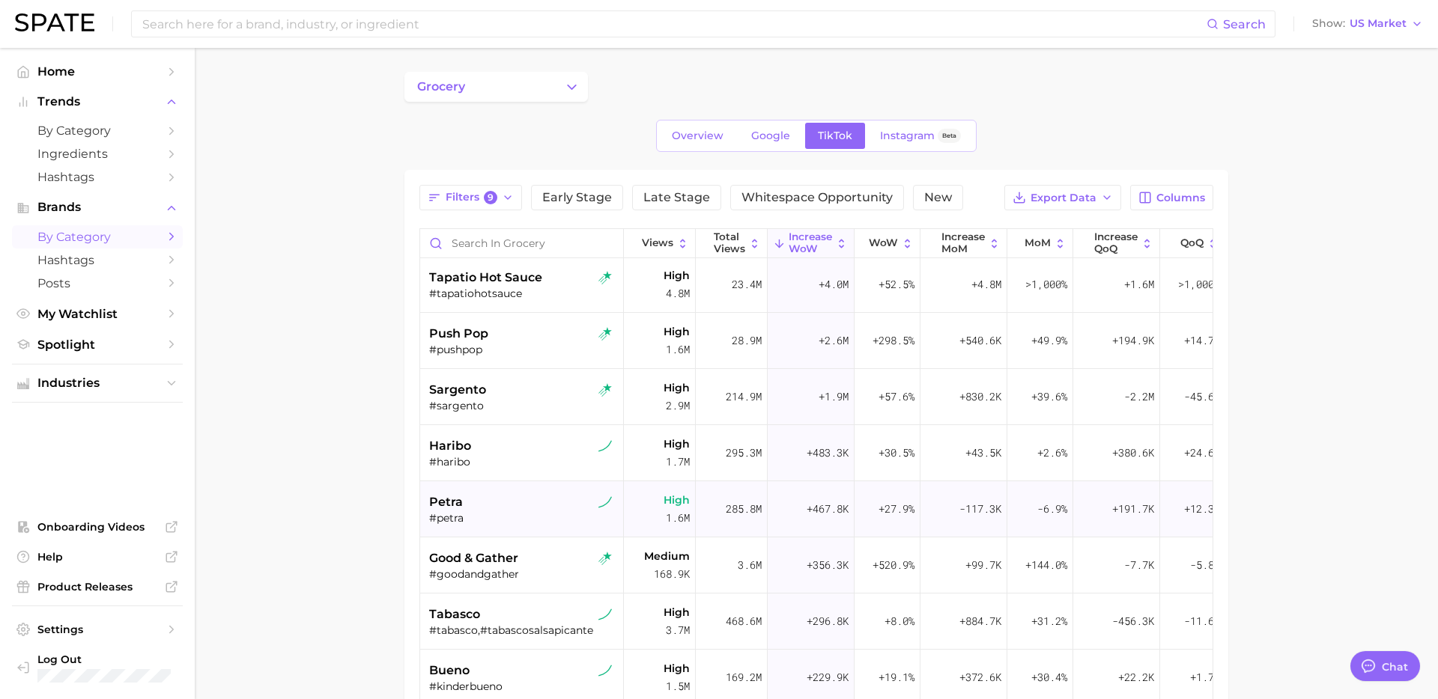
click at [508, 508] on div "petra" at bounding box center [523, 502] width 189 height 18
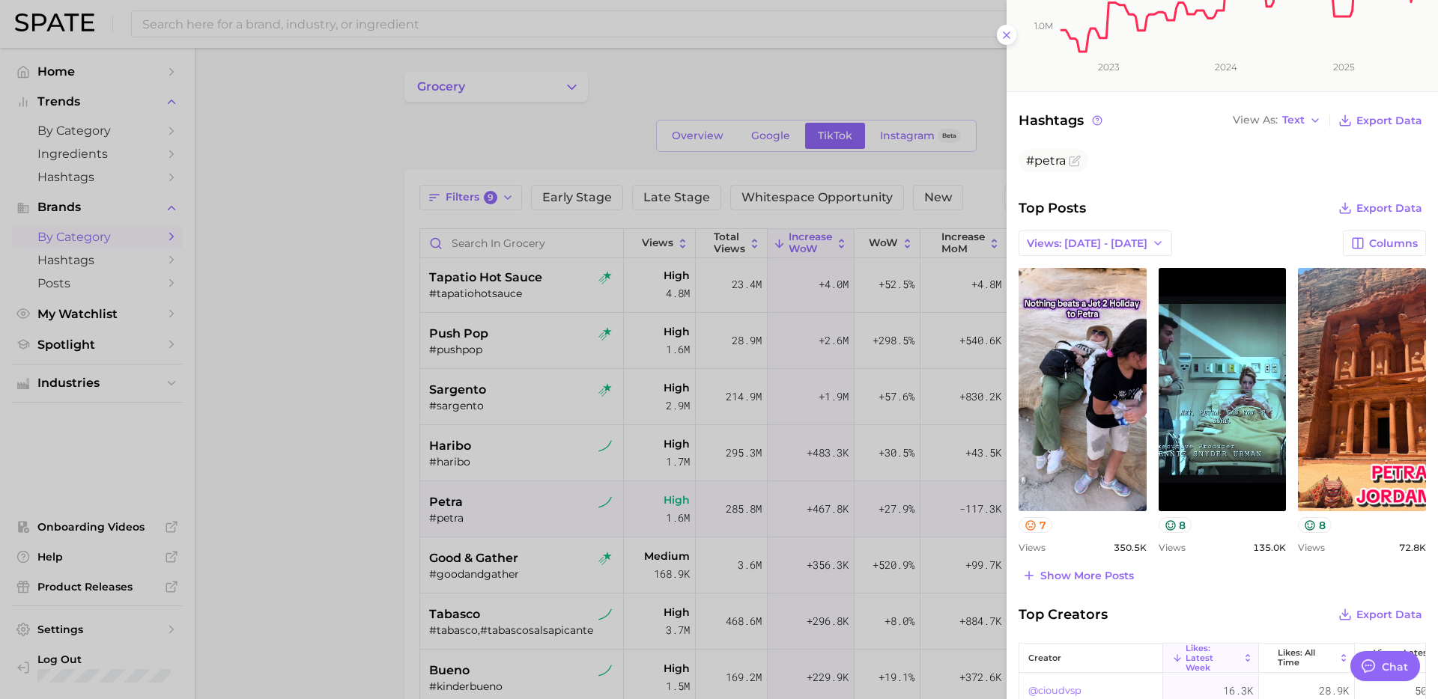
scroll to position [323, 0]
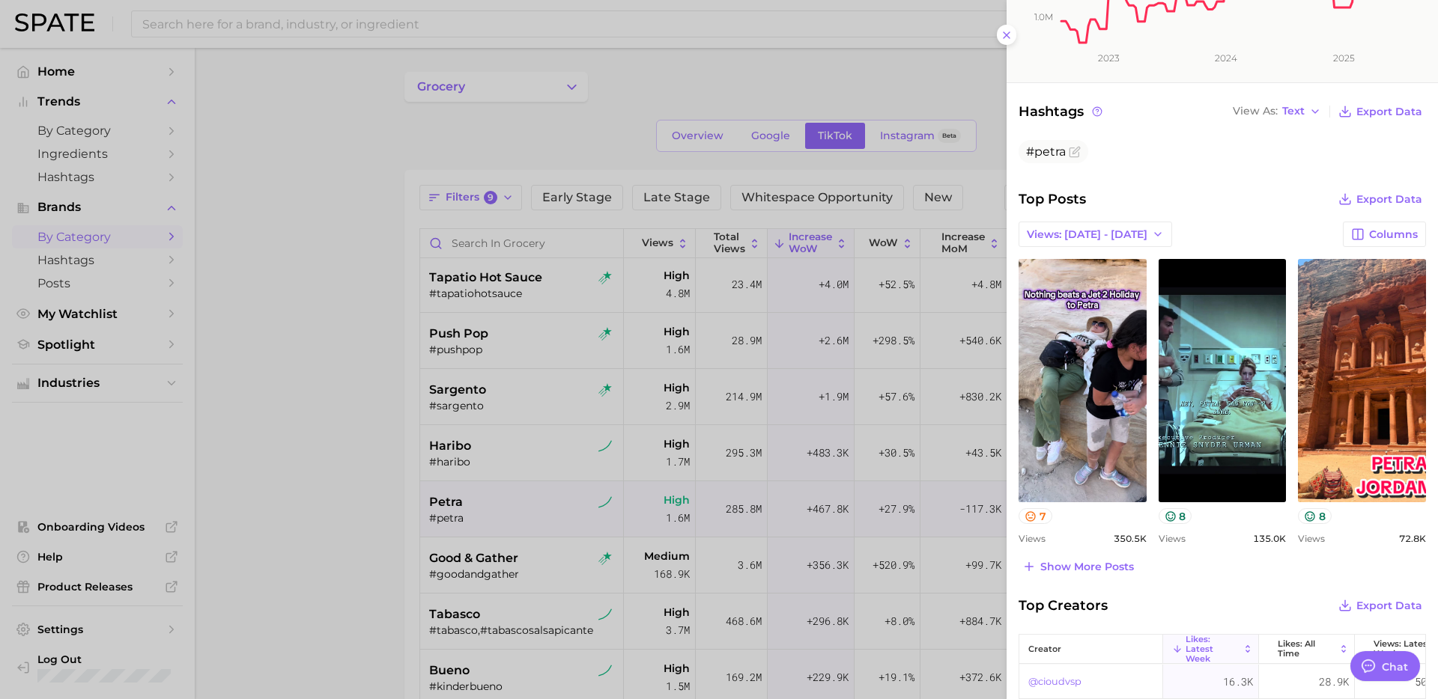
click at [570, 559] on div at bounding box center [719, 349] width 1438 height 699
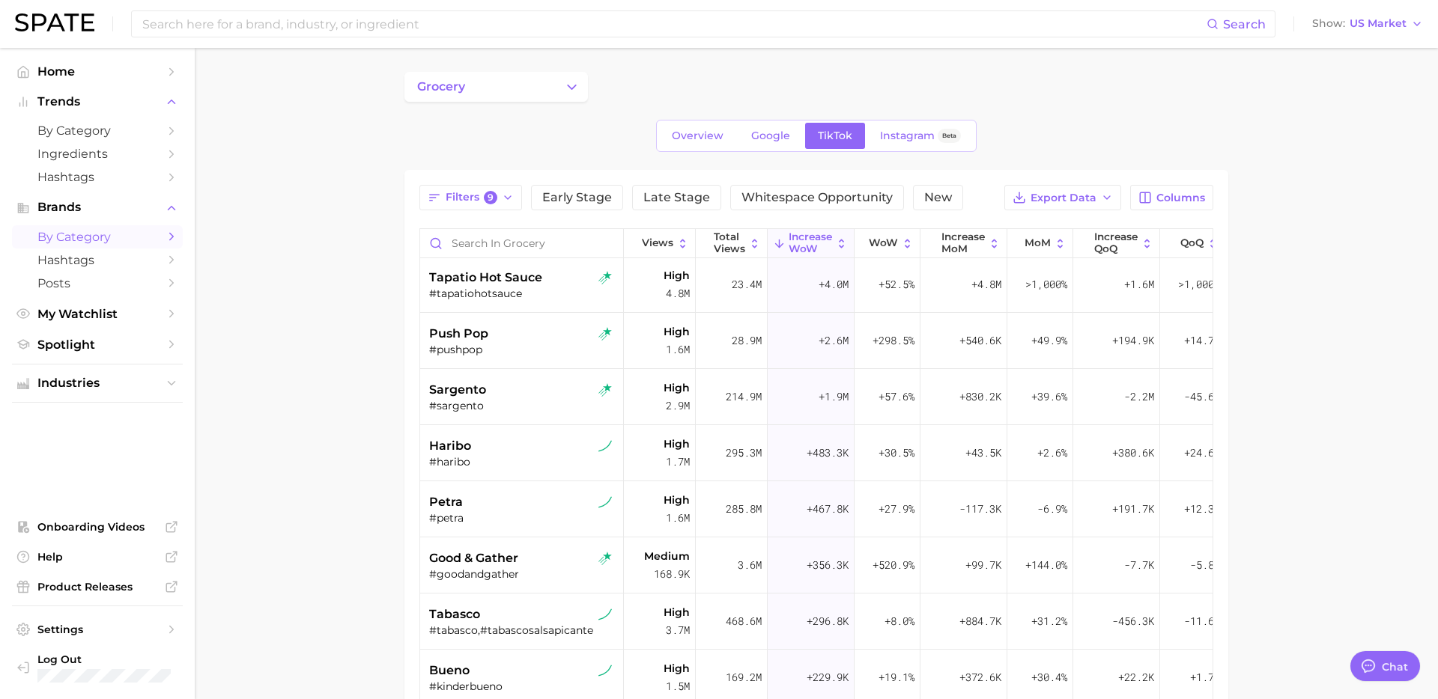
click at [547, 561] on div "good & gather" at bounding box center [523, 559] width 189 height 18
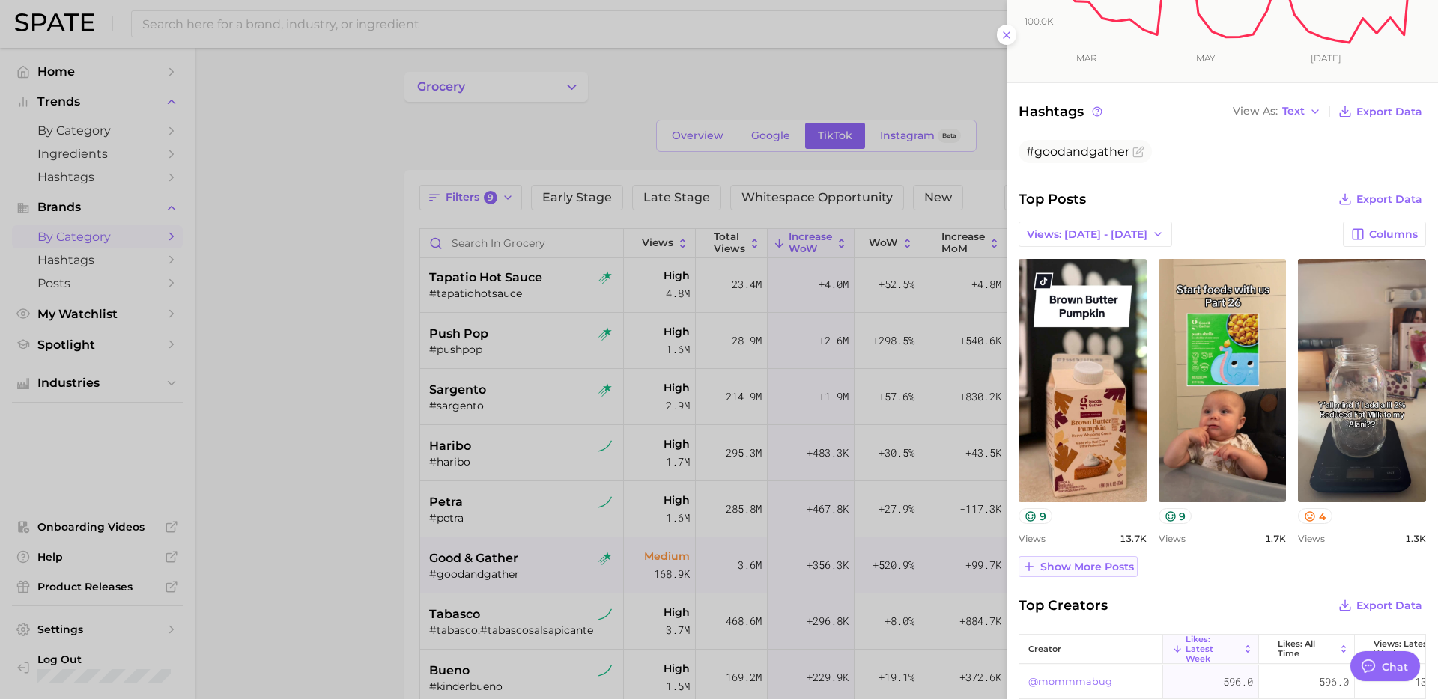
click at [1093, 568] on span "Show more posts" at bounding box center [1087, 567] width 94 height 13
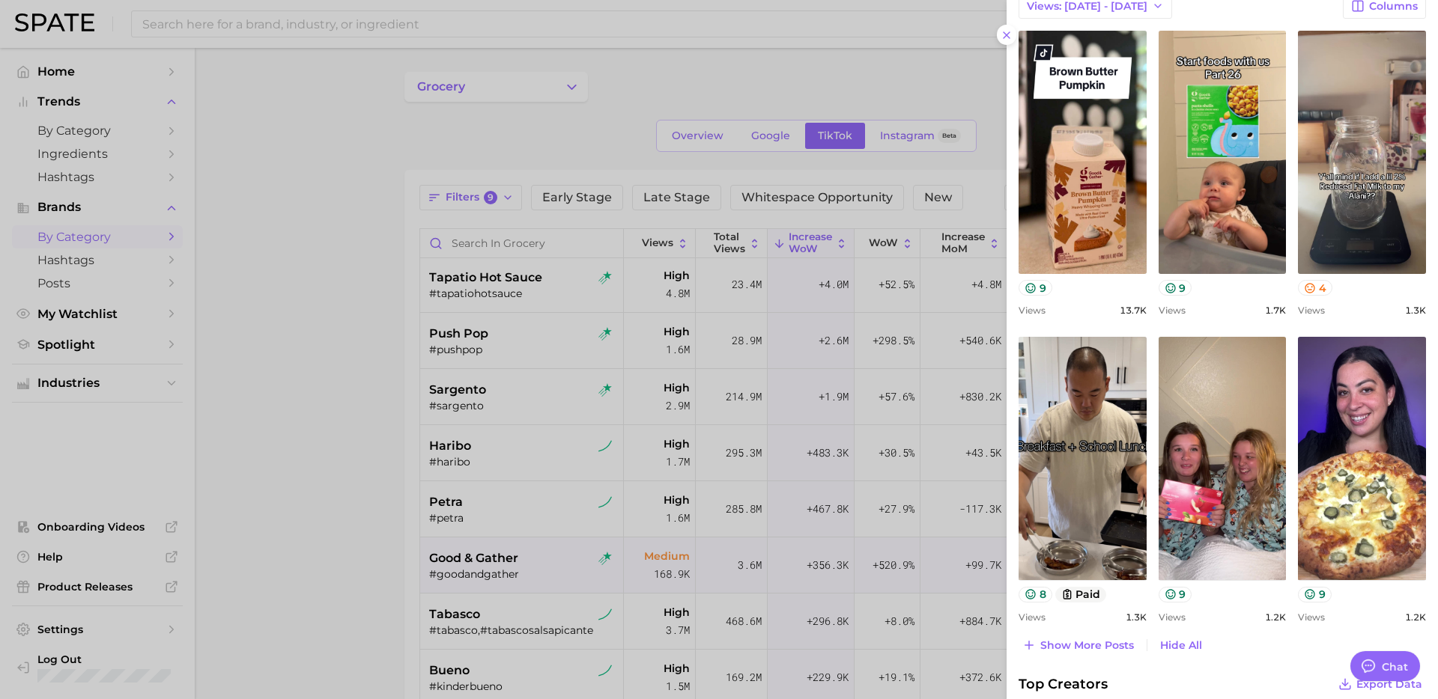
scroll to position [554, 0]
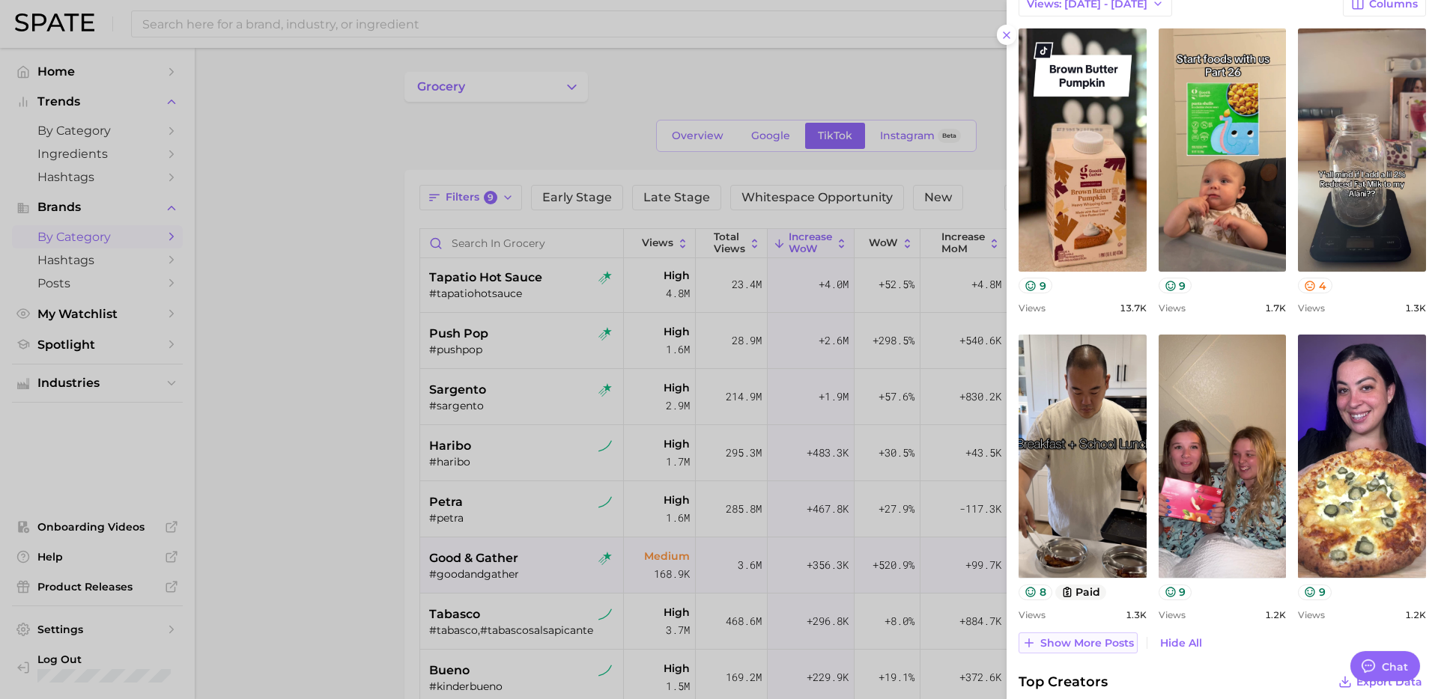
click at [1101, 648] on span "Show more posts" at bounding box center [1087, 643] width 94 height 13
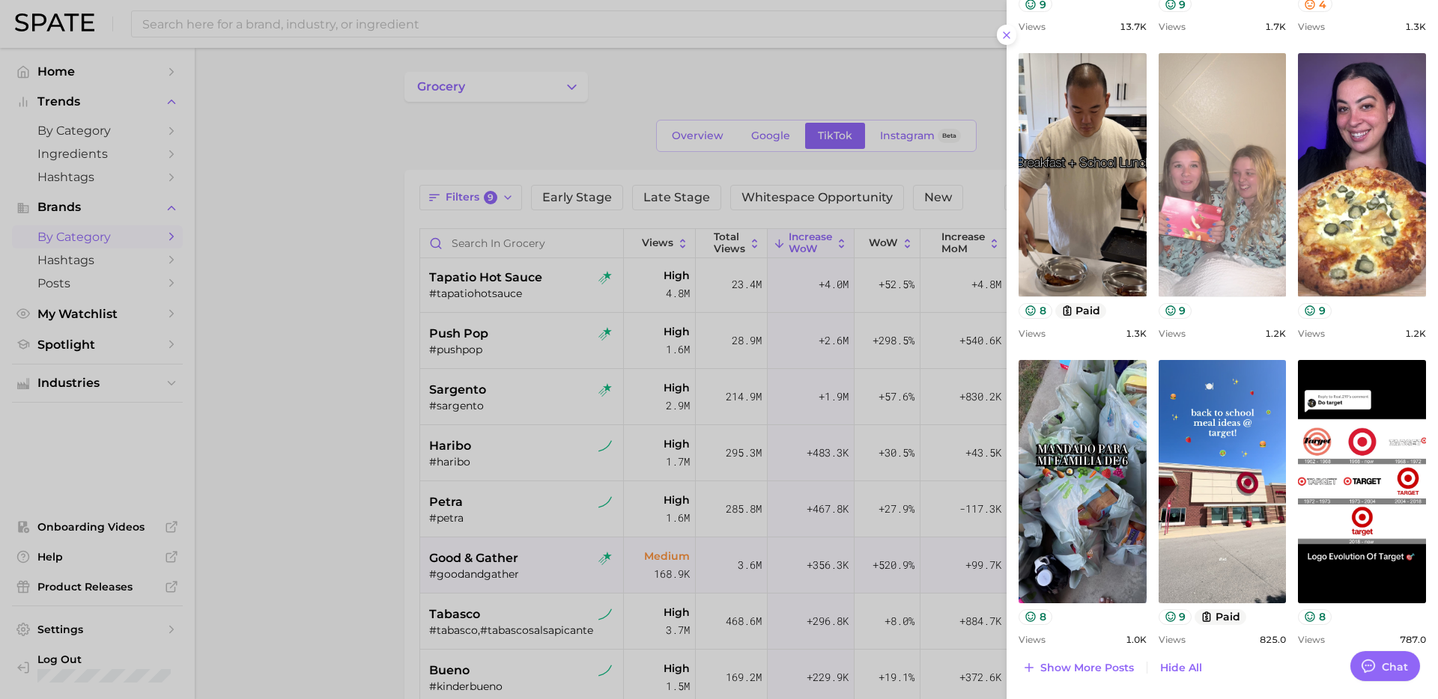
scroll to position [837, 0]
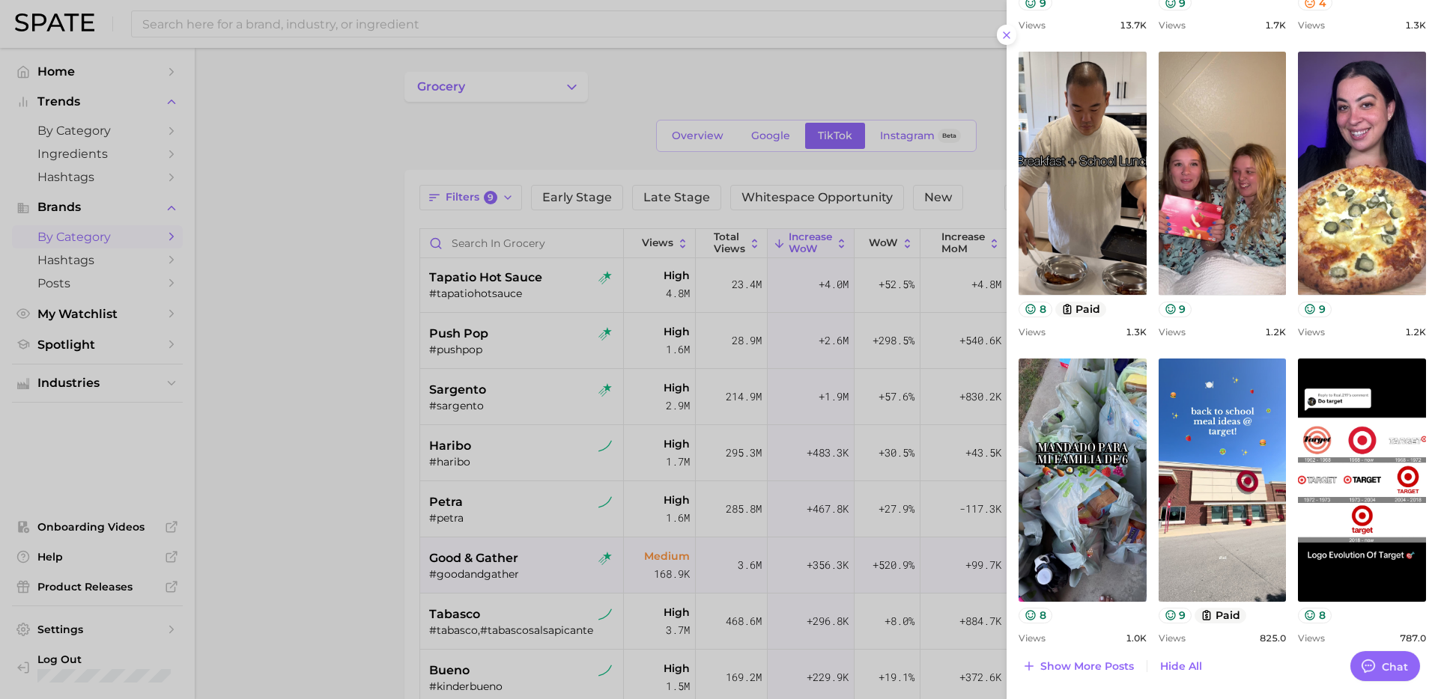
click at [341, 560] on div at bounding box center [719, 349] width 1438 height 699
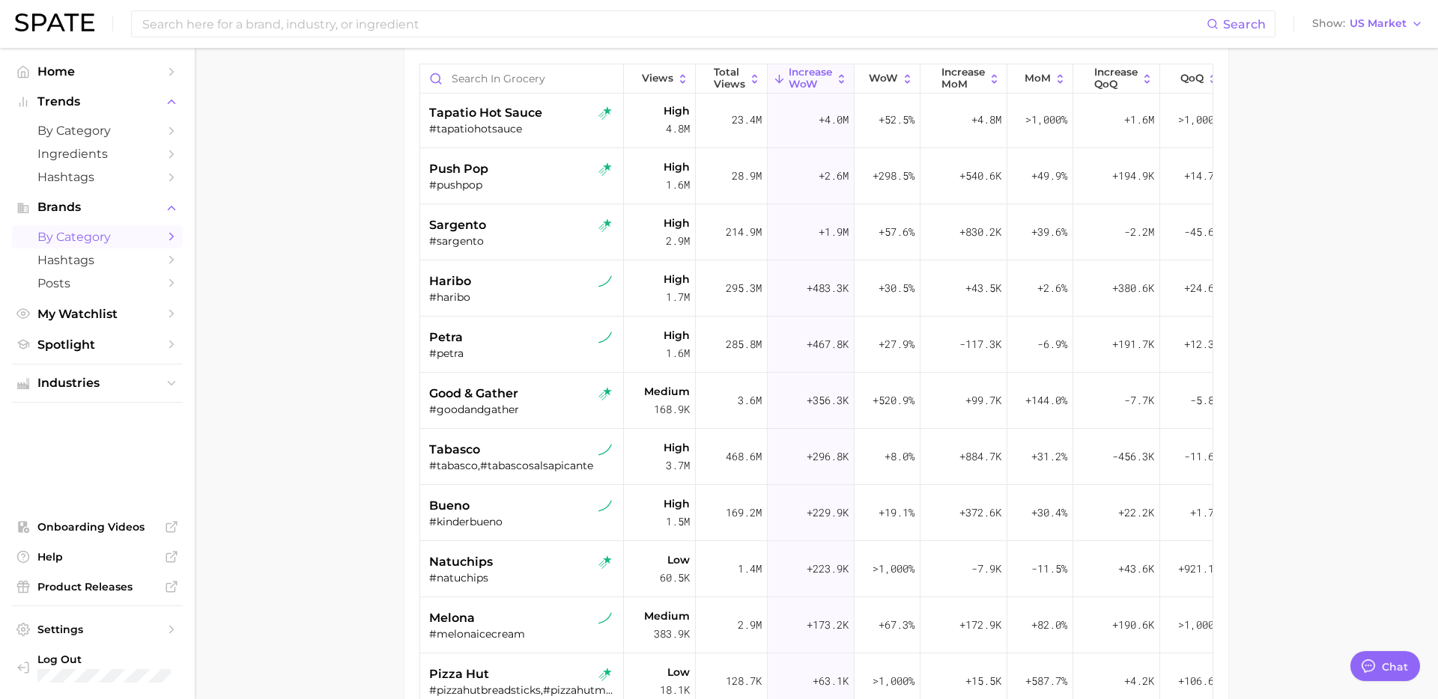
scroll to position [210, 0]
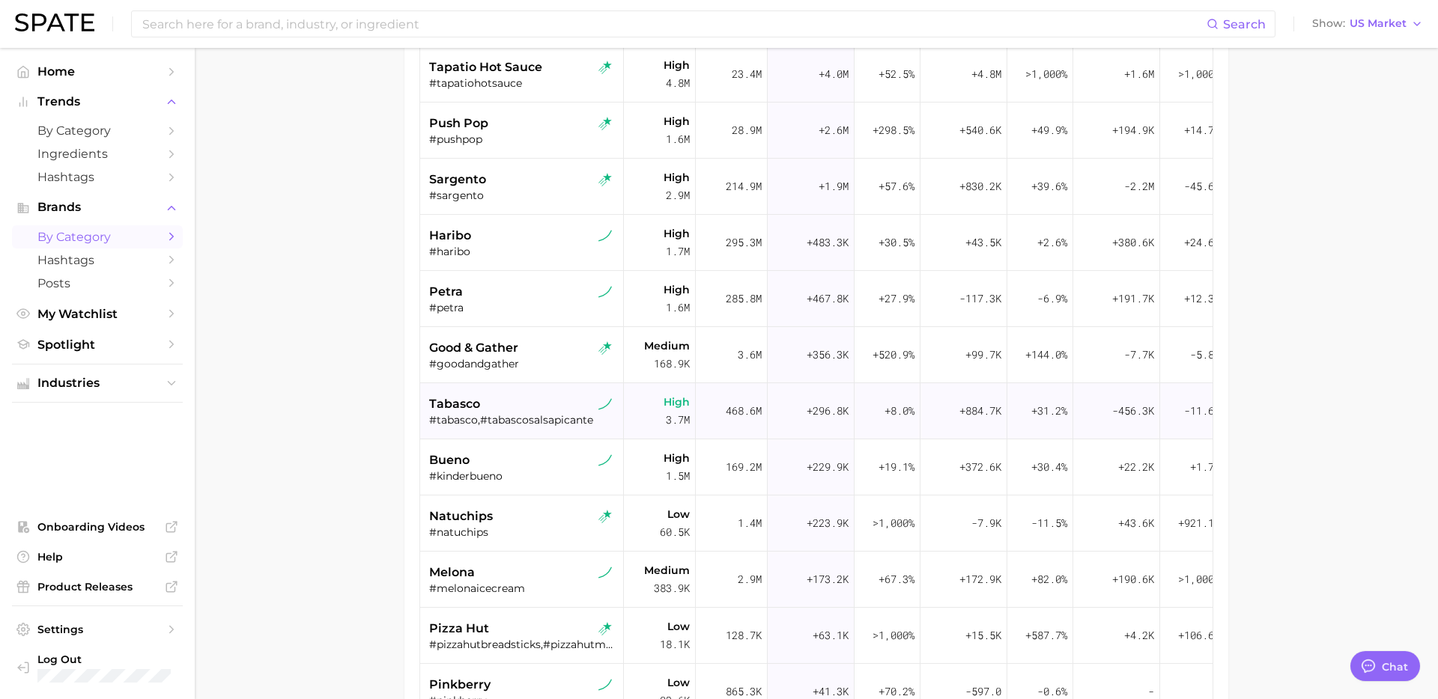
click at [534, 410] on div "tabasco" at bounding box center [523, 404] width 189 height 18
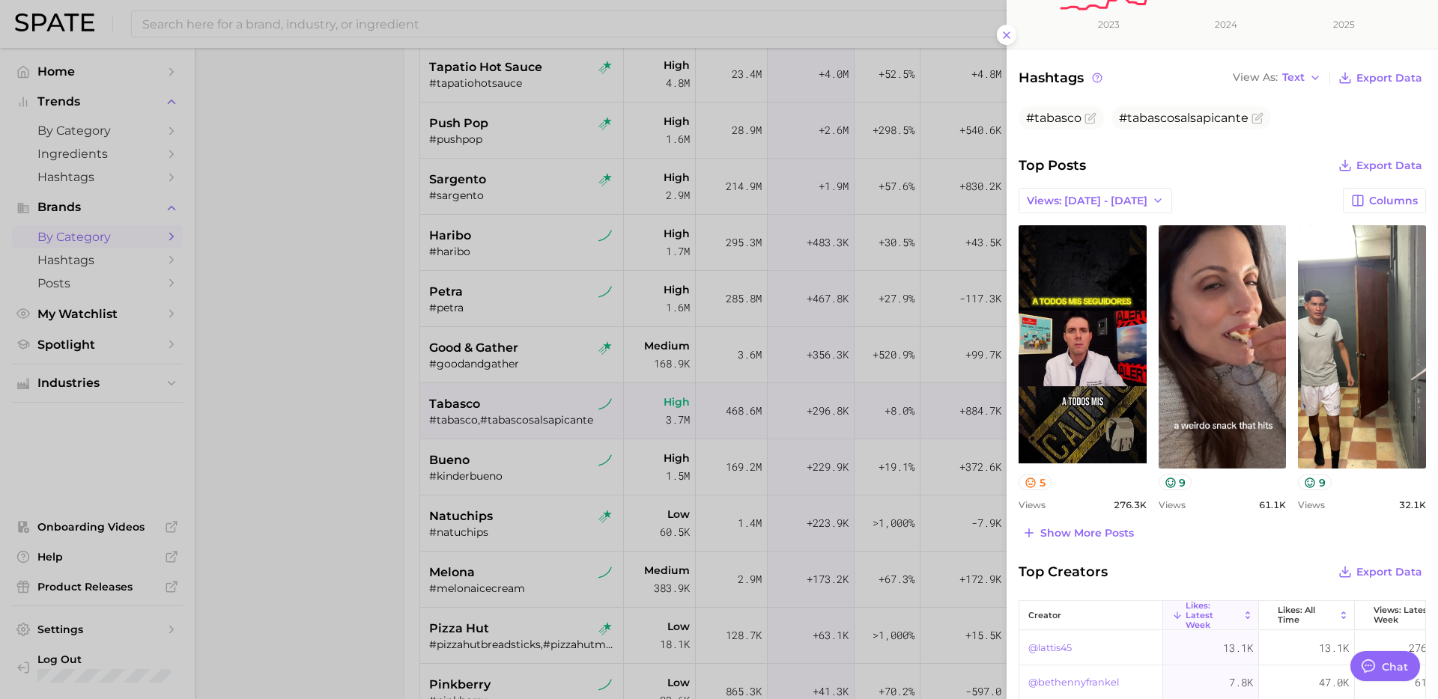
scroll to position [364, 0]
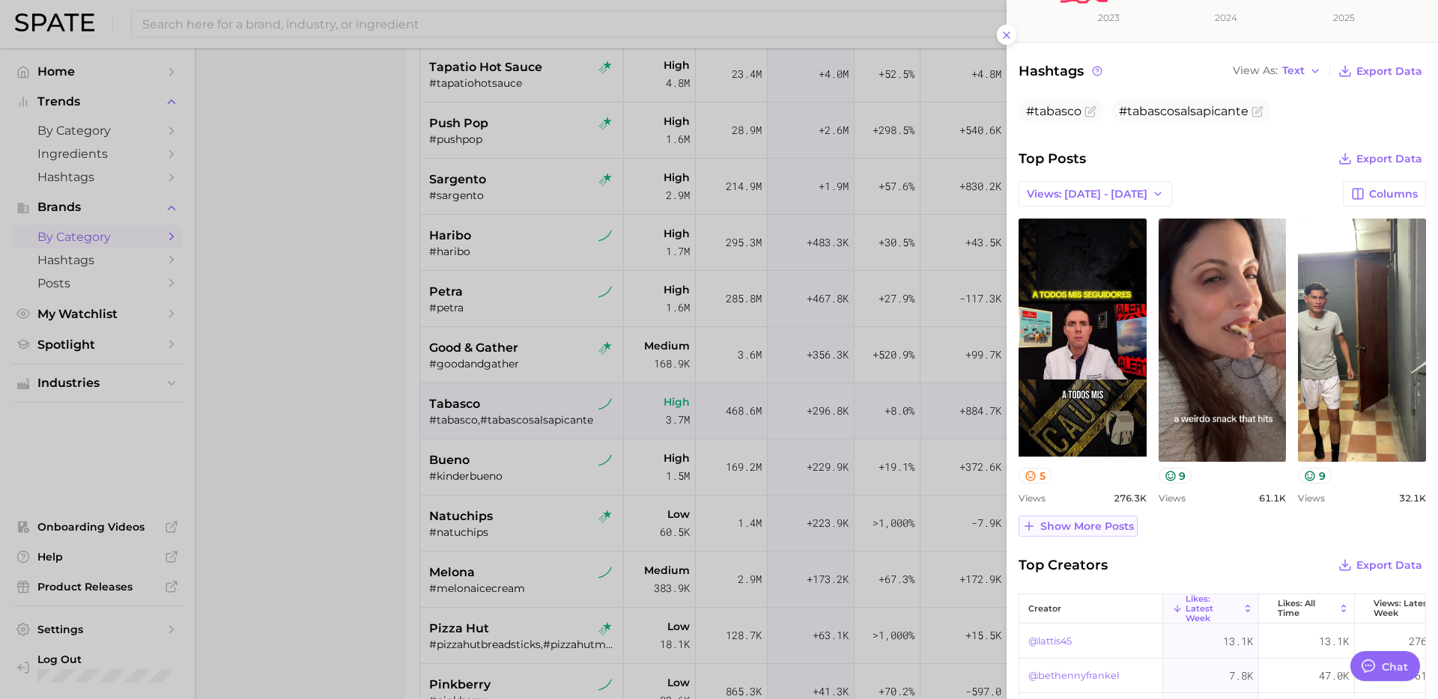
click at [1101, 524] on span "Show more posts" at bounding box center [1087, 526] width 94 height 13
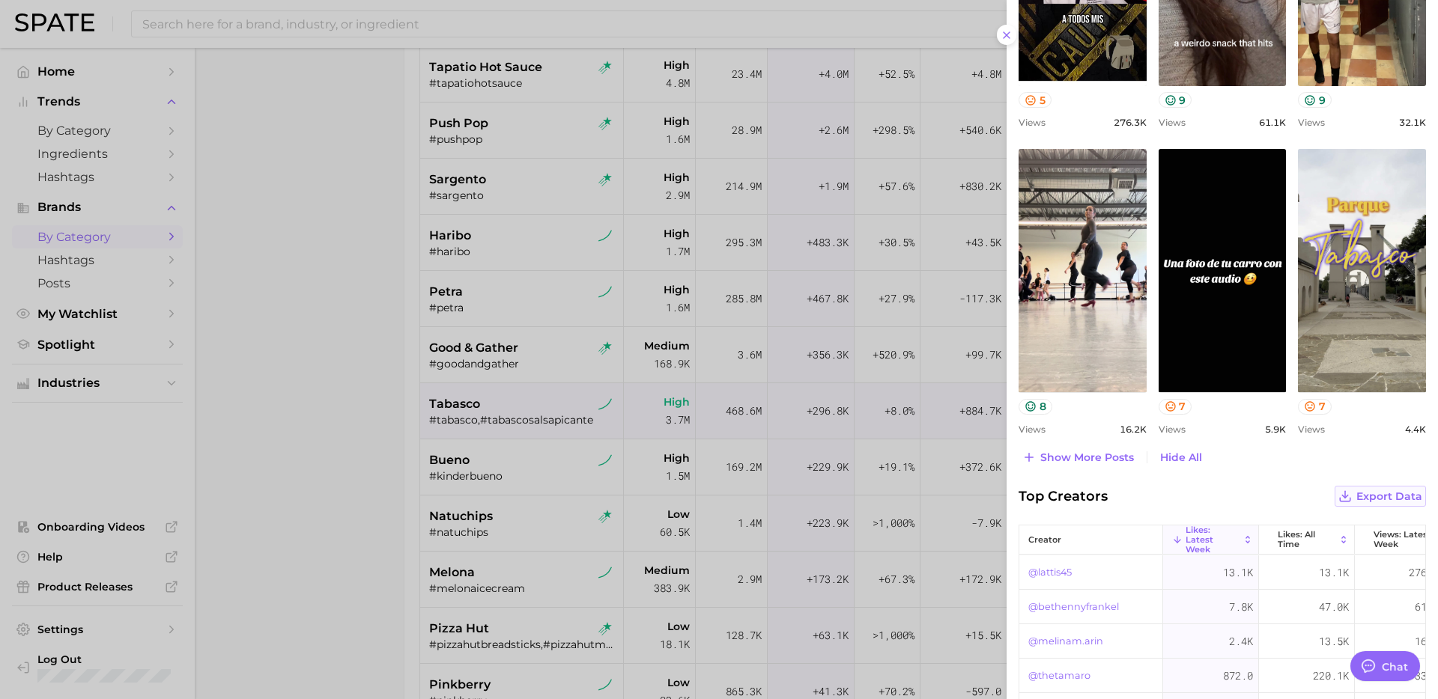
scroll to position [740, 0]
click at [590, 470] on div at bounding box center [719, 349] width 1438 height 699
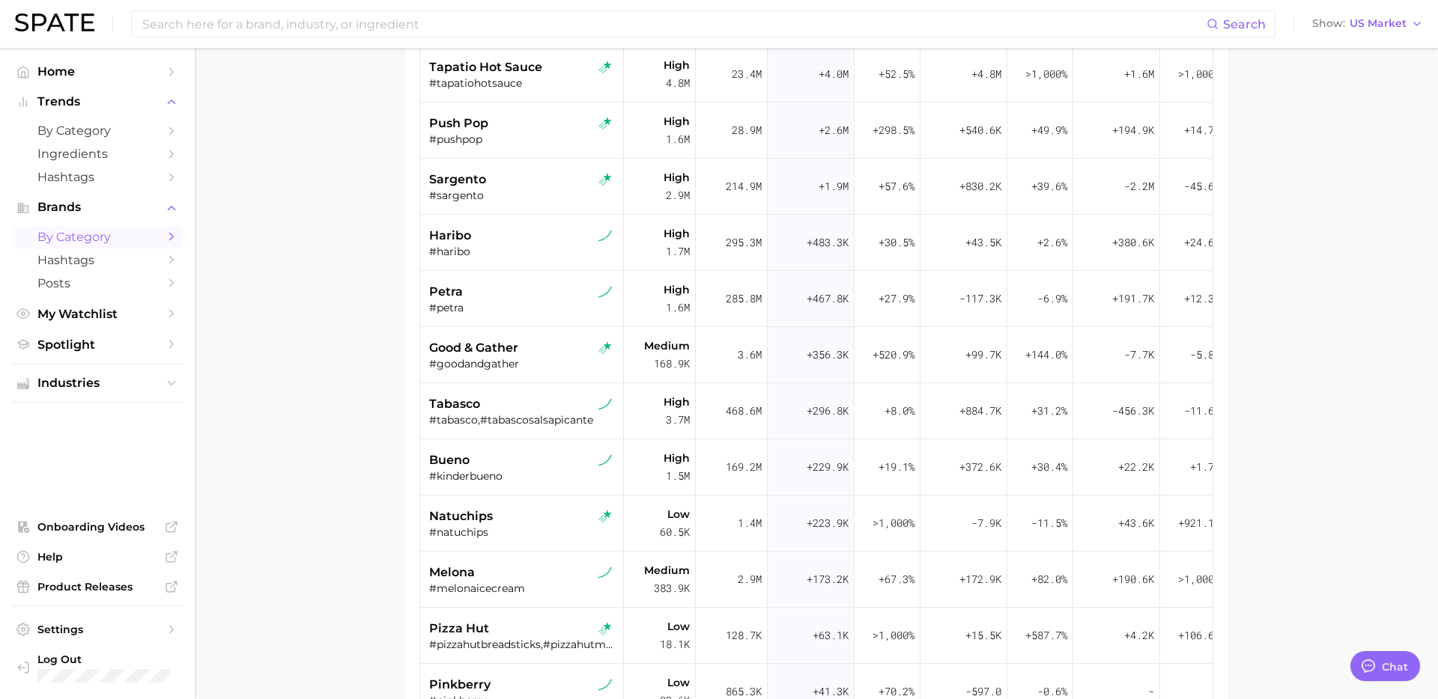
click at [536, 470] on div "#kinderbueno" at bounding box center [523, 475] width 189 height 13
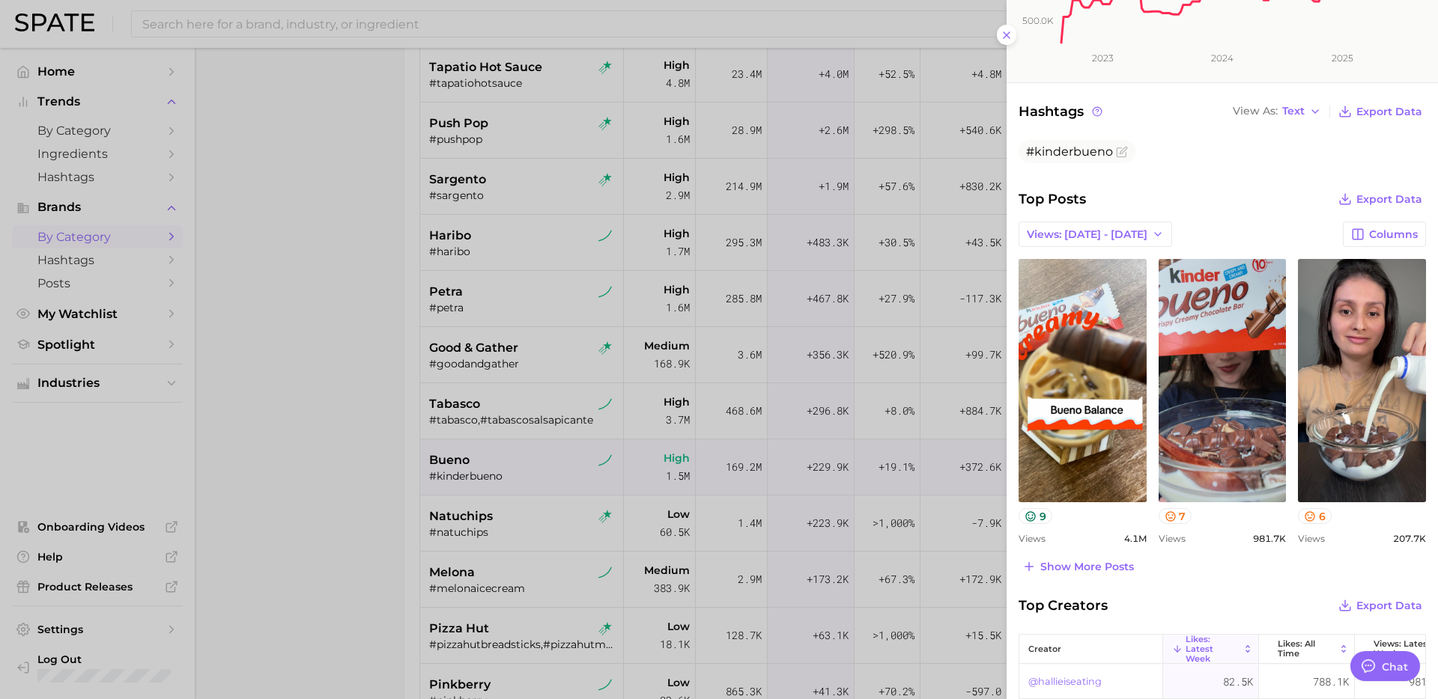
scroll to position [324, 0]
click at [1096, 565] on span "Show more posts" at bounding box center [1087, 566] width 94 height 13
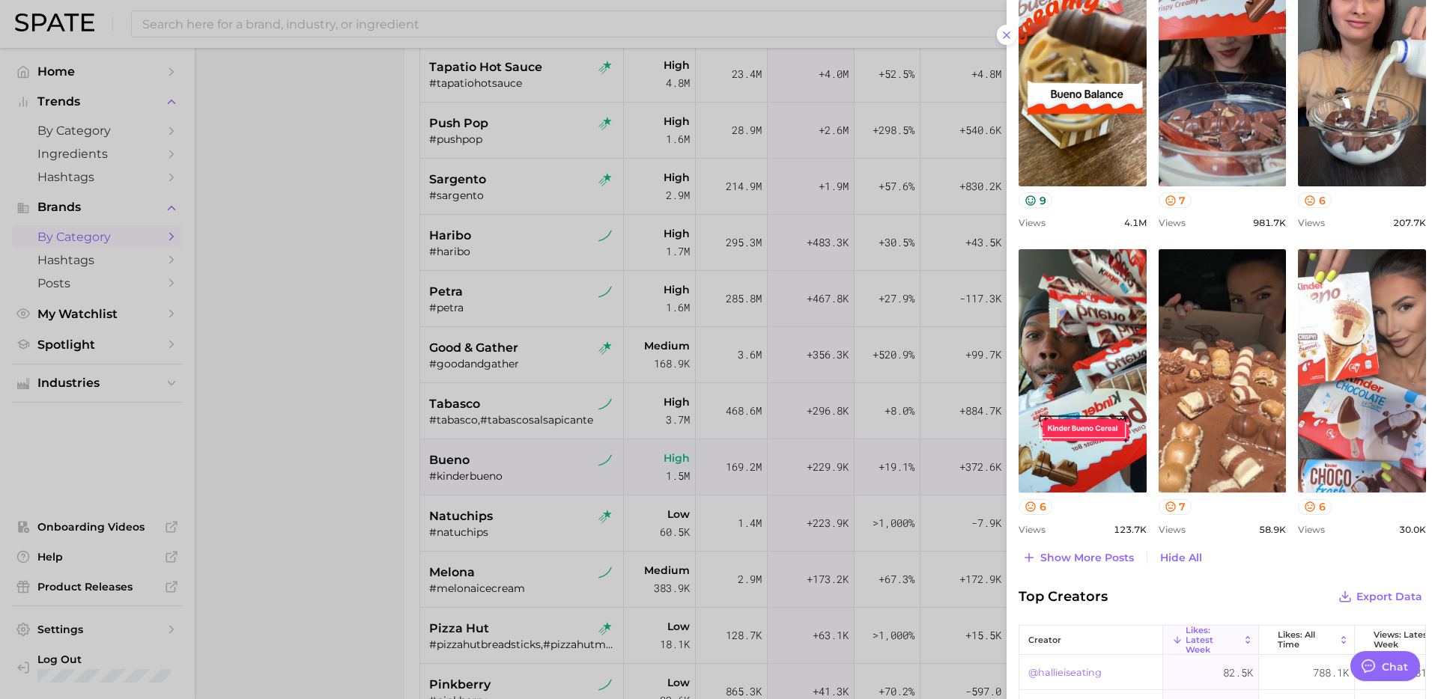
scroll to position [681, 0]
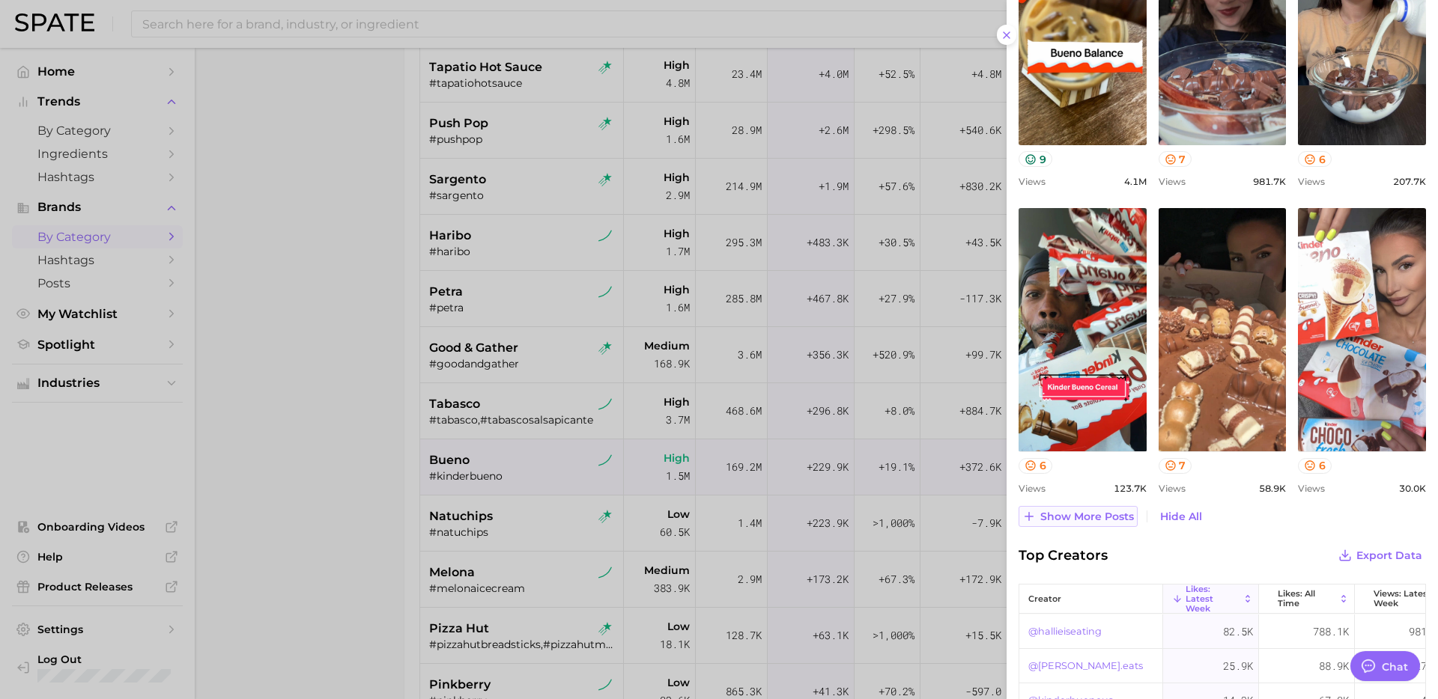
click at [1086, 521] on span "Show more posts" at bounding box center [1087, 517] width 94 height 13
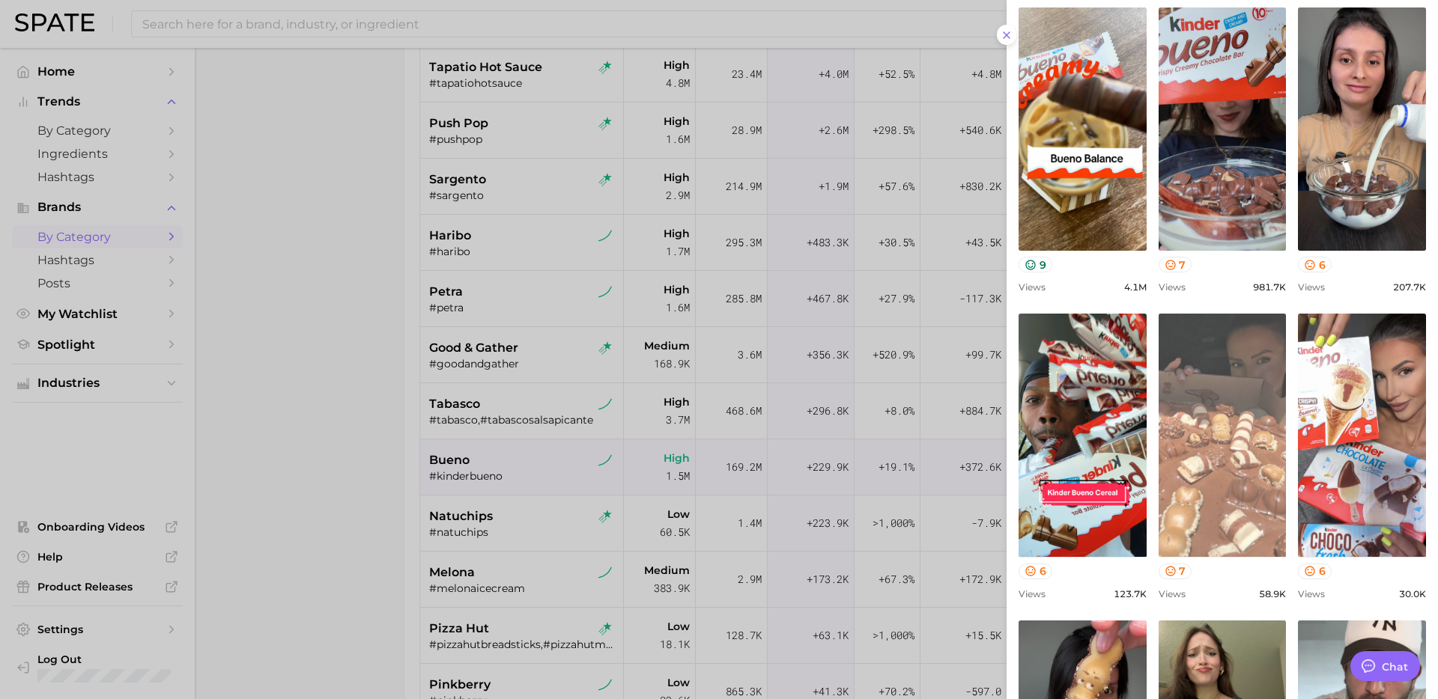
scroll to position [565, 0]
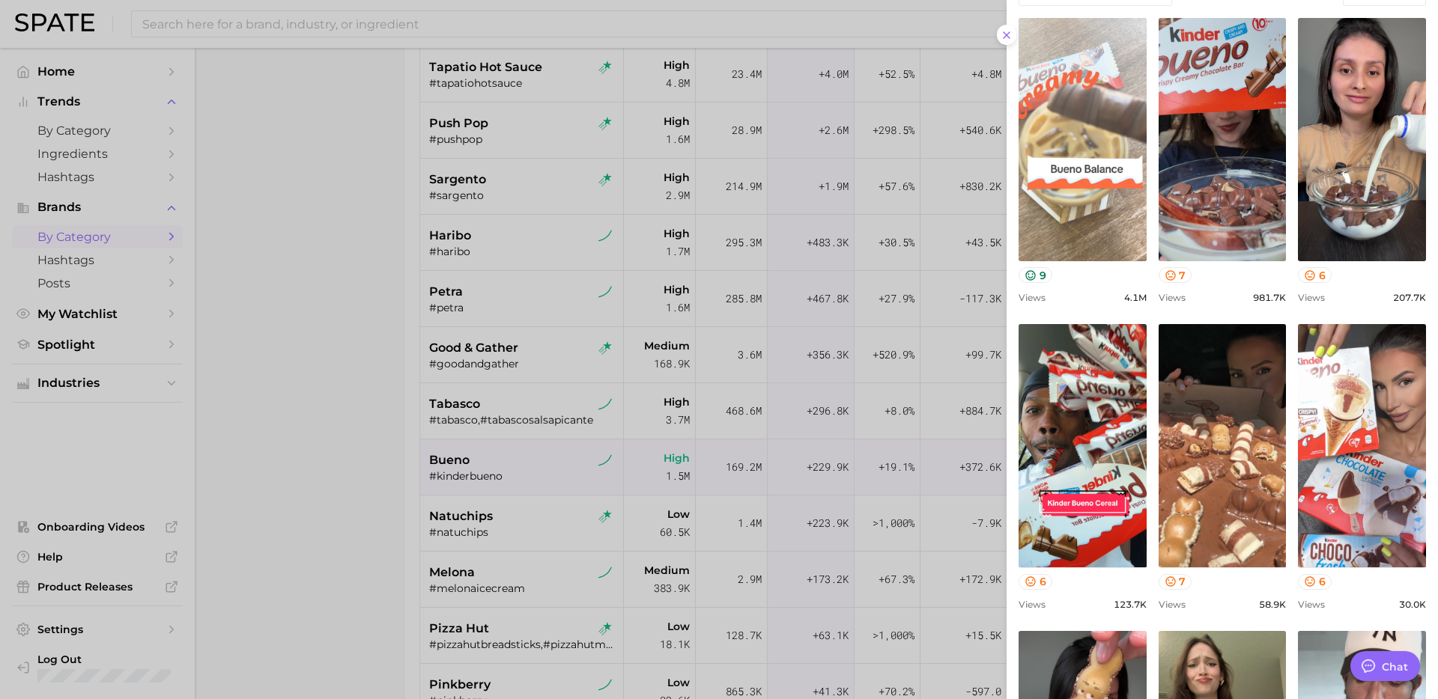
click at [1080, 141] on link "view post on TikTok" at bounding box center [1082, 139] width 128 height 243
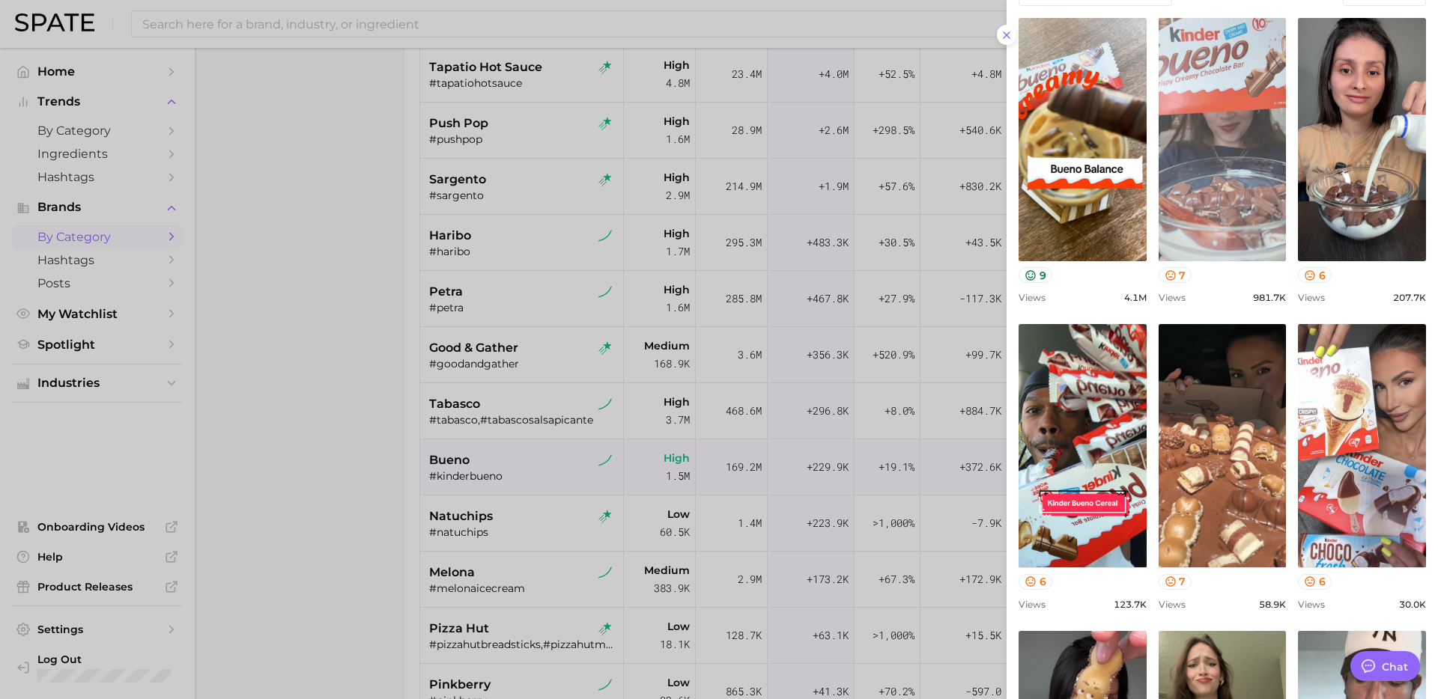
click at [1232, 200] on link "view post on TikTok" at bounding box center [1222, 139] width 128 height 243
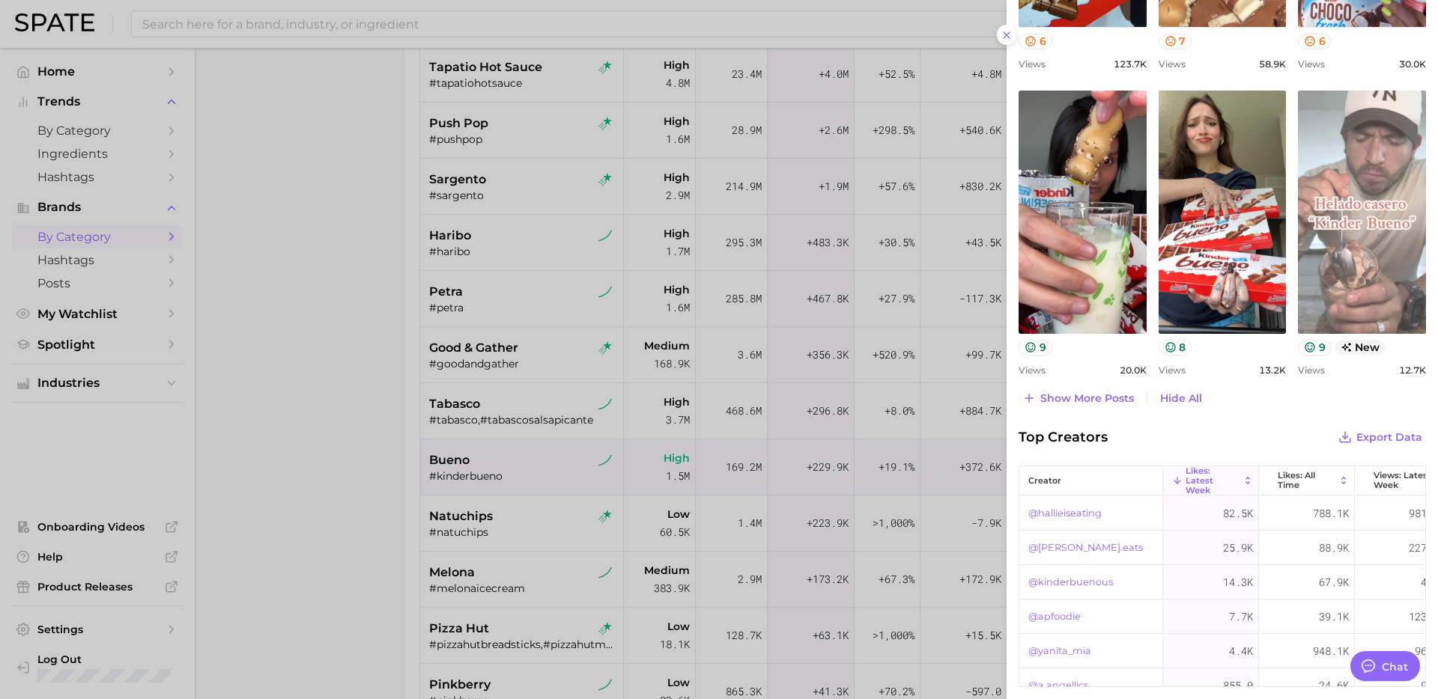
scroll to position [1107, 0]
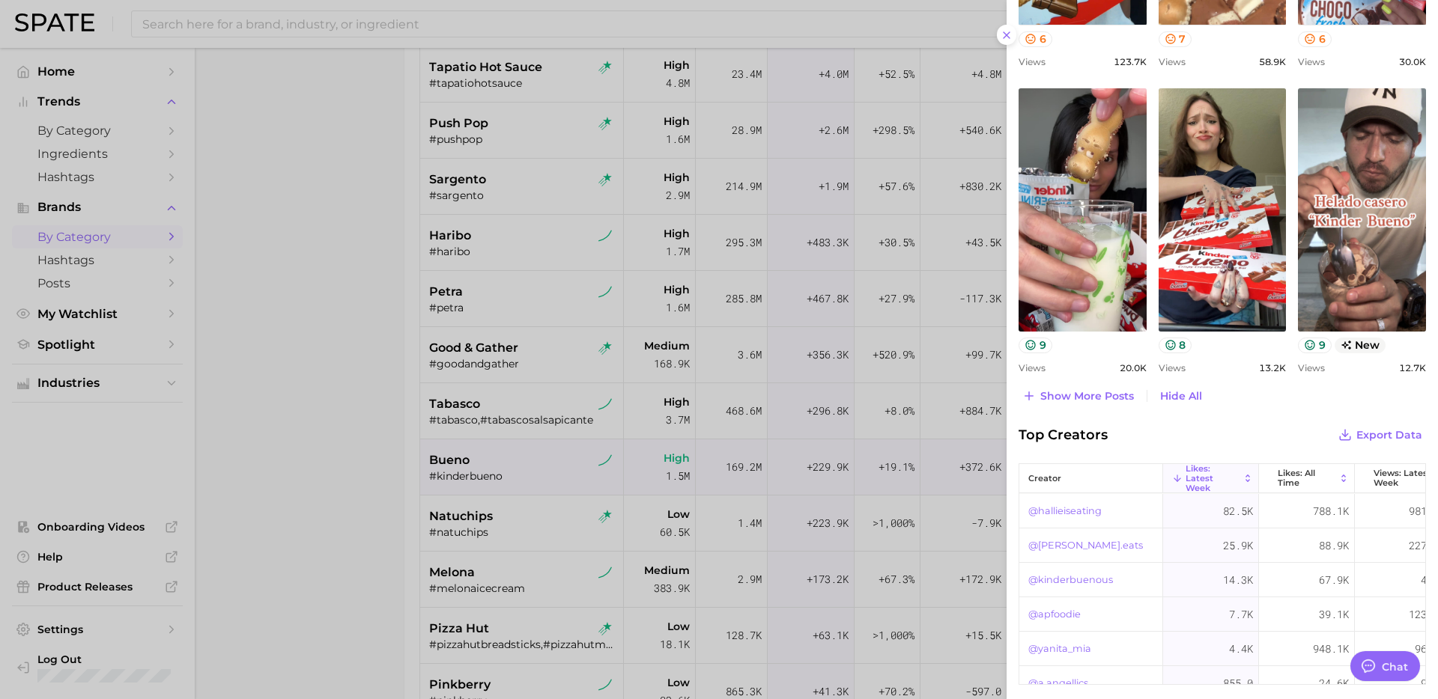
click at [490, 498] on div at bounding box center [719, 349] width 1438 height 699
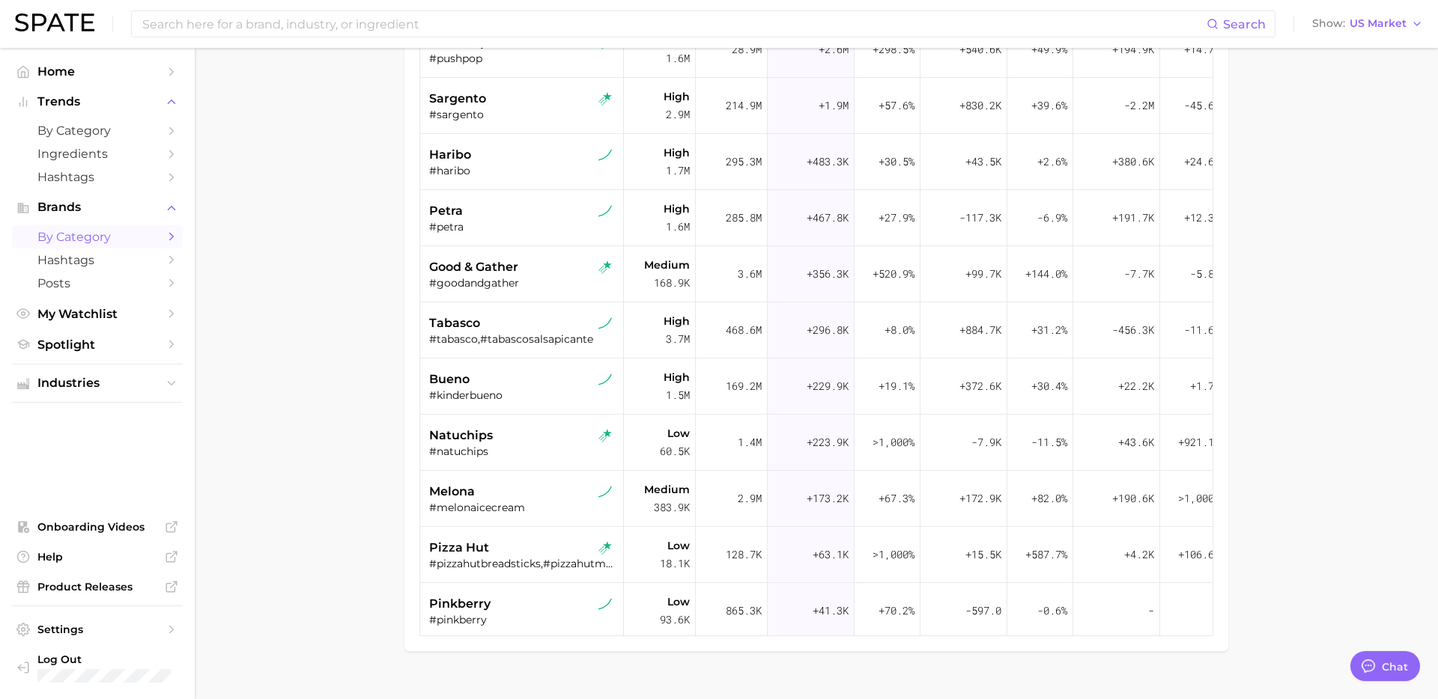
scroll to position [318, 0]
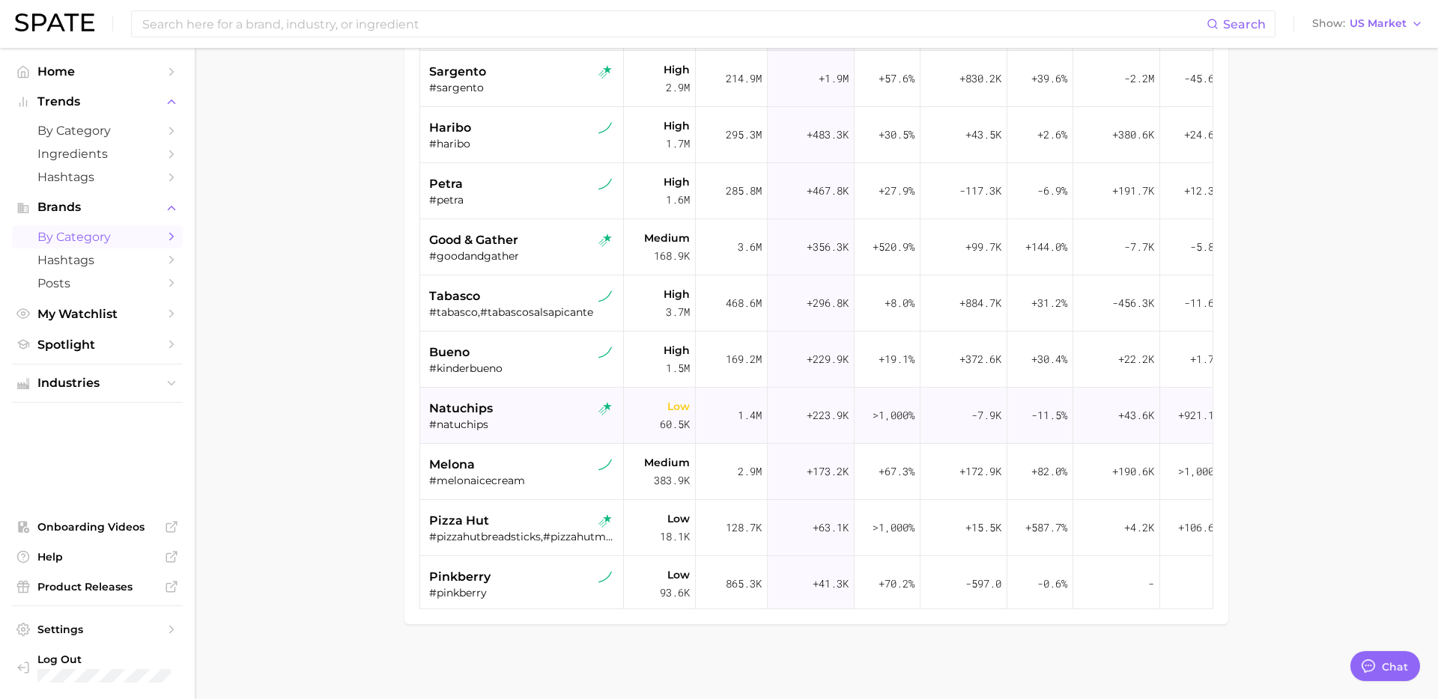
click at [520, 419] on div "#natuchips" at bounding box center [523, 424] width 189 height 13
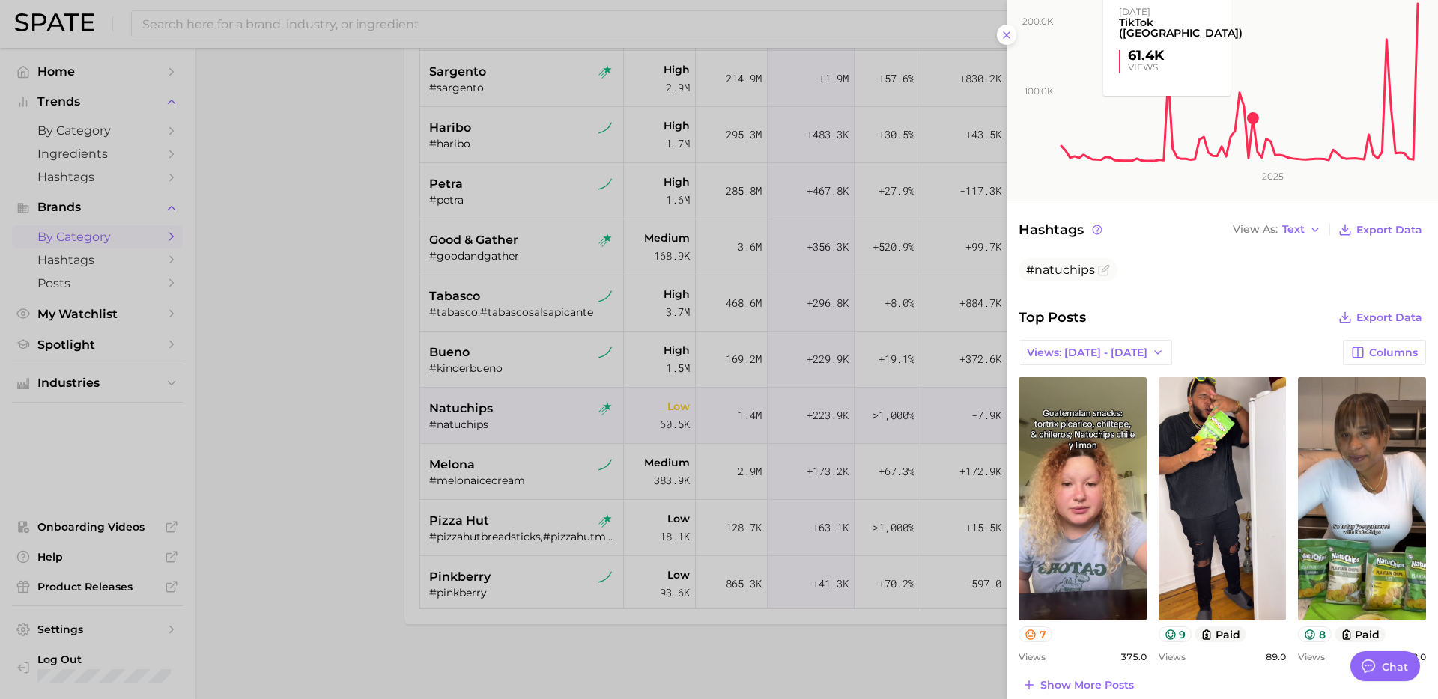
scroll to position [227, 0]
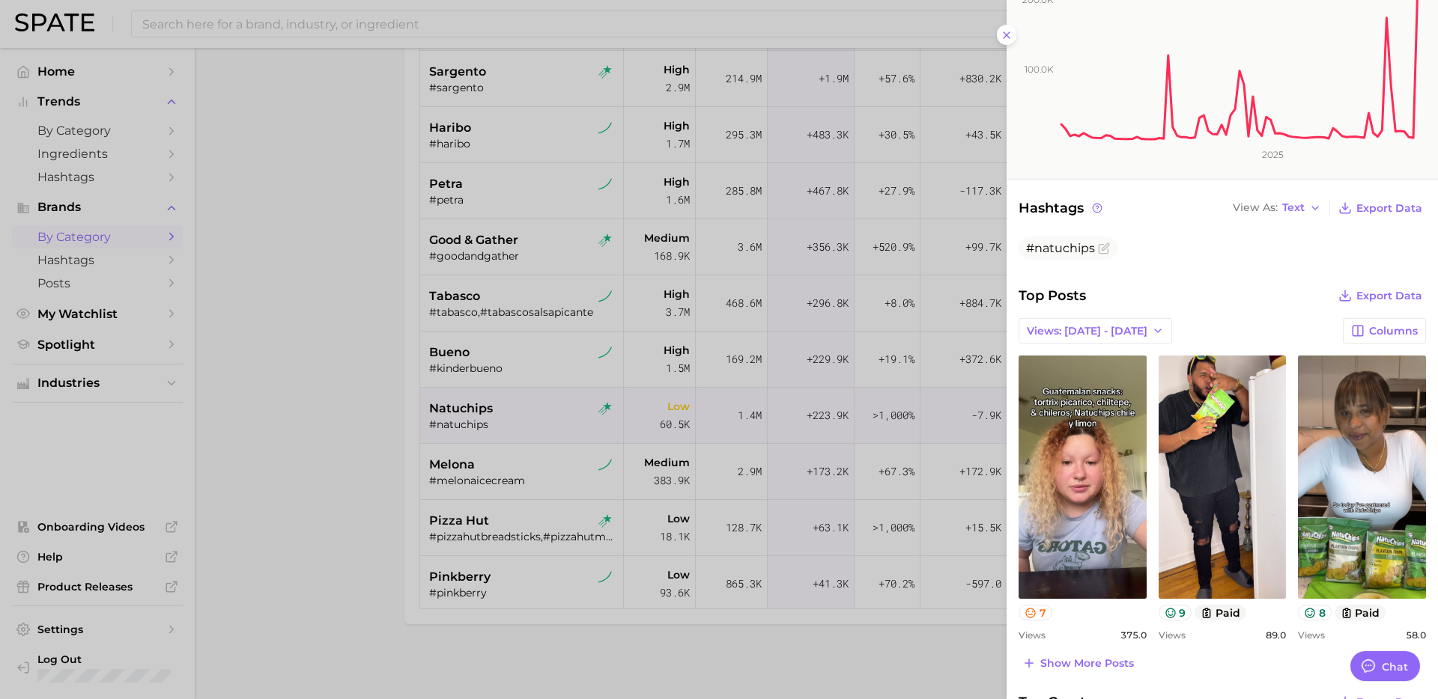
click at [700, 546] on div at bounding box center [719, 349] width 1438 height 699
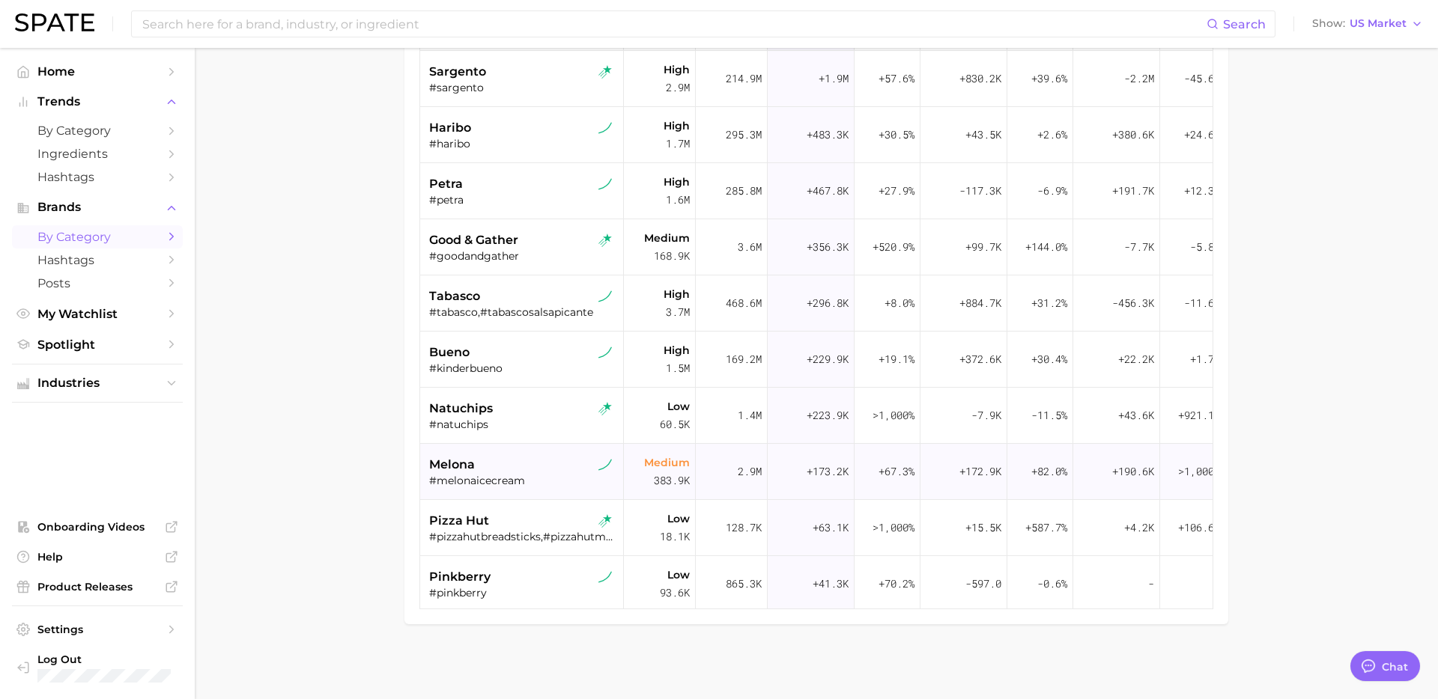
click at [511, 472] on div "melona" at bounding box center [523, 465] width 189 height 18
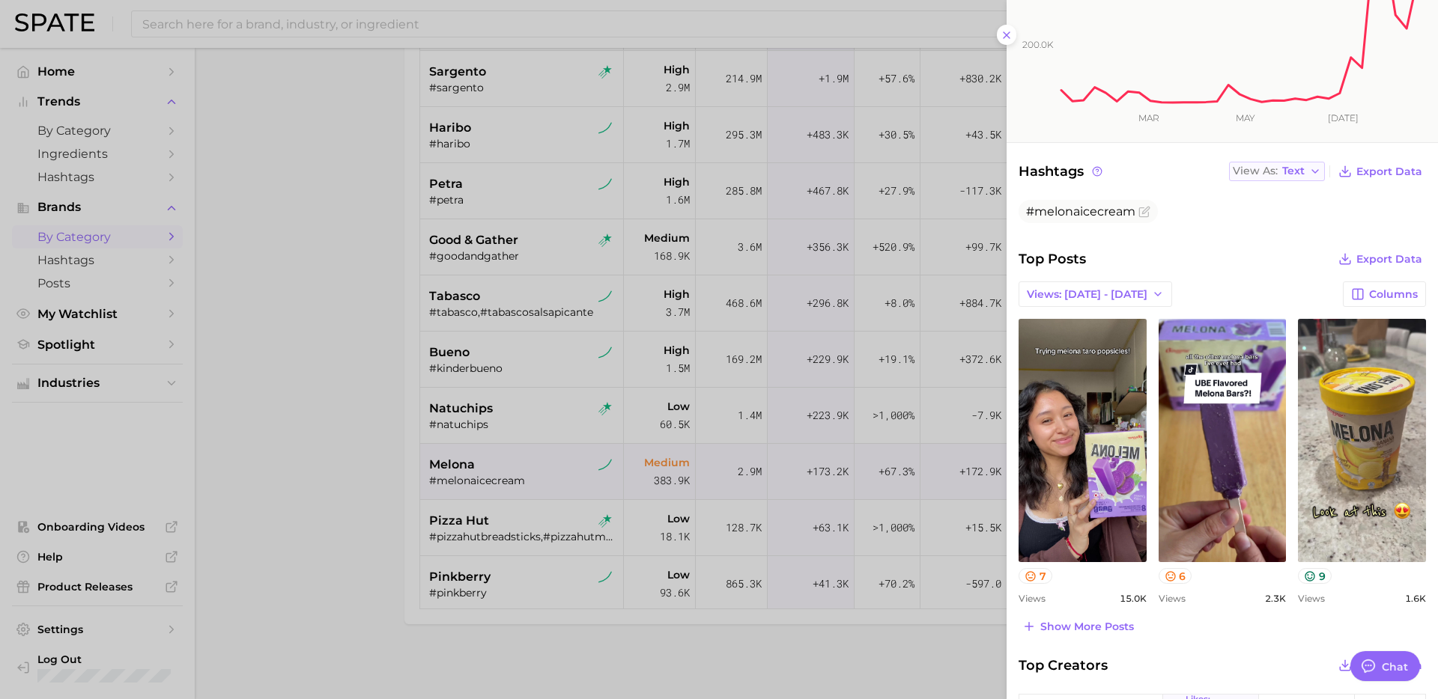
scroll to position [276, 0]
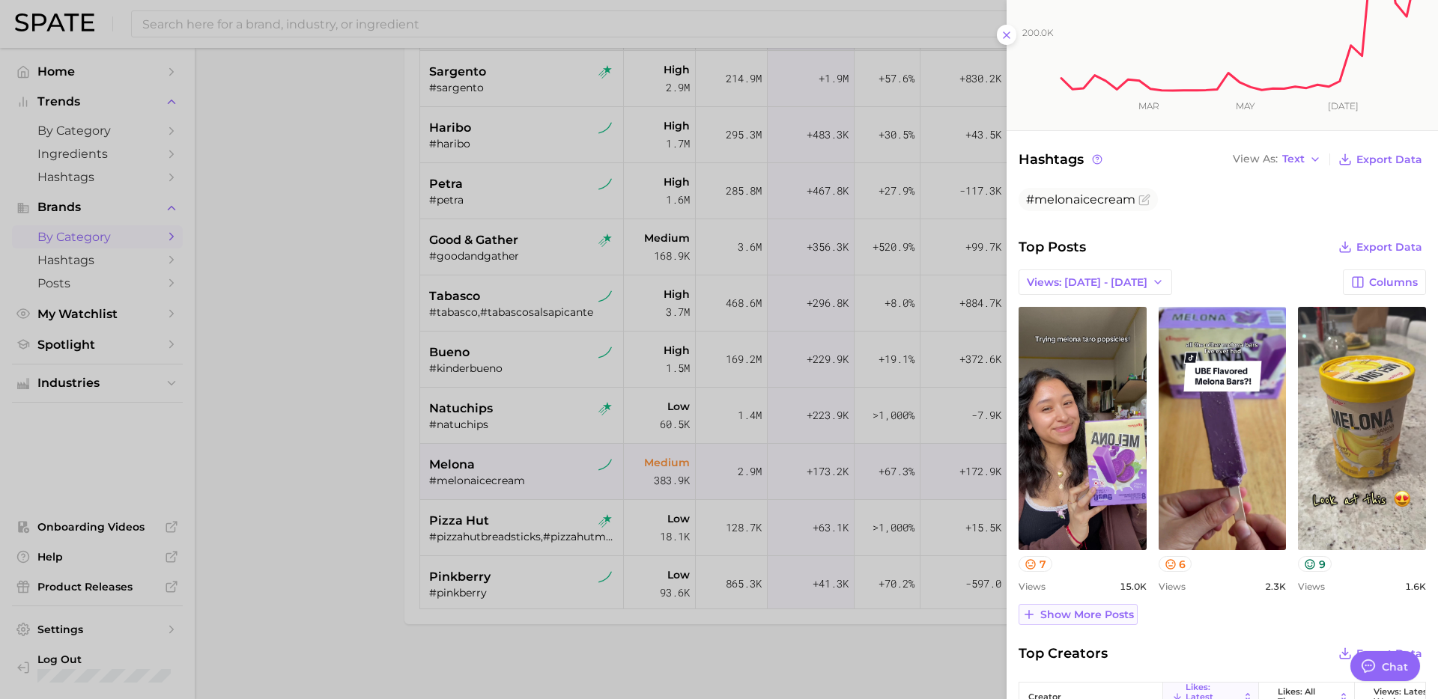
click at [1088, 615] on span "Show more posts" at bounding box center [1087, 615] width 94 height 13
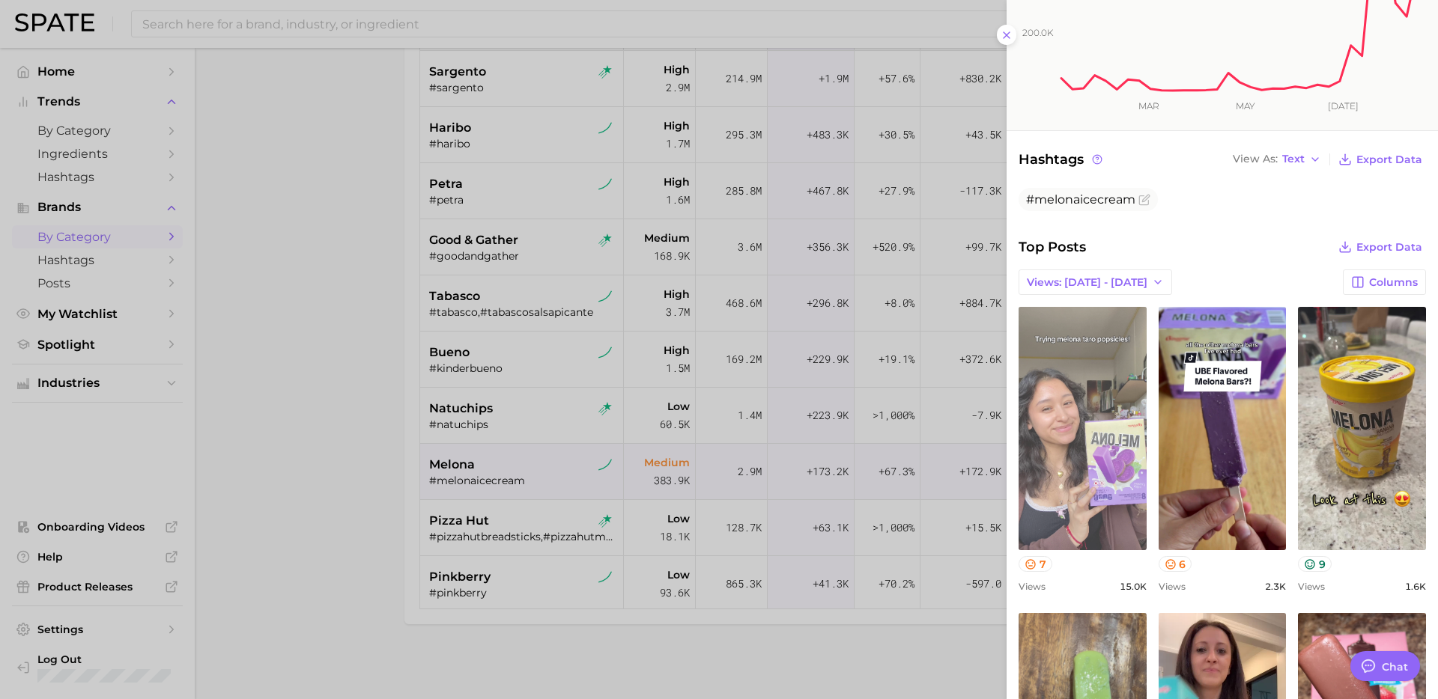
scroll to position [0, 0]
click at [1092, 458] on link "view post on TikTok" at bounding box center [1082, 428] width 128 height 243
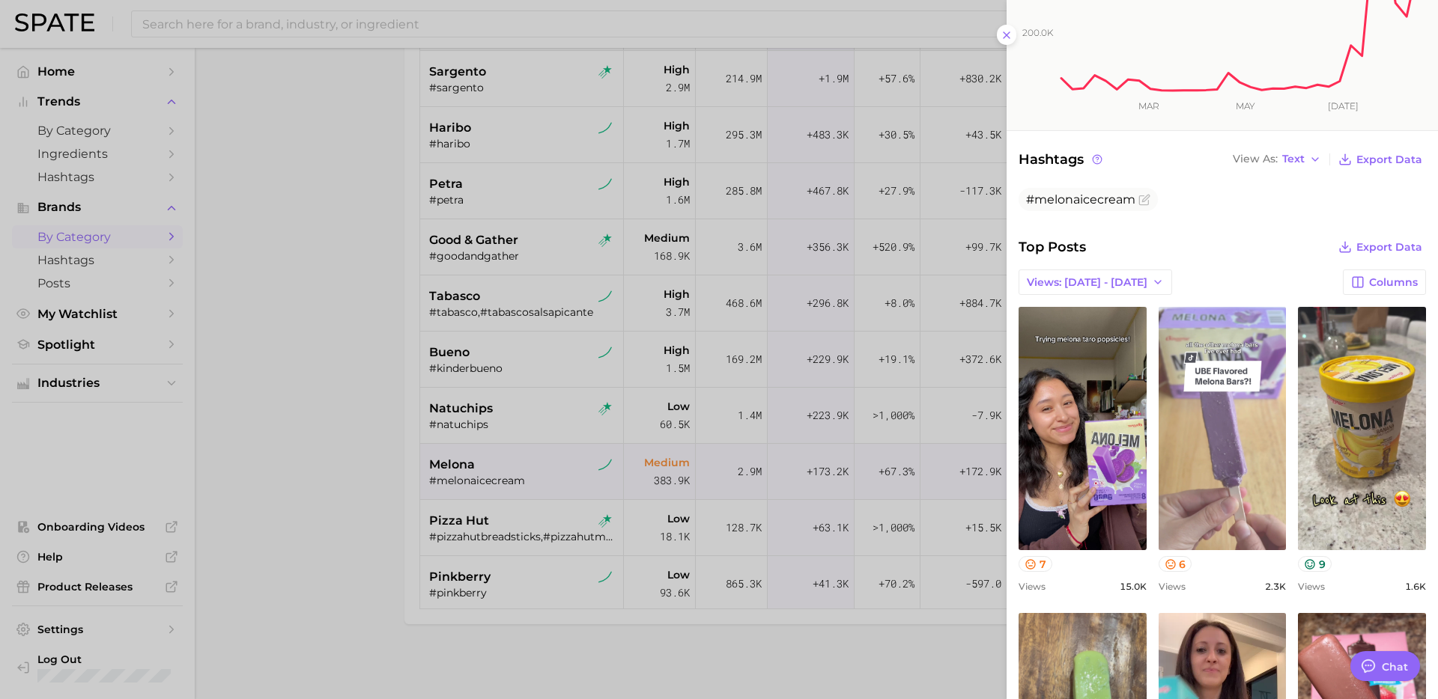
click at [1219, 472] on link "view post on TikTok" at bounding box center [1222, 428] width 128 height 243
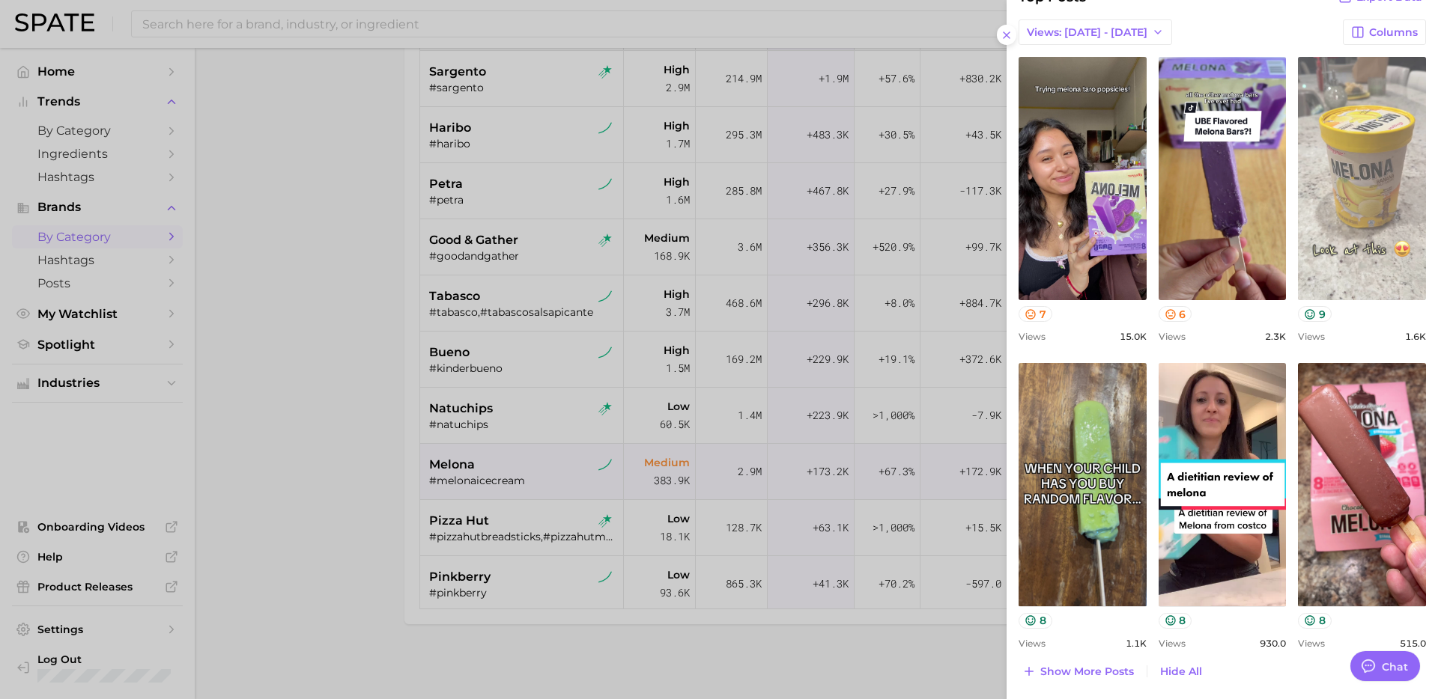
scroll to position [518, 0]
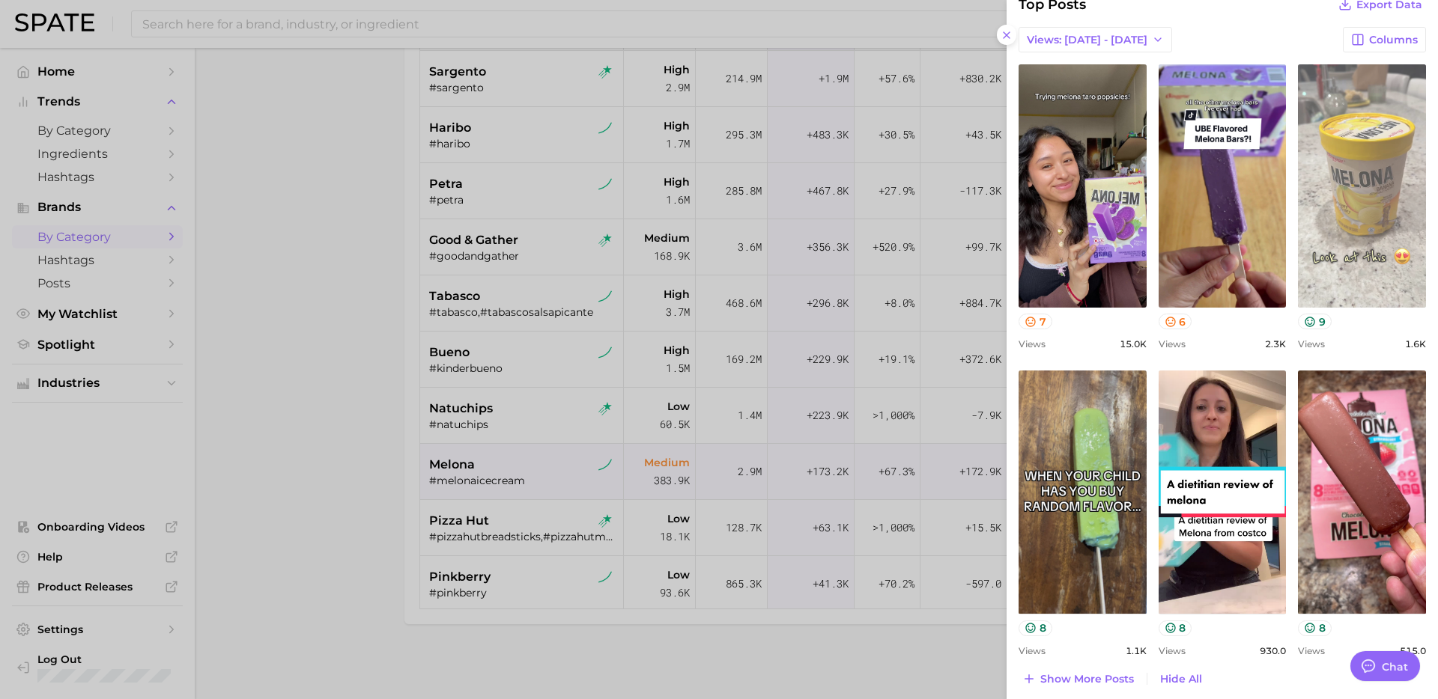
click at [1337, 203] on link "view post on TikTok" at bounding box center [1362, 185] width 128 height 243
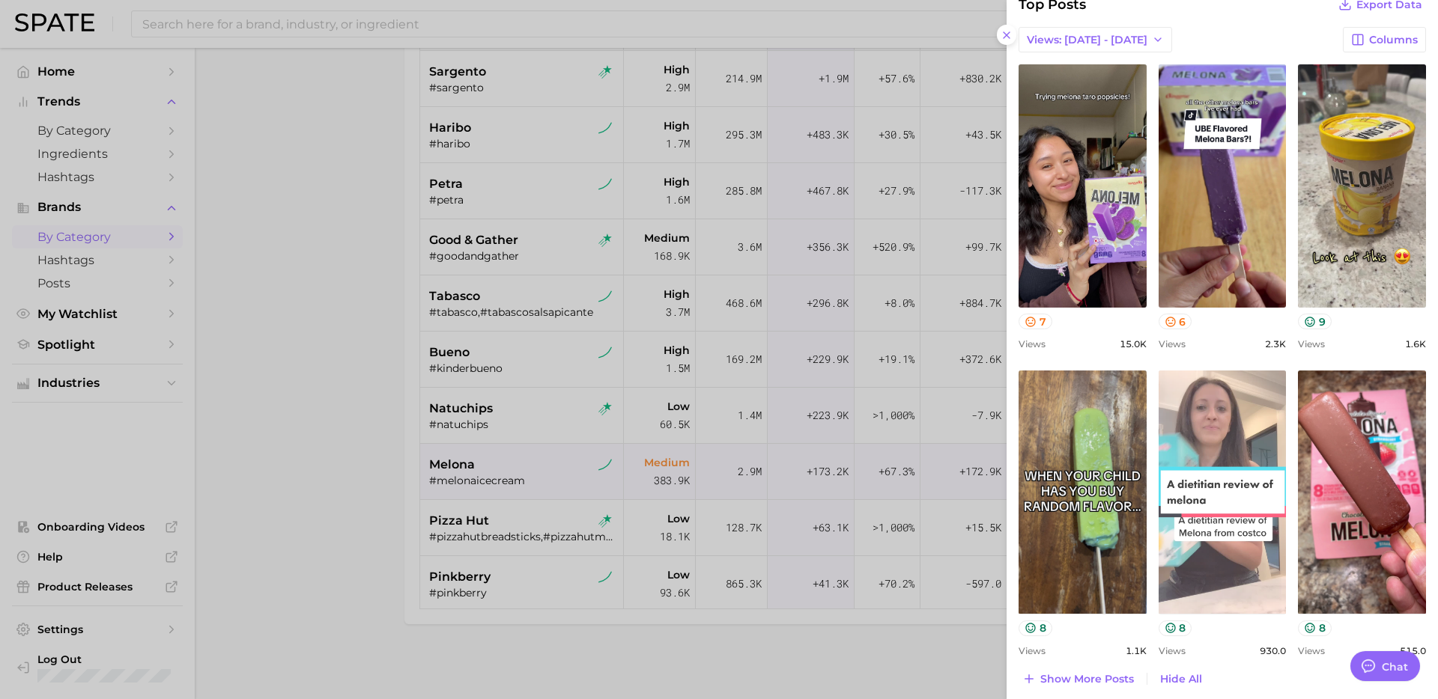
click at [1226, 471] on link "view post on TikTok" at bounding box center [1222, 492] width 128 height 243
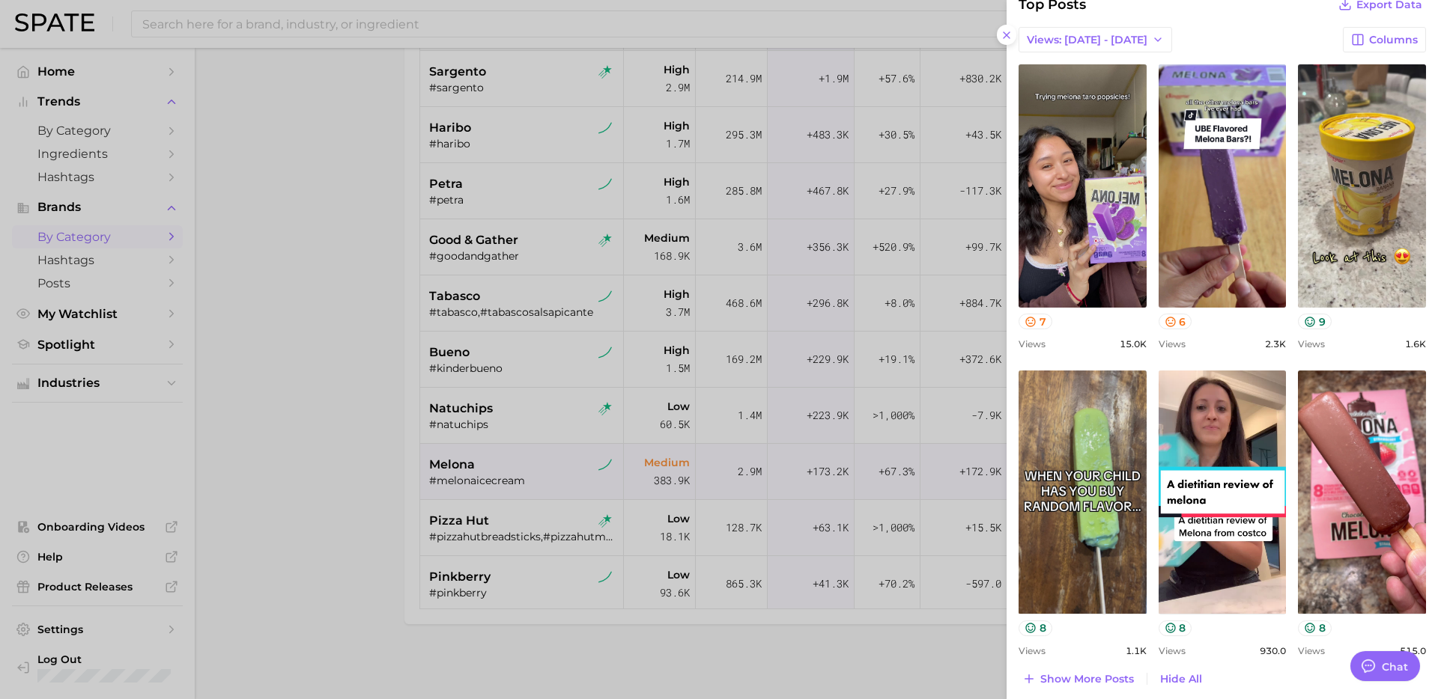
click at [758, 452] on div at bounding box center [719, 349] width 1438 height 699
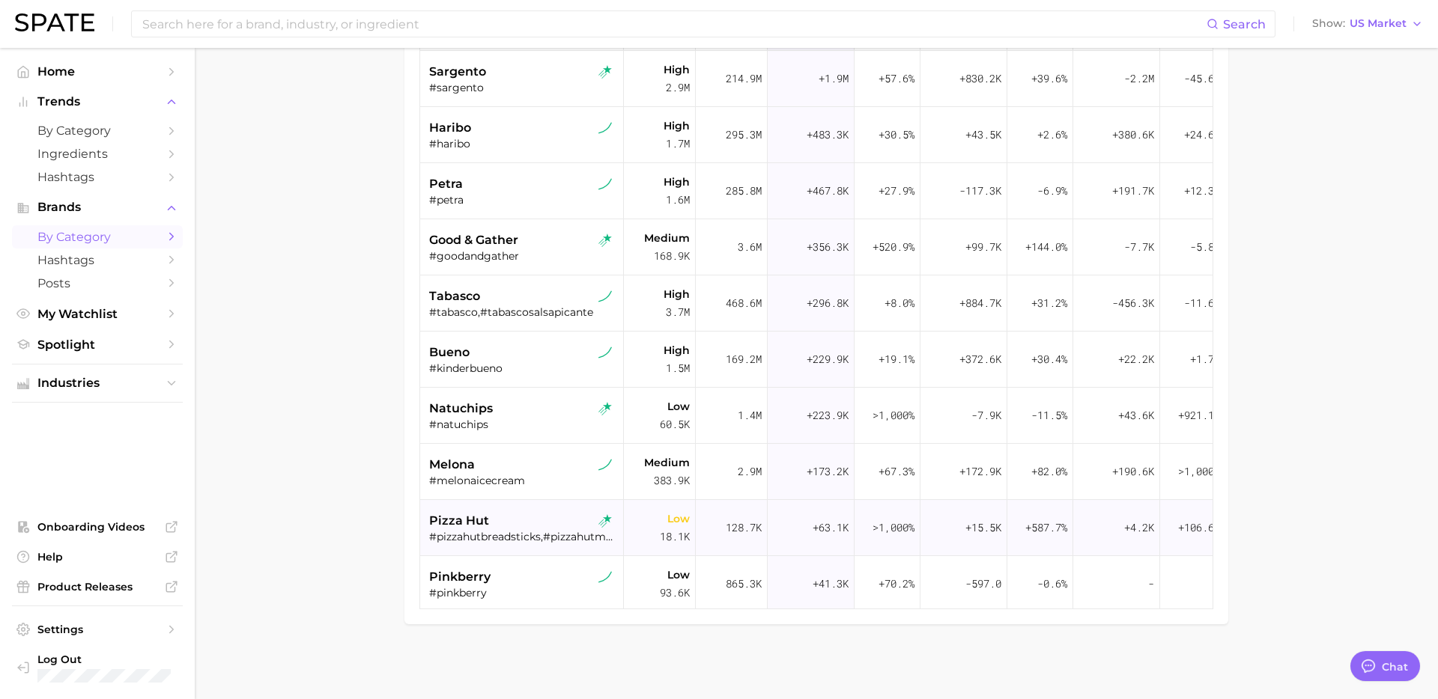
click at [530, 532] on div "#pizzahutbreadsticks,#pizzahutmelts,#pizzahutcheesesticks" at bounding box center [523, 536] width 189 height 13
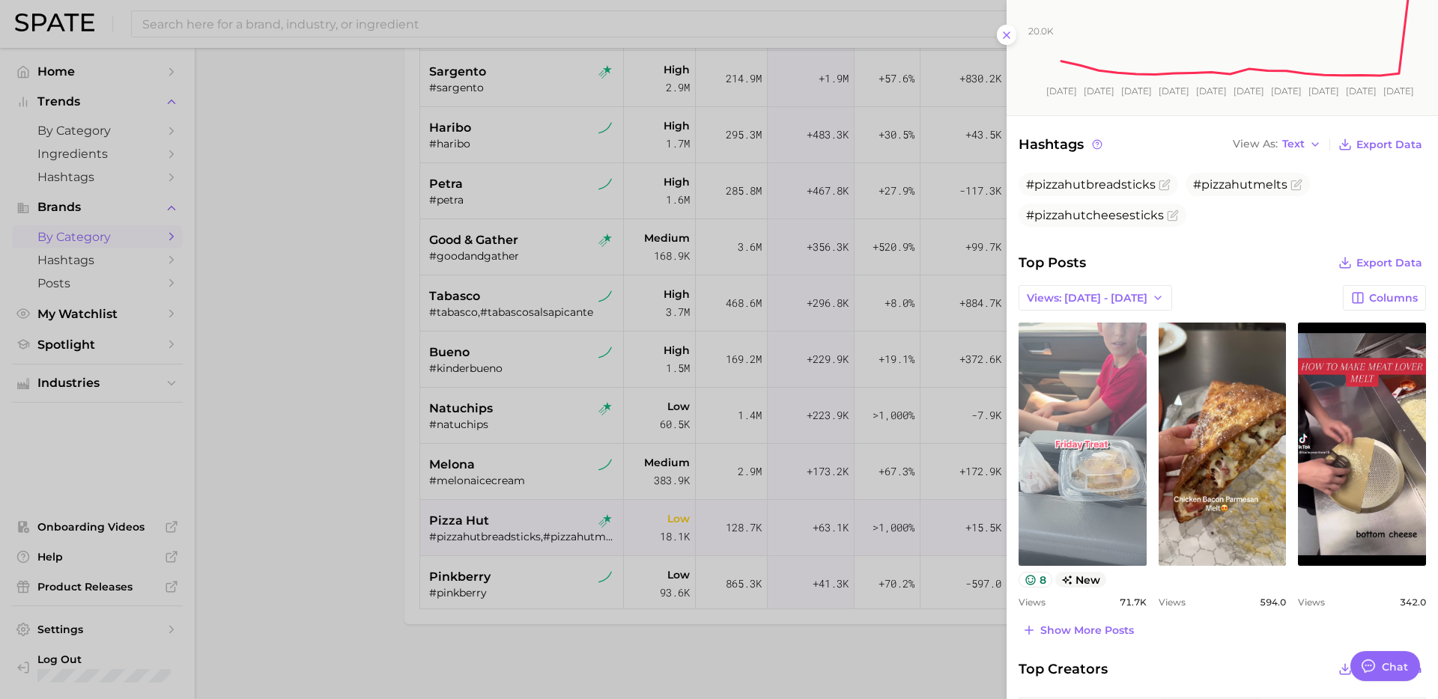
scroll to position [317, 0]
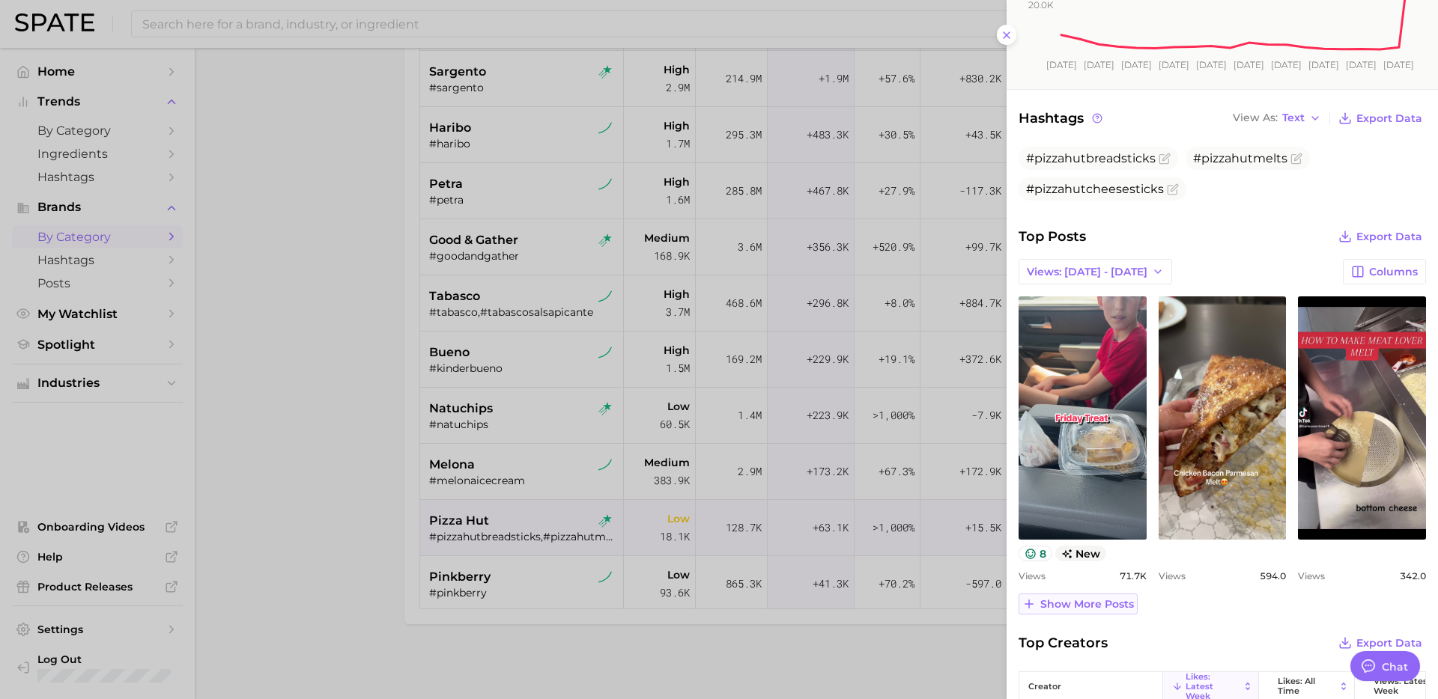
click at [1082, 600] on span "Show more posts" at bounding box center [1087, 604] width 94 height 13
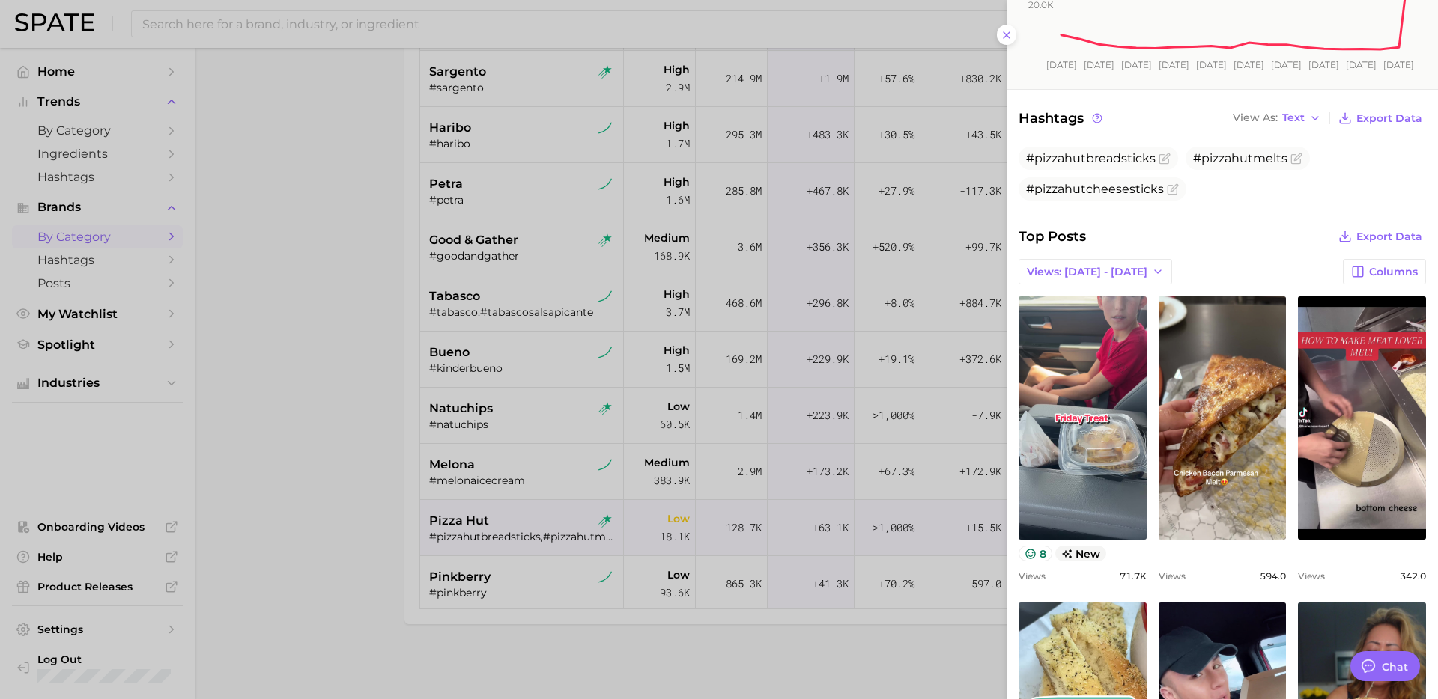
scroll to position [0, 0]
click at [634, 574] on div at bounding box center [719, 349] width 1438 height 699
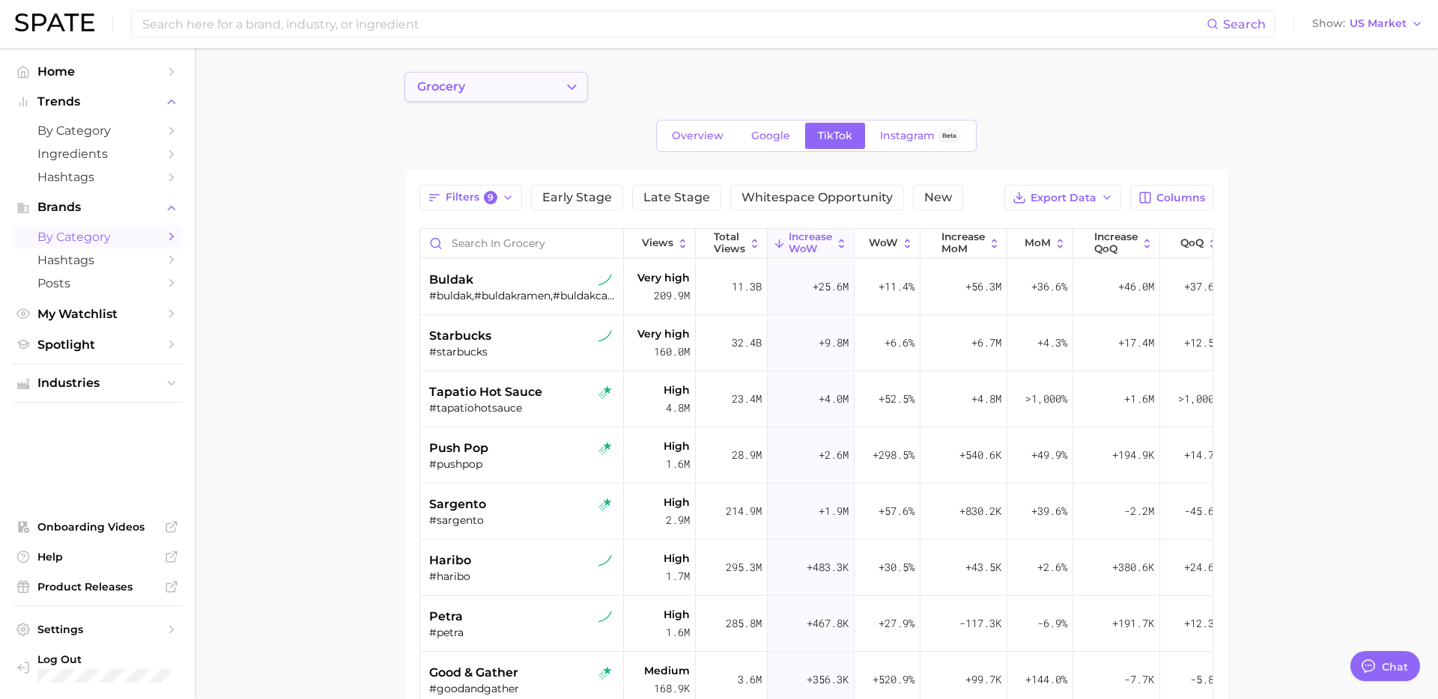
click at [530, 88] on button "grocery" at bounding box center [495, 87] width 183 height 30
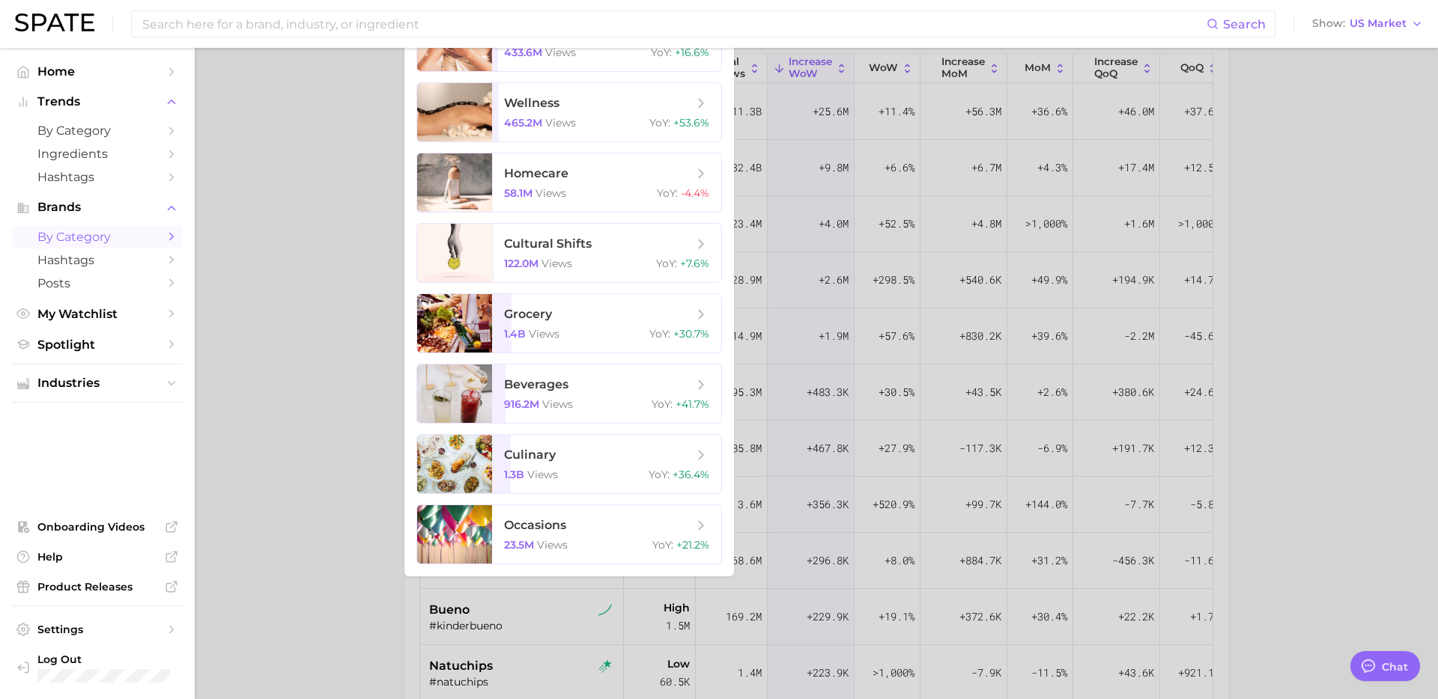
scroll to position [181, 0]
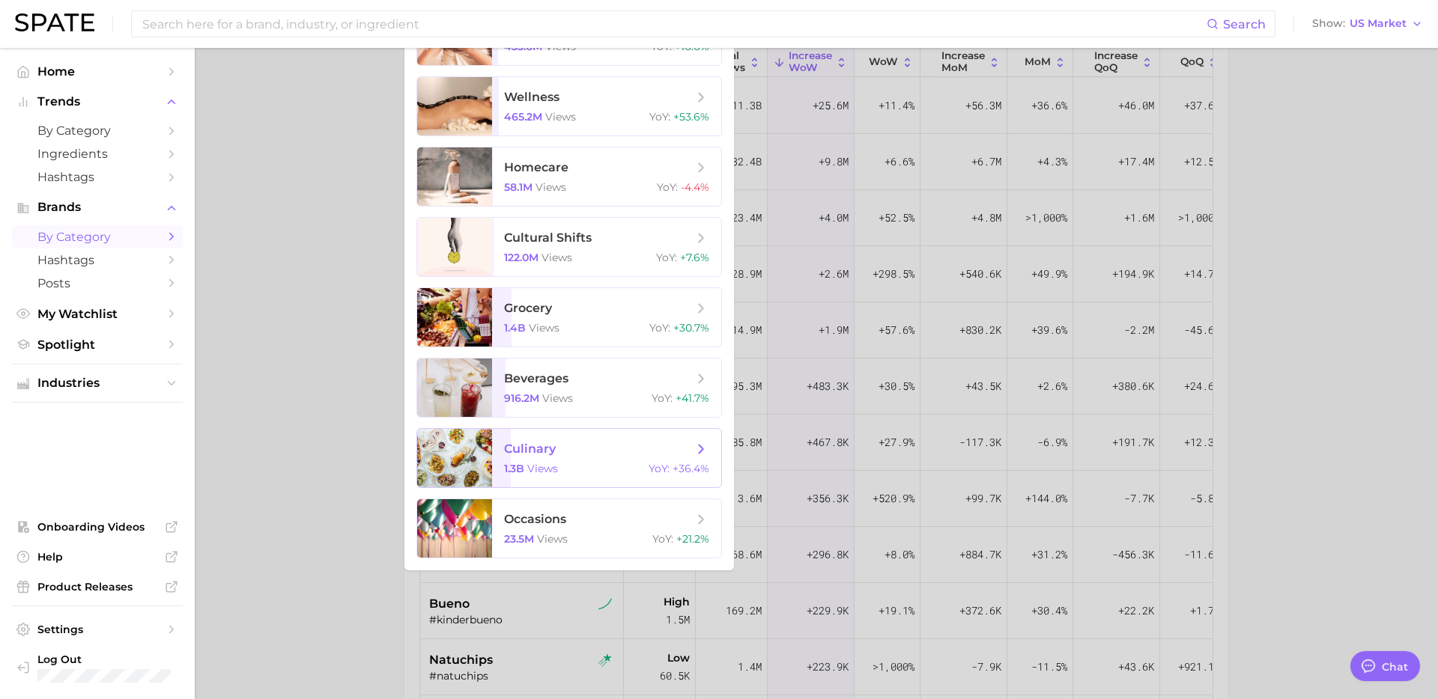
click at [592, 463] on div "1.3b views YoY : +36.4%" at bounding box center [606, 468] width 205 height 13
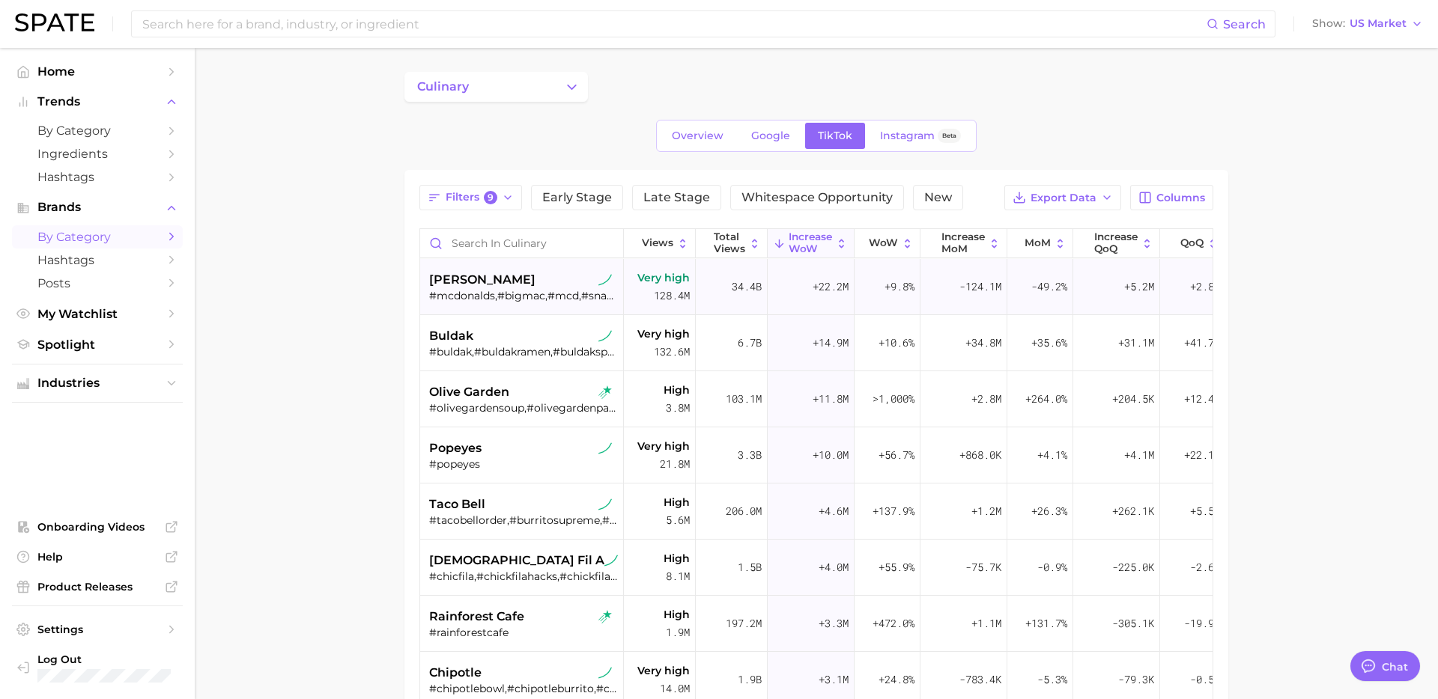
click at [535, 296] on div "#mcdonalds,#bigmac,#mcd,#snackwraps,#mcdonaldssnackwrap,#mcrib,#triplecheesebur…" at bounding box center [523, 295] width 189 height 13
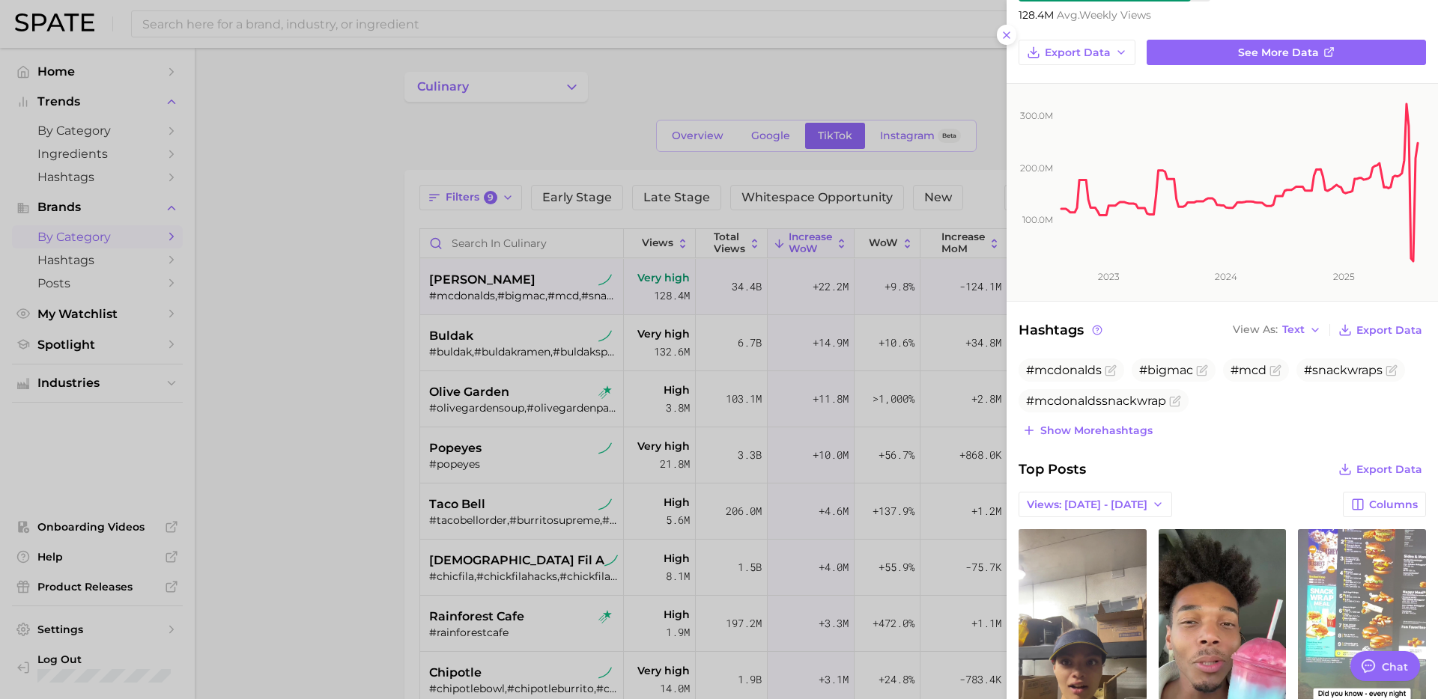
scroll to position [105, 0]
click at [1253, 415] on div "#mcdonalds #bigmac #mcd #snackwraps #mcdonaldssnackwrap Show more hashtags" at bounding box center [1221, 400] width 407 height 82
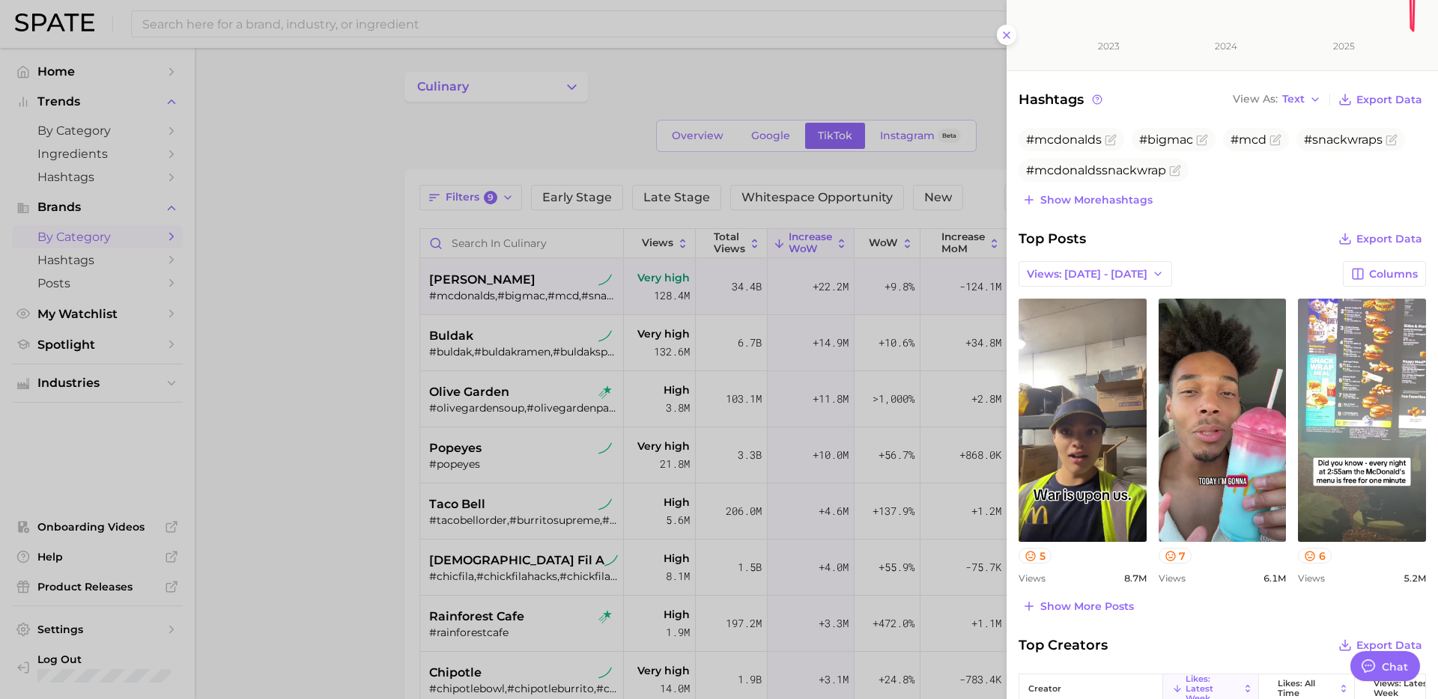
scroll to position [373, 0]
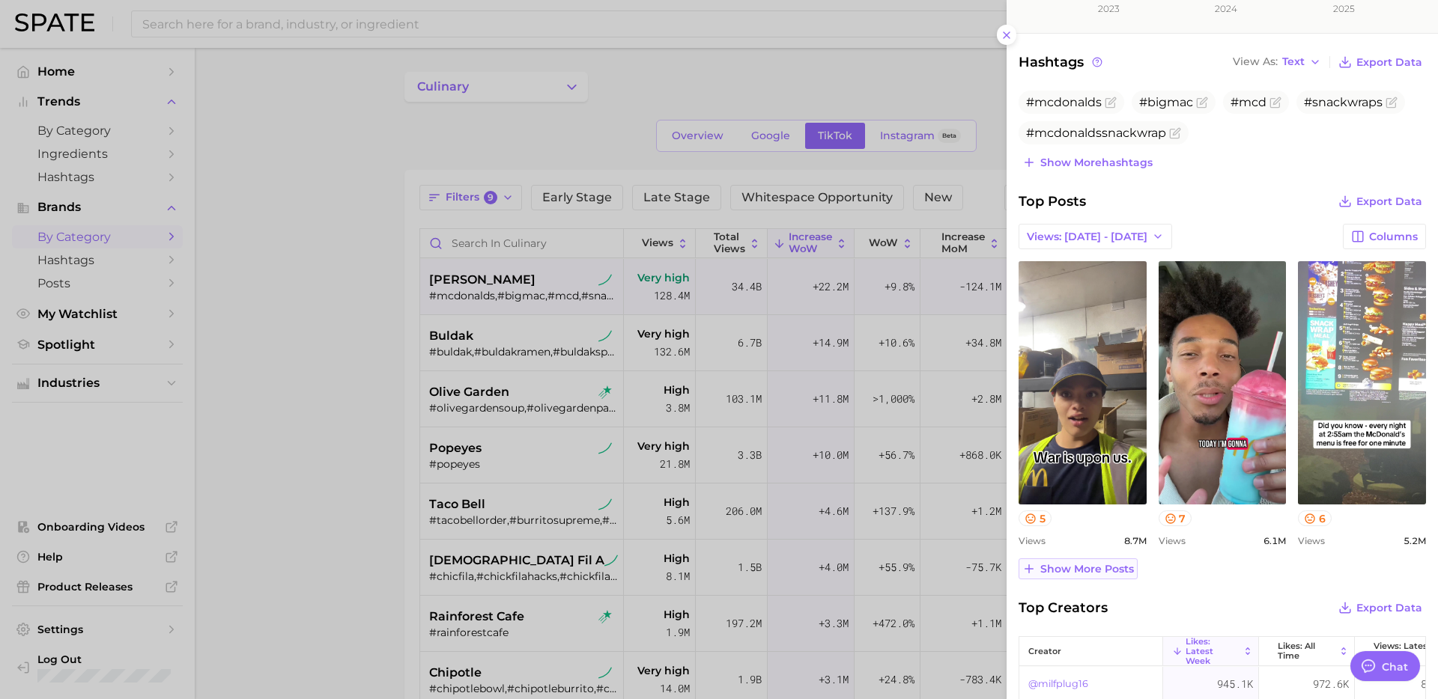
click at [1102, 570] on span "Show more posts" at bounding box center [1087, 569] width 94 height 13
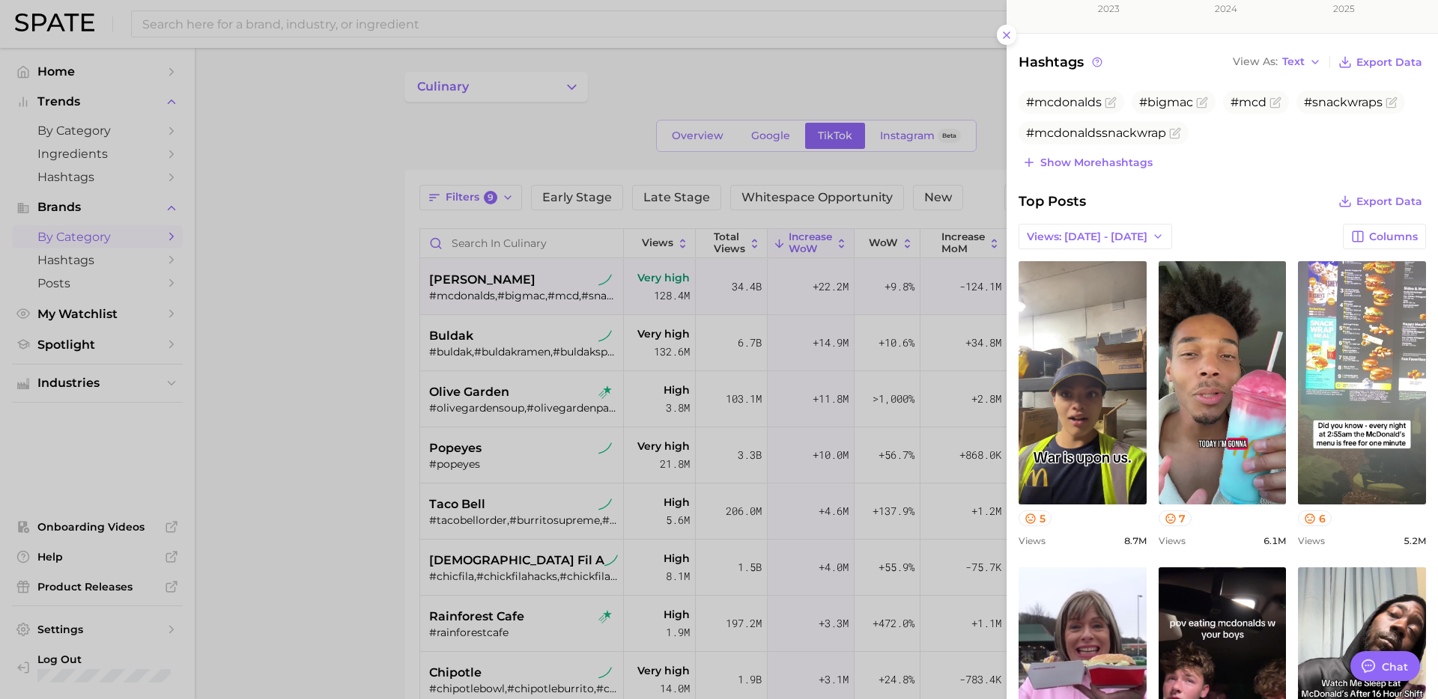
scroll to position [0, 0]
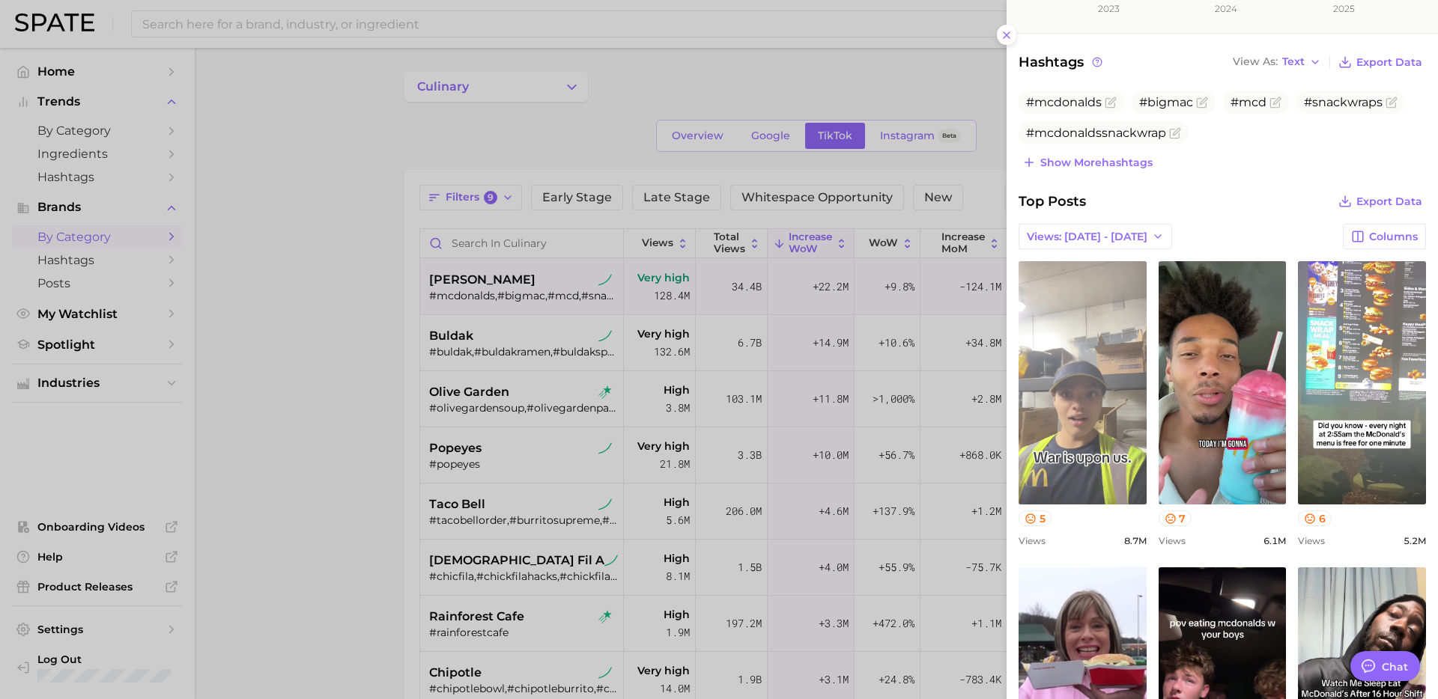
click at [1086, 439] on link "view post on TikTok" at bounding box center [1082, 382] width 128 height 243
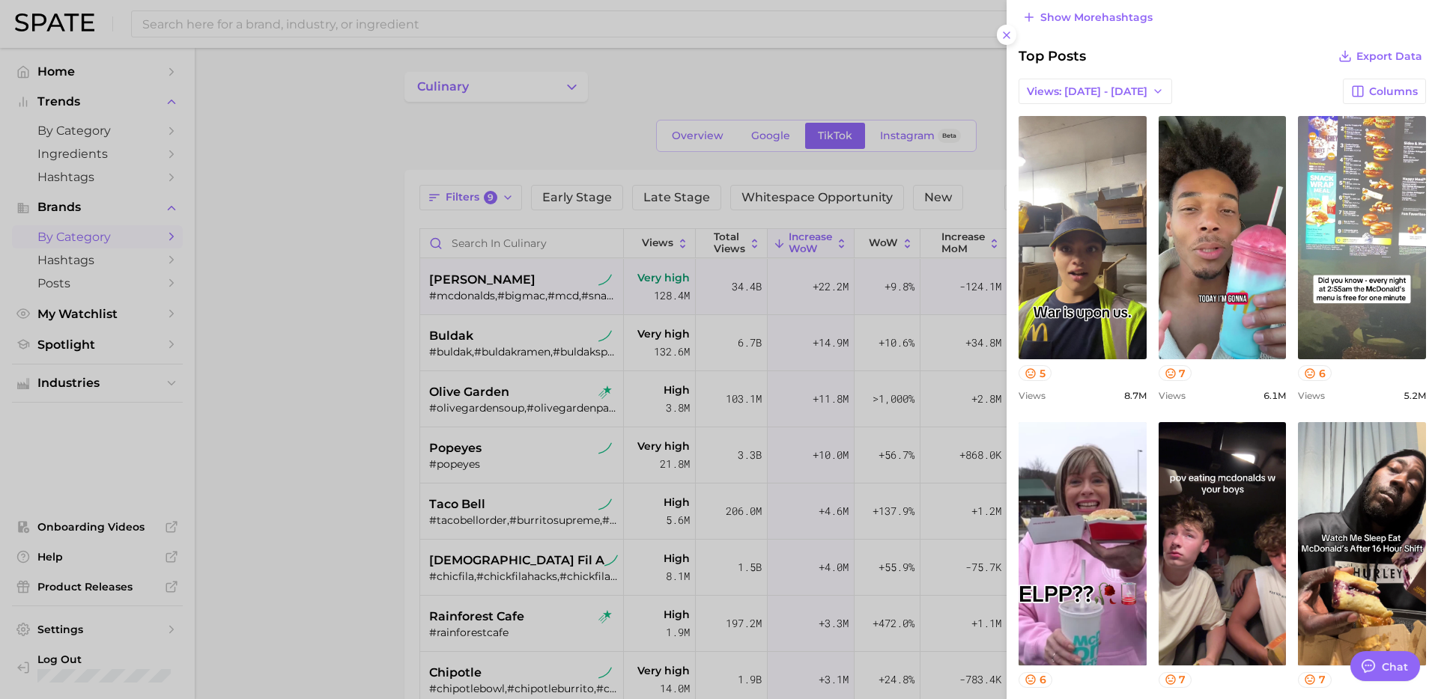
scroll to position [520, 0]
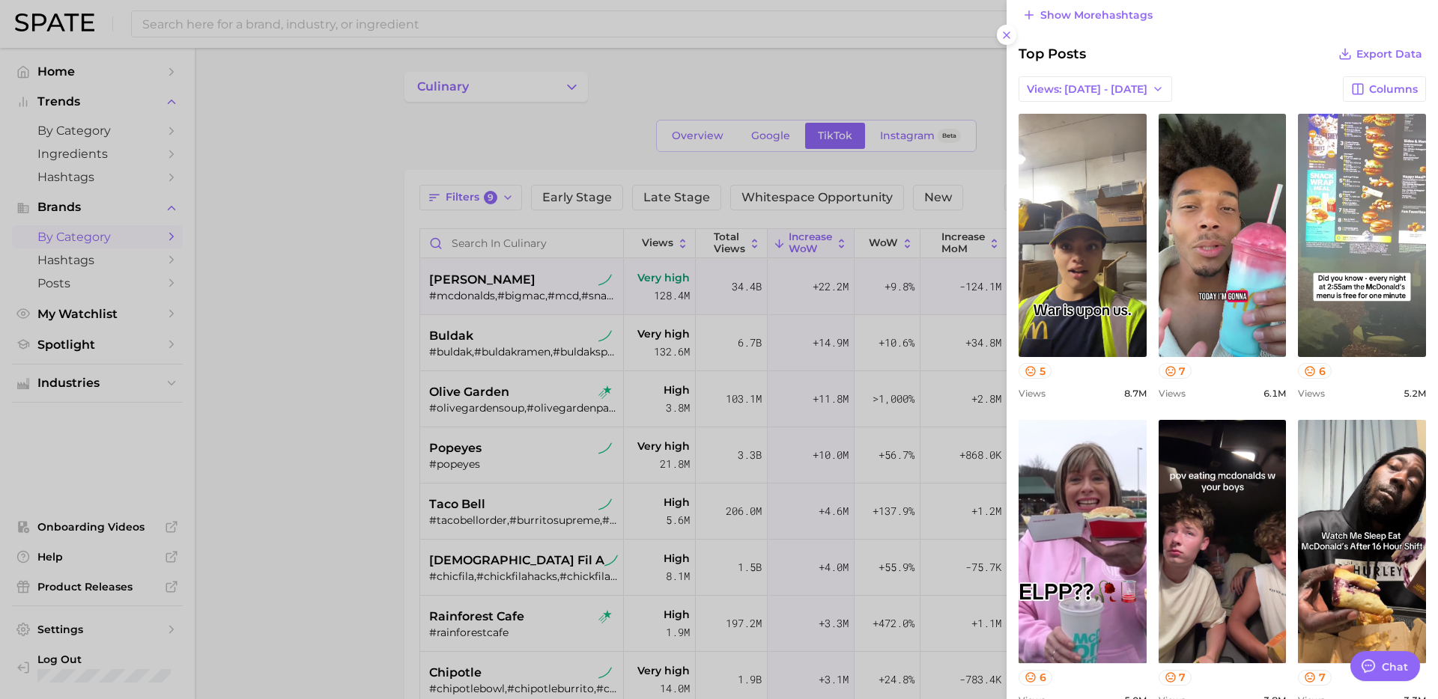
click at [637, 423] on div at bounding box center [719, 349] width 1438 height 699
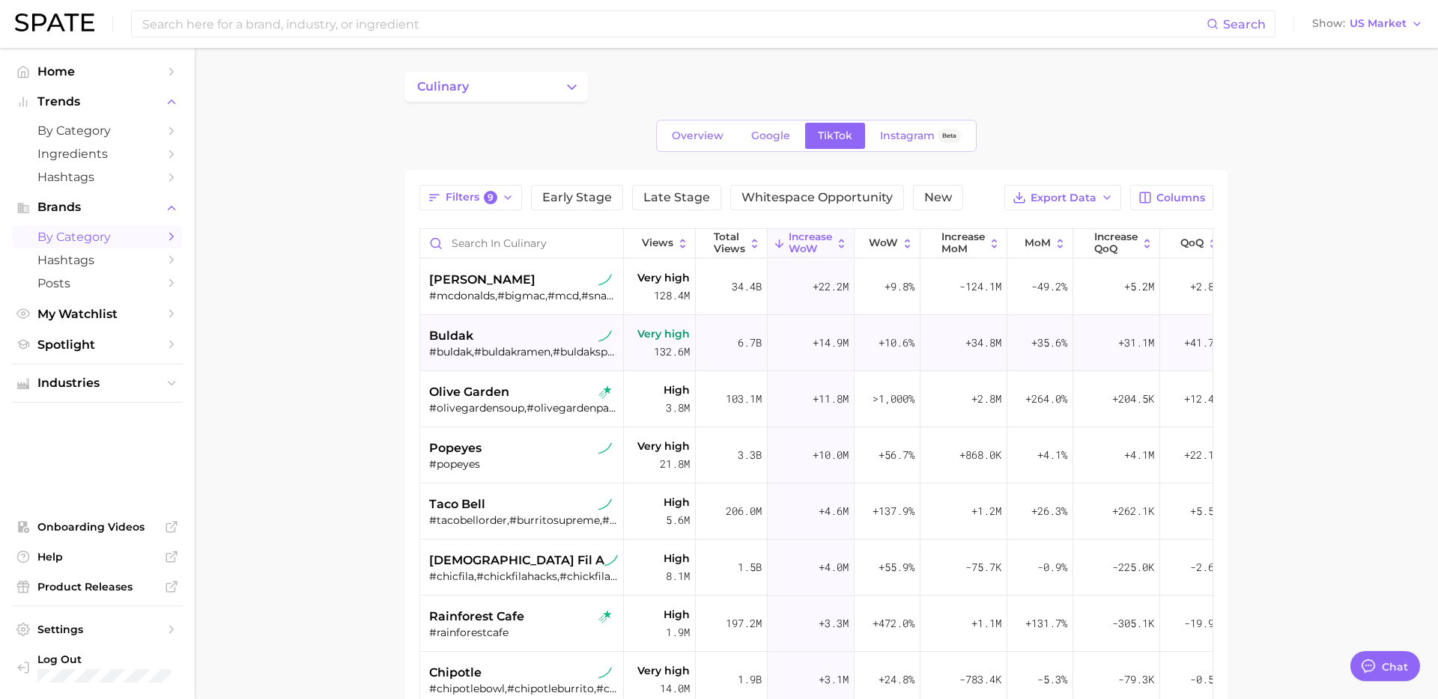
click at [539, 340] on div "buldak" at bounding box center [523, 336] width 189 height 18
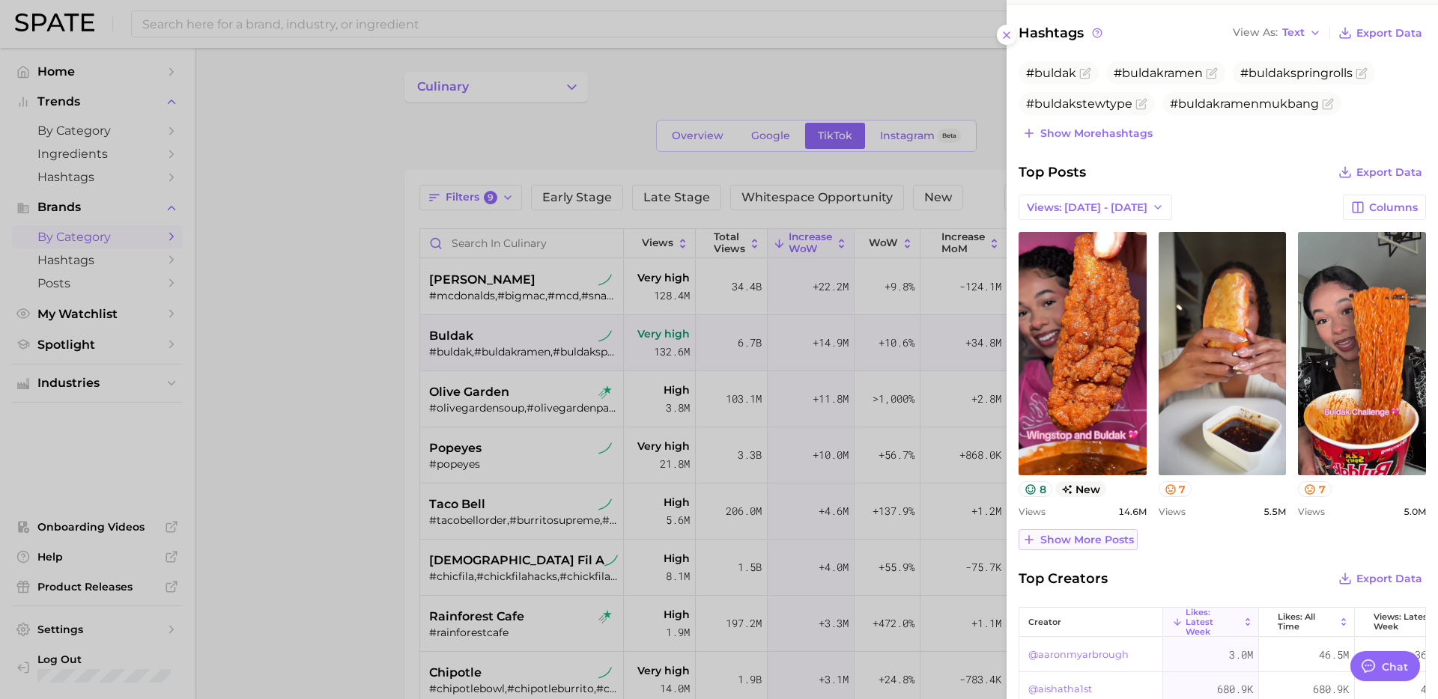
scroll to position [409, 0]
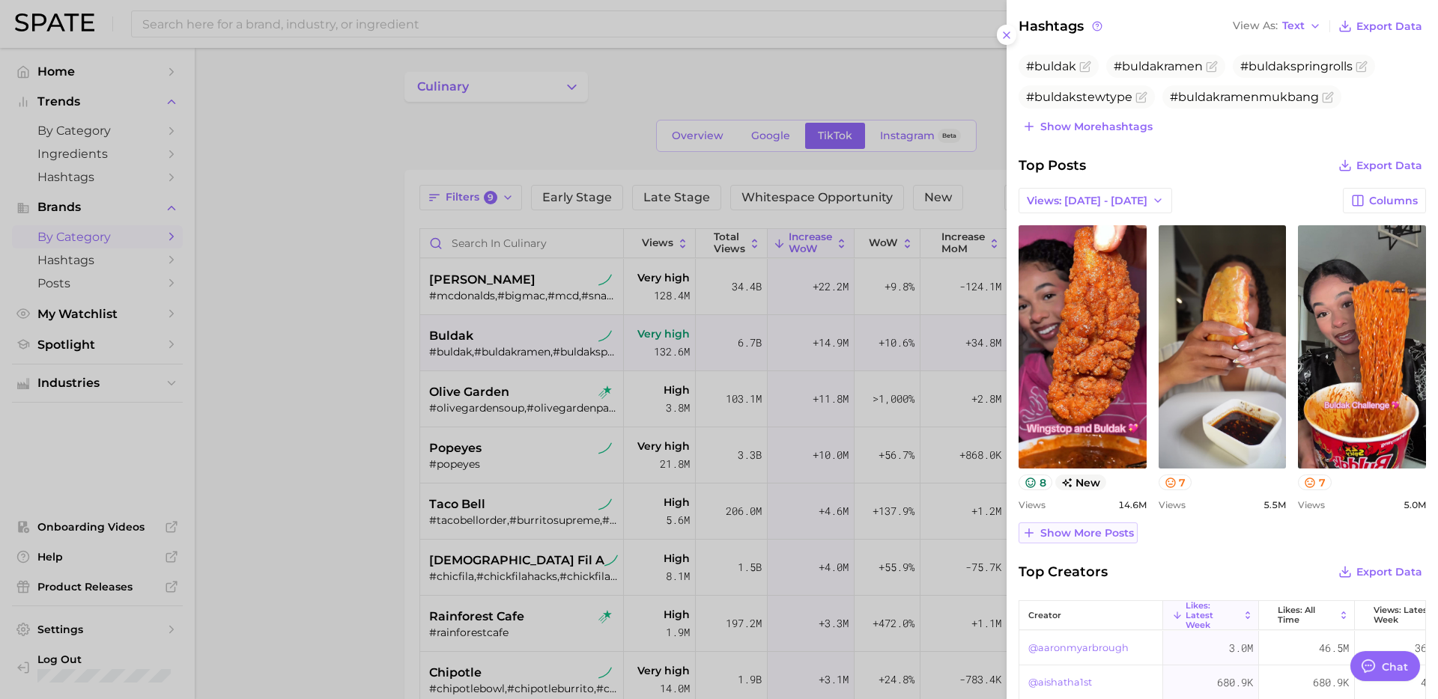
click at [1105, 537] on span "Show more posts" at bounding box center [1087, 533] width 94 height 13
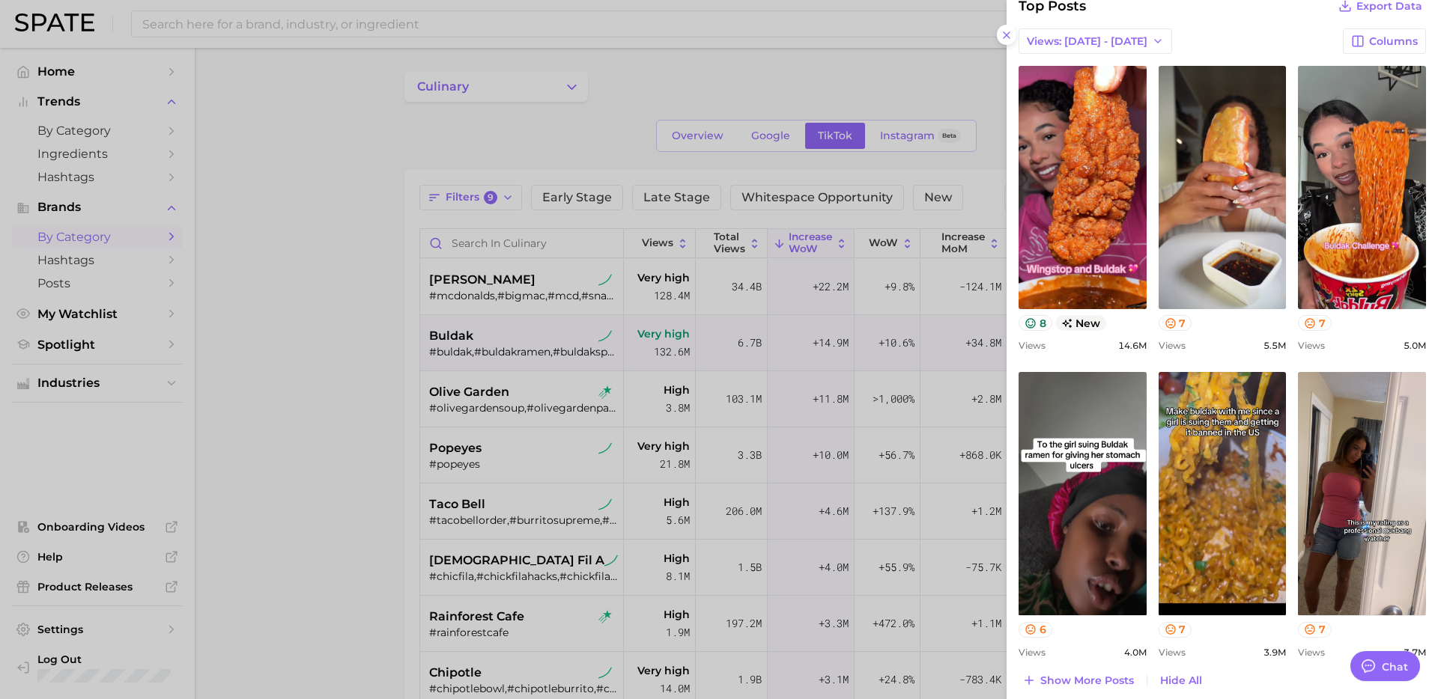
scroll to position [562, 0]
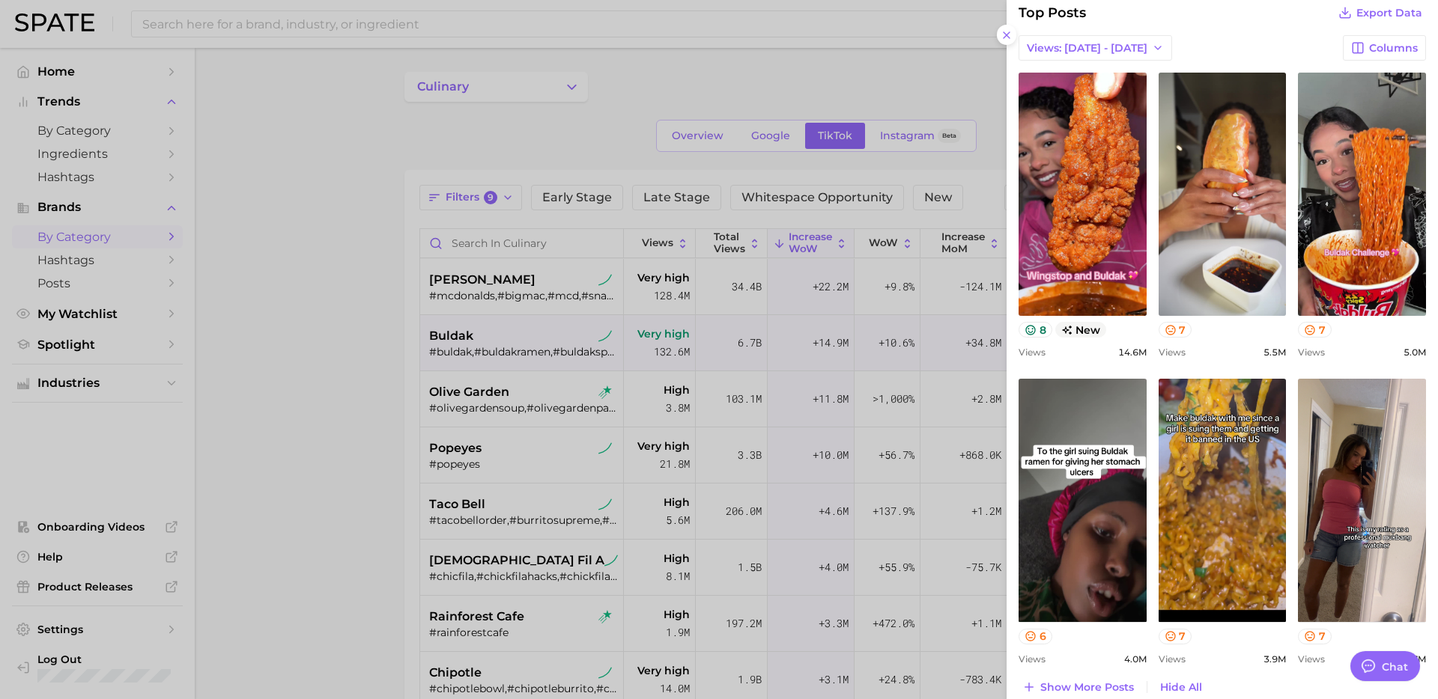
click at [1148, 462] on div "view post on TikTok 8 new Views 14.6m view post on TikTok 7 Views 5.5m view pos…" at bounding box center [1221, 369] width 407 height 592
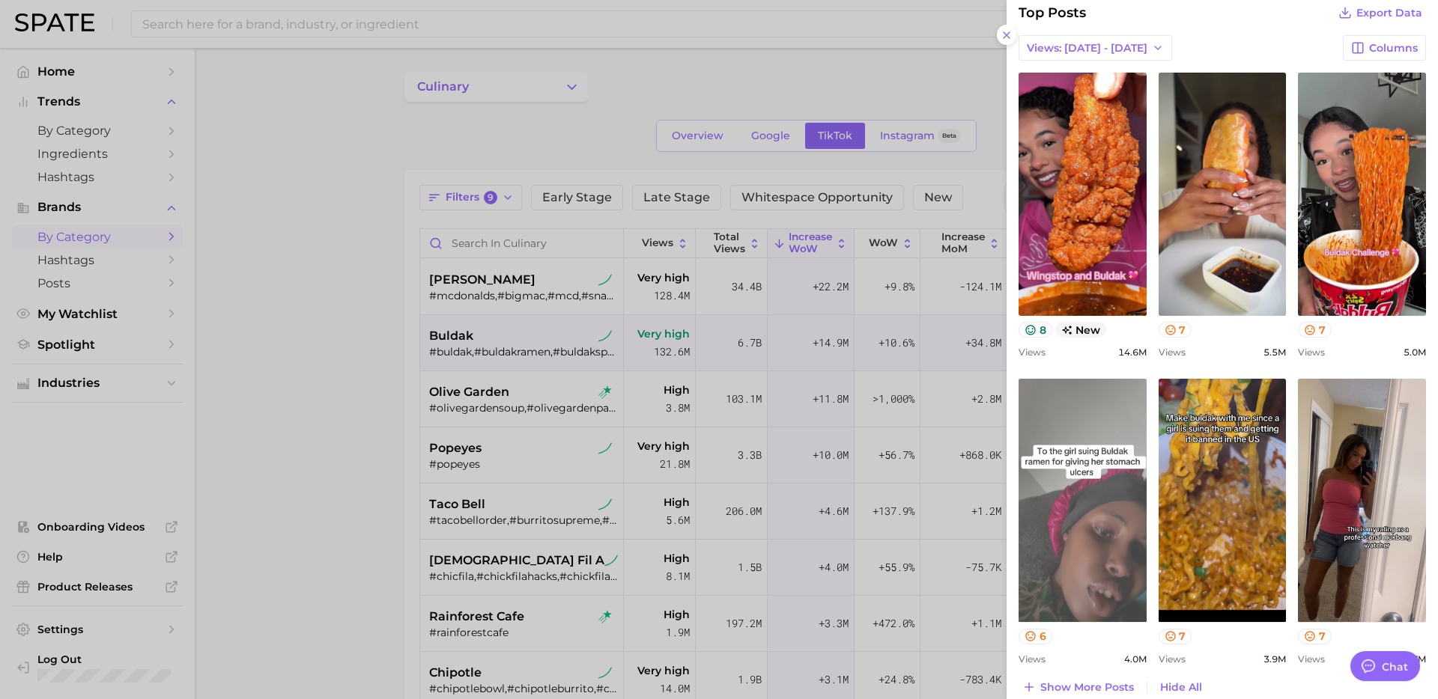
click at [1098, 475] on link "view post on TikTok" at bounding box center [1082, 500] width 128 height 243
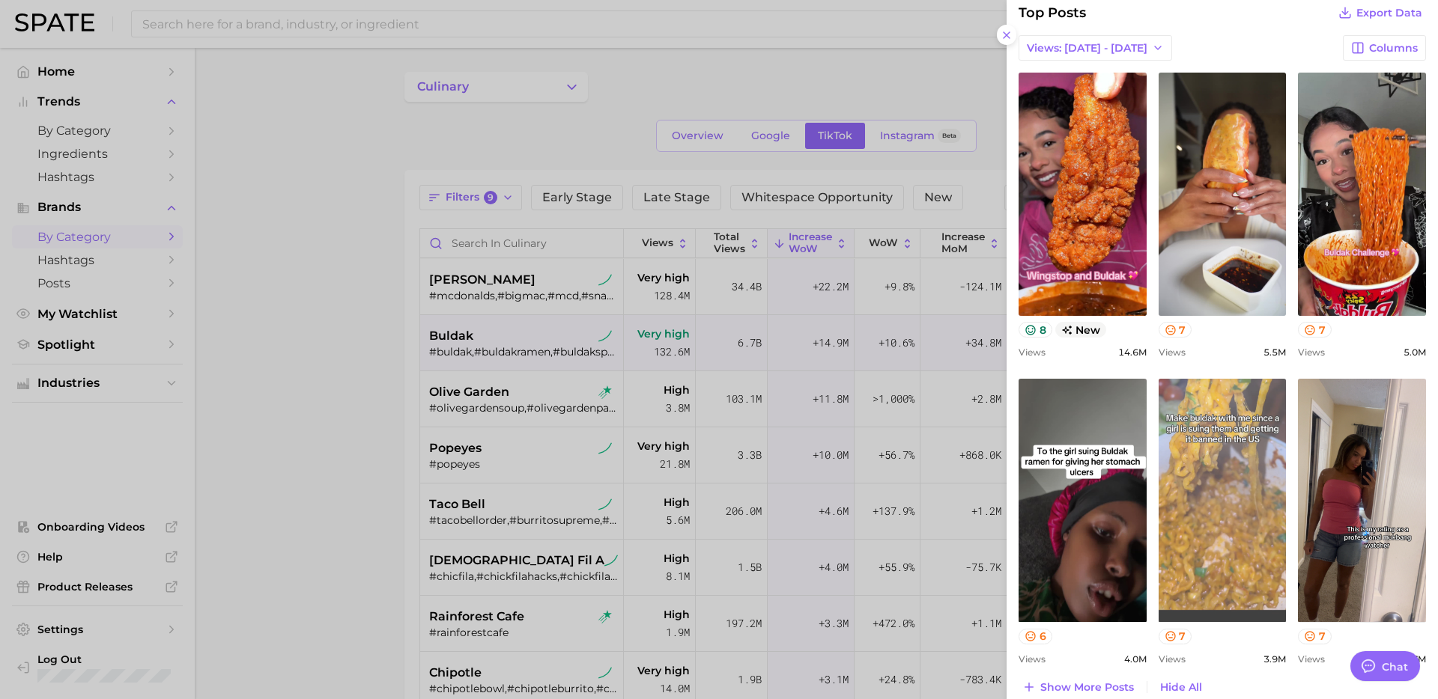
click at [1241, 454] on link "view post on TikTok" at bounding box center [1222, 500] width 128 height 243
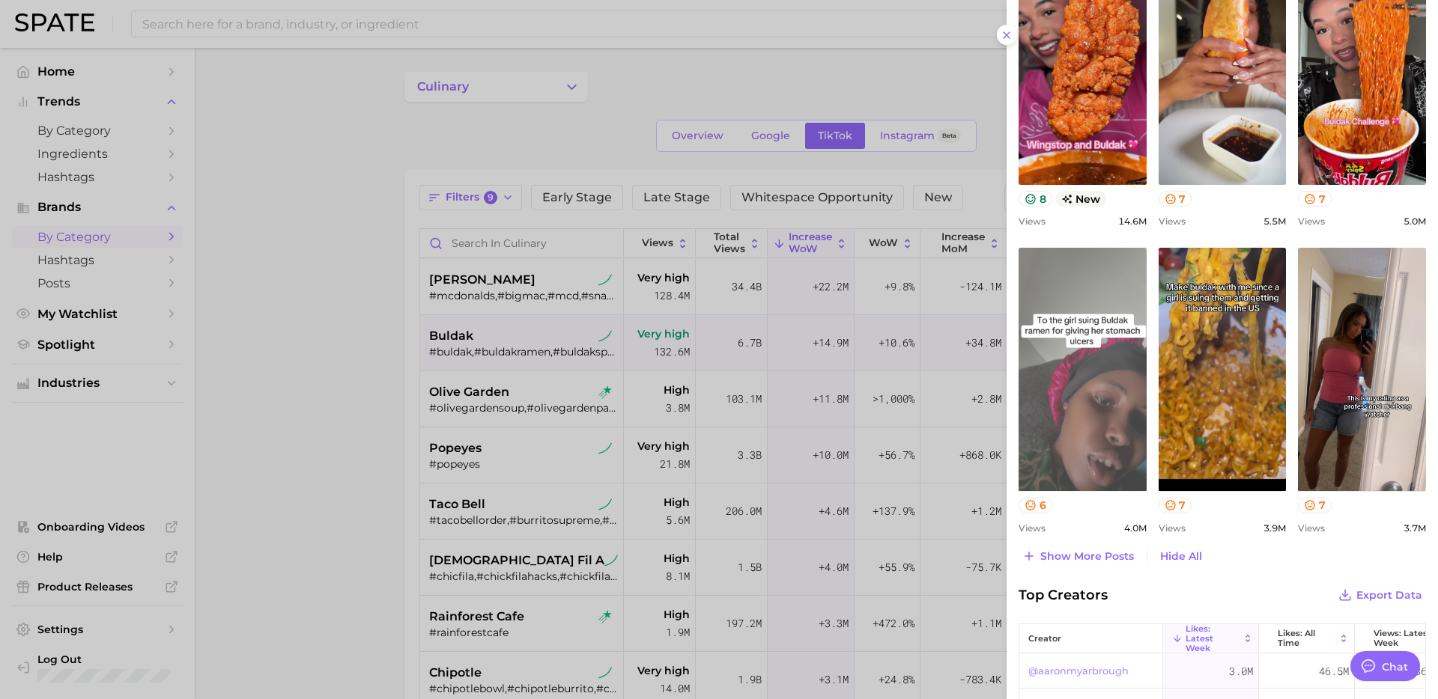
scroll to position [735, 0]
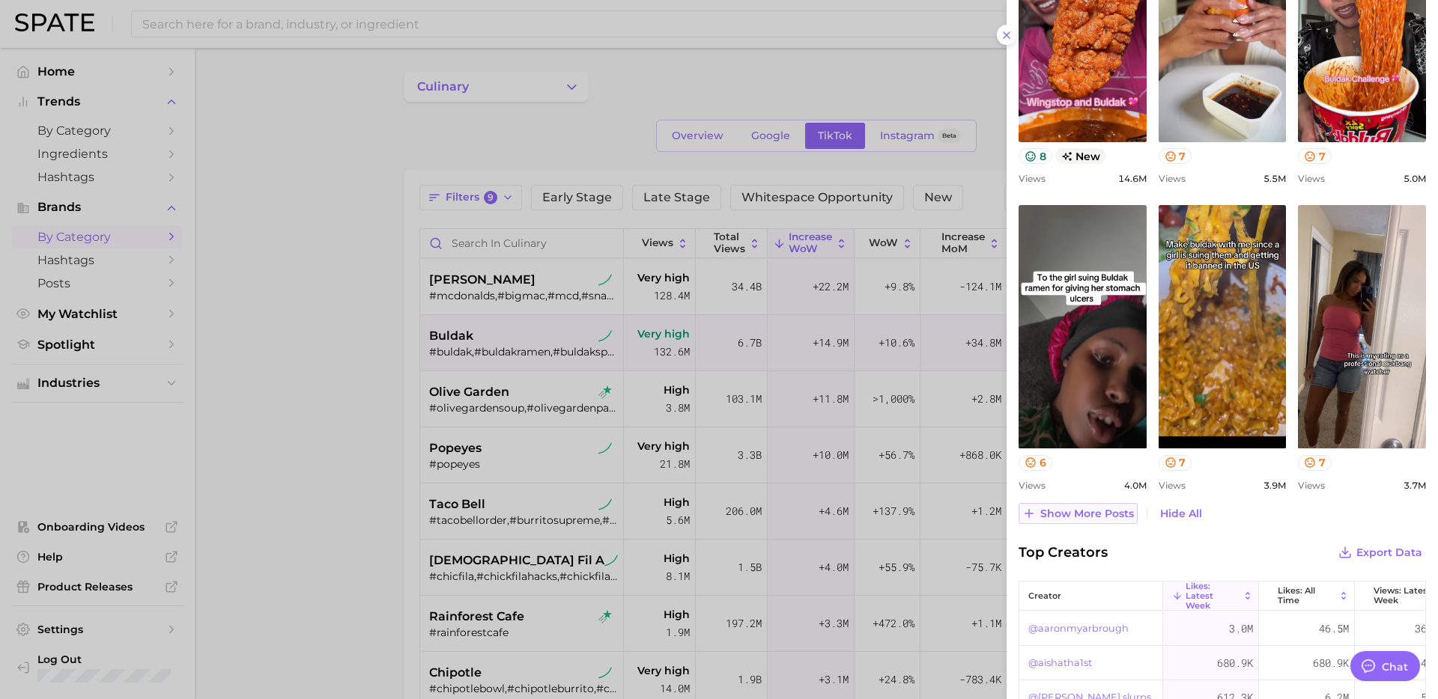
click at [1066, 514] on span "Show more posts" at bounding box center [1087, 514] width 94 height 13
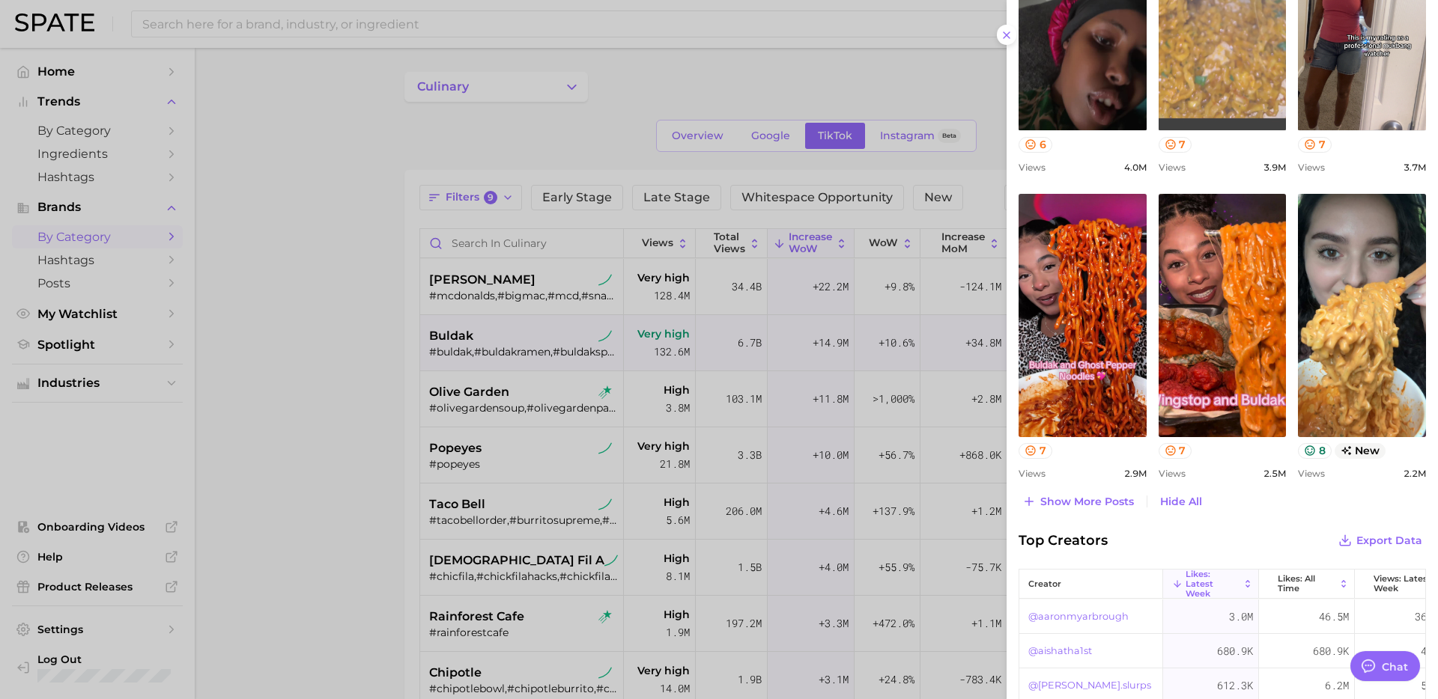
scroll to position [1057, 0]
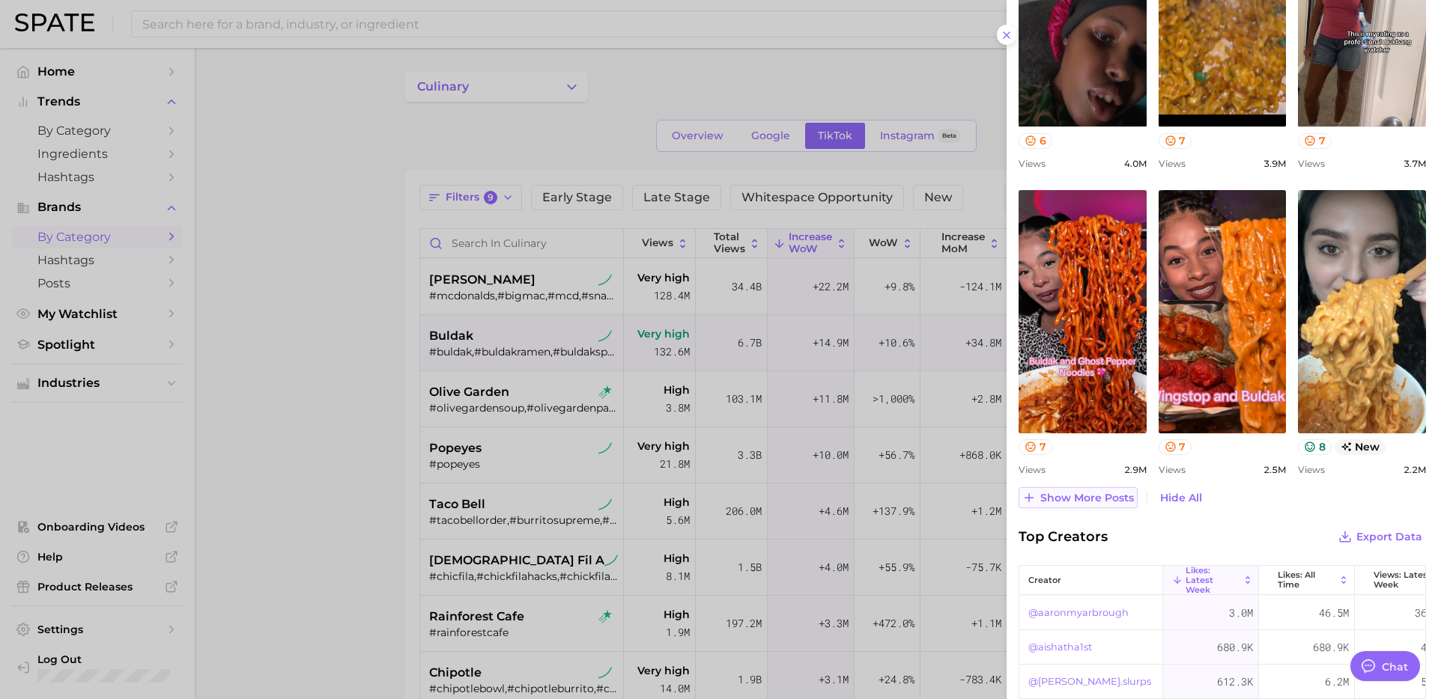
click at [1100, 498] on span "Show more posts" at bounding box center [1087, 498] width 94 height 13
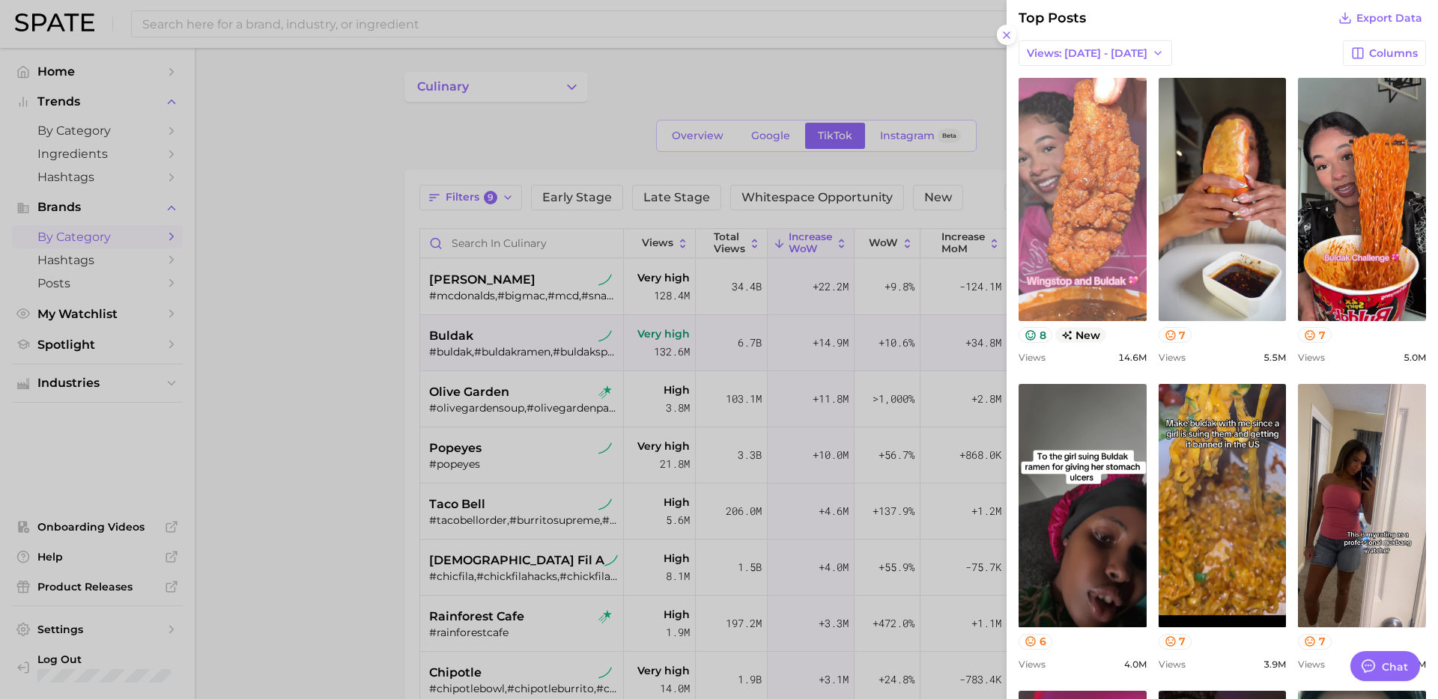
scroll to position [591, 0]
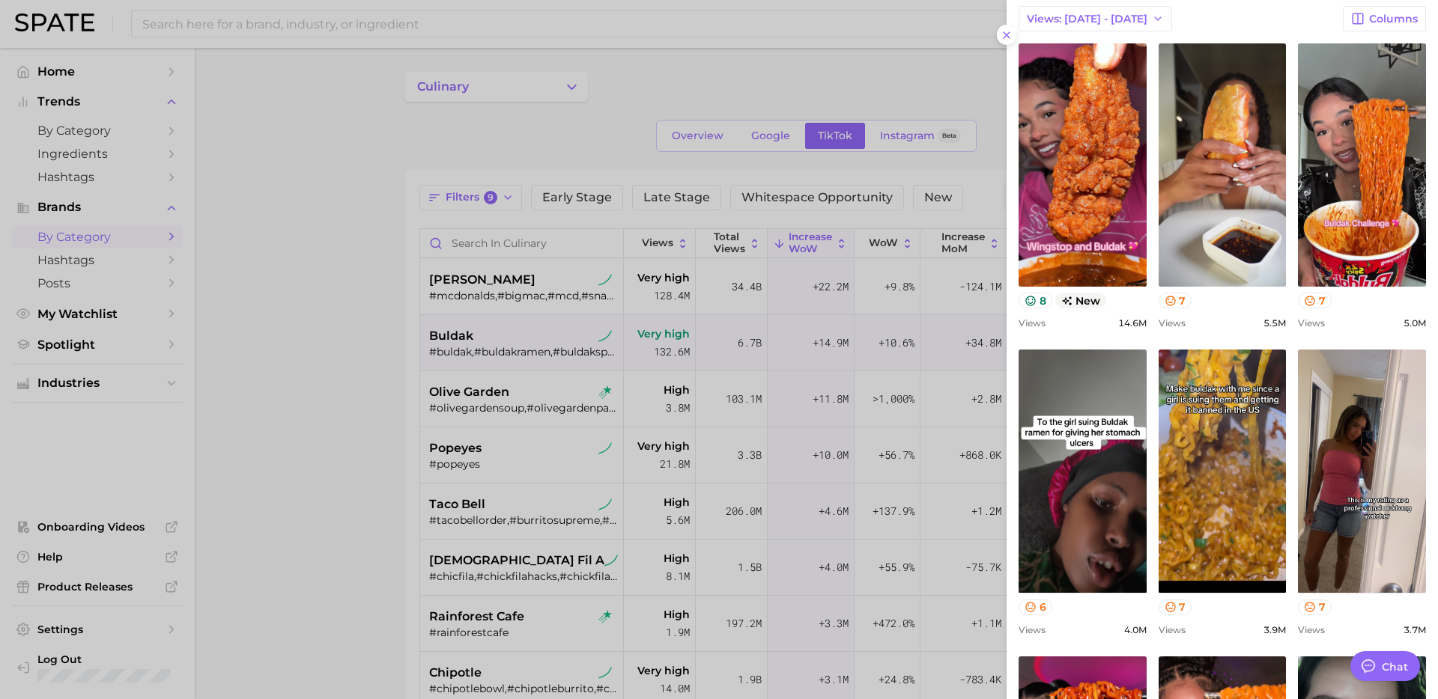
click at [814, 207] on div at bounding box center [719, 349] width 1438 height 699
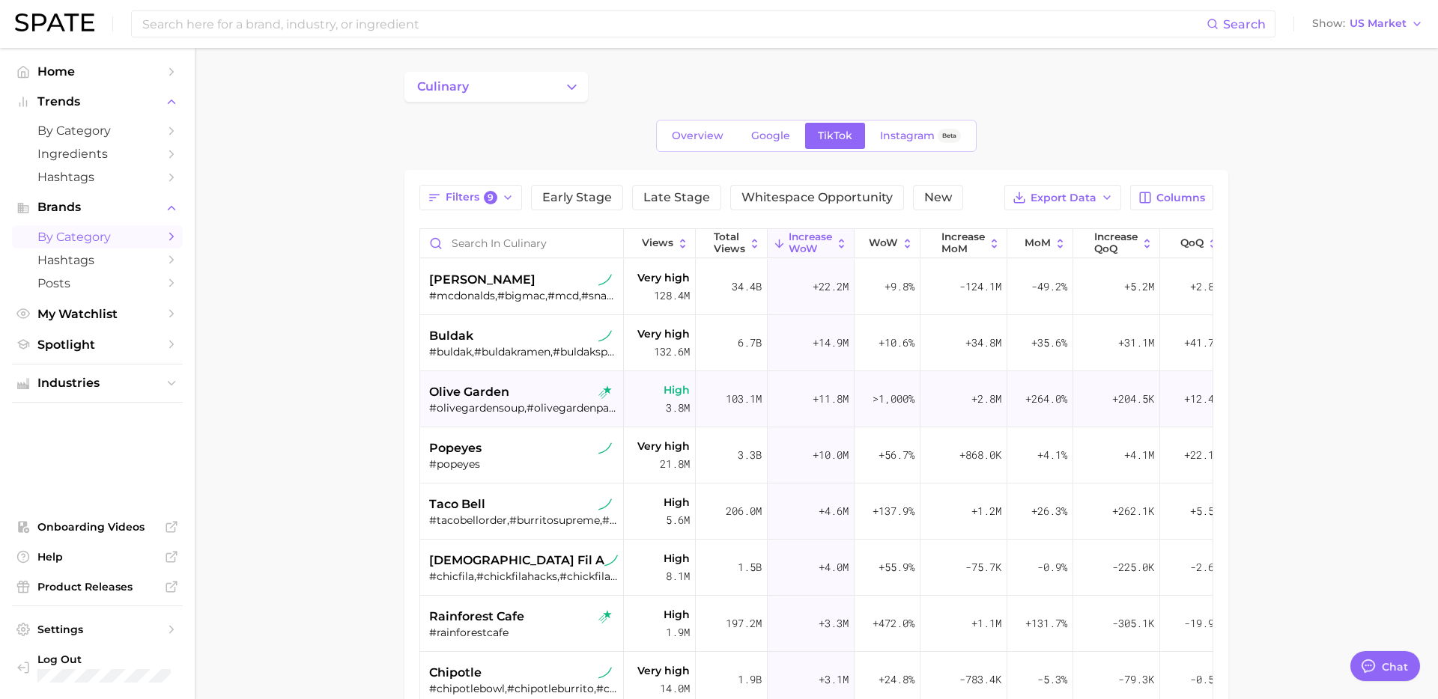
click at [550, 407] on div "#olivegardensoup,#olivegardenpasta,#olivegardenneverendingpasta,#neverendingpas…" at bounding box center [523, 407] width 189 height 13
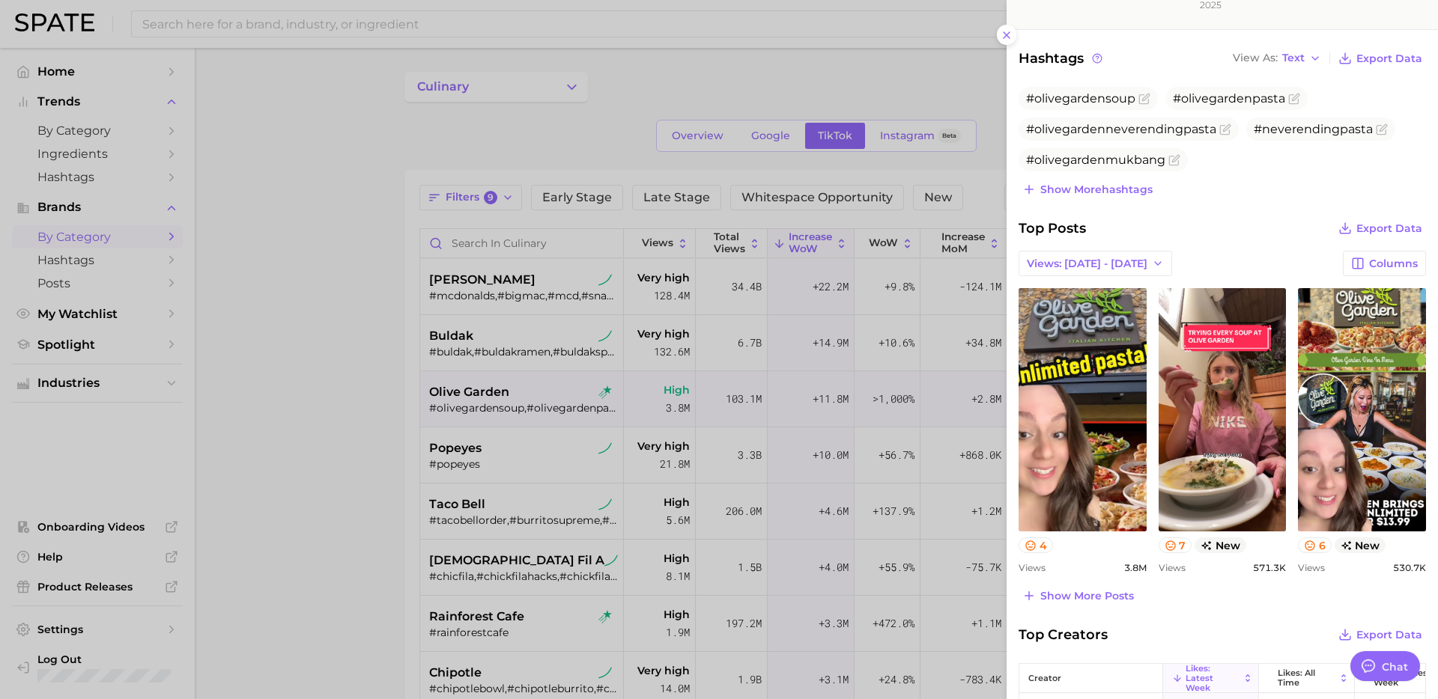
scroll to position [380, 0]
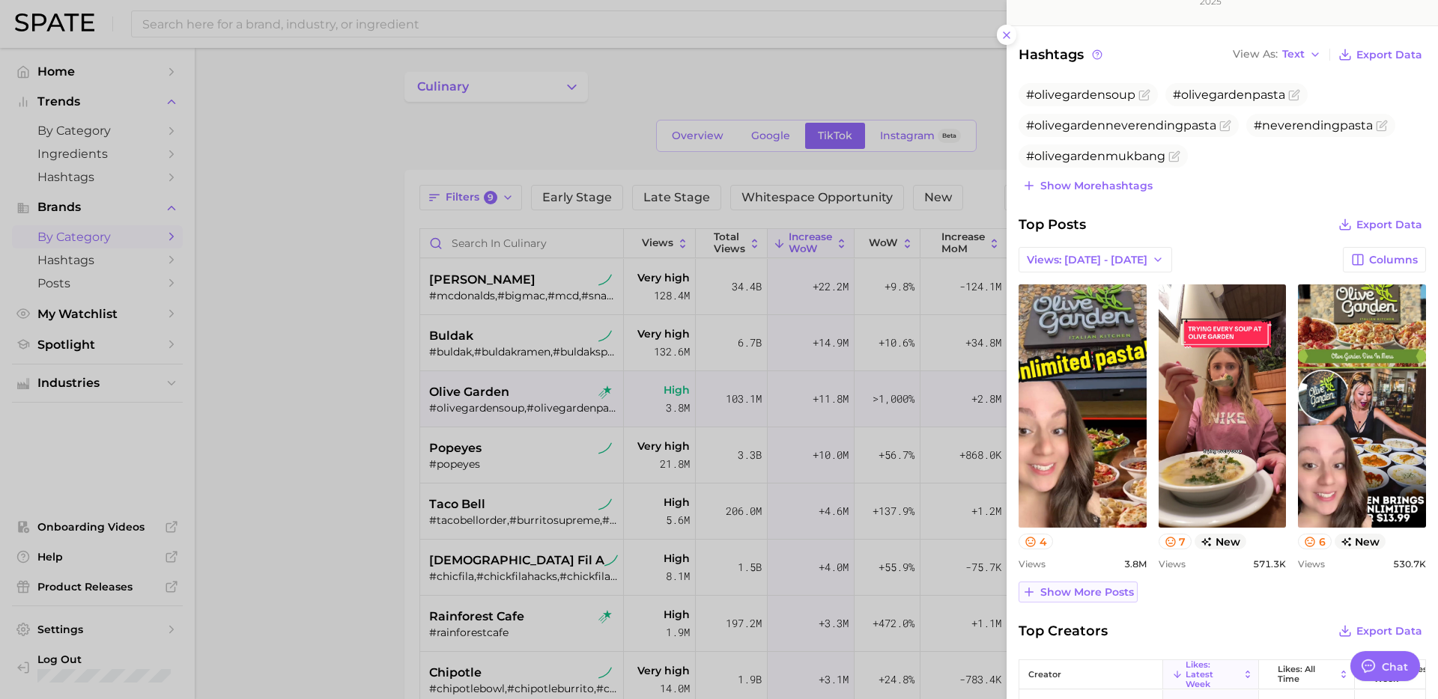
click at [1065, 591] on span "Show more posts" at bounding box center [1087, 592] width 94 height 13
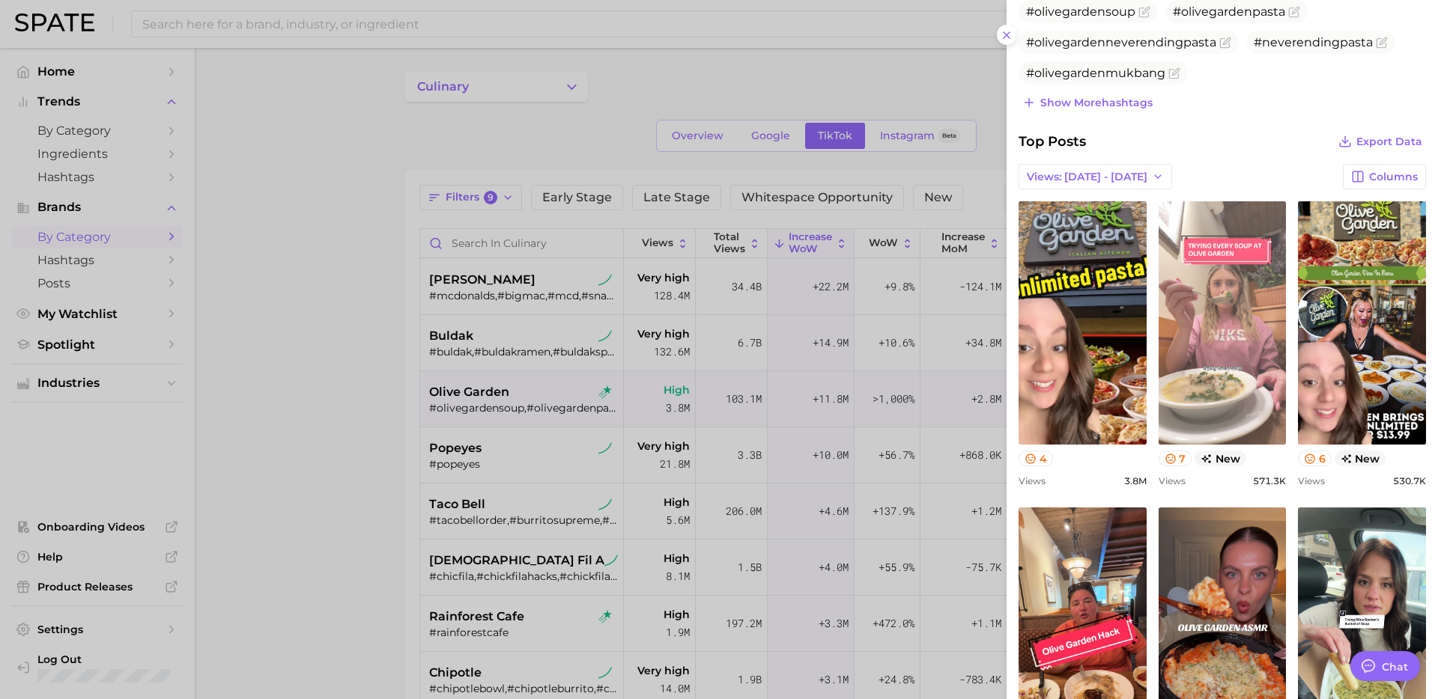
scroll to position [406, 0]
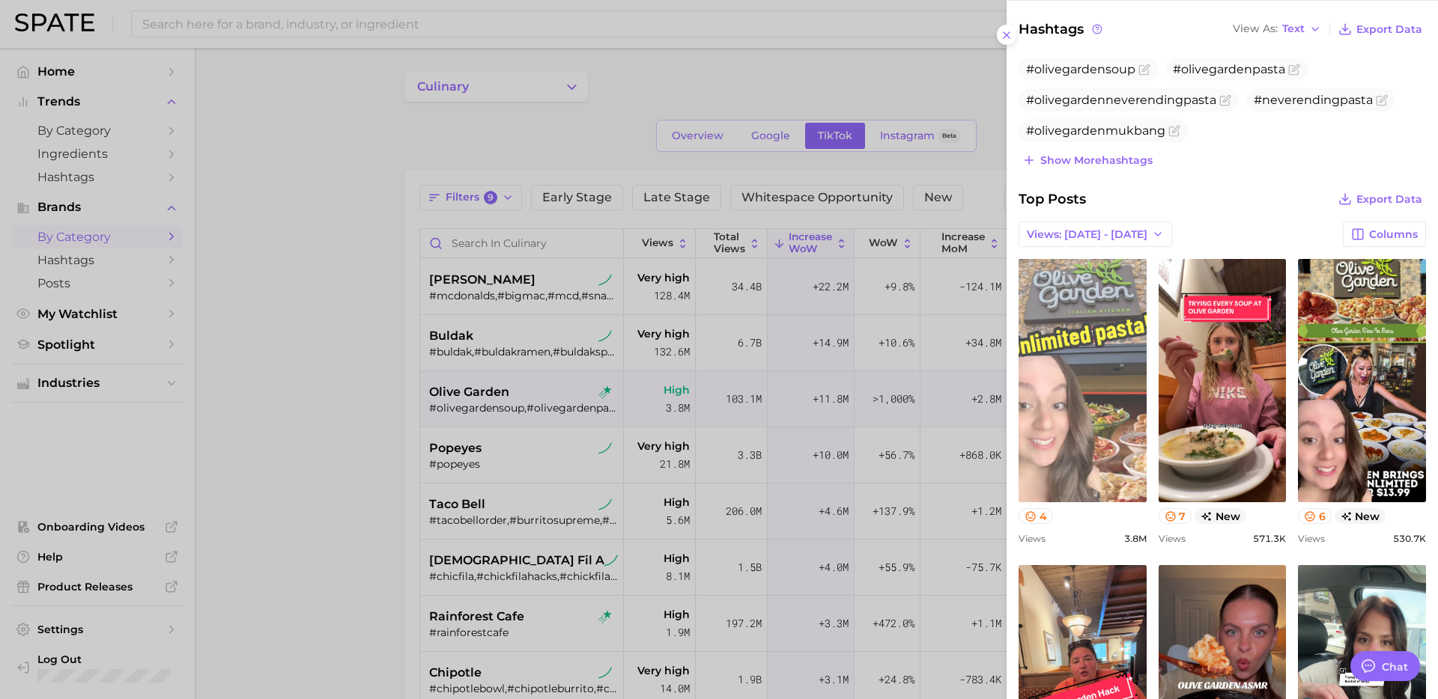
click at [1083, 399] on link "view post on TikTok" at bounding box center [1082, 380] width 128 height 243
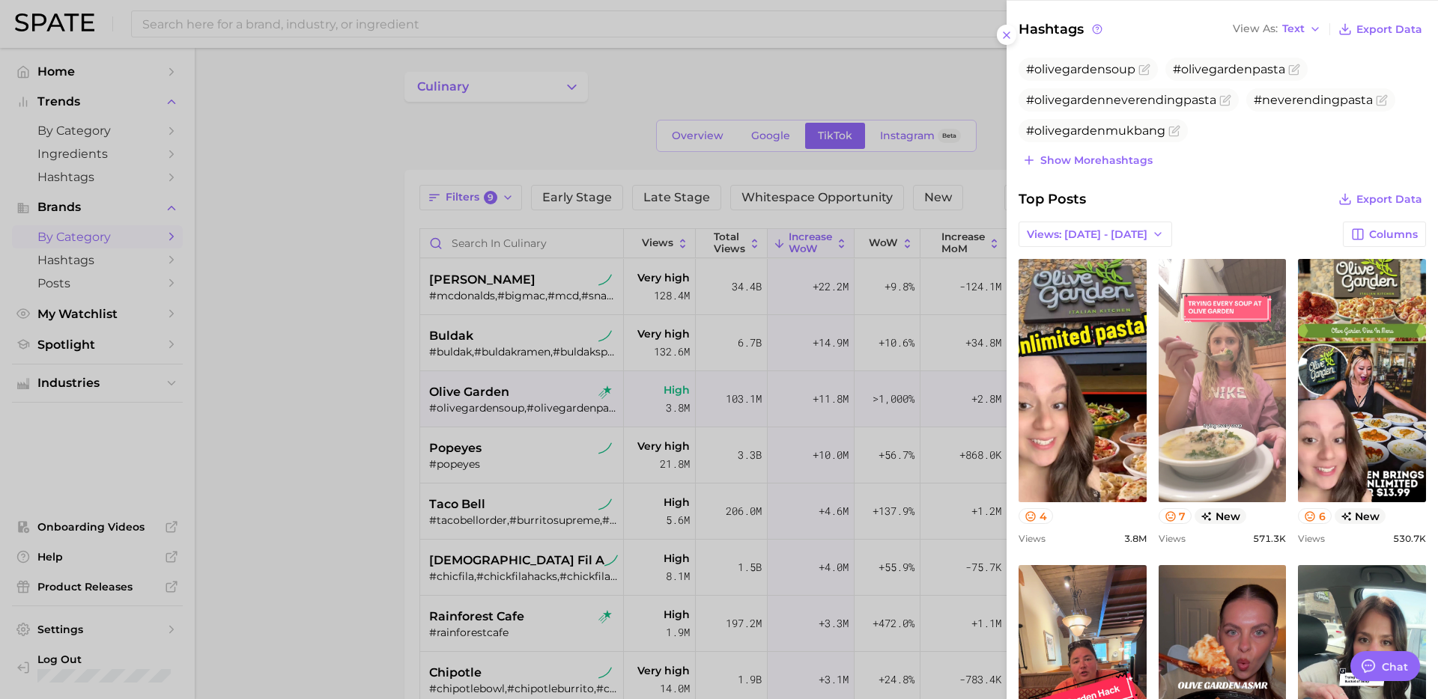
click at [1247, 397] on link "view post on TikTok" at bounding box center [1222, 380] width 128 height 243
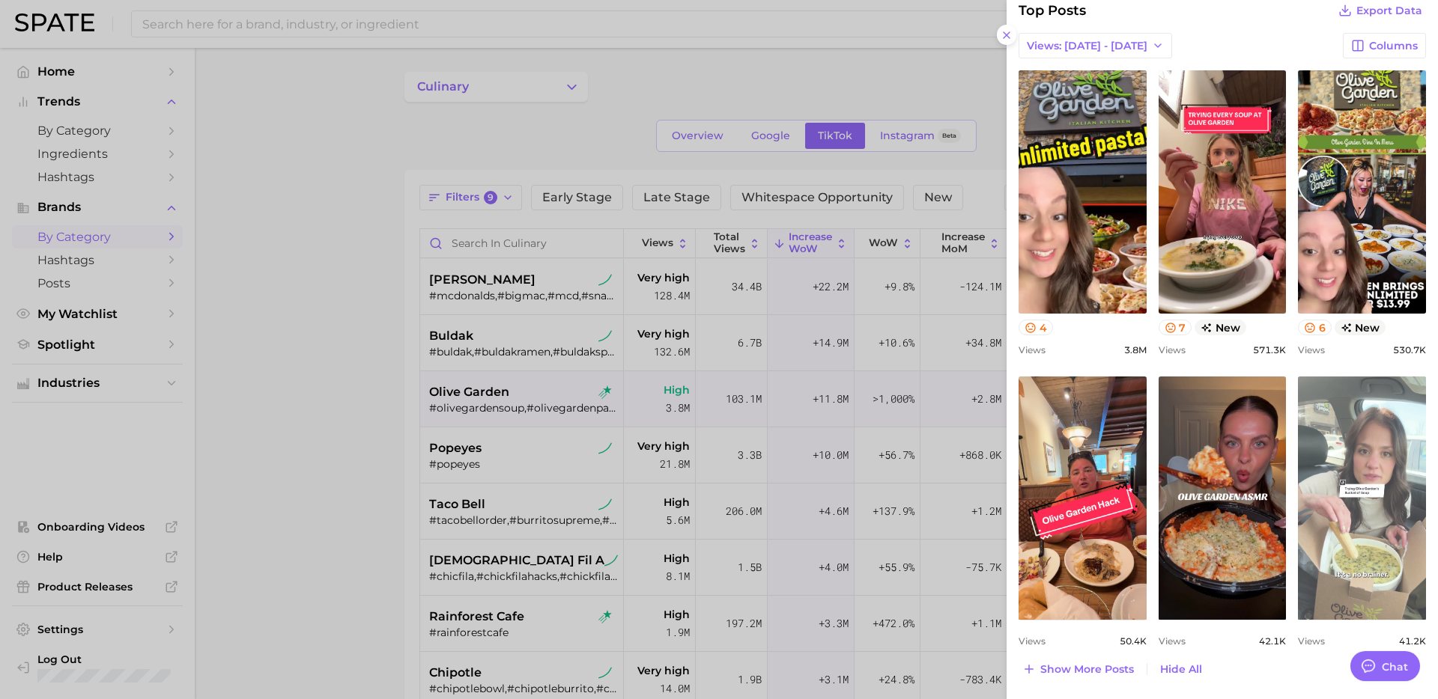
scroll to position [572, 0]
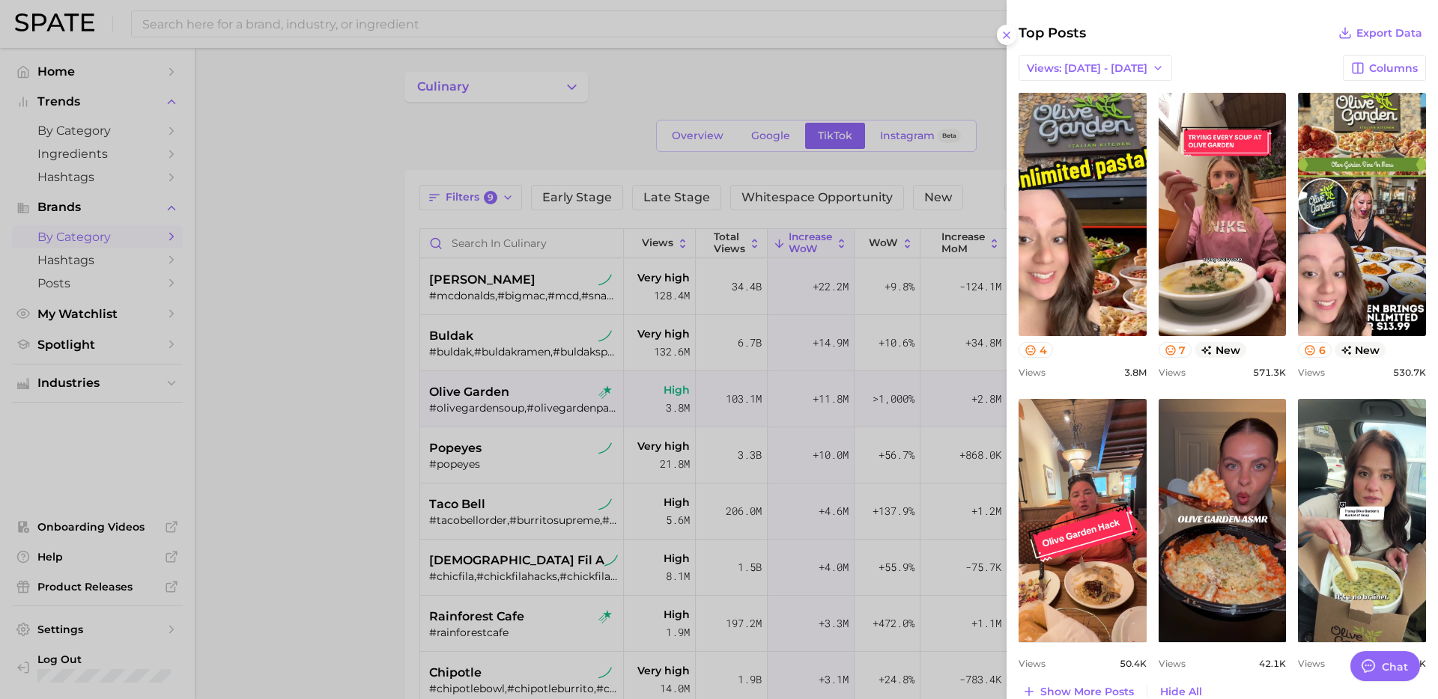
click at [383, 428] on div at bounding box center [719, 349] width 1438 height 699
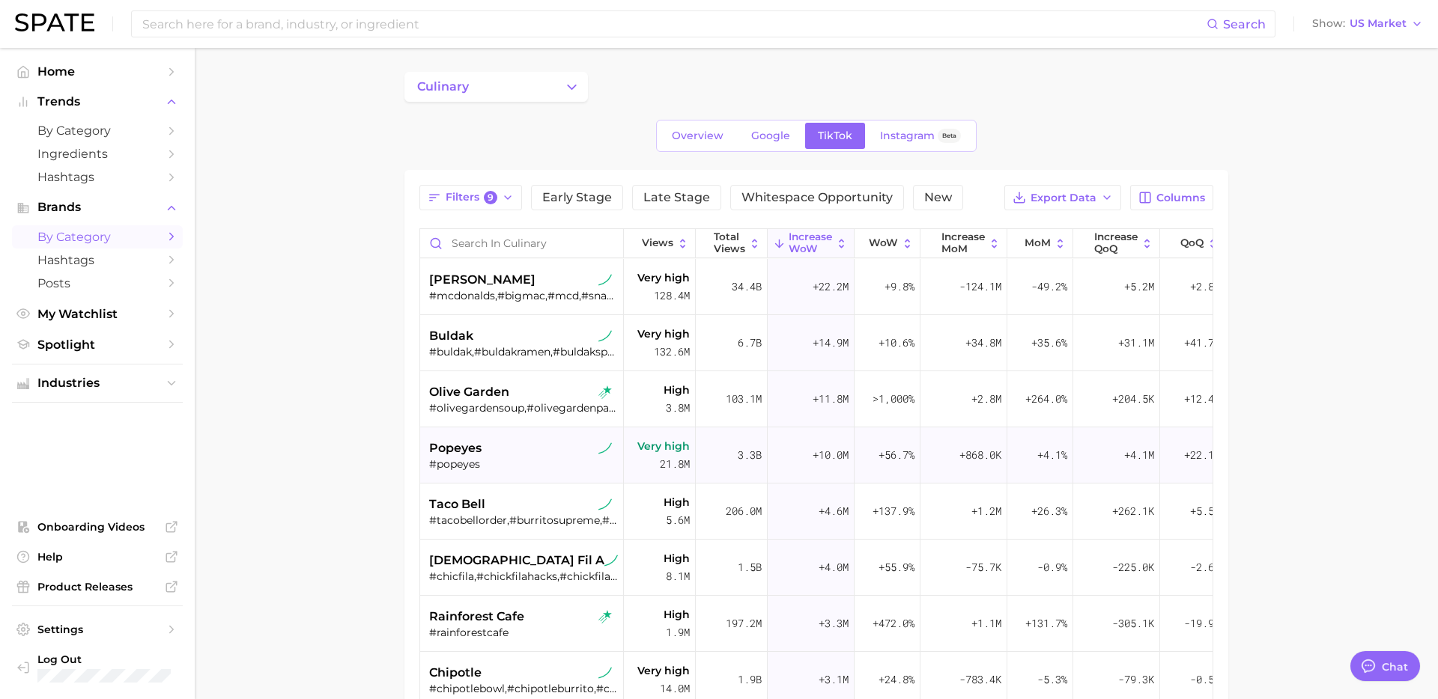
click at [523, 458] on div "#popeyes" at bounding box center [523, 463] width 189 height 13
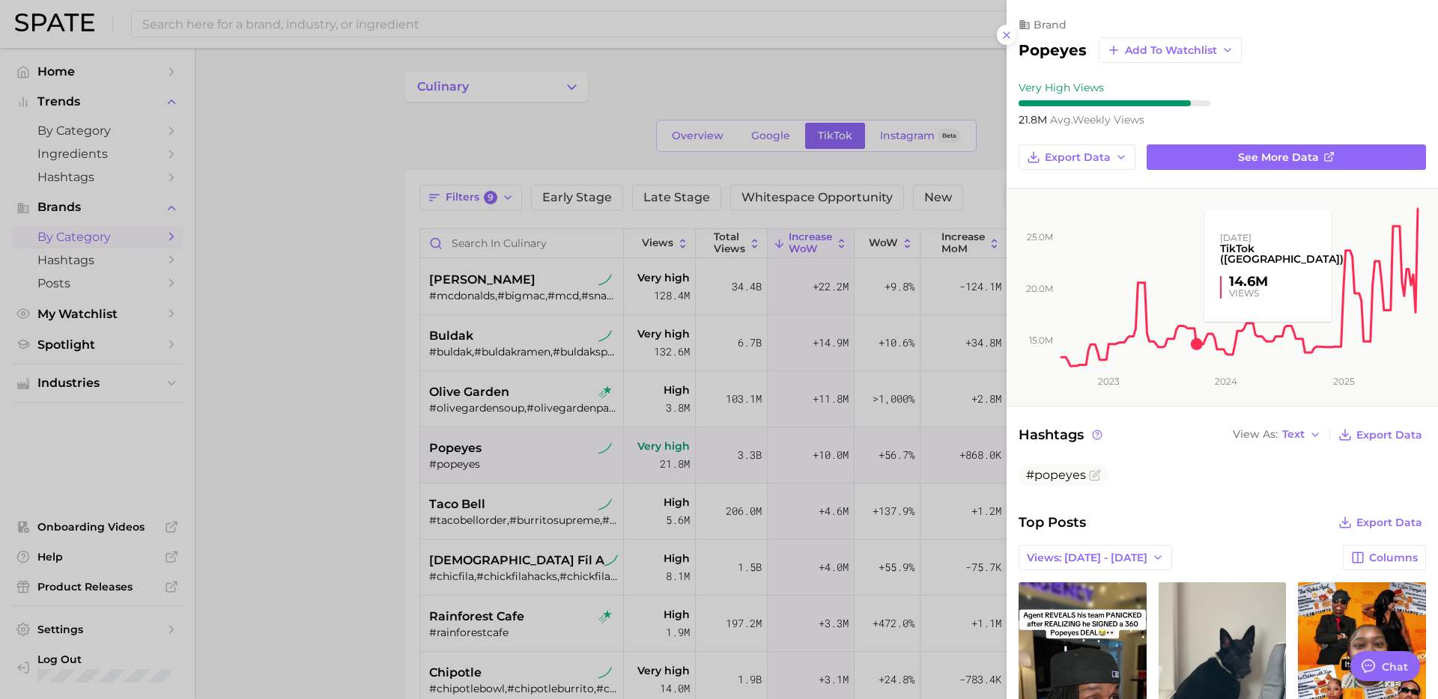
scroll to position [0, 0]
click at [500, 408] on div at bounding box center [719, 349] width 1438 height 699
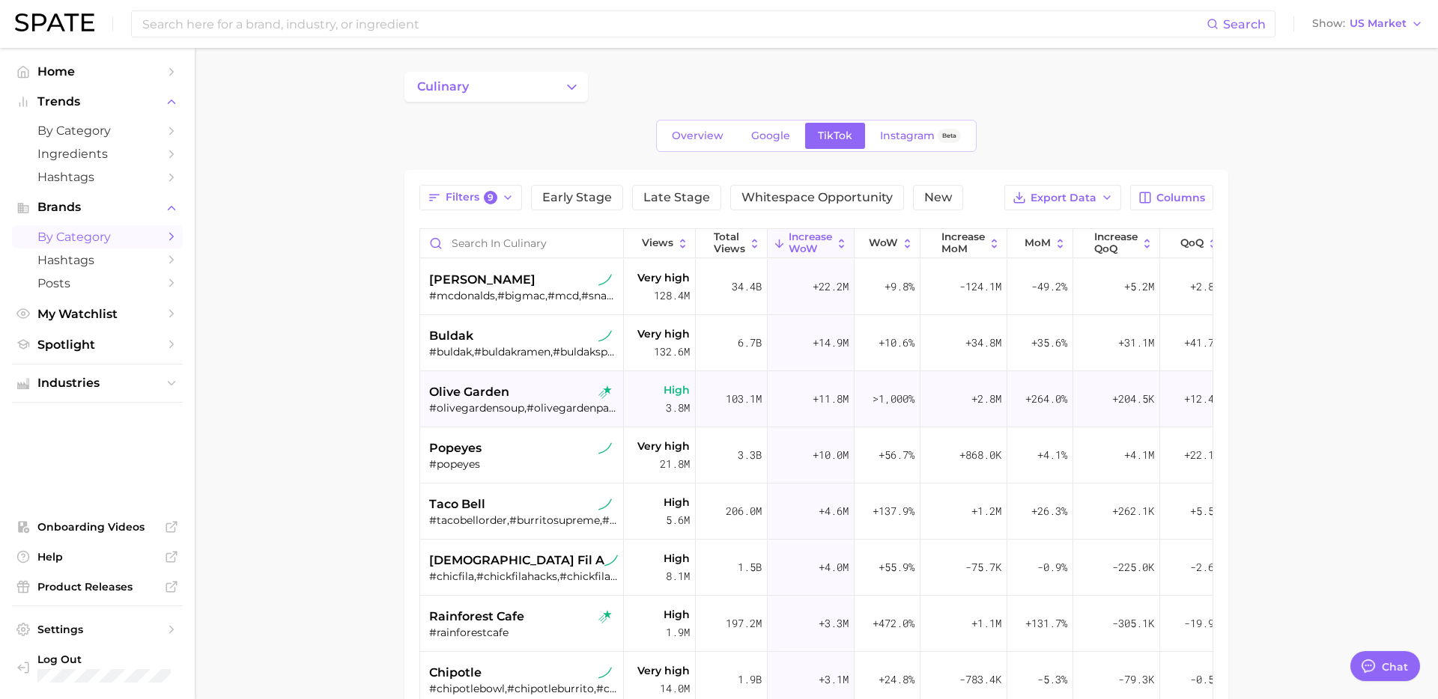
click at [480, 408] on div "#olivegardensoup,#olivegardenpasta,#olivegardenneverendingpasta,#neverendingpas…" at bounding box center [523, 407] width 189 height 13
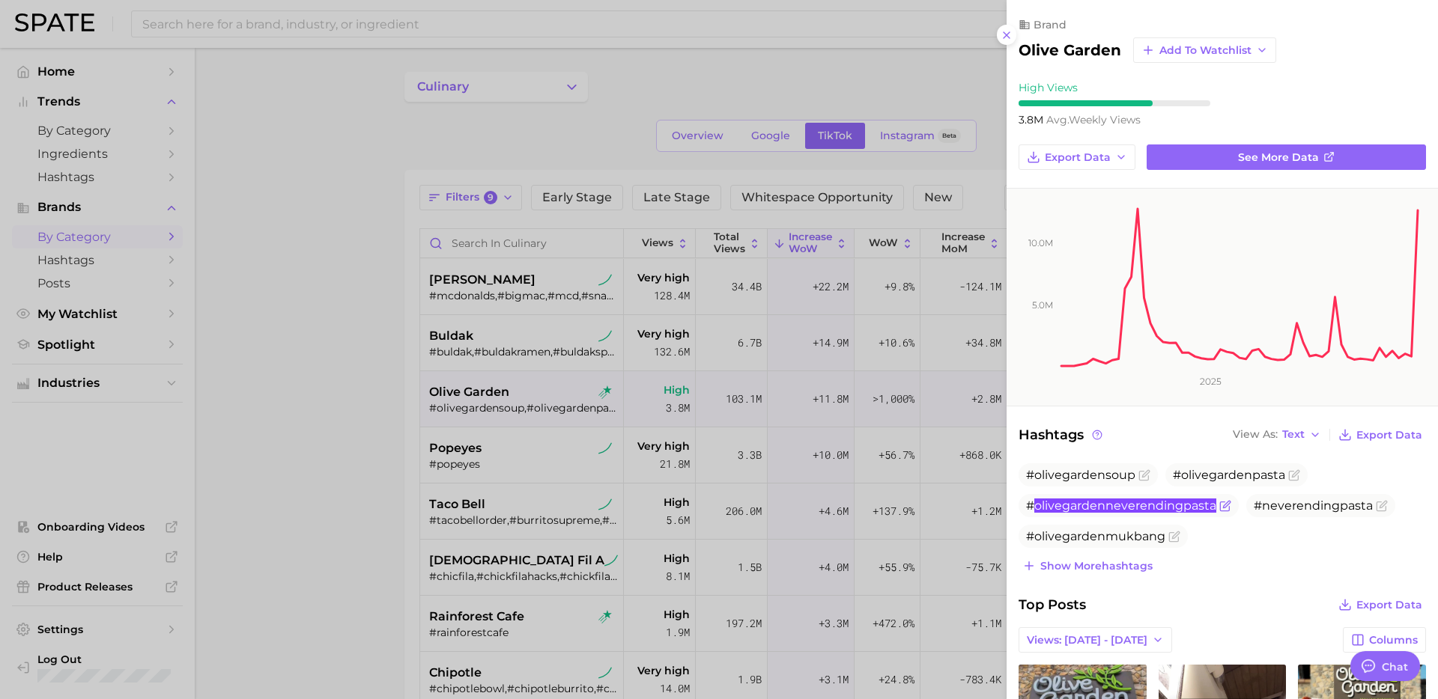
copy span "olivegardenneverendingpasta"
click at [1284, 502] on span "#neverendingpasta" at bounding box center [1312, 506] width 119 height 14
copy span "olivegardenpasta"
copy span "neverendingpasta"
click at [535, 477] on div at bounding box center [719, 349] width 1438 height 699
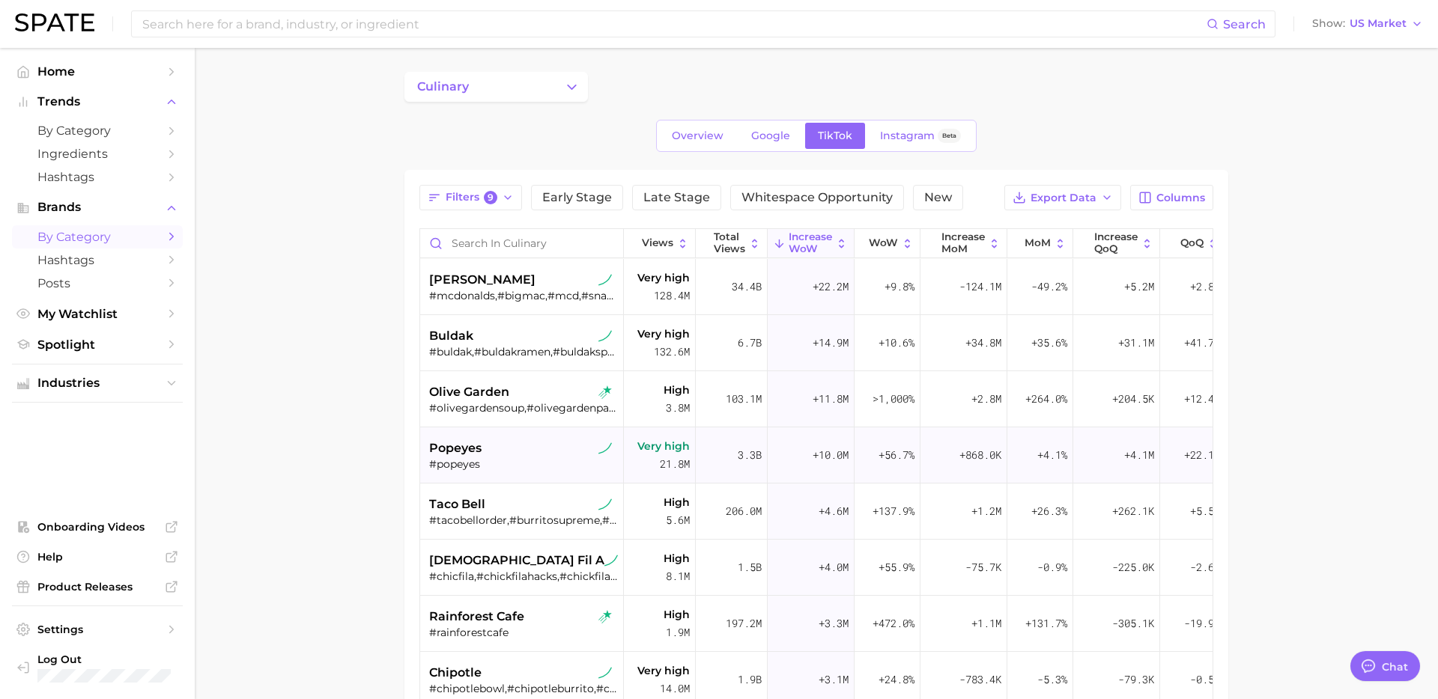
click at [534, 462] on div "#popeyes" at bounding box center [523, 463] width 189 height 13
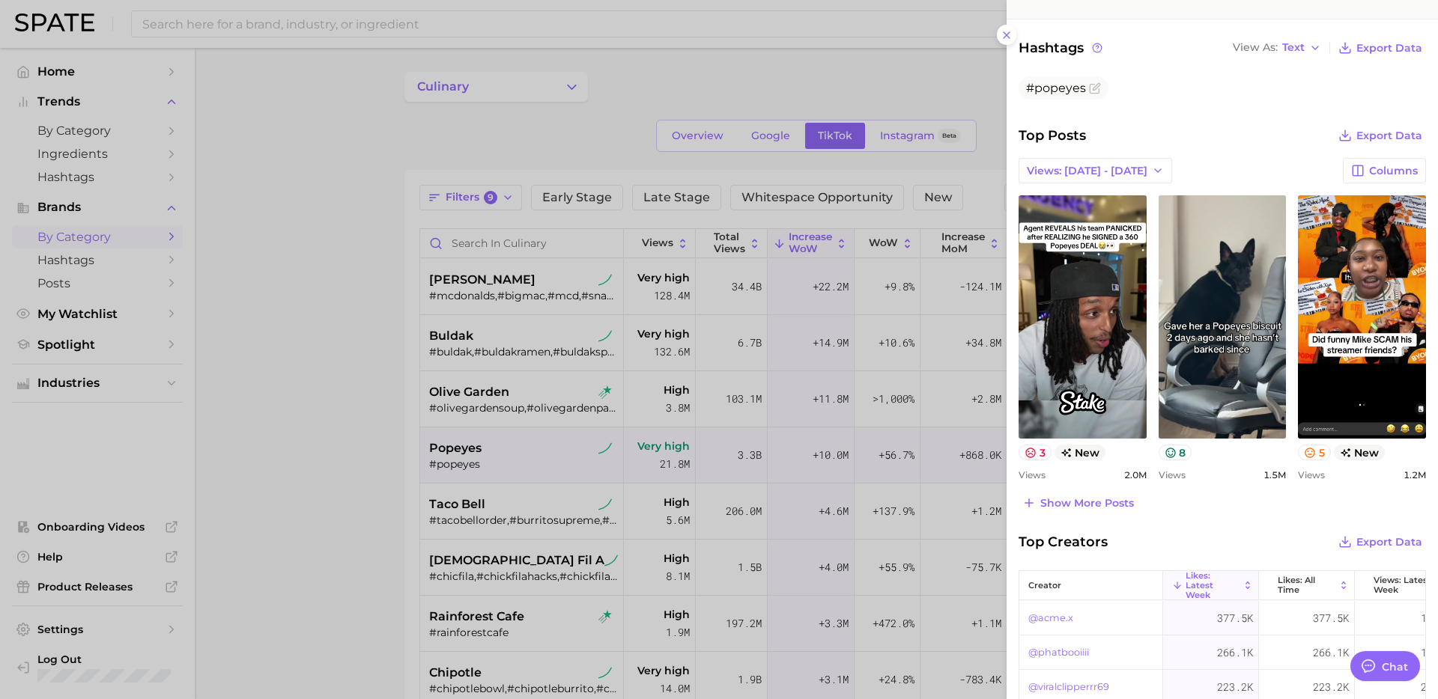
scroll to position [380, 0]
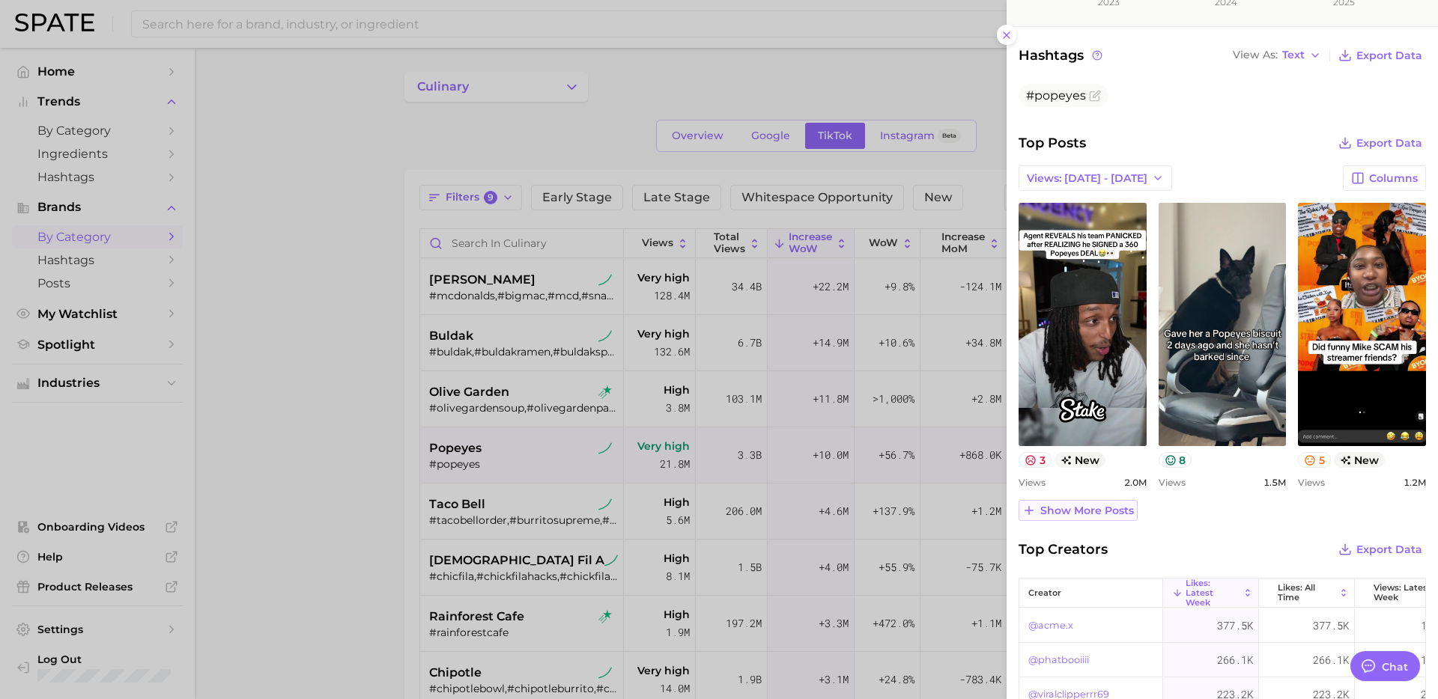
click at [1074, 518] on button "Show more posts" at bounding box center [1077, 510] width 119 height 21
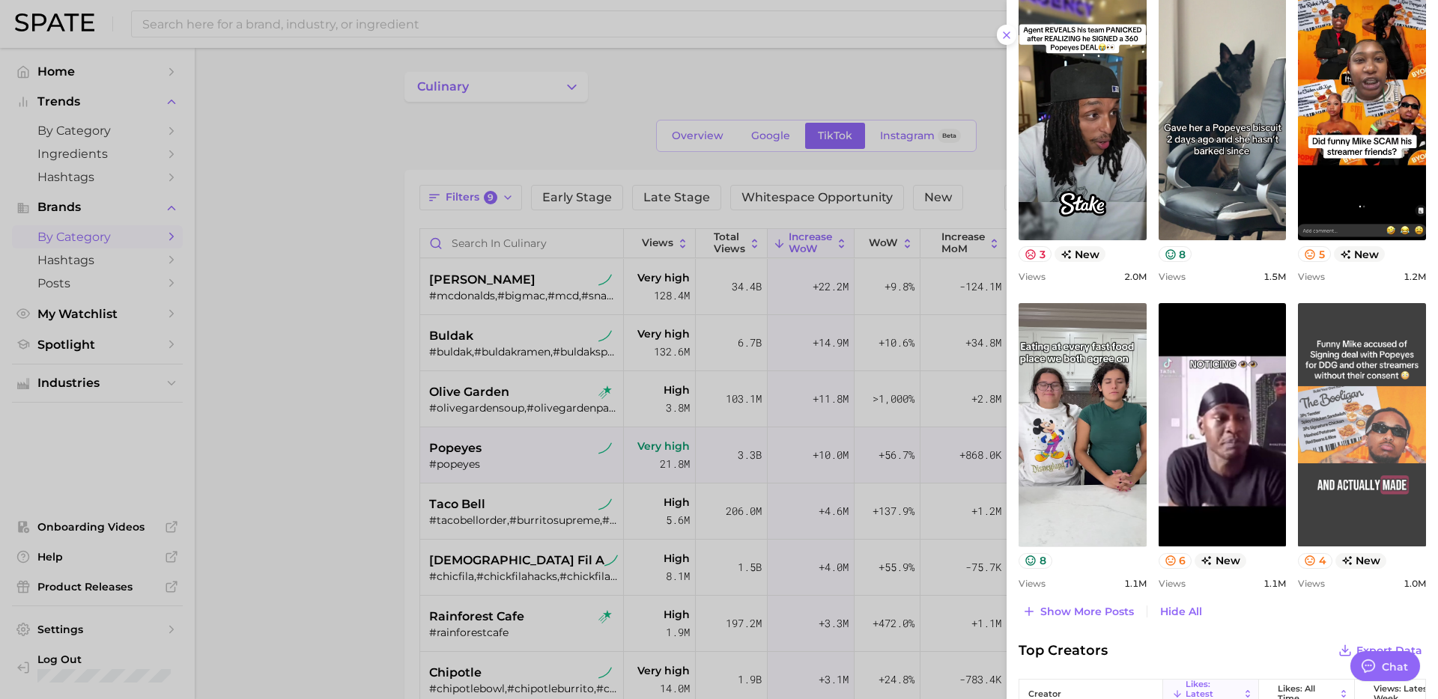
scroll to position [591, 0]
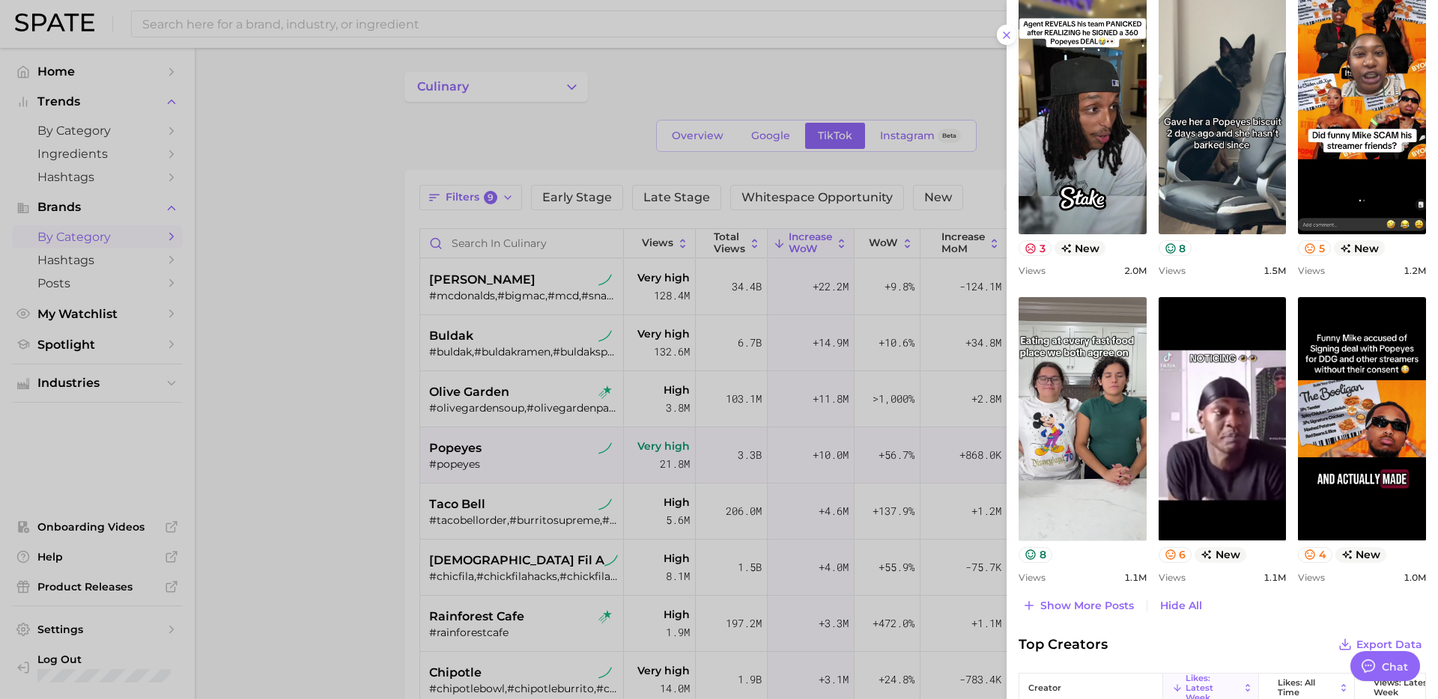
click at [374, 417] on div at bounding box center [719, 349] width 1438 height 699
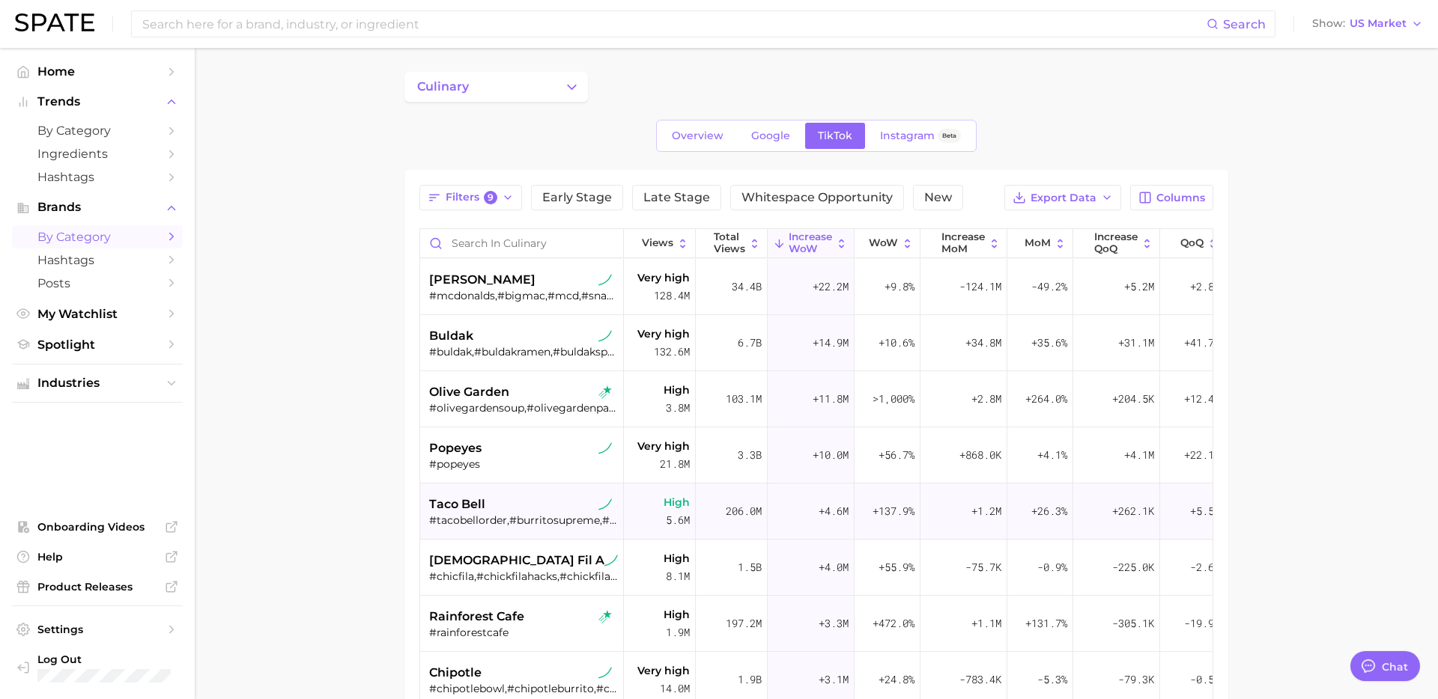
click at [529, 511] on div "taco bell" at bounding box center [523, 505] width 189 height 18
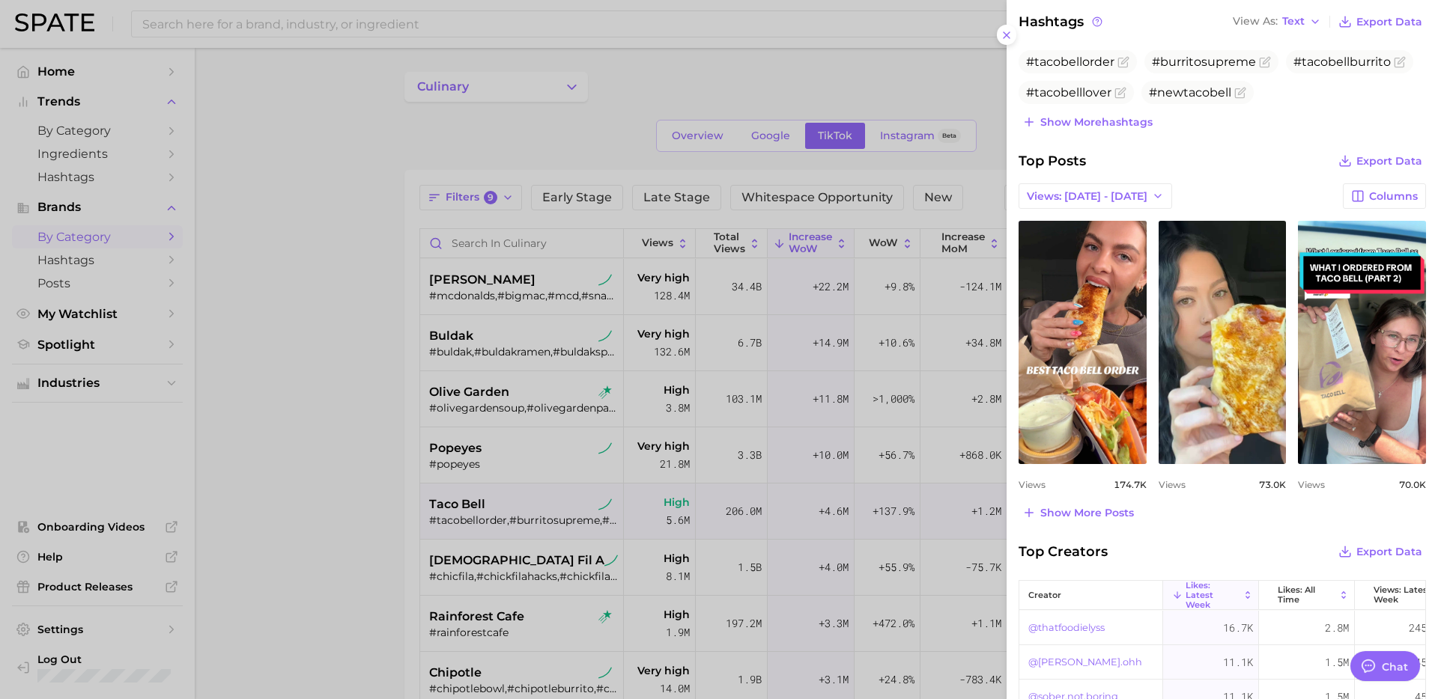
scroll to position [438, 0]
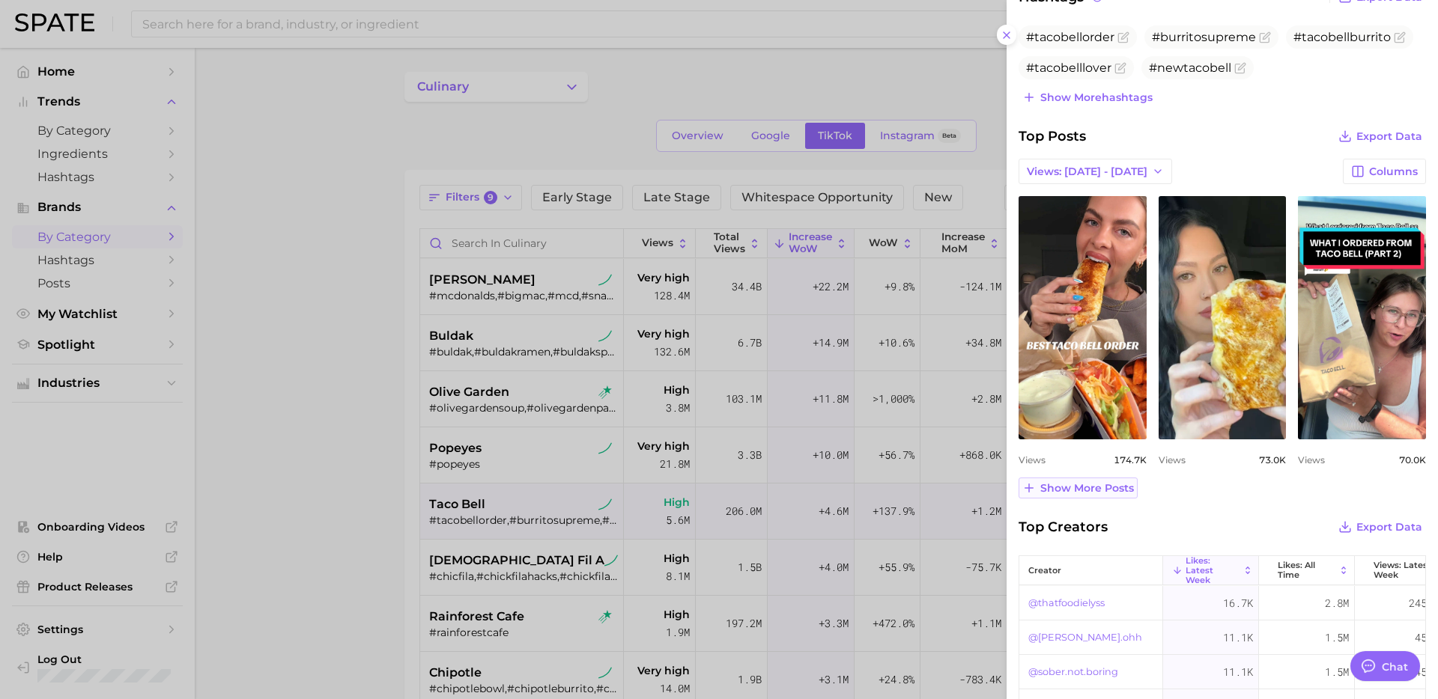
click at [1100, 492] on span "Show more posts" at bounding box center [1087, 488] width 94 height 13
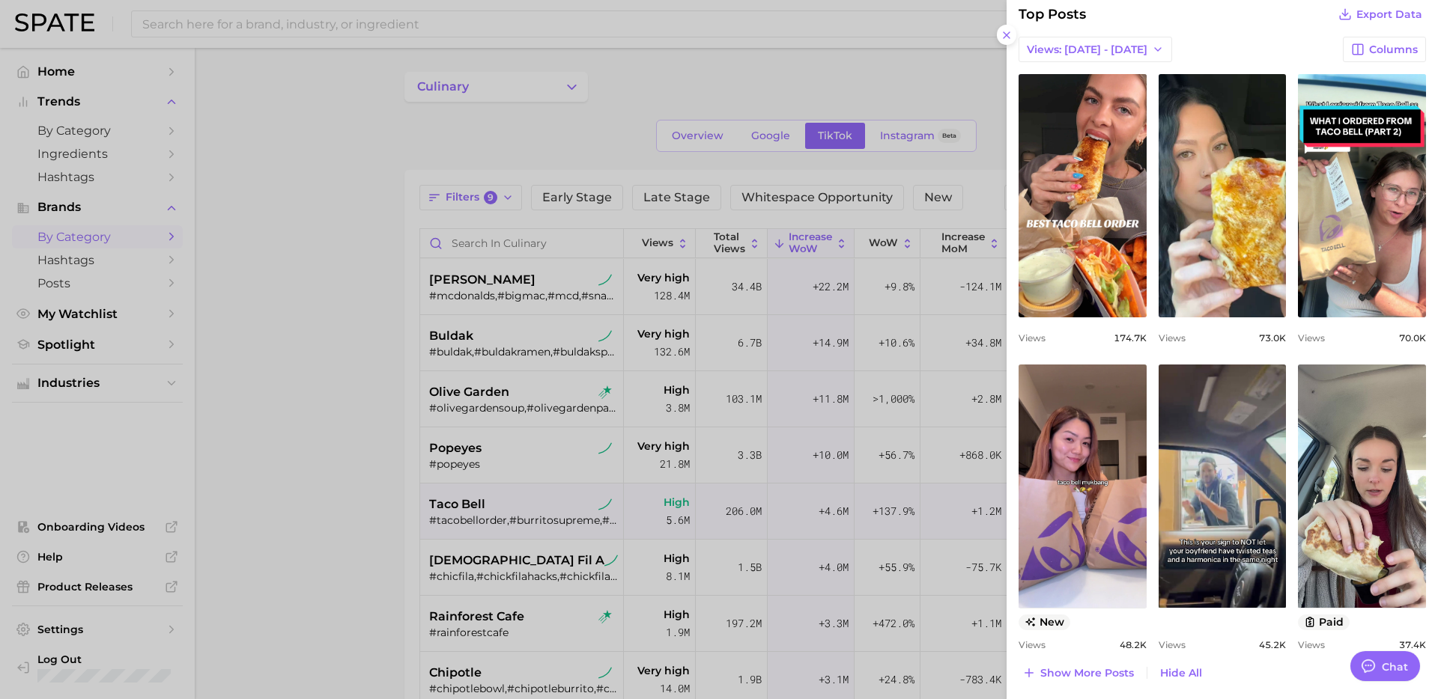
scroll to position [749, 0]
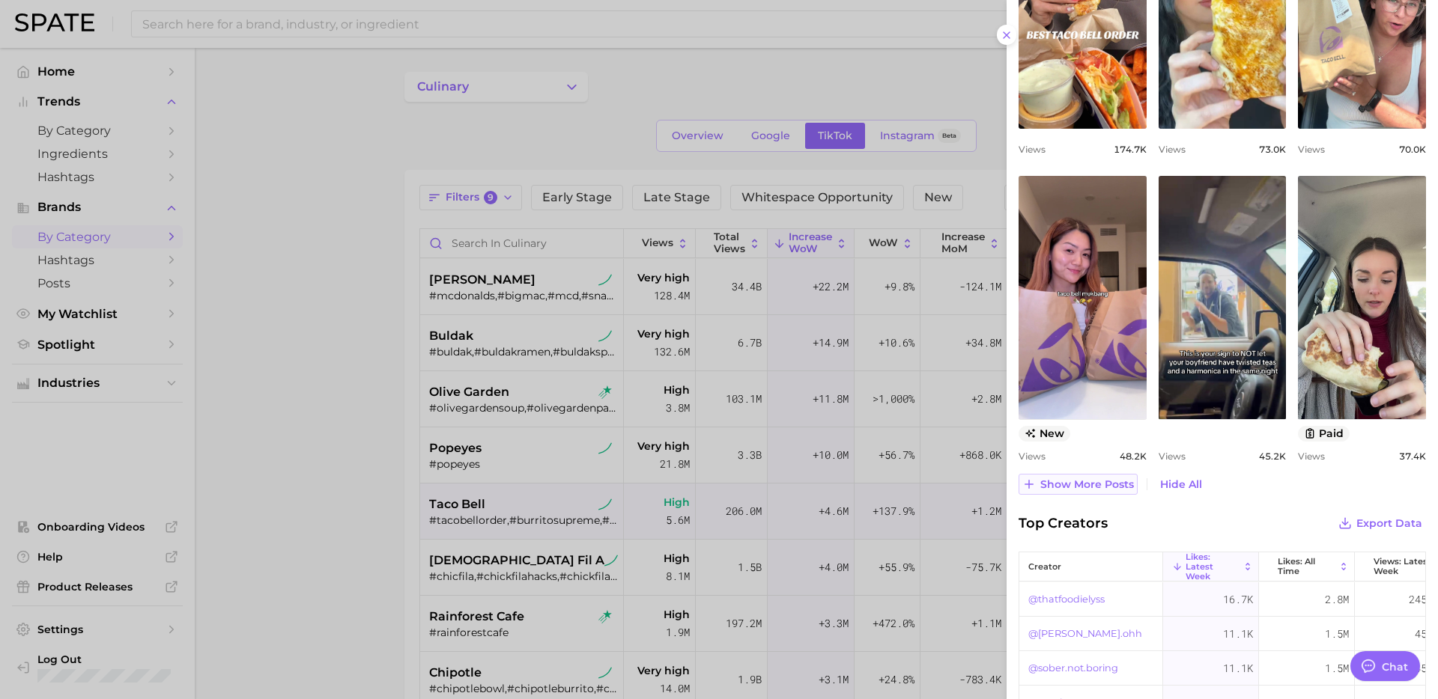
click at [1109, 486] on span "Show more posts" at bounding box center [1087, 484] width 94 height 13
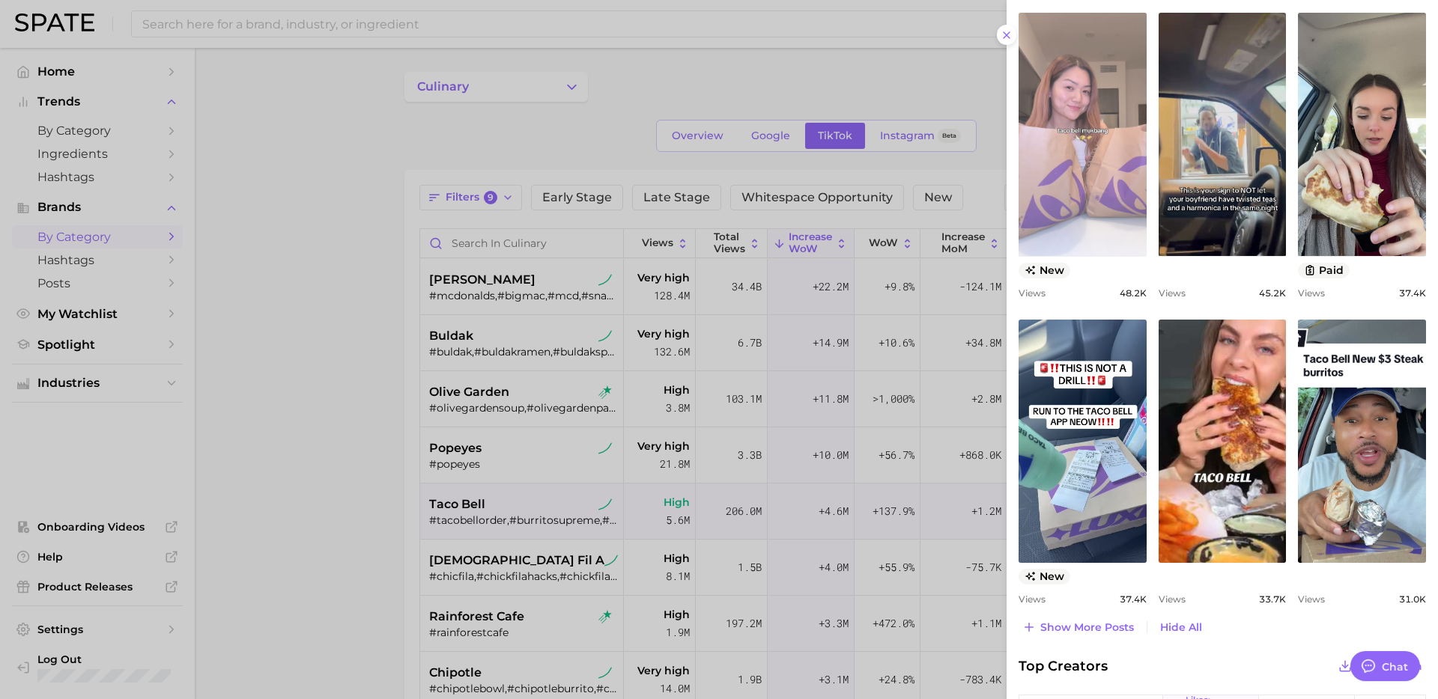
scroll to position [918, 0]
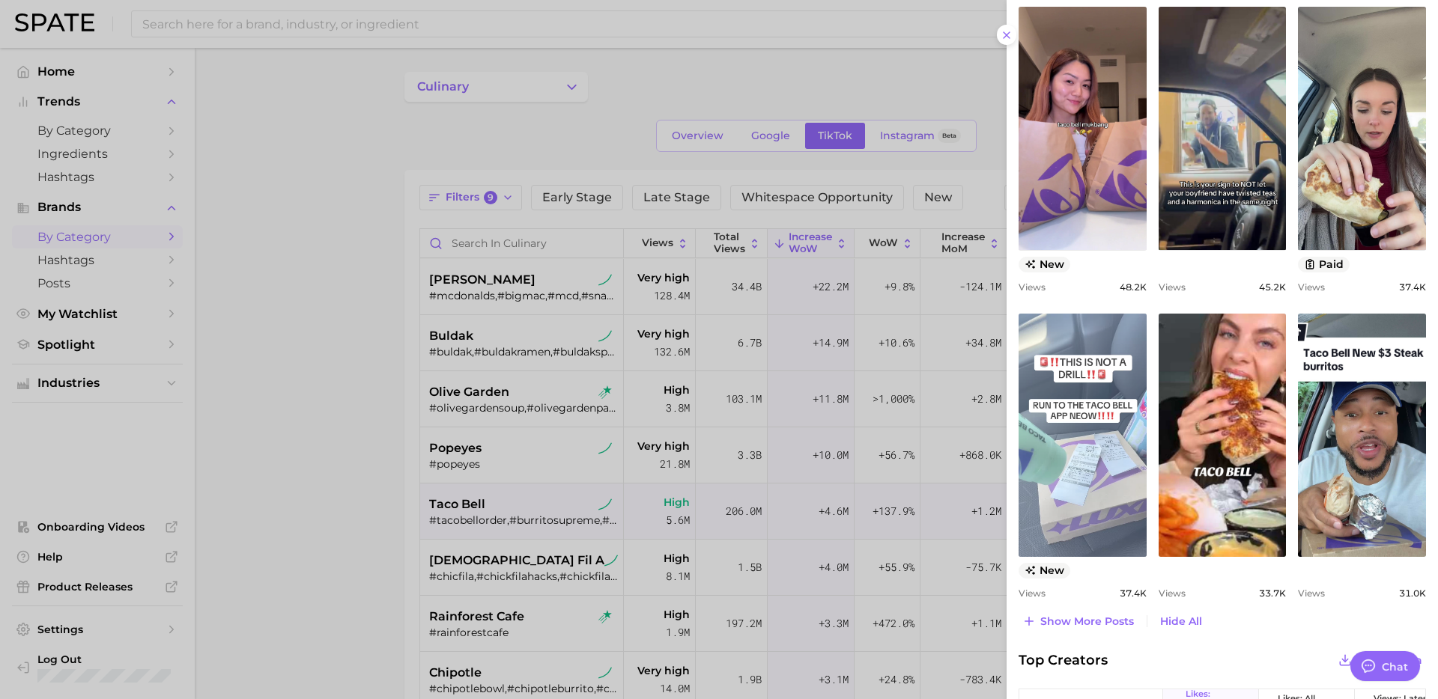
click at [1089, 469] on link "view post on TikTok" at bounding box center [1082, 435] width 128 height 243
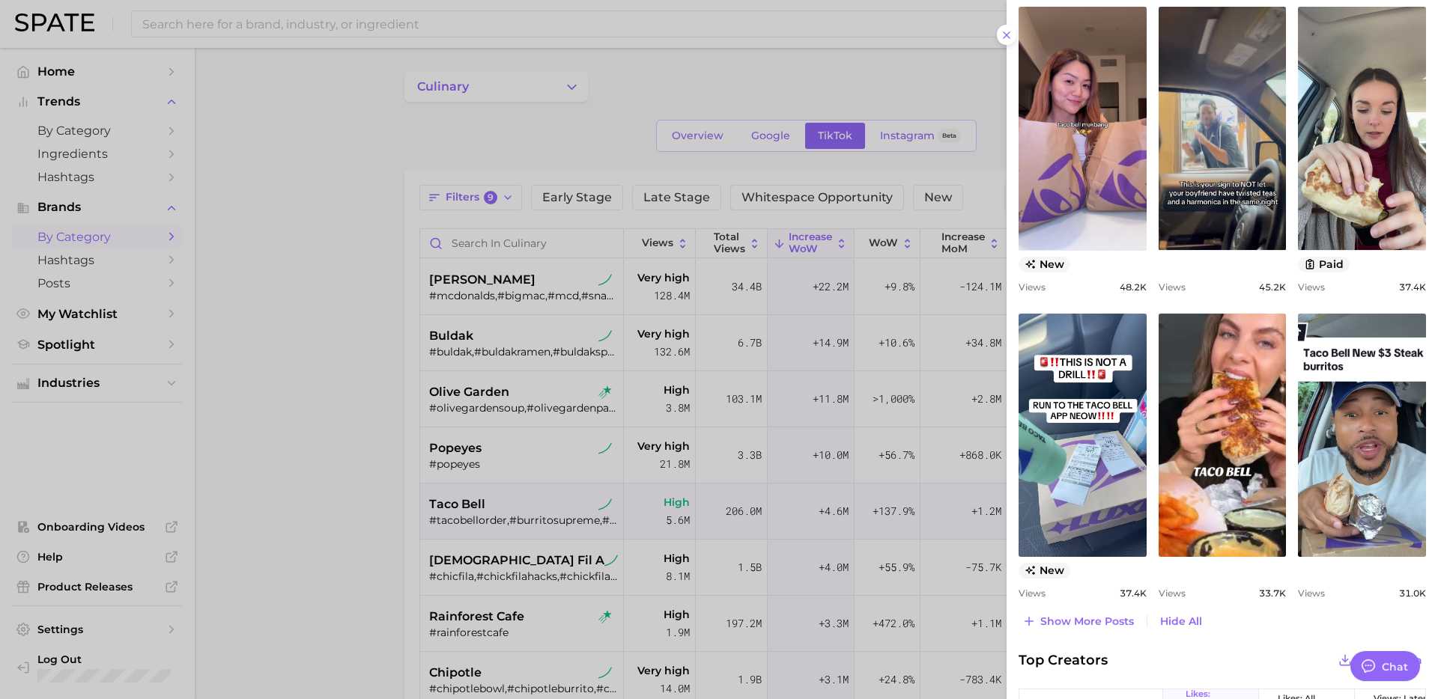
click at [544, 450] on div at bounding box center [719, 349] width 1438 height 699
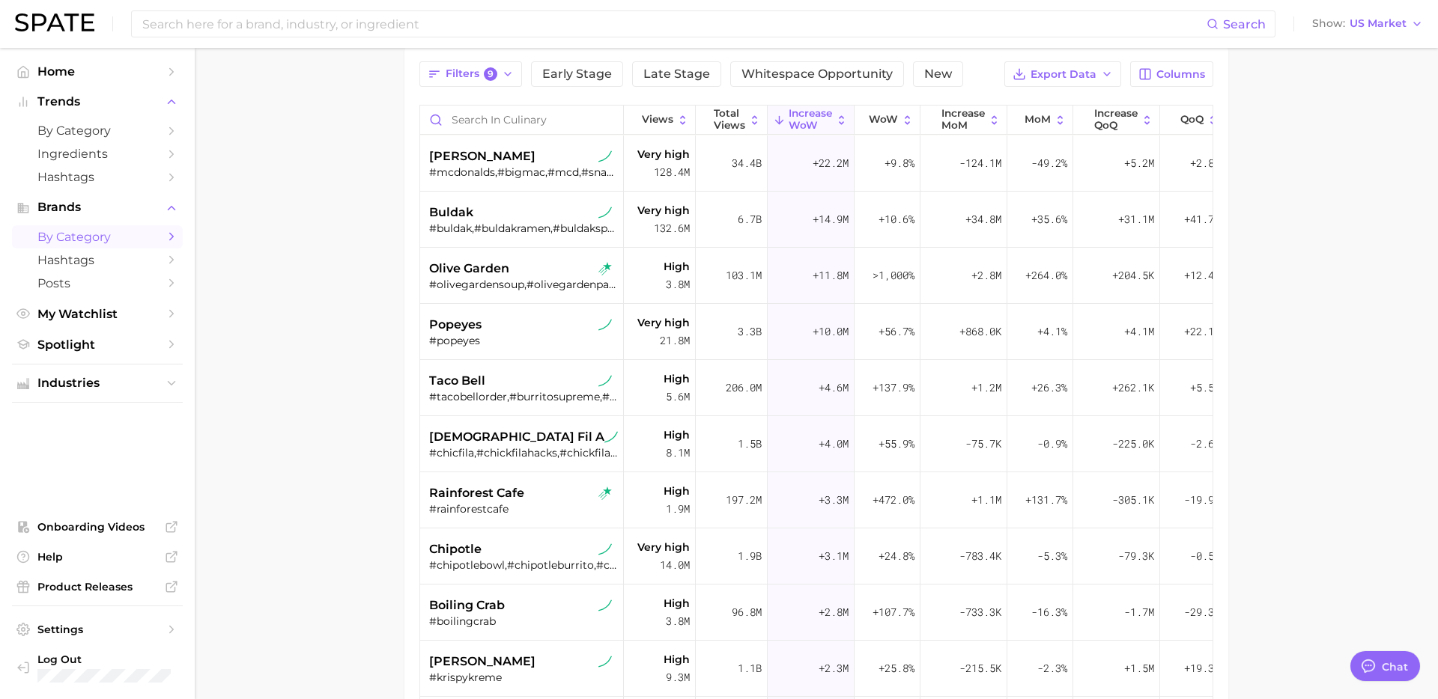
scroll to position [136, 0]
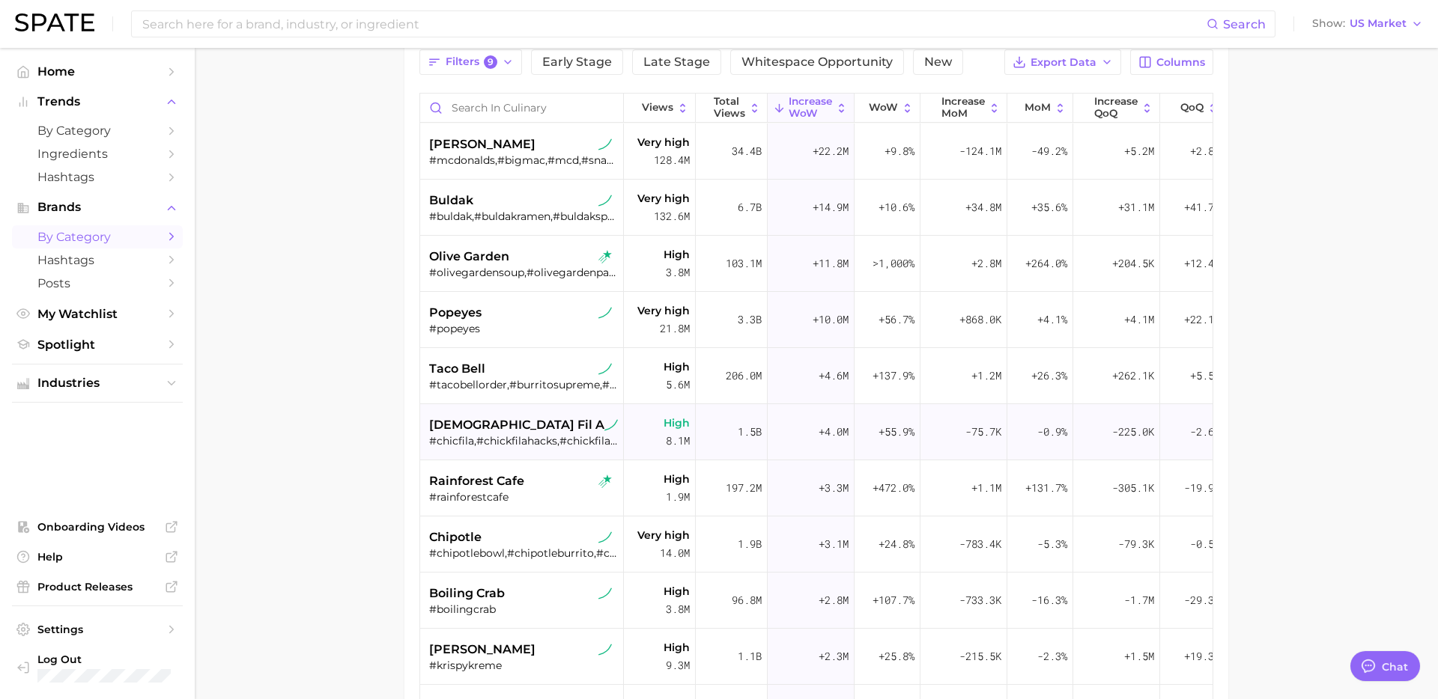
click at [534, 444] on div "#chicfila,#chickfilahacks,#chickfilasecret,#chickfilaathome,#chickfilarecipe,#c…" at bounding box center [523, 440] width 189 height 13
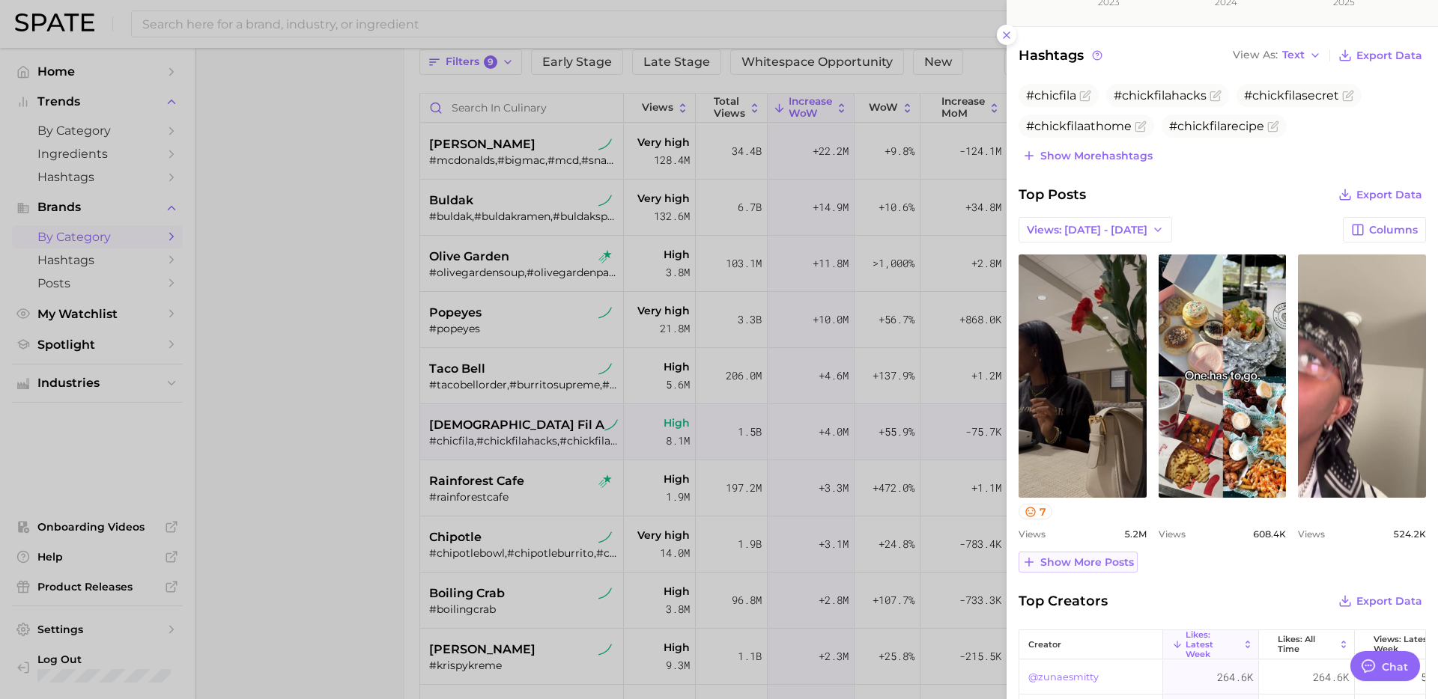
scroll to position [385, 0]
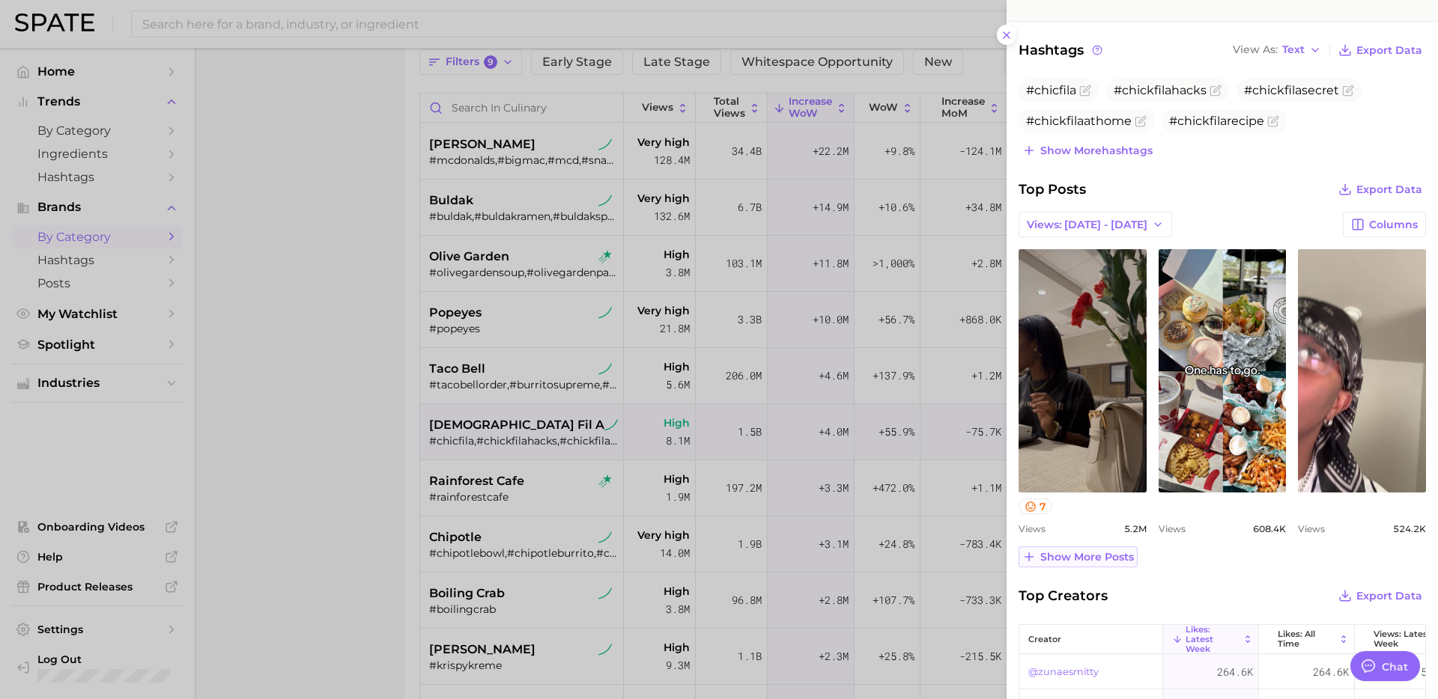
click at [1094, 553] on span "Show more posts" at bounding box center [1087, 557] width 94 height 13
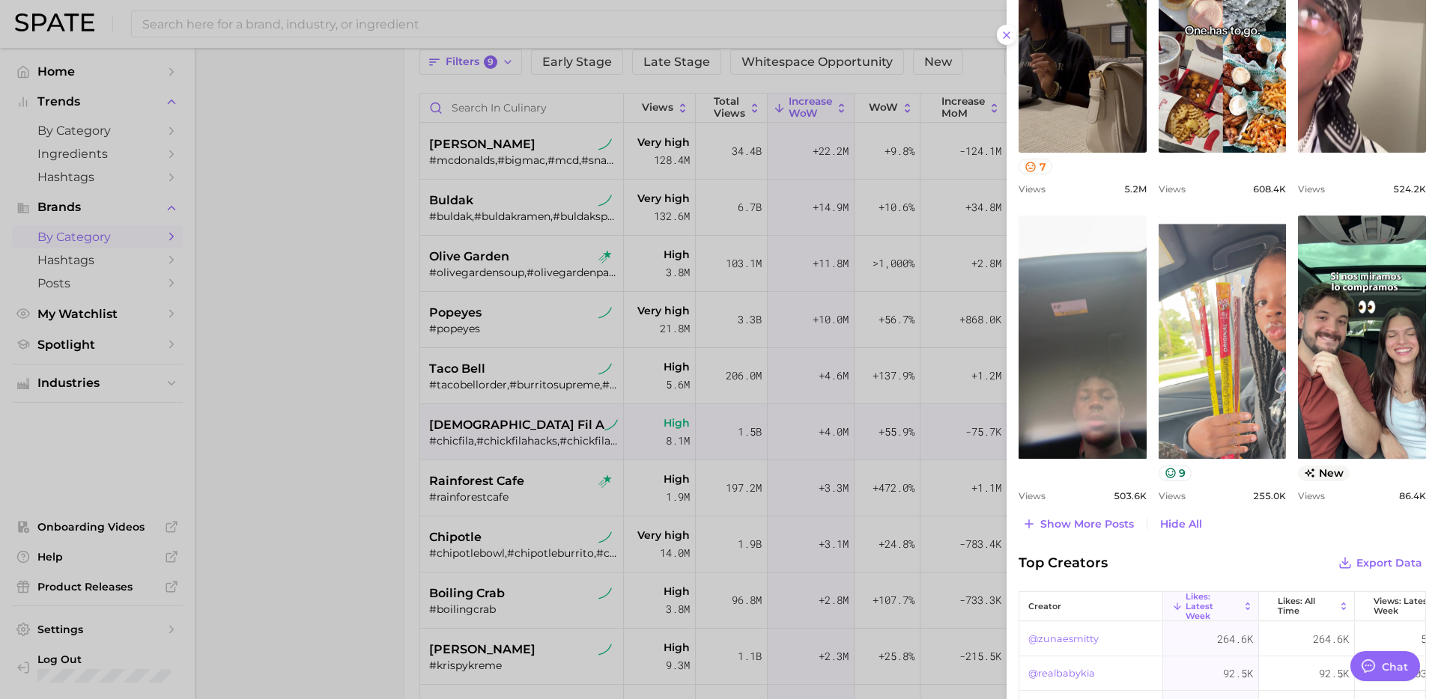
scroll to position [727, 0]
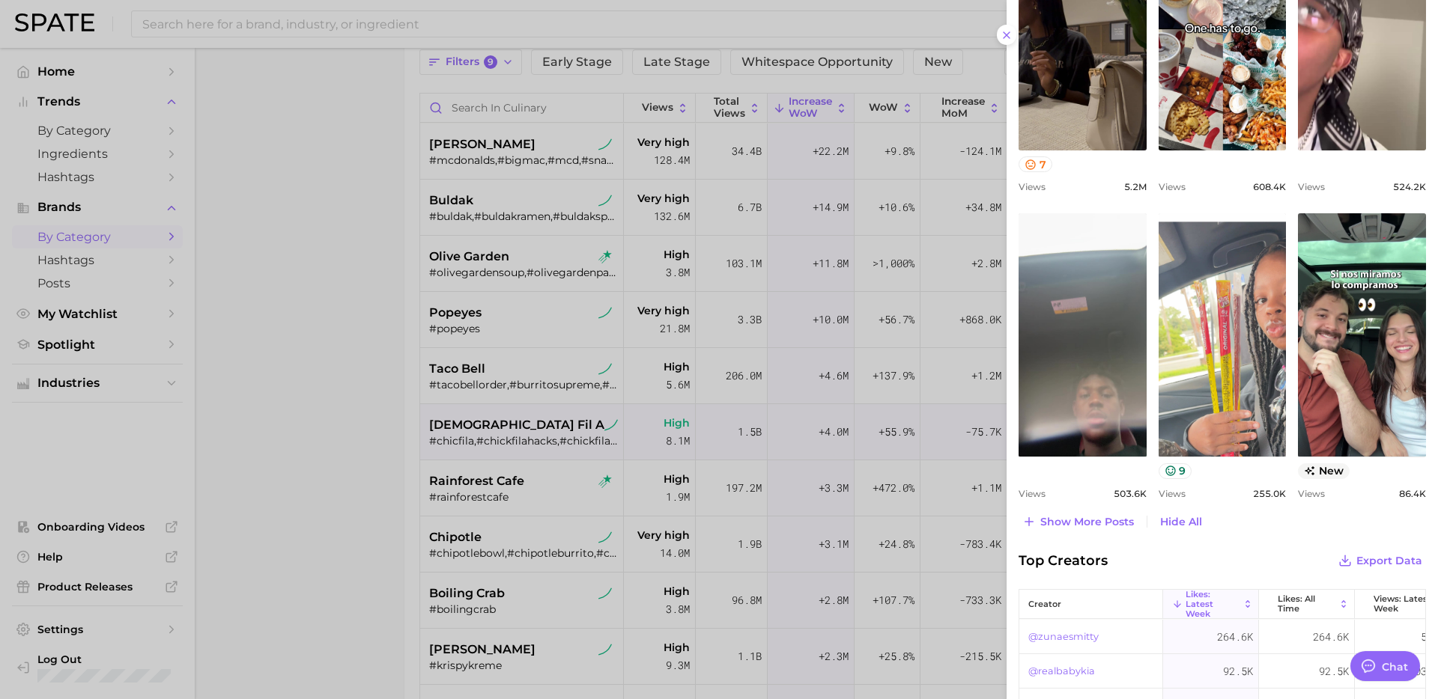
click at [493, 500] on div at bounding box center [719, 349] width 1438 height 699
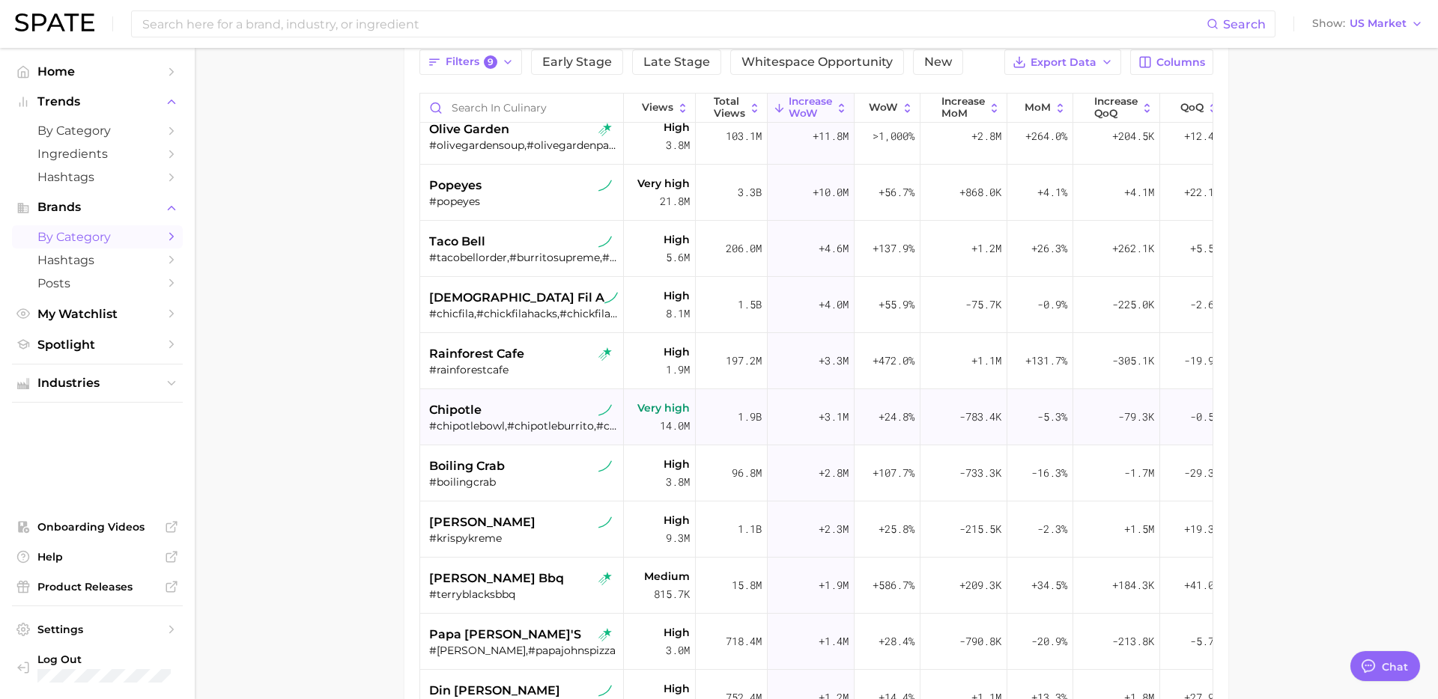
scroll to position [200, 0]
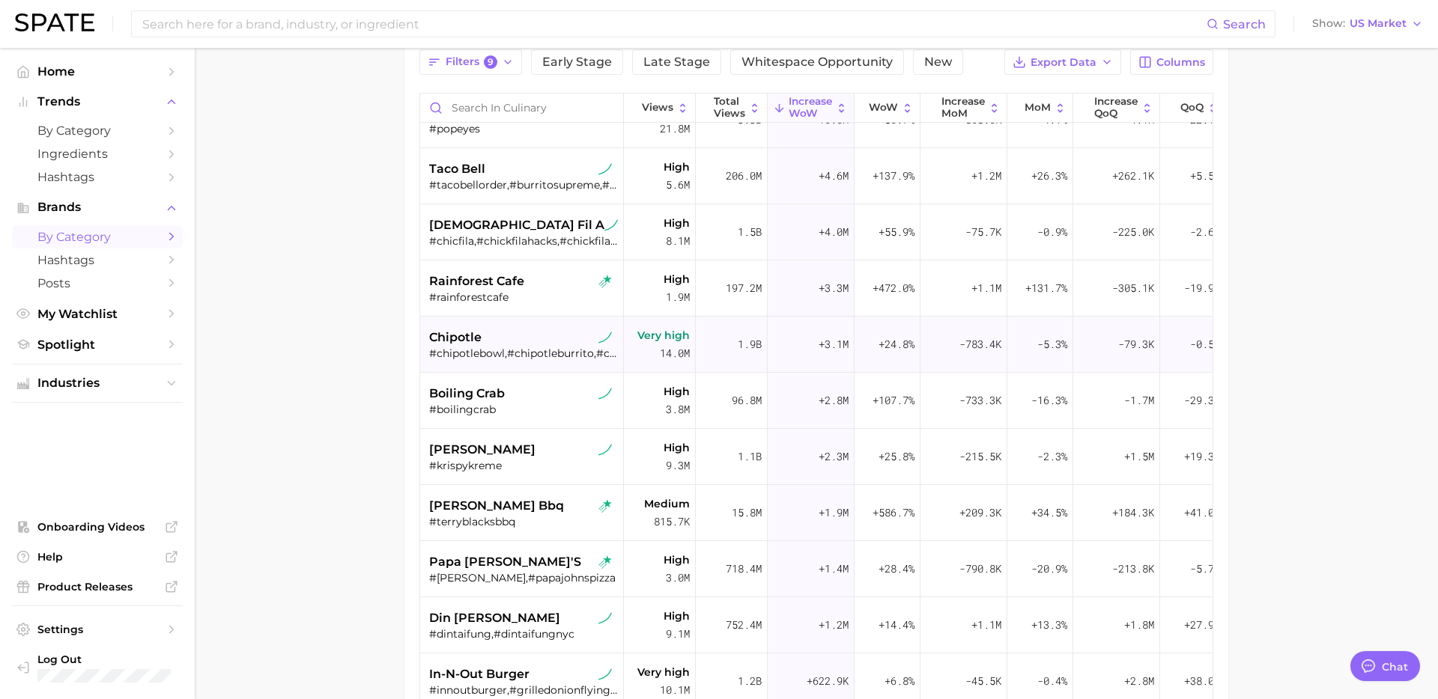
click at [561, 335] on div "chipotle" at bounding box center [523, 338] width 189 height 18
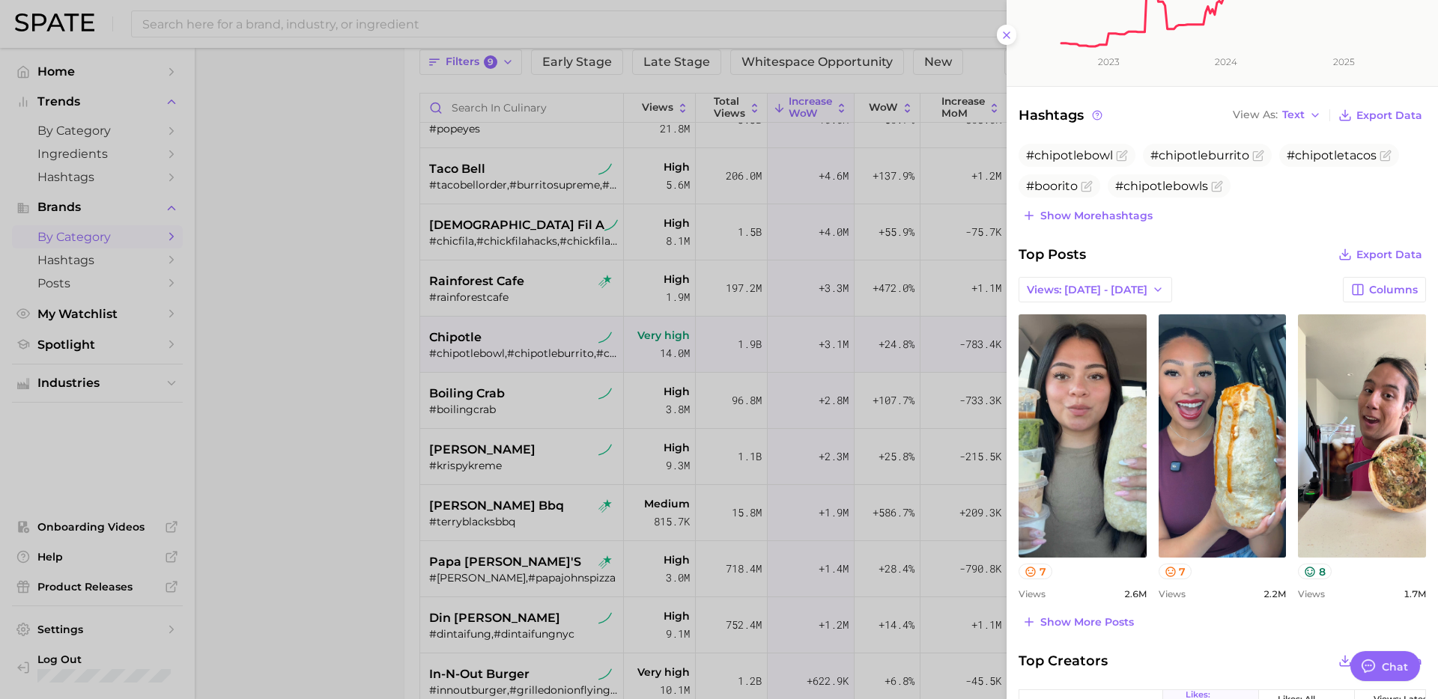
scroll to position [321, 0]
click at [1086, 616] on span "Show more posts" at bounding box center [1087, 621] width 94 height 13
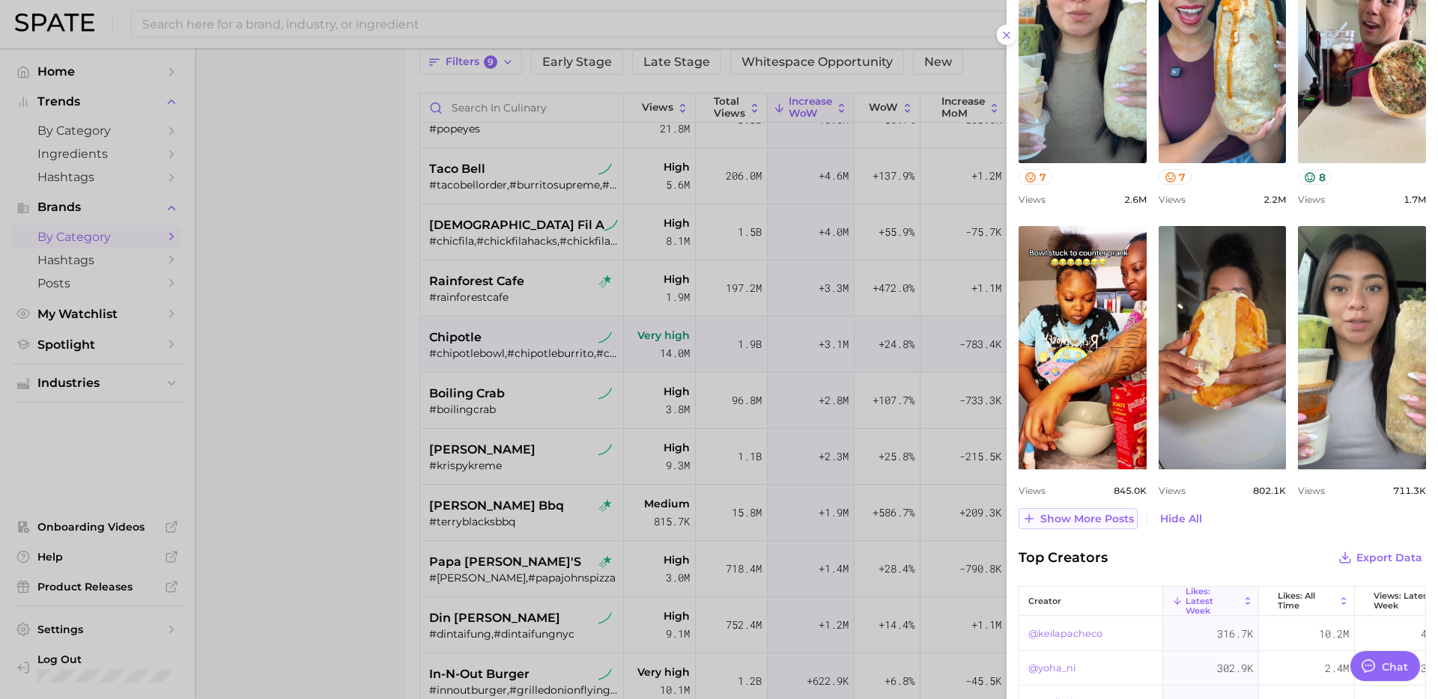
scroll to position [717, 0]
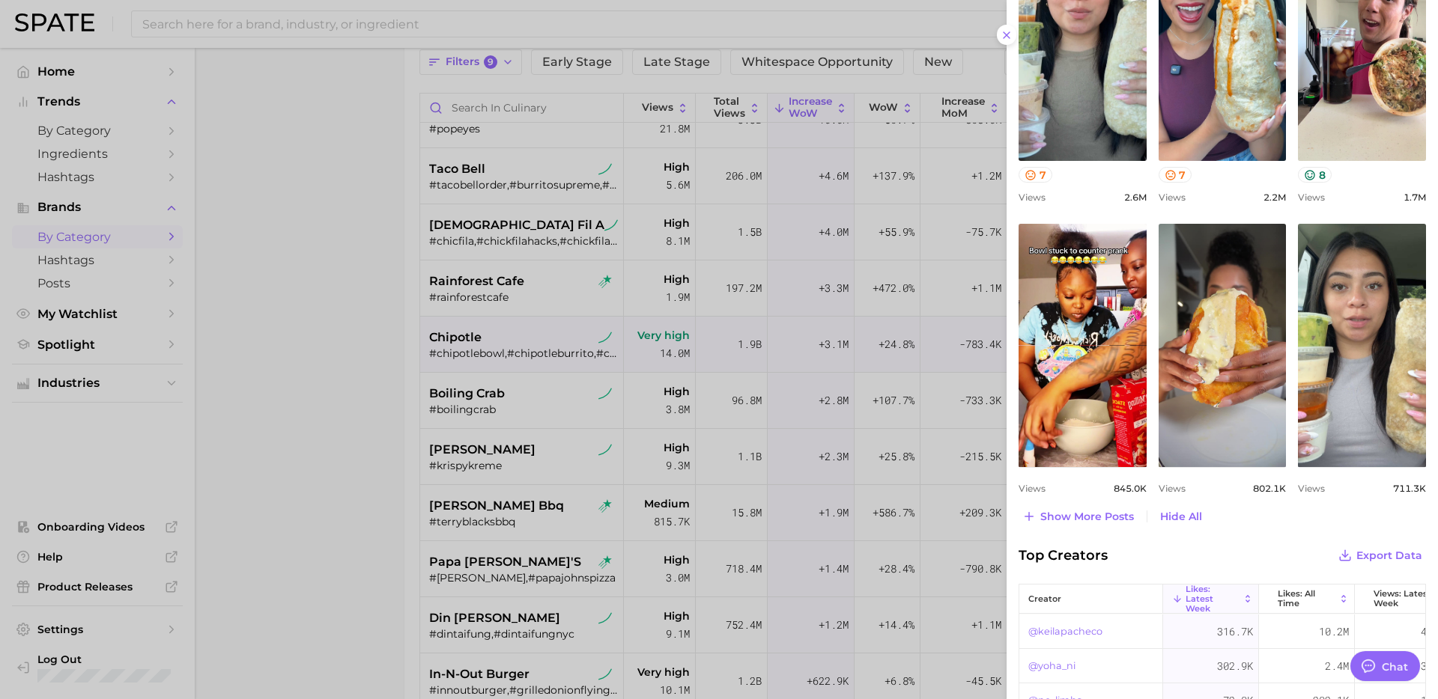
click at [358, 434] on div at bounding box center [719, 349] width 1438 height 699
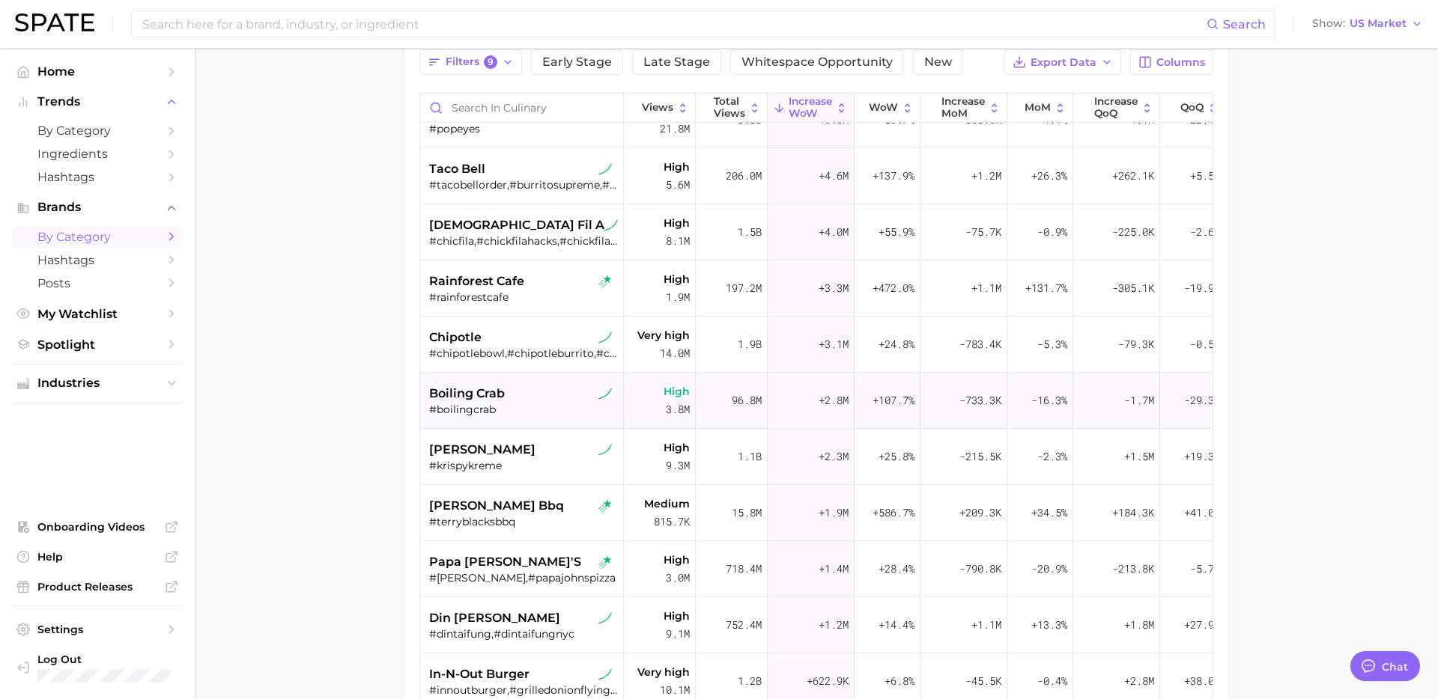
click at [595, 401] on div "boiling crab" at bounding box center [523, 394] width 189 height 18
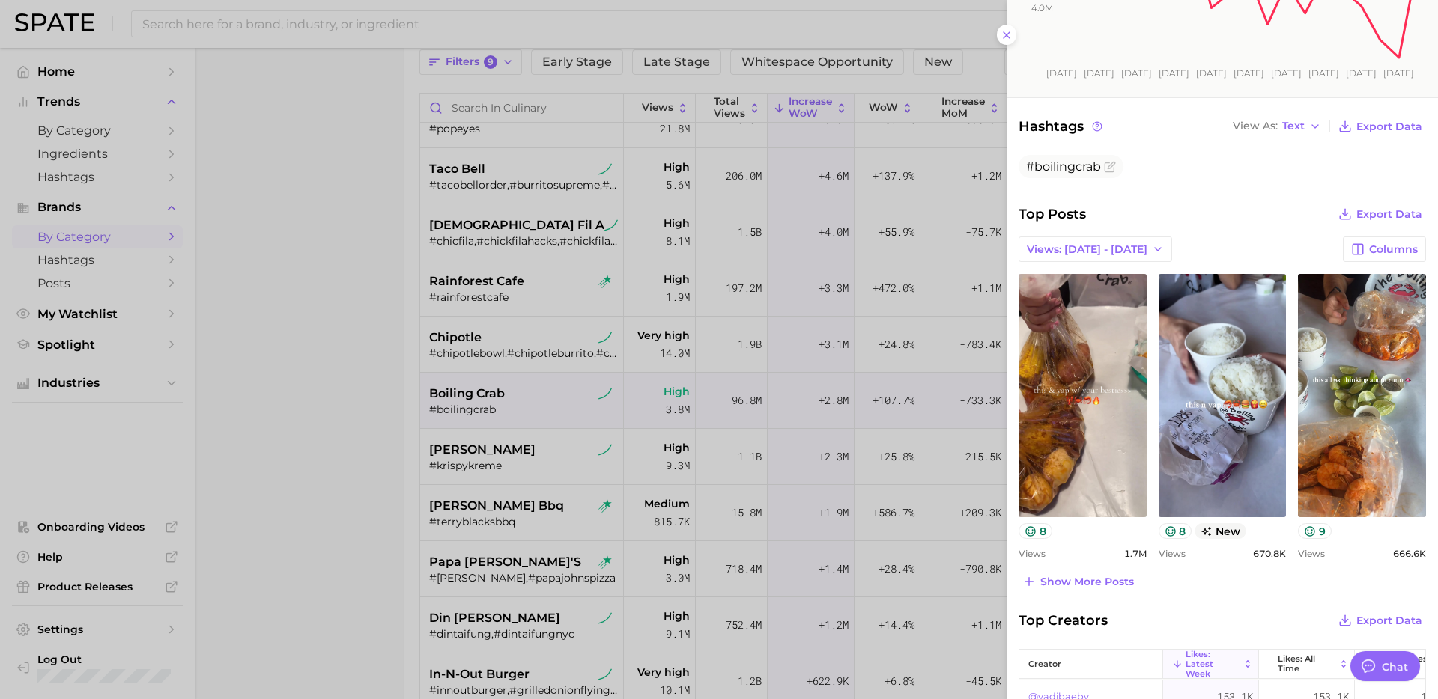
scroll to position [318, 0]
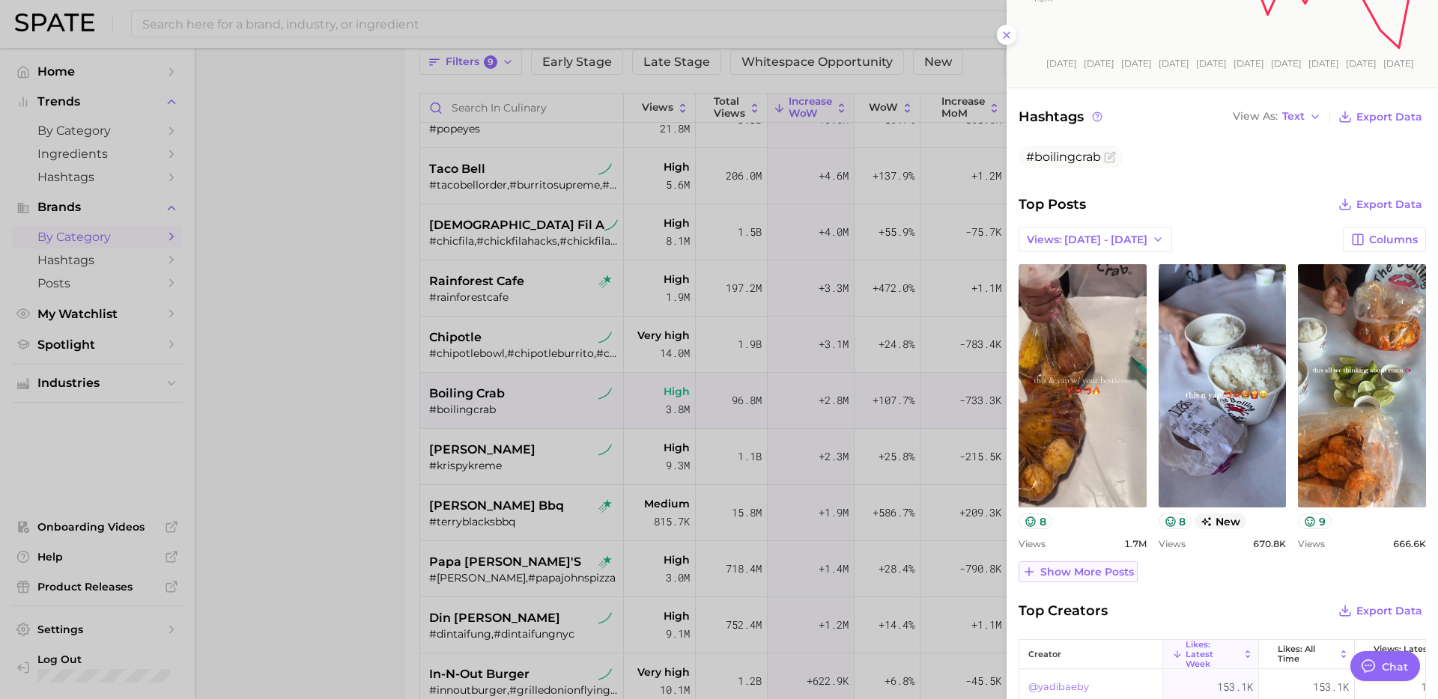
click at [1083, 571] on span "Show more posts" at bounding box center [1087, 572] width 94 height 13
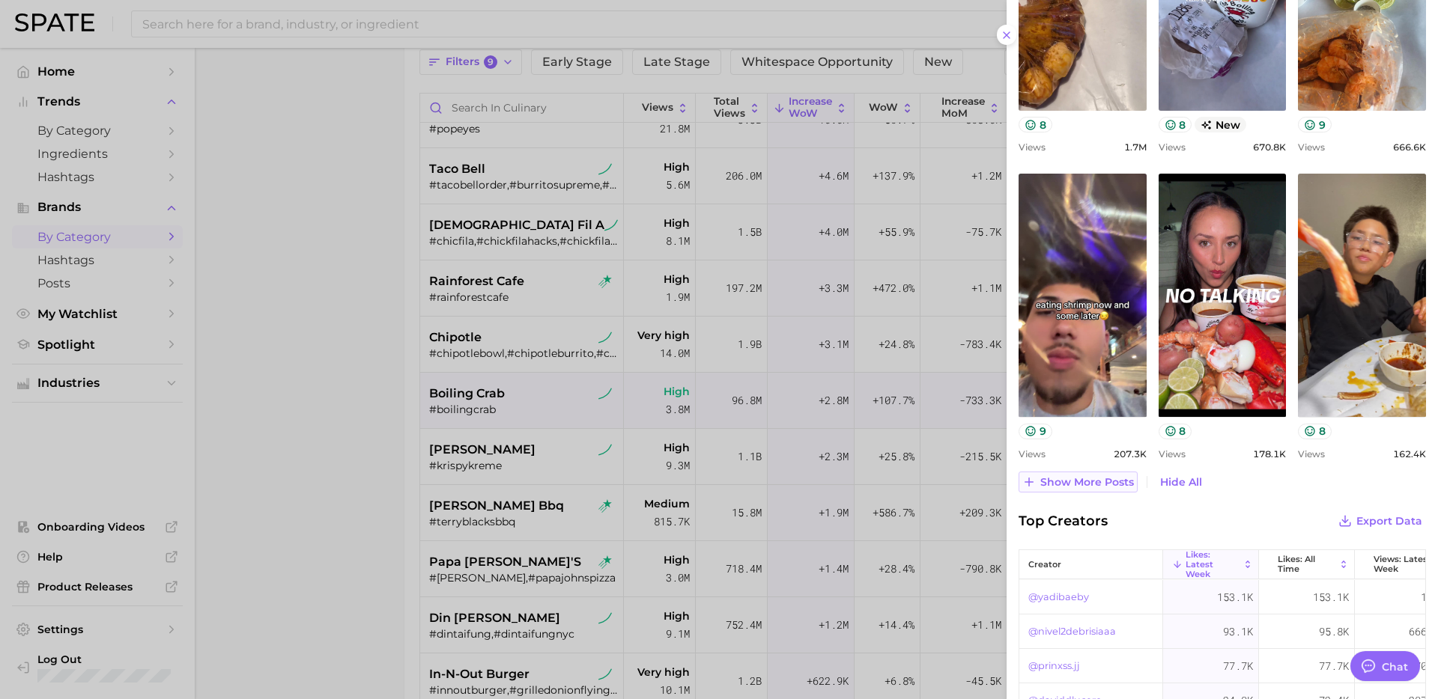
scroll to position [742, 0]
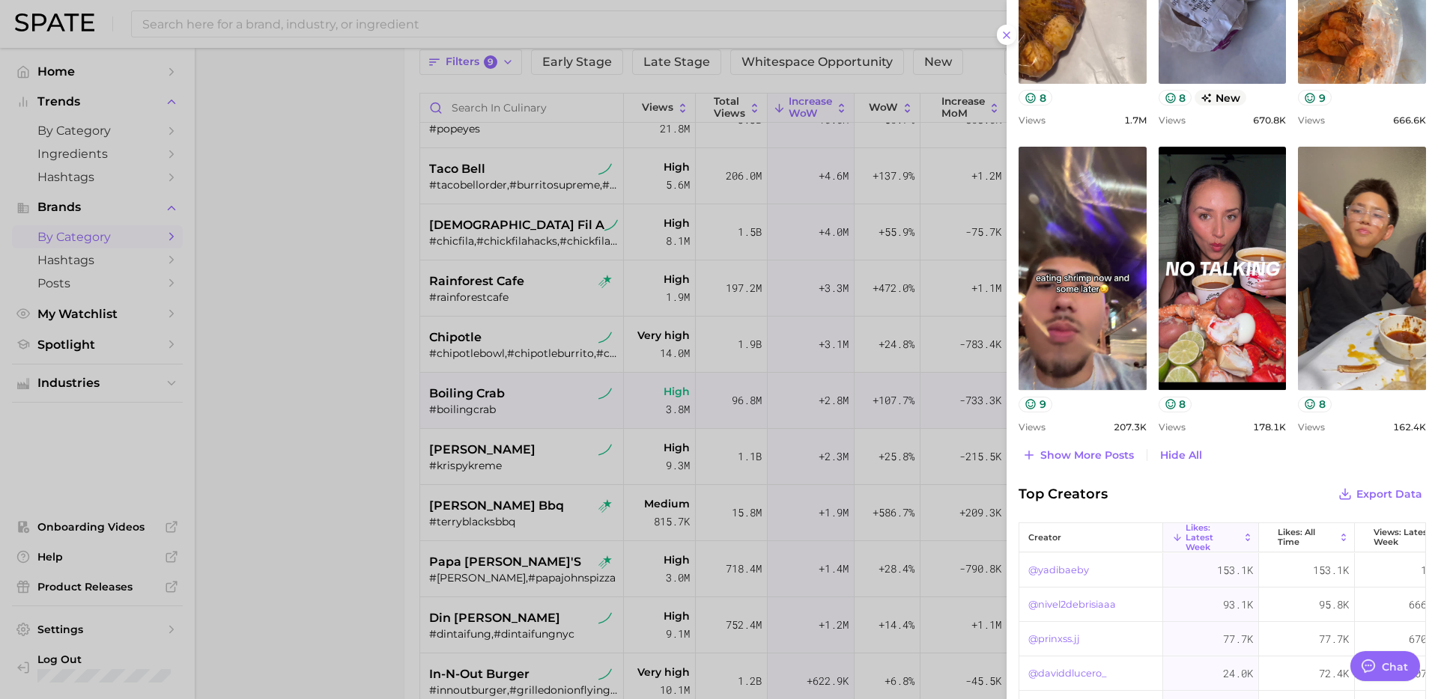
click at [504, 540] on div at bounding box center [719, 349] width 1438 height 699
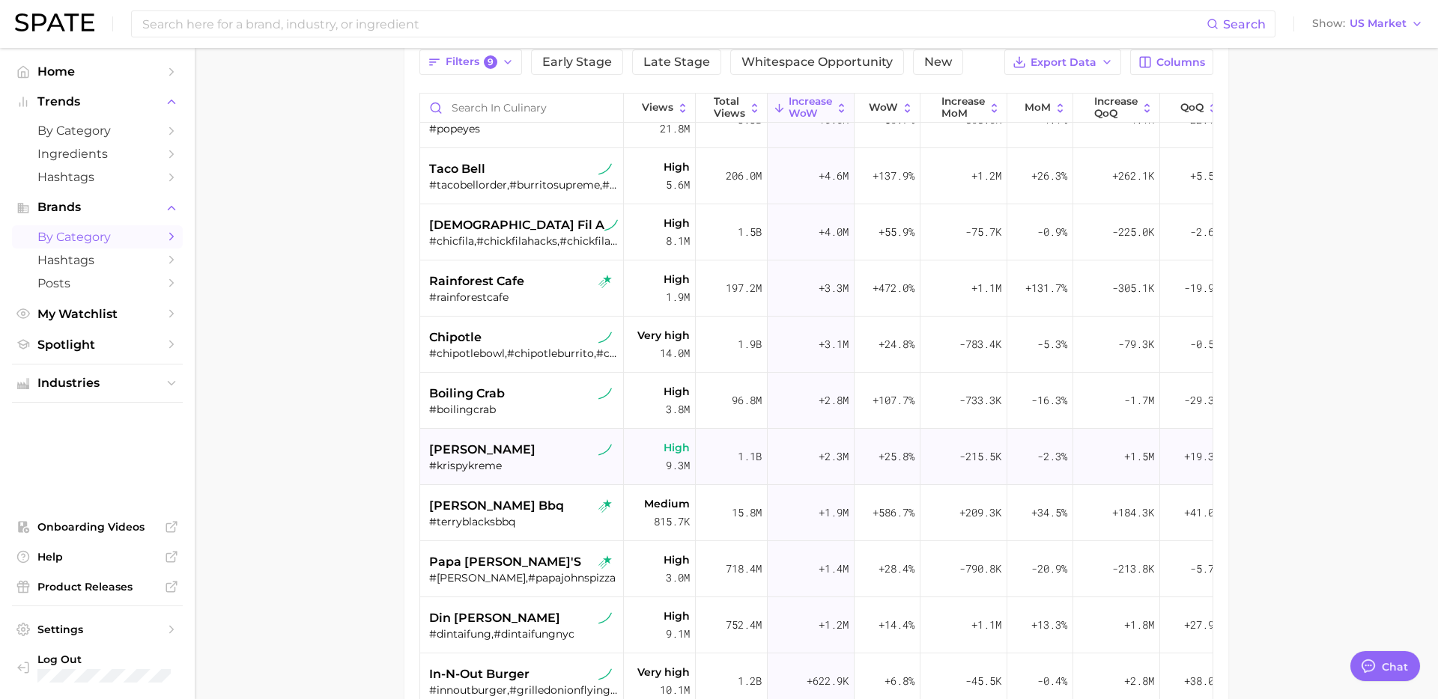
click at [510, 463] on div "#krispykreme" at bounding box center [523, 465] width 189 height 13
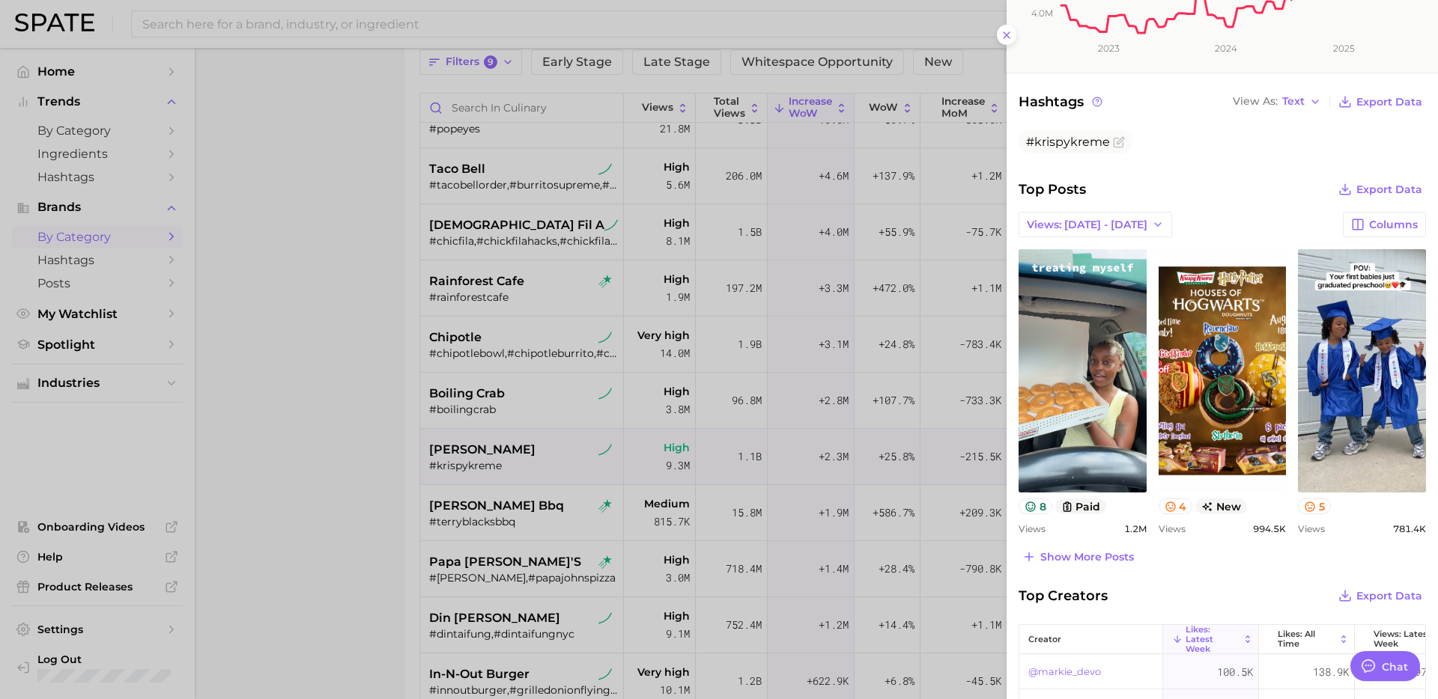
scroll to position [339, 0]
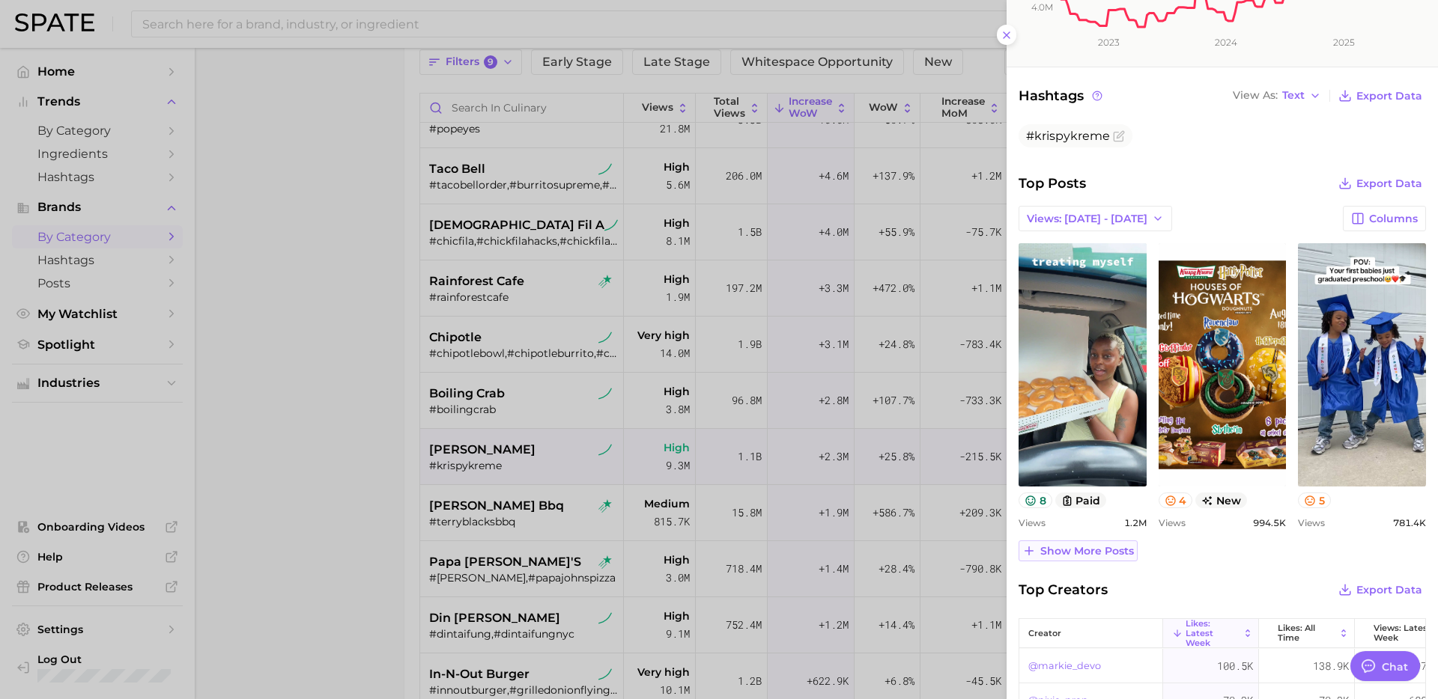
click at [1086, 549] on span "Show more posts" at bounding box center [1087, 551] width 94 height 13
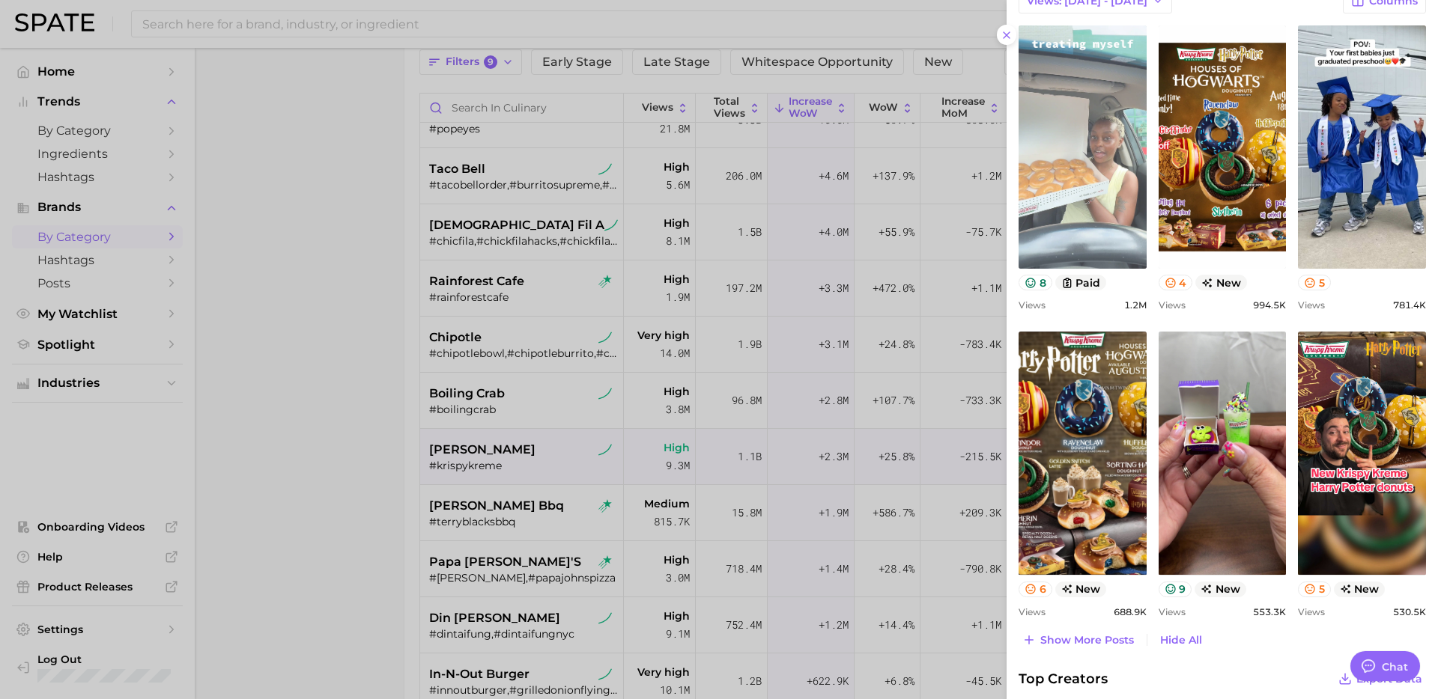
scroll to position [562, 0]
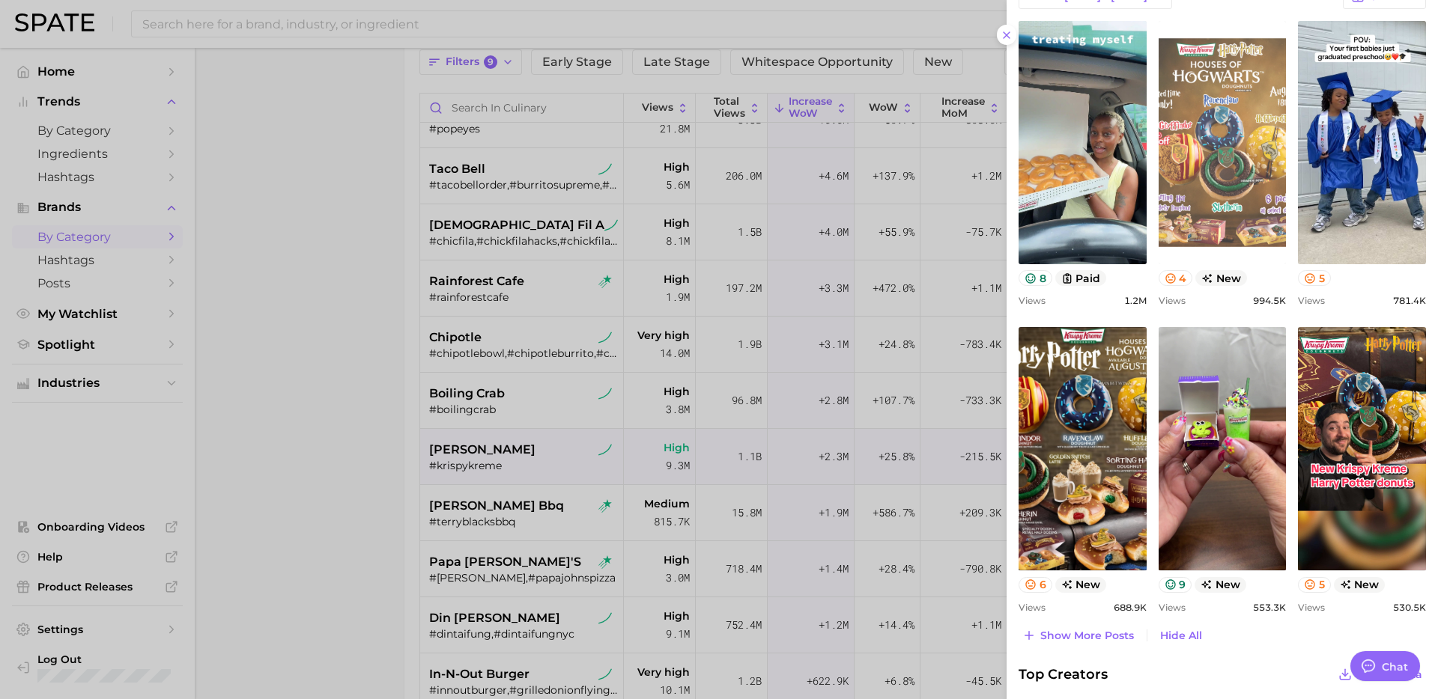
click at [1222, 148] on link "view post on TikTok" at bounding box center [1222, 142] width 128 height 243
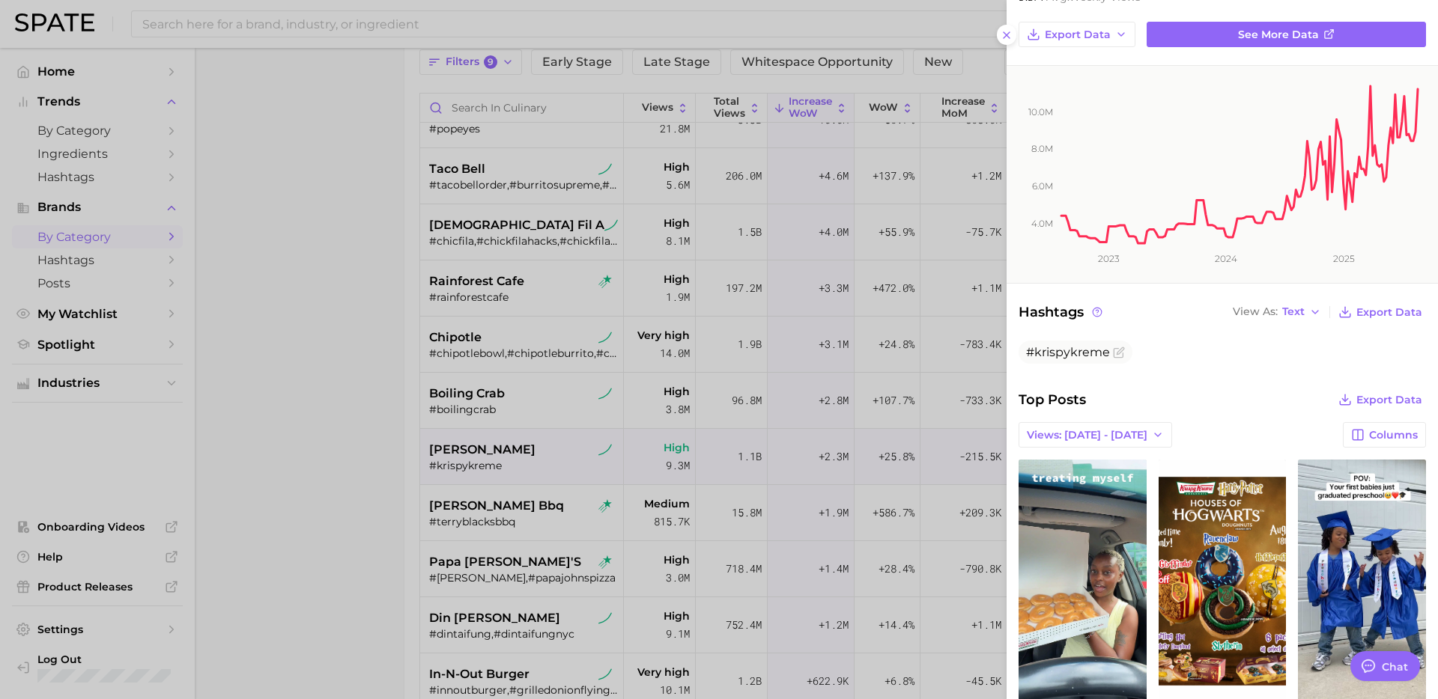
scroll to position [0, 0]
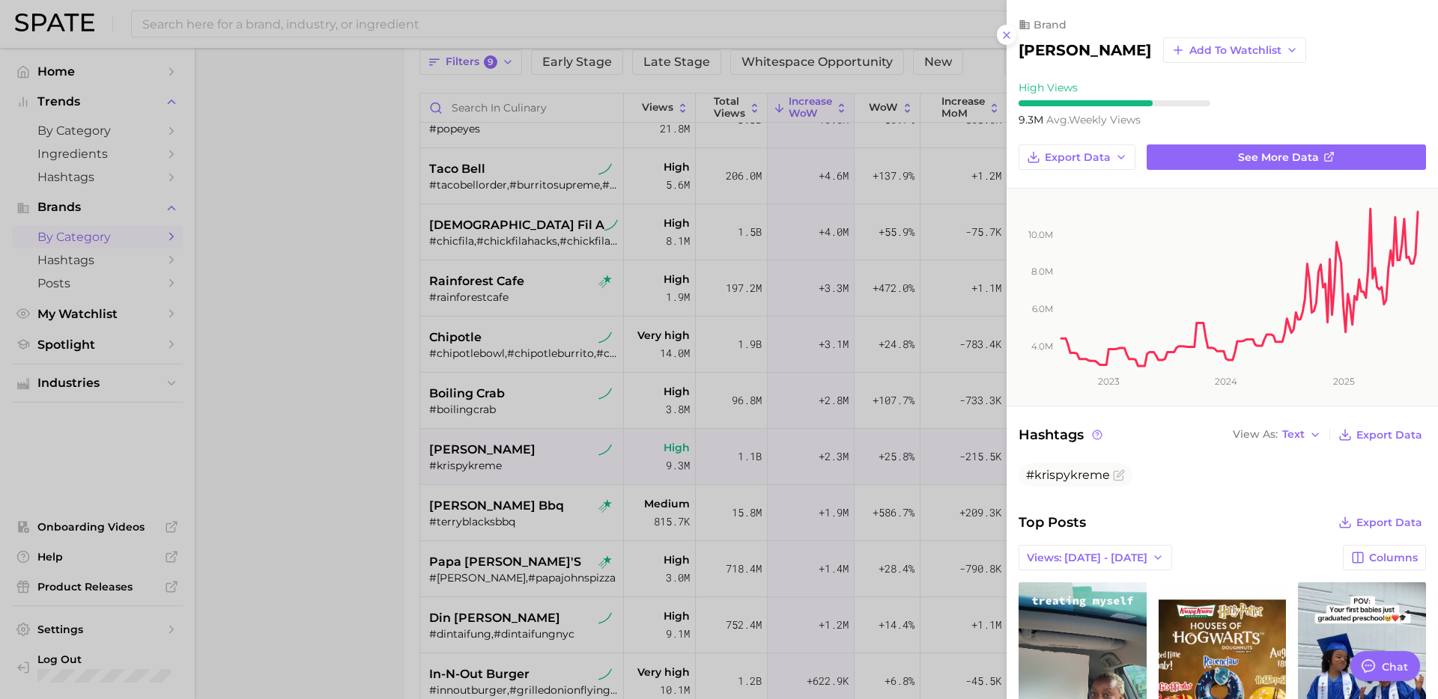
click at [529, 487] on div at bounding box center [719, 349] width 1438 height 699
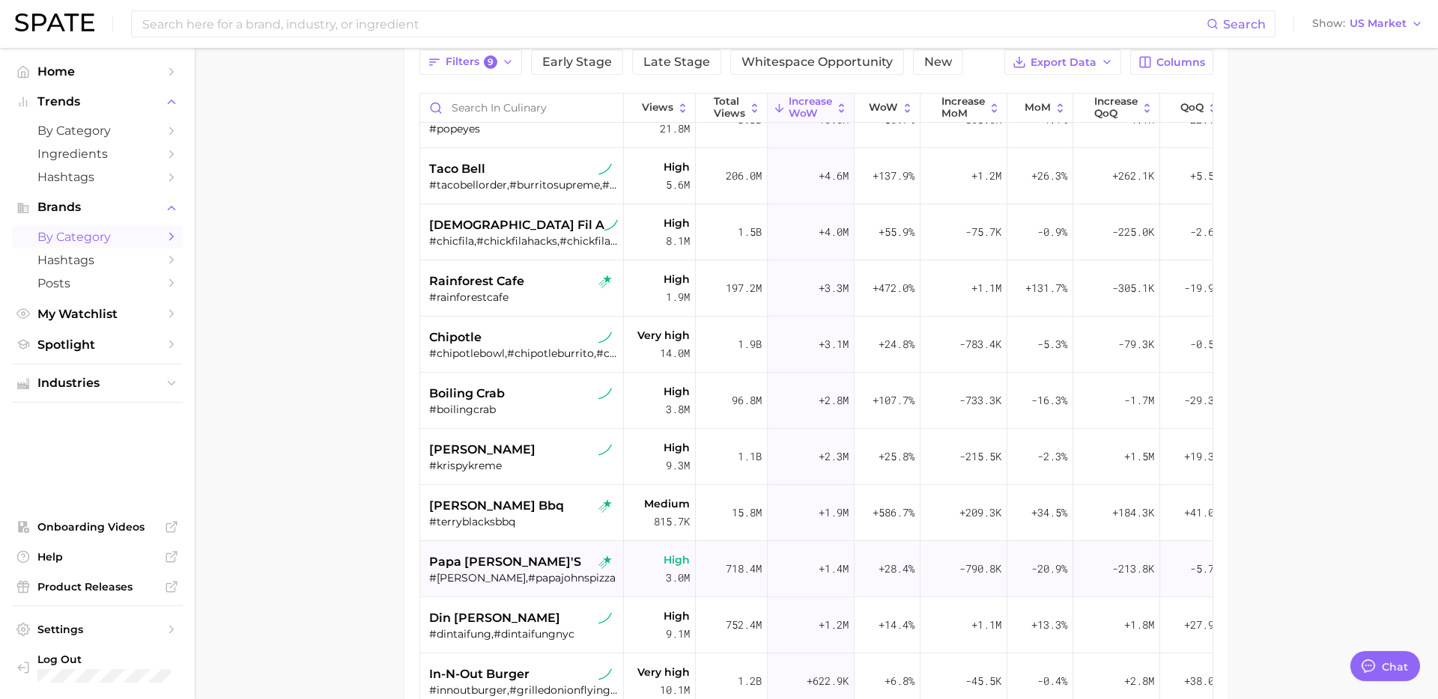
click at [544, 554] on div "papa [PERSON_NAME]'s" at bounding box center [523, 562] width 189 height 18
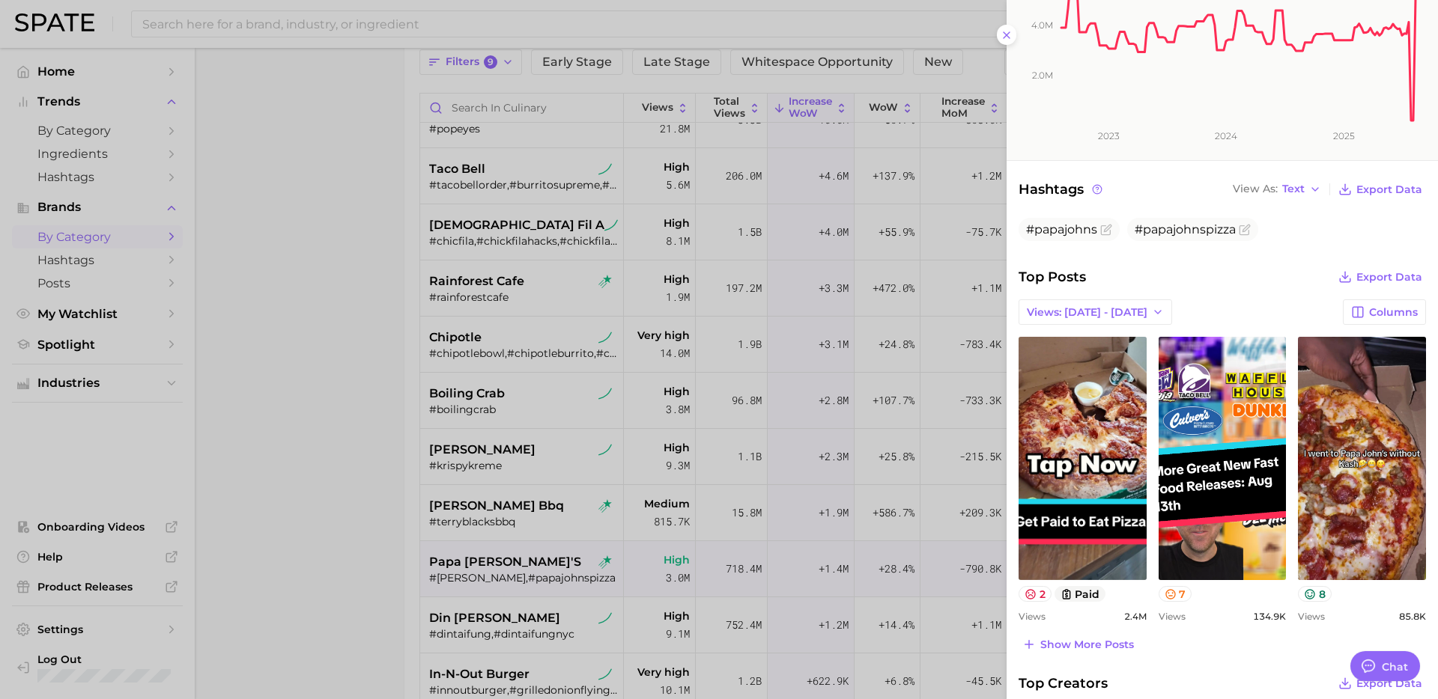
scroll to position [258, 0]
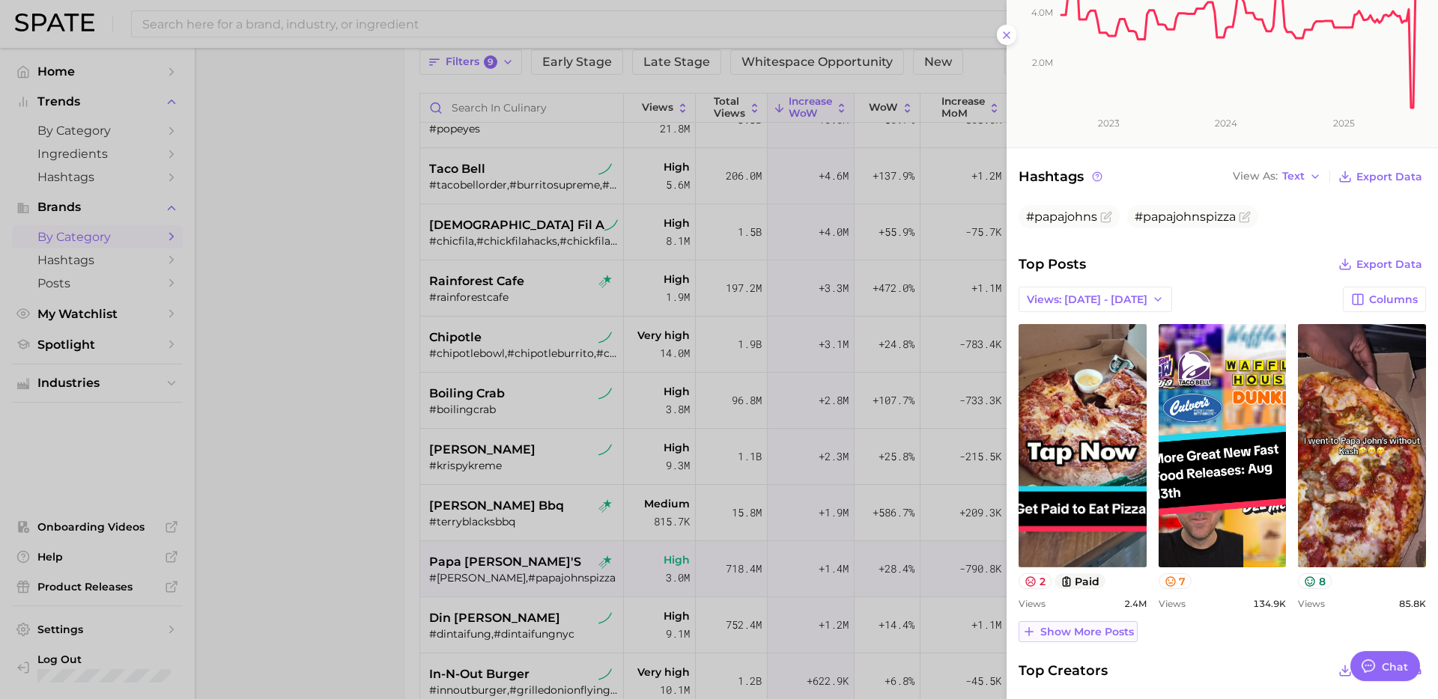
click at [1080, 637] on span "Show more posts" at bounding box center [1087, 632] width 94 height 13
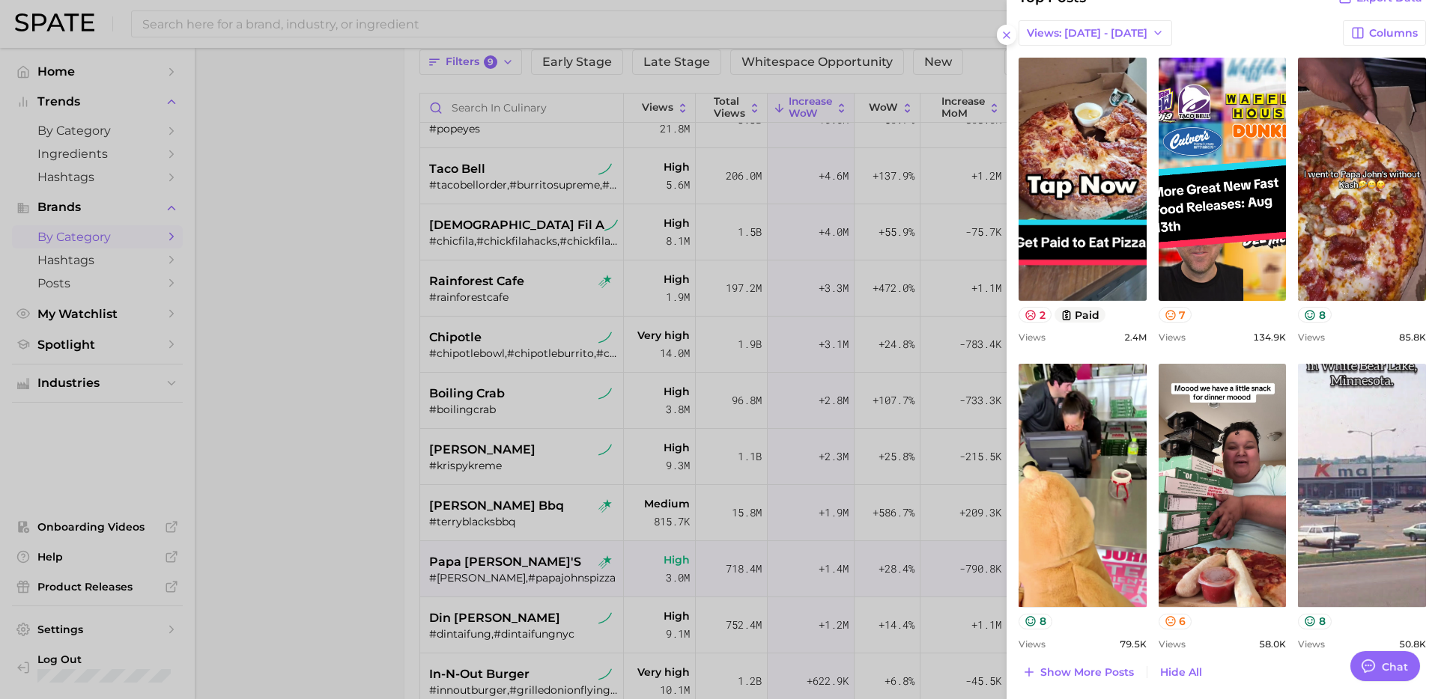
scroll to position [526, 0]
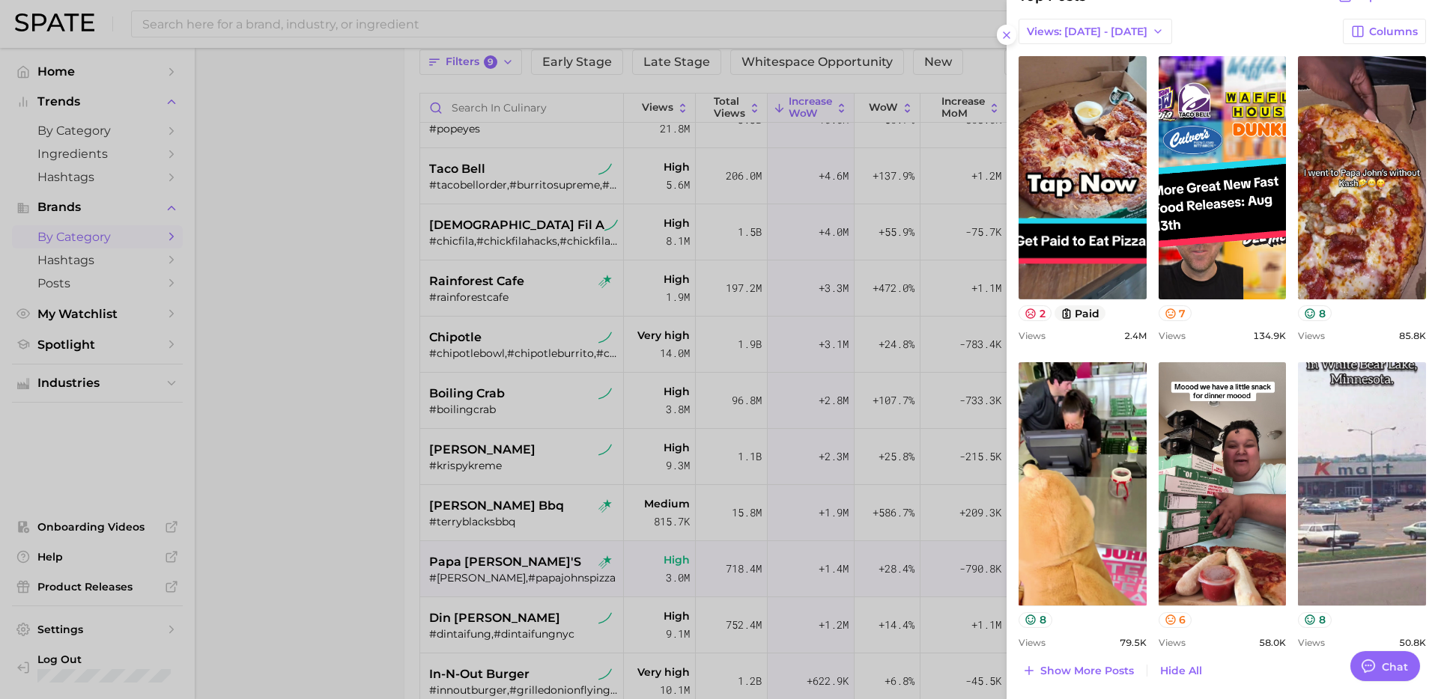
click at [536, 400] on div at bounding box center [719, 349] width 1438 height 699
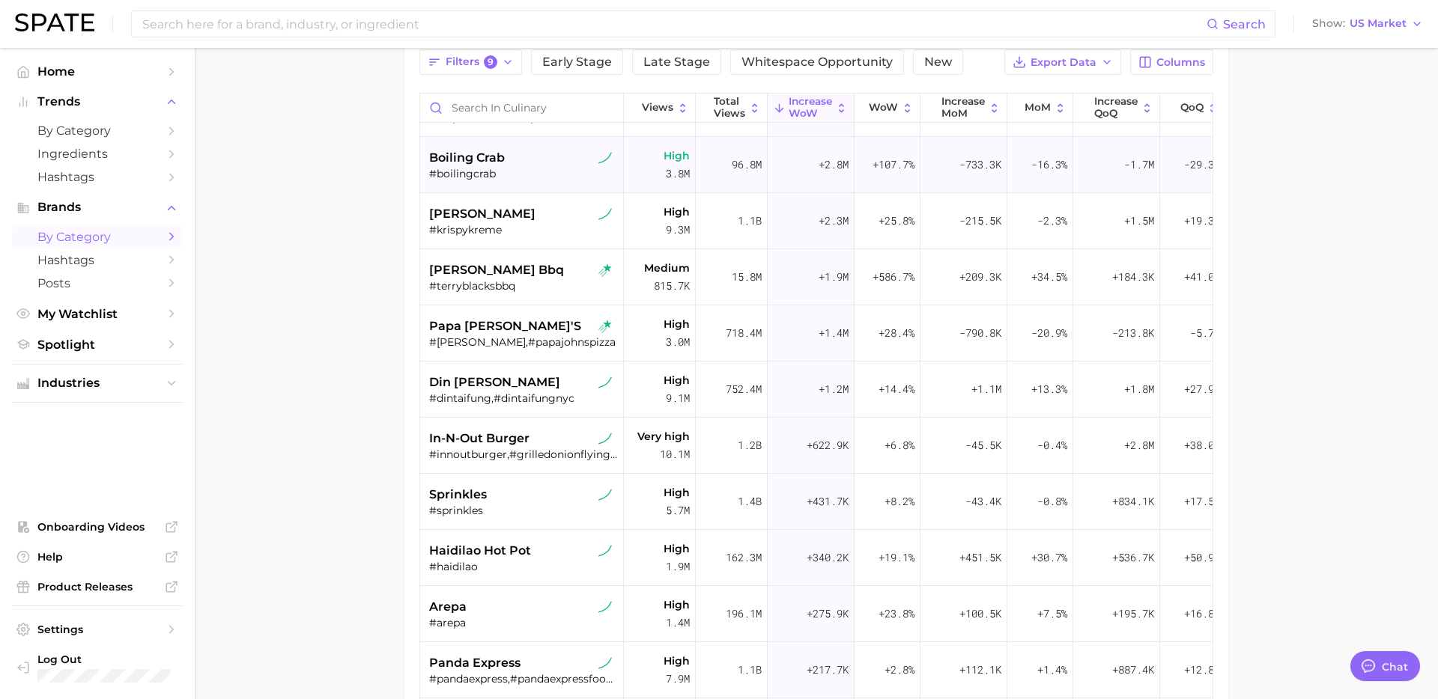
scroll to position [439, 0]
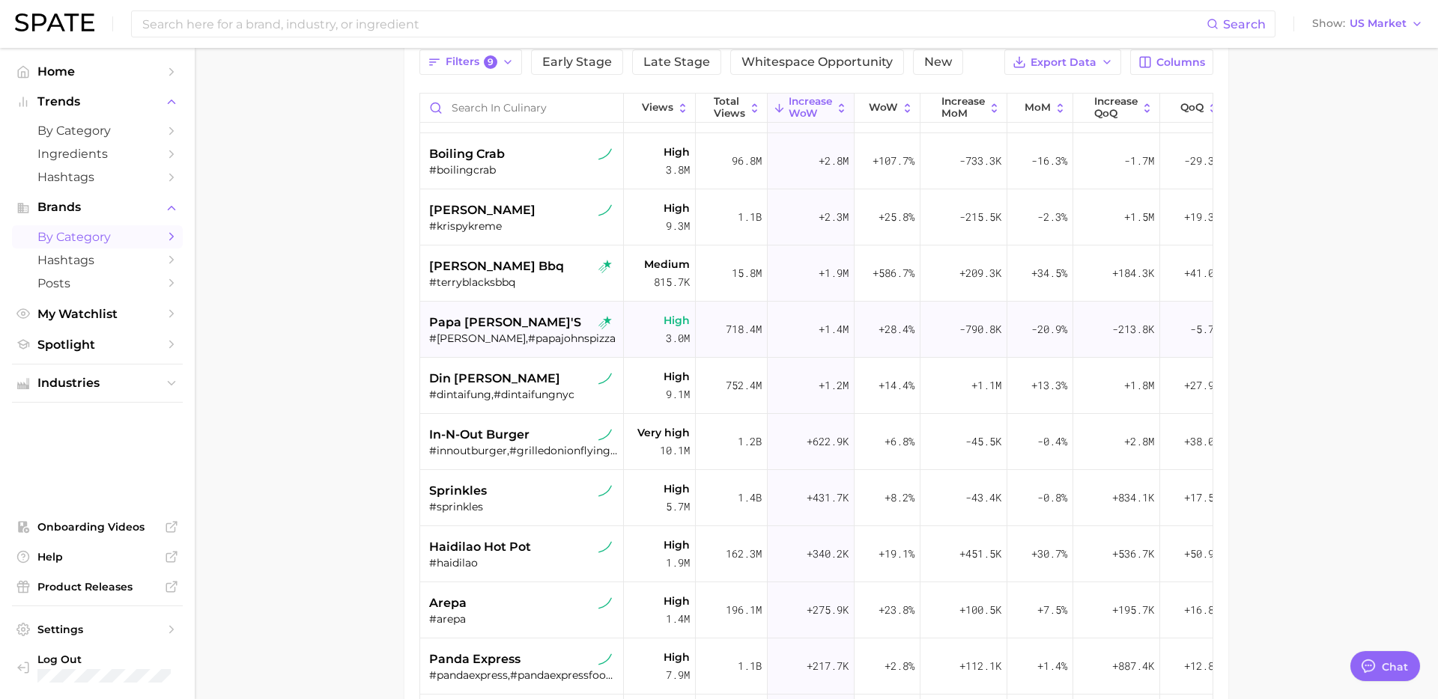
click at [539, 344] on div "#[PERSON_NAME],#papajohnspizza" at bounding box center [523, 338] width 189 height 13
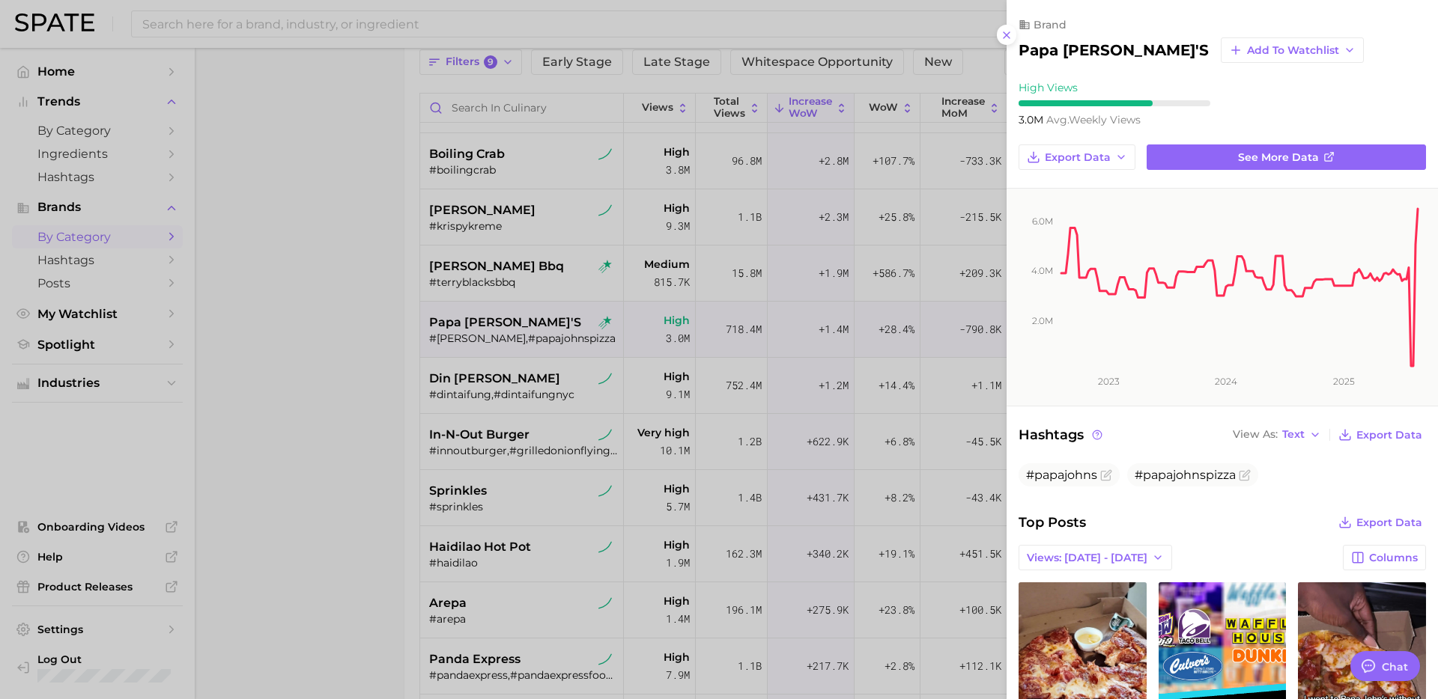
scroll to position [0, 0]
click at [541, 408] on div at bounding box center [719, 349] width 1438 height 699
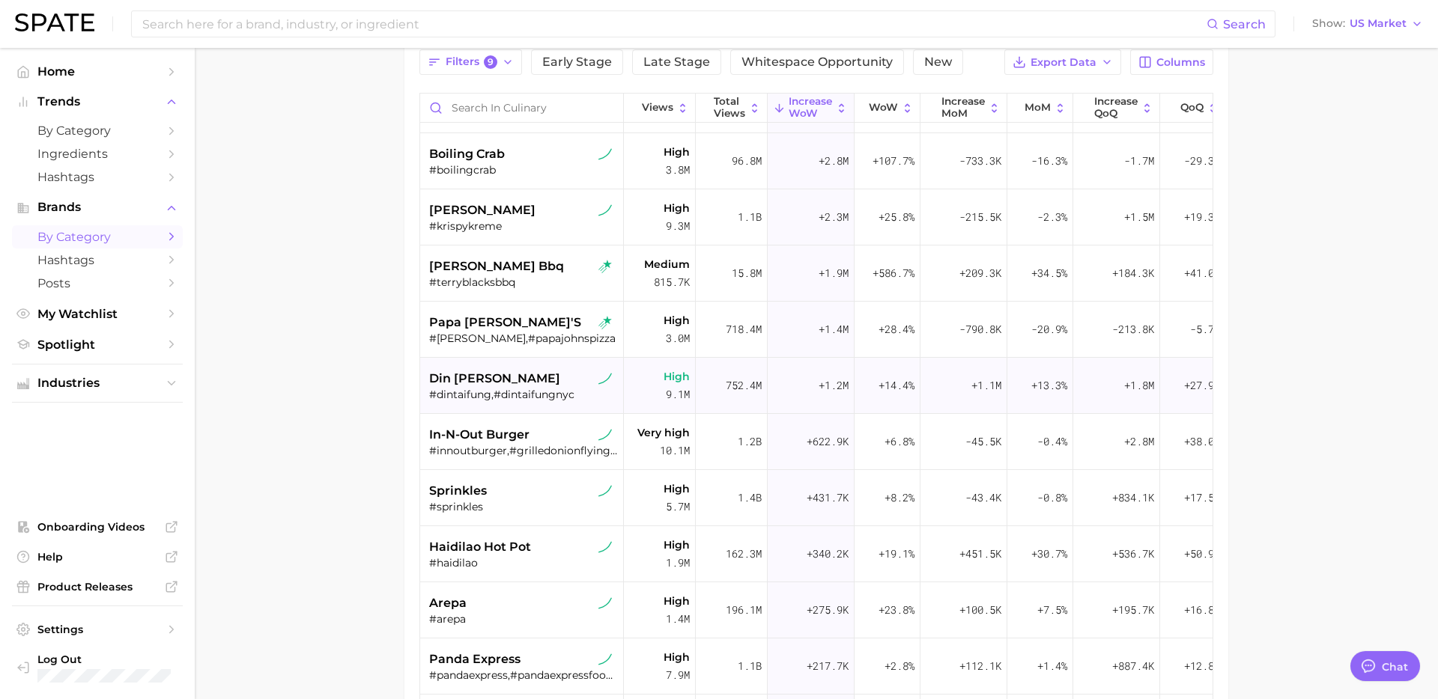
click at [556, 388] on div "#dintaifung,#dintaifungnyc" at bounding box center [523, 394] width 189 height 13
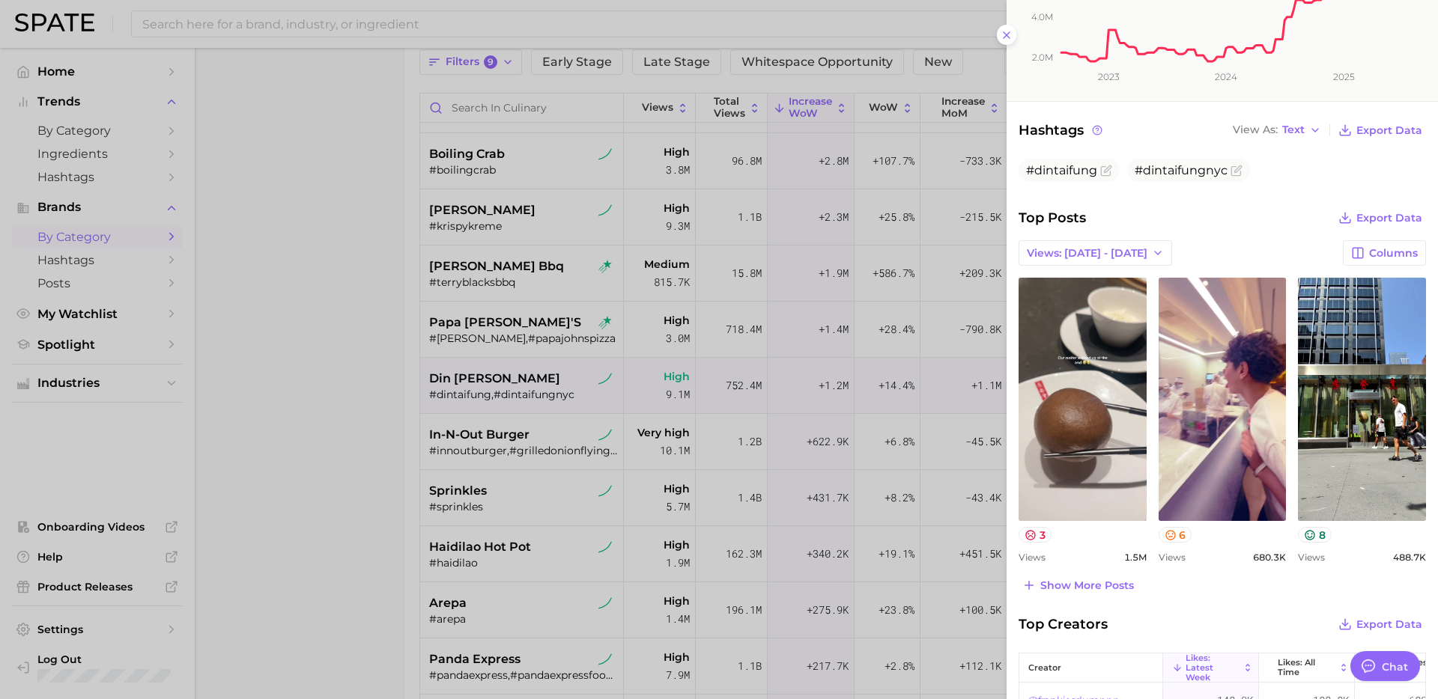
scroll to position [327, 0]
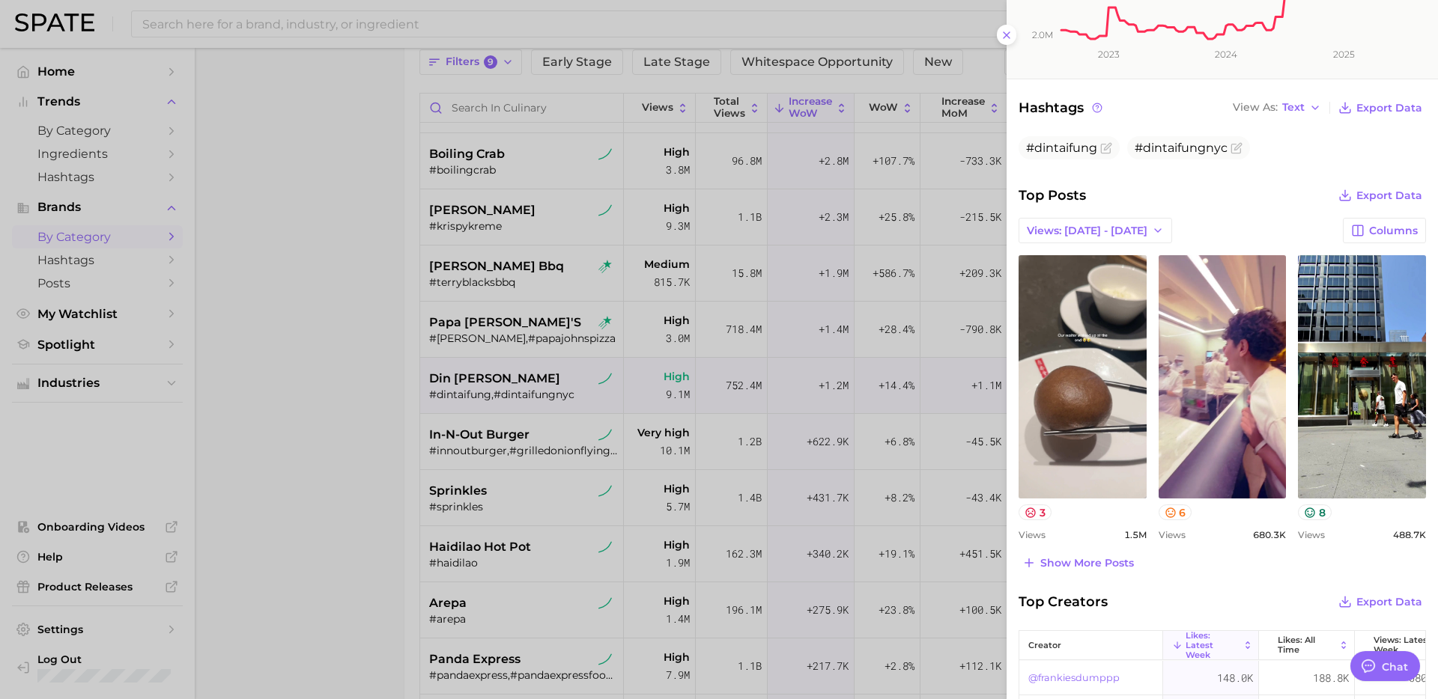
click at [641, 465] on div at bounding box center [719, 349] width 1438 height 699
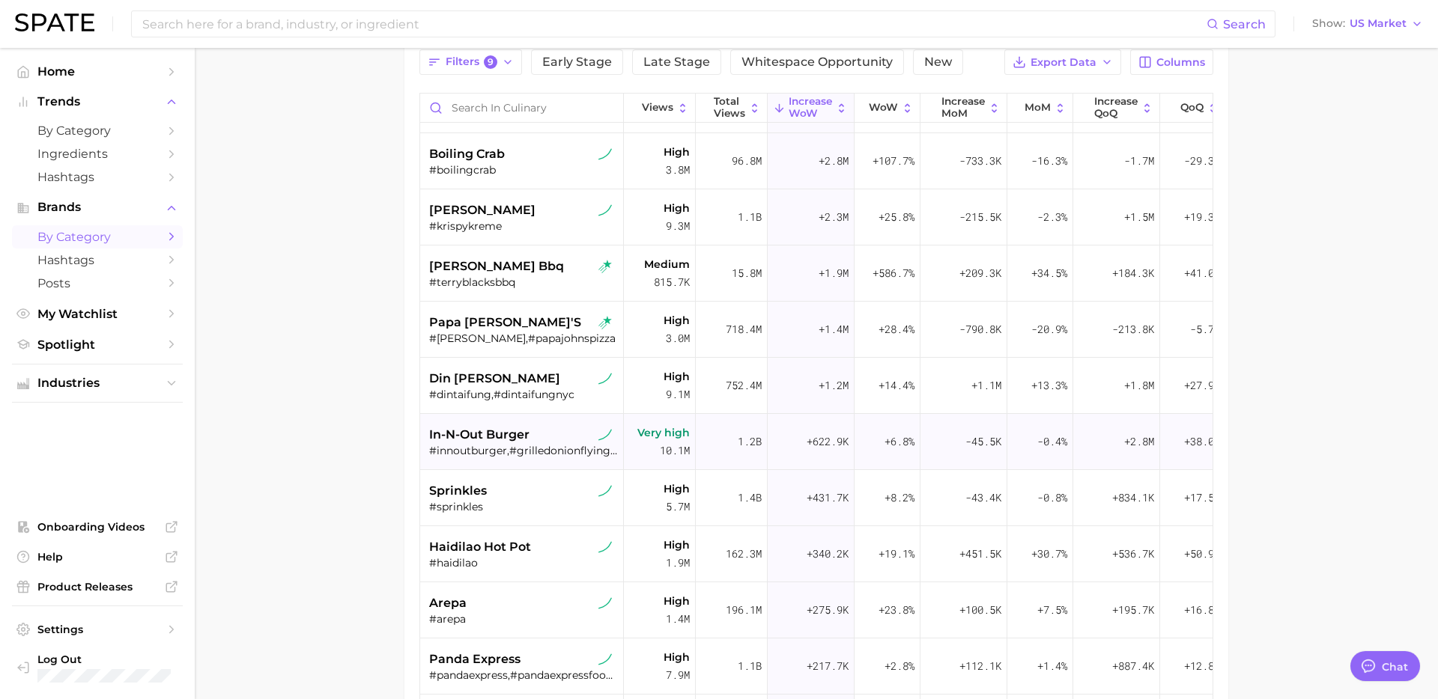
click at [561, 448] on div "#innoutburger,#grilledonionflyingdutchman,#whataburgervsinnout" at bounding box center [523, 450] width 189 height 13
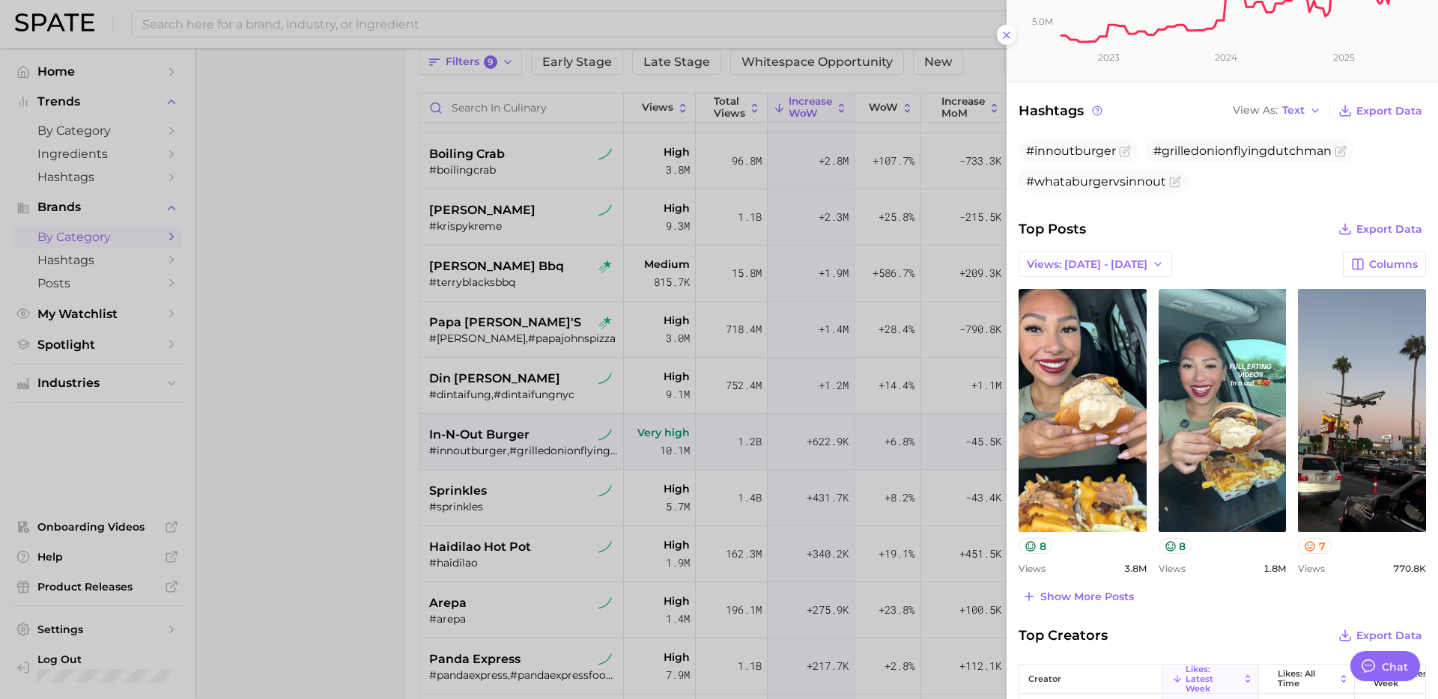
scroll to position [449, 0]
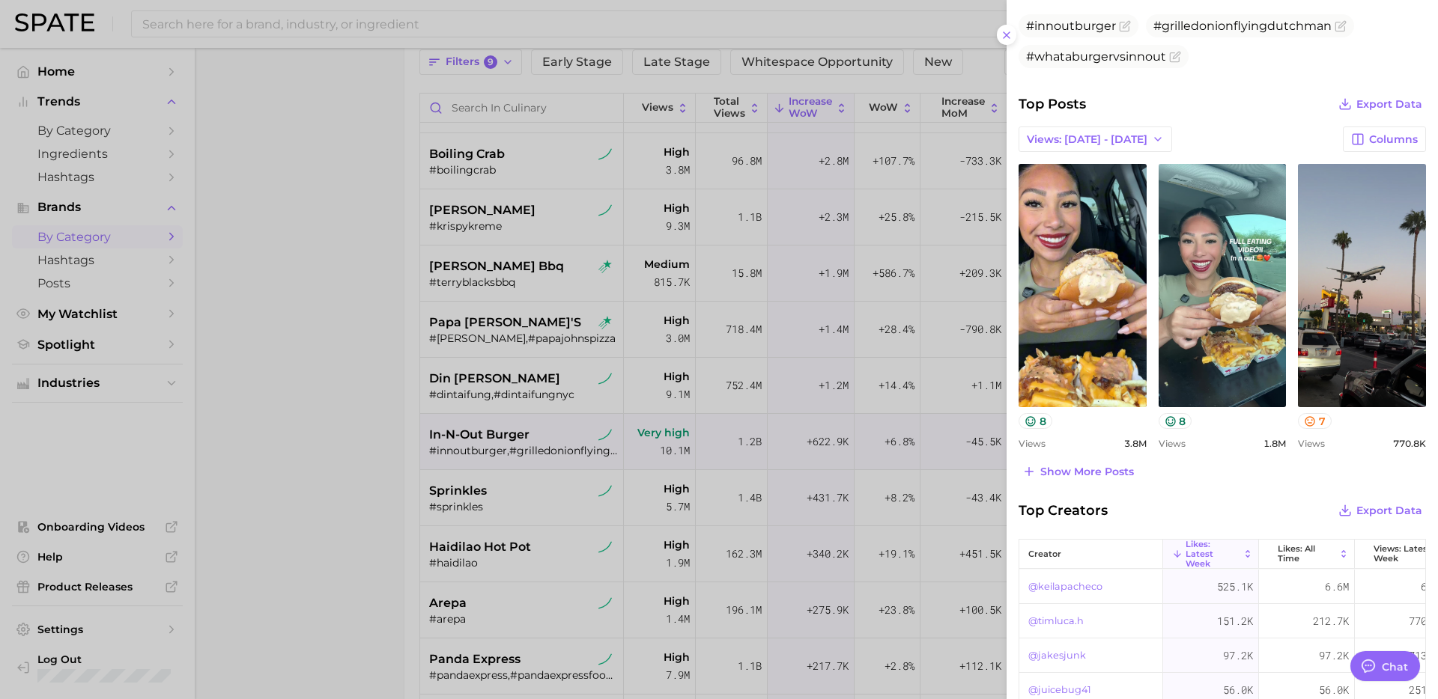
click at [520, 473] on div at bounding box center [719, 349] width 1438 height 699
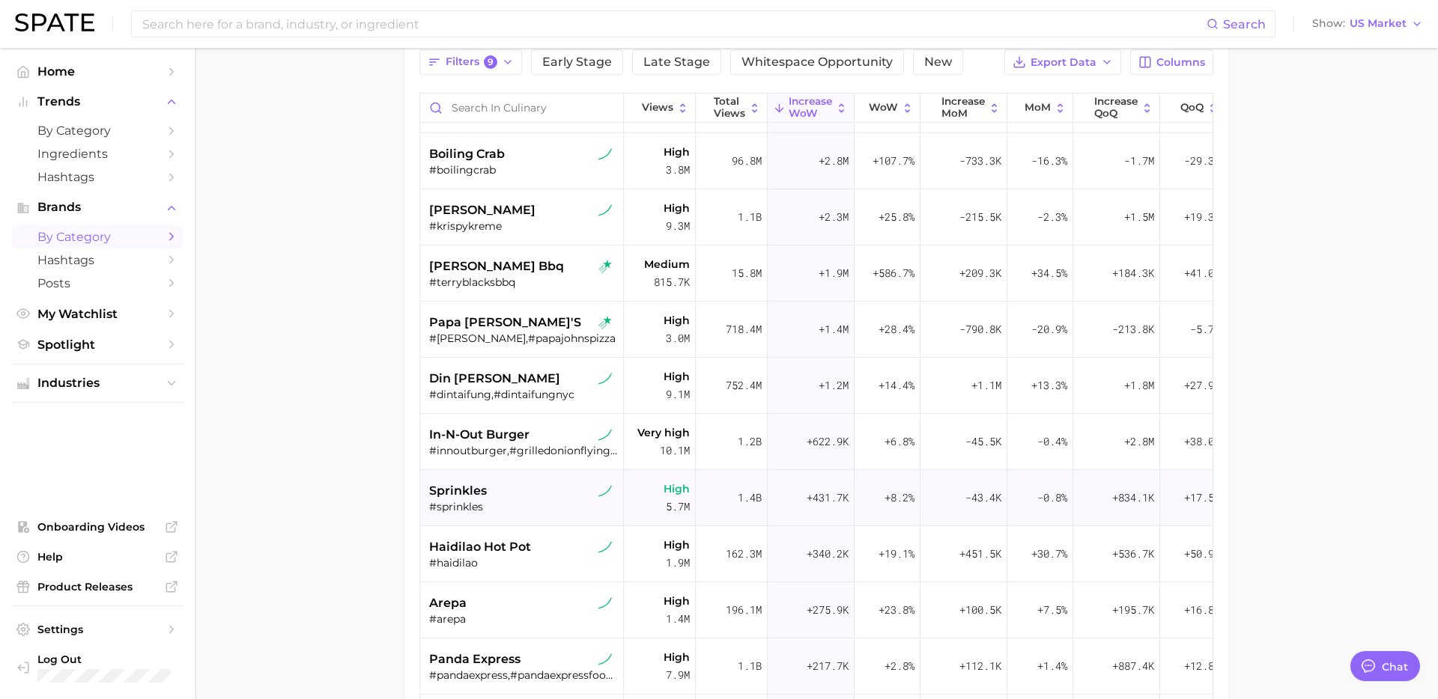
click at [523, 502] on div "#sprinkles" at bounding box center [523, 506] width 189 height 13
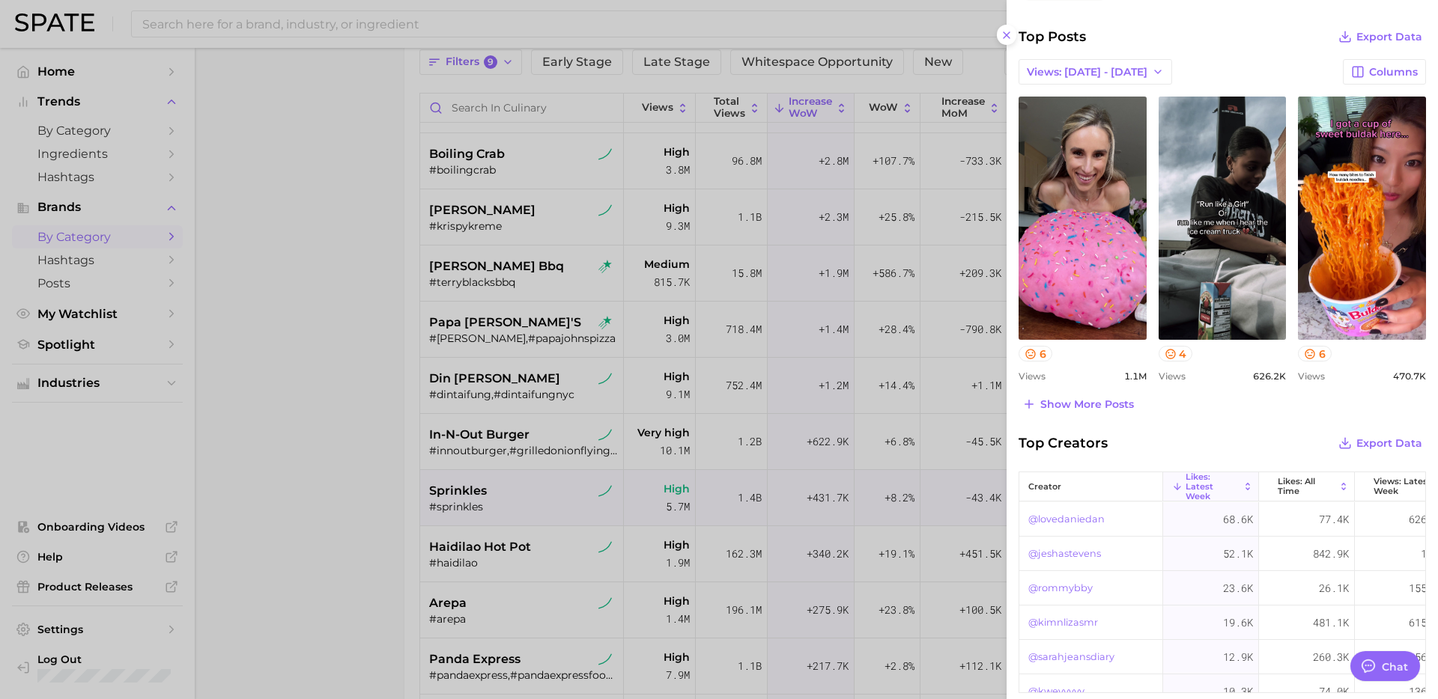
scroll to position [564, 0]
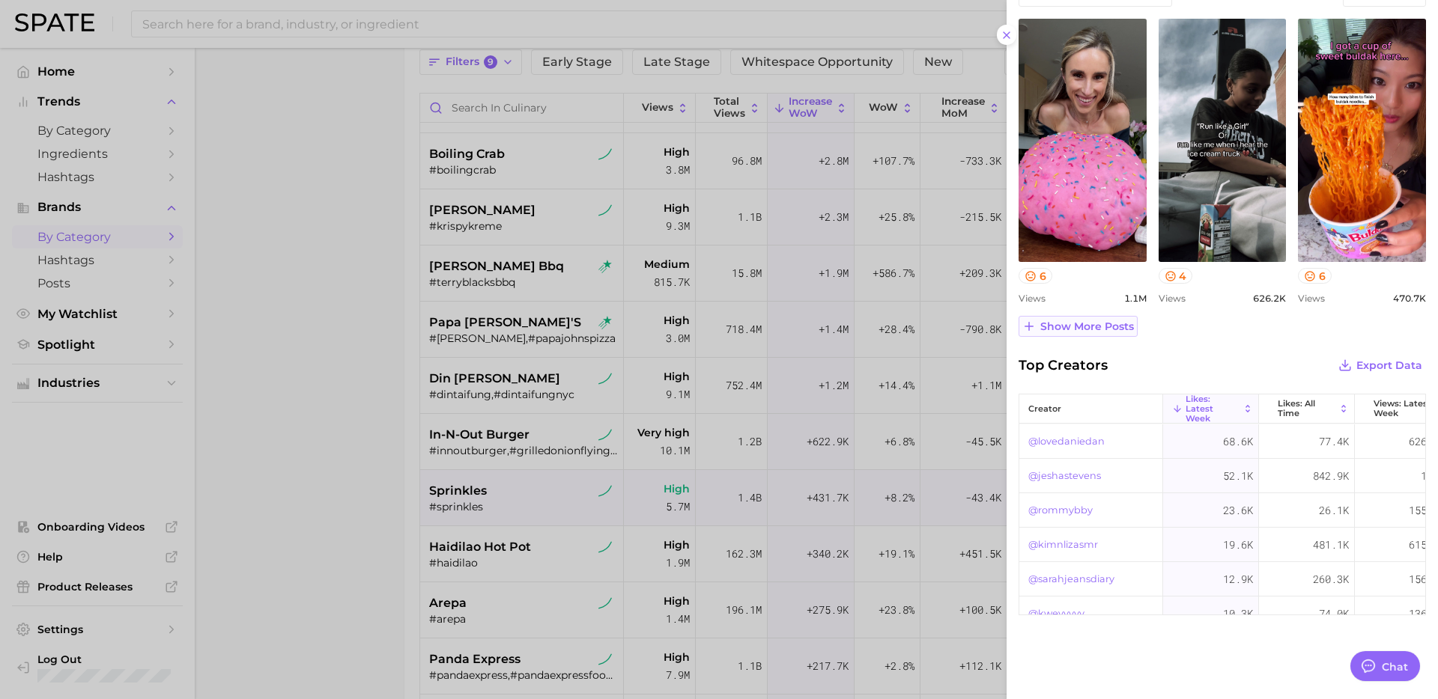
click at [1113, 324] on span "Show more posts" at bounding box center [1087, 326] width 94 height 13
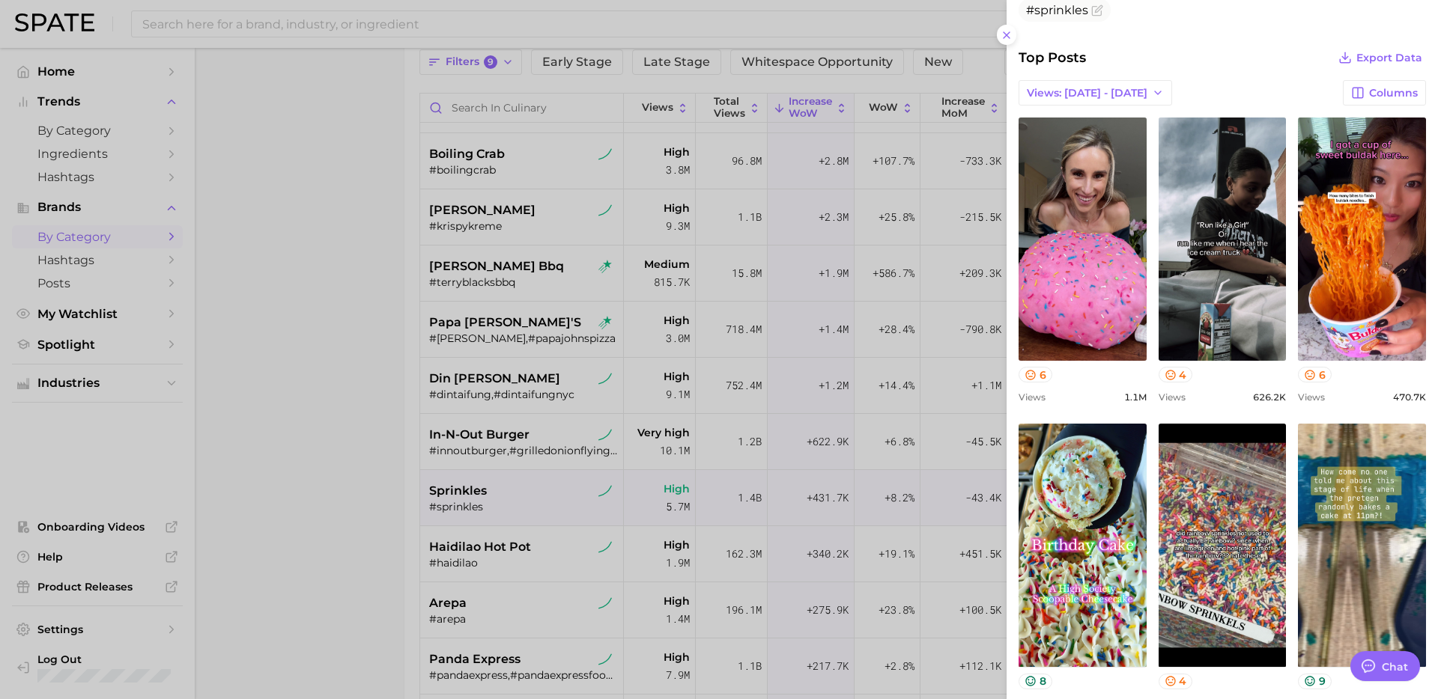
scroll to position [454, 0]
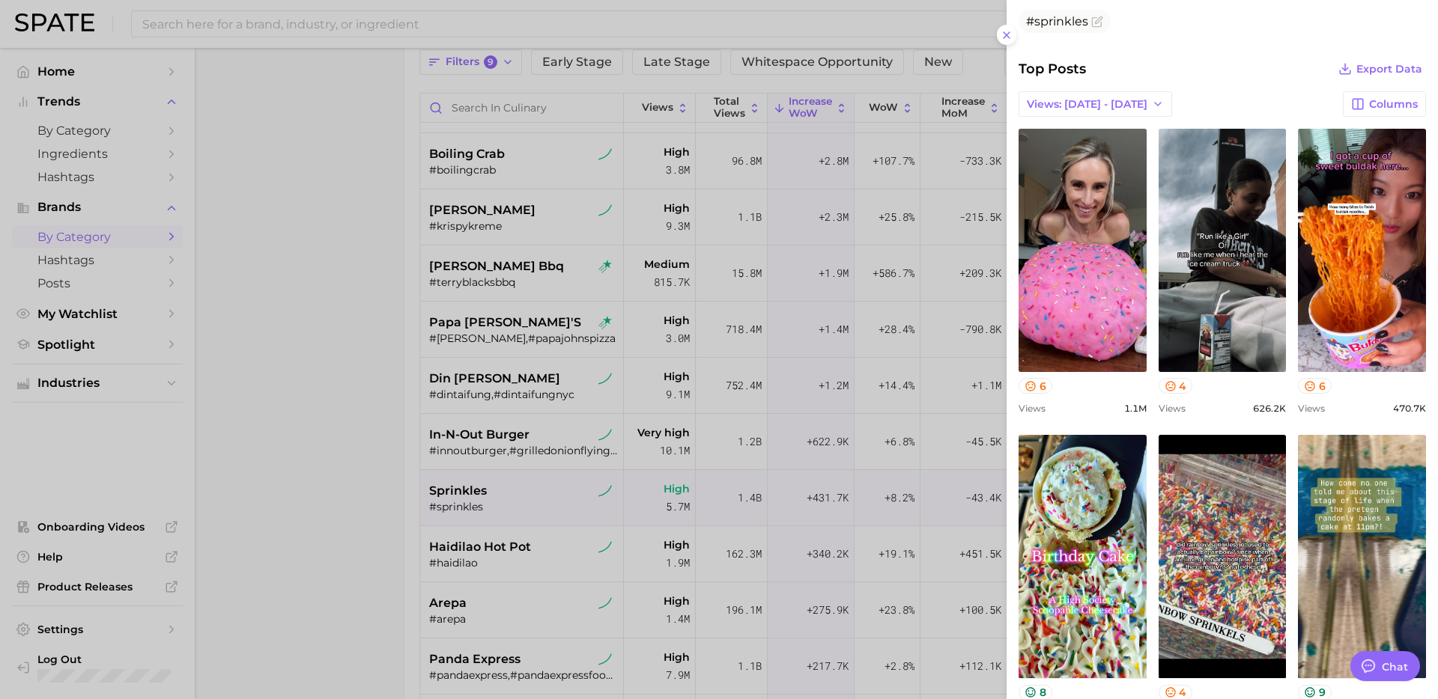
click at [637, 517] on div at bounding box center [719, 349] width 1438 height 699
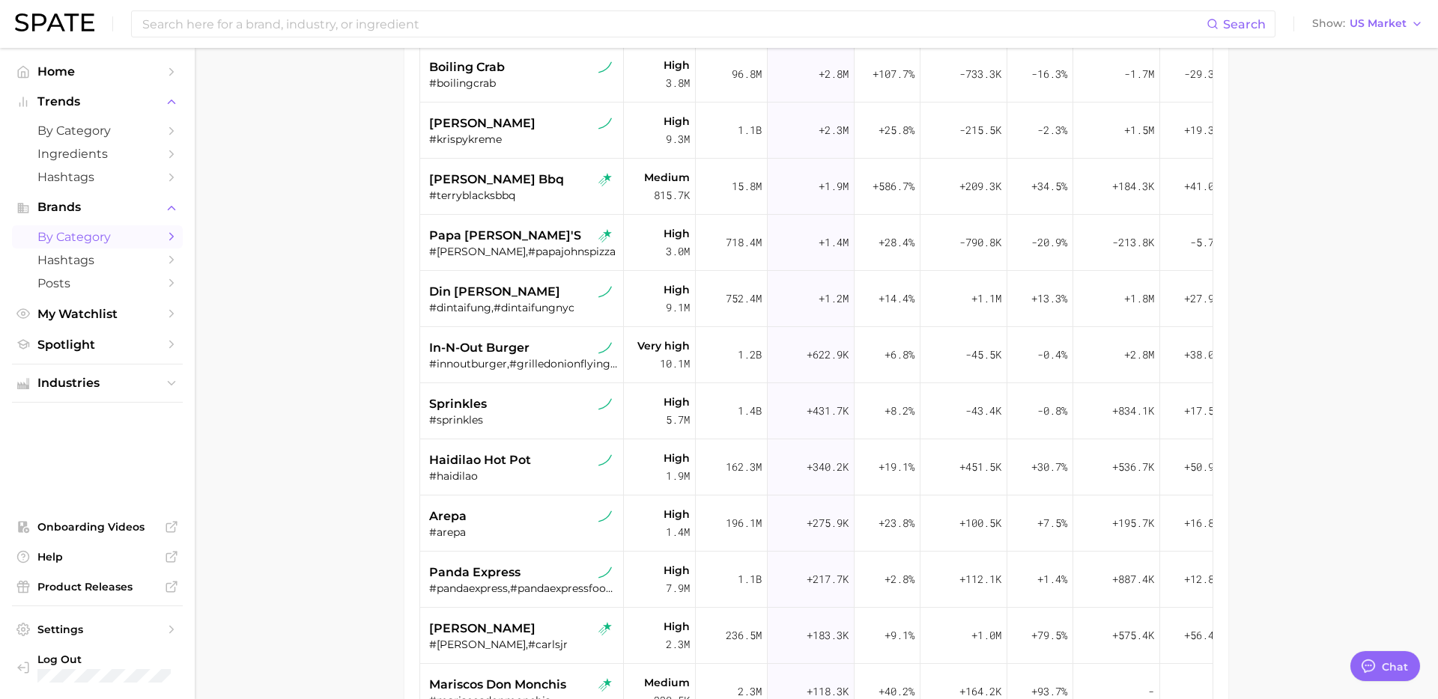
scroll to position [318, 0]
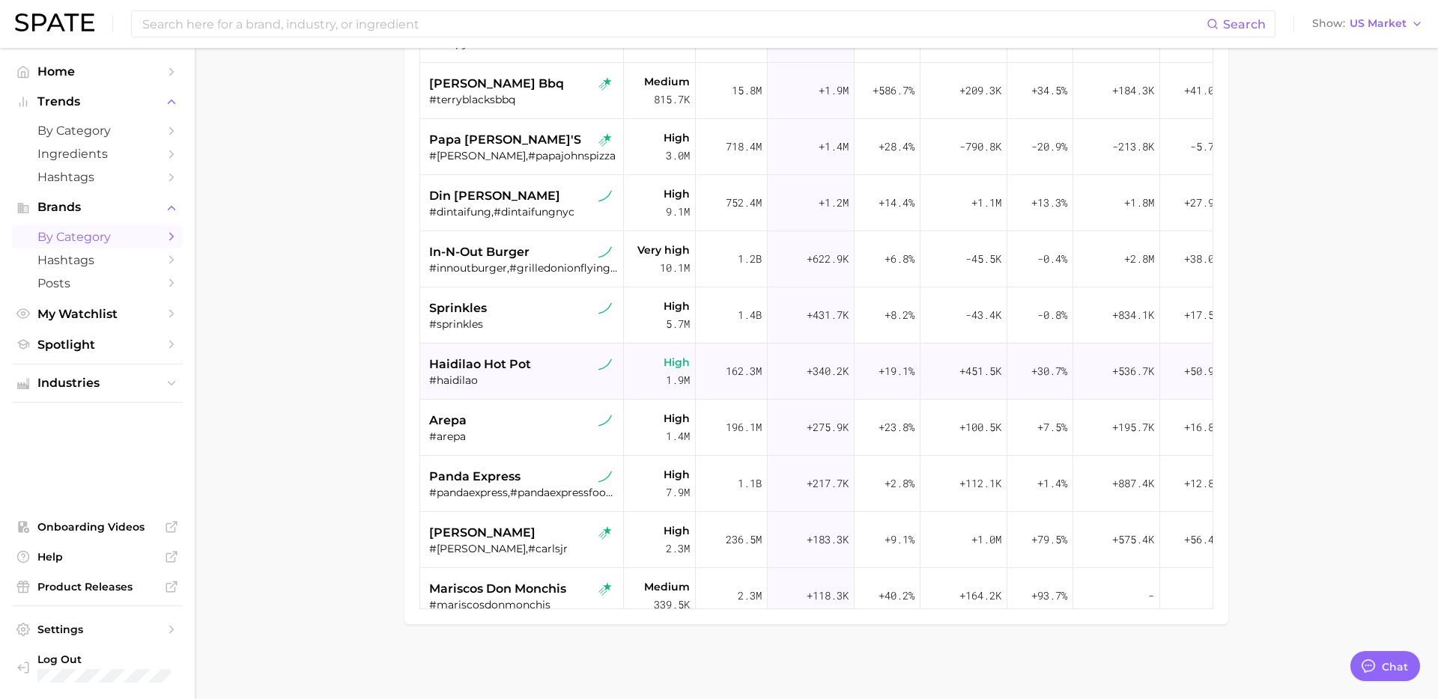
click at [568, 376] on div "#haidilao" at bounding box center [523, 380] width 189 height 13
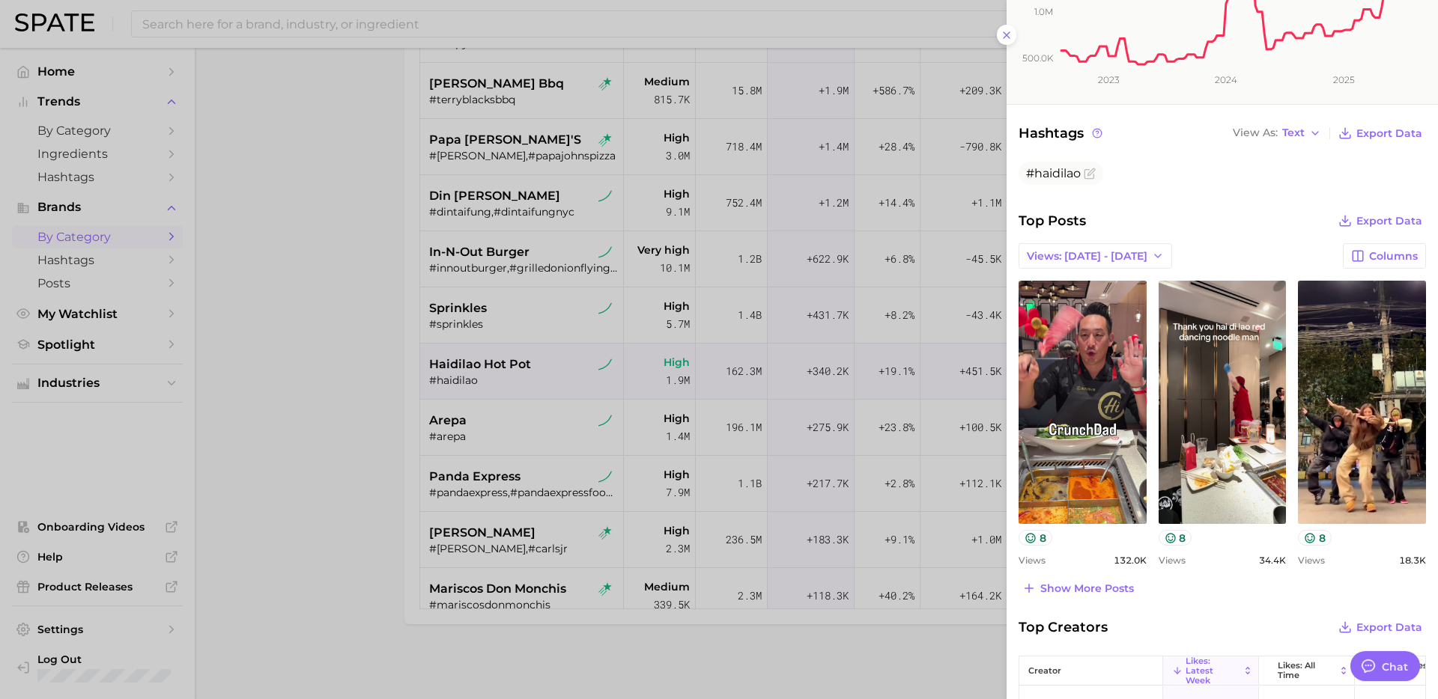
scroll to position [361, 0]
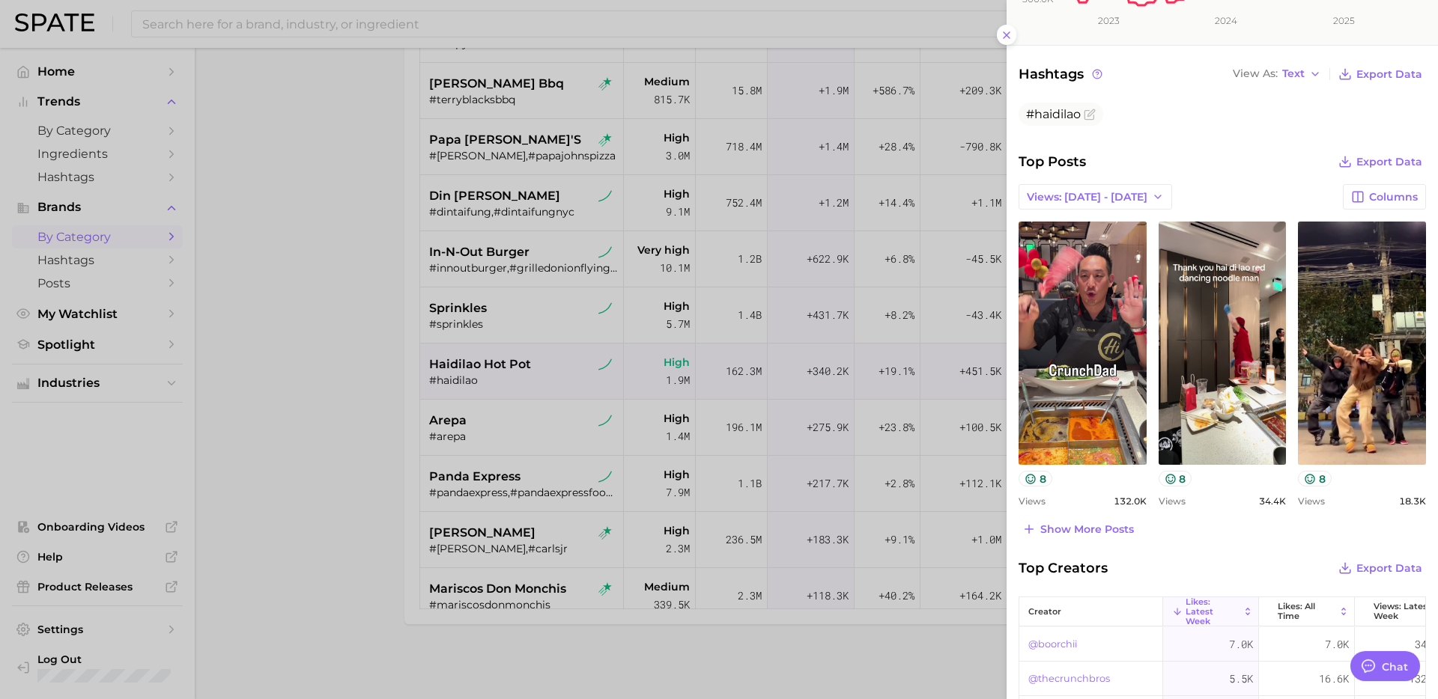
click at [544, 460] on div at bounding box center [719, 349] width 1438 height 699
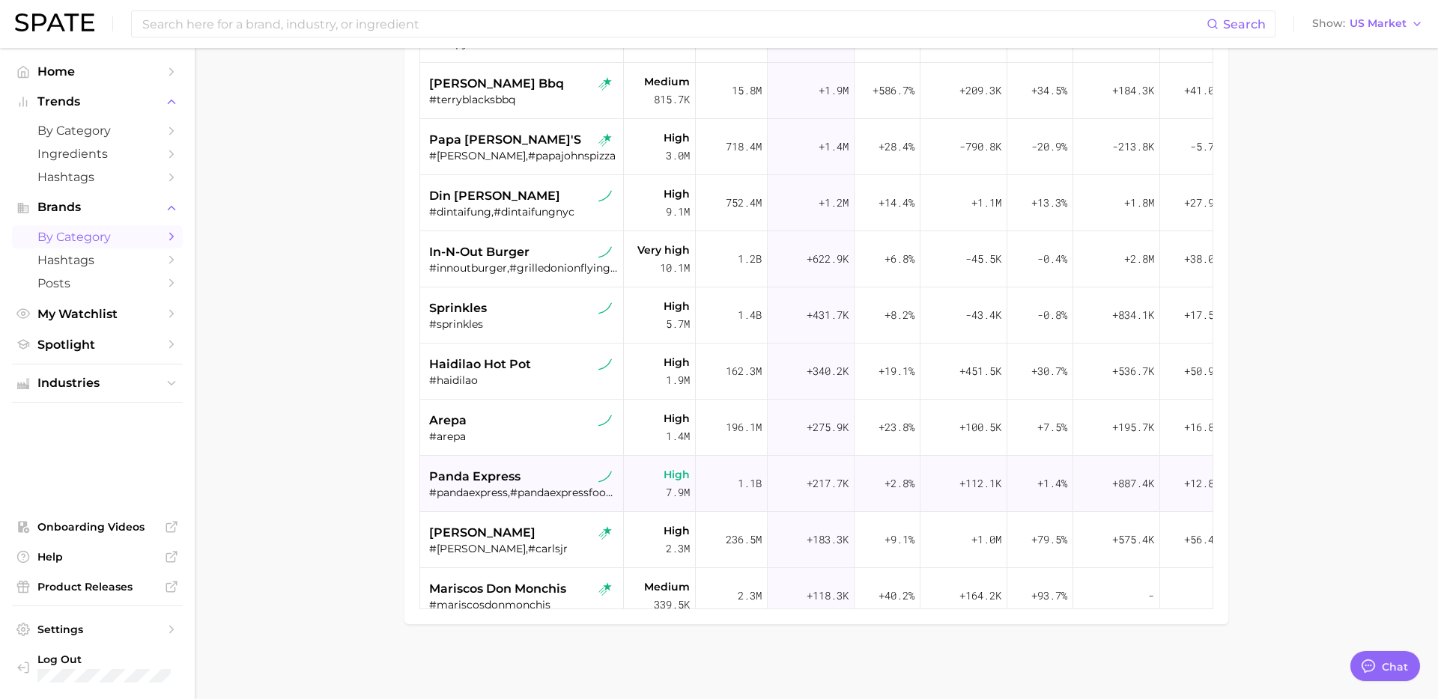
click at [533, 490] on div "#pandaexpress,#pandaexpressfood,#pandaexpresschowmein,#beijingbeef" at bounding box center [523, 492] width 189 height 13
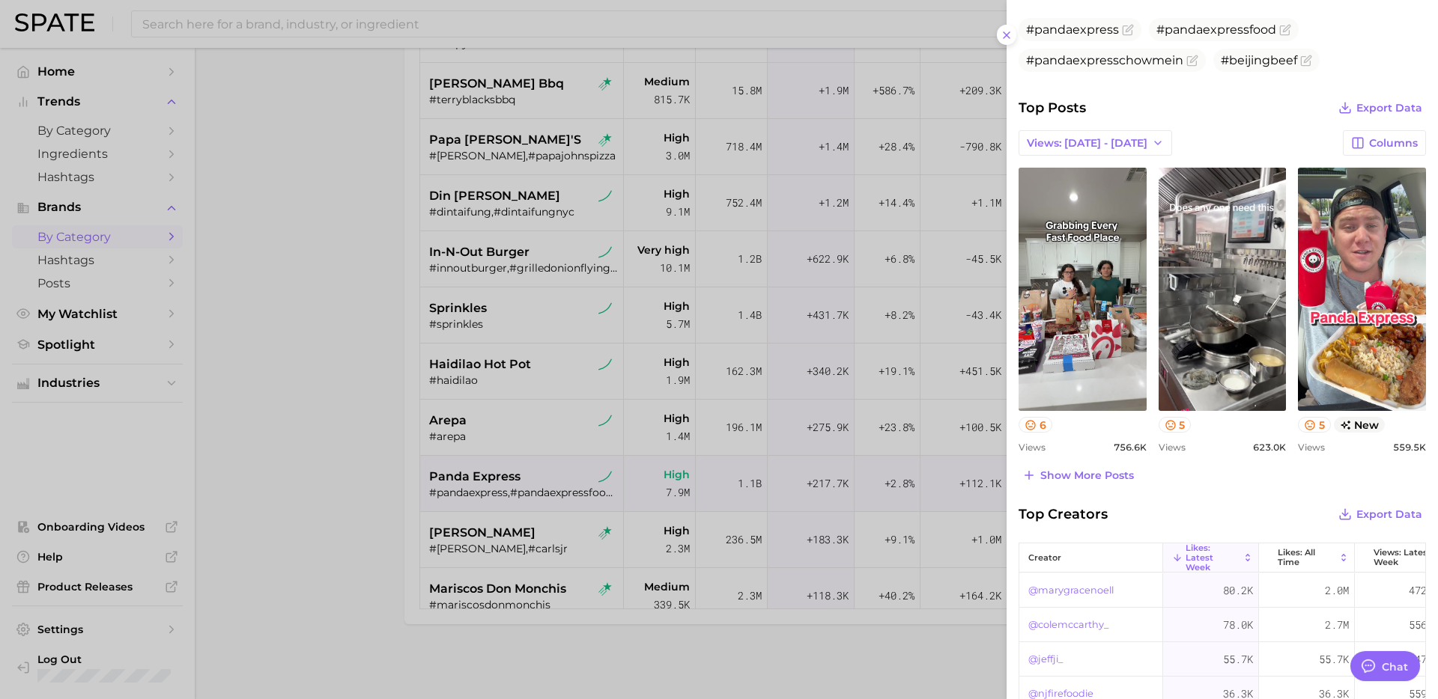
scroll to position [431, 0]
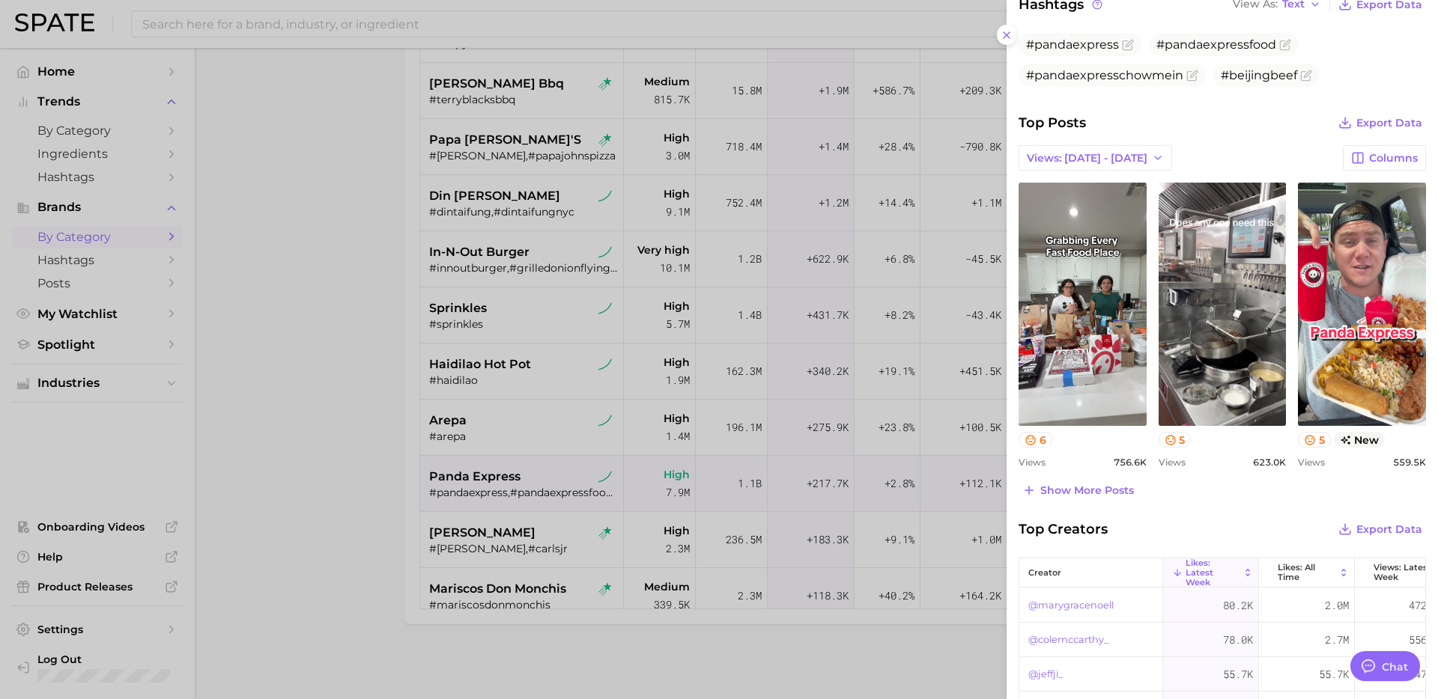
click at [561, 517] on div at bounding box center [719, 349] width 1438 height 699
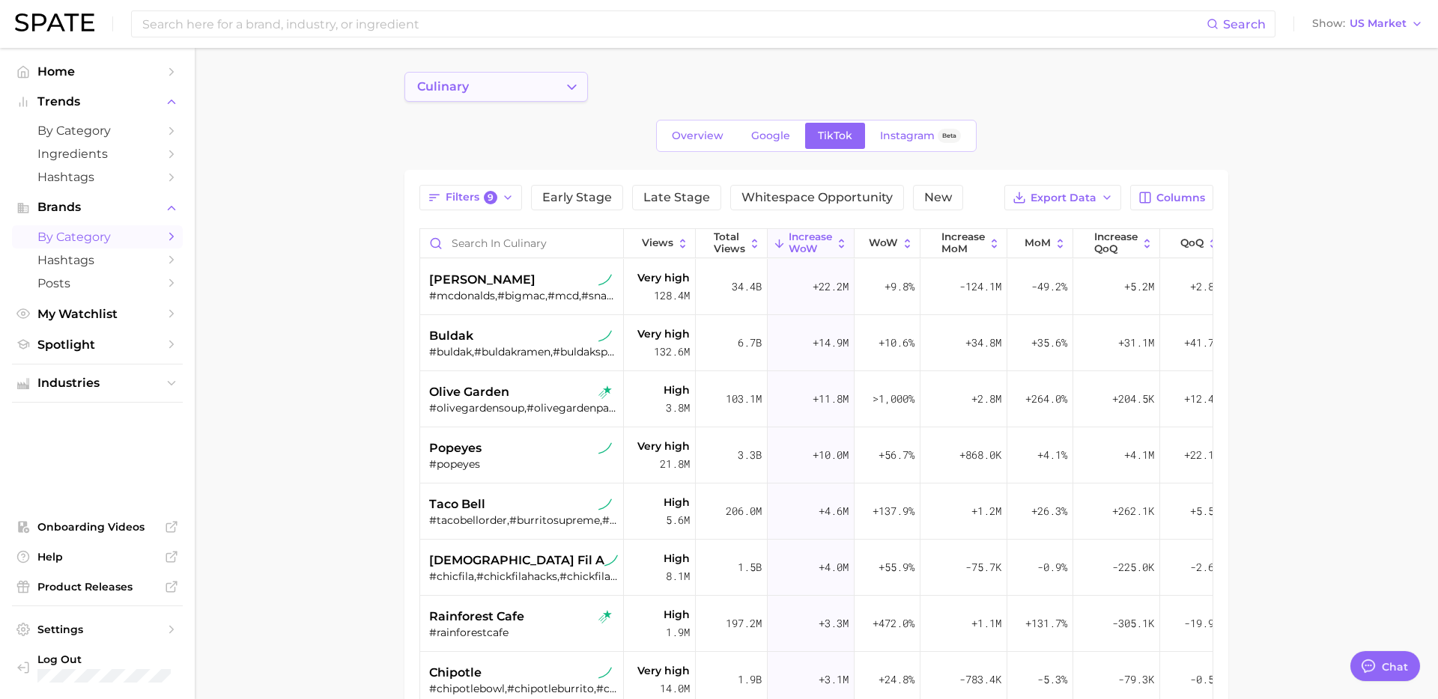
click at [556, 86] on button "culinary" at bounding box center [495, 87] width 183 height 30
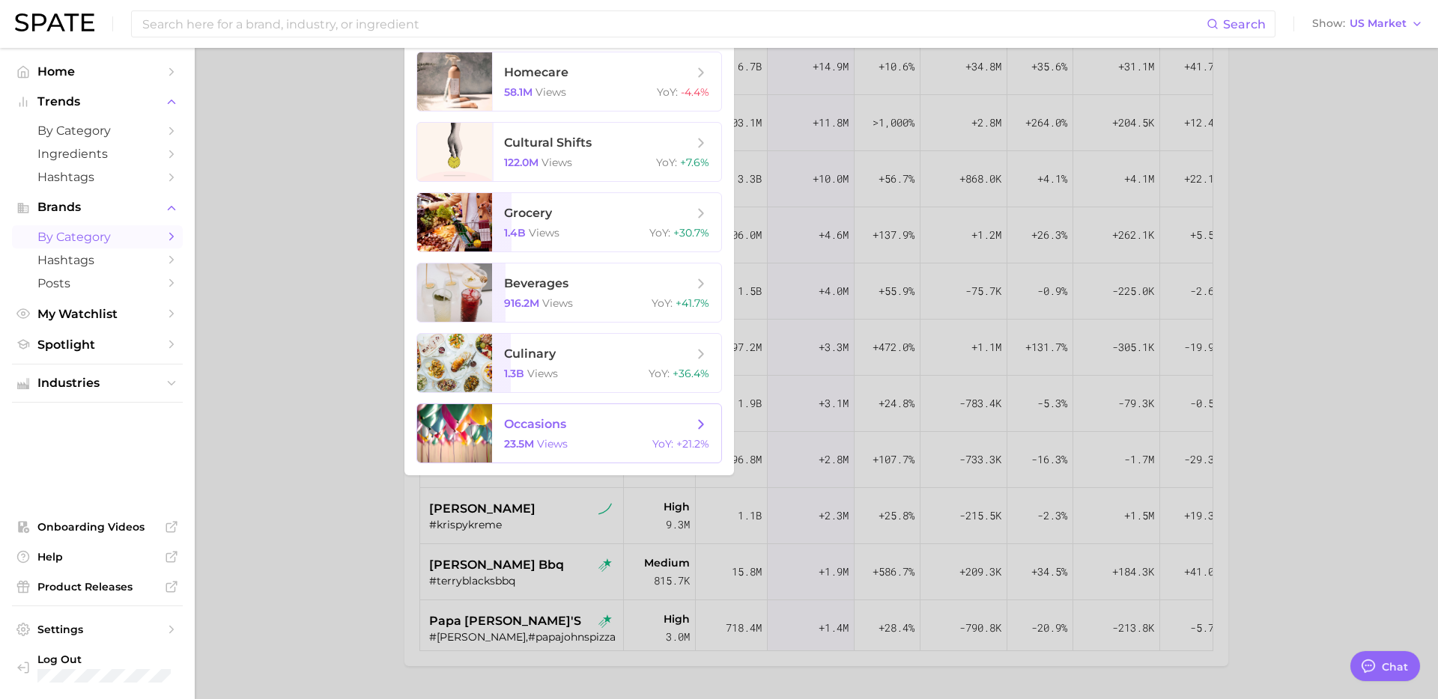
click at [603, 410] on span "occasions 23.5m views YoY : +21.2%" at bounding box center [606, 433] width 229 height 58
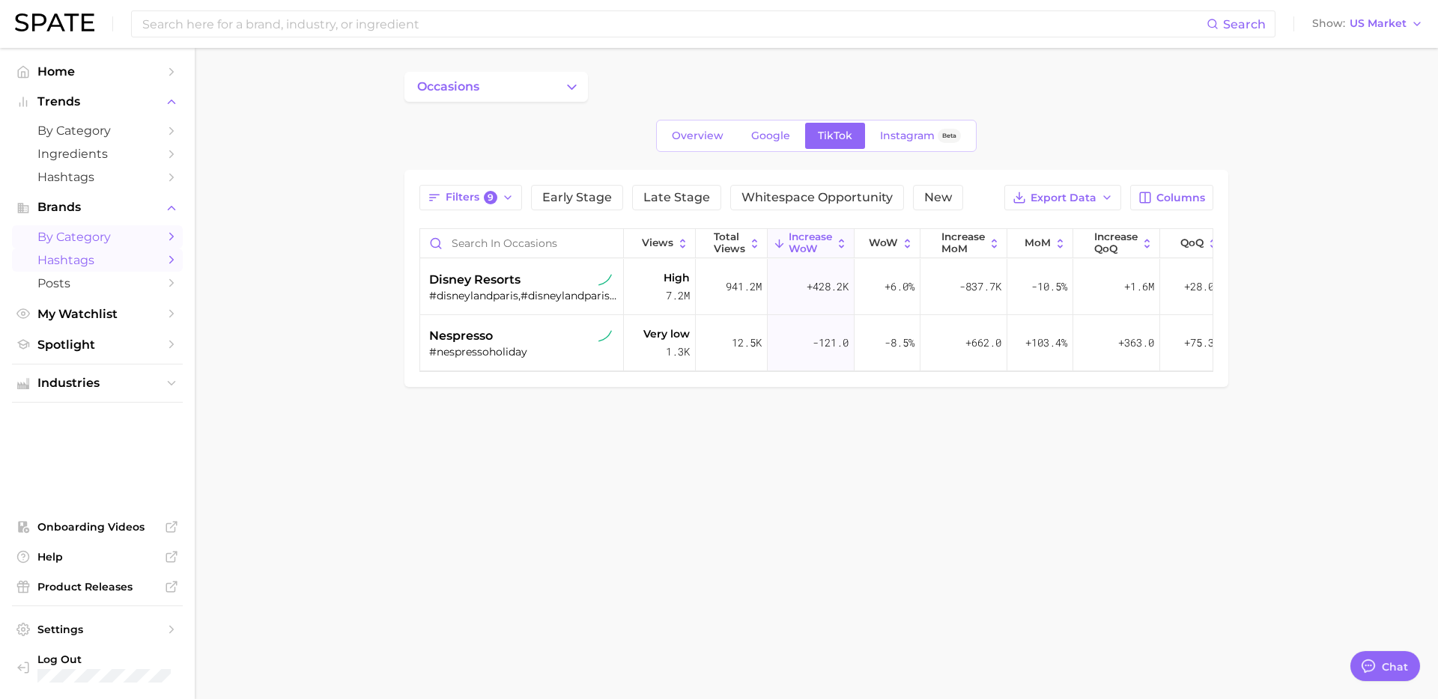
click at [124, 268] on link "Hashtags" at bounding box center [97, 260] width 171 height 23
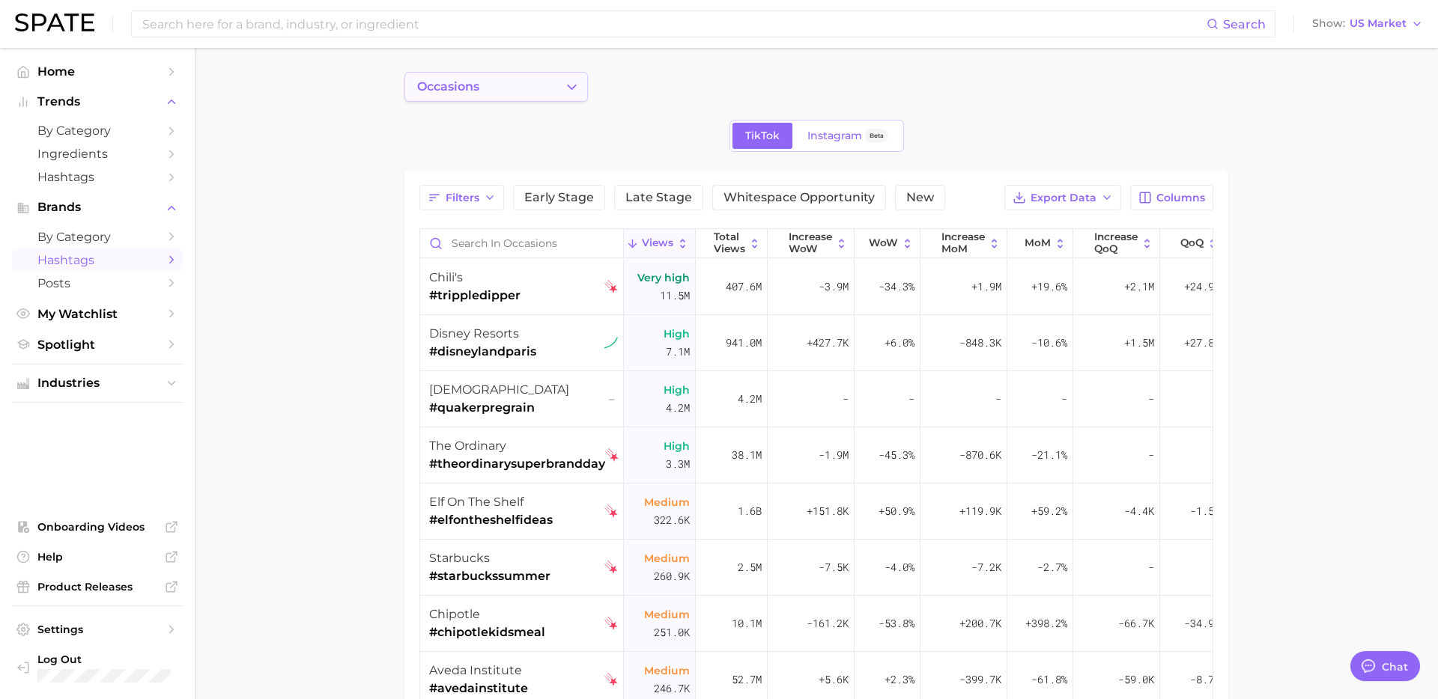
click at [493, 96] on button "occasions" at bounding box center [495, 87] width 183 height 30
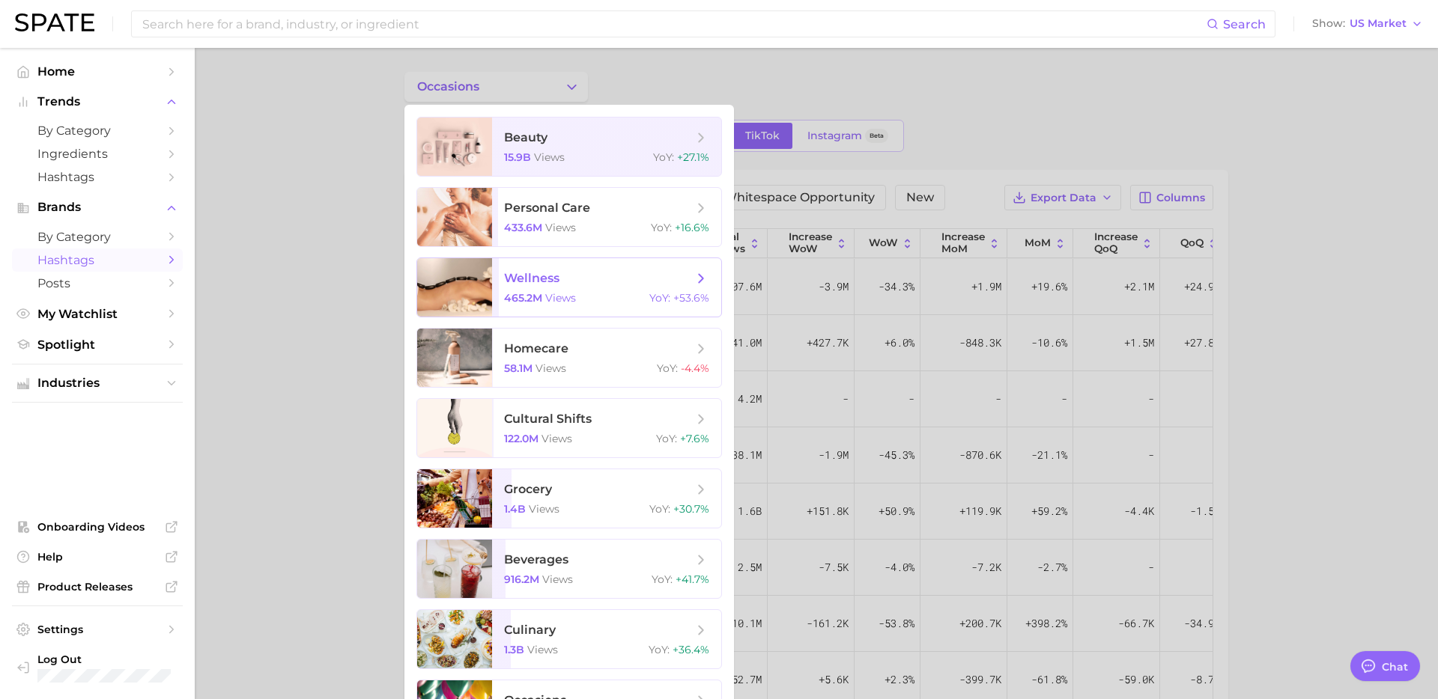
click at [582, 296] on div "465.2m views YoY : +53.6%" at bounding box center [606, 297] width 205 height 13
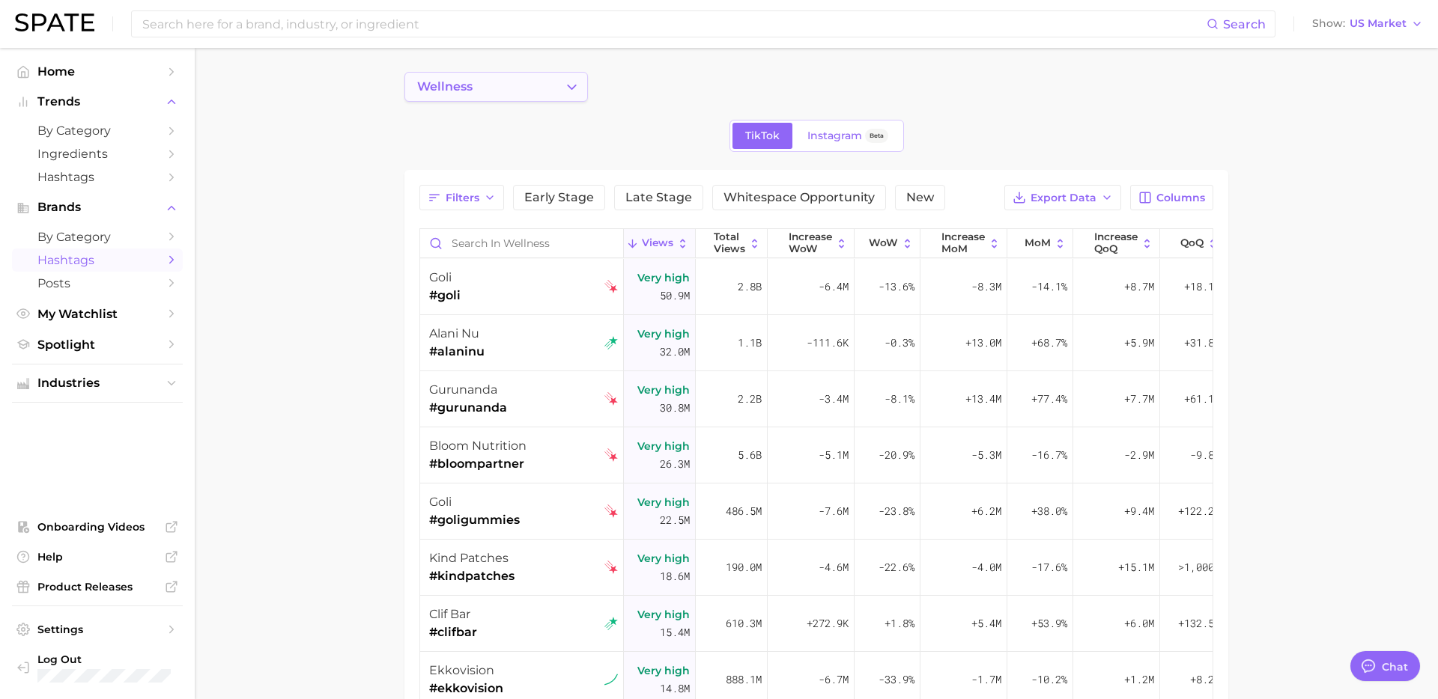
click at [570, 84] on icon "Change Category" at bounding box center [572, 87] width 16 height 16
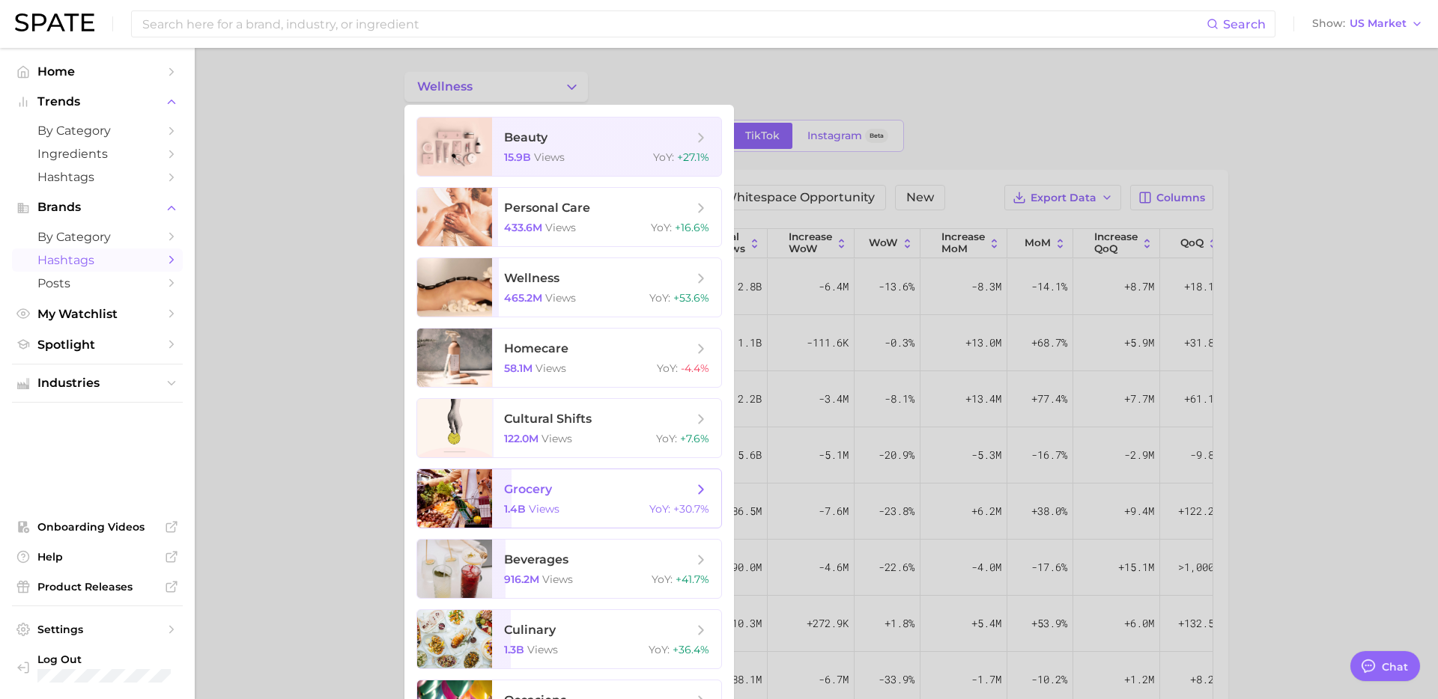
click at [594, 496] on span "grocery" at bounding box center [598, 489] width 189 height 16
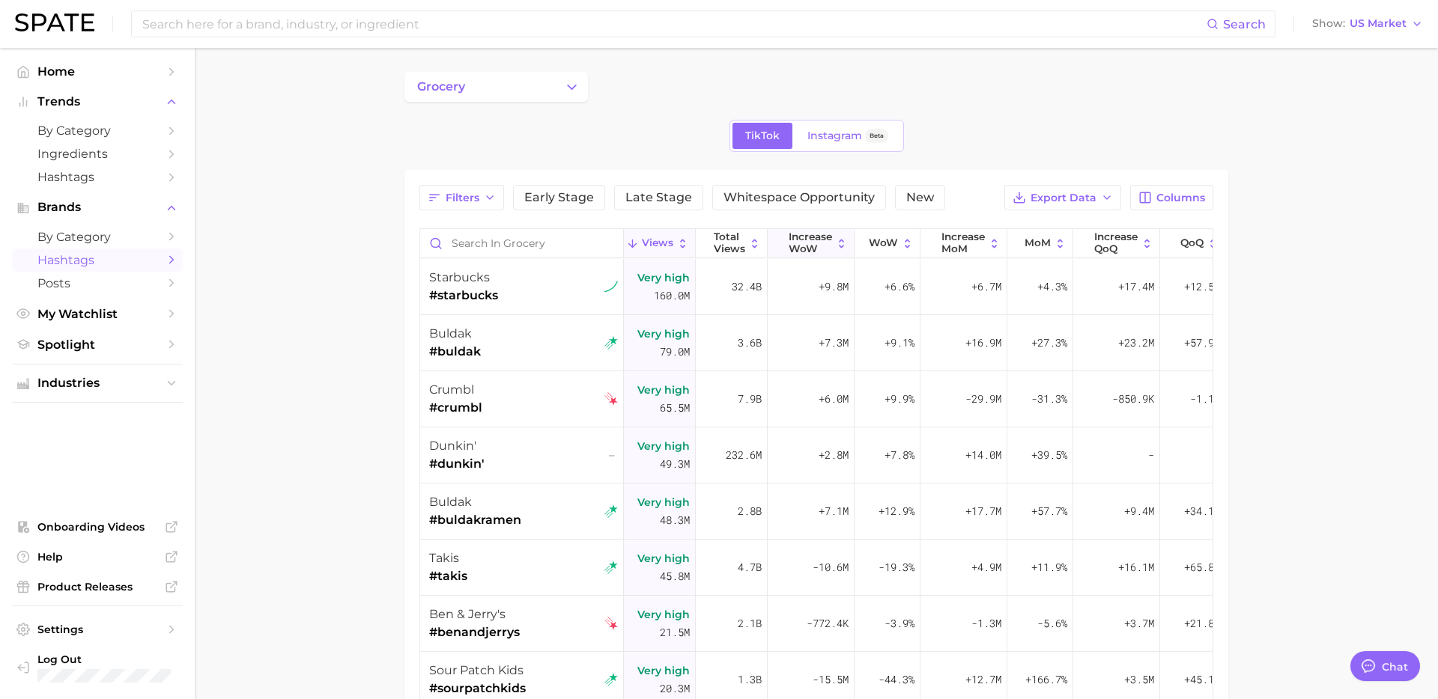
click at [818, 245] on span "Increase WoW" at bounding box center [809, 242] width 43 height 23
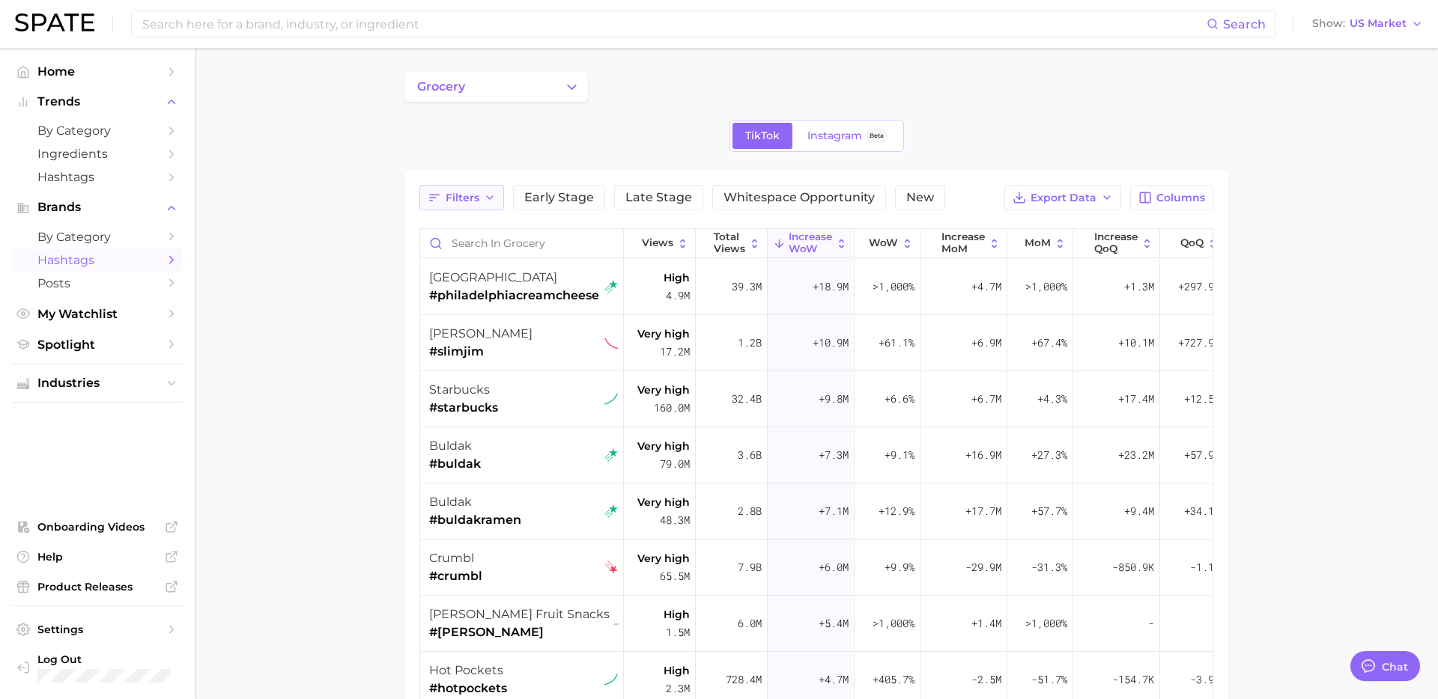
click at [474, 196] on span "Filters" at bounding box center [462, 198] width 34 height 13
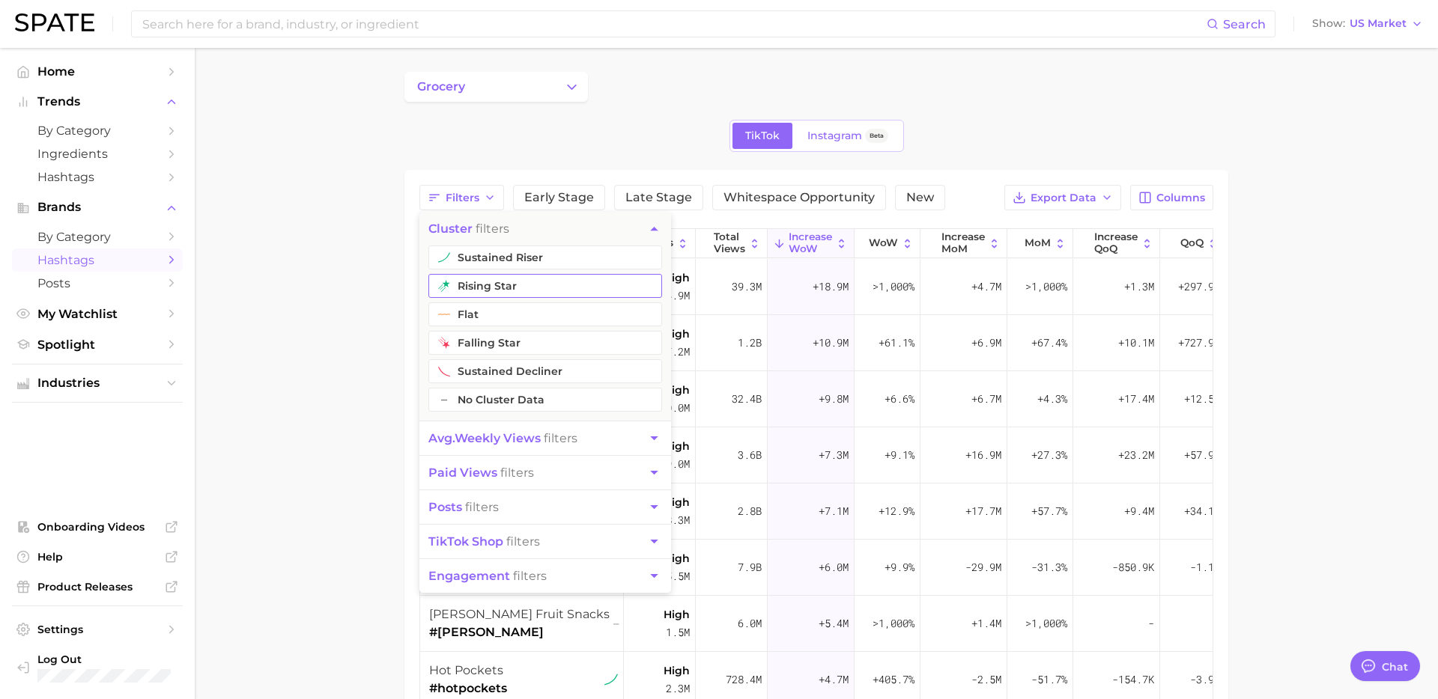
click at [496, 282] on button "rising star" at bounding box center [545, 286] width 234 height 24
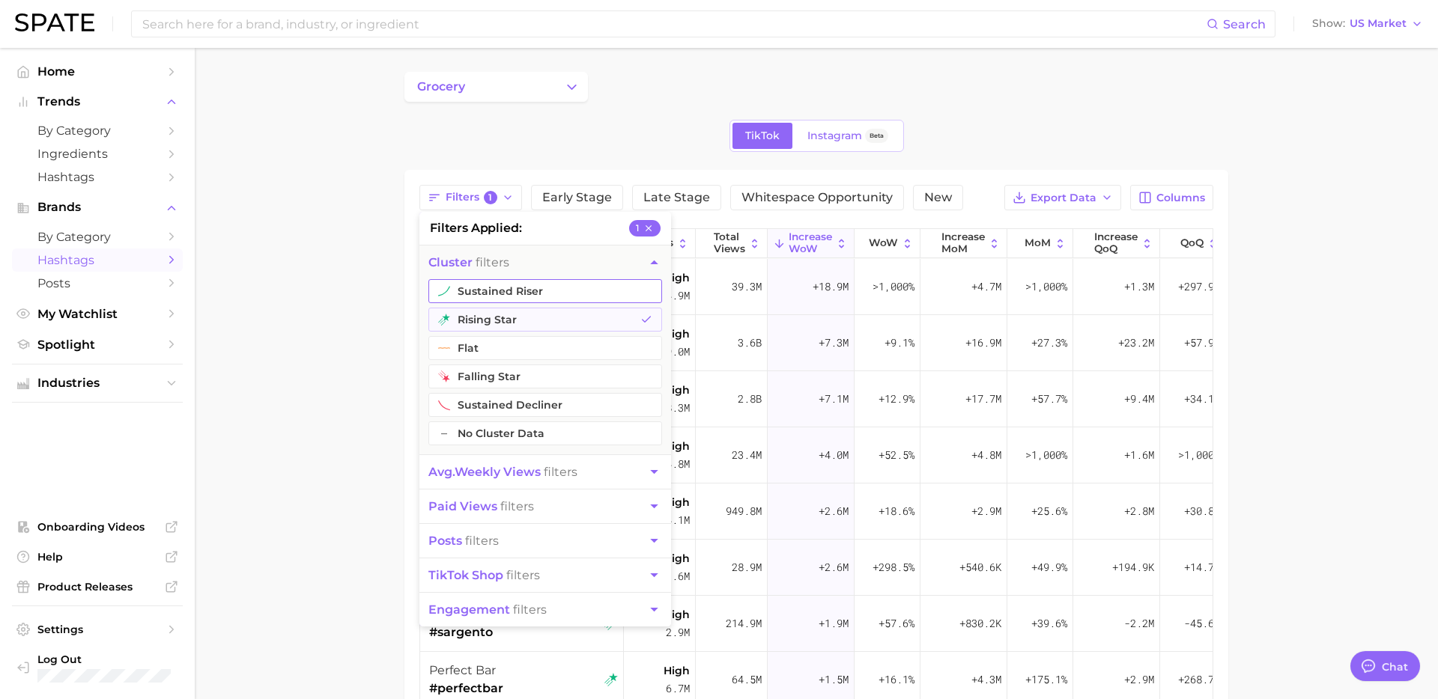
click at [500, 295] on button "sustained riser" at bounding box center [545, 291] width 234 height 24
click at [380, 326] on main "grocery TikTok Instagram Beta Filters 2 filters applied 2 cluster filters susta…" at bounding box center [816, 533] width 1243 height 970
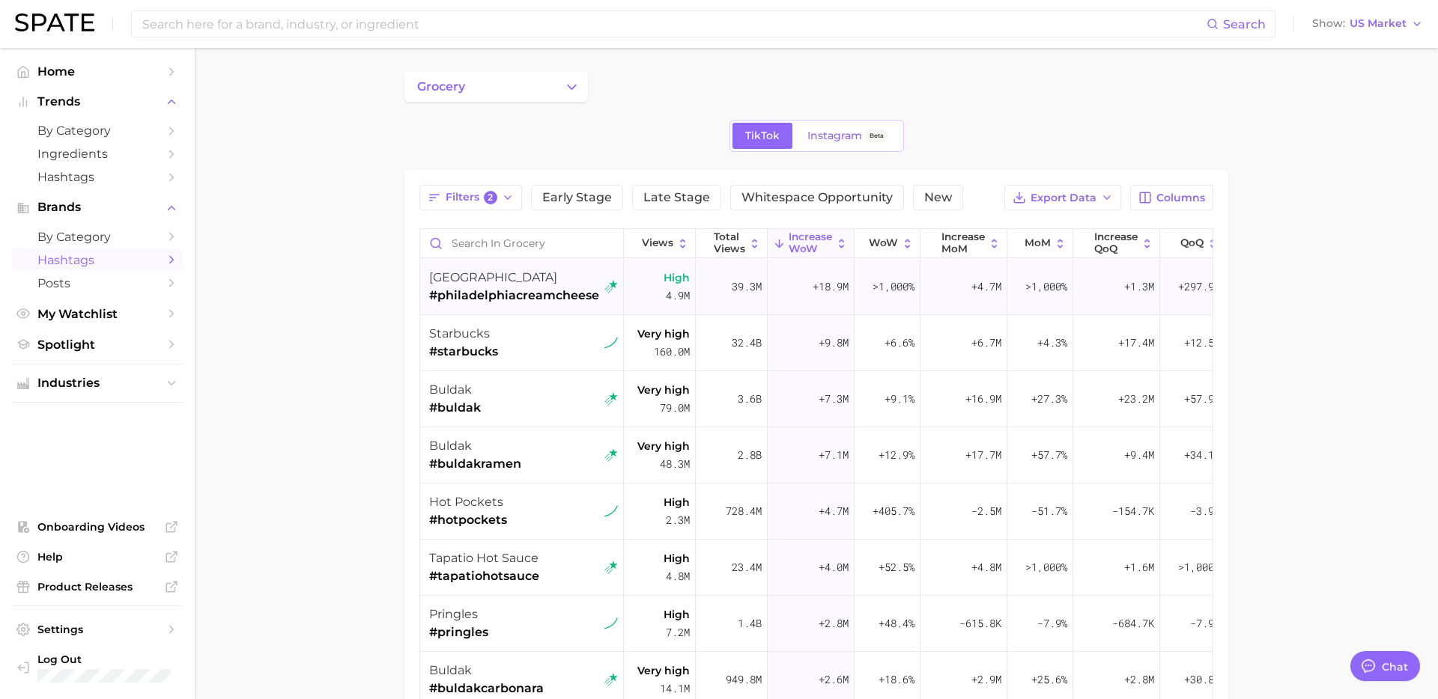
click at [538, 294] on span "#philadelphiacreamcheese" at bounding box center [514, 296] width 170 height 18
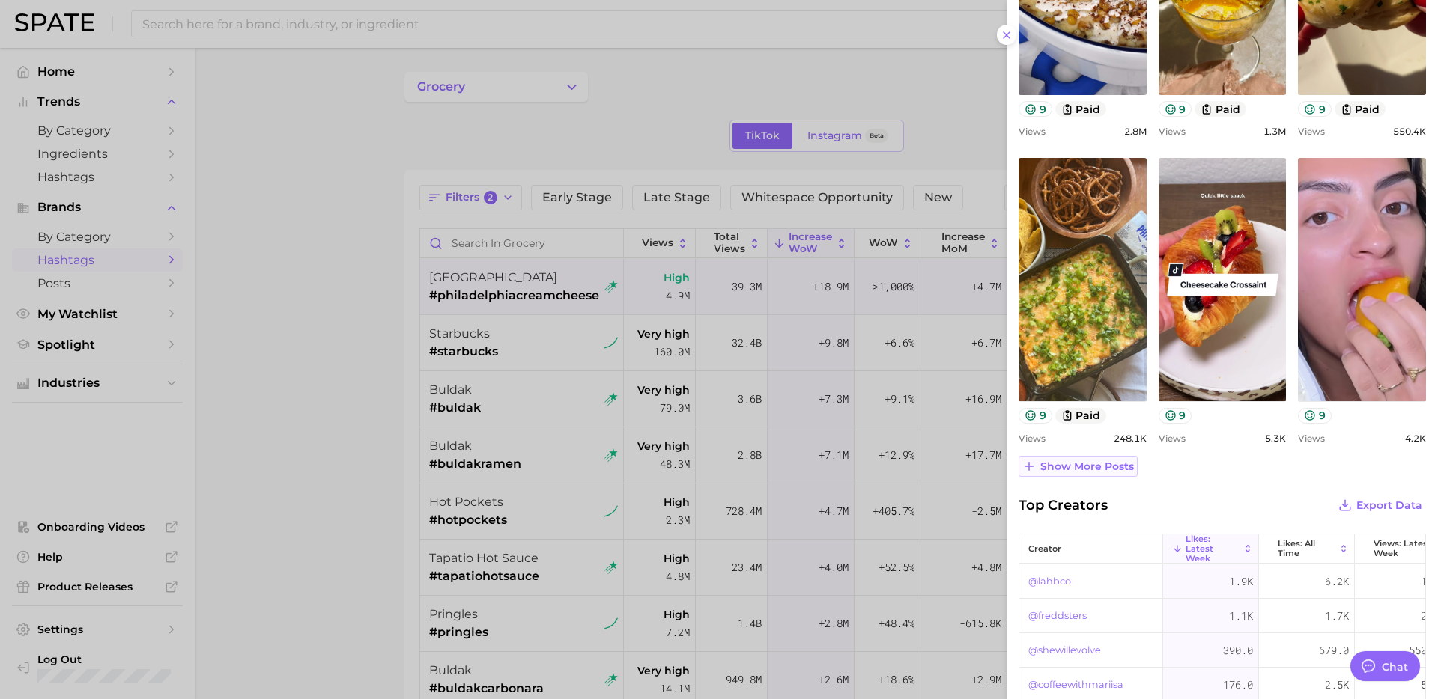
click at [1095, 465] on span "Show more posts" at bounding box center [1087, 466] width 94 height 13
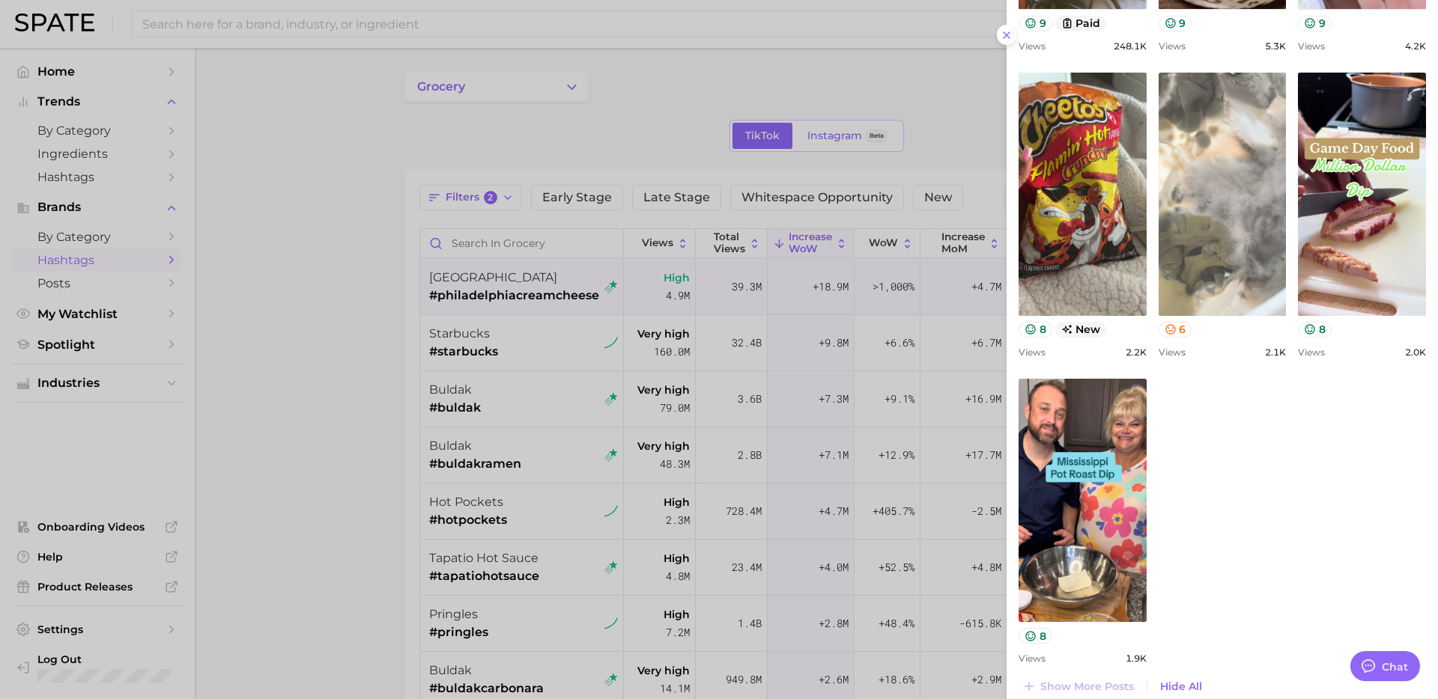
click at [1243, 252] on link "view post on TikTok" at bounding box center [1222, 194] width 128 height 243
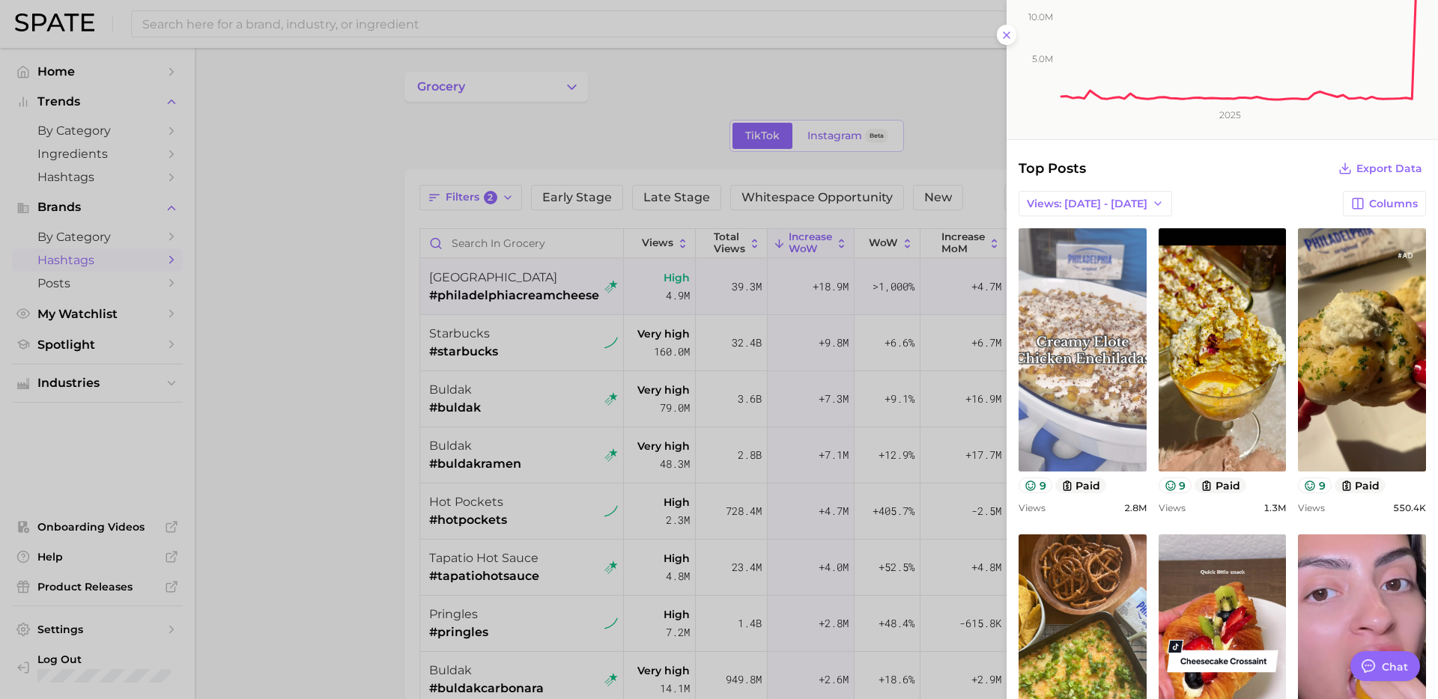
scroll to position [159, 0]
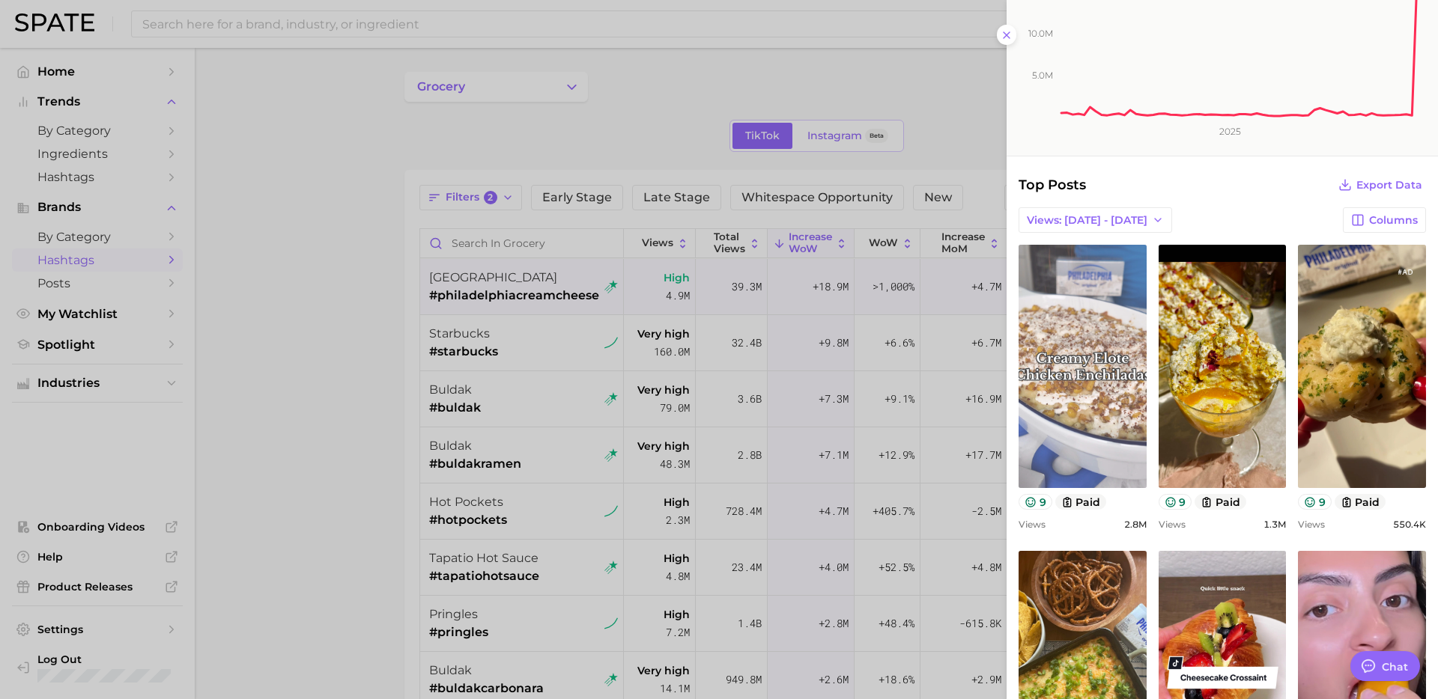
click at [1092, 388] on link "view post on TikTok" at bounding box center [1082, 366] width 128 height 243
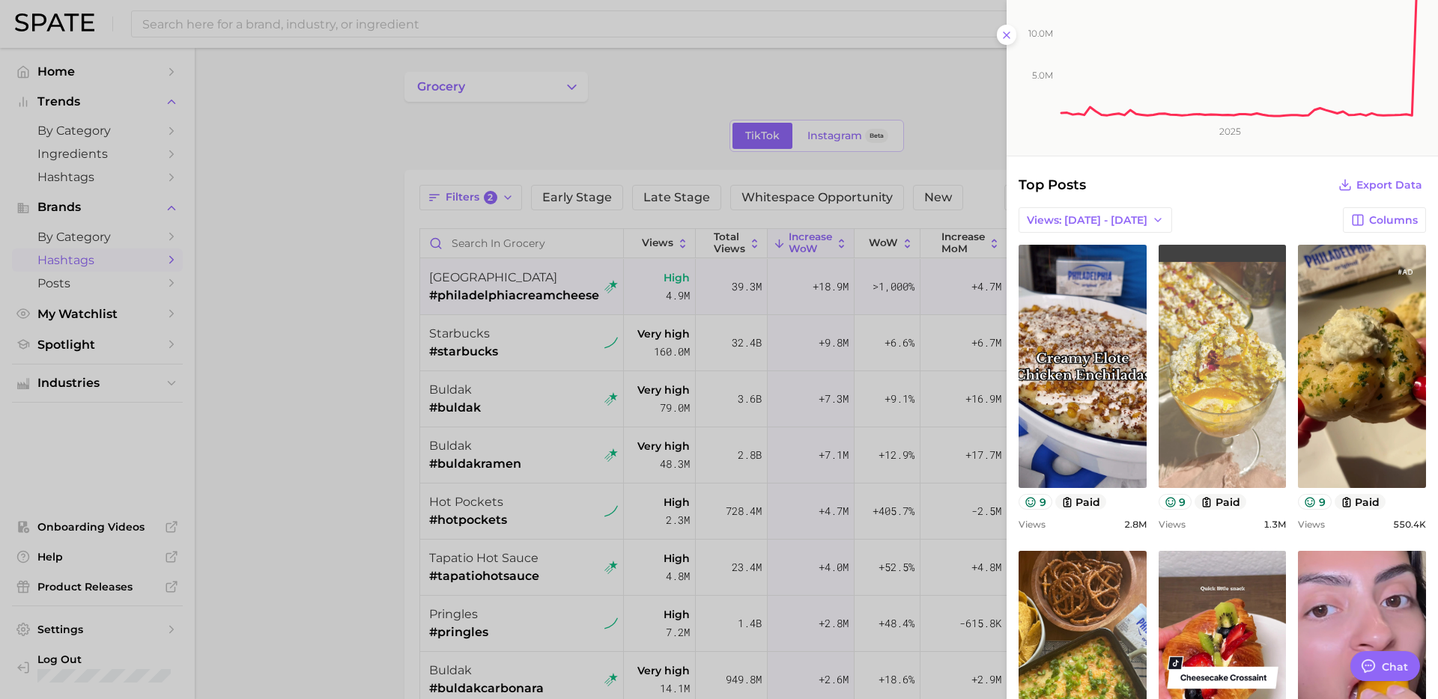
click at [1251, 382] on link "view post on TikTok" at bounding box center [1222, 366] width 128 height 243
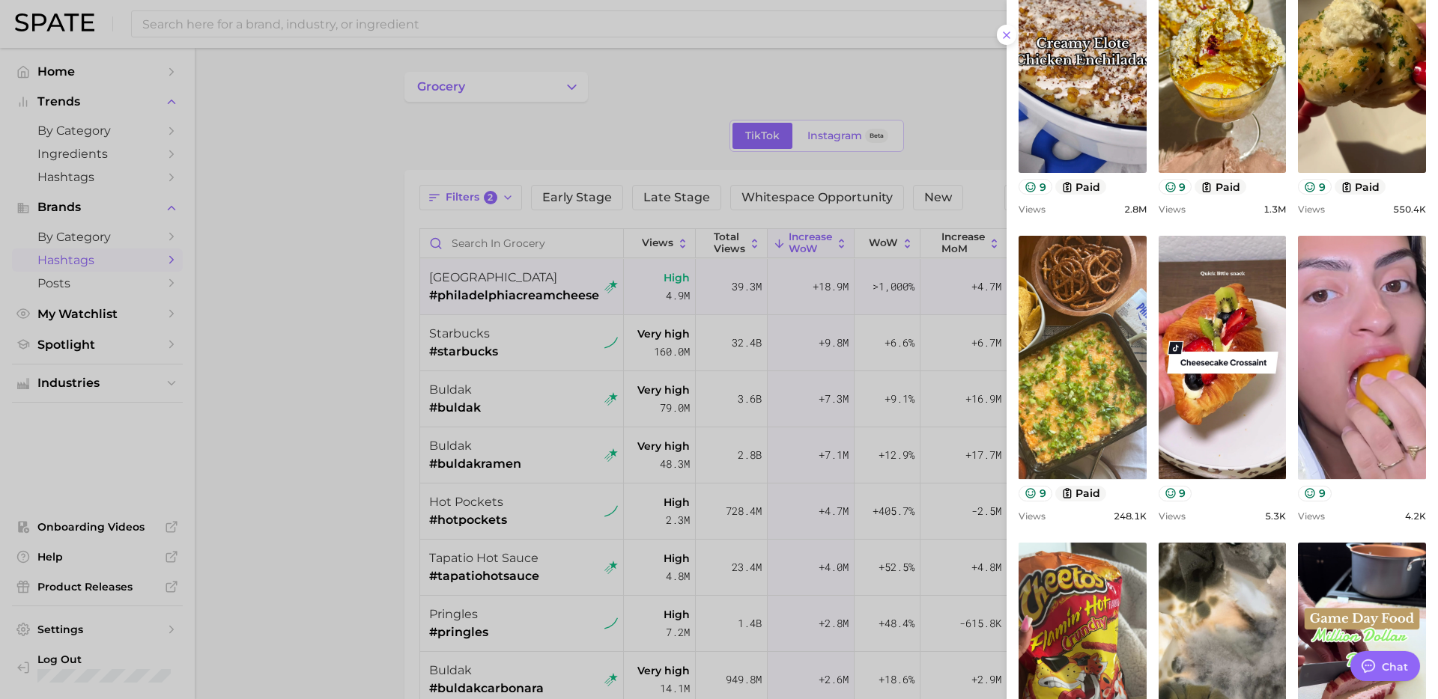
scroll to position [477, 0]
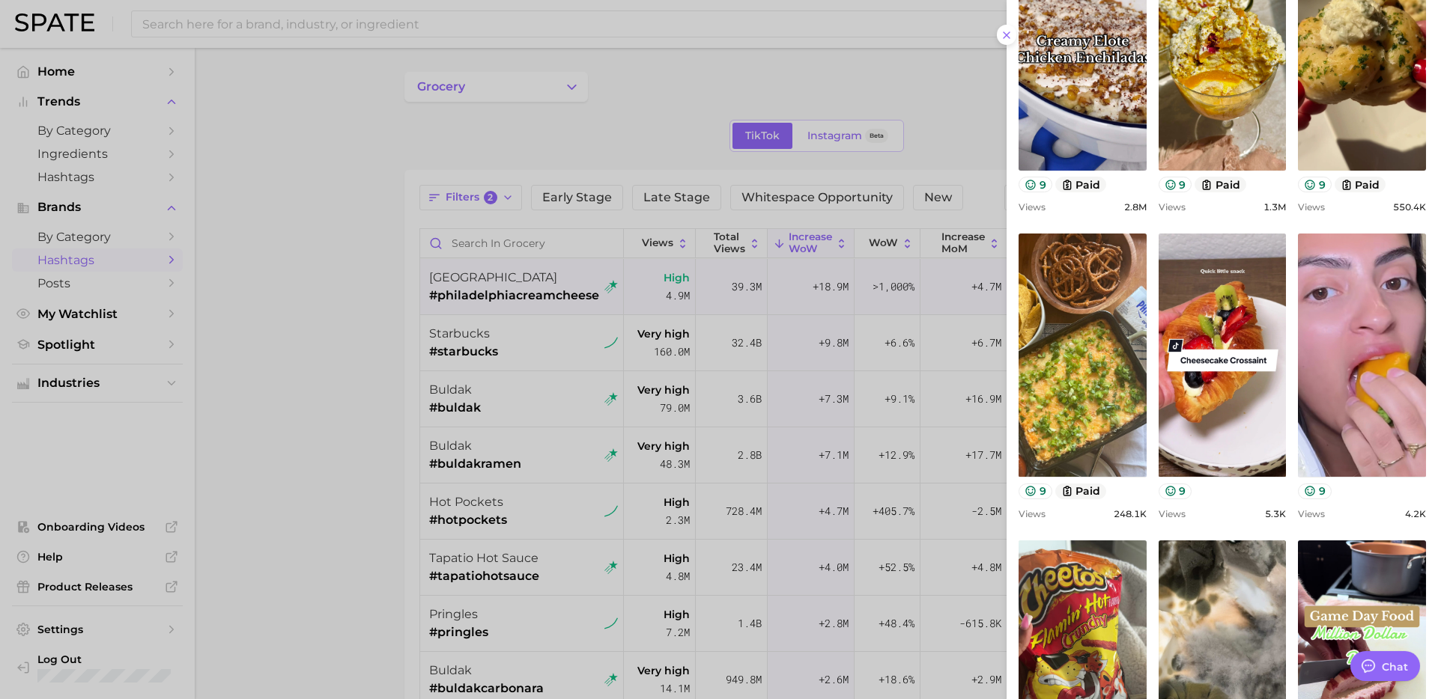
click at [447, 471] on div at bounding box center [719, 349] width 1438 height 699
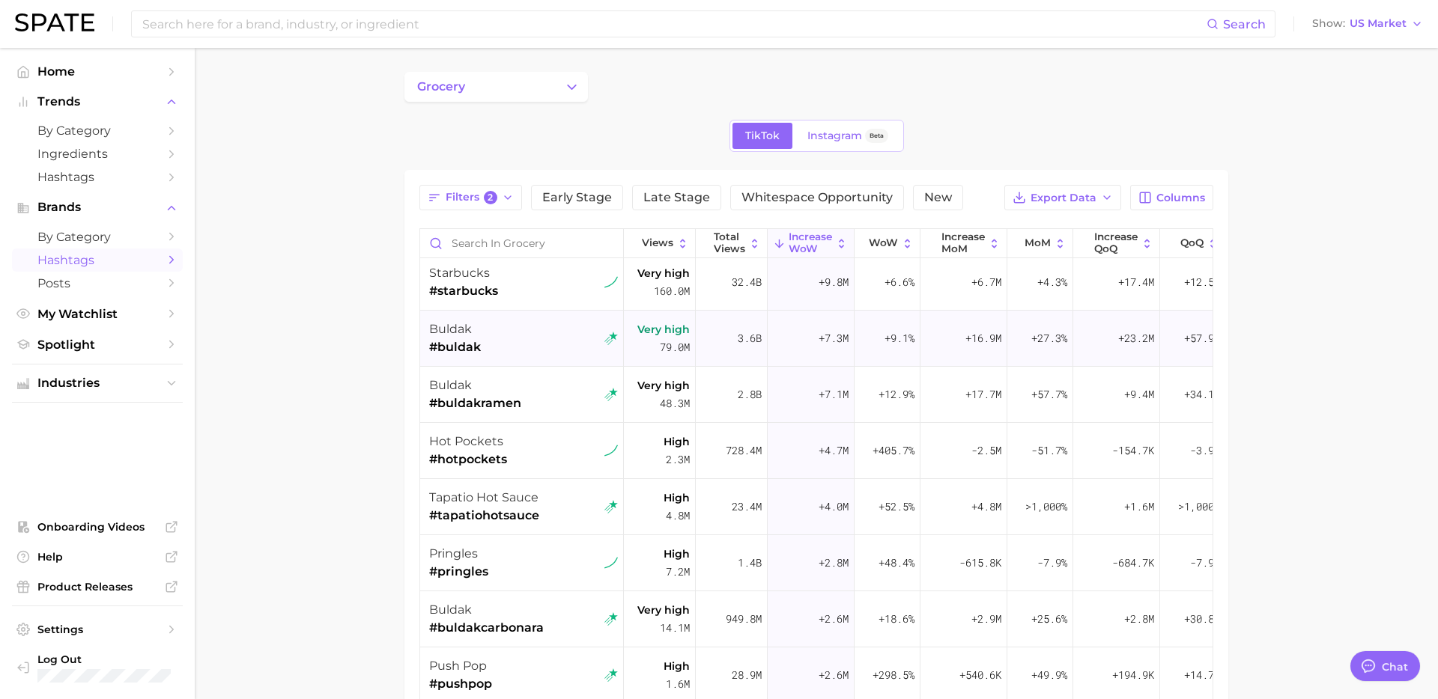
scroll to position [61, 0]
click at [541, 332] on div "buldak #buldak" at bounding box center [523, 338] width 189 height 56
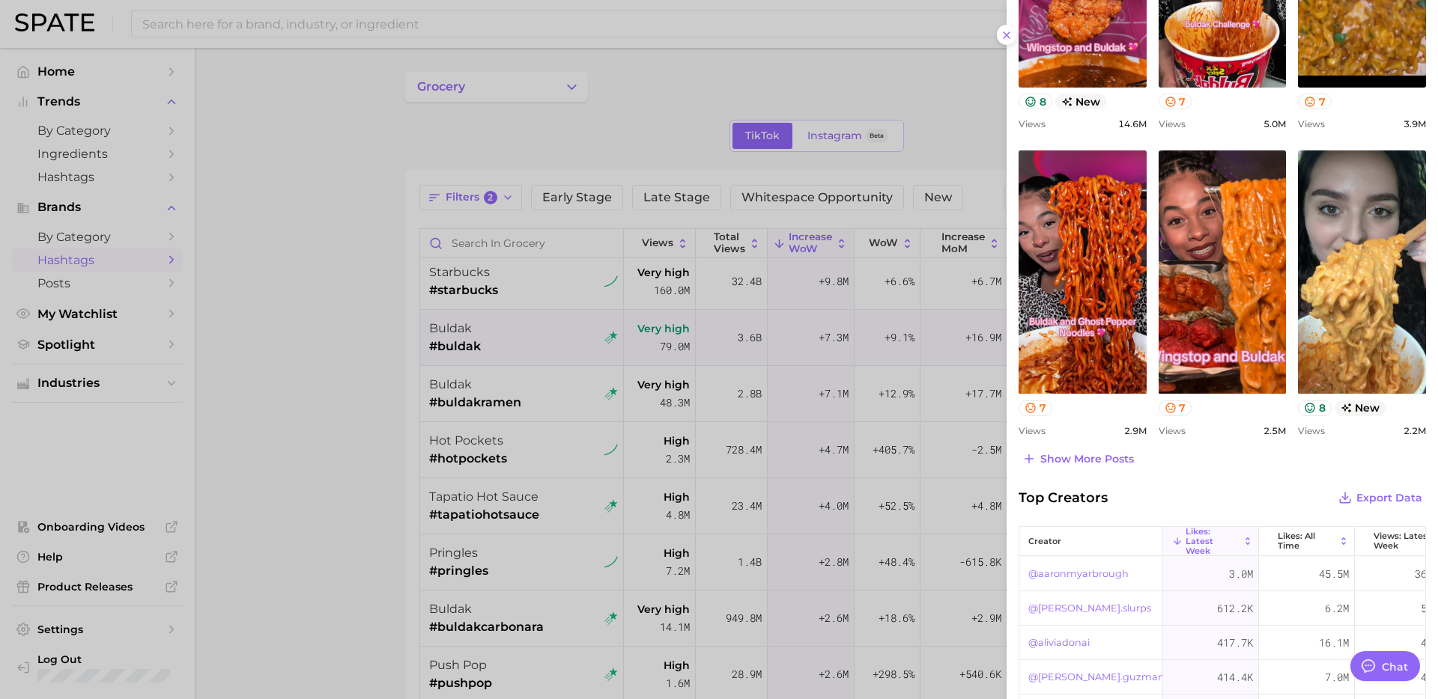
scroll to position [568, 0]
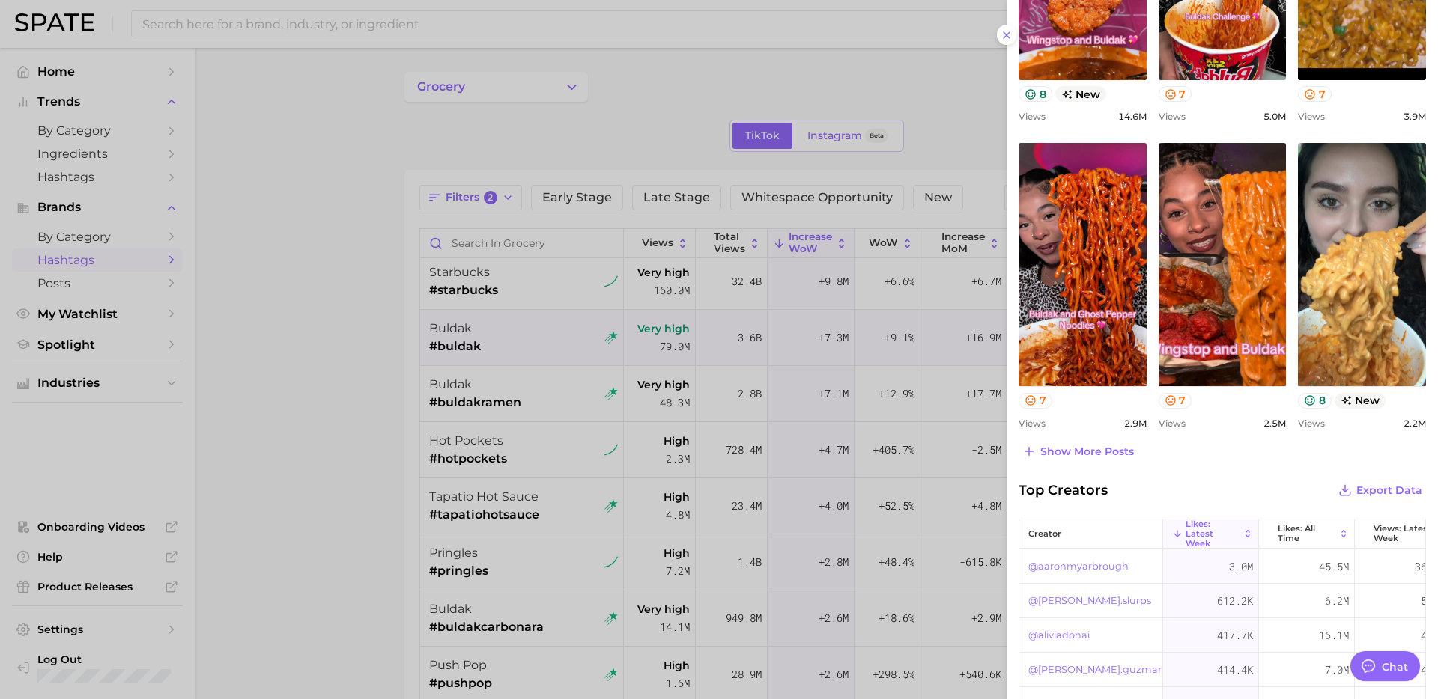
click at [442, 341] on div at bounding box center [719, 349] width 1438 height 699
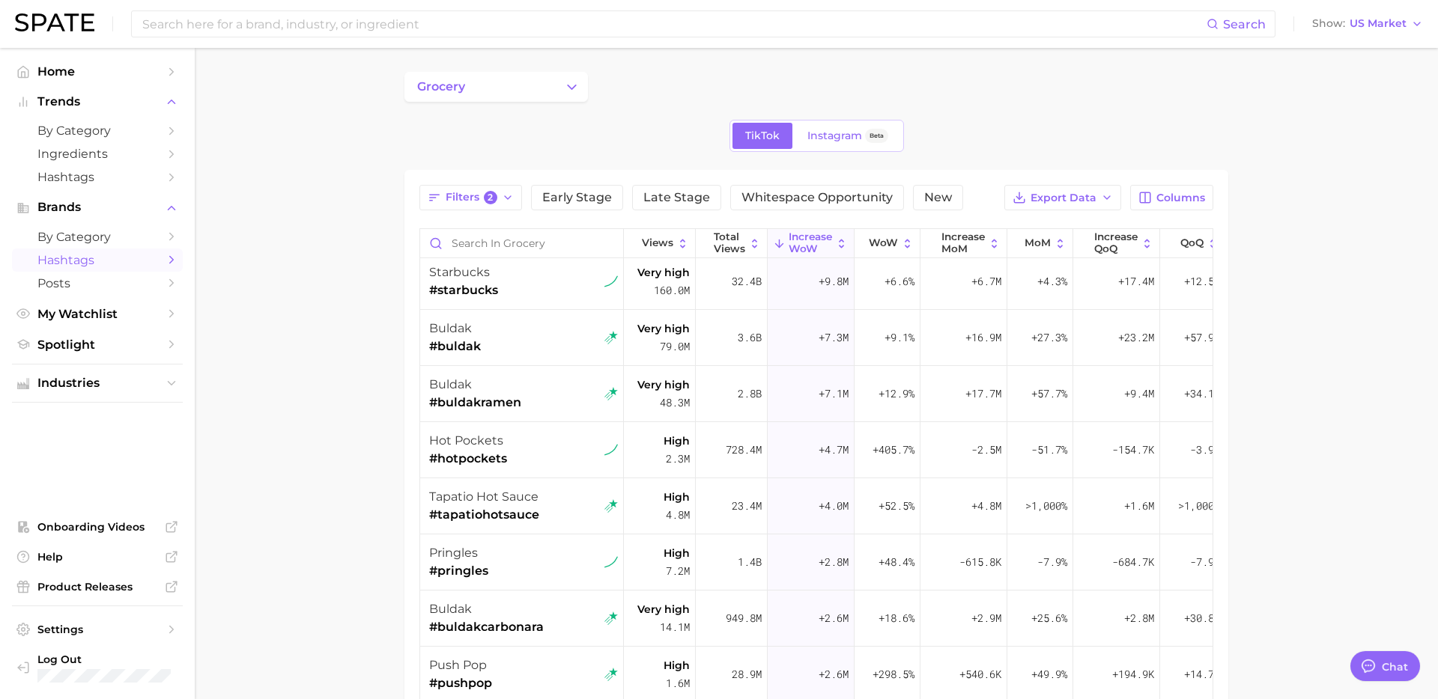
click at [502, 377] on div "buldak" at bounding box center [475, 385] width 92 height 18
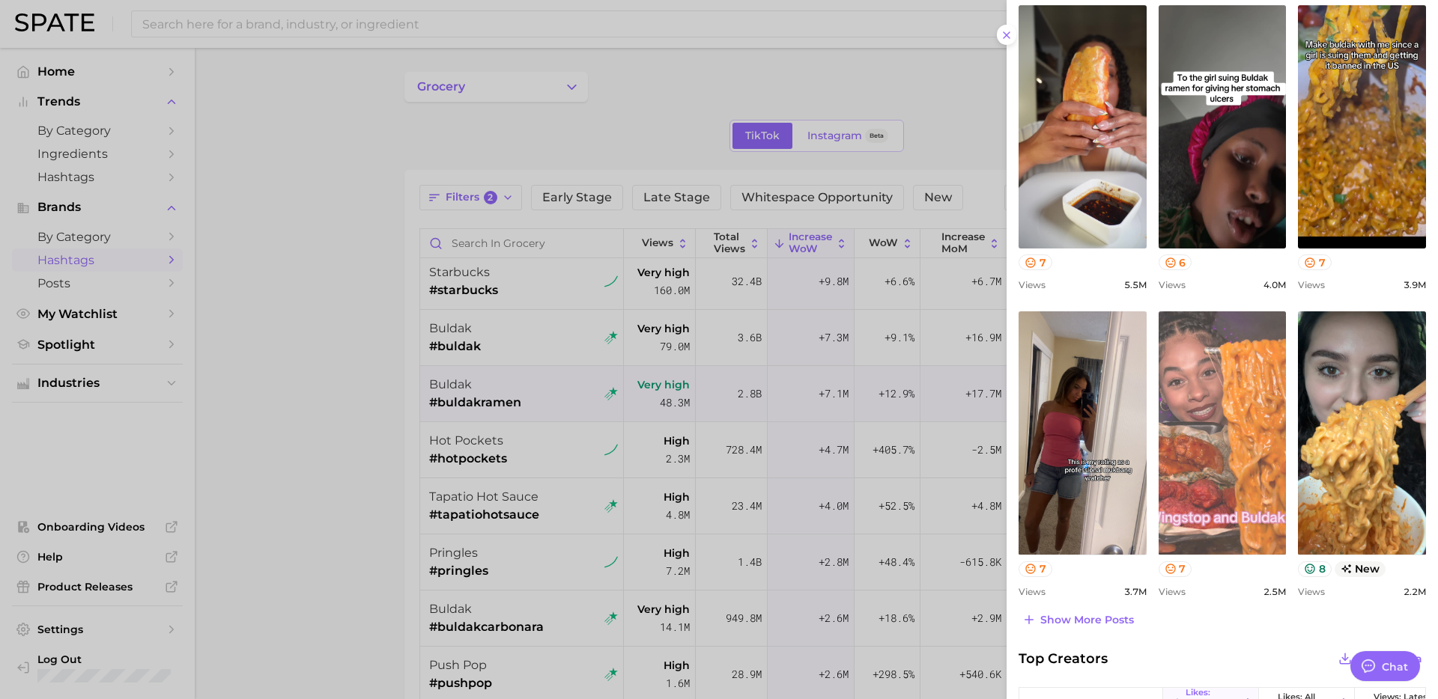
scroll to position [401, 0]
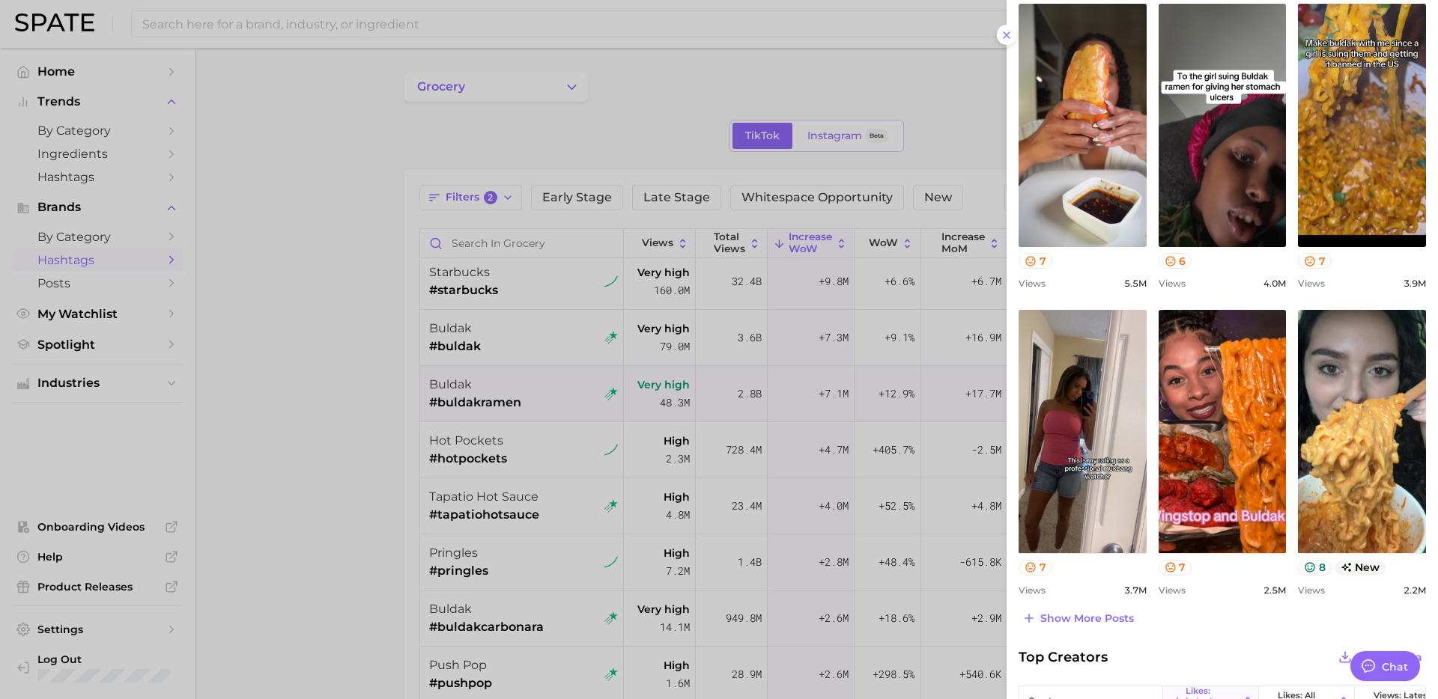
click at [524, 445] on div at bounding box center [719, 349] width 1438 height 699
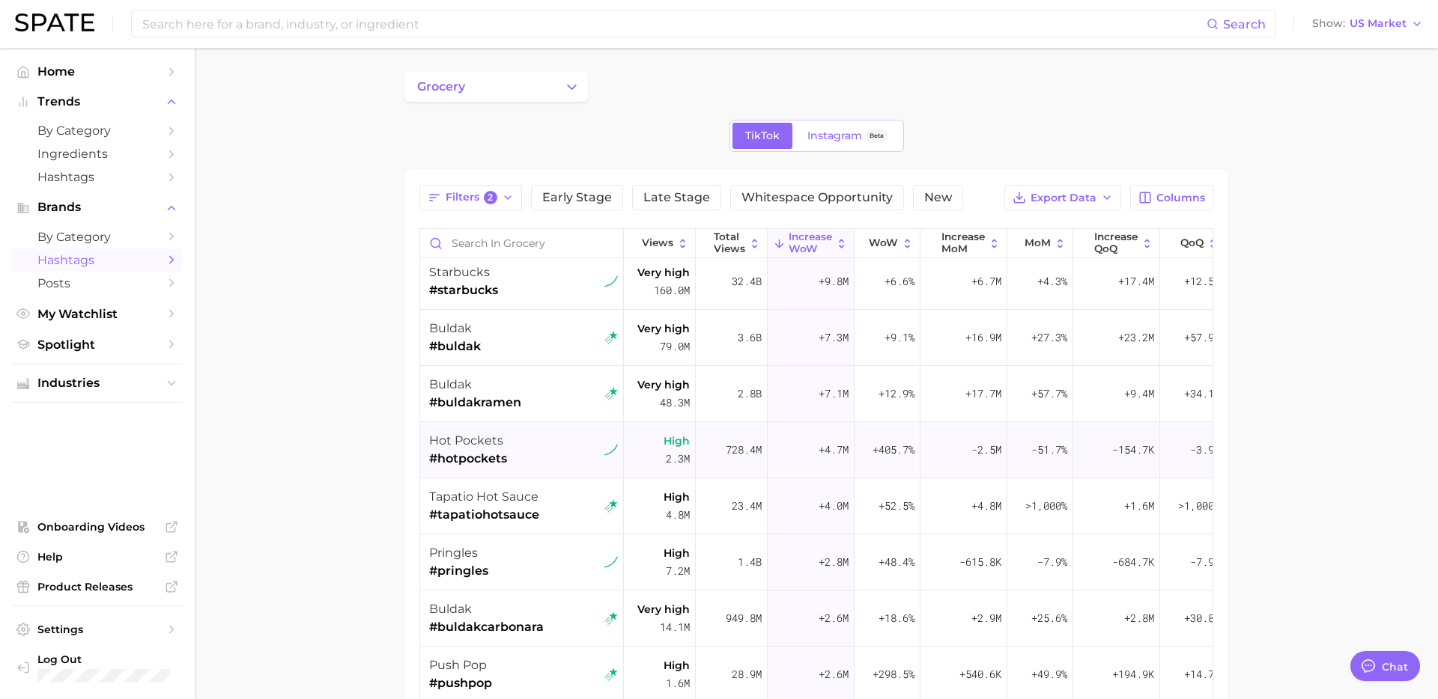
click at [559, 452] on div "hot pockets #hotpockets" at bounding box center [523, 450] width 189 height 56
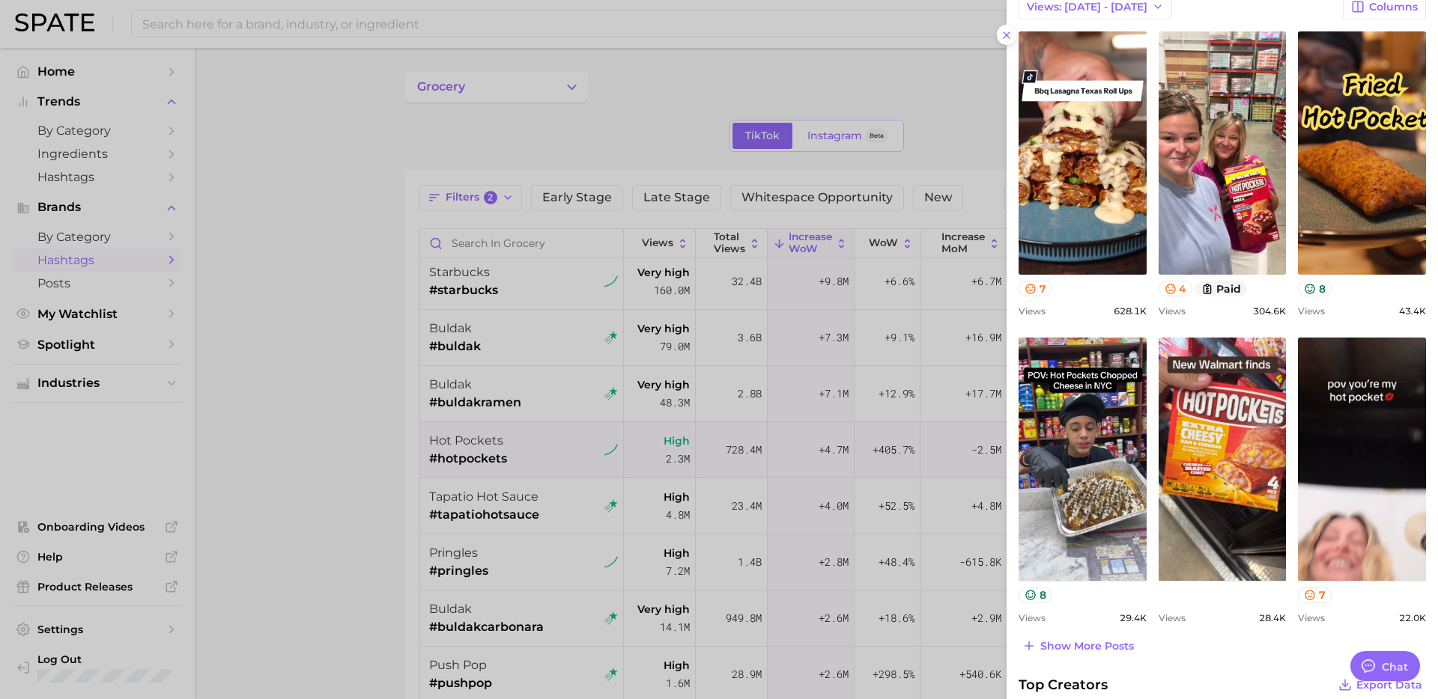
scroll to position [375, 0]
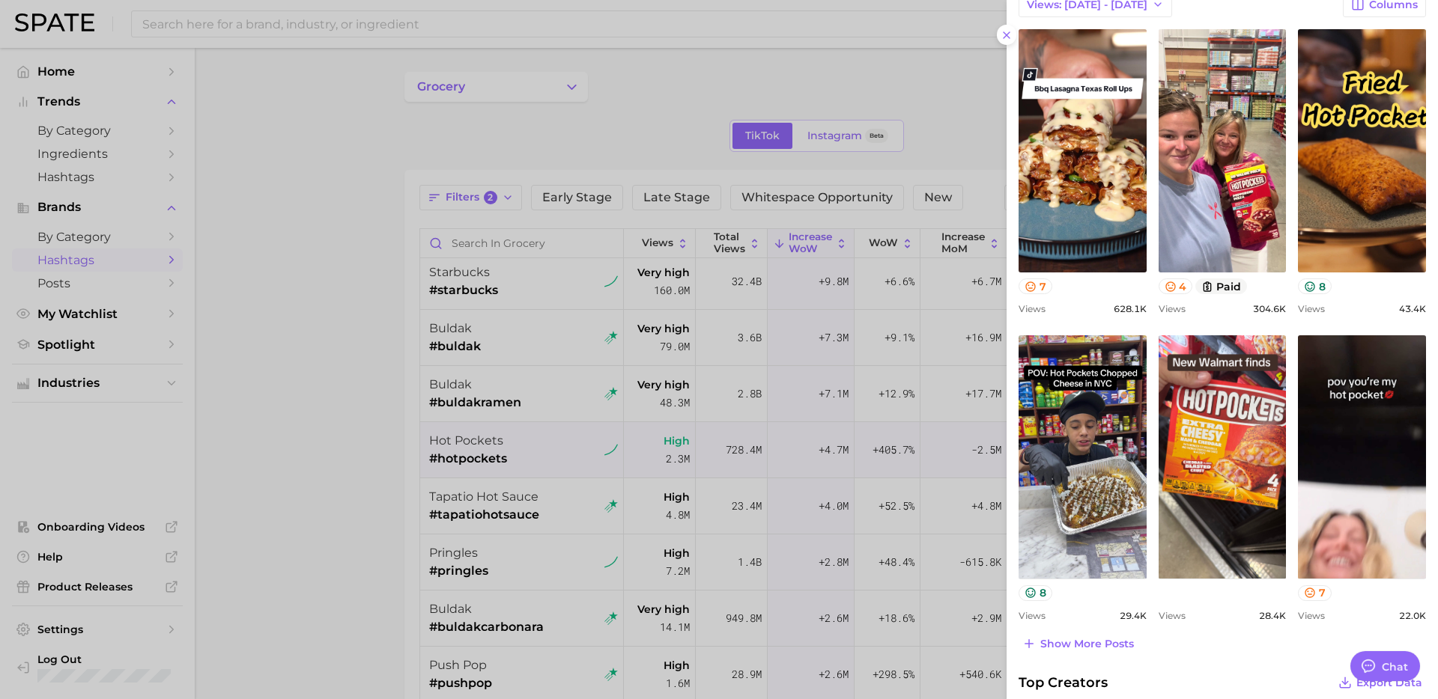
click at [553, 490] on div at bounding box center [719, 349] width 1438 height 699
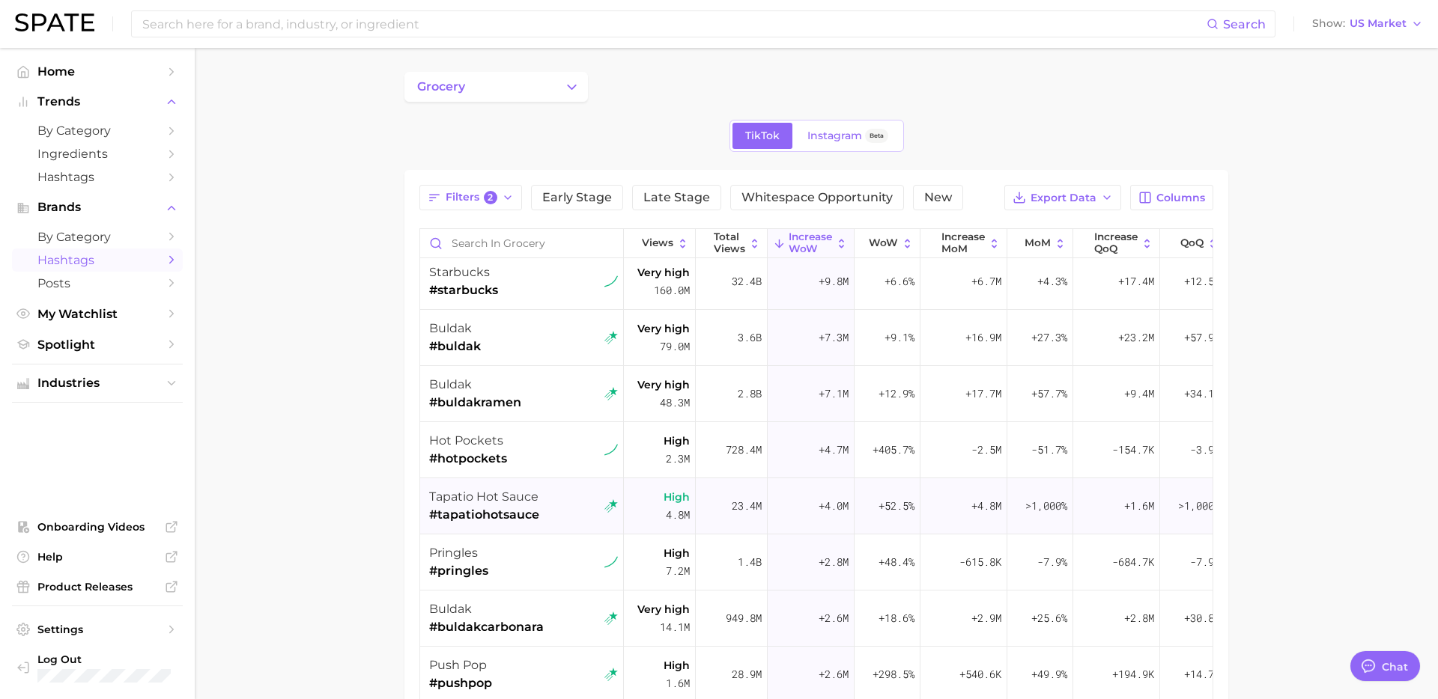
click at [555, 508] on div "tapatio hot sauce #tapatiohotsauce" at bounding box center [523, 506] width 189 height 56
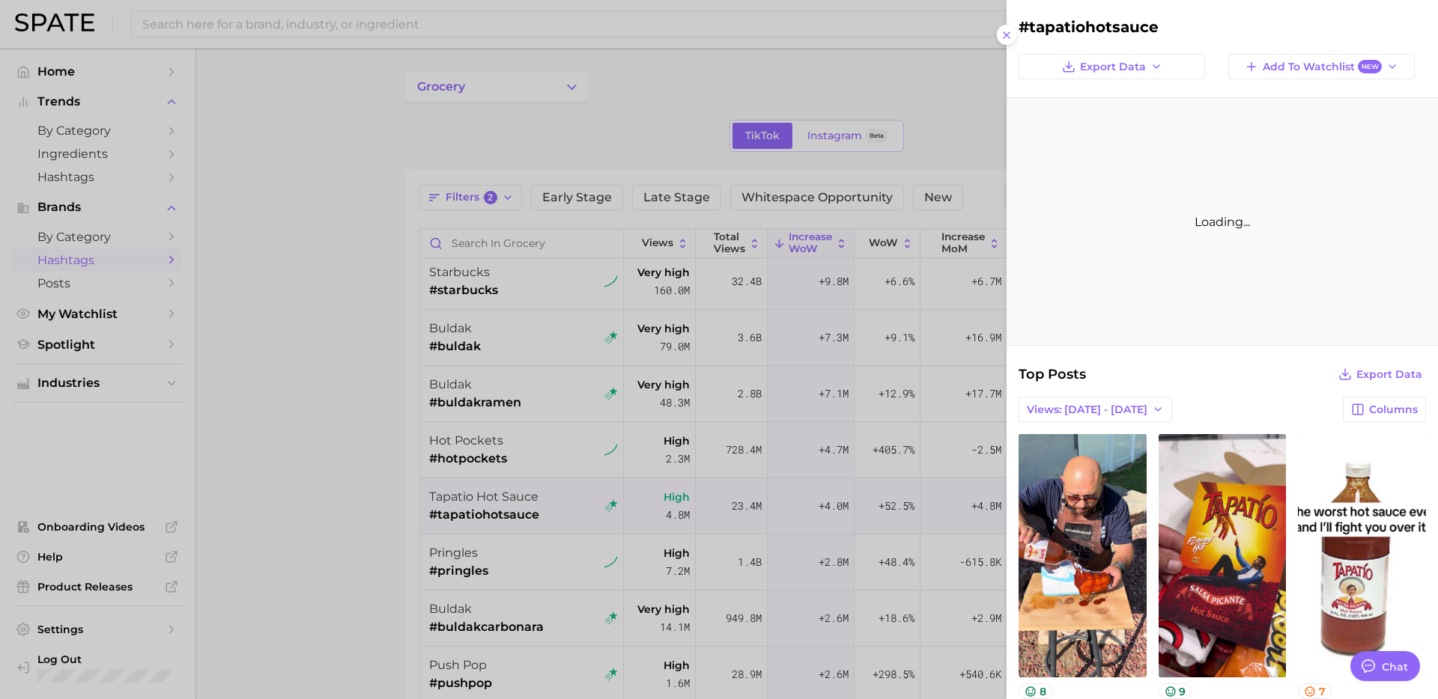
scroll to position [0, 0]
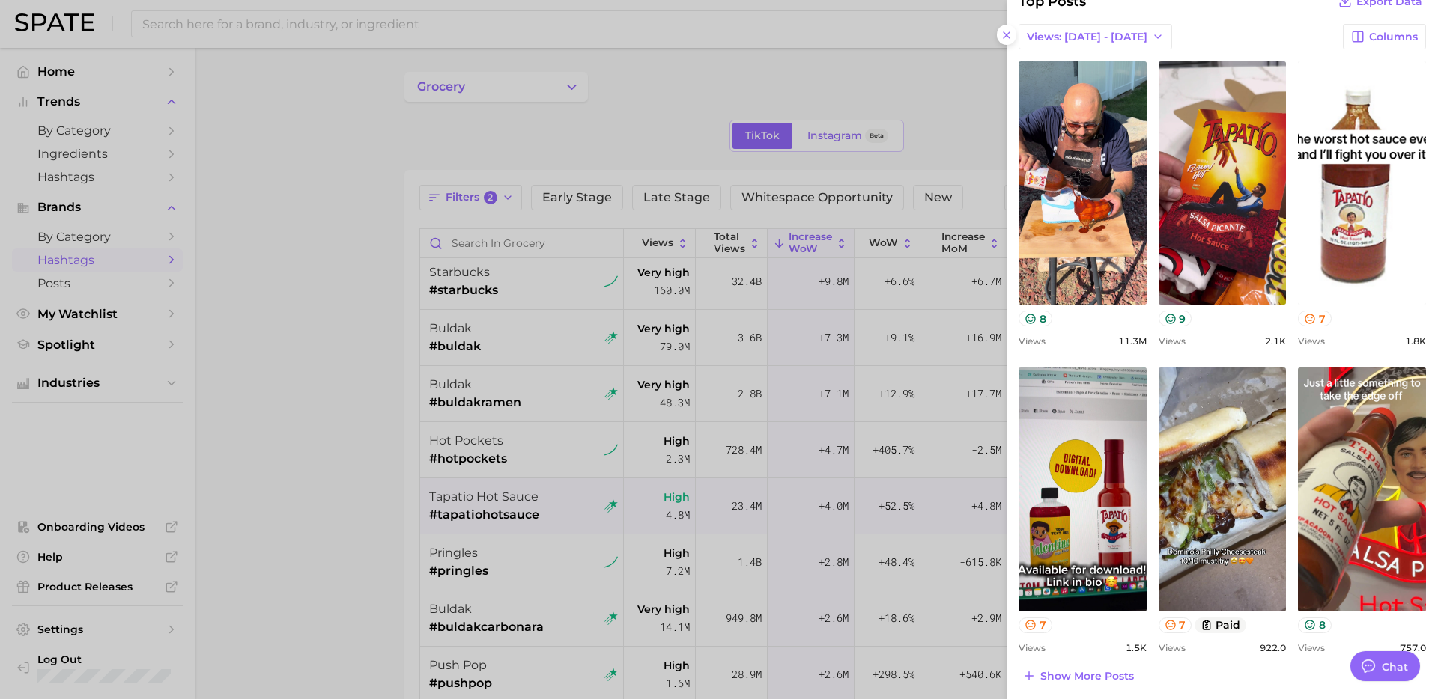
click at [528, 543] on div at bounding box center [719, 349] width 1438 height 699
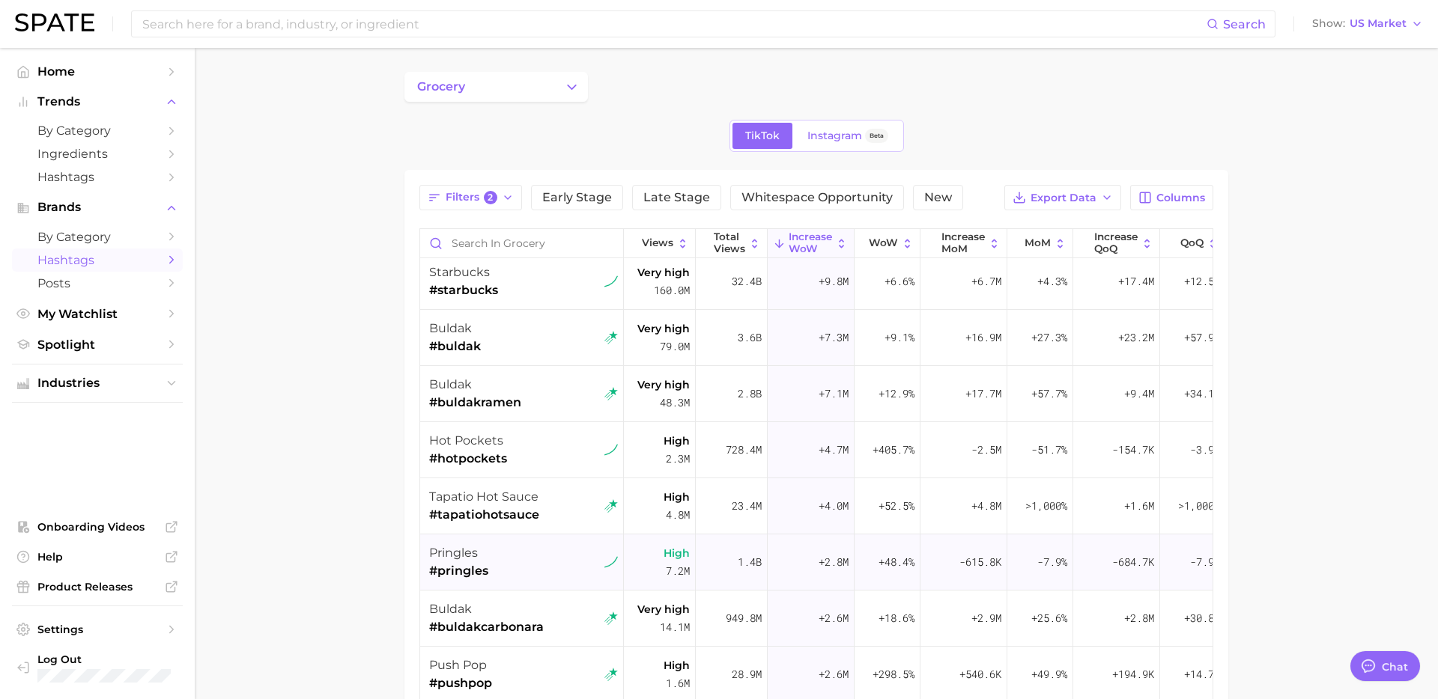
click at [542, 559] on div "pringles #pringles" at bounding box center [523, 563] width 189 height 56
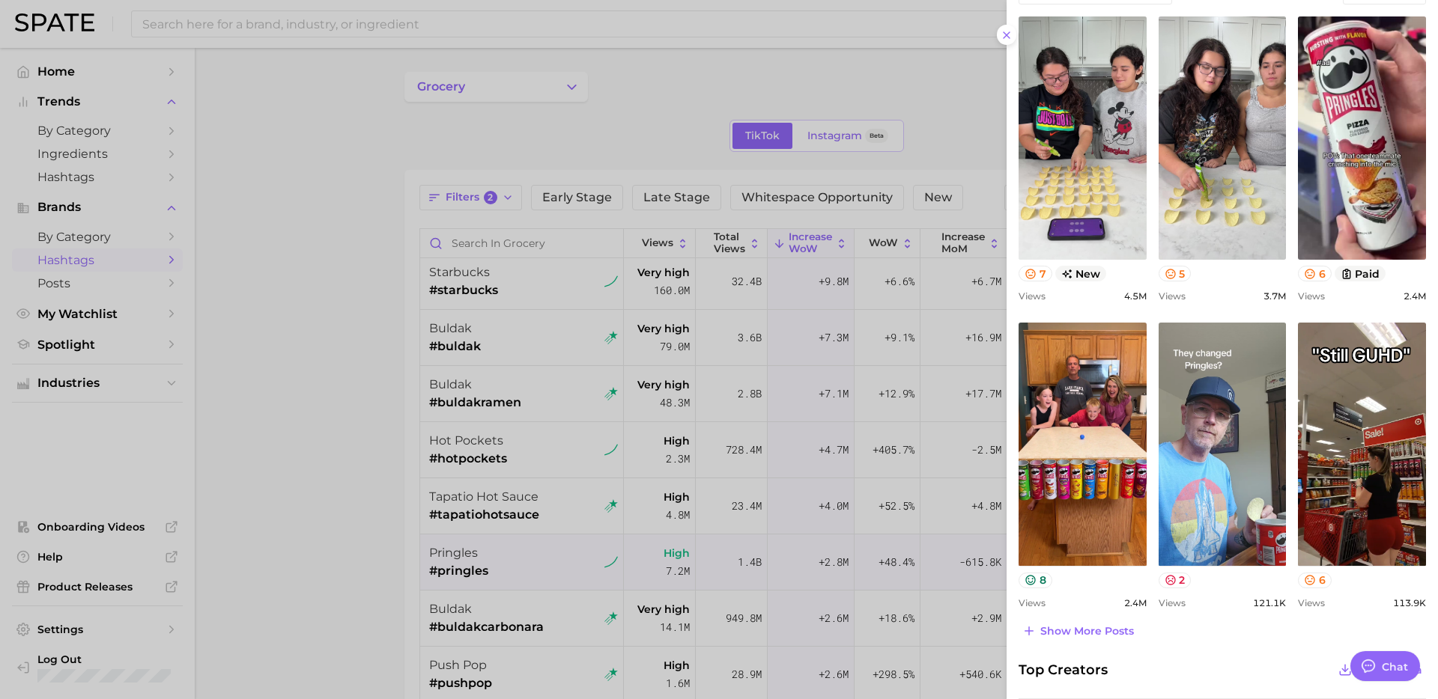
click at [484, 544] on div at bounding box center [719, 349] width 1438 height 699
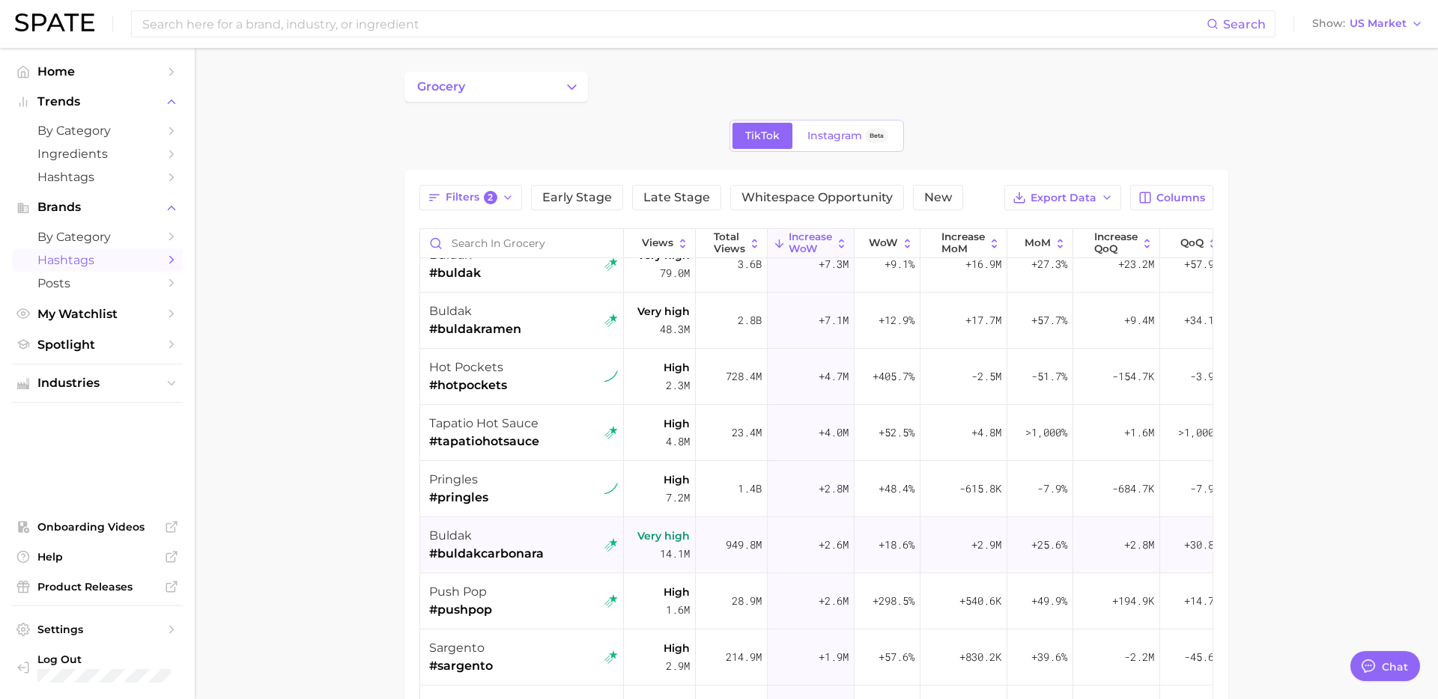
click at [522, 553] on span "#buldakcarbonara" at bounding box center [486, 554] width 115 height 18
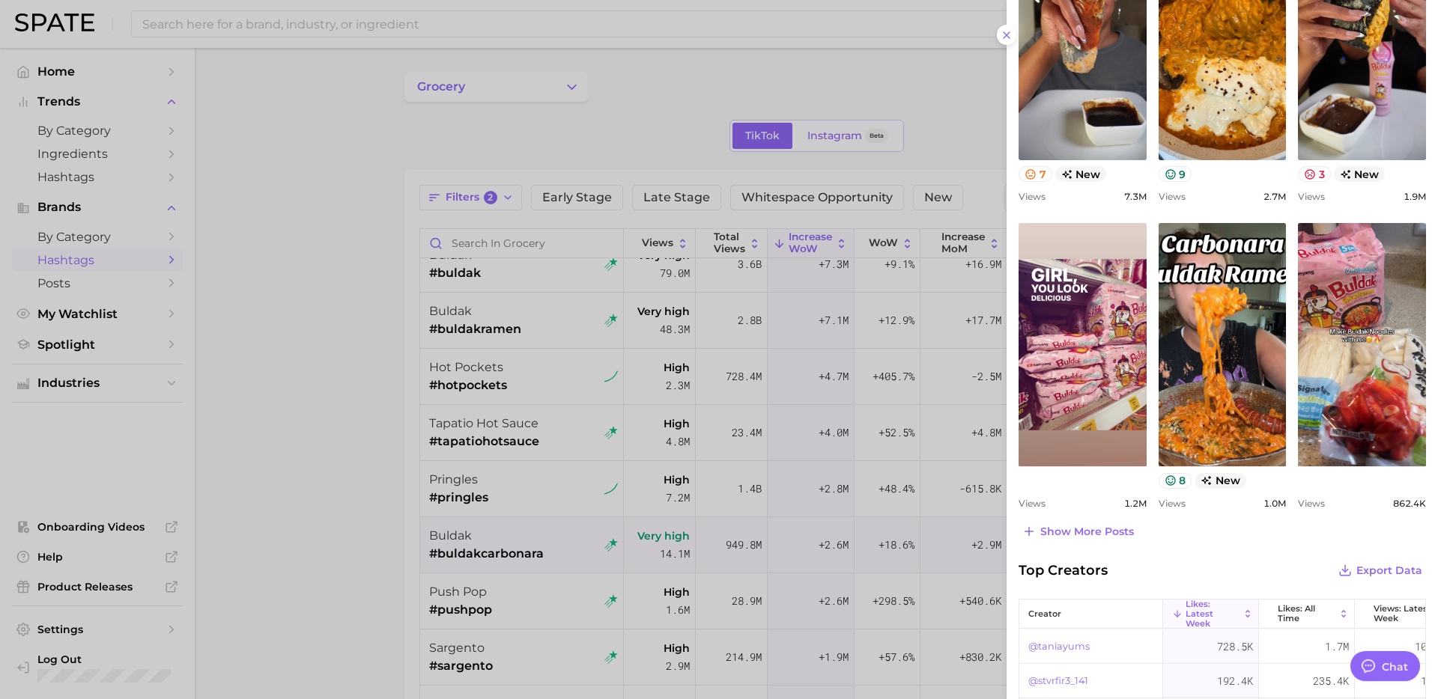
click at [498, 568] on div at bounding box center [719, 349] width 1438 height 699
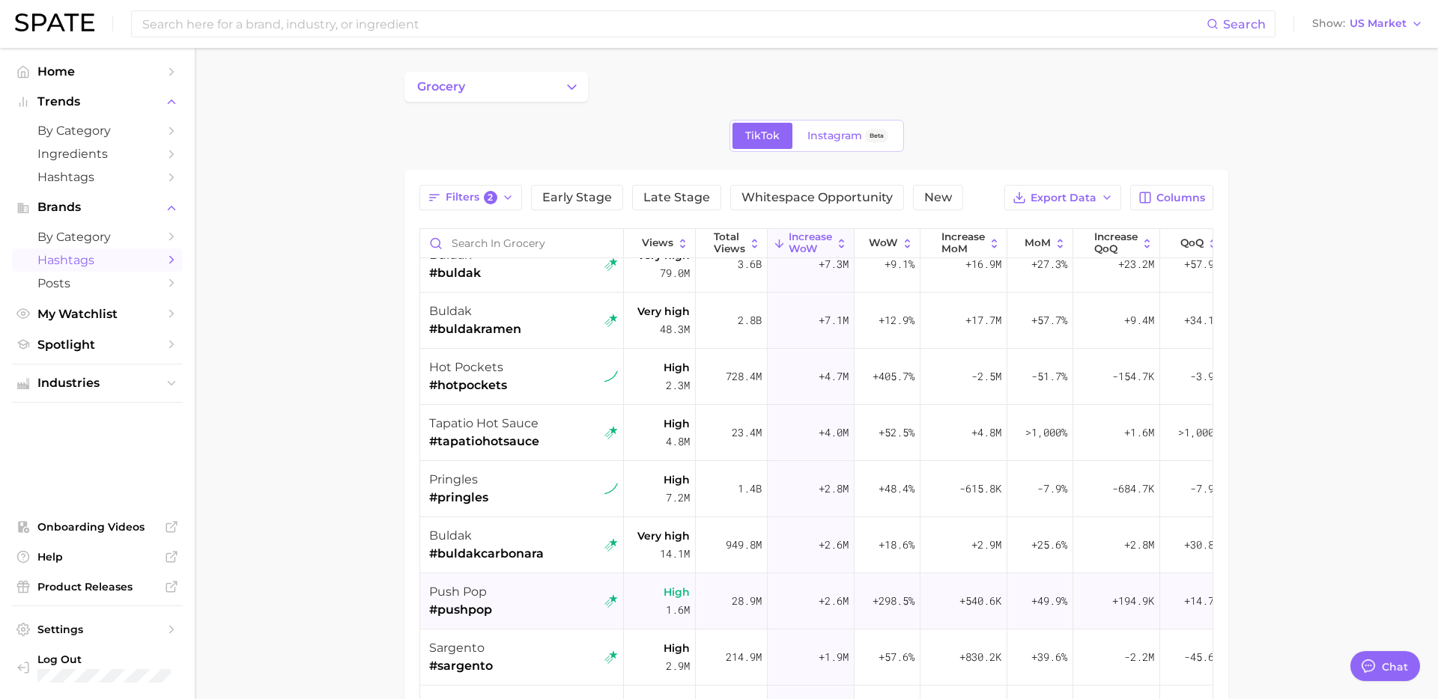
click at [541, 594] on div "push pop #pushpop" at bounding box center [523, 602] width 189 height 56
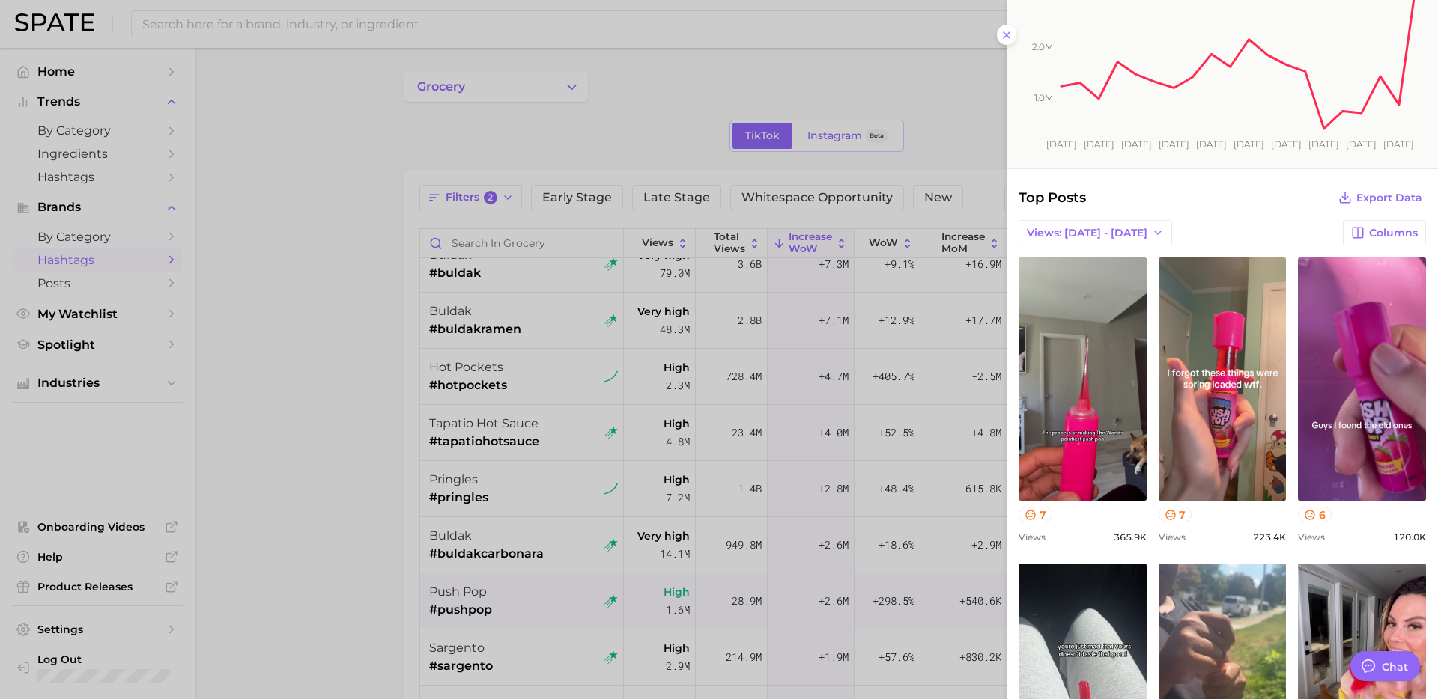
click at [407, 489] on div at bounding box center [719, 349] width 1438 height 699
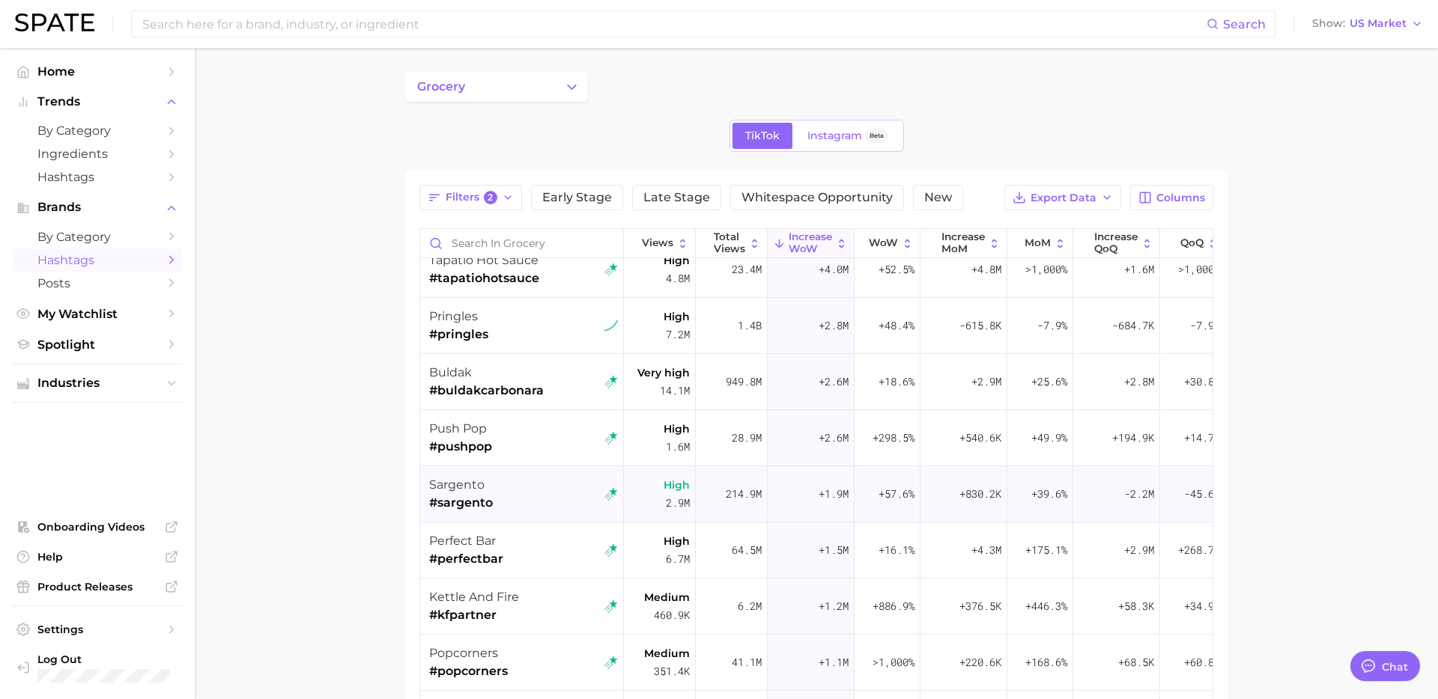
scroll to position [307, 0]
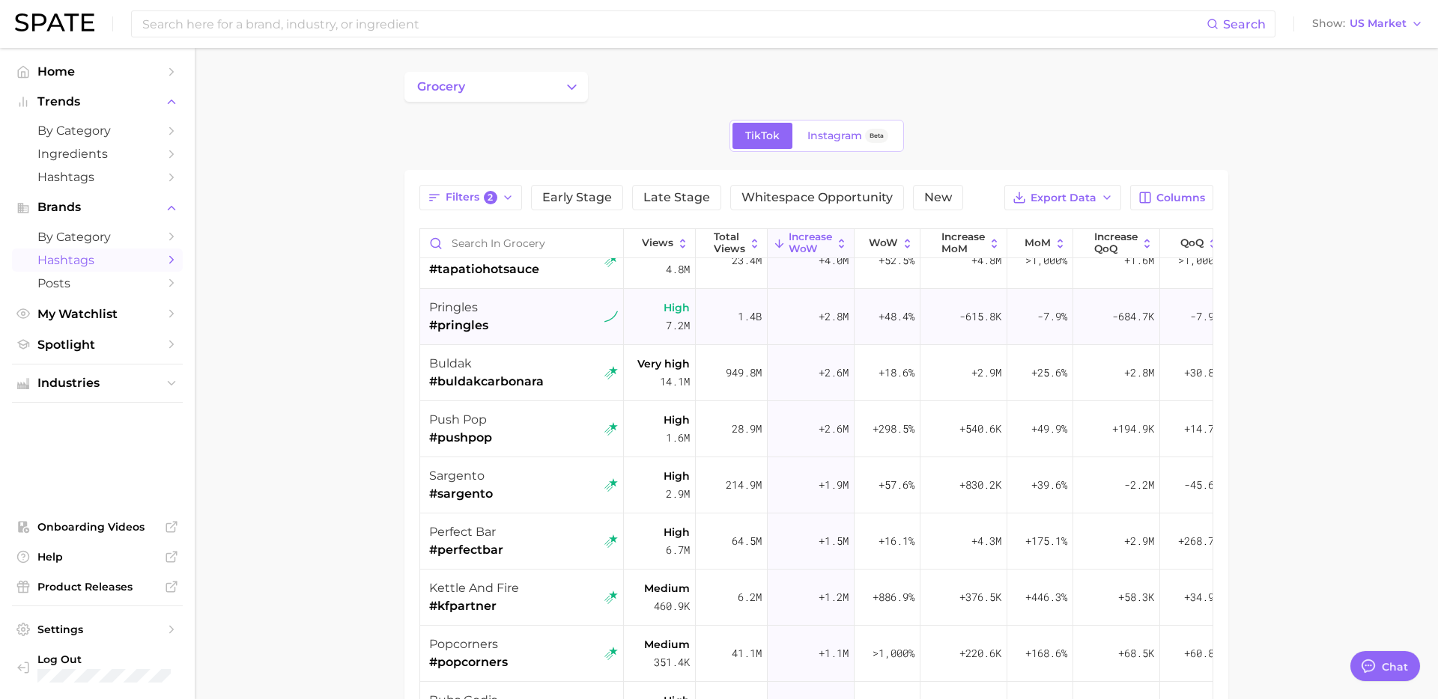
click at [556, 330] on div "pringles #pringles" at bounding box center [523, 317] width 189 height 56
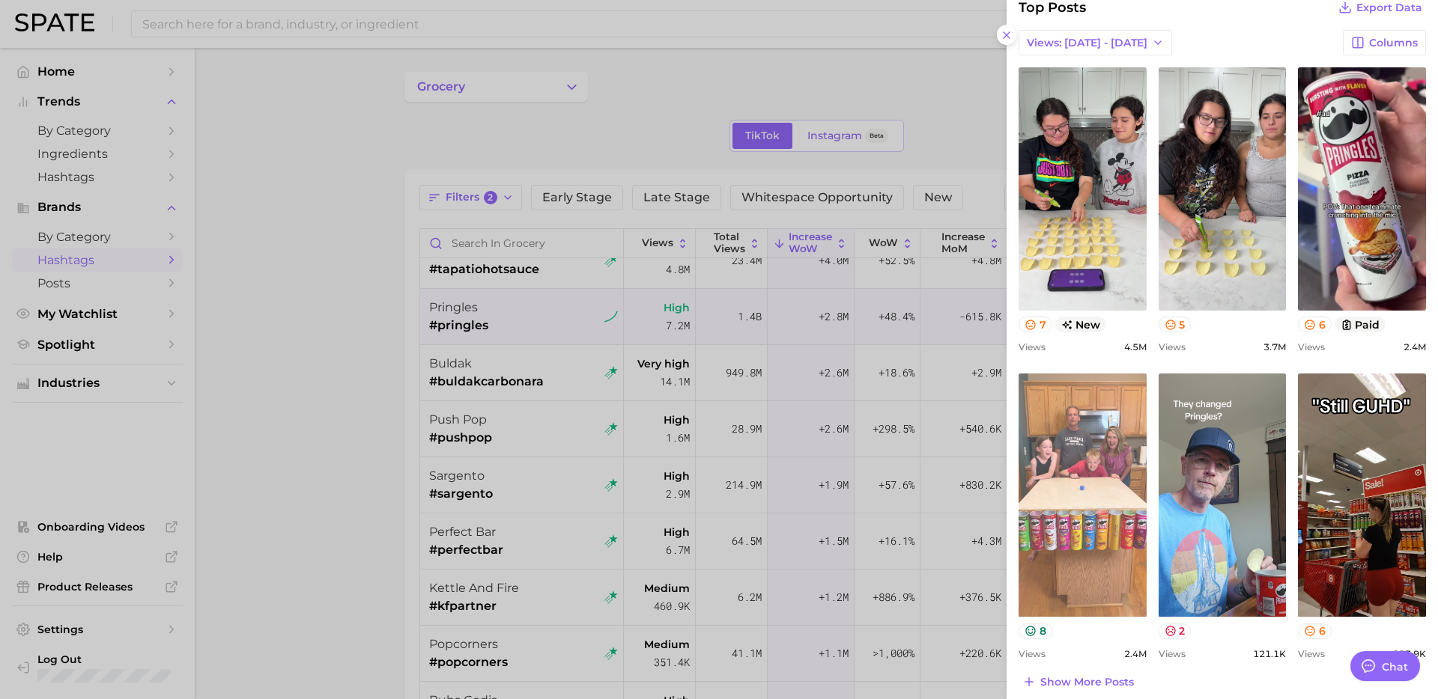
scroll to position [394, 0]
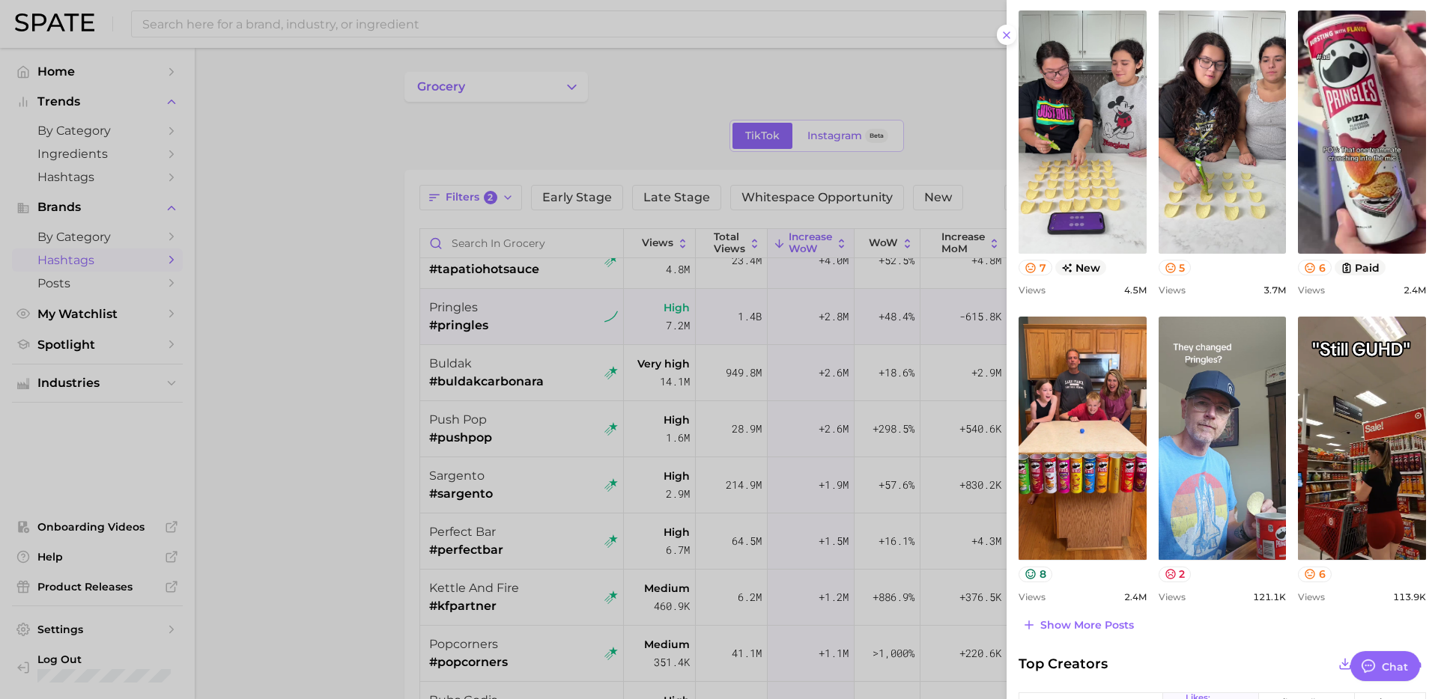
click at [575, 436] on div at bounding box center [719, 349] width 1438 height 699
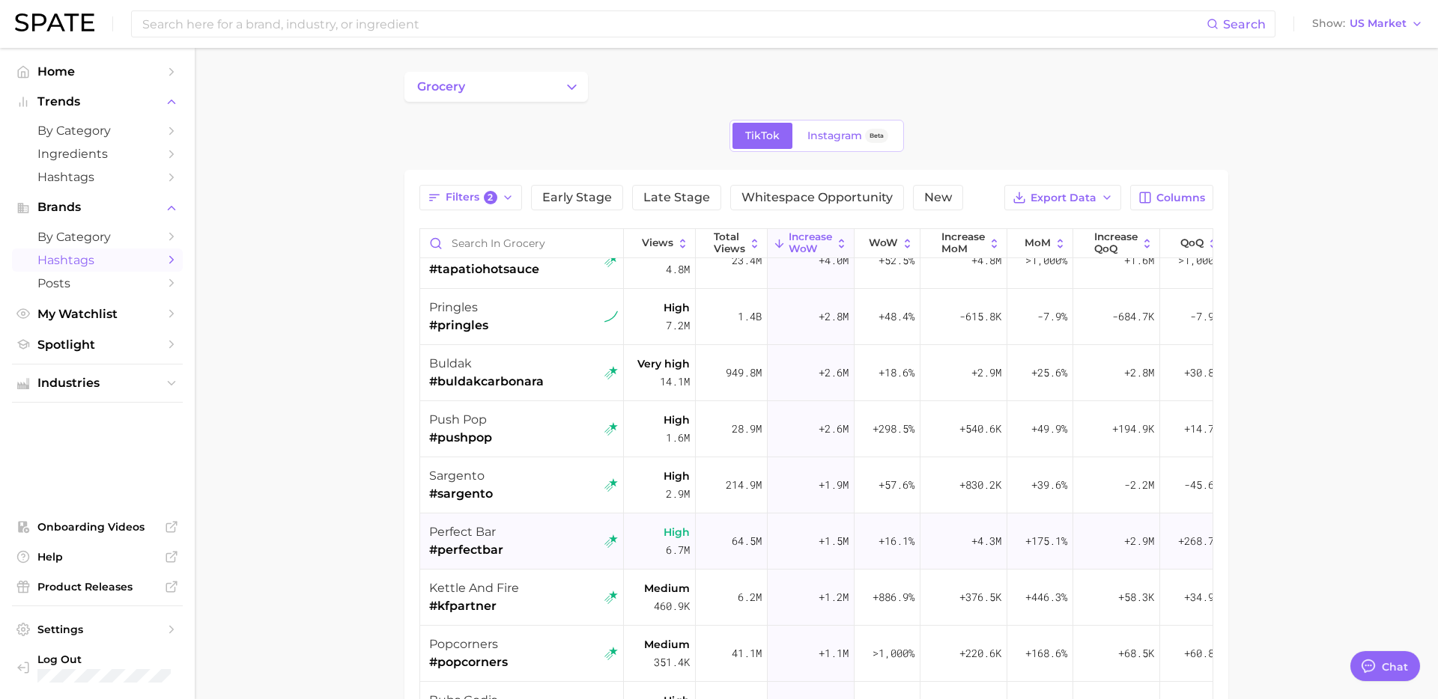
click at [547, 540] on div "perfect bar #perfectbar" at bounding box center [523, 542] width 189 height 56
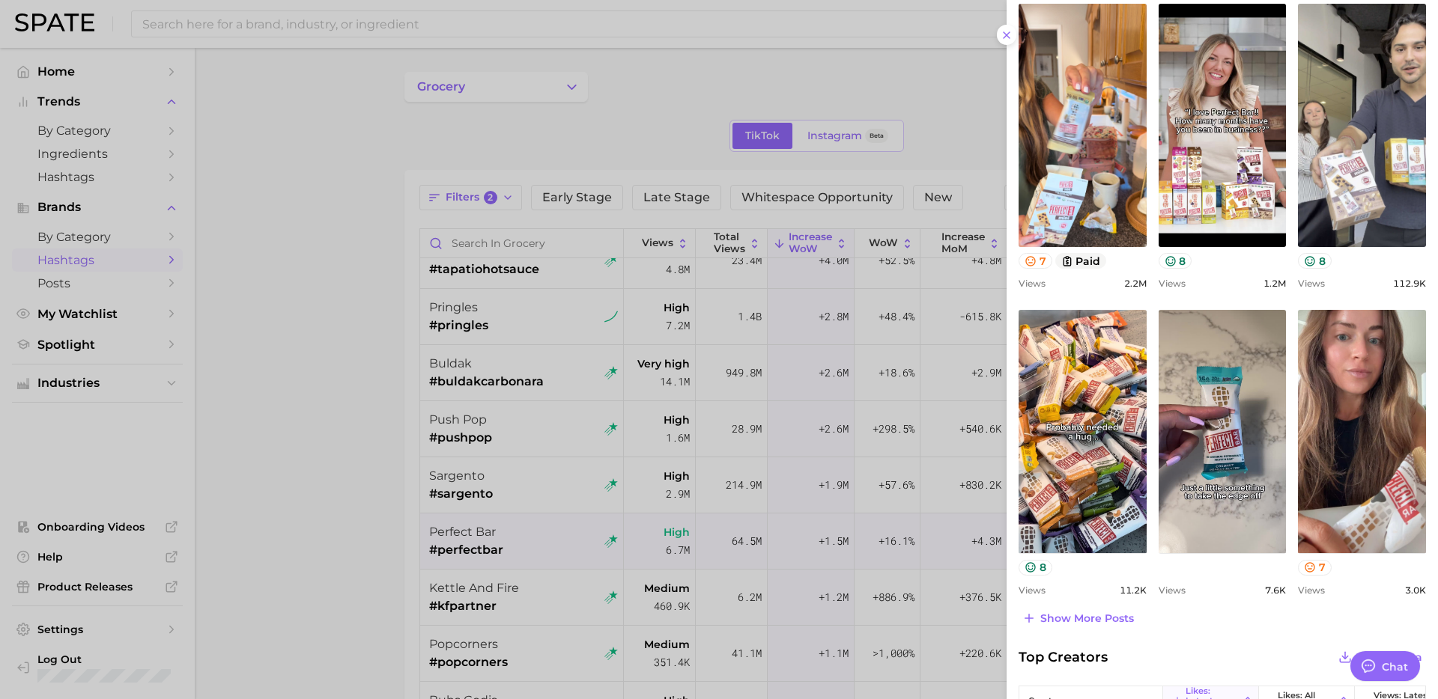
scroll to position [498, 0]
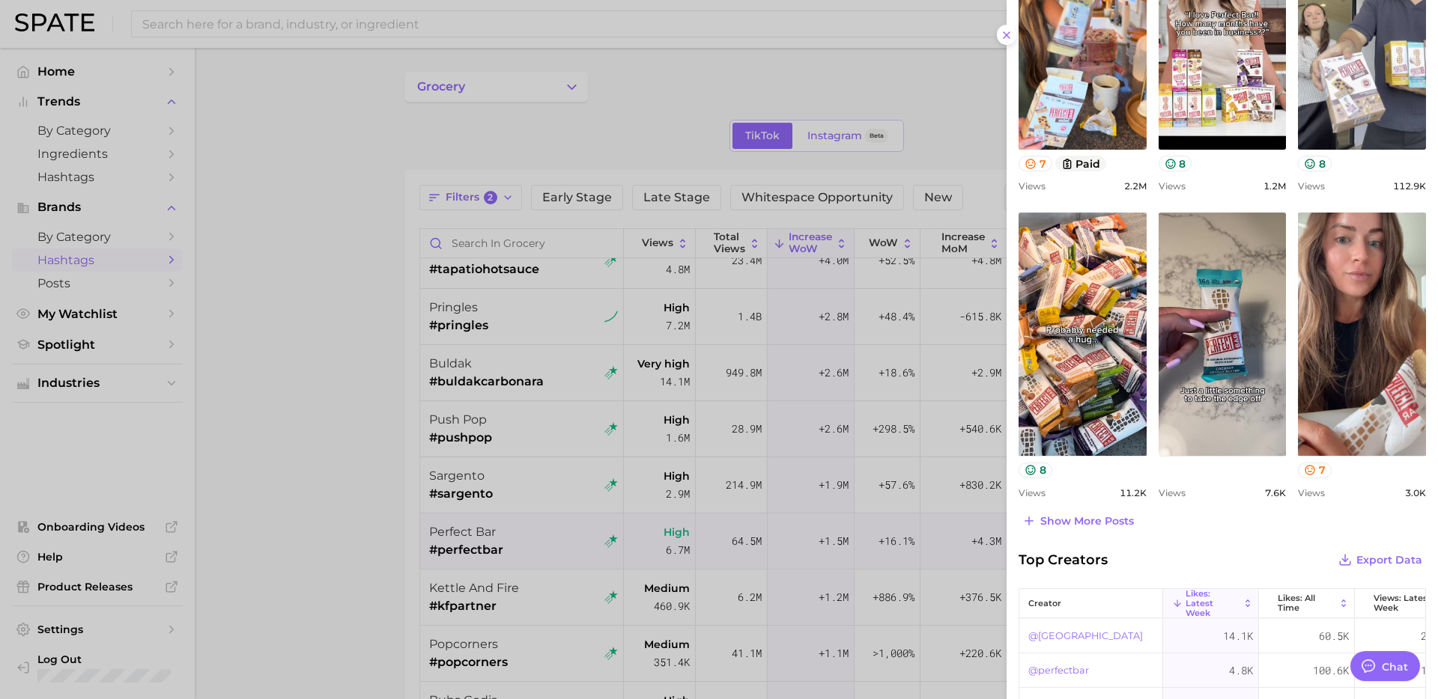
click at [574, 561] on div at bounding box center [719, 349] width 1438 height 699
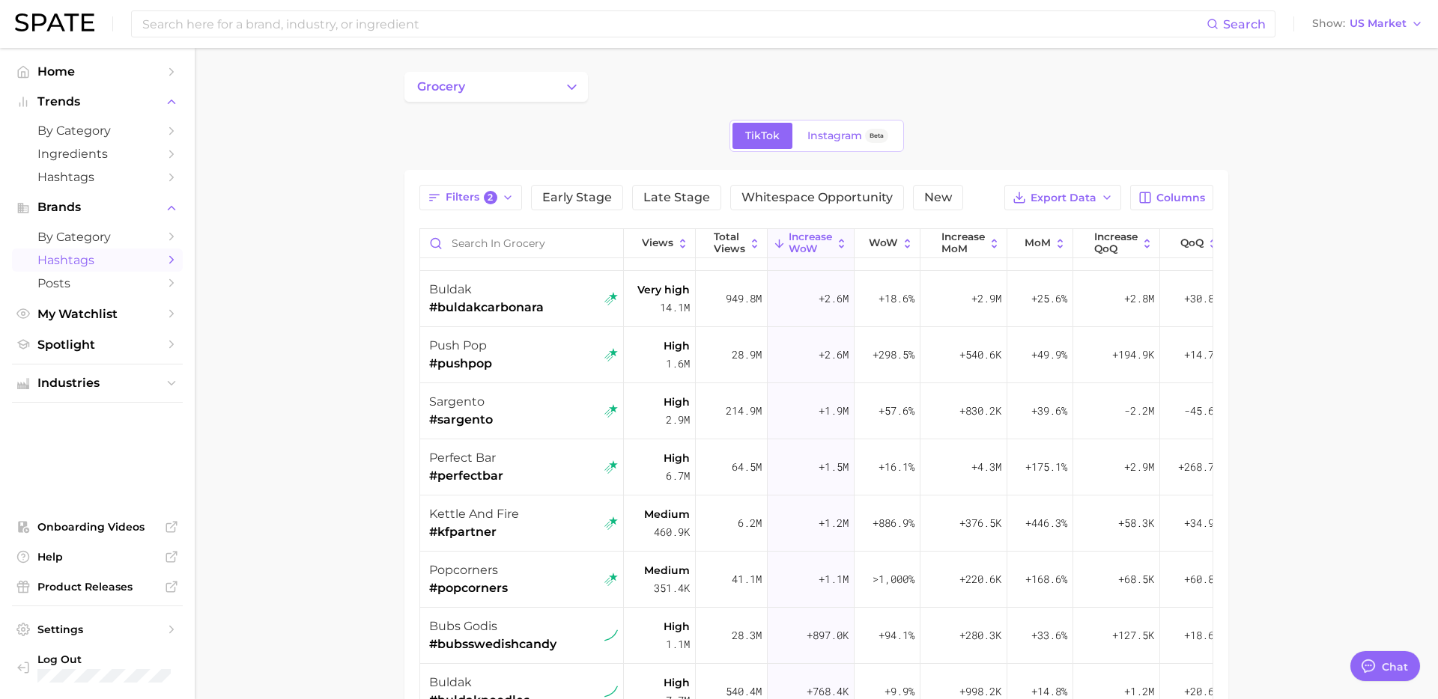
scroll to position [427, 0]
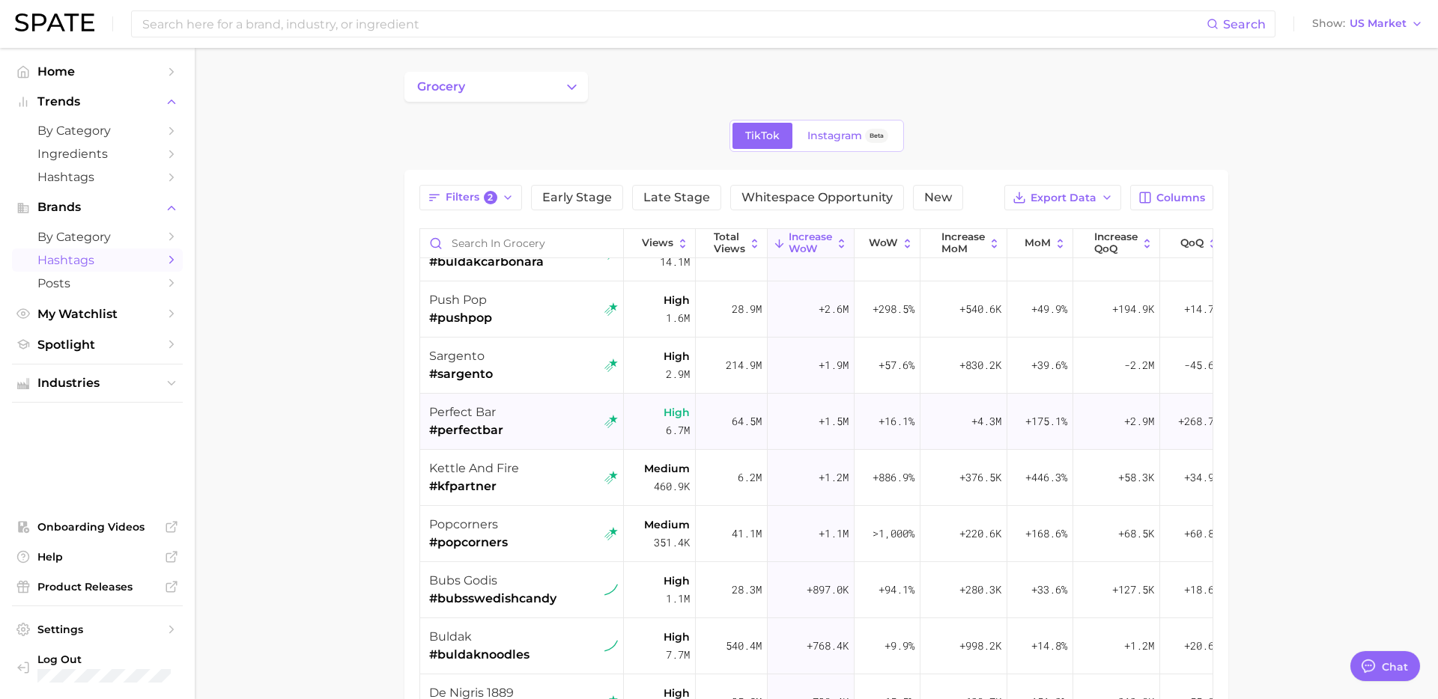
click at [561, 446] on div "perfect bar #perfectbar" at bounding box center [523, 422] width 189 height 56
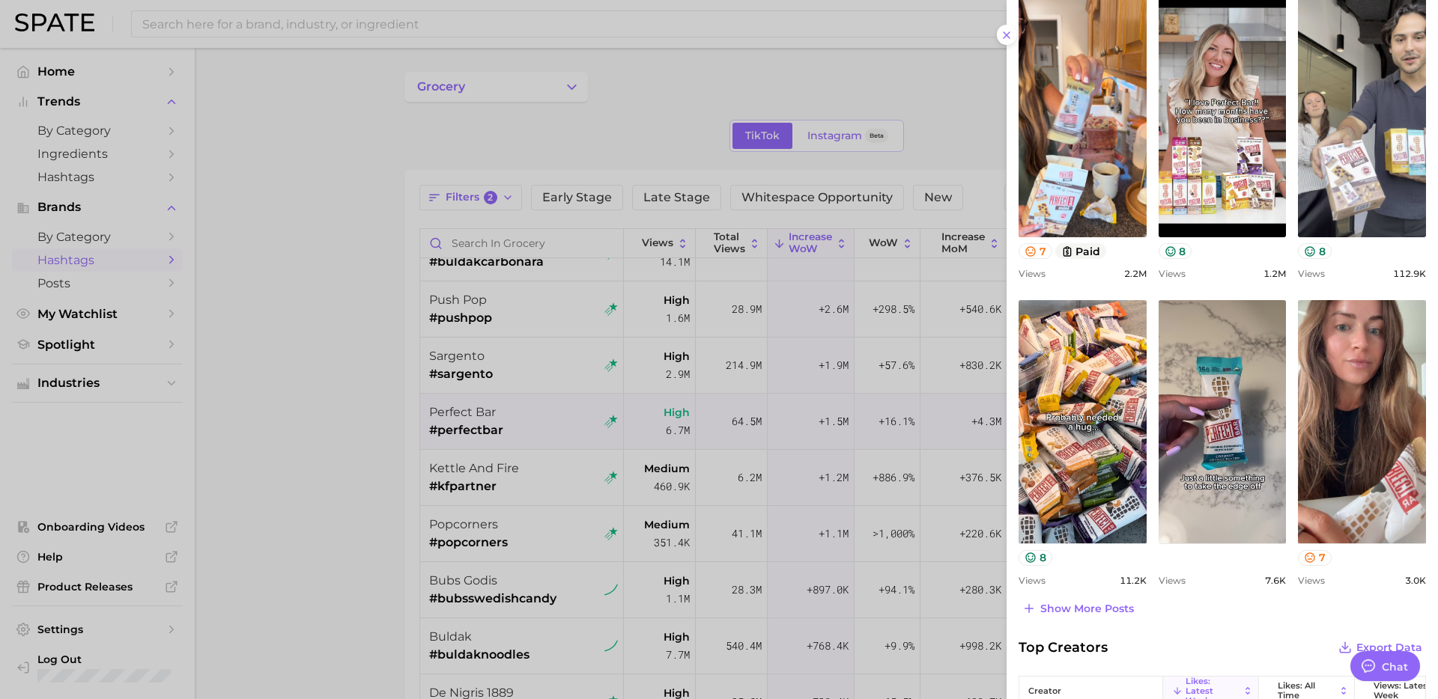
scroll to position [449, 0]
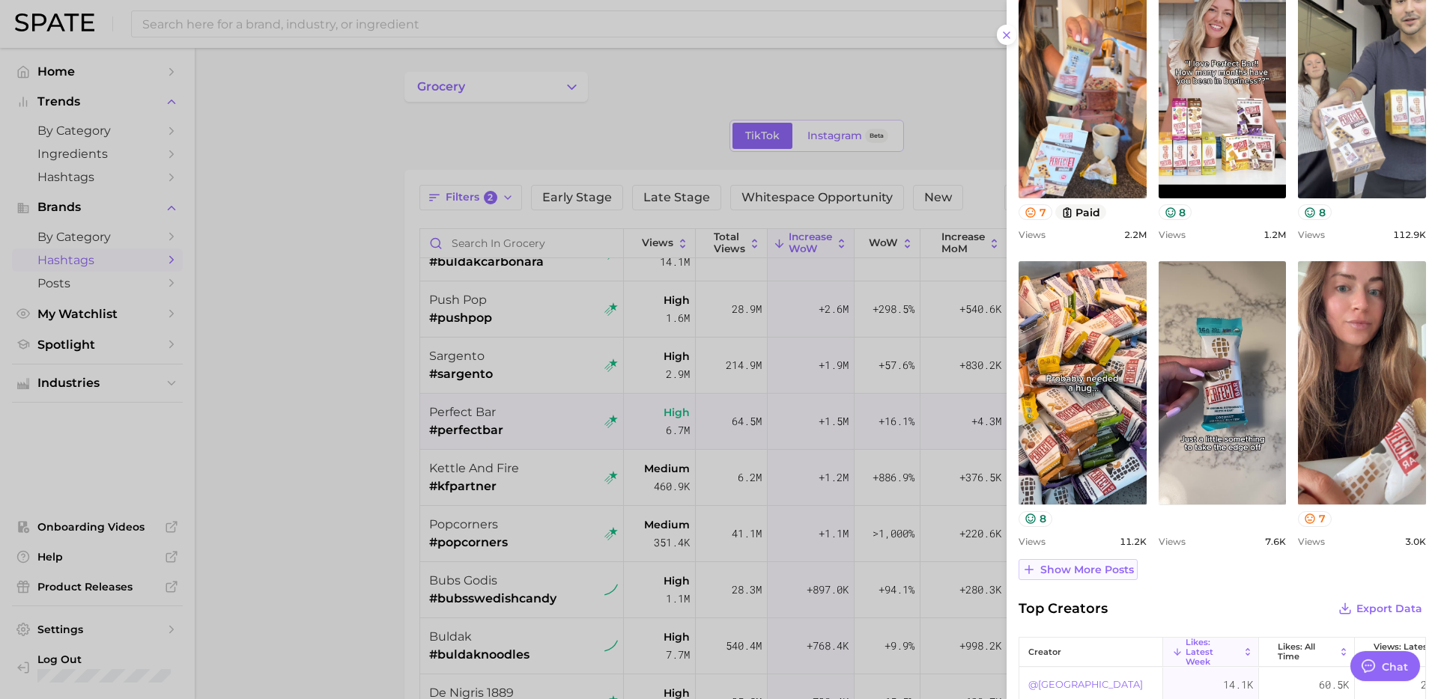
click at [1098, 568] on span "Show more posts" at bounding box center [1087, 570] width 94 height 13
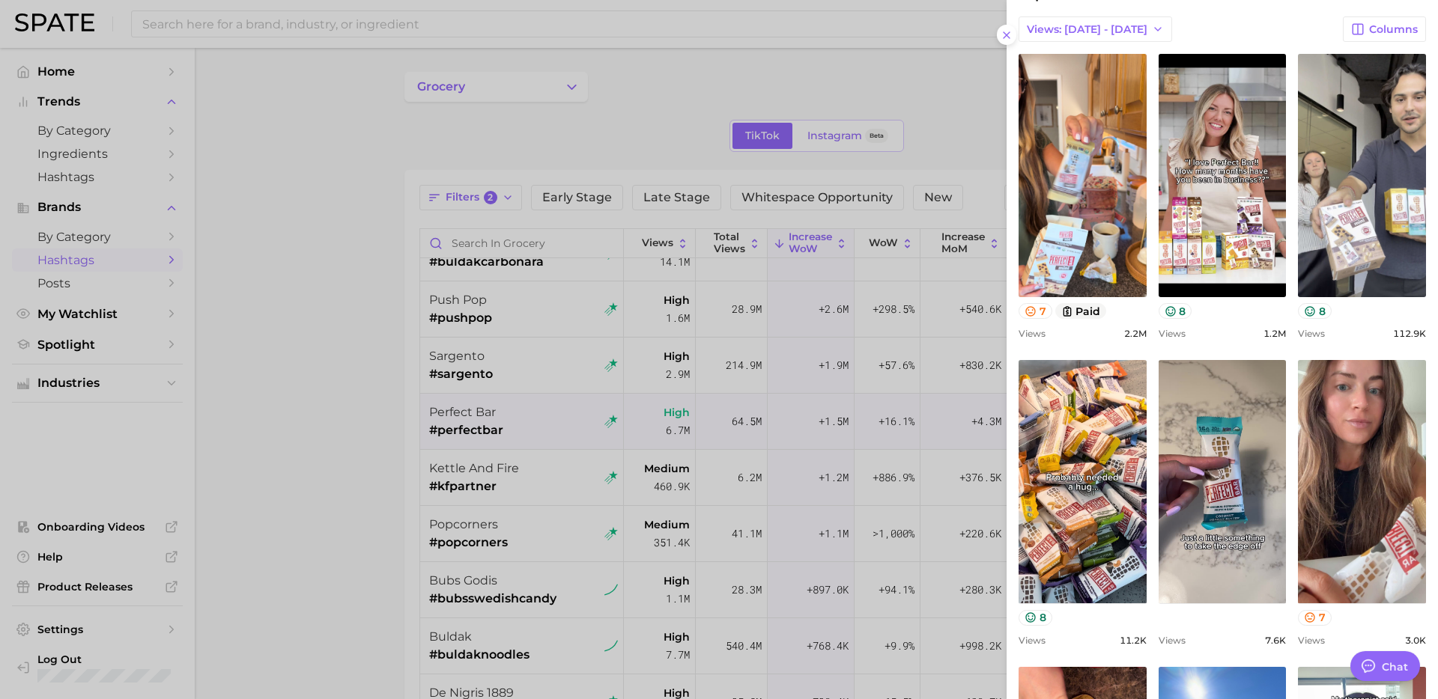
scroll to position [350, 0]
click at [527, 480] on div at bounding box center [719, 349] width 1438 height 699
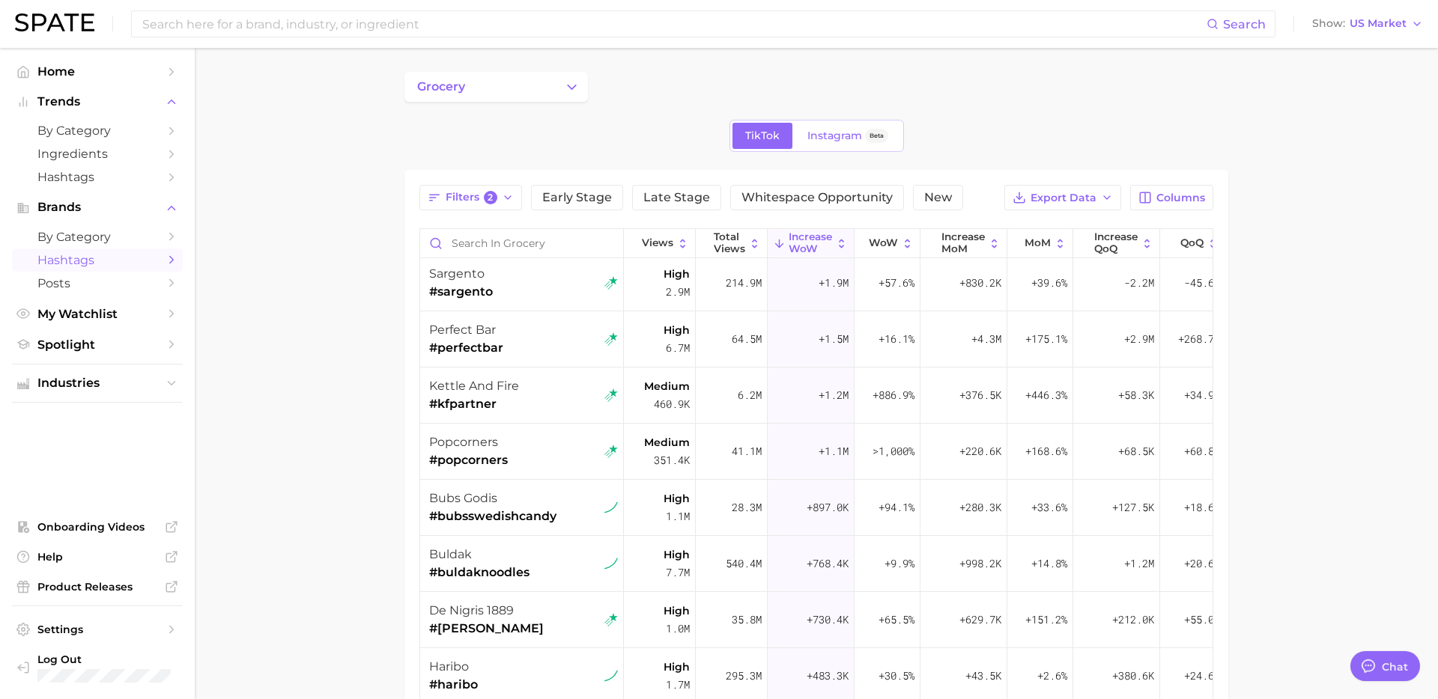
scroll to position [512, 0]
click at [535, 378] on div "kettle and fire #kfpartner" at bounding box center [523, 393] width 189 height 56
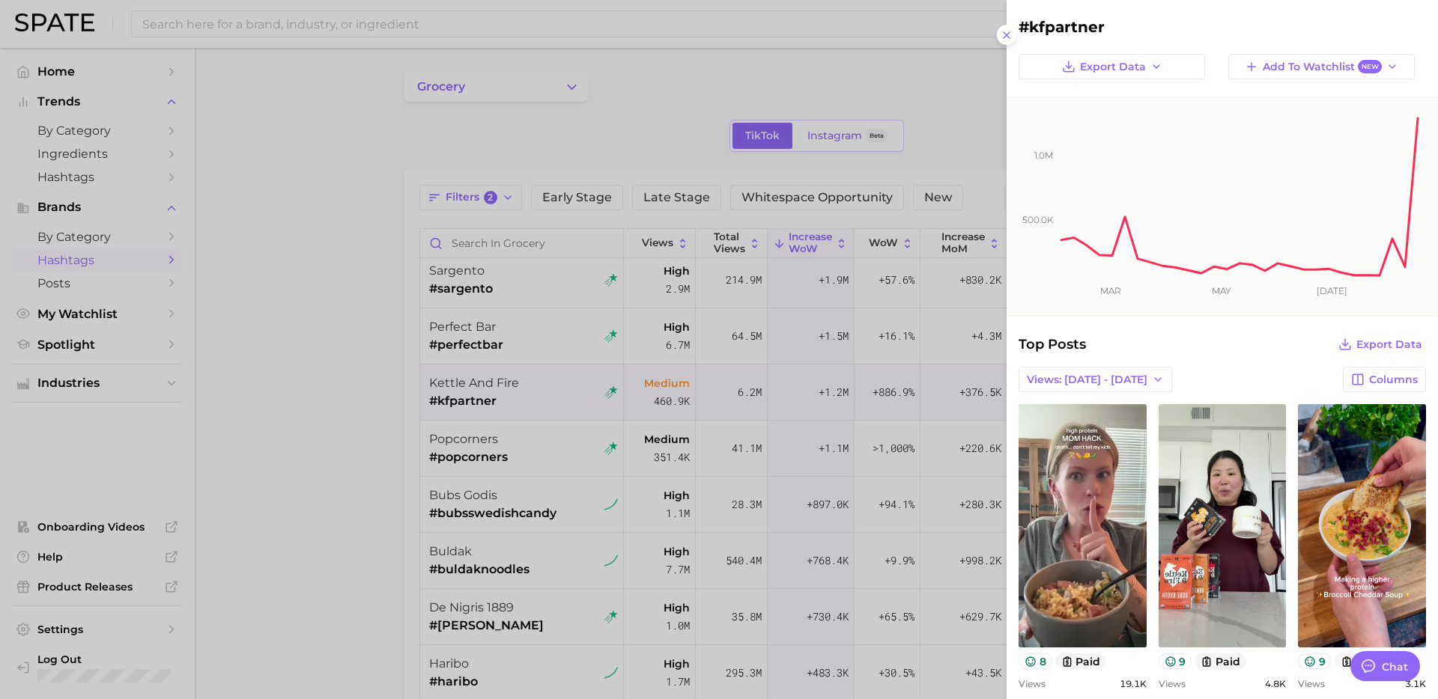
click at [547, 449] on div at bounding box center [719, 349] width 1438 height 699
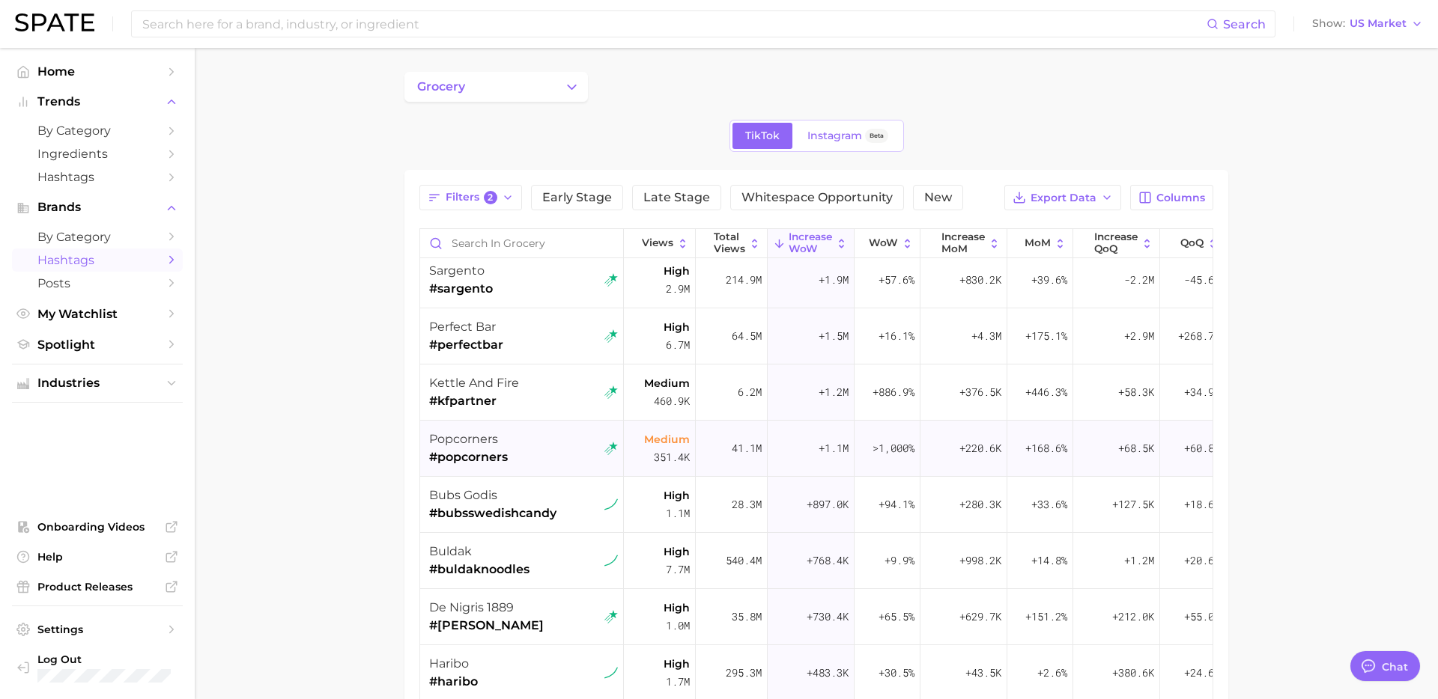
click at [527, 461] on div "popcorners #popcorners" at bounding box center [523, 449] width 189 height 56
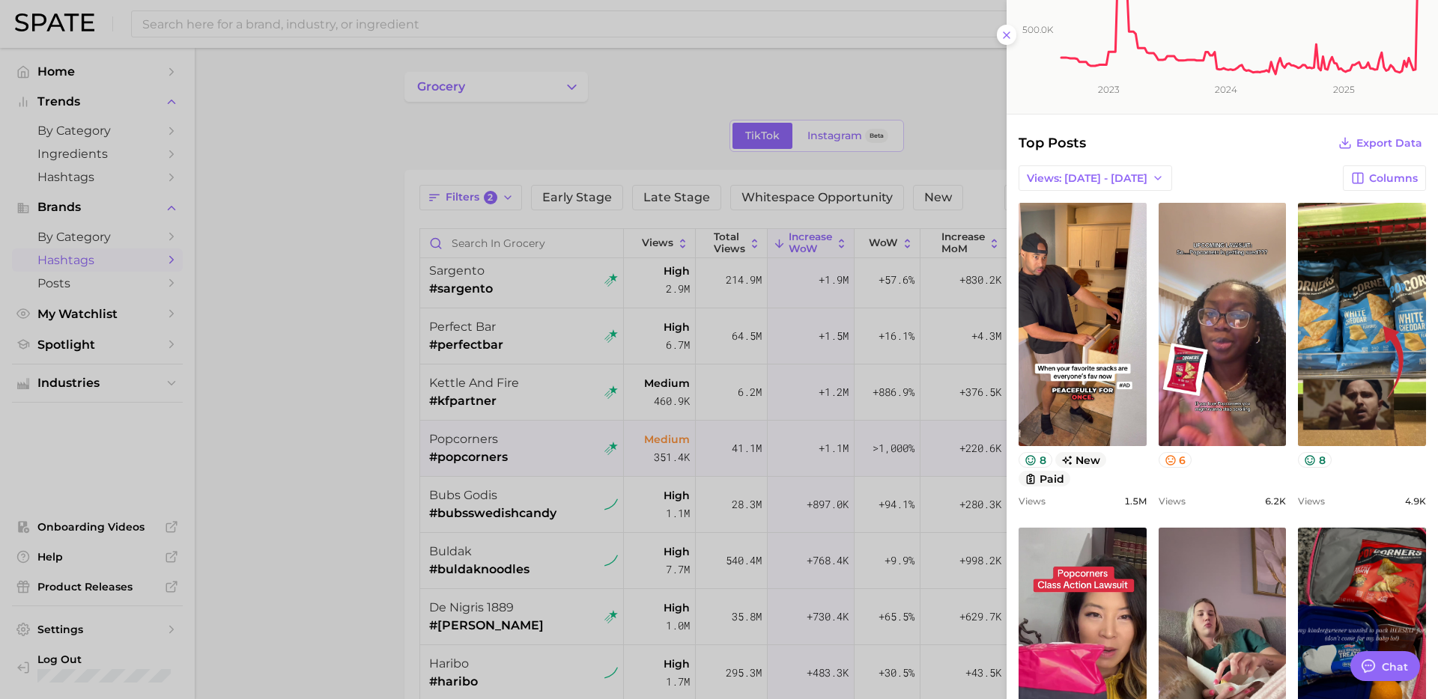
click at [538, 572] on div at bounding box center [719, 349] width 1438 height 699
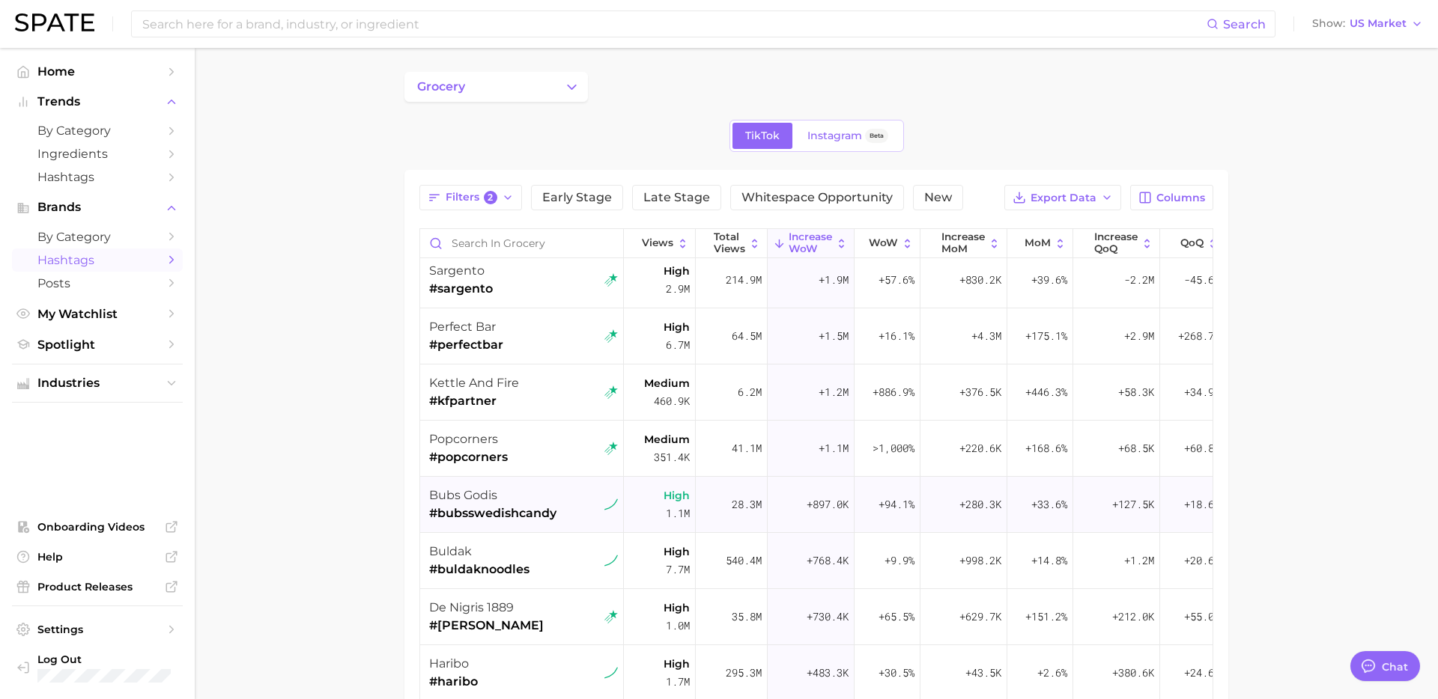
click at [539, 493] on div "bubs godis" at bounding box center [492, 496] width 127 height 18
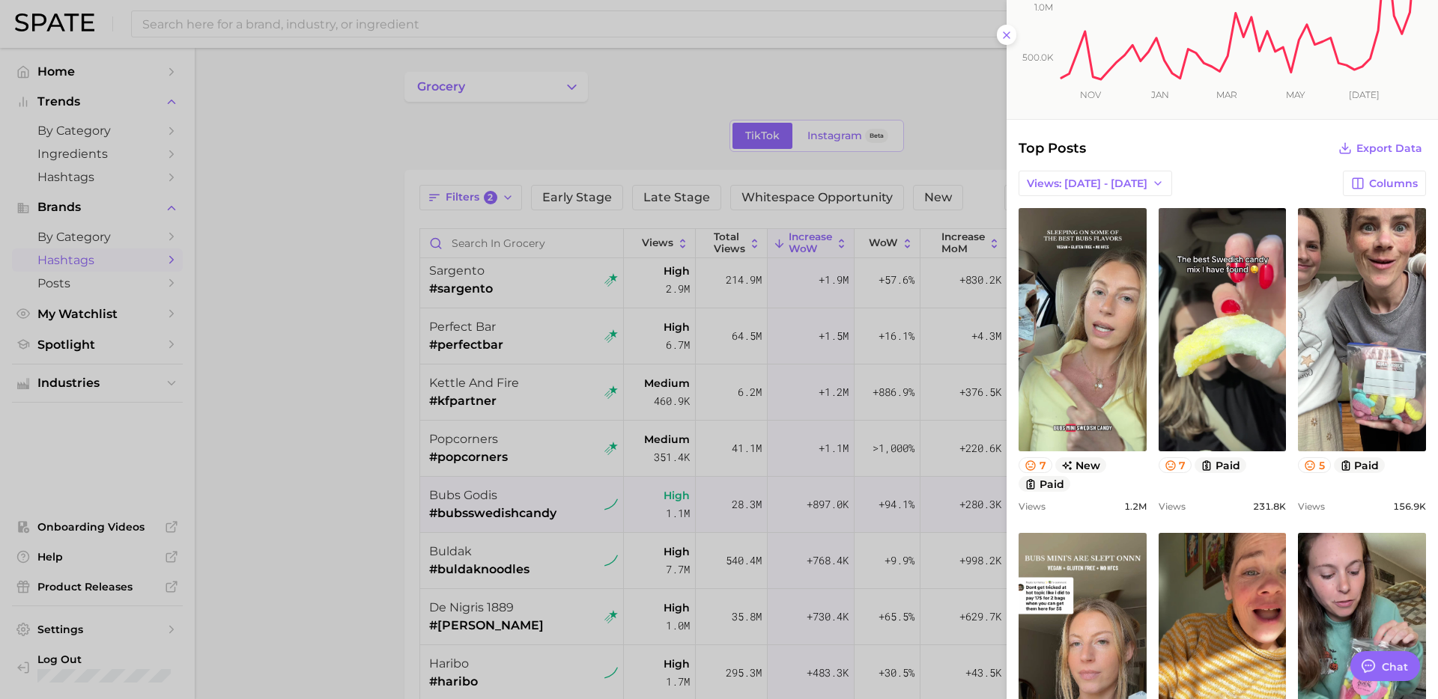
click at [564, 528] on div at bounding box center [719, 349] width 1438 height 699
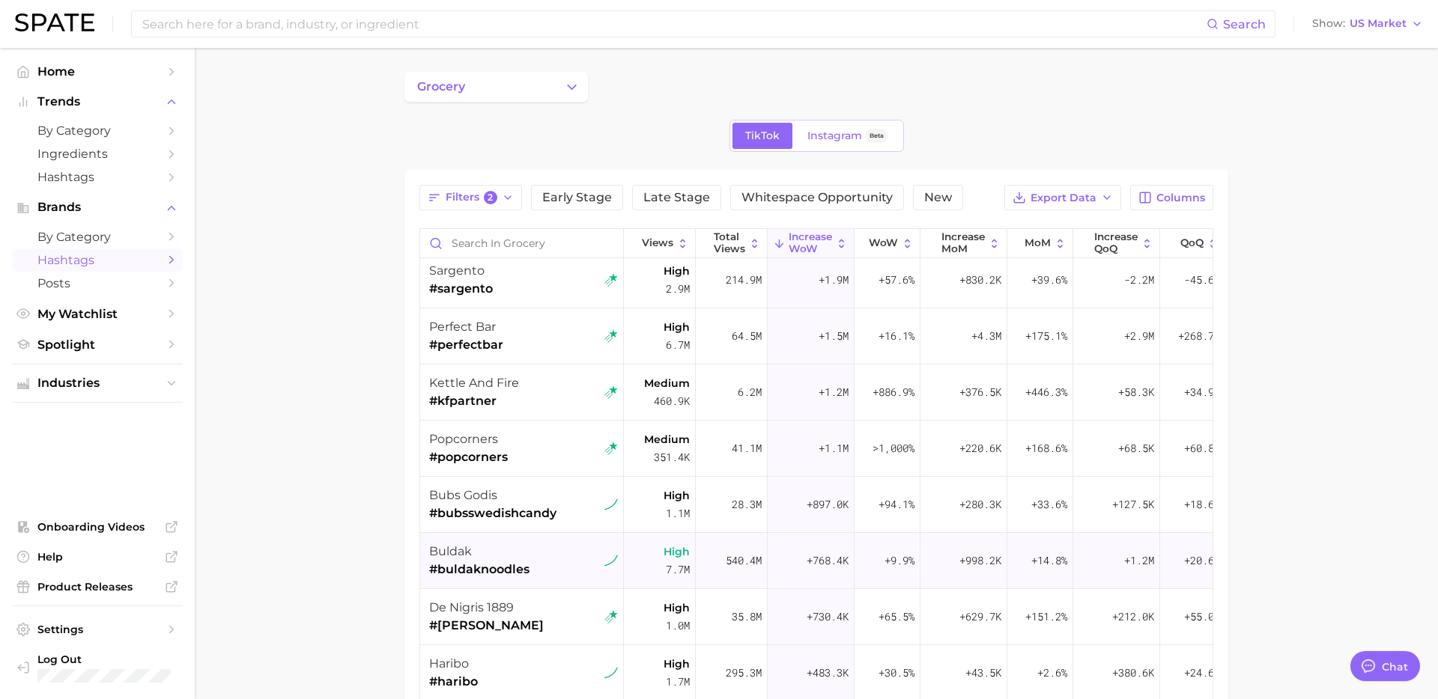
click at [562, 562] on div "buldak #buldaknoodles" at bounding box center [523, 561] width 189 height 56
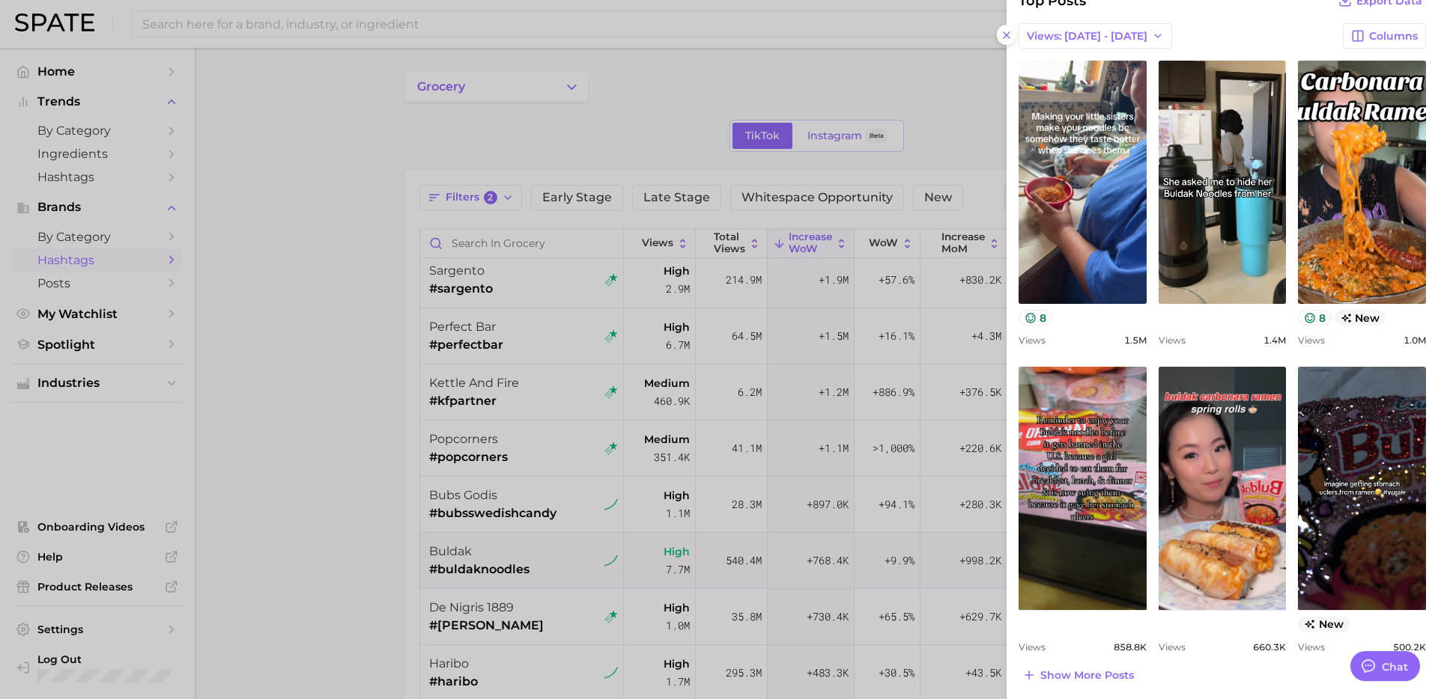
click at [592, 458] on div at bounding box center [719, 349] width 1438 height 699
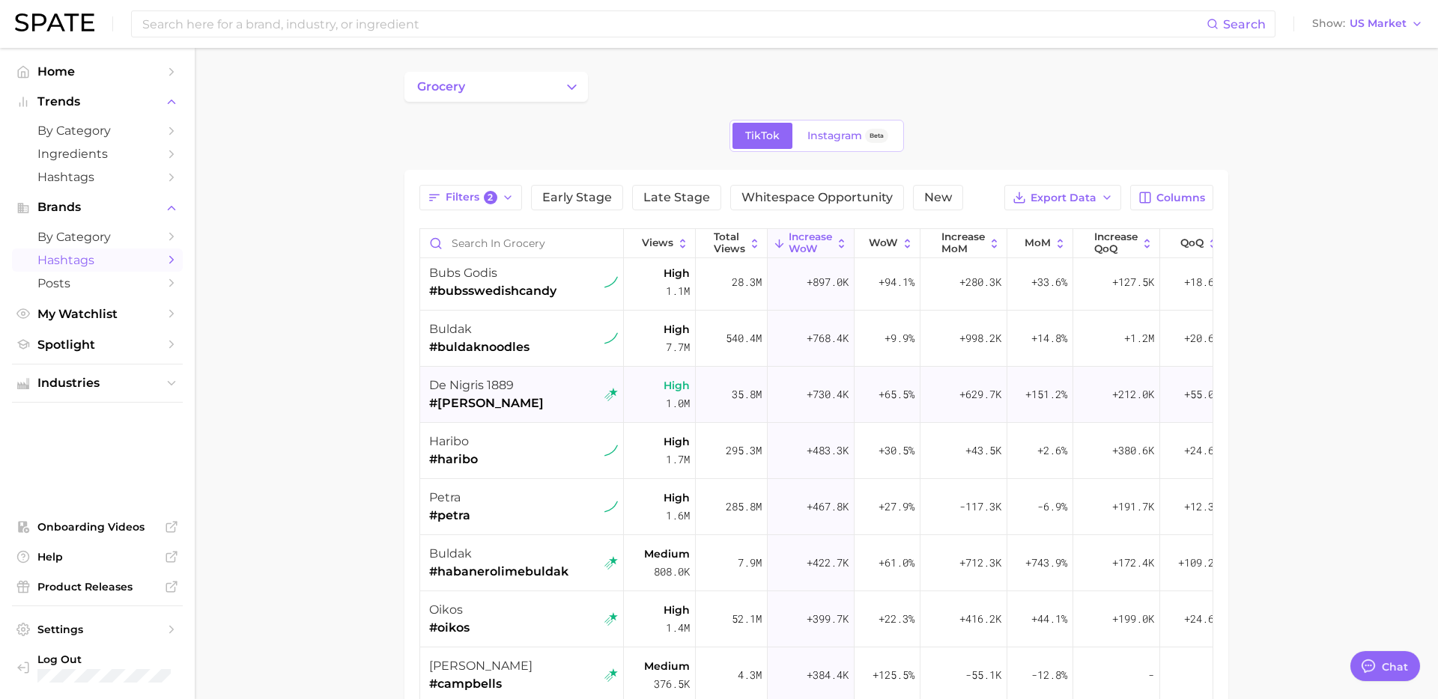
click at [562, 401] on div "de nigris 1889 #[PERSON_NAME]" at bounding box center [523, 395] width 189 height 56
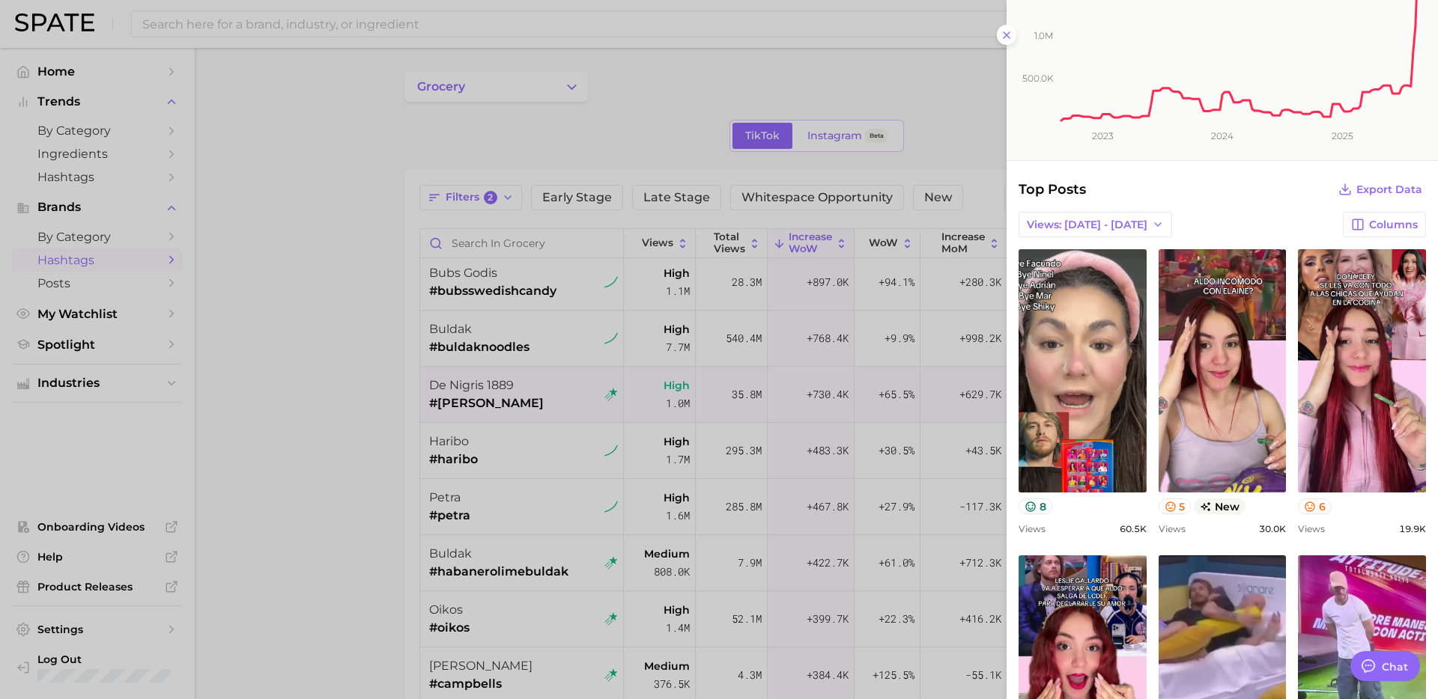
click at [529, 506] on div at bounding box center [719, 349] width 1438 height 699
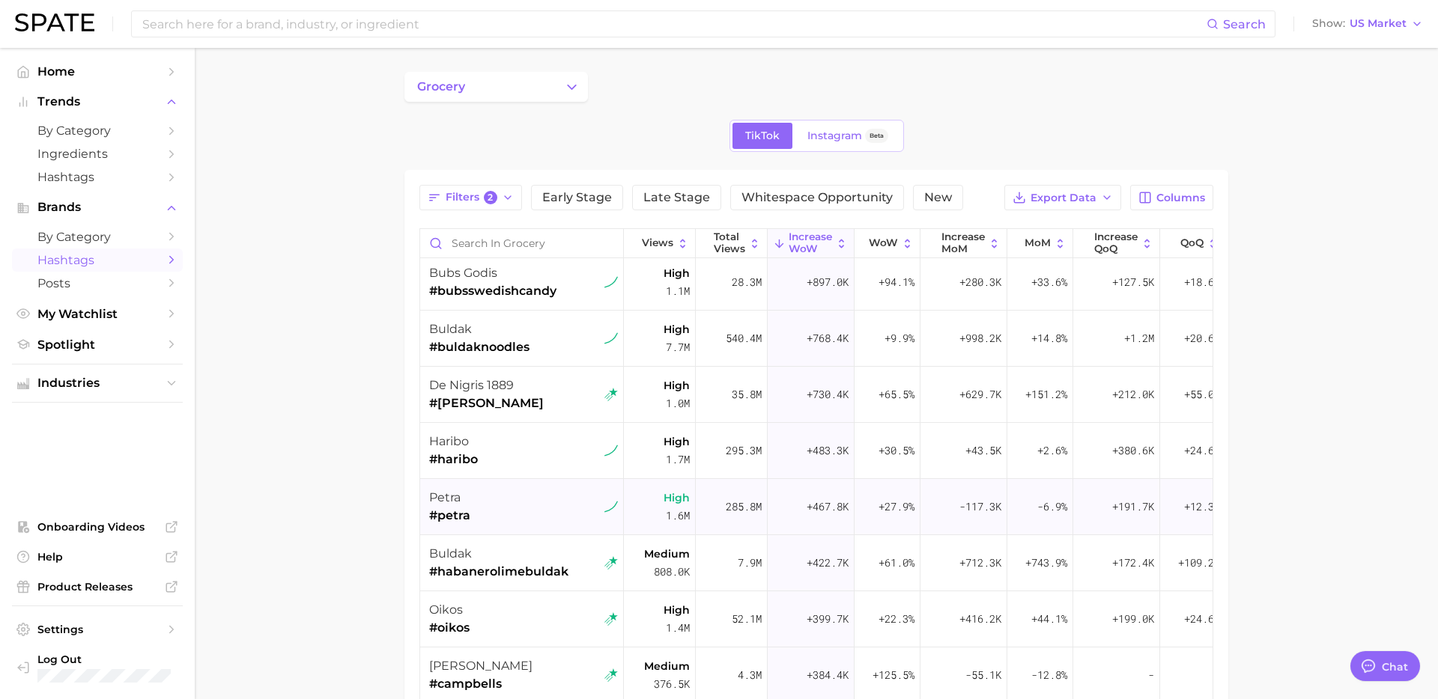
click at [516, 502] on div "petra #petra" at bounding box center [523, 507] width 189 height 56
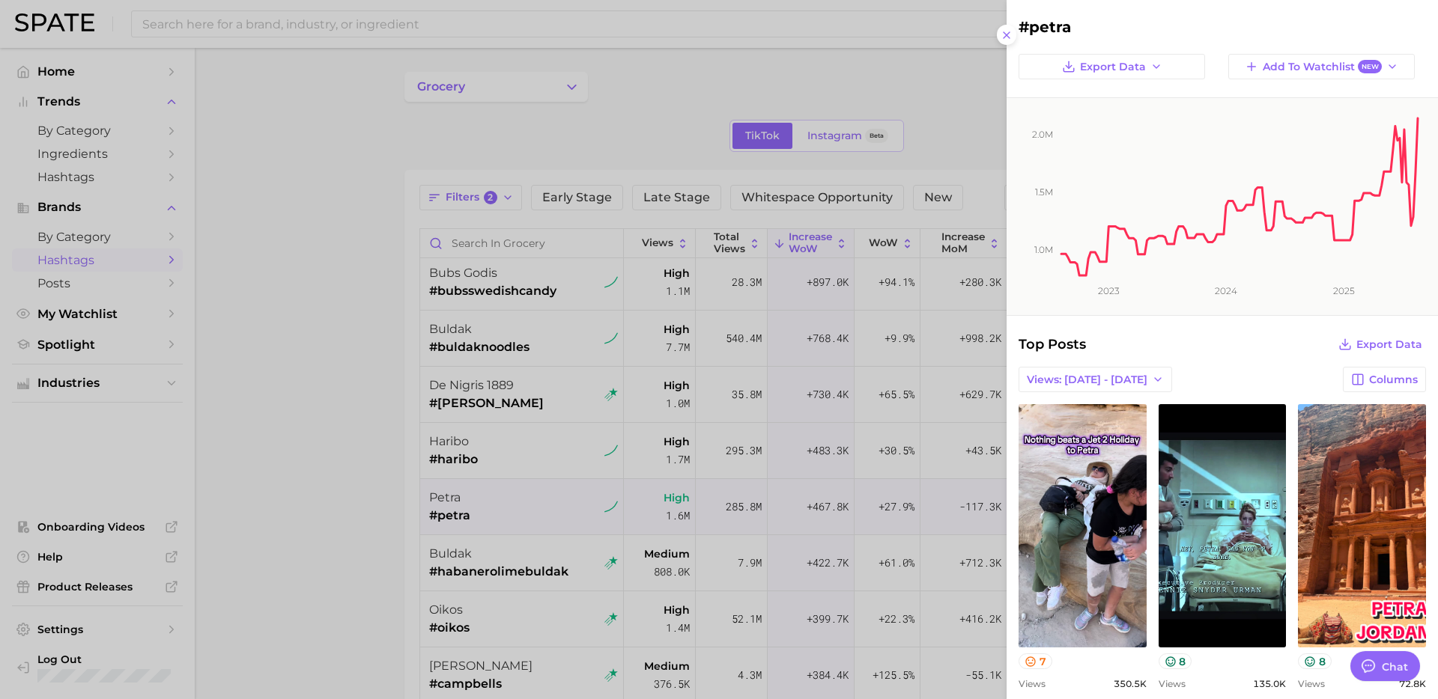
click at [526, 550] on div at bounding box center [719, 349] width 1438 height 699
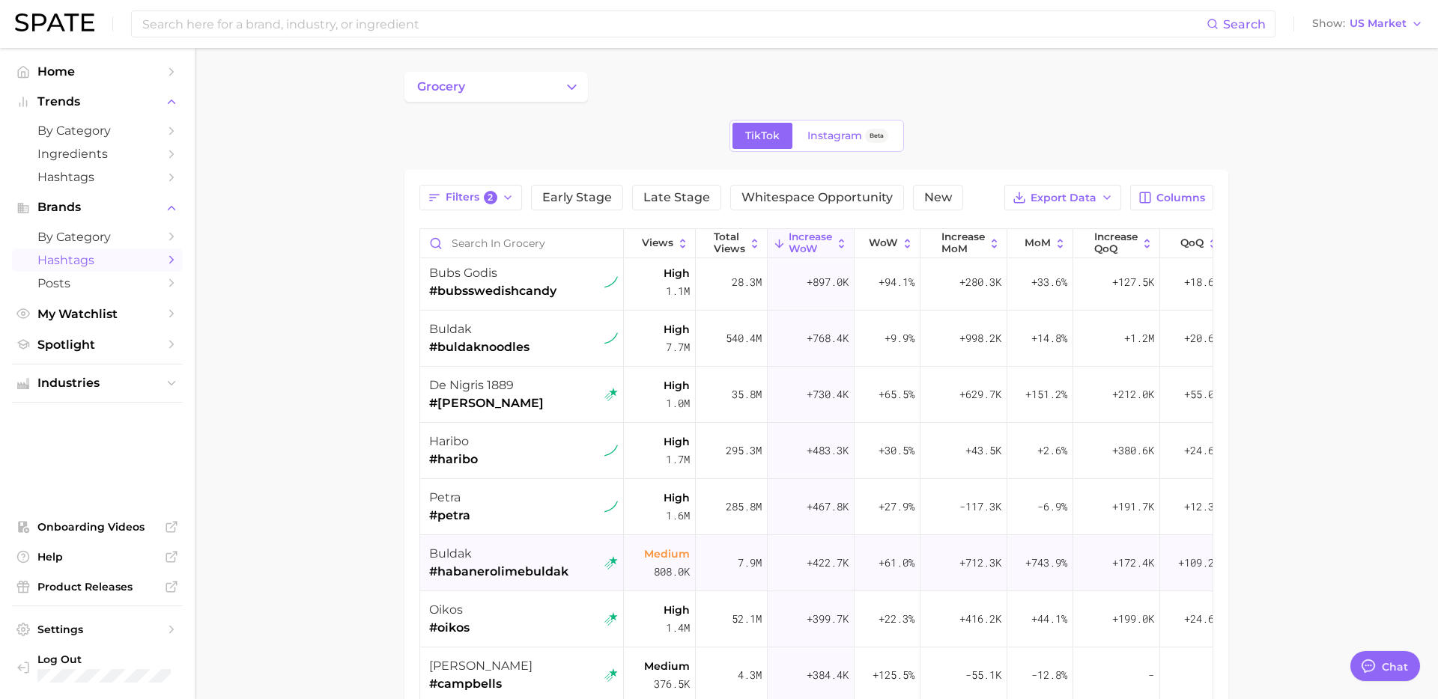
click at [511, 560] on div "buldak" at bounding box center [498, 554] width 139 height 18
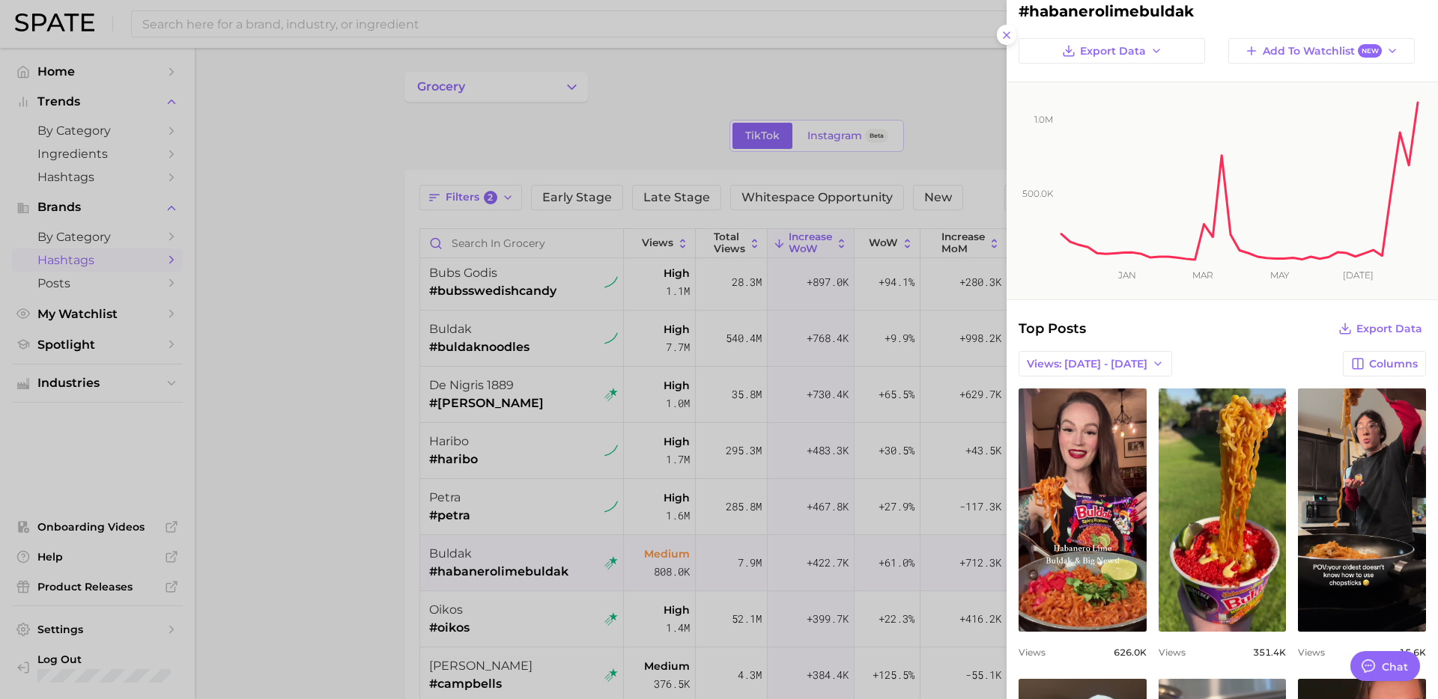
scroll to position [13, 0]
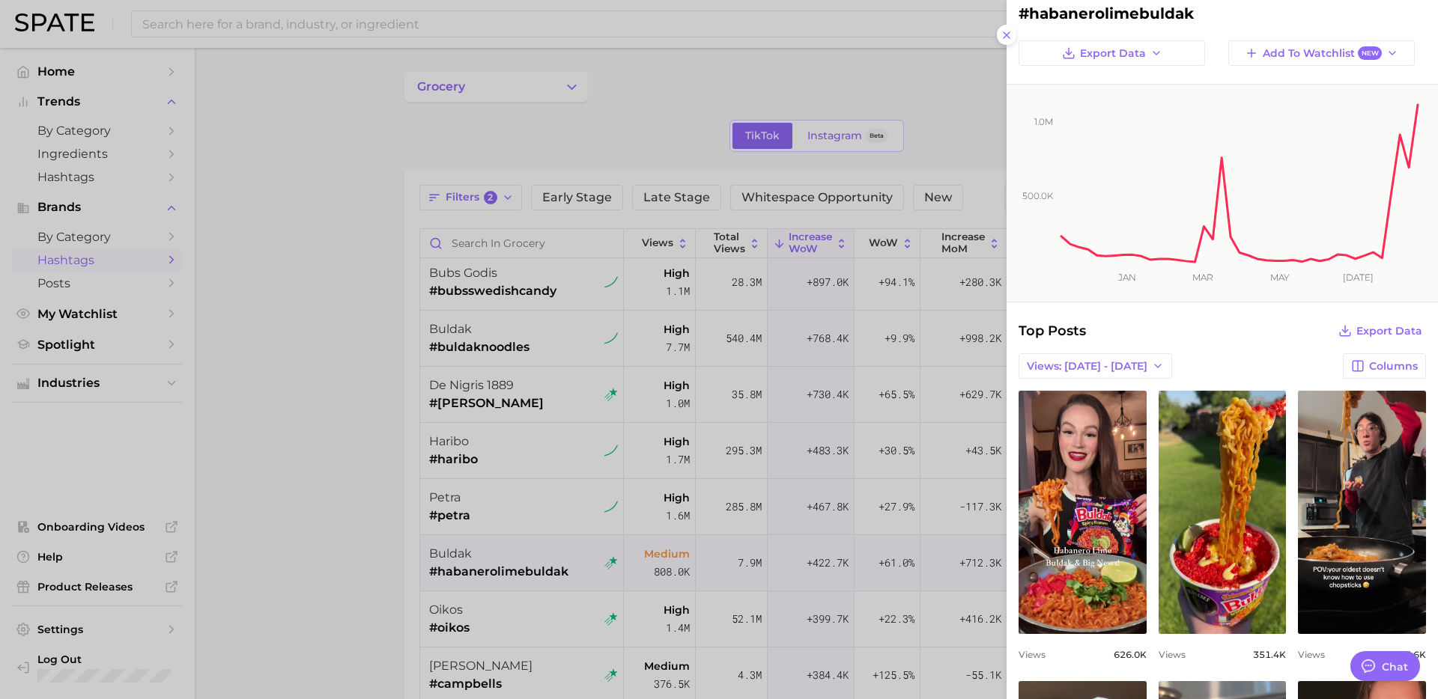
click at [566, 553] on div at bounding box center [719, 349] width 1438 height 699
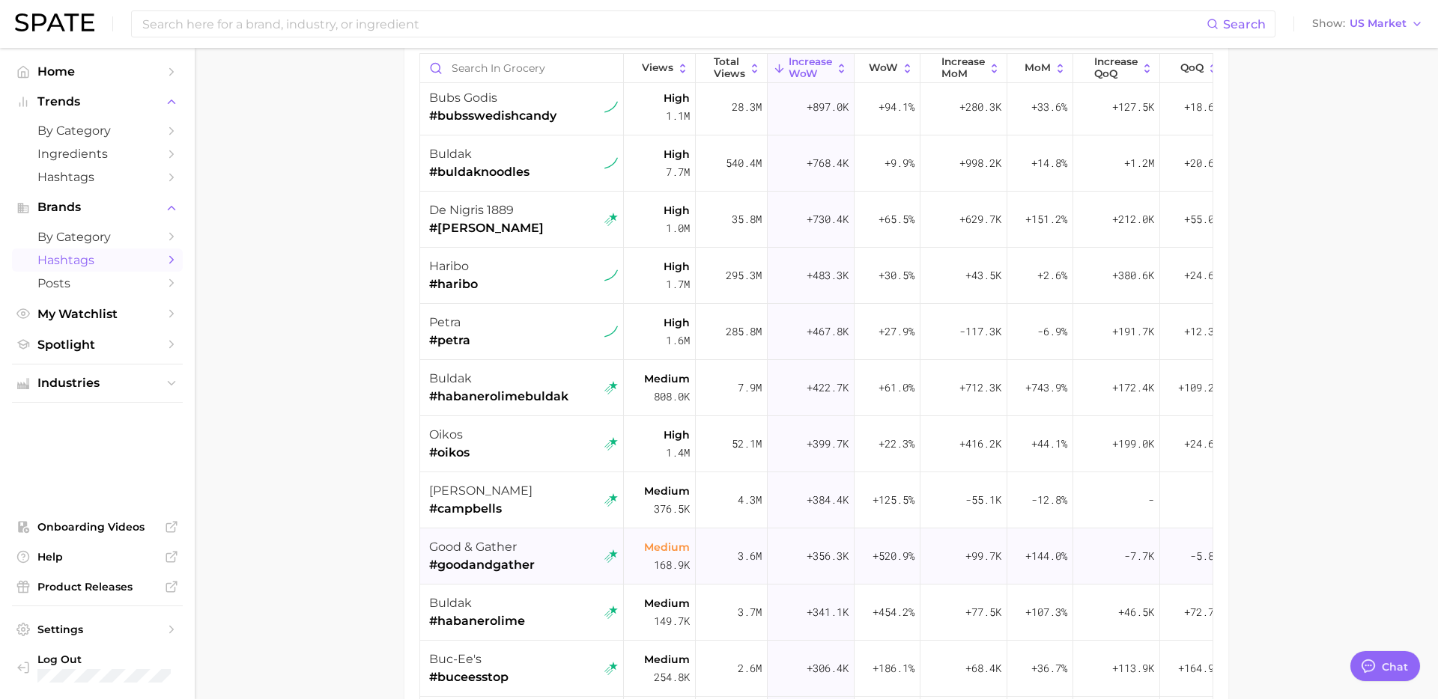
scroll to position [182, 0]
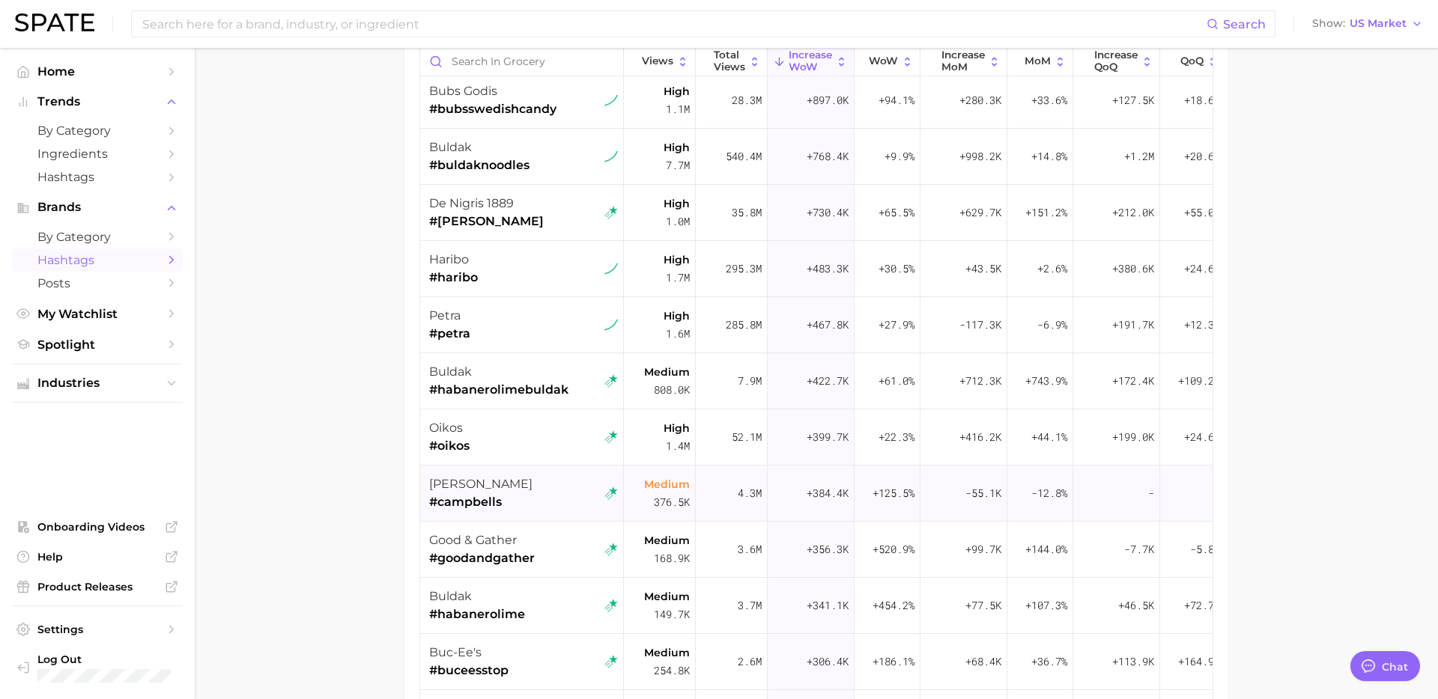
click at [563, 466] on div "[PERSON_NAME] #campbells" at bounding box center [523, 494] width 189 height 56
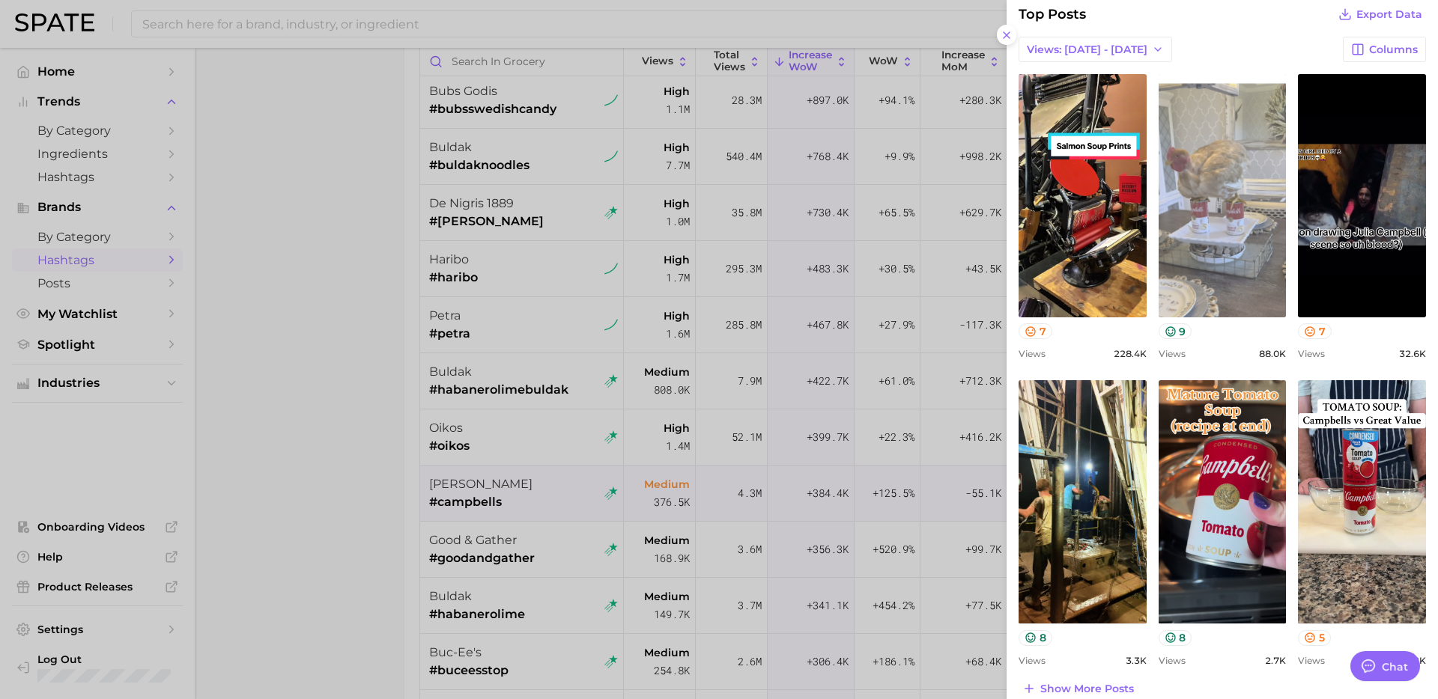
scroll to position [337, 0]
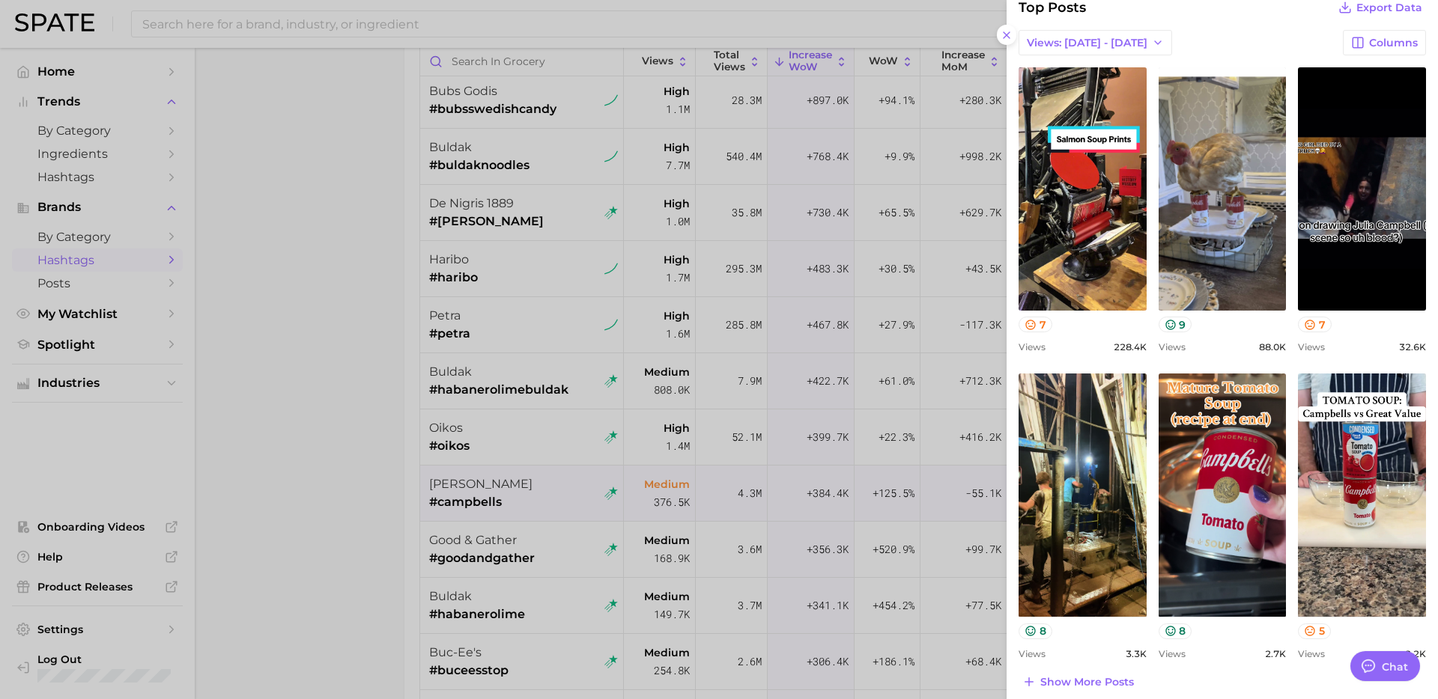
click at [563, 402] on div at bounding box center [719, 349] width 1438 height 699
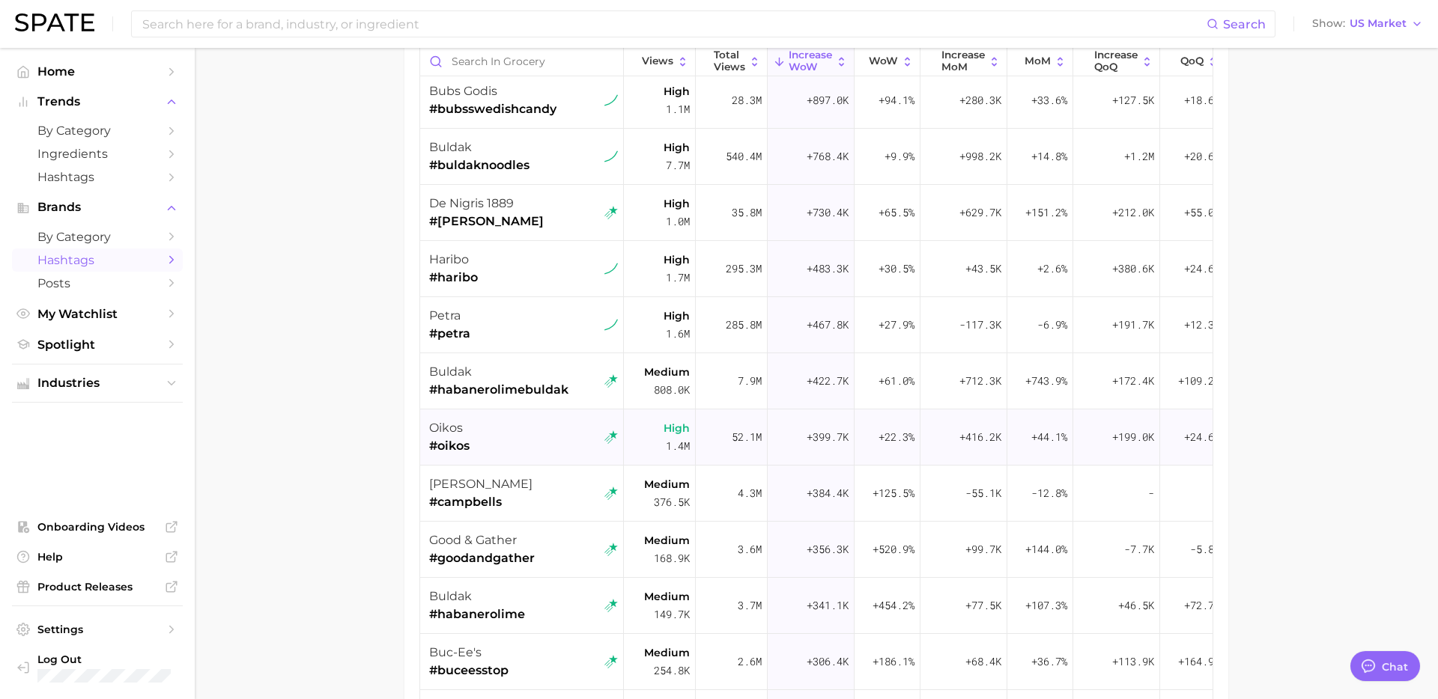
click at [524, 428] on div "oikos #oikos" at bounding box center [523, 438] width 189 height 56
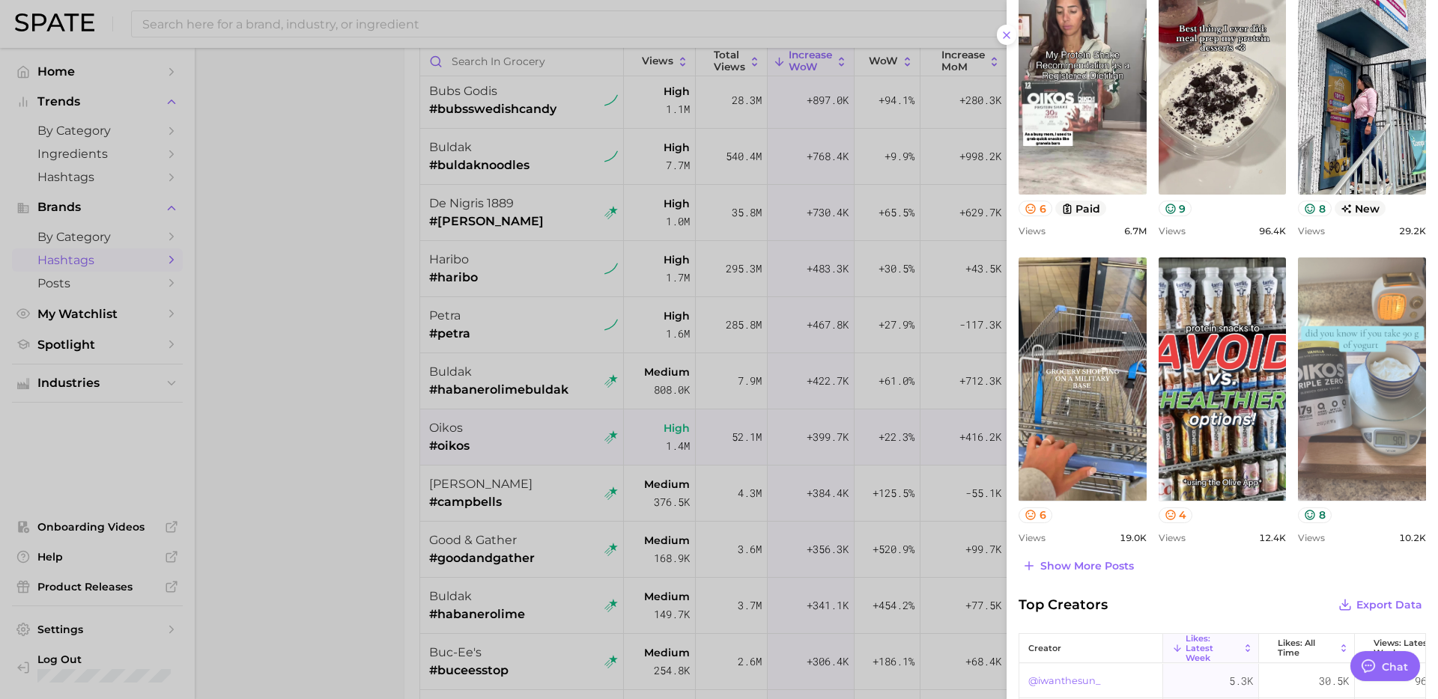
scroll to position [517, 0]
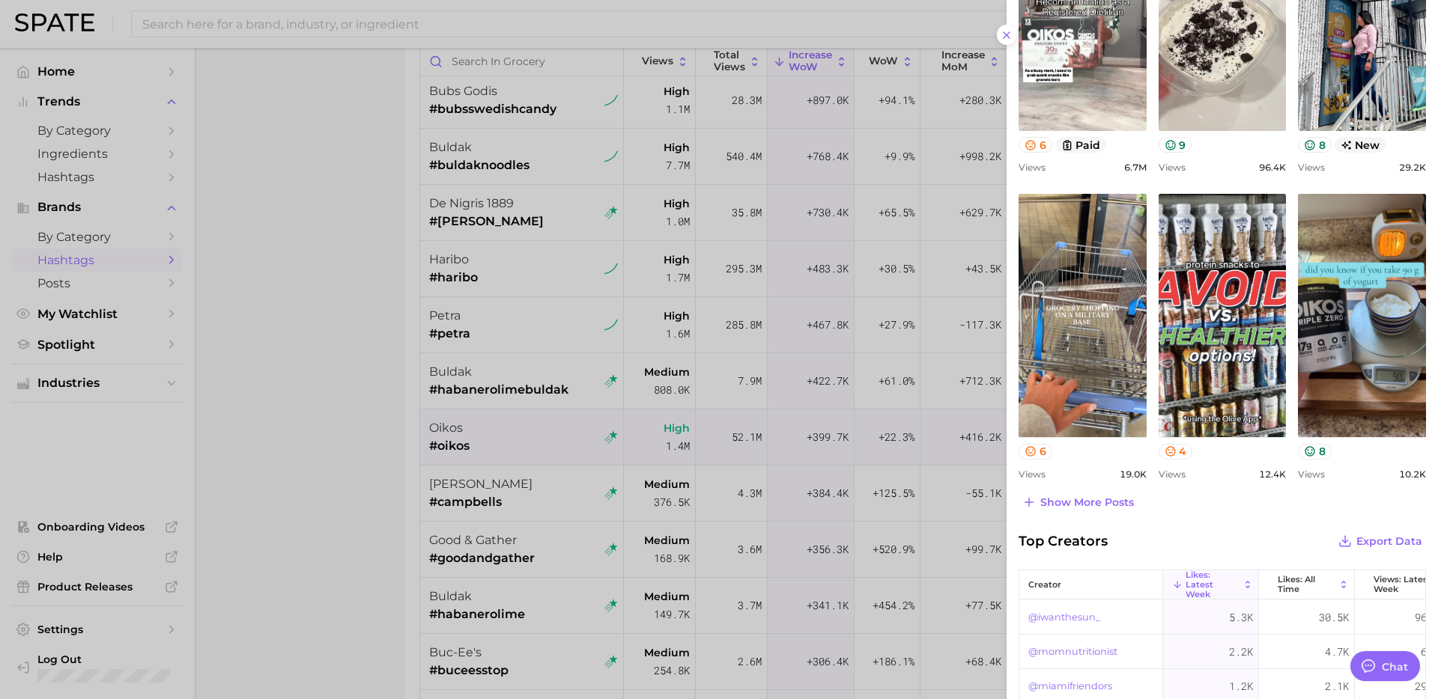
click at [495, 538] on div at bounding box center [719, 349] width 1438 height 699
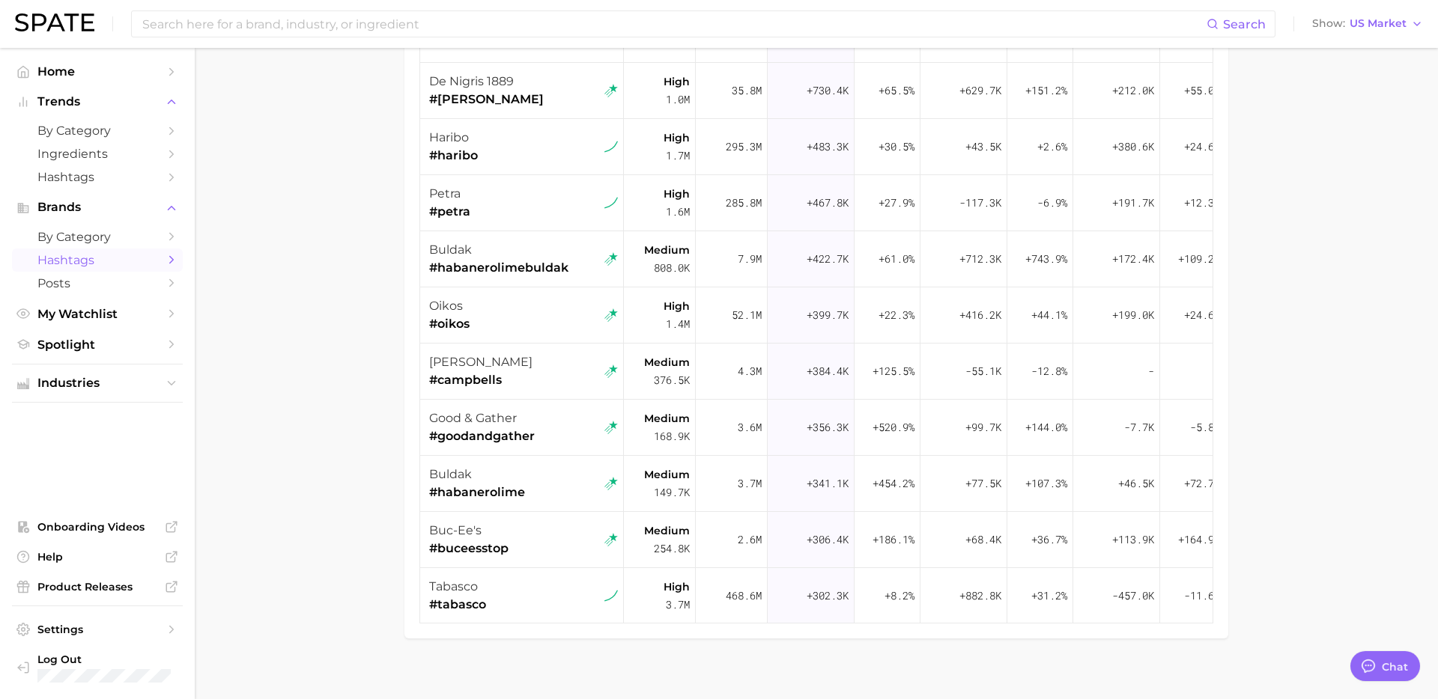
scroll to position [318, 0]
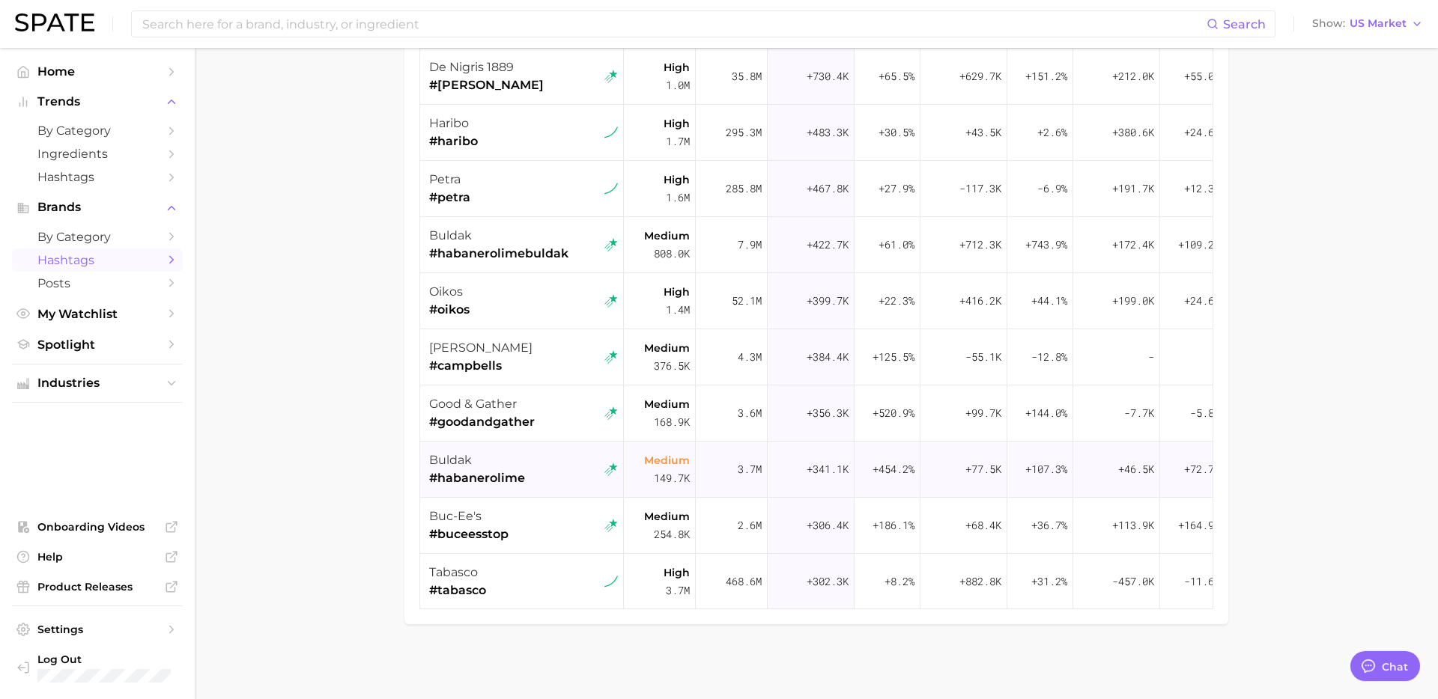
click at [525, 487] on div "buldak #habanerolime" at bounding box center [523, 470] width 189 height 56
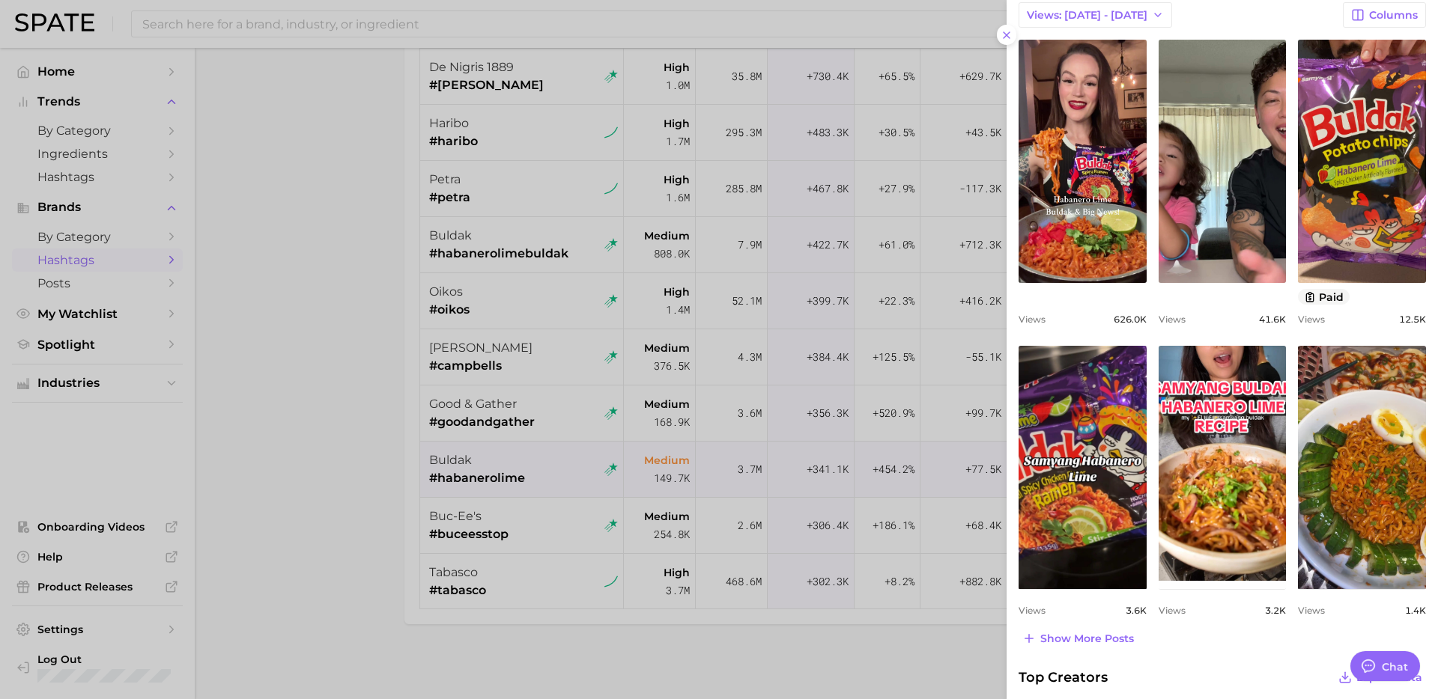
scroll to position [367, 0]
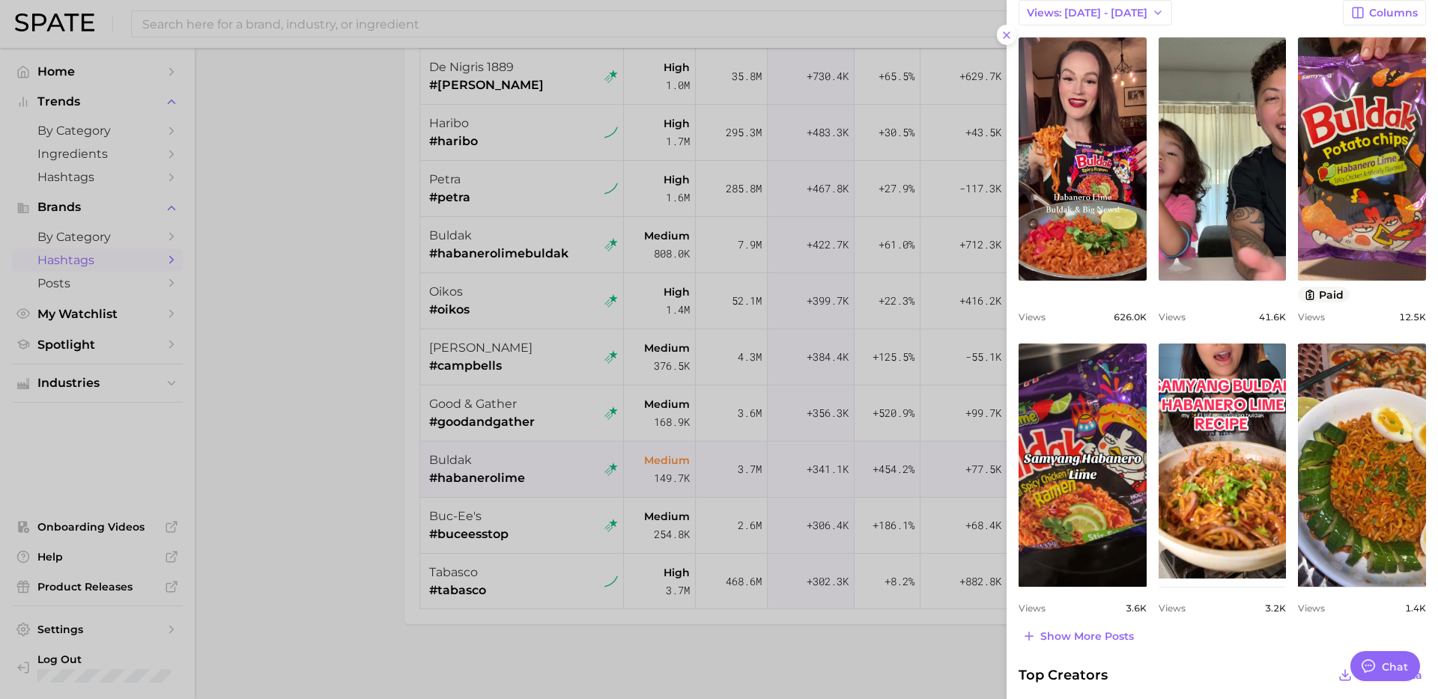
click at [536, 611] on div at bounding box center [719, 349] width 1438 height 699
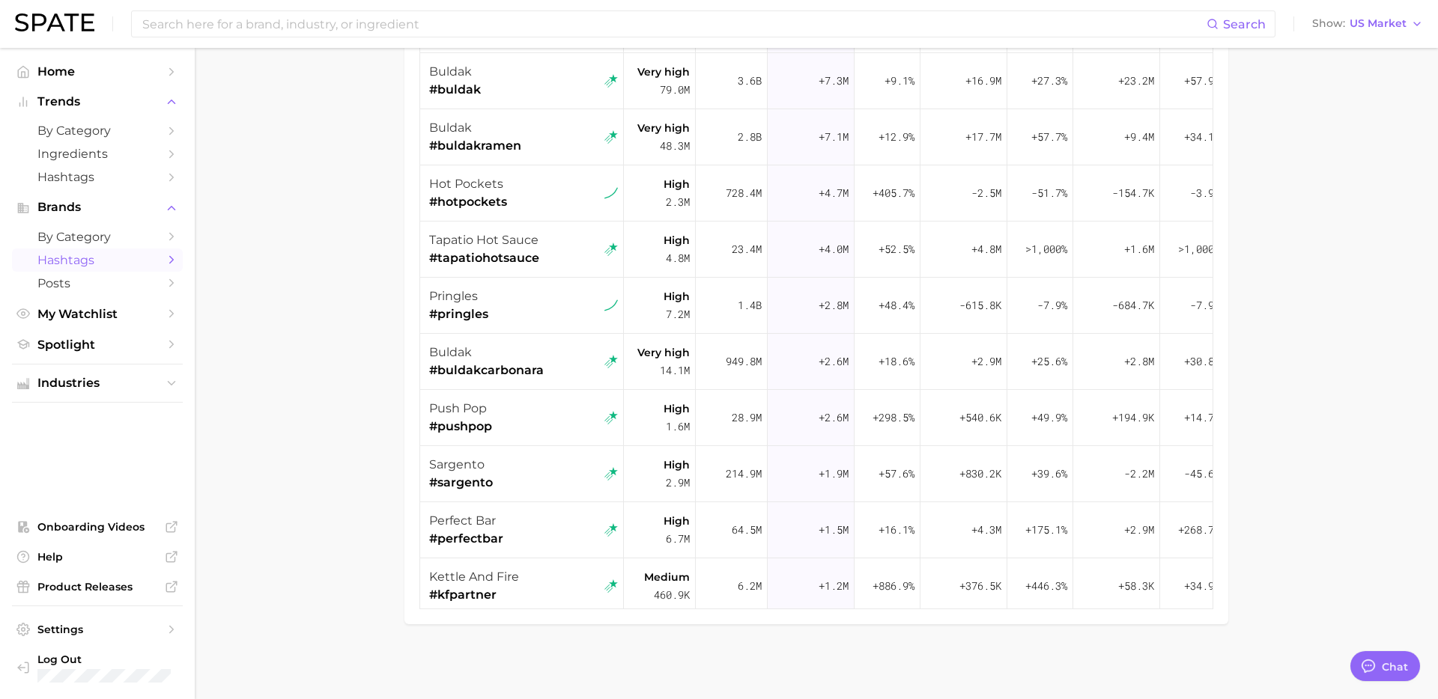
scroll to position [118, 0]
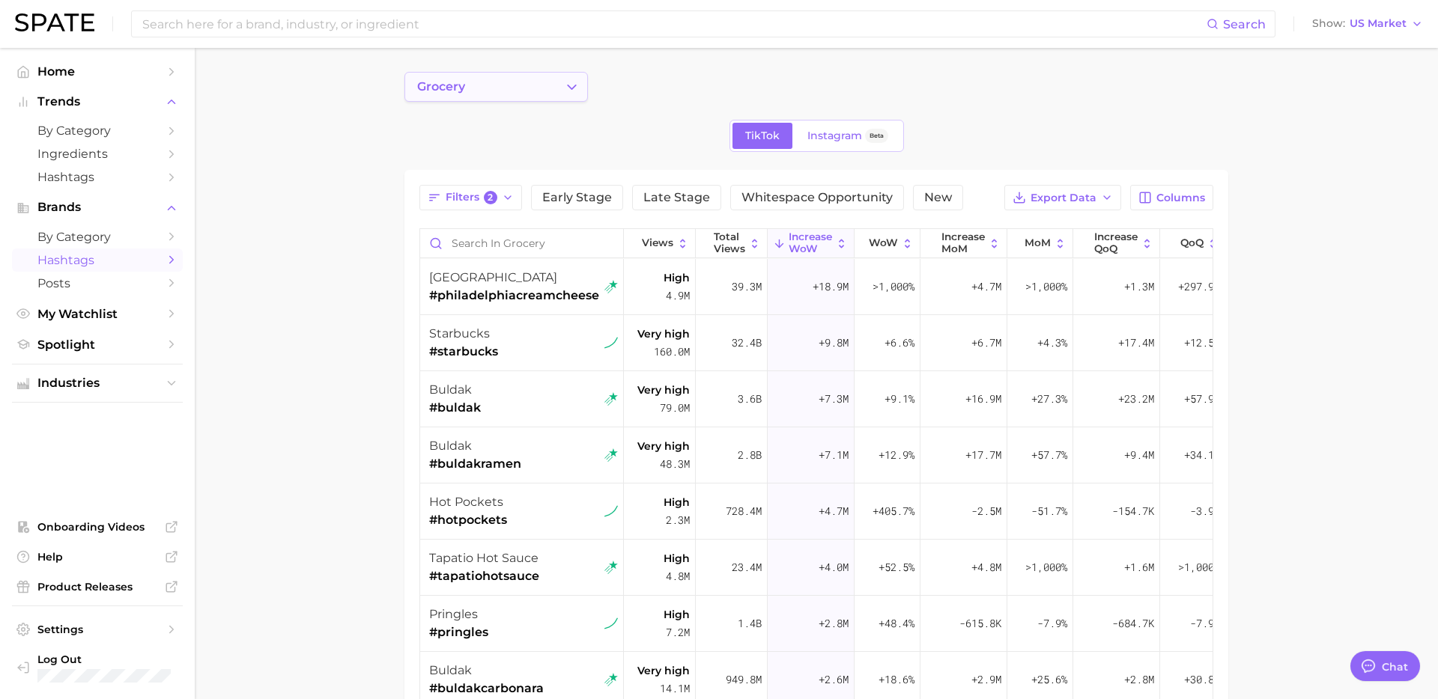
click at [550, 89] on button "grocery" at bounding box center [495, 87] width 183 height 30
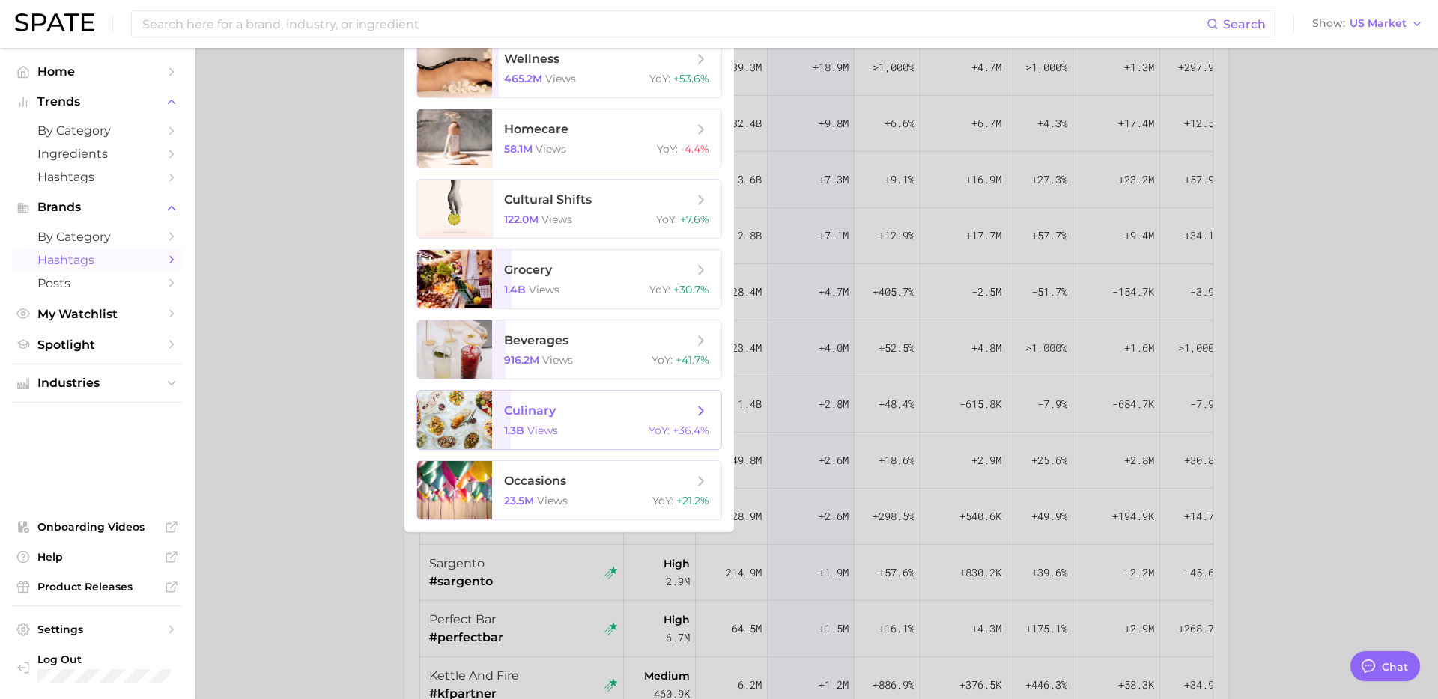
click at [598, 428] on div "1.3b views YoY : +36.4%" at bounding box center [606, 430] width 205 height 13
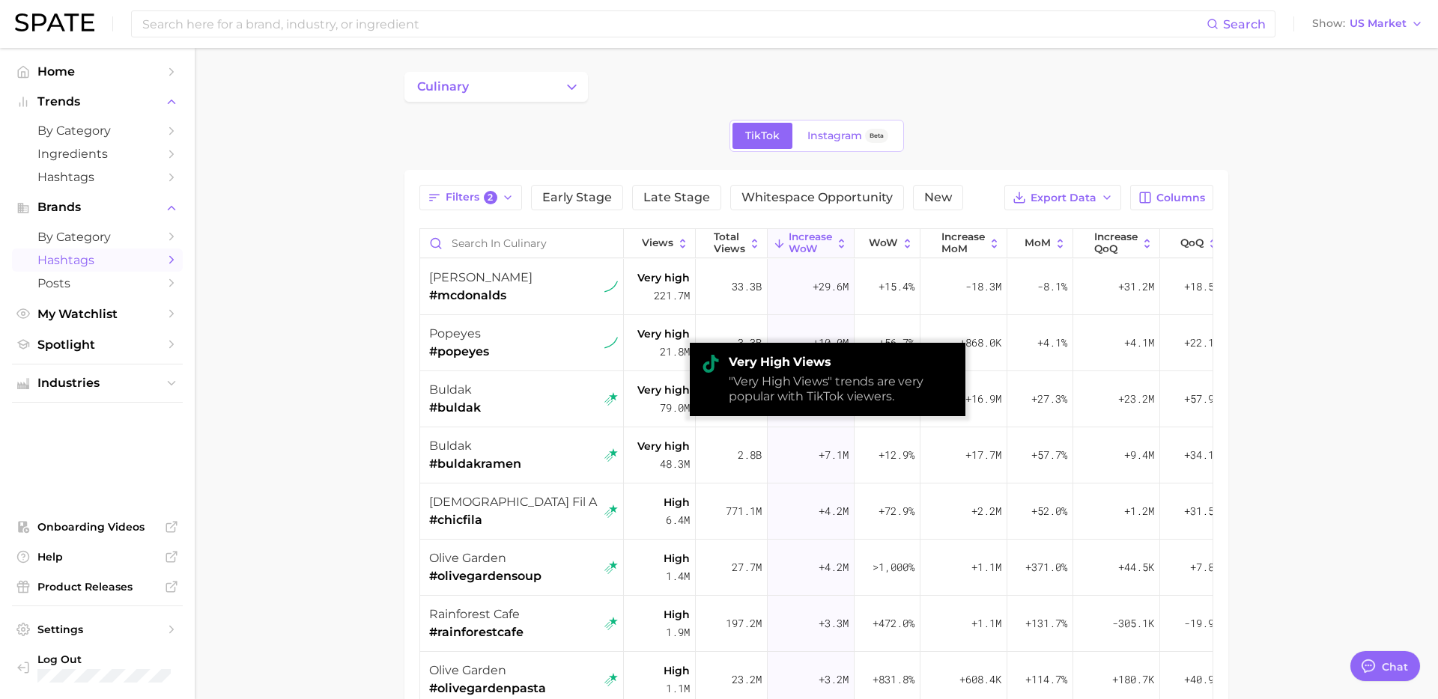
click at [401, 332] on main "culinary TikTok Instagram Beta Filters 2 Early Stage Late Stage Whitespace Oppo…" at bounding box center [816, 533] width 1243 height 970
click at [308, 519] on main "culinary TikTok Instagram Beta Filters 2 Early Stage Late Stage Whitespace Oppo…" at bounding box center [816, 533] width 1243 height 970
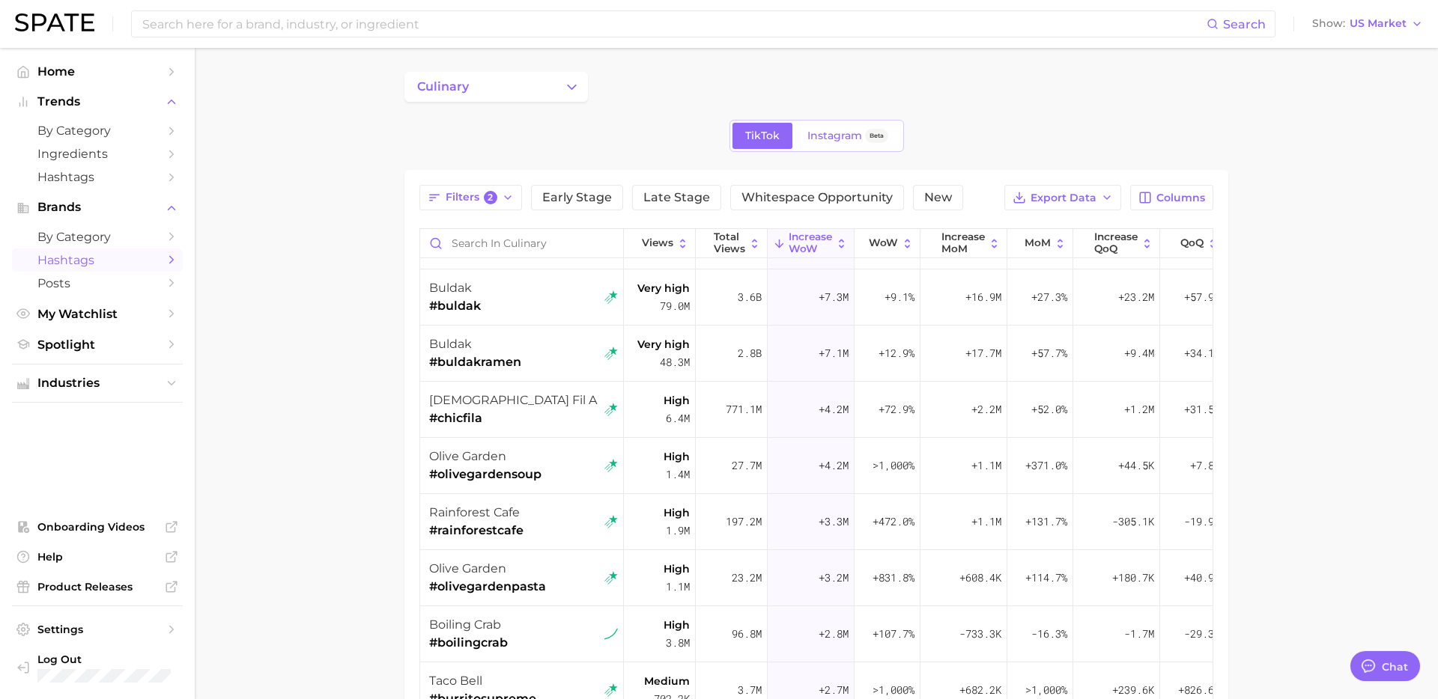
click at [1296, 339] on main "culinary TikTok Instagram Beta Filters 2 Early Stage Late Stage Whitespace Oppo…" at bounding box center [816, 533] width 1243 height 970
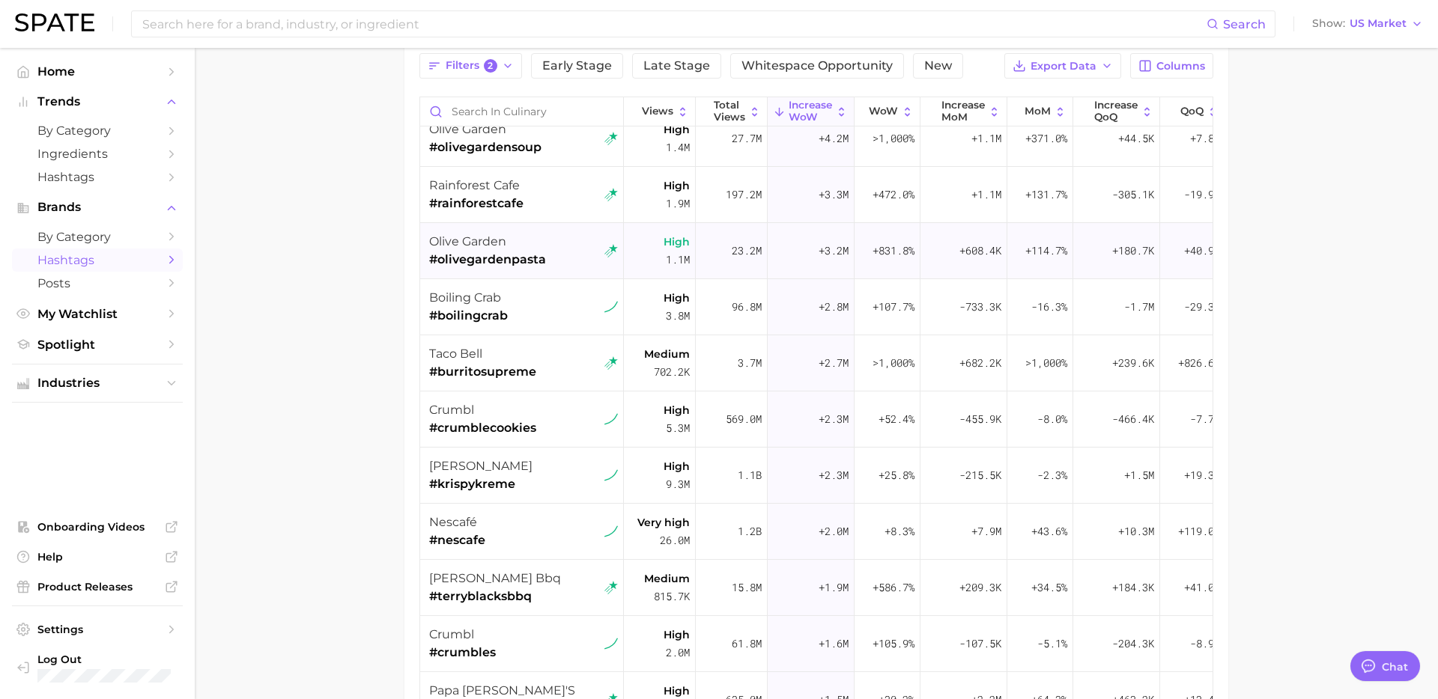
scroll to position [310, 0]
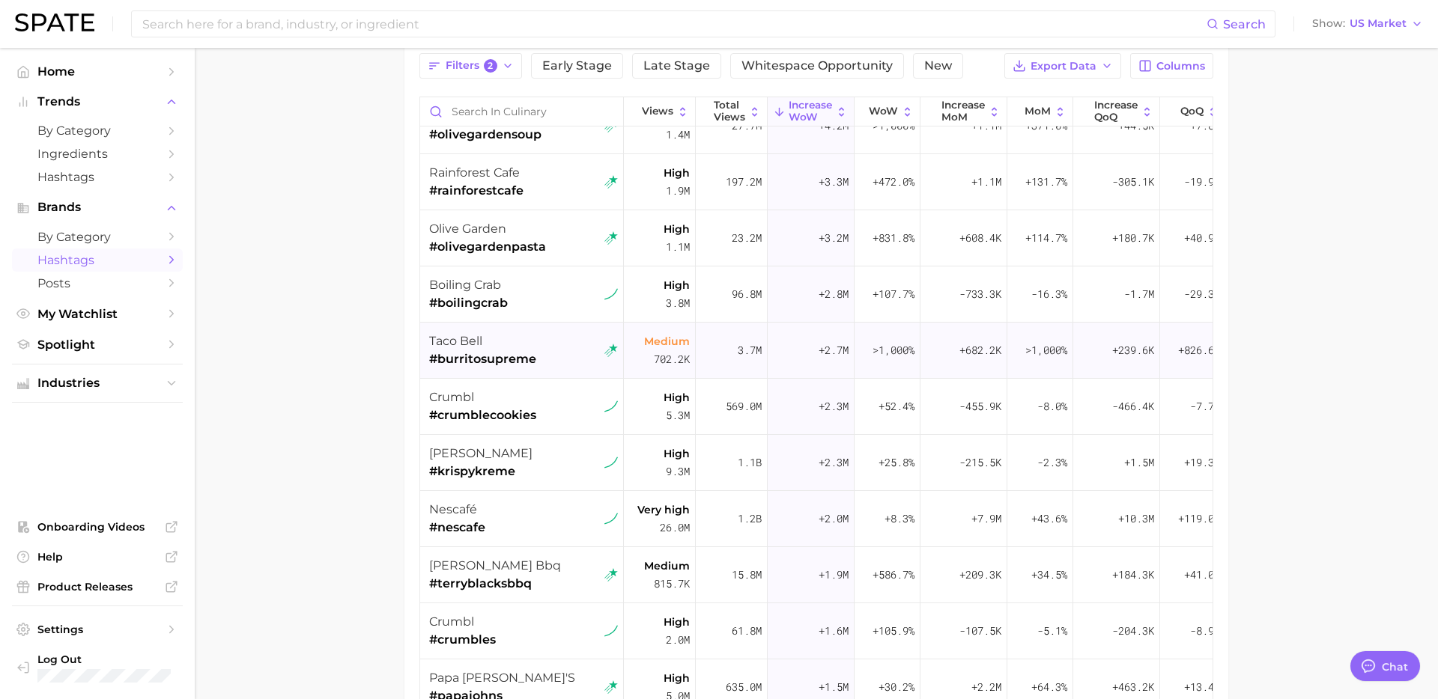
click at [536, 370] on div "taco bell #burritosupreme" at bounding box center [523, 351] width 189 height 56
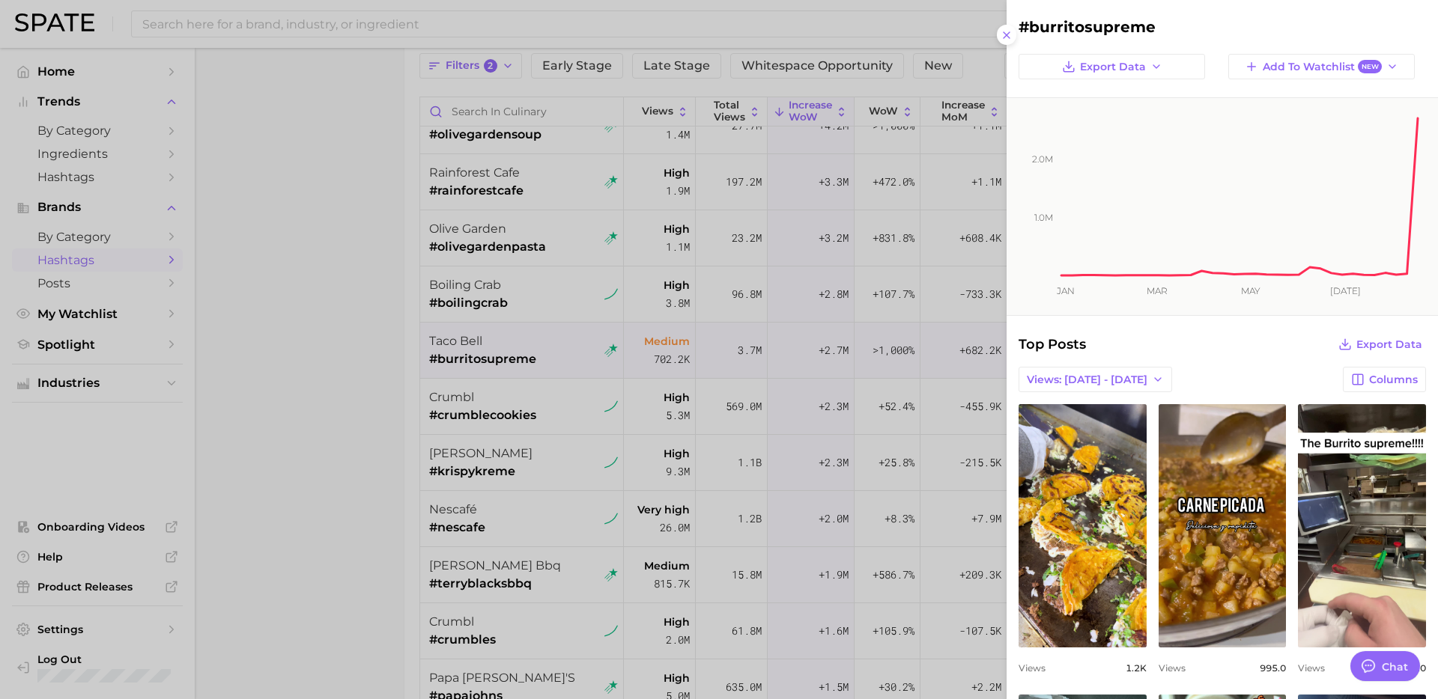
scroll to position [0, 0]
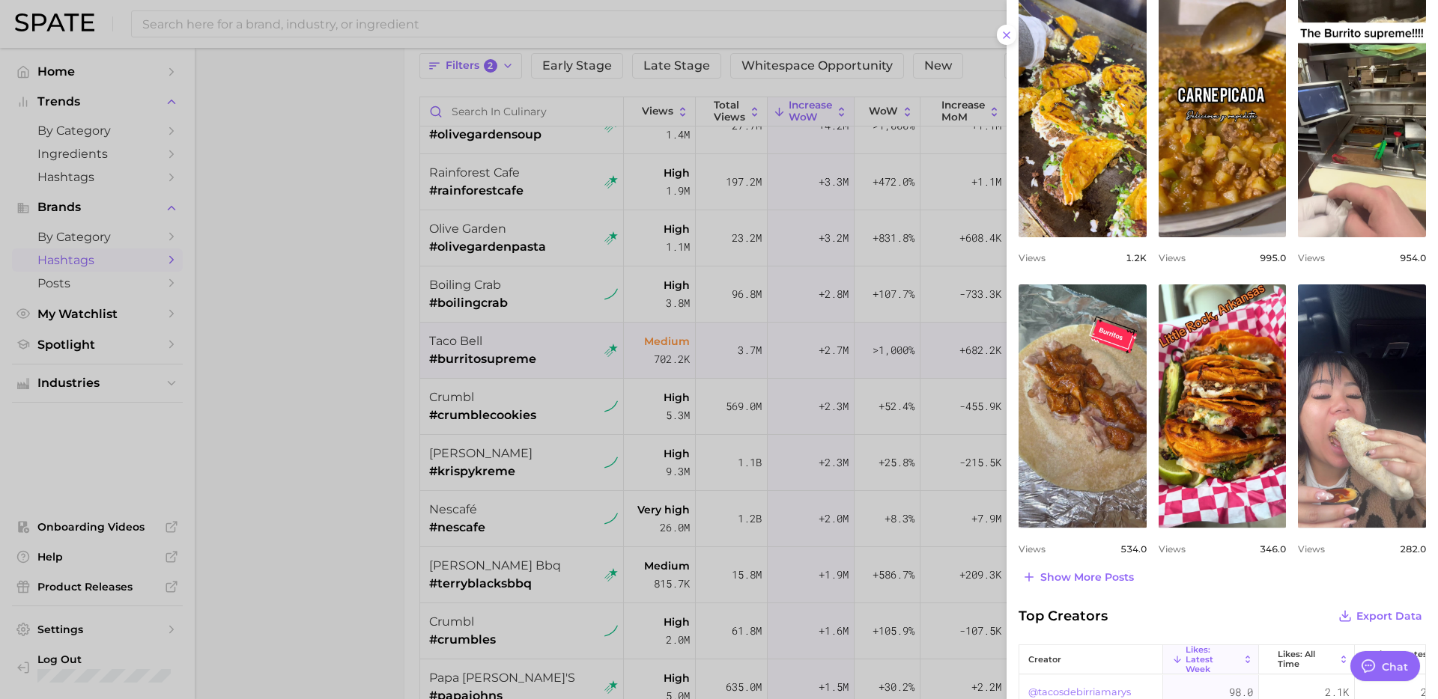
click at [421, 476] on div at bounding box center [719, 349] width 1438 height 699
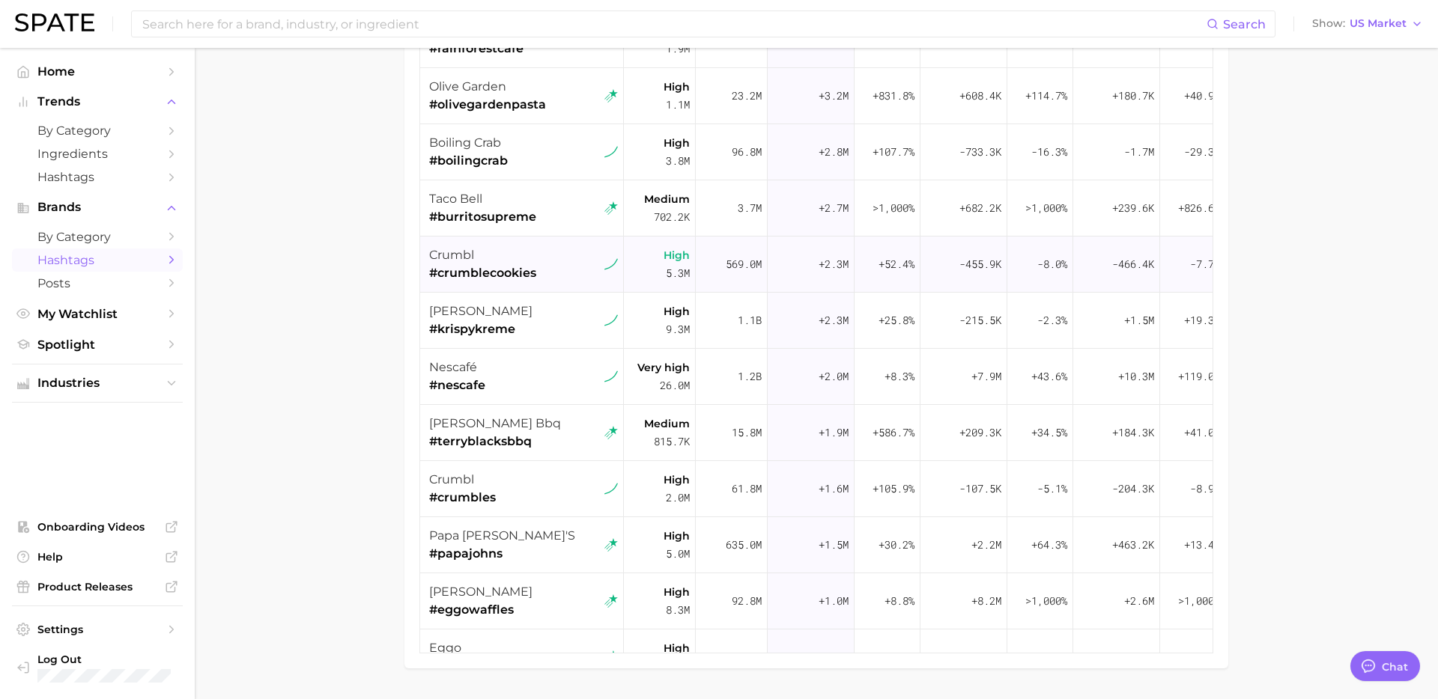
click at [549, 282] on div "crumbl #crumblecookies" at bounding box center [523, 265] width 189 height 56
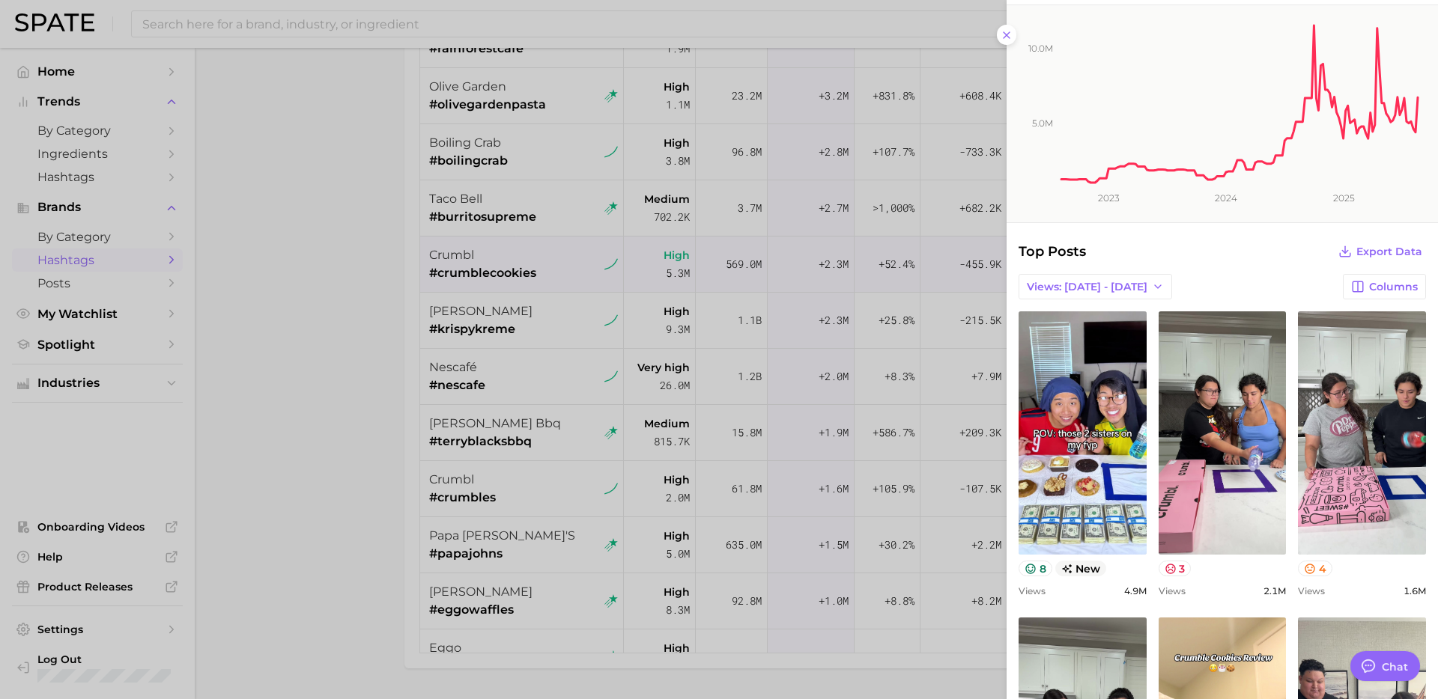
click at [306, 413] on div at bounding box center [719, 349] width 1438 height 699
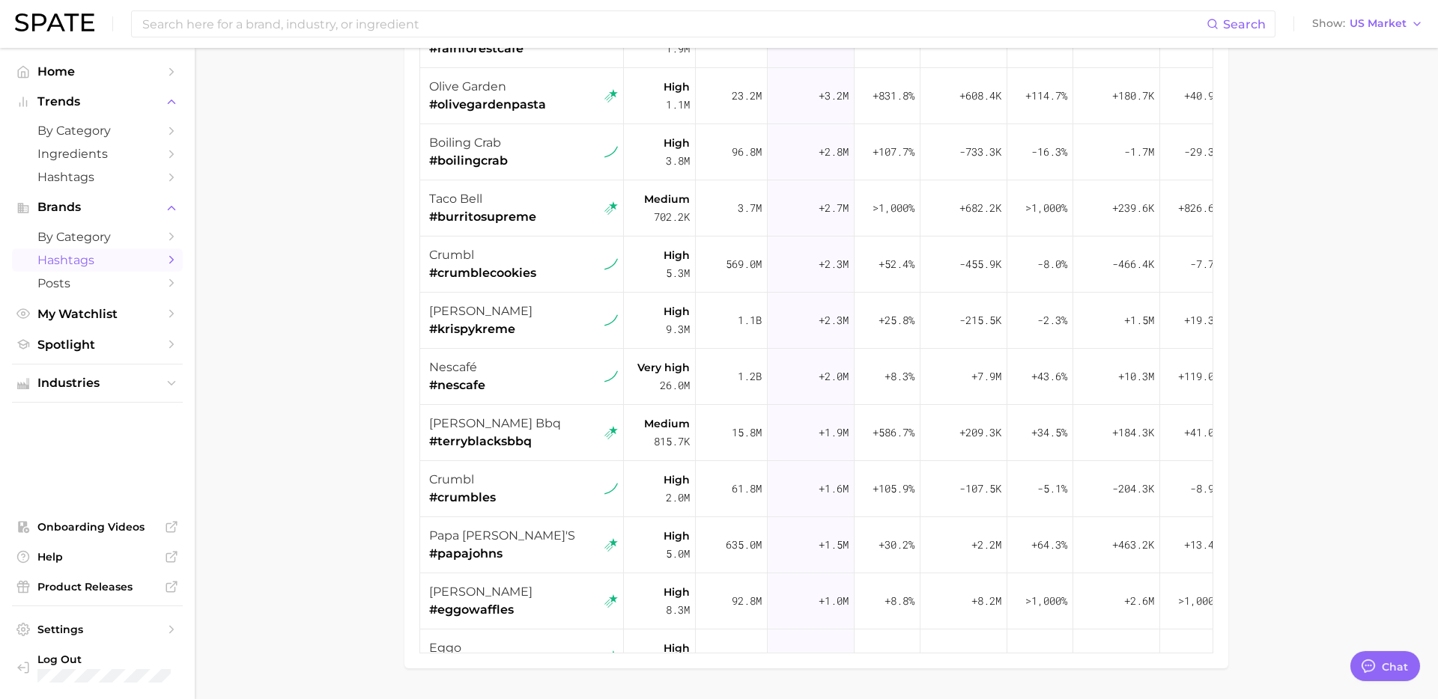
click at [384, 451] on main "culinary TikTok Instagram Beta Filters 2 Early Stage Late Stage Whitespace Oppo…" at bounding box center [816, 259] width 1243 height 970
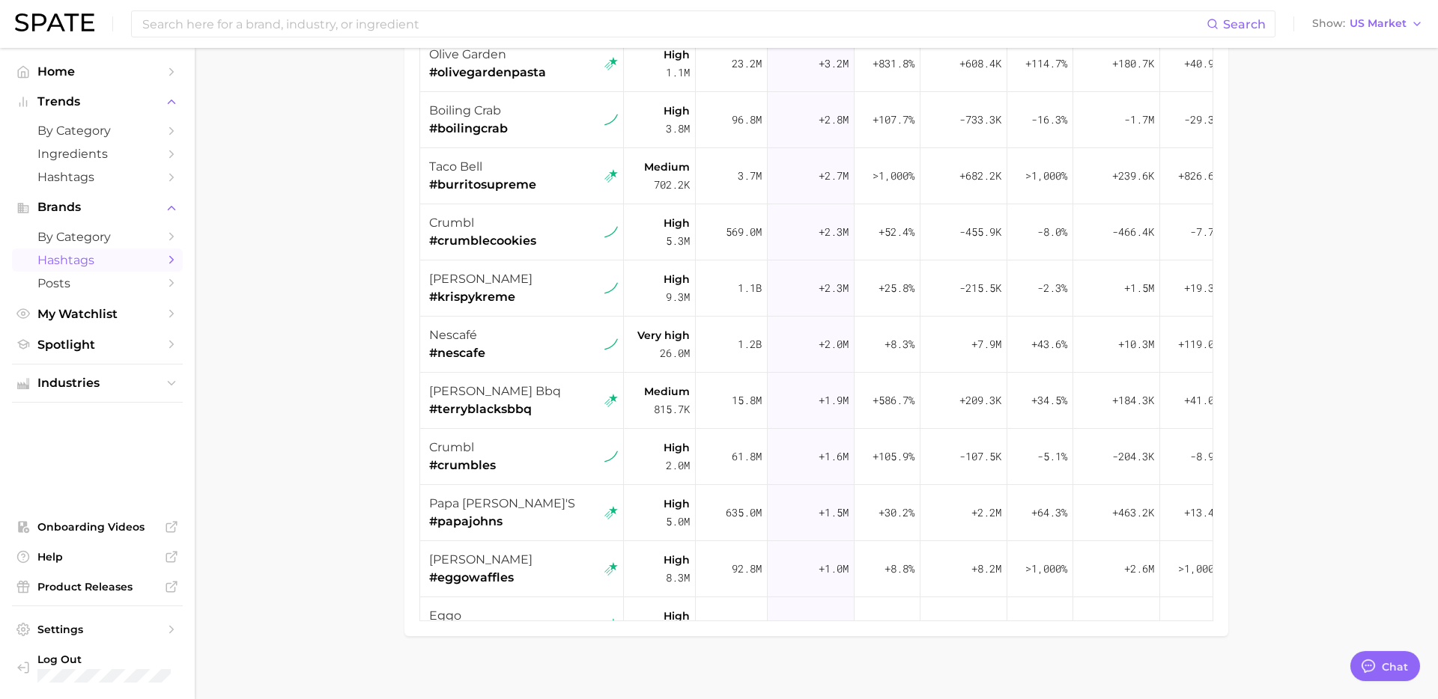
scroll to position [318, 0]
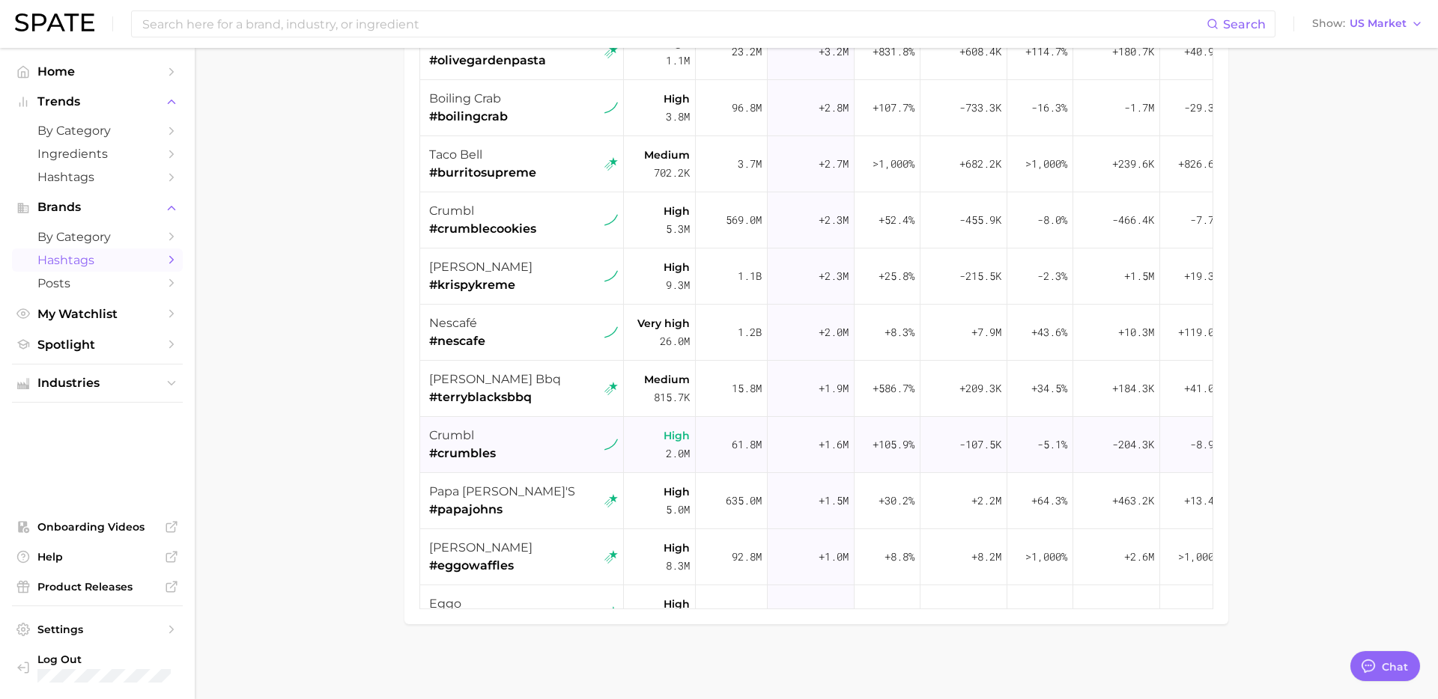
click at [534, 458] on div "crumbl #crumbles" at bounding box center [523, 445] width 189 height 56
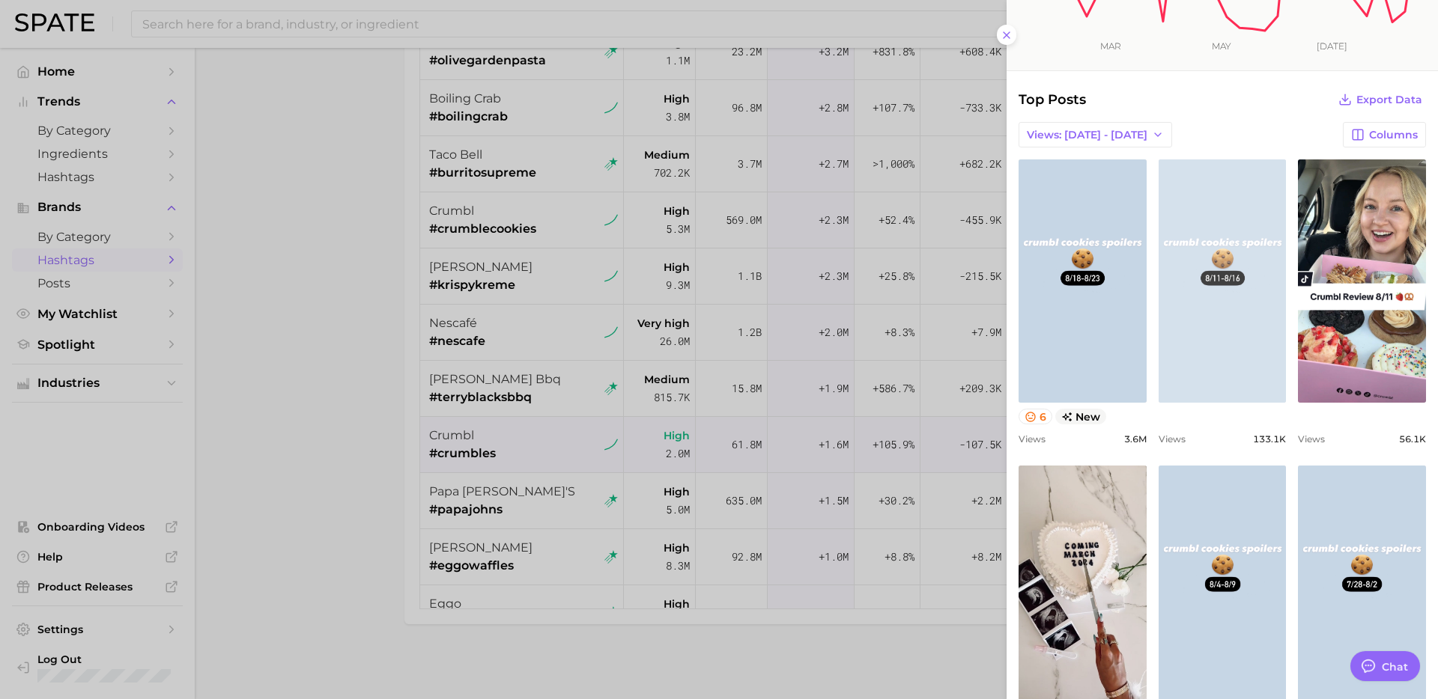
scroll to position [248, 0]
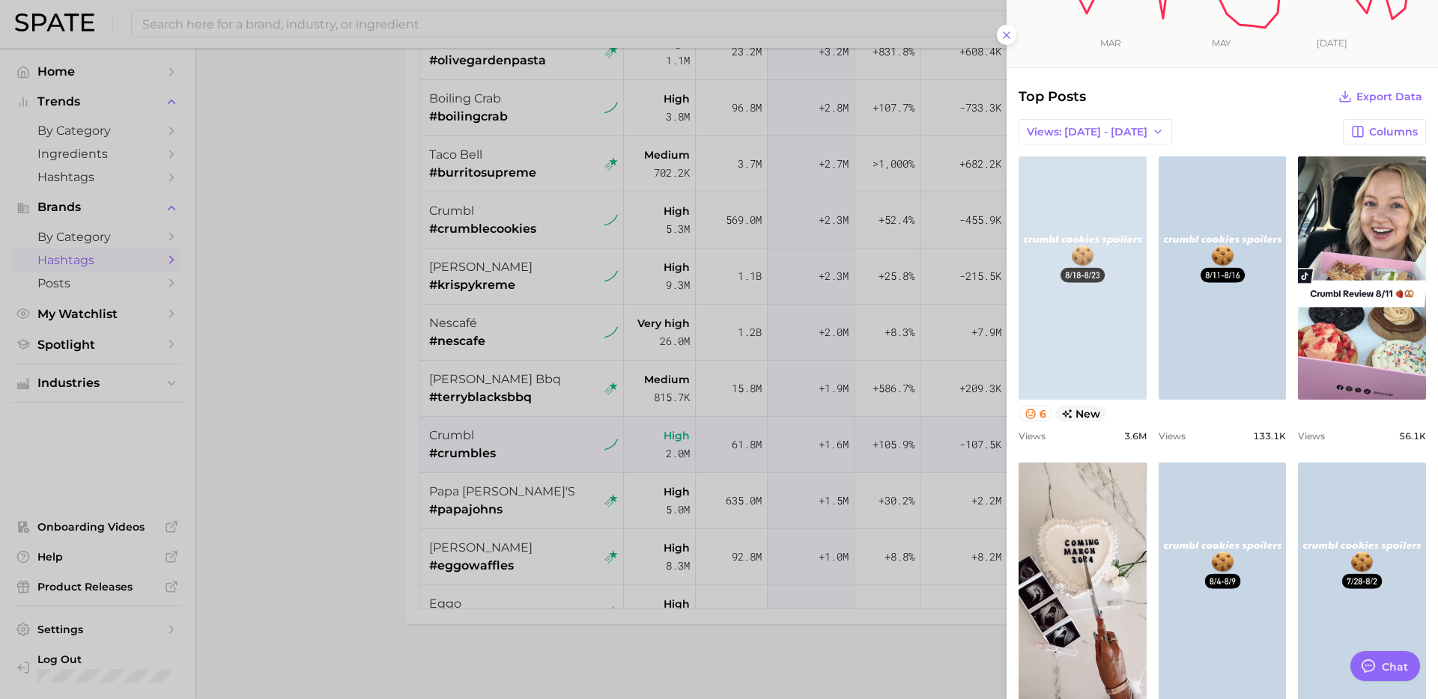
click at [1045, 299] on link "view post on TikTok" at bounding box center [1082, 277] width 128 height 243
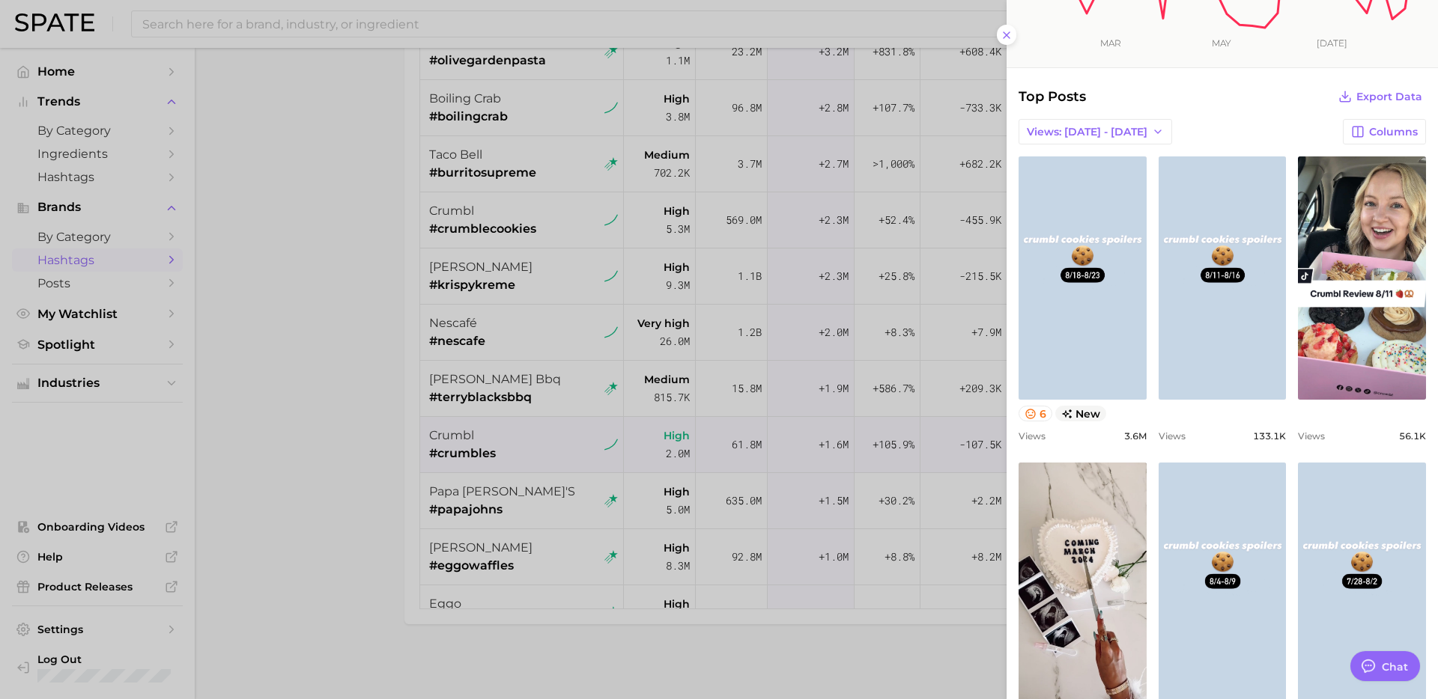
click at [497, 496] on div at bounding box center [719, 349] width 1438 height 699
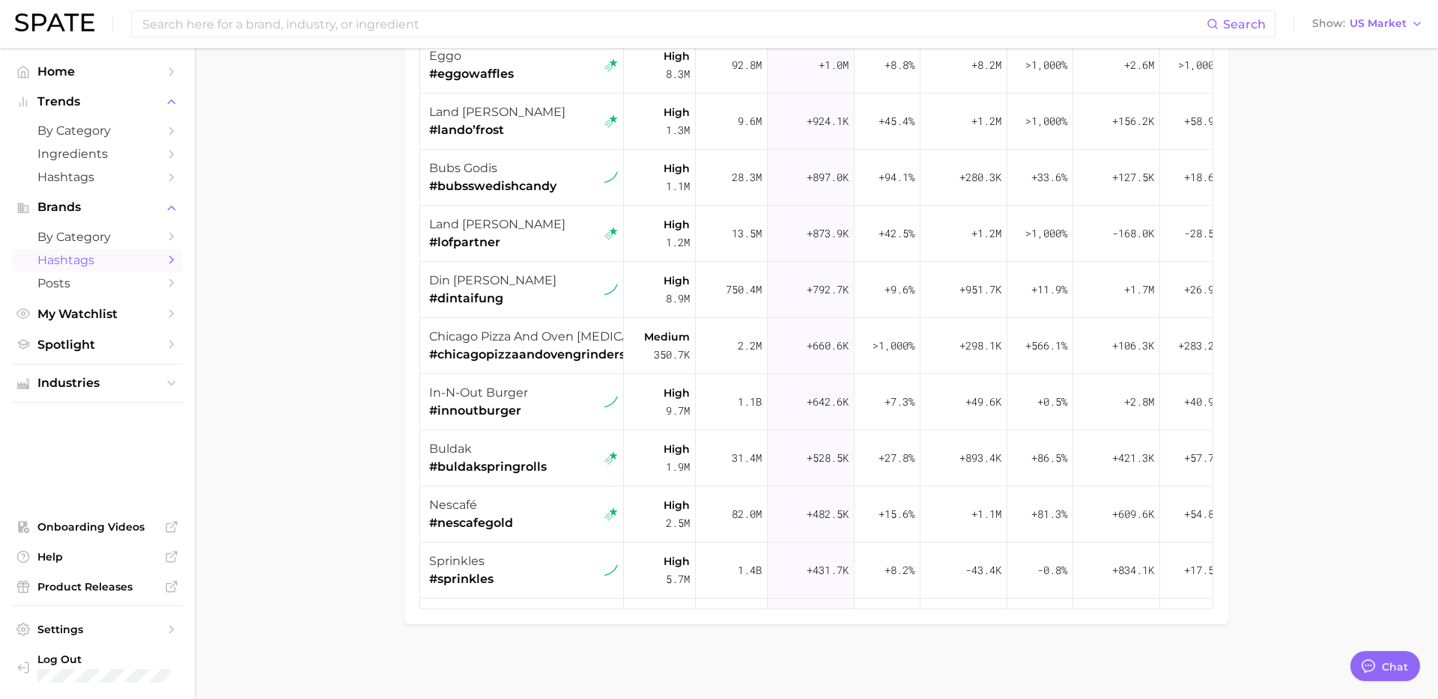
scroll to position [861, 0]
